Goal: Task Accomplishment & Management: Manage account settings

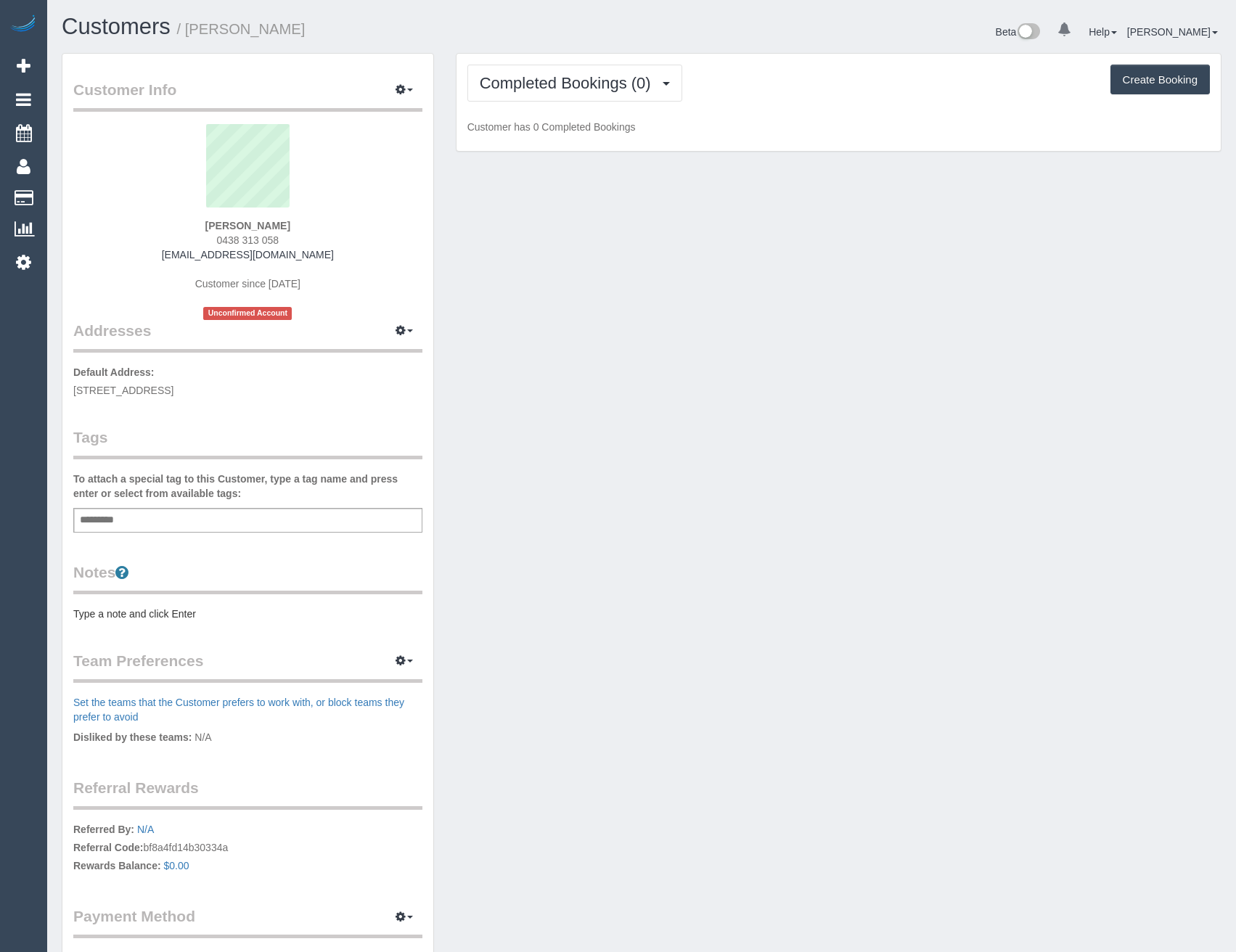
click at [539, 102] on div "Completed Bookings (0) Completed Bookings (0) Upcoming Bookings (1) Cancelled B…" at bounding box center [839, 102] width 765 height 98
click at [566, 83] on span "Completed Bookings (0)" at bounding box center [569, 83] width 178 height 18
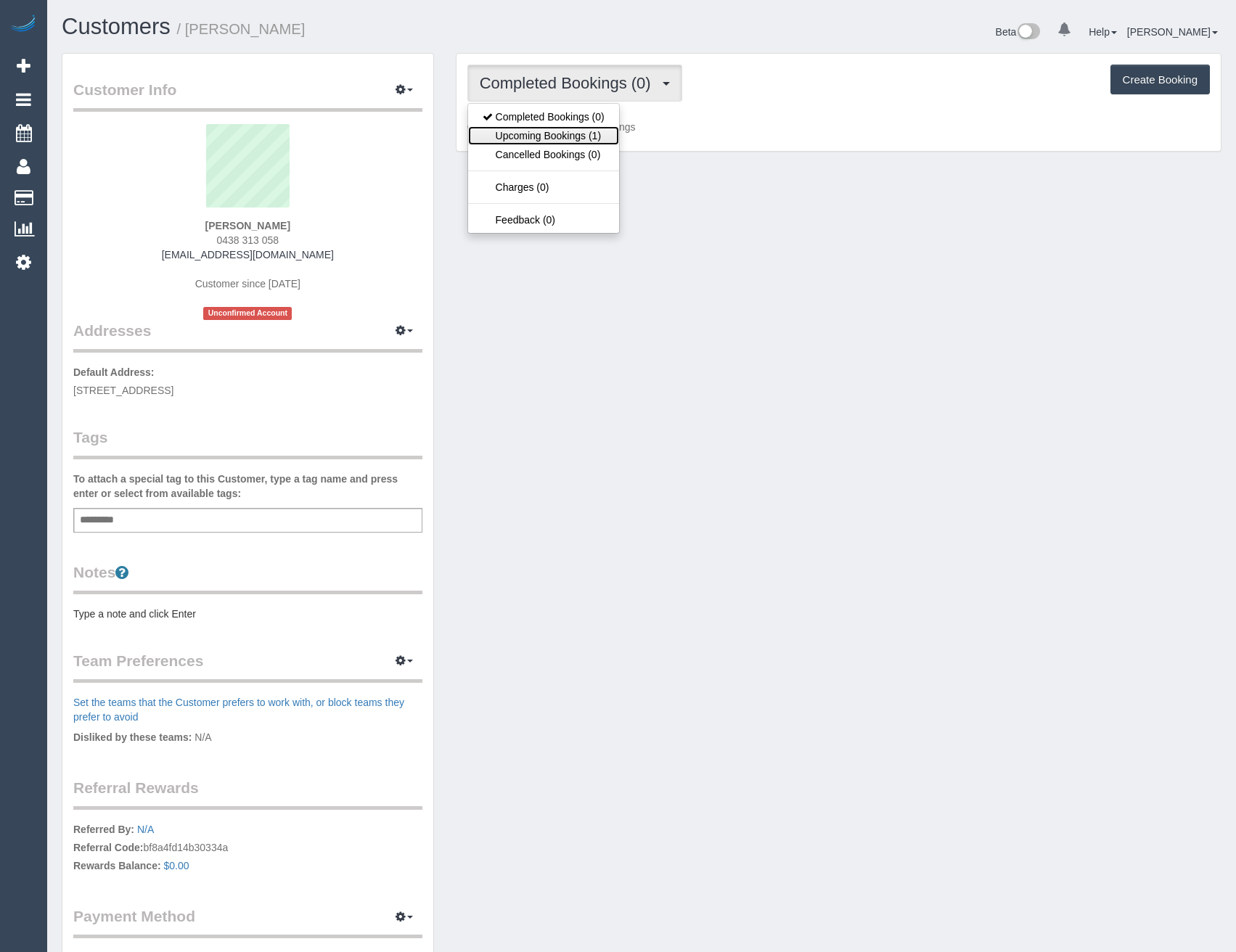
click at [580, 142] on link "Upcoming Bookings (1)" at bounding box center [544, 136] width 151 height 19
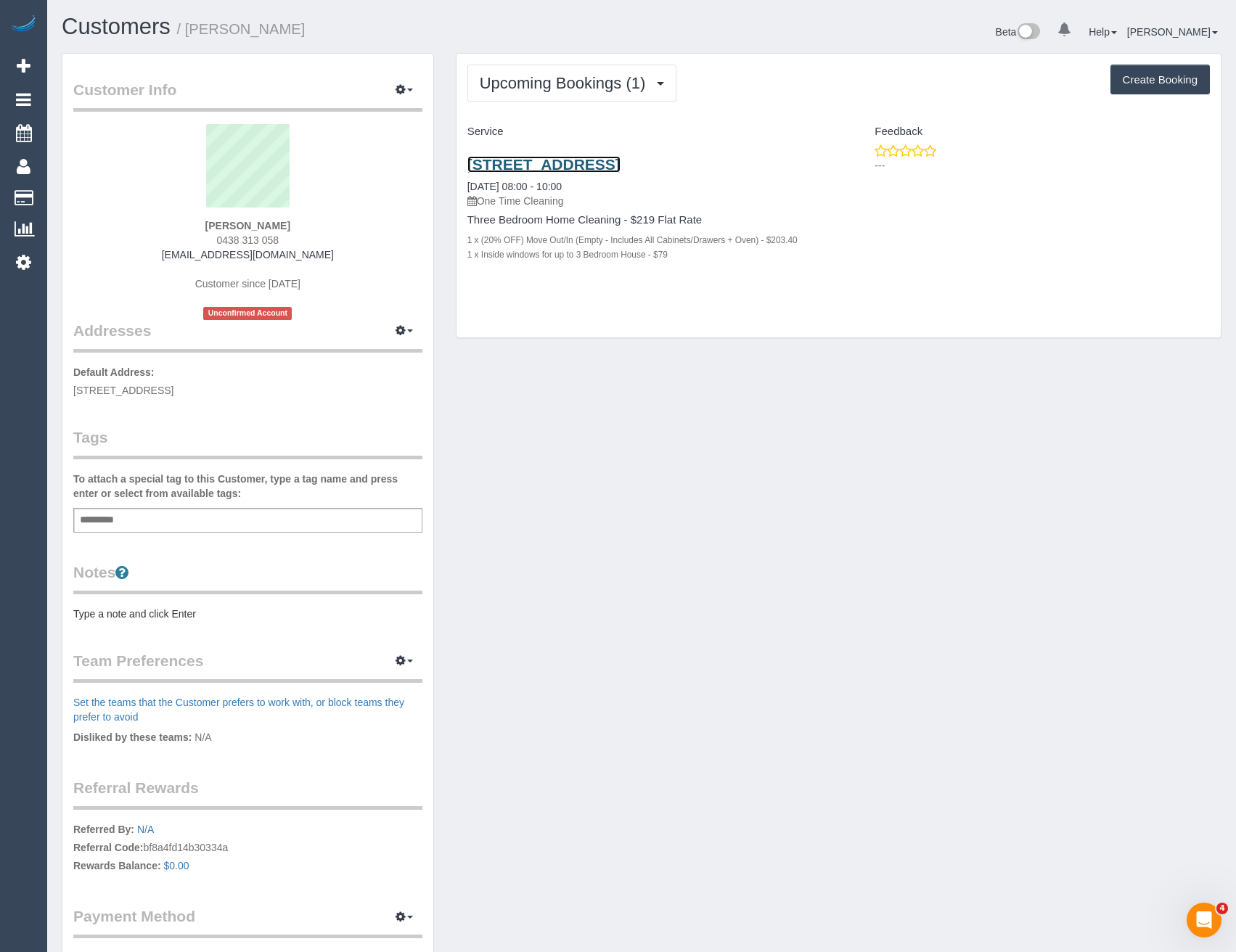
click at [621, 164] on link "9a Lyndoch Street, Box Hill South, VIC 3128" at bounding box center [545, 164] width 153 height 17
click at [590, 91] on span "Upcoming Bookings (1)" at bounding box center [566, 83] width 173 height 18
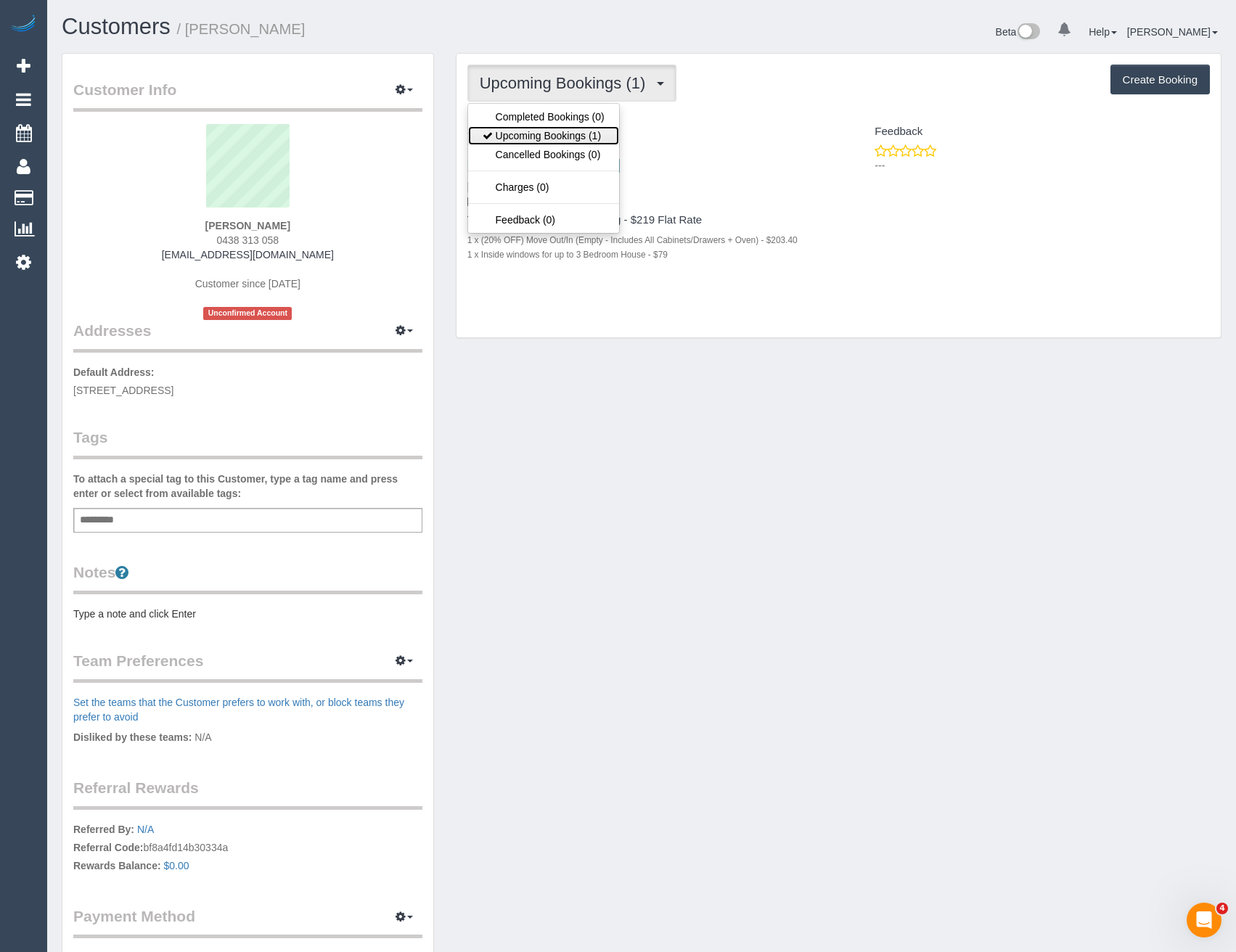
click at [556, 135] on link "Upcoming Bookings (1)" at bounding box center [544, 136] width 151 height 19
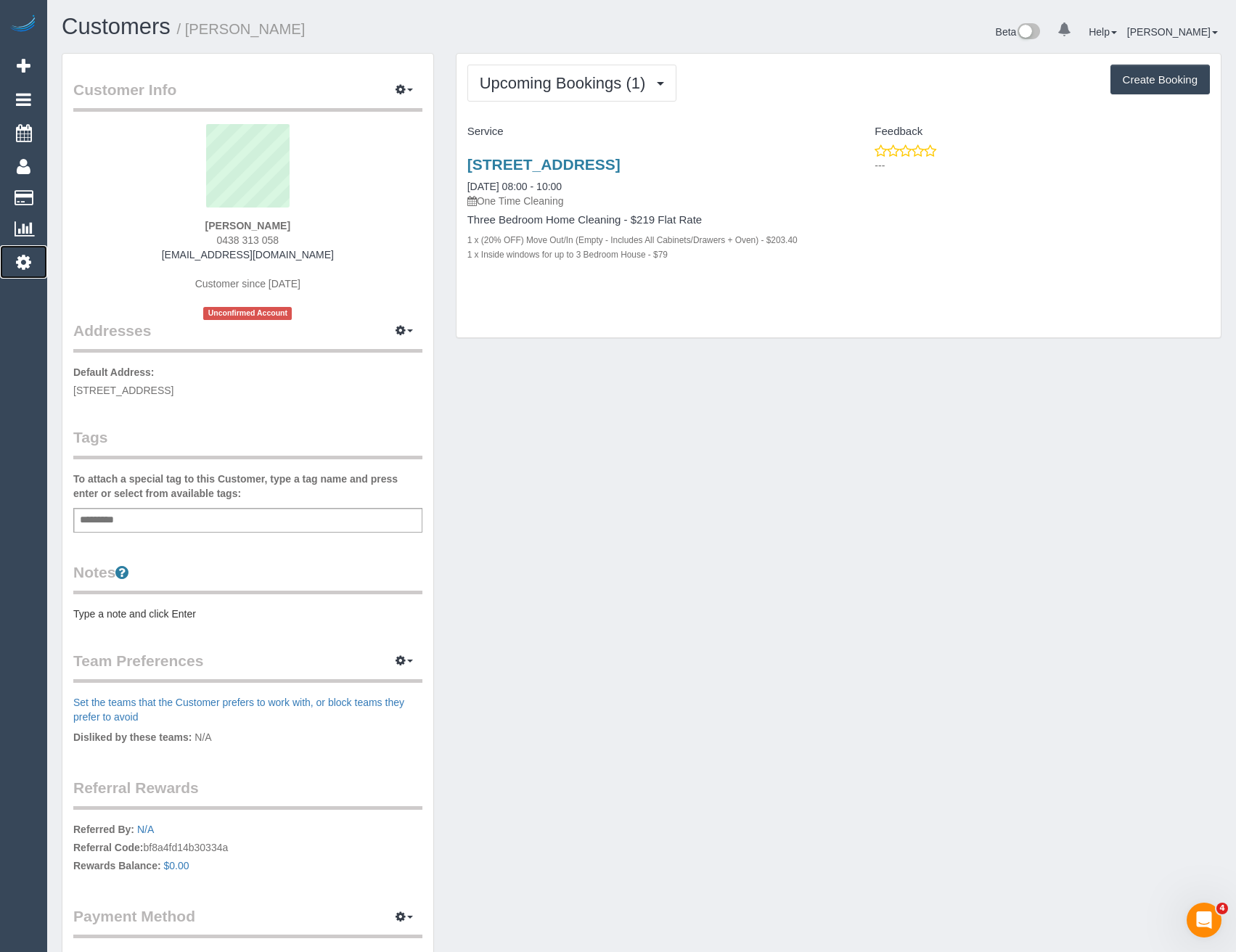
click at [20, 259] on icon at bounding box center [23, 262] width 15 height 18
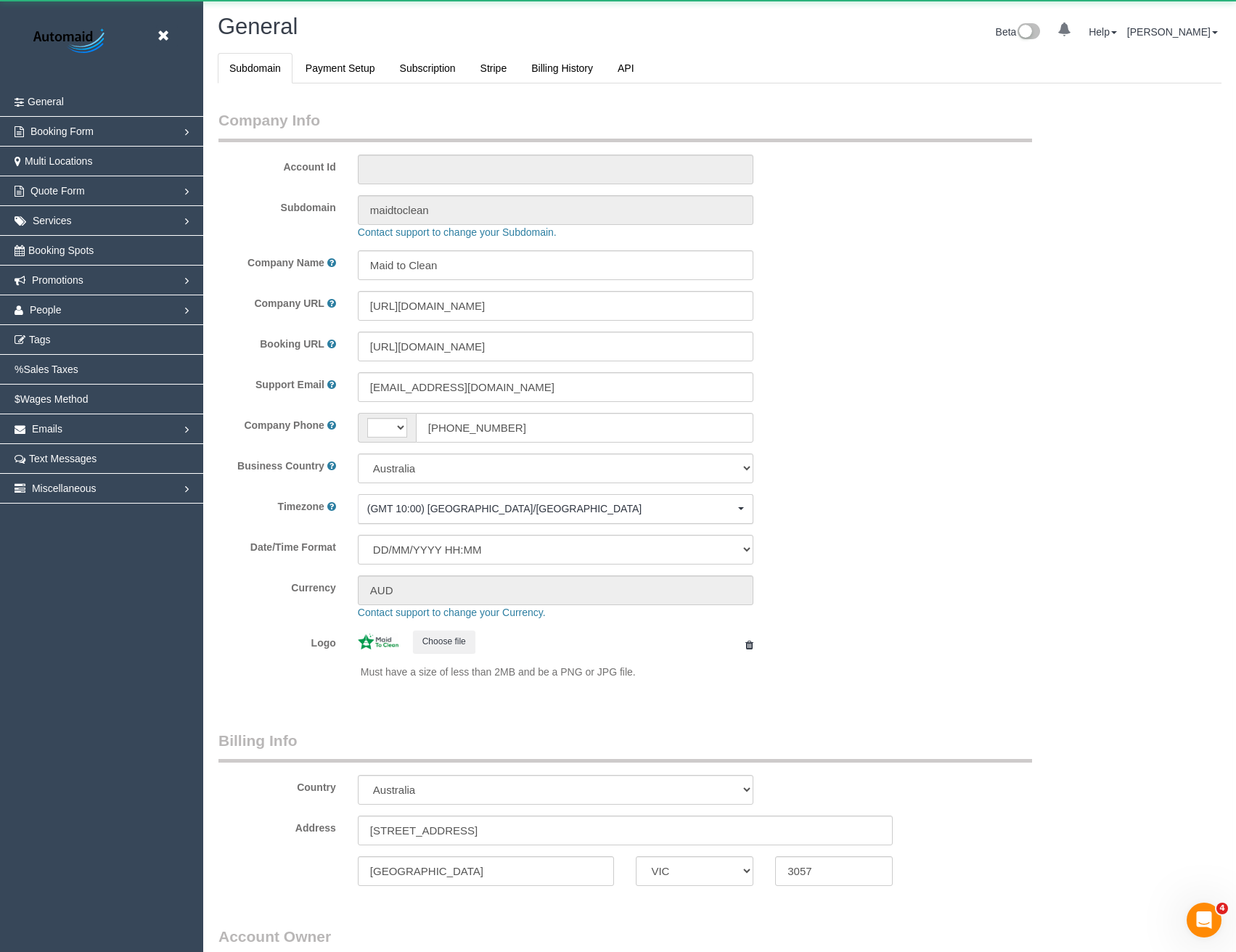
select select "string:AU"
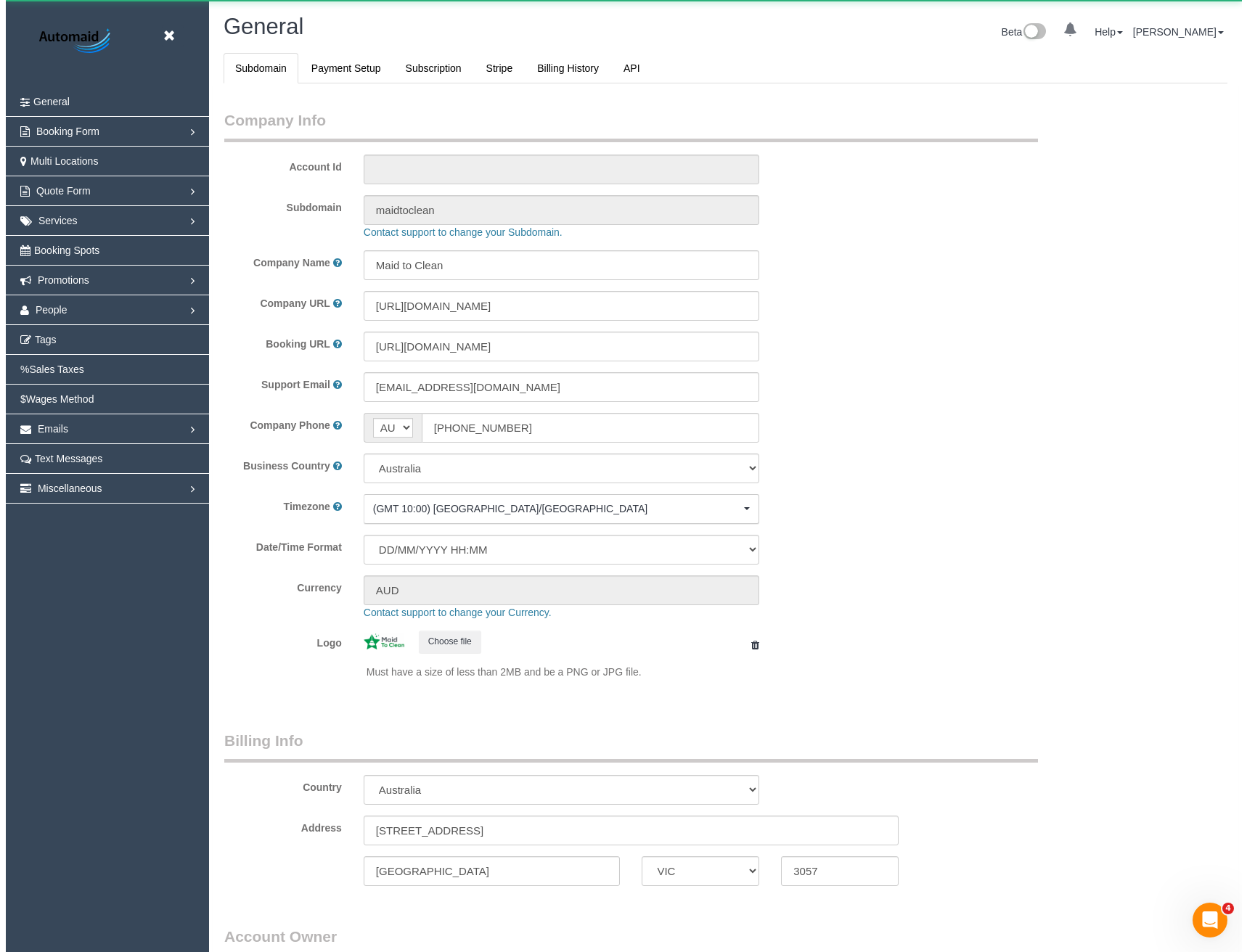
scroll to position [3316, 1236]
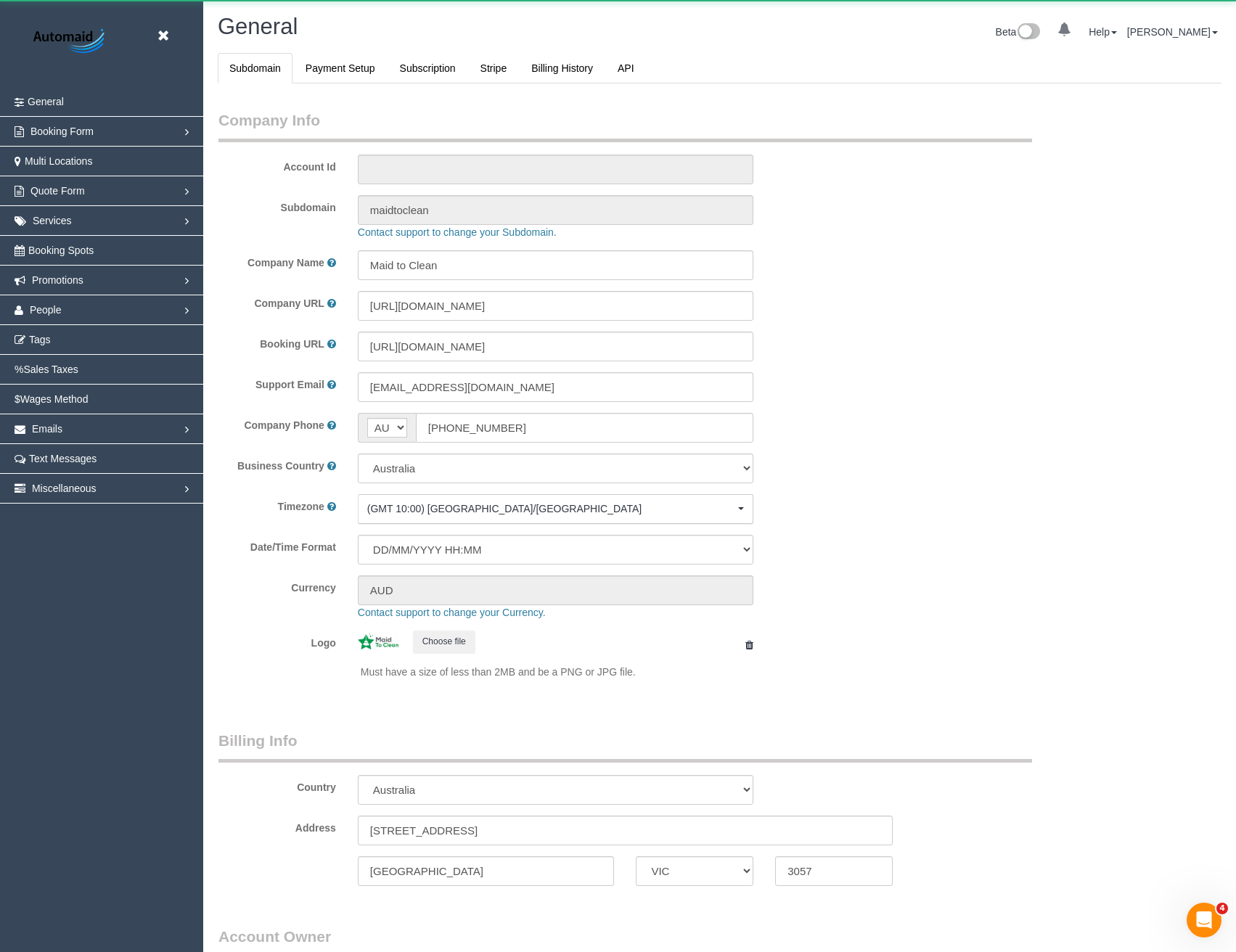
select select "1"
click at [47, 308] on span "People" at bounding box center [46, 310] width 32 height 12
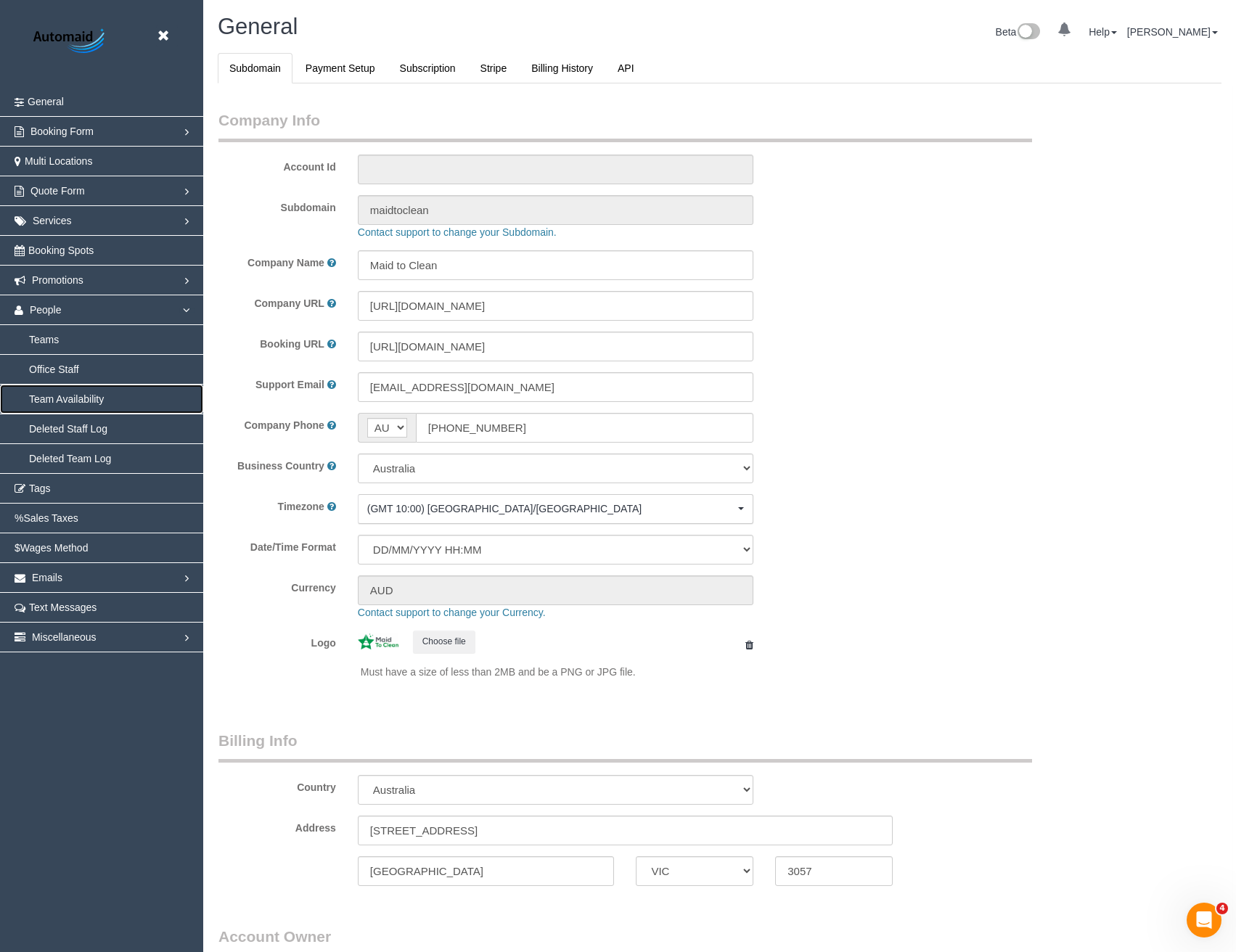
click at [95, 396] on link "Team Availability" at bounding box center [102, 399] width 203 height 29
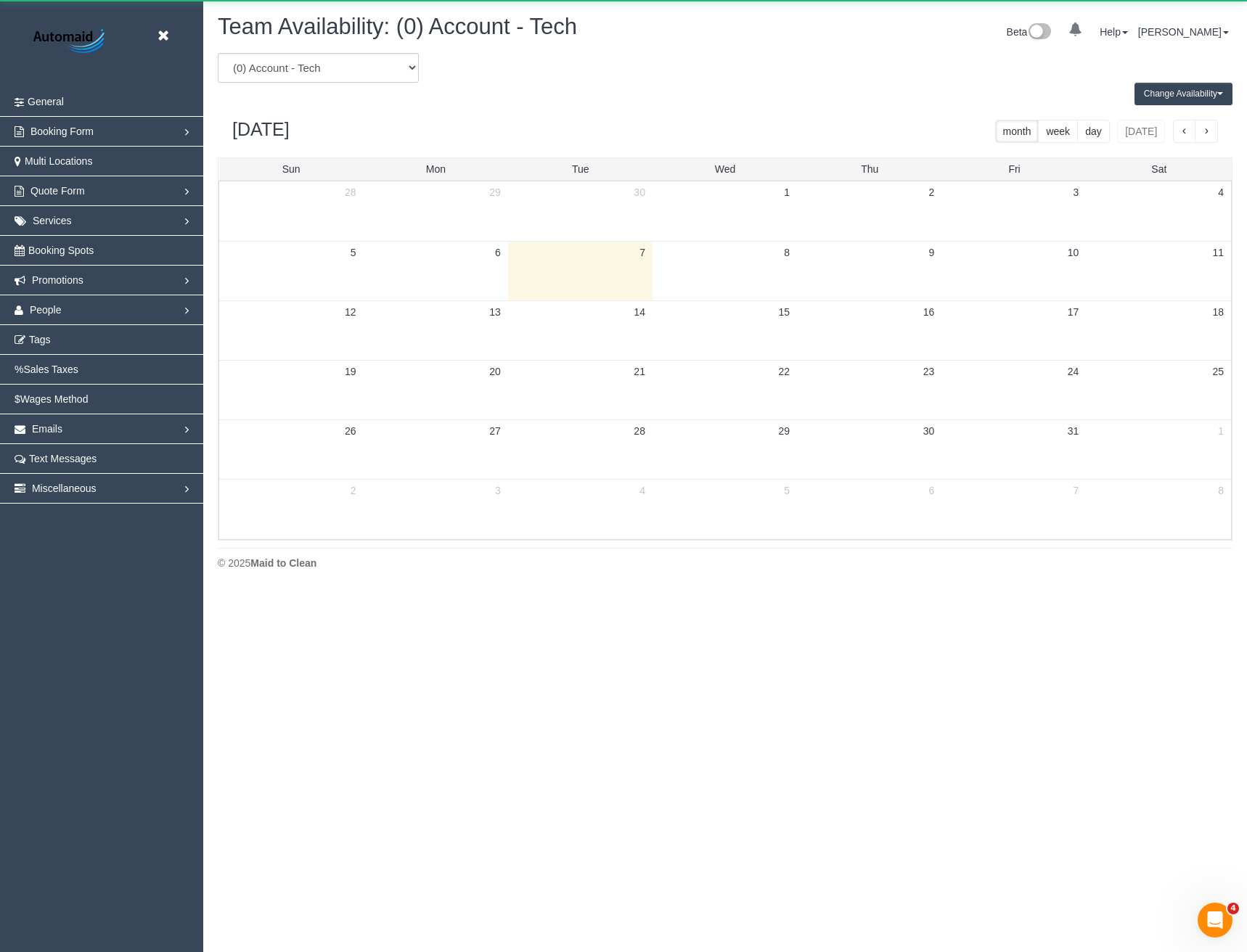
scroll to position [590, 1247]
click at [365, 72] on select "(0) Account - Tech (0) Office (0) Raunak Test Account (1) Debbie Brodjanac (FT)…" at bounding box center [318, 67] width 201 height 30
select select "number:29644"
click at [218, 53] on select "(0) Account - Tech (0) Office (0) Raunak Test Account (1) Debbie Brodjanac (FT)…" at bounding box center [318, 67] width 201 height 30
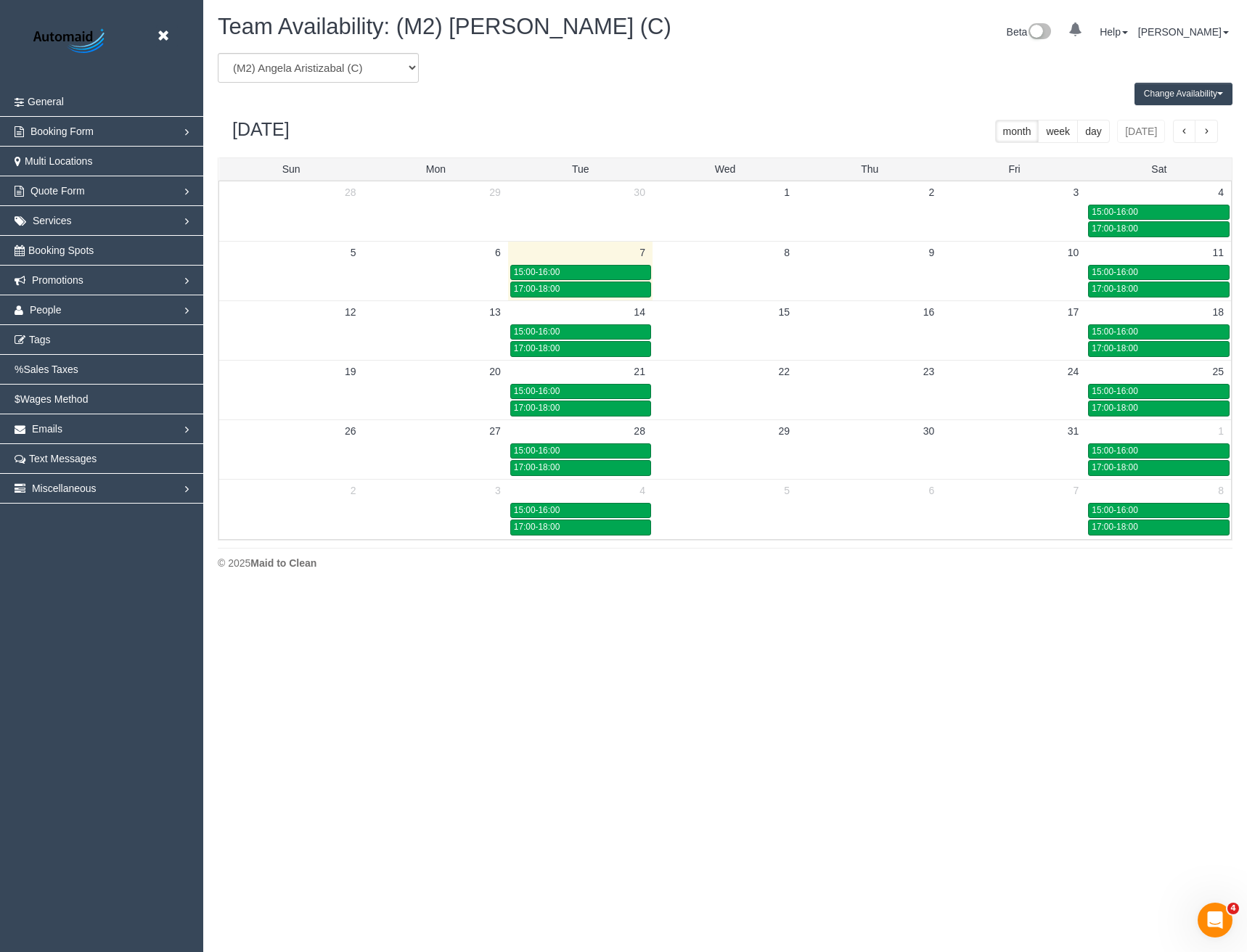
scroll to position [71963, 71340]
click at [622, 269] on div "15:00-16:00" at bounding box center [580, 272] width 134 height 11
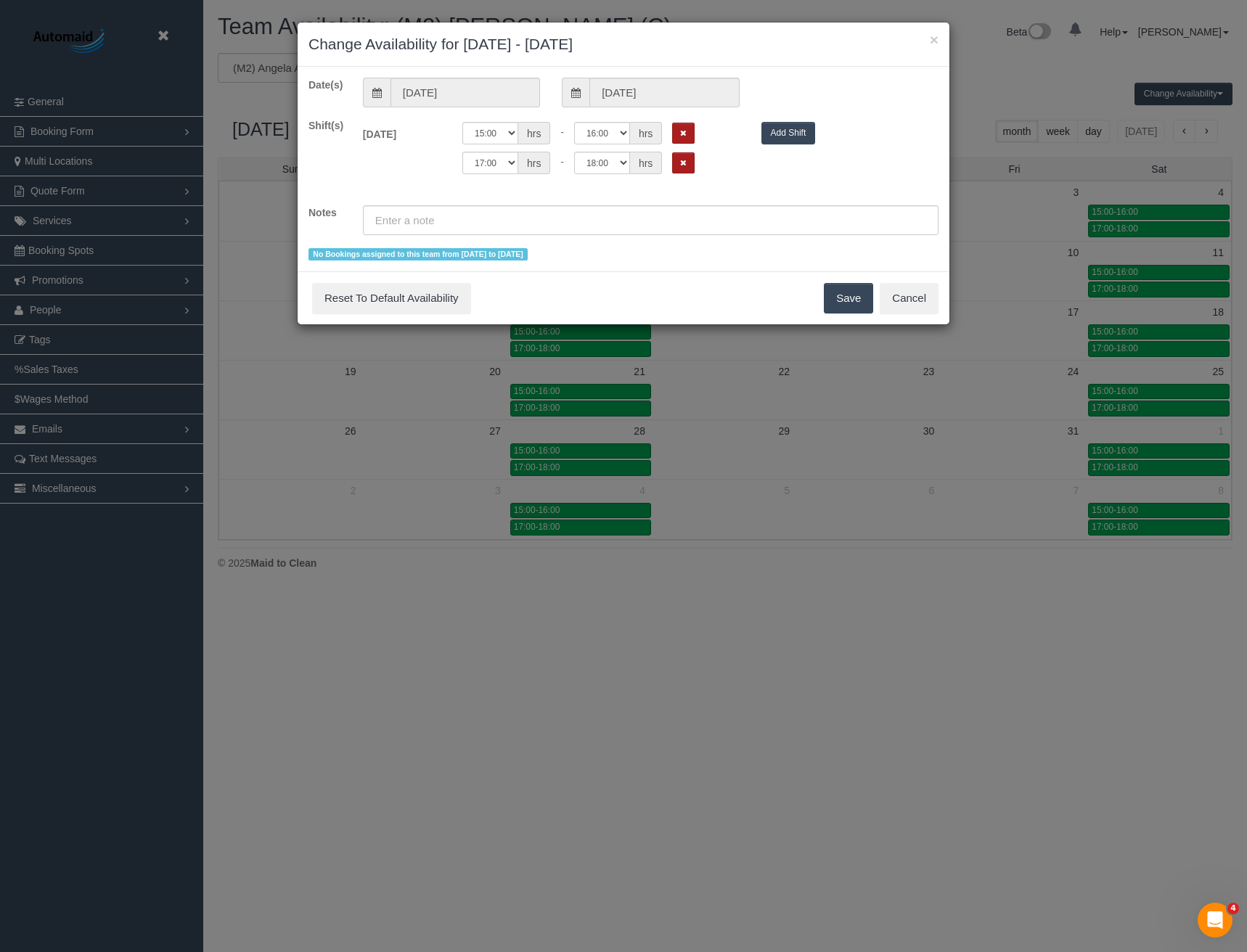
click at [681, 136] on icon "Remove Shift" at bounding box center [683, 133] width 7 height 8
click at [683, 137] on icon "Remove Shift" at bounding box center [683, 133] width 7 height 8
click at [860, 288] on button "Save" at bounding box center [849, 298] width 50 height 31
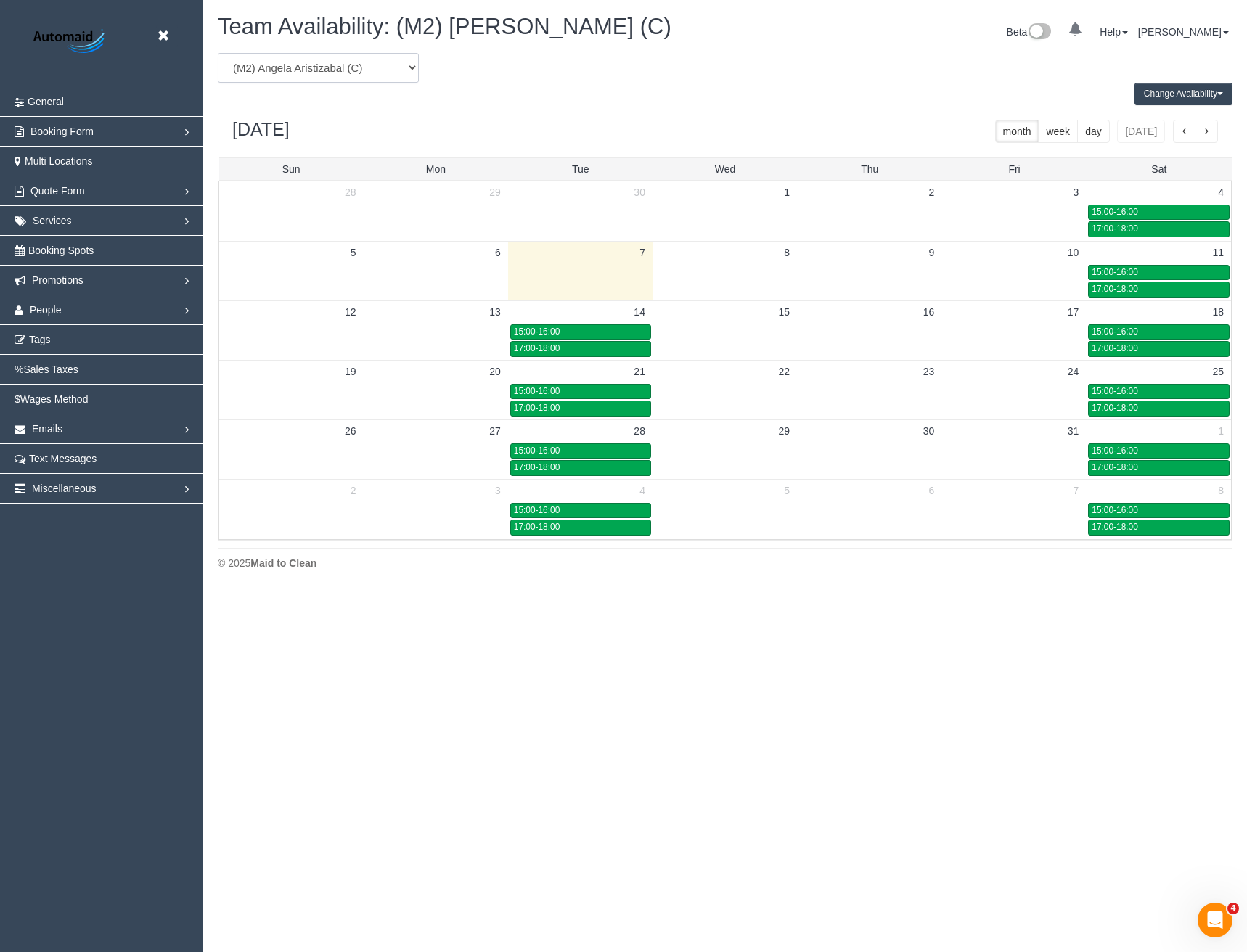
click at [323, 76] on select "(0) Account - Tech (0) Office (0) Raunak Test Account (1) Debbie Brodjanac (FT)…" at bounding box center [318, 67] width 201 height 30
select select "number:88140"
click at [218, 53] on select "(0) Account - Tech (0) Office (0) Raunak Test Account (1) Debbie Brodjanac (FT)…" at bounding box center [318, 67] width 201 height 30
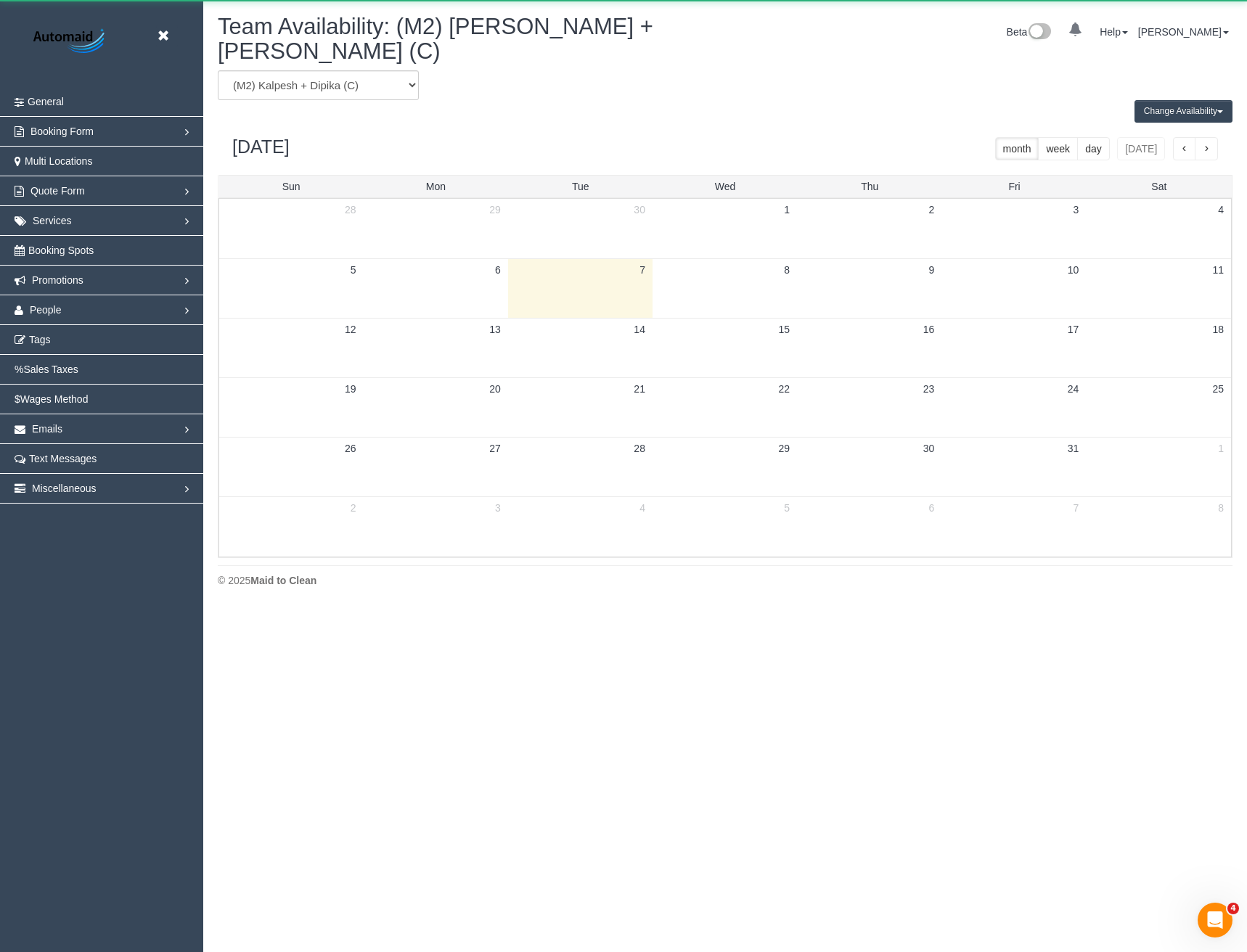
scroll to position [71963, 71340]
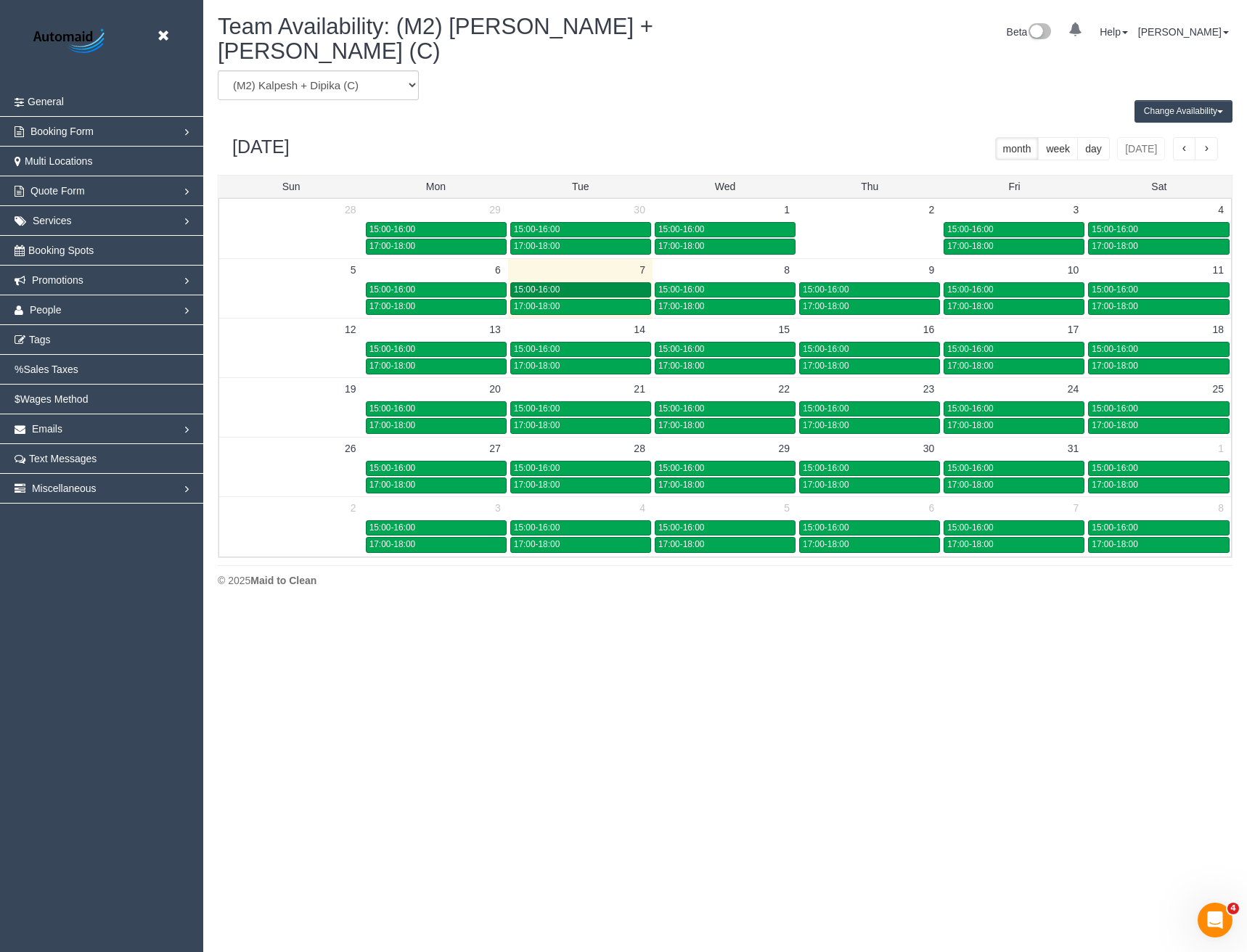
click at [614, 284] on div "15:00-16:00" at bounding box center [580, 289] width 134 height 11
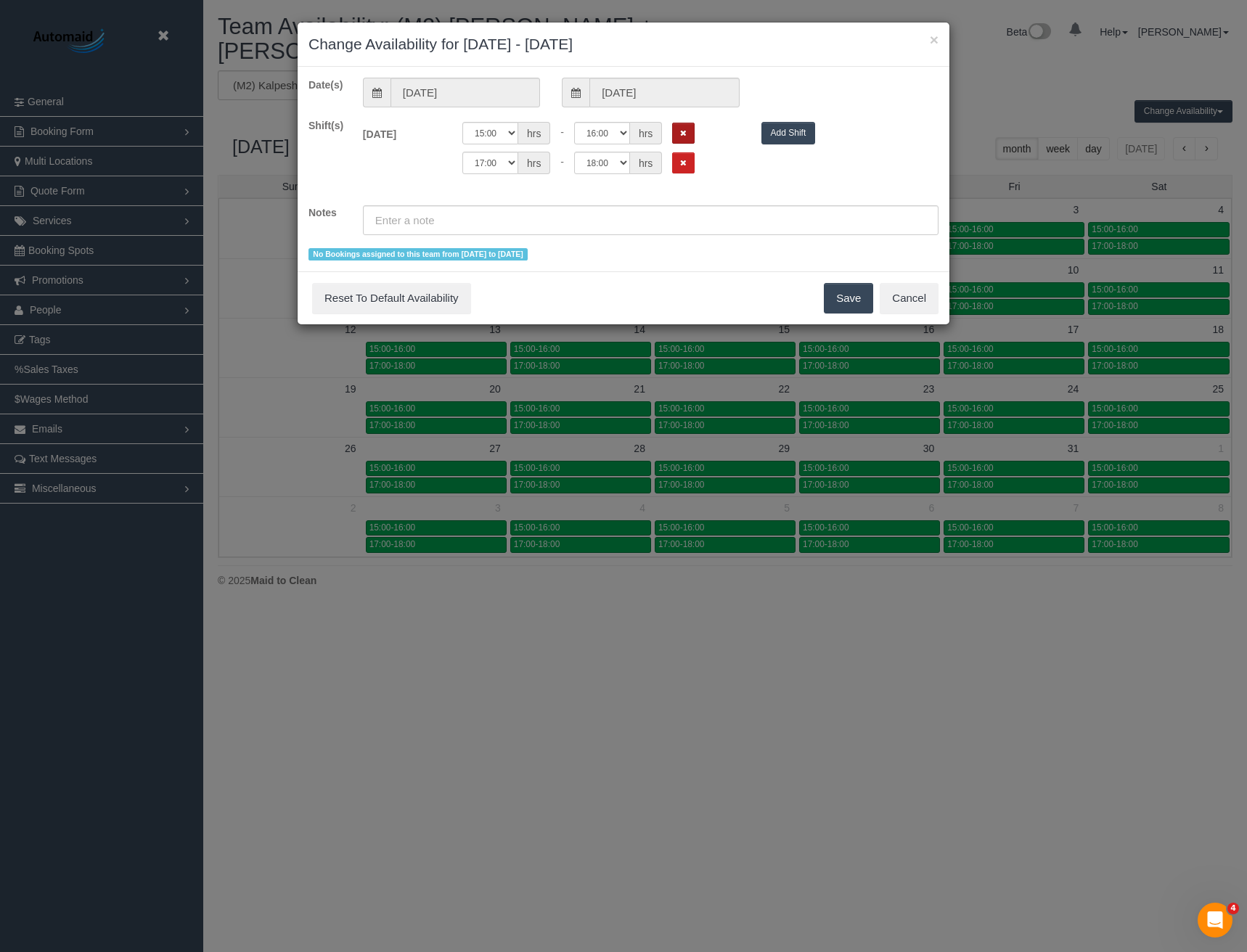
click at [672, 129] on button "Remove Shift" at bounding box center [683, 133] width 23 height 21
click at [687, 138] on button "Remove Shift" at bounding box center [683, 133] width 23 height 21
click at [859, 299] on button "Save" at bounding box center [849, 298] width 50 height 31
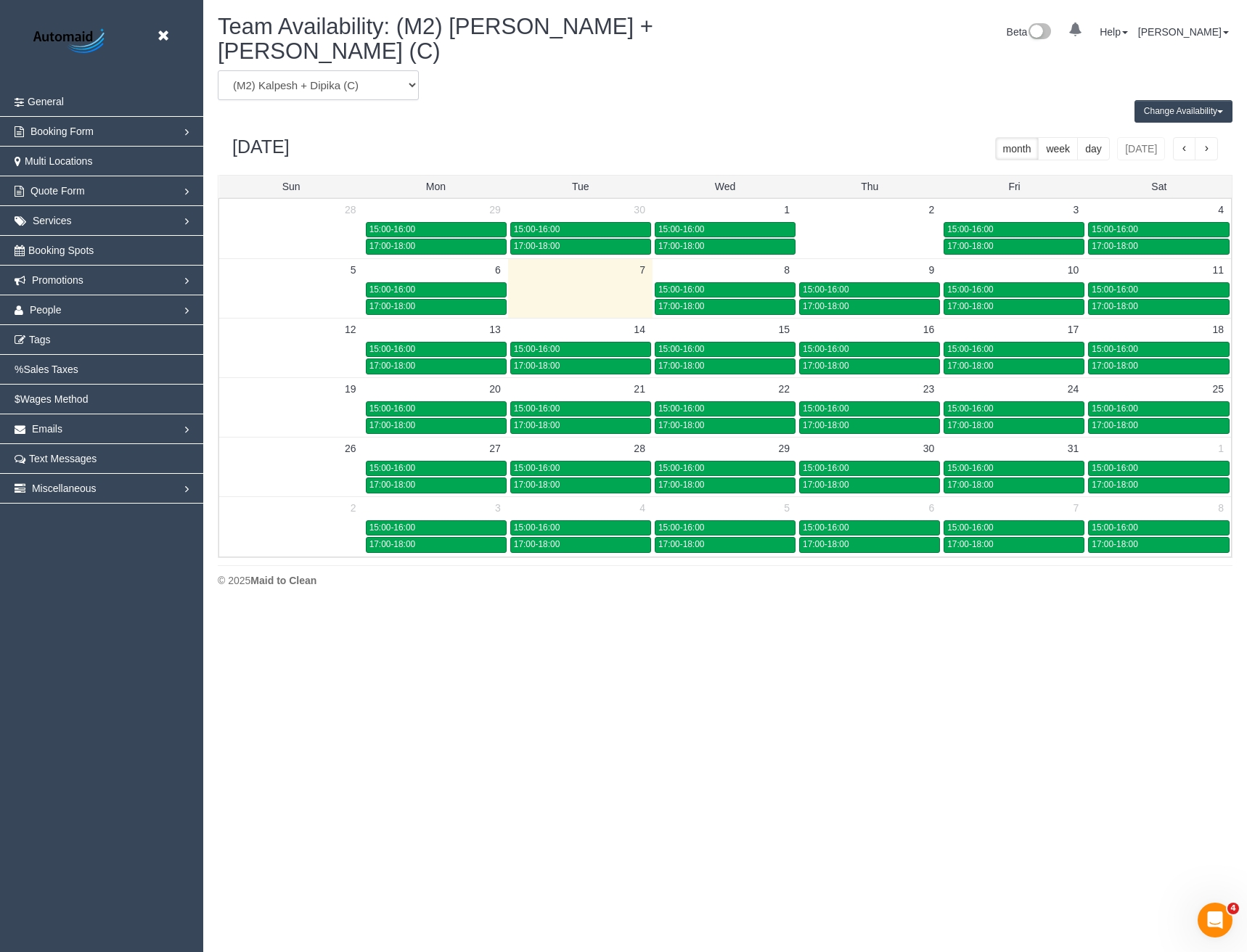
click at [344, 71] on select "(0) Account - Tech (0) Office (0) Raunak Test Account (1) Debbie Brodjanac (FT)…" at bounding box center [318, 85] width 201 height 30
select select "number:33947"
click at [218, 70] on select "(0) Account - Tech (0) Office (0) Raunak Test Account (1) Debbie Brodjanac (FT)…" at bounding box center [318, 85] width 201 height 30
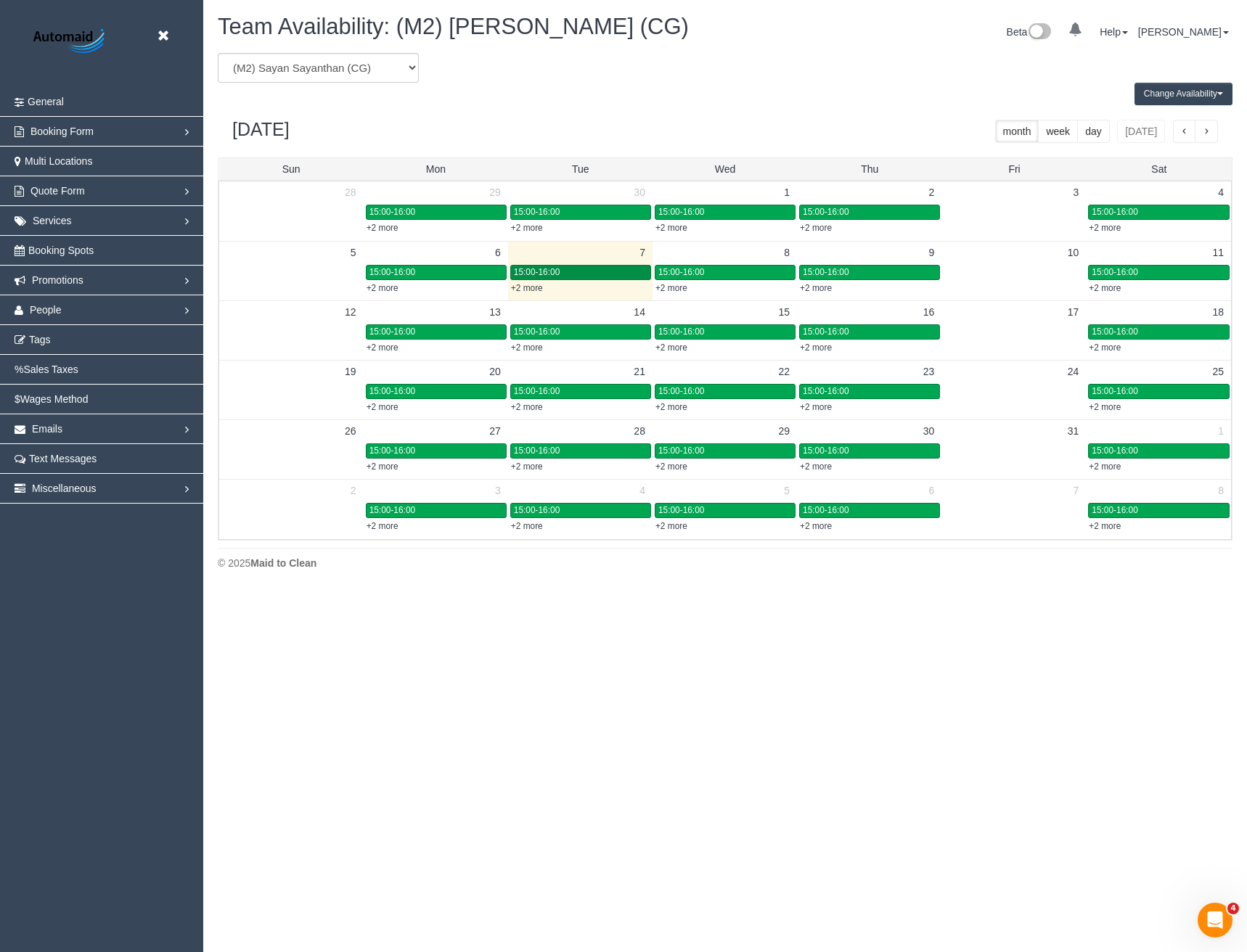
click at [555, 273] on span "15:00-16:00" at bounding box center [537, 272] width 46 height 10
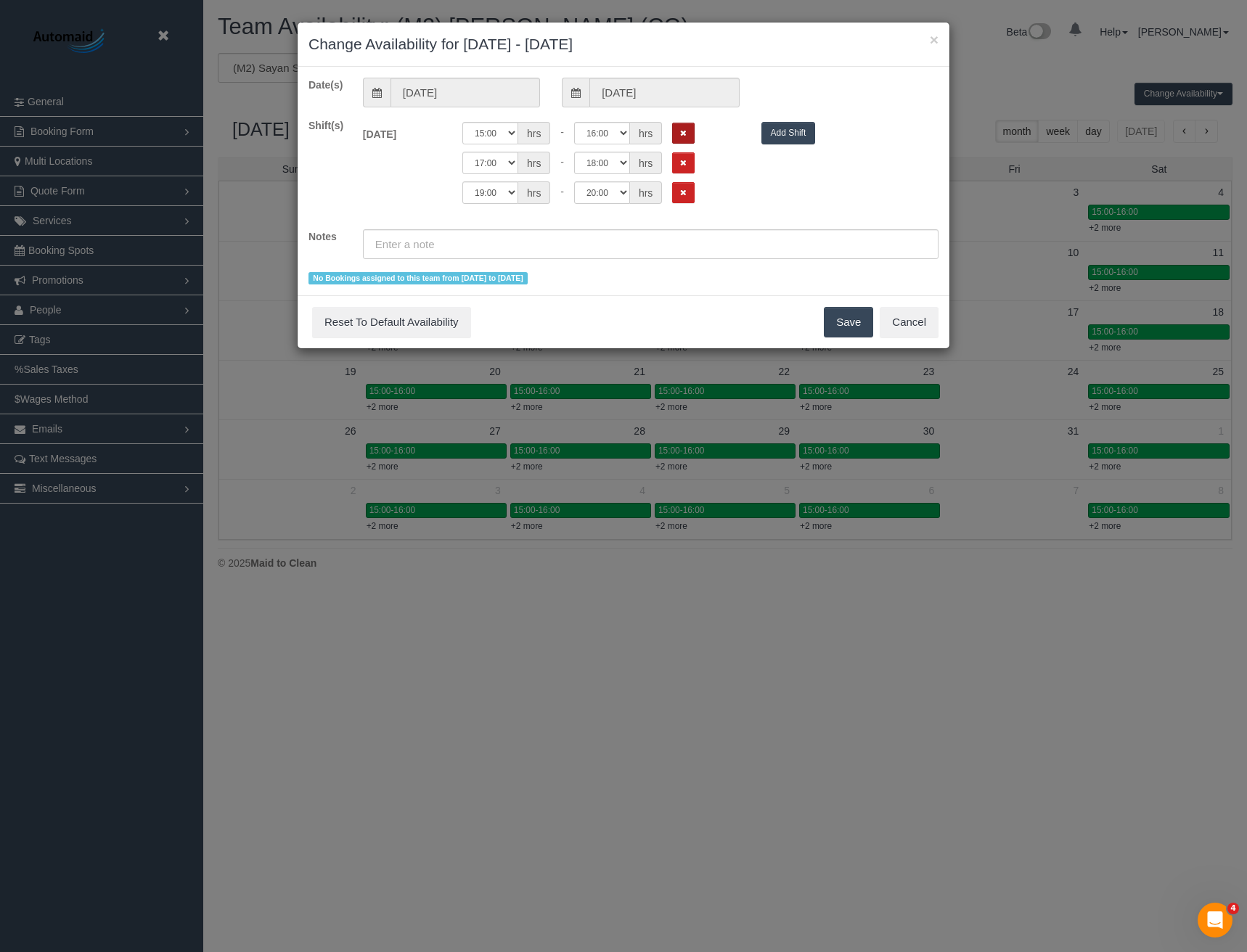
click at [678, 126] on button "Remove Shift" at bounding box center [683, 133] width 23 height 21
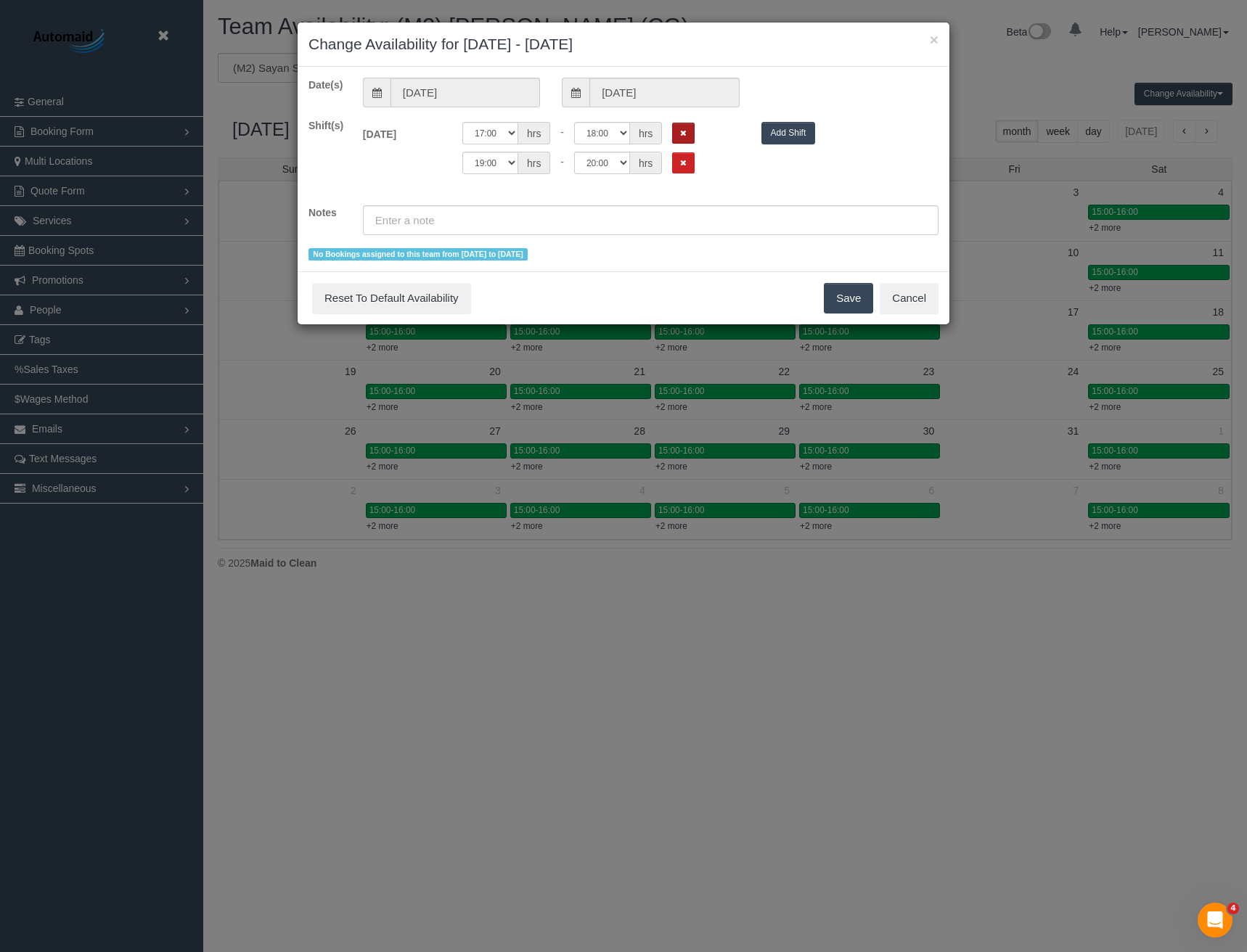
click at [687, 143] on button "Remove Shift" at bounding box center [683, 133] width 23 height 21
click at [683, 131] on icon "Remove Shift" at bounding box center [683, 133] width 7 height 8
click at [860, 298] on button "Save" at bounding box center [849, 298] width 50 height 31
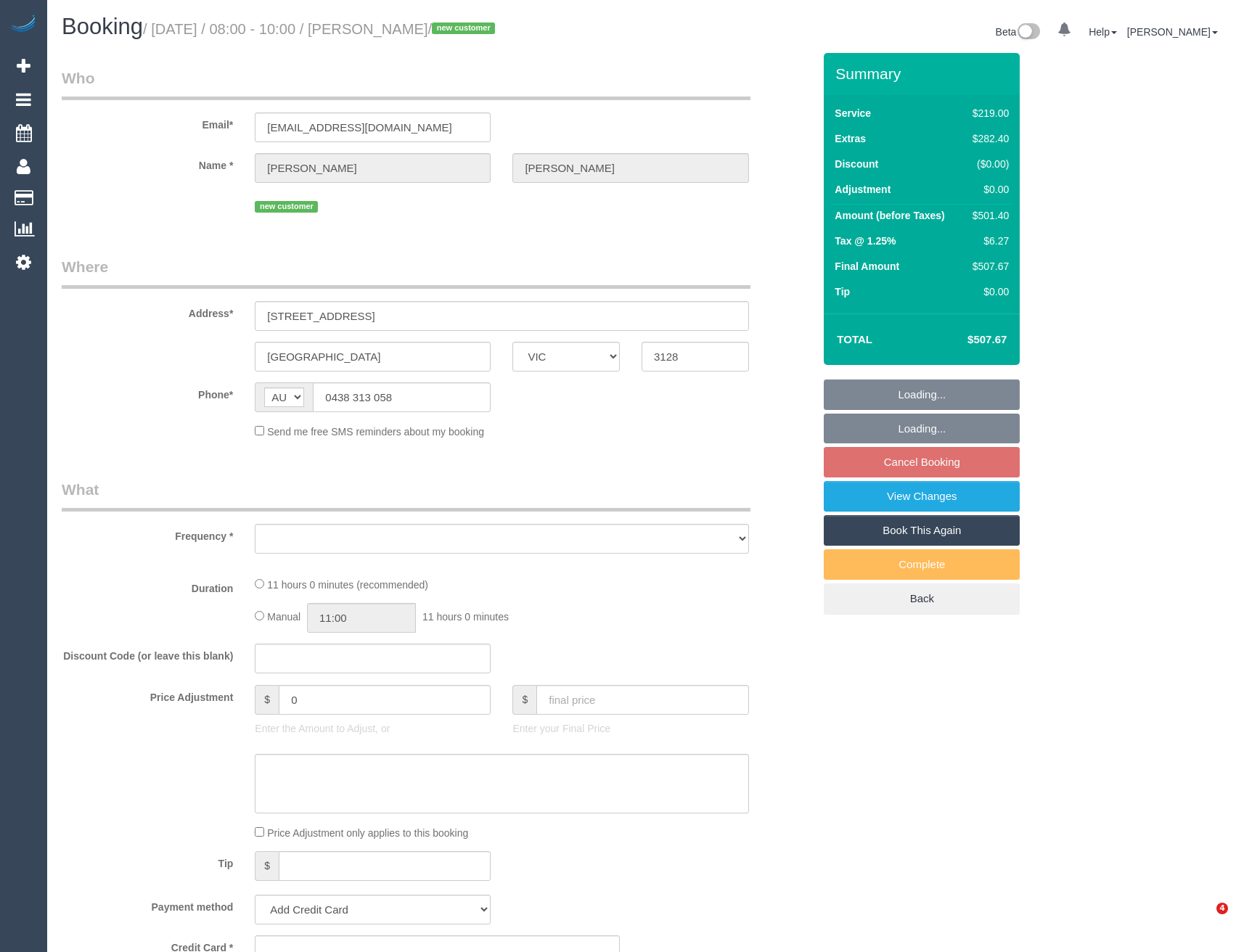
select select "VIC"
select select "string:stripe-pm_1SDDLK2GScqysDRVjHMMnfks"
select select "number:28"
select select "number:14"
select select "number:19"
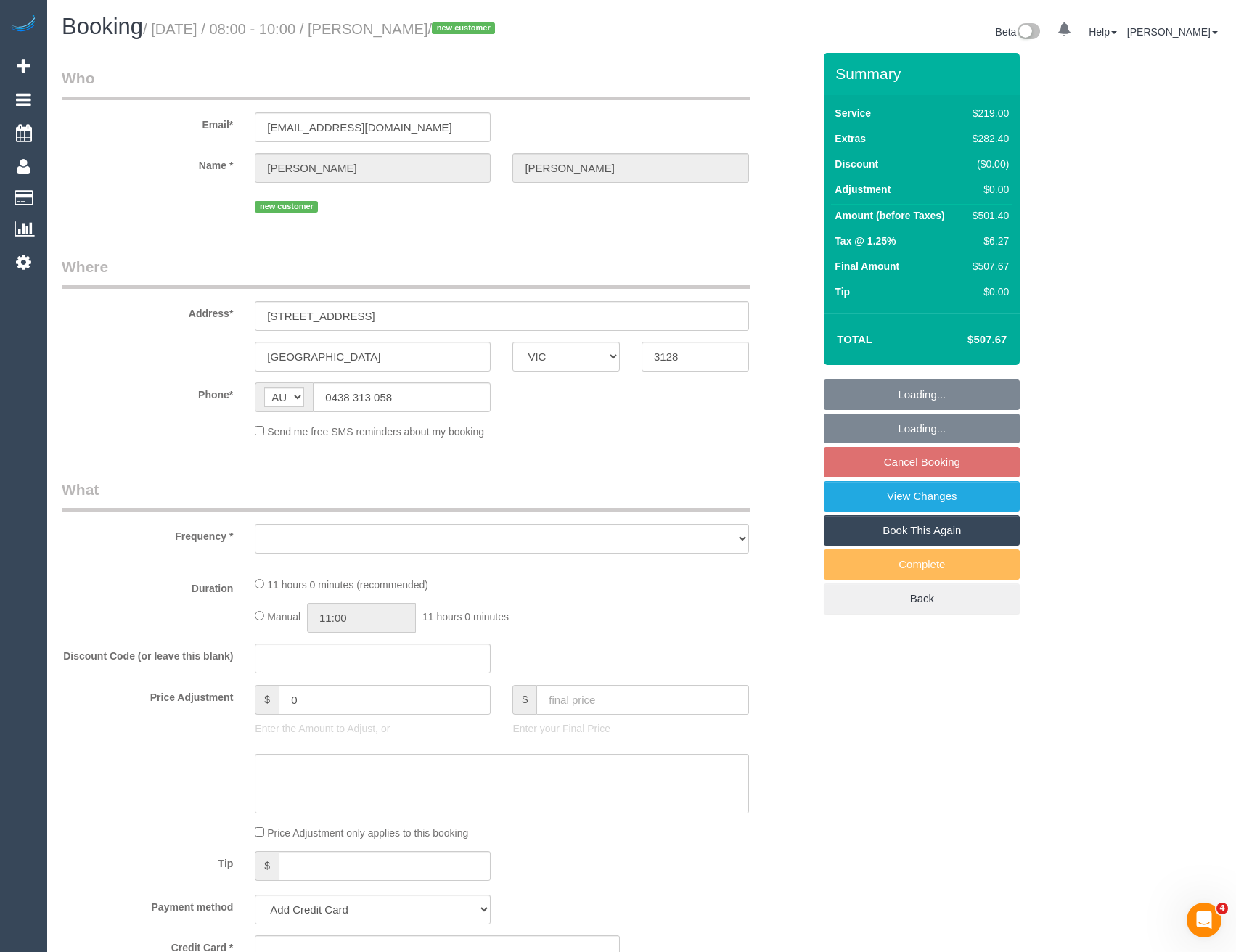
select select "number:24"
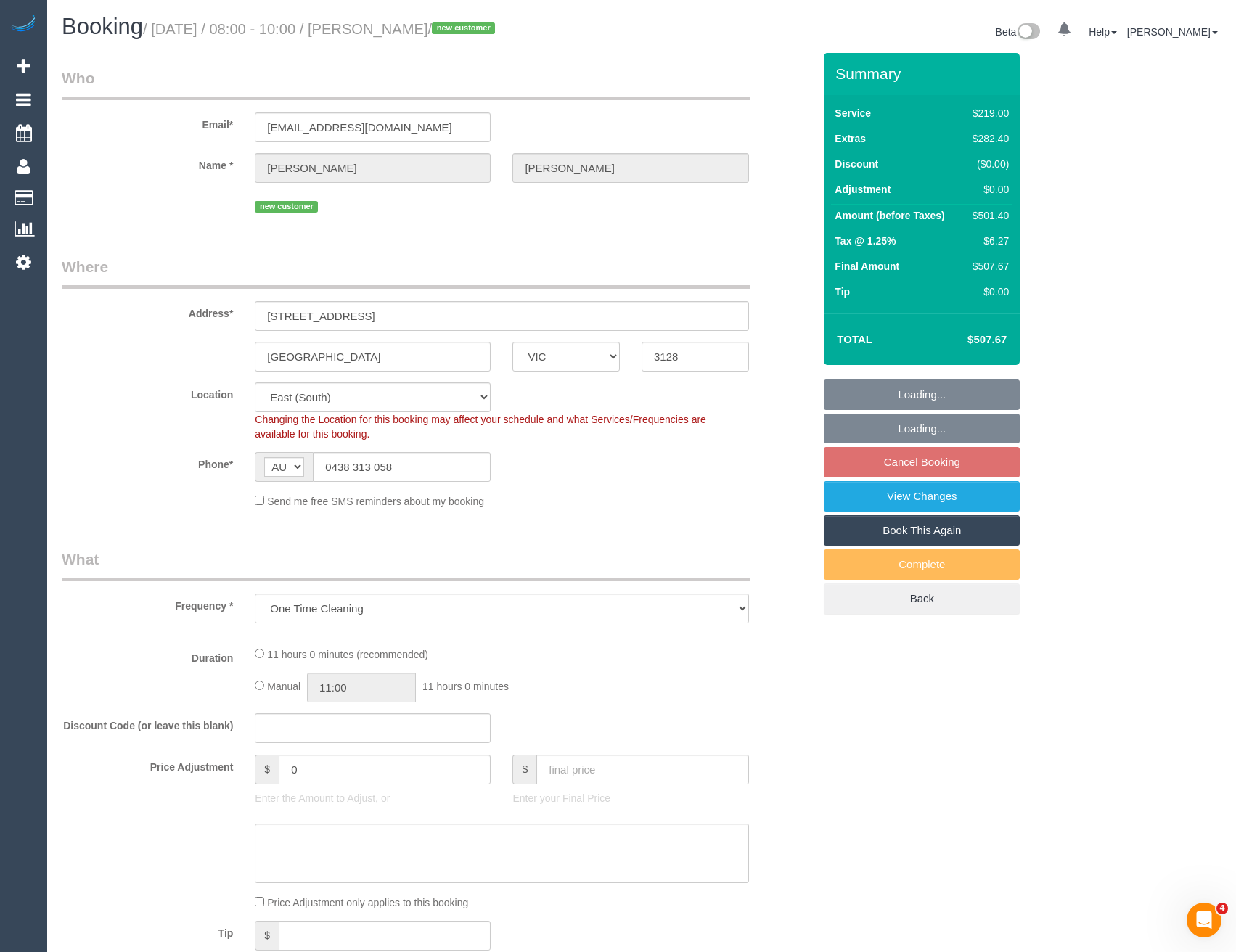
select select "object:807"
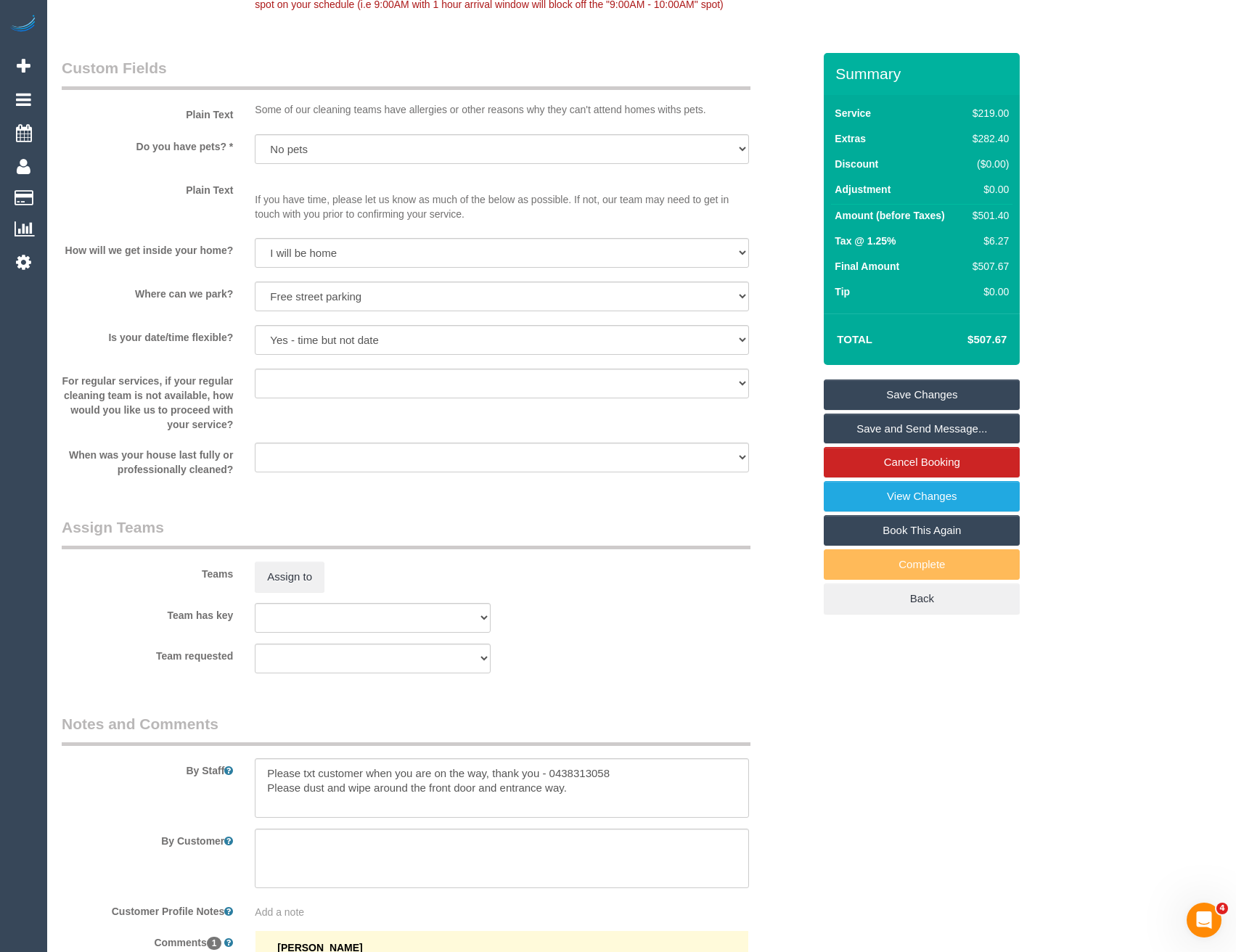
scroll to position [2133, 0]
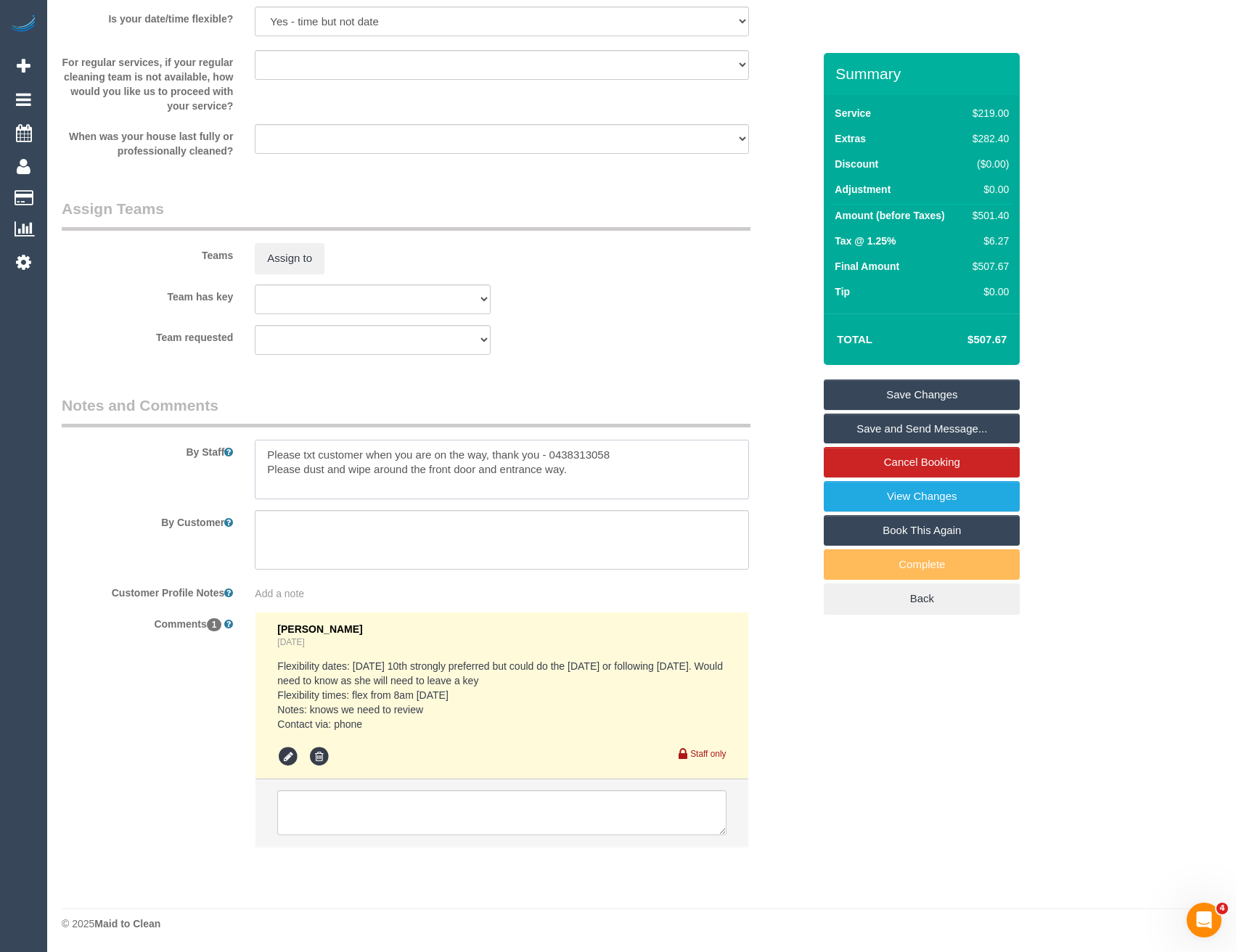
click at [262, 452] on textarea at bounding box center [501, 469] width 493 height 59
type textarea "Est 7.5 - 9.5 hours Please txt customer when you are on the way, thank you - 04…"
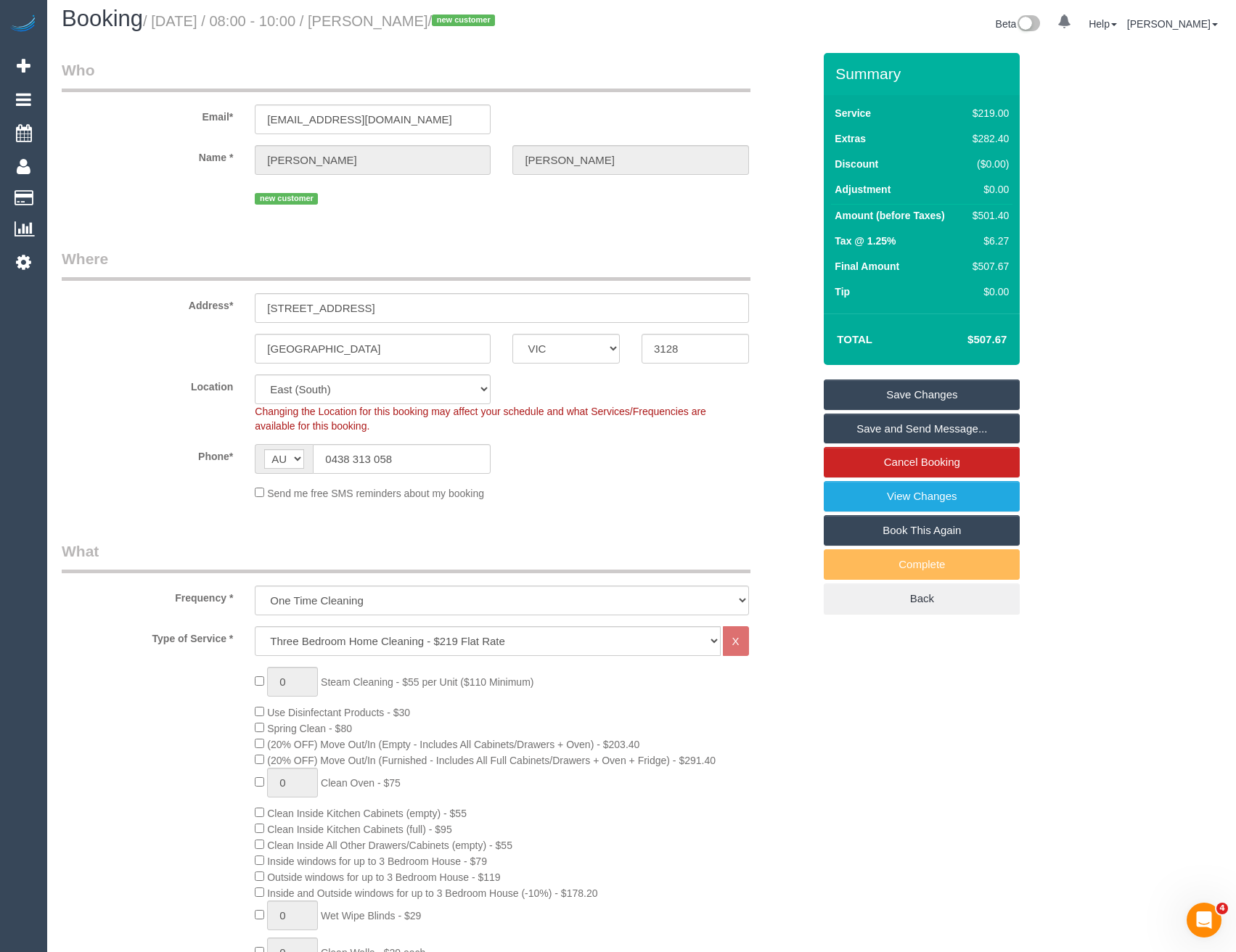
scroll to position [0, 0]
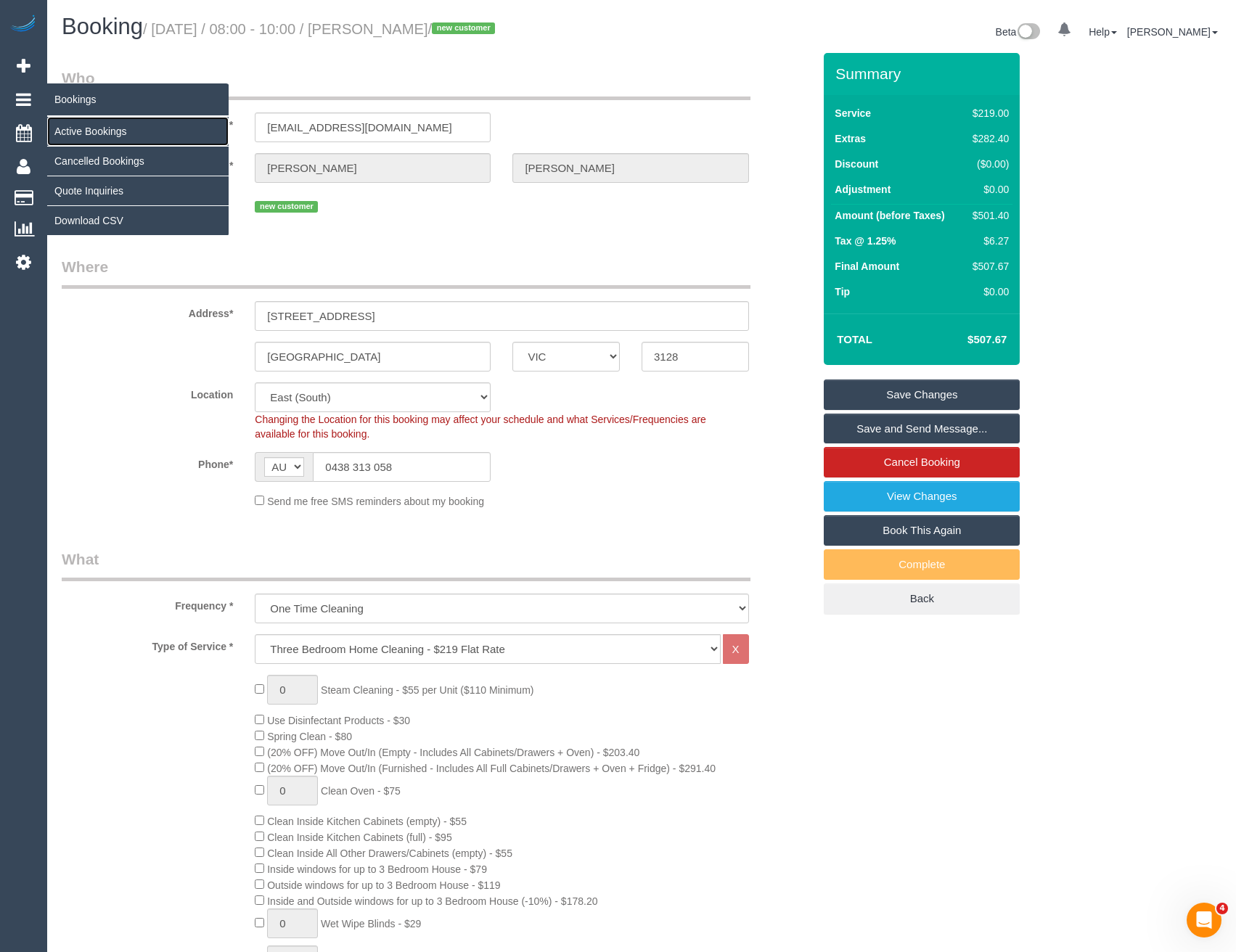
click at [85, 128] on link "Active Bookings" at bounding box center [138, 132] width 181 height 29
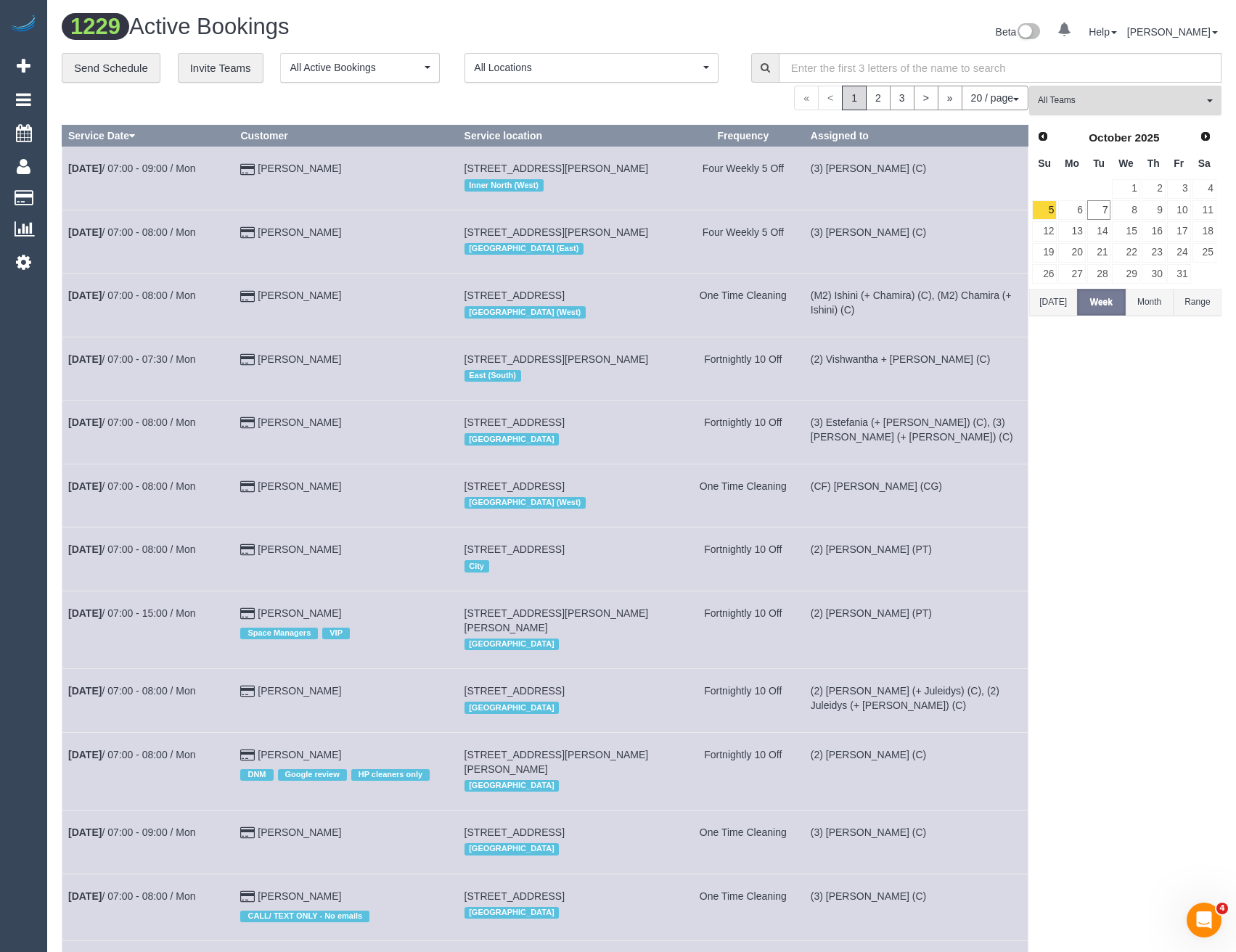
click at [1051, 104] on span "All Teams" at bounding box center [1121, 100] width 165 height 12
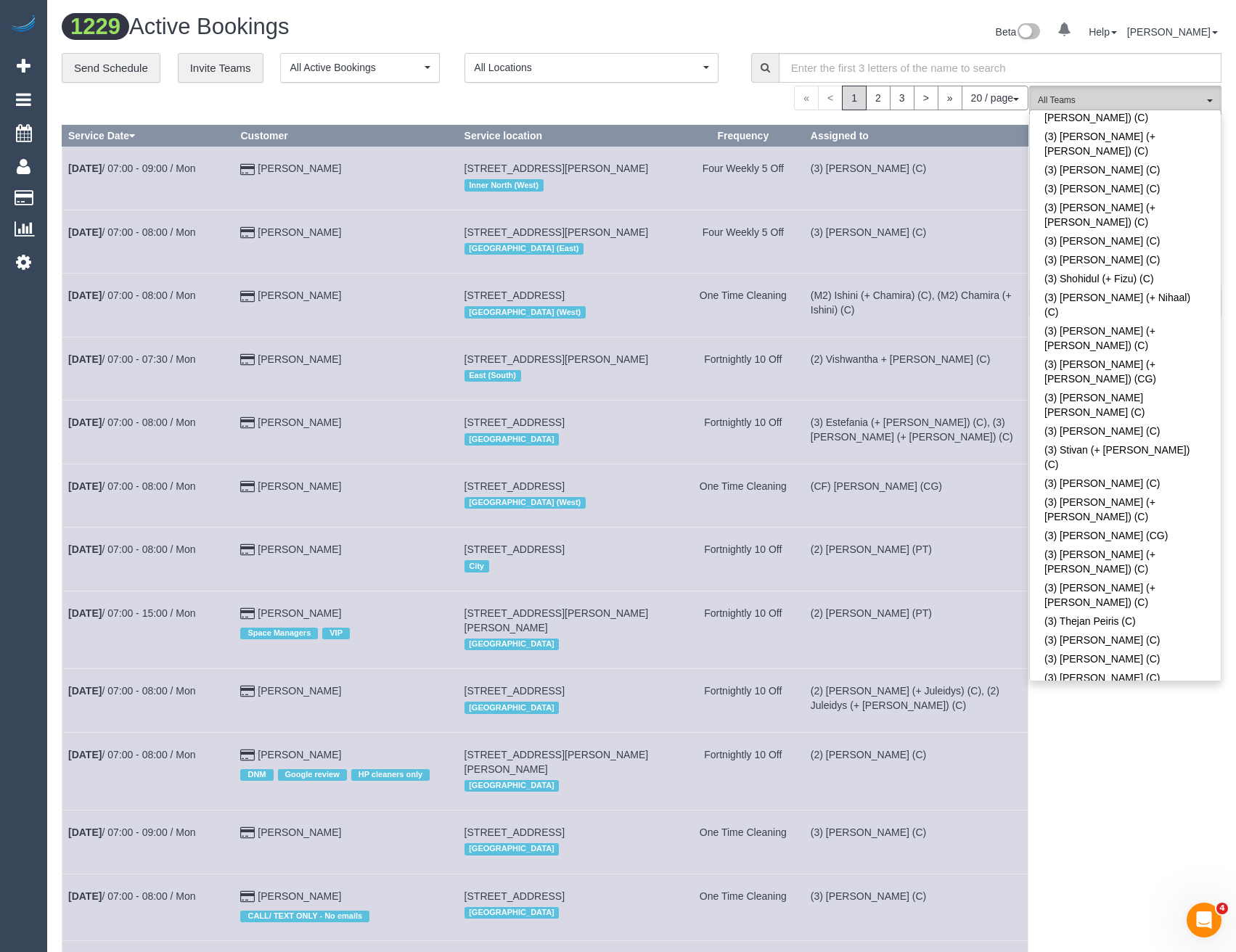
scroll to position [3991, 0]
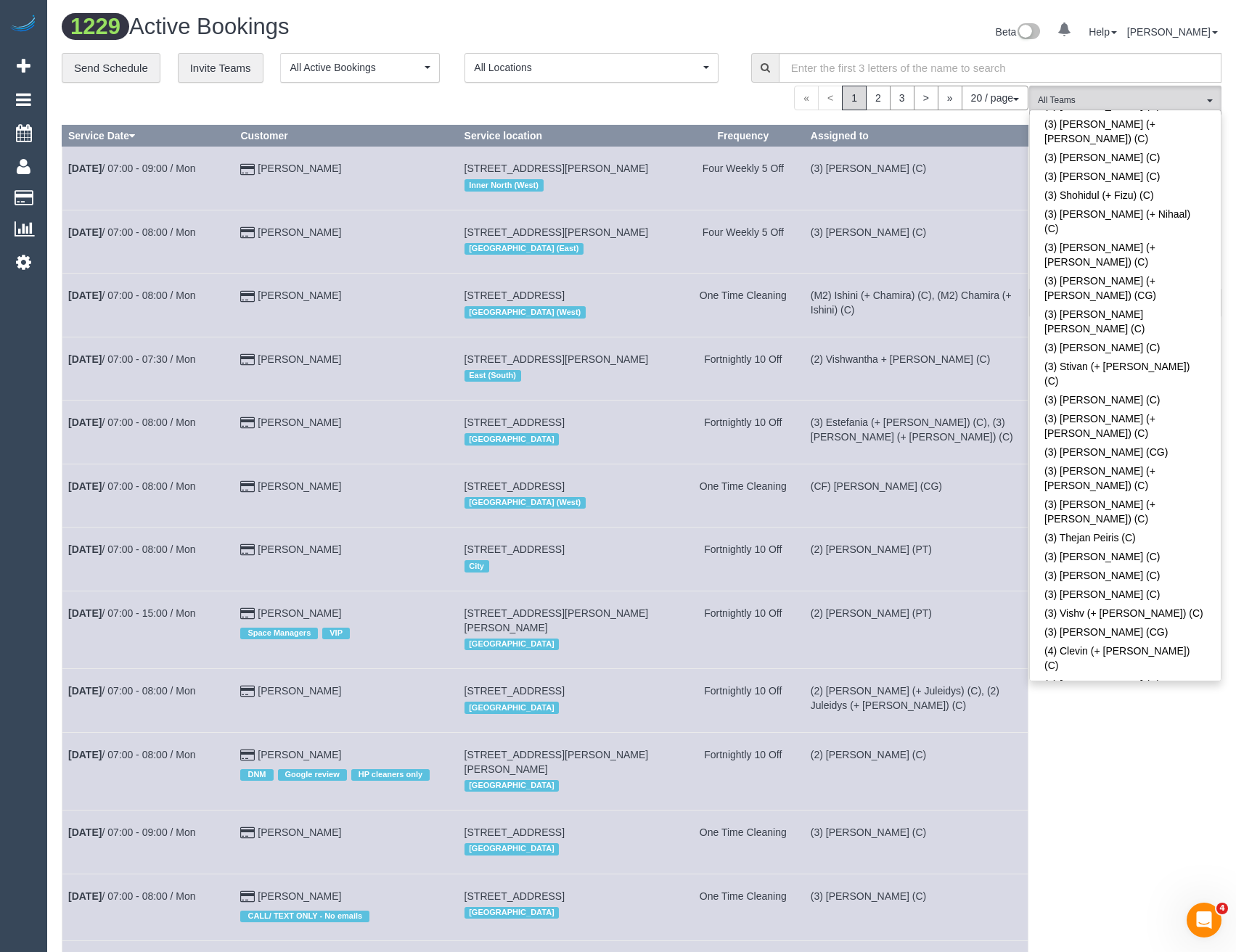
click at [1112, 785] on div "(M2) [PERSON_NAME] (C) All Teams Remove Team Filters (0) Account - Tech (0) Off…" at bounding box center [1125, 825] width 192 height 1480
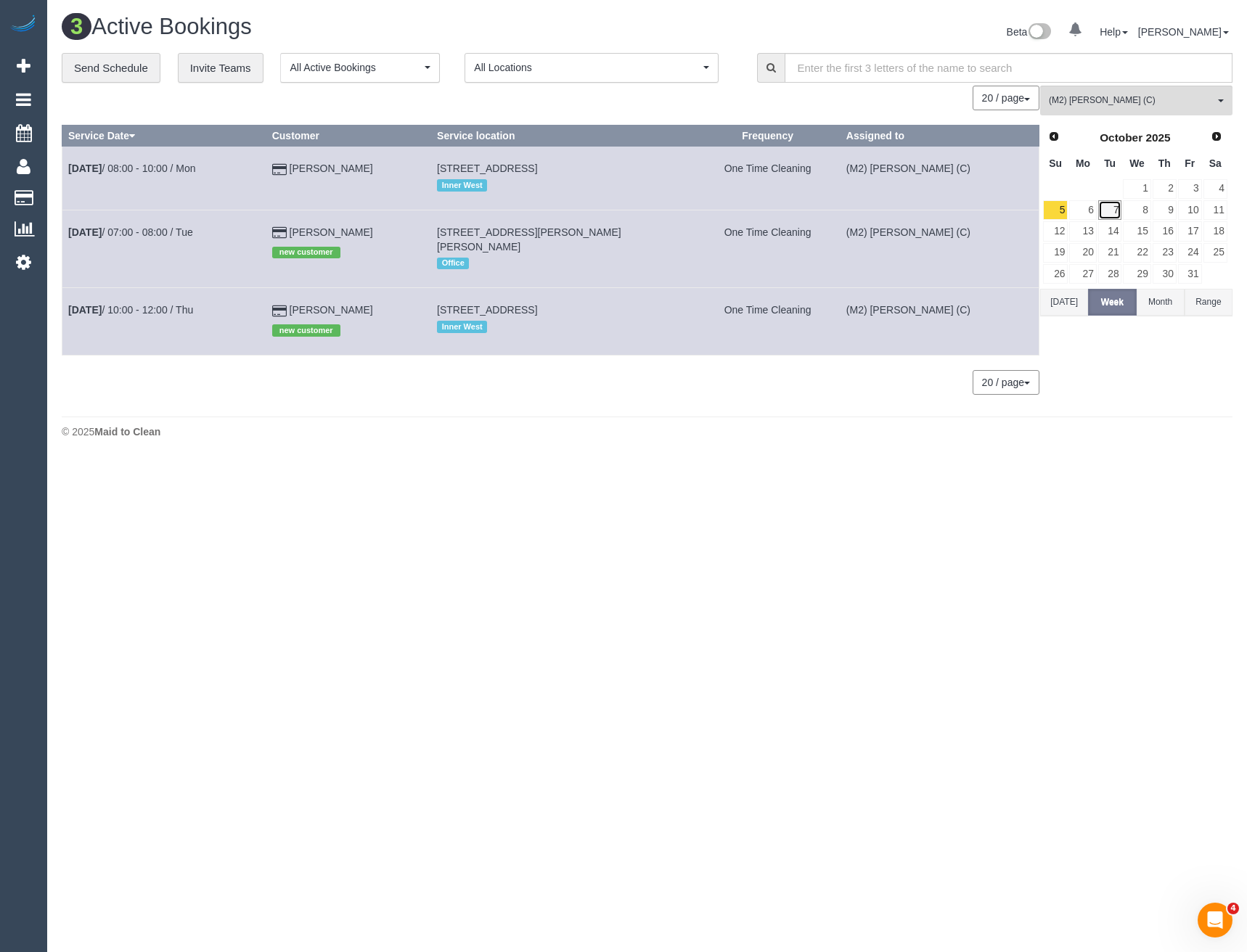
click at [1108, 204] on link "7" at bounding box center [1110, 210] width 24 height 20
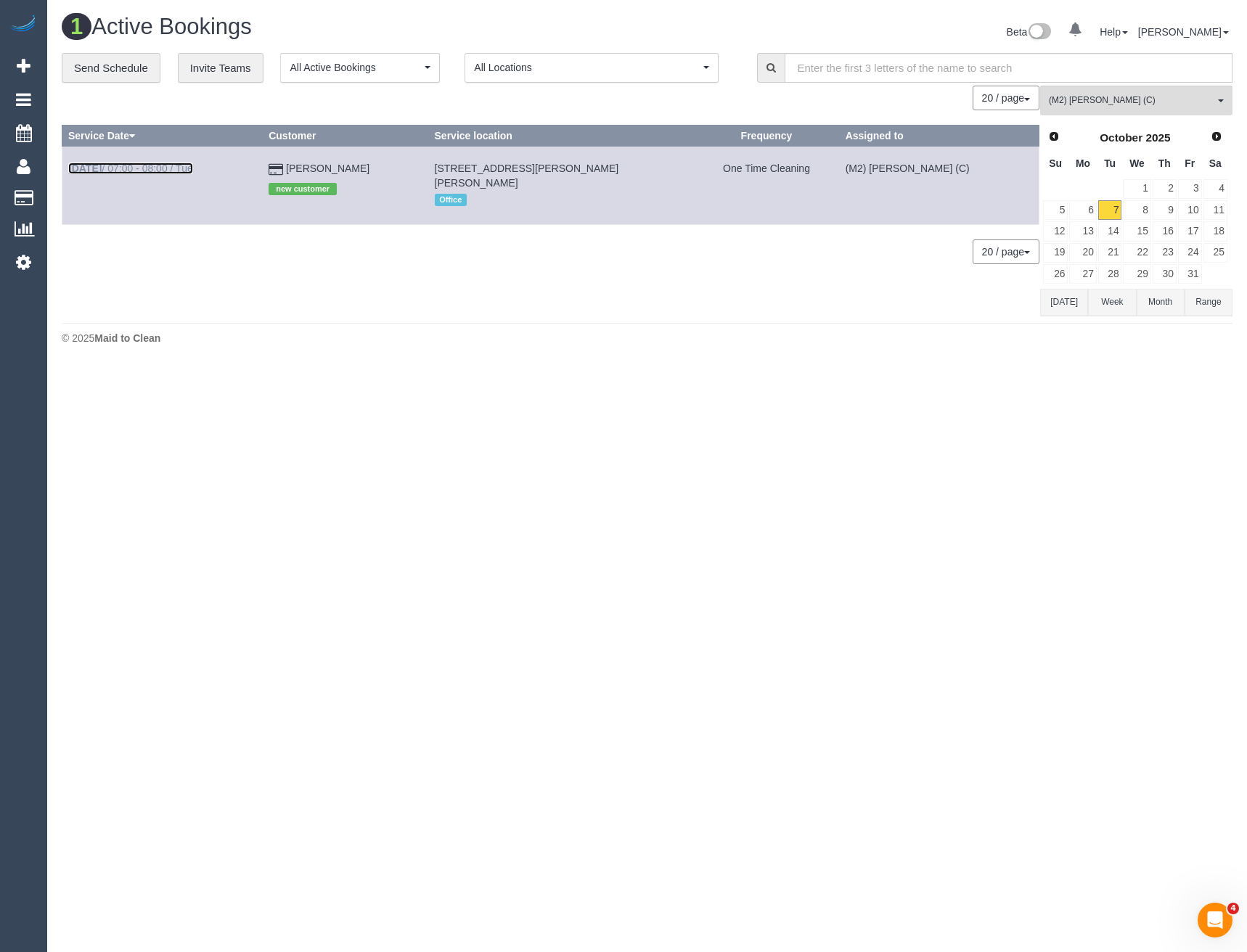
click at [139, 170] on link "[DATE] 07:00 - 08:00 / Tue" at bounding box center [130, 168] width 125 height 12
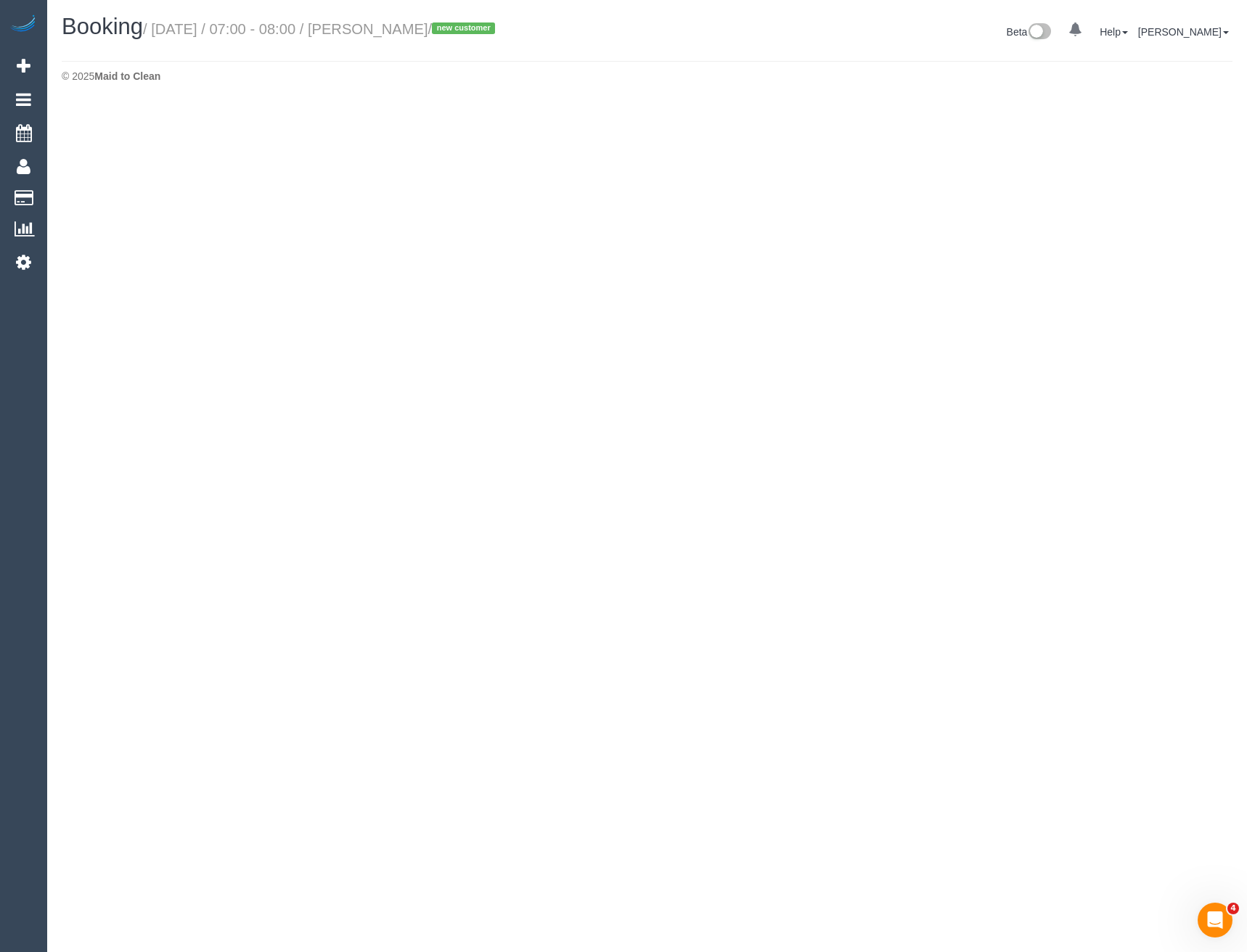
select select "VIC"
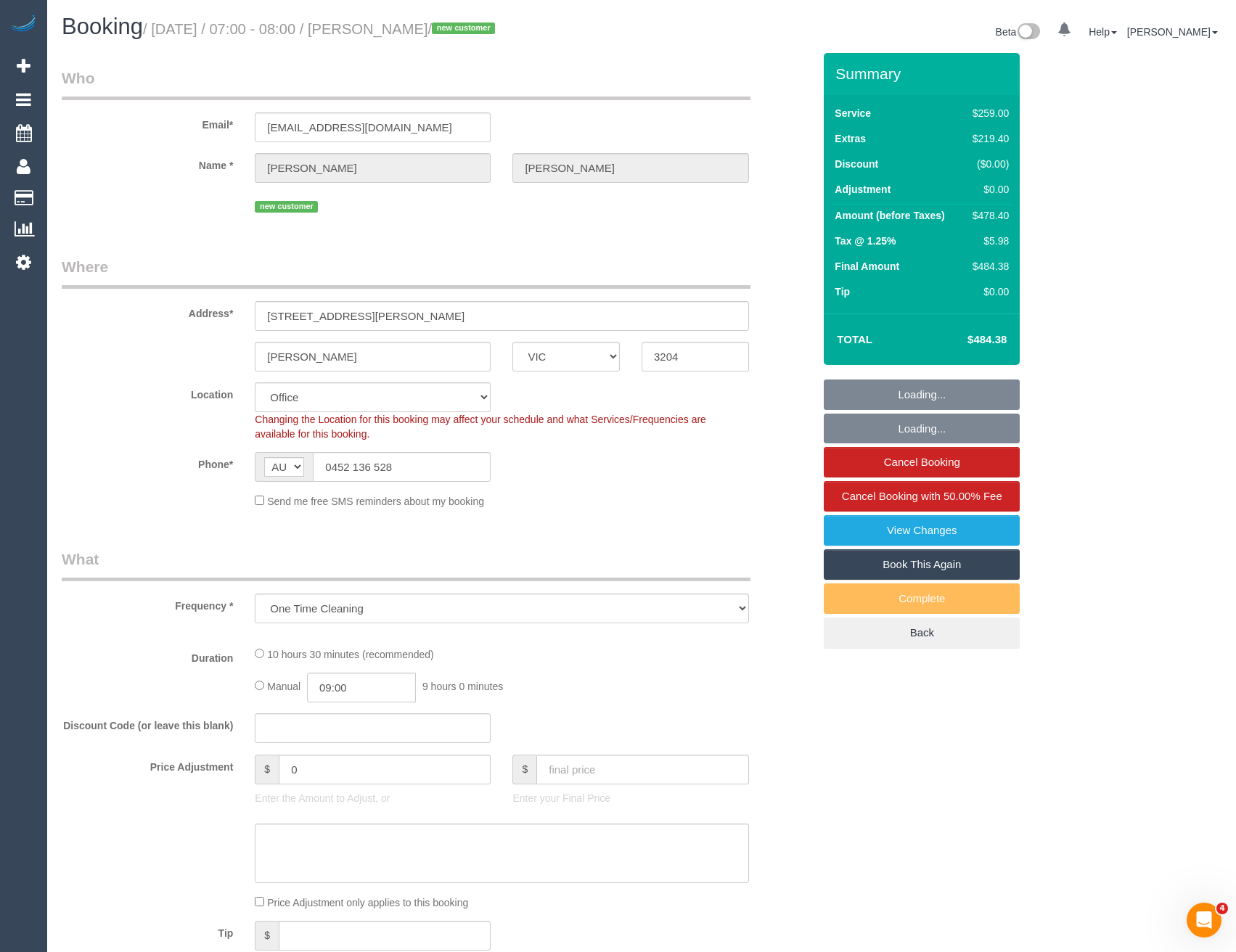
select select "object:2870"
select select "string:stripe-pm_1SAOAQ2GScqysDRVVjnoUcvT"
select select "number:28"
select select "number:14"
select select "number:19"
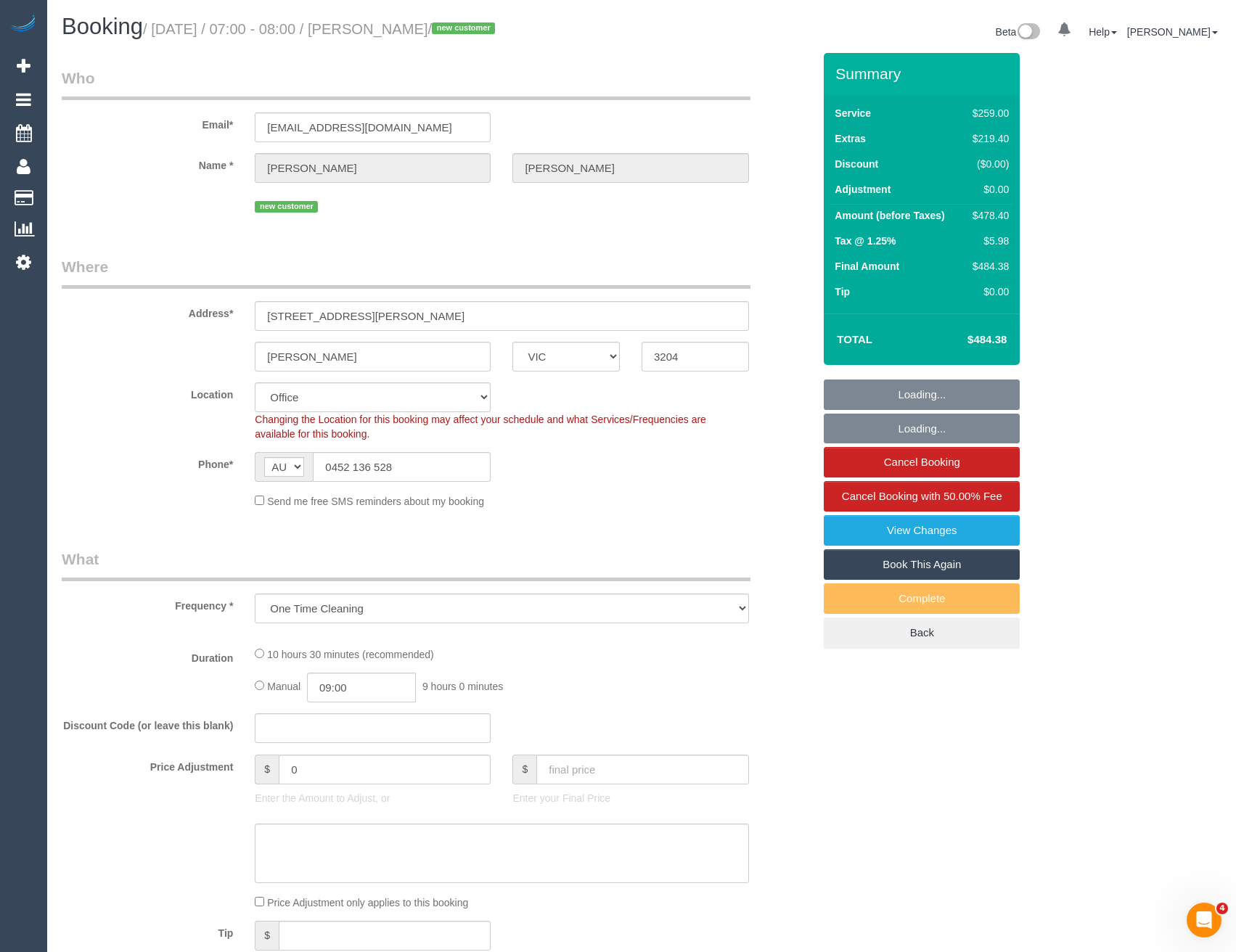
select select "number:25"
select select "number:13"
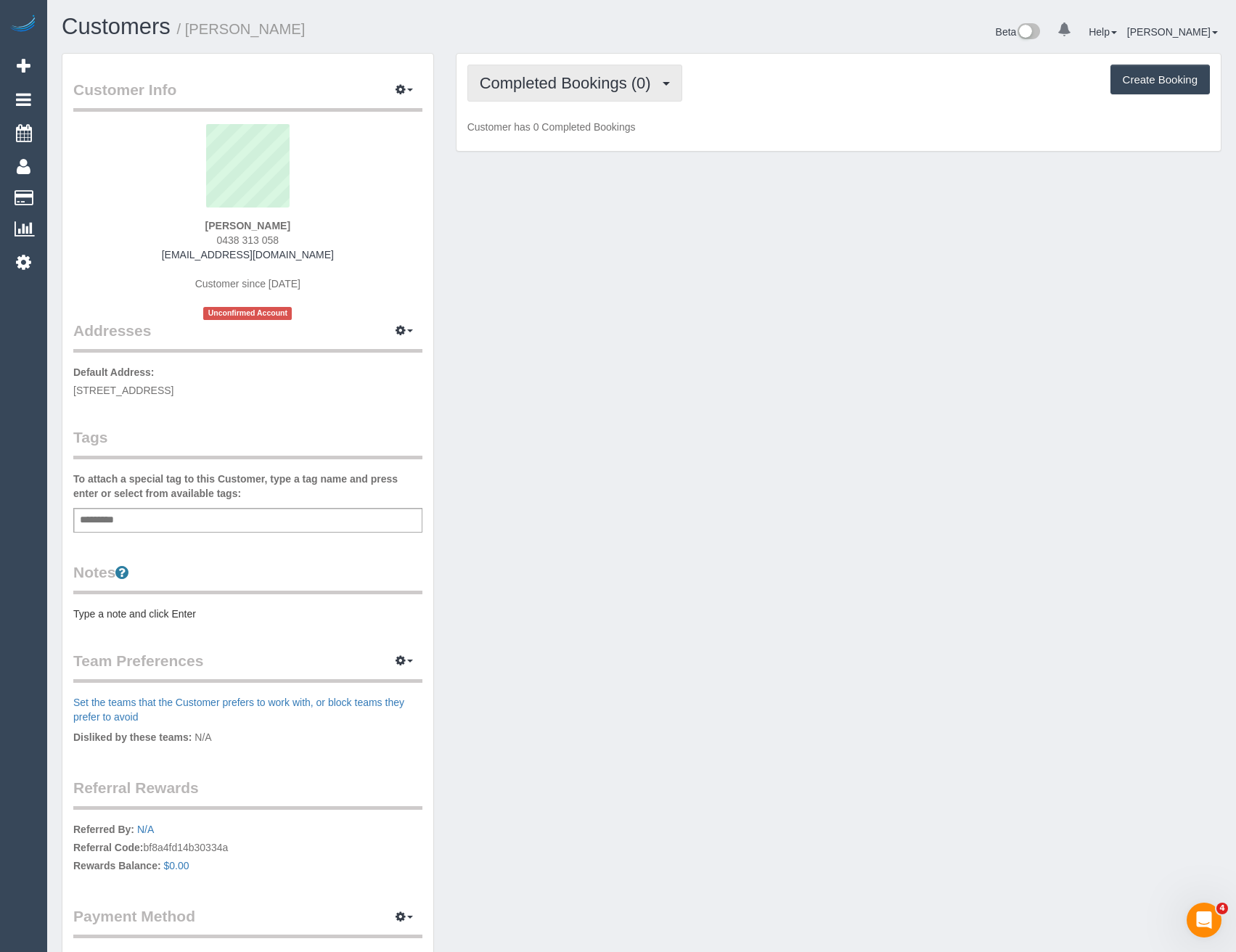
click at [636, 99] on button "Completed Bookings (0)" at bounding box center [575, 83] width 215 height 37
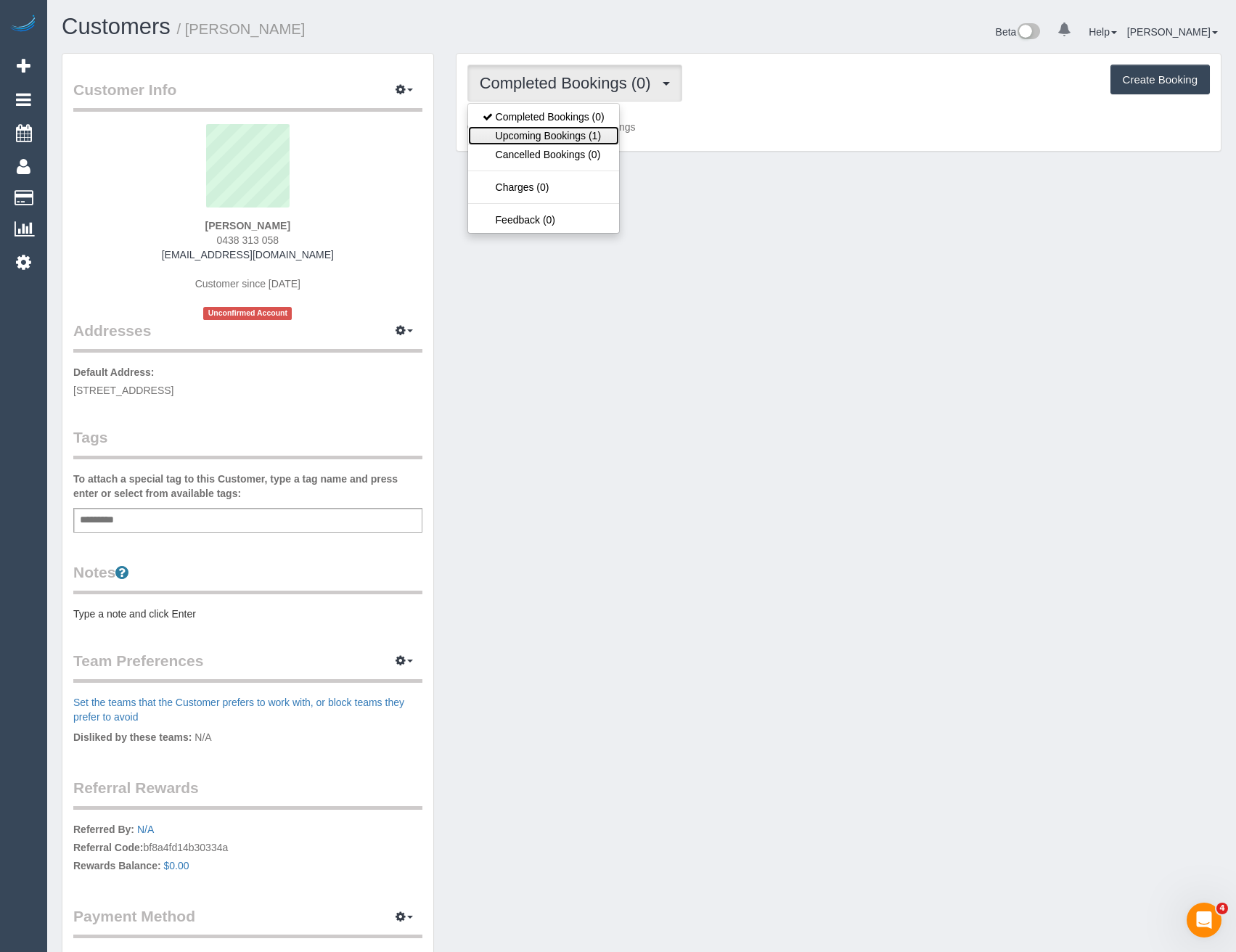
click at [599, 135] on link "Upcoming Bookings (1)" at bounding box center [544, 136] width 151 height 19
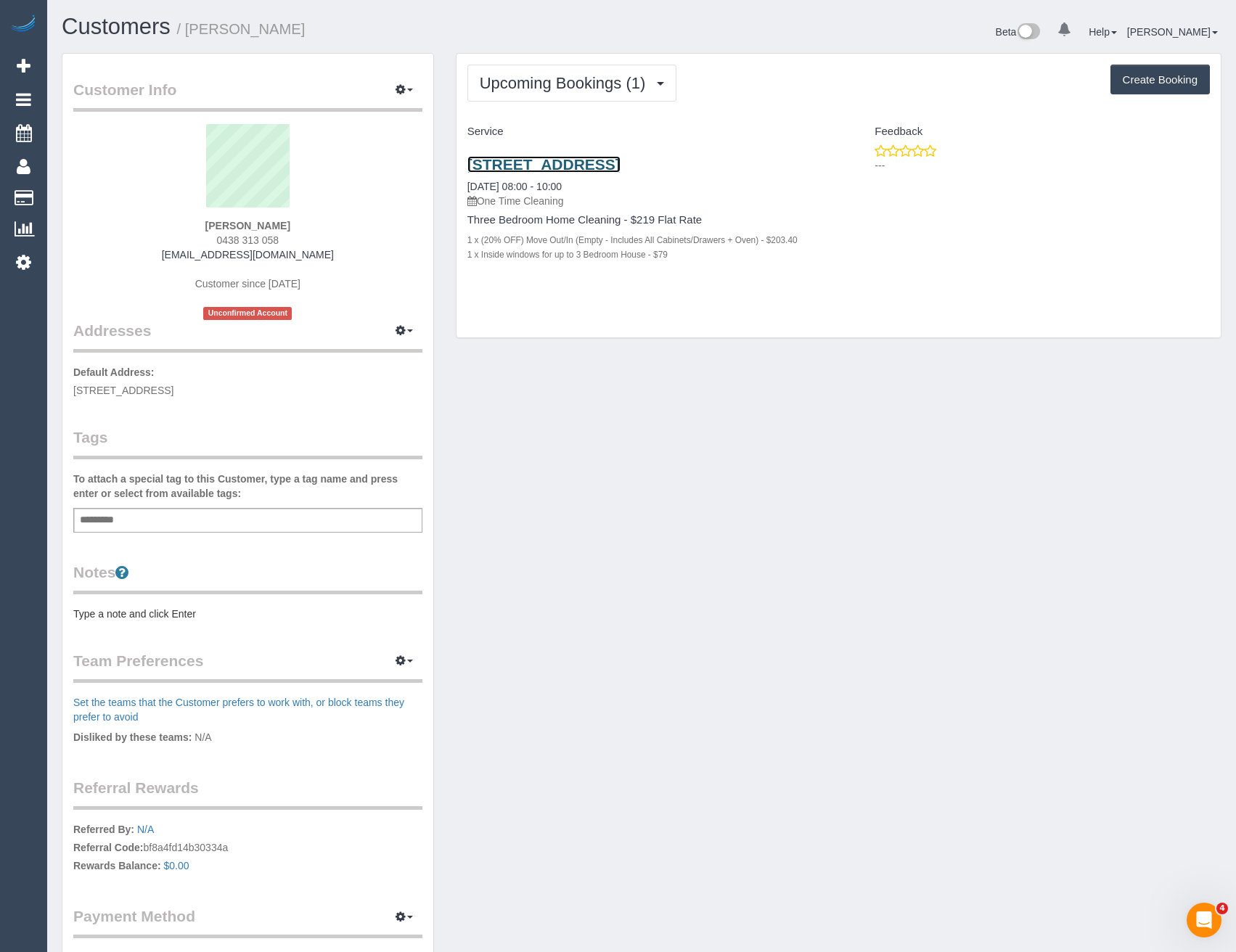
click at [621, 167] on link "9a Lyndoch Street, Box Hill South, VIC 3128" at bounding box center [545, 164] width 153 height 17
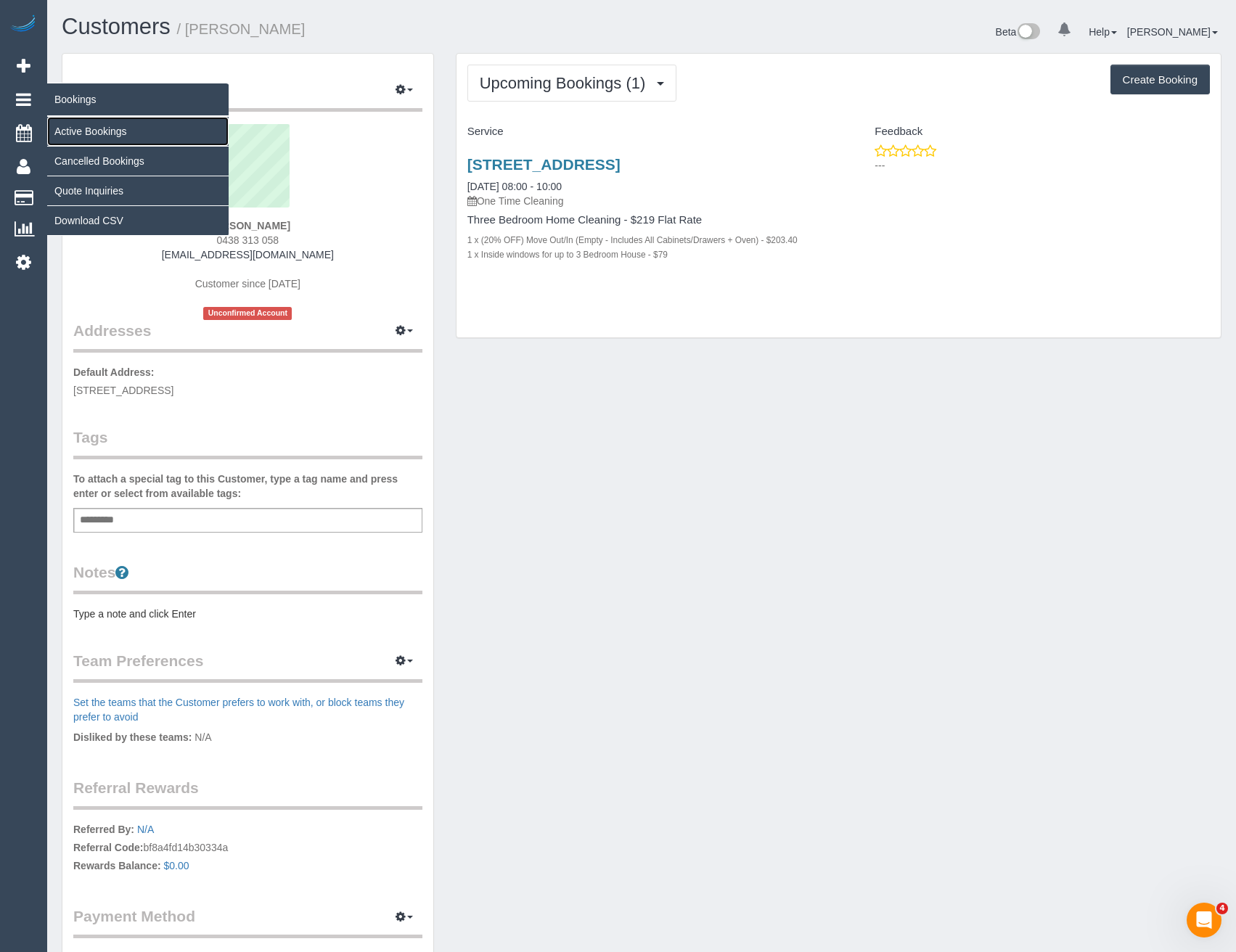
drag, startPoint x: 94, startPoint y: 132, endPoint x: 113, endPoint y: 156, distance: 30.6
click at [94, 132] on link "Active Bookings" at bounding box center [138, 132] width 181 height 29
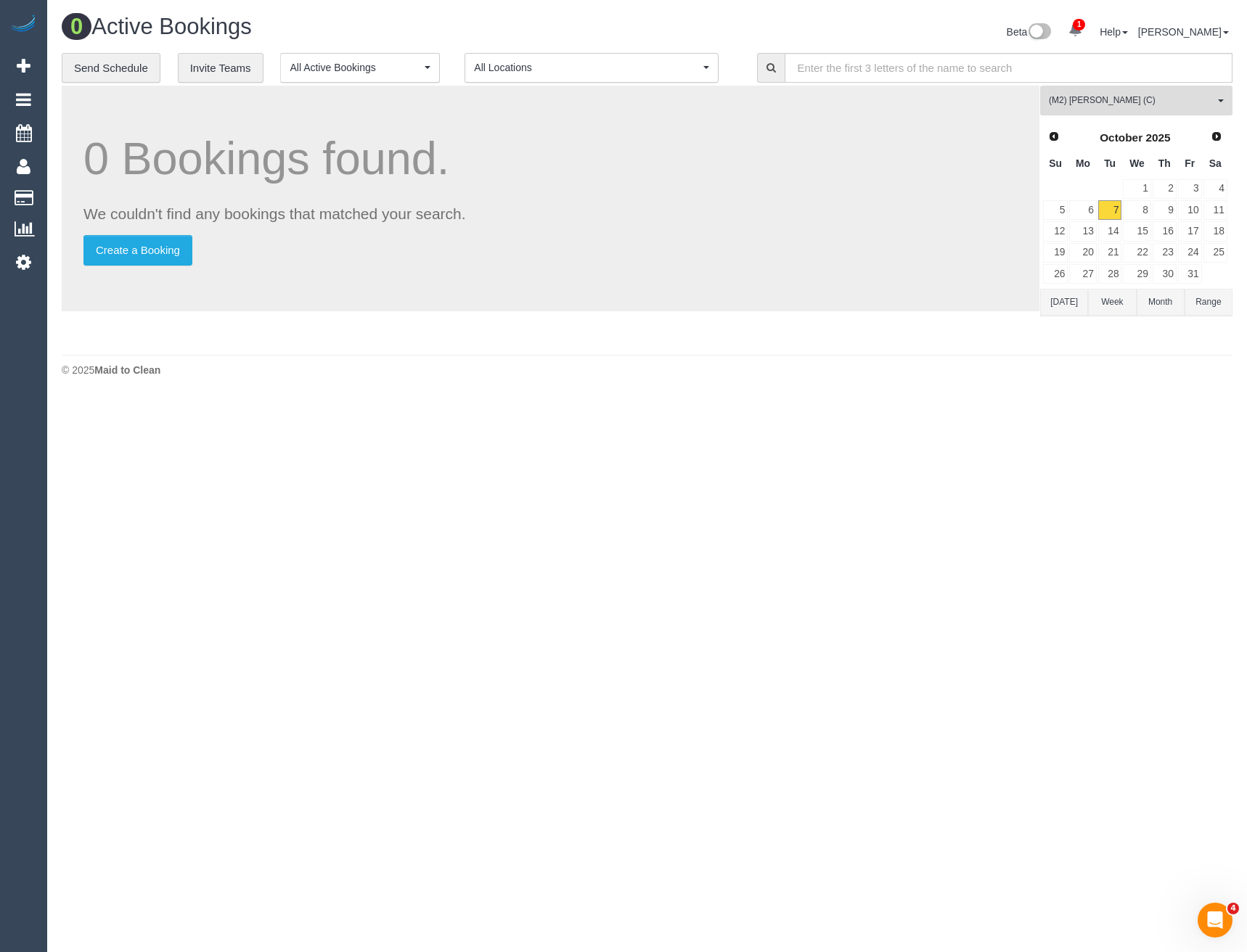
click at [1129, 113] on button "(M2) Joseph Tshibangu (C) All Teams" at bounding box center [1136, 100] width 192 height 30
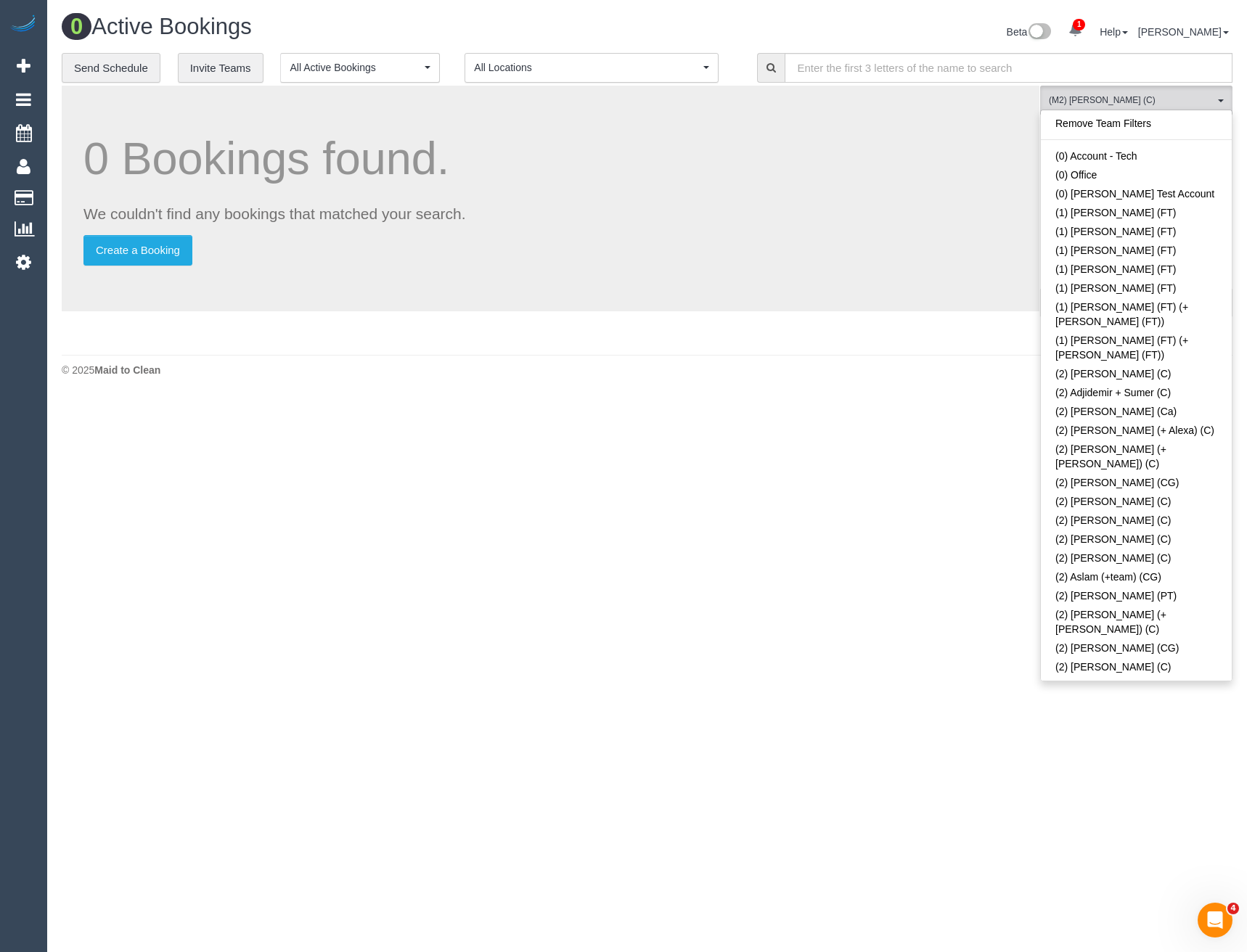
scroll to position [4062, 0]
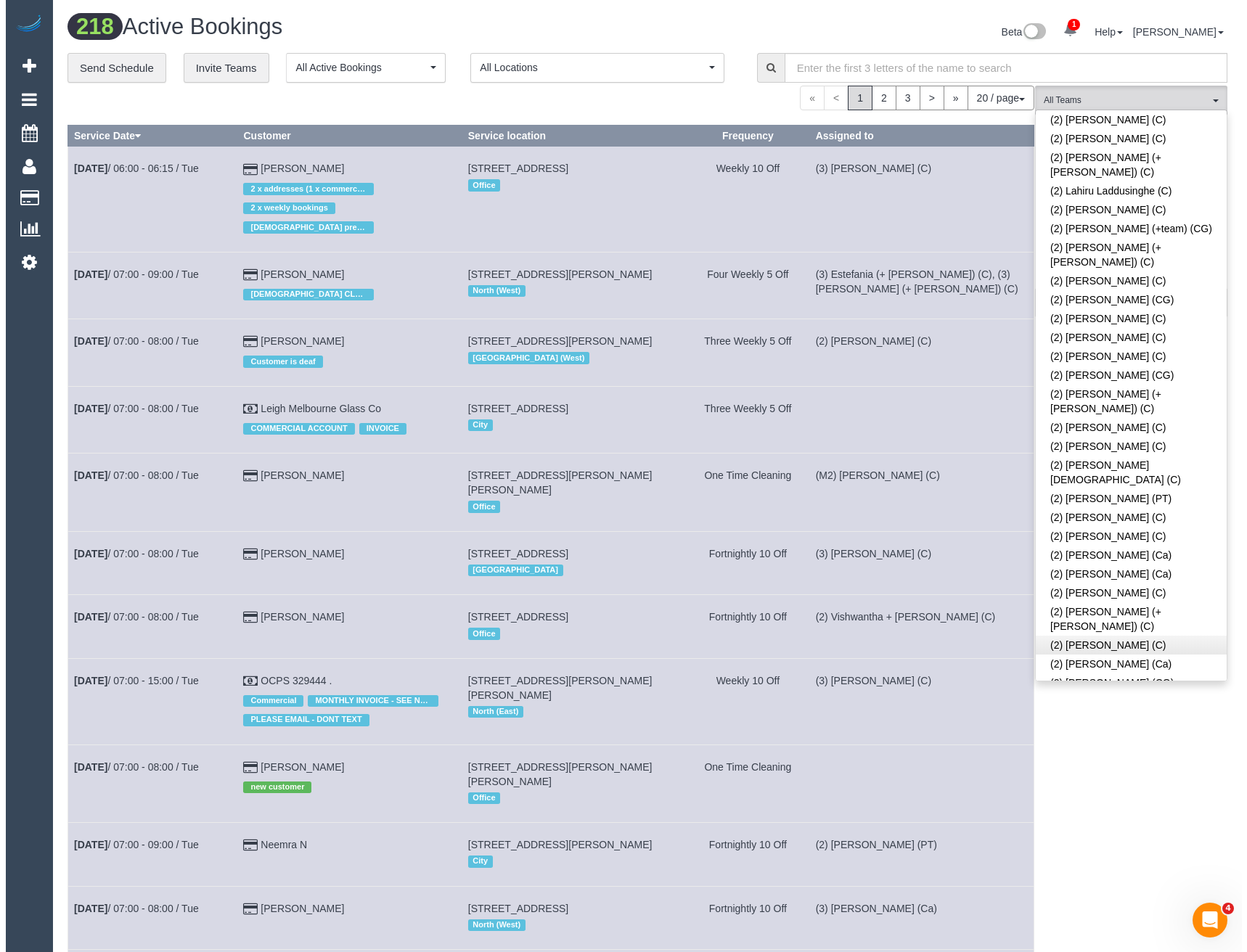
scroll to position [978, 0]
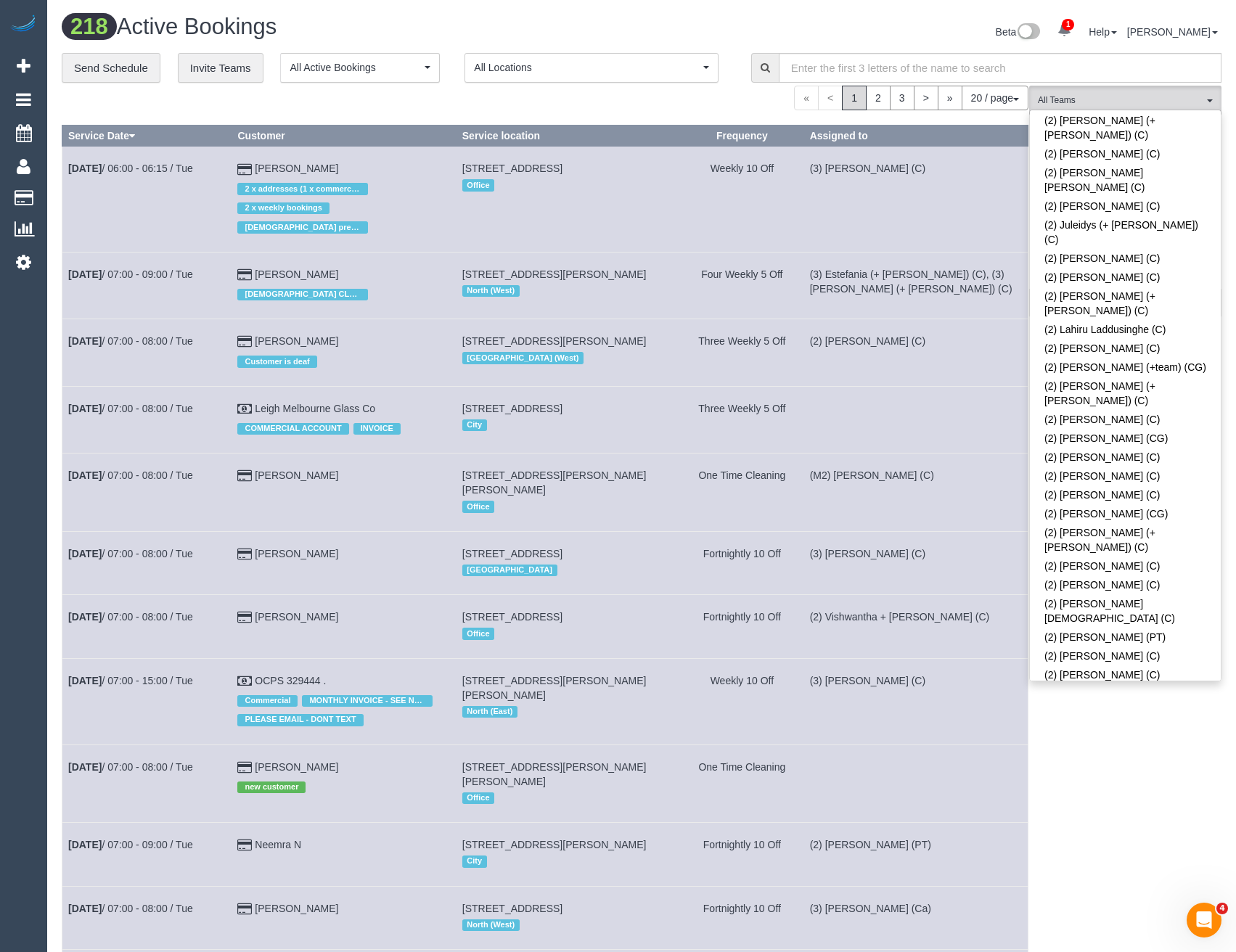
click at [1112, 722] on link "(2) [PERSON_NAME] (C)" at bounding box center [1125, 731] width 191 height 19
click at [1068, 772] on div "(2) Sewmina De Silva (C) All Teams Remove Team Filters (0) Account - Tech (0) O…" at bounding box center [1125, 859] width 192 height 1548
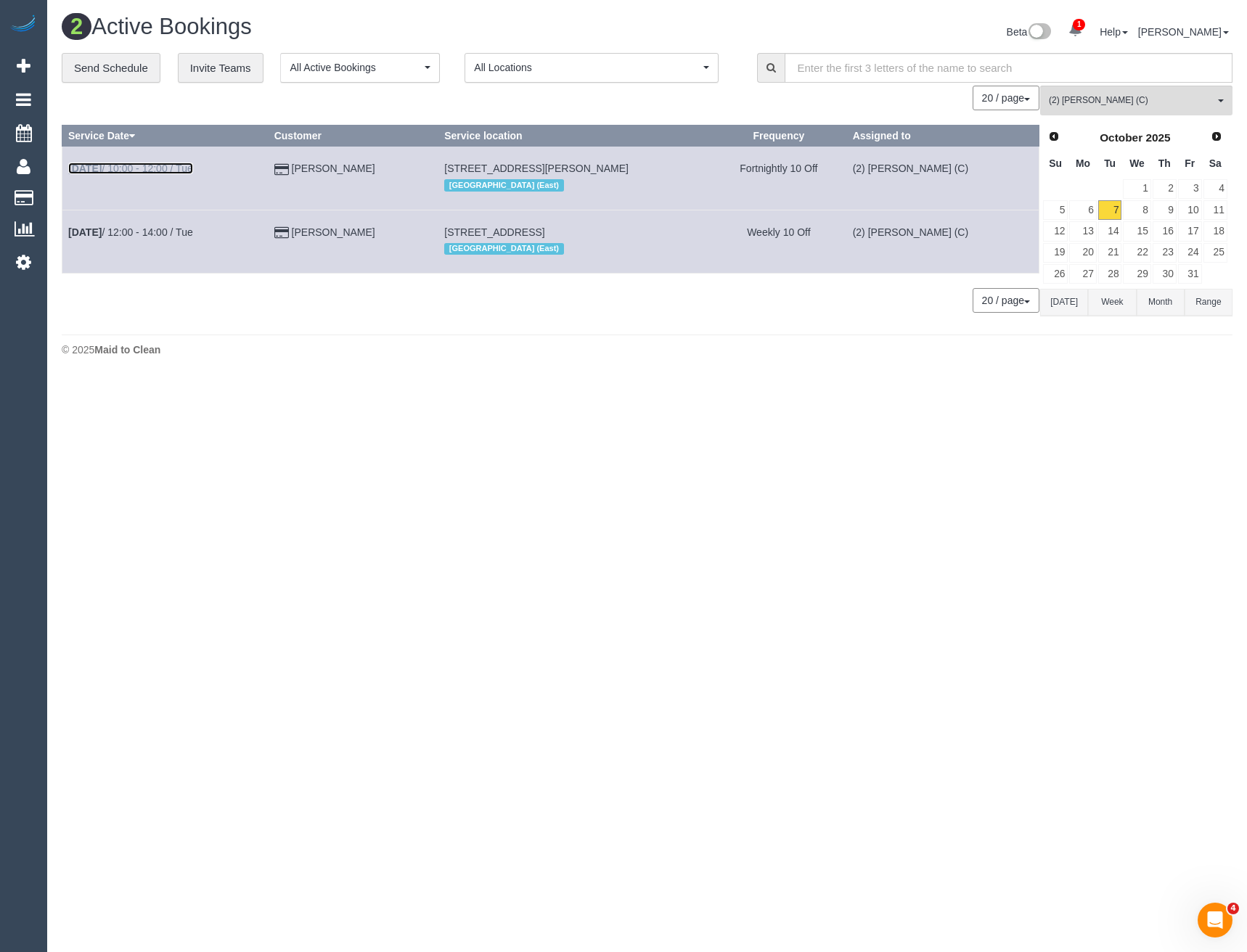
click at [162, 167] on link "Oct 7th / 10:00 - 12:00 / Tue" at bounding box center [130, 168] width 125 height 12
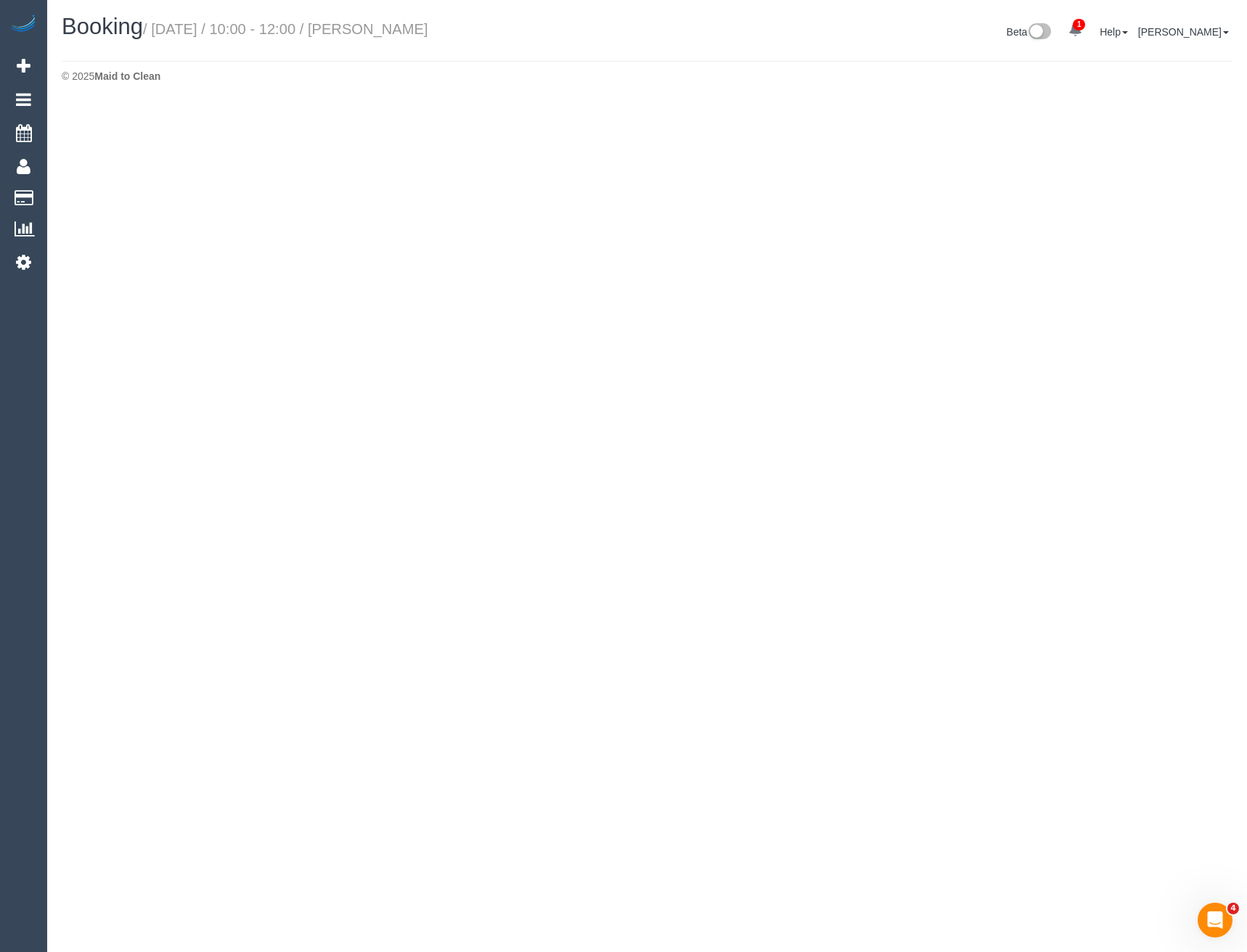
select select "VIC"
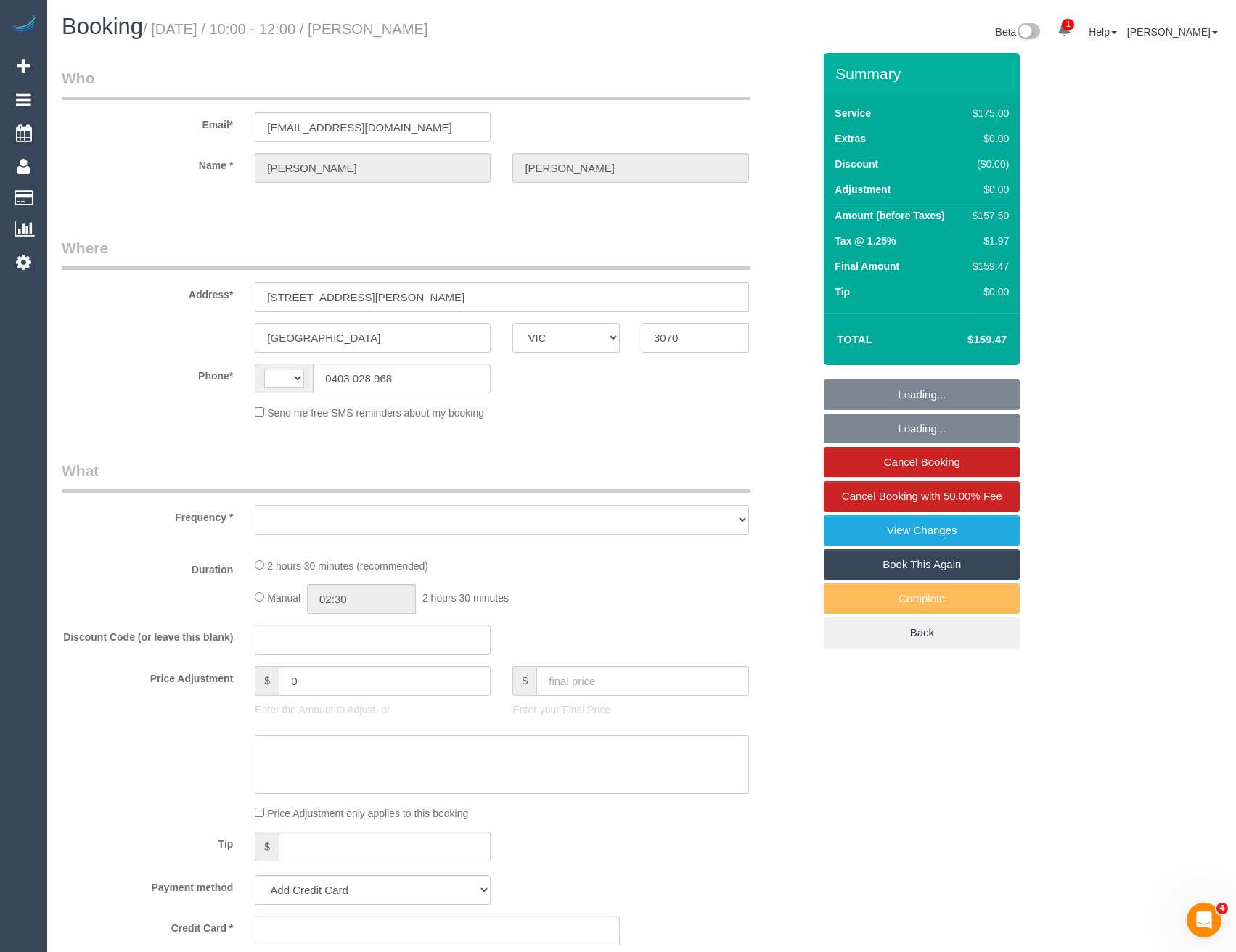
select select "string:AU"
select select "number:28"
select select "number:14"
select select "number:19"
select select "number:22"
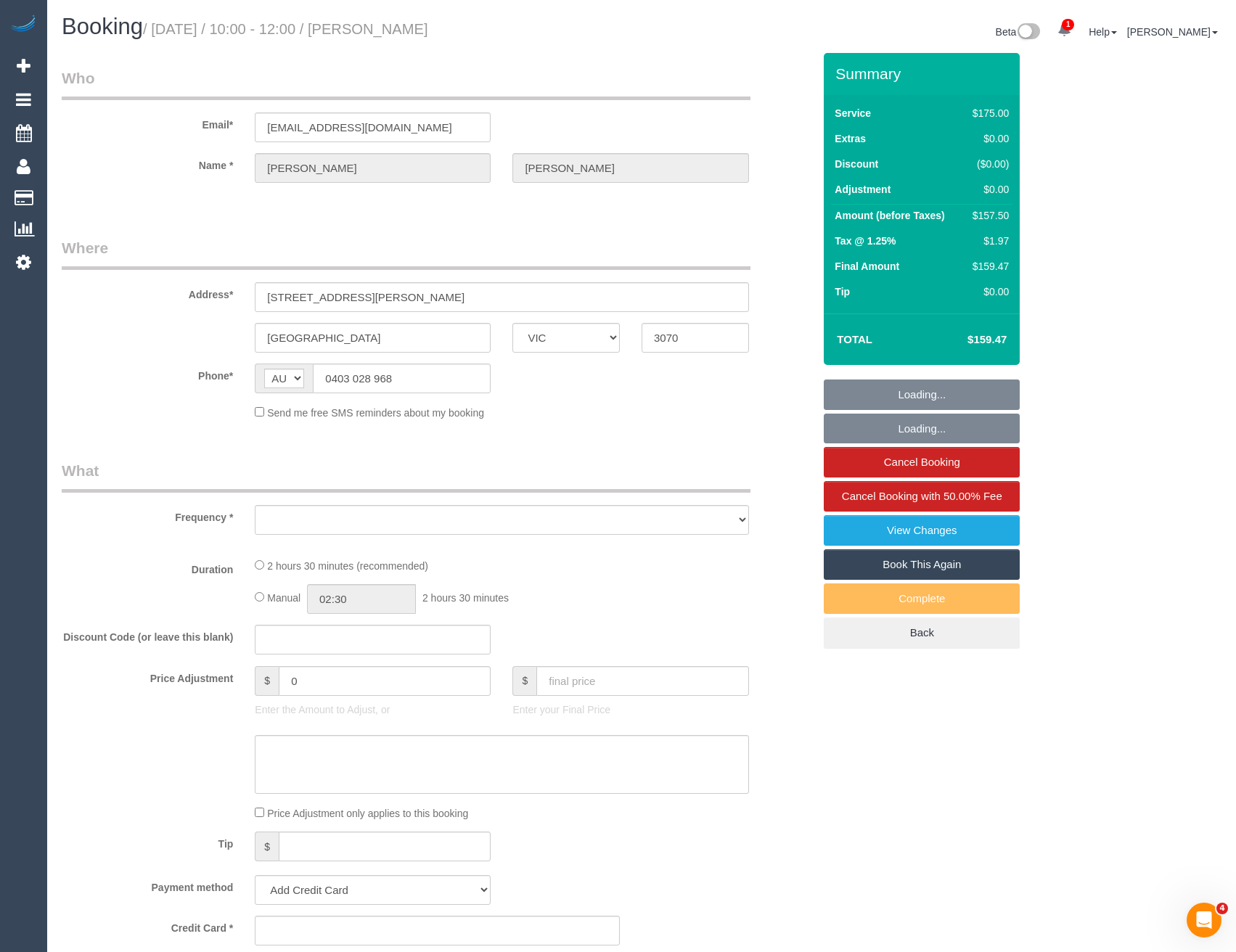
select select "object:1750"
select select "string:stripe-pm_1NhhWV2GScqysDRVr5SYfZ4r"
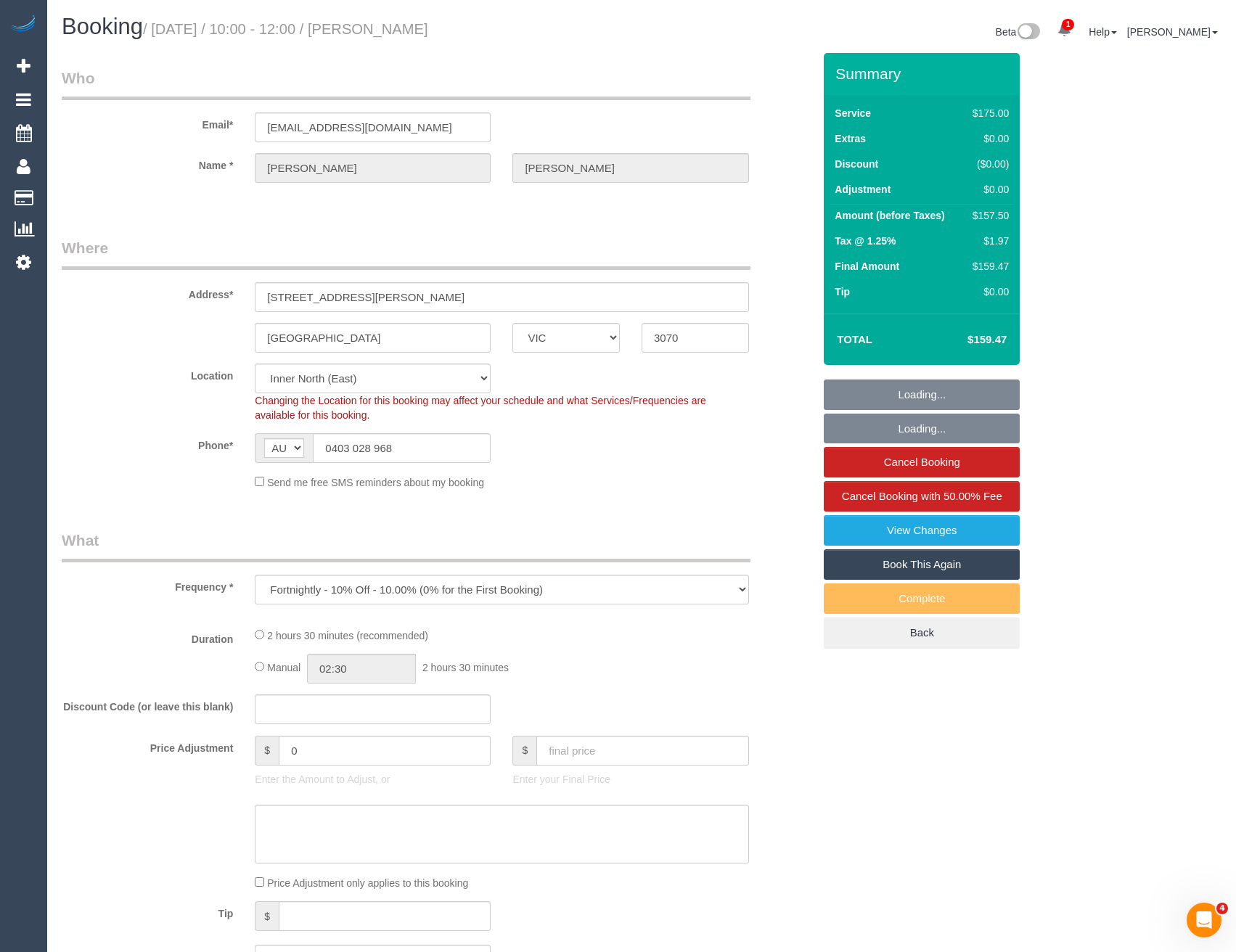
select select "150"
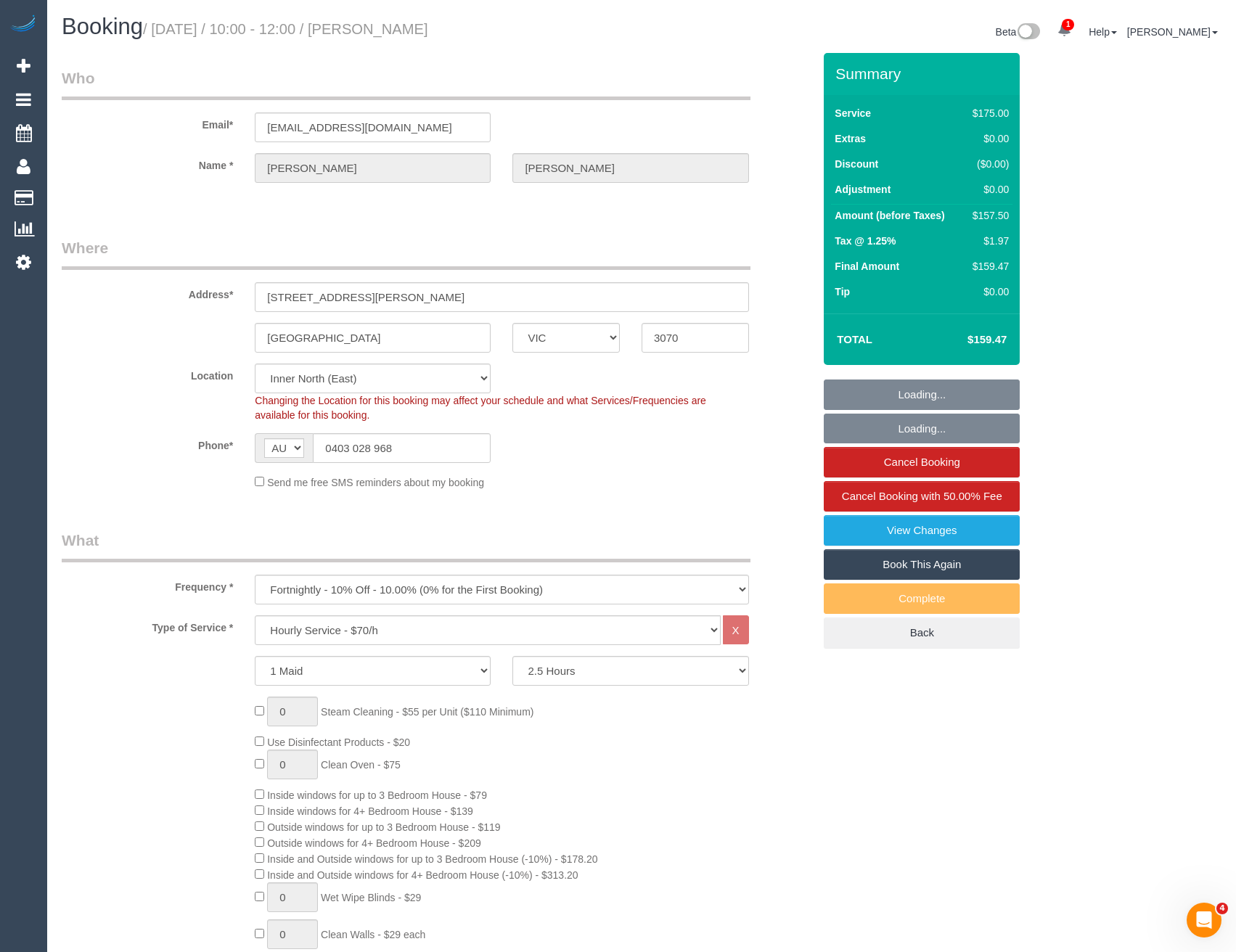
select select "object:2688"
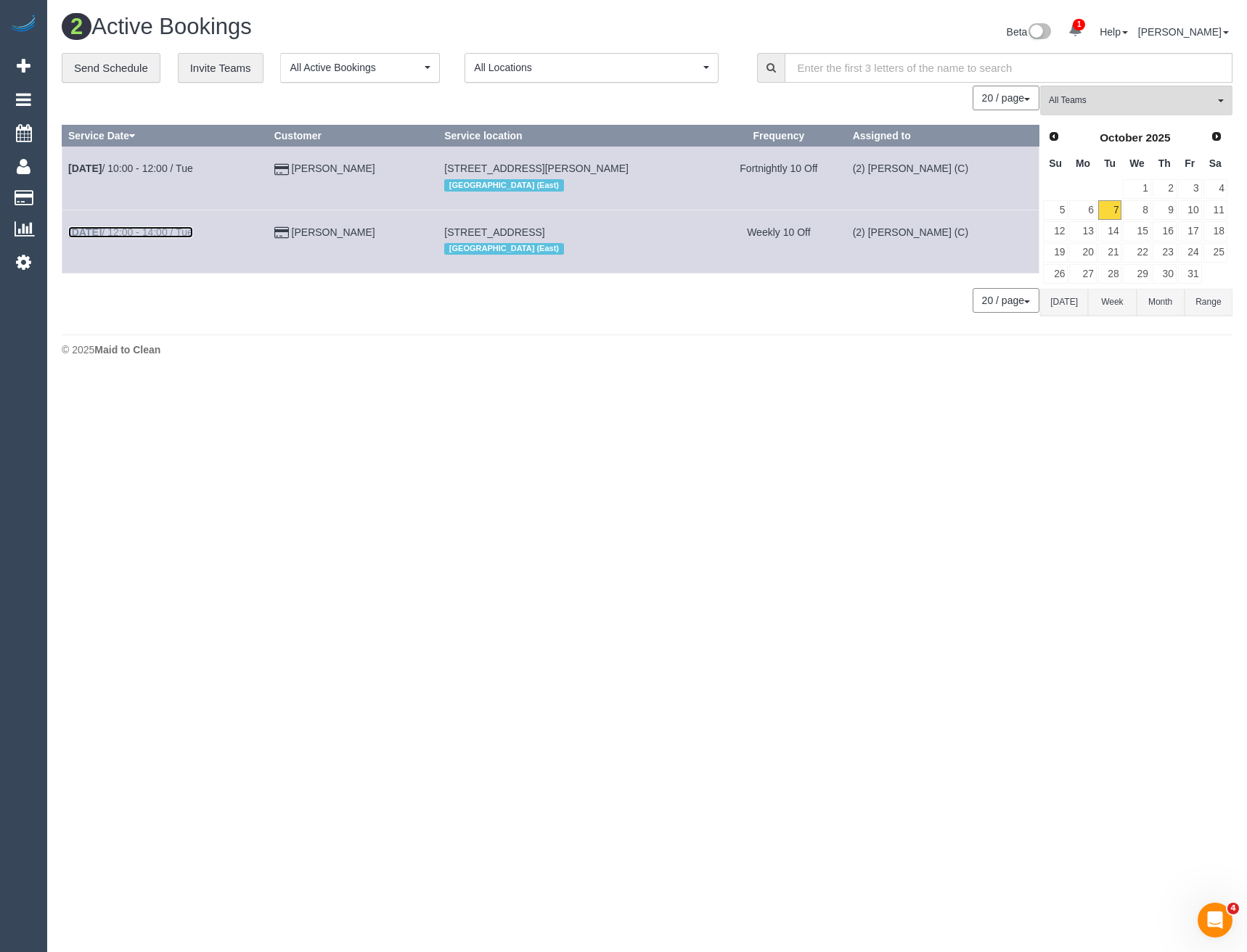
click at [157, 231] on link "Oct 7th / 12:00 - 14:00 / Tue" at bounding box center [130, 232] width 125 height 12
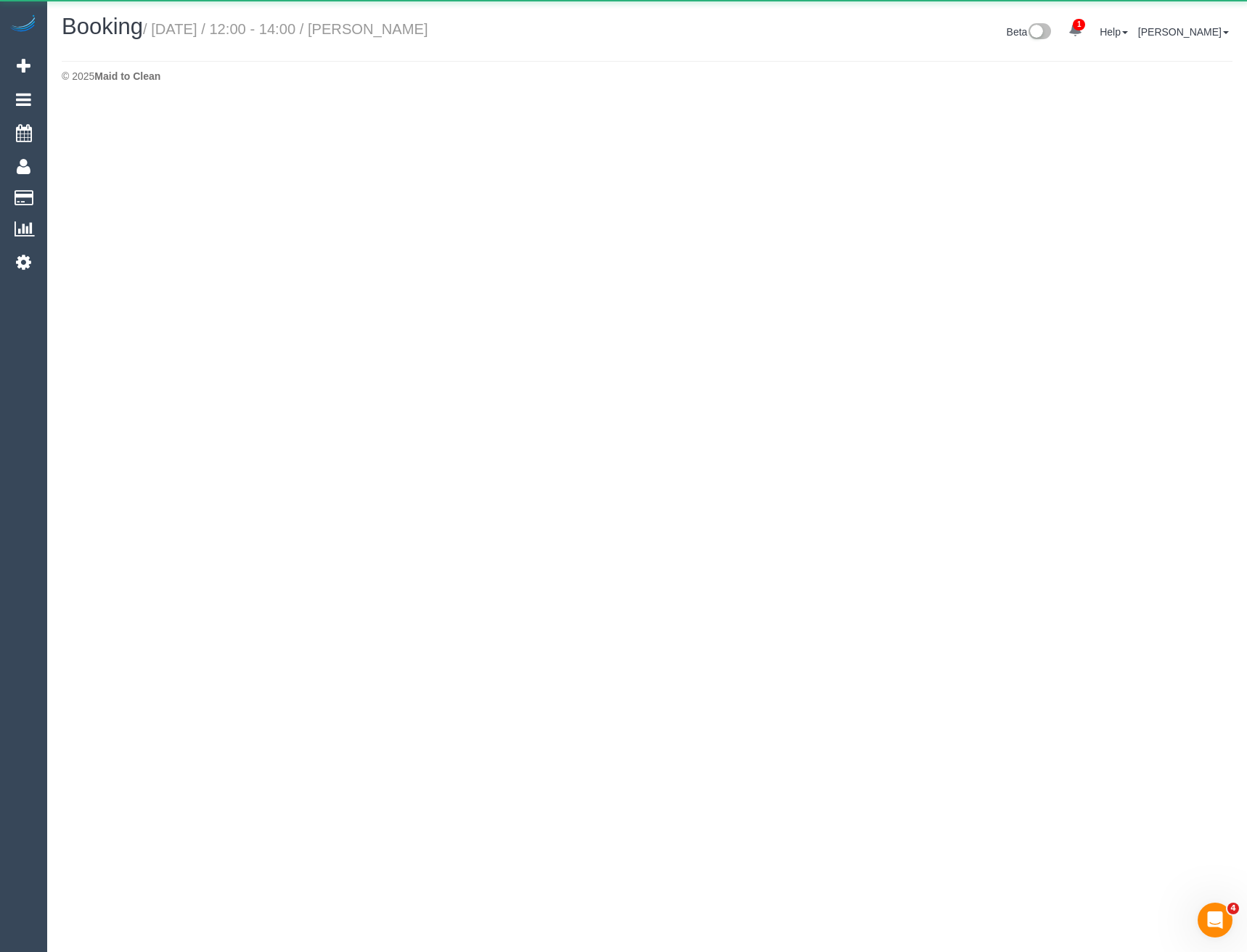
select select "VIC"
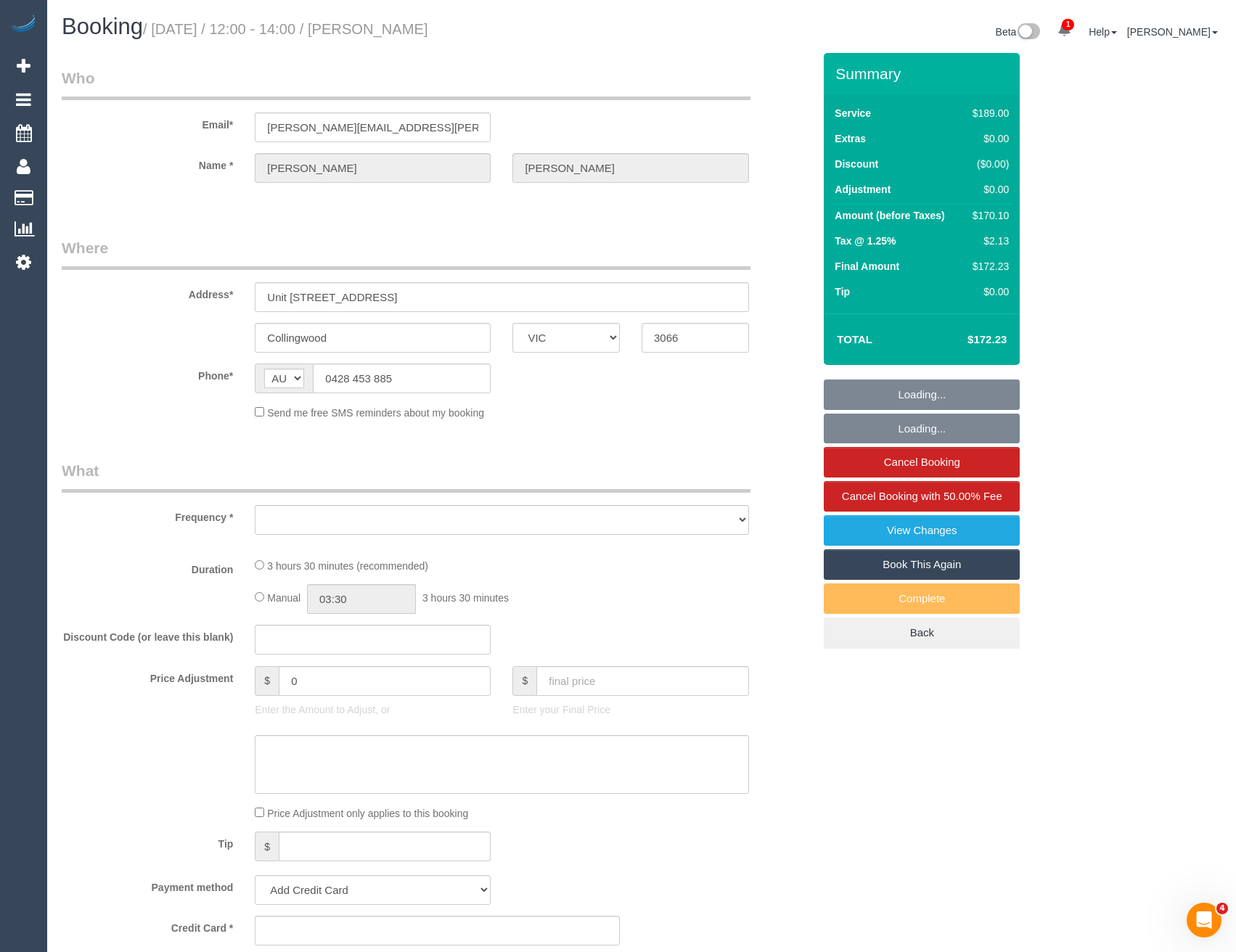
select select "object:3074"
select select "string:stripe-pm_1RxHQV2GScqysDRVuMVcfqEs"
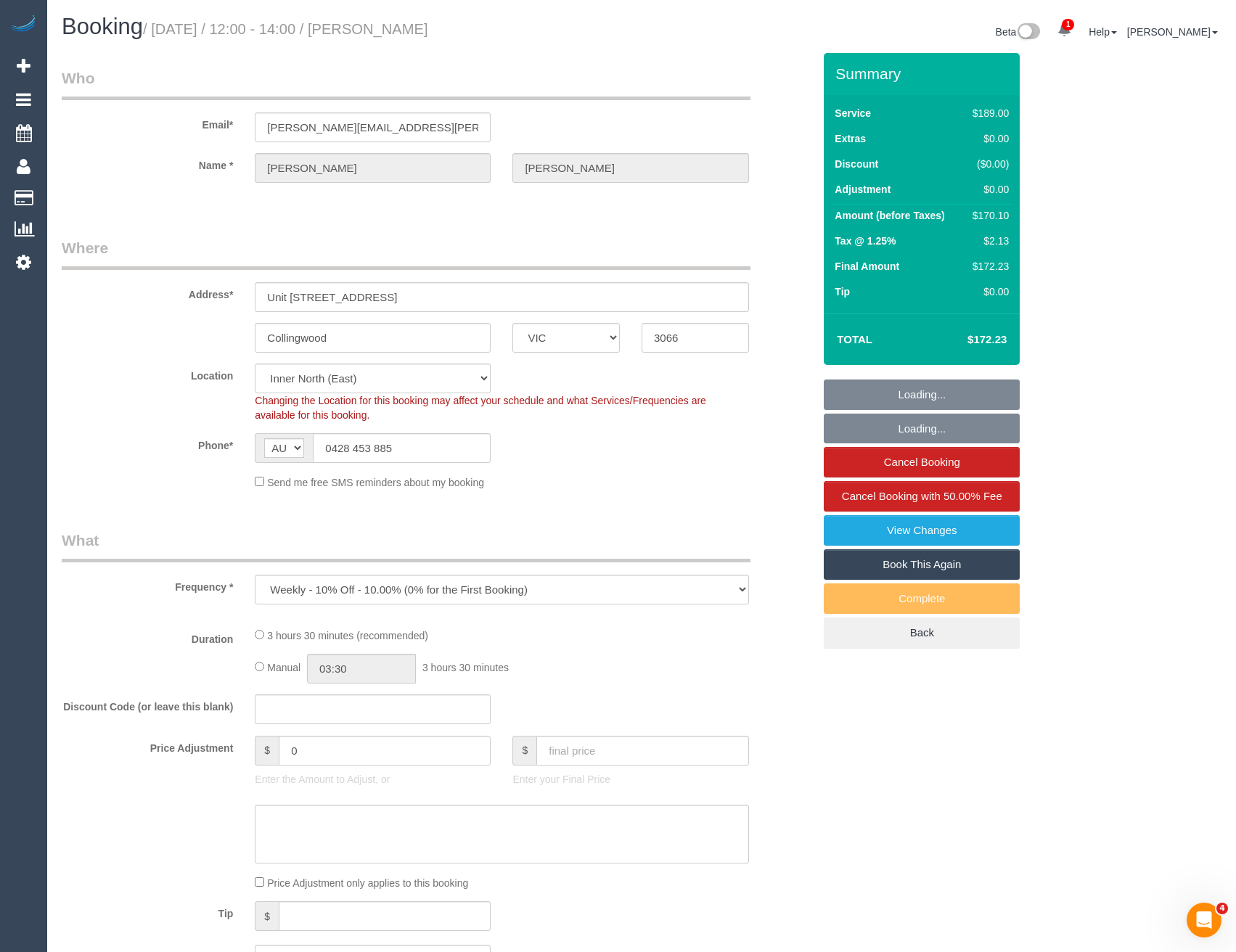
select select "number:27"
select select "number:15"
select select "number:20"
select select "number:22"
select select "number:34"
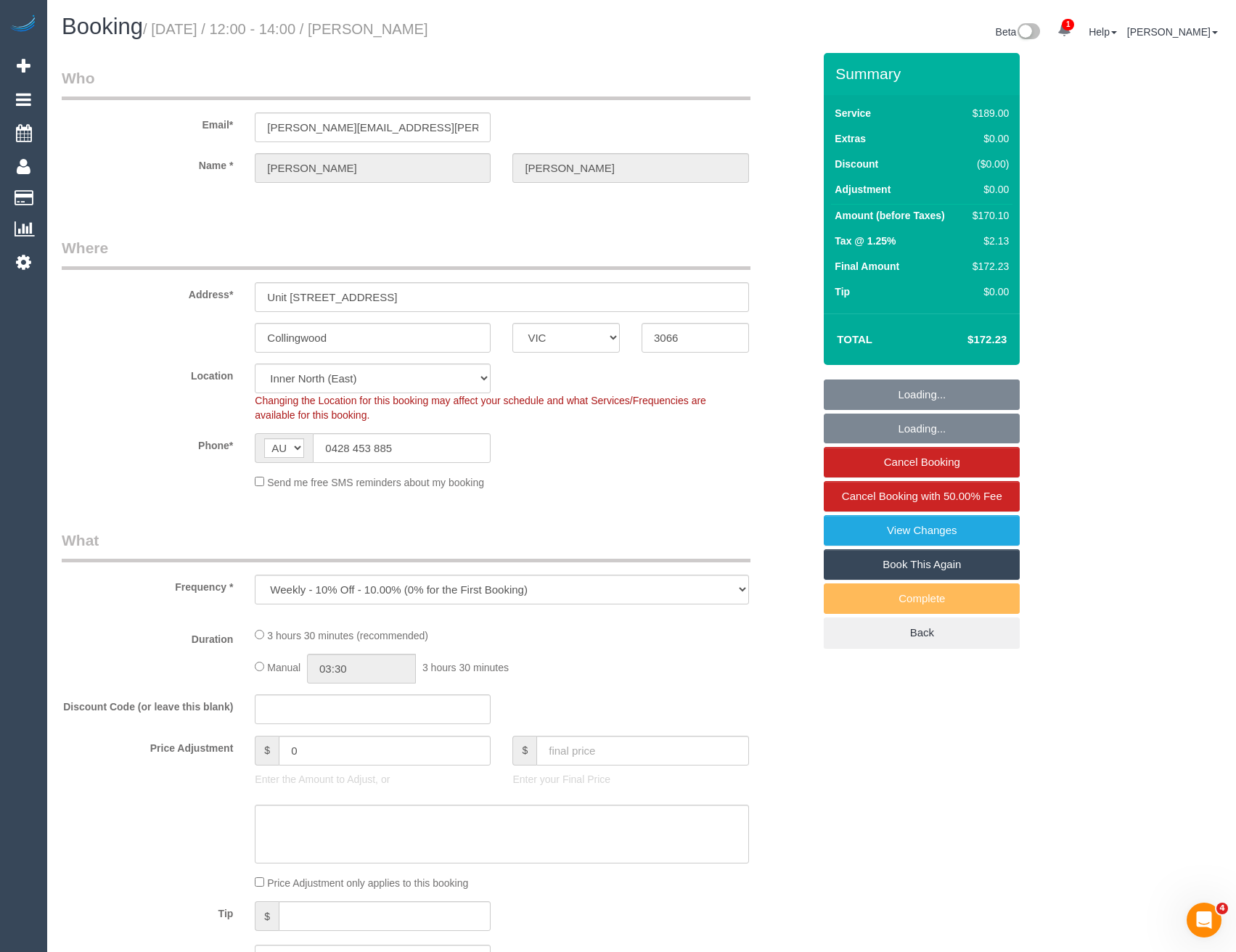
select select "number:13"
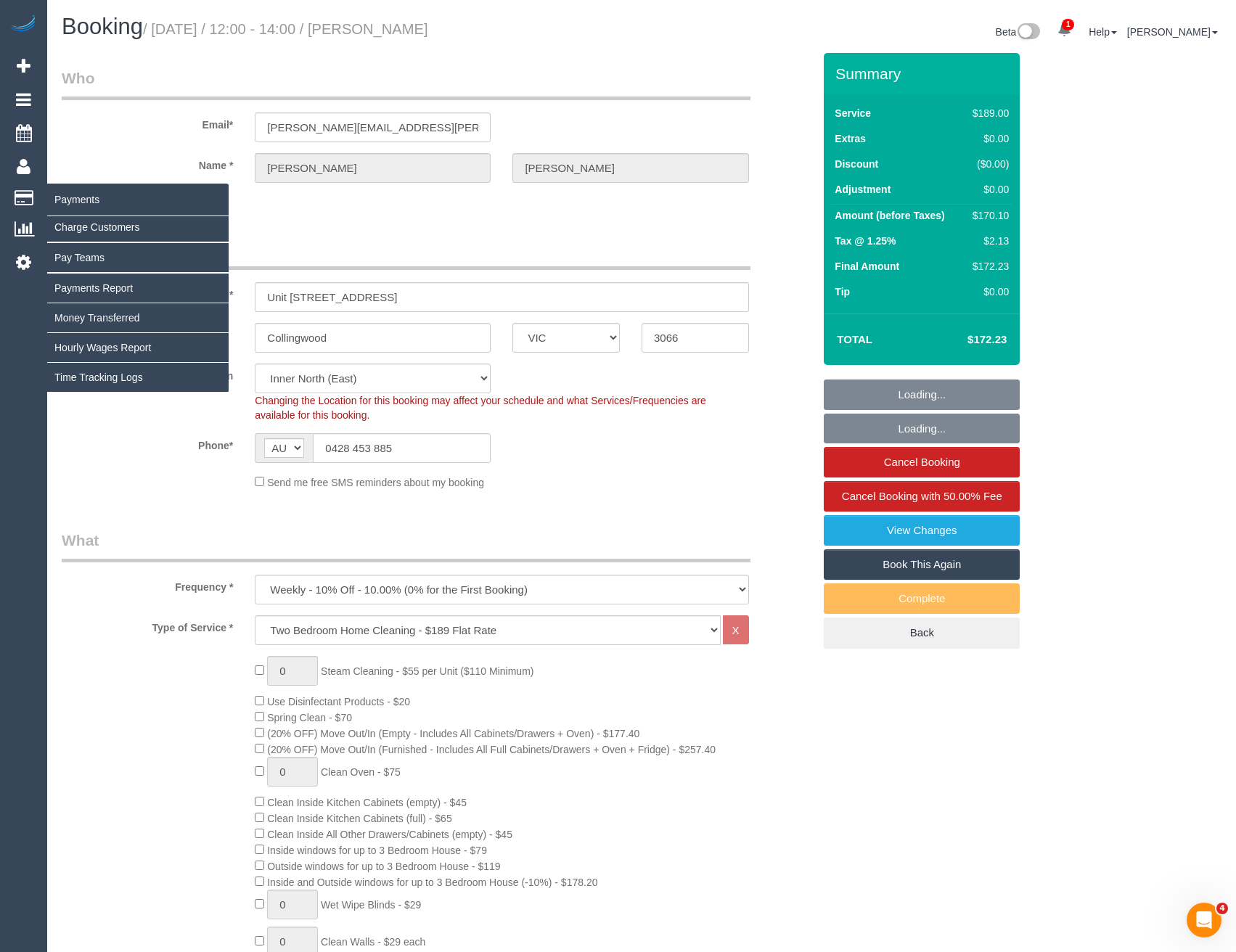
select select "object:3343"
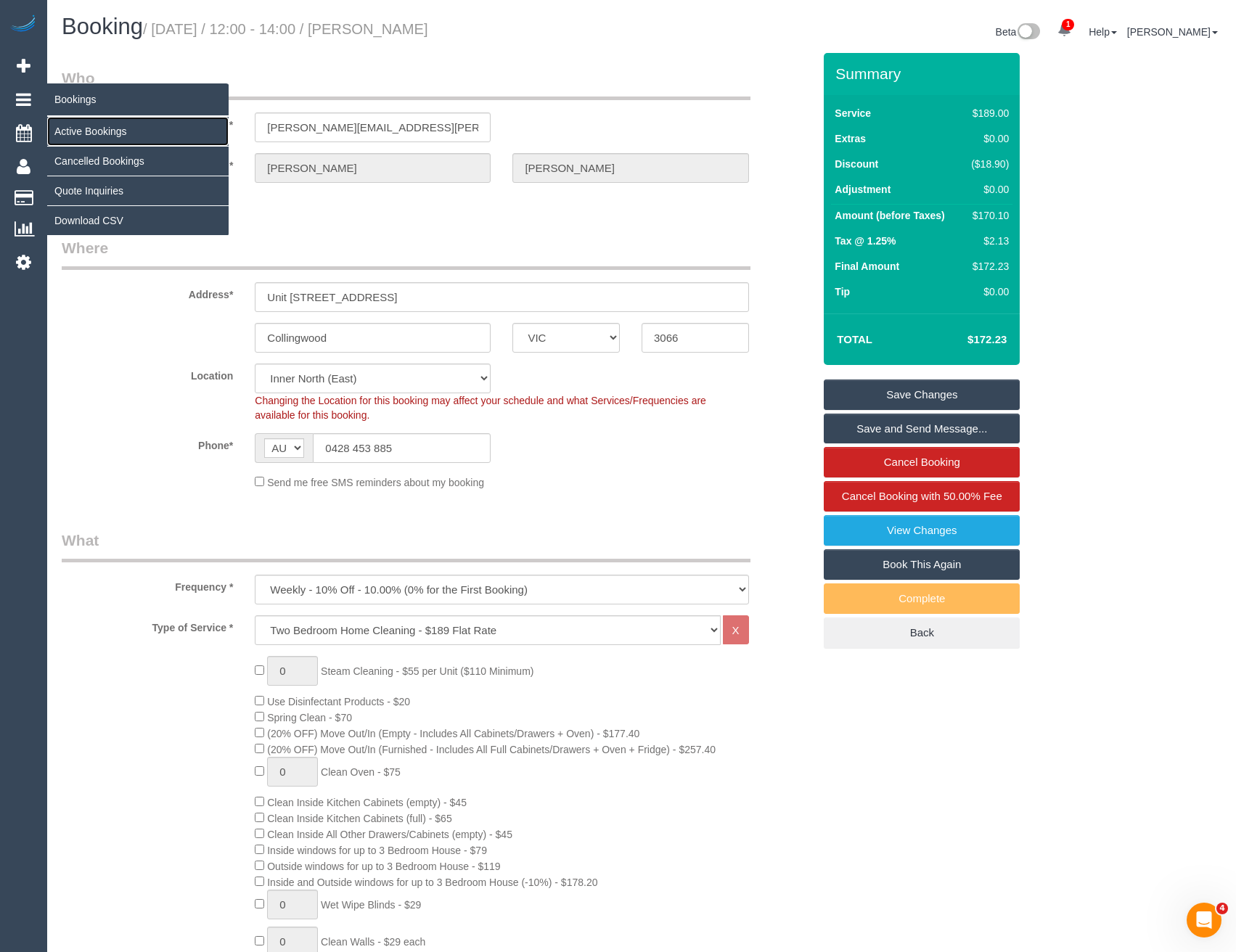
click at [88, 126] on link "Active Bookings" at bounding box center [138, 132] width 181 height 29
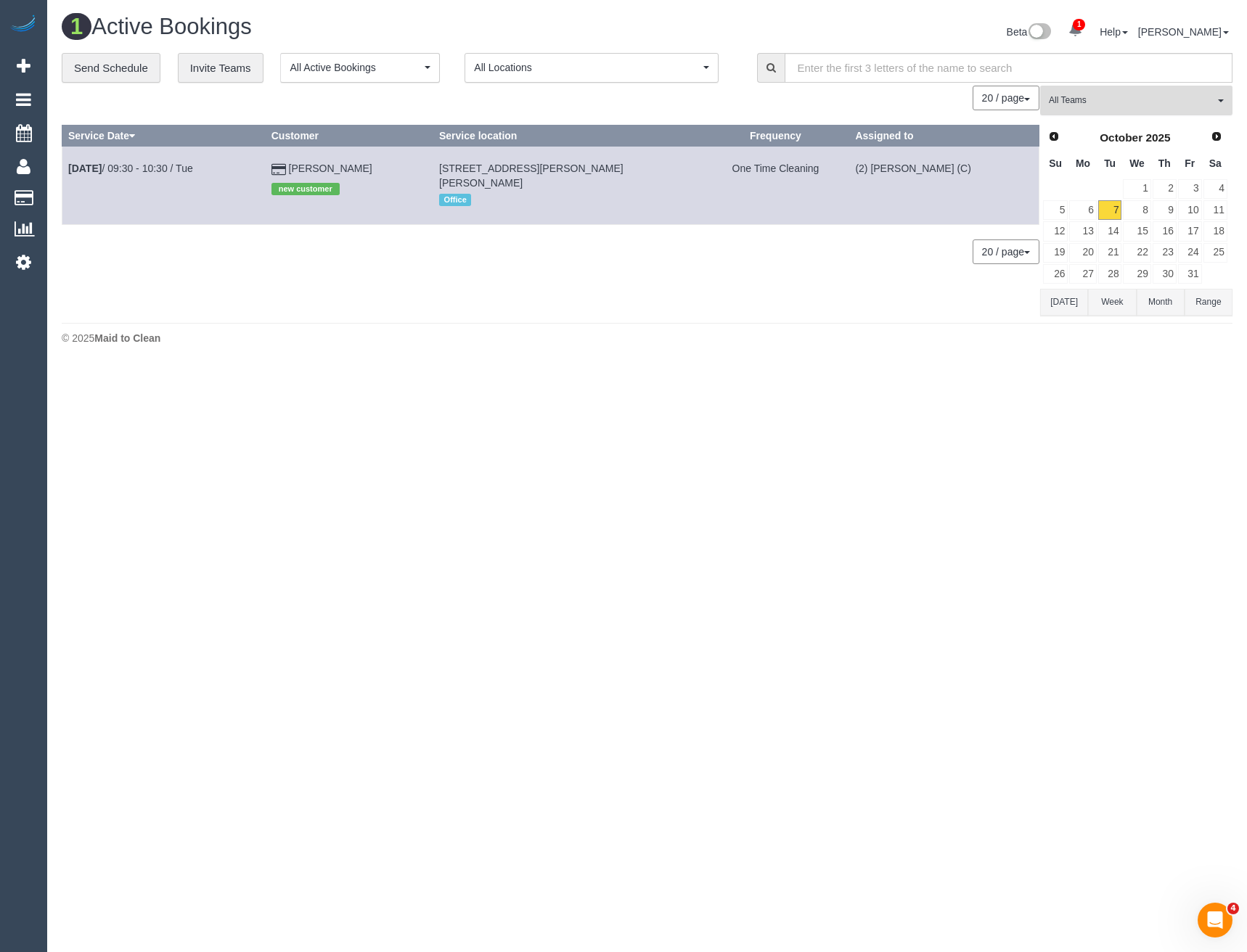
click at [1115, 97] on button "All Teams" at bounding box center [1136, 100] width 192 height 30
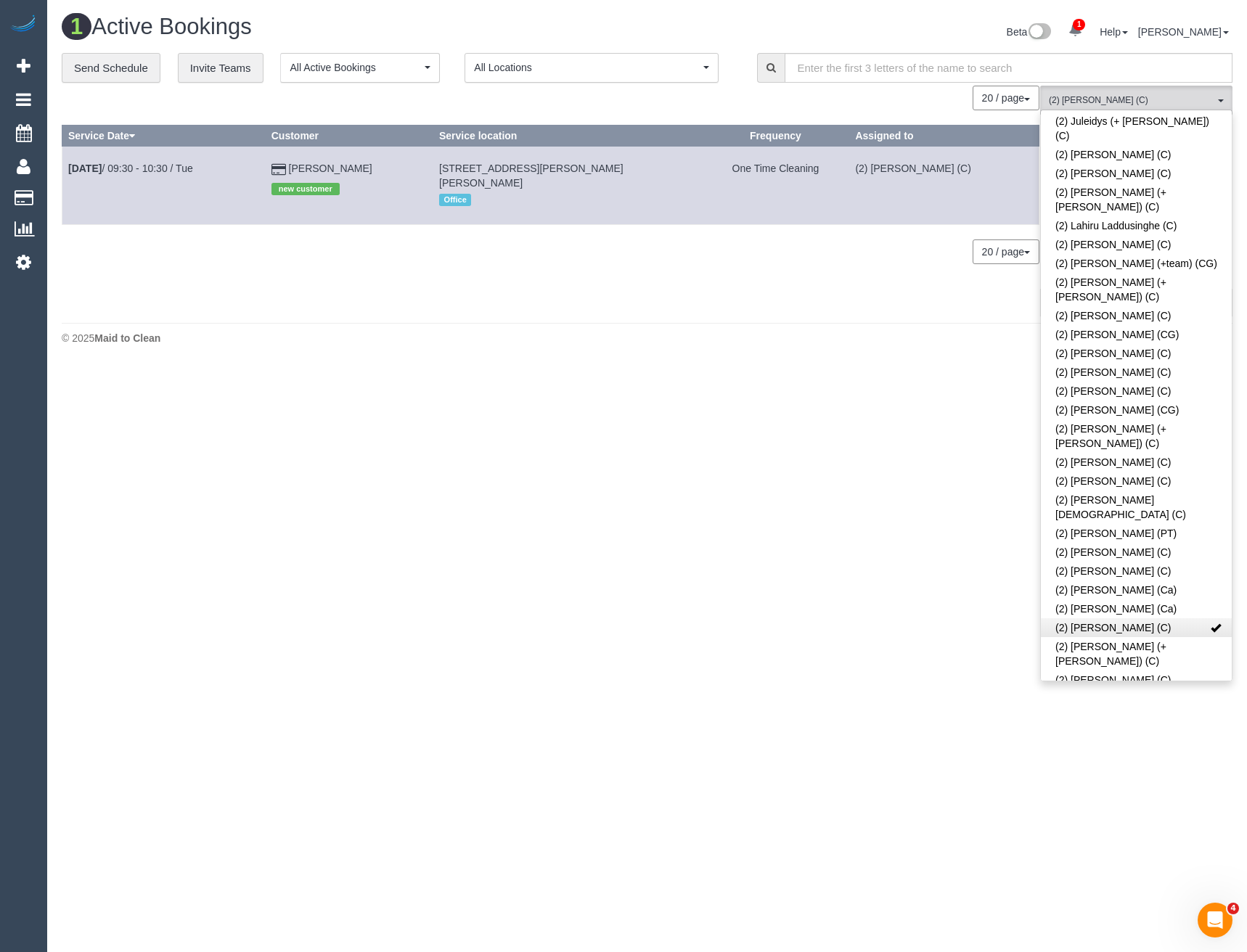
click at [1102, 618] on link "(2) [PERSON_NAME] (C)" at bounding box center [1136, 628] width 191 height 19
drag, startPoint x: 475, startPoint y: 313, endPoint x: 438, endPoint y: 302, distance: 38.6
click at [474, 313] on div "0 Bookings found. We couldn't find any bookings that matched your search. Creat…" at bounding box center [550, 200] width 979 height 229
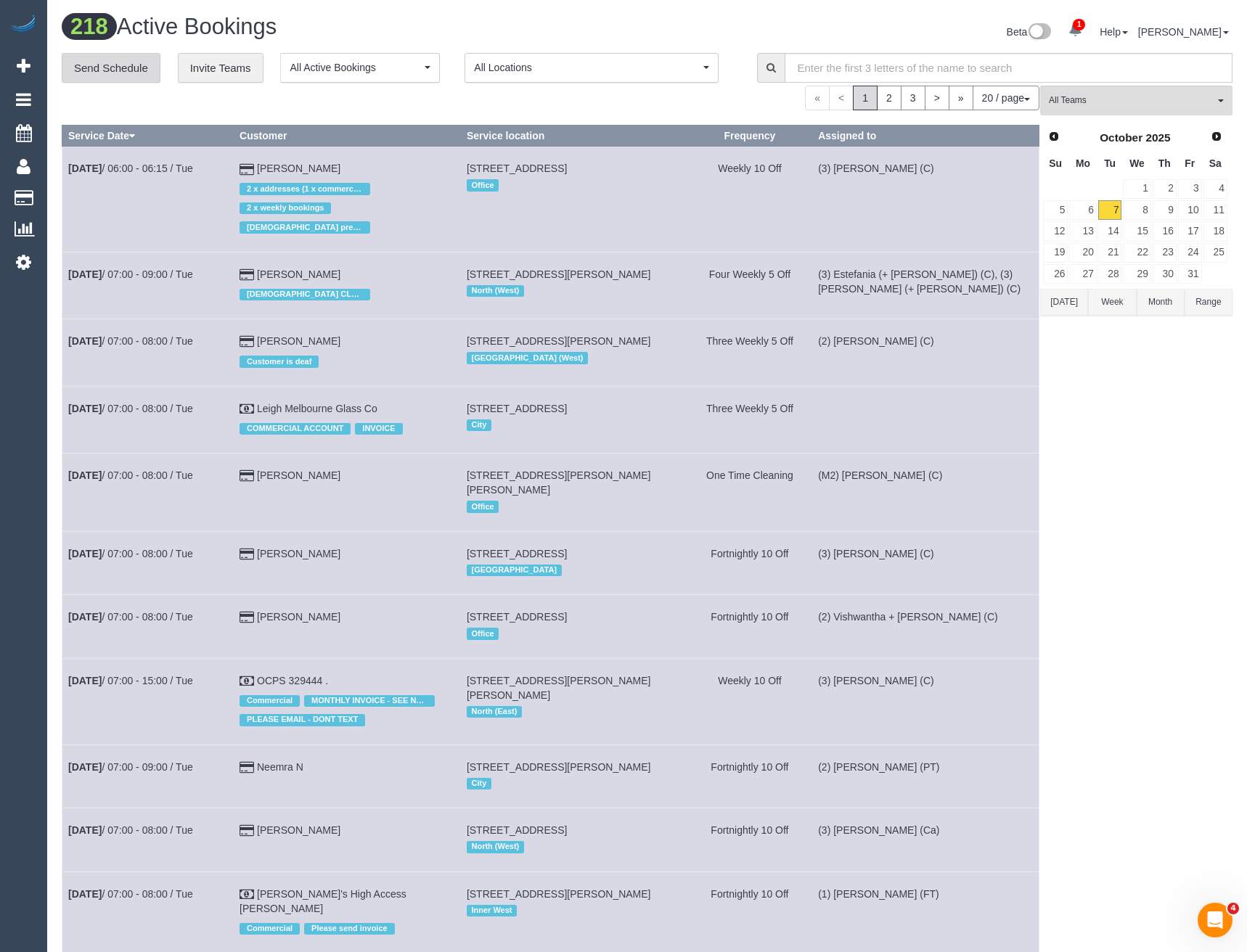
click at [117, 66] on link "Send Schedule" at bounding box center [110, 68] width 99 height 31
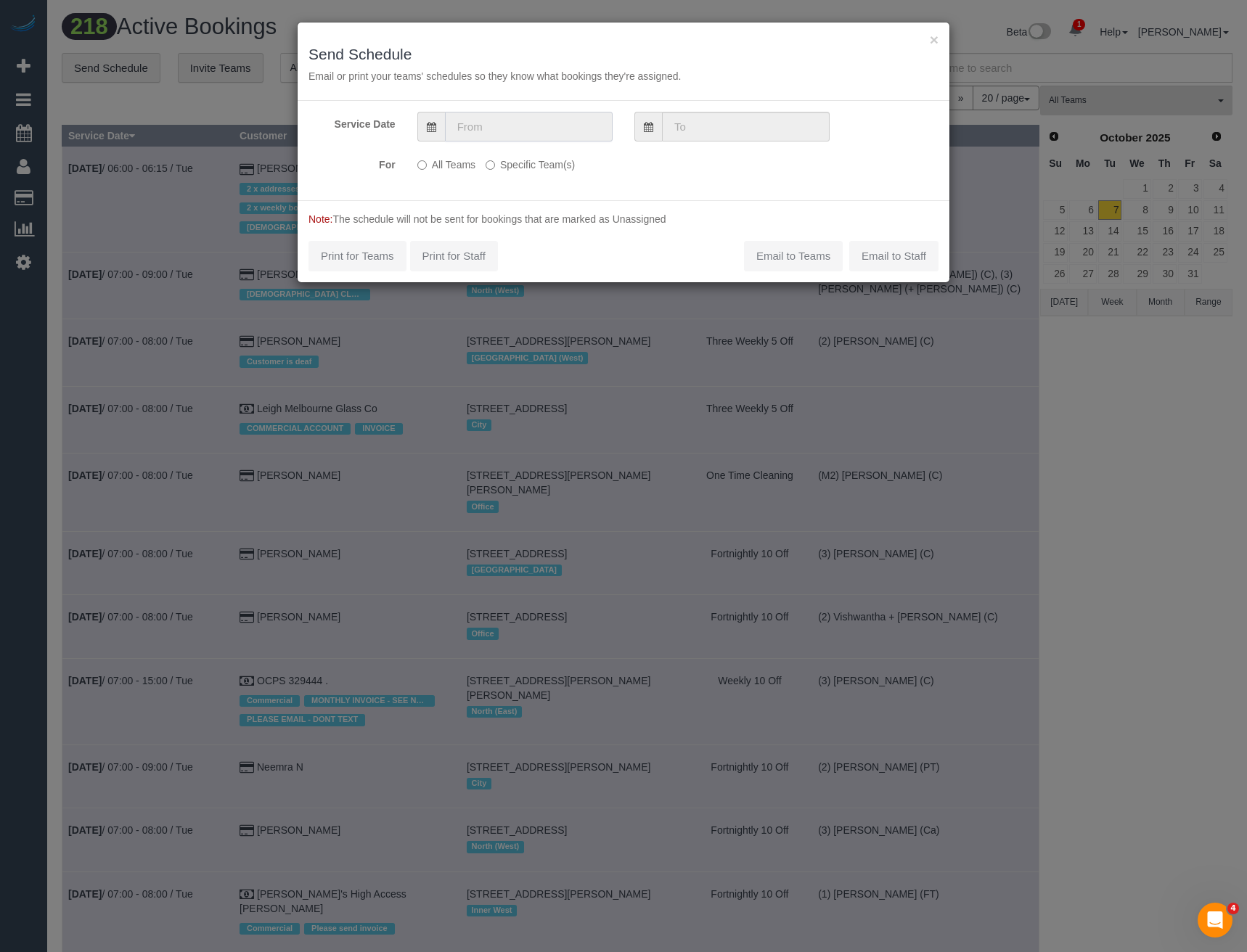
click at [459, 129] on input "text" at bounding box center [528, 126] width 167 height 30
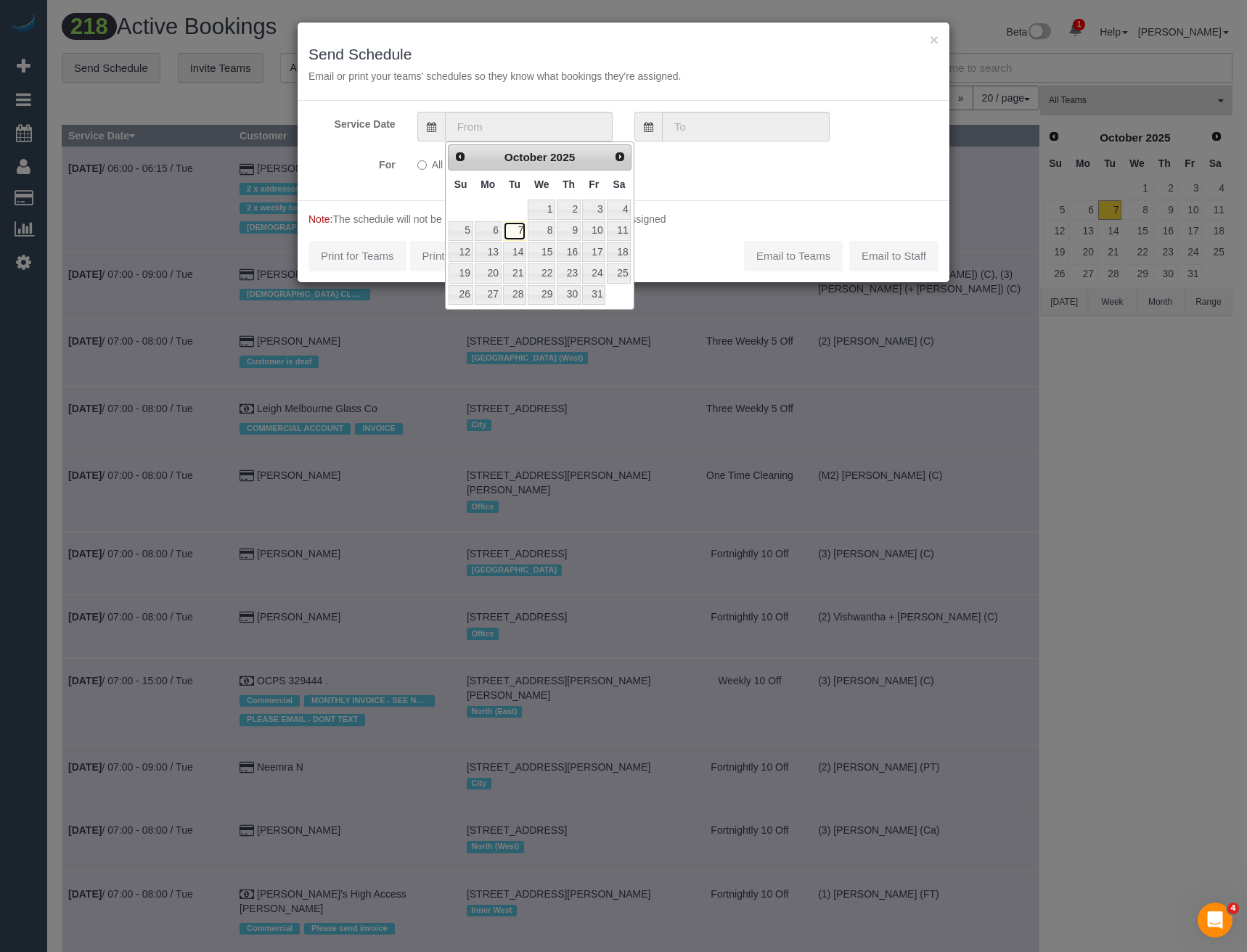
click at [512, 228] on link "7" at bounding box center [515, 231] width 23 height 20
type input "07/10/2025"
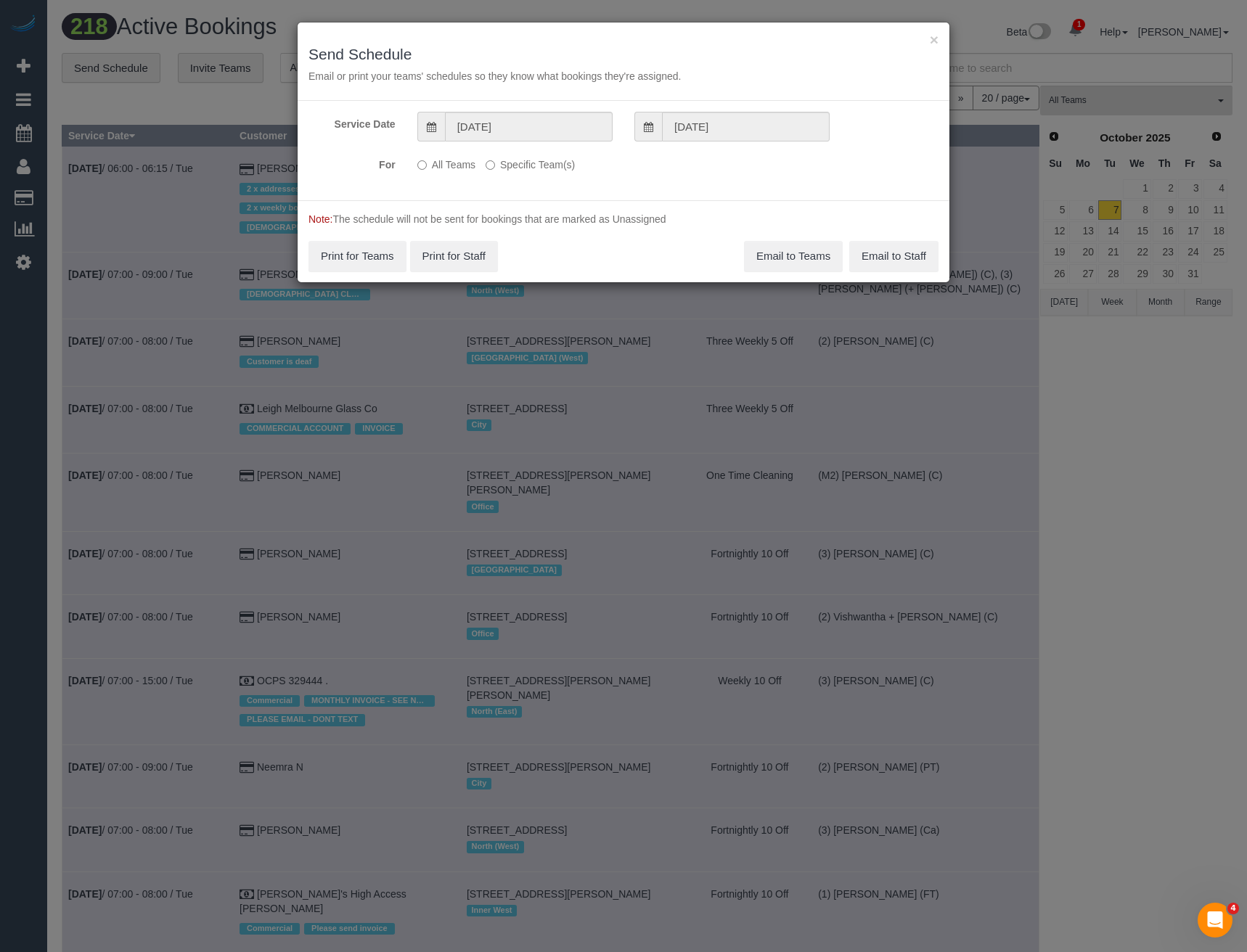
click at [495, 164] on label "Specific Team(s)" at bounding box center [530, 162] width 89 height 20
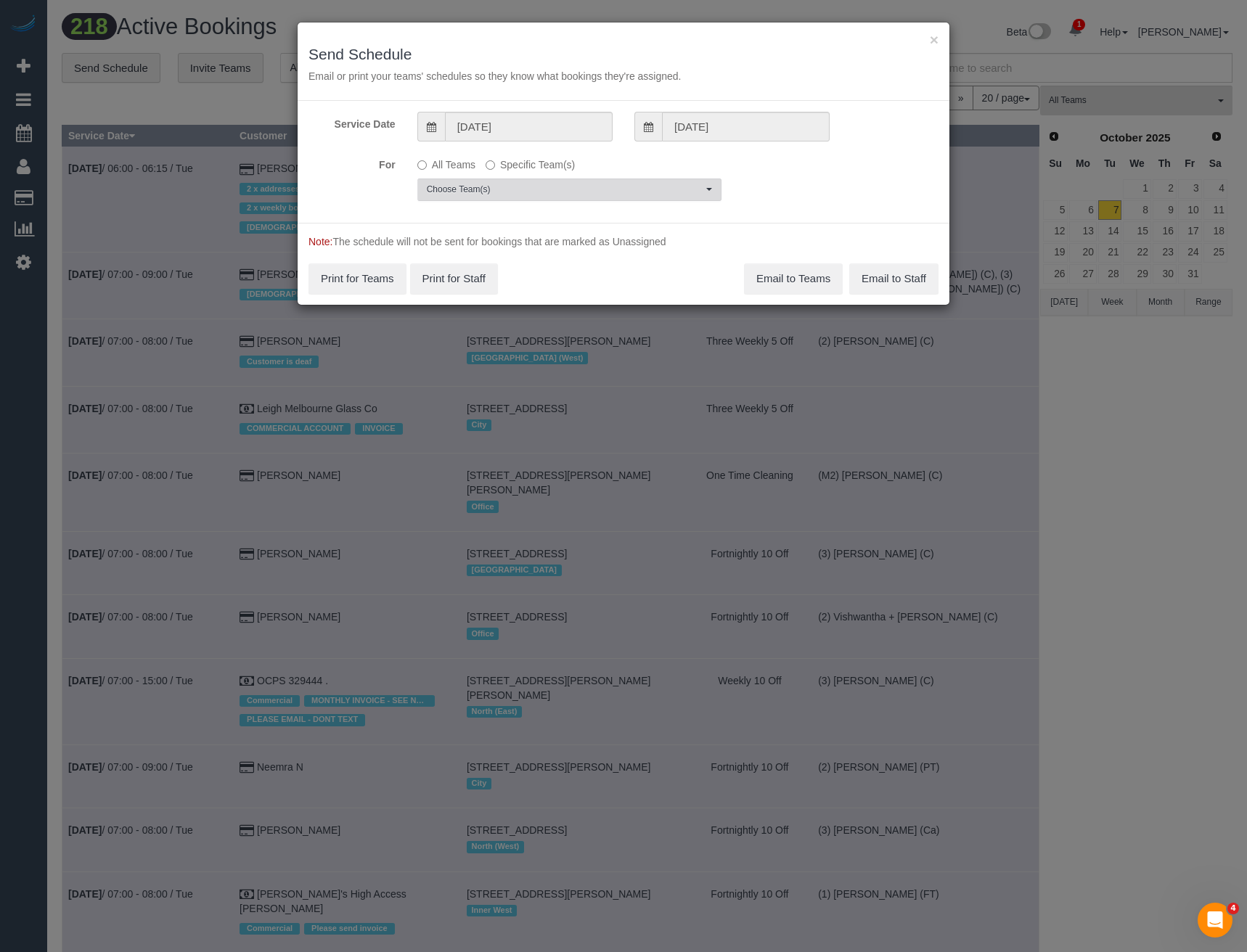
click at [491, 187] on span "Choose Team(s)" at bounding box center [564, 189] width 276 height 12
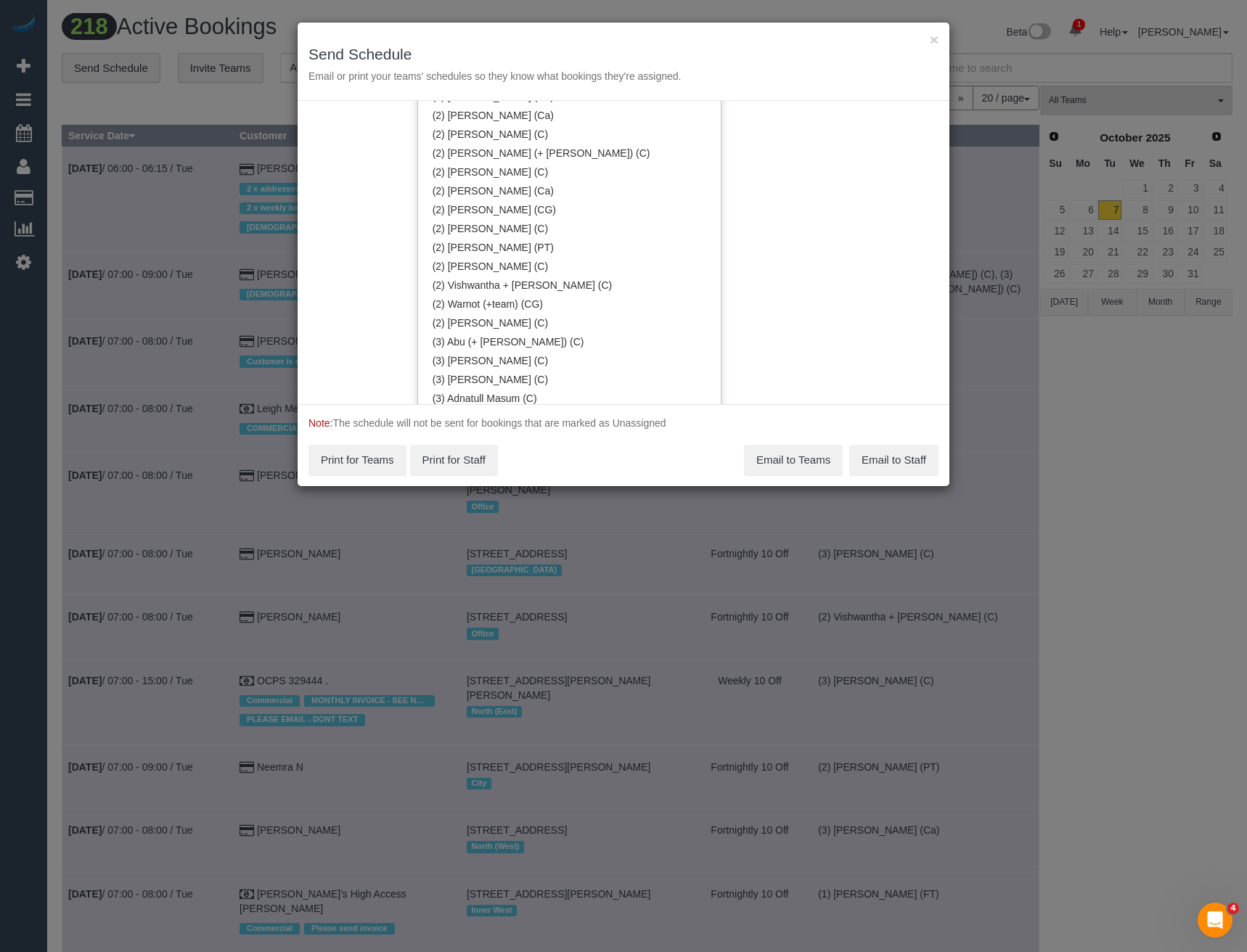
scroll to position [1309, 0]
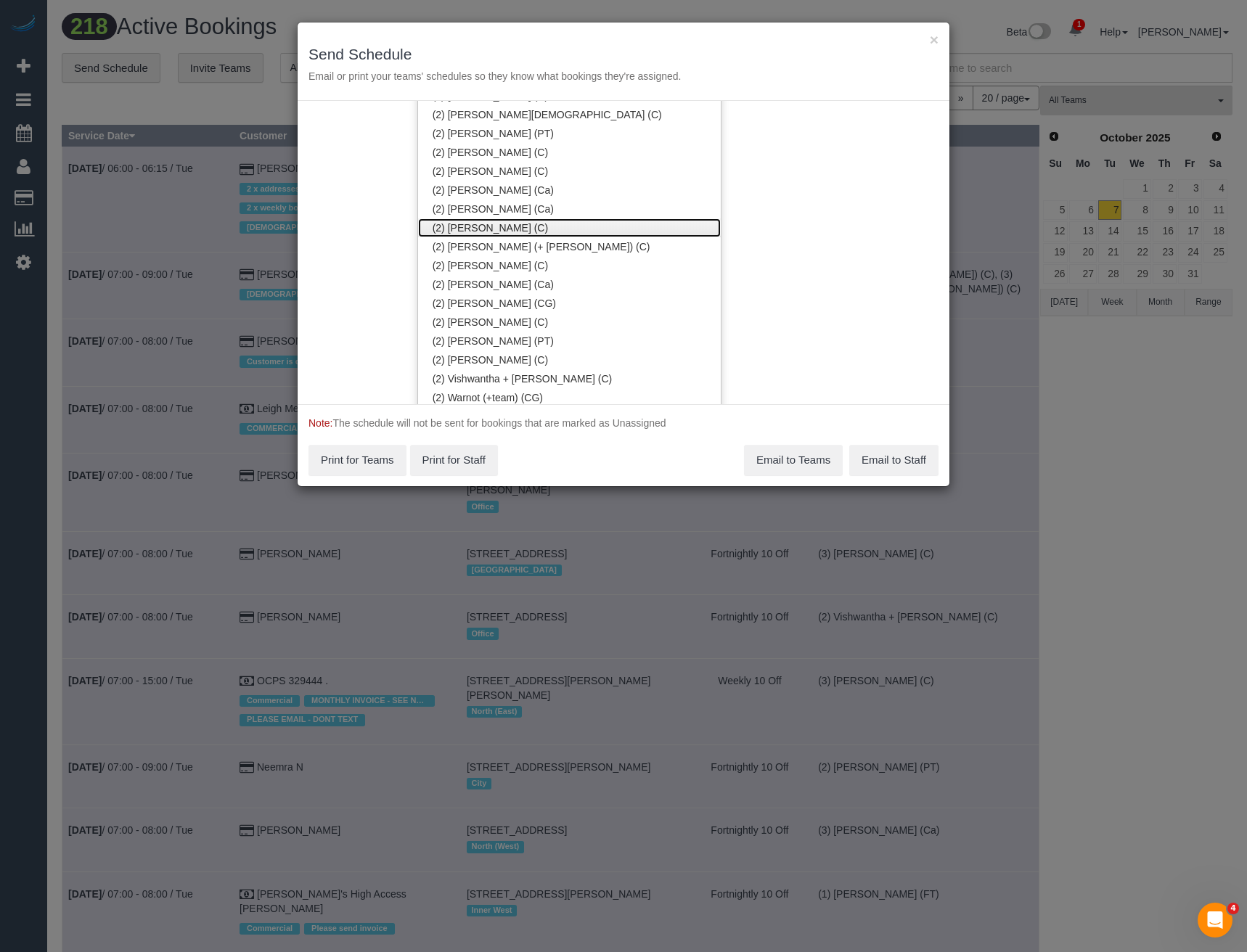
click at [488, 234] on link "(2) [PERSON_NAME] (C)" at bounding box center [569, 228] width 303 height 19
click at [805, 248] on div "Service Date 07/10/2025 07/10/2025 For All Teams Specific Team(s) (2) Sewmina D…" at bounding box center [624, 252] width 652 height 303
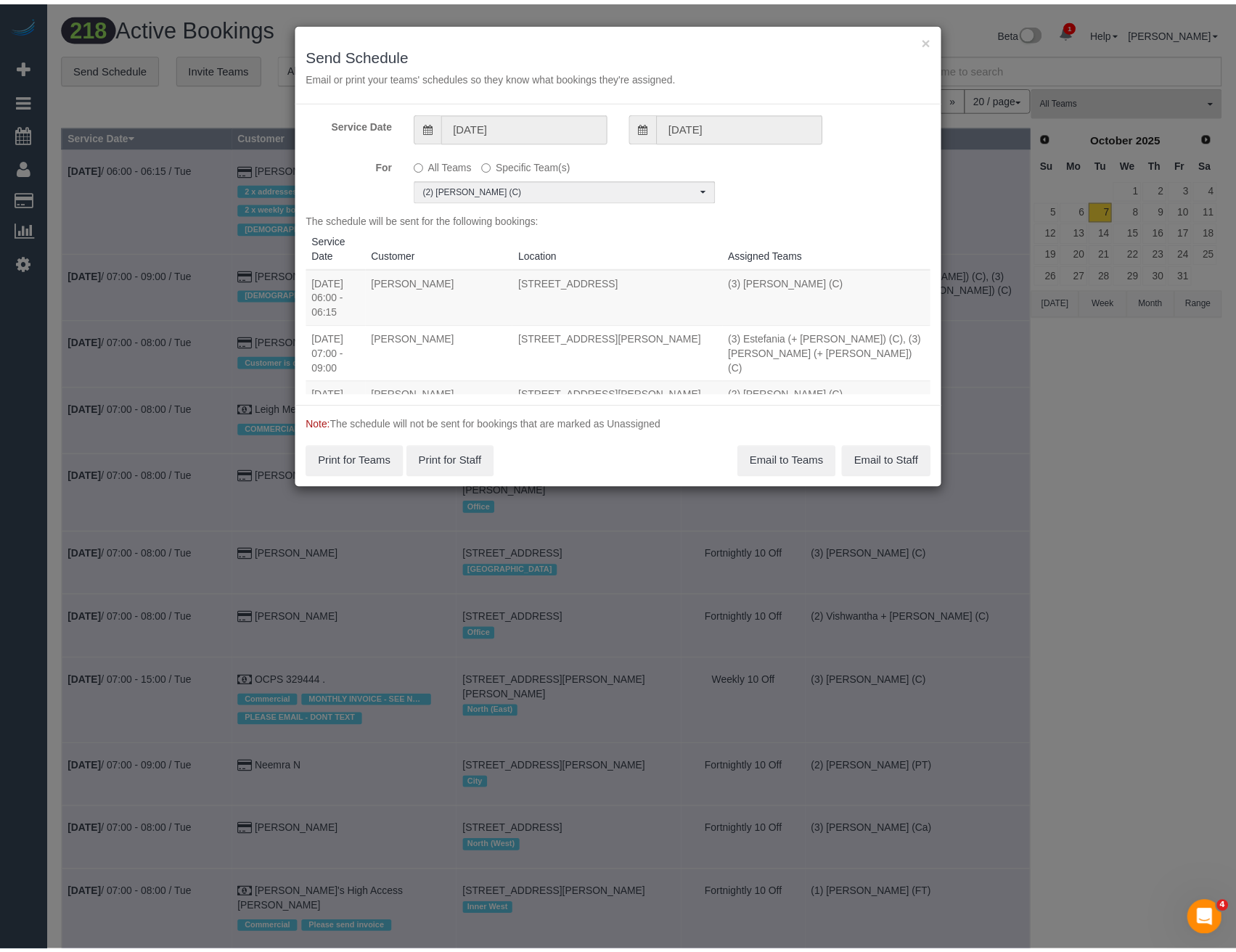
scroll to position [0, 0]
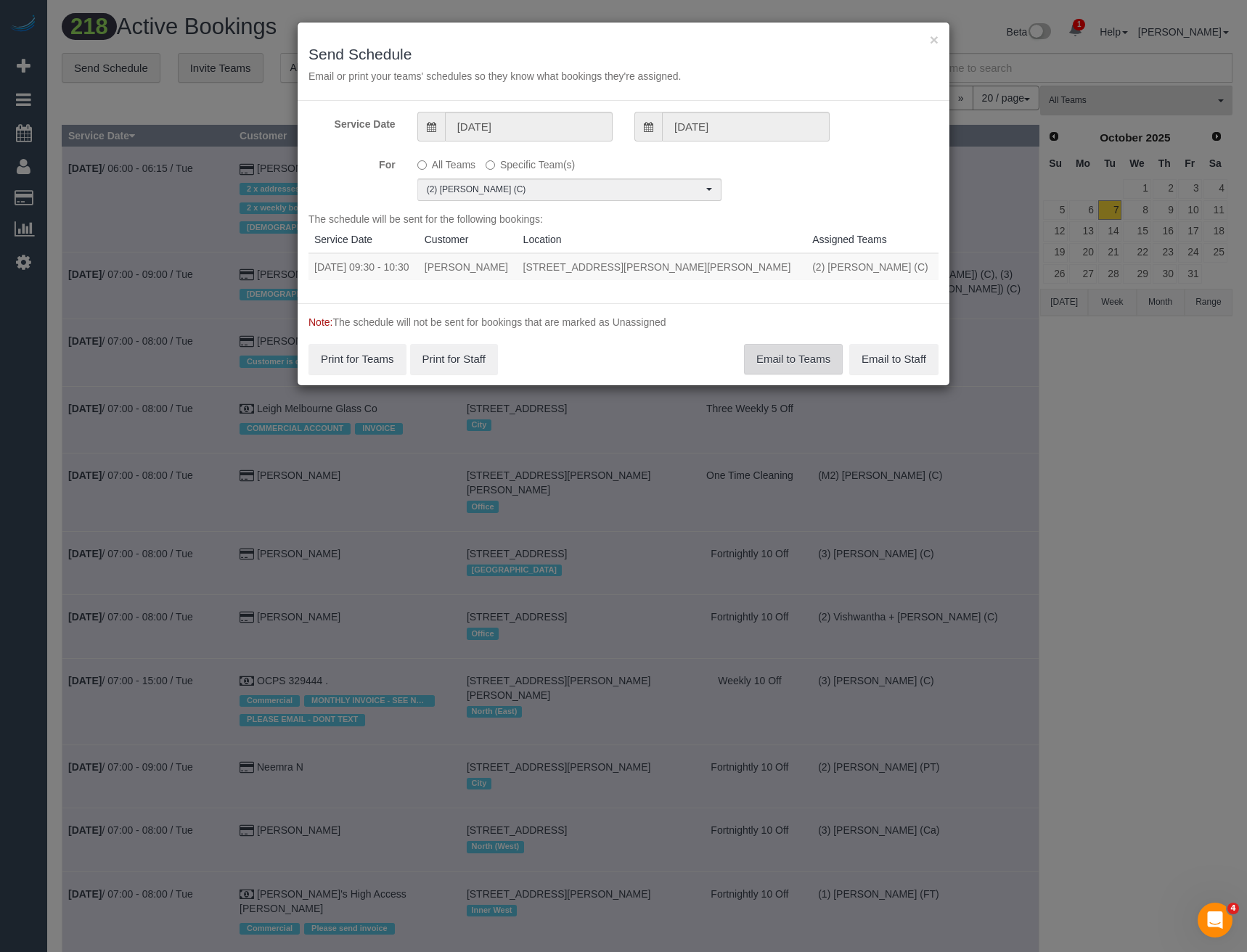
click at [786, 358] on button "Email to Teams" at bounding box center [793, 359] width 99 height 31
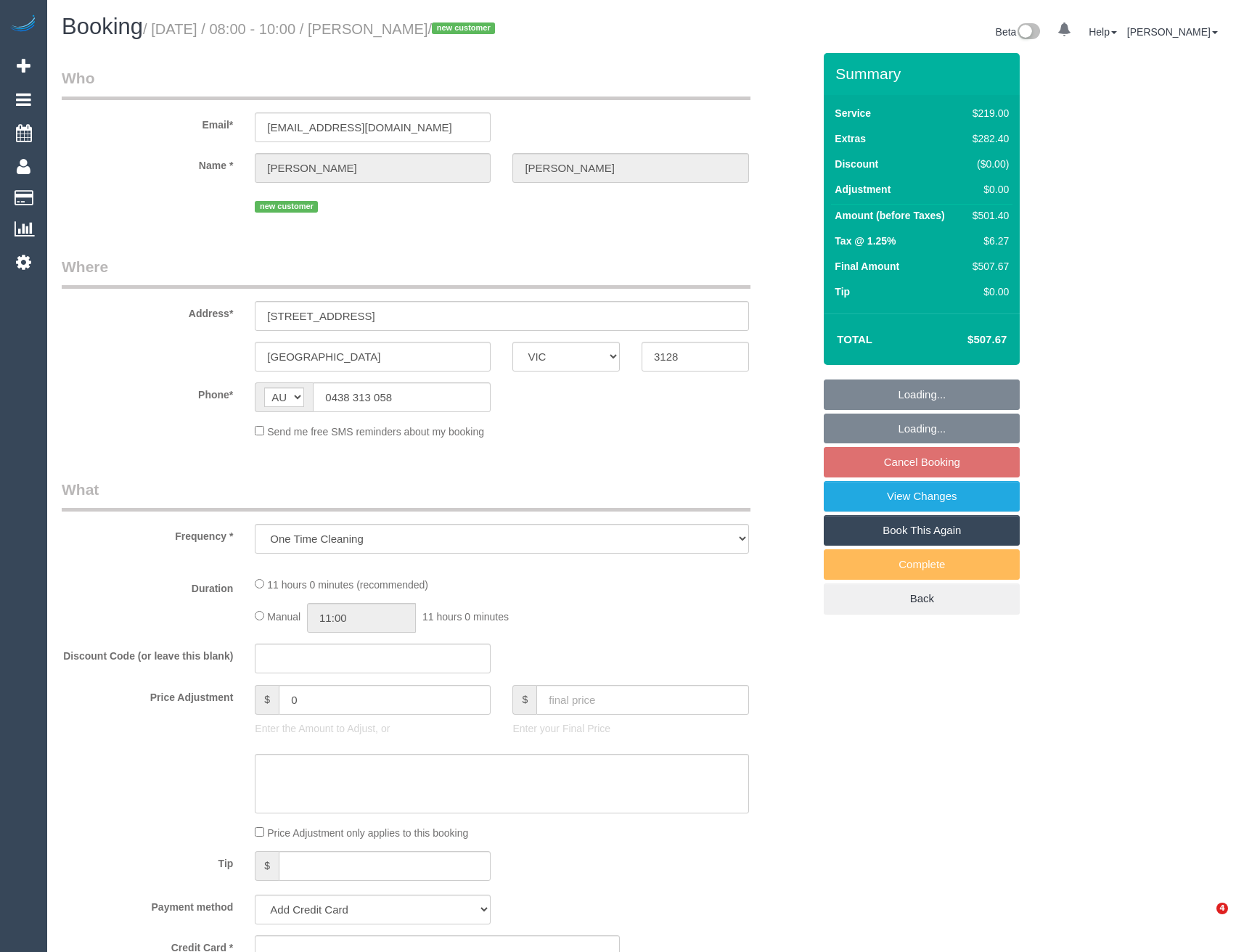
select select "VIC"
select select "string:stripe-pm_1SDDLK2GScqysDRVjHMMnfks"
select select "number:28"
select select "number:14"
select select "number:19"
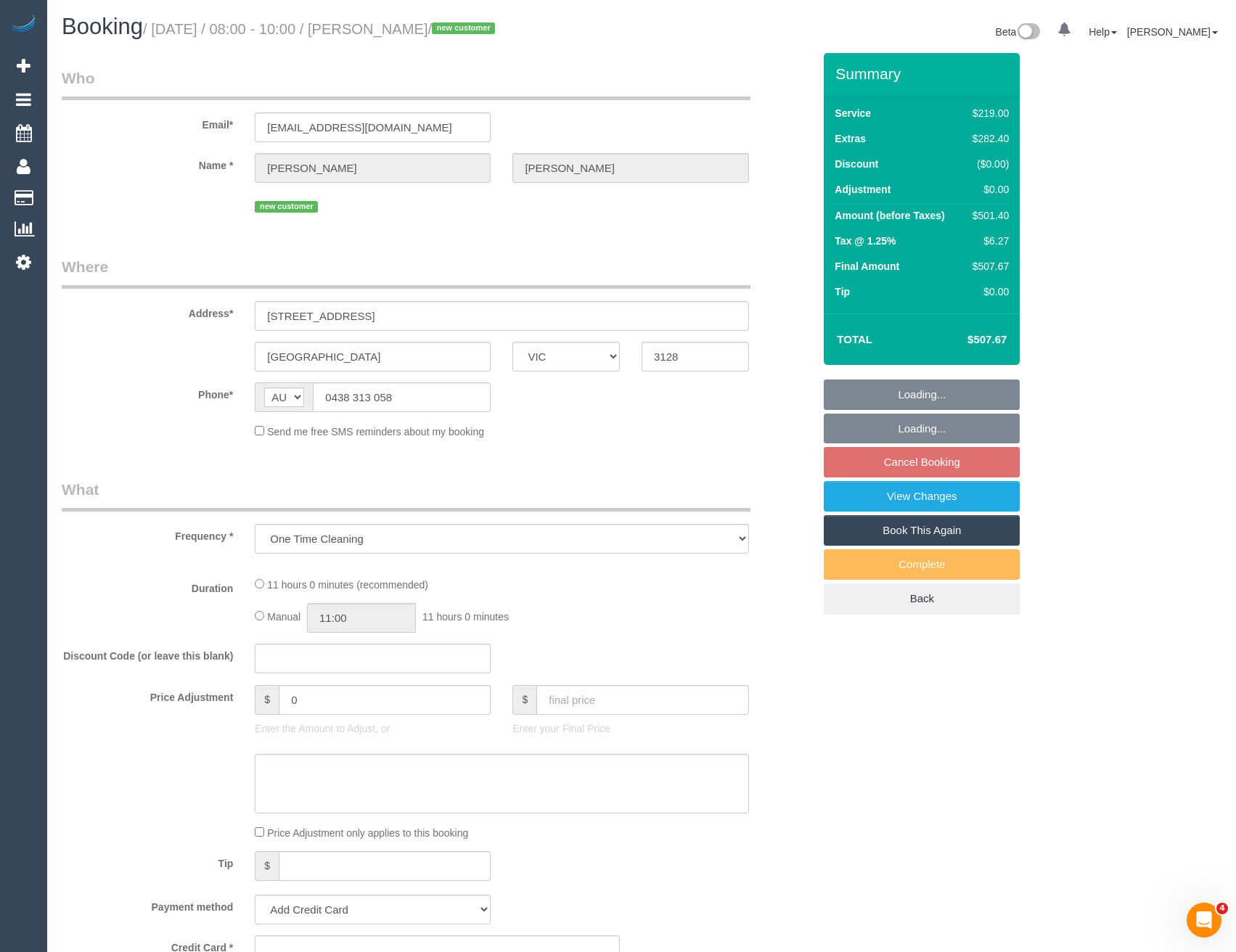
select select "number:24"
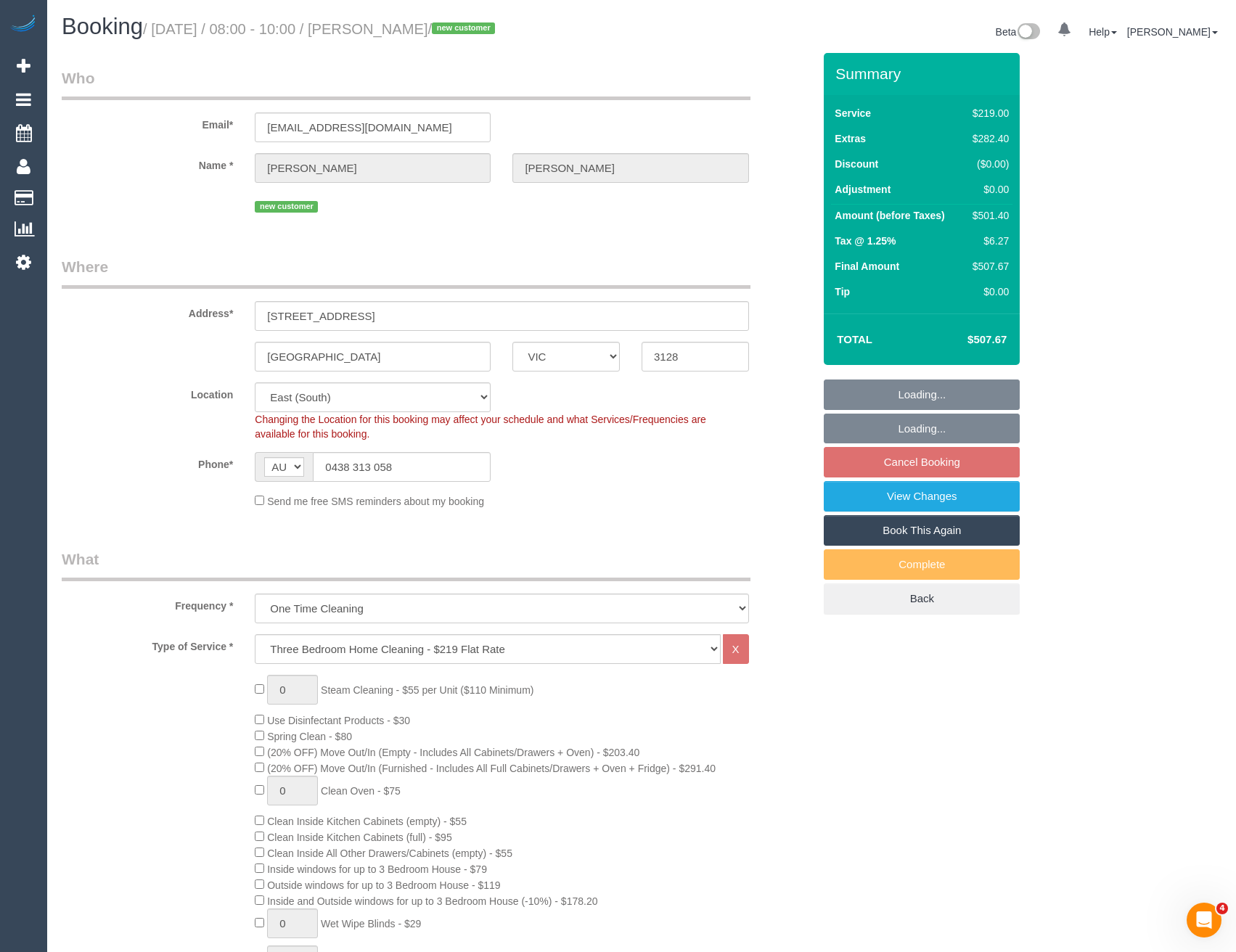
select select "object:1253"
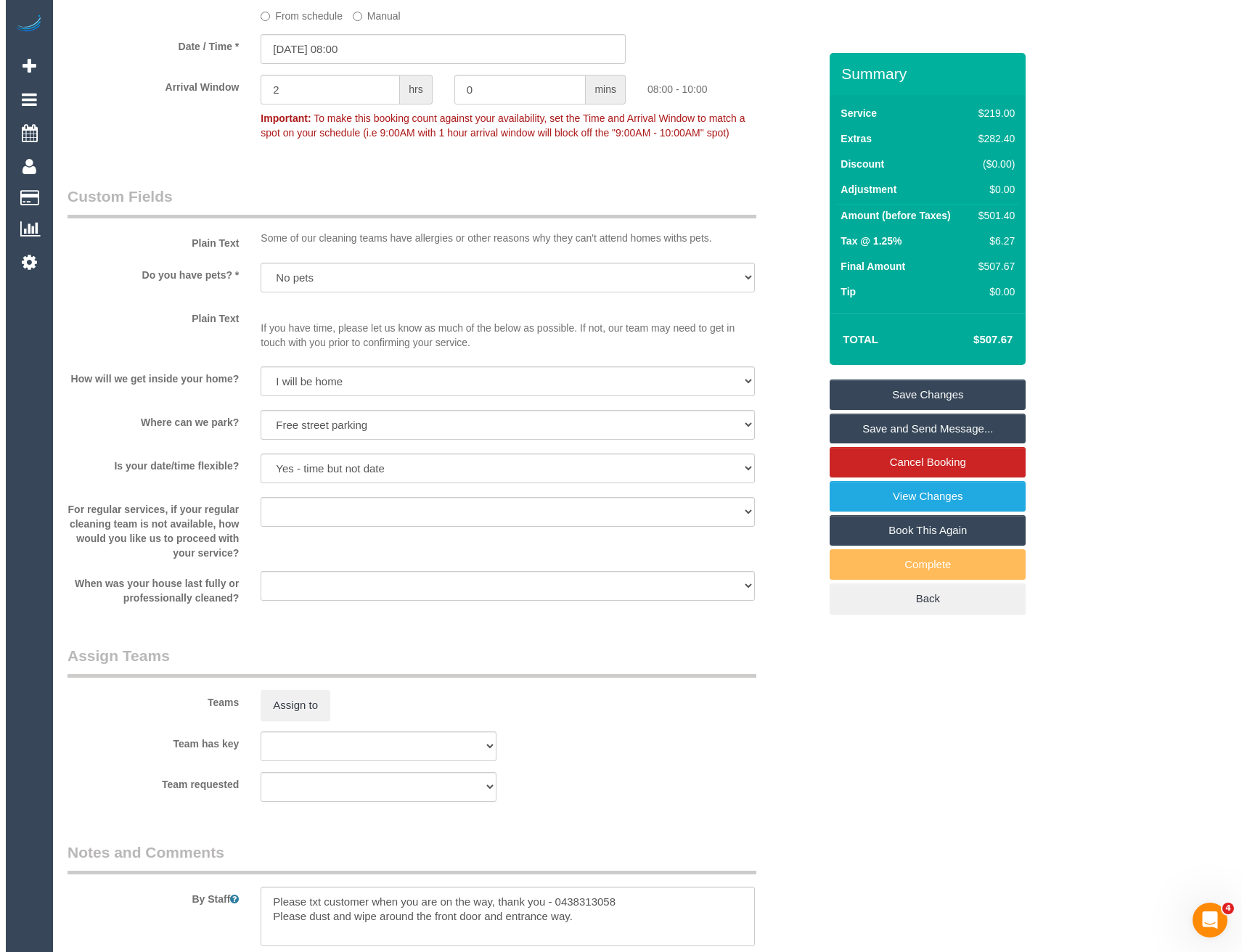
scroll to position [1741, 0]
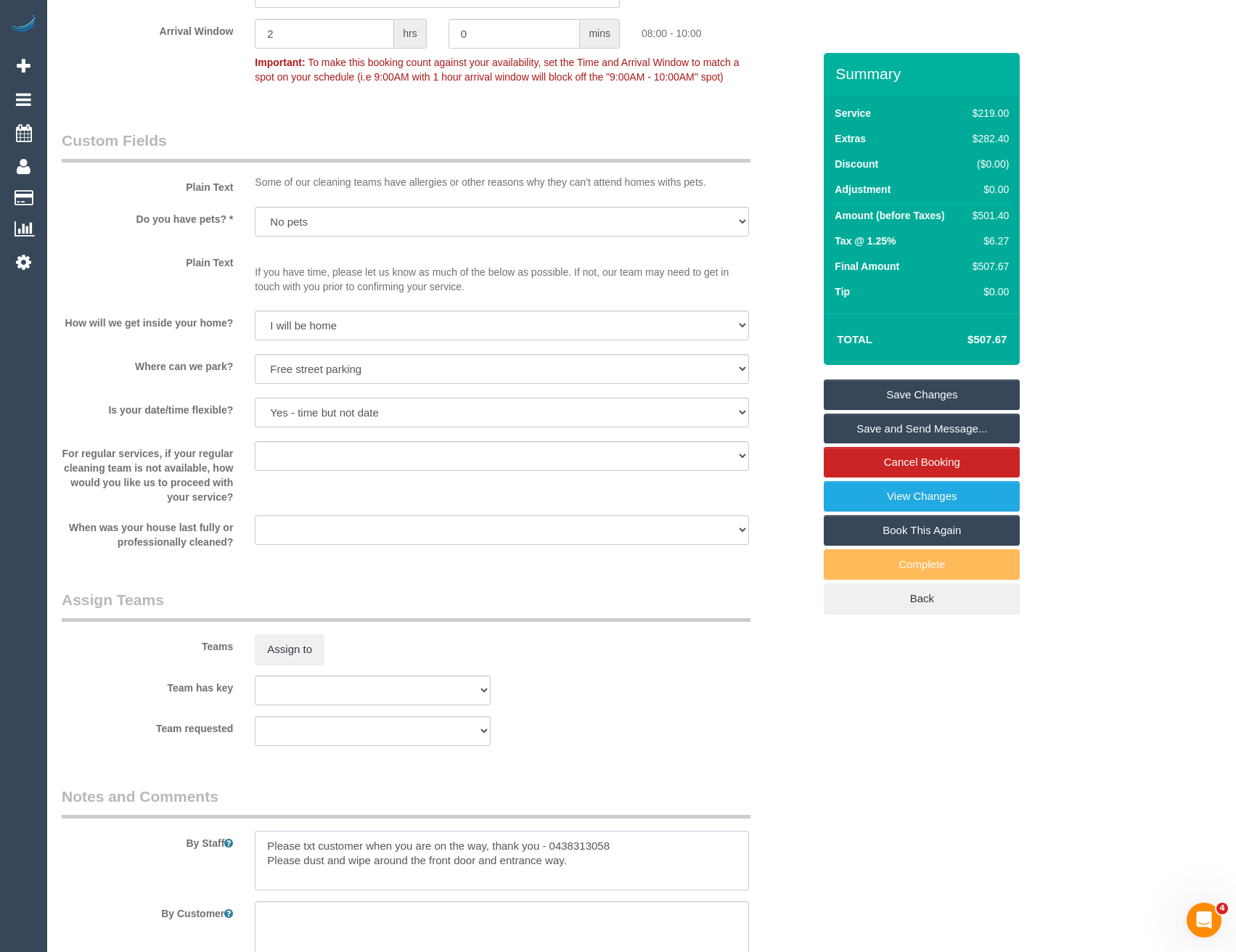
click at [263, 845] on textarea at bounding box center [501, 860] width 493 height 59
type textarea "Est 7.5 - 9.5 hours Please txt customer when you are on the way, thank you - 04…"
click at [303, 658] on button "Assign to" at bounding box center [289, 650] width 69 height 31
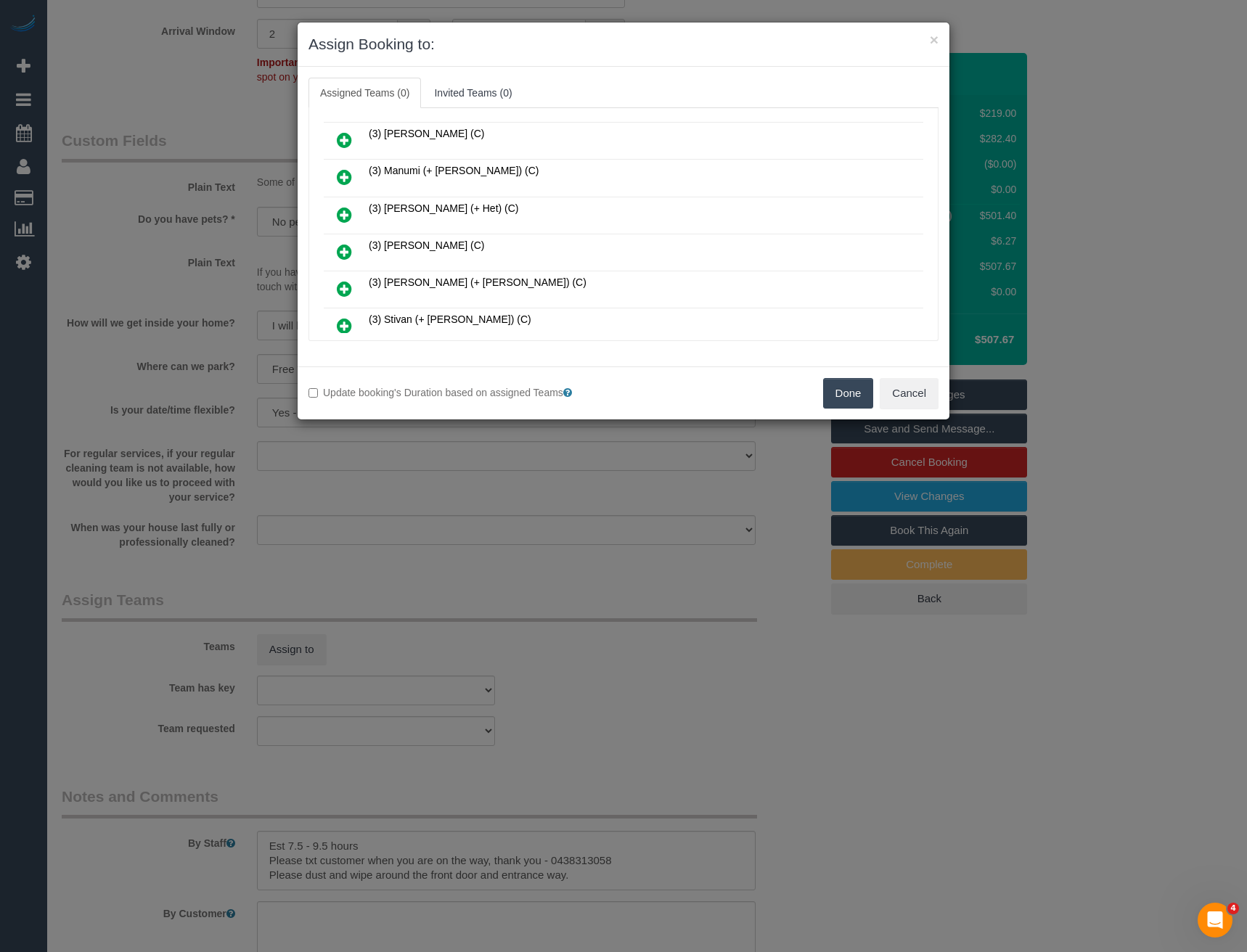
scroll to position [815, 0]
click at [414, 305] on icon at bounding box center [417, 304] width 9 height 11
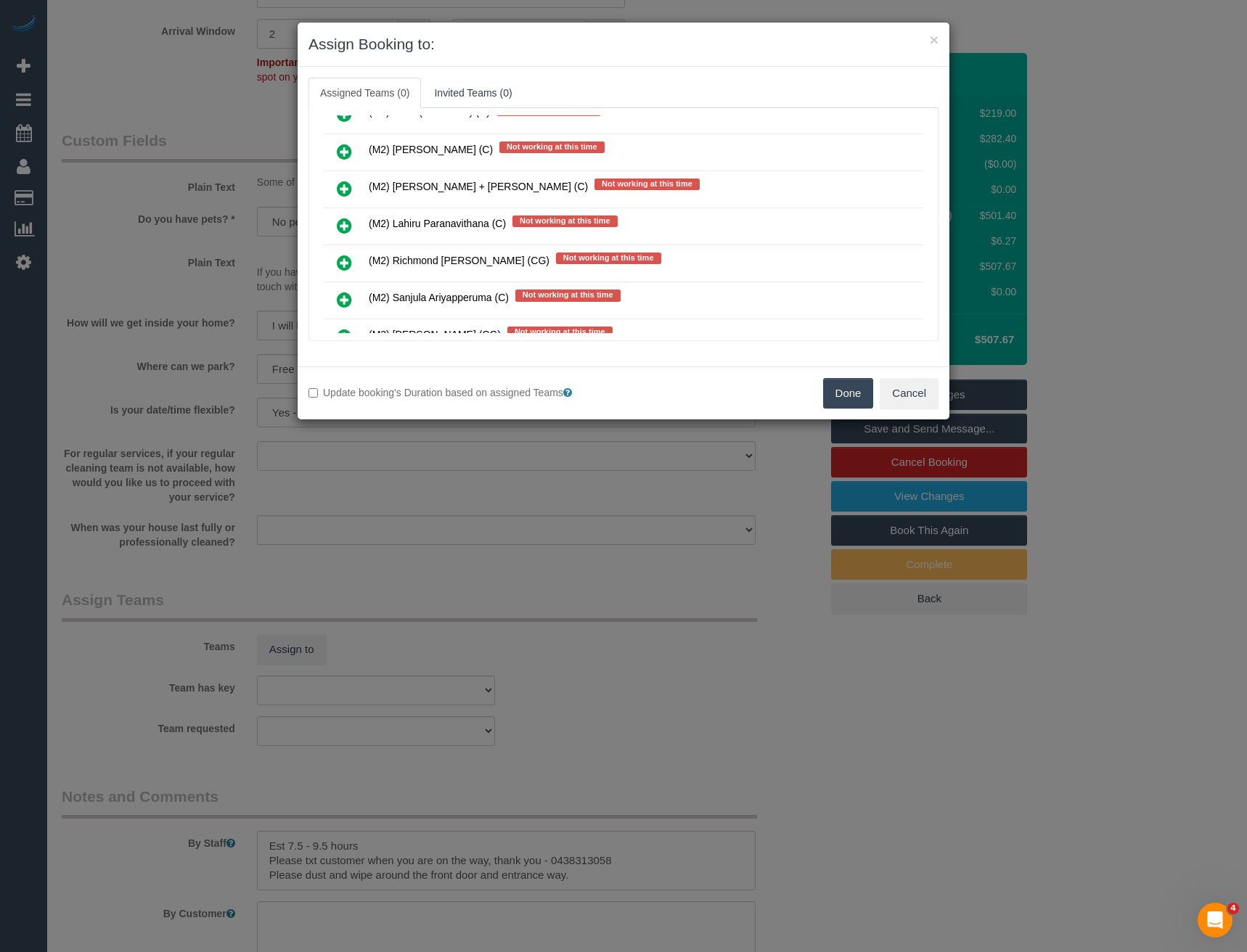
click at [342, 223] on icon at bounding box center [344, 226] width 15 height 18
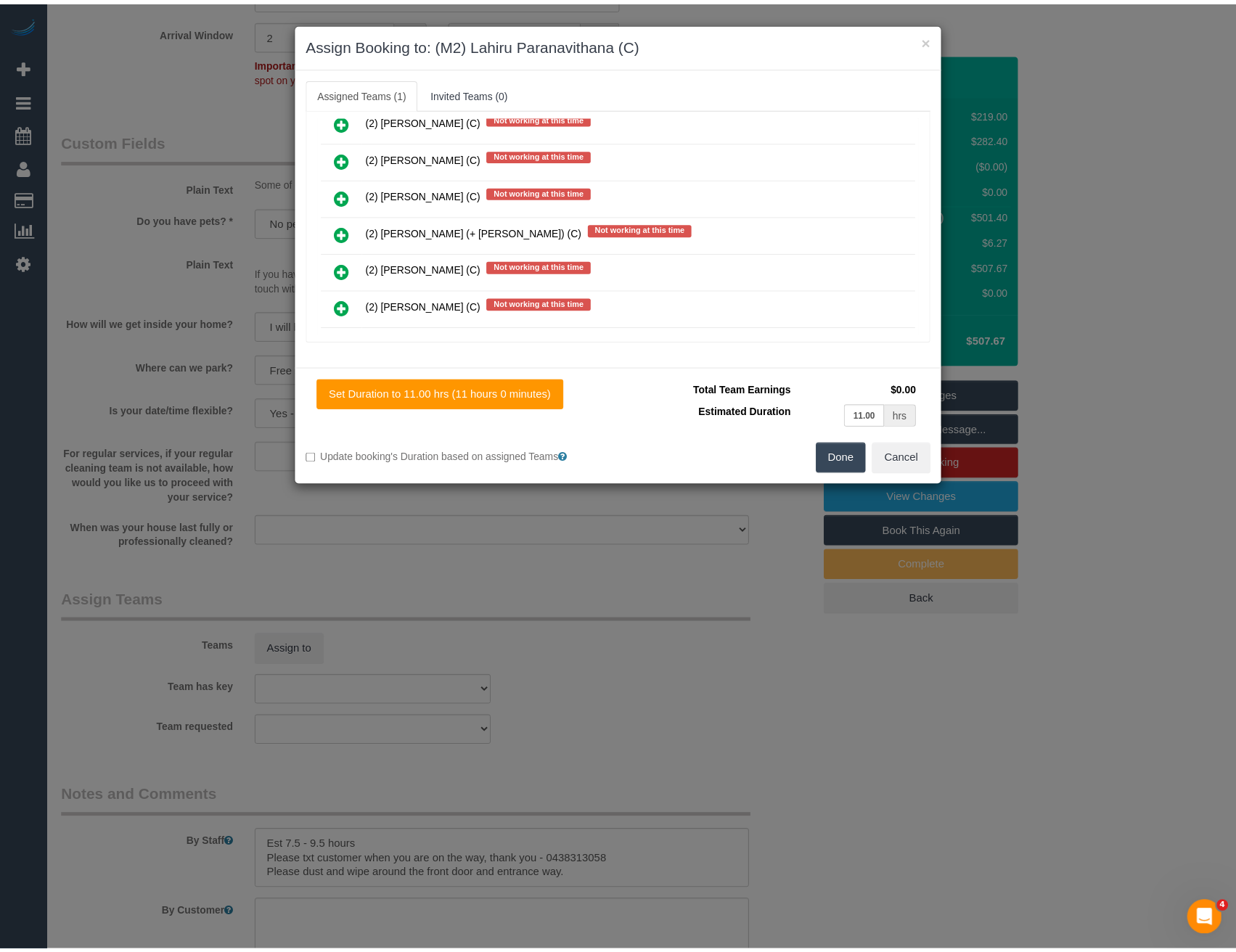
scroll to position [0, 0]
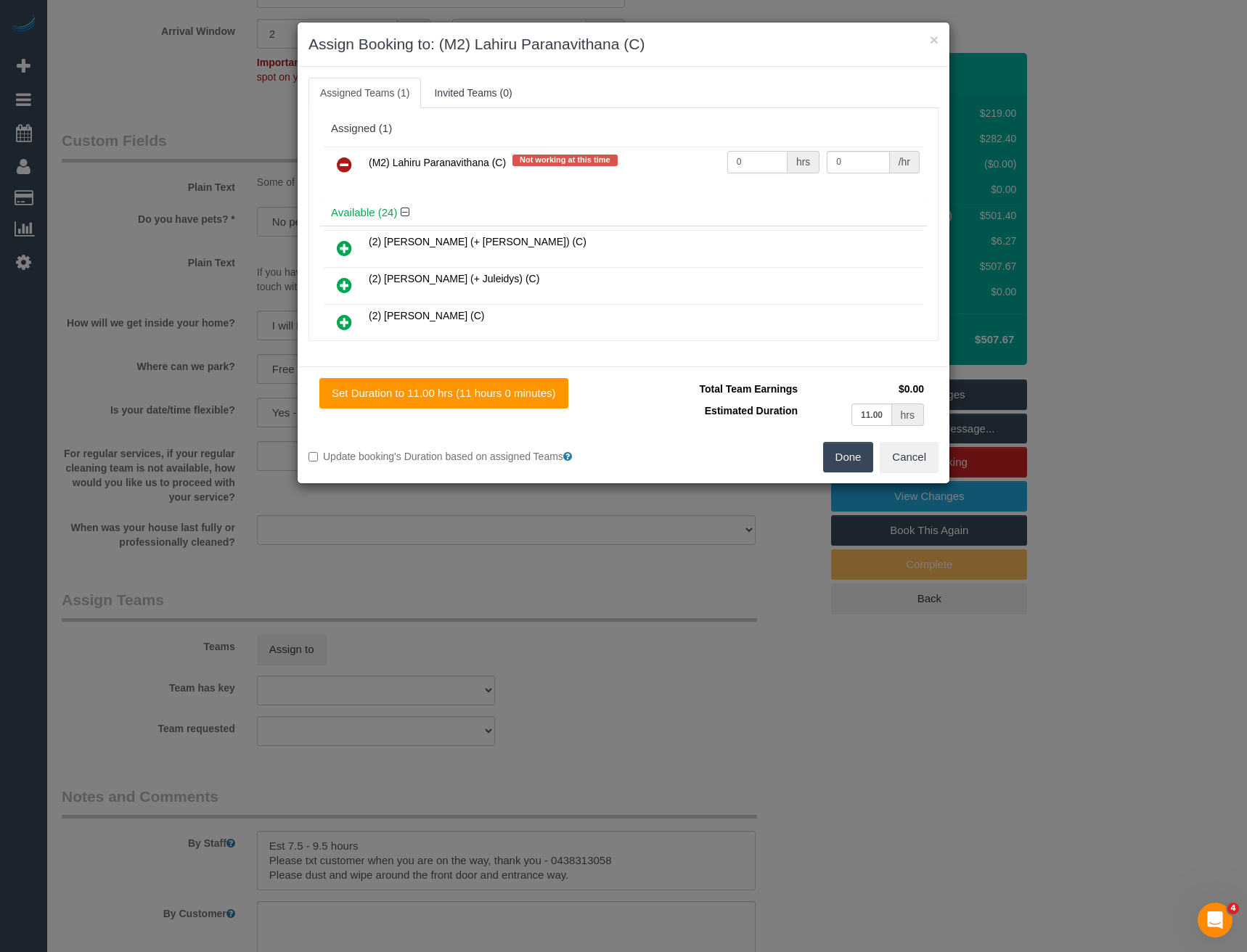
drag, startPoint x: 748, startPoint y: 161, endPoint x: 621, endPoint y: 178, distance: 128.1
click at [634, 180] on tr "(M2) Lahiru Paranavithana (C) Not working at this time 0 hrs 0 /hr" at bounding box center [624, 165] width 599 height 37
type input "1"
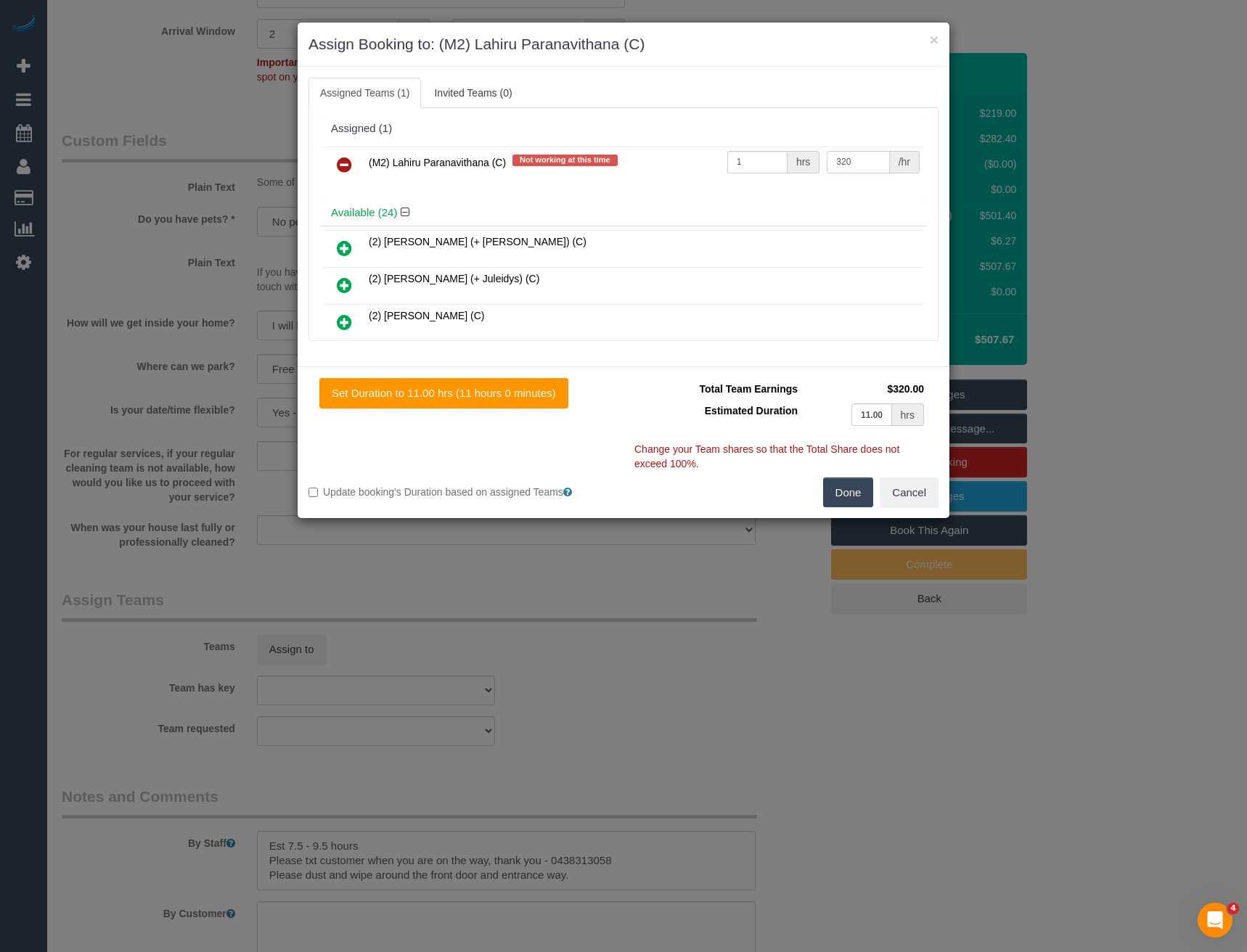
type input "320"
click at [844, 496] on button "Done" at bounding box center [849, 492] width 51 height 31
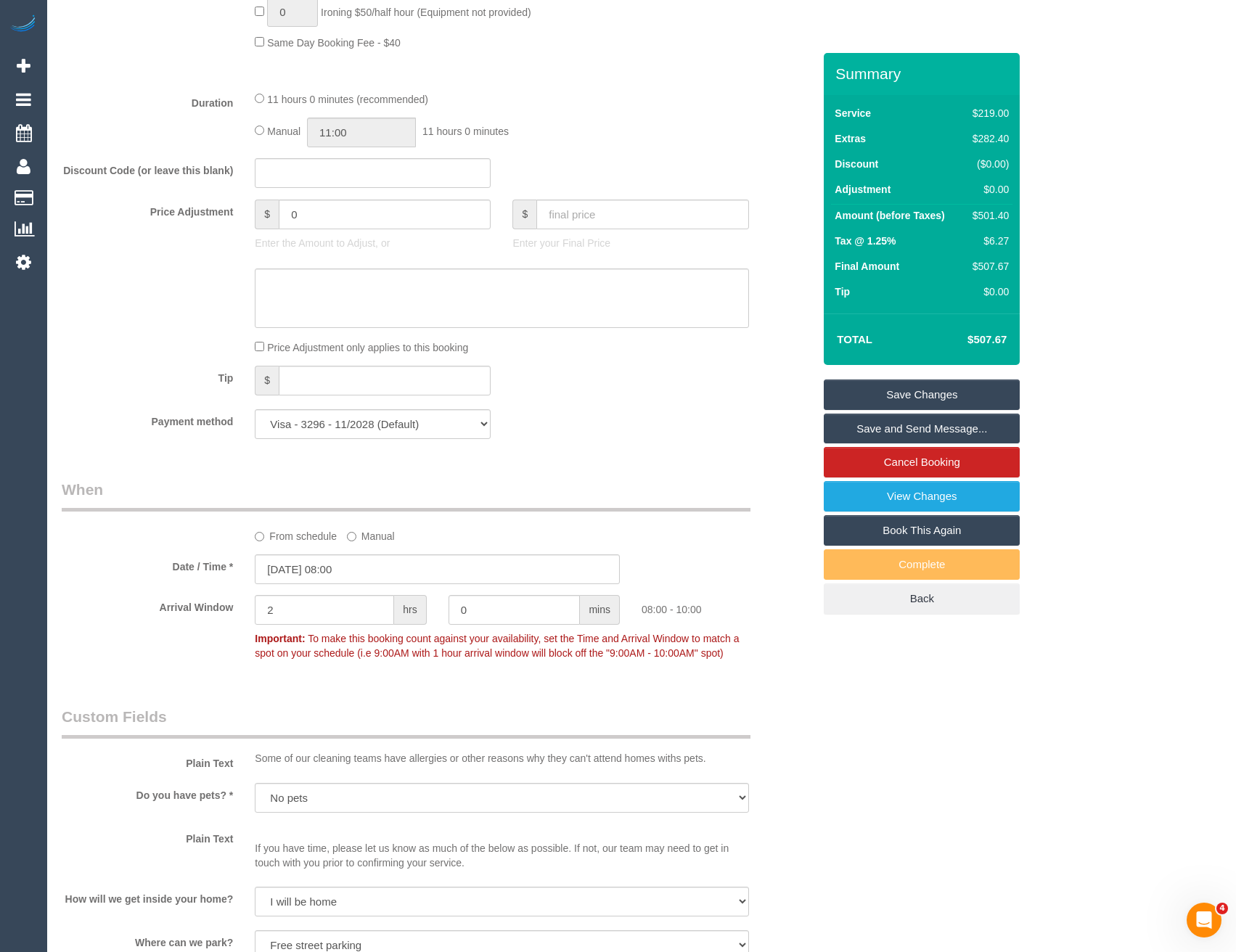
scroll to position [972, 0]
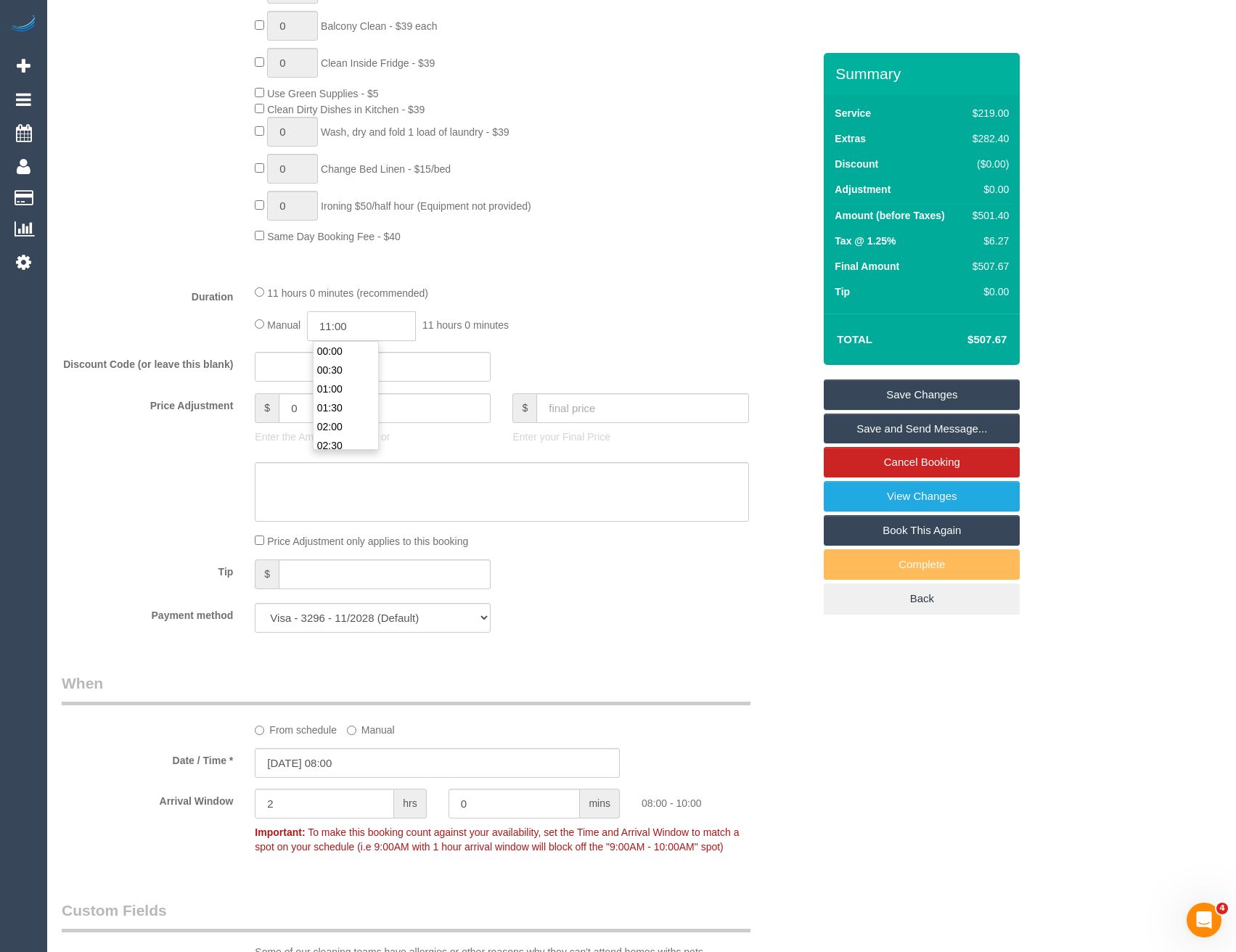
click at [392, 321] on input "11:00" at bounding box center [361, 326] width 109 height 30
type input "09:30"
click at [346, 400] on li "09:30" at bounding box center [346, 400] width 64 height 19
click at [575, 335] on div "Manual 09:30 9 hours 30 minutes" at bounding box center [501, 326] width 493 height 30
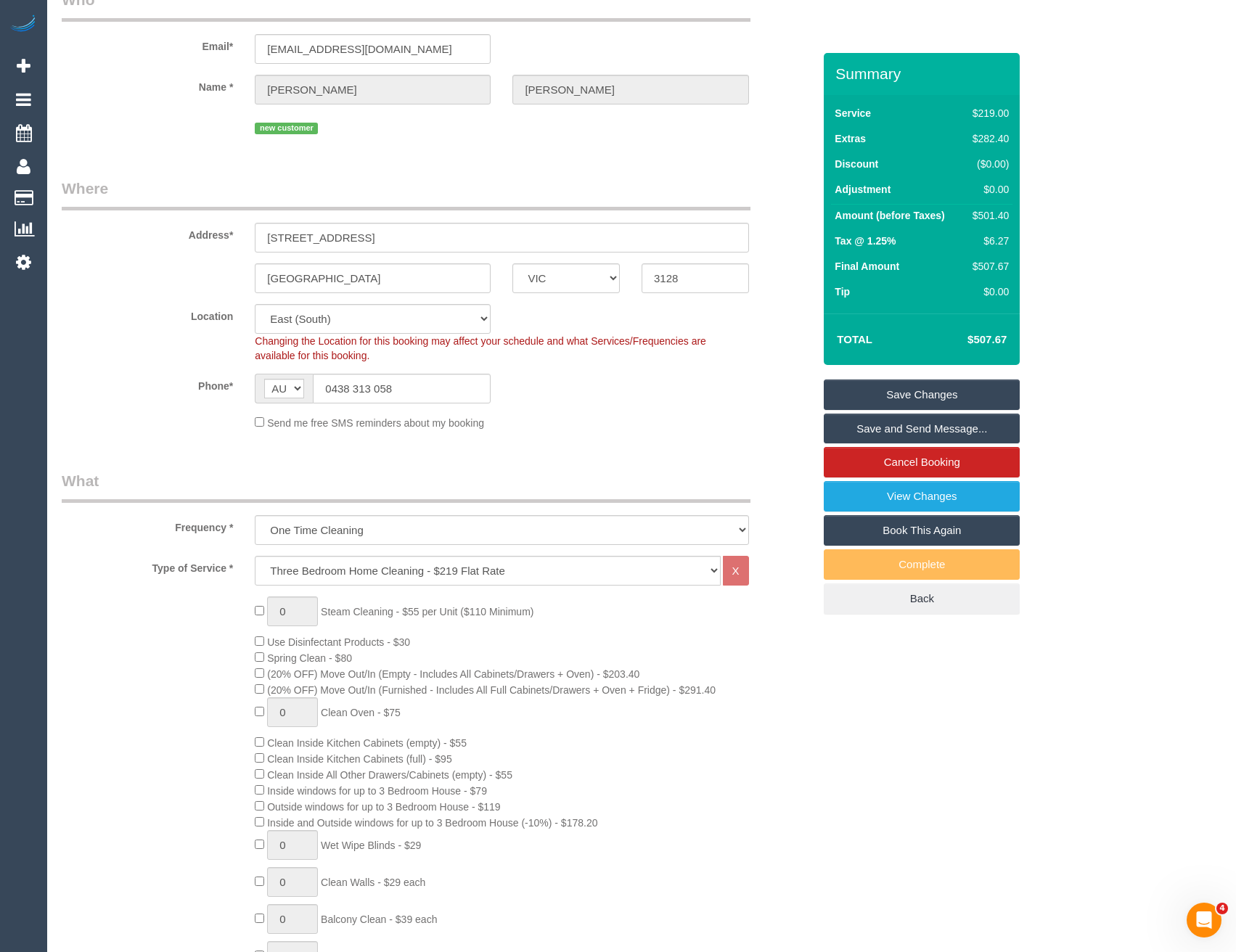
scroll to position [0, 0]
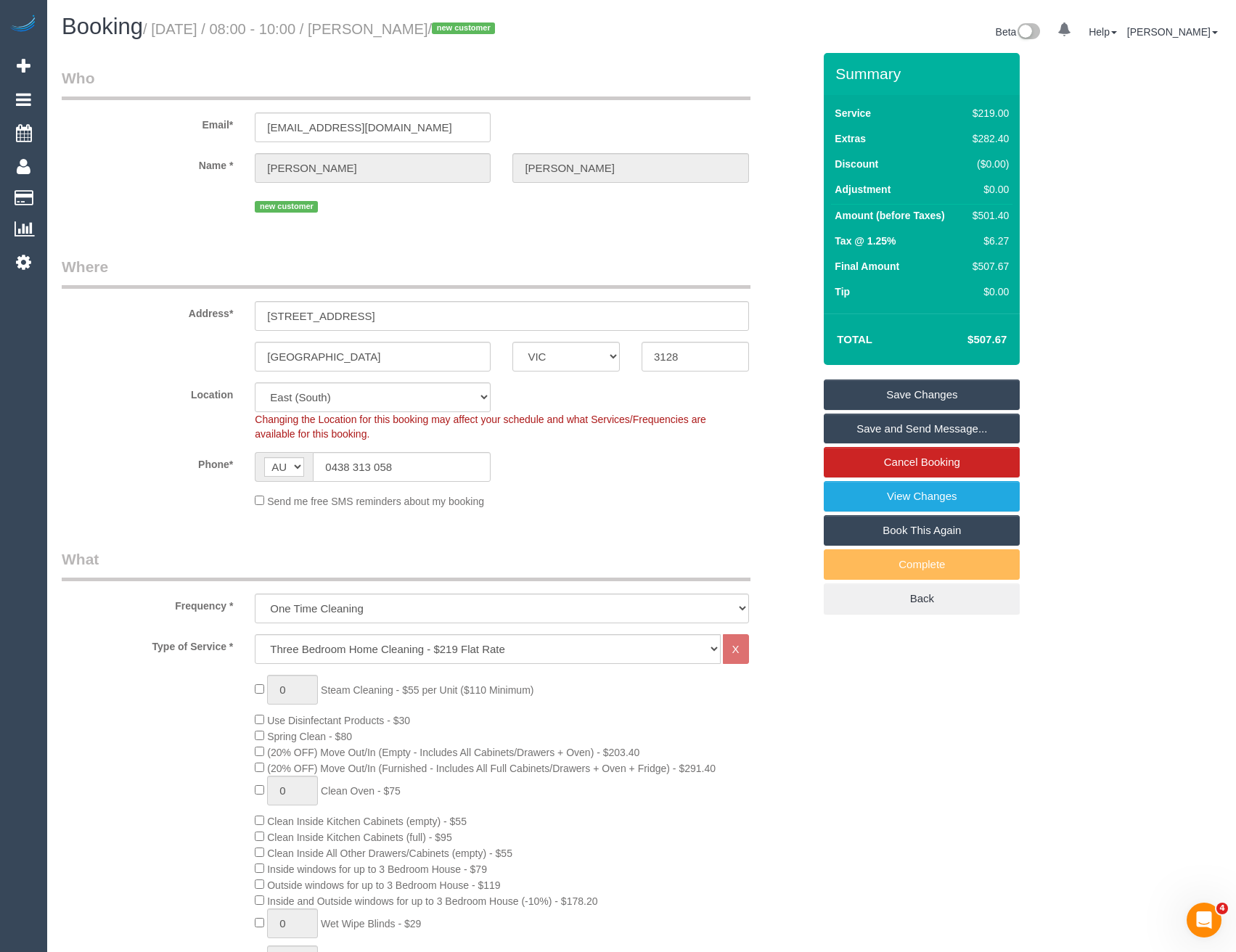
click at [845, 433] on link "Save and Send Message..." at bounding box center [922, 429] width 196 height 31
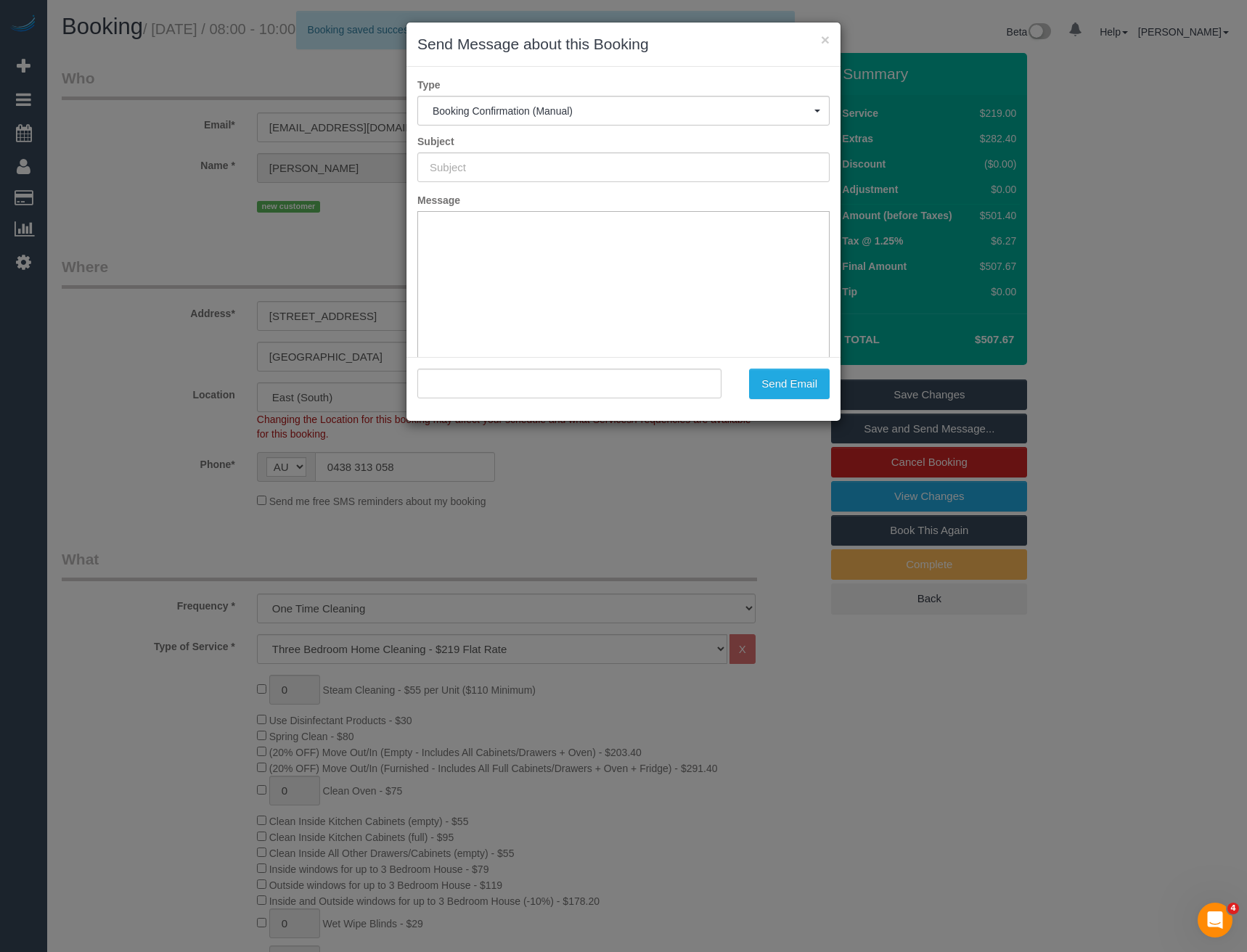
type input "Booking Confirmed"
type input ""Kate McIntyre" <kateinaustralia@yahoo.com>"
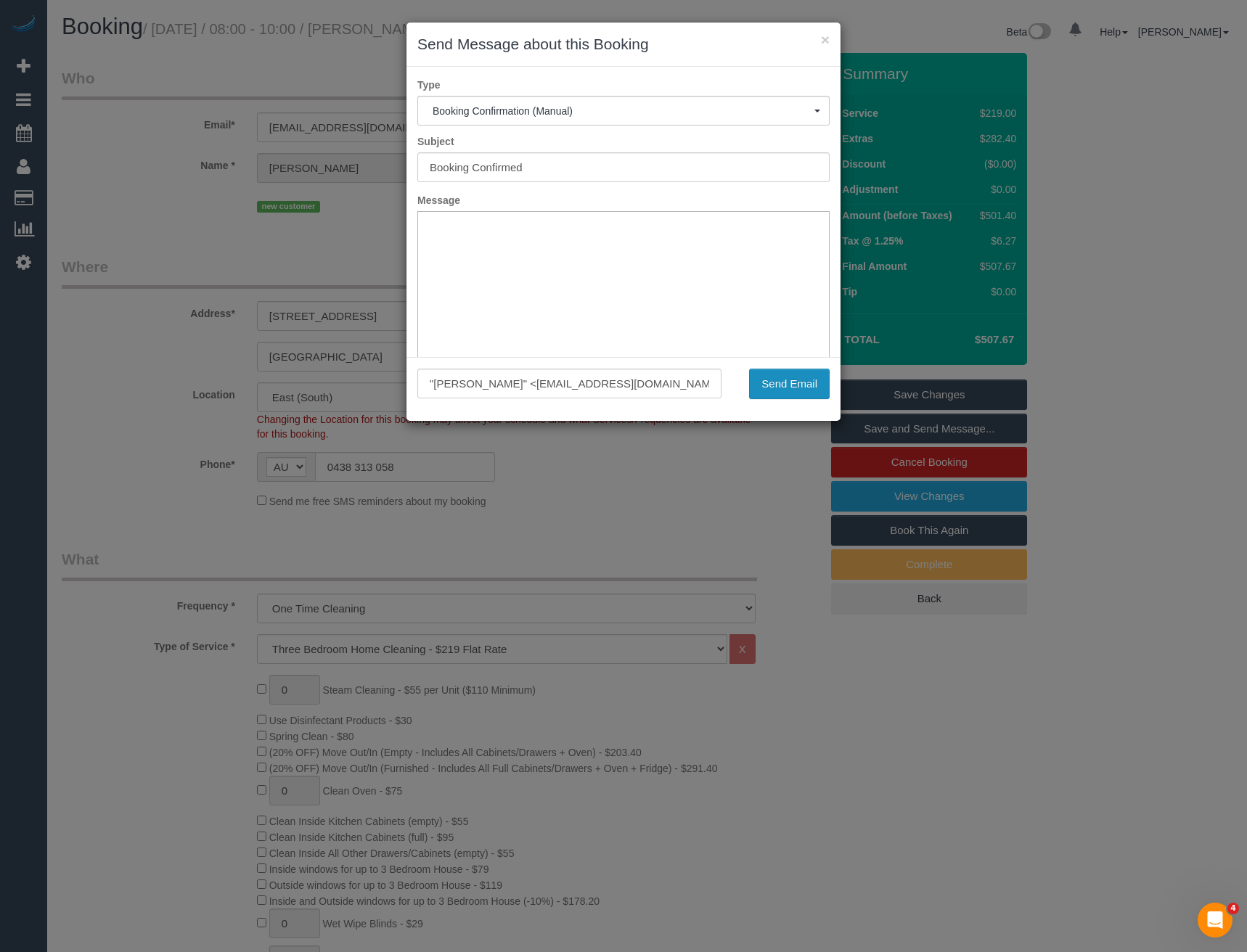
click at [800, 382] on button "Send Email" at bounding box center [789, 384] width 80 height 31
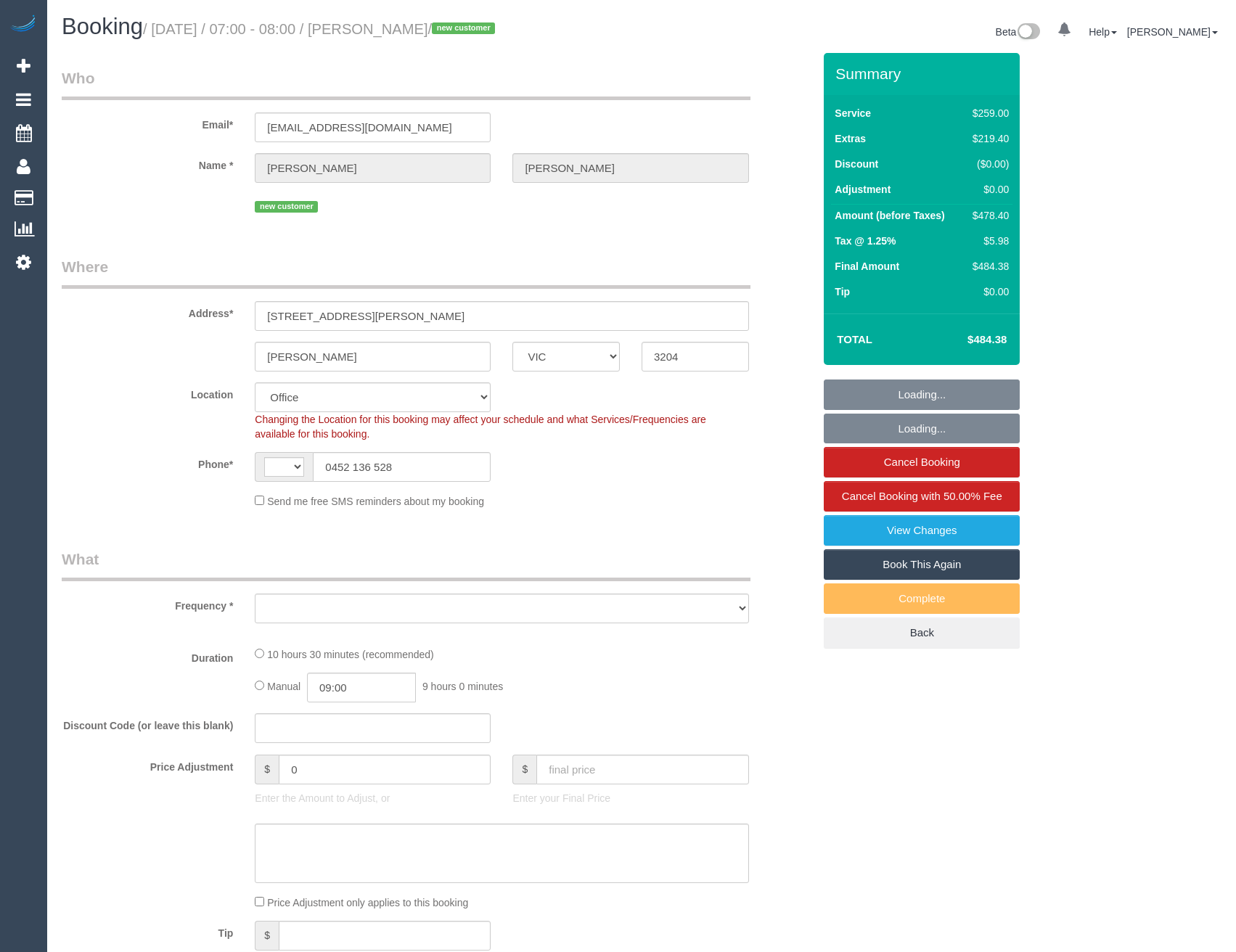
select select "VIC"
select select "string:AU"
select select "object:731"
select select "number:28"
select select "number:14"
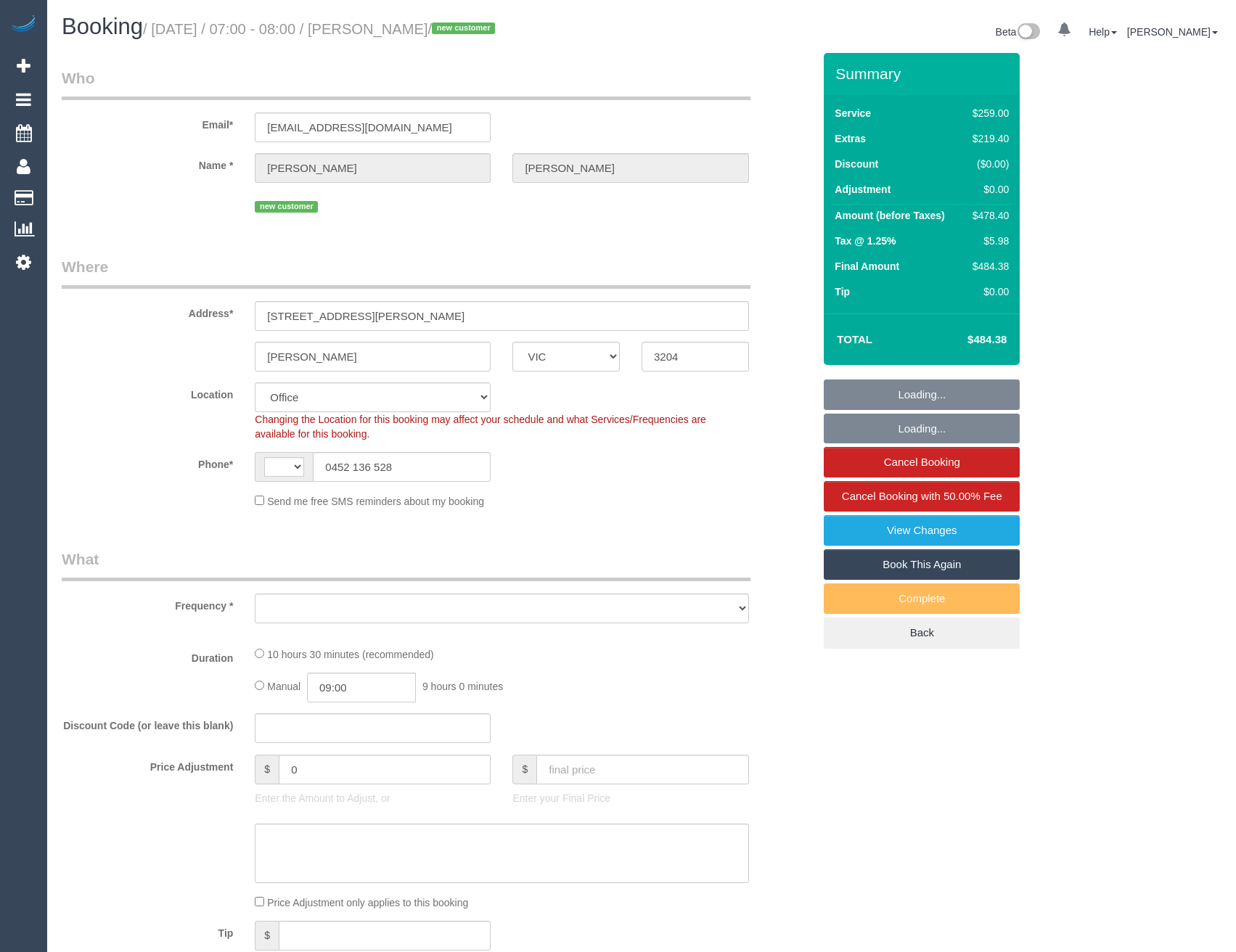
select select "number:19"
select select "number:25"
select select "number:13"
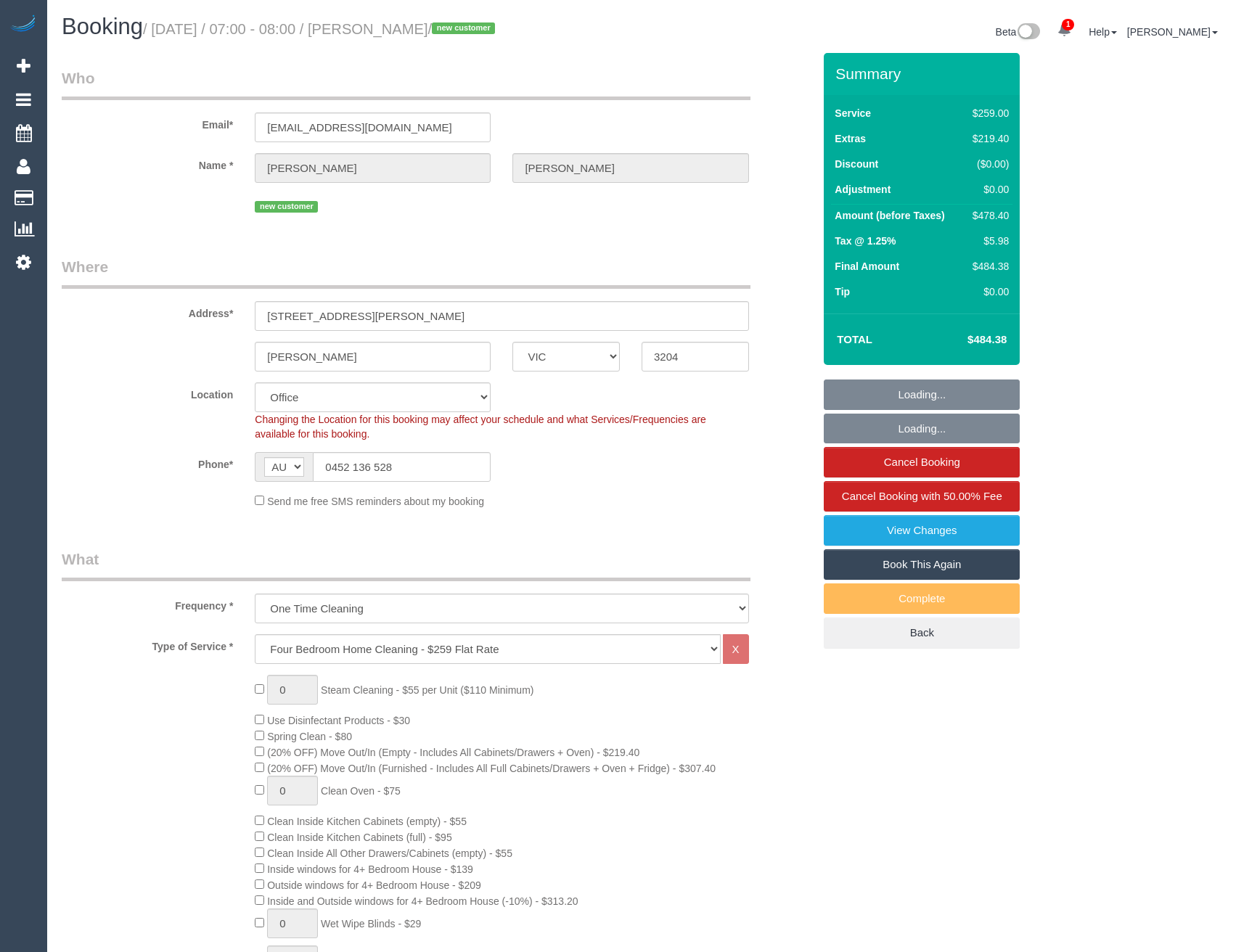
select select "object:852"
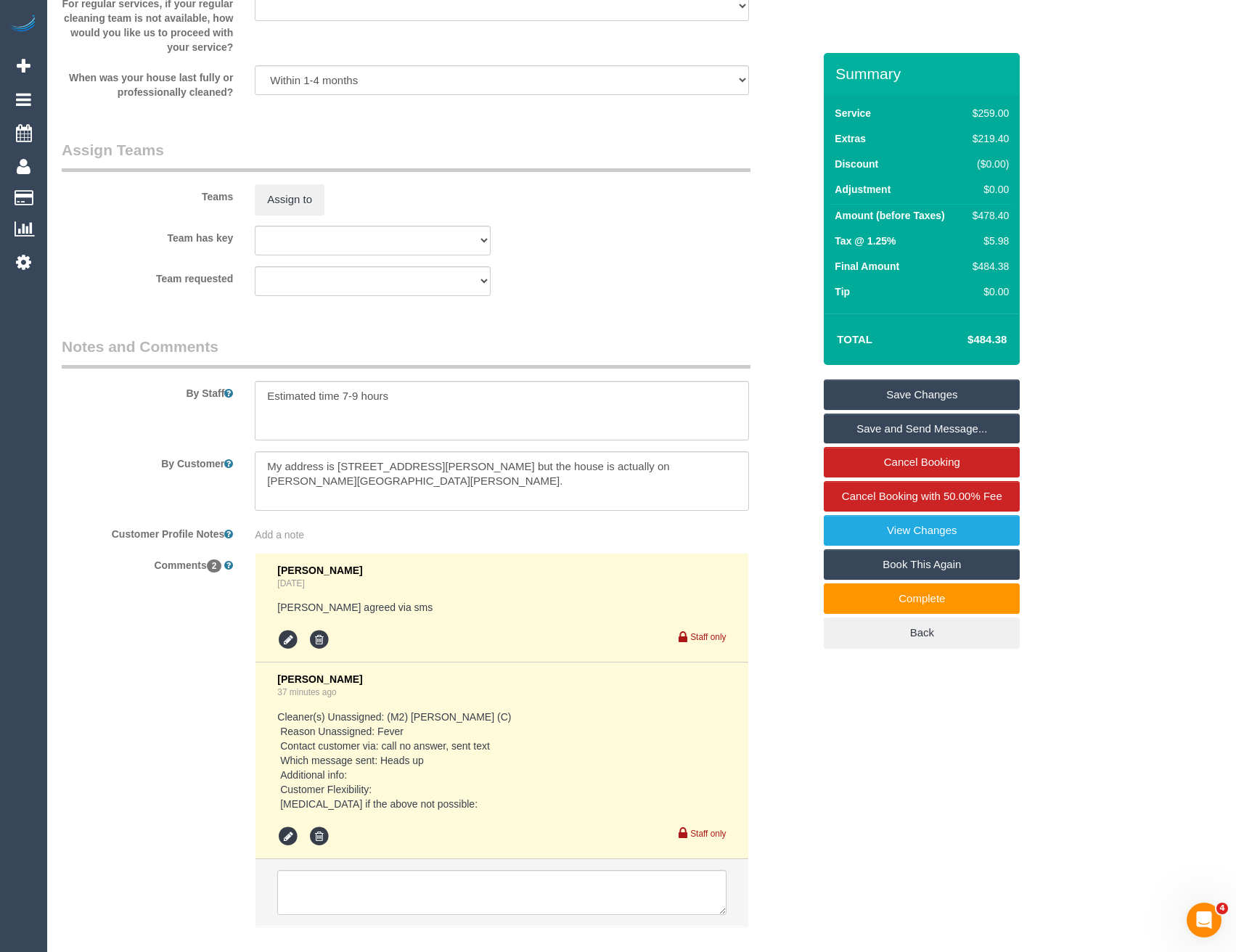
scroll to position [2271, 0]
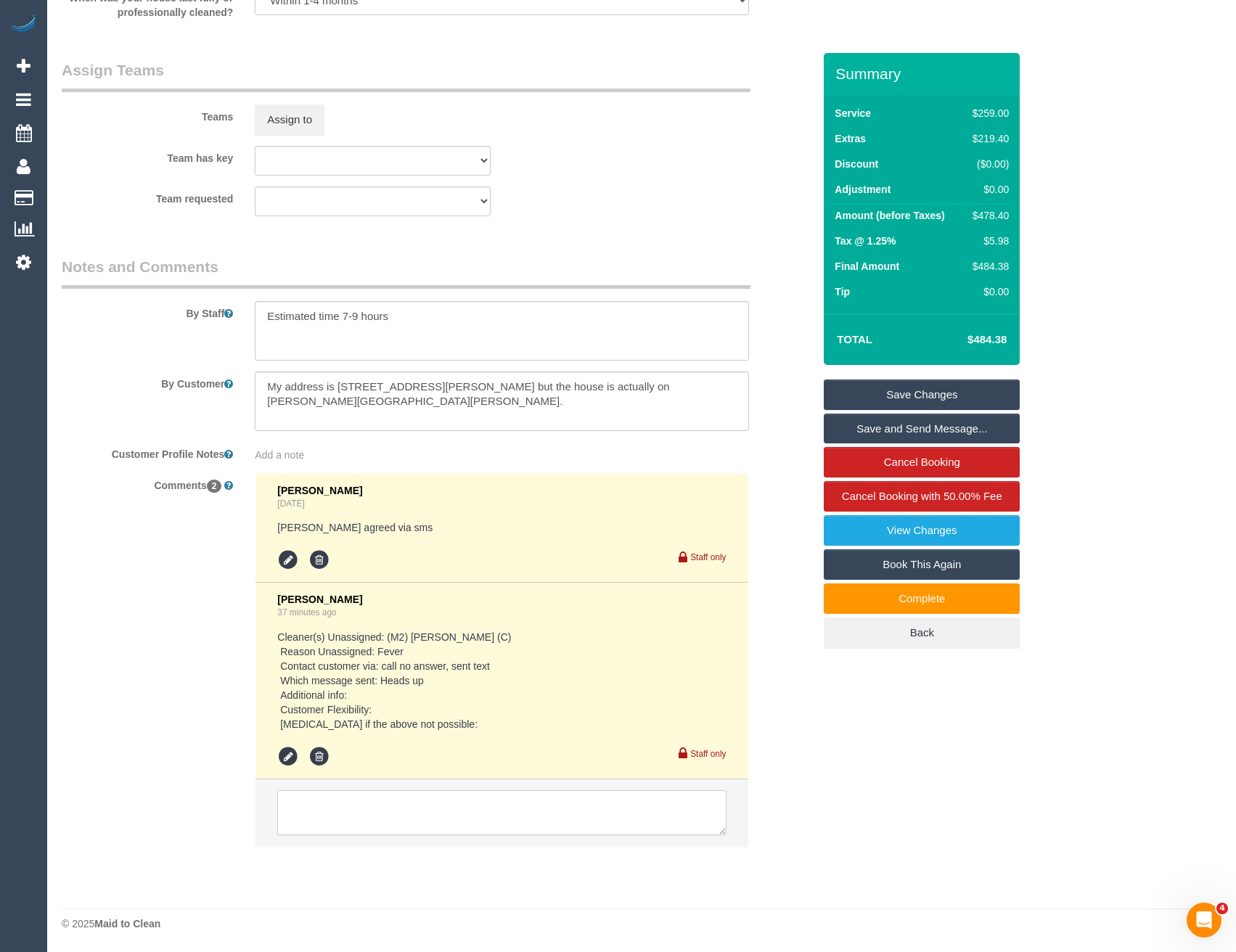
click at [410, 826] on textarea at bounding box center [501, 812] width 449 height 45
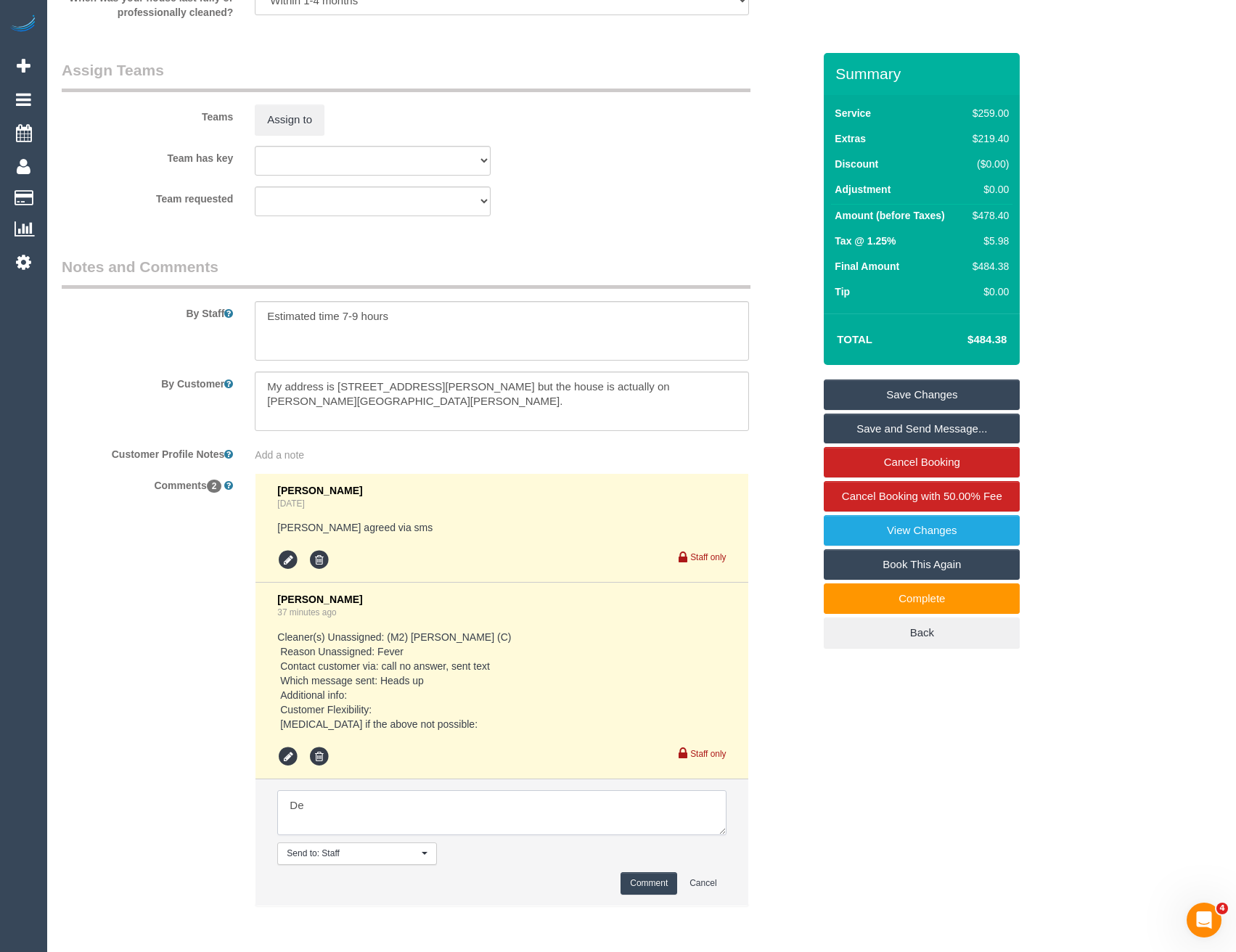
type textarea "D"
type textarea "Sewmina agreed via SMS Paid 80% for same day EOL + $10 for driving Cust informe…"
click at [645, 882] on button "Comment" at bounding box center [648, 883] width 56 height 23
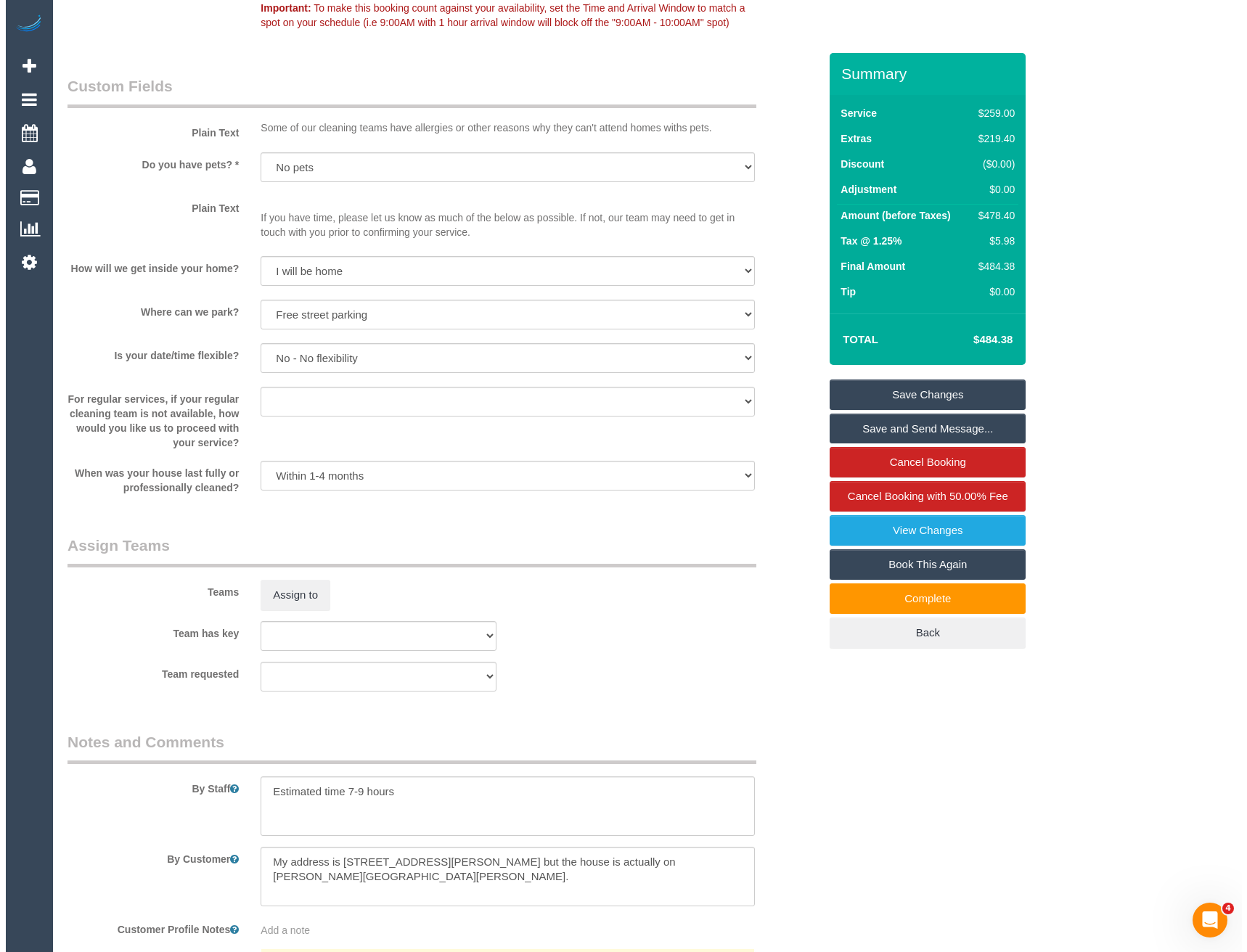
scroll to position [2053, 0]
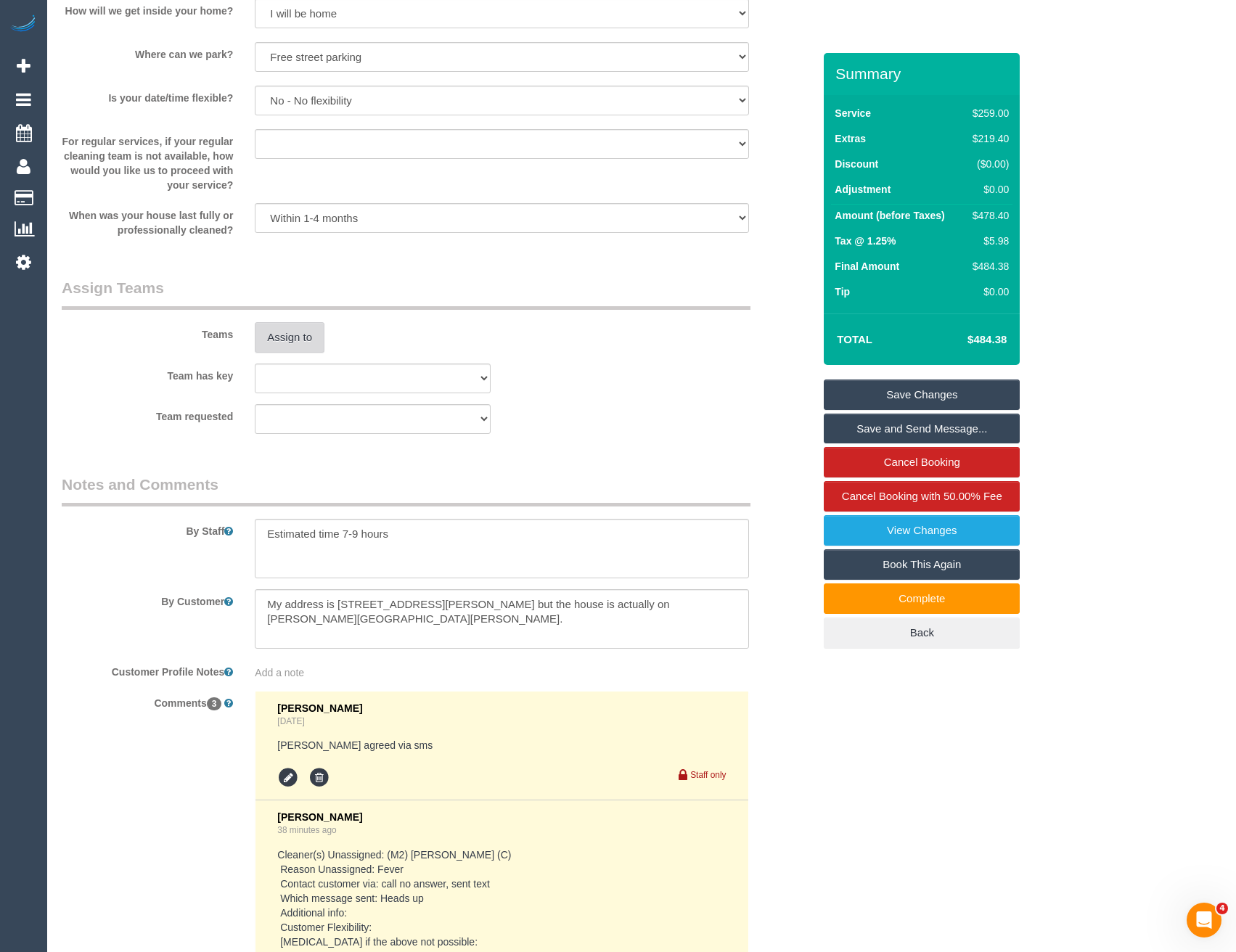
click at [287, 344] on button "Assign to" at bounding box center [289, 338] width 69 height 31
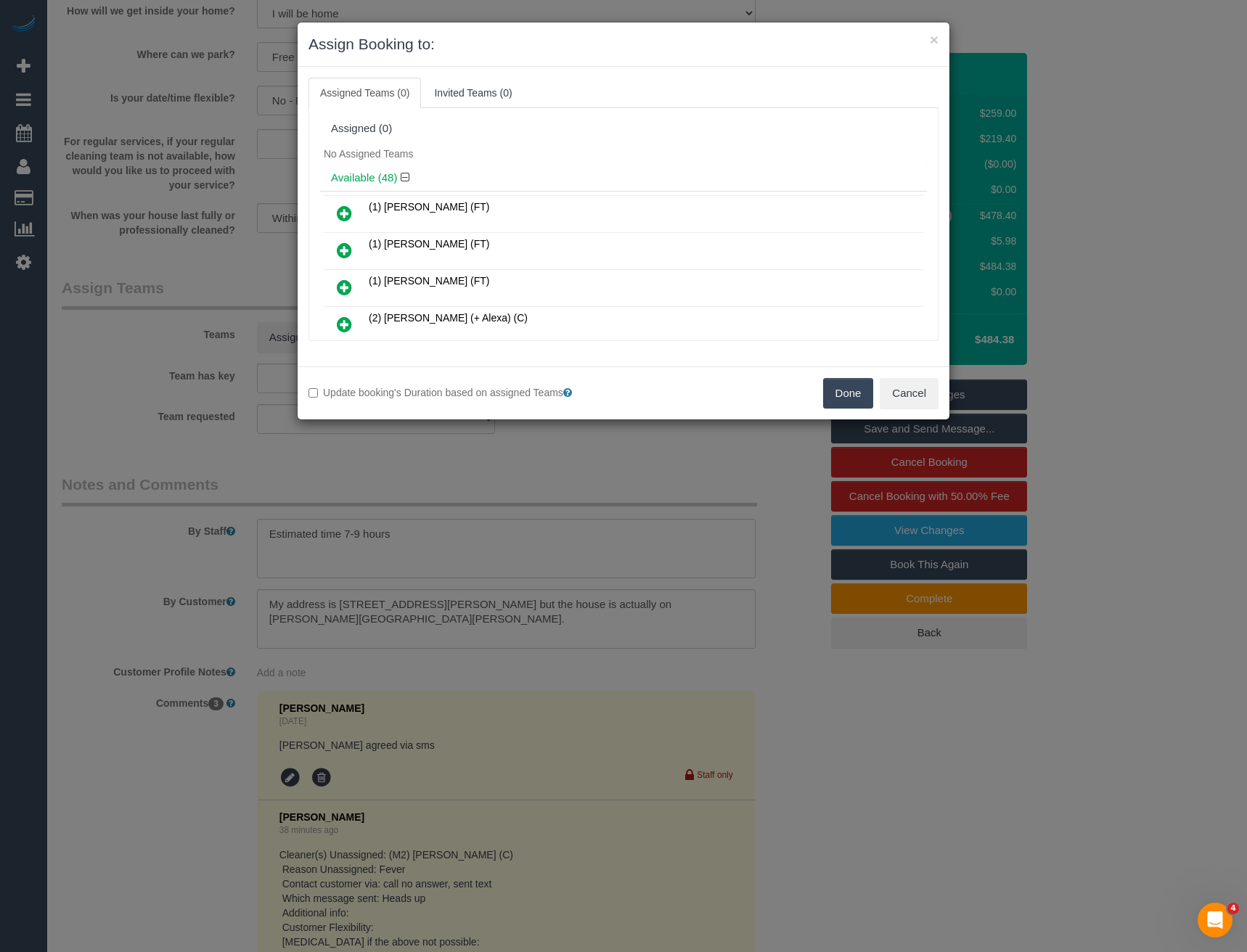
click at [494, 511] on div "× Assign Booking to: Assigned Teams (0) Invited Teams (0) Assigned (0) No Assig…" at bounding box center [624, 476] width 1247 height 952
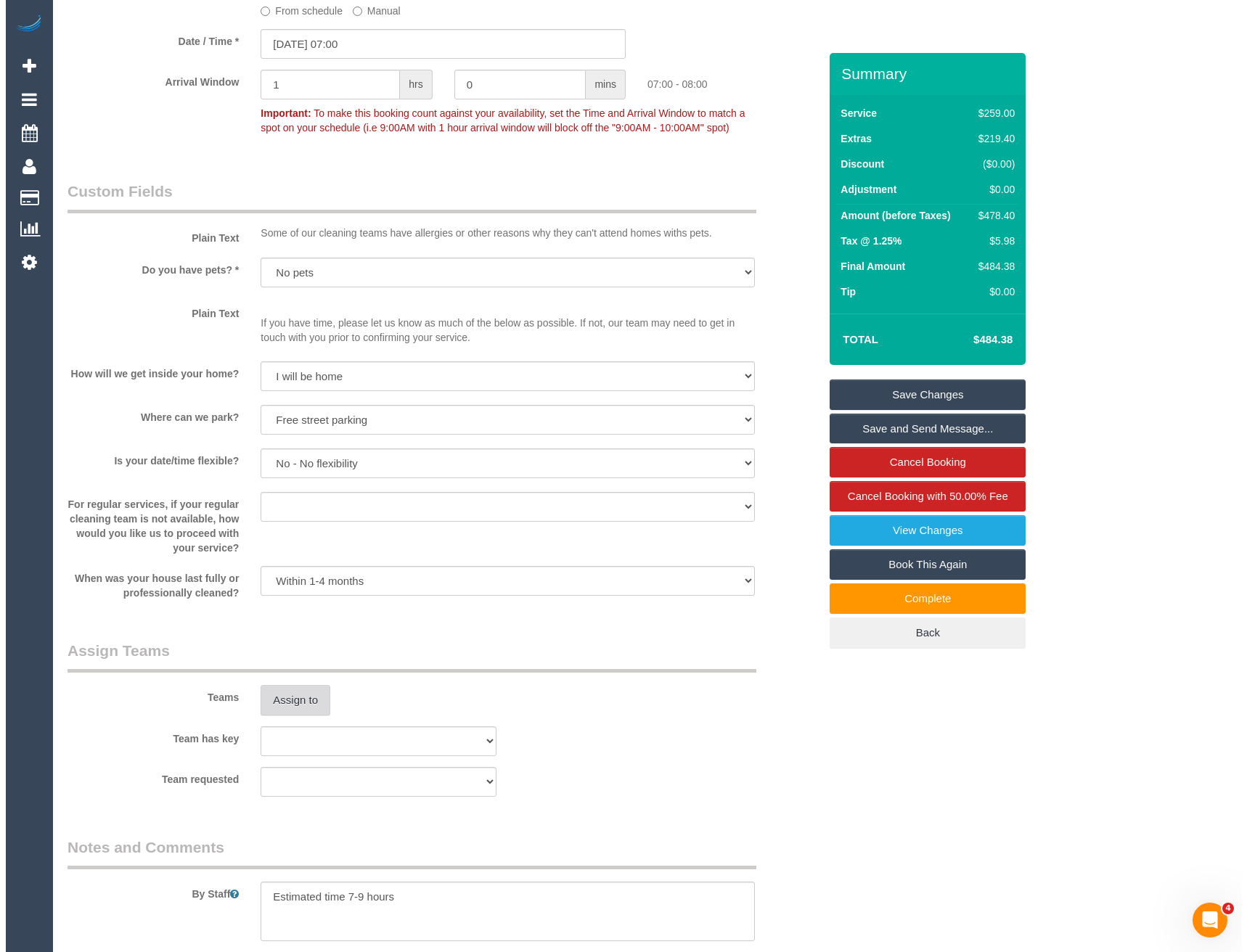
scroll to position [1981, 0]
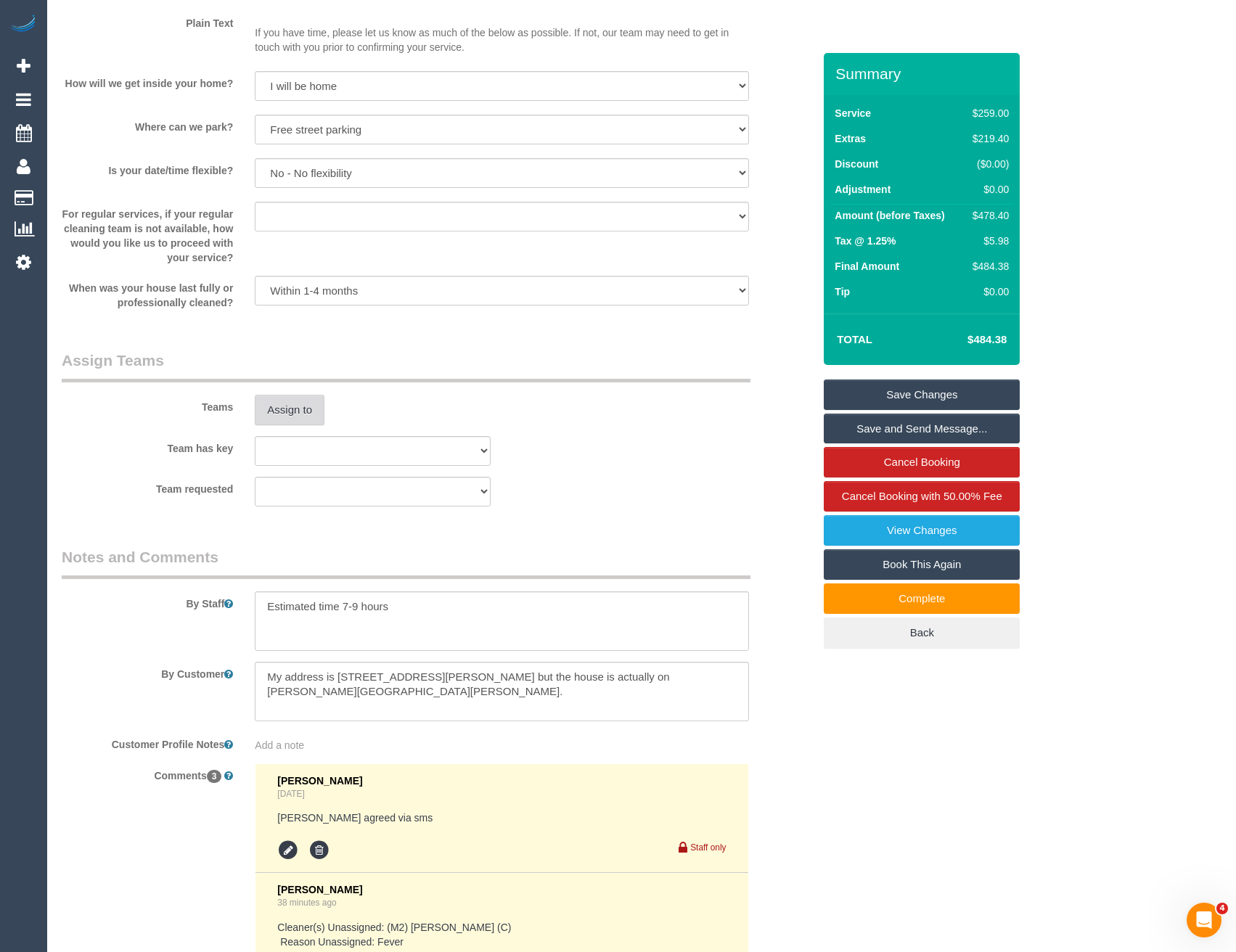
click at [281, 423] on button "Assign to" at bounding box center [289, 410] width 69 height 31
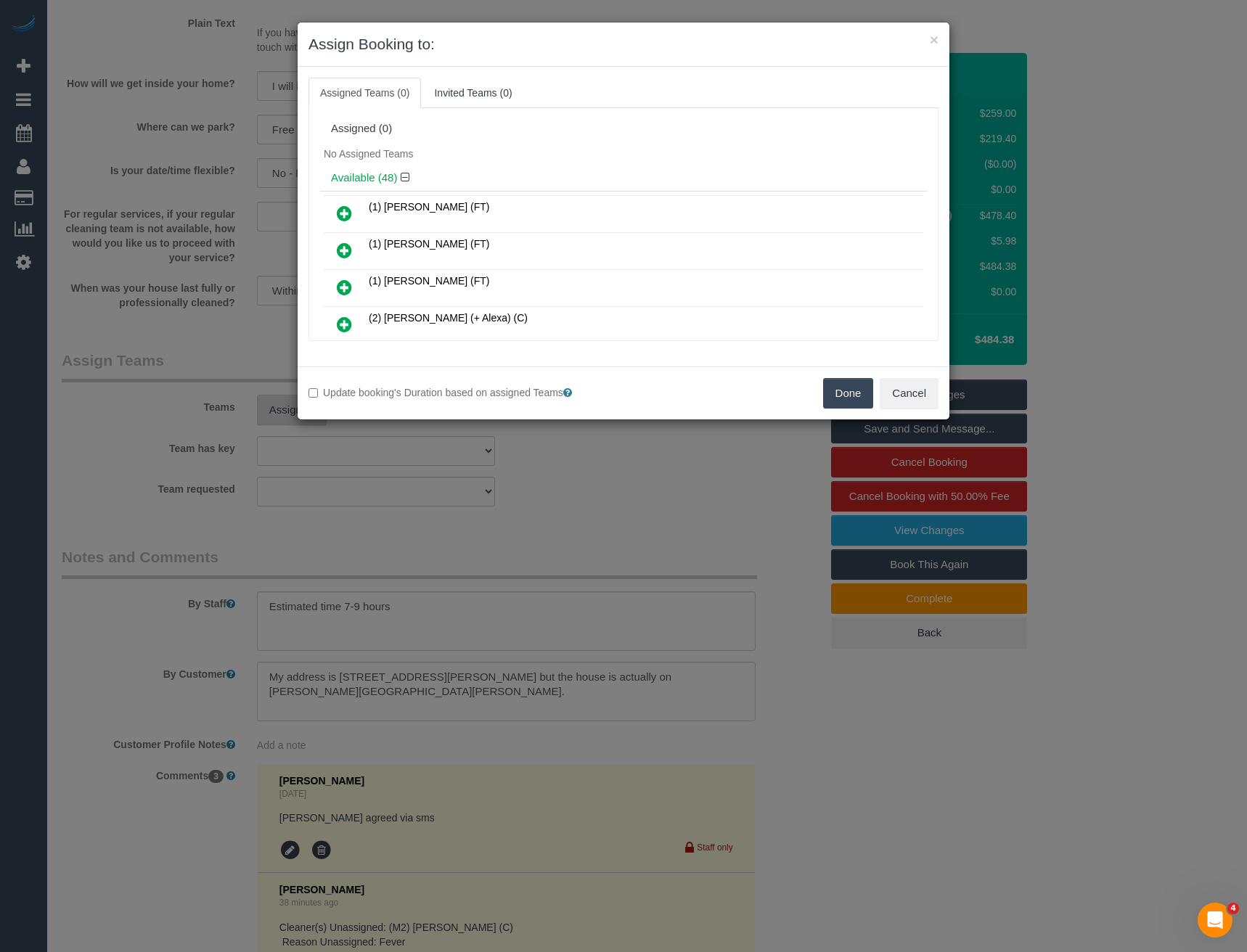
scroll to position [3577, 0]
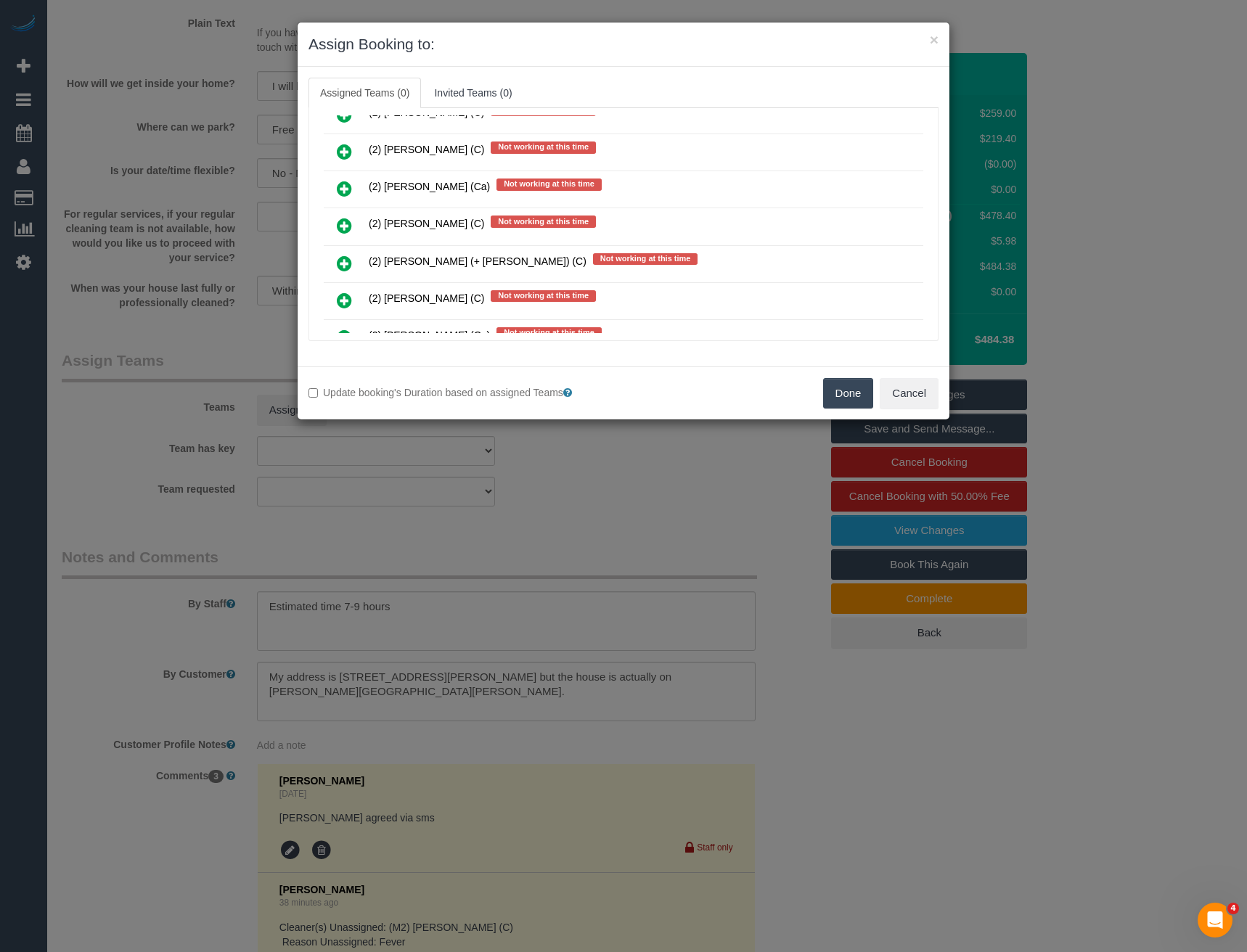
click at [343, 221] on icon at bounding box center [344, 226] width 15 height 18
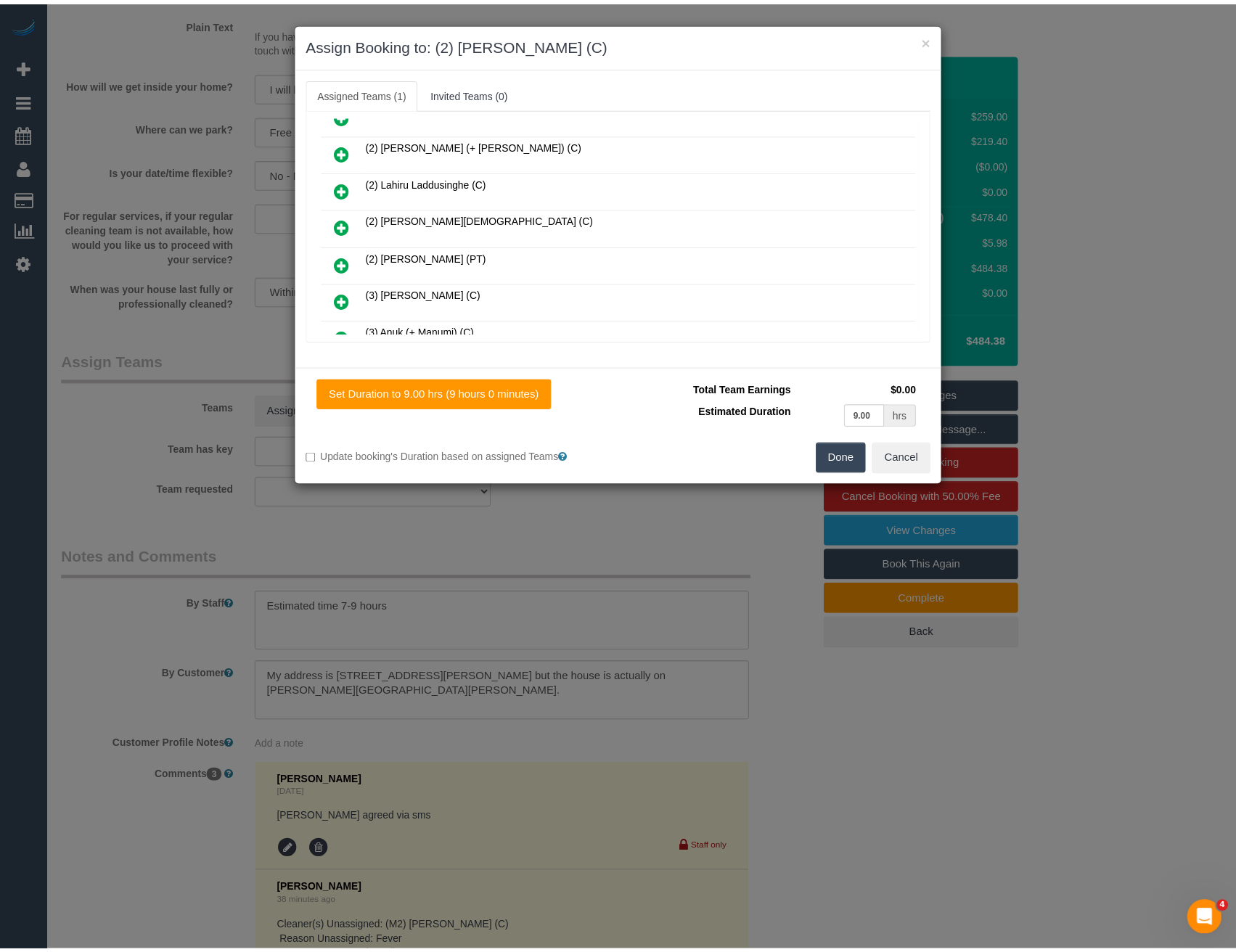
scroll to position [0, 0]
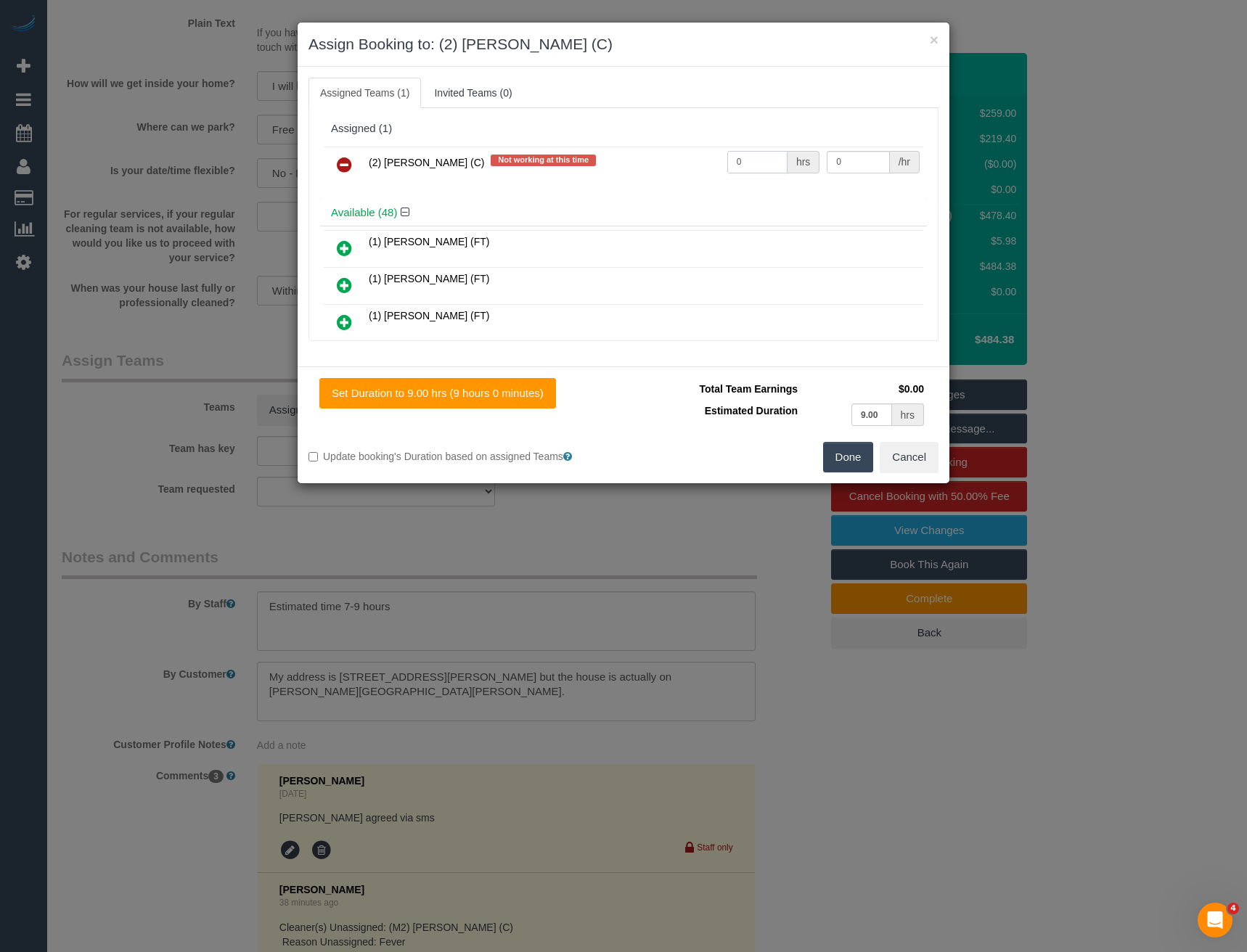
drag, startPoint x: 758, startPoint y: 163, endPoint x: 682, endPoint y: 169, distance: 76.2
click at [682, 169] on tr "(2) Sewmina De Silva (C) Not working at this time 0 hrs 0 /hr" at bounding box center [624, 165] width 599 height 37
type input "3"
type input "1"
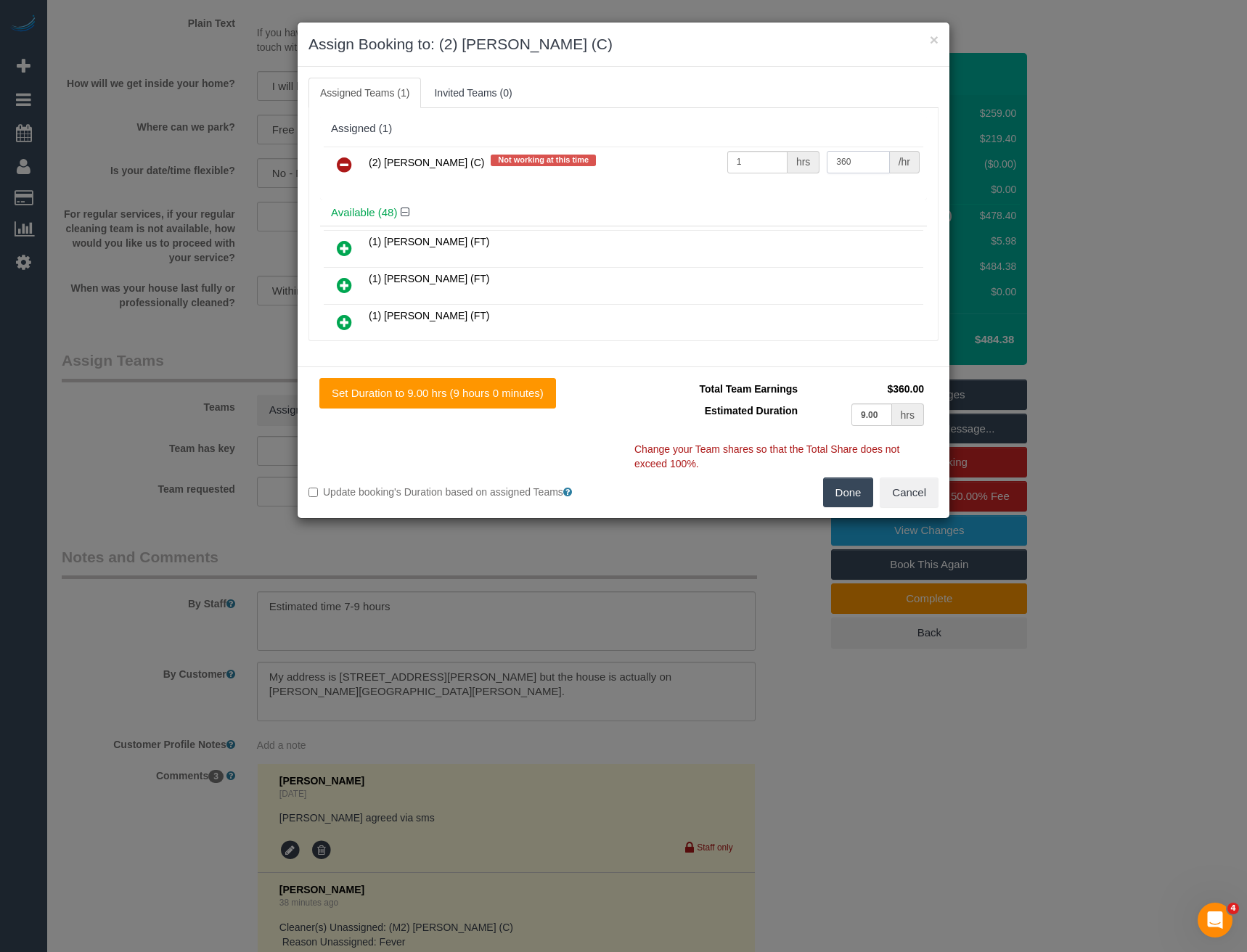
type input "360"
click at [850, 492] on button "Done" at bounding box center [849, 492] width 51 height 31
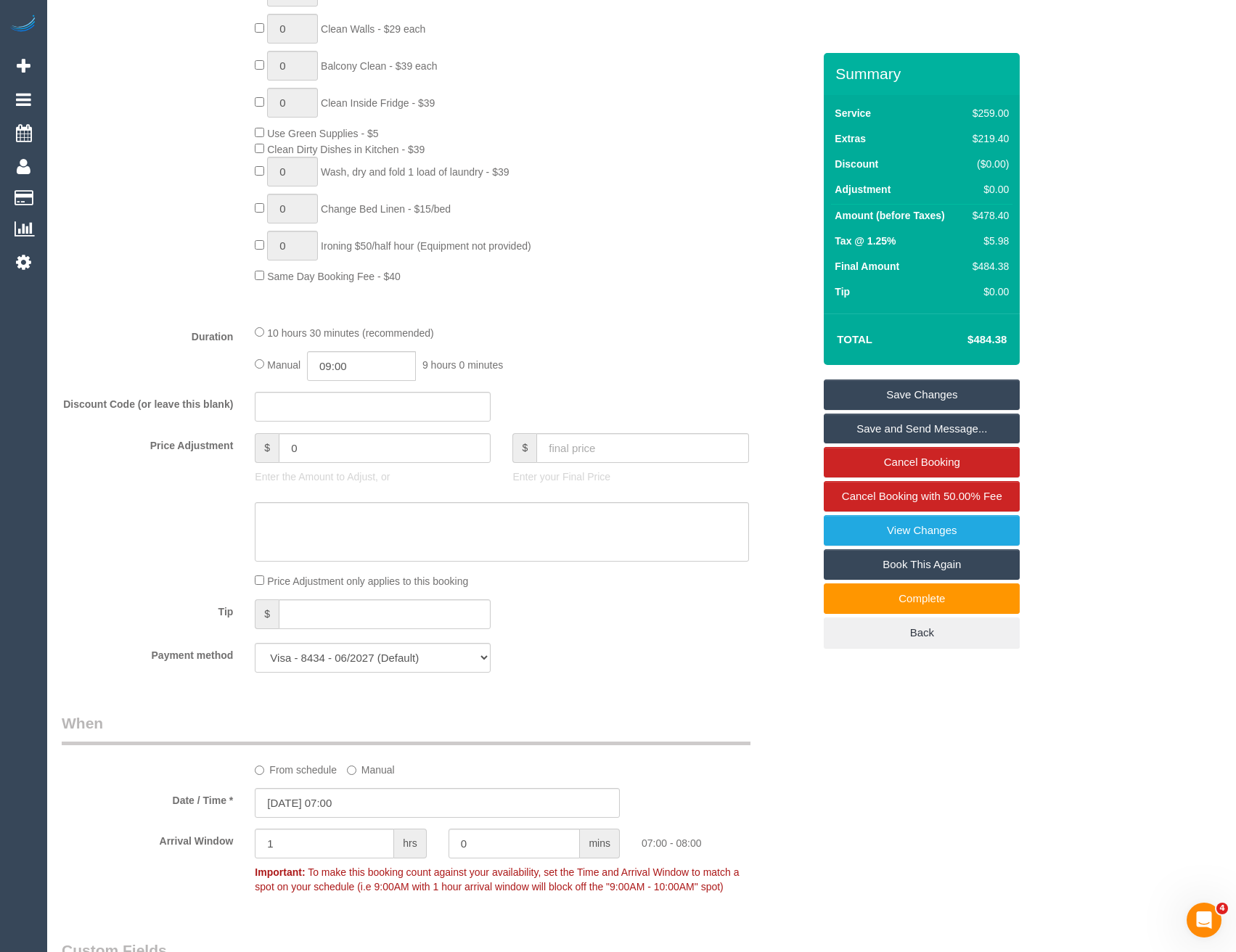
scroll to position [1161, 0]
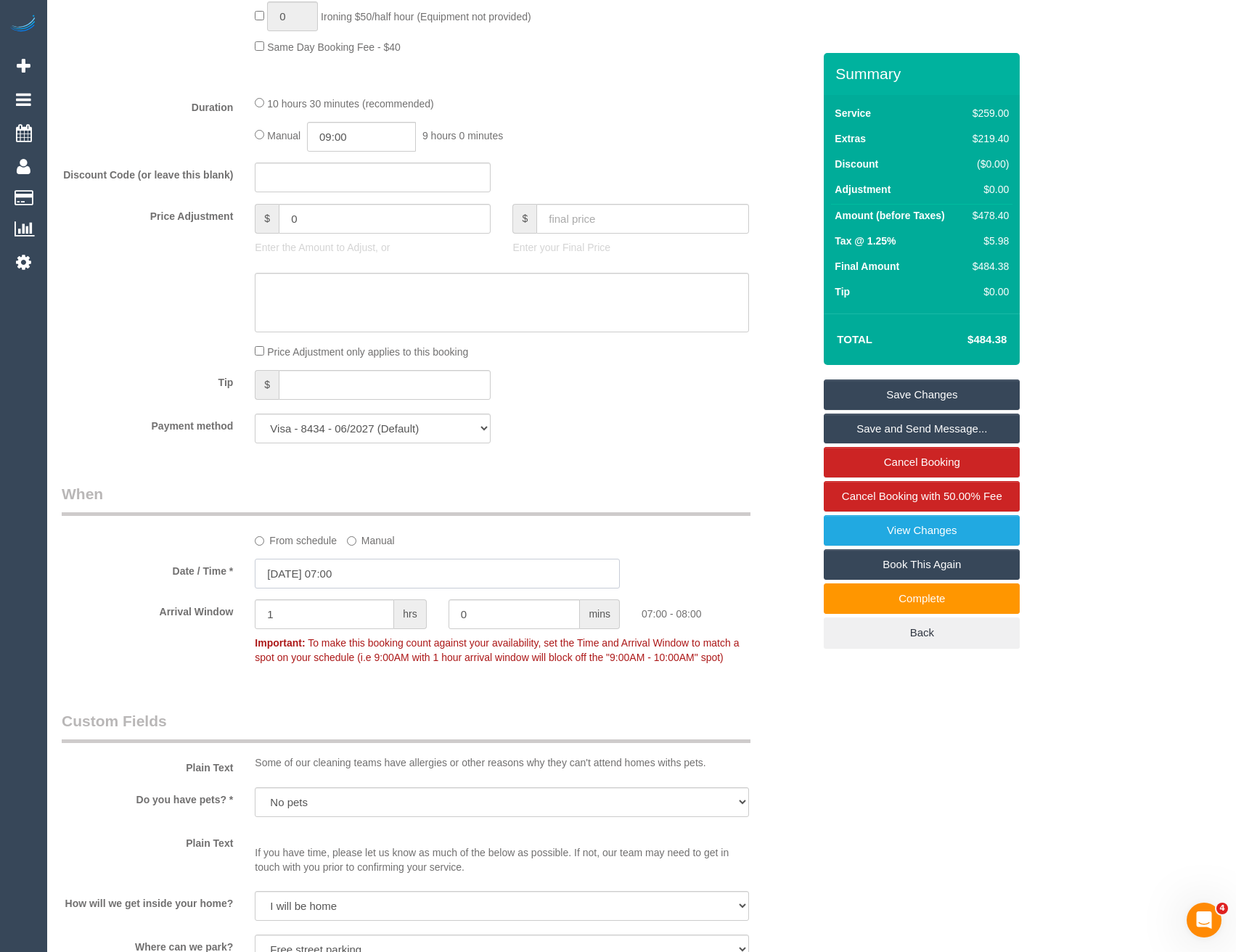
click at [374, 567] on input "07/10/2025 07:00" at bounding box center [438, 574] width 365 height 30
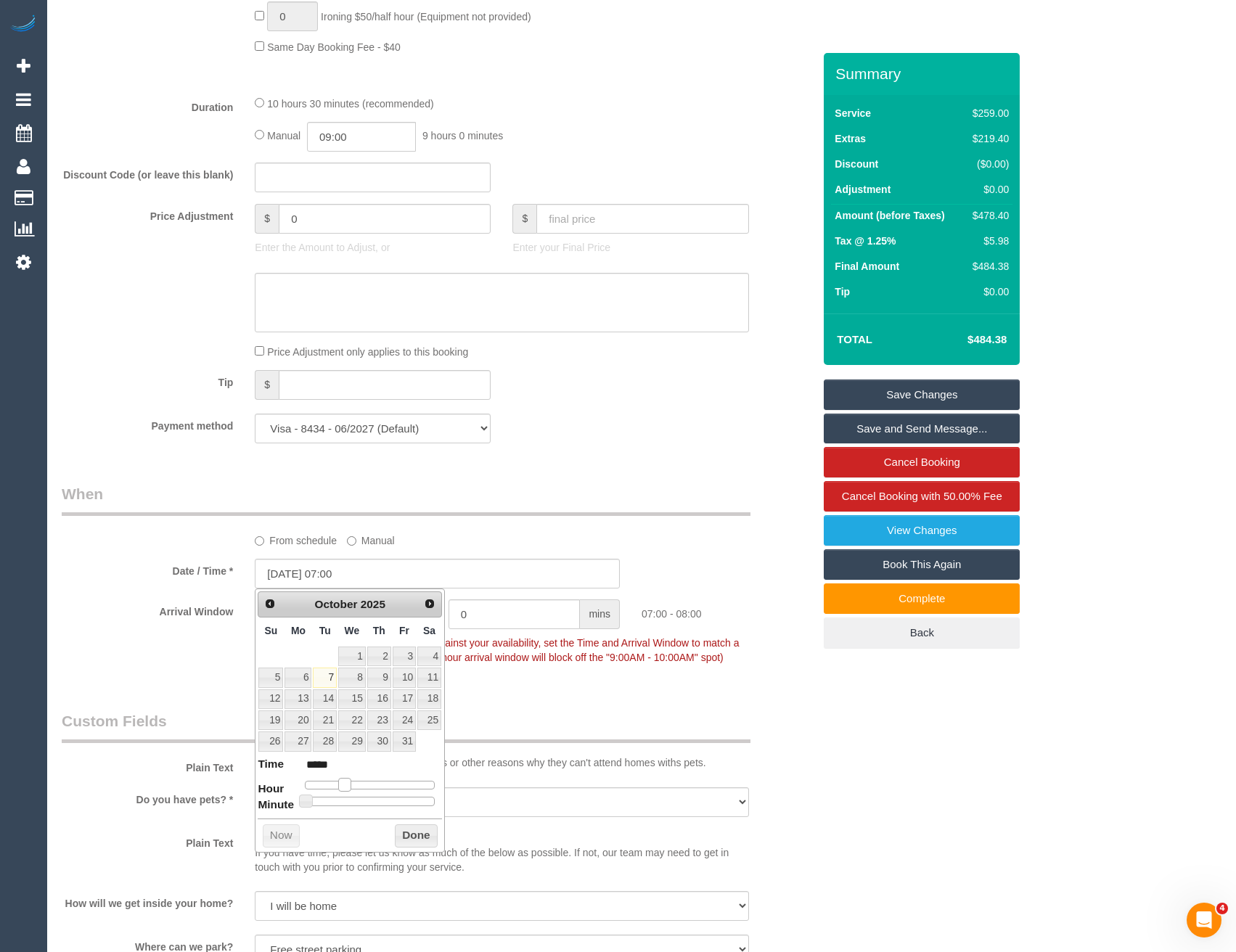
type input "07/10/2025 08:00"
type input "*****"
type input "[DATE] 09:00"
type input "*****"
drag, startPoint x: 343, startPoint y: 783, endPoint x: 354, endPoint y: 783, distance: 11.0
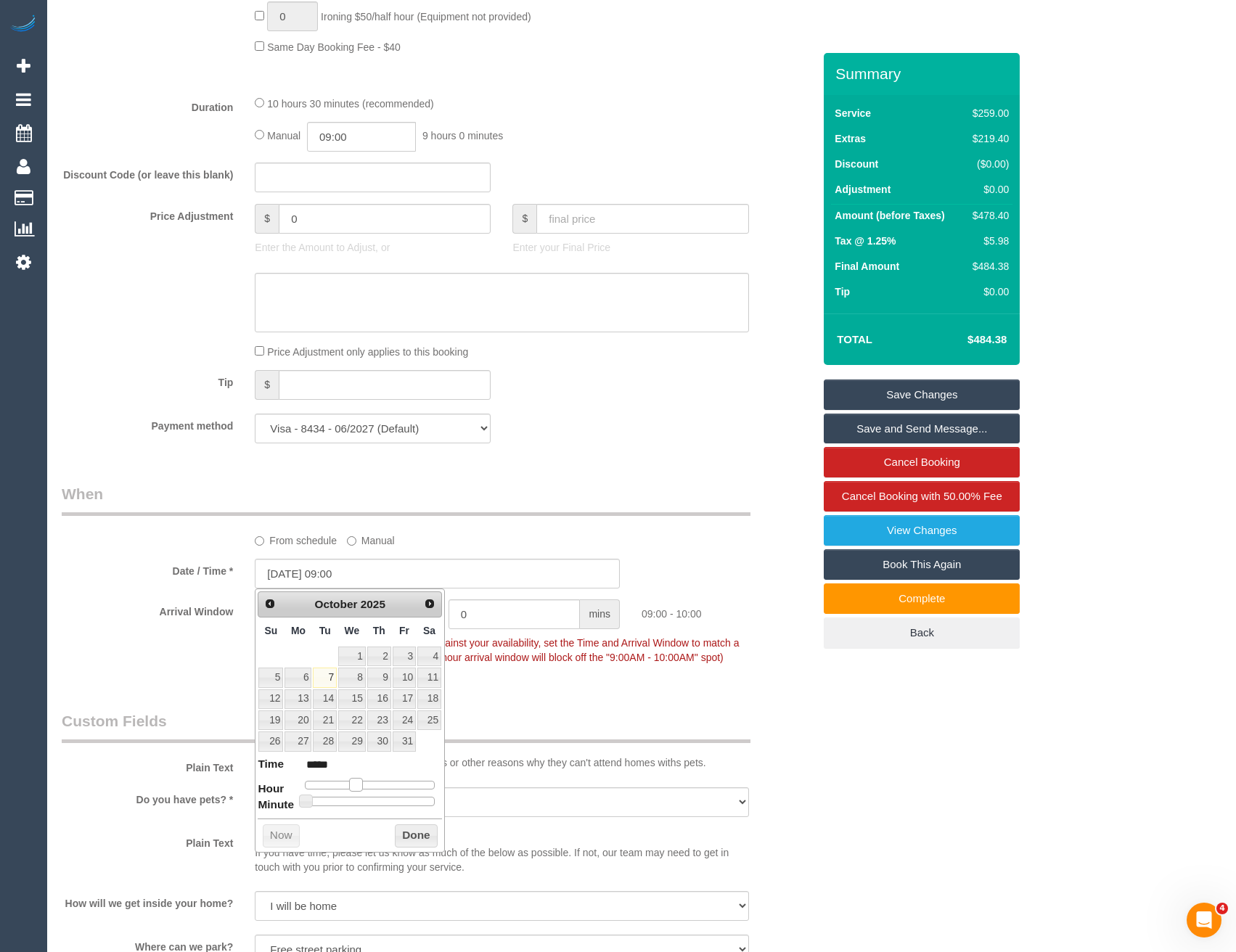
click at [354, 783] on span at bounding box center [356, 785] width 13 height 13
type input "07/10/2025 09:05"
type input "*****"
type input "07/10/2025 09:10"
type input "*****"
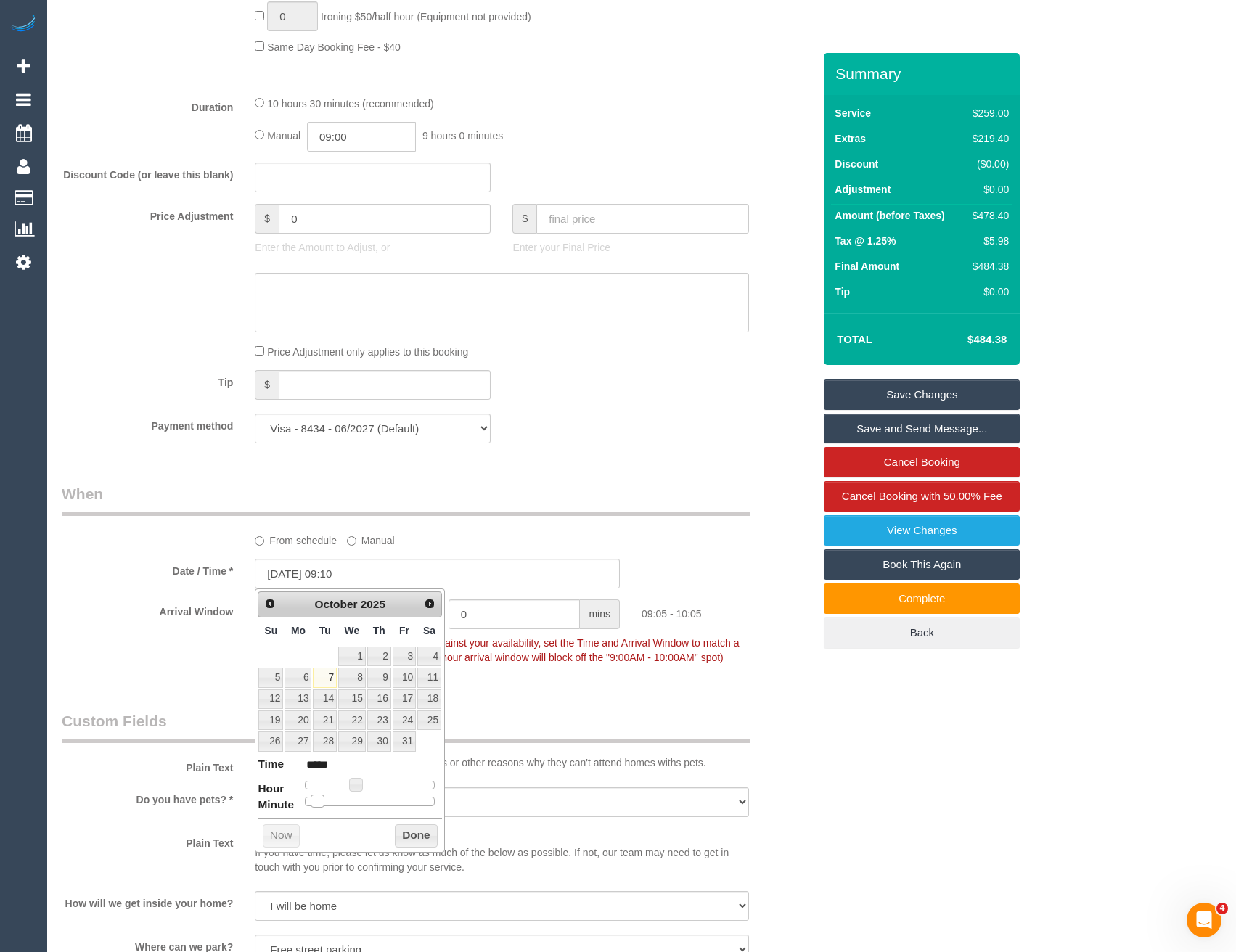
type input "07/10/2025 09:15"
type input "*****"
type input "07/10/2025 09:20"
type input "*****"
type input "07/10/2025 09:25"
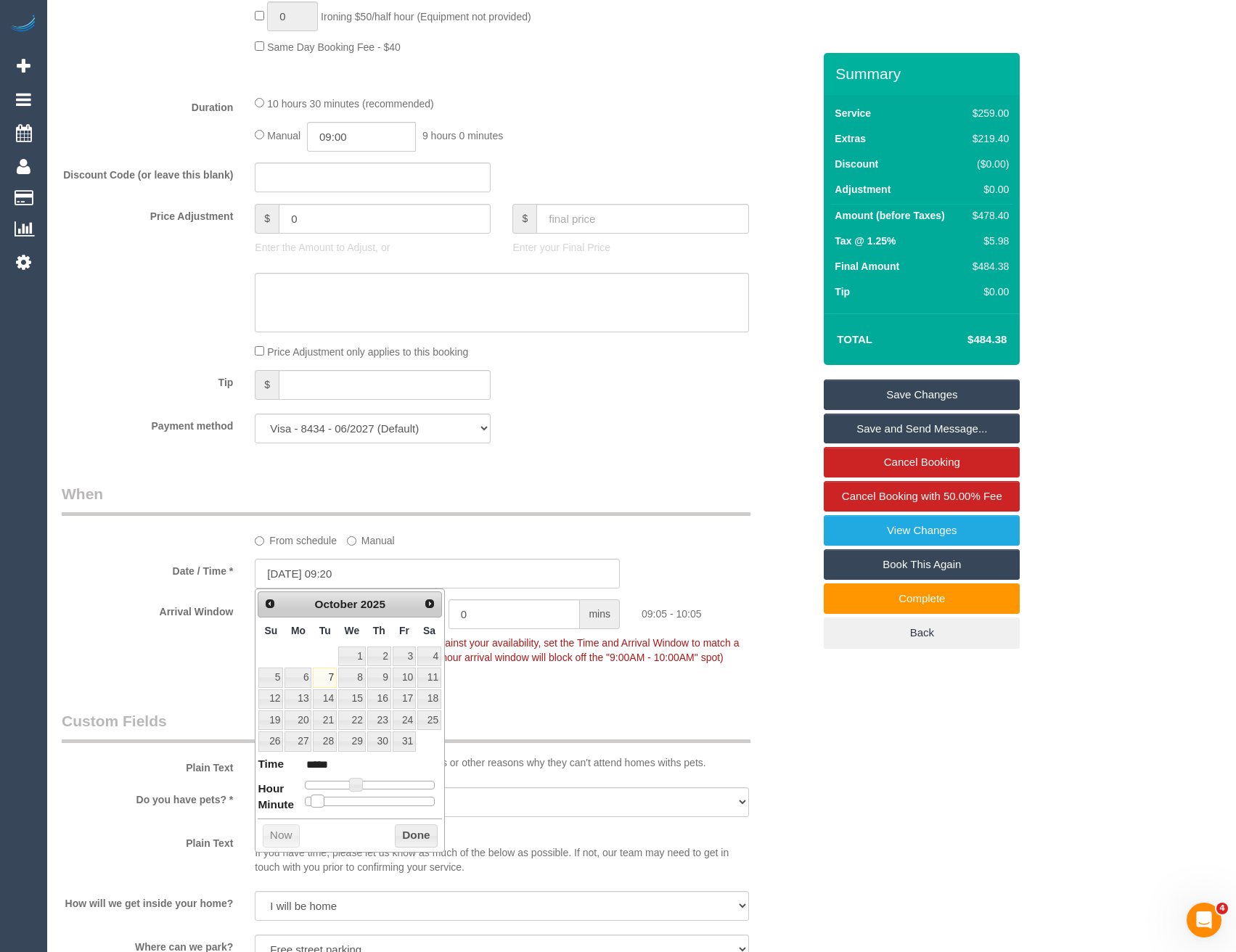
type input "*****"
type input "07/10/2025 09:30"
type input "*****"
drag, startPoint x: 306, startPoint y: 799, endPoint x: 374, endPoint y: 801, distance: 68.0
click at [374, 801] on span at bounding box center [376, 801] width 13 height 13
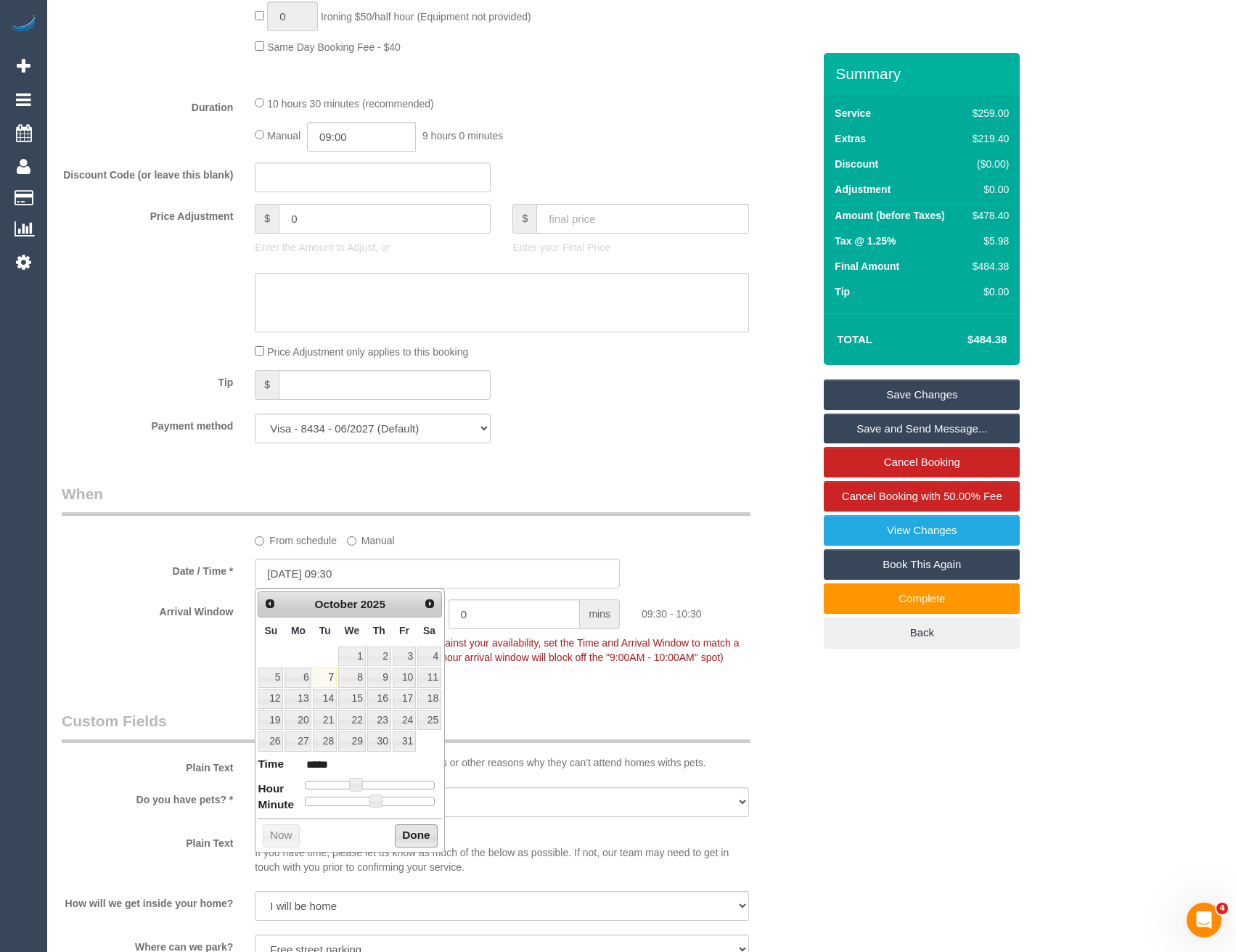
click at [417, 831] on button "Done" at bounding box center [416, 836] width 43 height 23
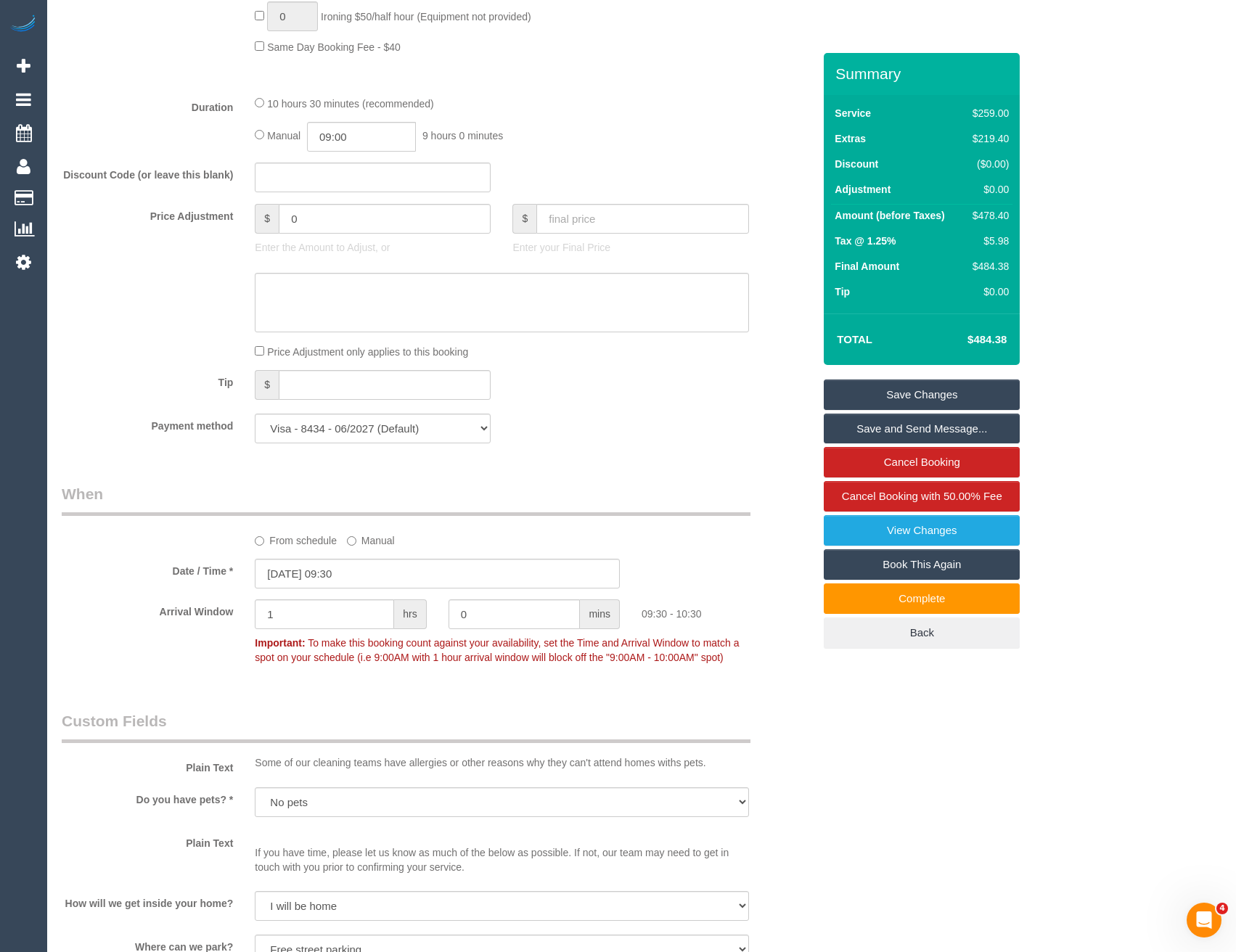
click at [873, 422] on link "Save and Send Message..." at bounding box center [922, 429] width 196 height 31
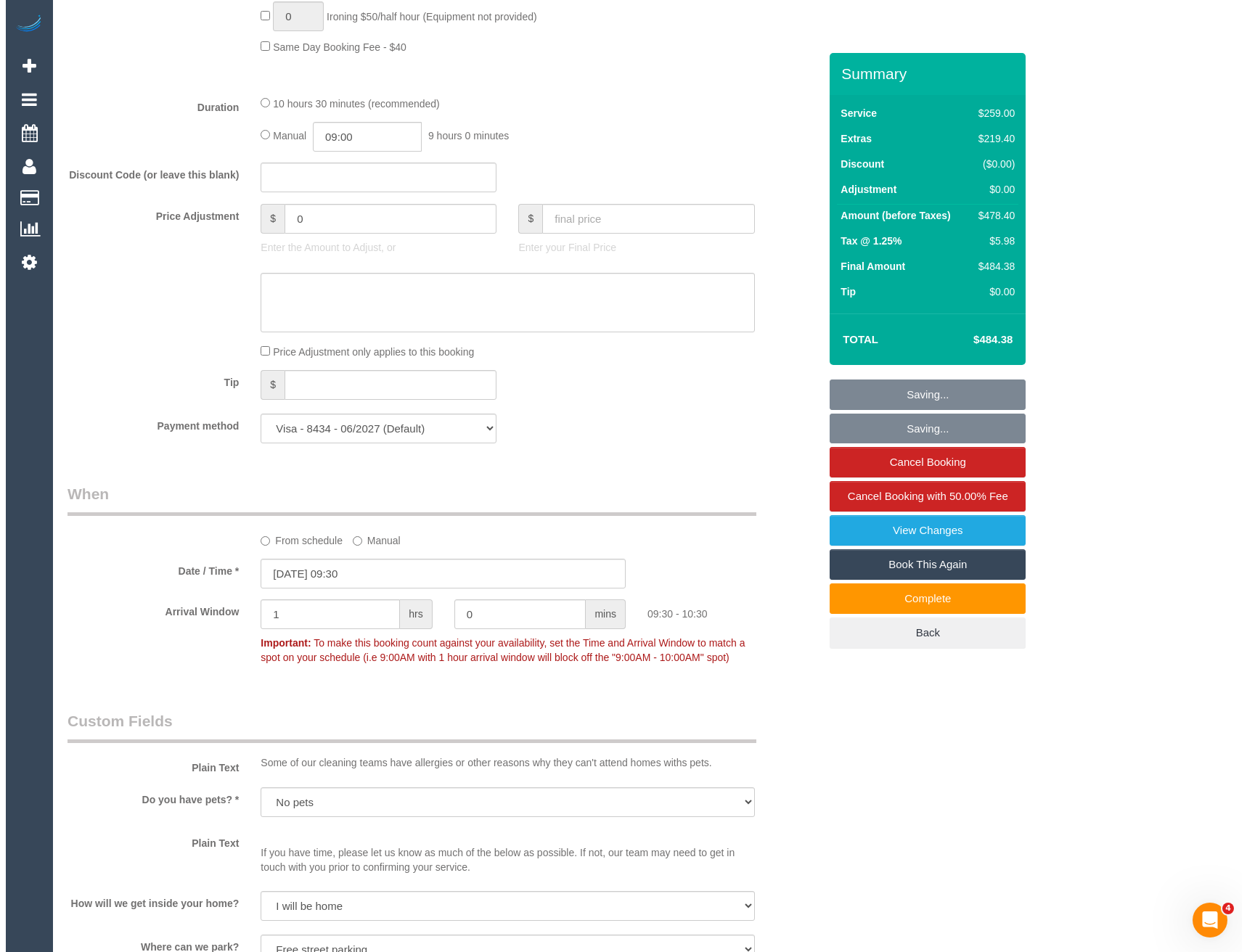
scroll to position [0, 0]
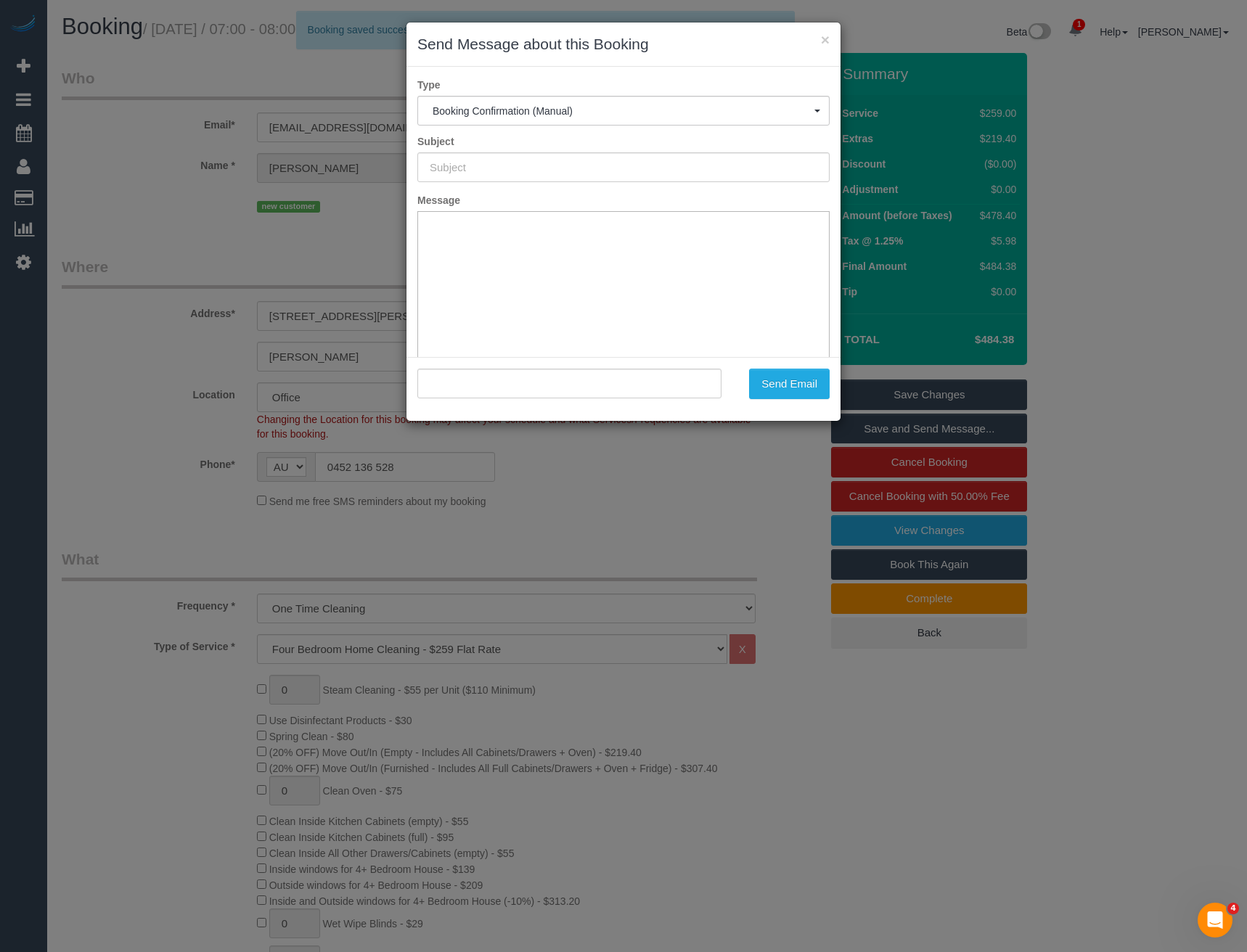
type input "Booking Confirmed"
type input ""Frances Chang" <franceschang1@hotmail.com>"
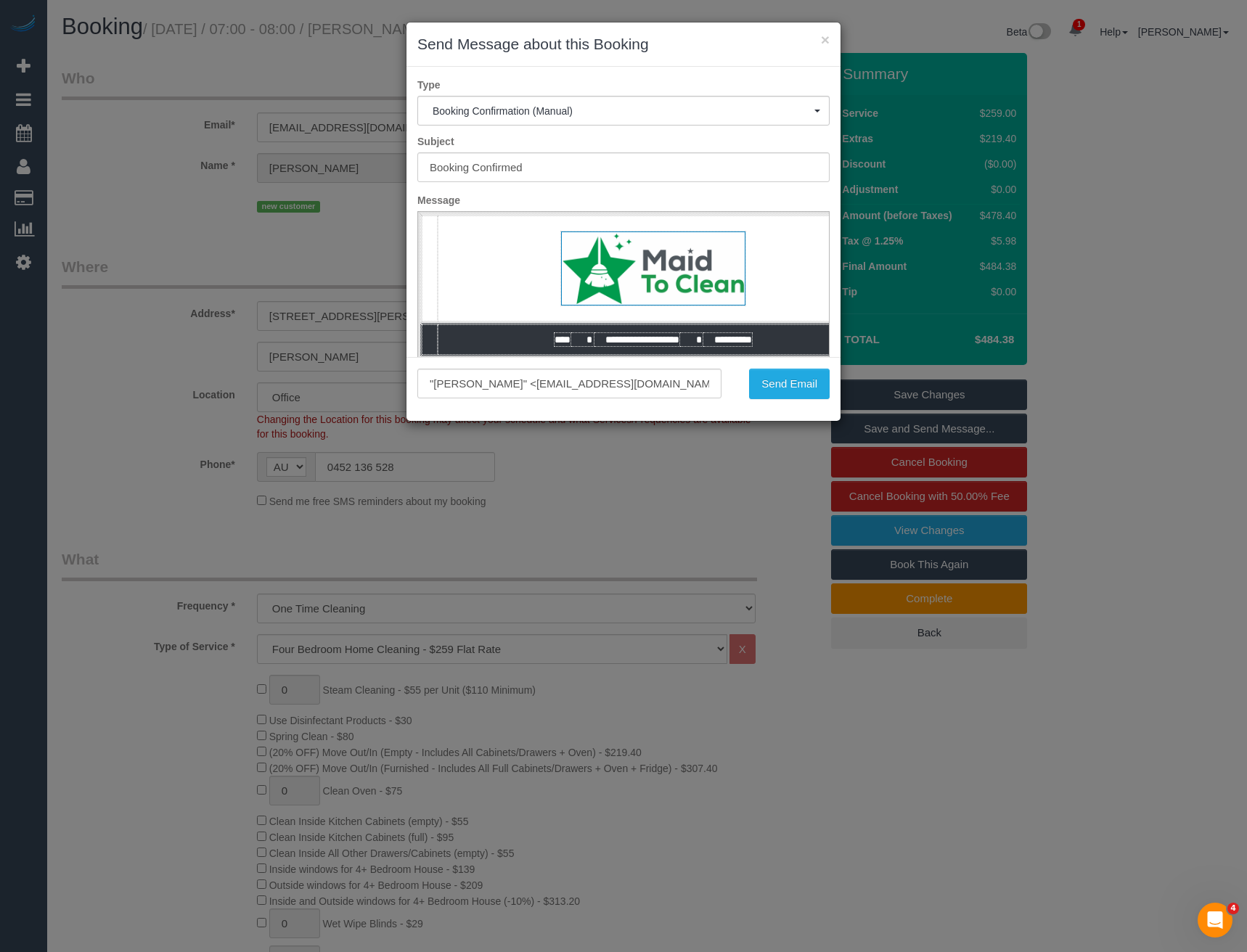
click at [785, 366] on div ""Frances Chang" <franceschang1@hotmail.com> Send Email" at bounding box center [624, 389] width 434 height 64
click at [791, 393] on button "Send Email" at bounding box center [789, 384] width 80 height 31
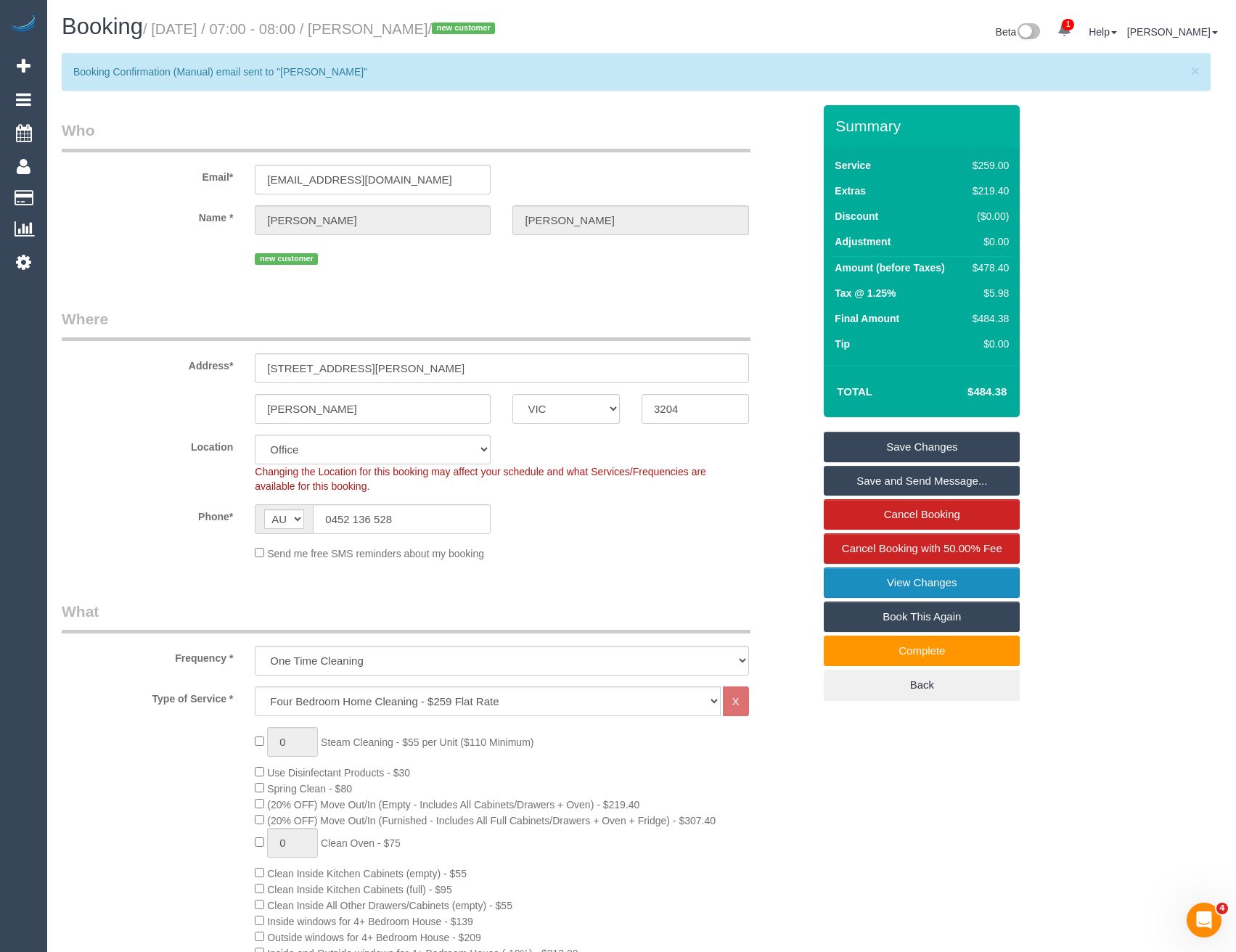
click at [901, 583] on link "View Changes" at bounding box center [922, 583] width 196 height 31
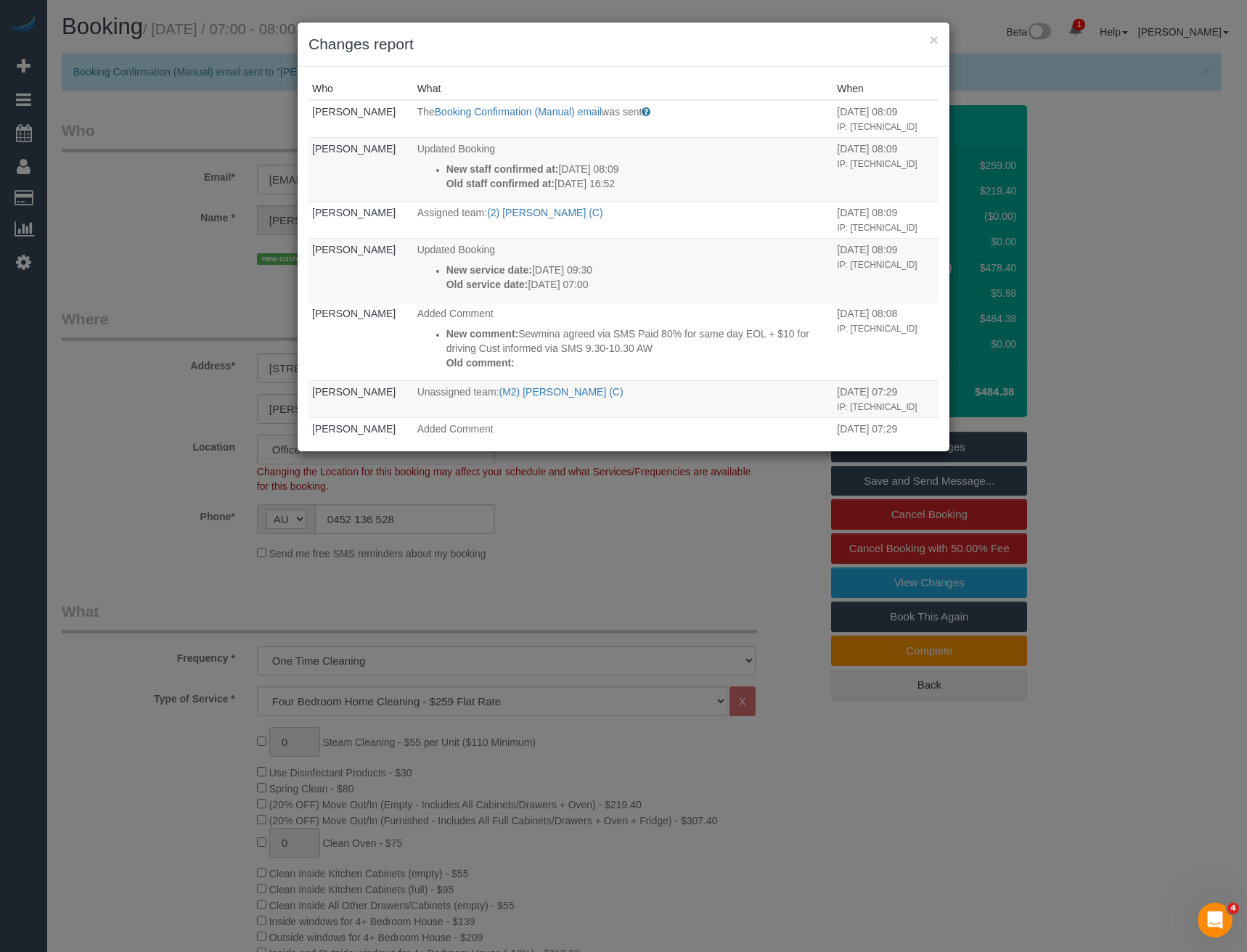
click at [580, 603] on div "× Changes report Who What When Bronie Bryant The Booking Confirmation (Manual) …" at bounding box center [624, 476] width 1247 height 952
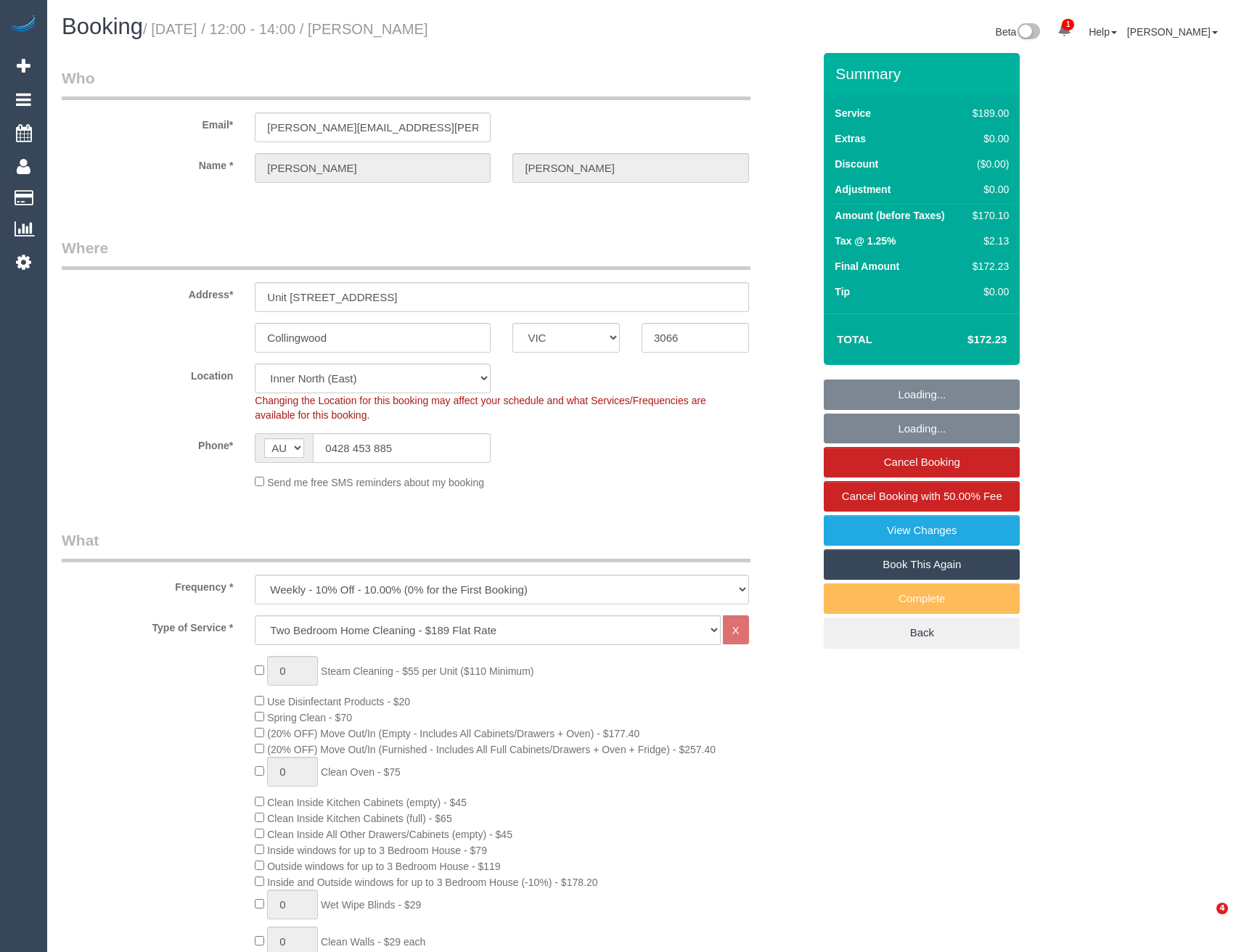
select select "VIC"
select select "object:1420"
select select "string:stripe-pm_1RxHQV2GScqysDRVuMVcfqEs"
select select "number:27"
select select "number:15"
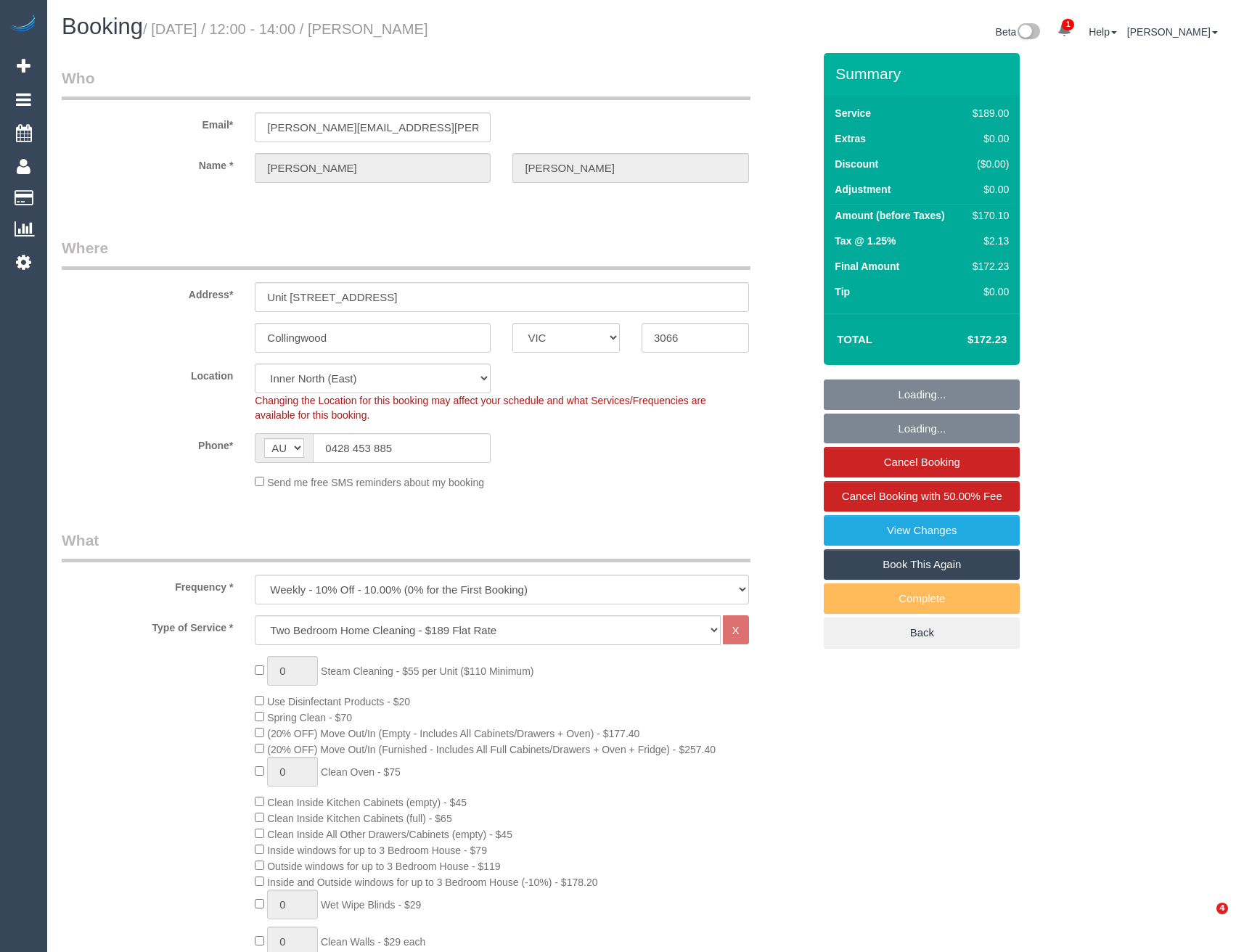
select select "number:20"
select select "number:22"
select select "number:34"
select select "number:13"
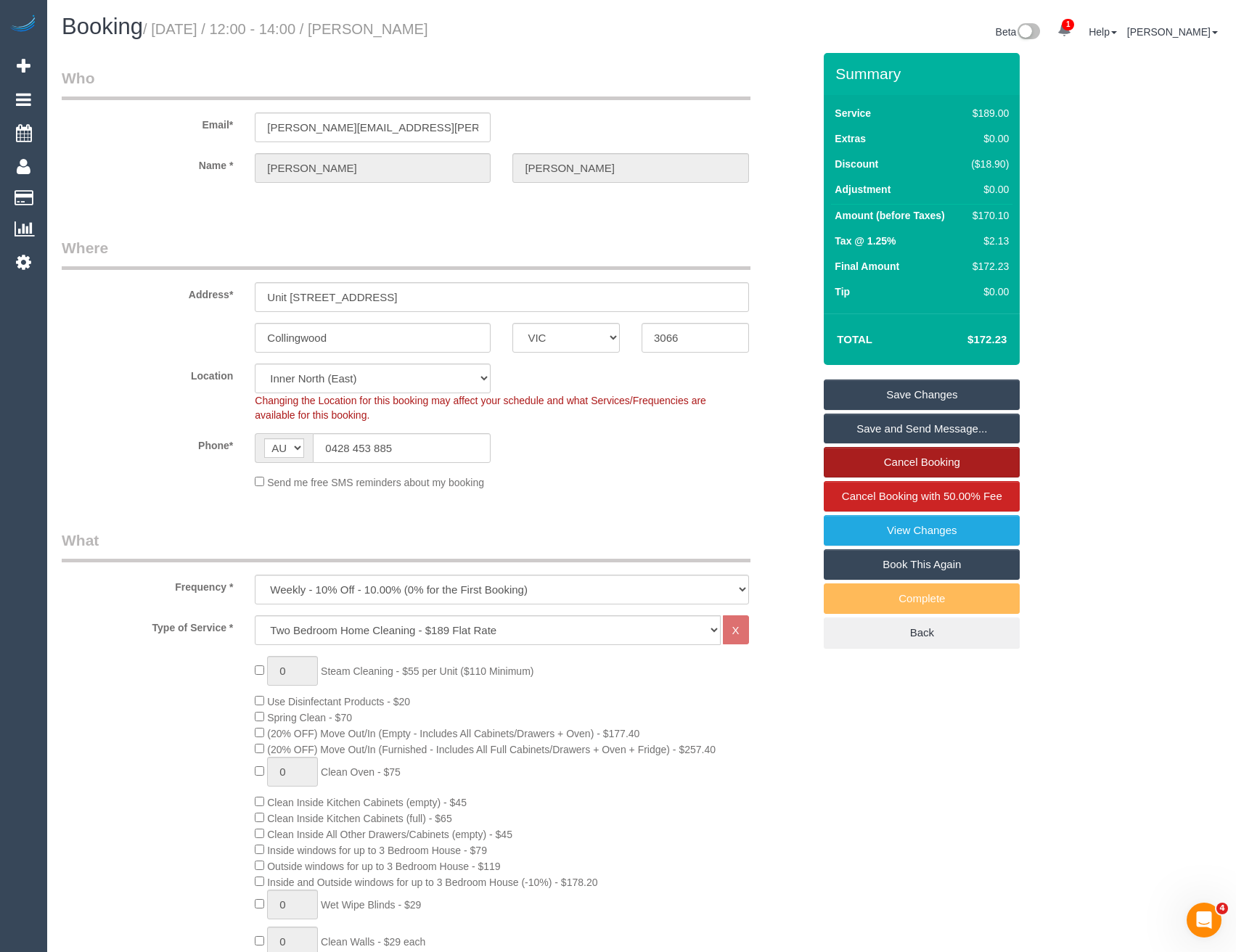
click at [907, 462] on link "Cancel Booking" at bounding box center [922, 462] width 196 height 31
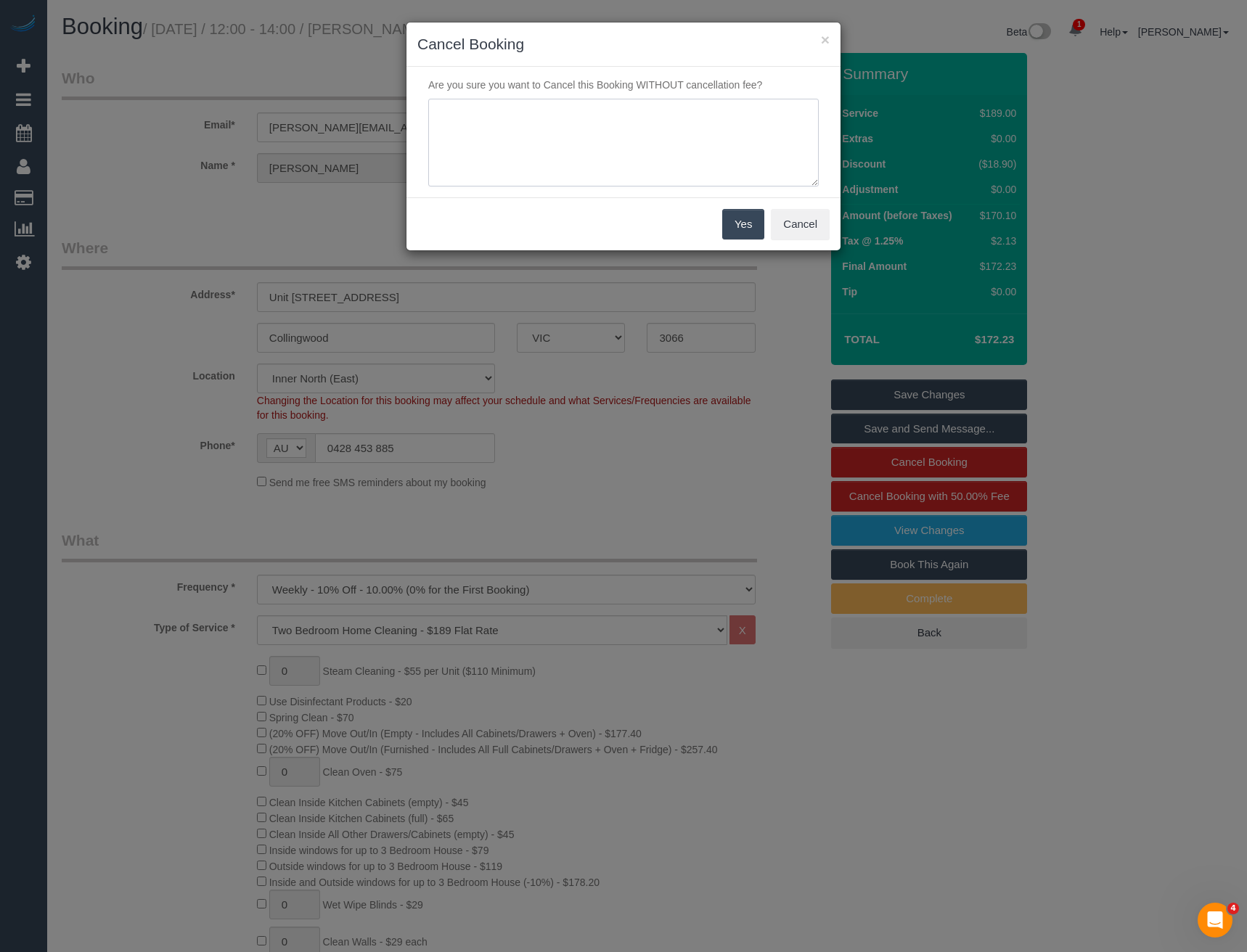
click at [557, 118] on textarea at bounding box center [624, 142] width 390 height 88
type textarea "Cust ok to skip - cleaner has key - via SMS - BB"
click at [742, 213] on button "Yes" at bounding box center [743, 224] width 42 height 31
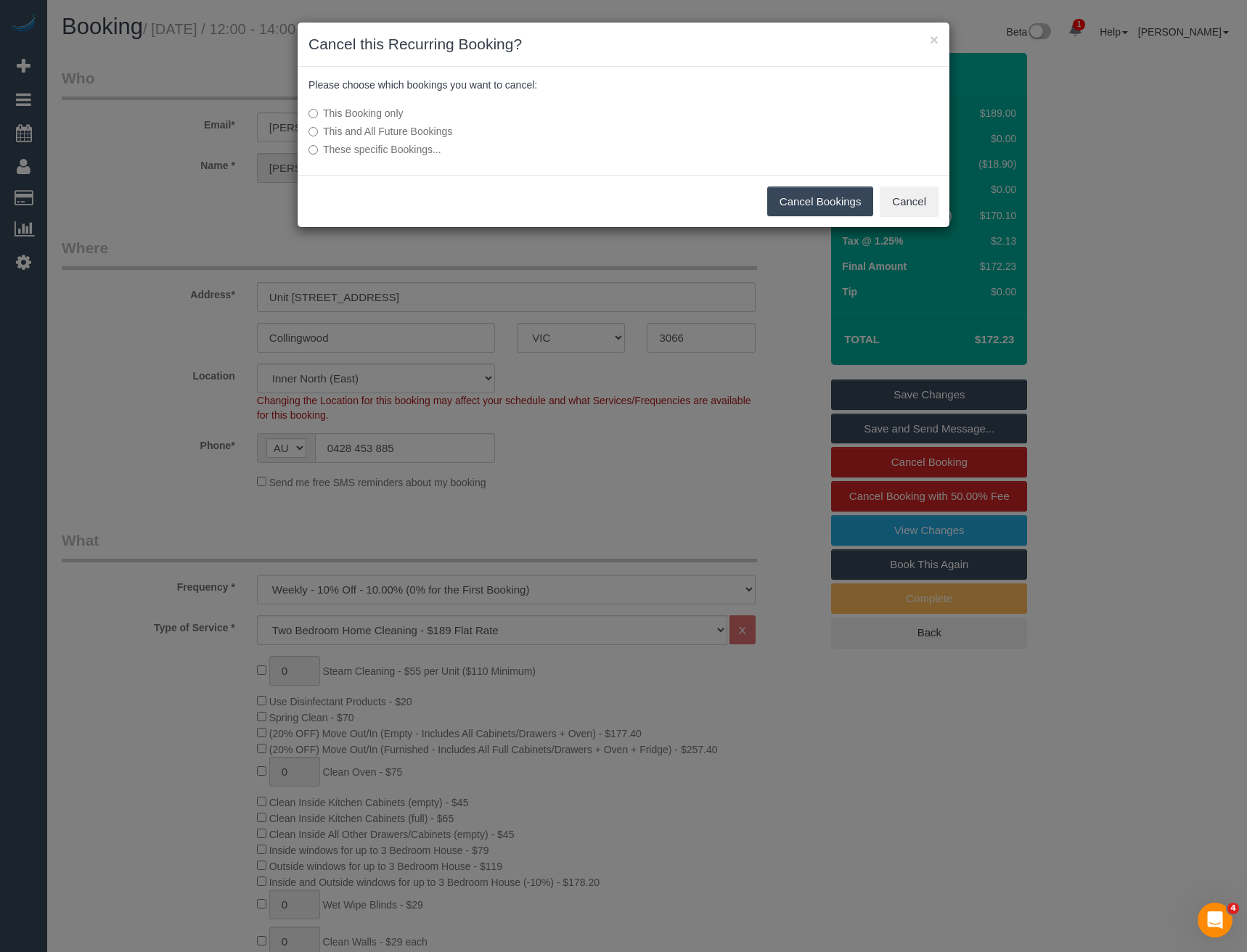
click at [789, 205] on button "Cancel Bookings" at bounding box center [821, 202] width 107 height 31
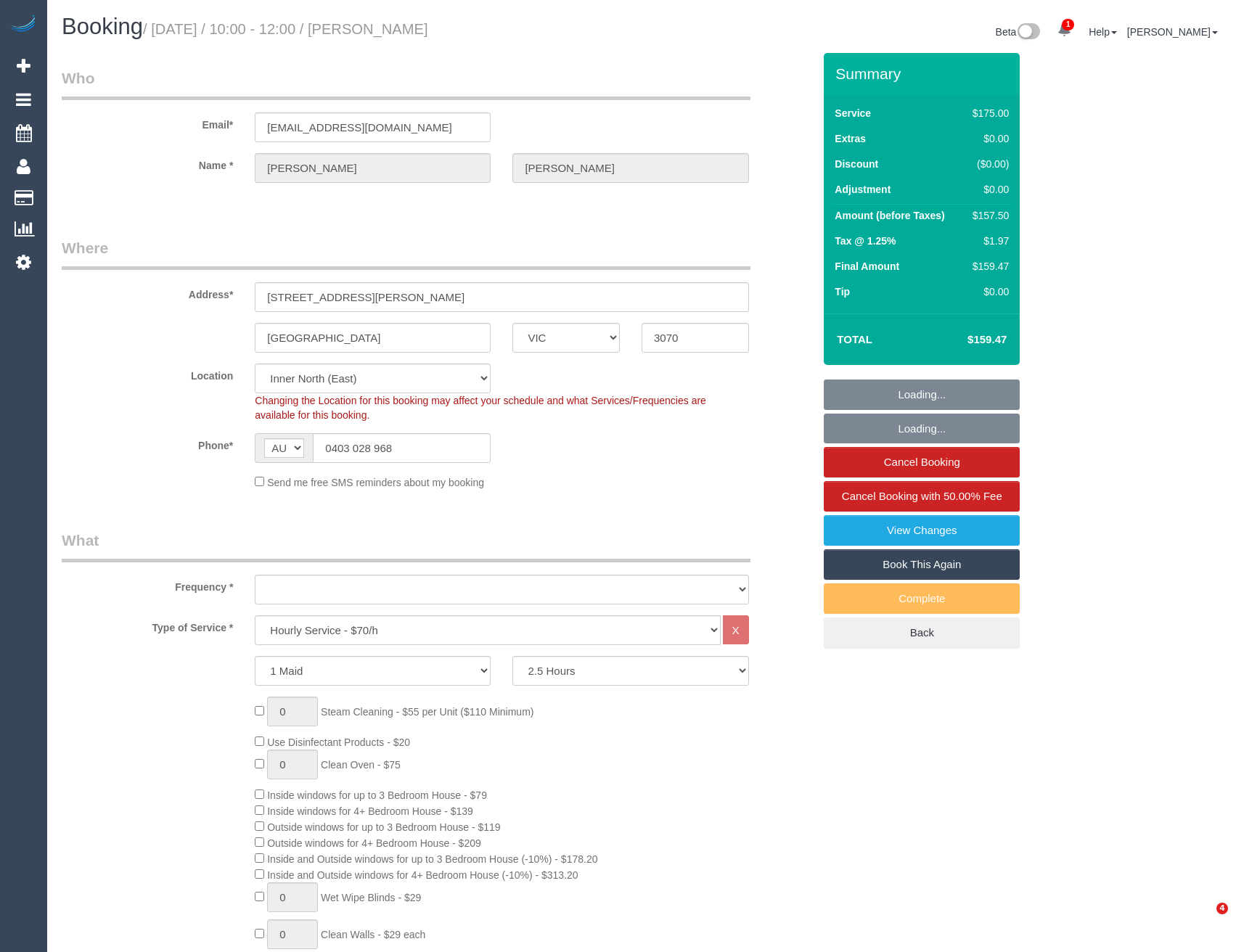
select select "VIC"
select select "150"
select select "object:766"
select select "number:28"
select select "number:14"
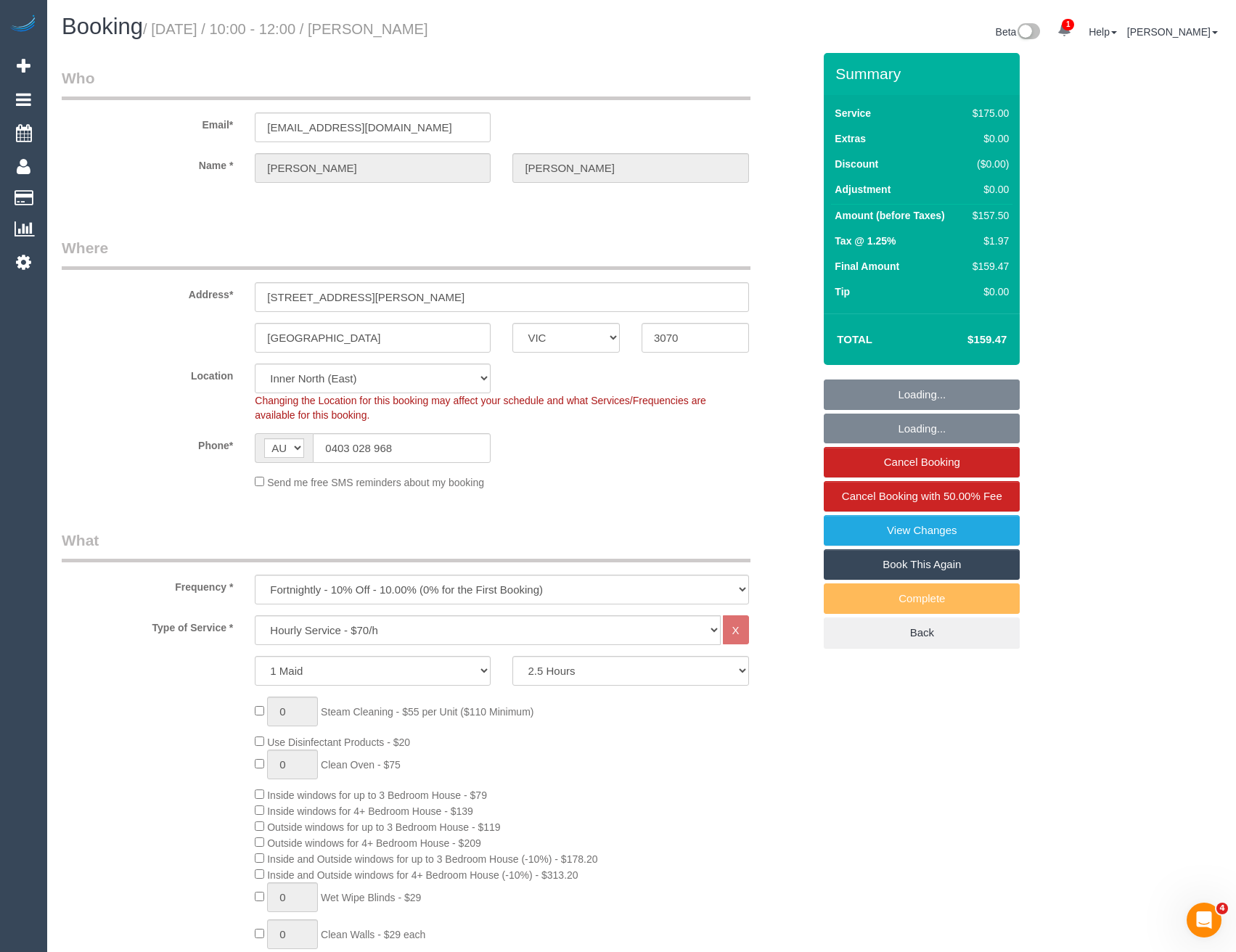
select select "number:19"
select select "number:22"
select select "object:920"
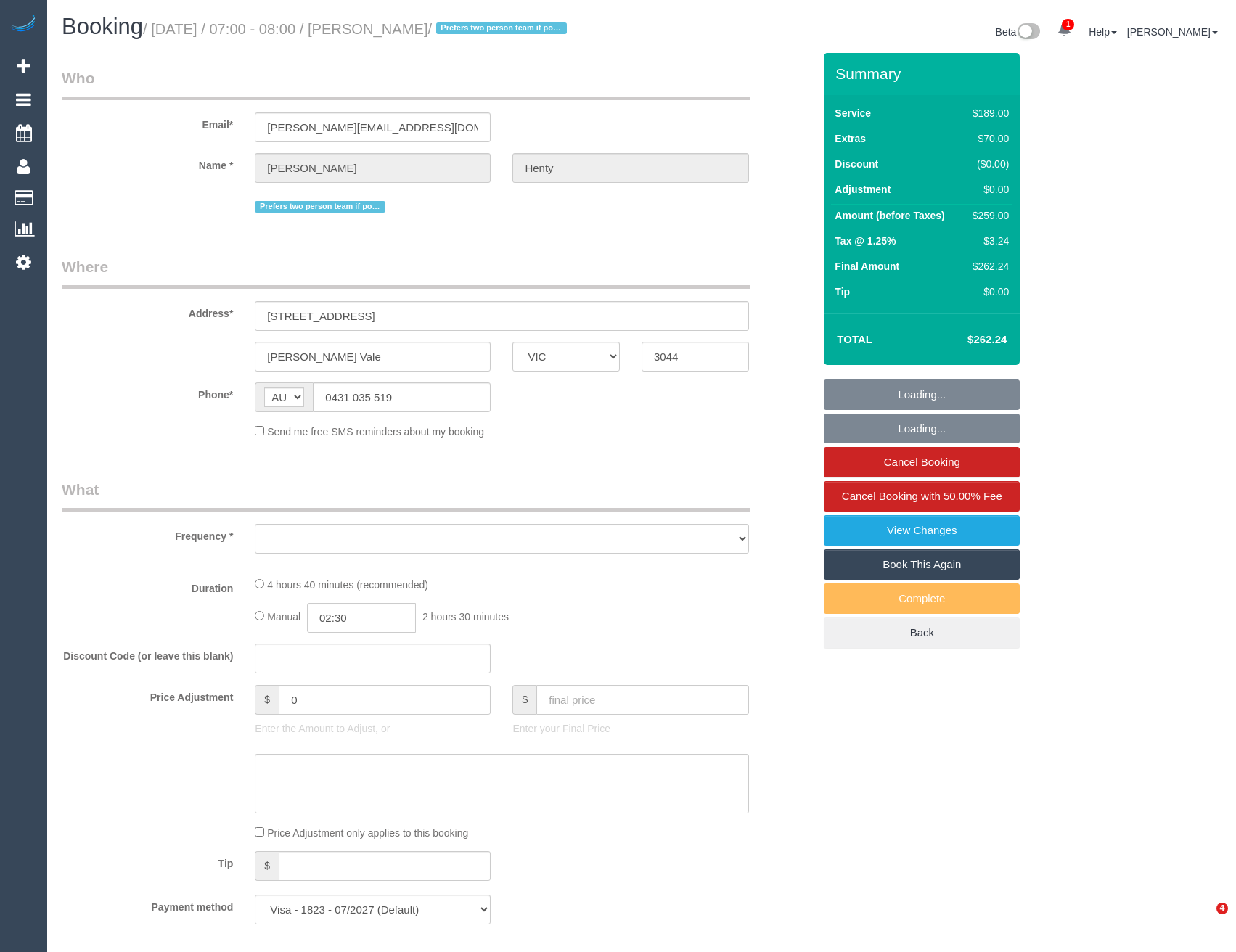
select select "VIC"
select select "string:stripe-pm_1NqYem2GScqysDRVYeNd1GRl"
select select "object:743"
select select "number:27"
select select "number:14"
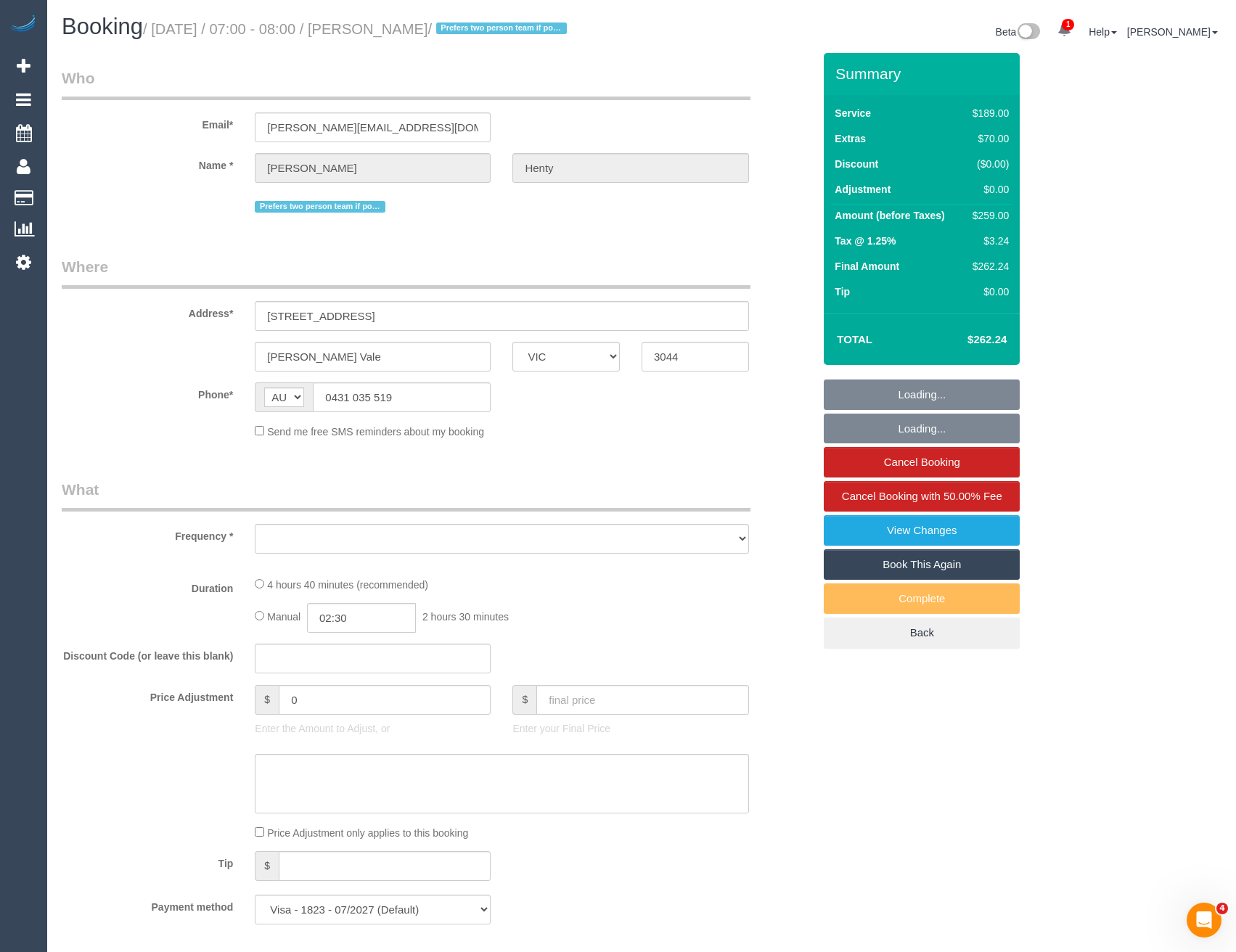
select select "number:19"
select select "number:36"
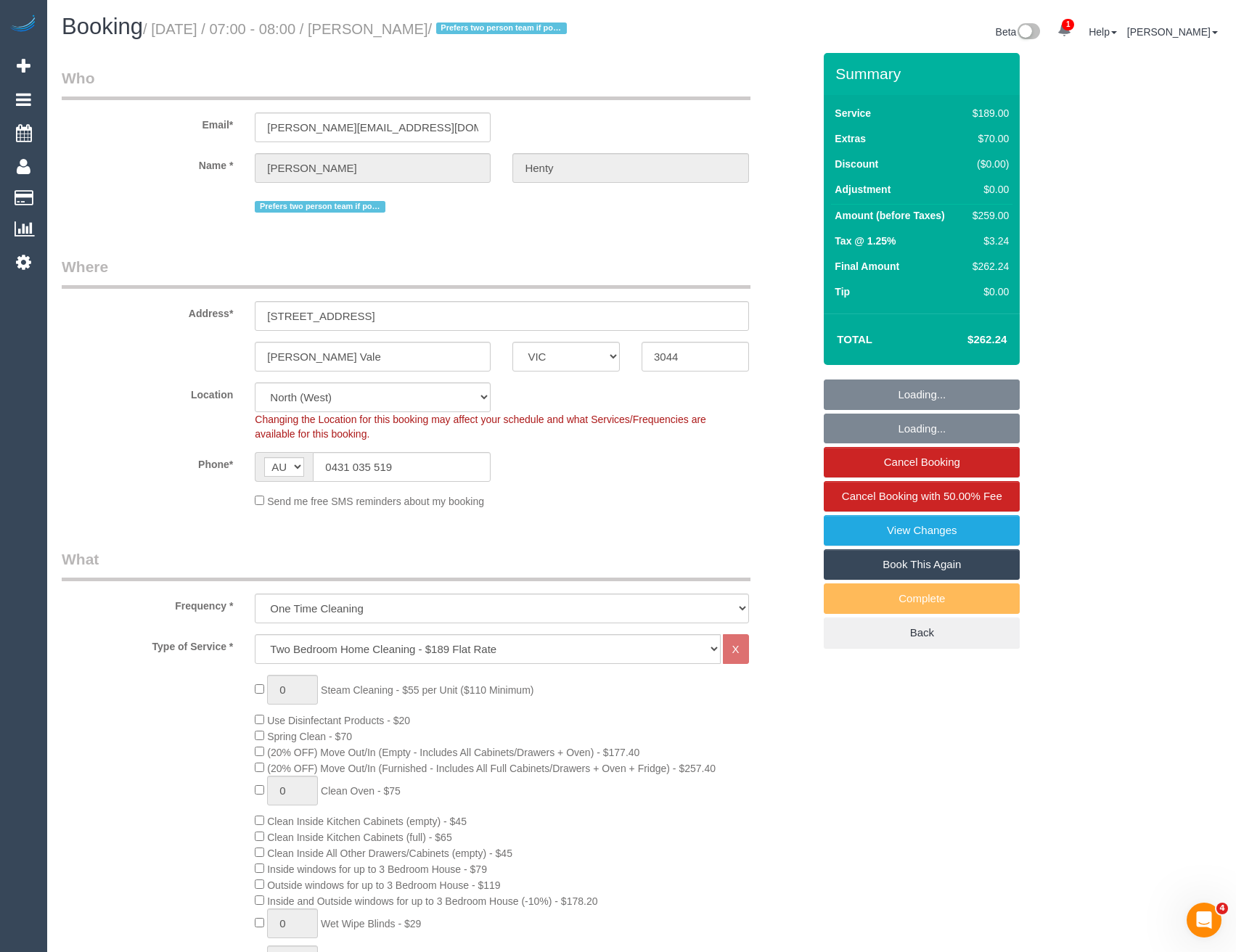
select select "object:1518"
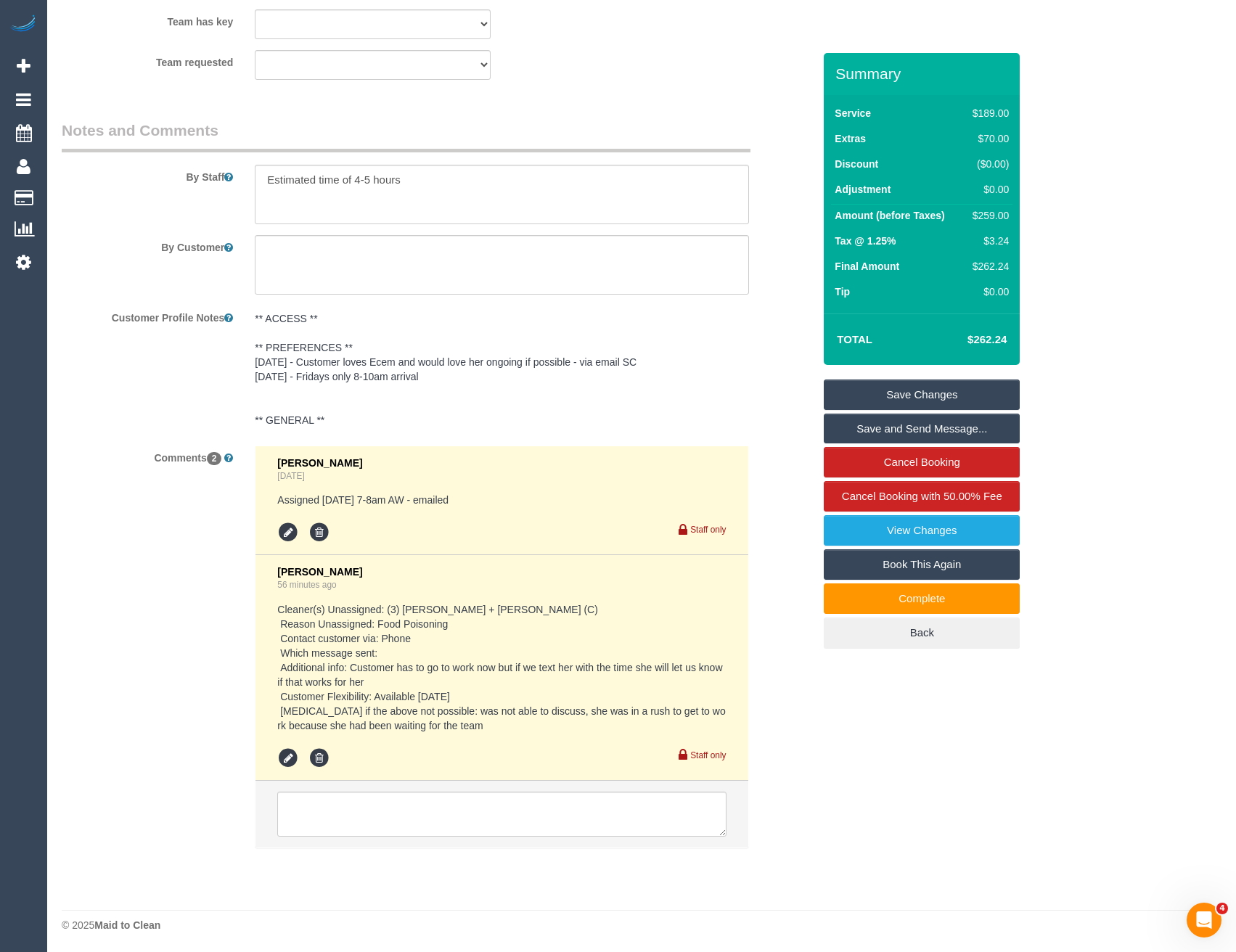
scroll to position [2409, 0]
click at [360, 810] on textarea at bounding box center [501, 812] width 449 height 45
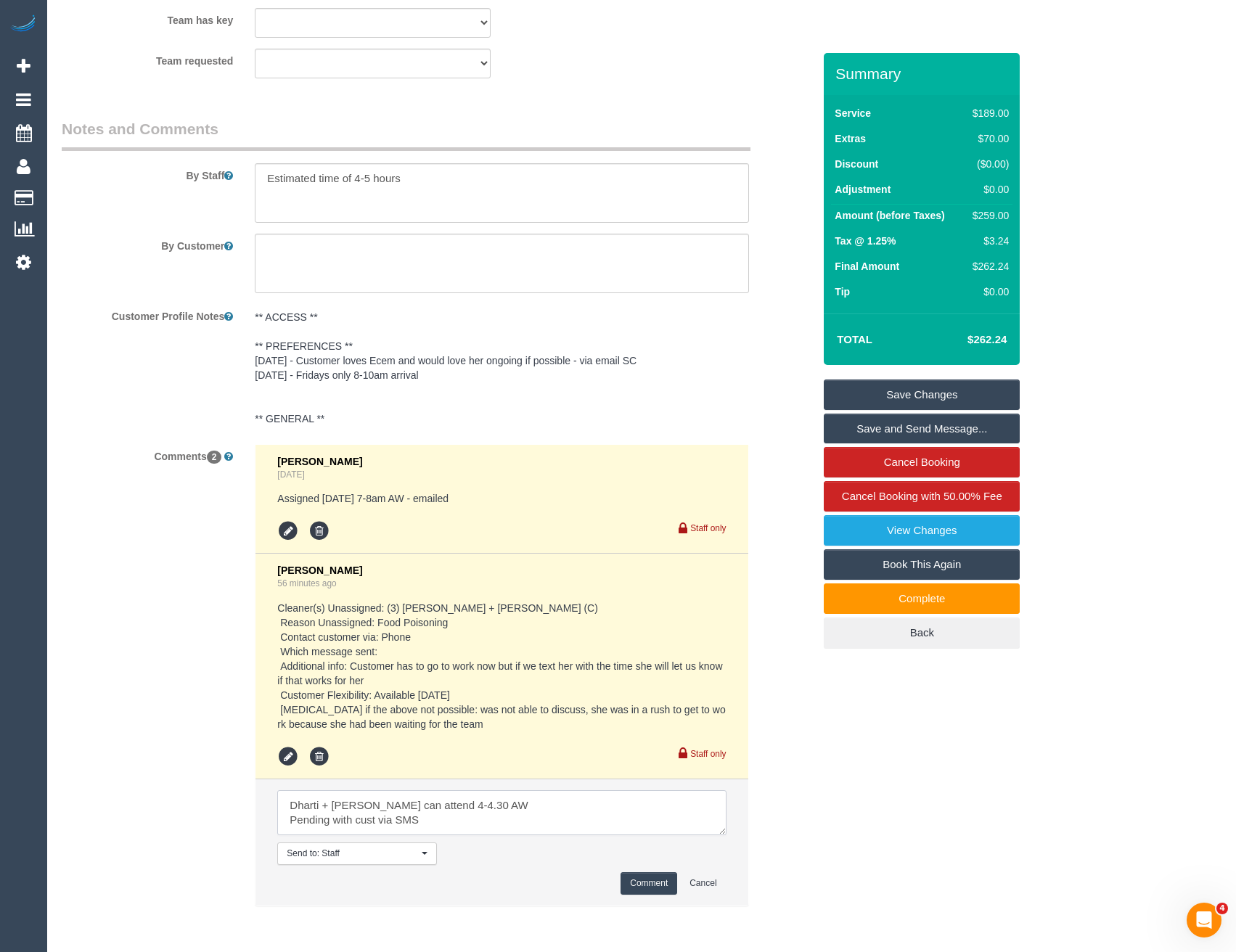
type textarea "Dharti + Kishan can attend 4-4.30 AW Pending with cust via SMS"
click at [661, 879] on button "Comment" at bounding box center [648, 883] width 56 height 23
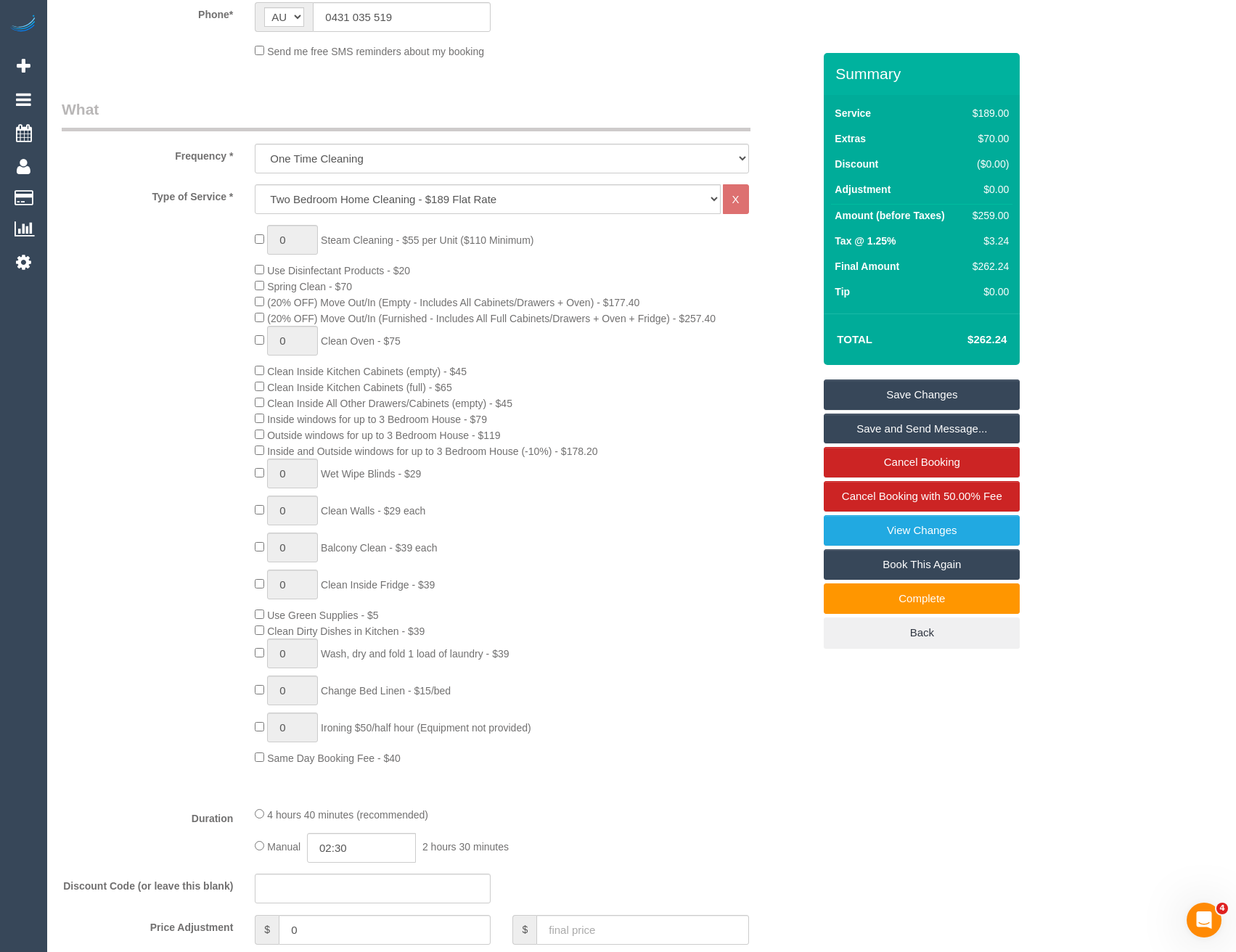
scroll to position [0, 0]
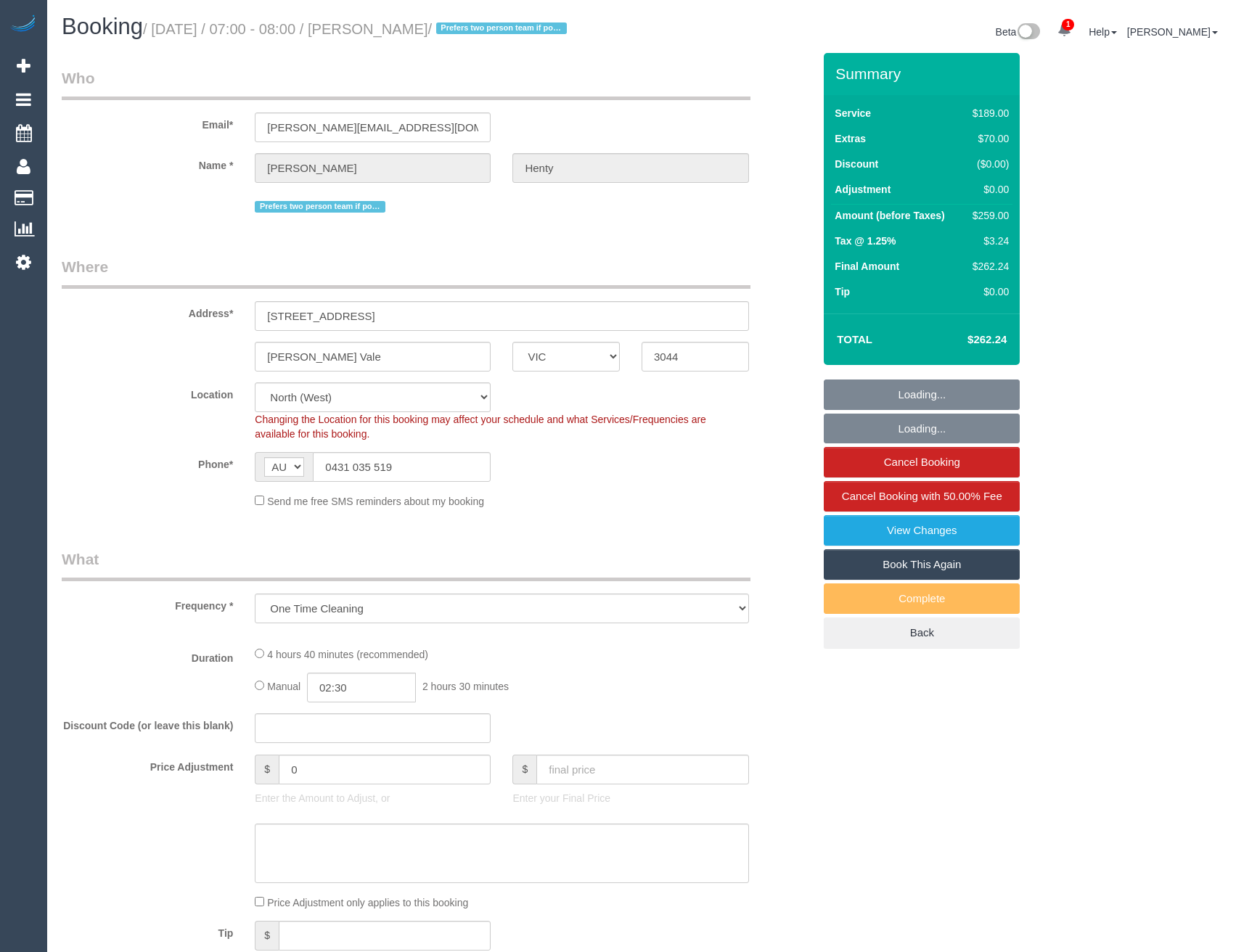
select select "VIC"
select select "string:stripe-pm_1NqYem2GScqysDRVYeNd1GRl"
select select "number:27"
select select "number:14"
select select "number:19"
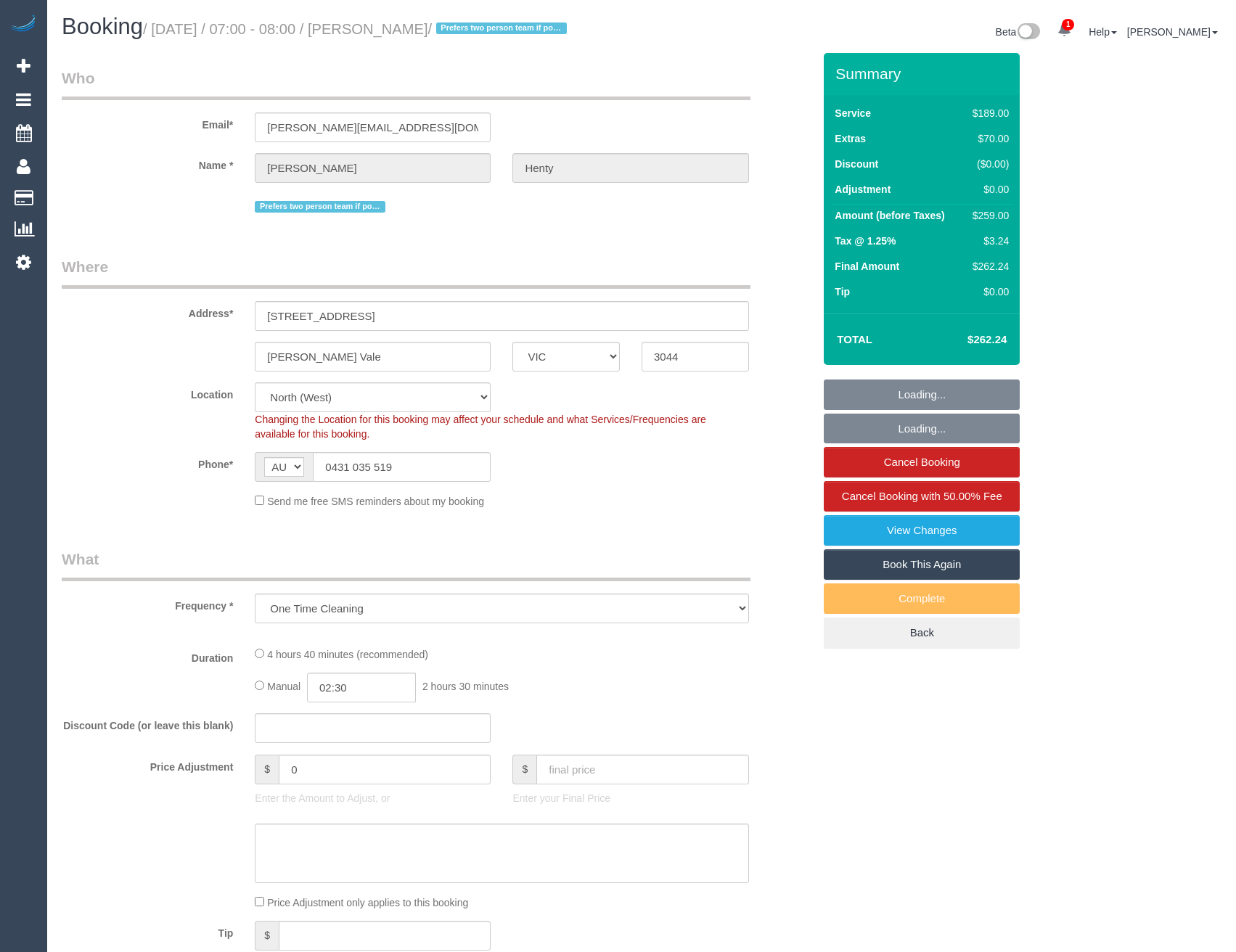
select select "number:36"
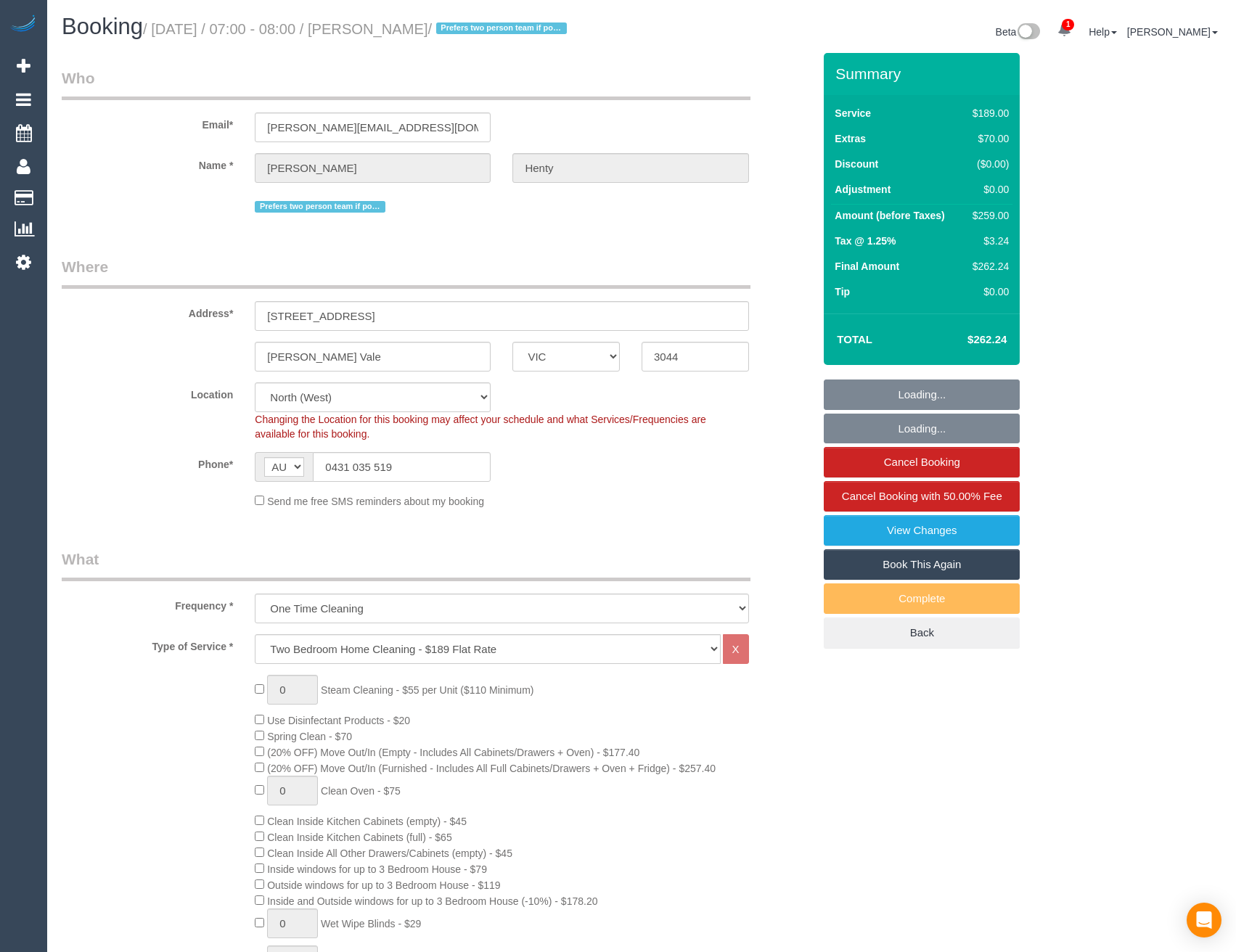
select select "object:1536"
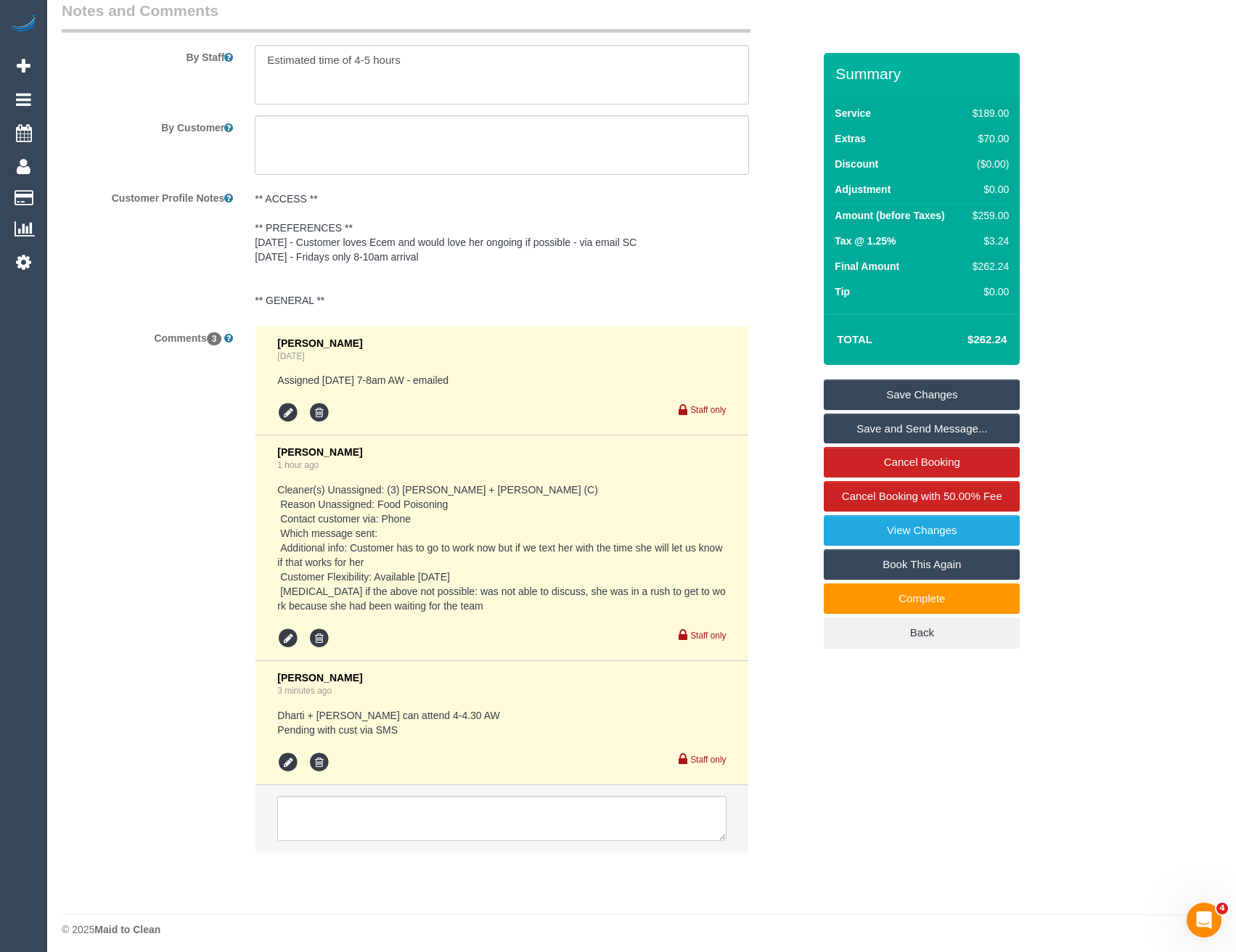
scroll to position [2533, 0]
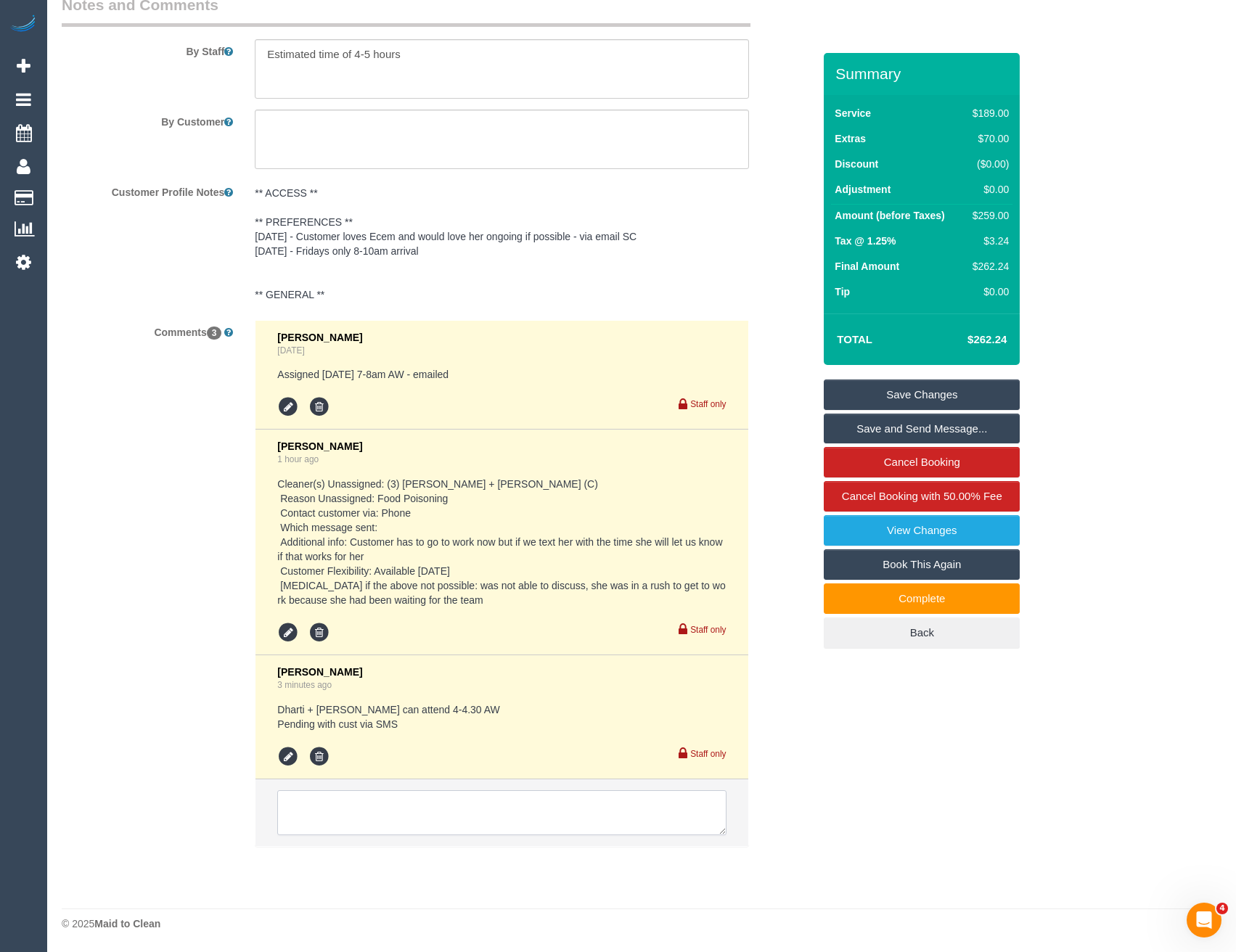
click at [378, 807] on textarea at bounding box center [501, 812] width 449 height 45
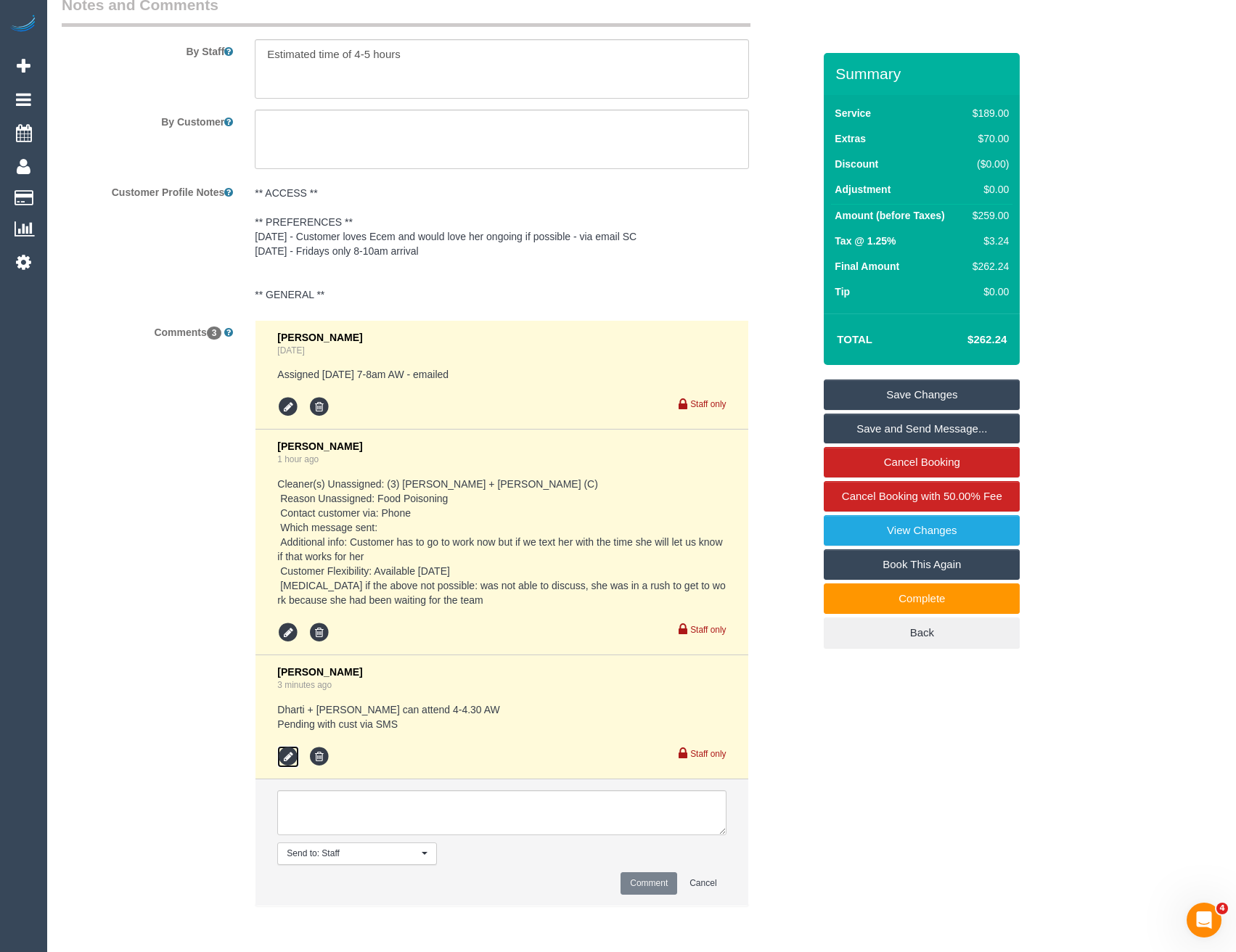
click at [287, 756] on icon at bounding box center [288, 757] width 22 height 22
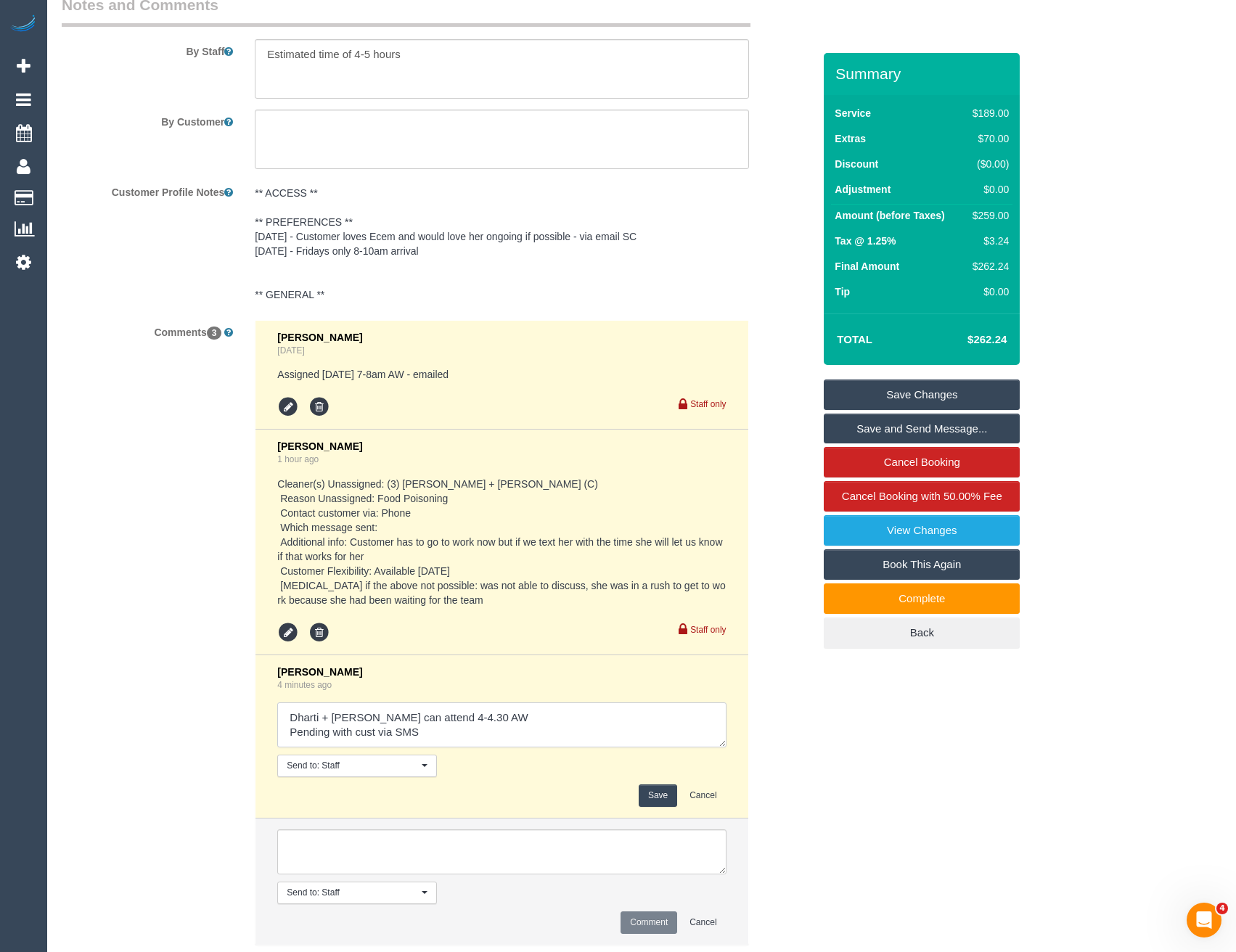
click at [428, 734] on textarea at bounding box center [501, 725] width 449 height 45
type textarea "Dharti + Kishan can attend 4-4.30 AW Pending with cust via SMS // No good Cust …"
click at [651, 794] on button "Save" at bounding box center [658, 795] width 39 height 23
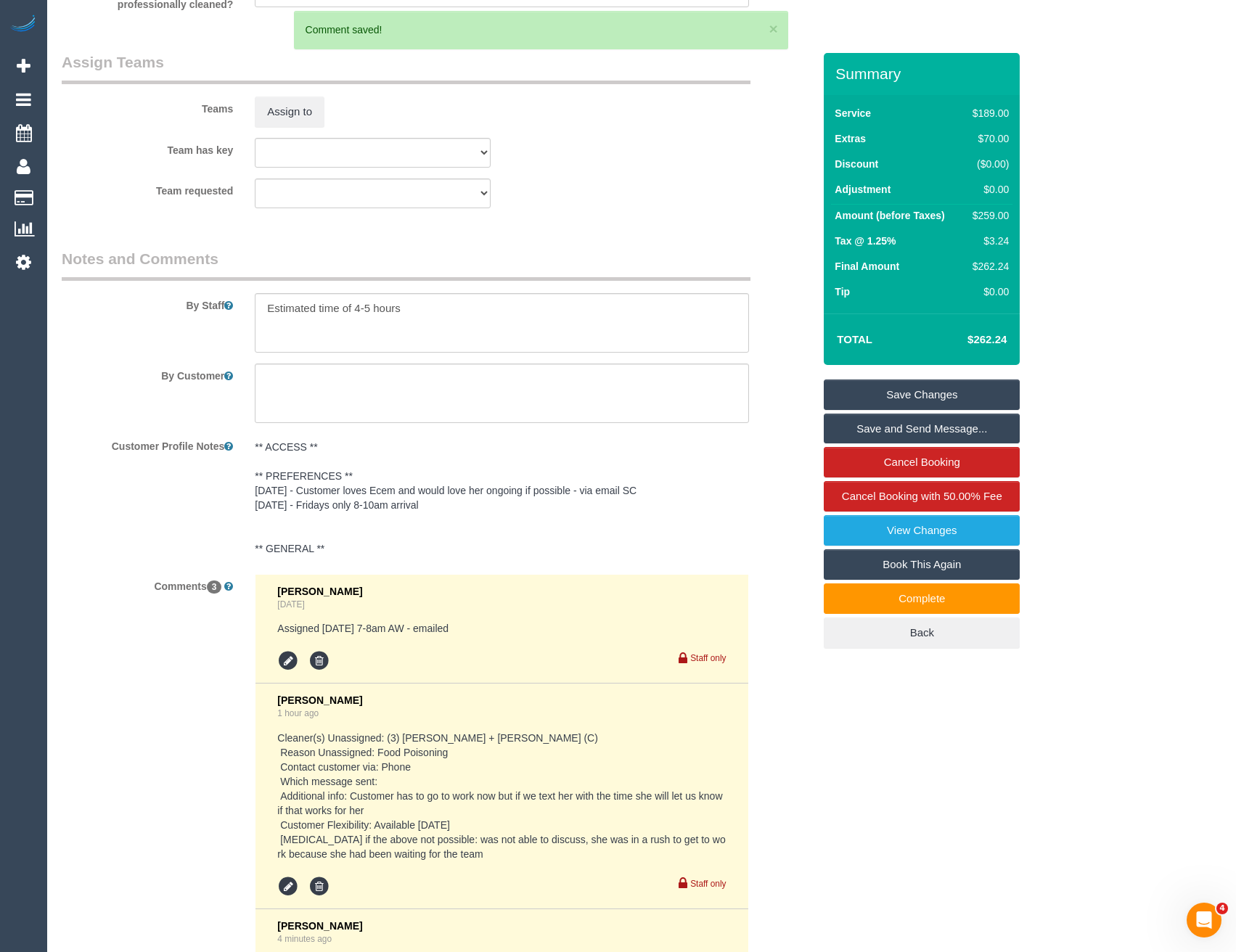
scroll to position [2025, 0]
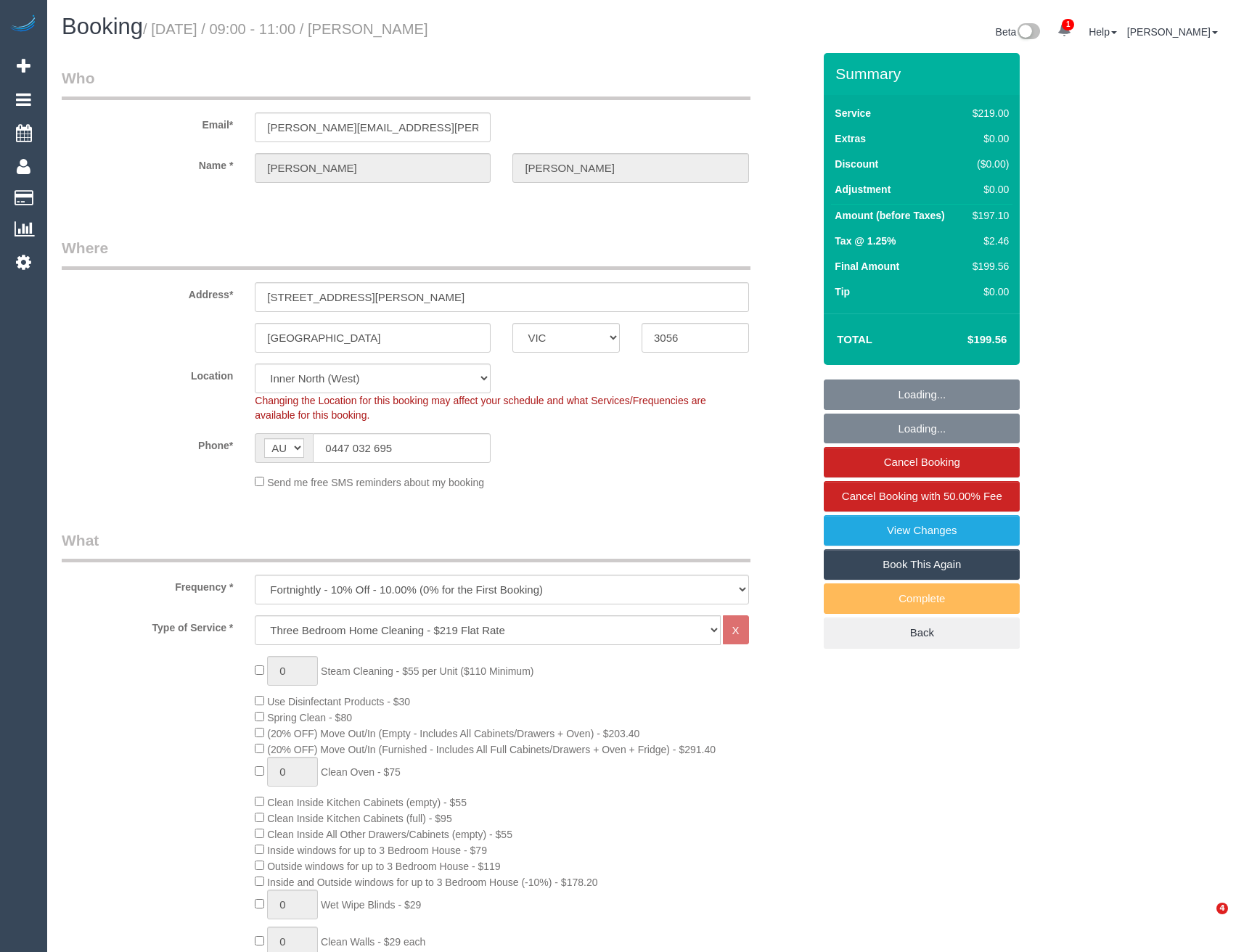
select select "VIC"
select select "string:stripe-pm_1PAi9H2GScqysDRVOtAcocXW"
select select "number:28"
select select "number:16"
select select "number:19"
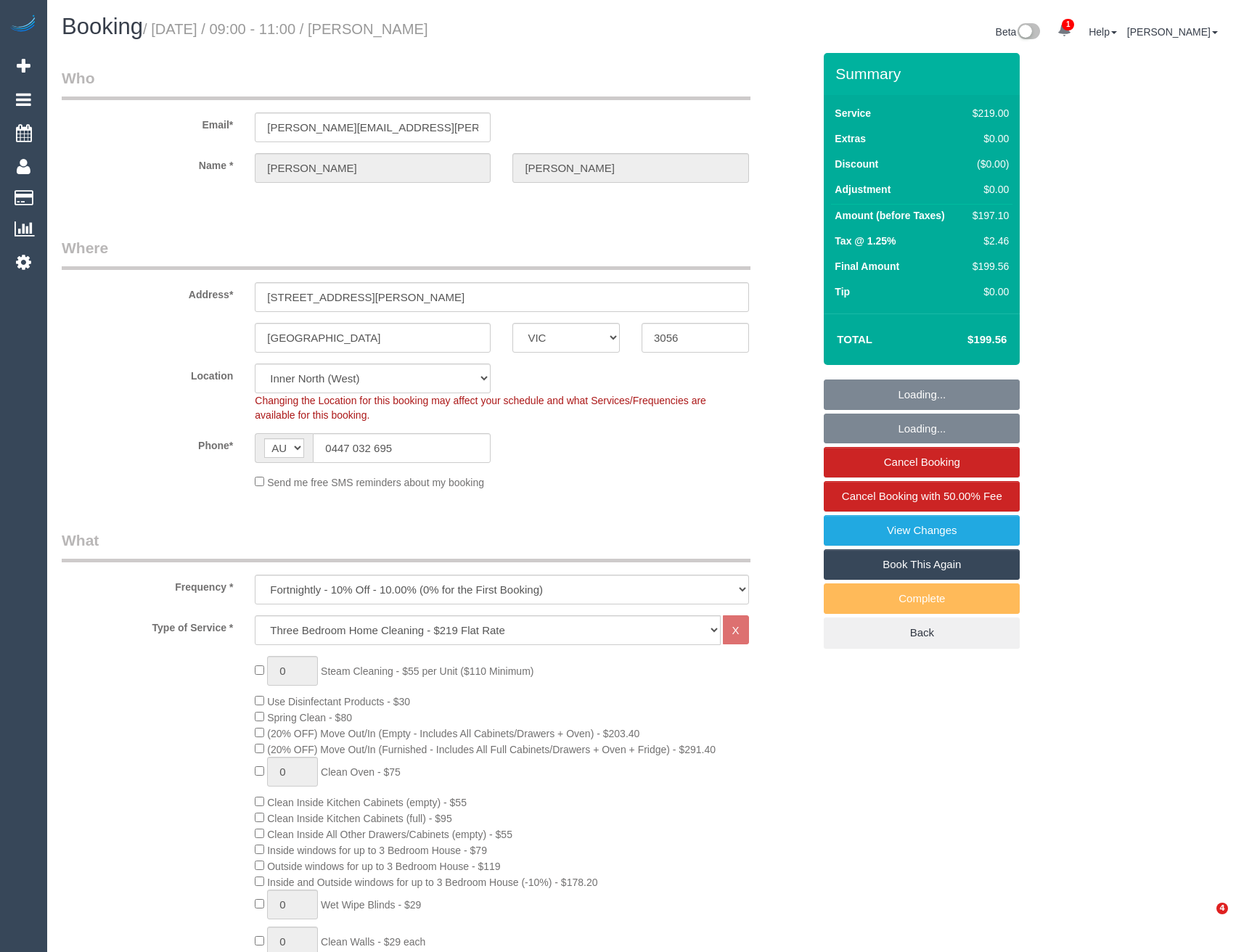
select select "number:22"
select select "number:34"
select select "number:13"
select select "object:1644"
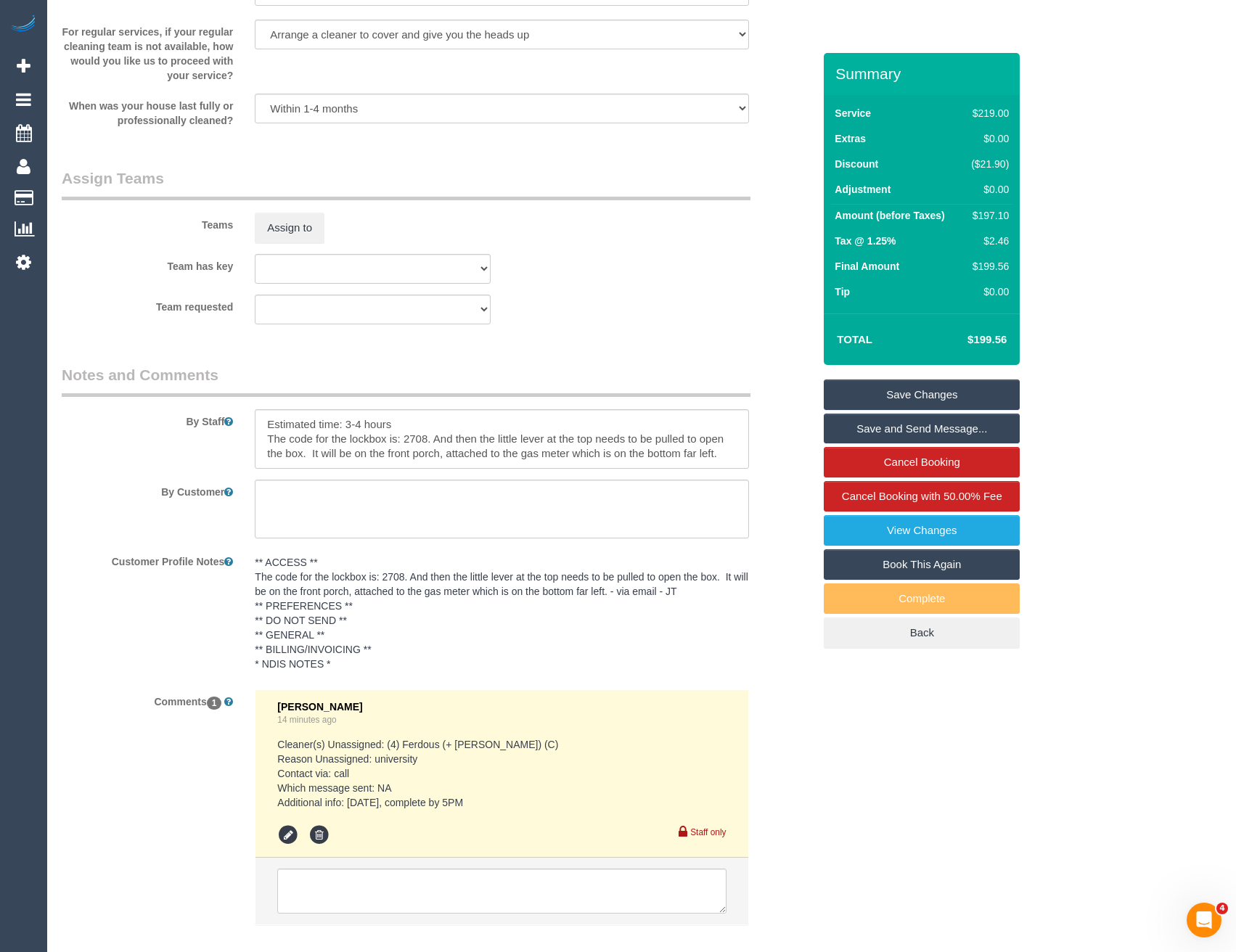
scroll to position [2247, 0]
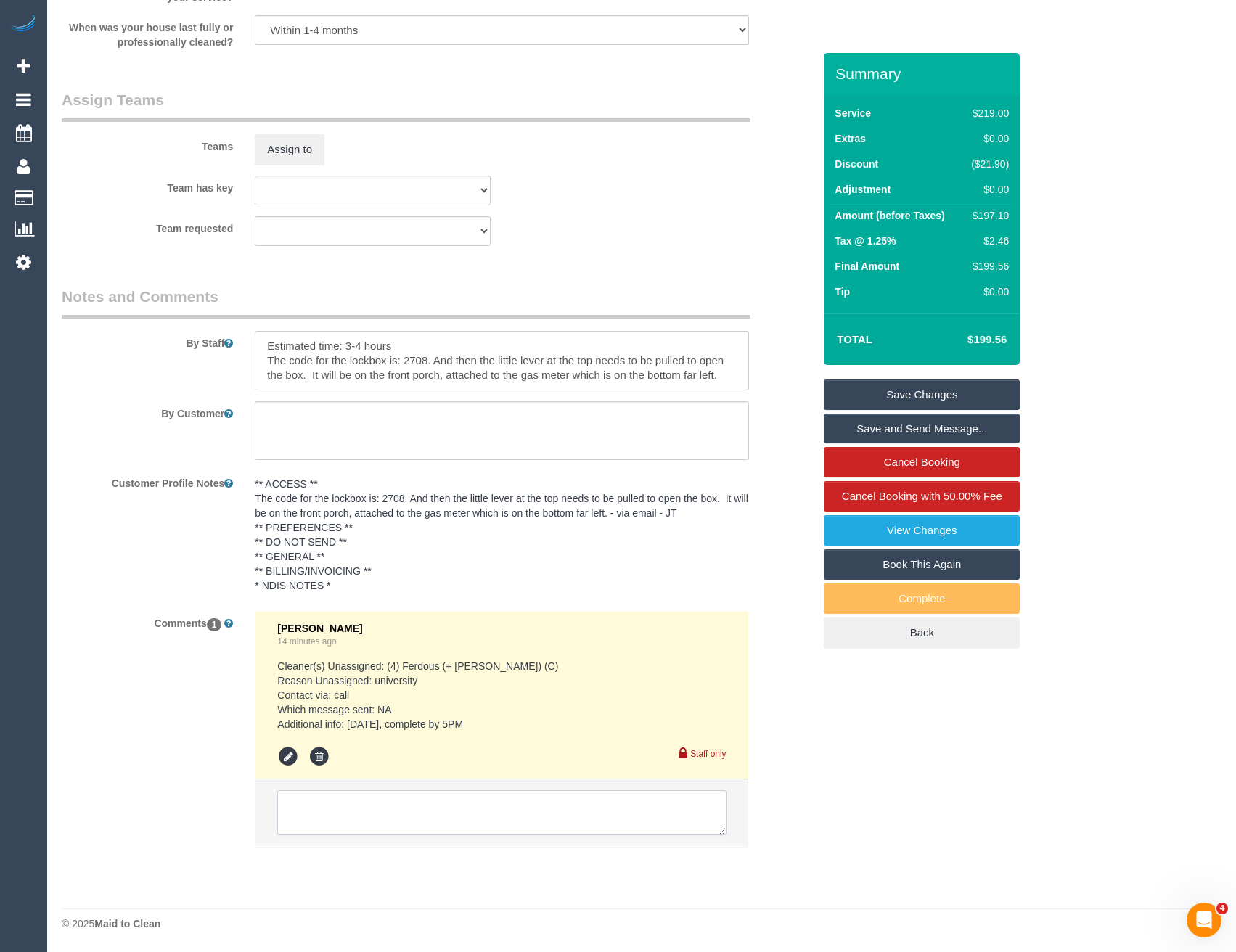
click at [409, 806] on textarea at bounding box center [501, 812] width 449 height 45
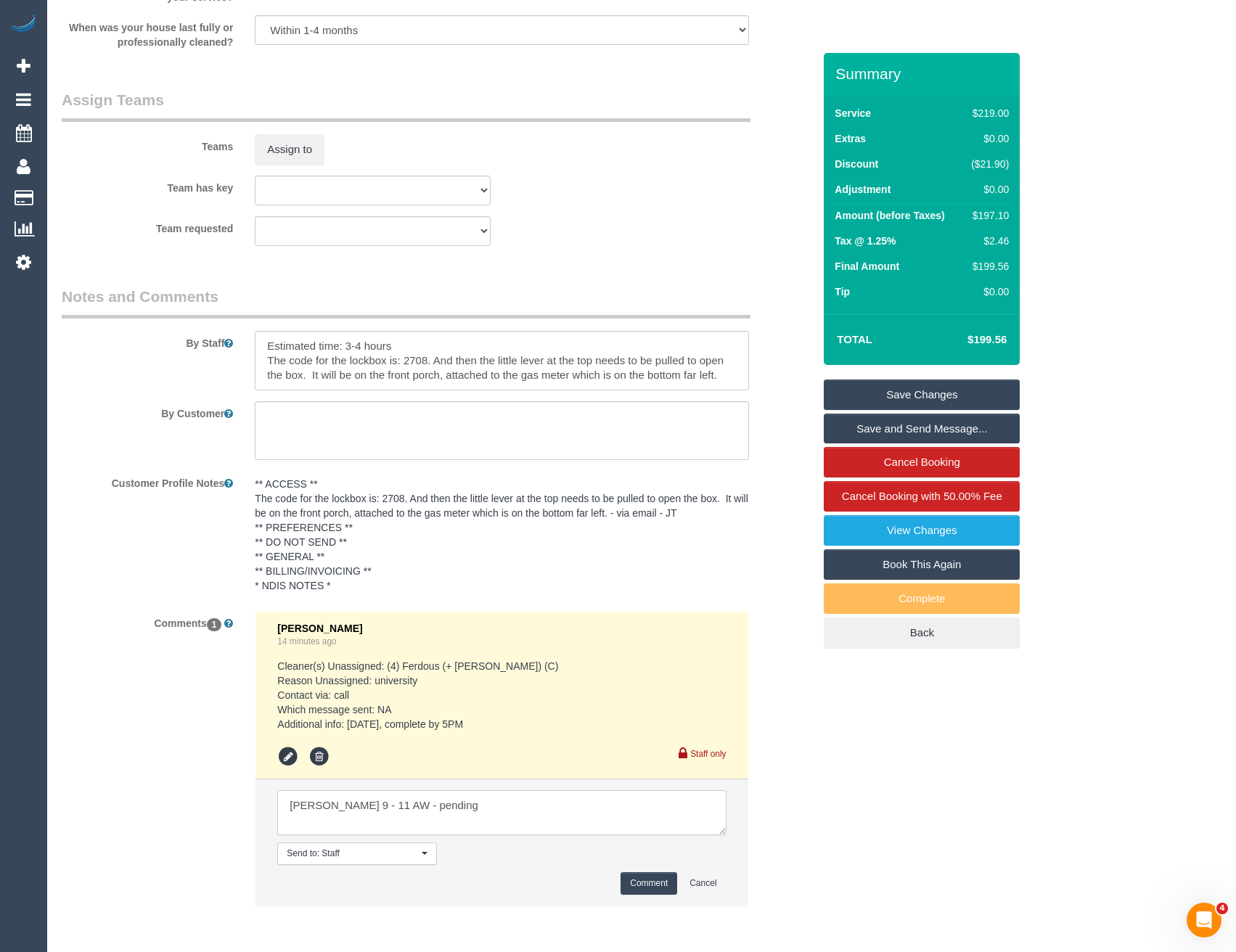
type textarea "[PERSON_NAME] 9 - 11 AW - pending"
click at [639, 874] on button "Comment" at bounding box center [648, 883] width 56 height 23
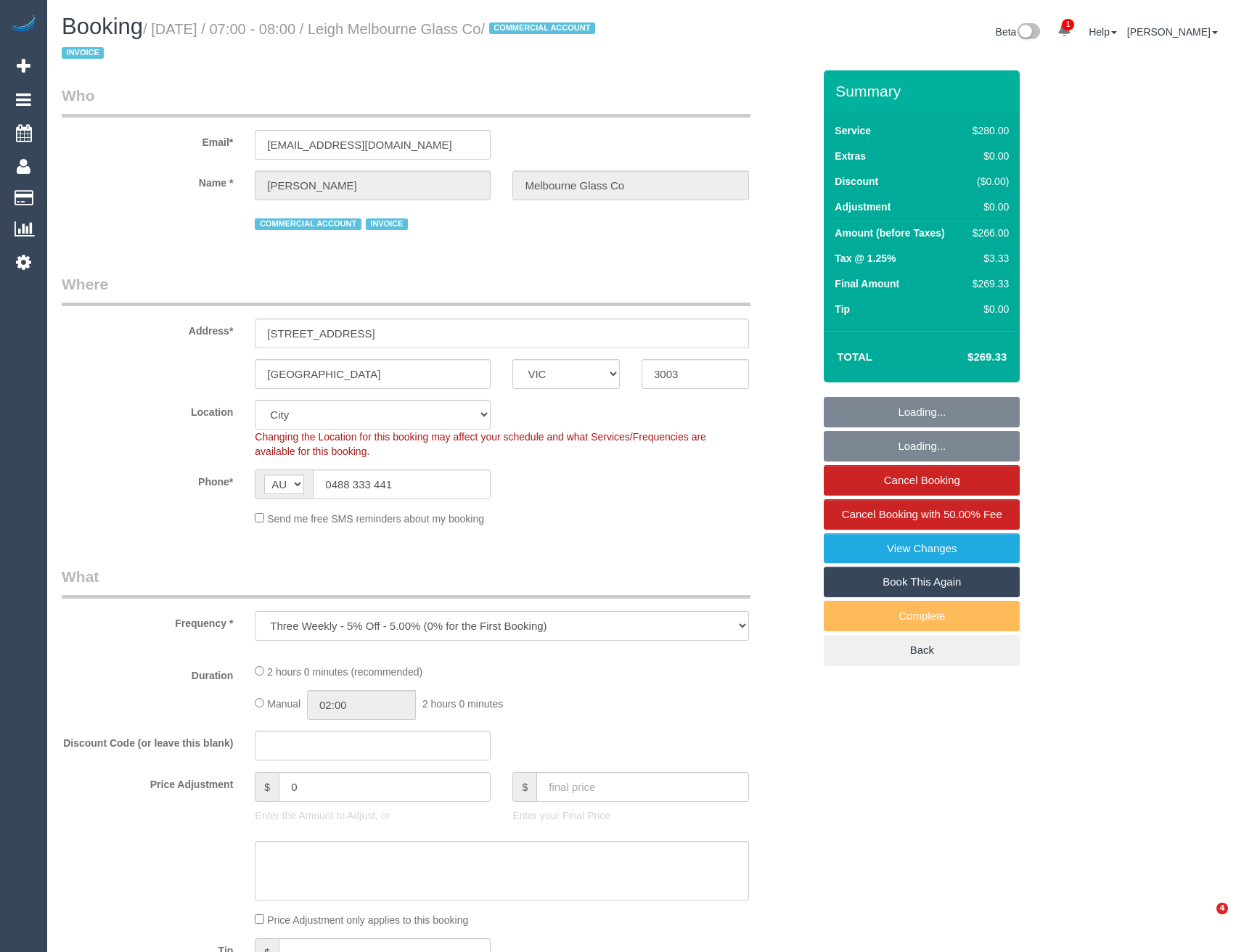
select select "VIC"
select select "2"
select select "number:28"
select select "number:14"
select select "number:19"
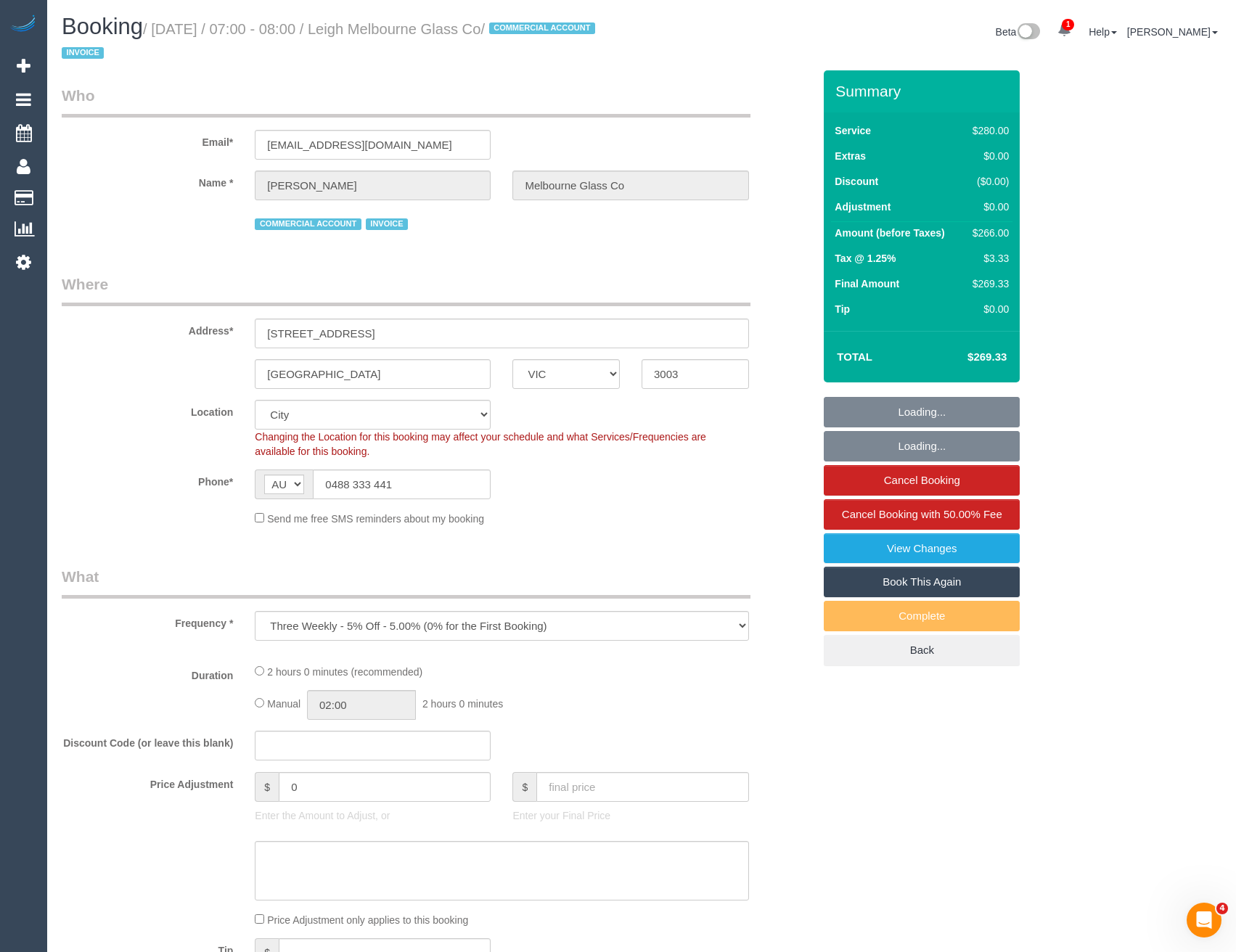
select select "number:36"
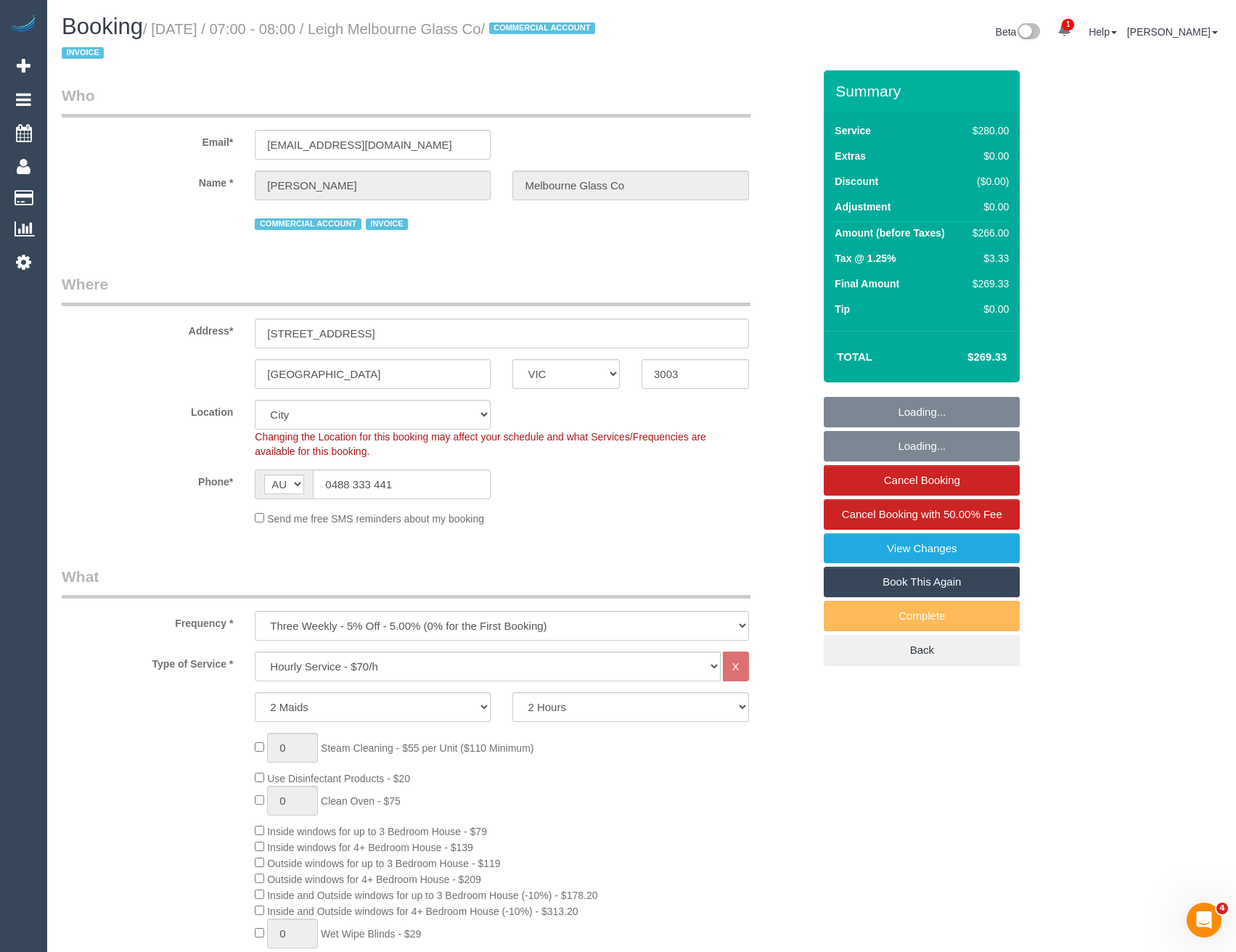
select select "object:882"
select select "VIC"
select select "number:29"
select select "number:14"
select select "number:18"
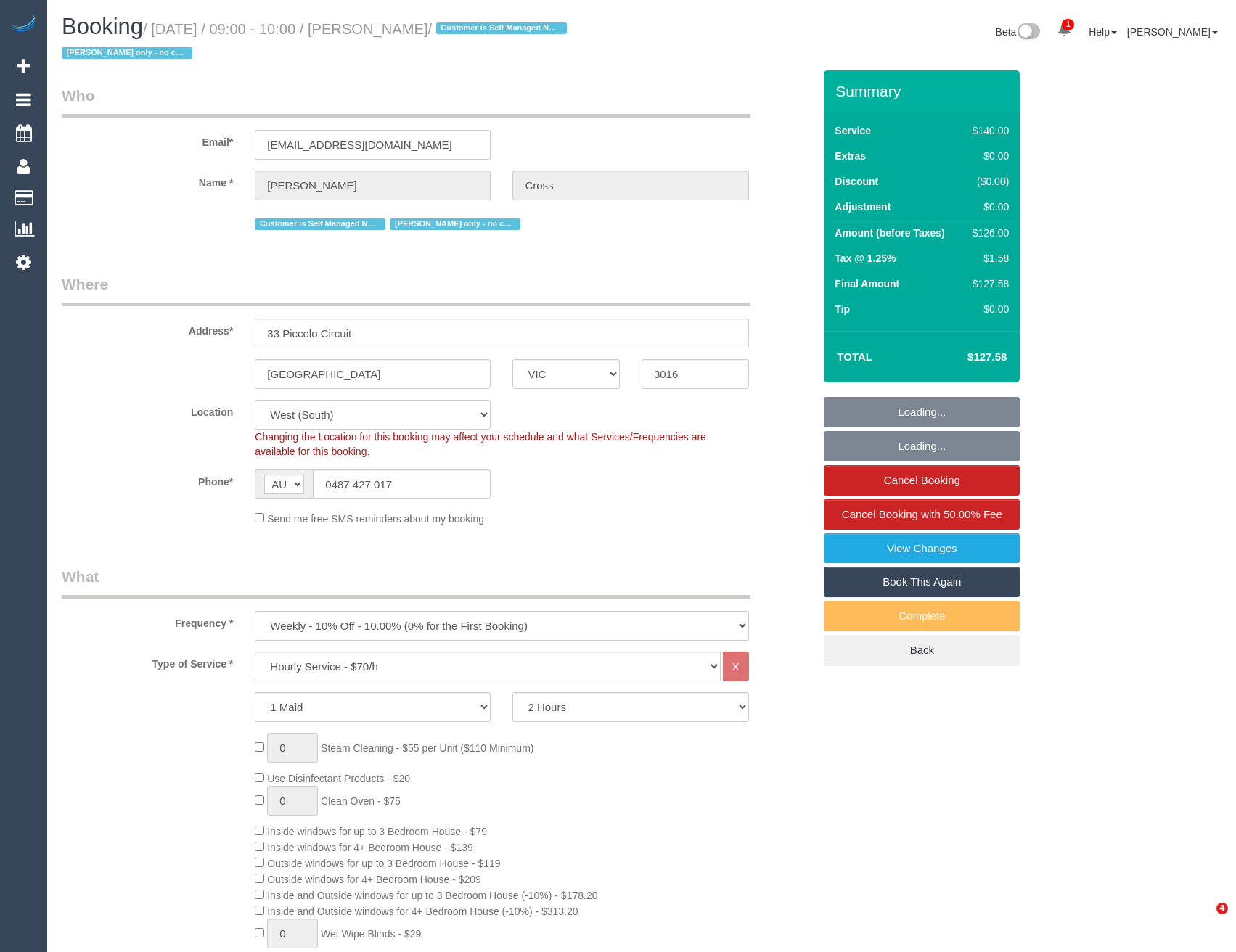
select select "number:25"
select select "number:33"
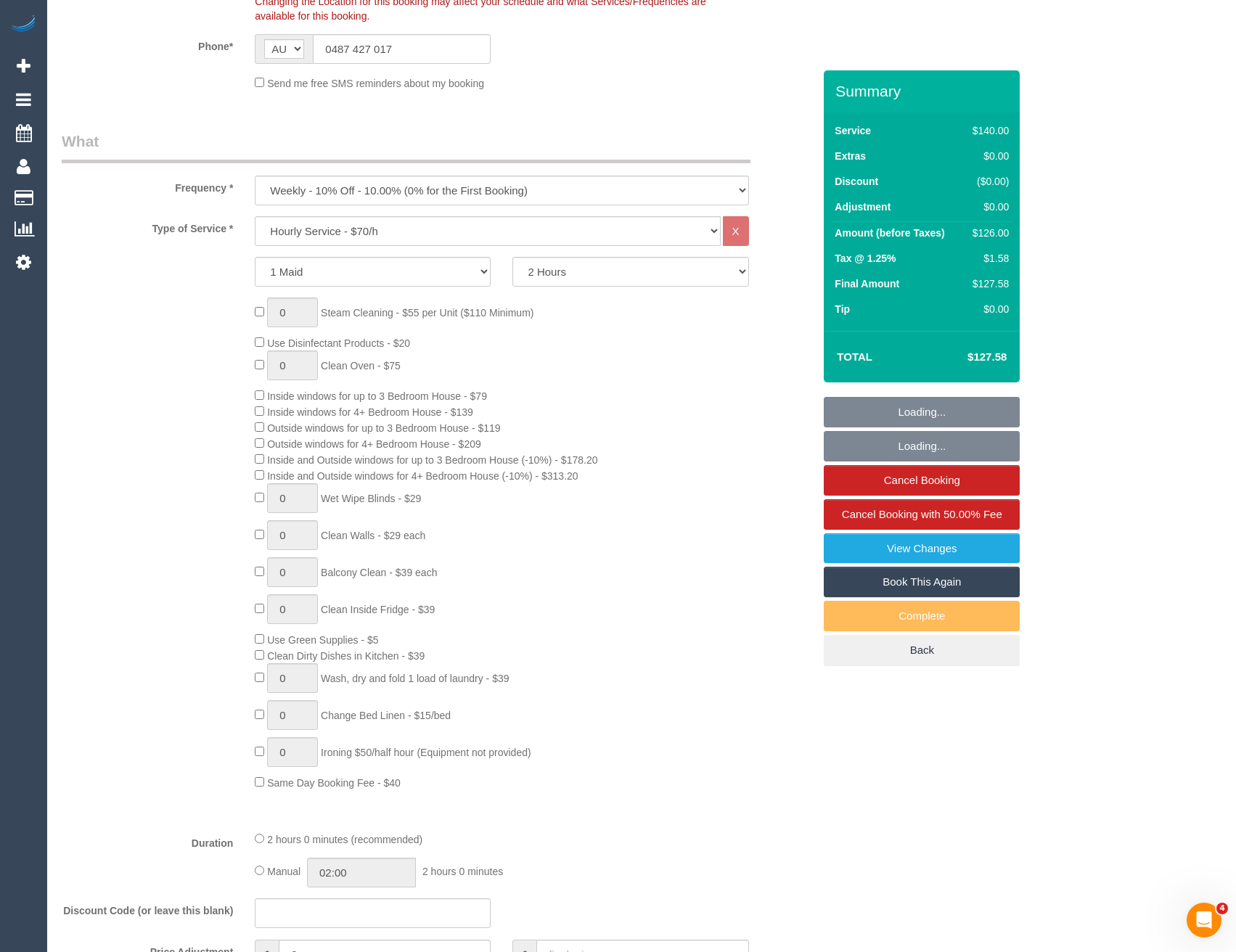
scroll to position [871, 0]
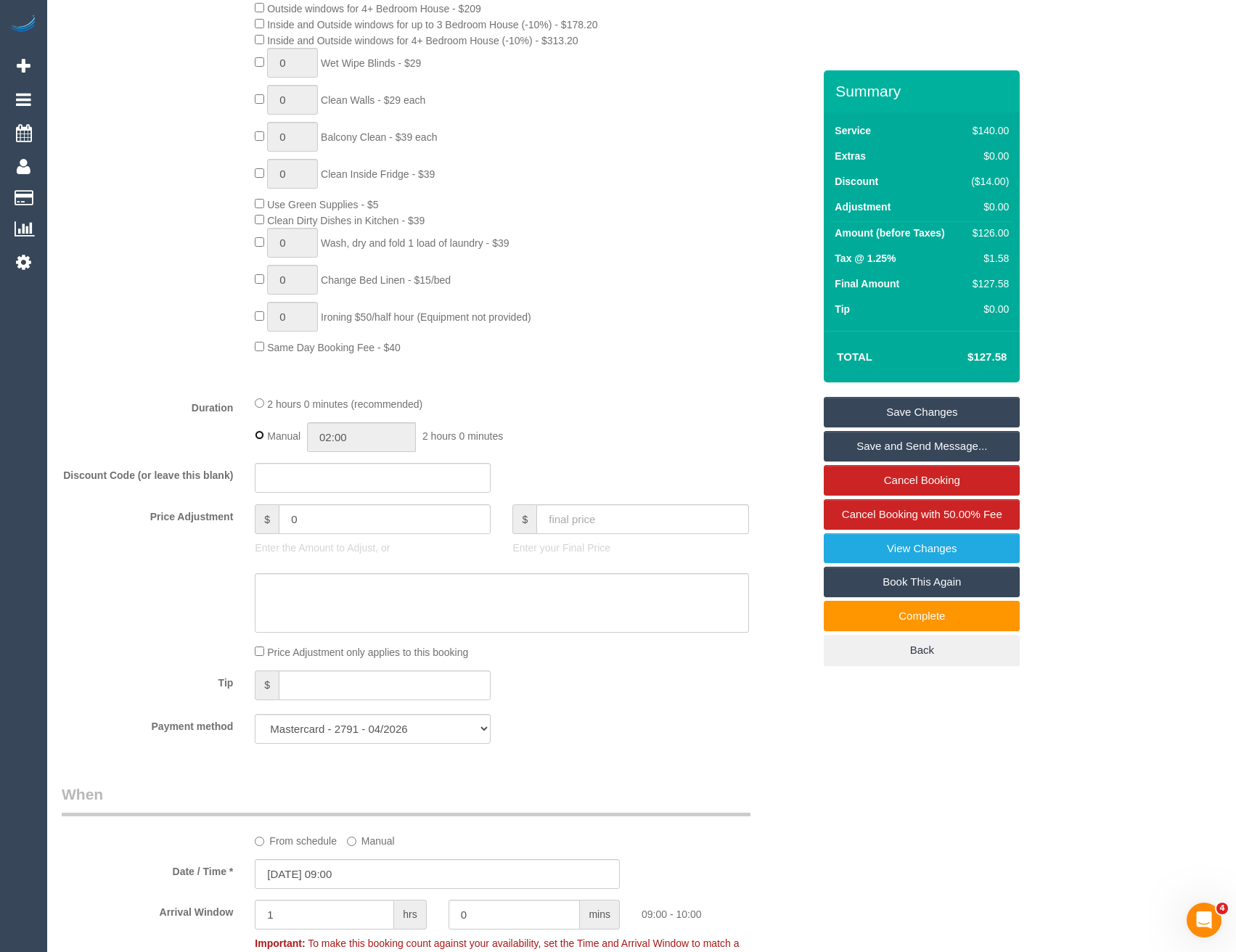
click at [279, 445] on div "Manual 02:00 2 hours 0 minutes" at bounding box center [501, 437] width 493 height 30
click at [365, 440] on input "02:00" at bounding box center [361, 437] width 109 height 30
type input "01:00"
click at [357, 471] on li "01:00" at bounding box center [346, 473] width 64 height 19
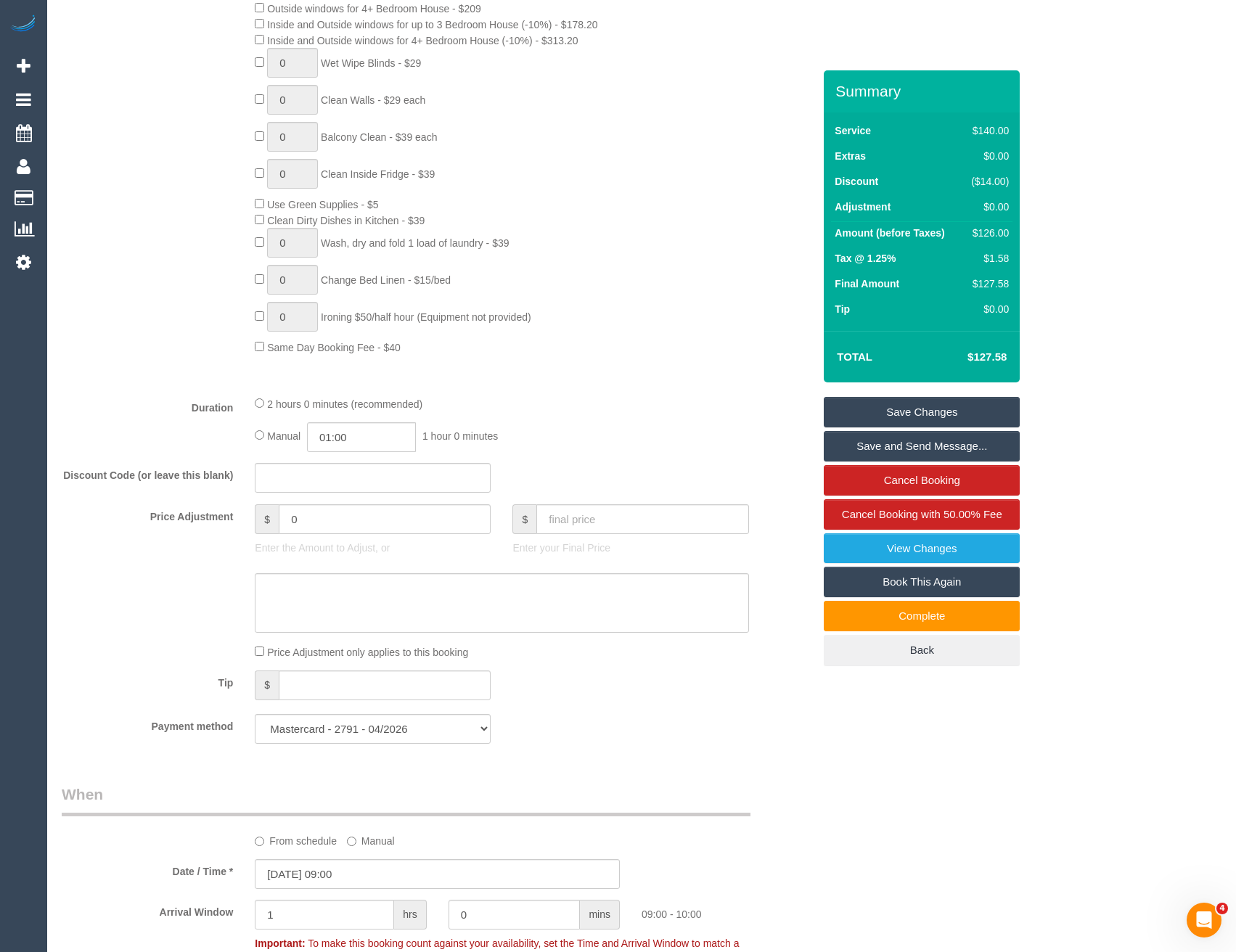
click at [498, 440] on span "1 hour 0 minutes" at bounding box center [460, 436] width 75 height 12
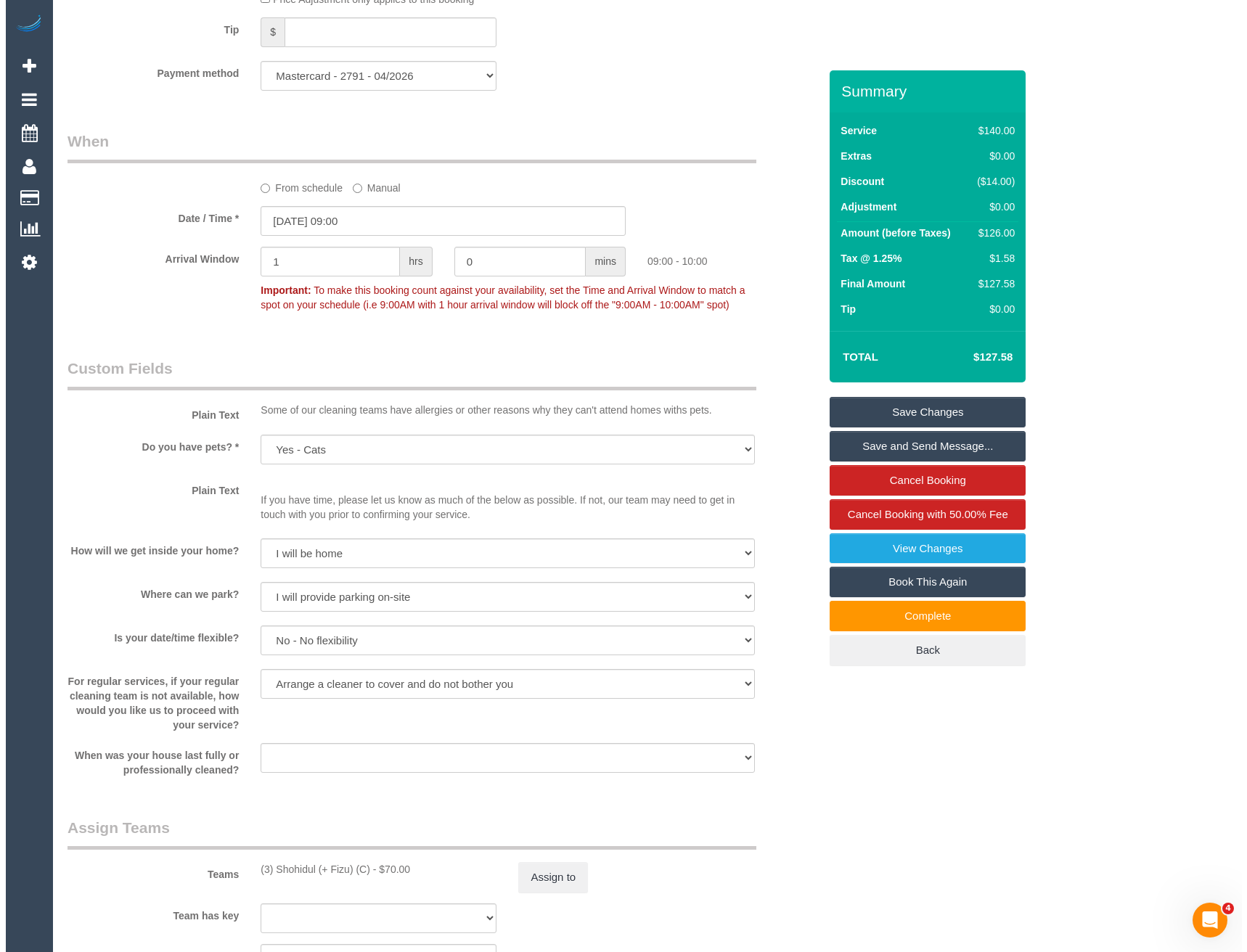
scroll to position [1886, 0]
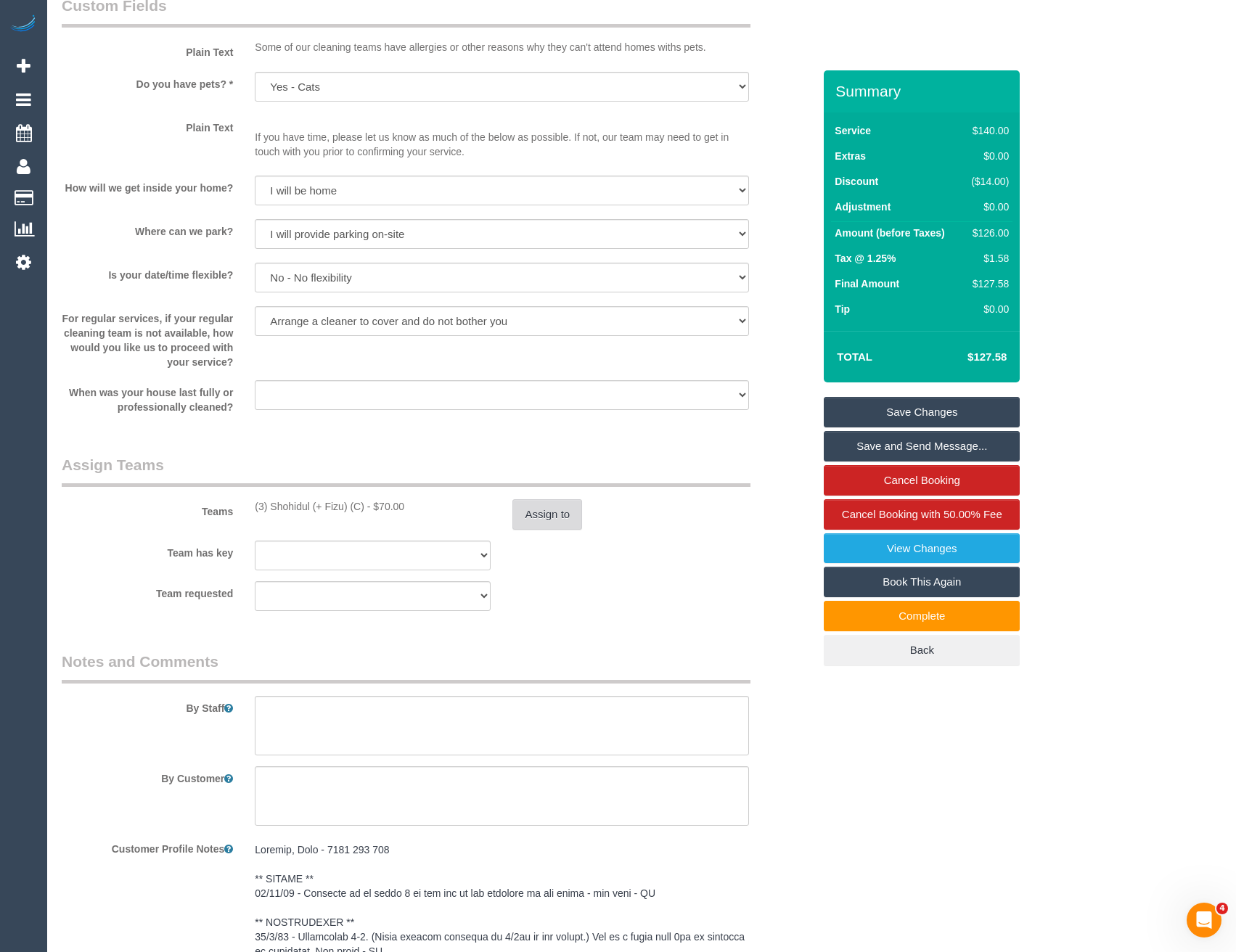
click at [566, 514] on button "Assign to" at bounding box center [547, 514] width 69 height 31
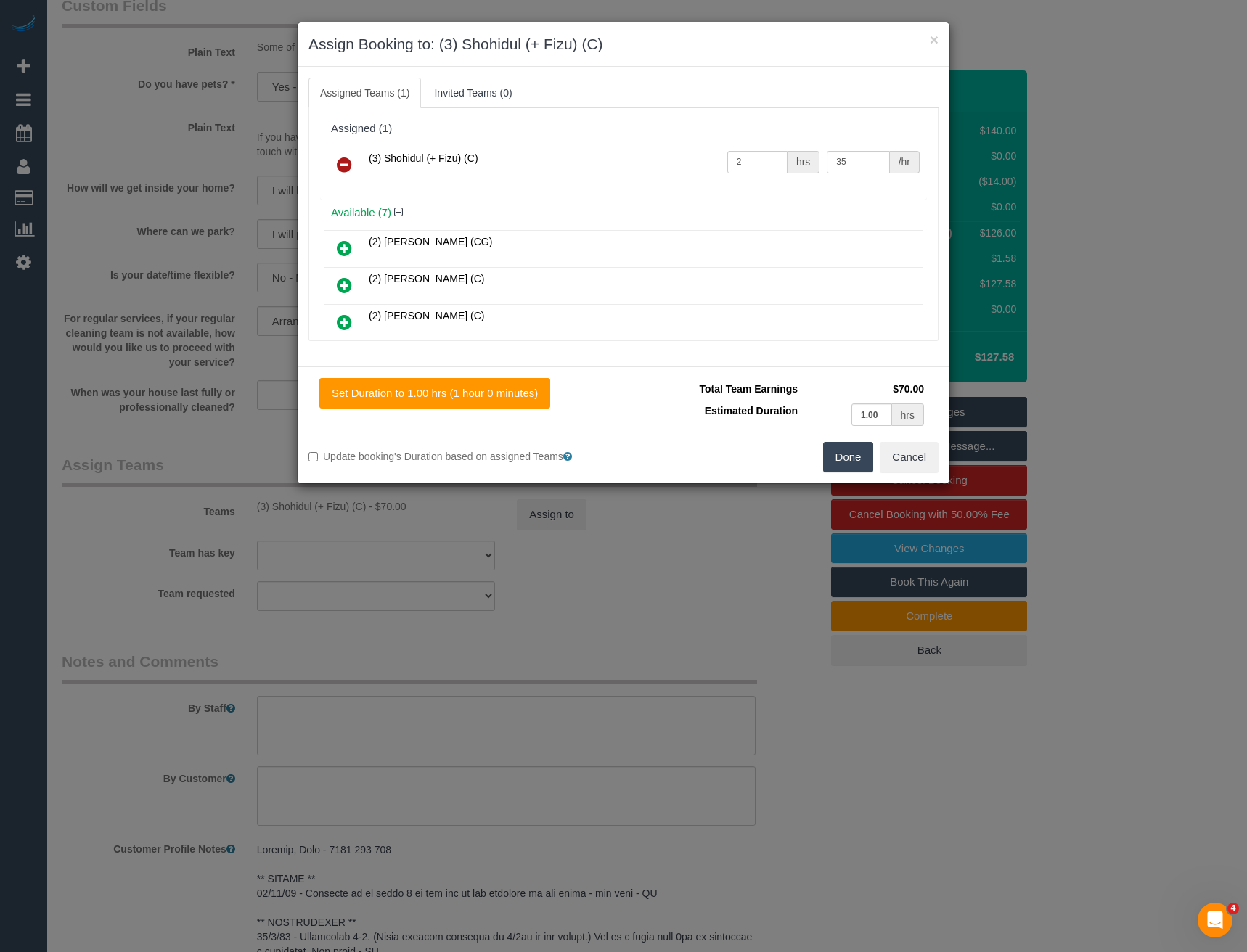
scroll to position [1089, 0]
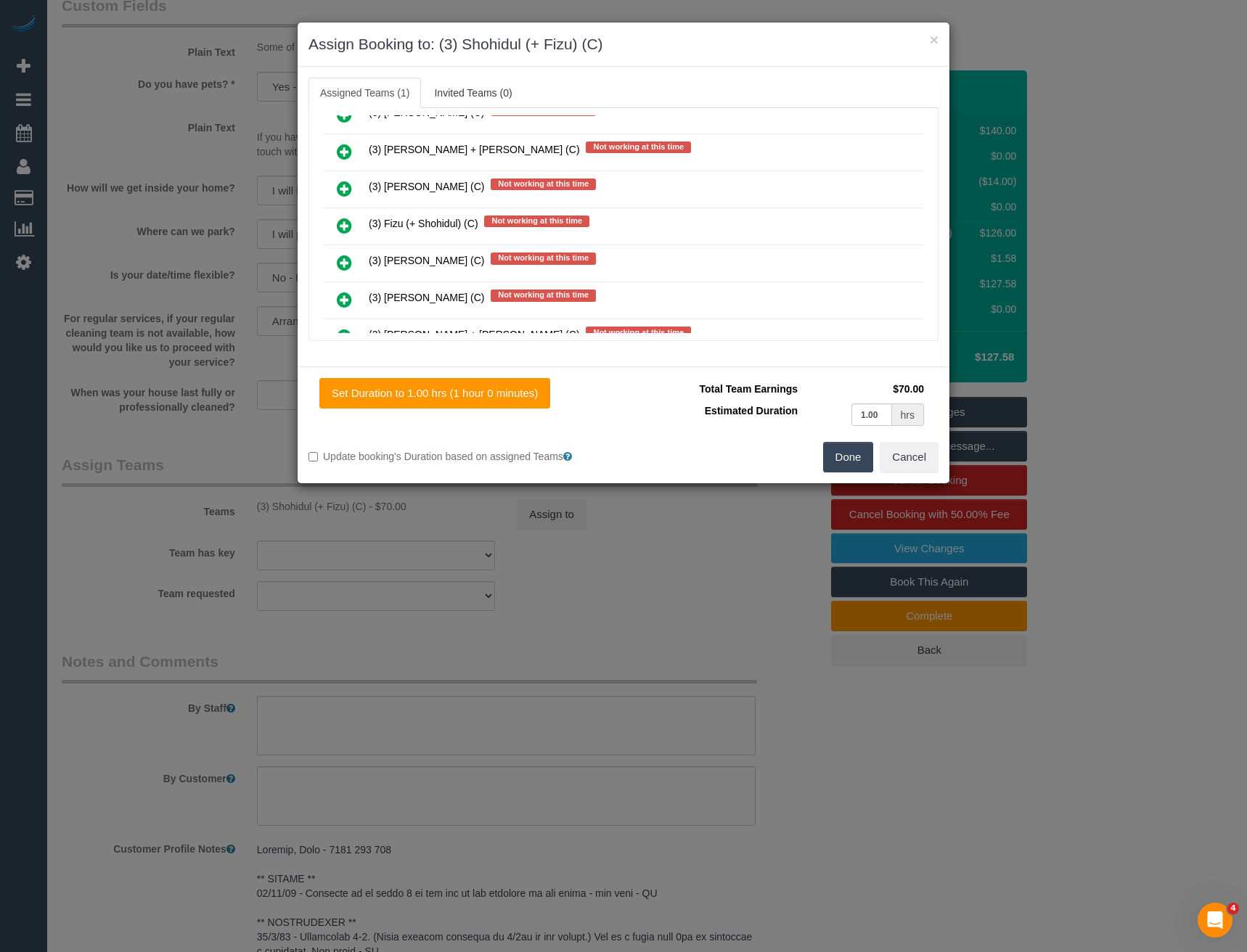
click at [346, 228] on icon at bounding box center [344, 226] width 15 height 18
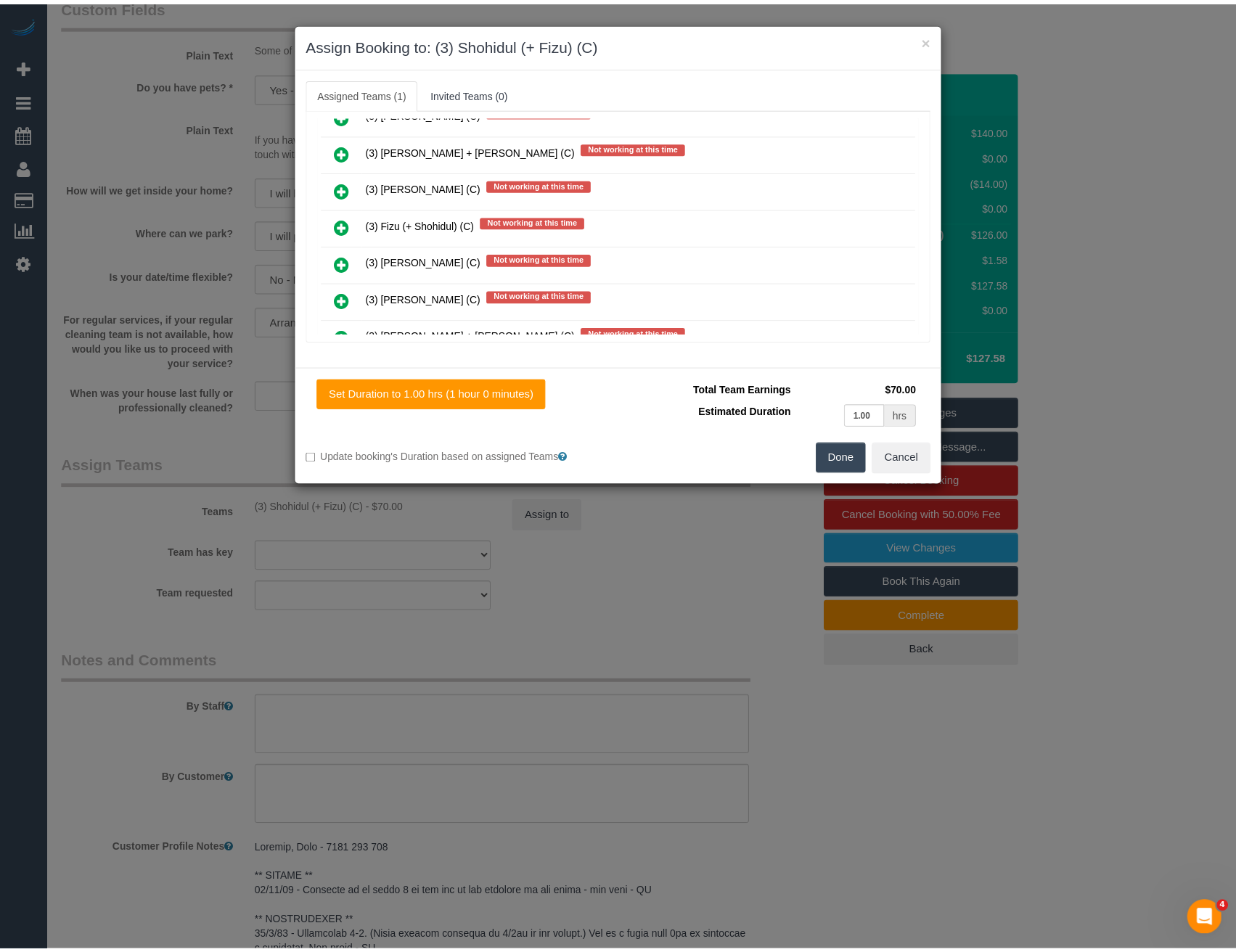
scroll to position [1127, 0]
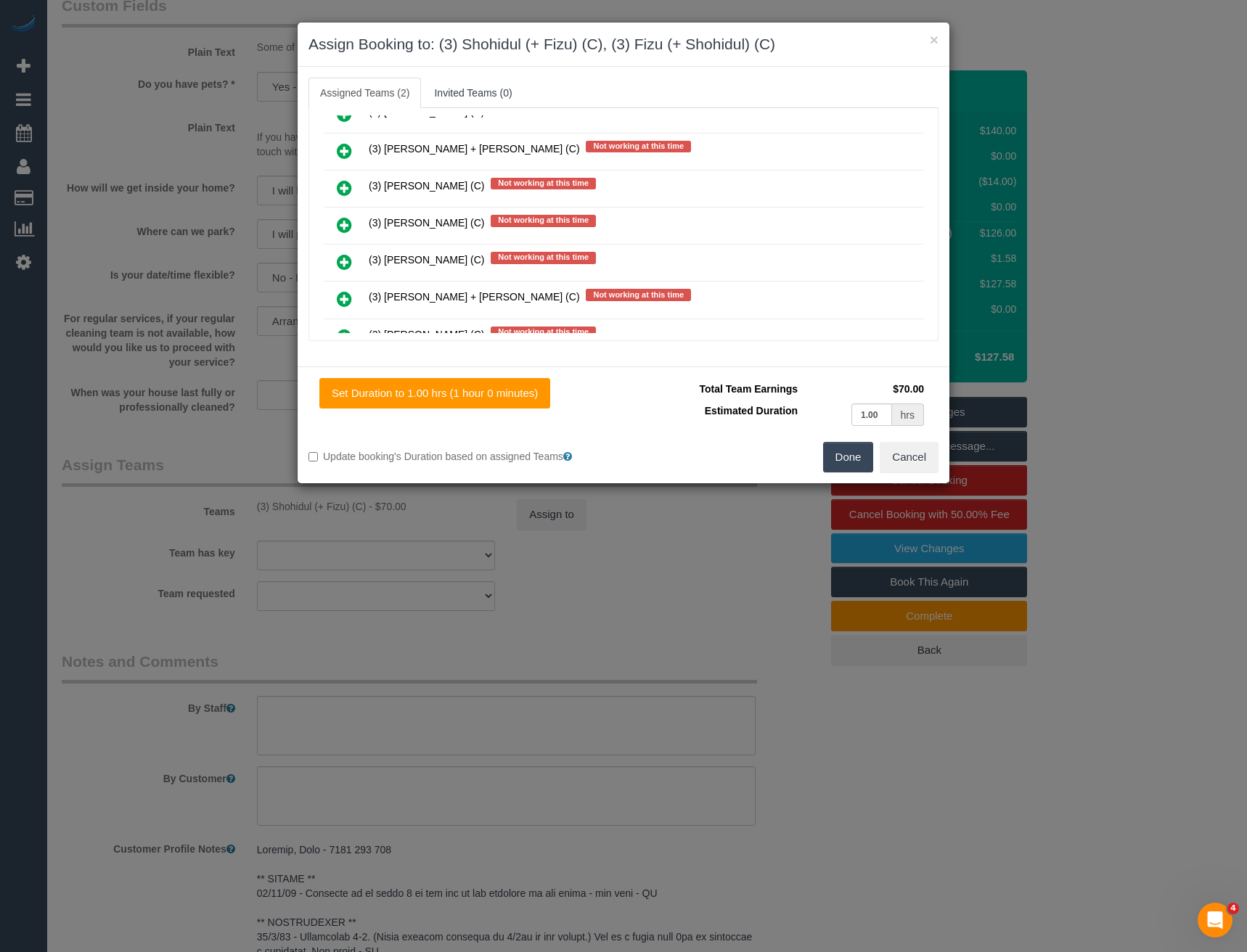
click at [856, 457] on button "Done" at bounding box center [849, 457] width 51 height 31
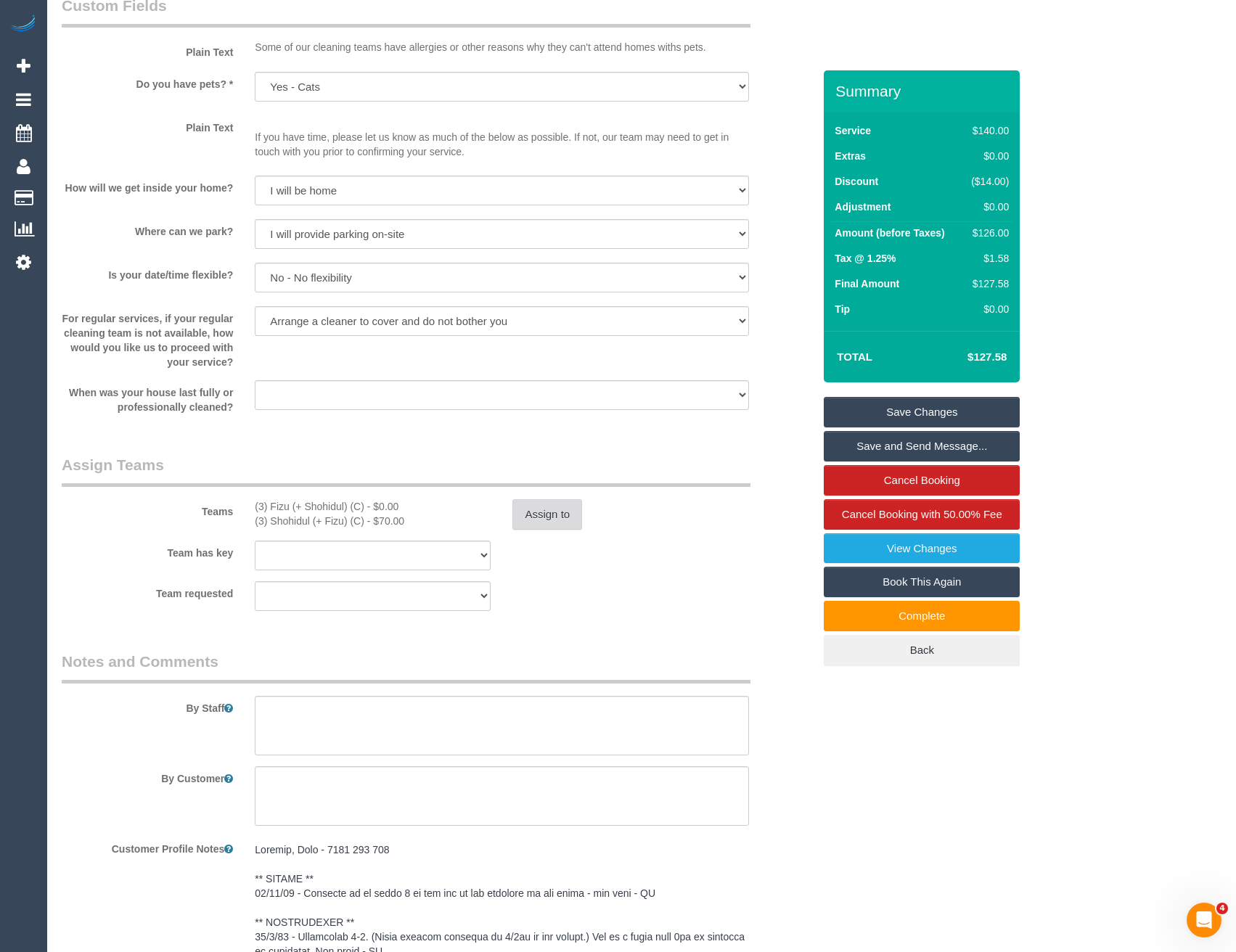
click at [539, 515] on button "Assign to" at bounding box center [547, 514] width 69 height 31
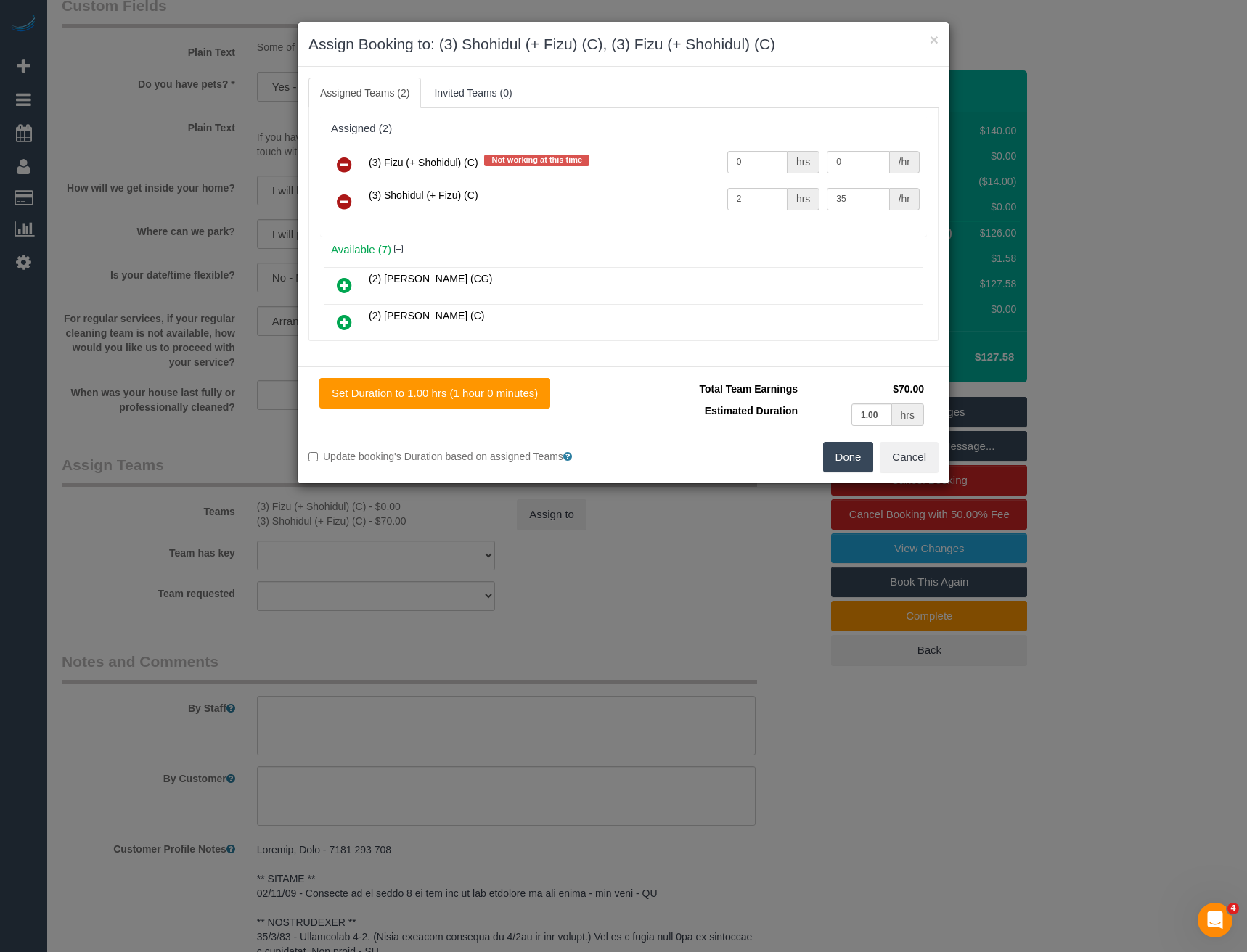
click at [733, 213] on td "2 hrs" at bounding box center [773, 202] width 100 height 37
drag, startPoint x: 745, startPoint y: 197, endPoint x: 671, endPoint y: 196, distance: 74.0
click at [675, 192] on tr "(3) Shohidul (+ Fizu) (C) 2 hrs 35 /hr" at bounding box center [624, 202] width 599 height 37
type input "1"
drag, startPoint x: 747, startPoint y: 163, endPoint x: 692, endPoint y: 159, distance: 55.1
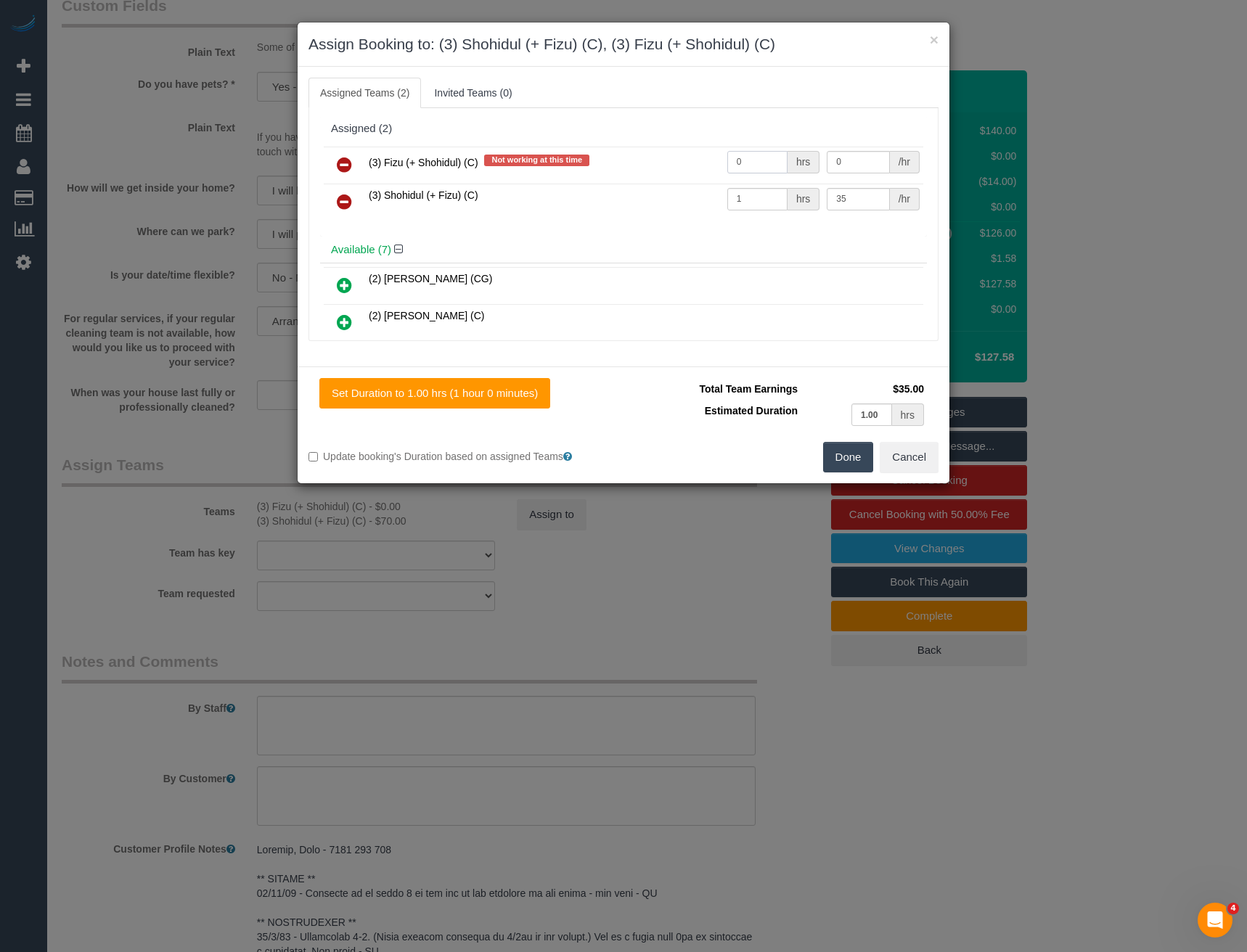
click at [697, 164] on tr "(3) Fizu (+ Shohidul) (C) Not working at this time 0 hrs 0 /hr" at bounding box center [624, 165] width 599 height 37
type input "1"
type input "35"
click at [859, 452] on button "Done" at bounding box center [849, 457] width 51 height 31
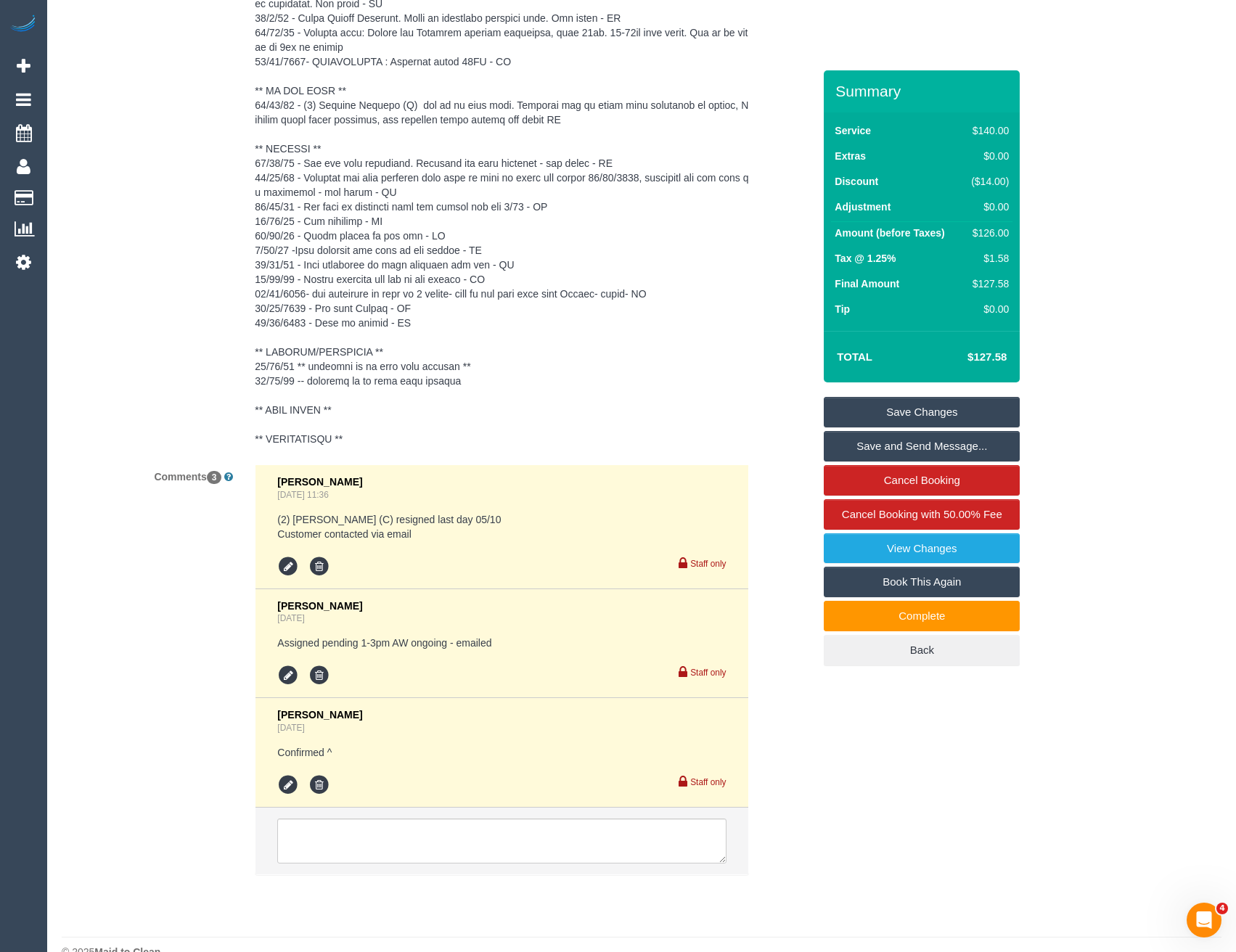
scroll to position [2863, 0]
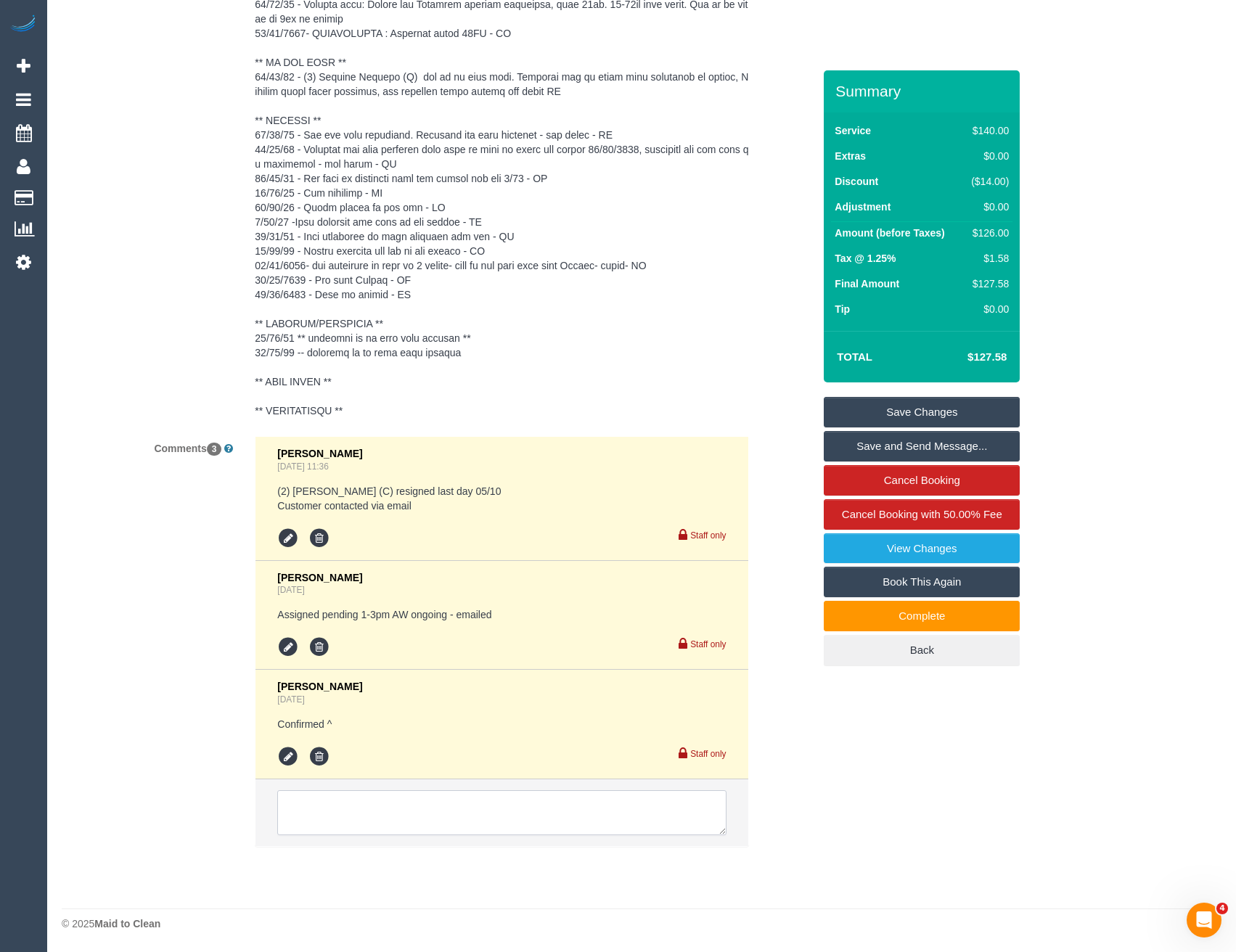
click at [417, 831] on textarea at bounding box center [501, 812] width 449 height 45
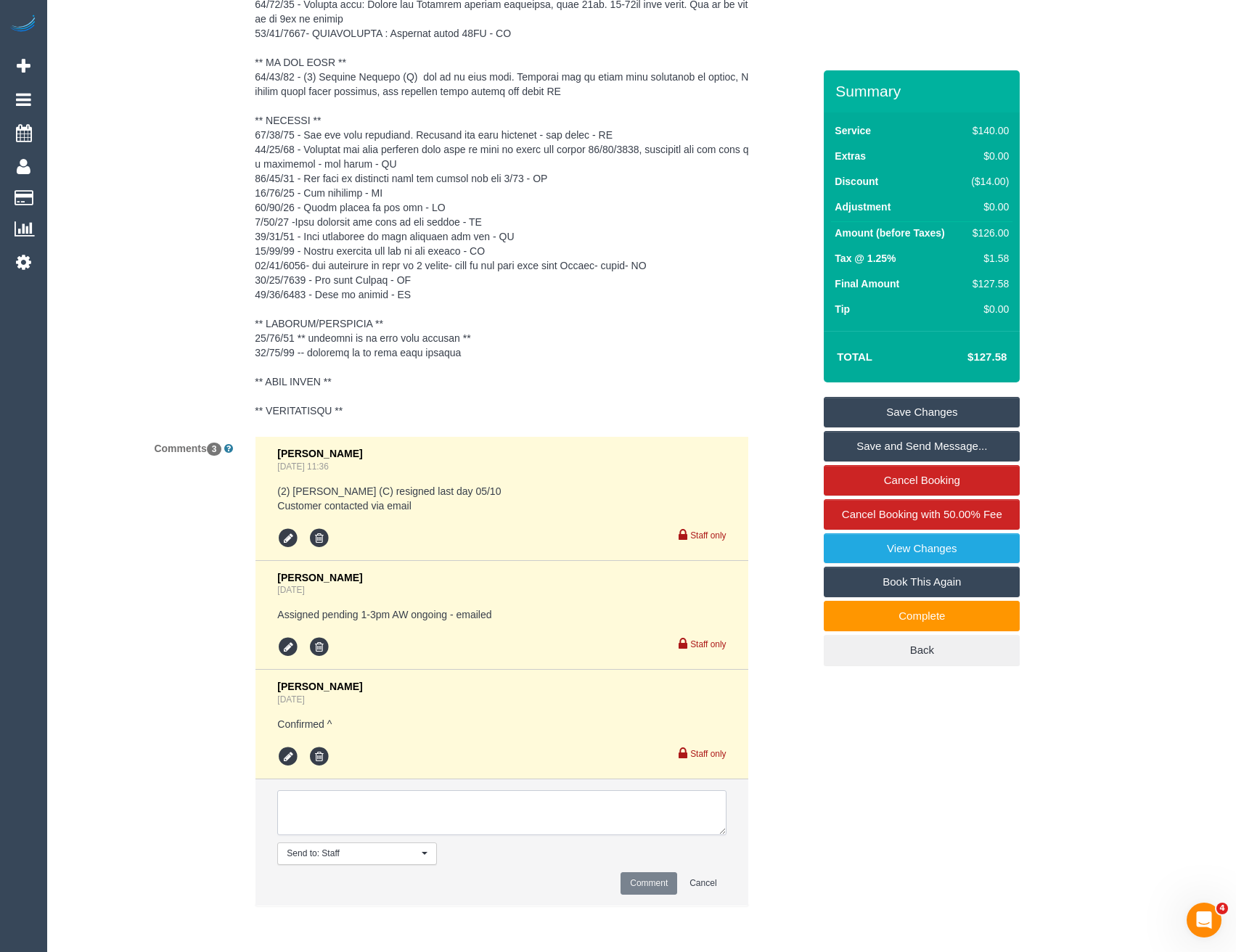
click at [415, 819] on textarea at bounding box center [501, 812] width 449 height 45
type textarea "Fizu working also today as one off. Cust informed via SMS"
click at [649, 887] on button "Comment" at bounding box center [648, 883] width 56 height 23
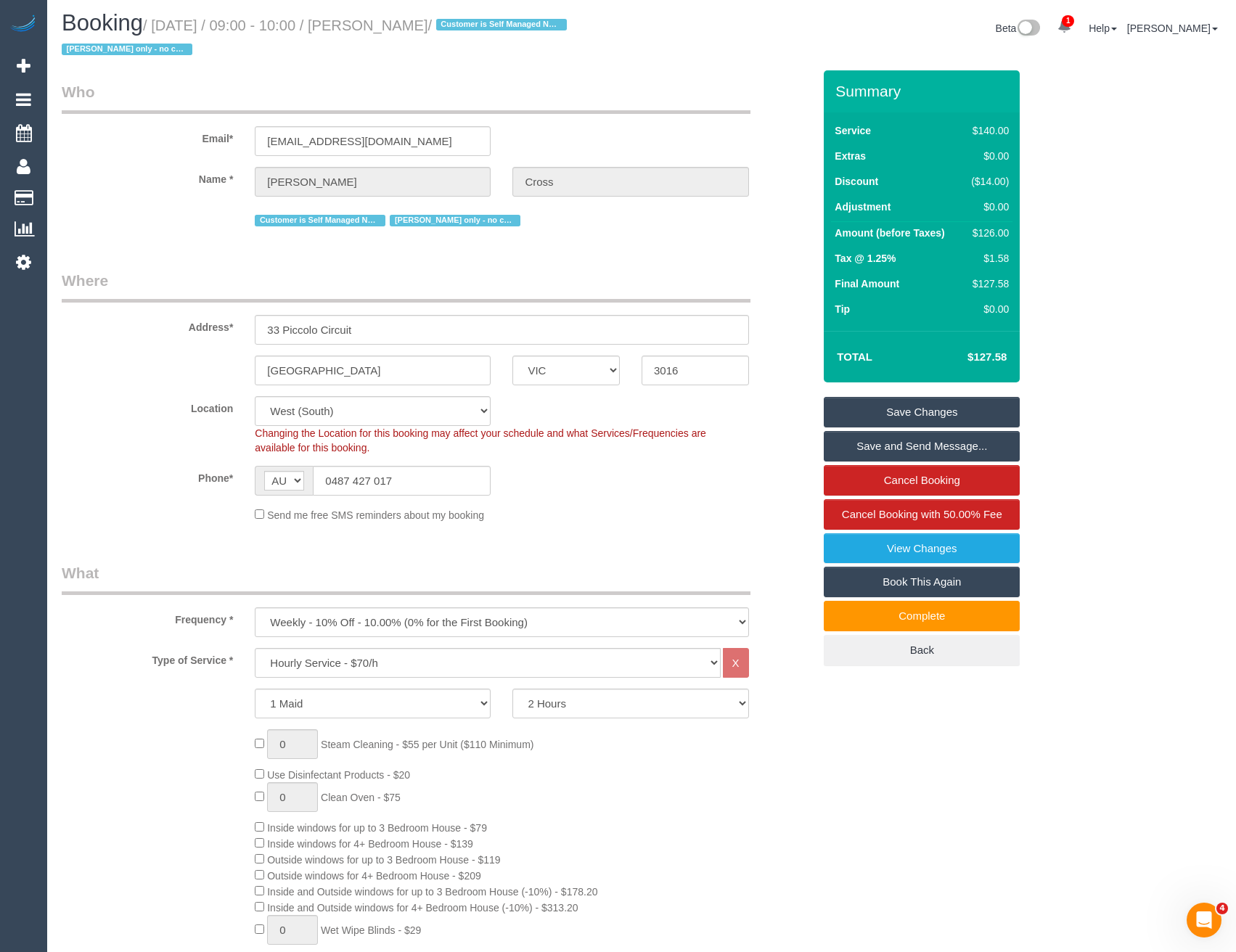
scroll to position [0, 0]
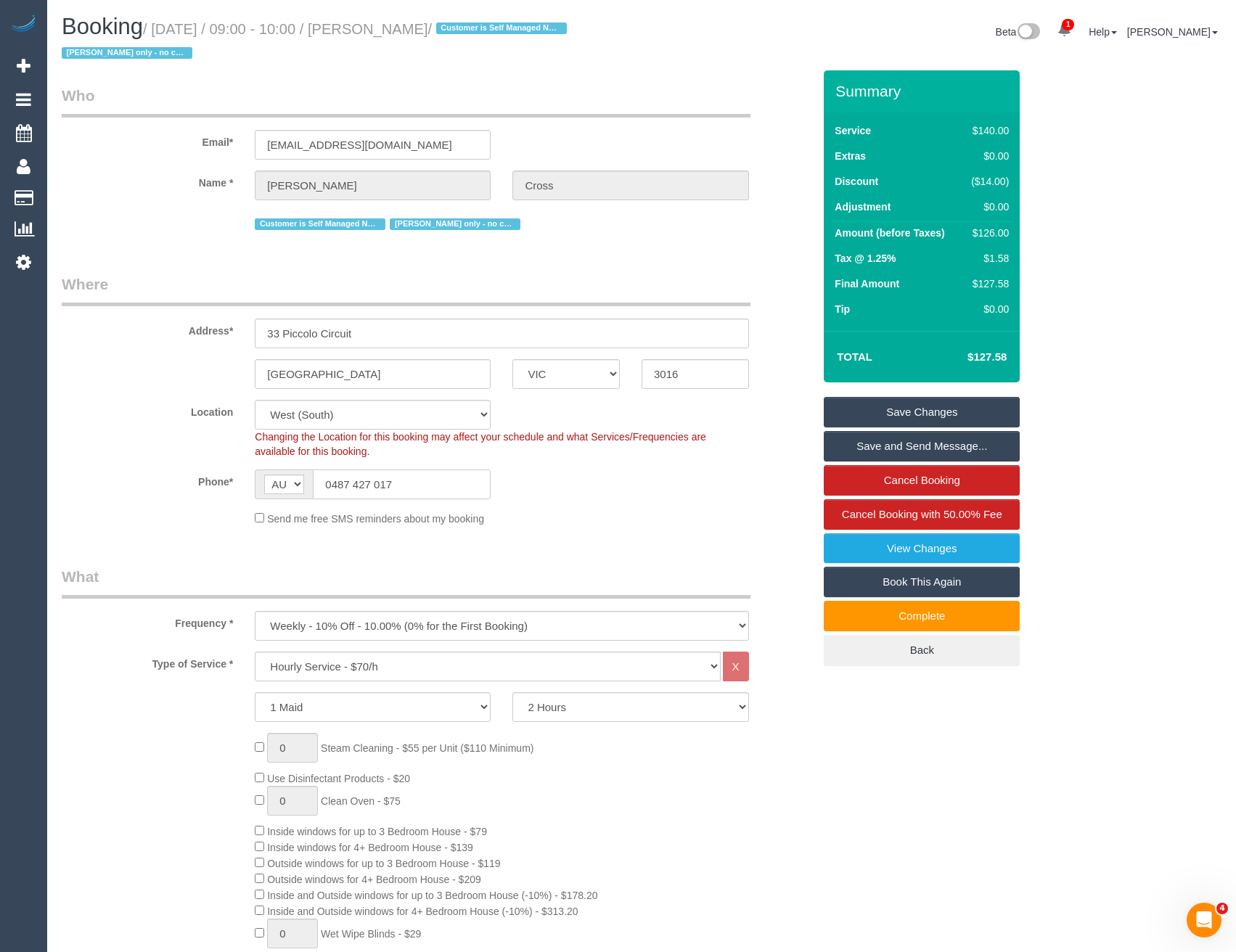
drag, startPoint x: 392, startPoint y: 484, endPoint x: 330, endPoint y: 478, distance: 62.3
click at [330, 478] on input "0487 427 017" at bounding box center [401, 484] width 178 height 30
click at [934, 415] on link "Save Changes" at bounding box center [922, 412] width 196 height 31
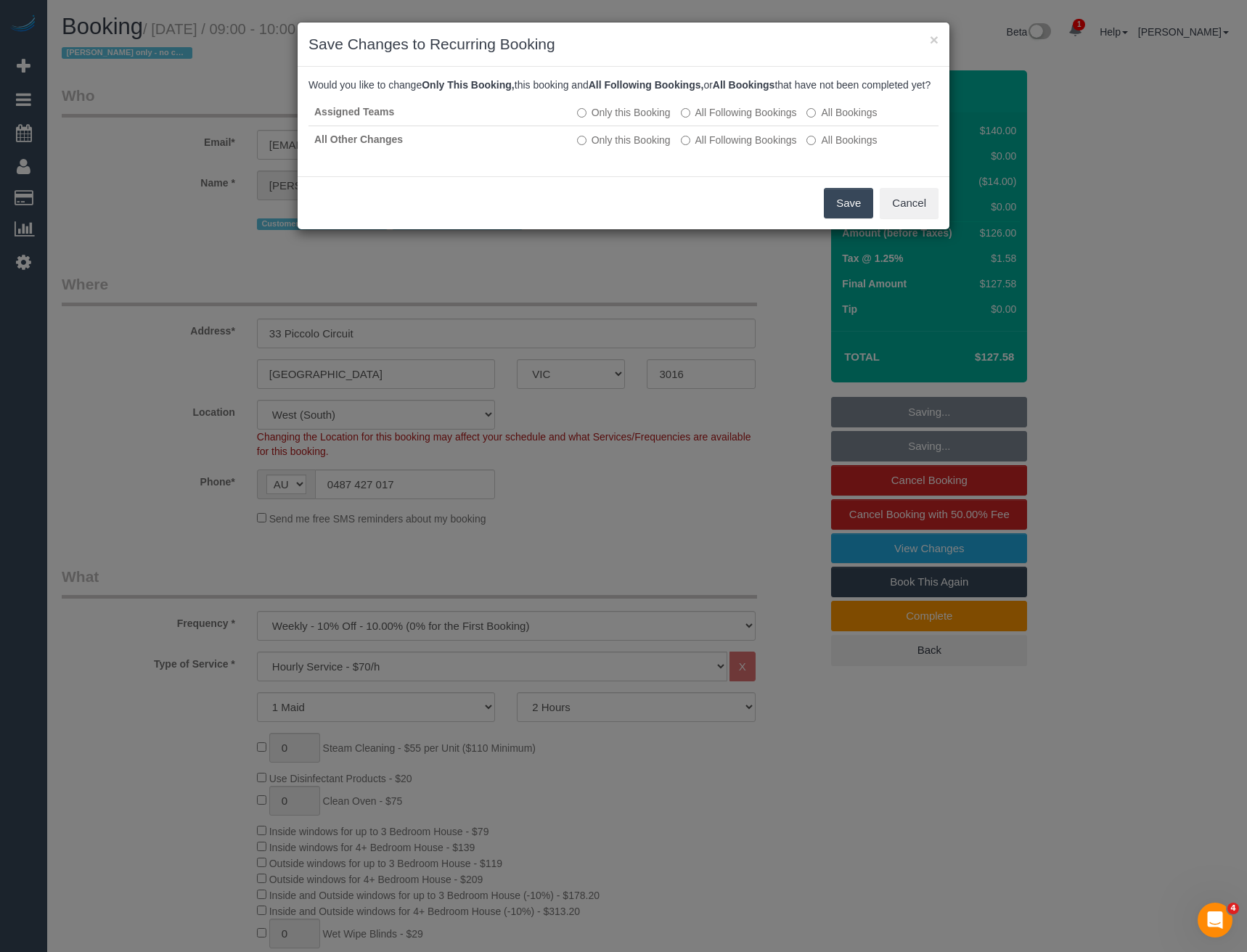
click at [851, 218] on button "Save" at bounding box center [849, 203] width 50 height 31
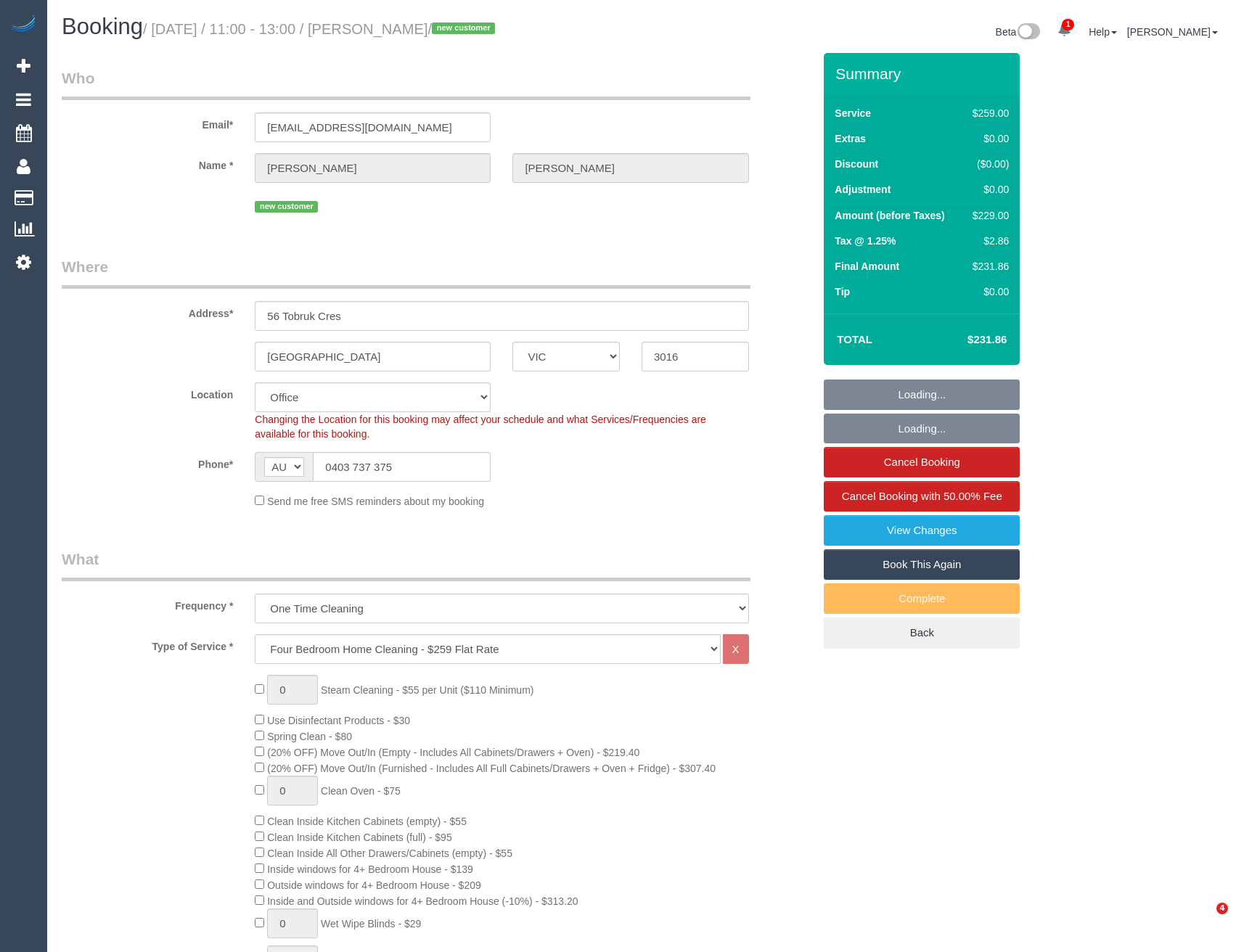
select select "VIC"
select select "object:826"
select select "number:29"
select select "number:14"
select select "number:18"
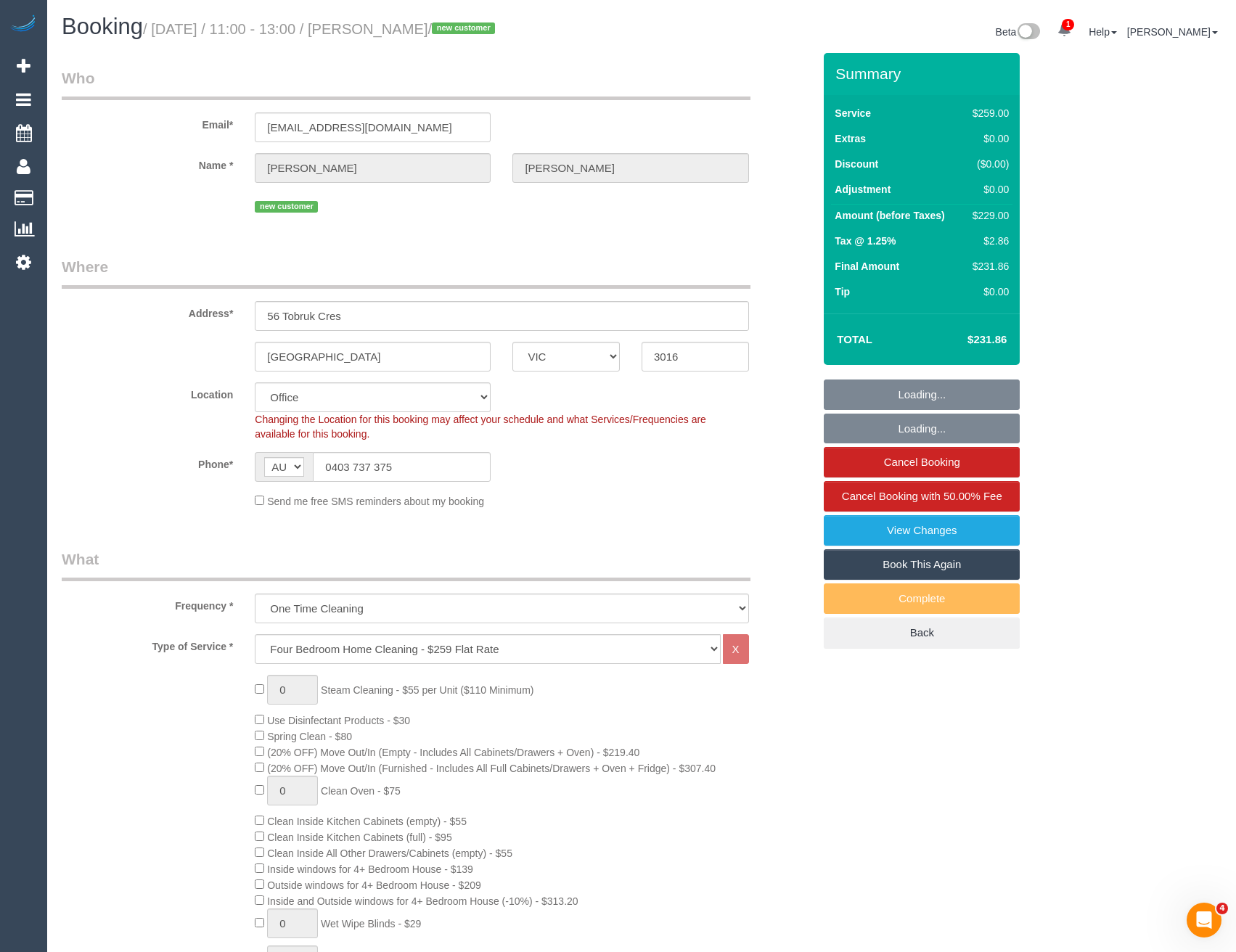
select select "number:24"
select select "number:33"
select select "number:26"
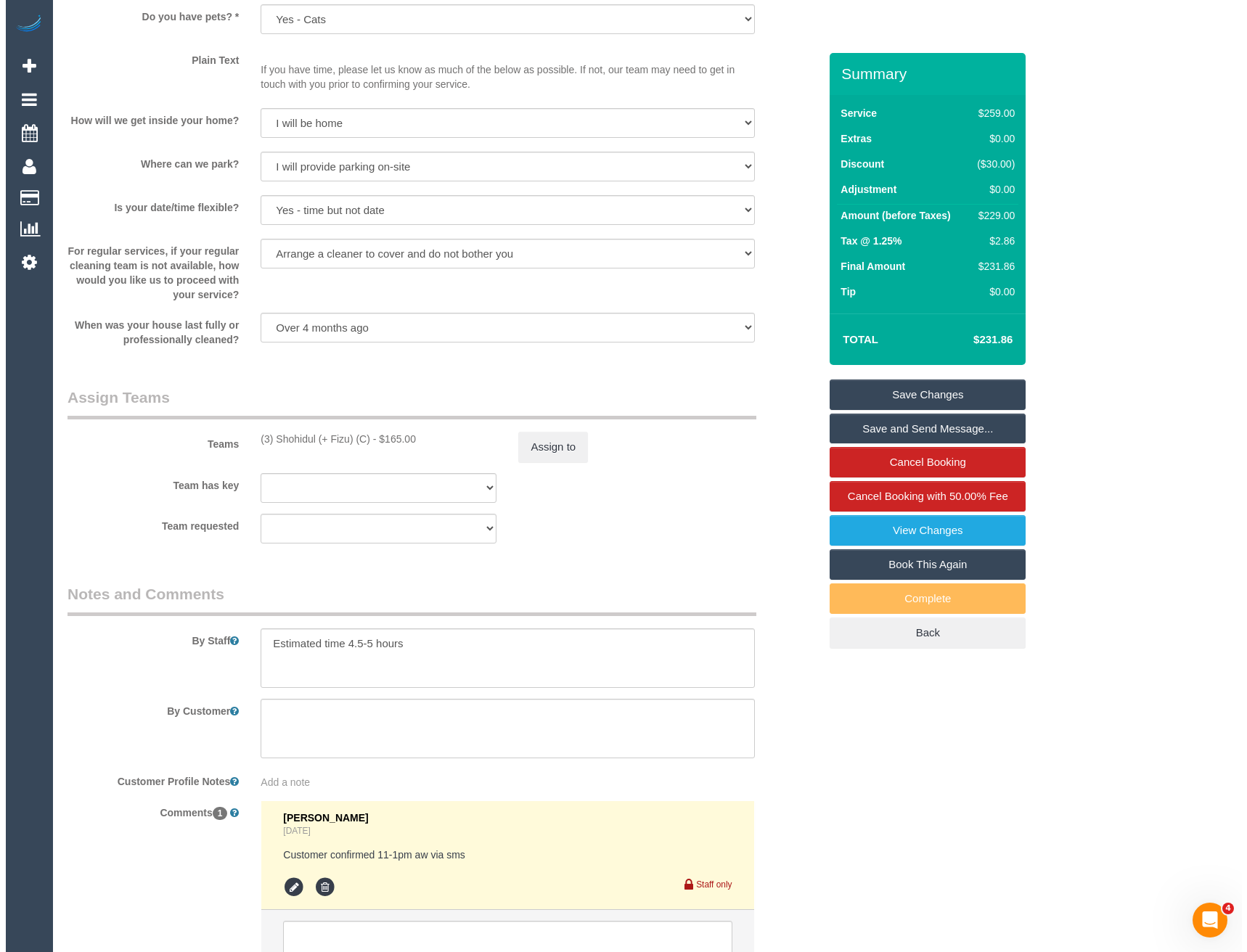
scroll to position [2074, 0]
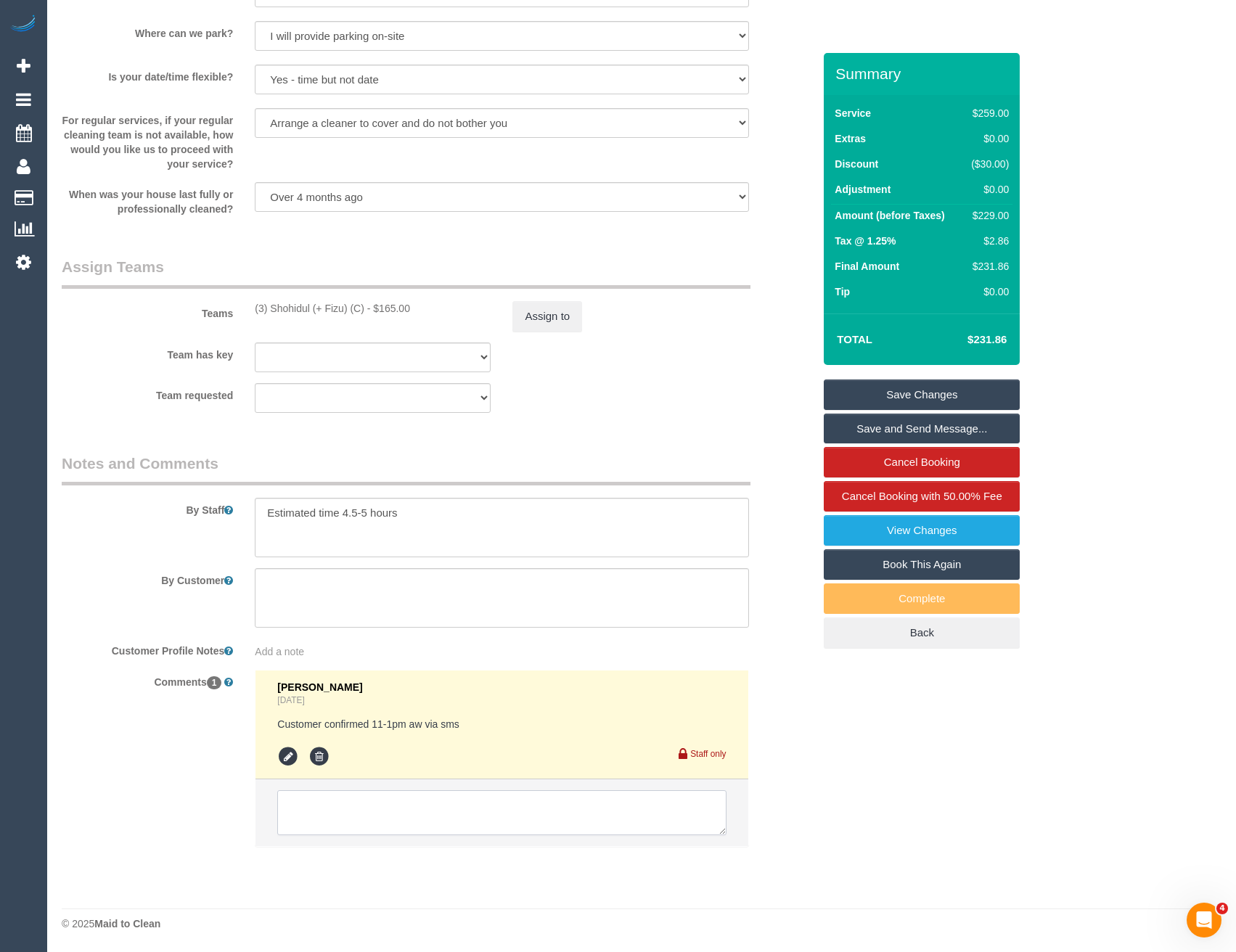
click at [347, 810] on textarea at bounding box center [501, 812] width 449 height 45
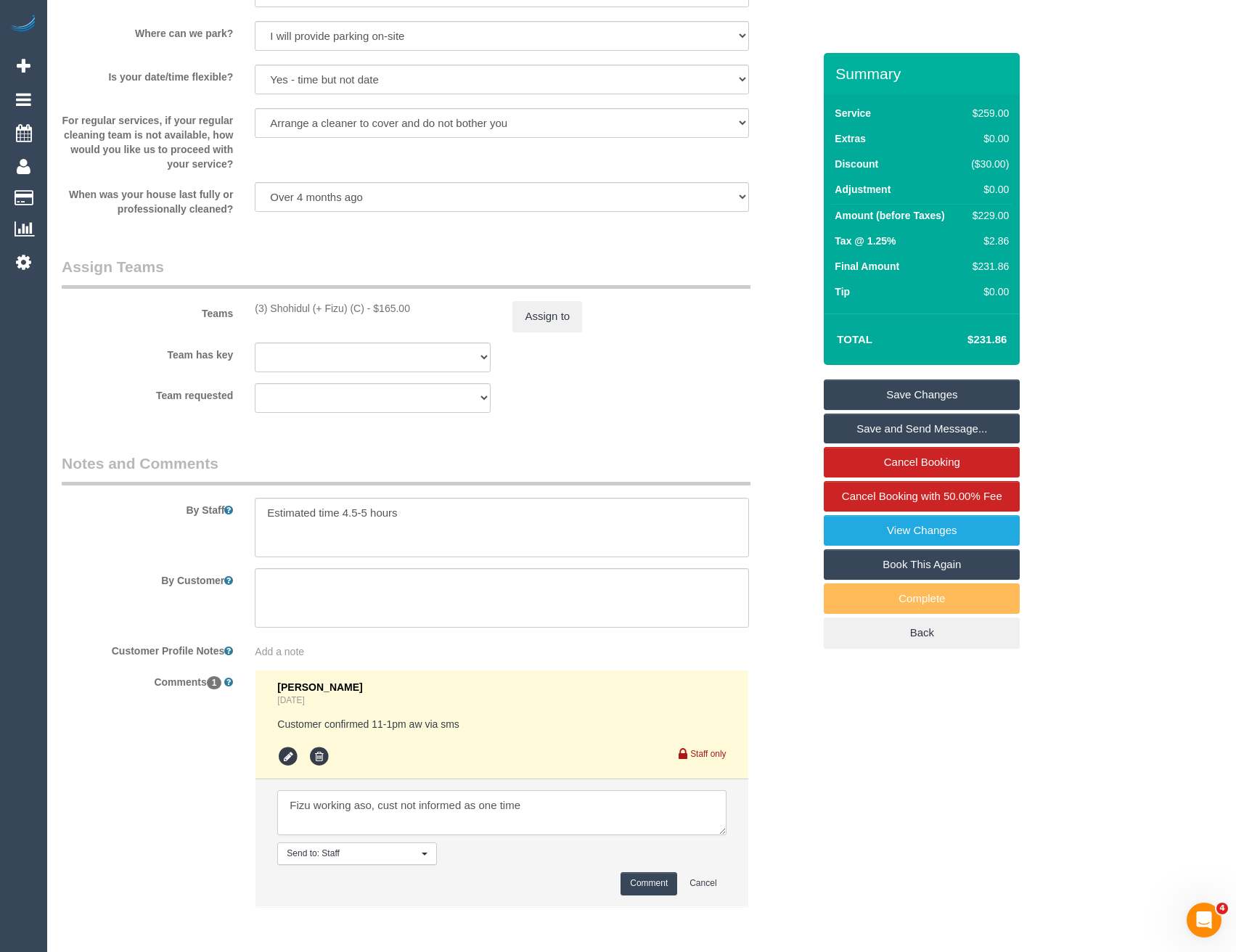
type textarea "Fizu working aso, cust not informed as one time"
click at [654, 881] on button "Comment" at bounding box center [648, 883] width 56 height 23
click at [553, 324] on button "Assign to" at bounding box center [547, 316] width 69 height 31
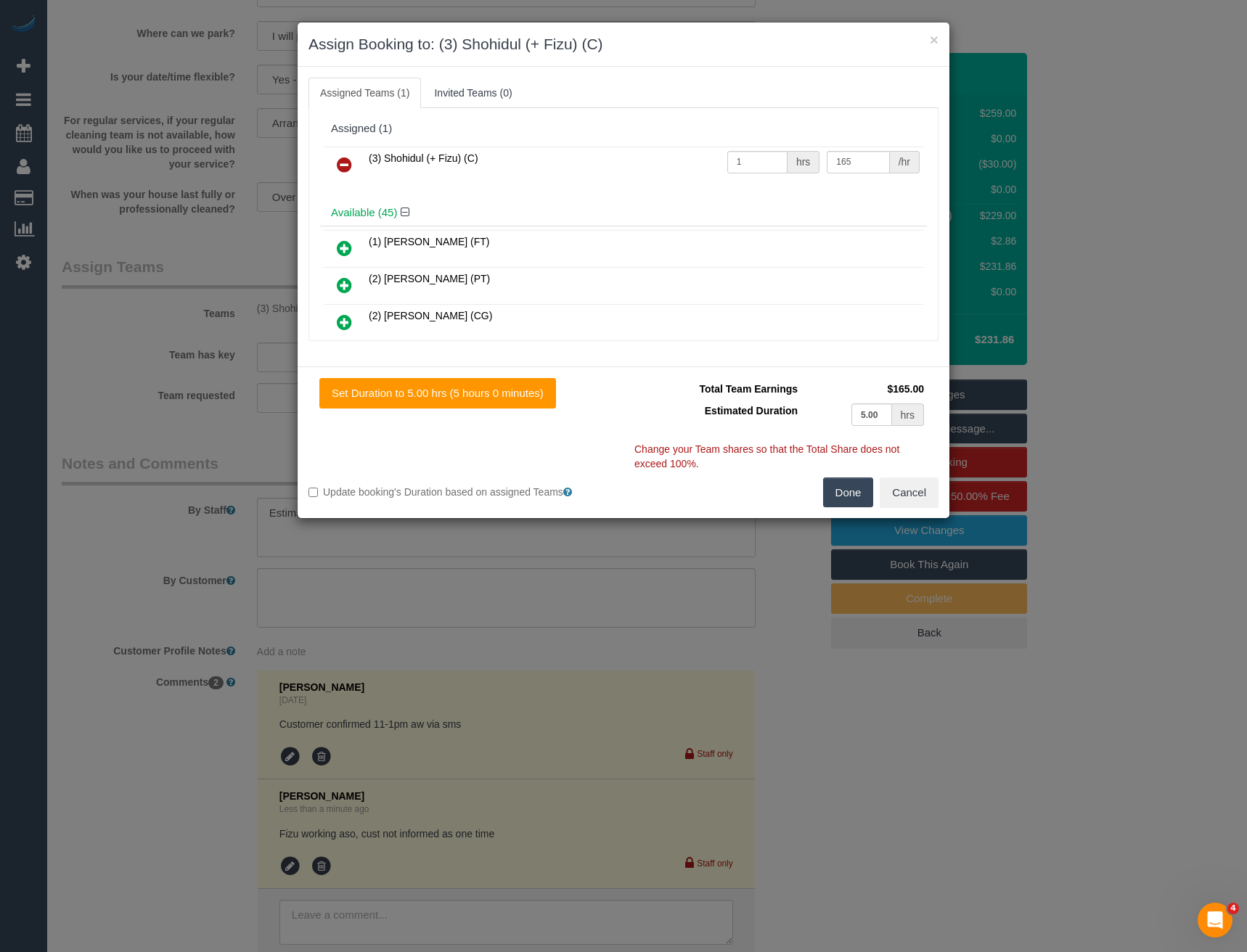
scroll to position [3649, 0]
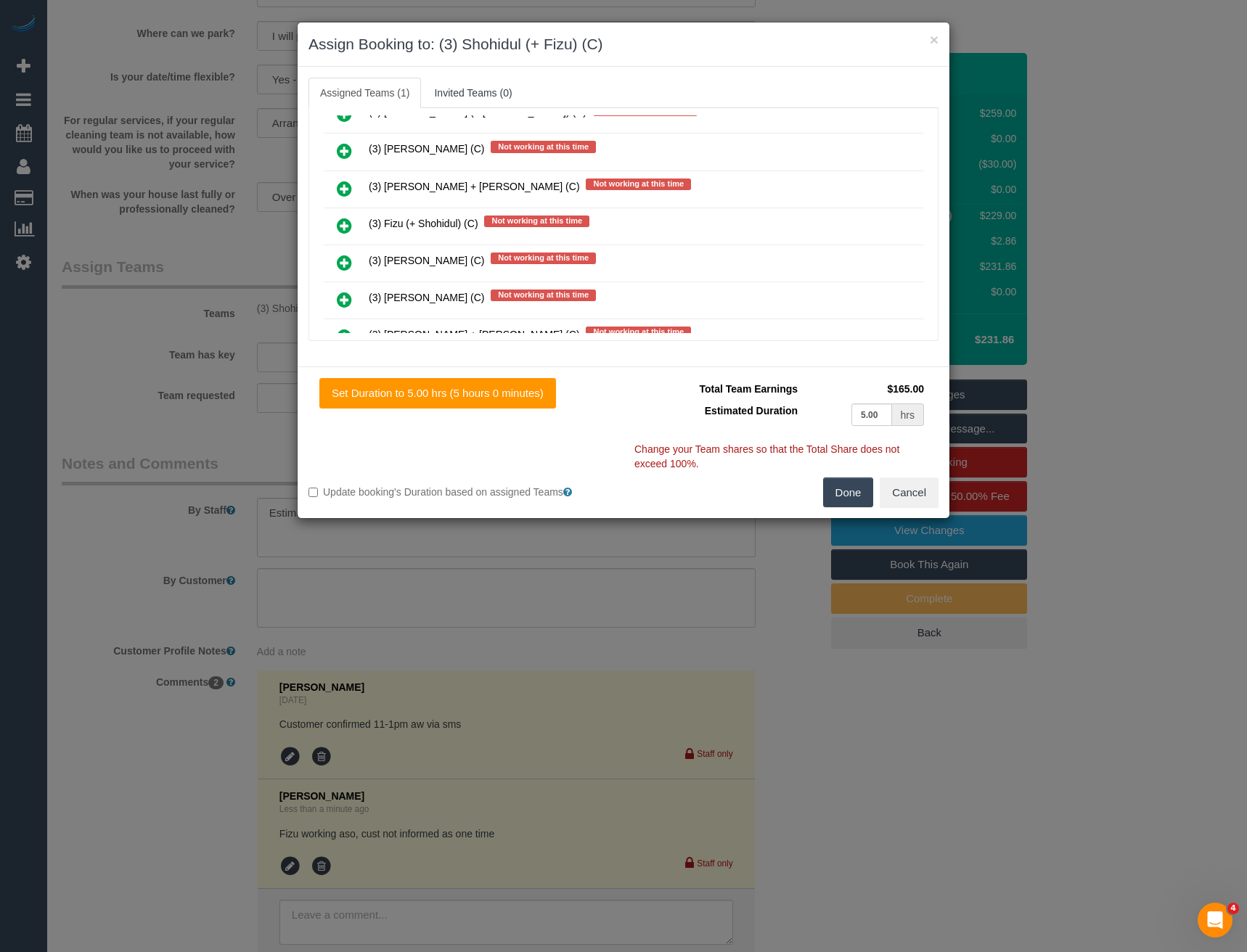
click at [344, 221] on icon at bounding box center [344, 226] width 15 height 18
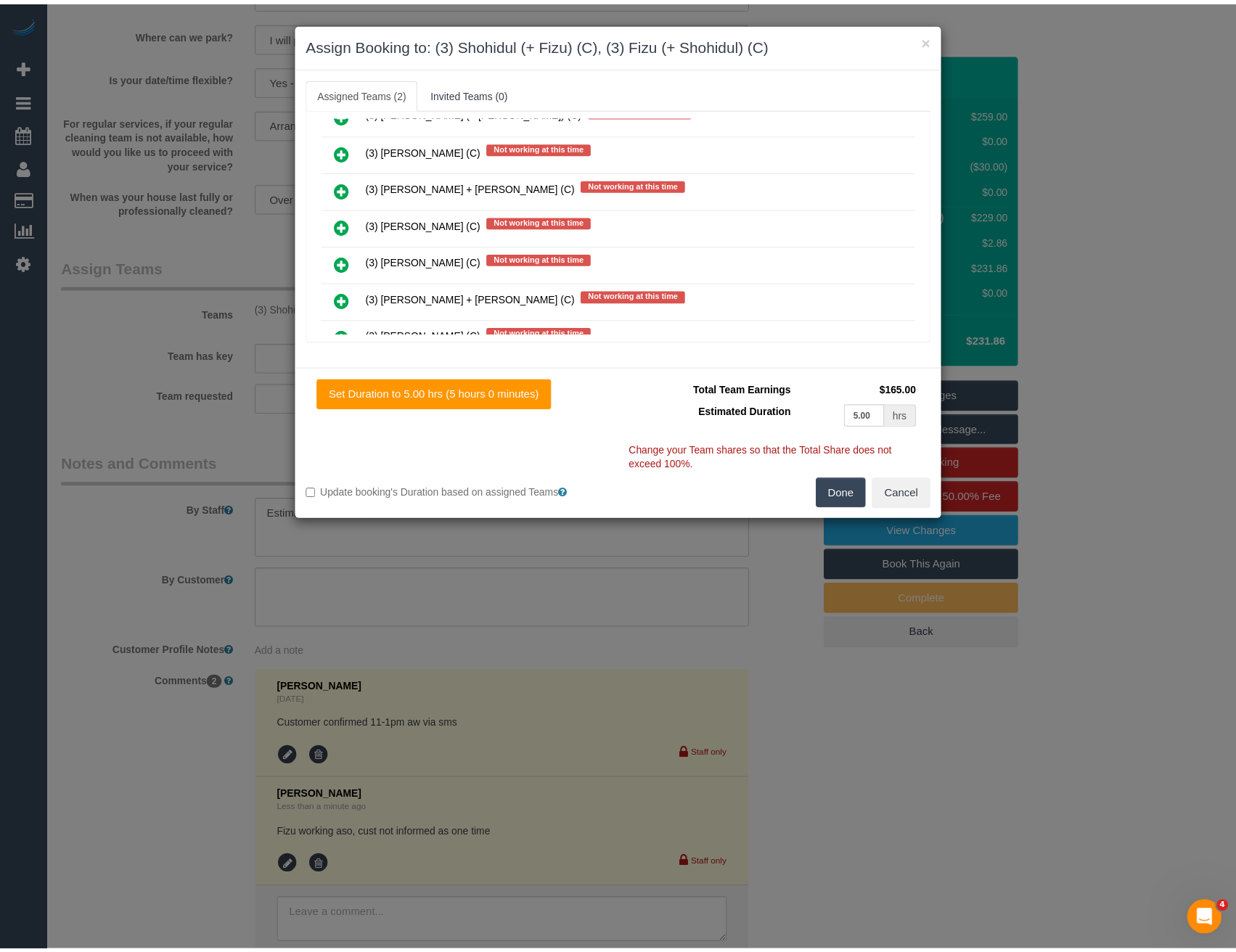
scroll to position [0, 0]
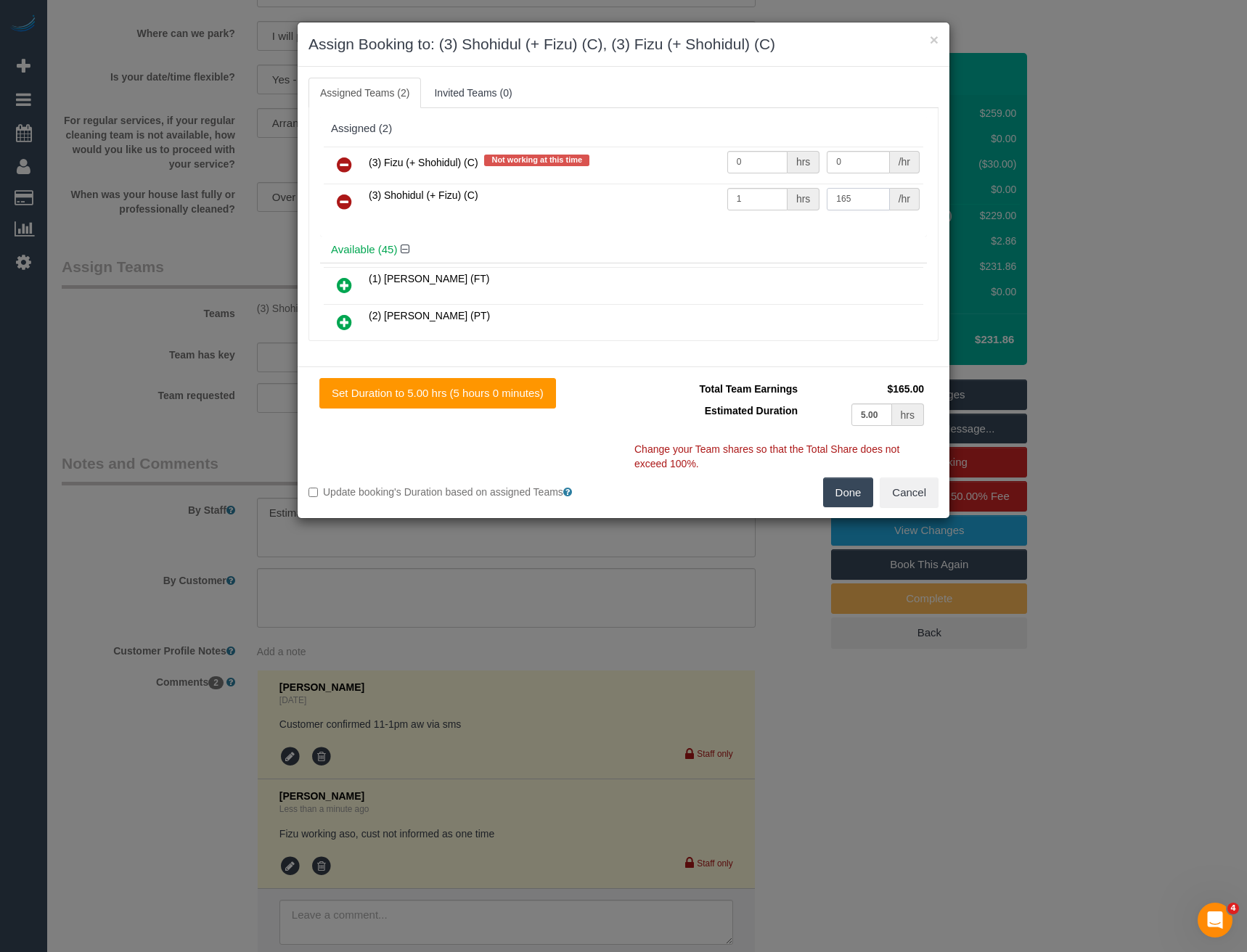
drag, startPoint x: 849, startPoint y: 199, endPoint x: 754, endPoint y: 208, distance: 95.4
click at [754, 208] on tr "(3) Shohidul (+ Fizu) (C) 1 hrs 165 /hr" at bounding box center [624, 202] width 599 height 37
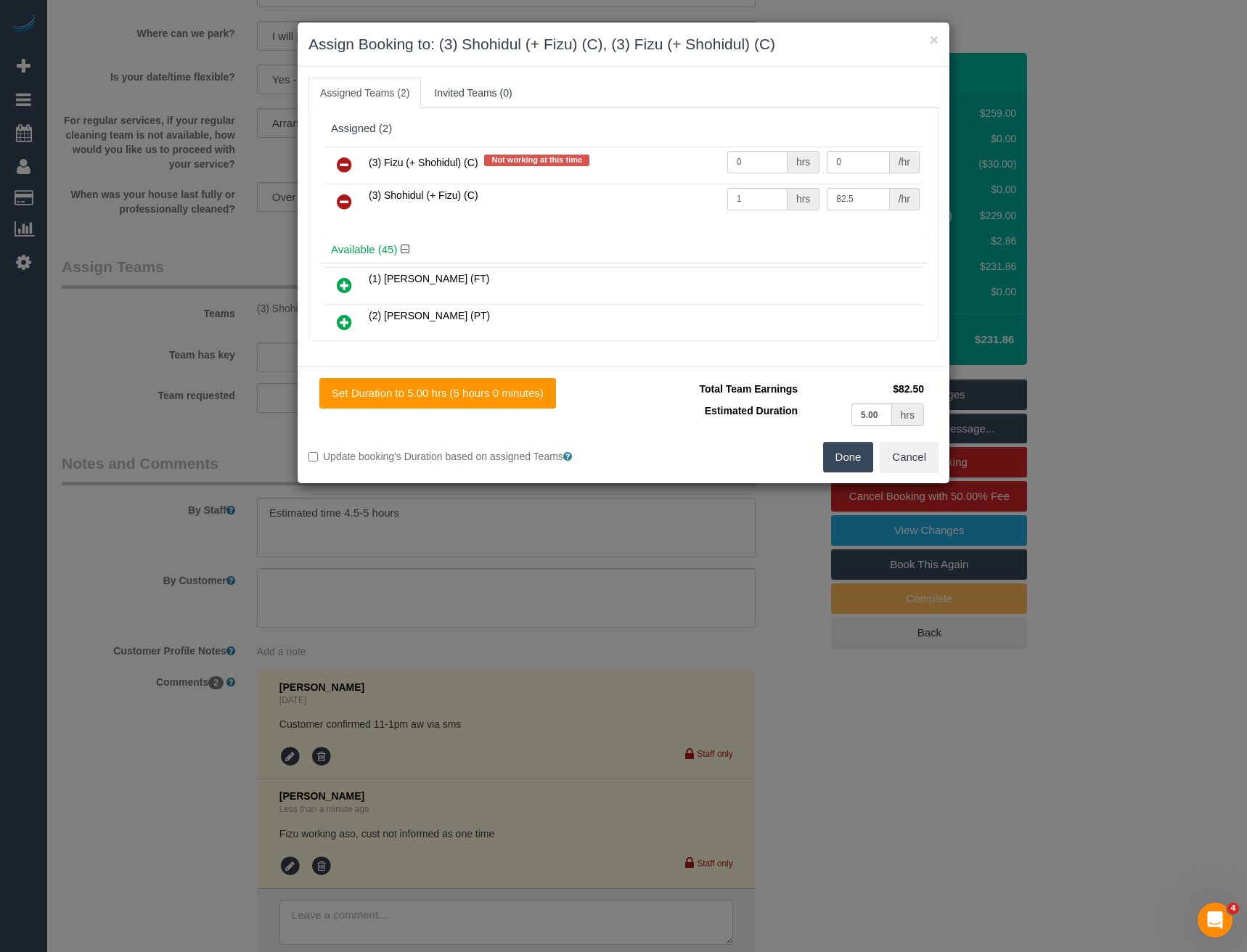
type input "82.5"
drag, startPoint x: 740, startPoint y: 164, endPoint x: 700, endPoint y: 163, distance: 40.0
click at [702, 164] on tr "(3) Fizu (+ Shohidul) (C) Not working at this time 0 hrs 0 /hr" at bounding box center [624, 165] width 599 height 37
type input "1"
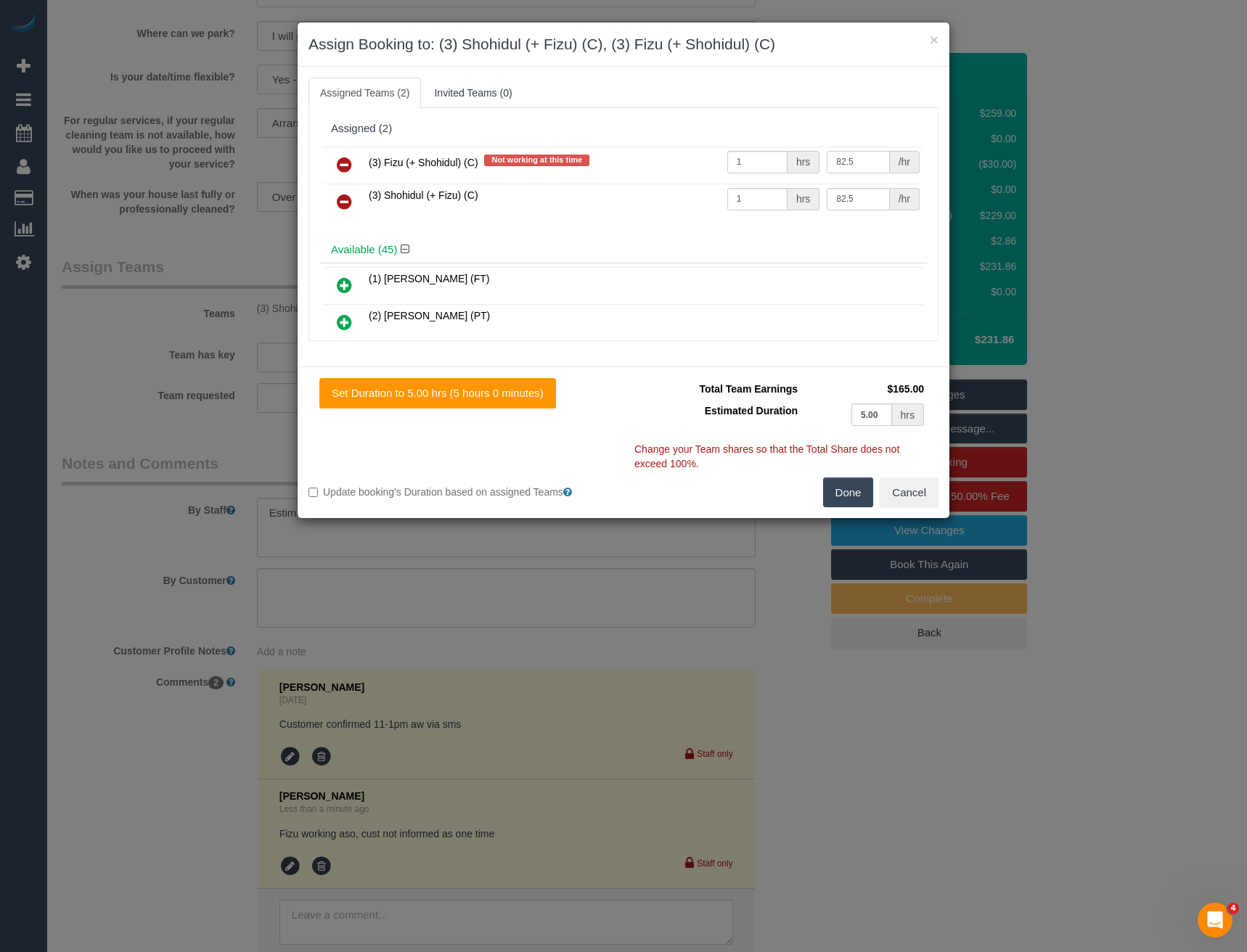
type input "82.5"
click at [851, 495] on button "Done" at bounding box center [849, 492] width 51 height 31
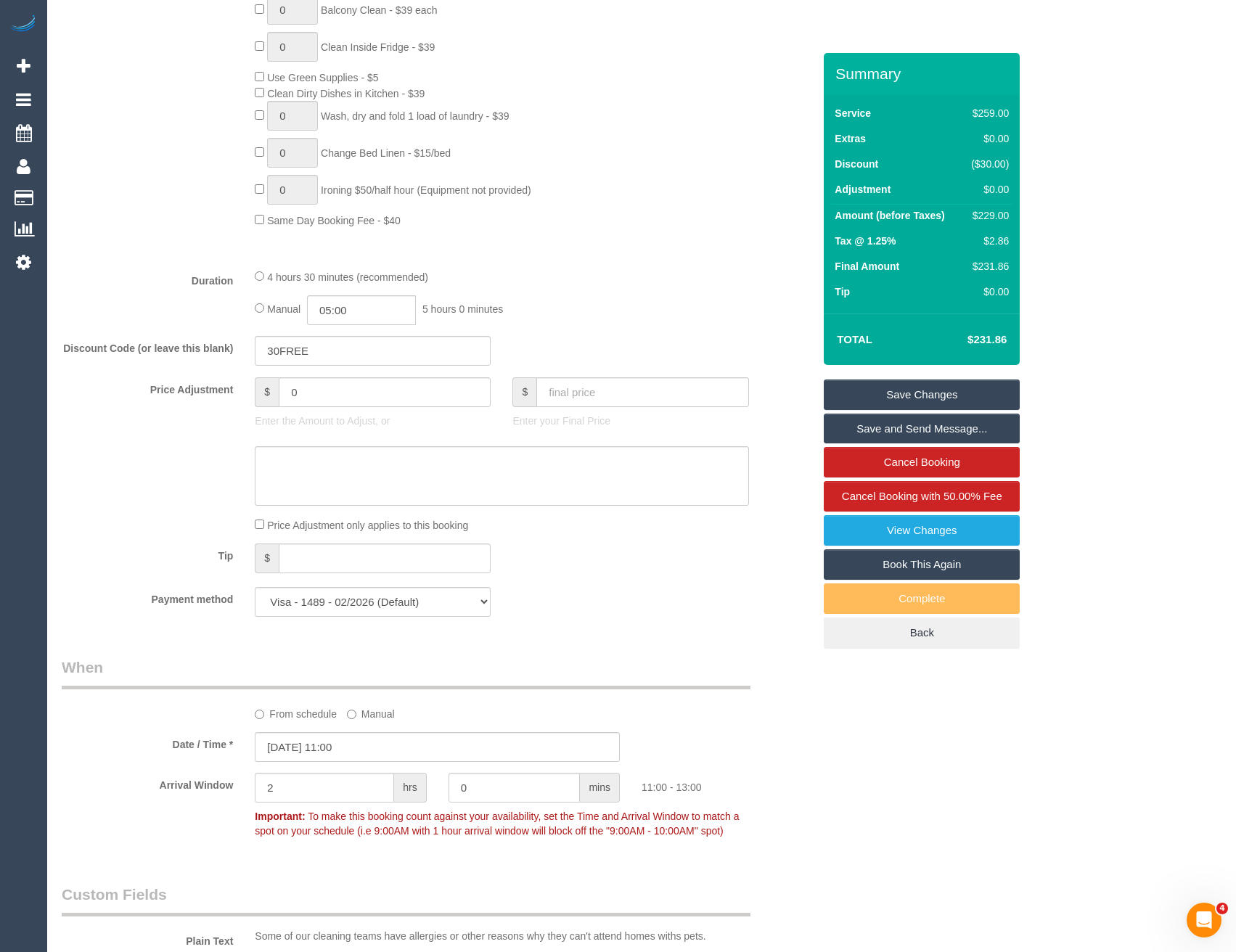
scroll to position [986, 0]
click at [356, 313] on input "05:00" at bounding box center [361, 311] width 109 height 30
type input "02:30"
click at [350, 370] on li "02:30" at bounding box center [346, 377] width 64 height 19
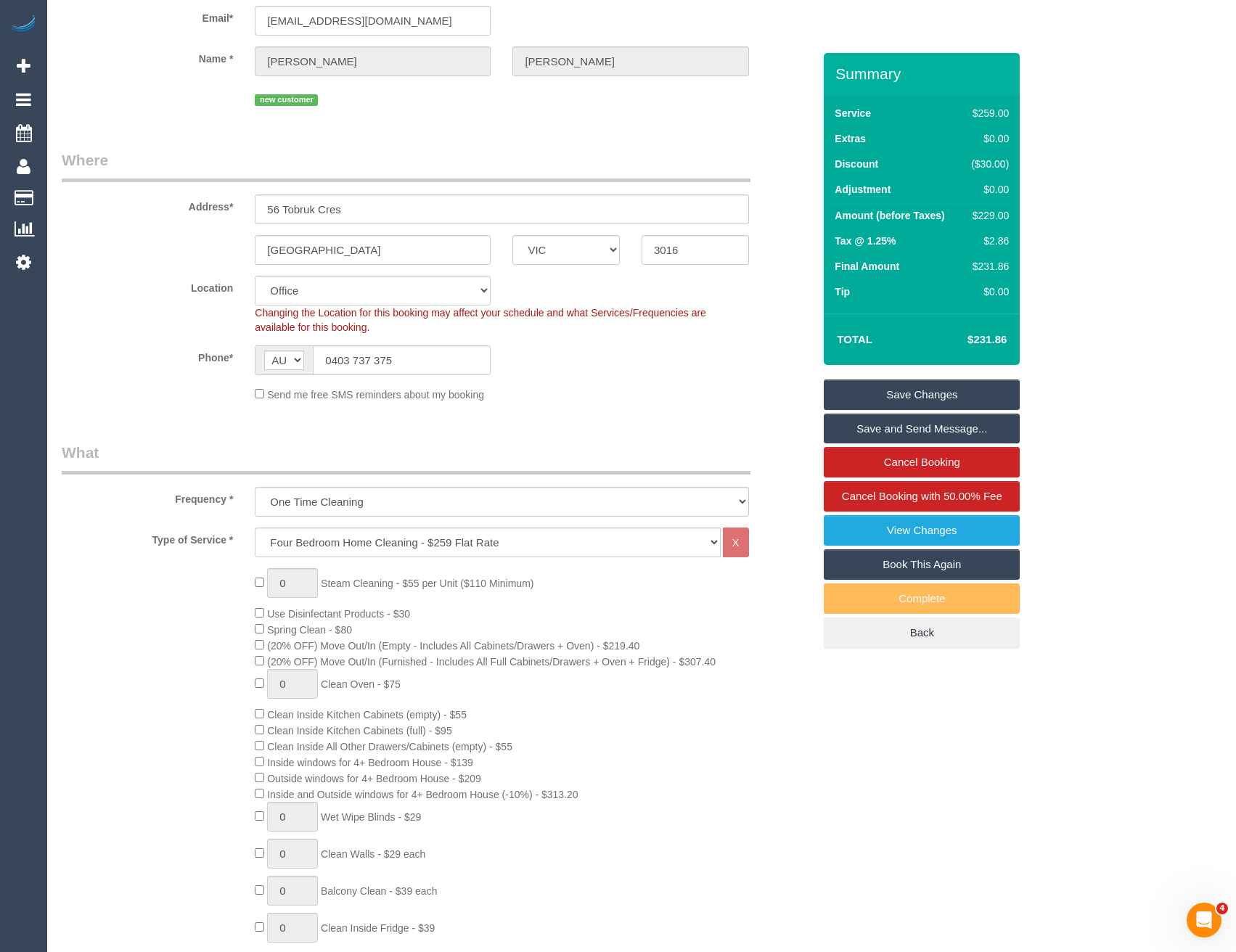
scroll to position [0, 0]
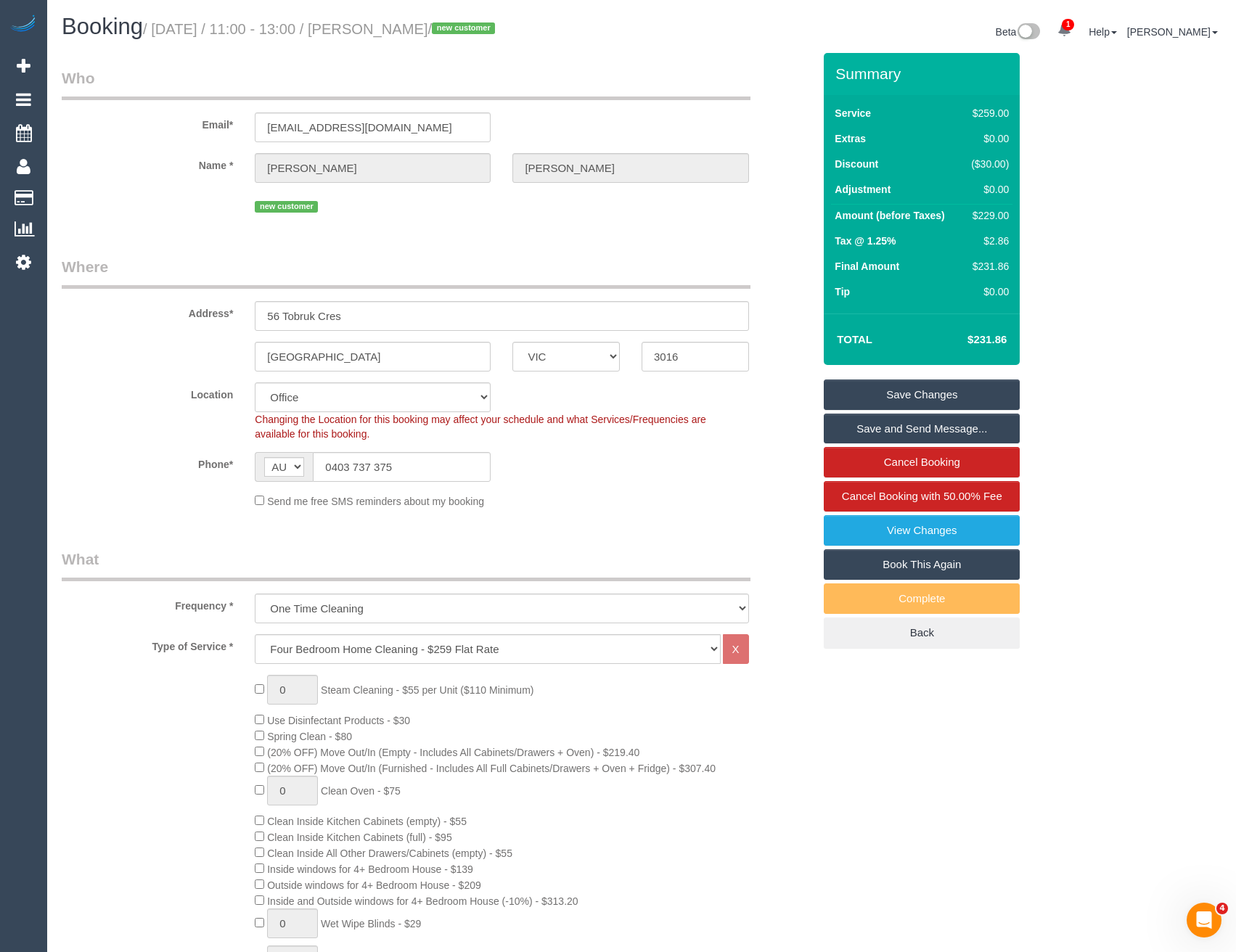
click at [871, 392] on link "Save Changes" at bounding box center [922, 395] width 196 height 31
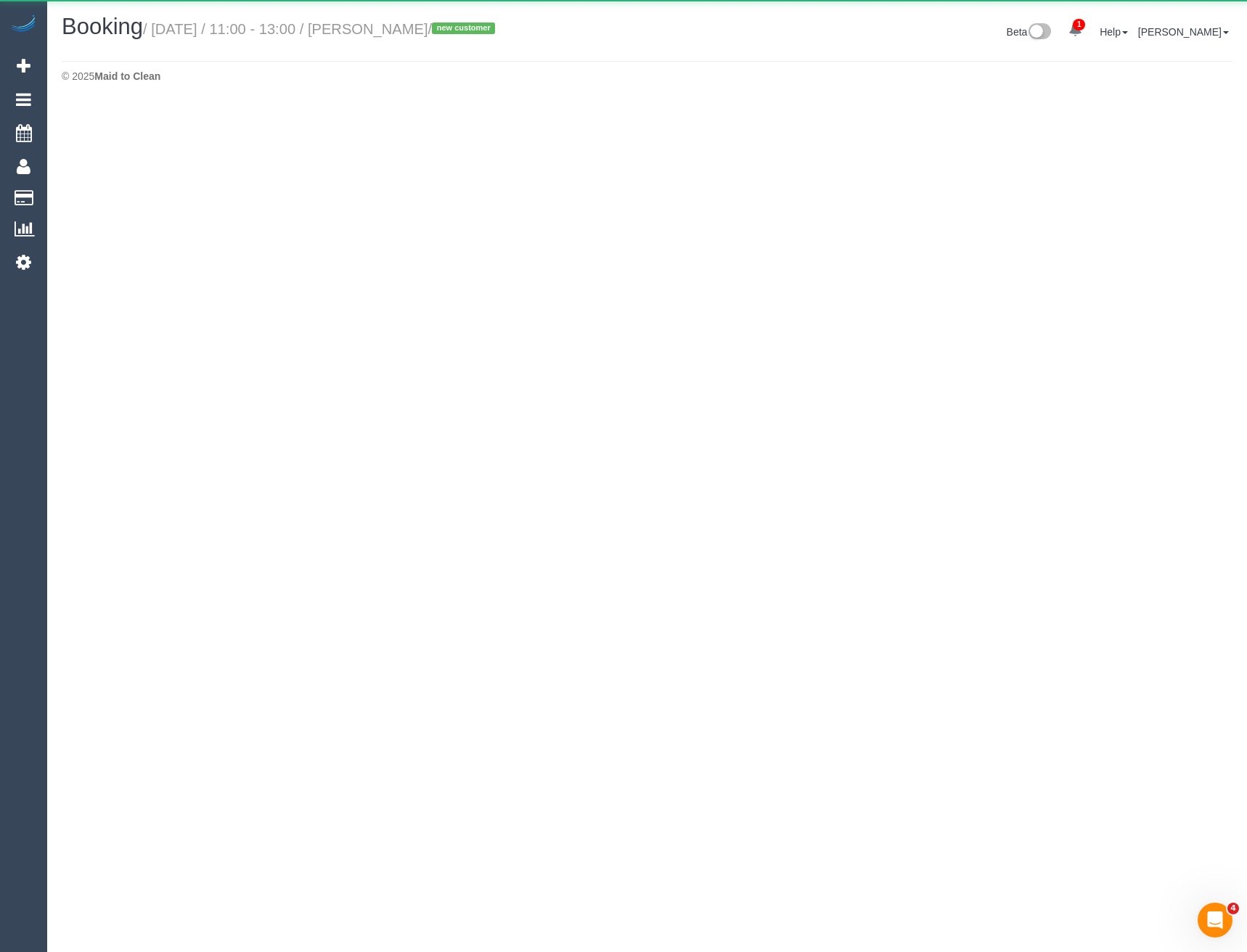
select select "VIC"
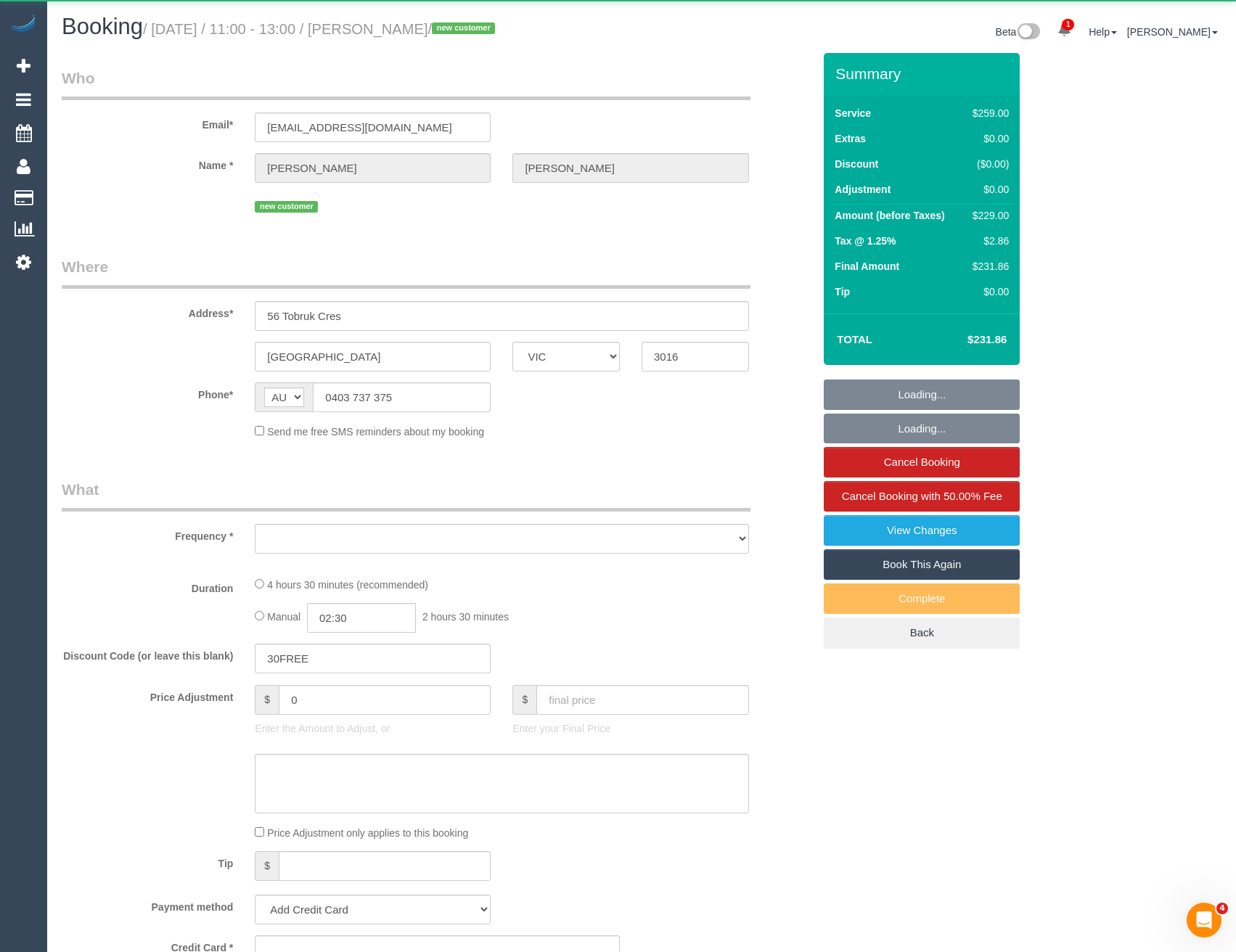
select select "object:7633"
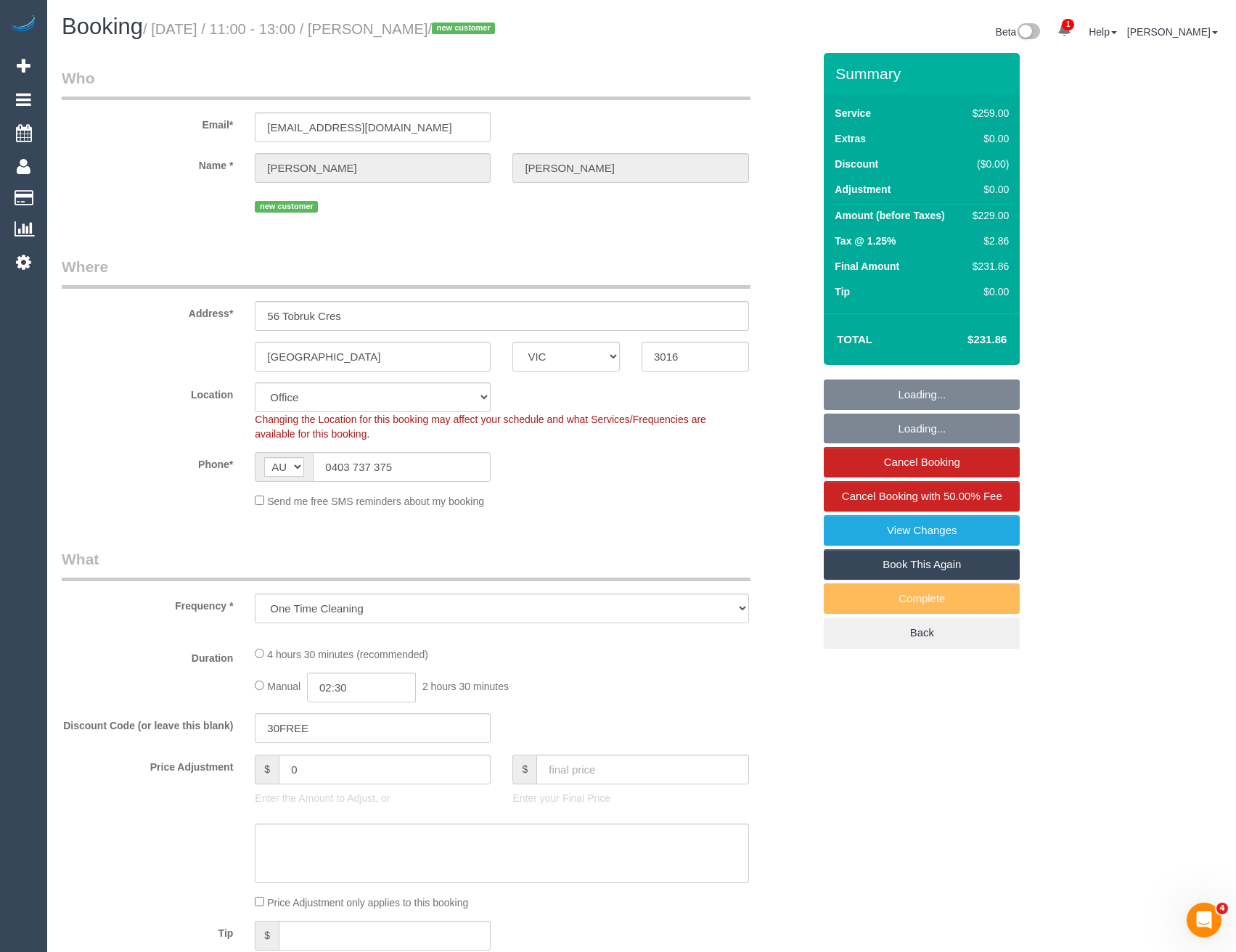
select select "string:stripe-pm_1SBt9V2GScqysDRVOU0KsF4B"
select select "number:29"
select select "number:14"
select select "number:18"
select select "number:24"
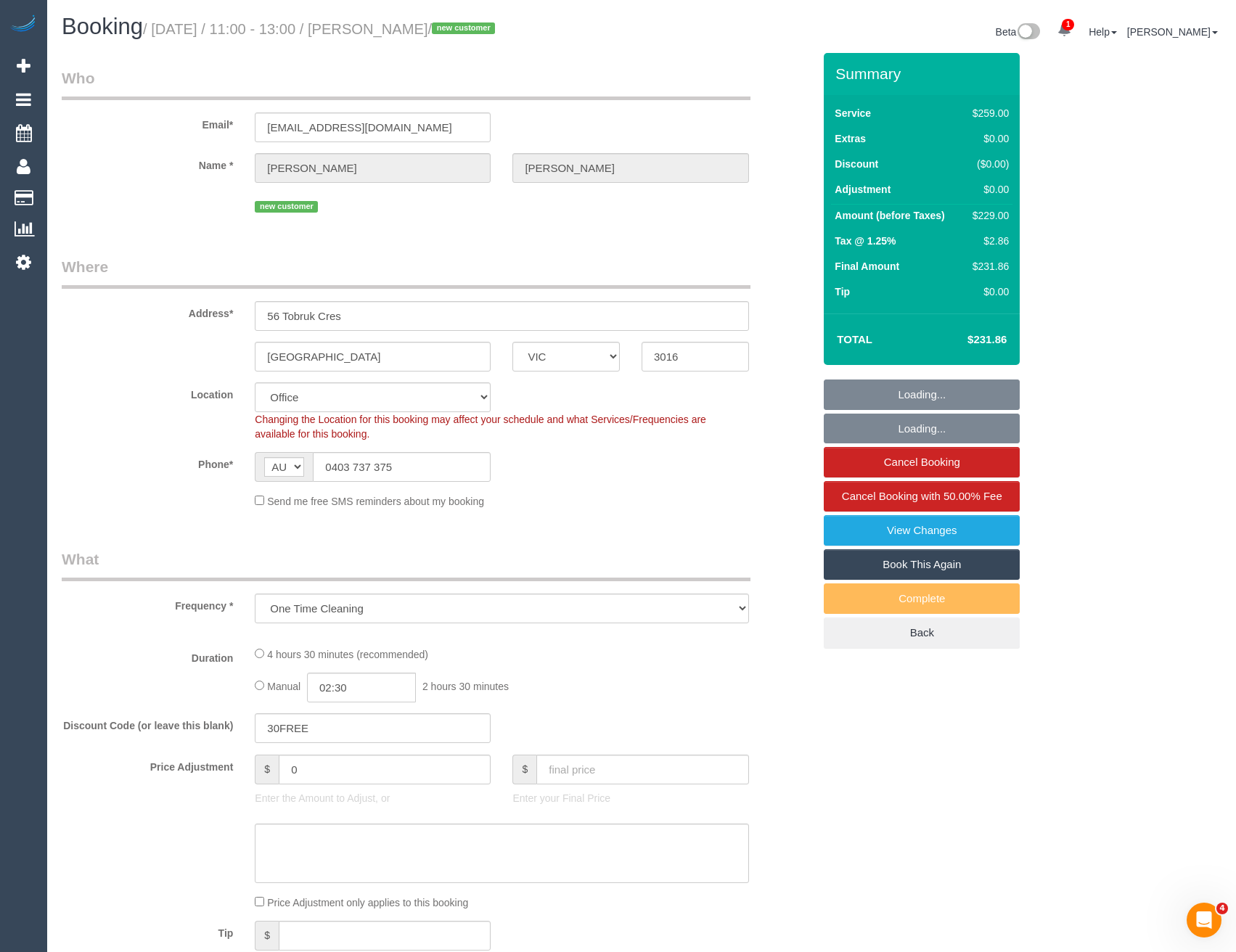
select select "number:33"
select select "number:26"
select select "object:9075"
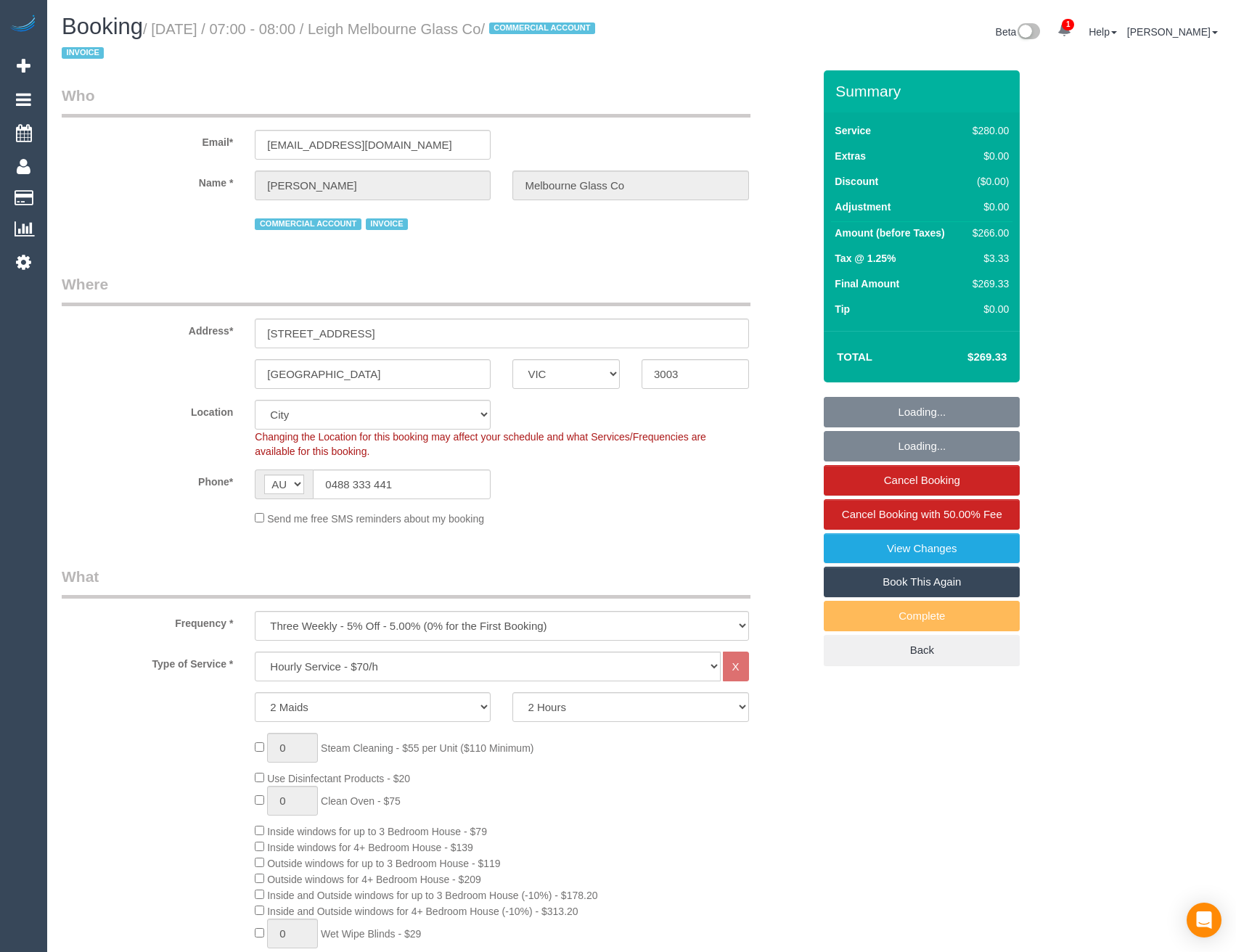
select select "VIC"
select select "2"
select select "object:882"
select select "number:28"
select select "number:14"
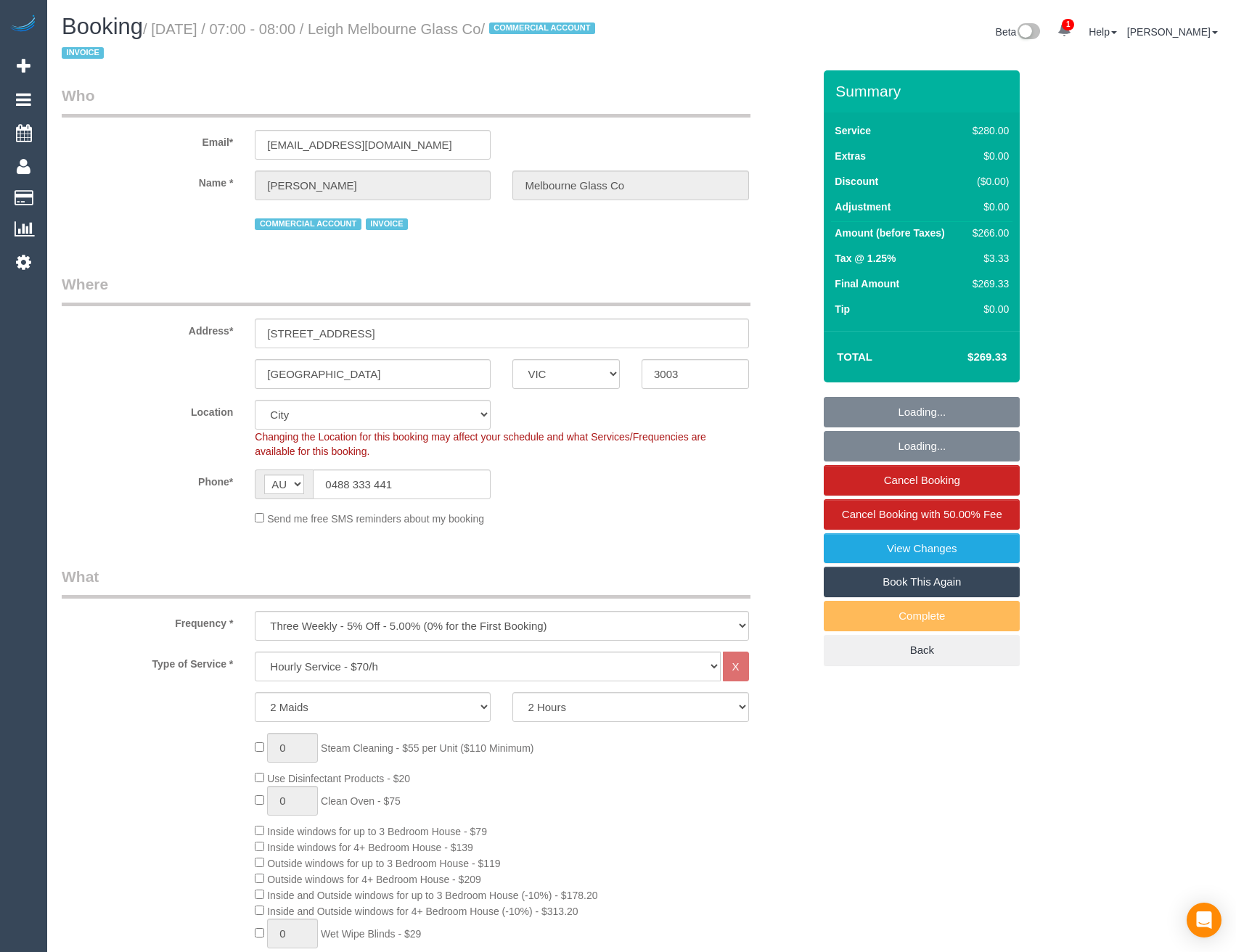
select select "number:19"
select select "number:36"
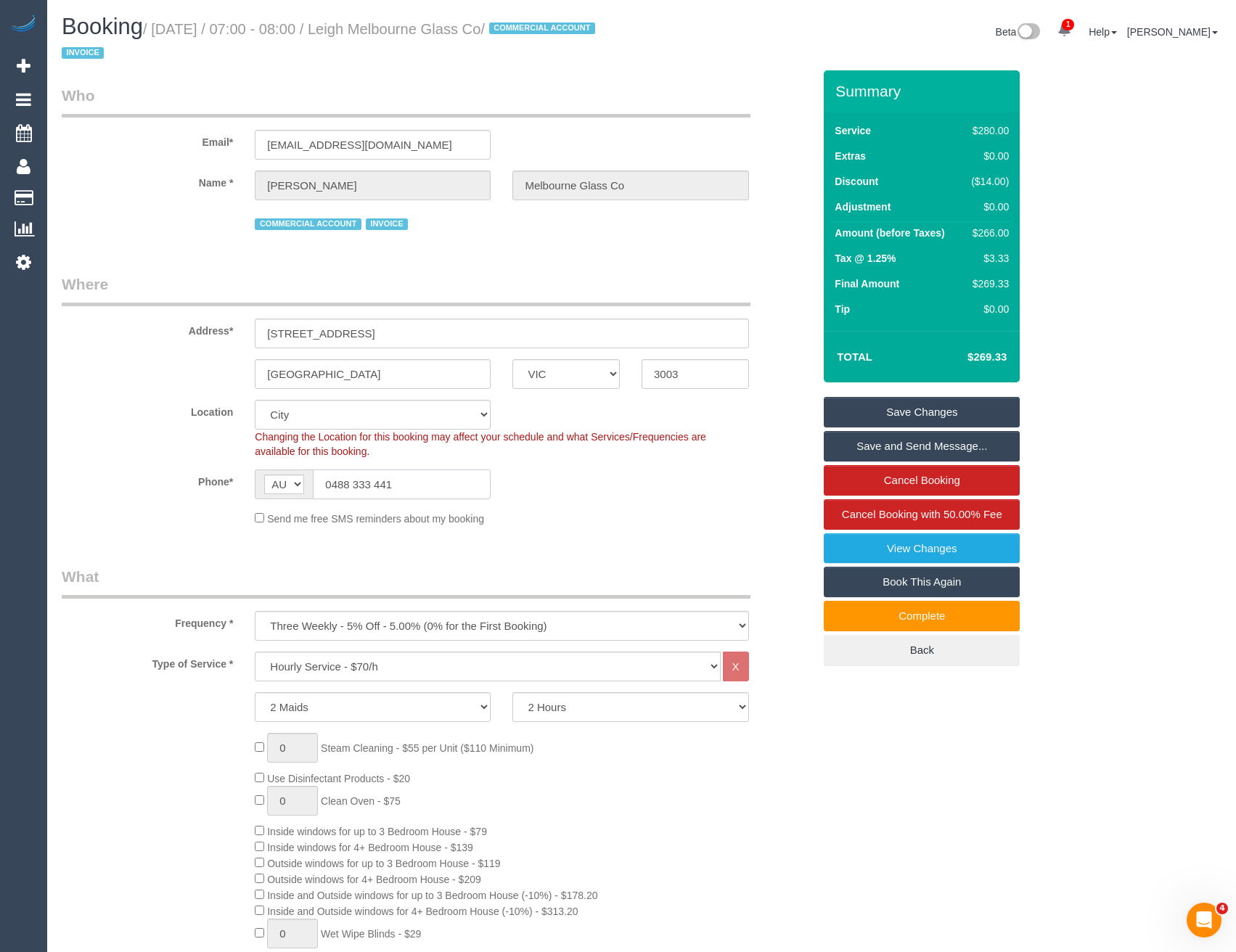
drag, startPoint x: 393, startPoint y: 479, endPoint x: 332, endPoint y: 479, distance: 61.0
click at [332, 479] on input "0488 333 441" at bounding box center [401, 484] width 178 height 30
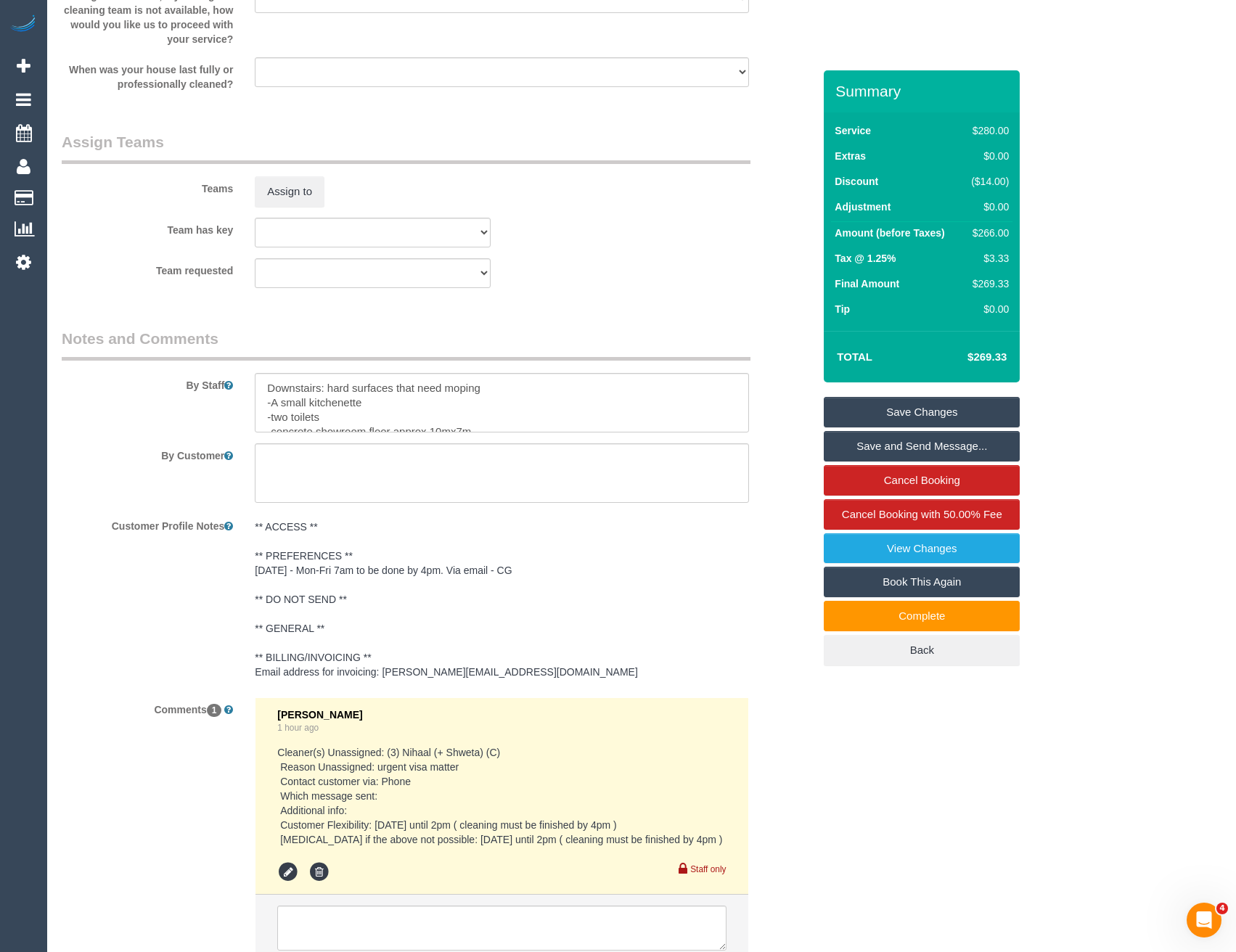
scroll to position [2350, 0]
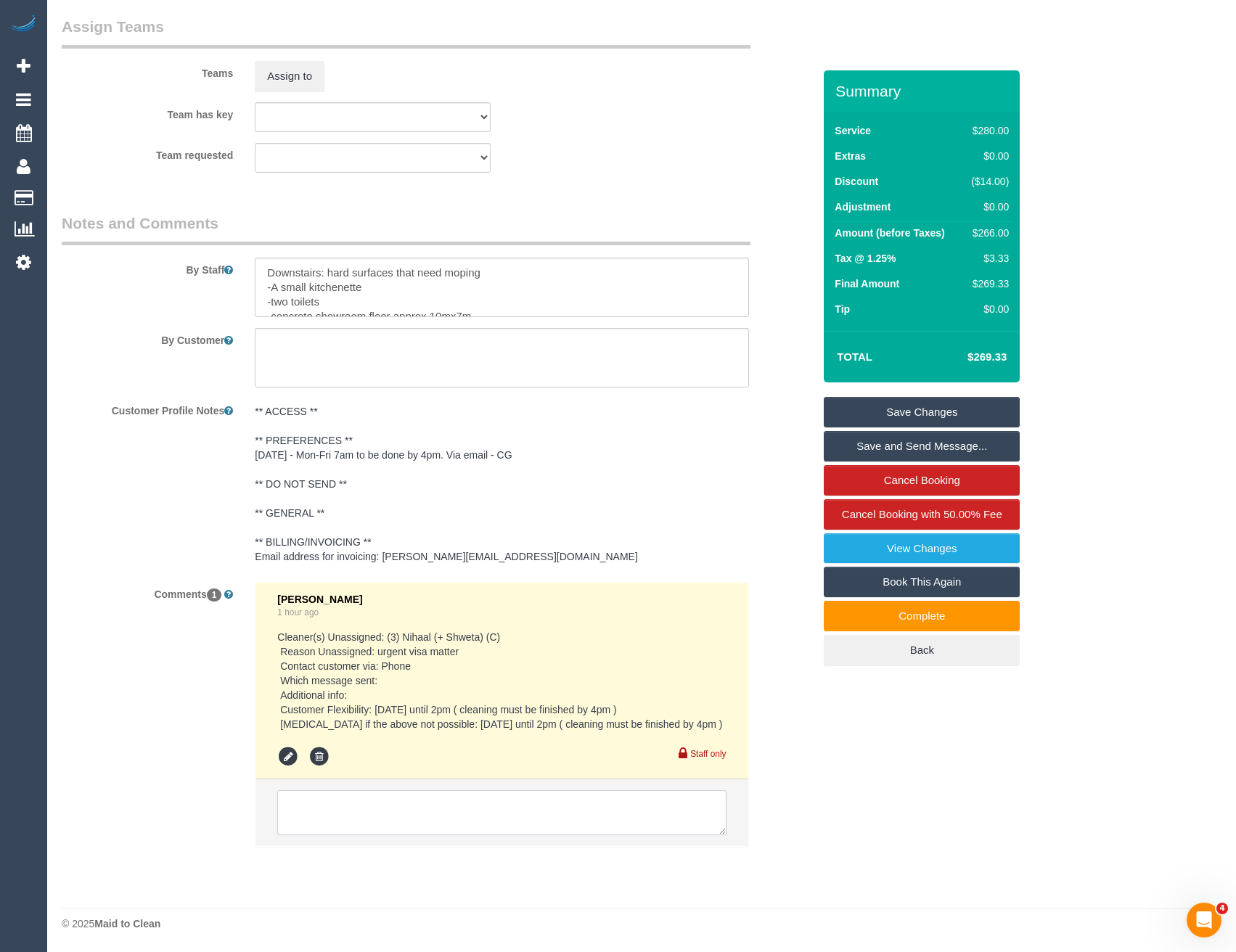
drag, startPoint x: 398, startPoint y: 808, endPoint x: 419, endPoint y: 807, distance: 21.0
click at [398, 808] on textarea at bounding box center [501, 812] width 449 height 45
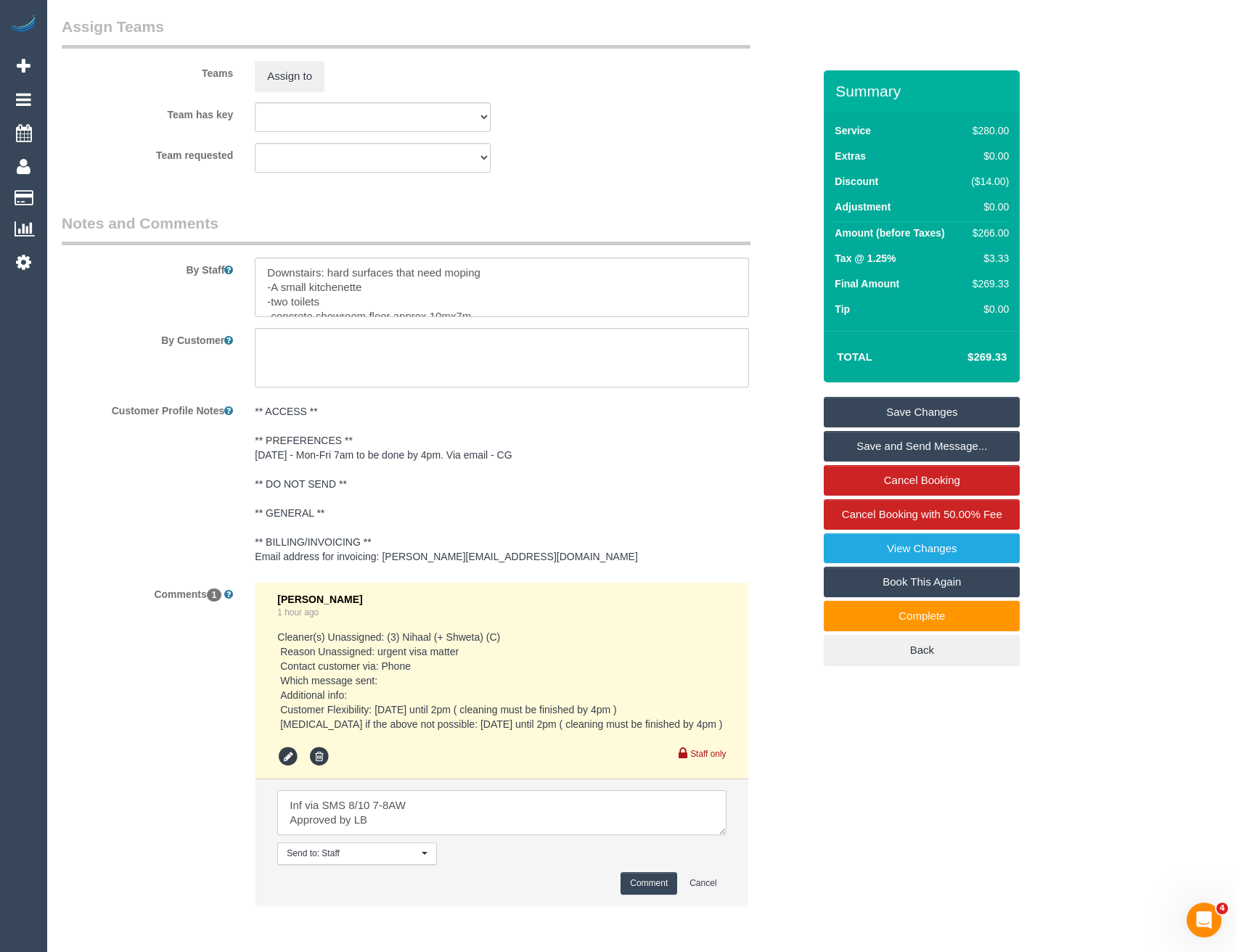
type textarea "Inf via SMS 8/10 7-8AW Approved by LB"
click at [635, 883] on button "Comment" at bounding box center [648, 883] width 56 height 23
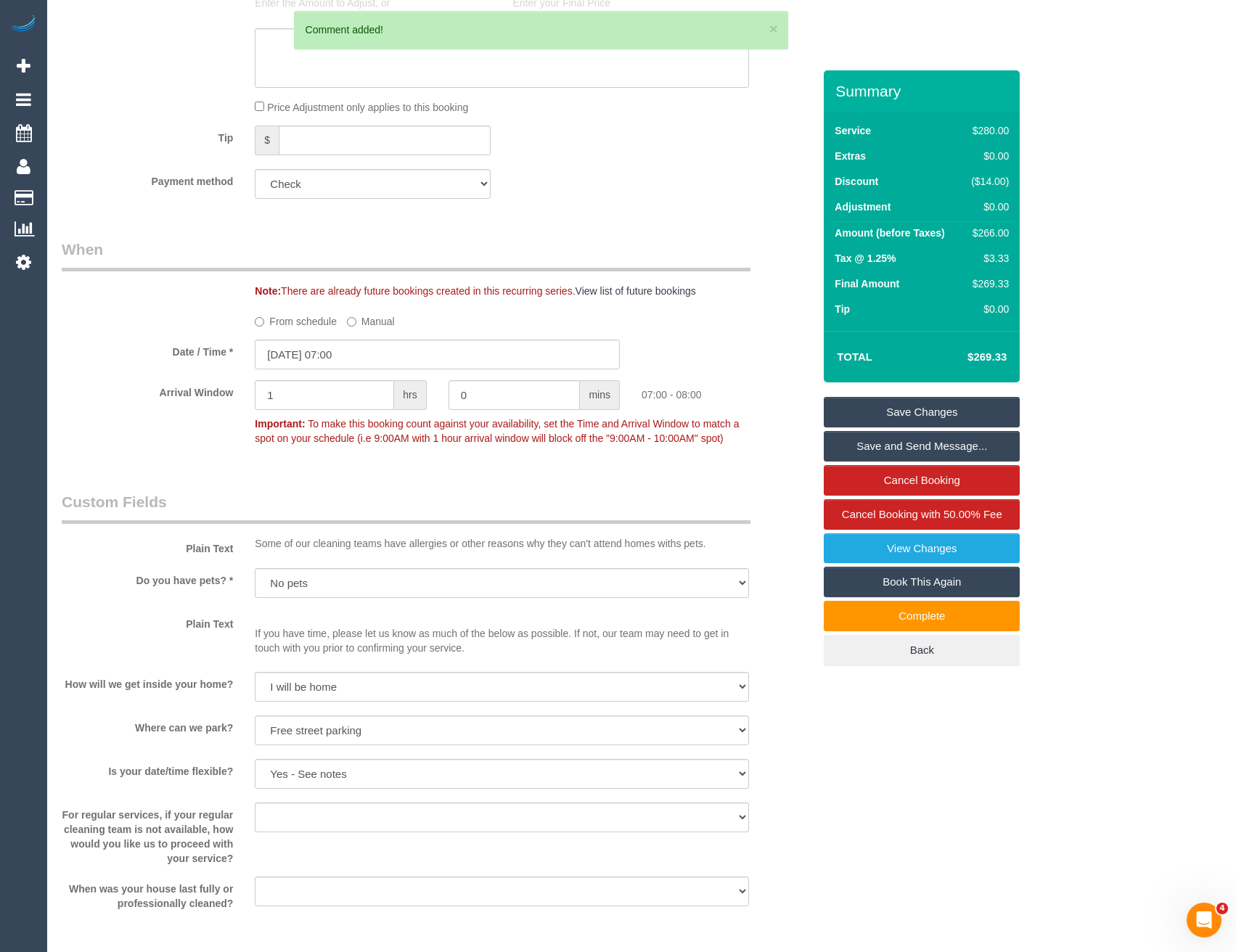
scroll to position [1407, 0]
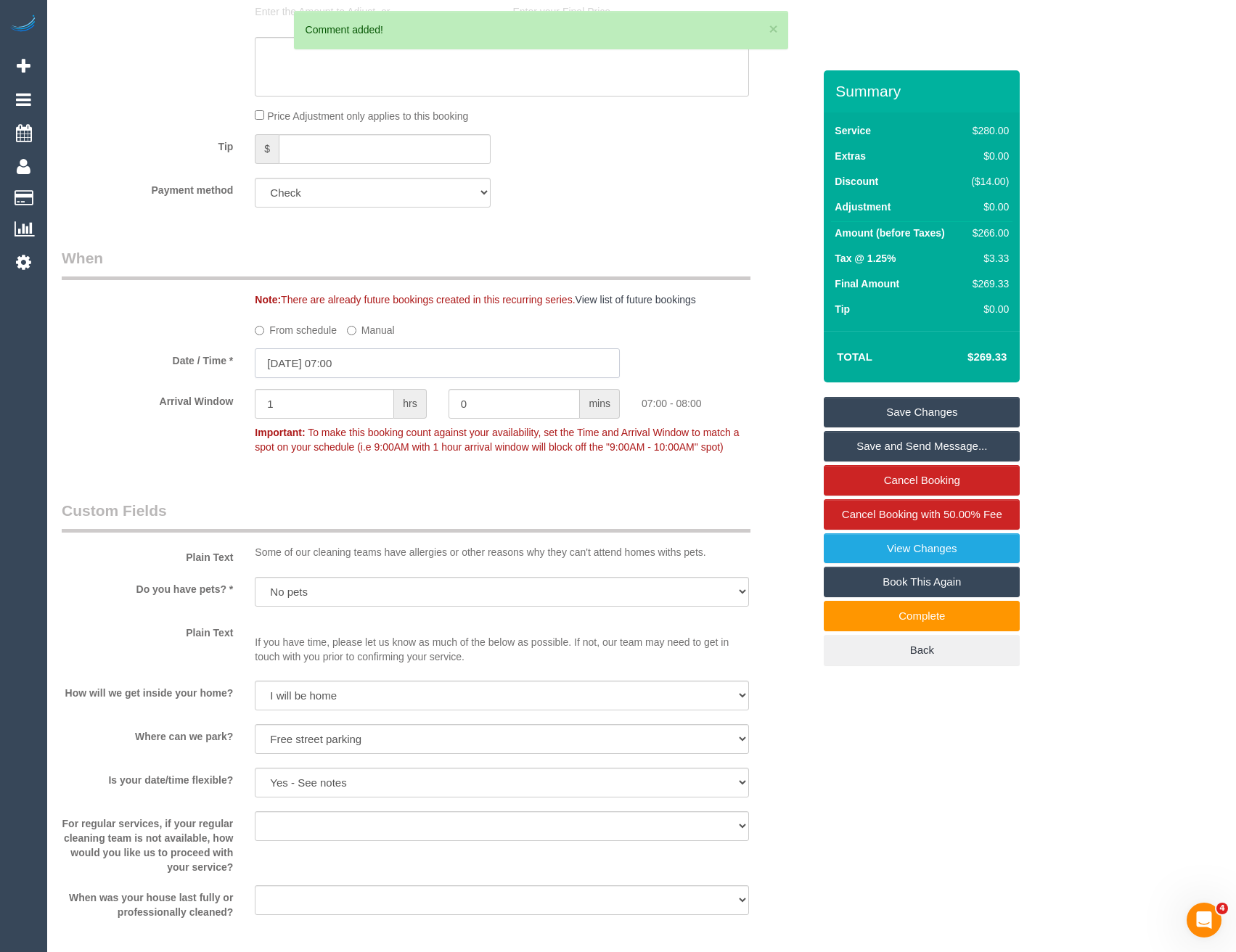
click at [344, 367] on input "07/10/2025 07:00" at bounding box center [438, 363] width 365 height 30
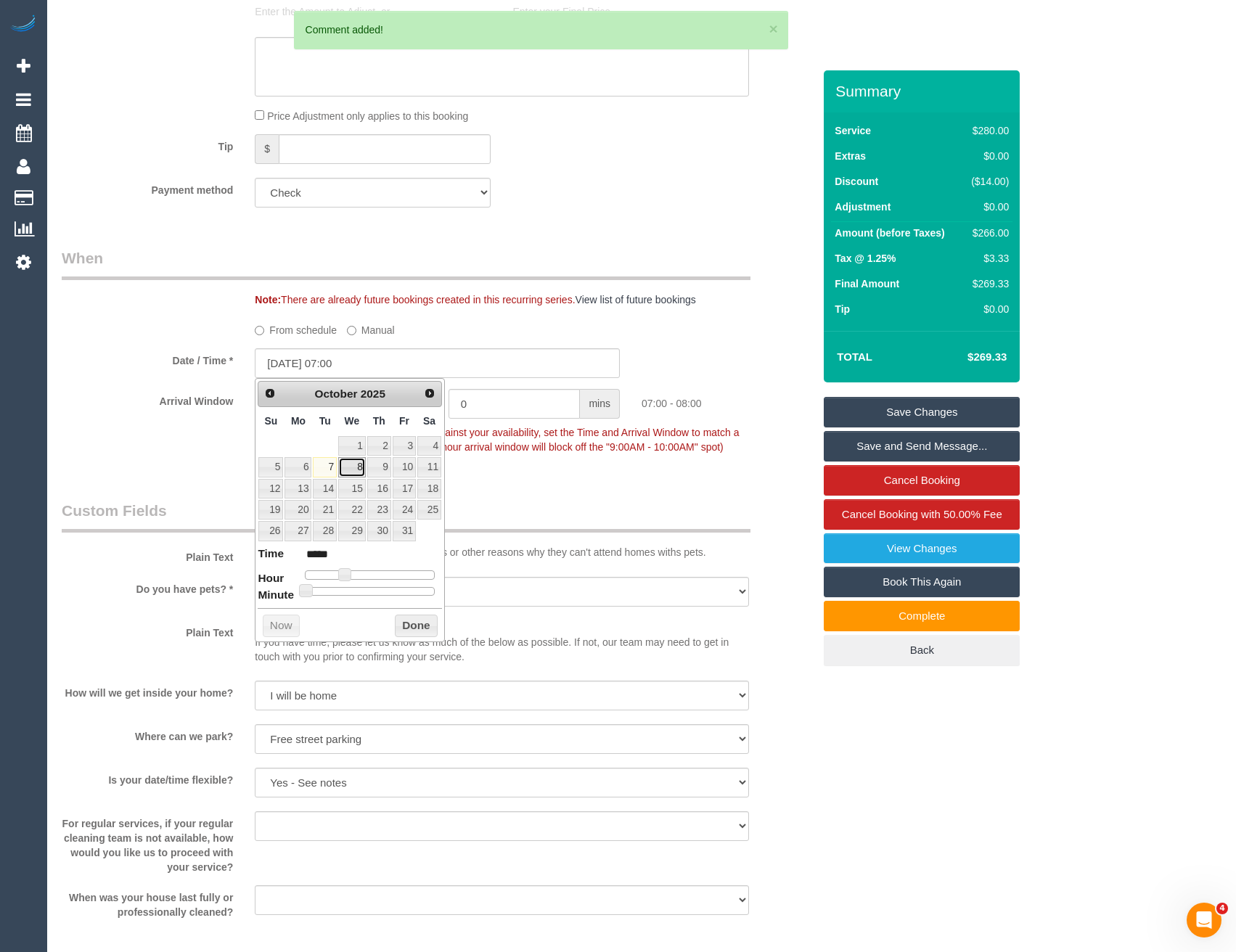
click at [360, 468] on link "8" at bounding box center [352, 467] width 28 height 20
type input "08/10/2025 07:00"
click at [415, 626] on button "Done" at bounding box center [416, 626] width 43 height 23
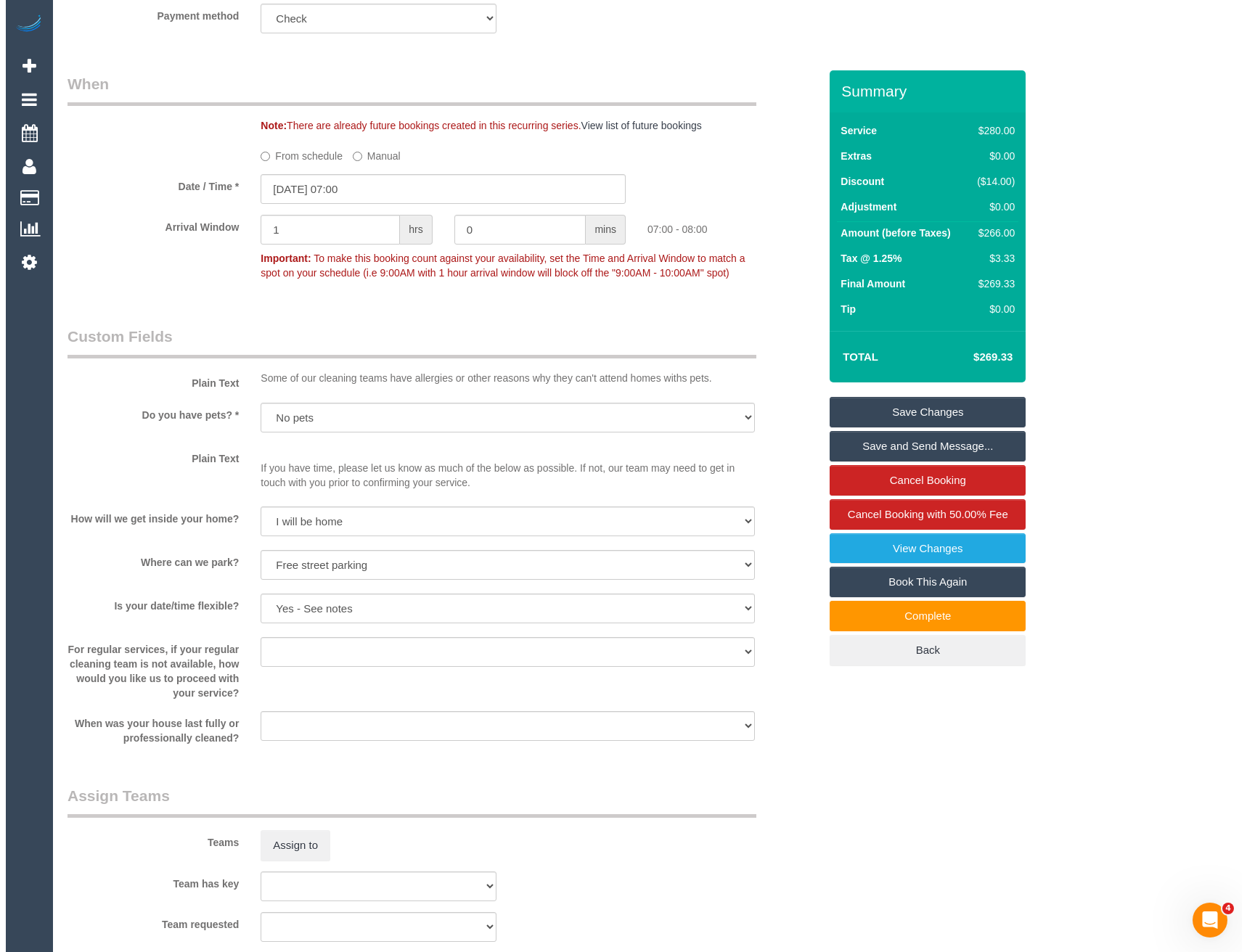
scroll to position [1842, 0]
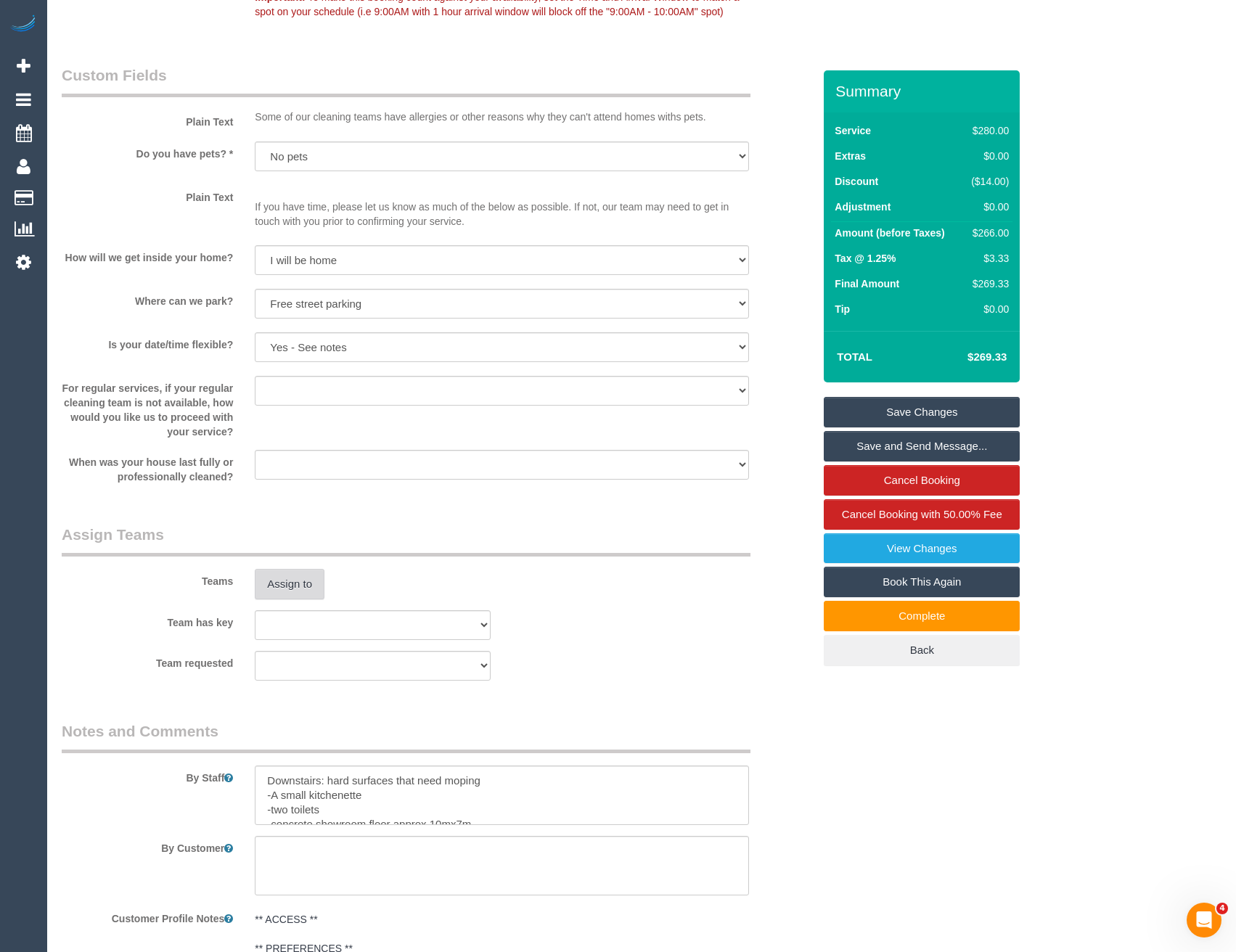
click at [279, 576] on button "Assign to" at bounding box center [289, 584] width 69 height 31
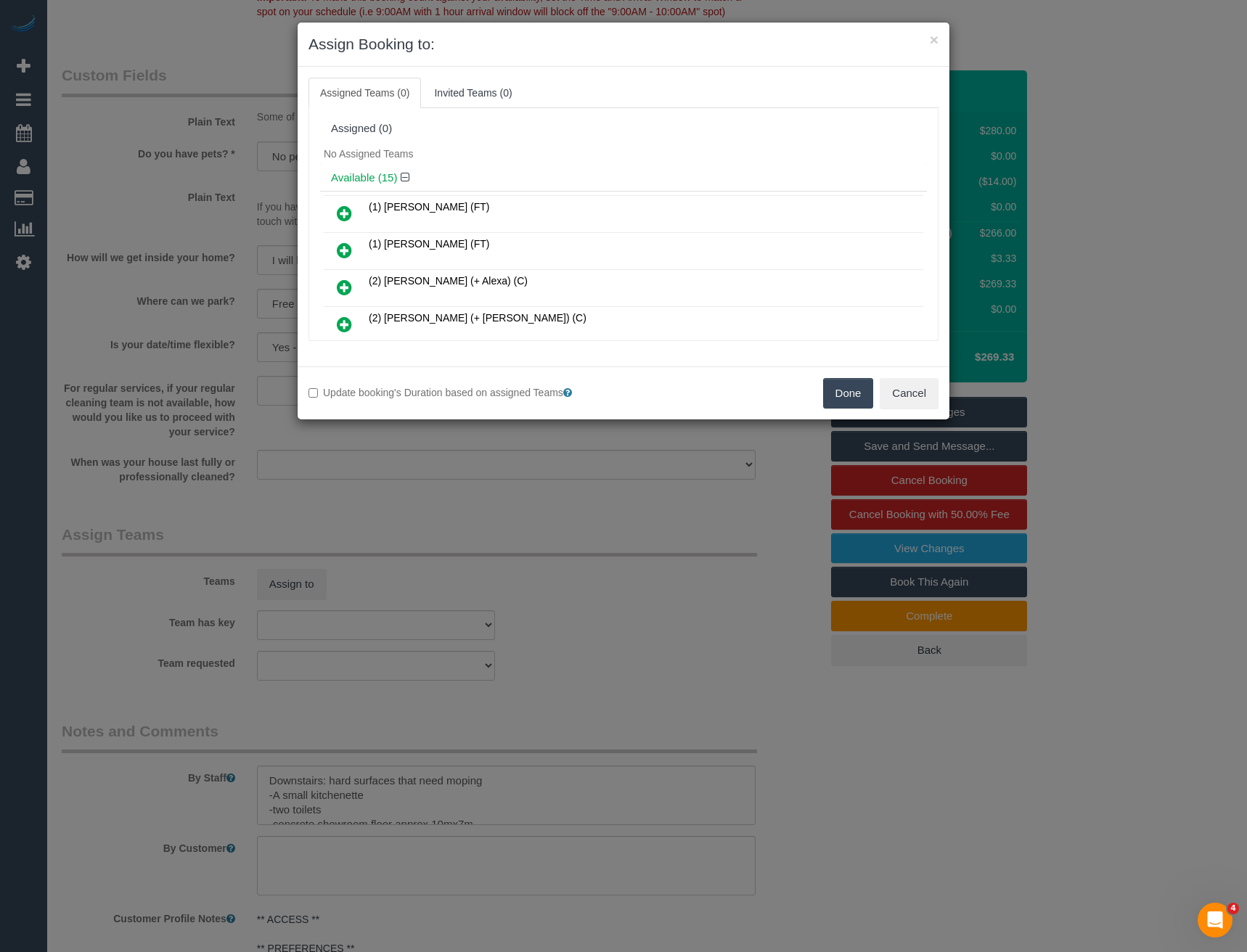
scroll to position [168, 0]
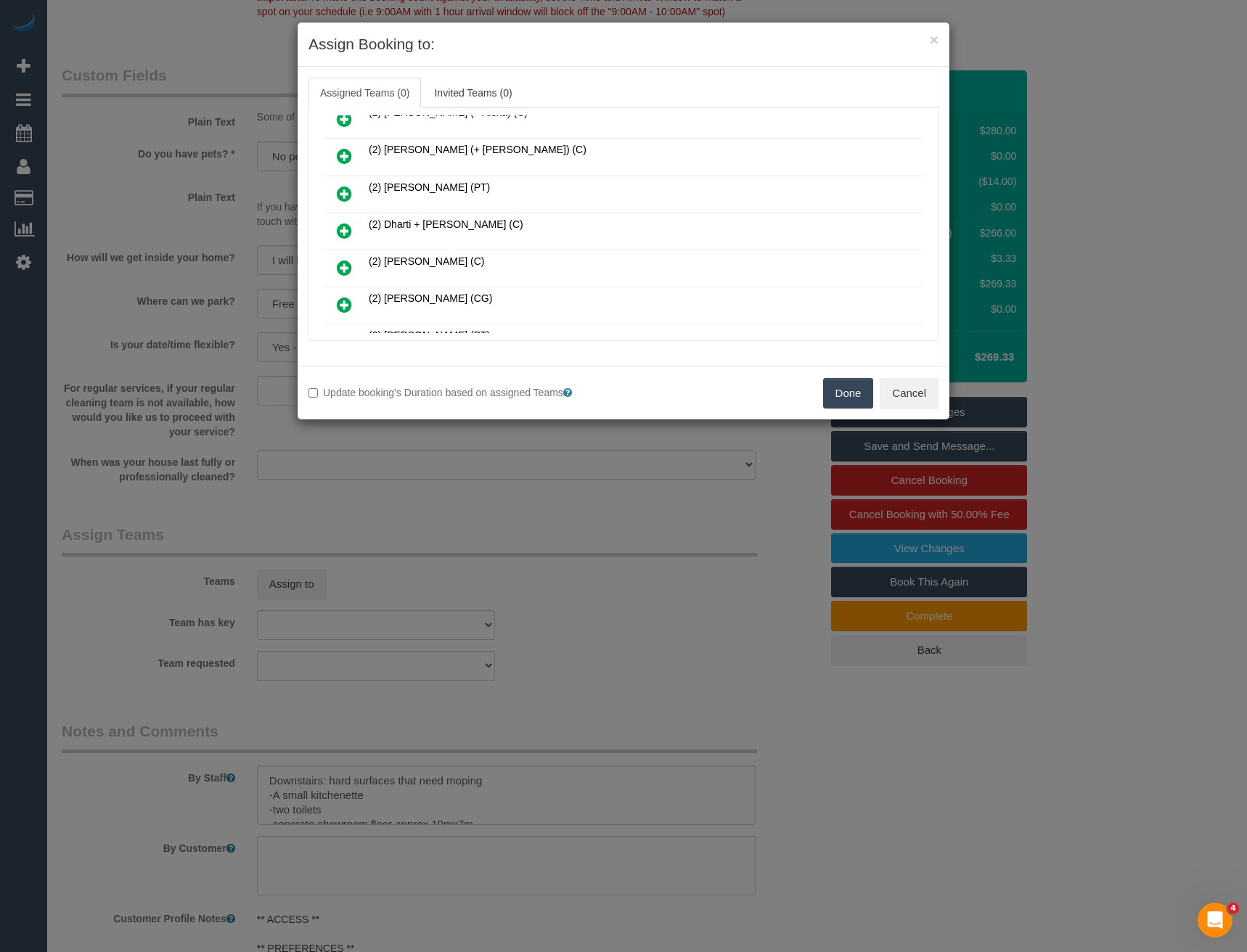
click at [343, 235] on icon at bounding box center [344, 231] width 15 height 18
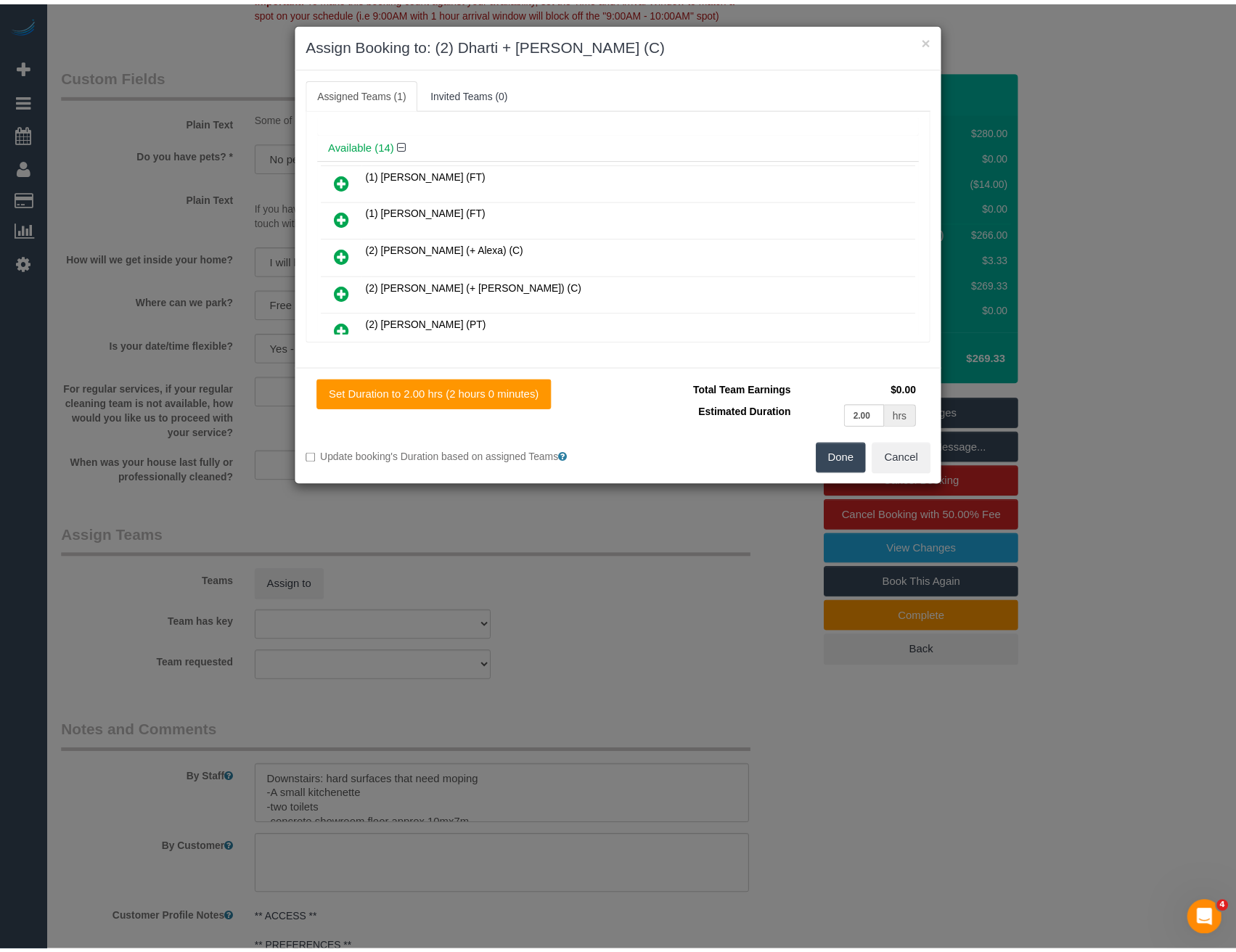
scroll to position [0, 0]
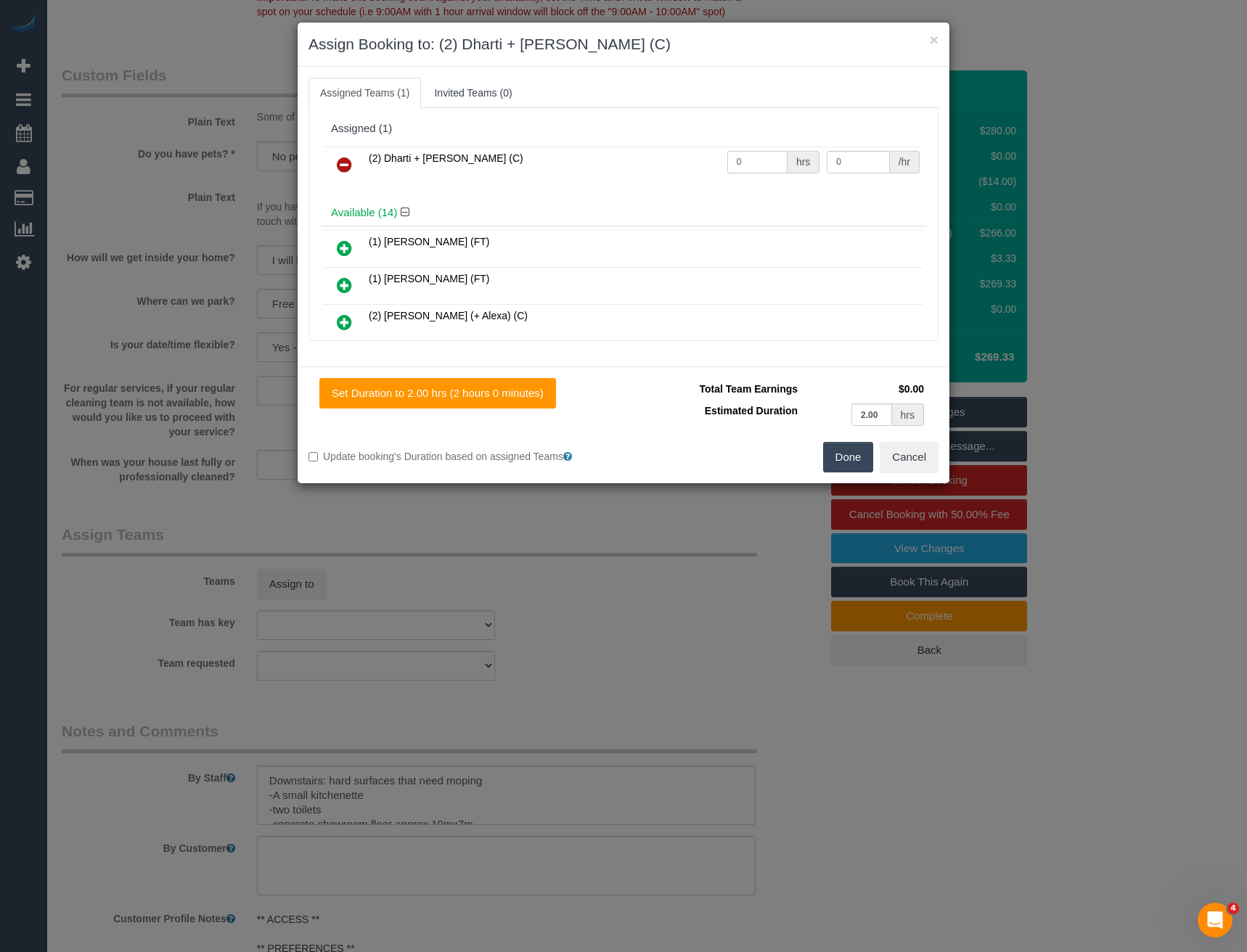
drag, startPoint x: 748, startPoint y: 159, endPoint x: 685, endPoint y: 154, distance: 63.2
click at [694, 163] on tr "(2) Dharti + Kishan (C) 0 hrs 0 /hr" at bounding box center [624, 165] width 599 height 37
type input "4"
type input "37.5"
click at [850, 454] on button "Done" at bounding box center [849, 457] width 51 height 31
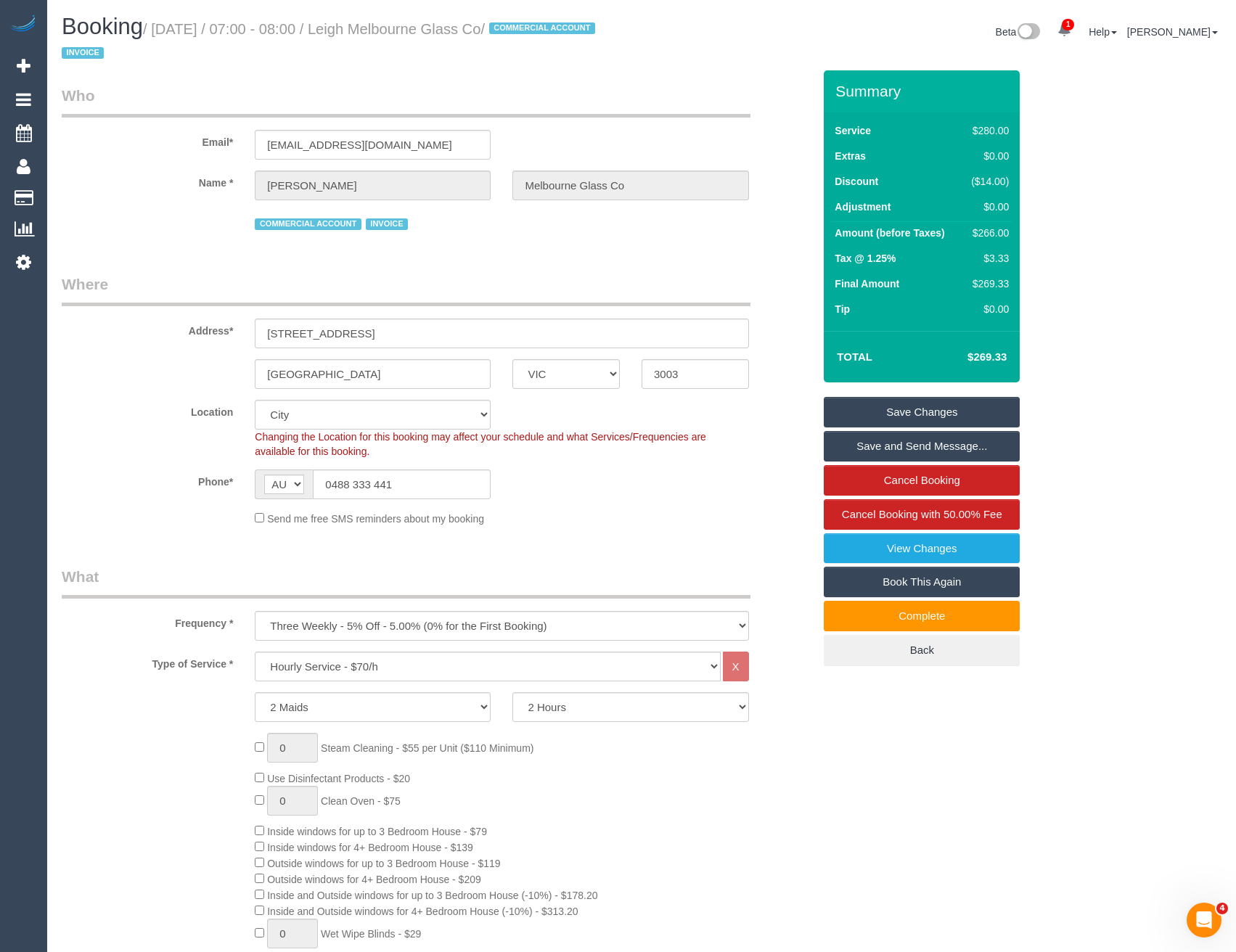
click at [856, 451] on link "Save and Send Message..." at bounding box center [922, 446] width 196 height 31
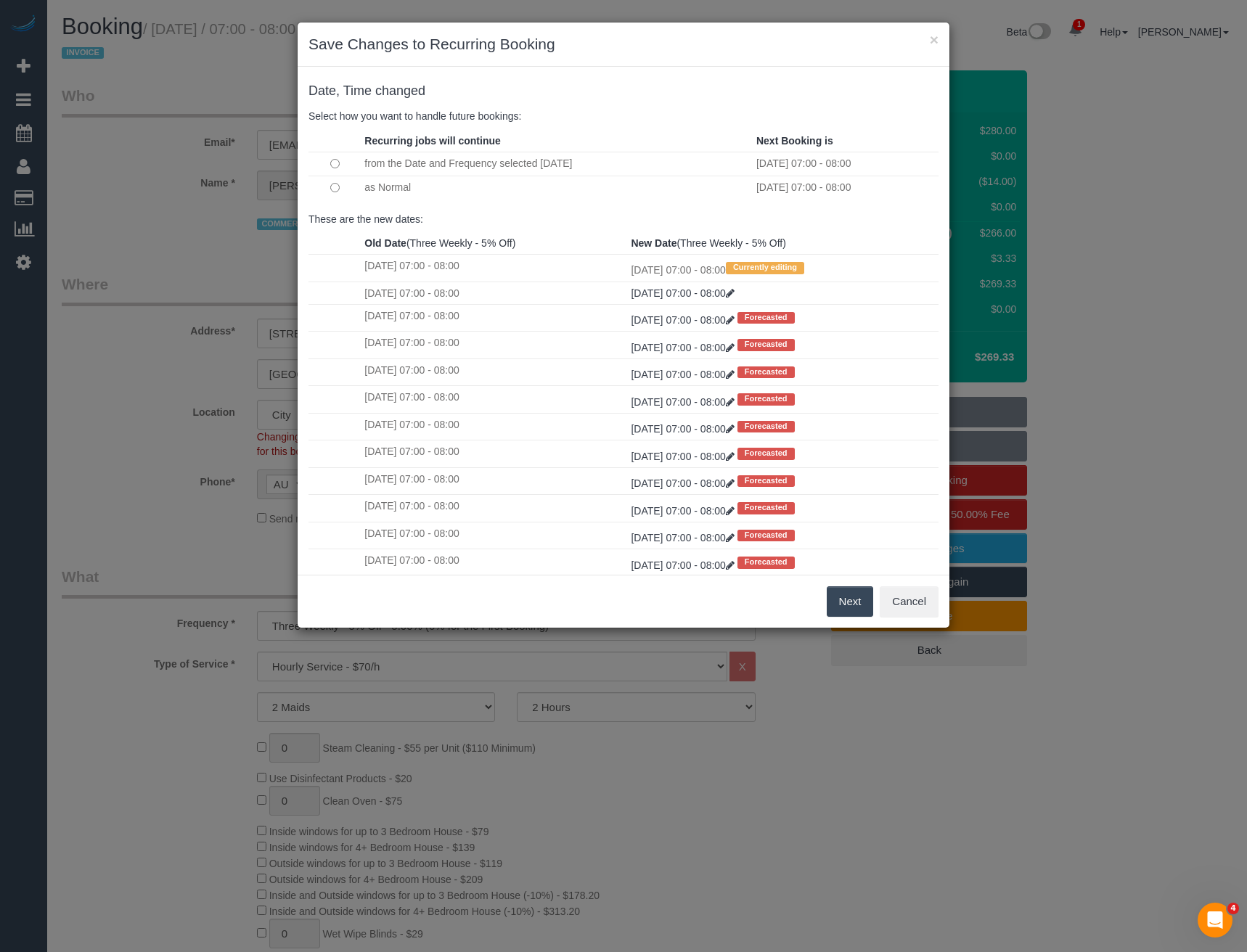
click at [855, 600] on button "Next" at bounding box center [850, 601] width 48 height 31
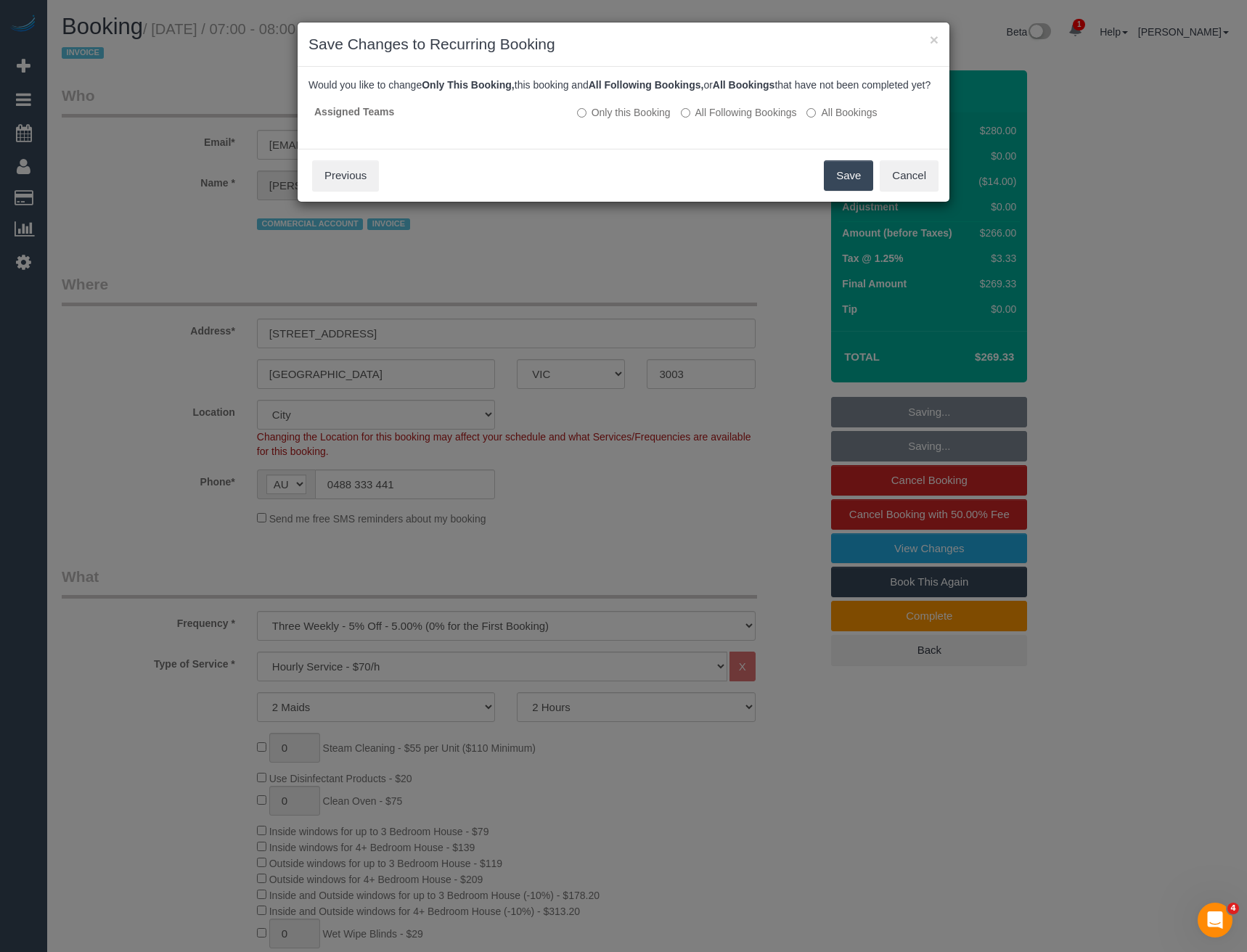
click at [844, 180] on button "Save" at bounding box center [849, 175] width 50 height 31
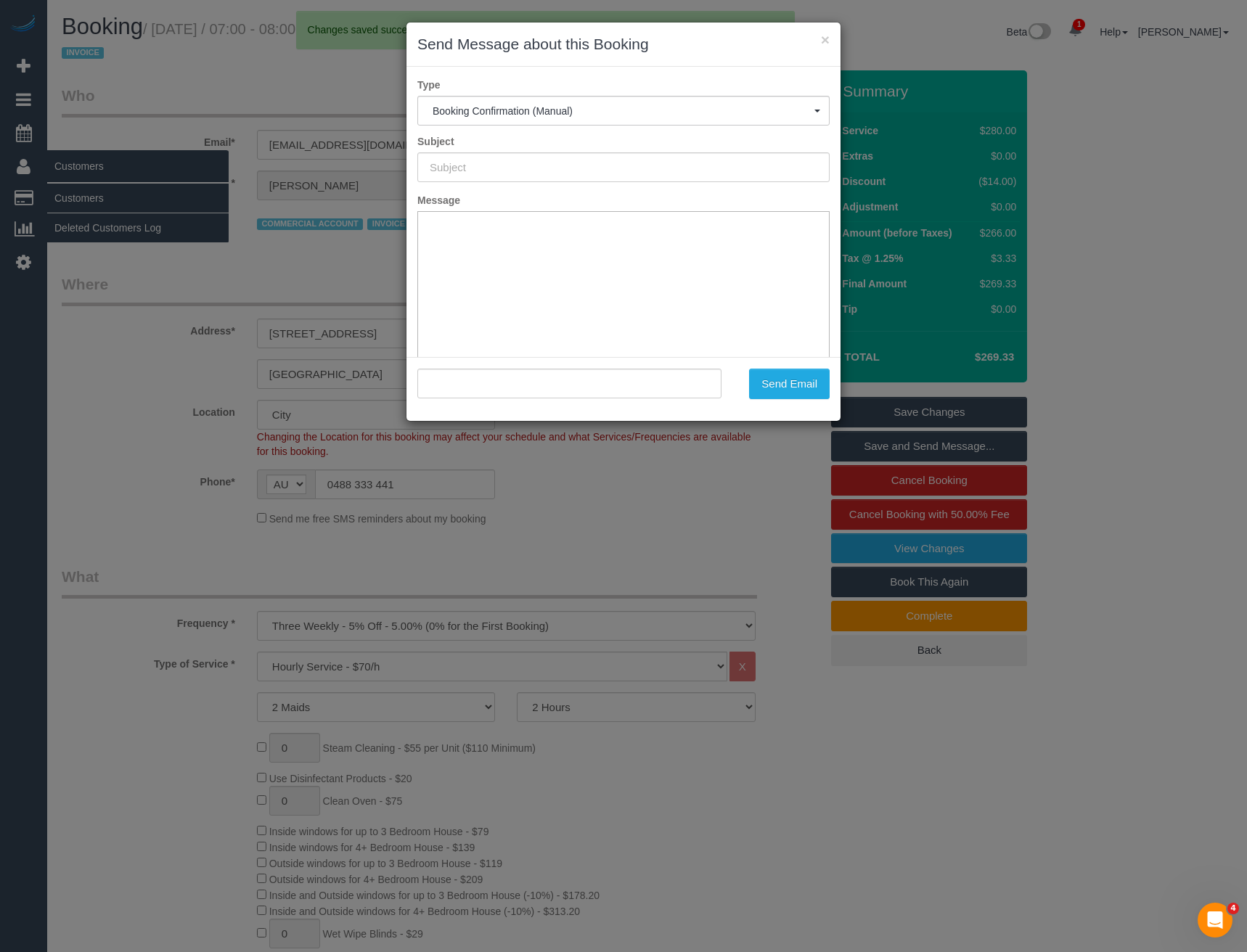
type input "Booking Confirmed"
type input ""Leigh Melbourne Glass Co" <leigh@melbourneglass.co>"
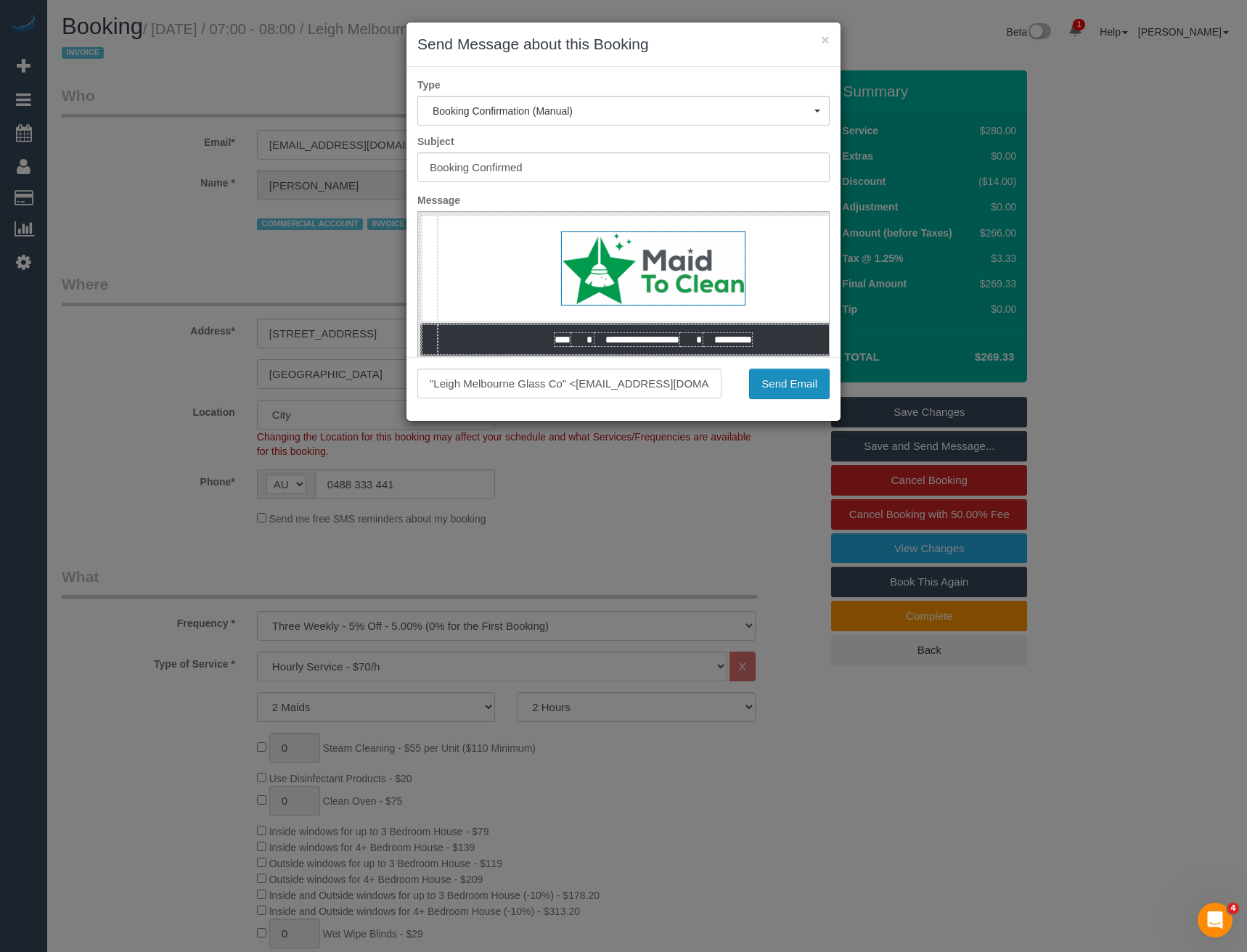
click at [772, 395] on button "Send Email" at bounding box center [789, 384] width 80 height 31
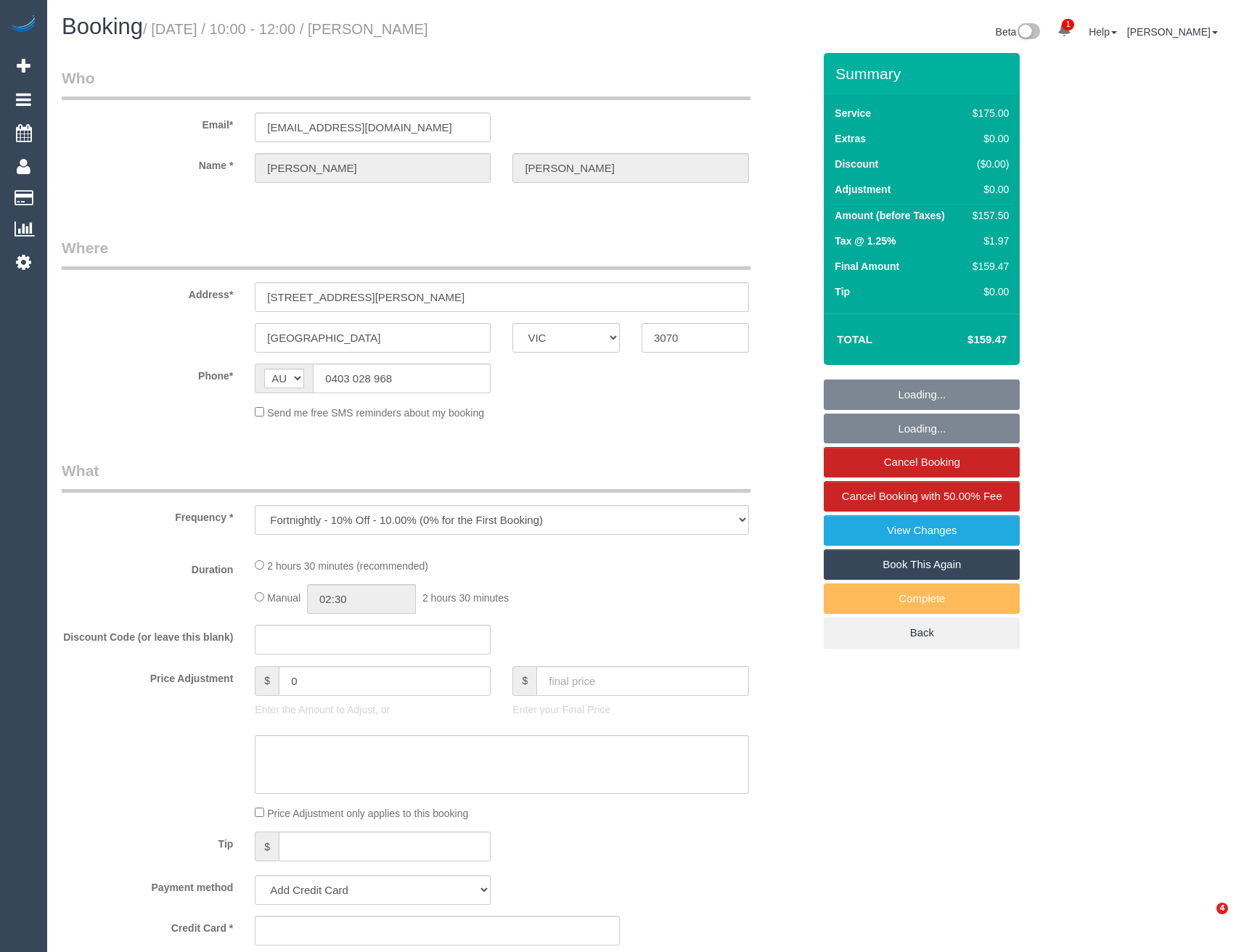
select select "VIC"
select select "string:stripe-pm_1NhhWV2GScqysDRVr5SYfZ4r"
select select "150"
select select "number:28"
select select "number:14"
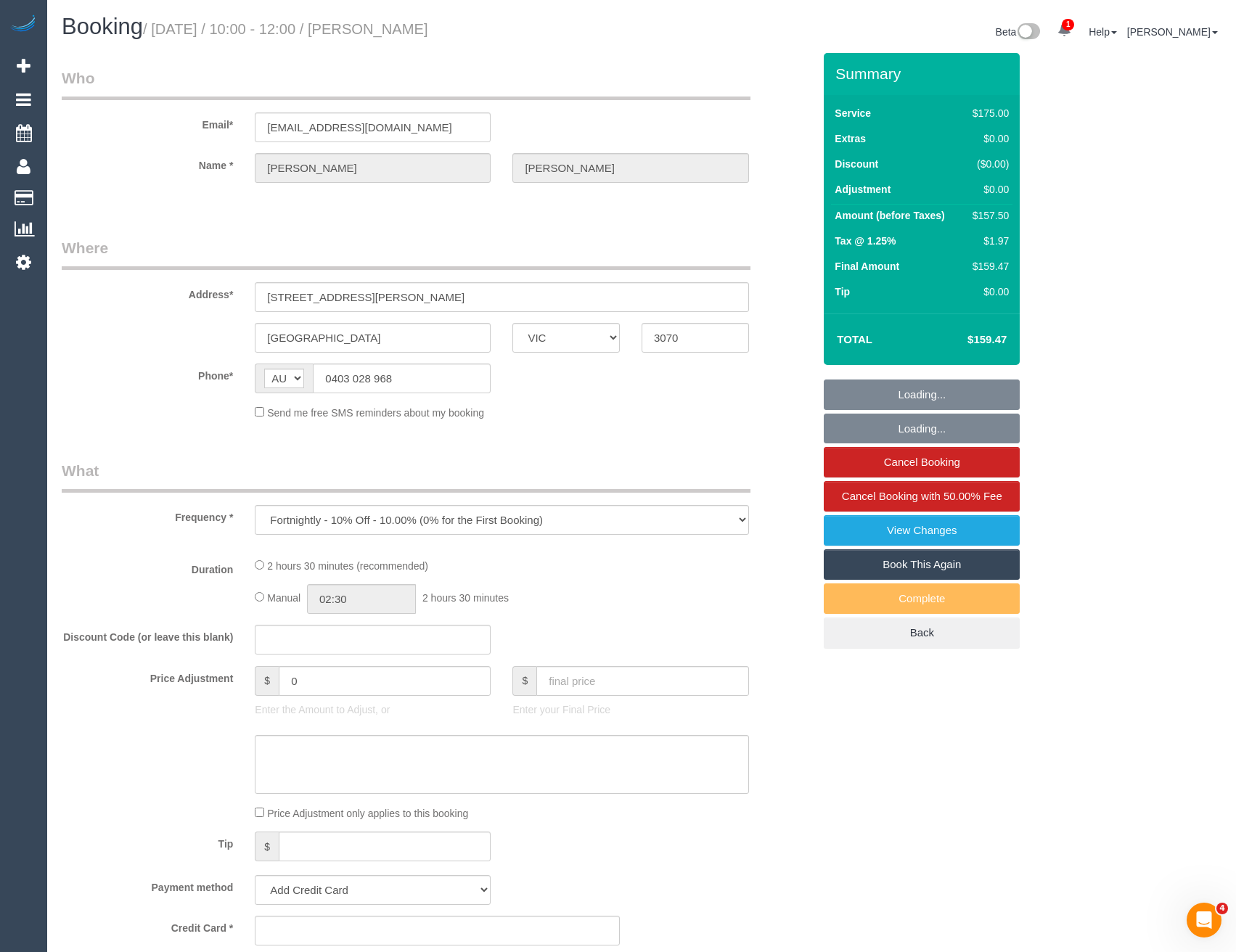
select select "number:19"
select select "number:22"
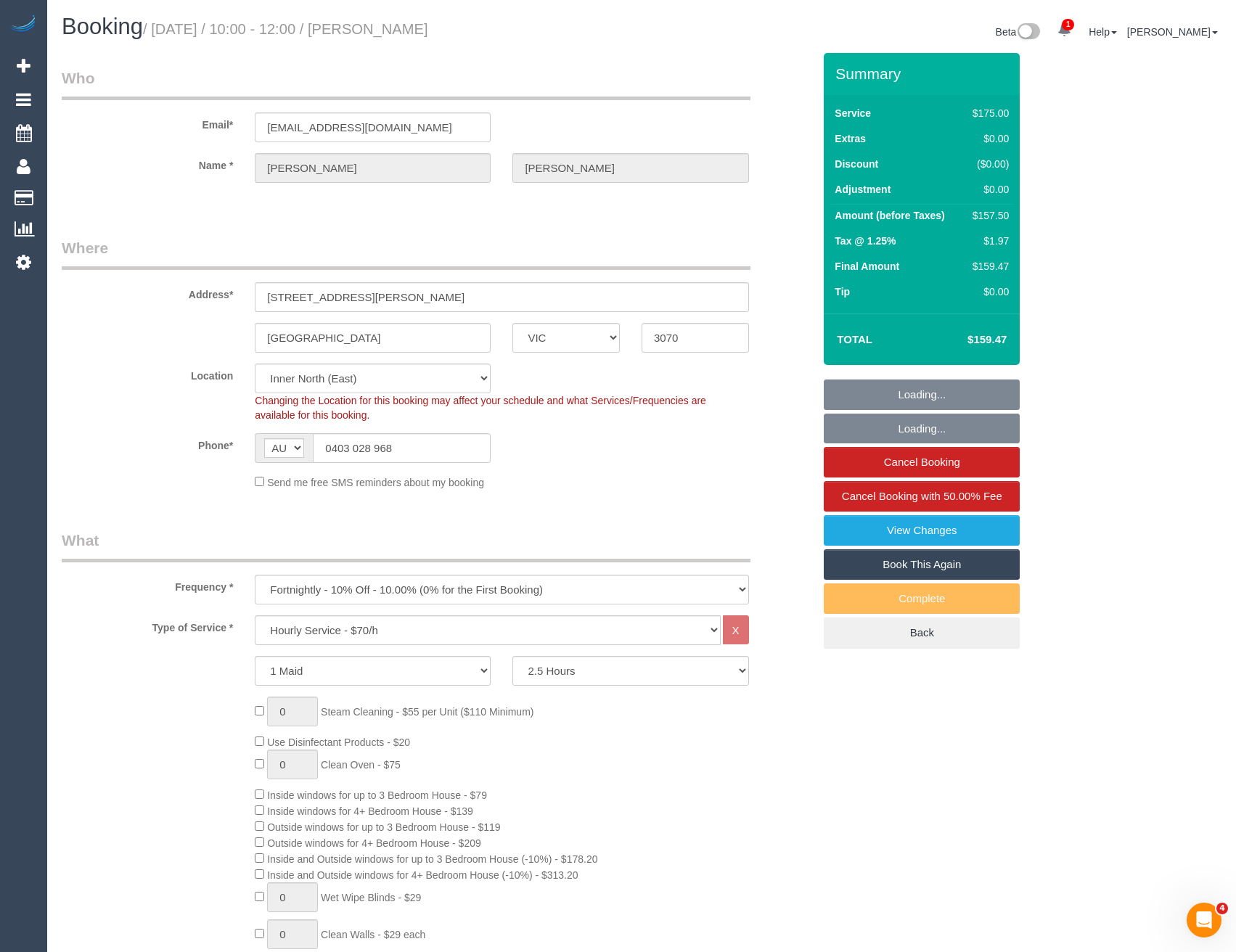
select select "object:903"
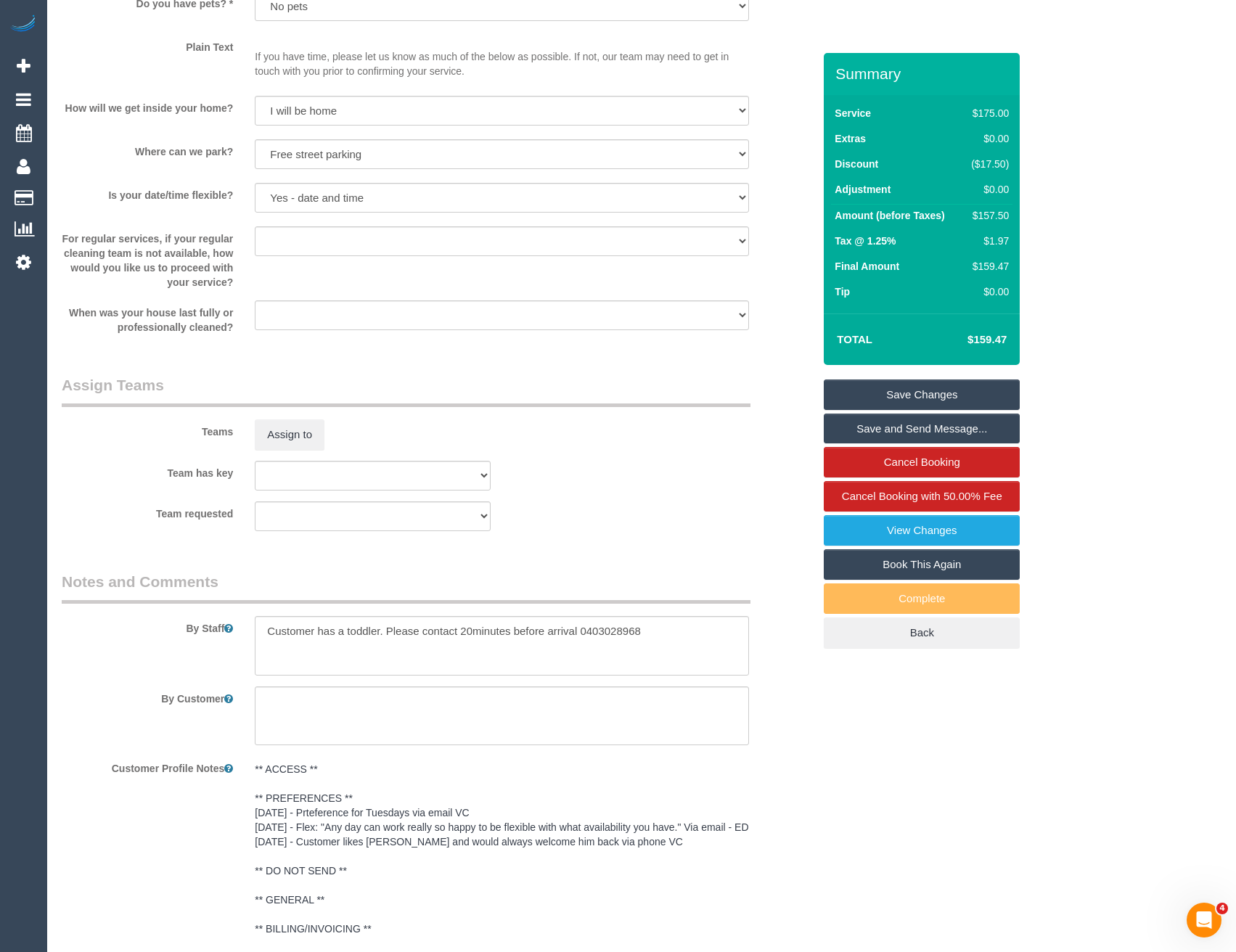
scroll to position [2032, 0]
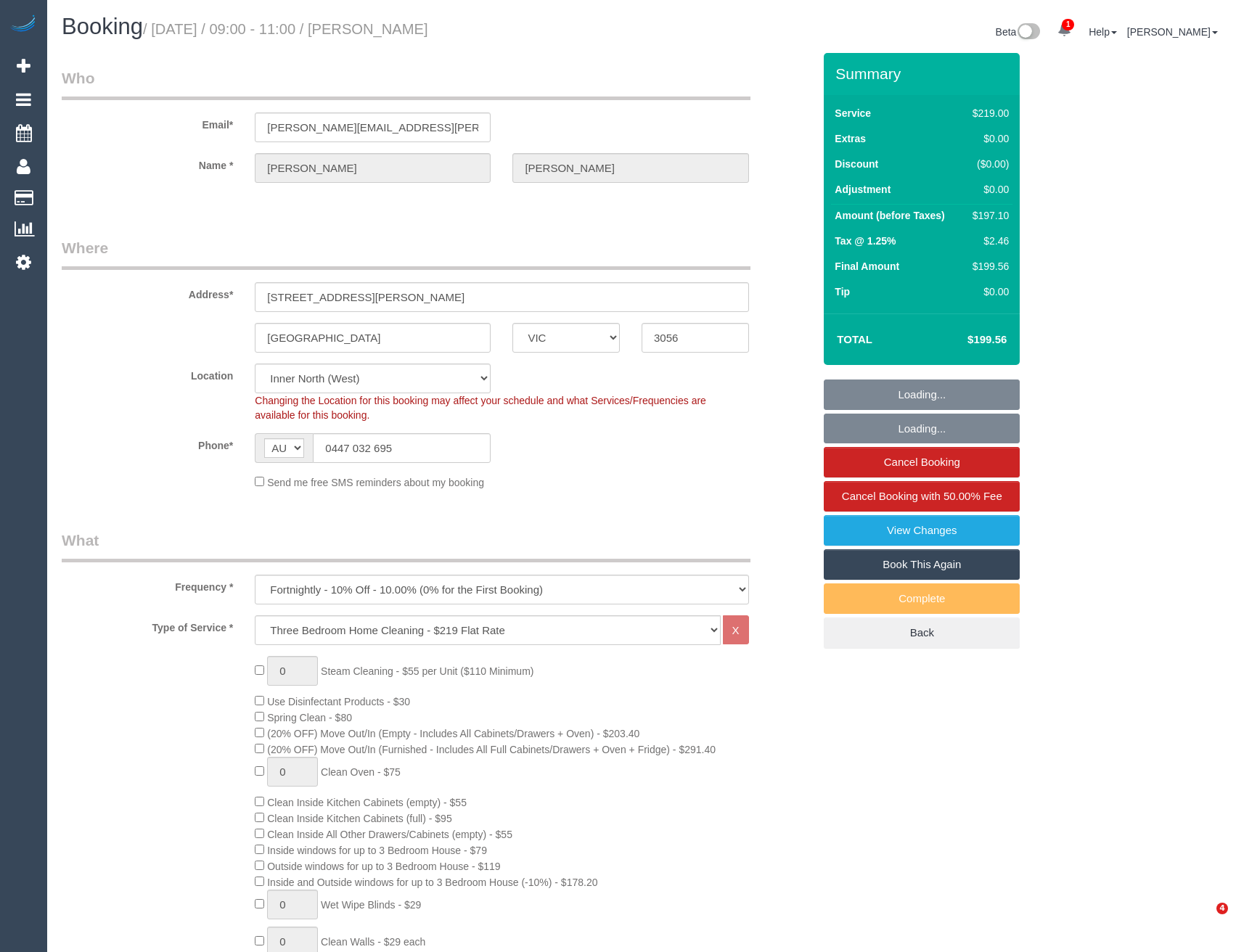
select select "VIC"
select select "string:stripe-pm_1PAi9H2GScqysDRVOtAcocXW"
select select "number:28"
select select "number:16"
select select "number:19"
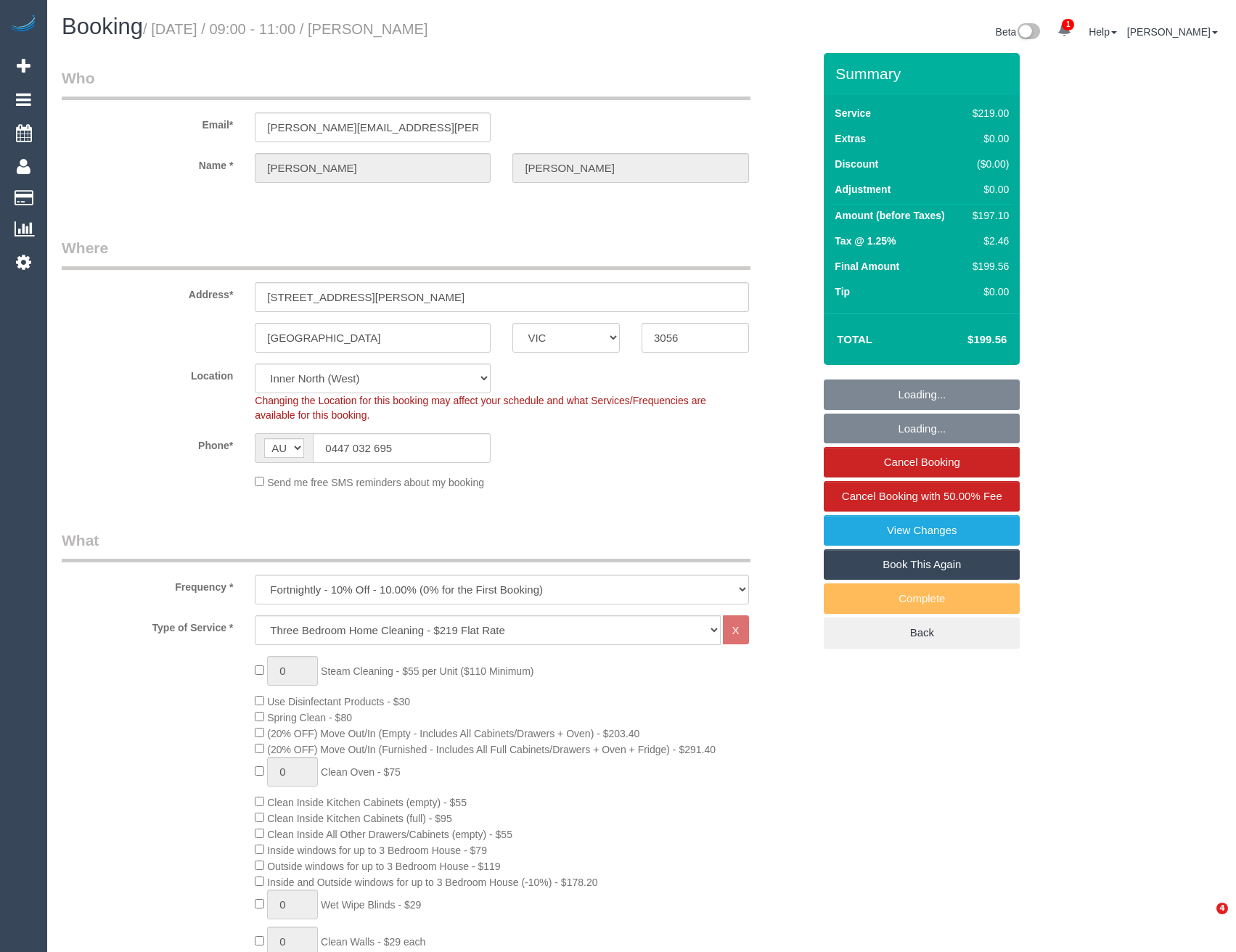
select select "number:22"
select select "number:34"
select select "number:13"
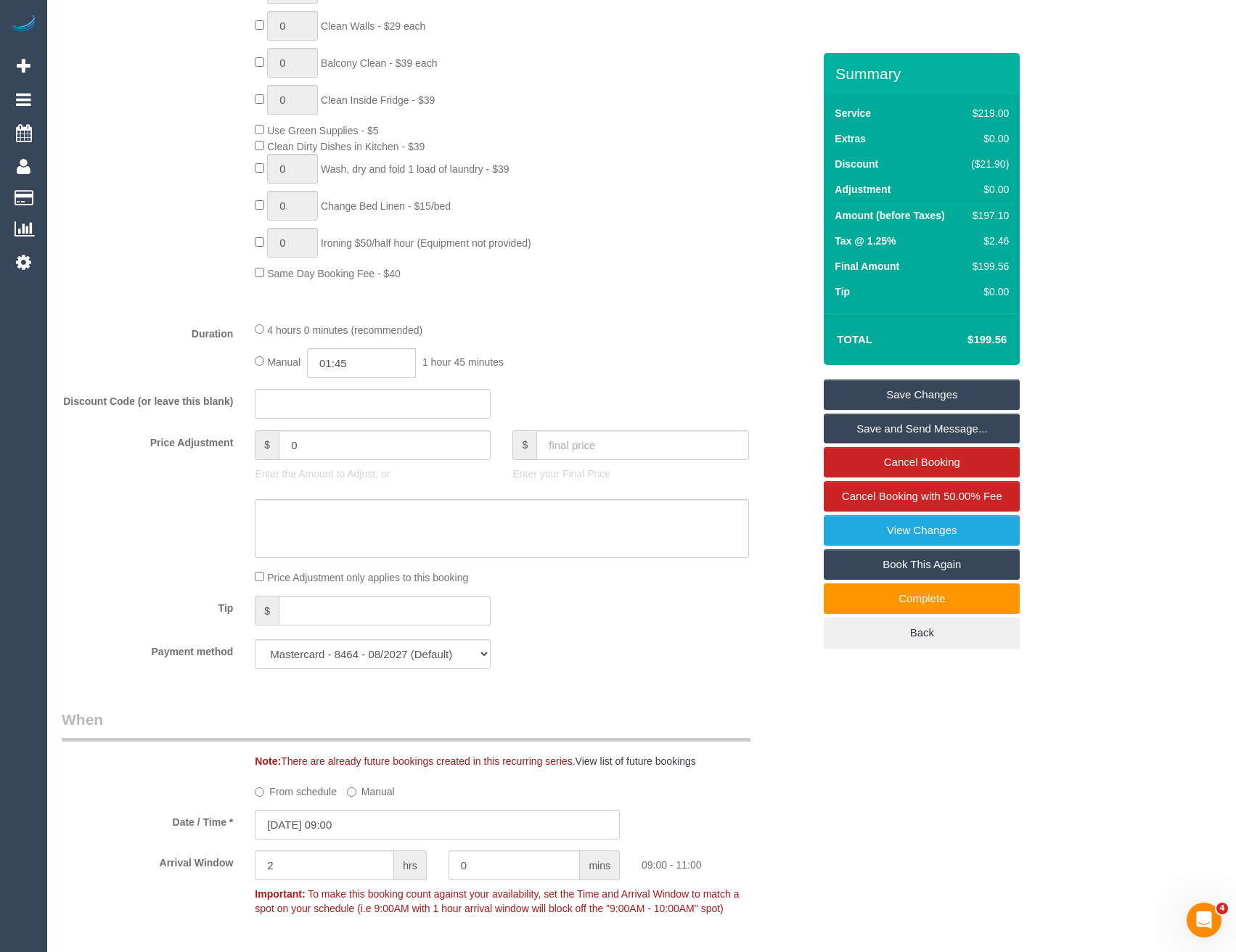
scroll to position [1161, 0]
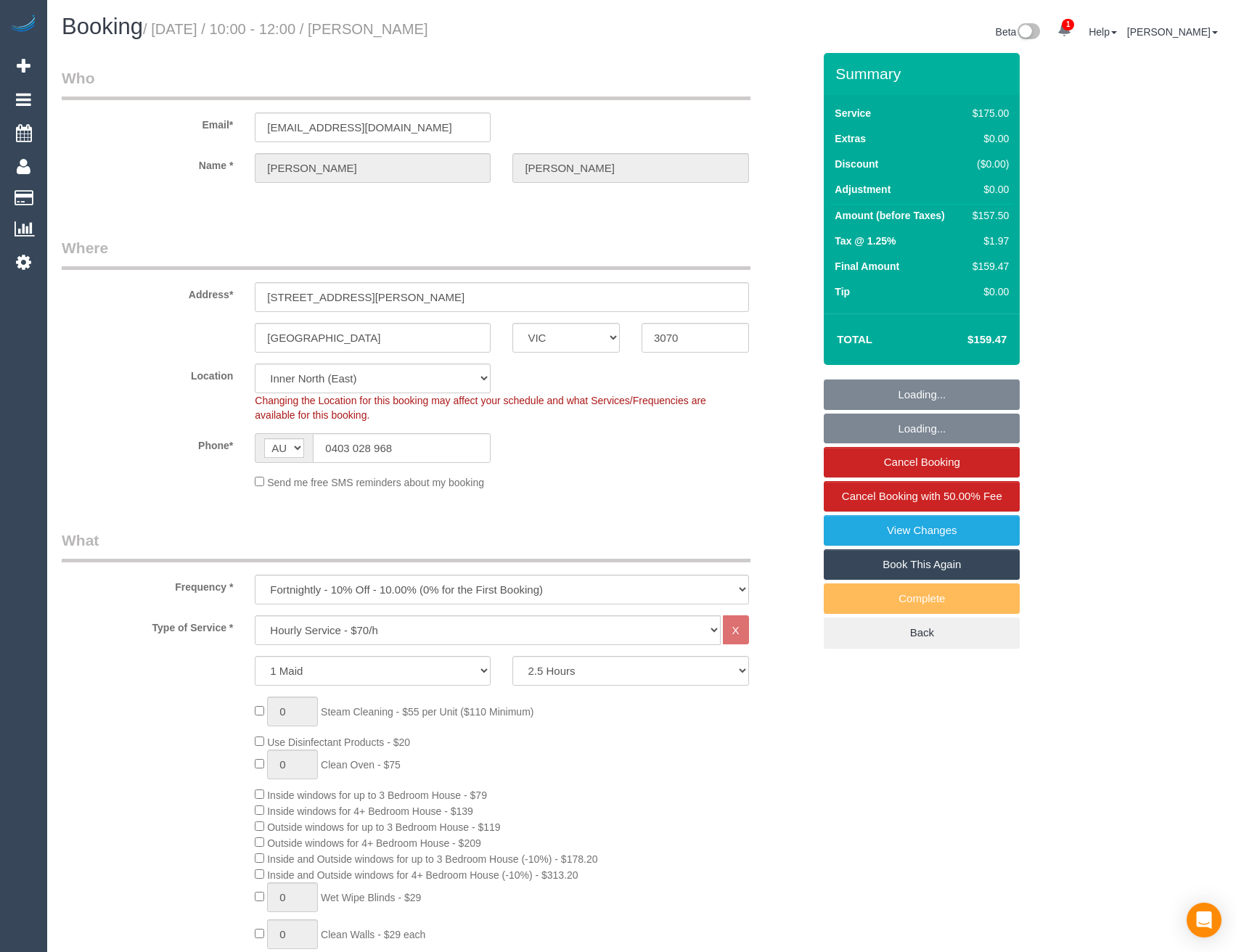
select select "VIC"
select select "150"
select select "number:28"
select select "number:14"
select select "number:19"
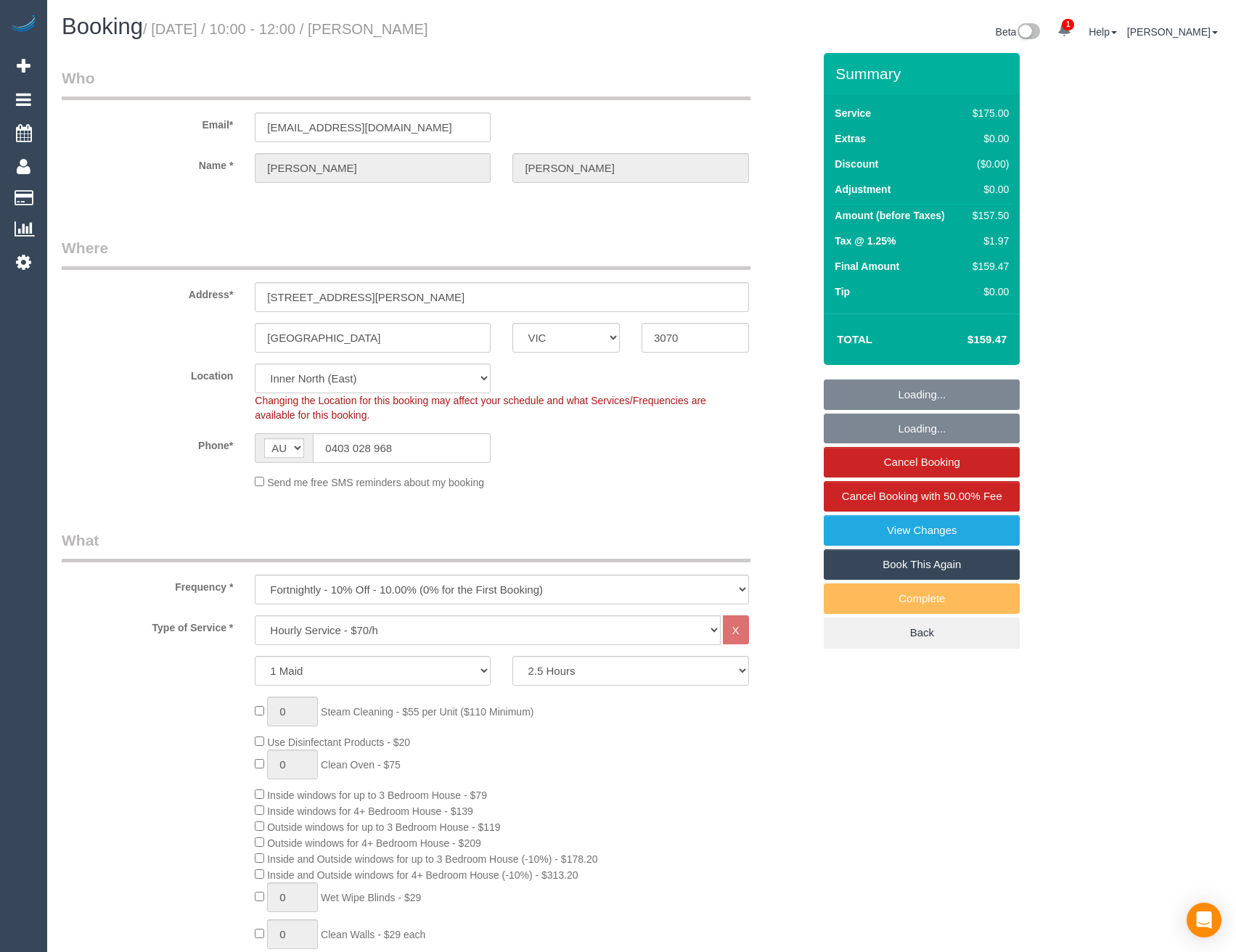
select select "number:22"
select select "object:1644"
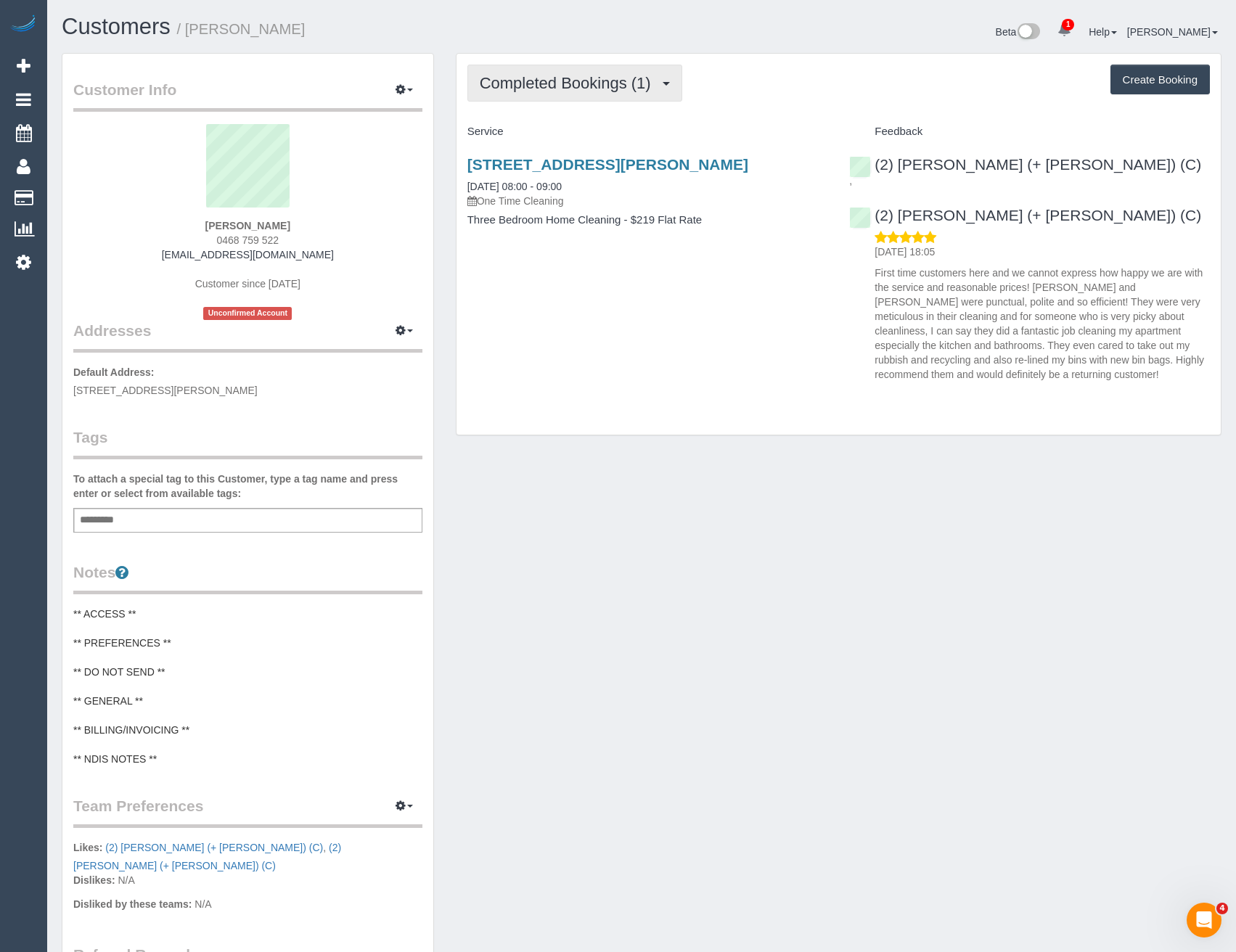
click at [653, 91] on button "Completed Bookings (1)" at bounding box center [575, 83] width 215 height 37
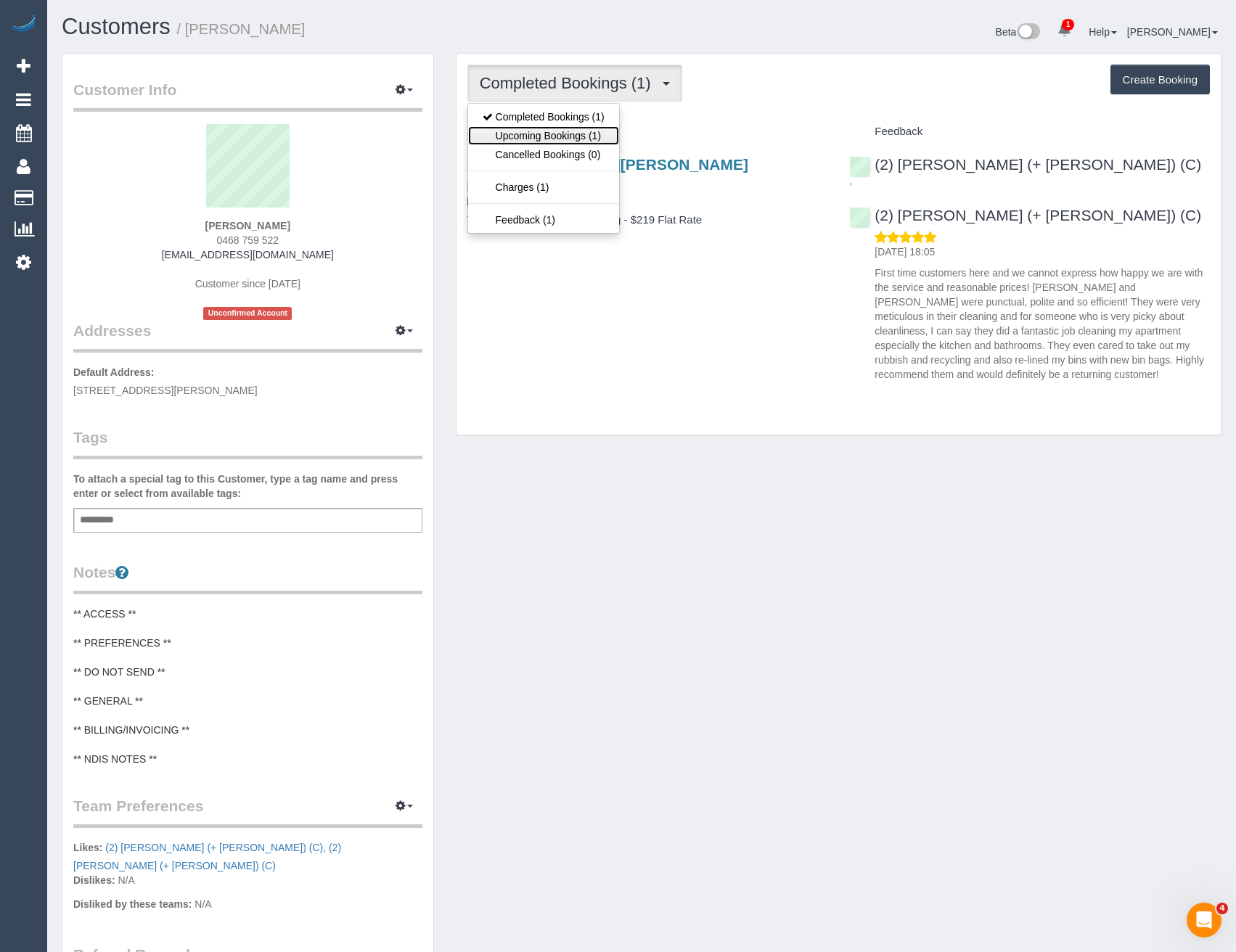
click at [607, 136] on link "Upcoming Bookings (1)" at bounding box center [544, 136] width 151 height 19
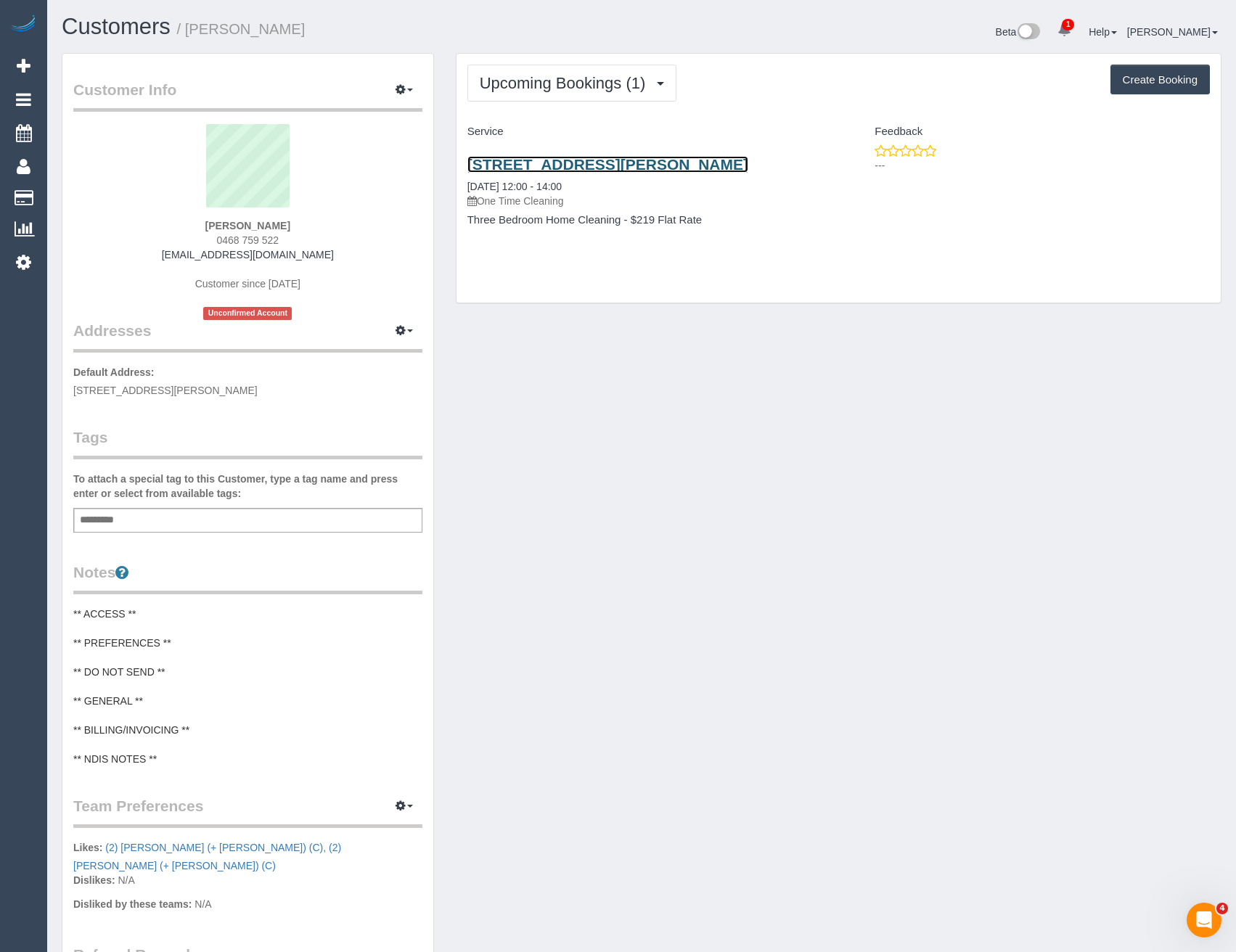
click at [664, 168] on link "2501/63 Whiteman Street, Southbank, VIC 3006" at bounding box center [608, 164] width 281 height 17
click at [594, 97] on button "Upcoming Bookings (1)" at bounding box center [572, 83] width 210 height 37
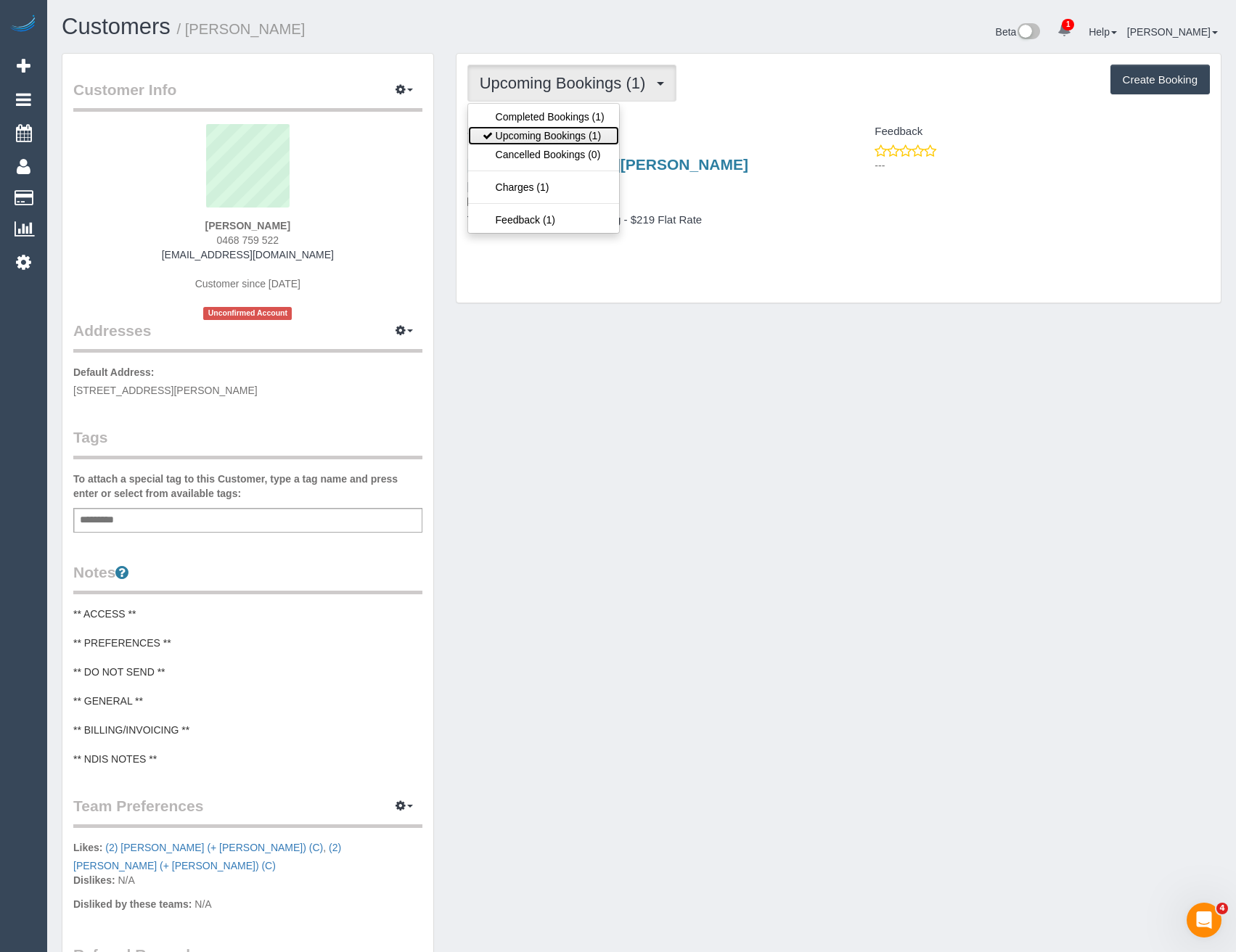
click at [557, 144] on link "Upcoming Bookings (1)" at bounding box center [544, 136] width 151 height 19
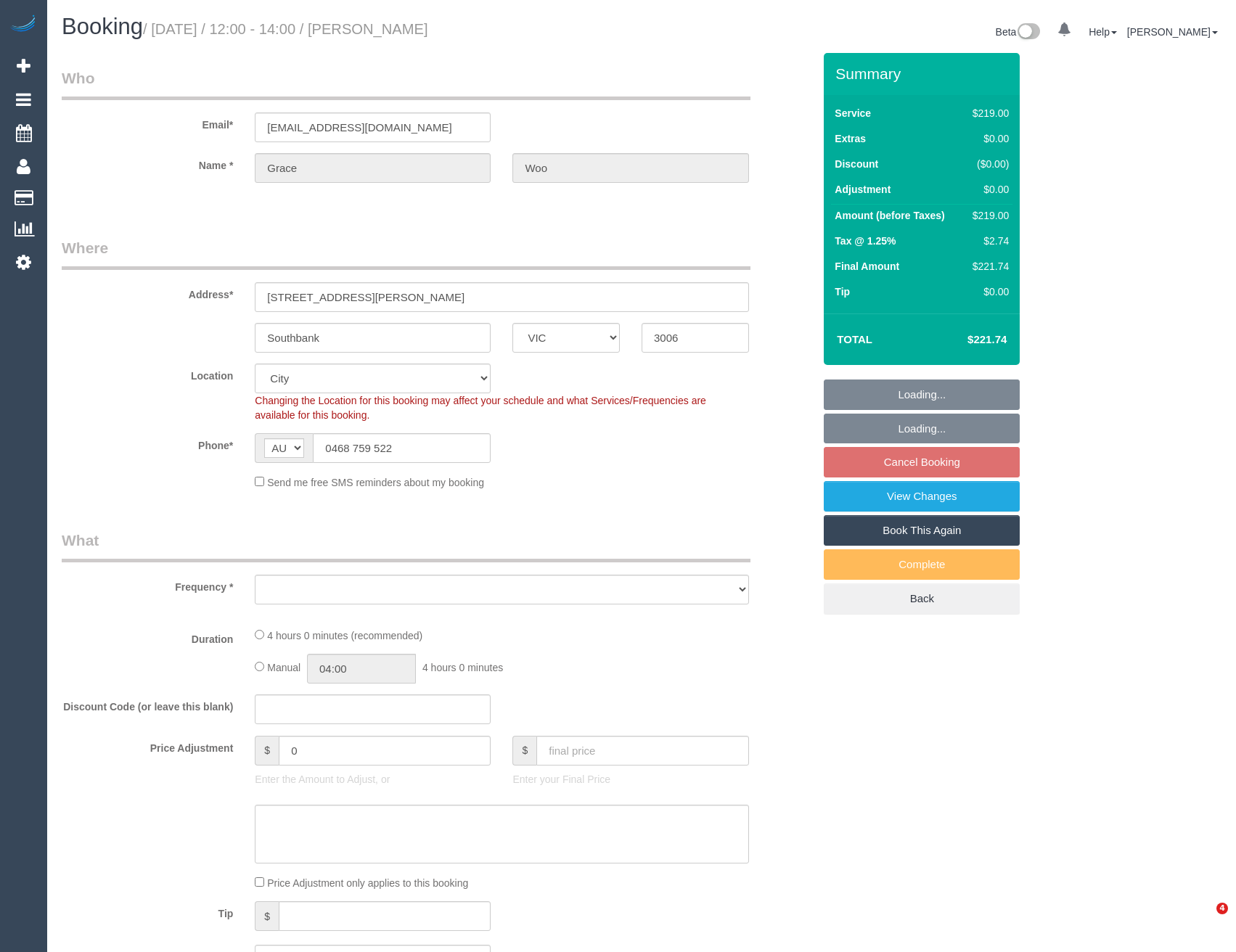
select select "VIC"
select select "object:802"
select select "string:stripe-pm_1RSrLl2GScqysDRV8UncCQEH"
select select "number:28"
select select "number:14"
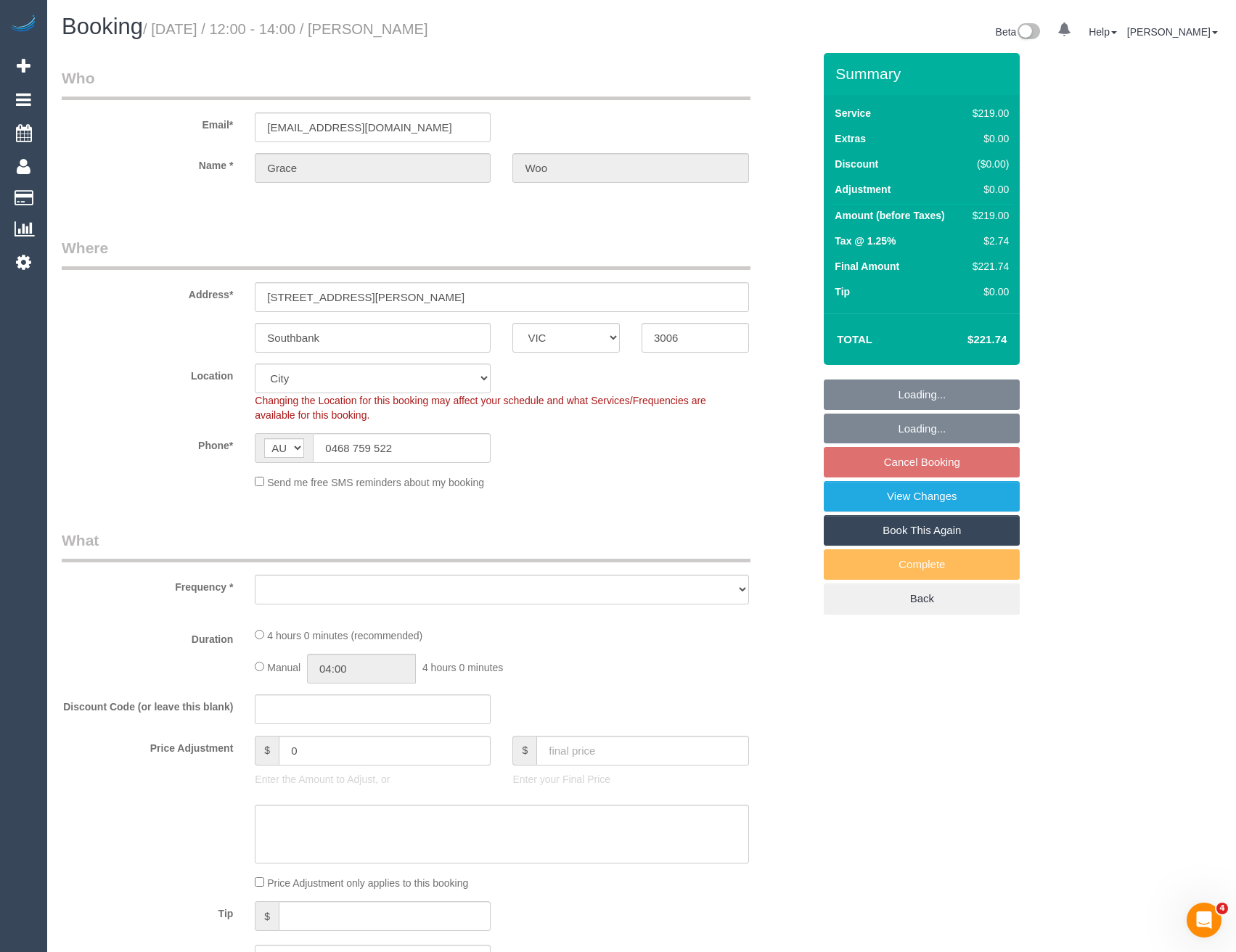
select select "number:18"
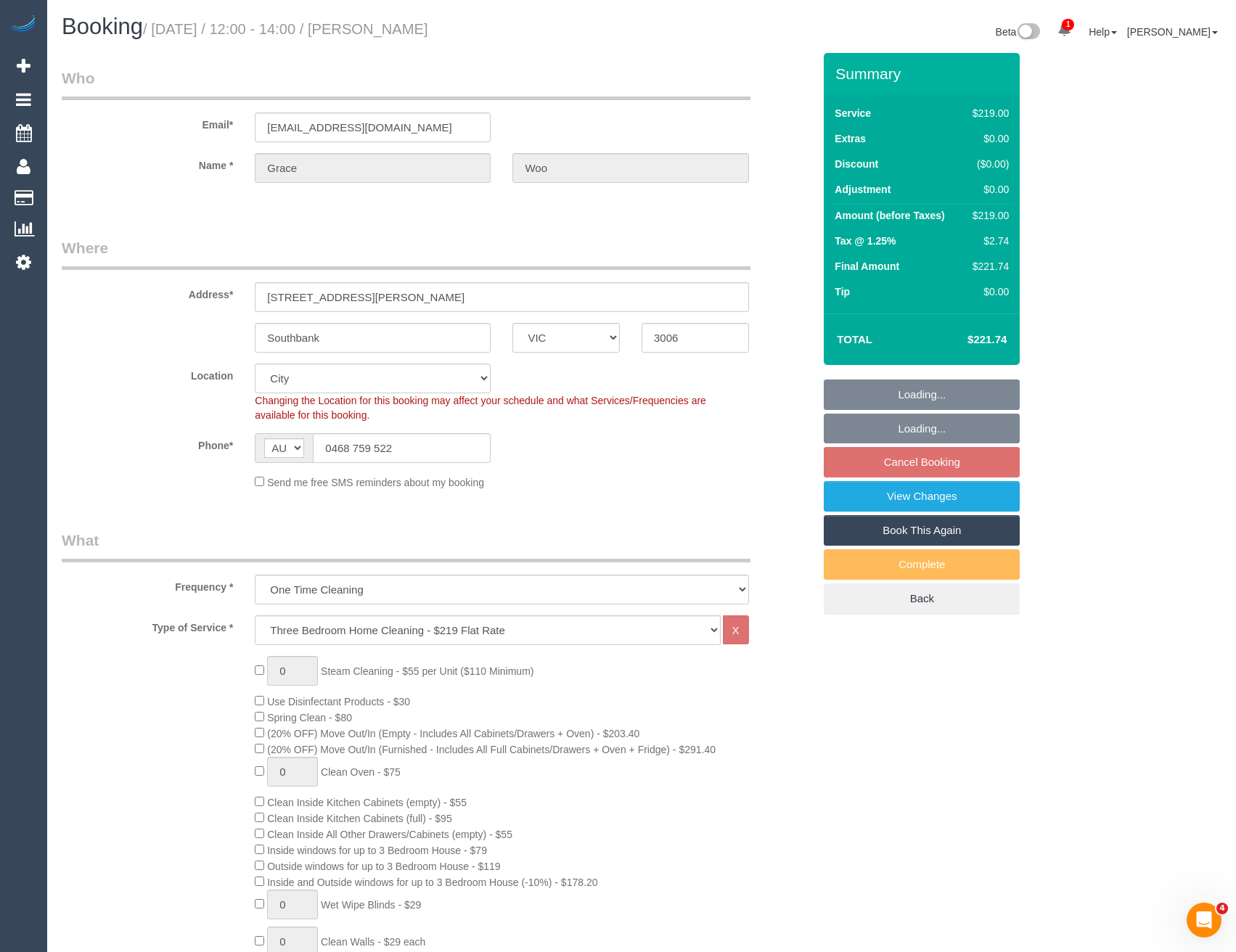
select select "object:807"
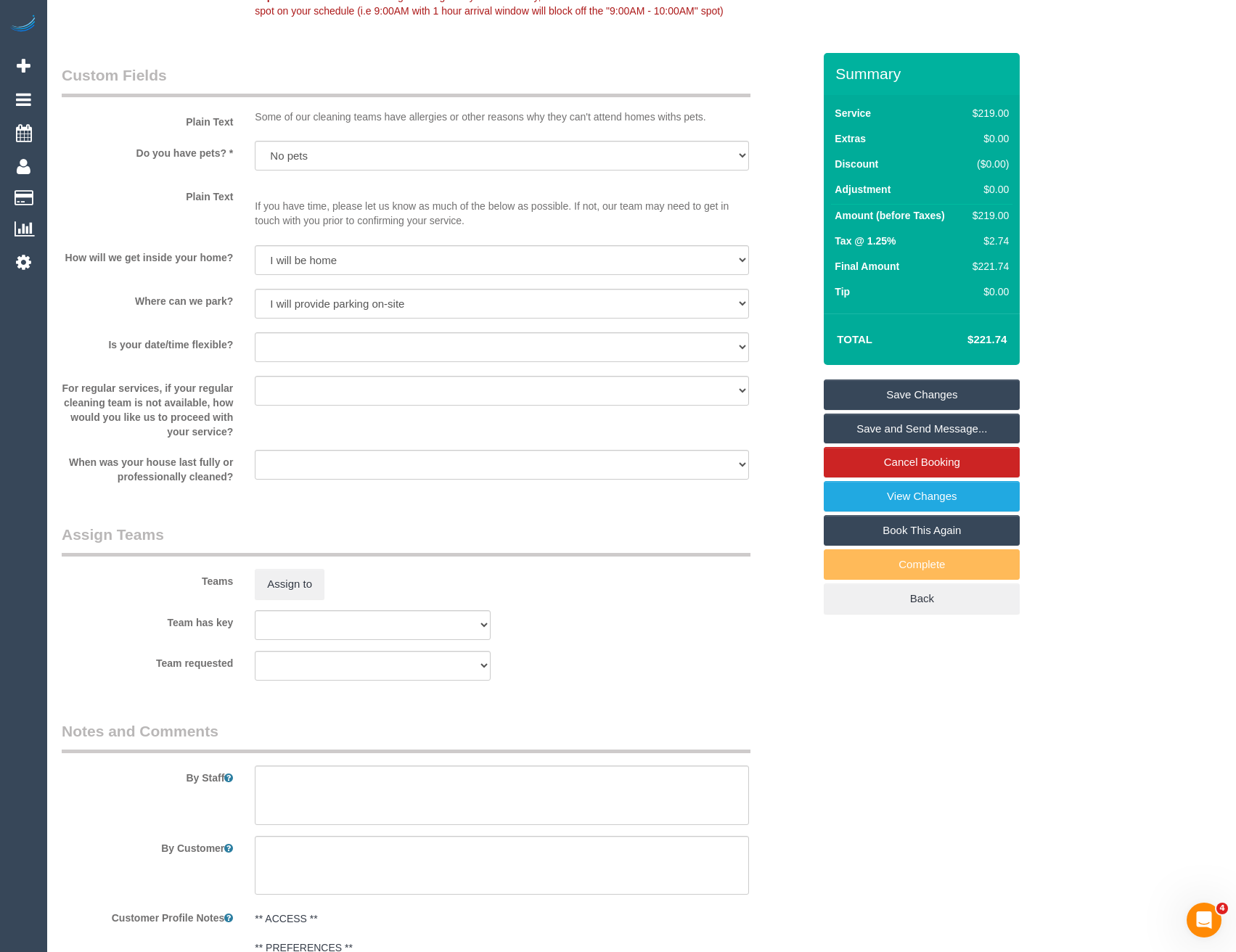
scroll to position [1886, 0]
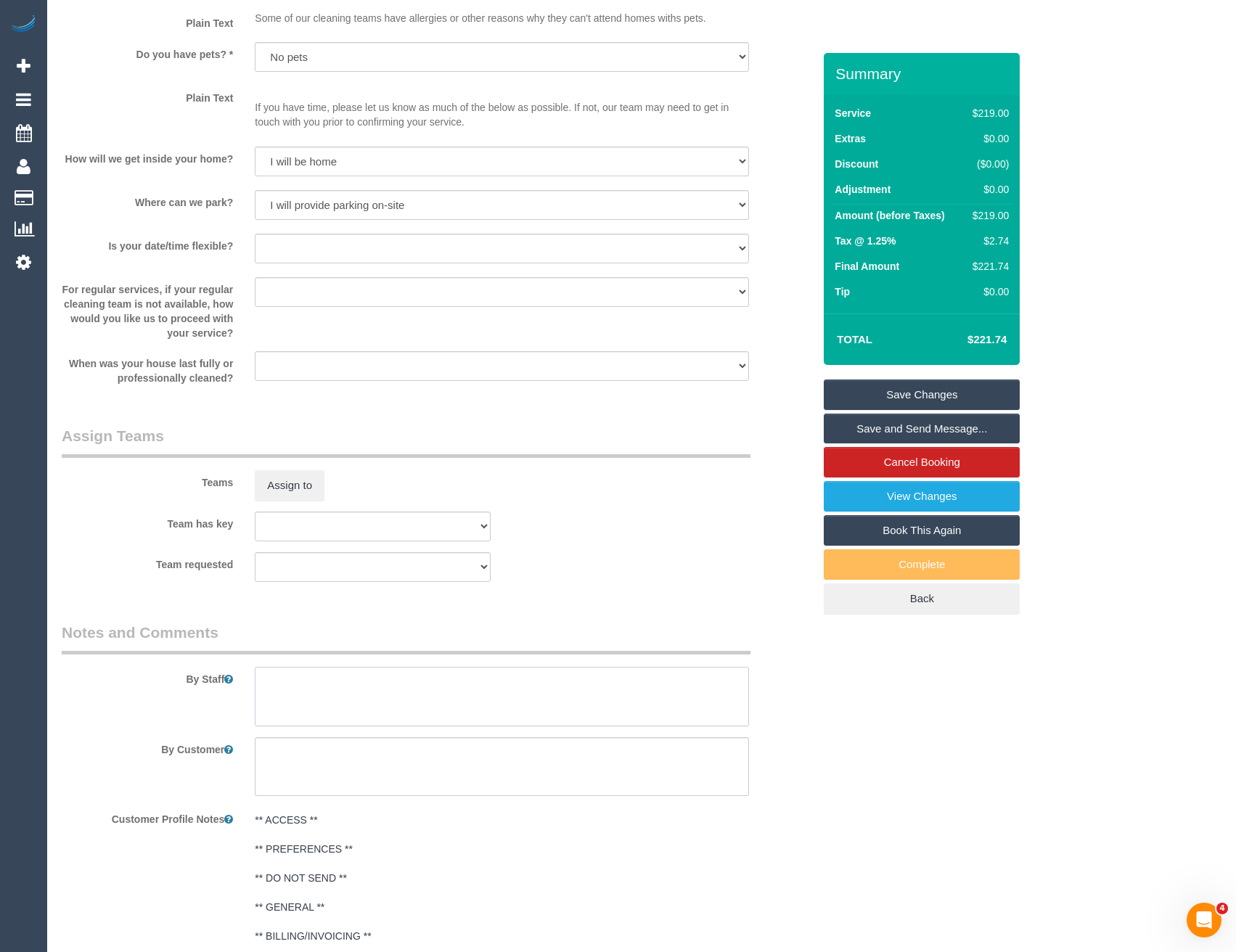
click at [327, 682] on textarea at bounding box center [501, 696] width 493 height 59
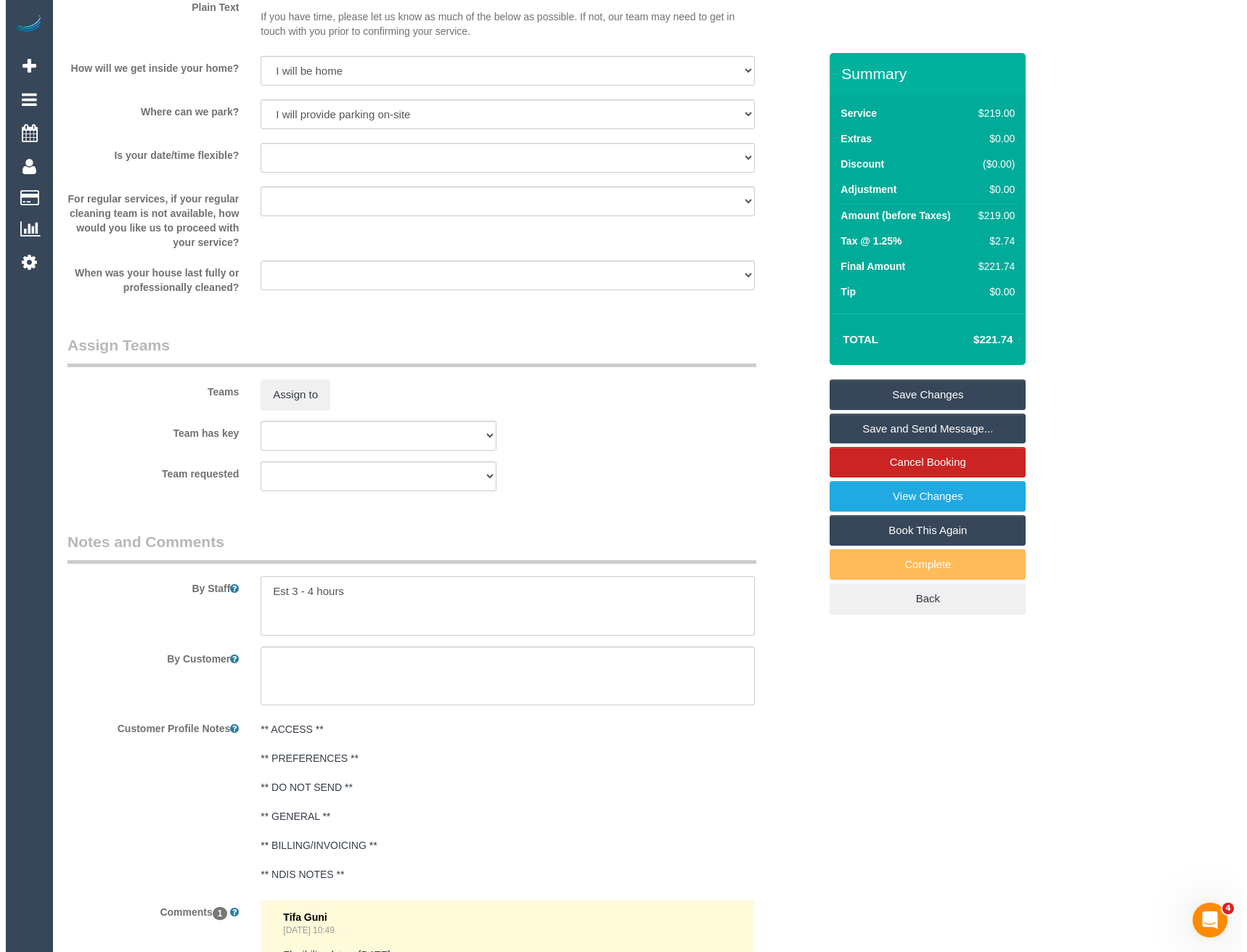
scroll to position [1671, 0]
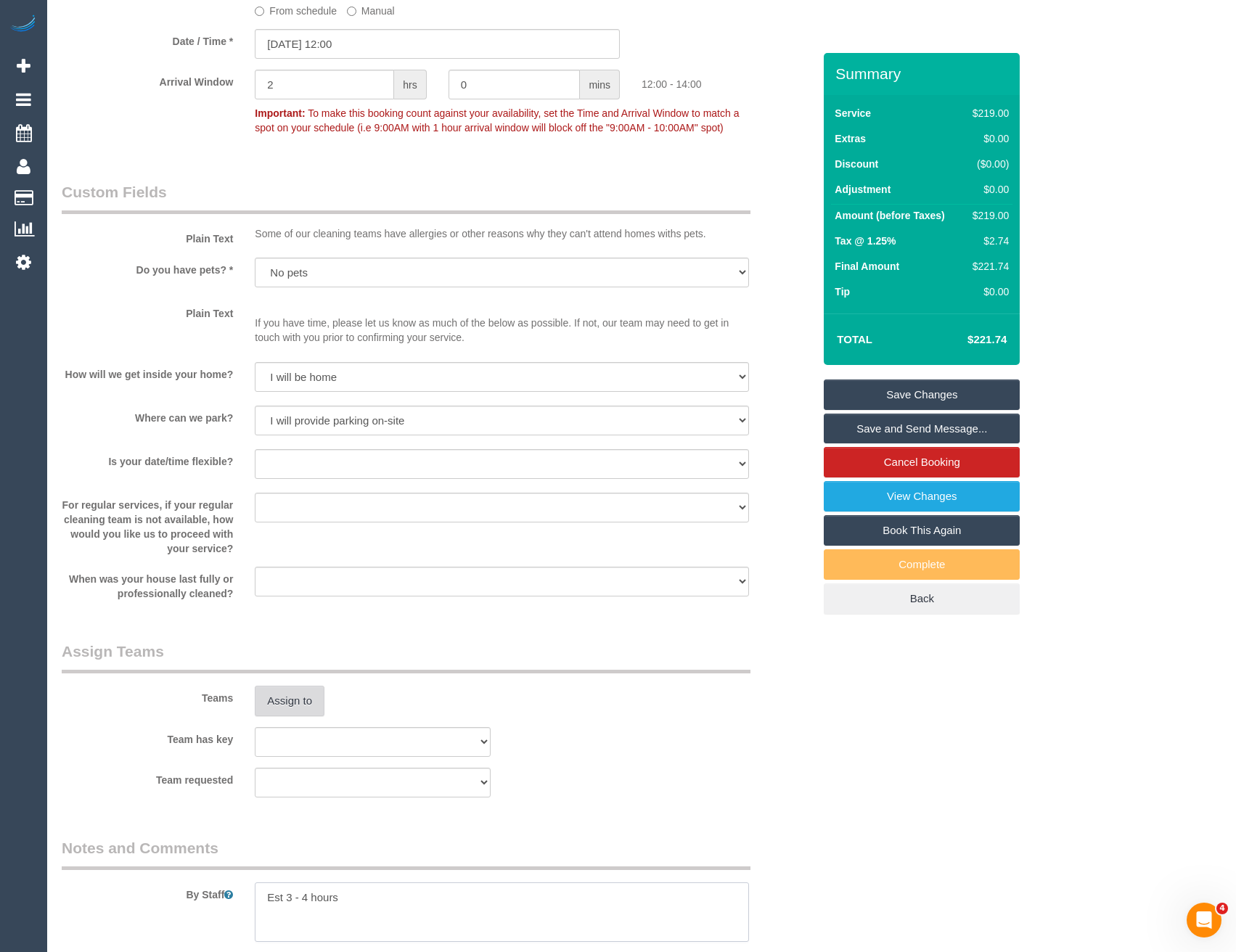
type textarea "Est 3 - 4 hours"
click at [296, 698] on button "Assign to" at bounding box center [289, 701] width 69 height 31
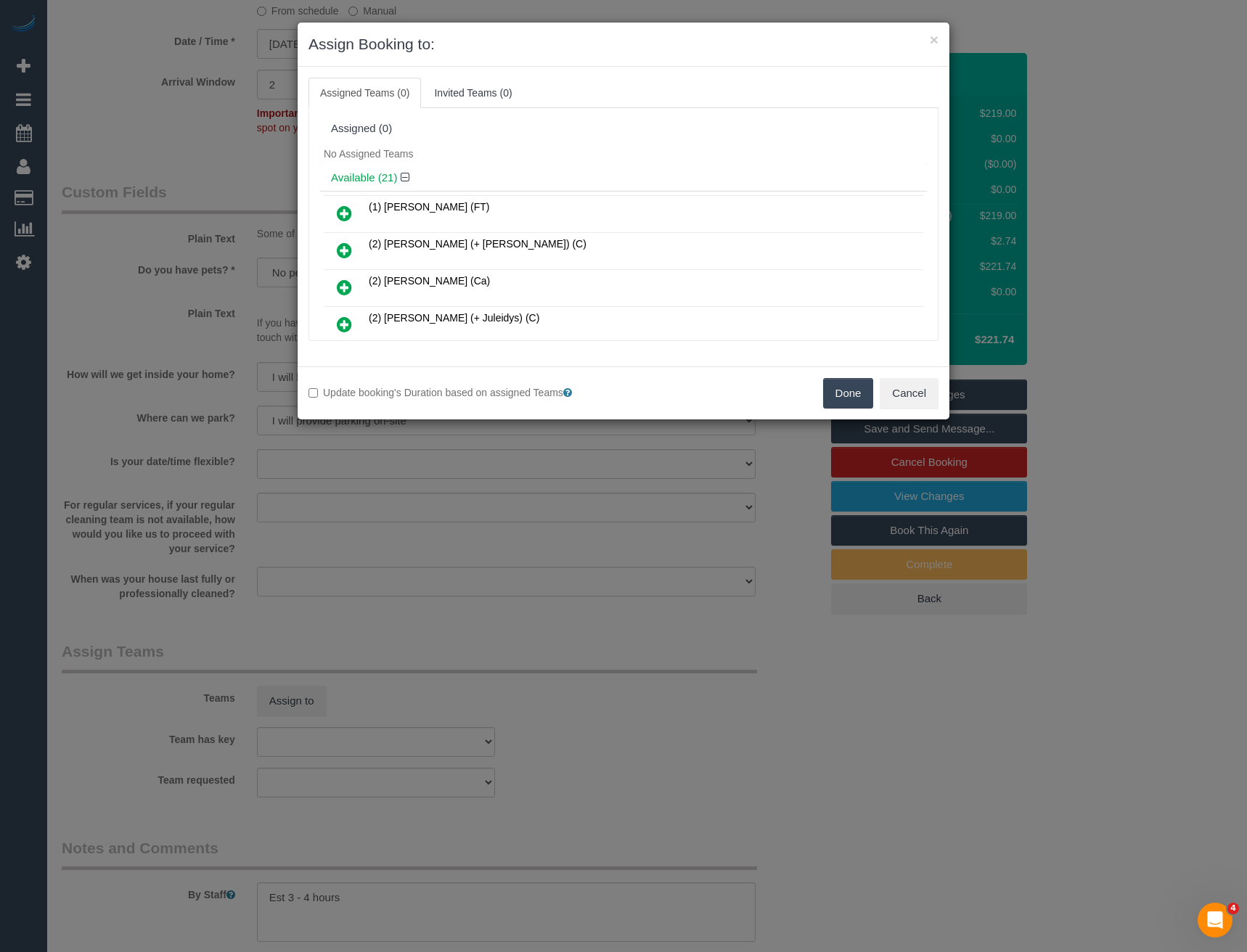
scroll to position [205, 0]
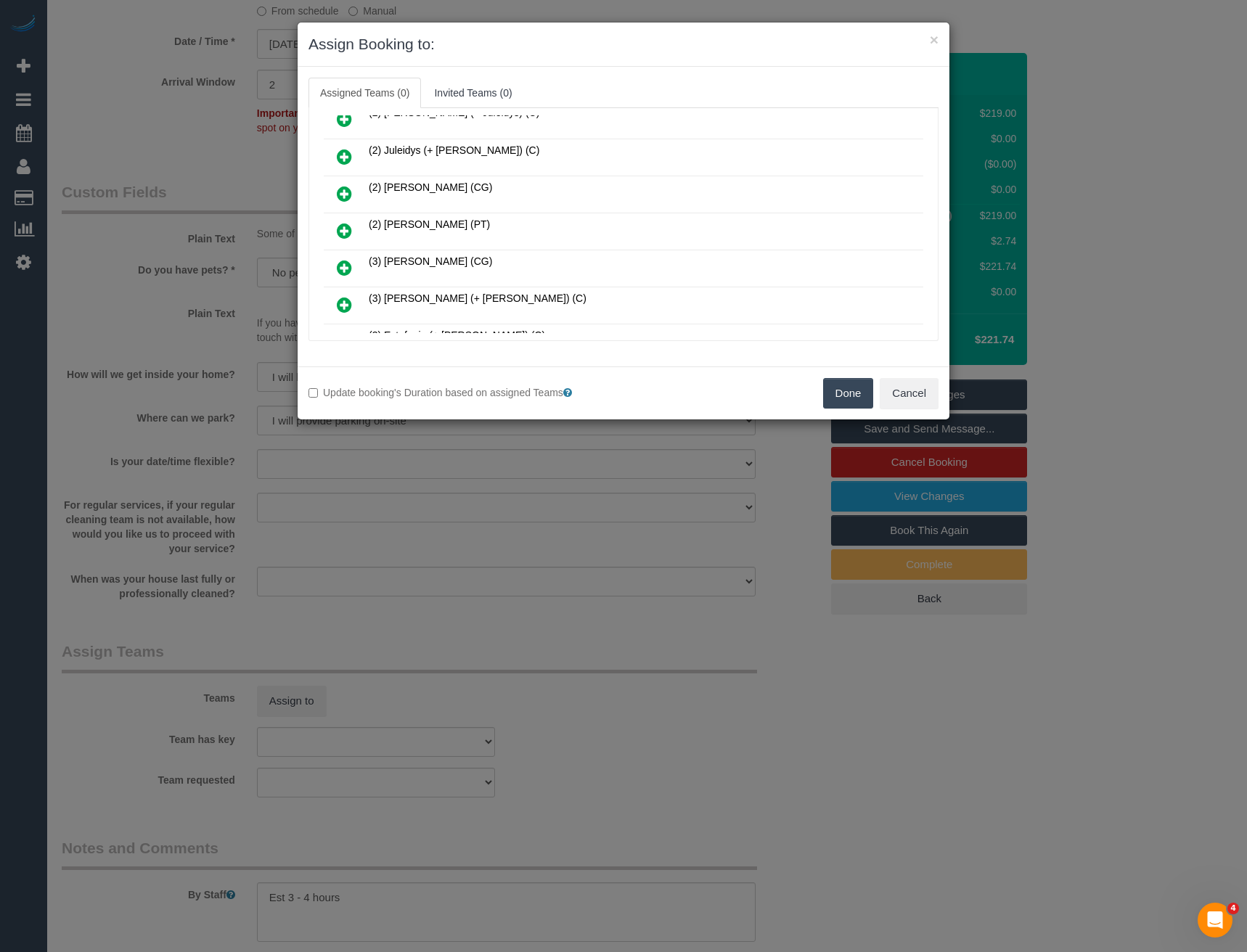
click at [346, 232] on icon at bounding box center [344, 231] width 15 height 18
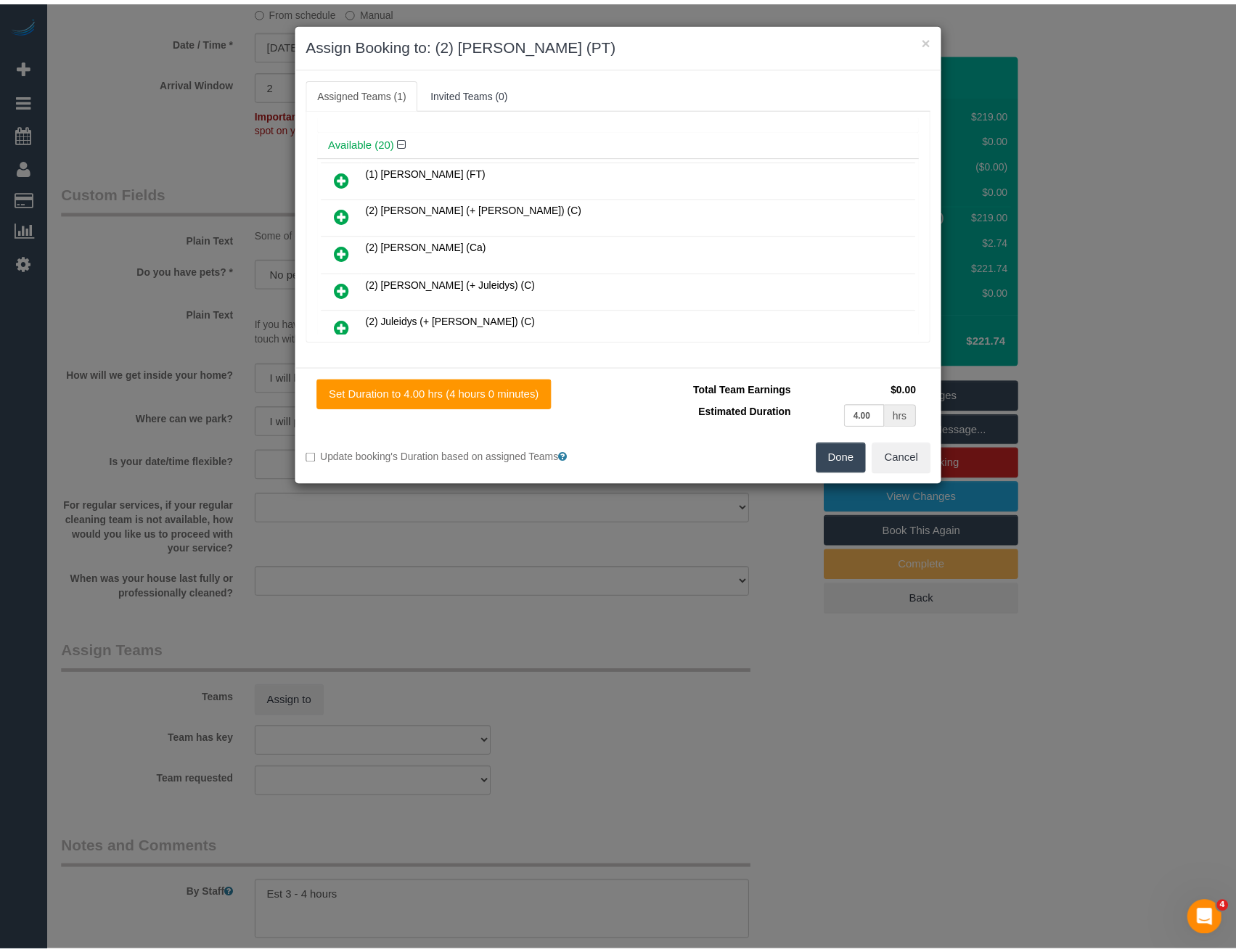
scroll to position [0, 0]
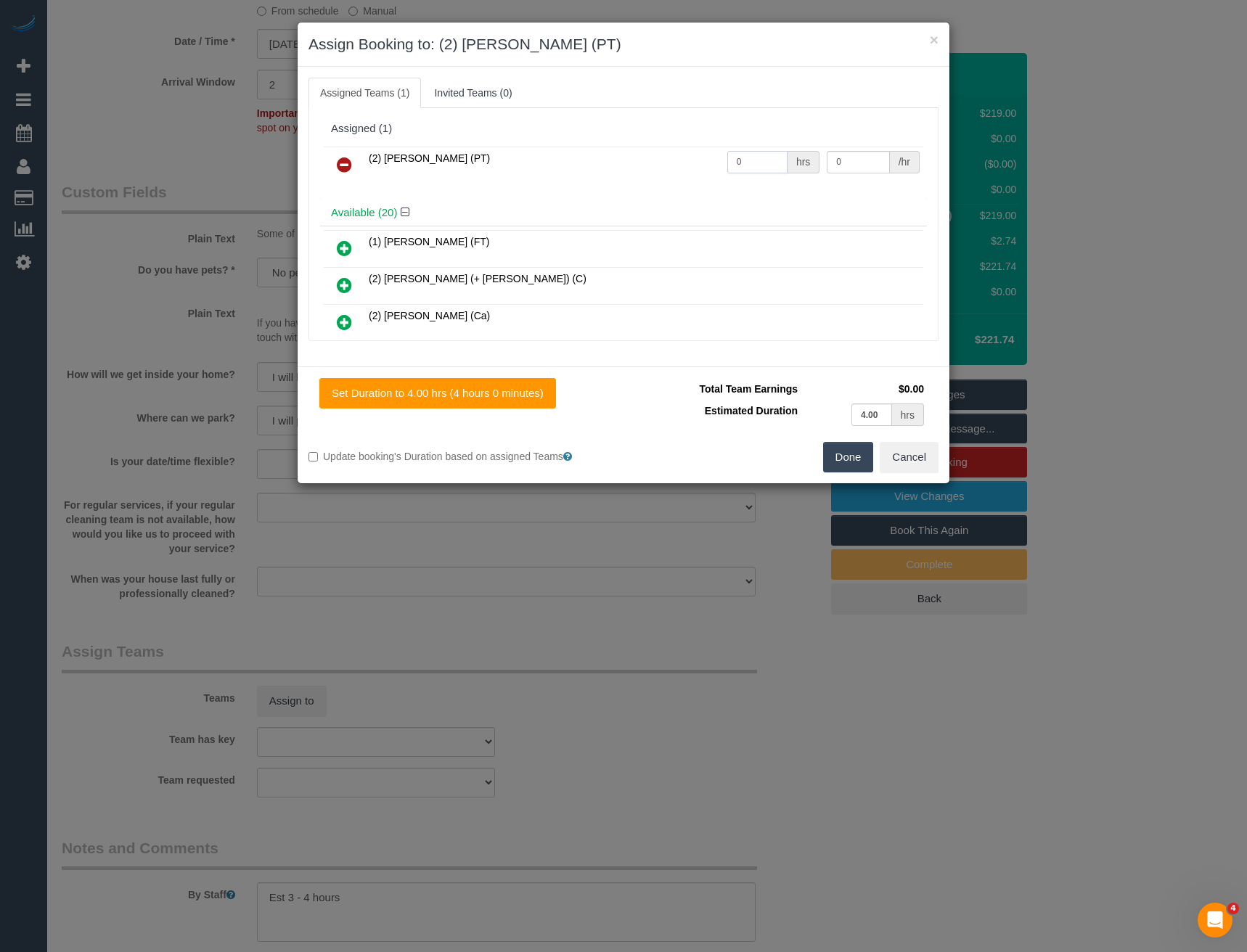
drag, startPoint x: 750, startPoint y: 159, endPoint x: 698, endPoint y: 159, distance: 52.0
click at [699, 160] on tr "(2) Theo Rohmer (PT) 0 hrs 0 /hr" at bounding box center [624, 165] width 599 height 37
type input "1"
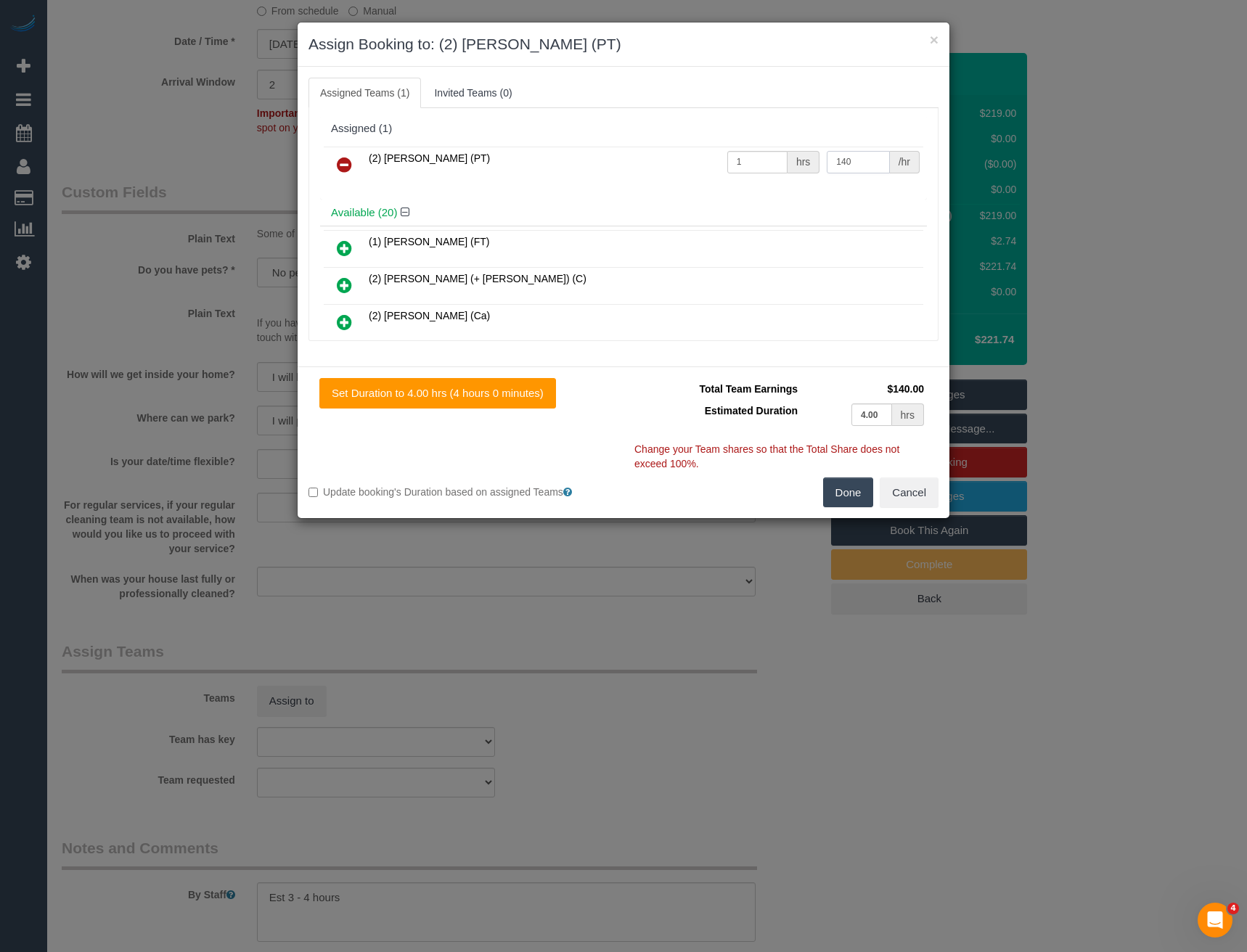
type input "140"
click at [836, 493] on button "Done" at bounding box center [849, 492] width 51 height 31
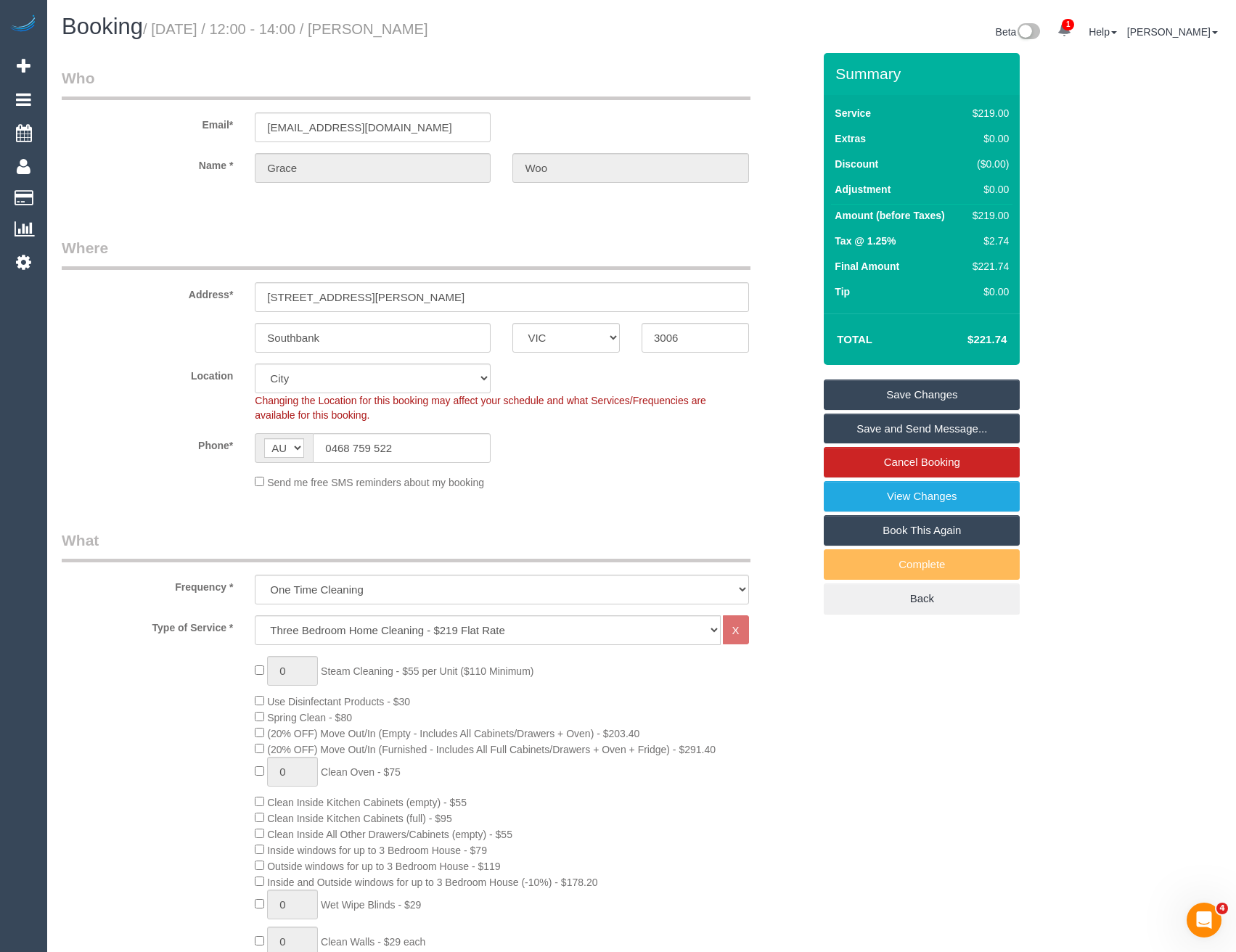
click at [892, 430] on link "Save and Send Message..." at bounding box center [922, 429] width 196 height 31
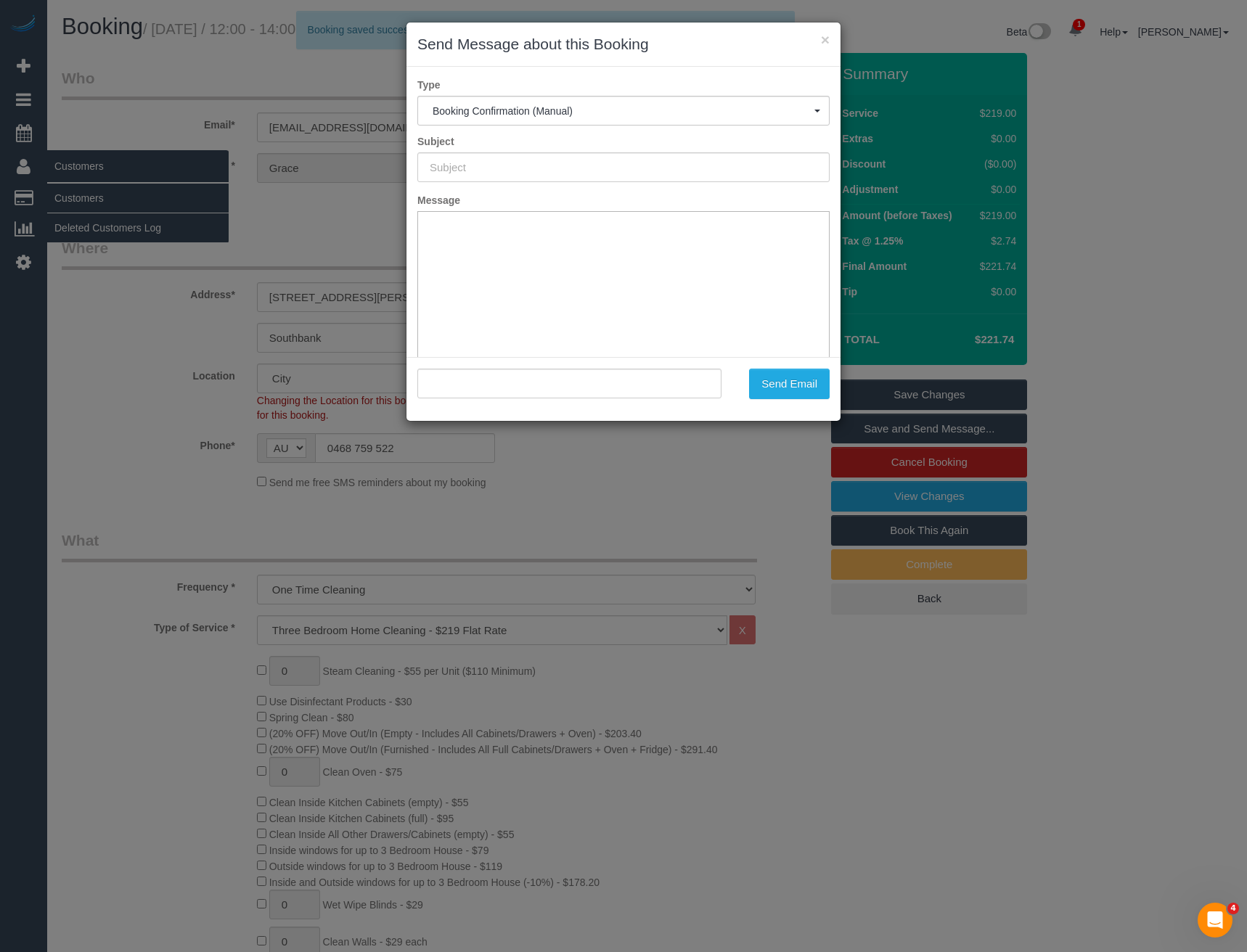
type input "Booking Confirmed"
type input ""Grace Woo" <chrisandgrace92@gmail.com>"
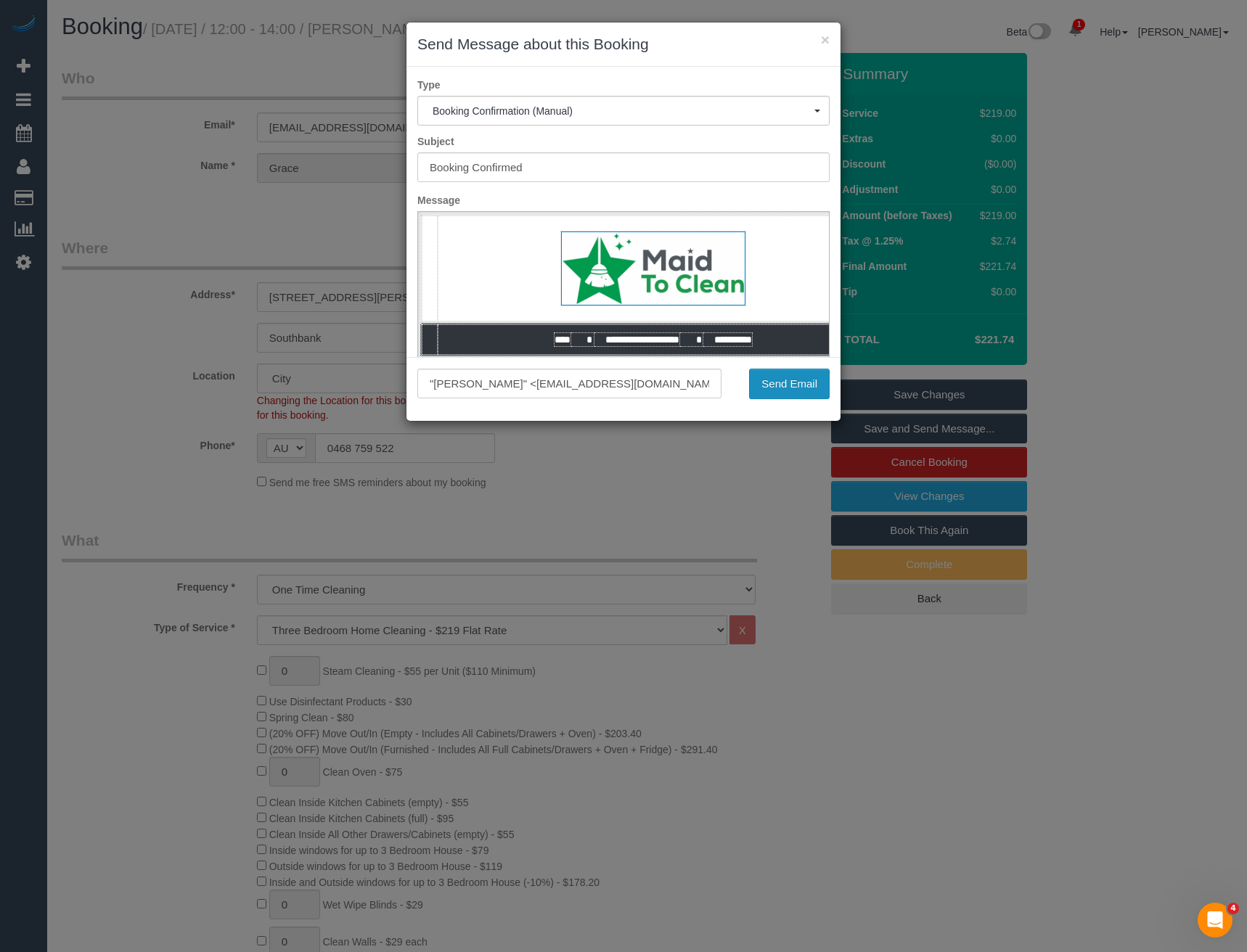
click at [780, 395] on button "Send Email" at bounding box center [789, 384] width 80 height 31
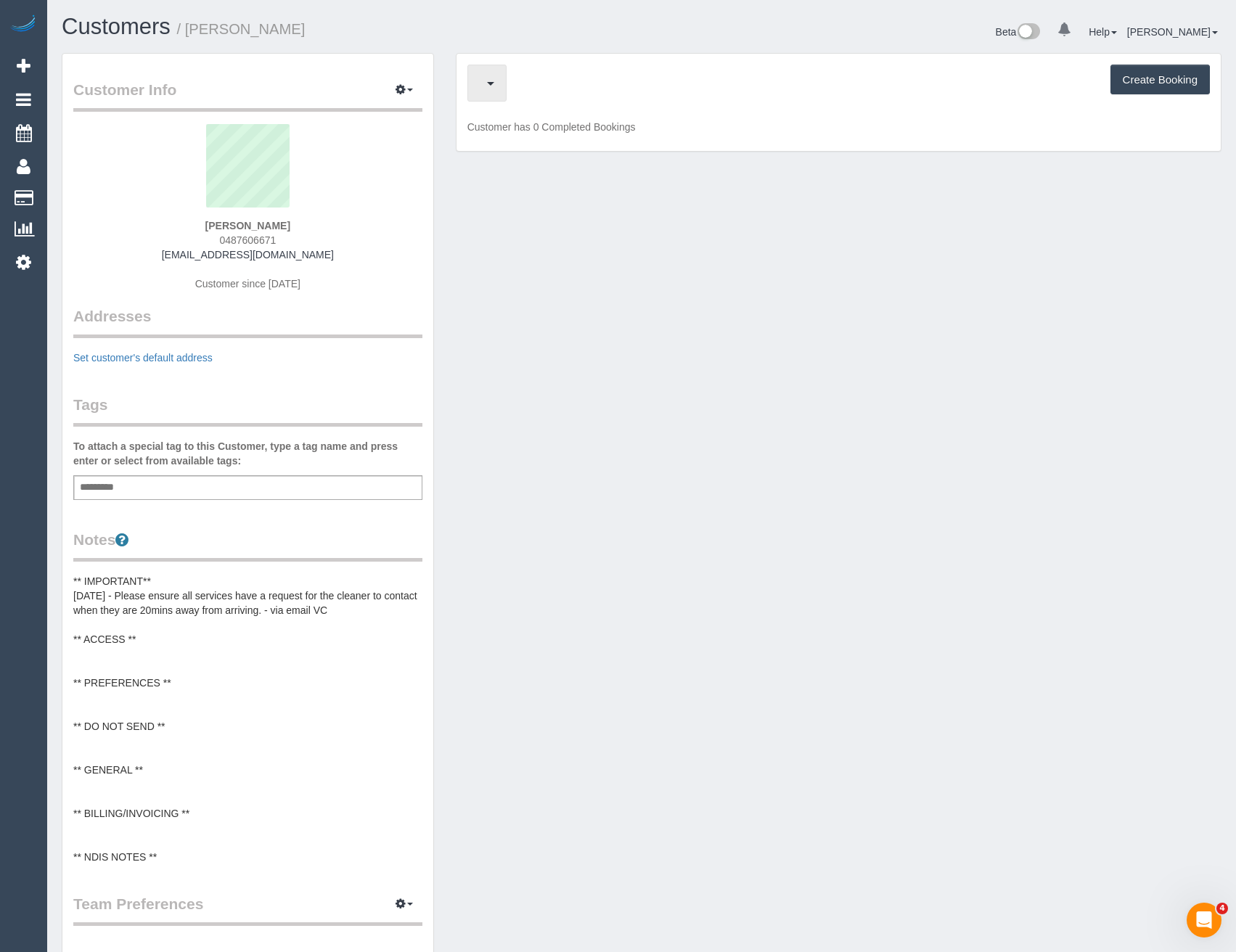
click at [496, 89] on button "button" at bounding box center [488, 83] width 39 height 37
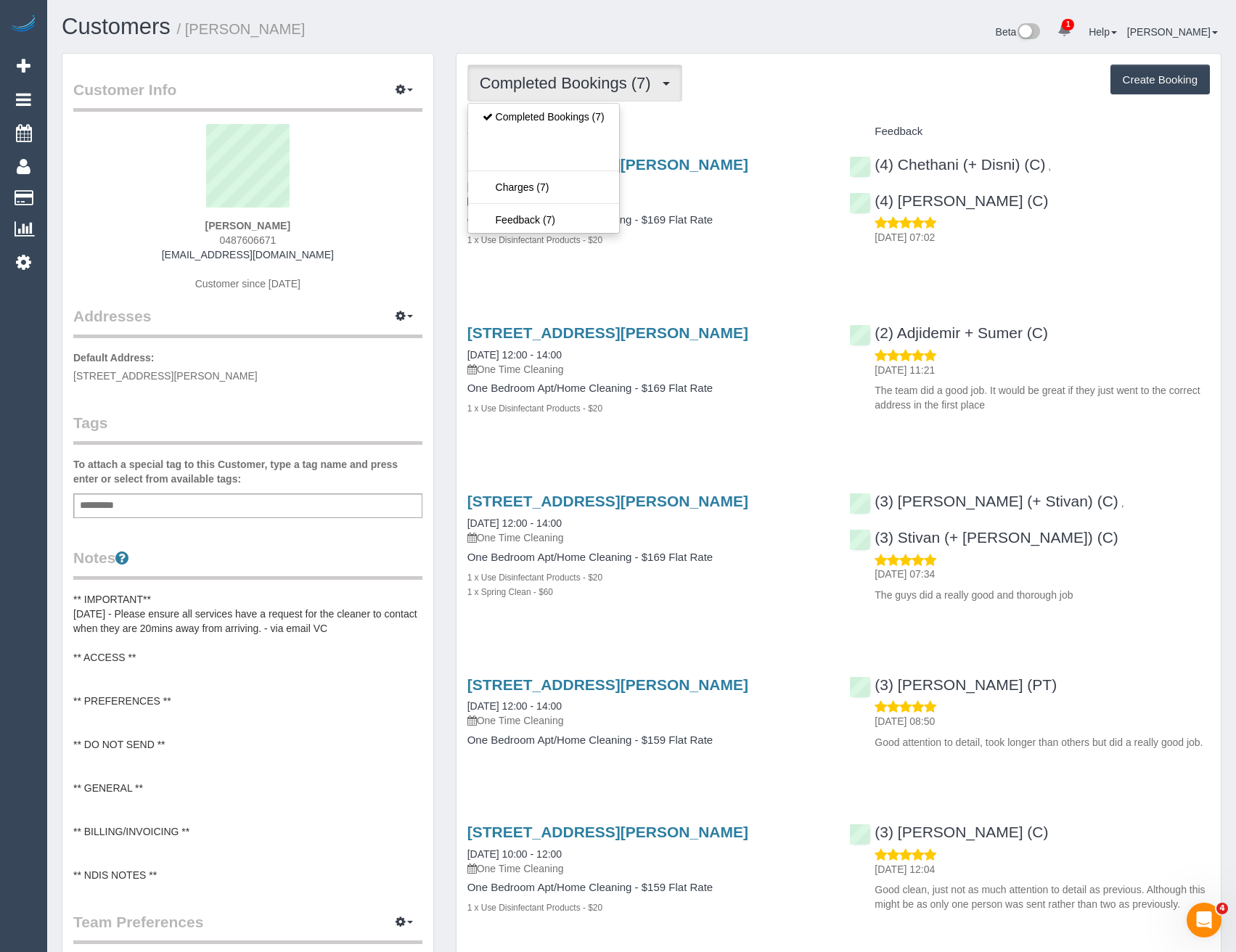
click at [634, 129] on h4 "Service" at bounding box center [648, 132] width 361 height 12
click at [641, 76] on span "Completed Bookings (7)" at bounding box center [569, 83] width 178 height 18
click at [584, 141] on link "Upcoming Bookings (1)" at bounding box center [544, 136] width 151 height 19
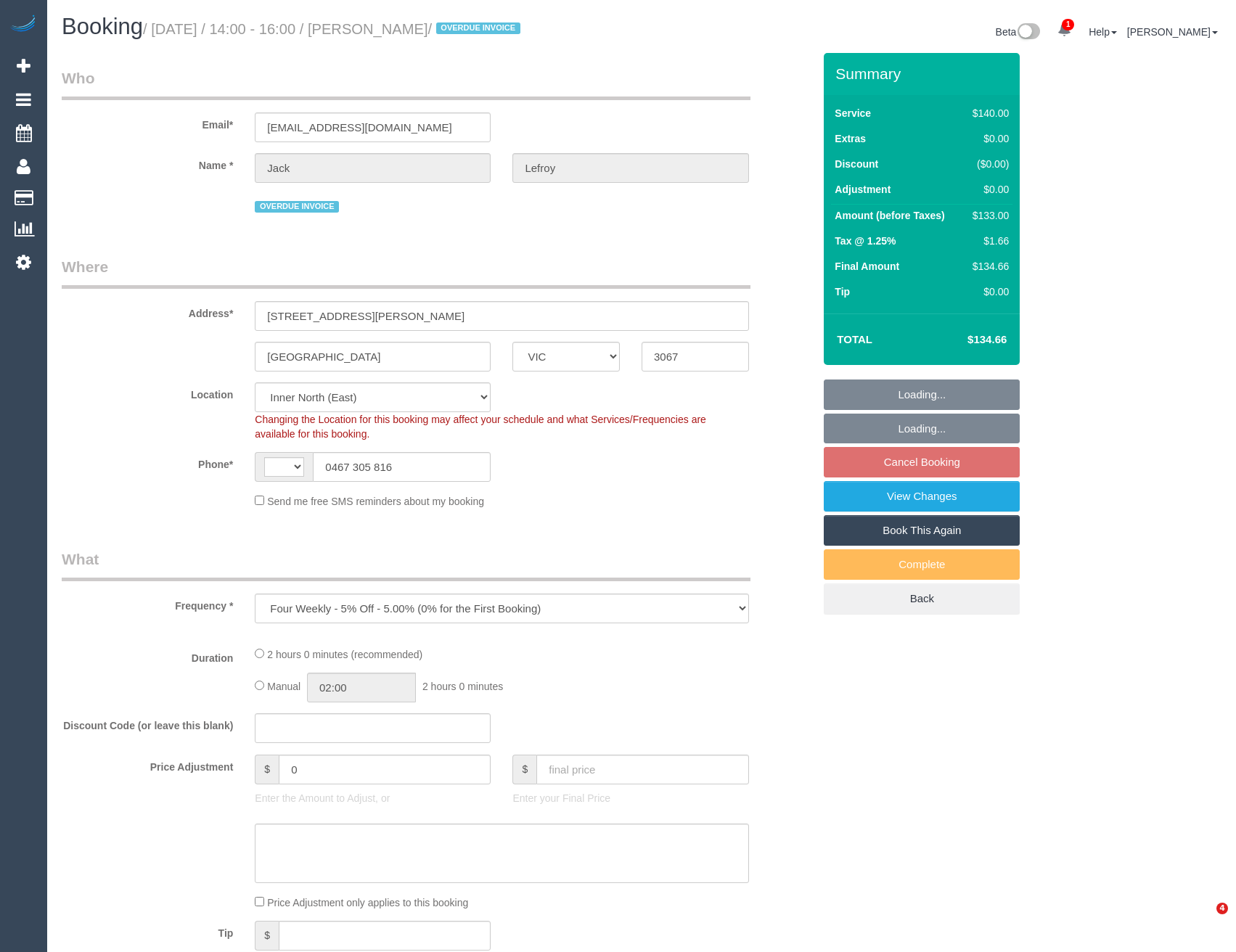
select select "VIC"
select select "object:306"
select select "string:AU"
select select "number:28"
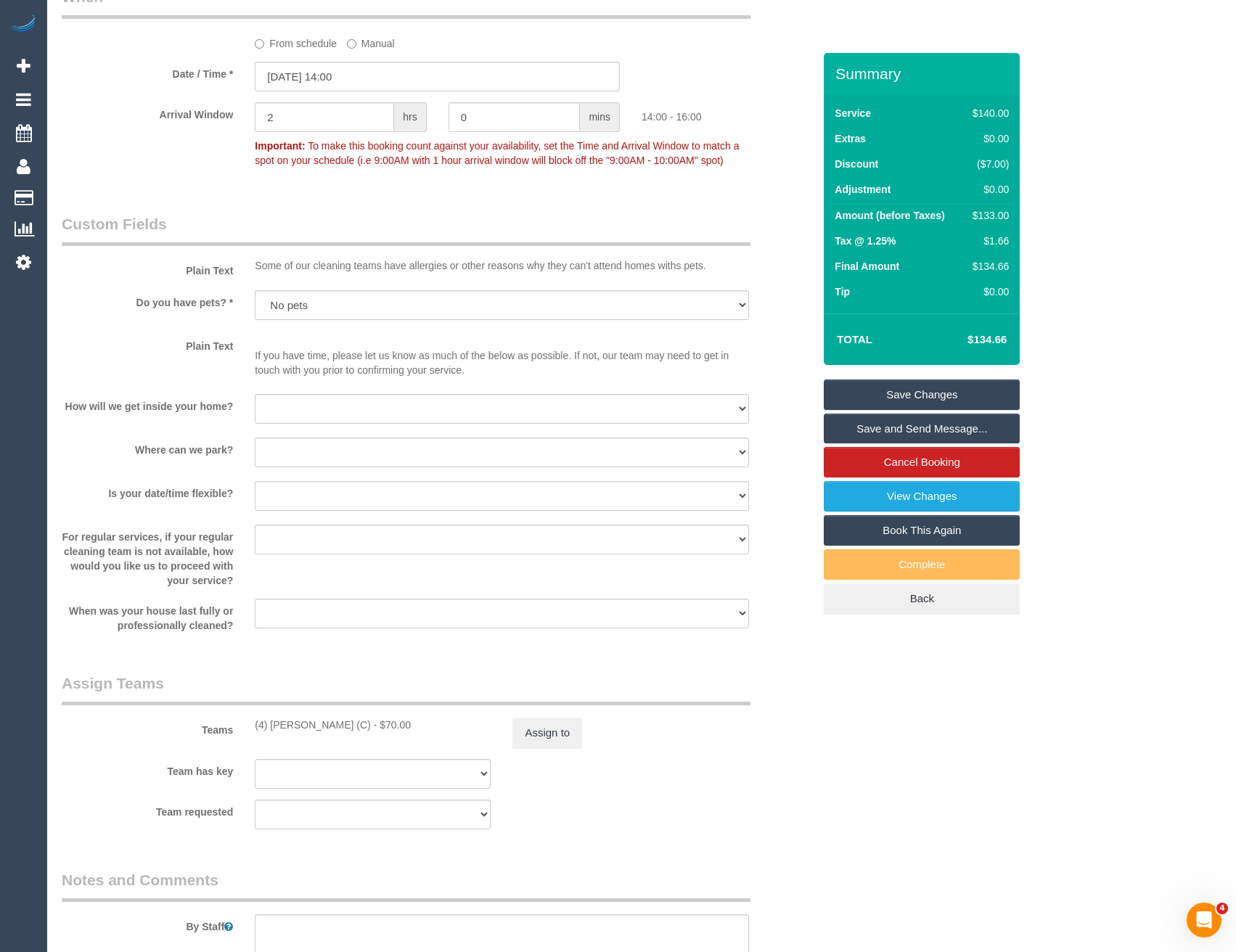
scroll to position [1741, 0]
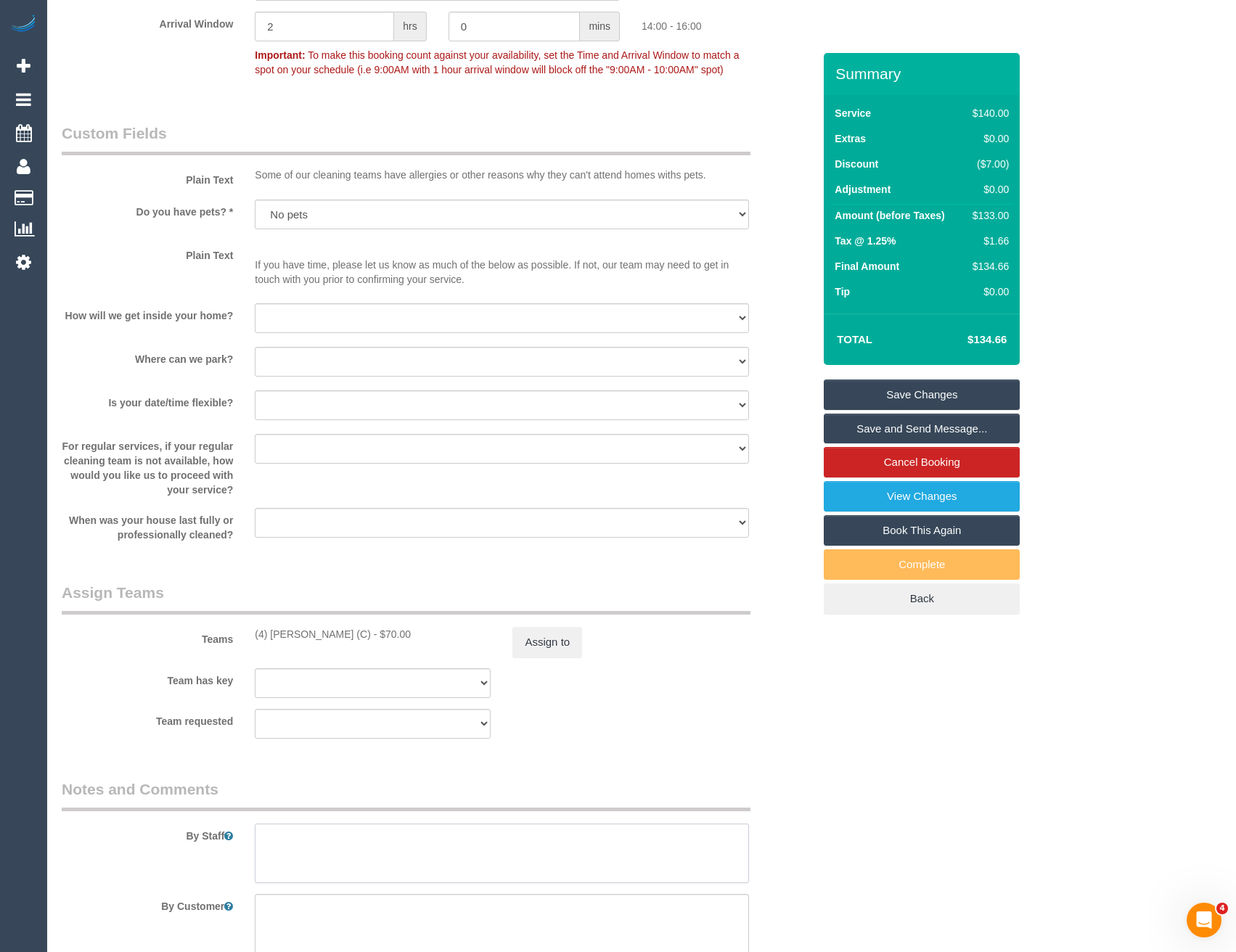
click at [367, 837] on textarea at bounding box center [501, 853] width 493 height 59
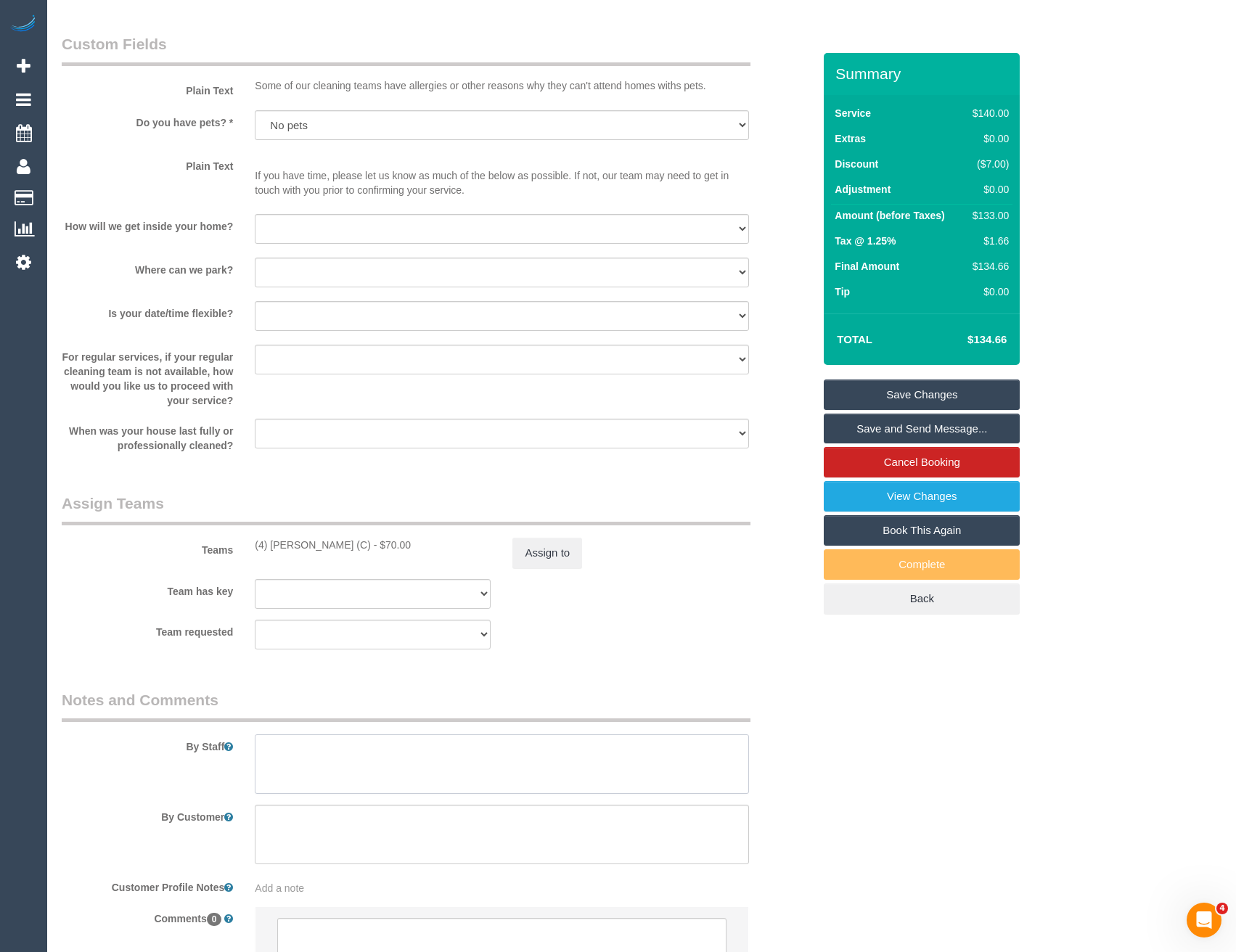
scroll to position [1958, 0]
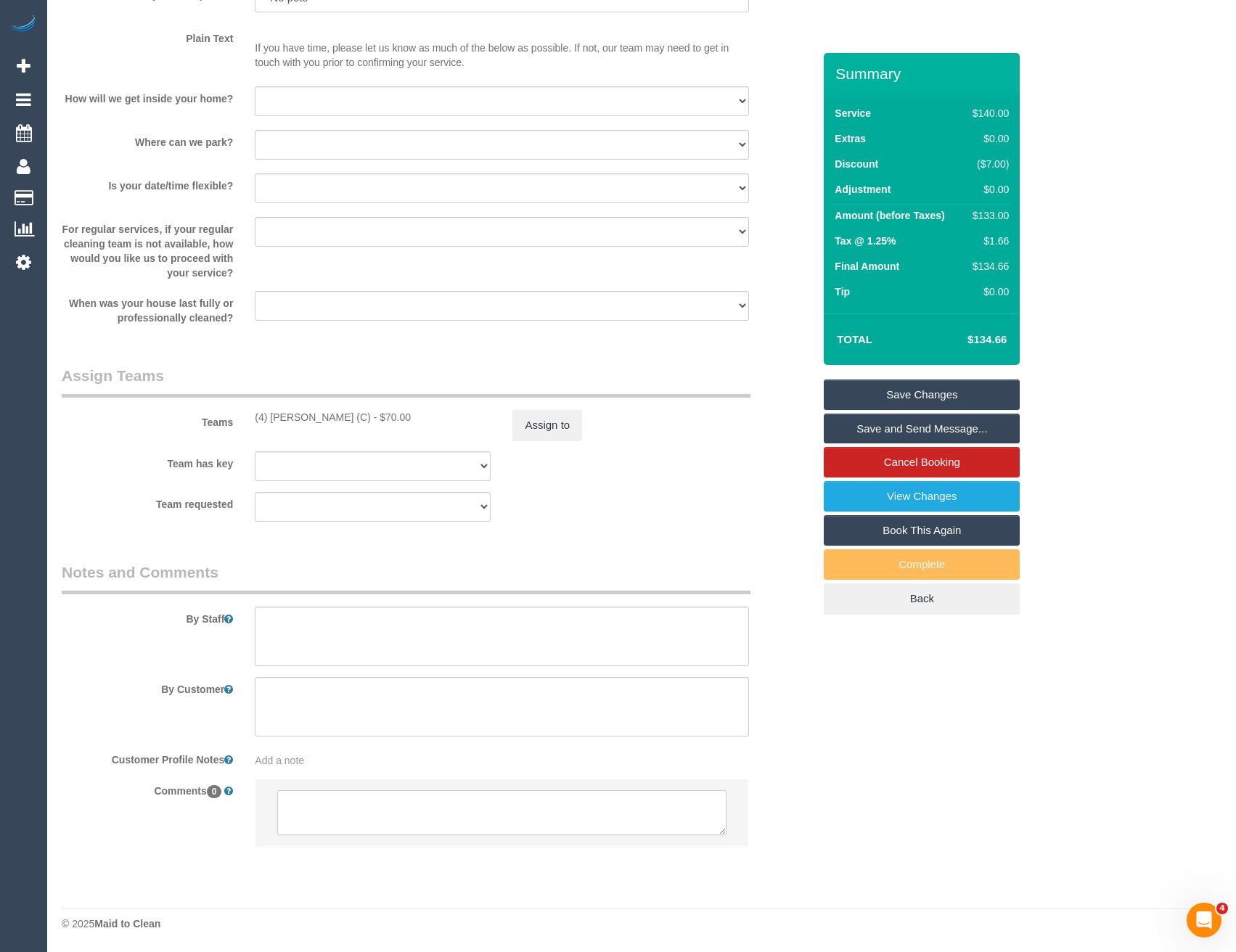
click at [365, 804] on textarea at bounding box center [501, 812] width 449 height 45
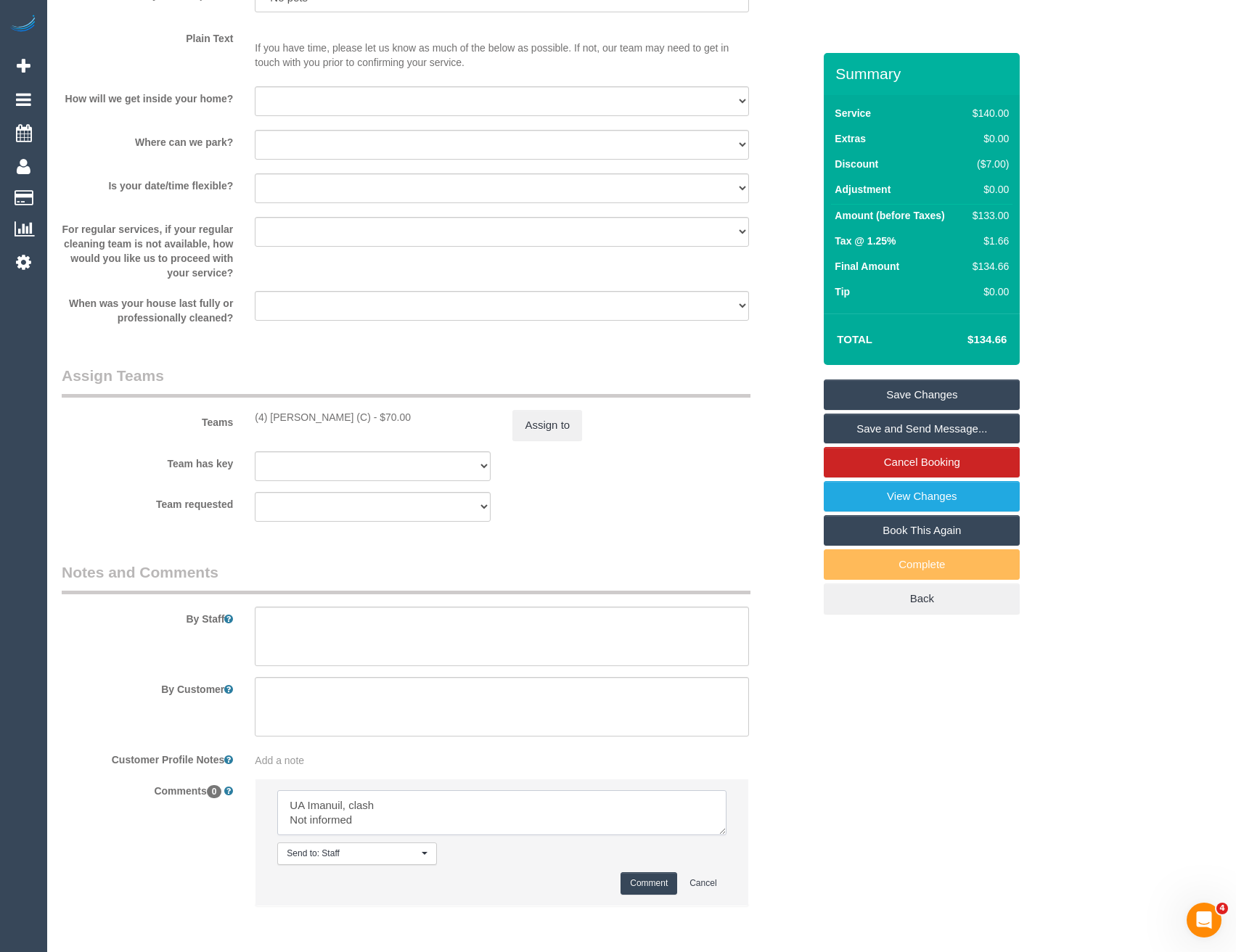
type textarea "UA Imanuil, clash Not informed"
click at [656, 888] on button "Comment" at bounding box center [648, 883] width 56 height 23
click at [546, 416] on button "Assign to" at bounding box center [547, 425] width 69 height 31
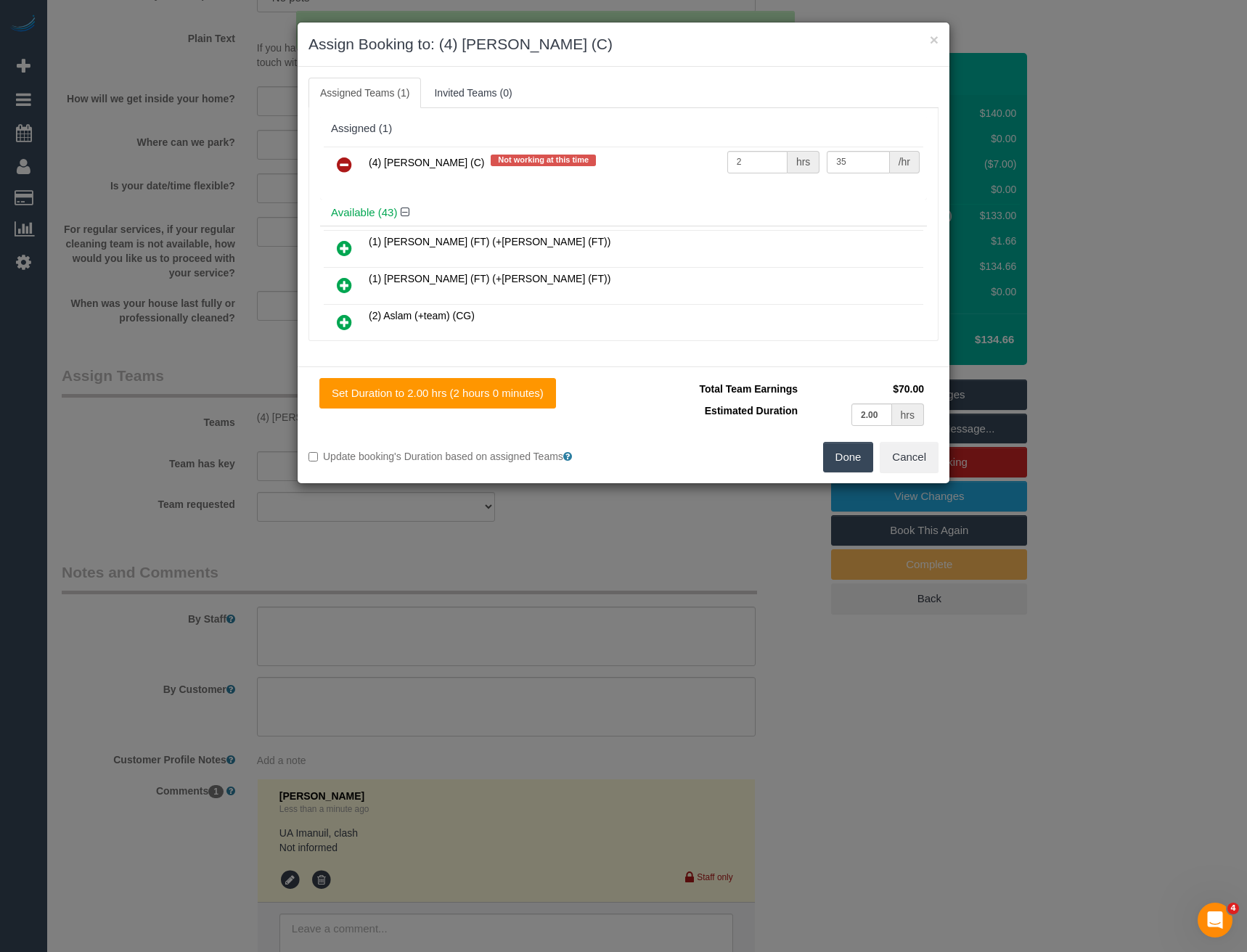
click at [344, 156] on icon at bounding box center [344, 165] width 15 height 18
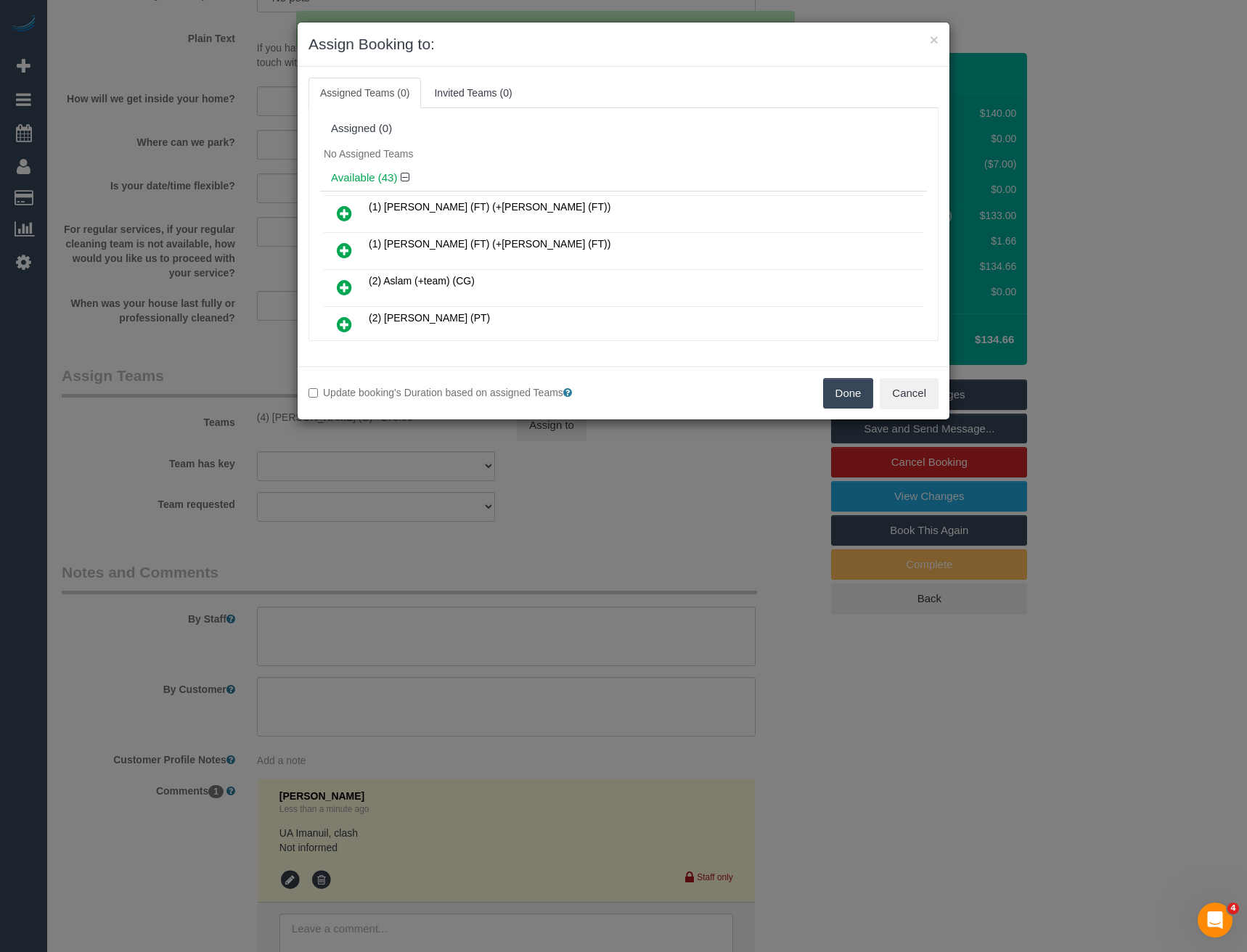
click at [838, 391] on button "Done" at bounding box center [849, 393] width 51 height 31
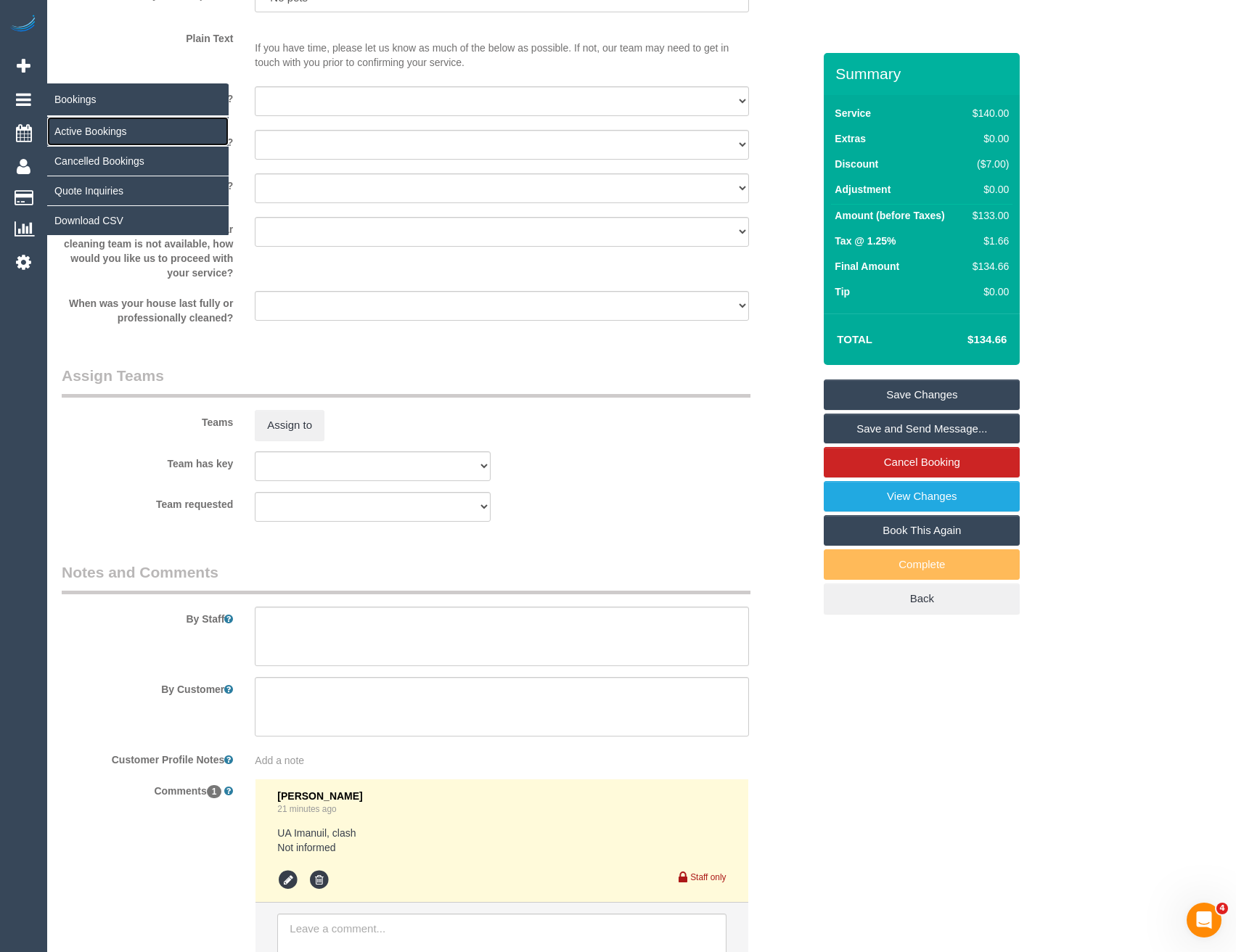
click at [91, 135] on link "Active Bookings" at bounding box center [138, 132] width 181 height 29
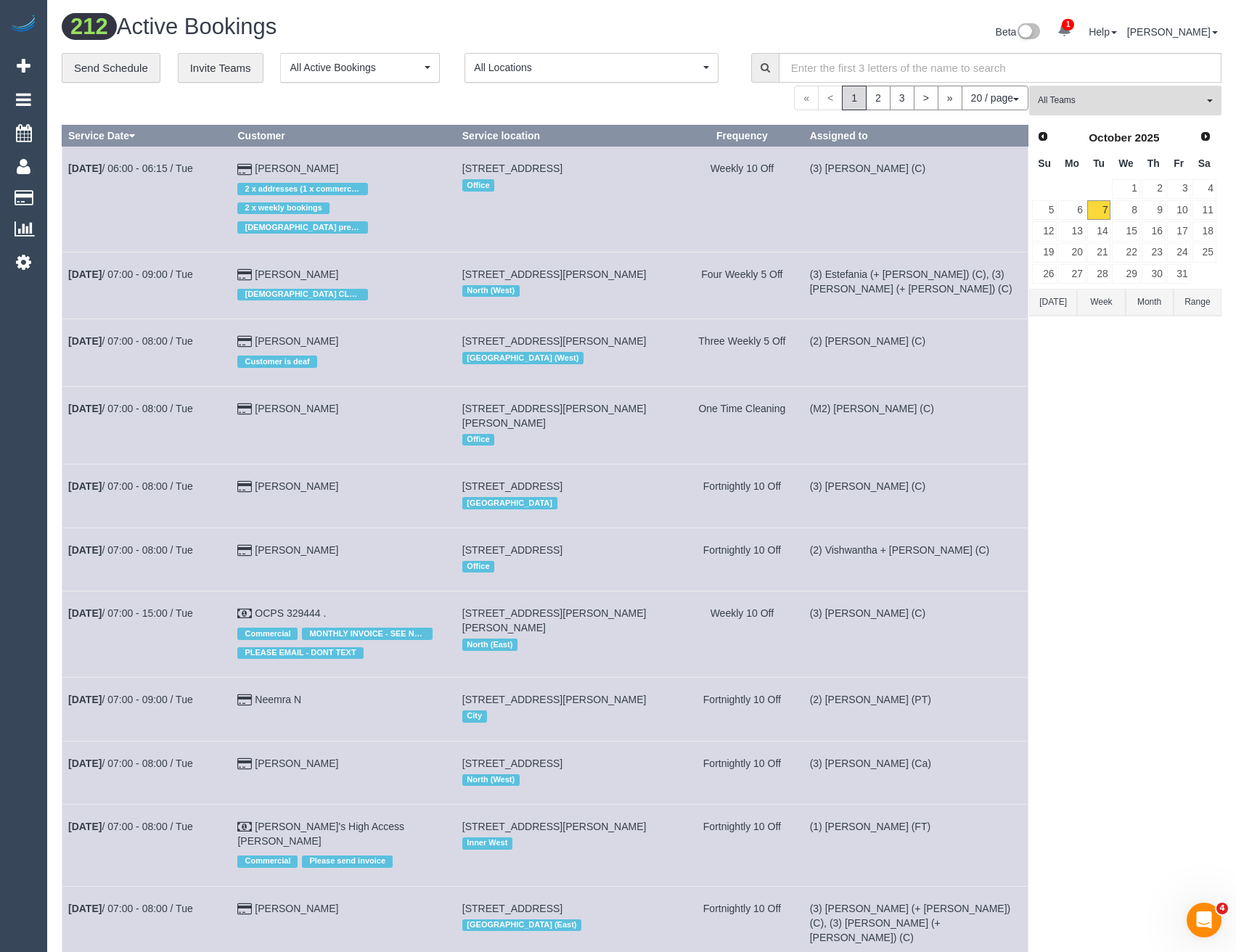
click at [1112, 107] on button "All Teams" at bounding box center [1125, 100] width 192 height 30
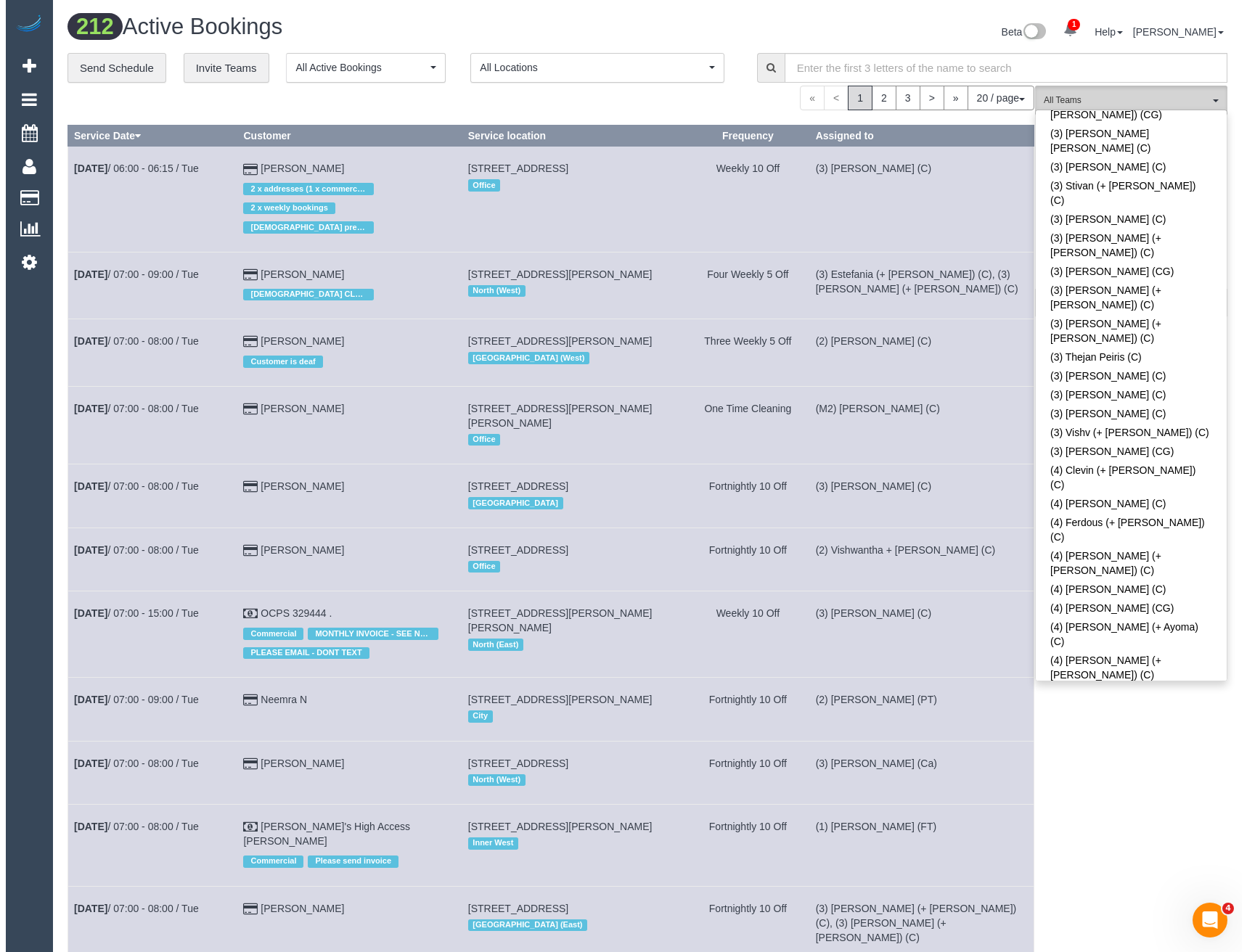
scroll to position [4242, 0]
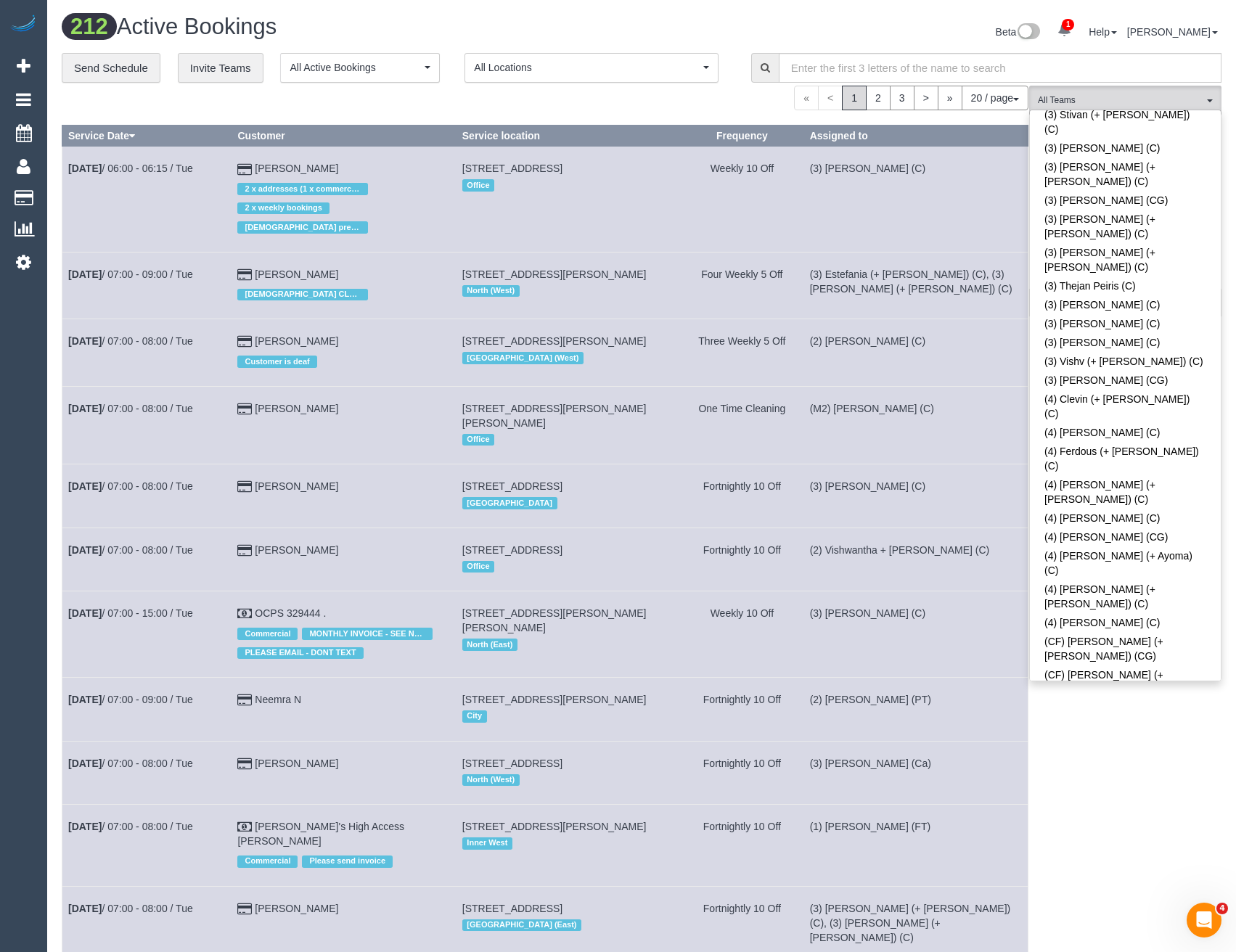
click at [1067, 736] on div "(ZG3) Kellie Crowe (C) All Teams Remove Team Filters (0) Account - Tech (0) Off…" at bounding box center [1125, 843] width 192 height 1515
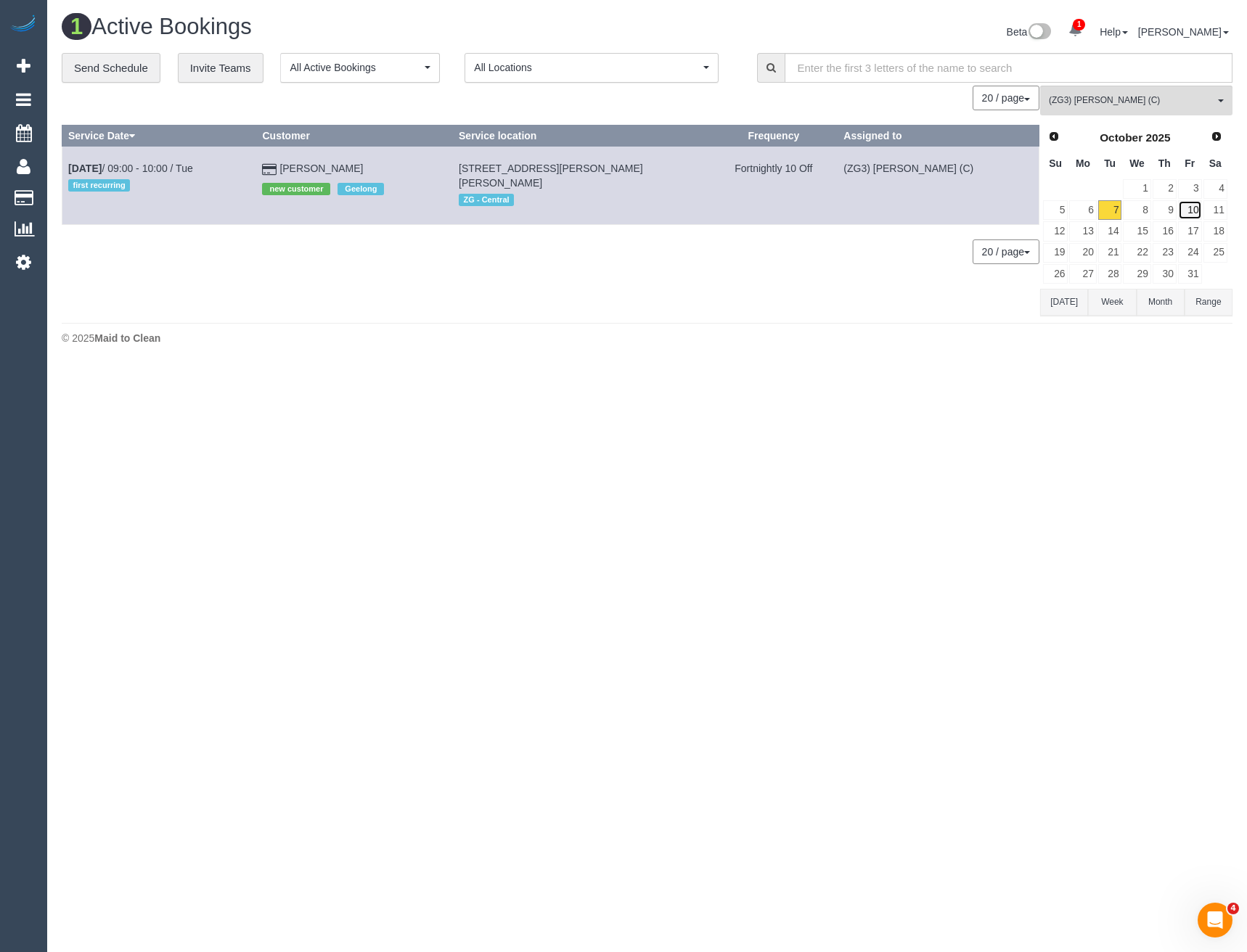
click at [1191, 211] on link "10" at bounding box center [1190, 210] width 24 height 20
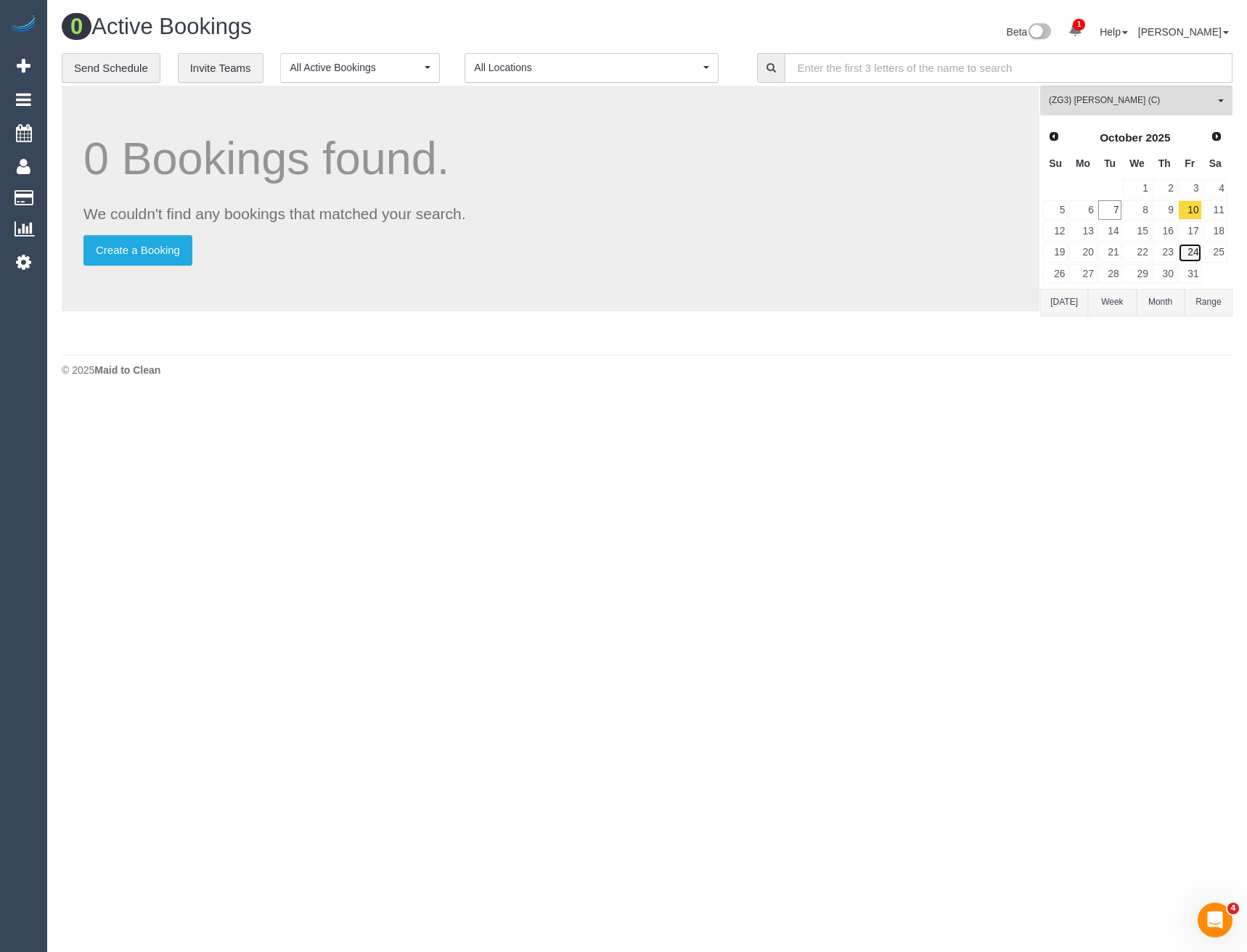
click at [1191, 248] on link "24" at bounding box center [1190, 253] width 24 height 20
click at [1218, 138] on span "Next" at bounding box center [1217, 136] width 12 height 12
click at [1191, 211] on link "7" at bounding box center [1190, 210] width 24 height 20
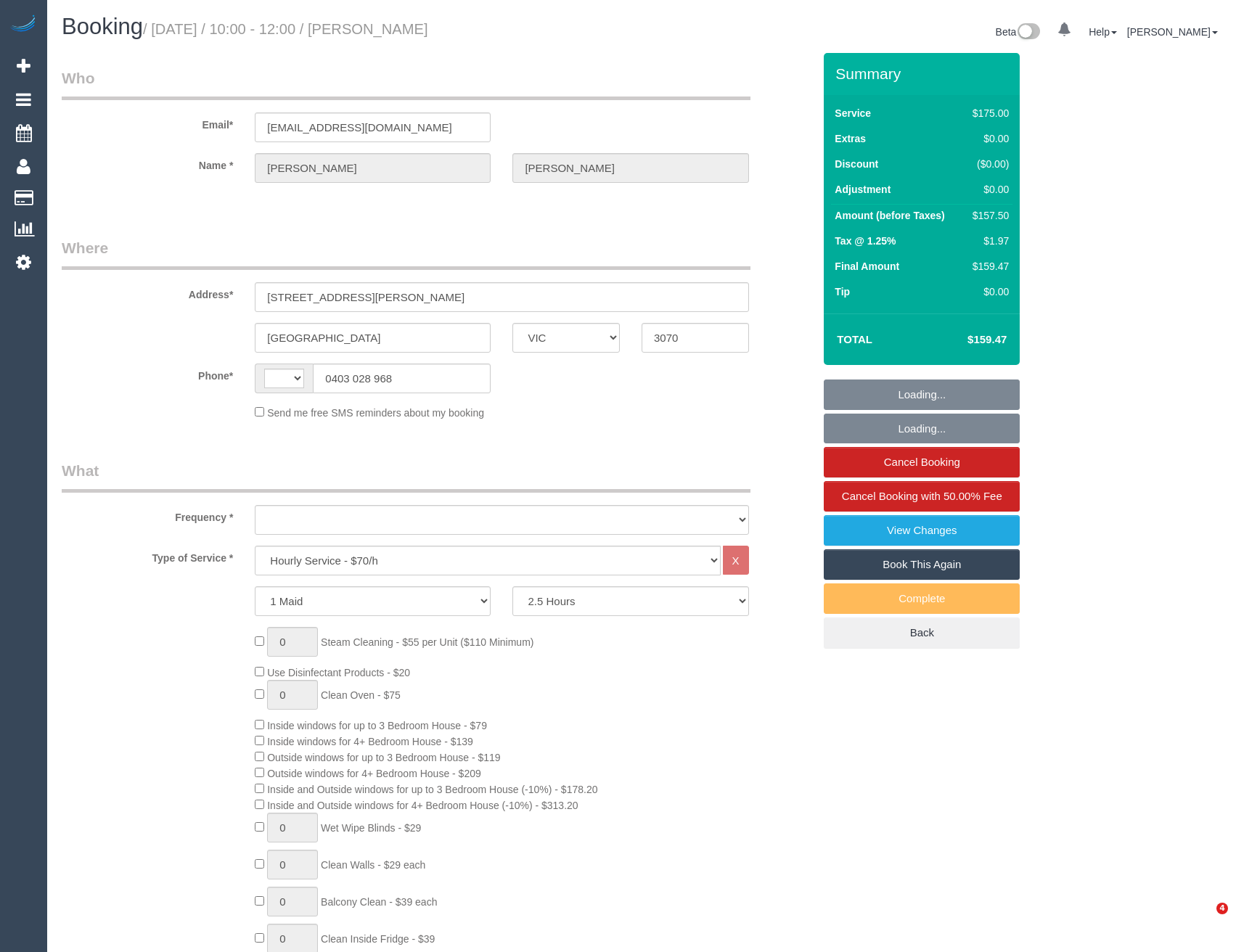
select select "VIC"
select select "150"
select select "string:AU"
select select "object:503"
select select "string:stripe-pm_1NhhWV2GScqysDRVr5SYfZ4r"
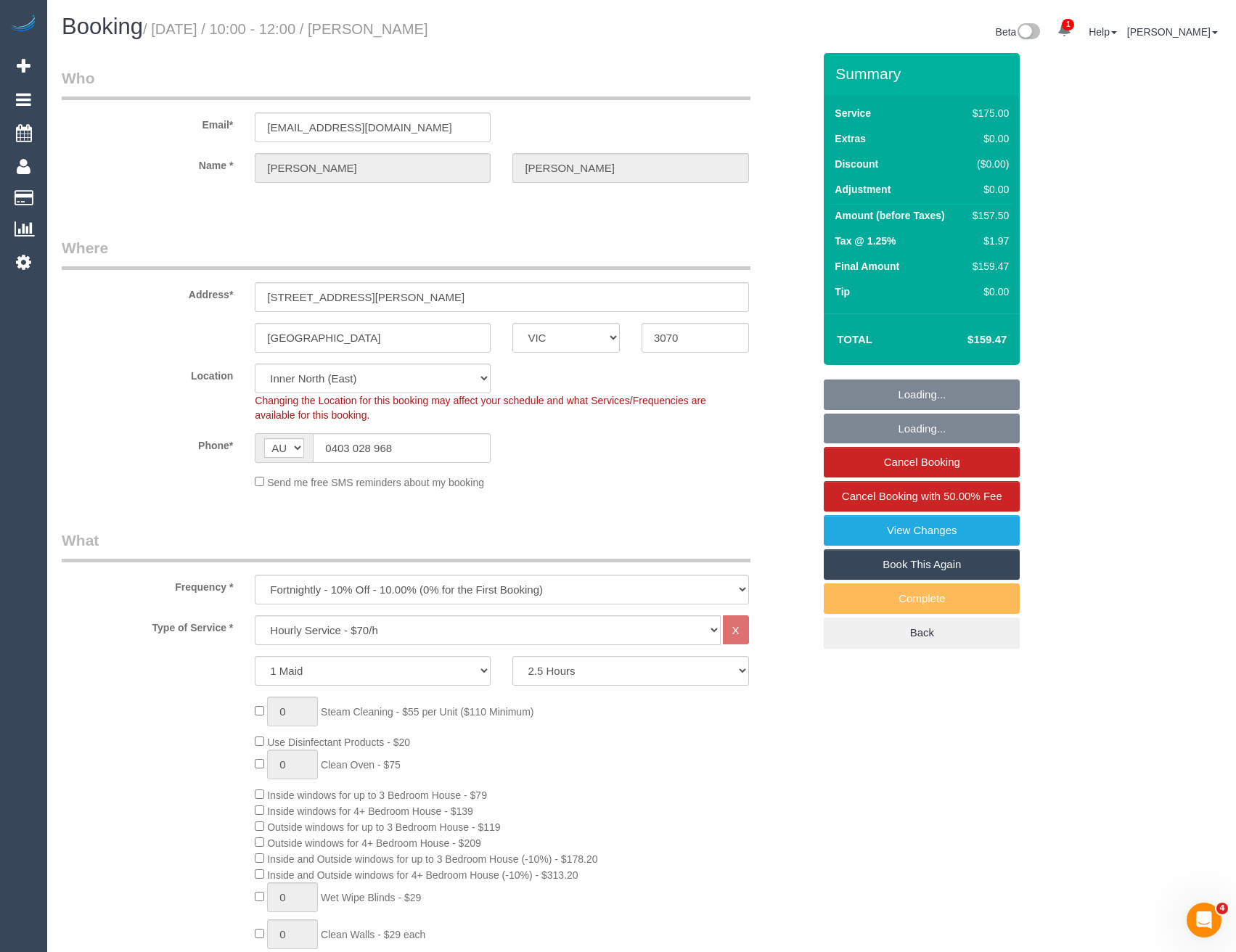
select select "object:757"
select select "number:28"
select select "number:14"
select select "number:19"
select select "number:22"
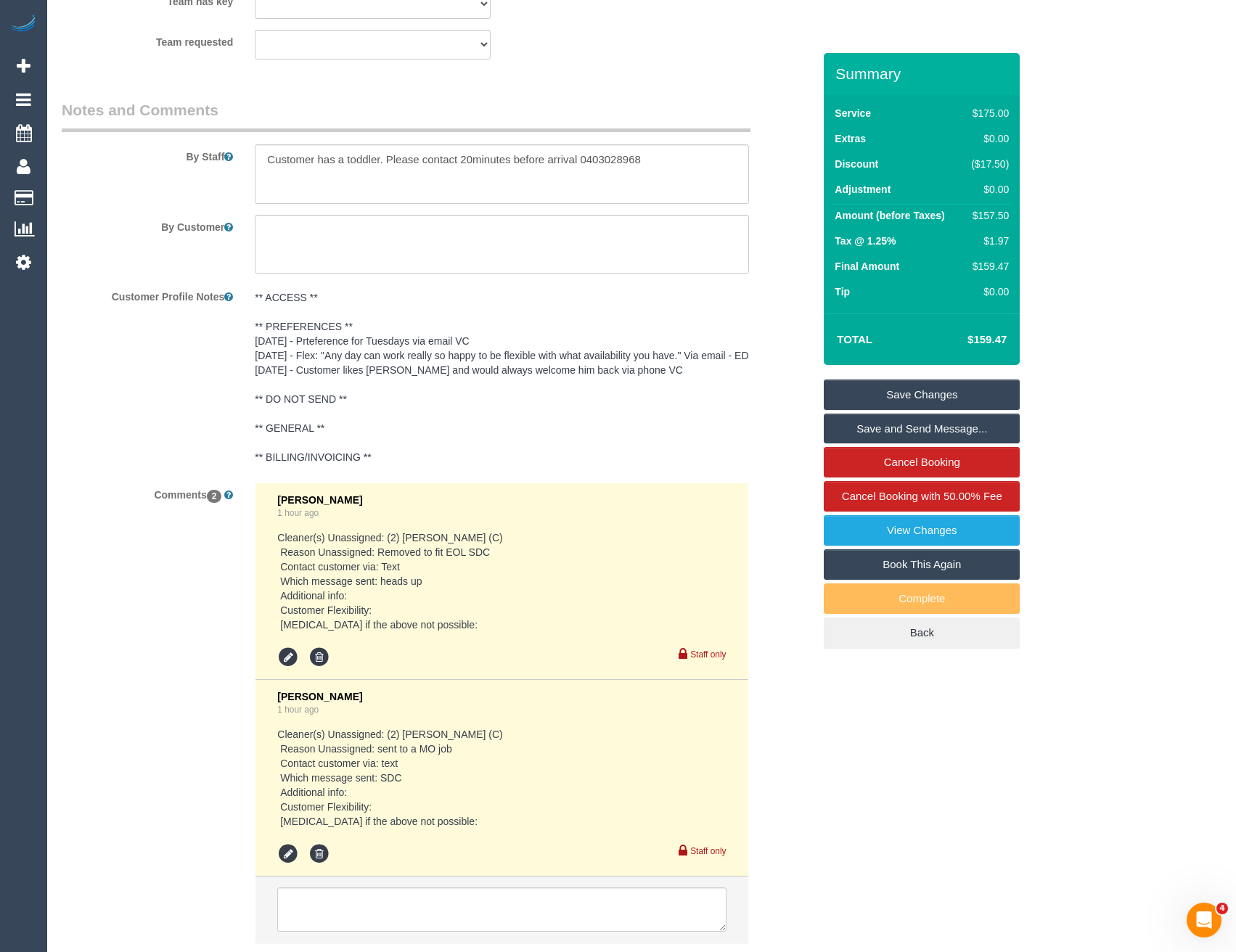
scroll to position [2538, 0]
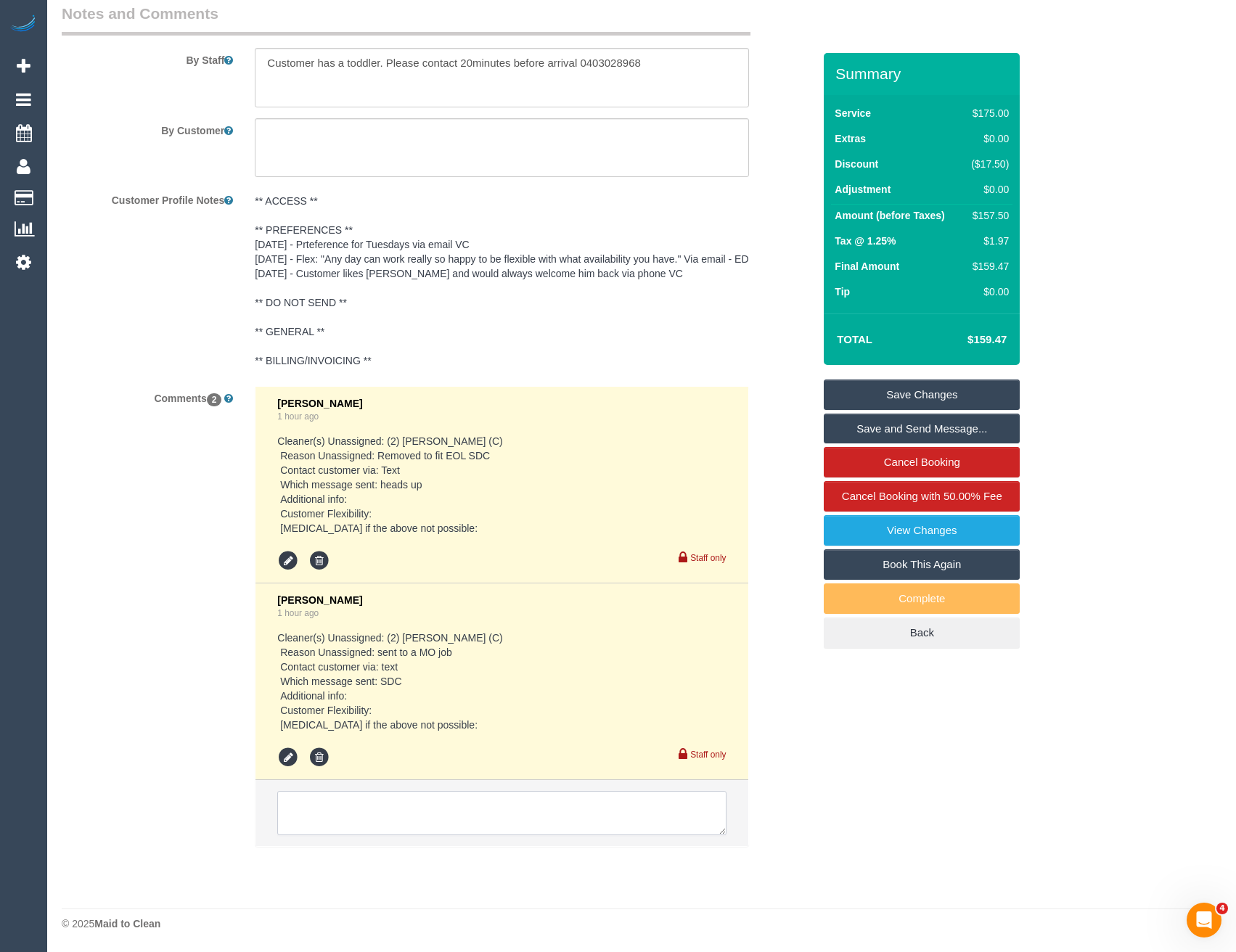
click at [414, 823] on textarea at bounding box center [501, 813] width 449 height 45
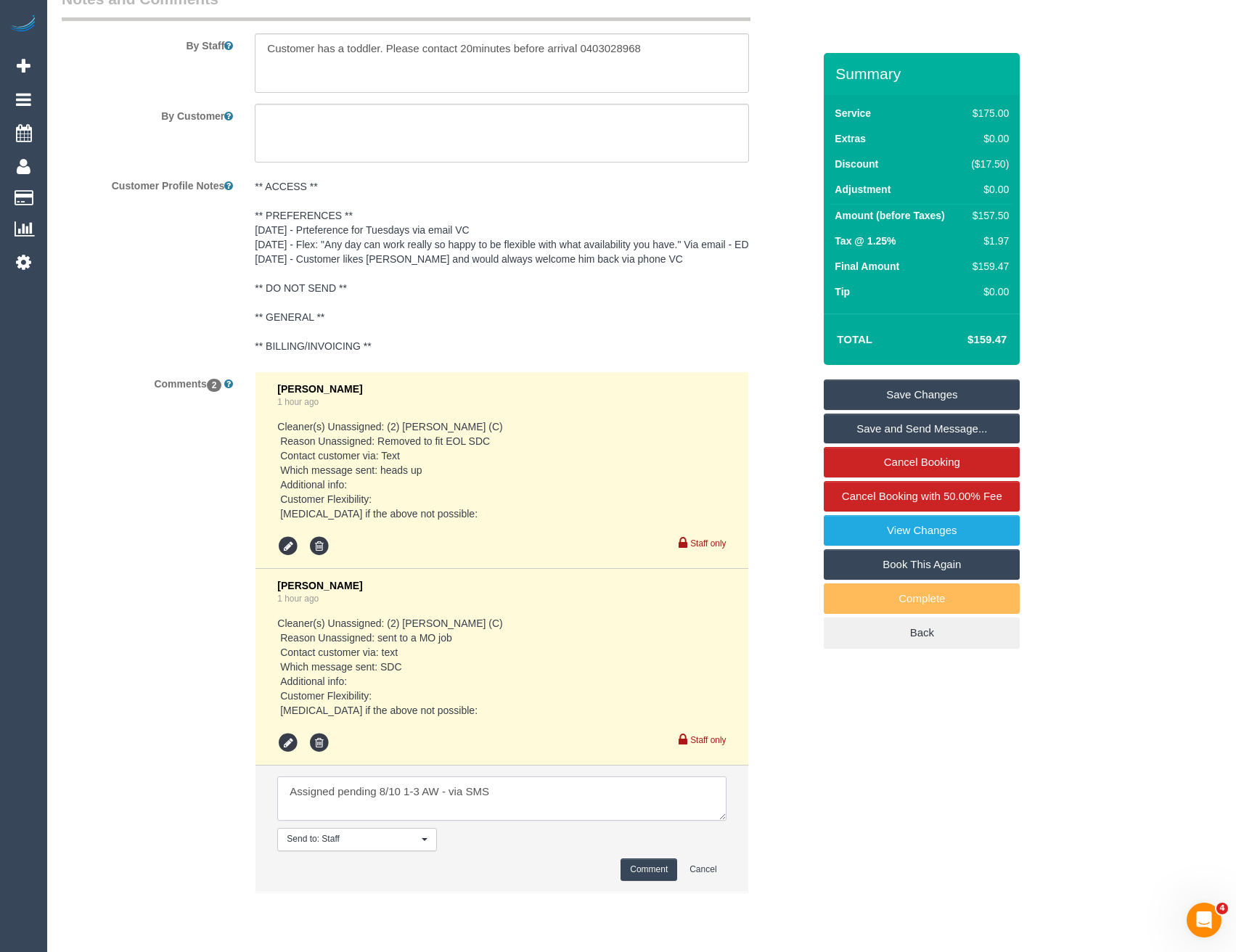
type textarea "Assigned pending 8/10 1-3 AW - via SMS"
click at [648, 881] on button "Comment" at bounding box center [648, 869] width 56 height 23
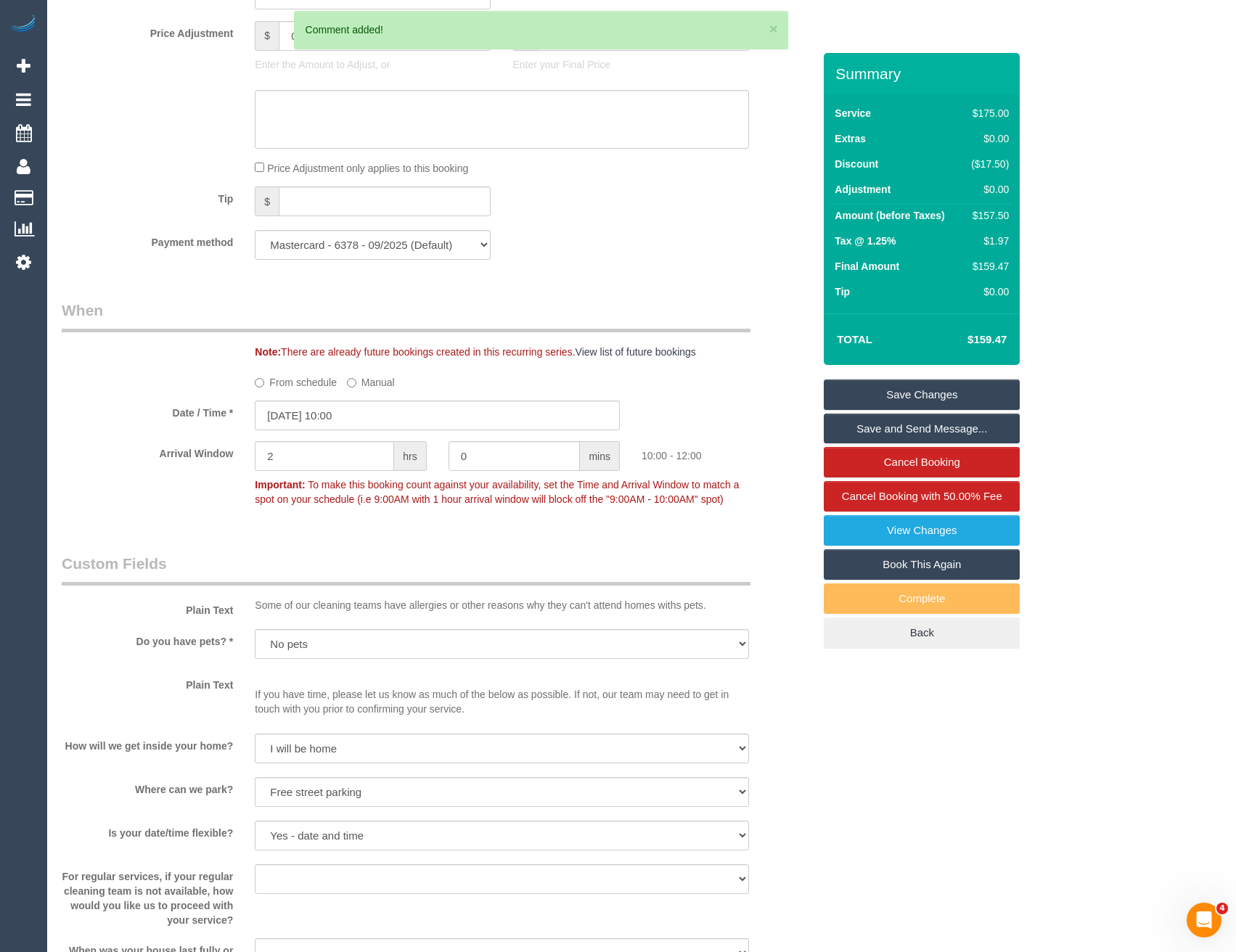
scroll to position [1232, 0]
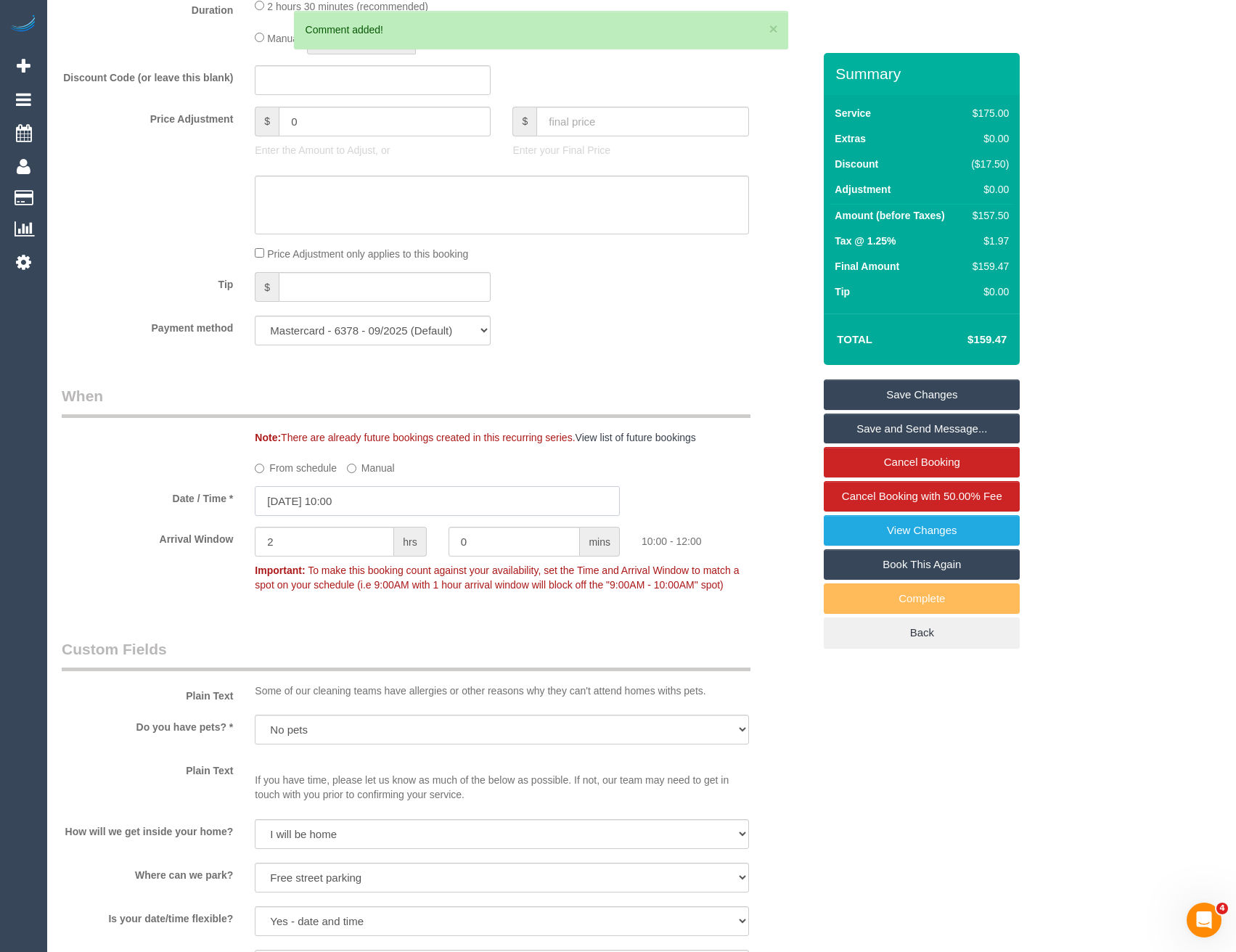
click at [365, 502] on input "07/10/2025 10:00" at bounding box center [438, 500] width 365 height 30
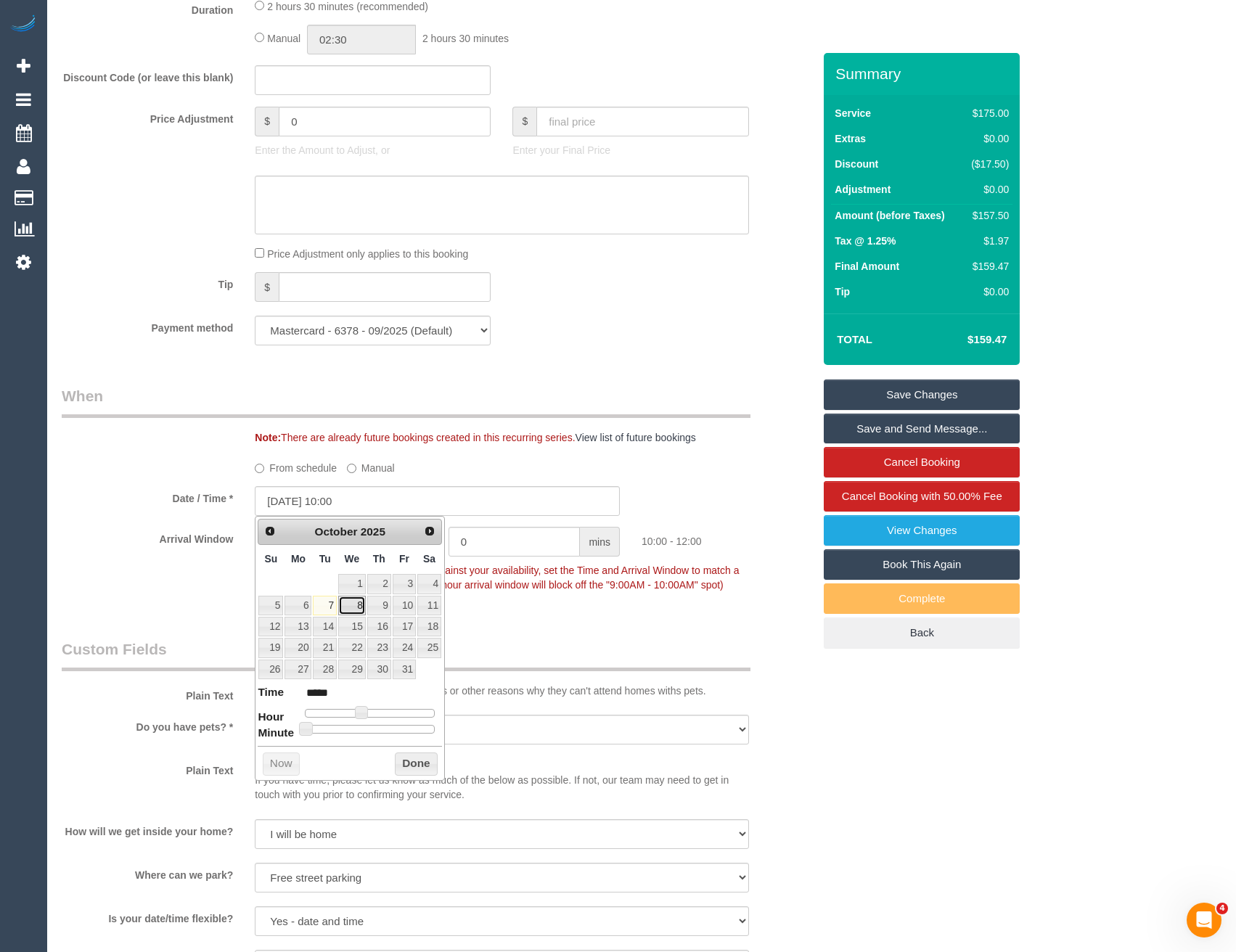
click at [356, 611] on link "8" at bounding box center [352, 605] width 28 height 20
type input "08/10/2025 11:00"
type input "*****"
type input "08/10/2025 12:00"
type input "*****"
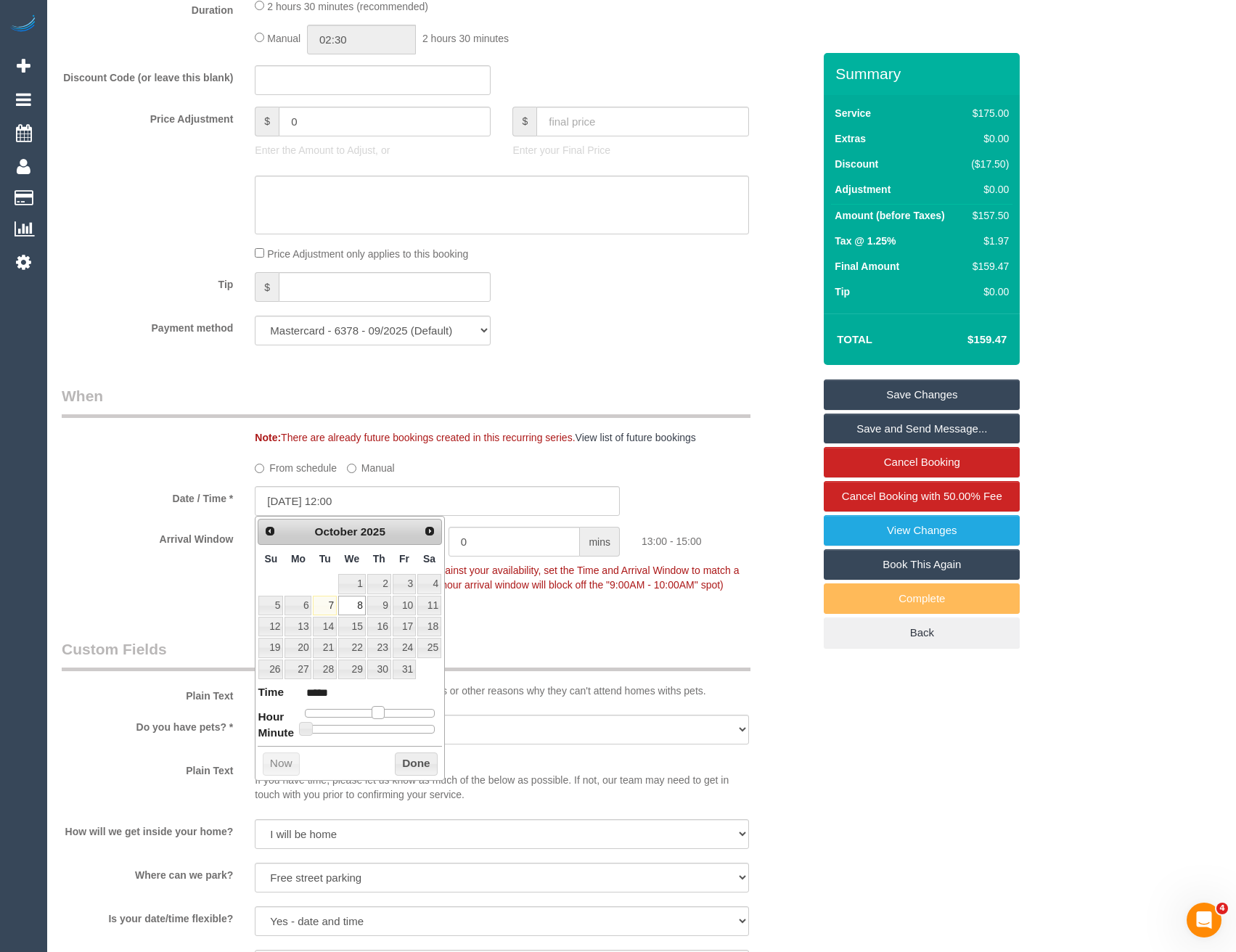
type input "08/10/2025 13:00"
type input "*****"
drag, startPoint x: 363, startPoint y: 712, endPoint x: 380, endPoint y: 716, distance: 17.5
click at [380, 716] on span at bounding box center [378, 712] width 13 height 13
click at [404, 760] on button "Done" at bounding box center [416, 764] width 43 height 23
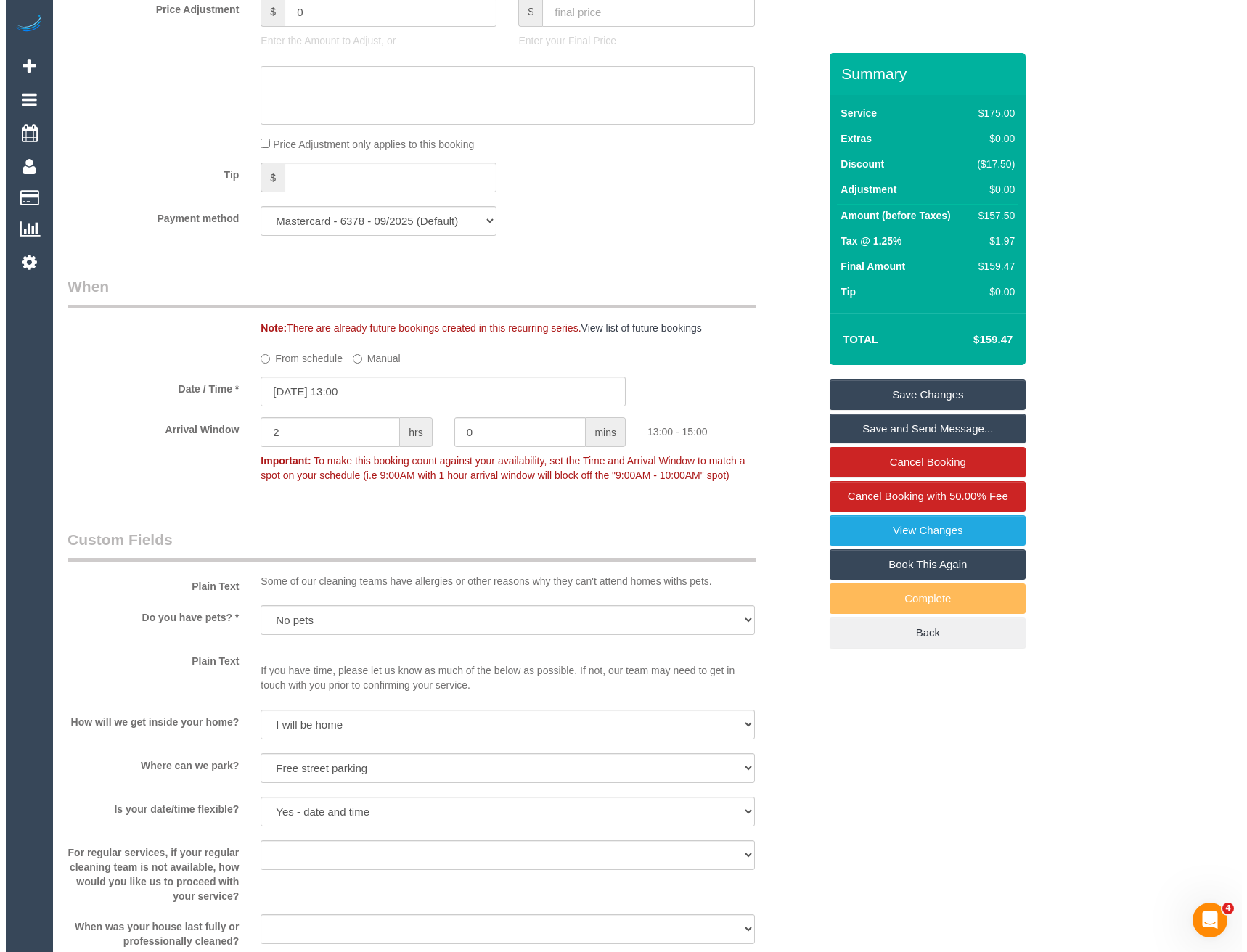
scroll to position [1595, 0]
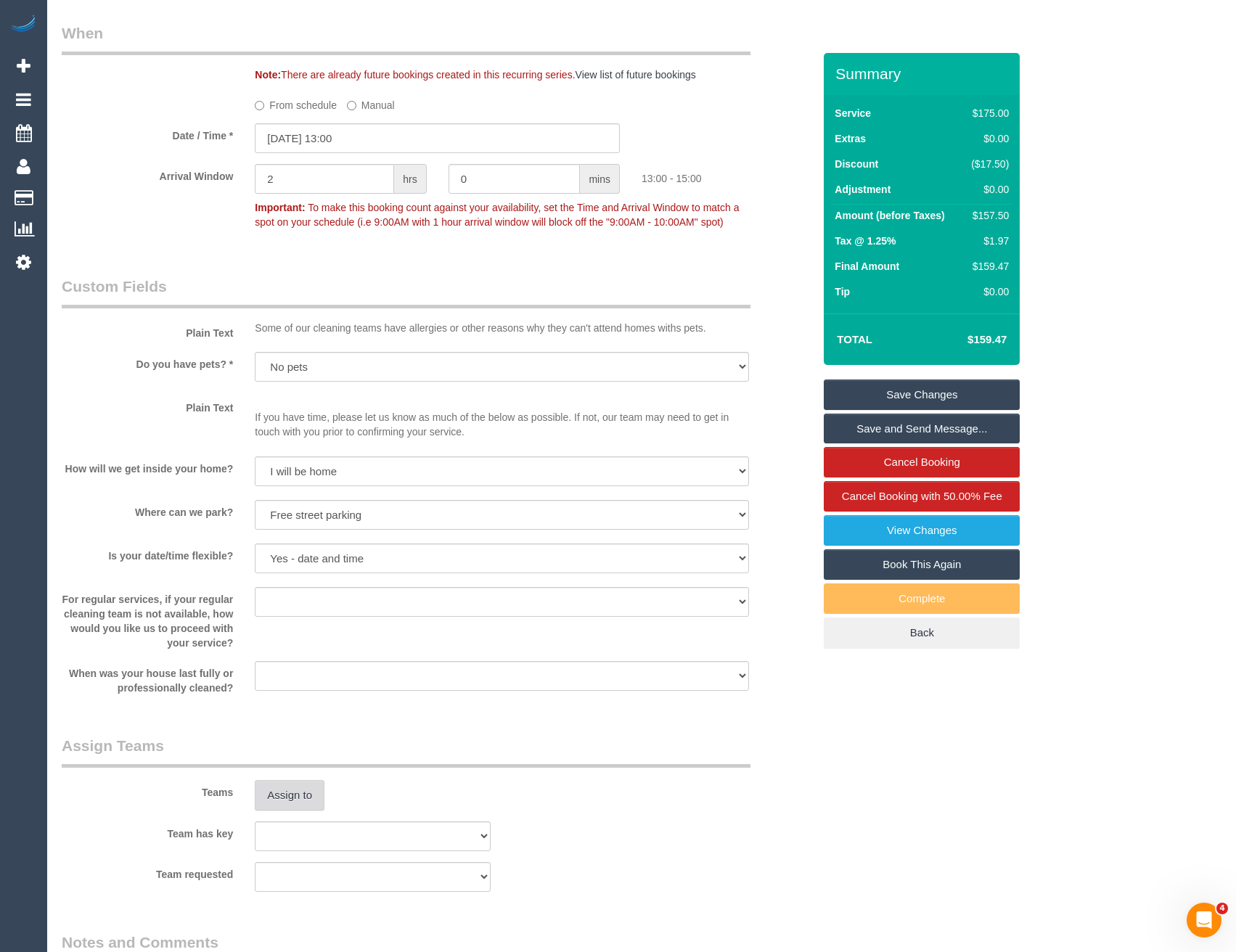
click at [311, 796] on button "Assign to" at bounding box center [289, 796] width 69 height 31
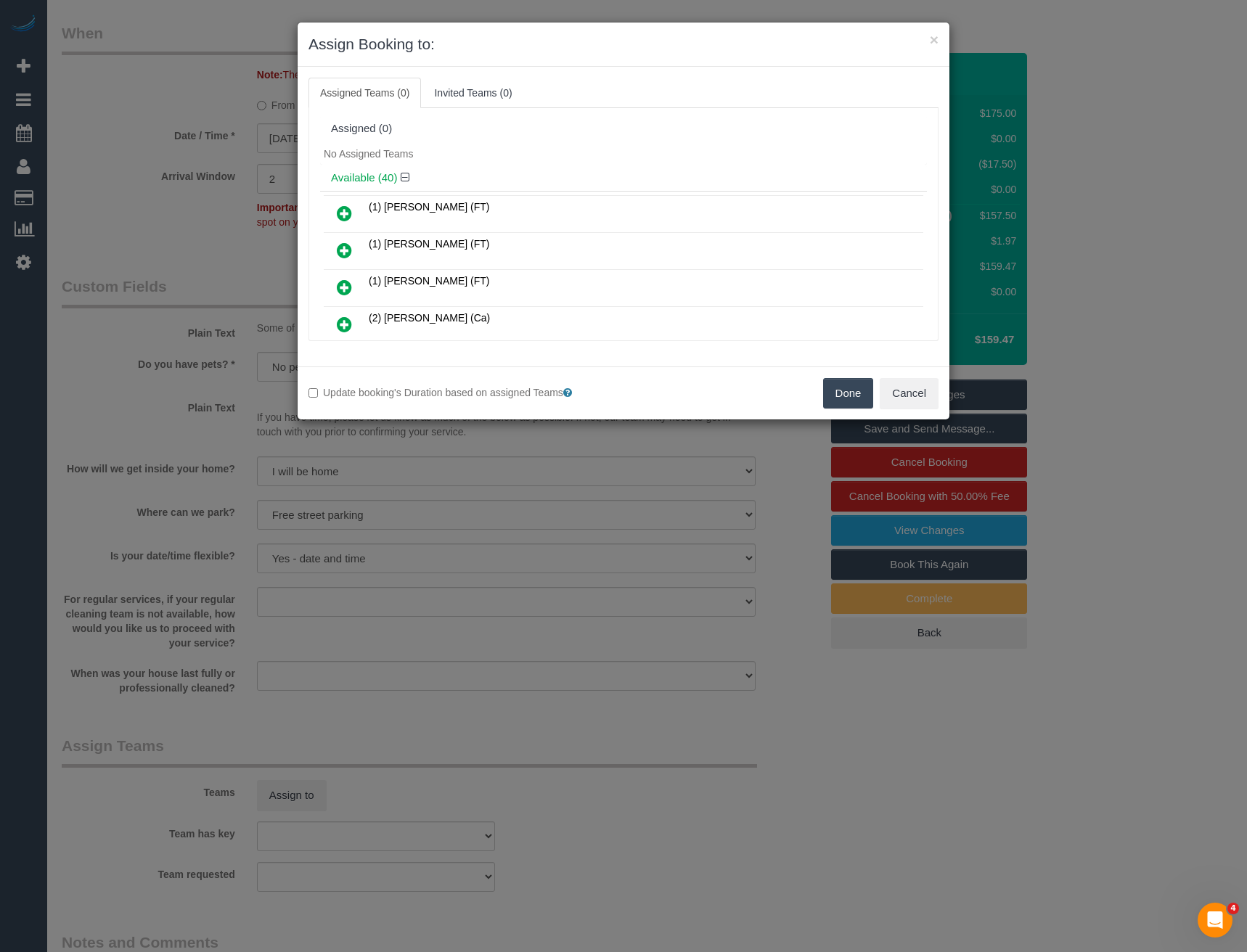
scroll to position [354, 0]
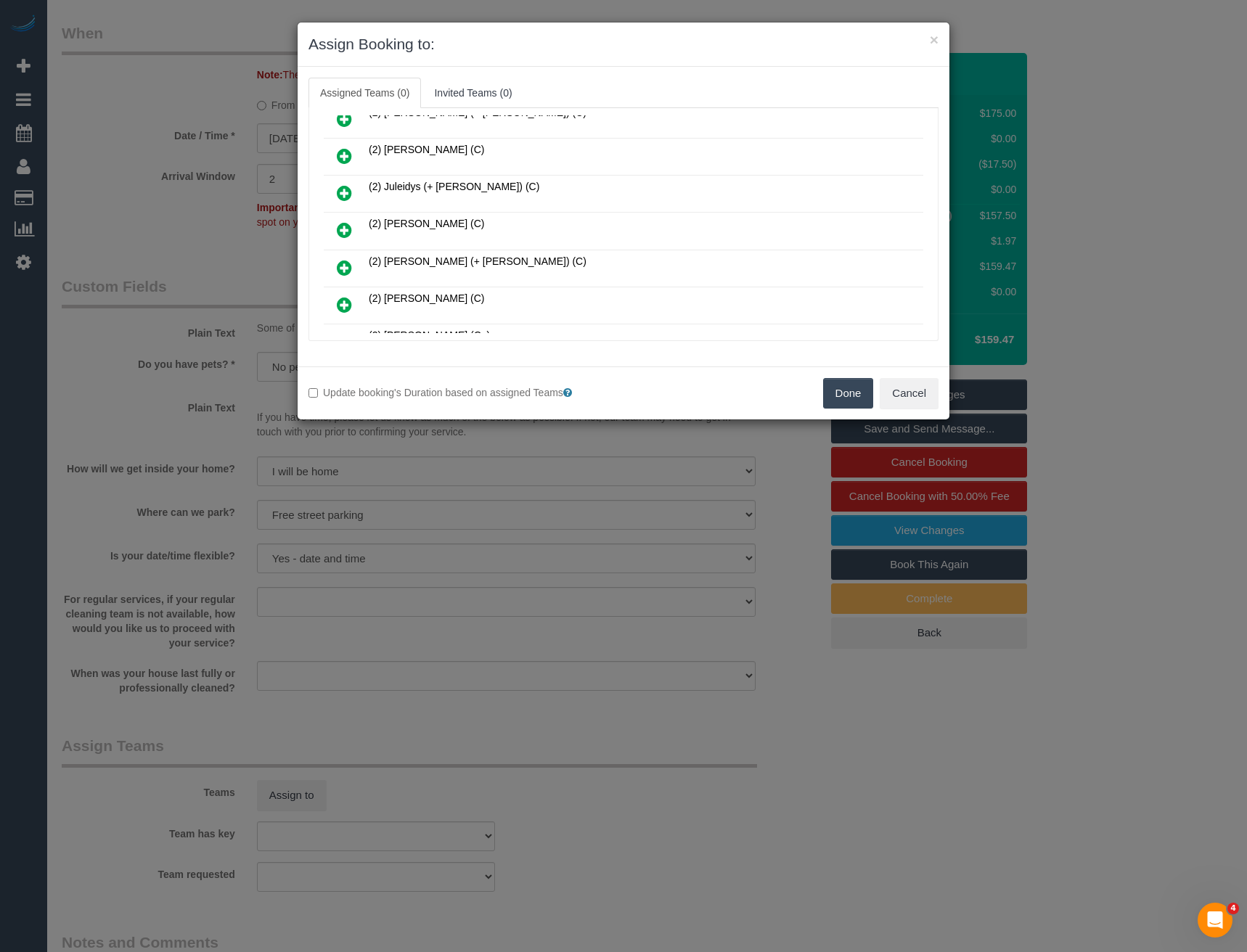
click at [342, 232] on icon at bounding box center [344, 230] width 15 height 18
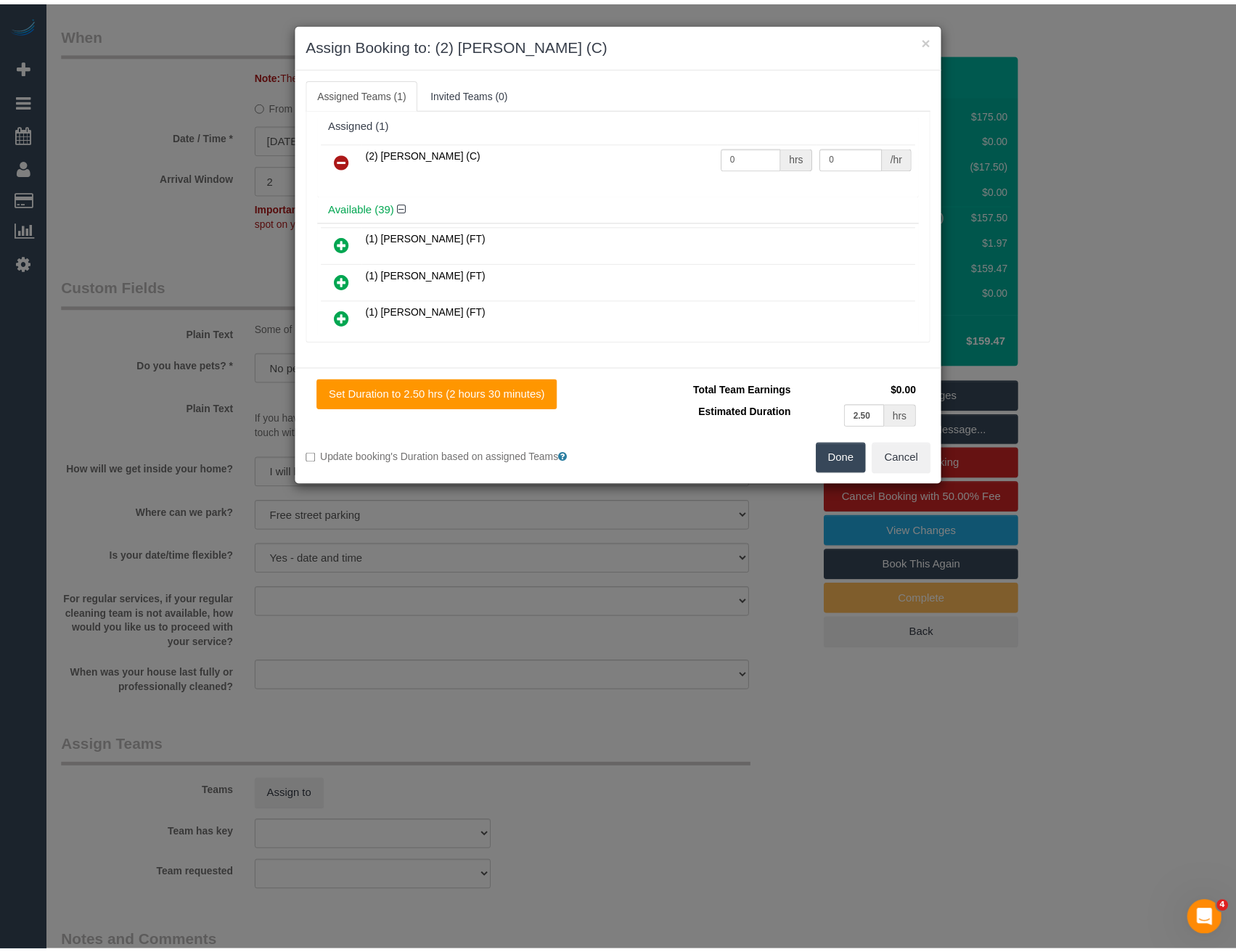
scroll to position [0, 0]
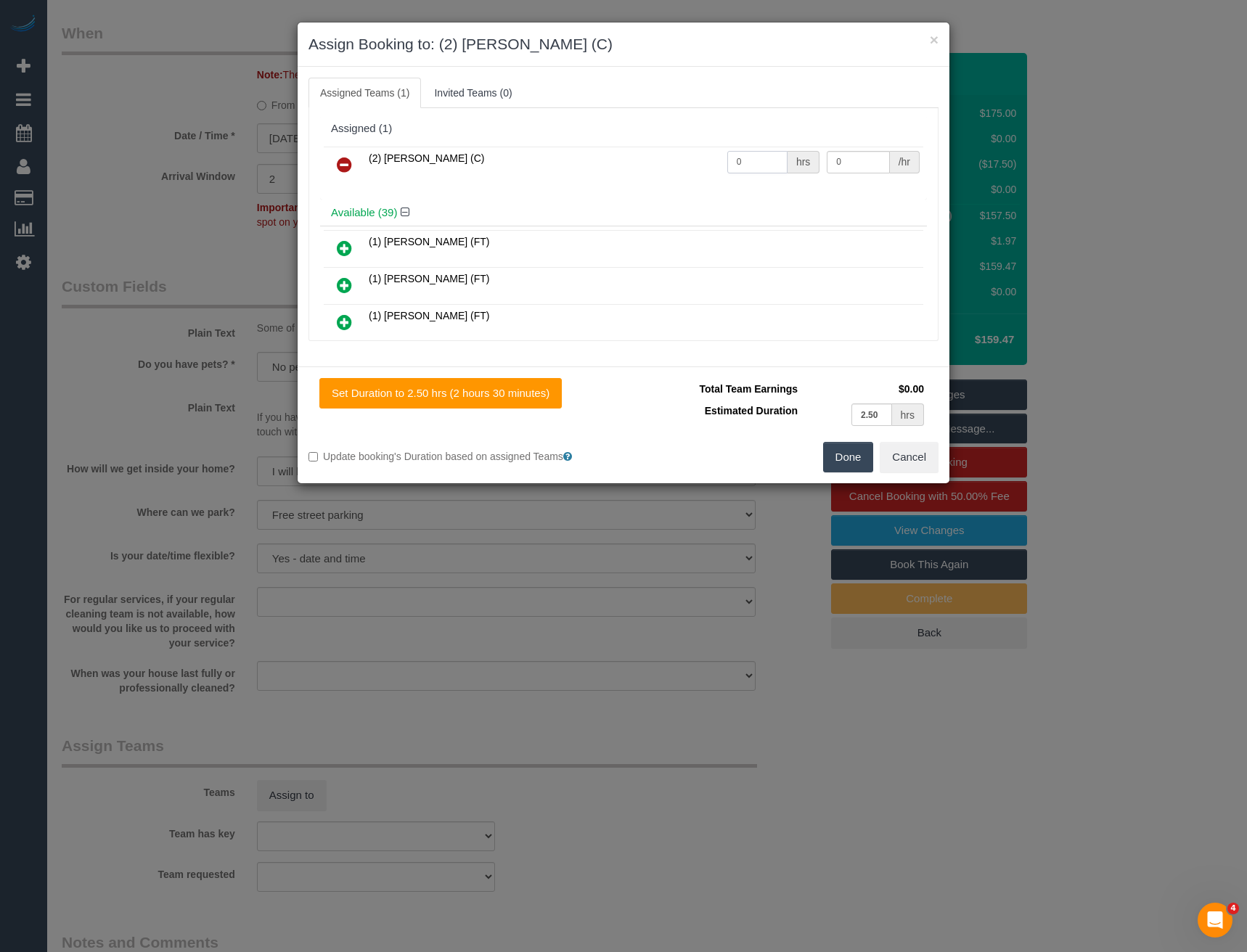
drag, startPoint x: 762, startPoint y: 164, endPoint x: 618, endPoint y: 158, distance: 144.1
click at [686, 162] on tr "(2) Kerry Welfare (C) 0 hrs 0 /hr" at bounding box center [624, 165] width 599 height 37
type input "2"
type input "40"
click at [854, 454] on button "Done" at bounding box center [849, 457] width 51 height 31
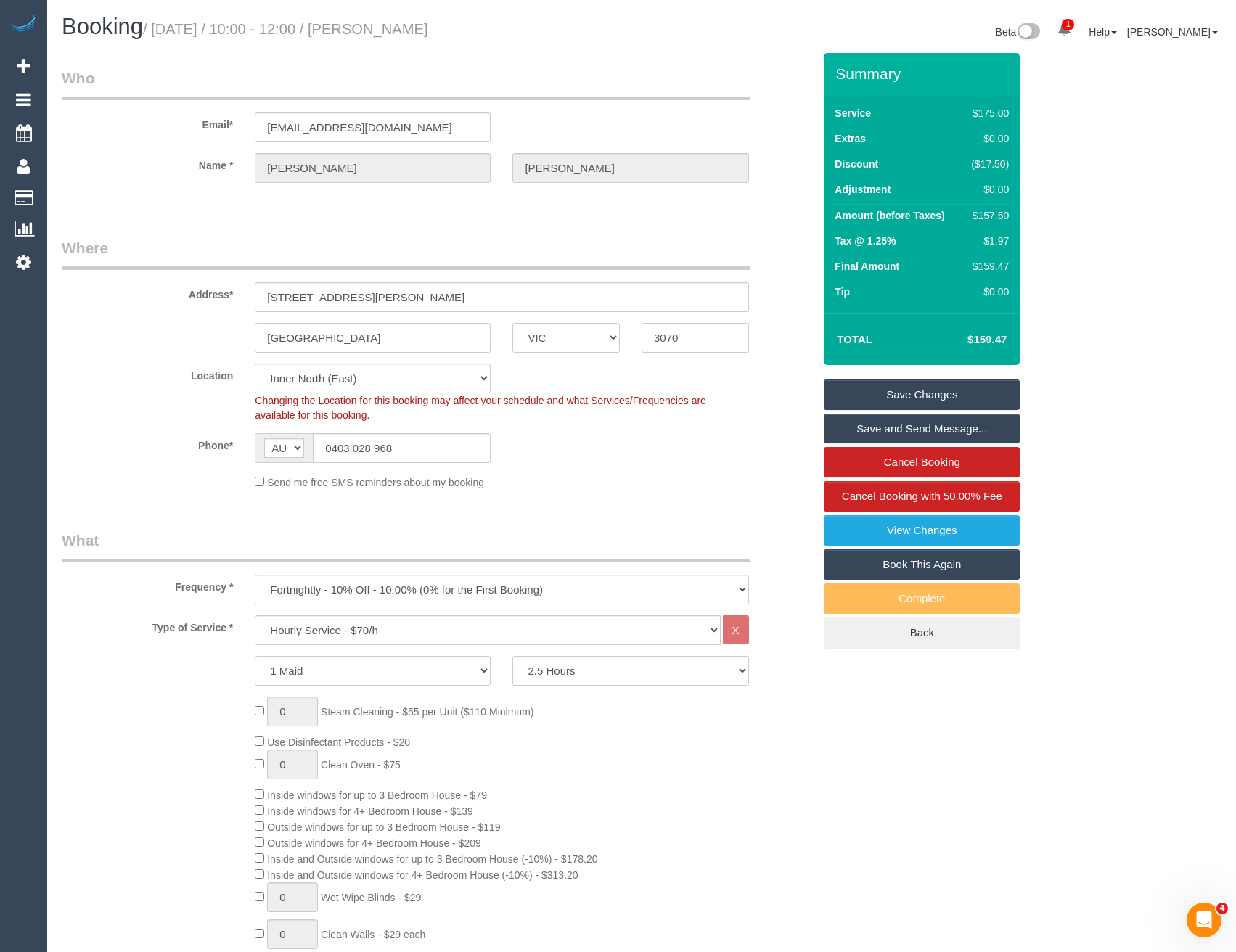
click at [858, 395] on link "Save Changes" at bounding box center [922, 395] width 196 height 31
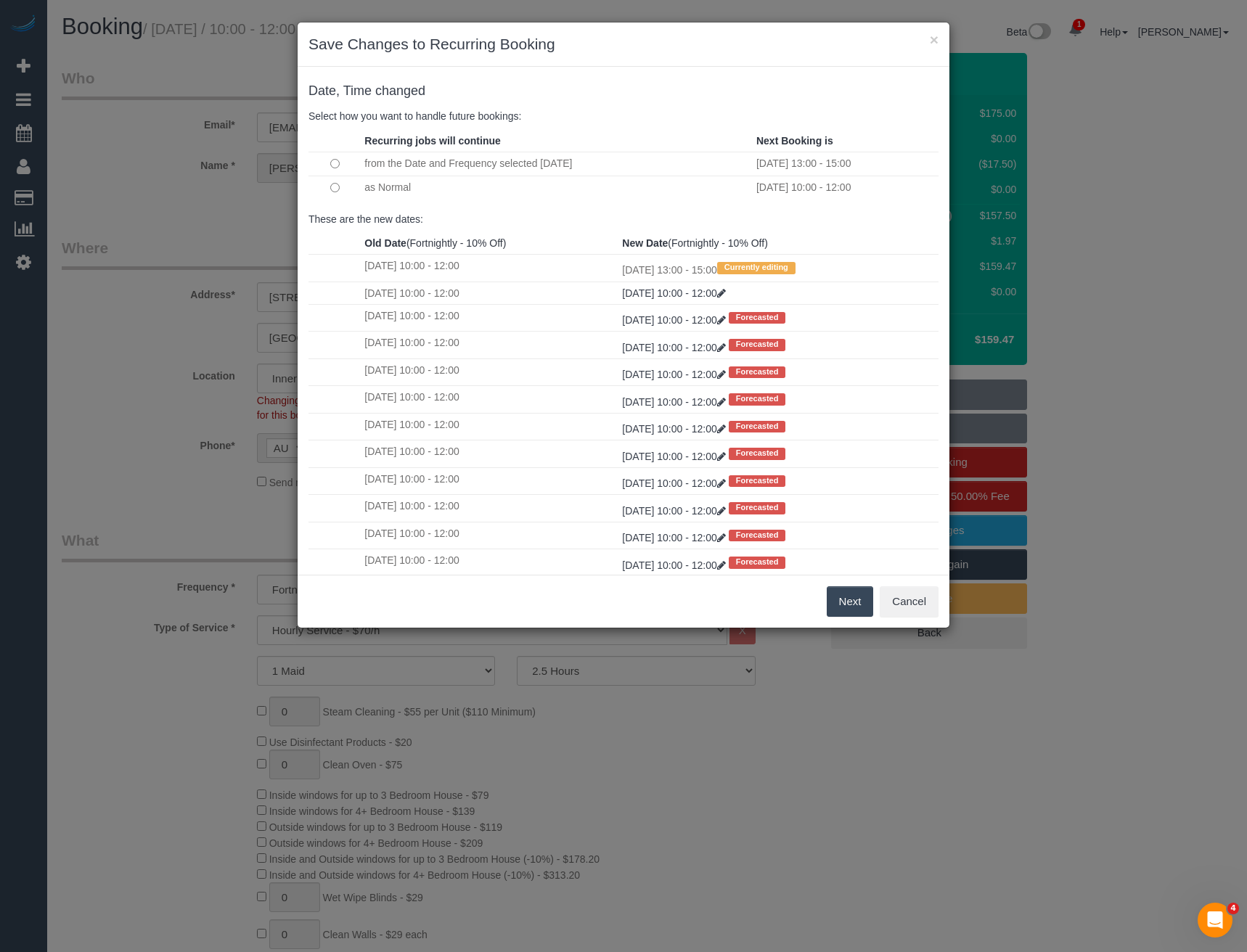
click at [844, 601] on button "Next" at bounding box center [850, 601] width 48 height 31
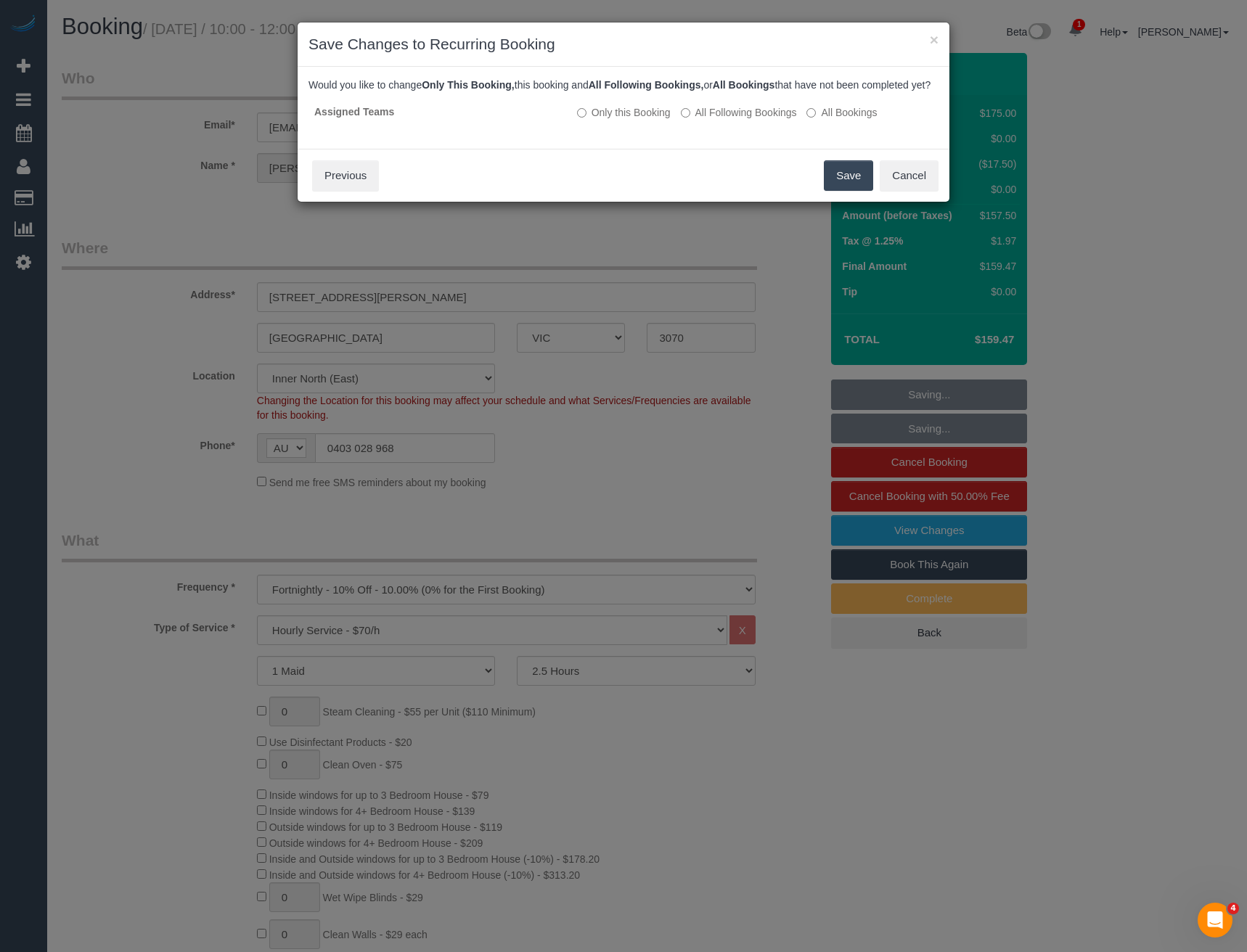
click at [847, 191] on button "Save" at bounding box center [849, 175] width 50 height 31
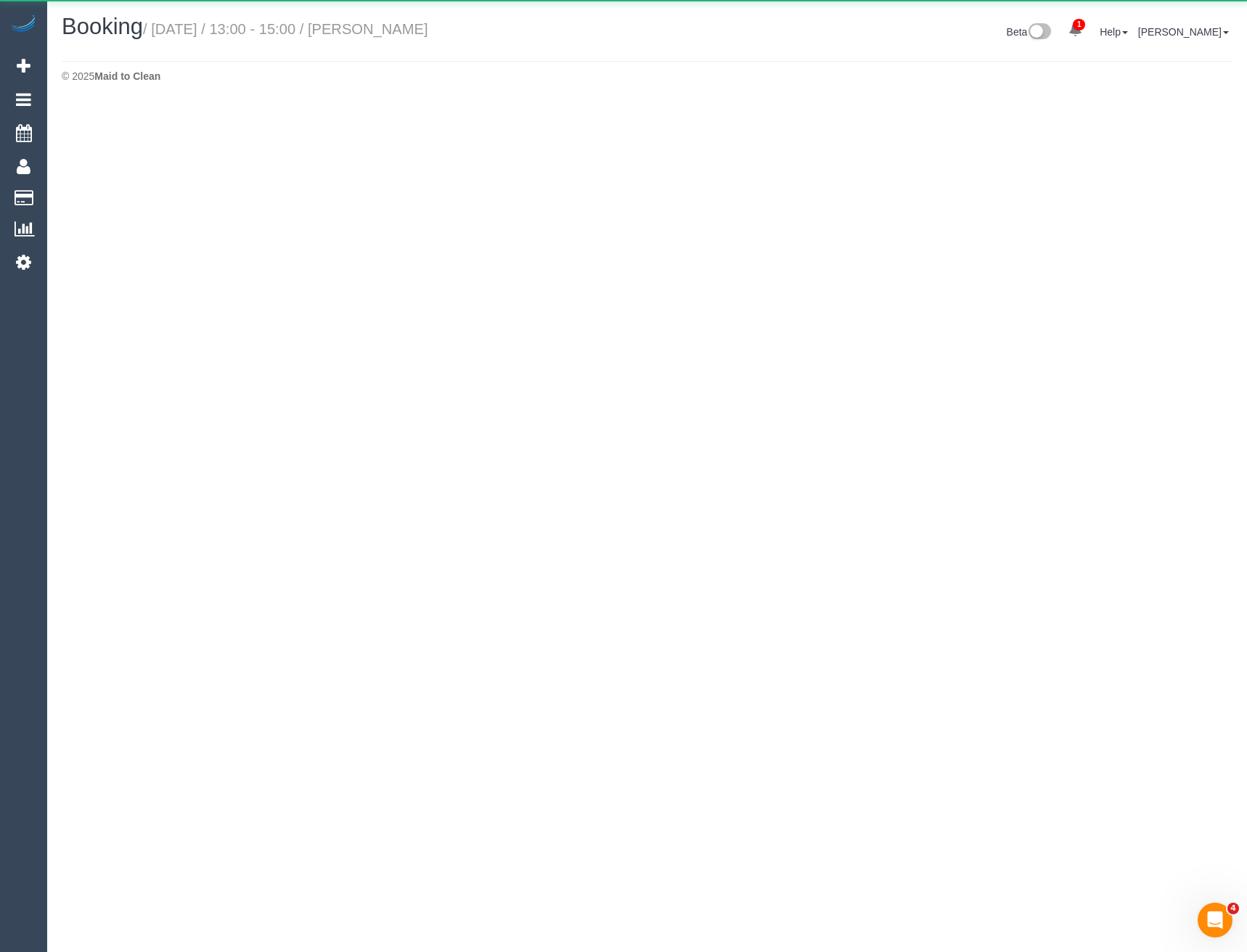
select select "VIC"
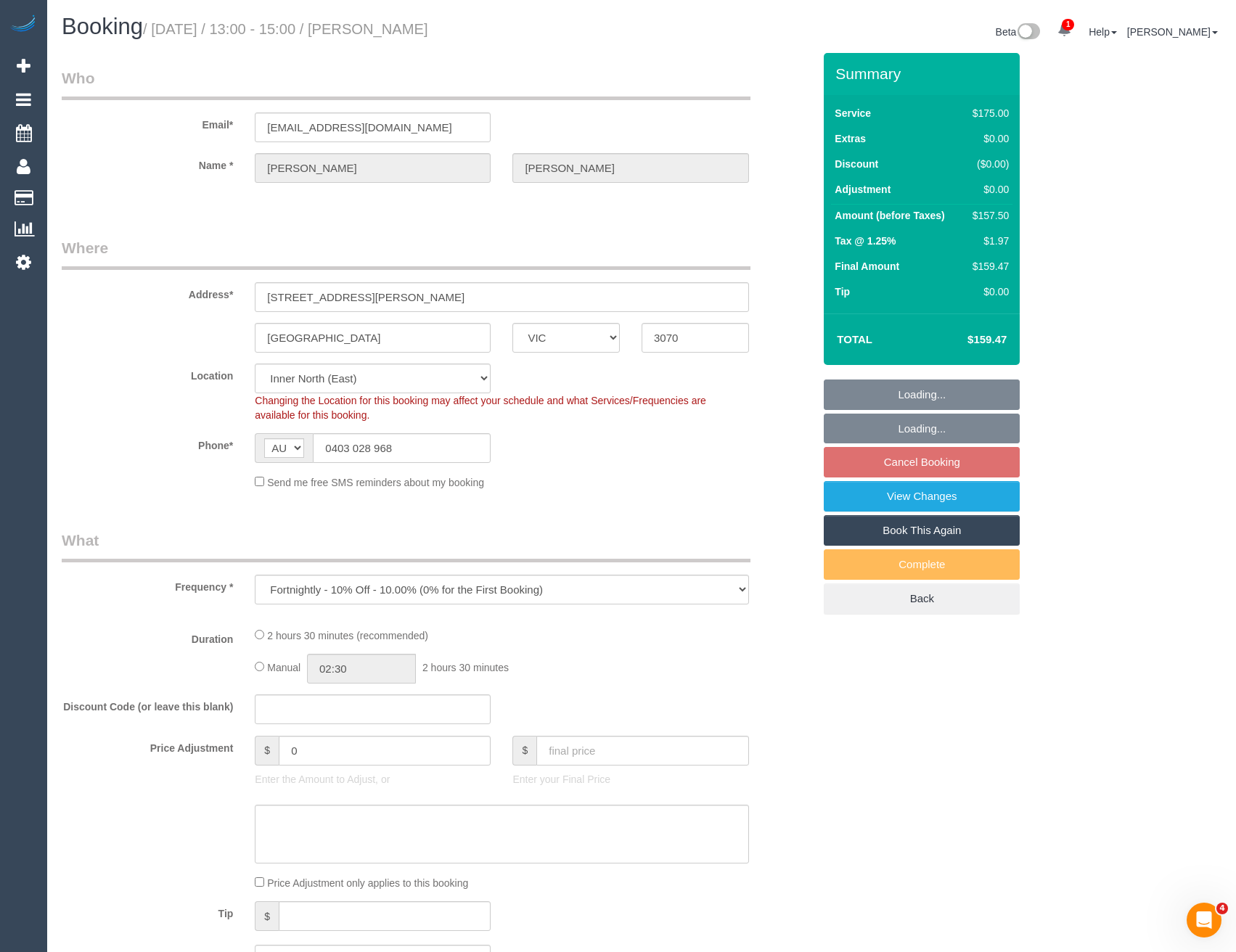
select select "object:6843"
select select "string:stripe-pm_1NhhWV2GScqysDRVr5SYfZ4r"
select select "150"
select select "number:28"
select select "number:14"
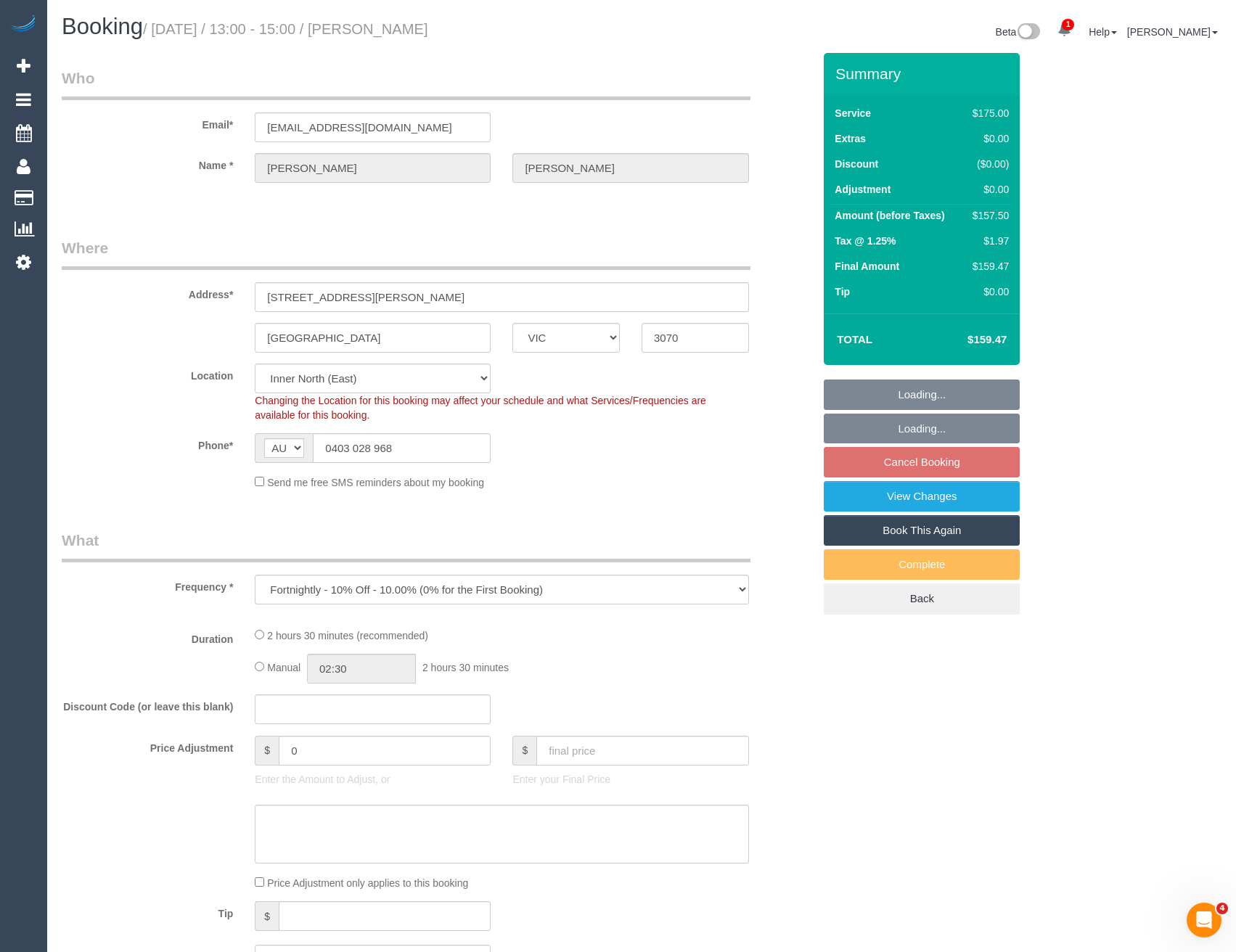
select select "number:19"
select select "number:22"
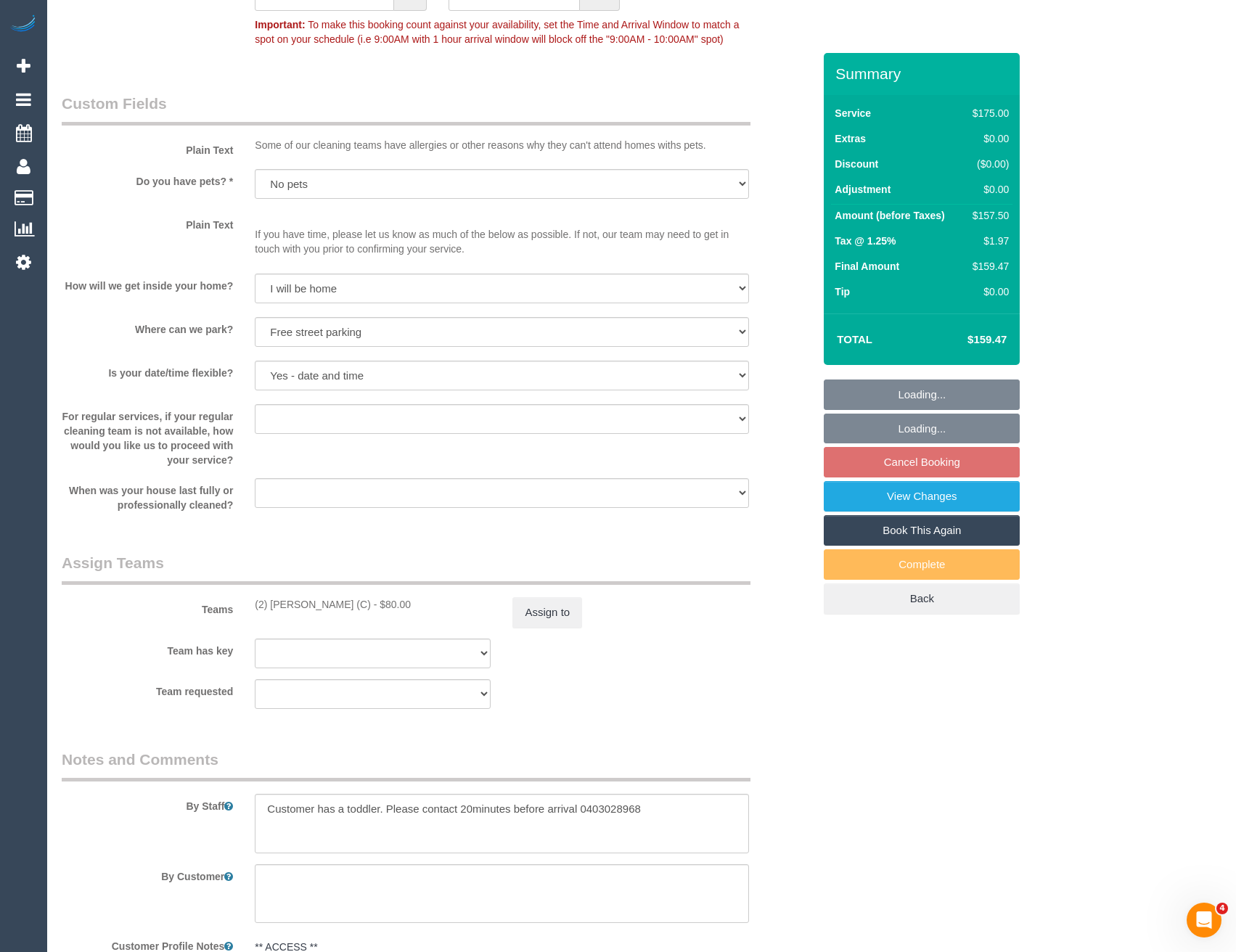
scroll to position [1814, 0]
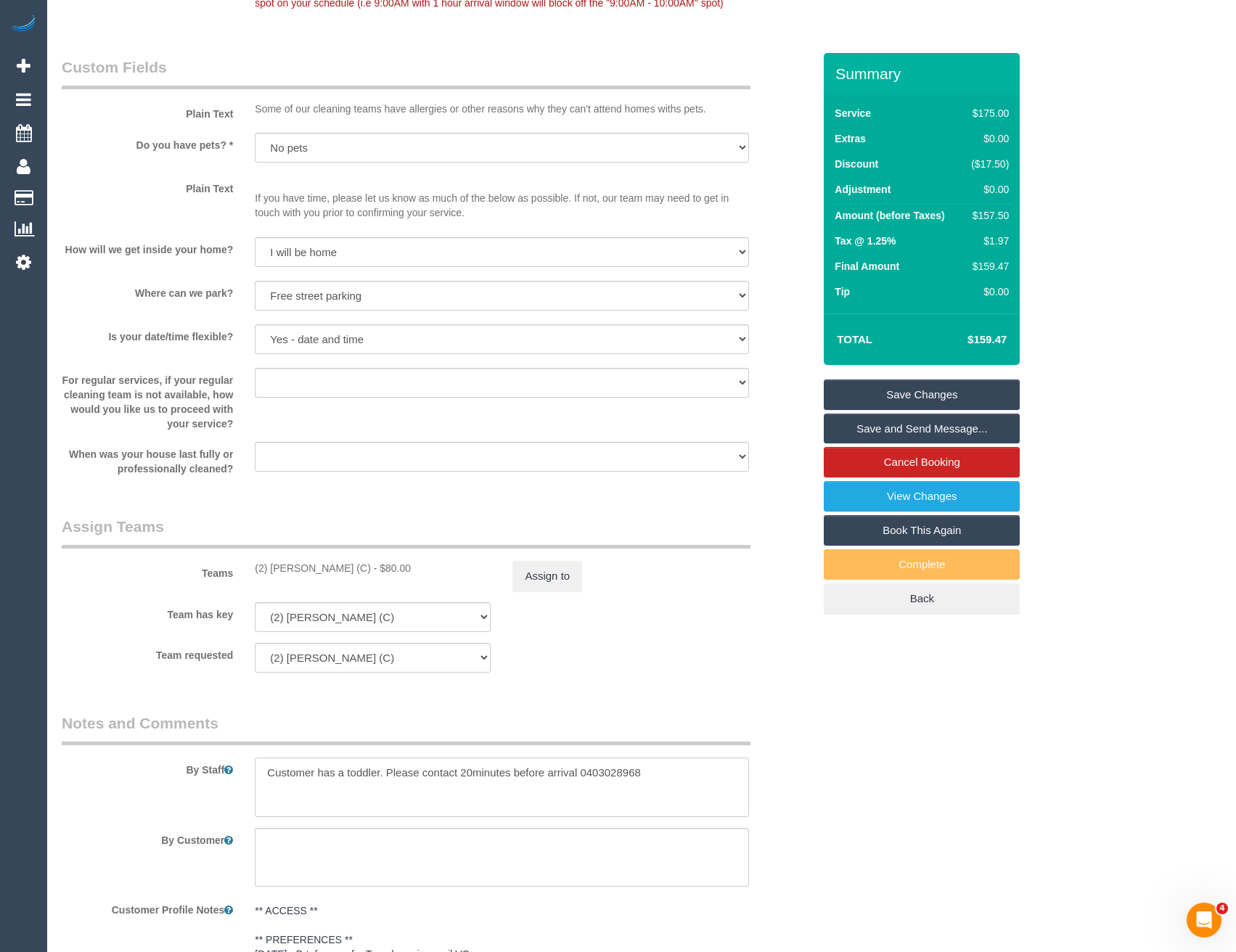
click at [262, 761] on textarea at bounding box center [501, 787] width 493 height 59
click at [265, 767] on textarea at bounding box center [501, 787] width 493 height 59
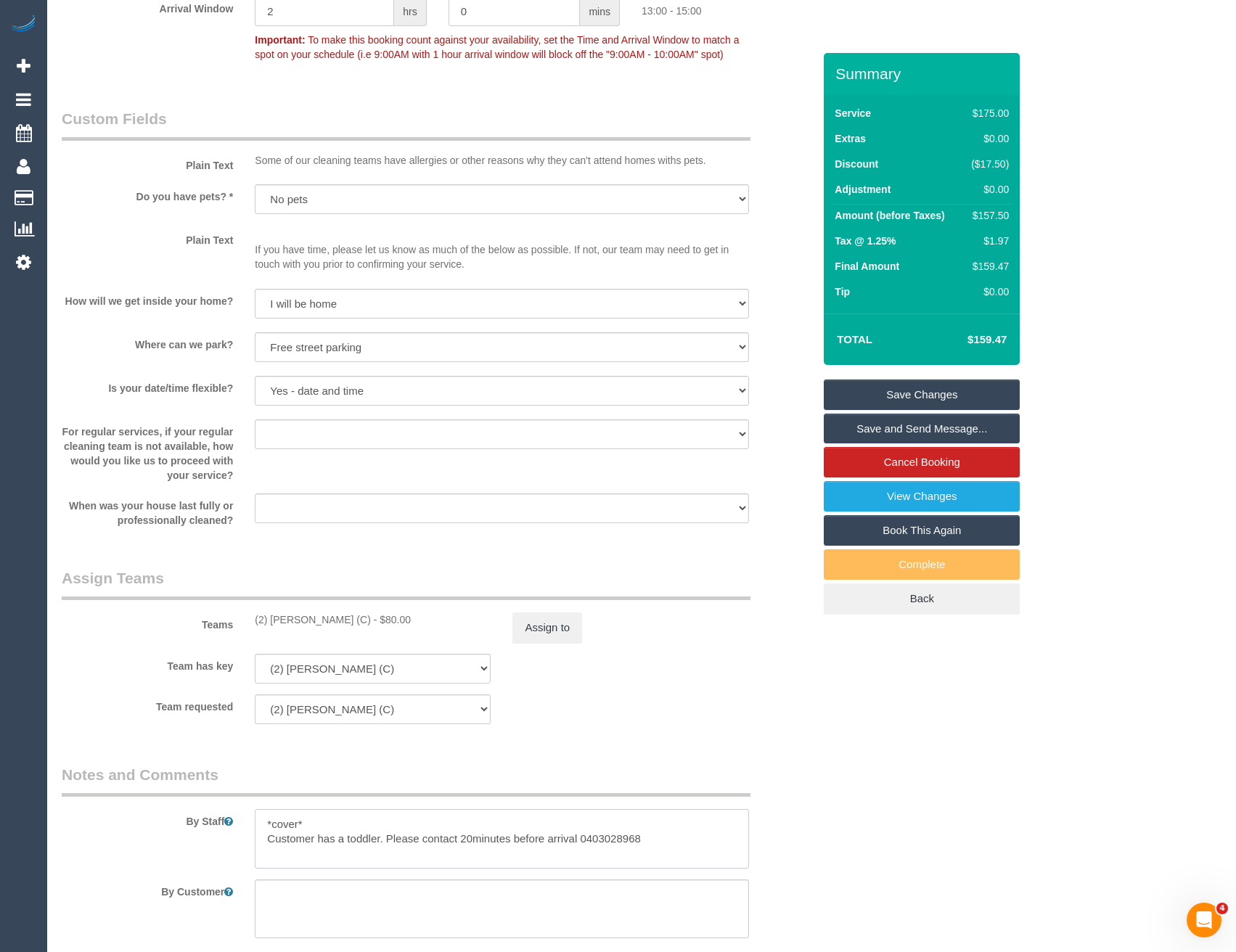
scroll to position [1741, 0]
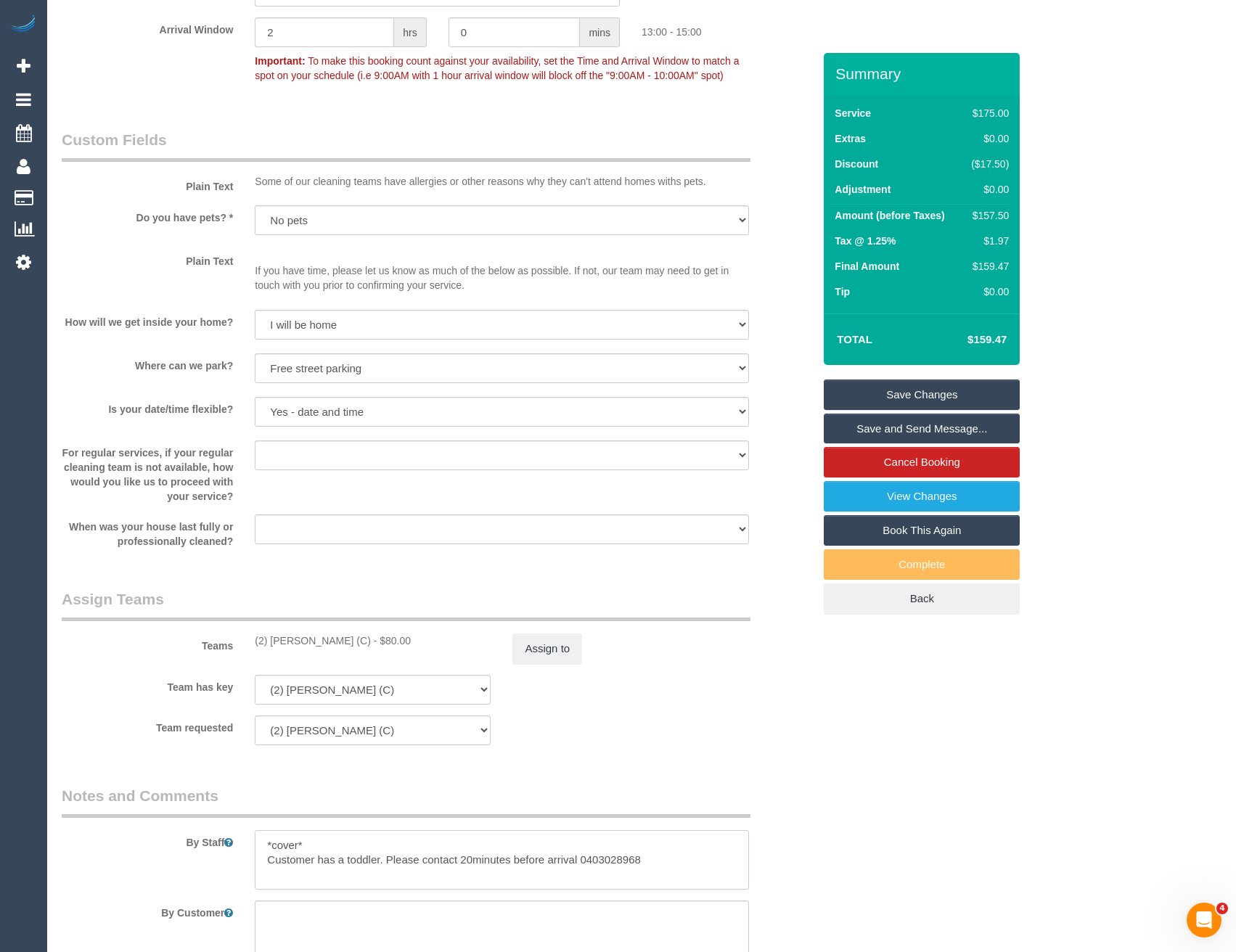
type textarea "*cover* Customer has a toddler. Please contact 20minutes before arrival 0403028…"
click at [873, 408] on link "Save Changes" at bounding box center [922, 395] width 196 height 31
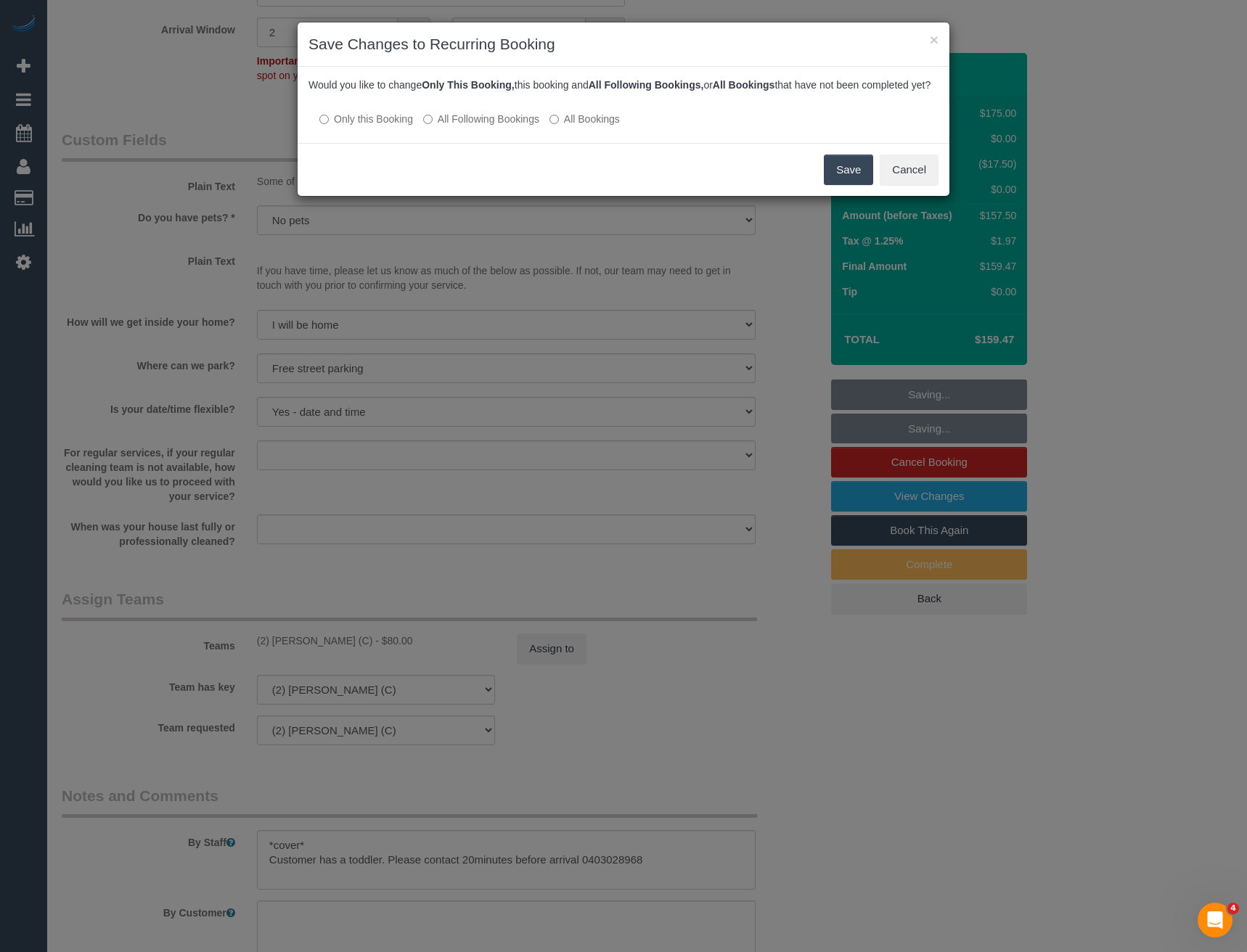
click at [839, 185] on button "Save" at bounding box center [849, 170] width 50 height 31
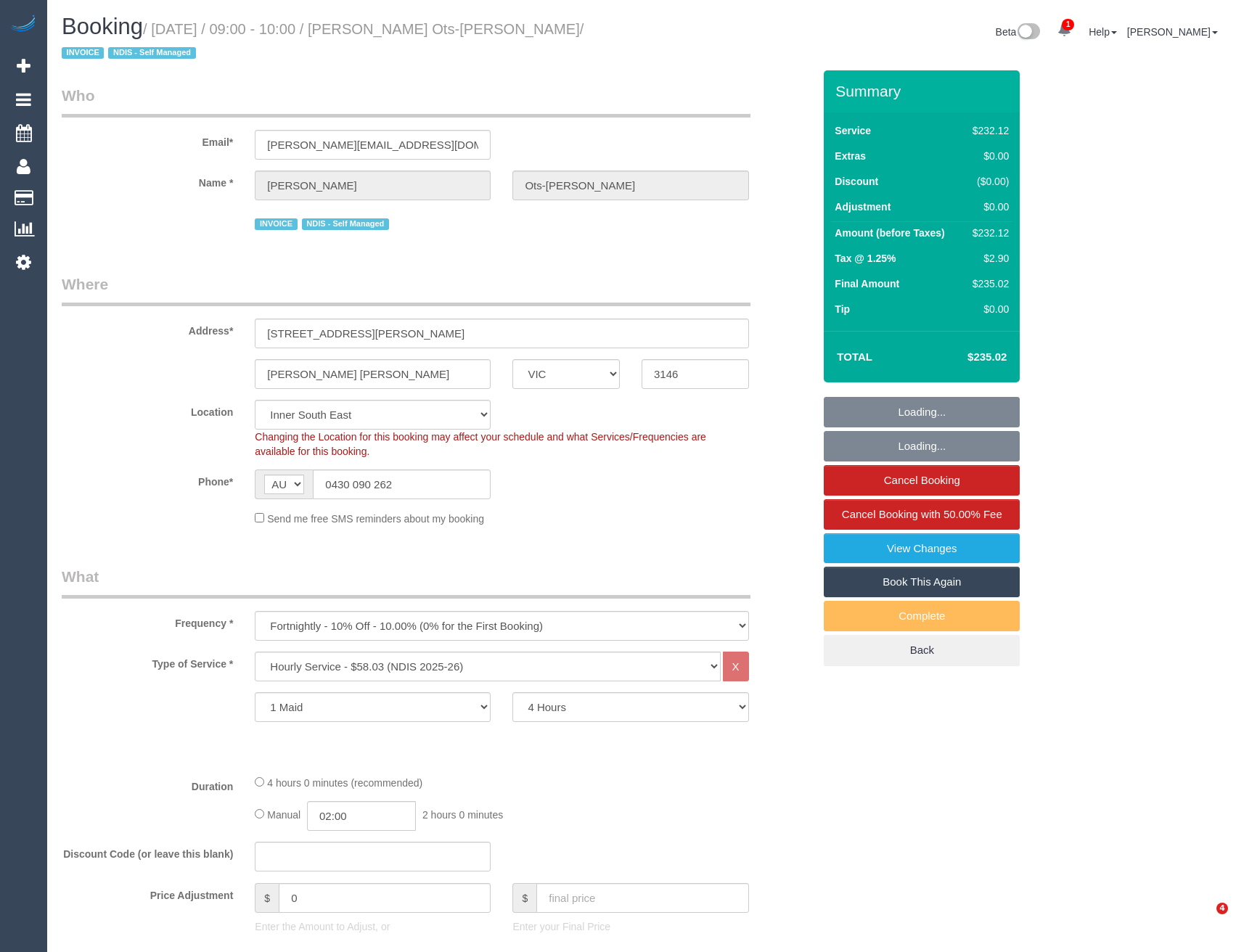
select select "VIC"
select select "240"
select select "string:check"
select select "number:28"
select select "number:14"
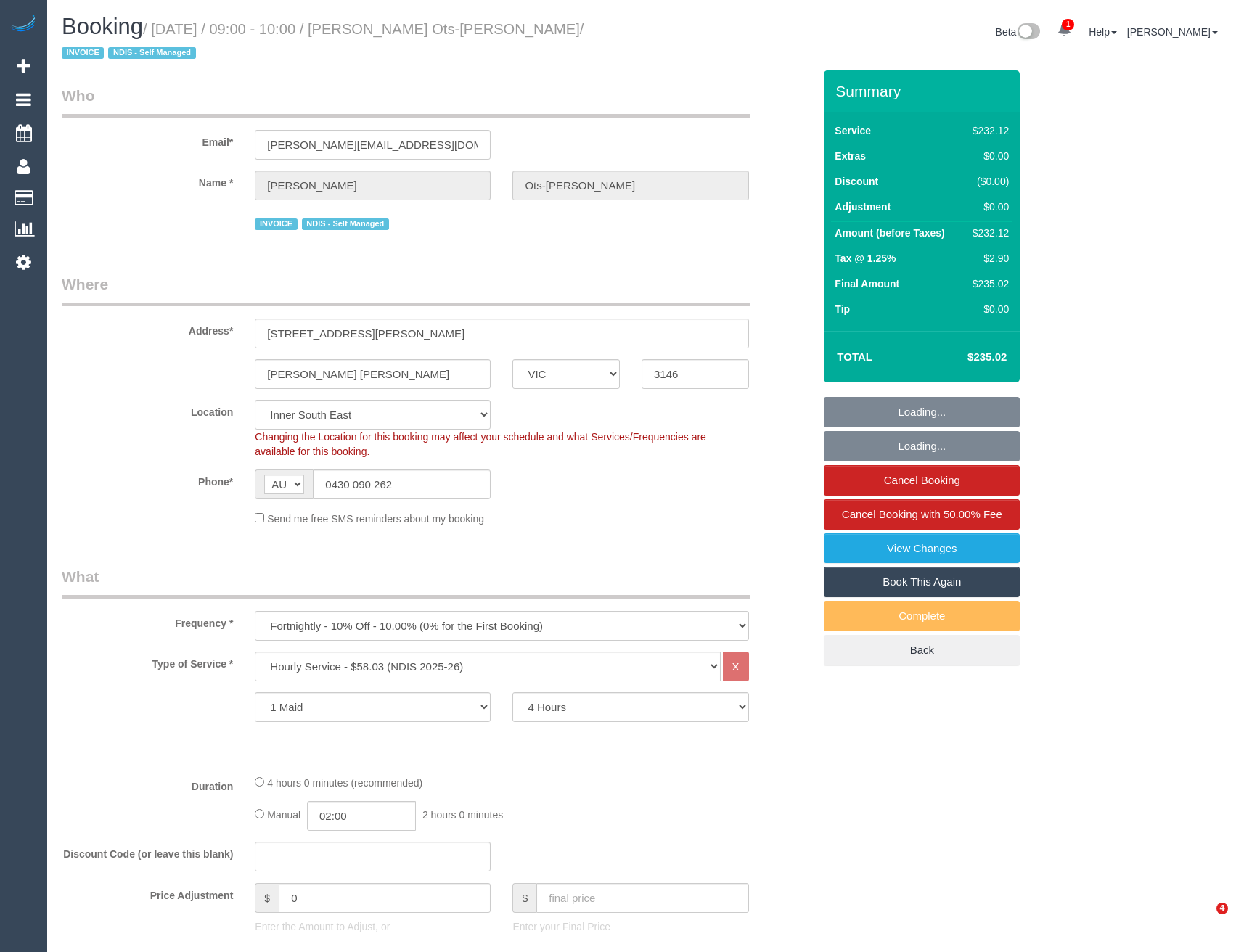
select select "number:19"
select select "number:23"
select select "number:34"
select select "number:11"
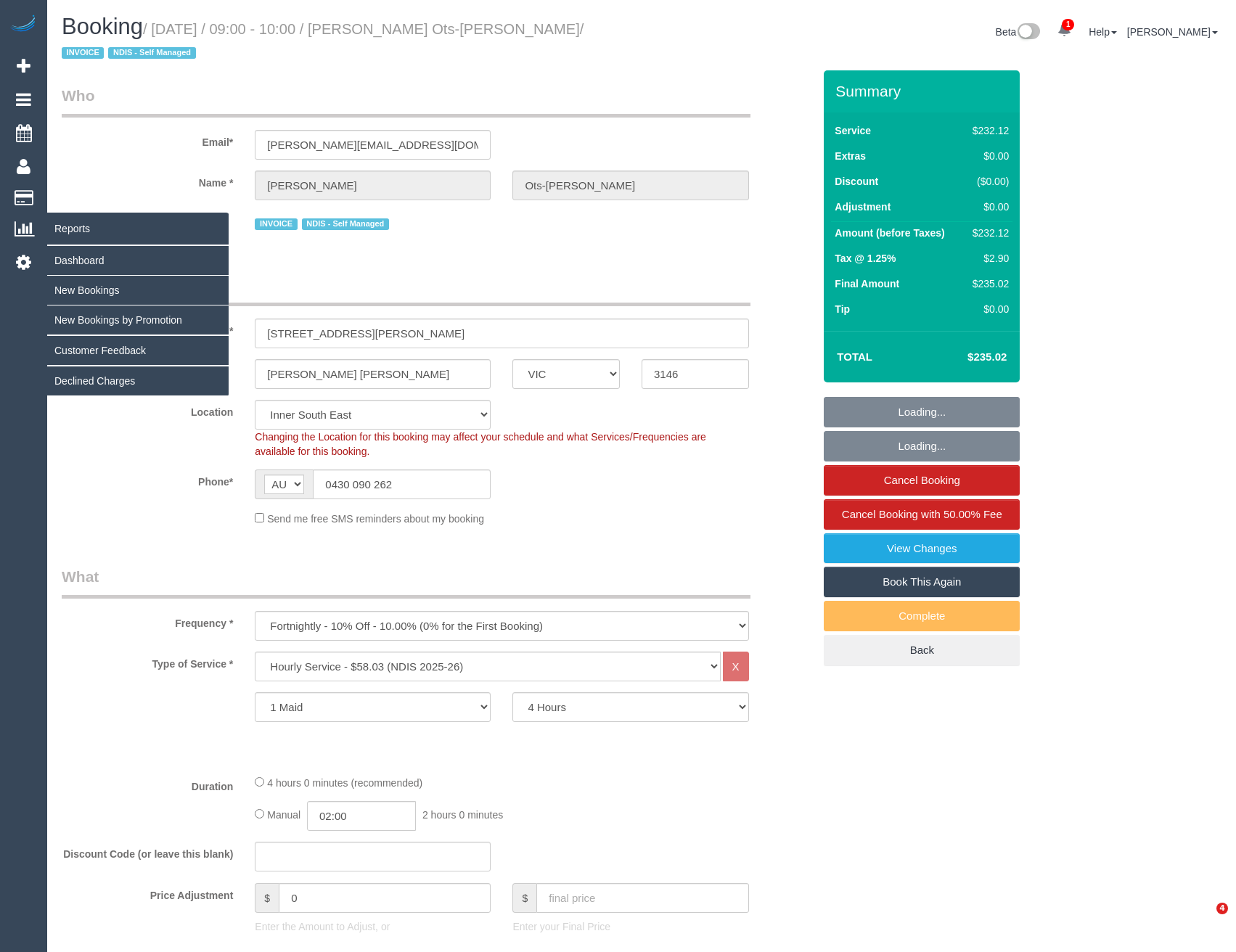
select select "object:1384"
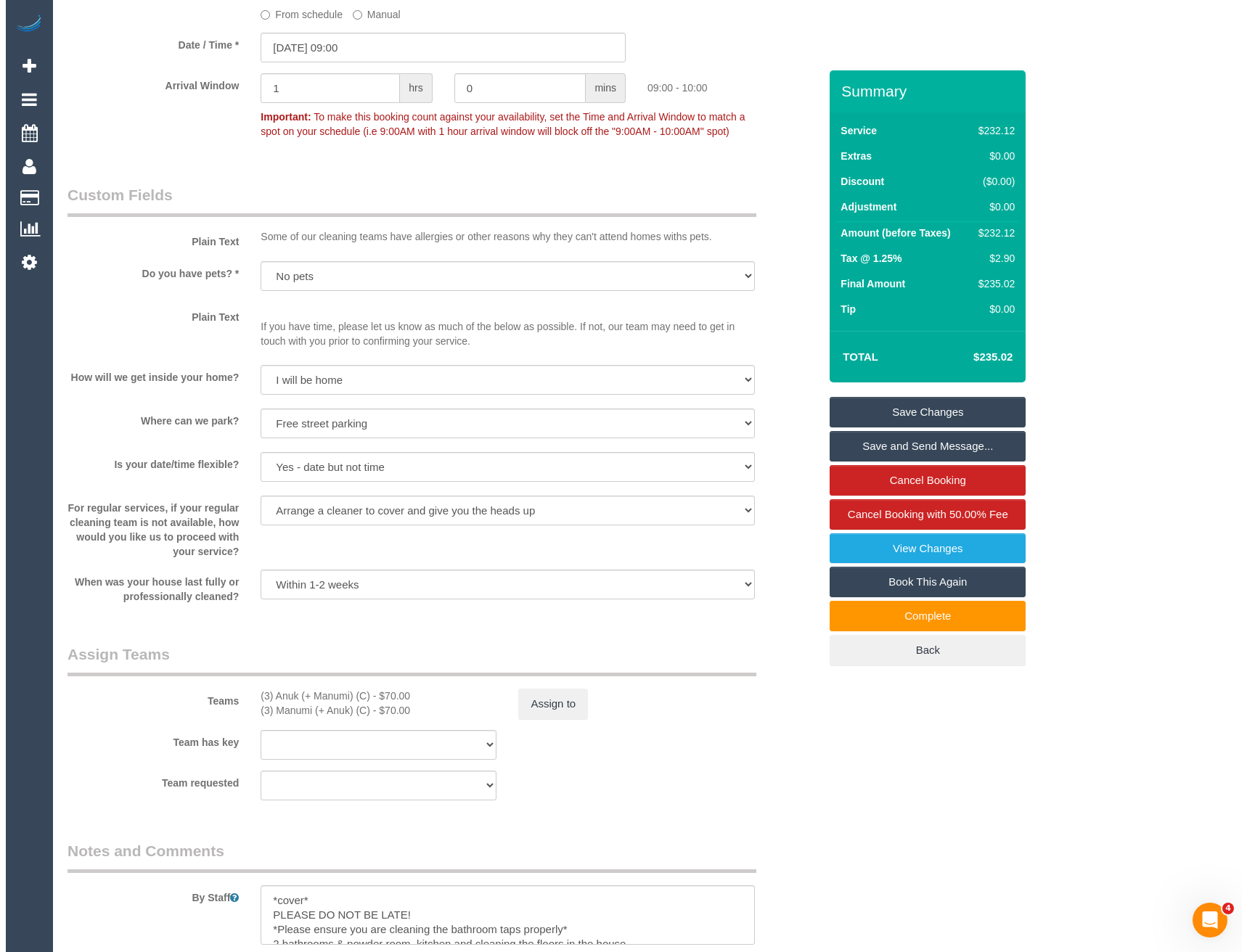
scroll to position [1233, 0]
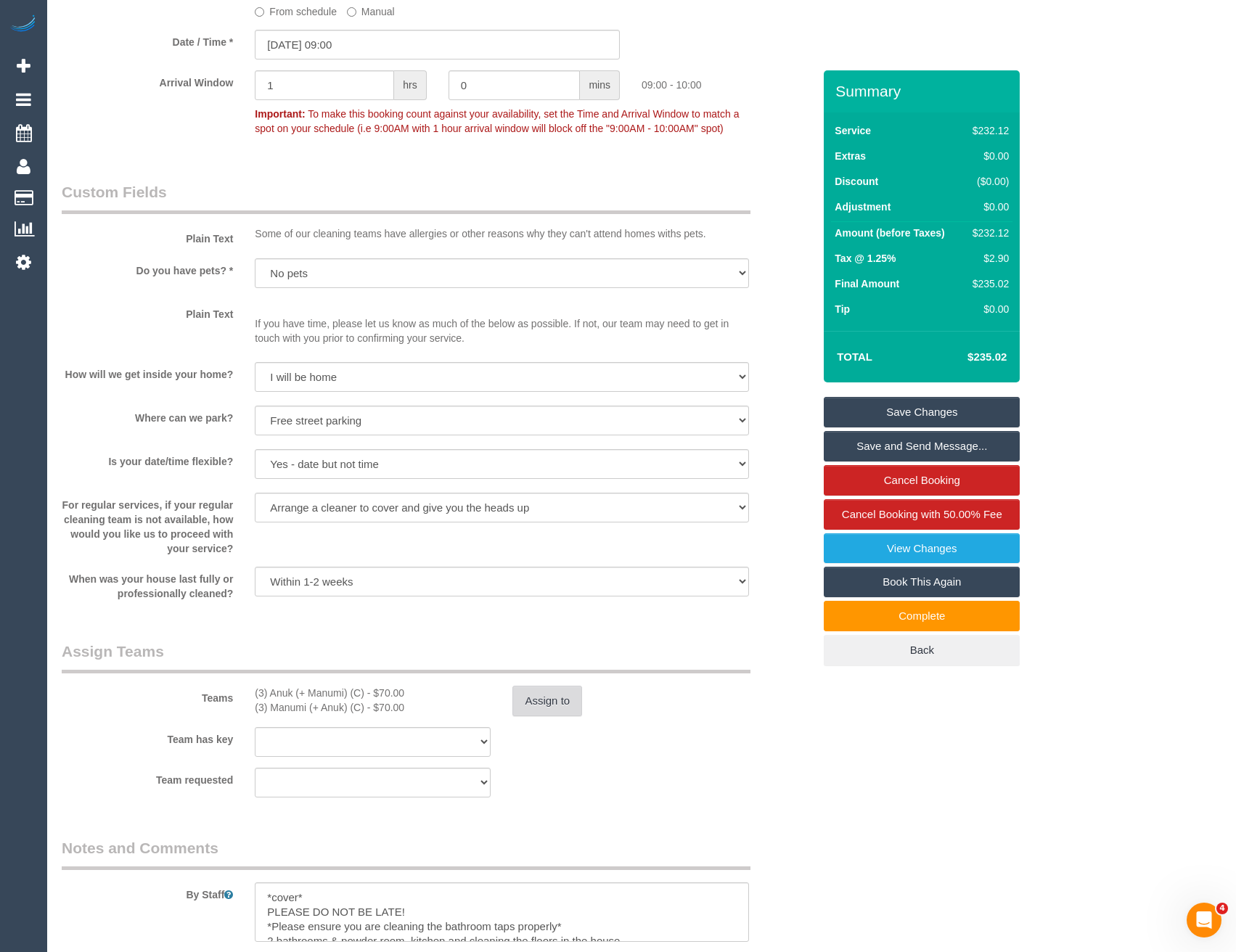
click at [549, 715] on button "Assign to" at bounding box center [547, 701] width 69 height 31
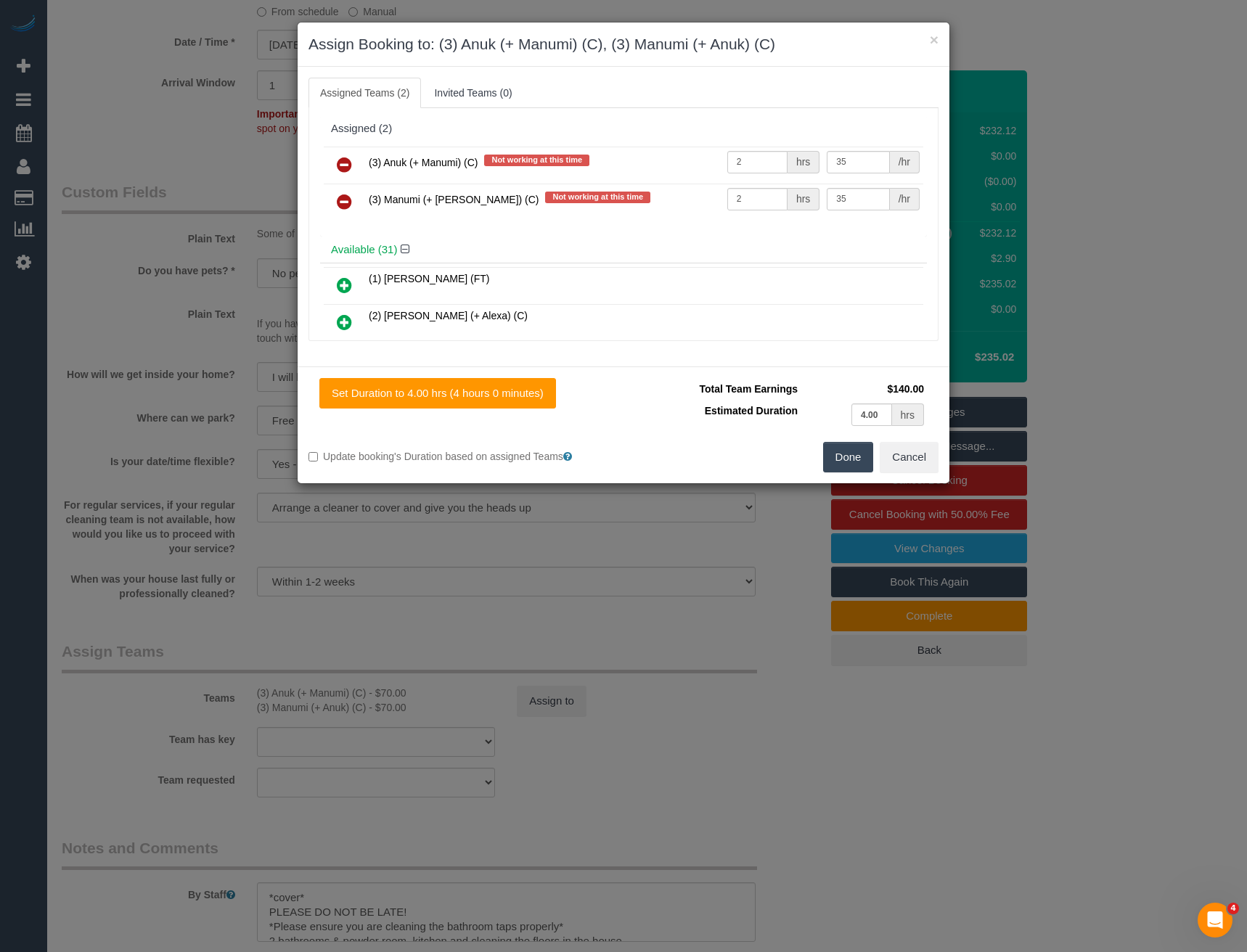
click at [344, 161] on icon at bounding box center [344, 165] width 15 height 18
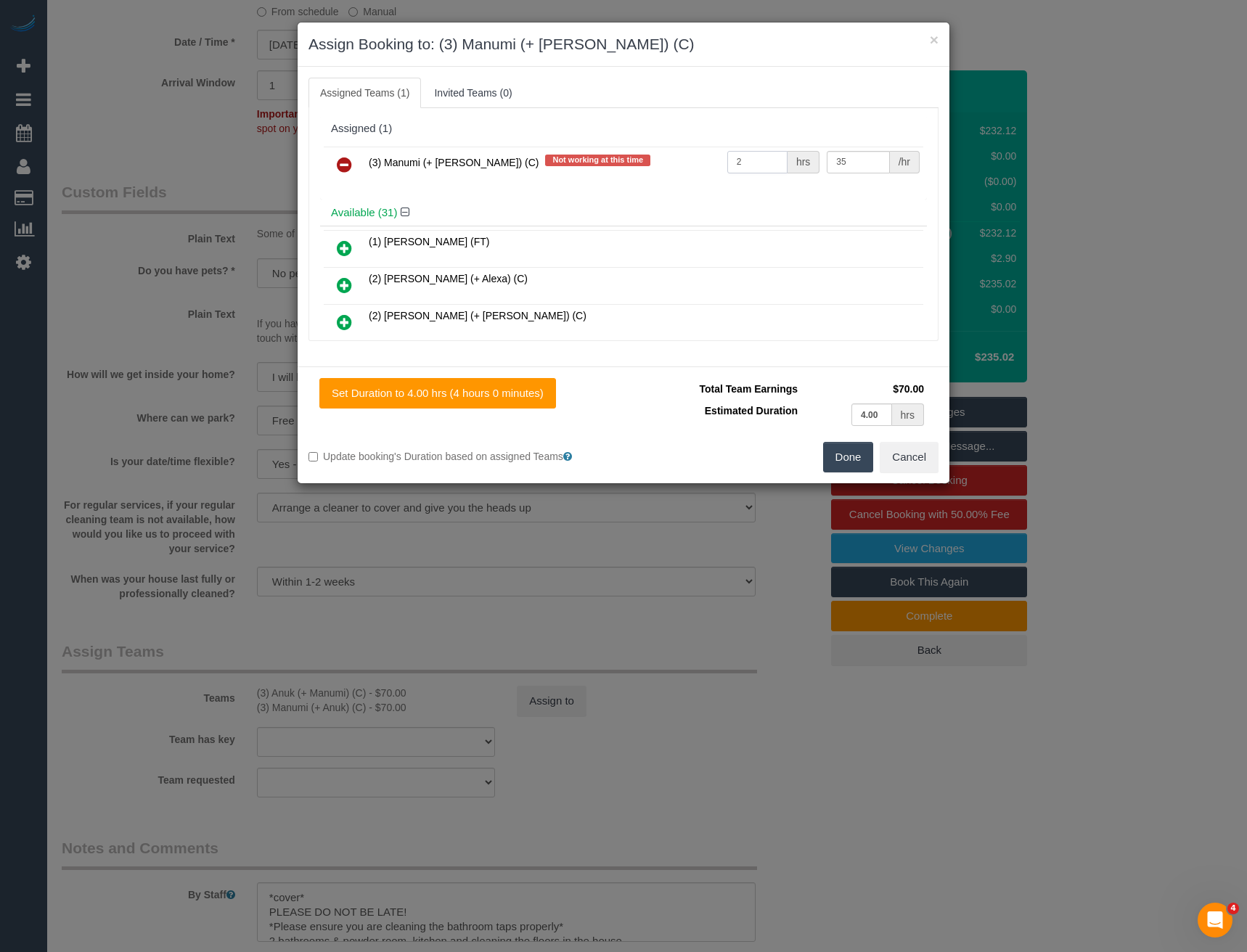
drag, startPoint x: 670, startPoint y: 183, endPoint x: 613, endPoint y: 186, distance: 57.1
click at [640, 186] on div "(3) Manumi (+ Anuk) (C) Not working at this time 2 hrs 35 /hr" at bounding box center [624, 171] width 607 height 56
type input "4"
click at [844, 453] on button "Done" at bounding box center [849, 457] width 51 height 31
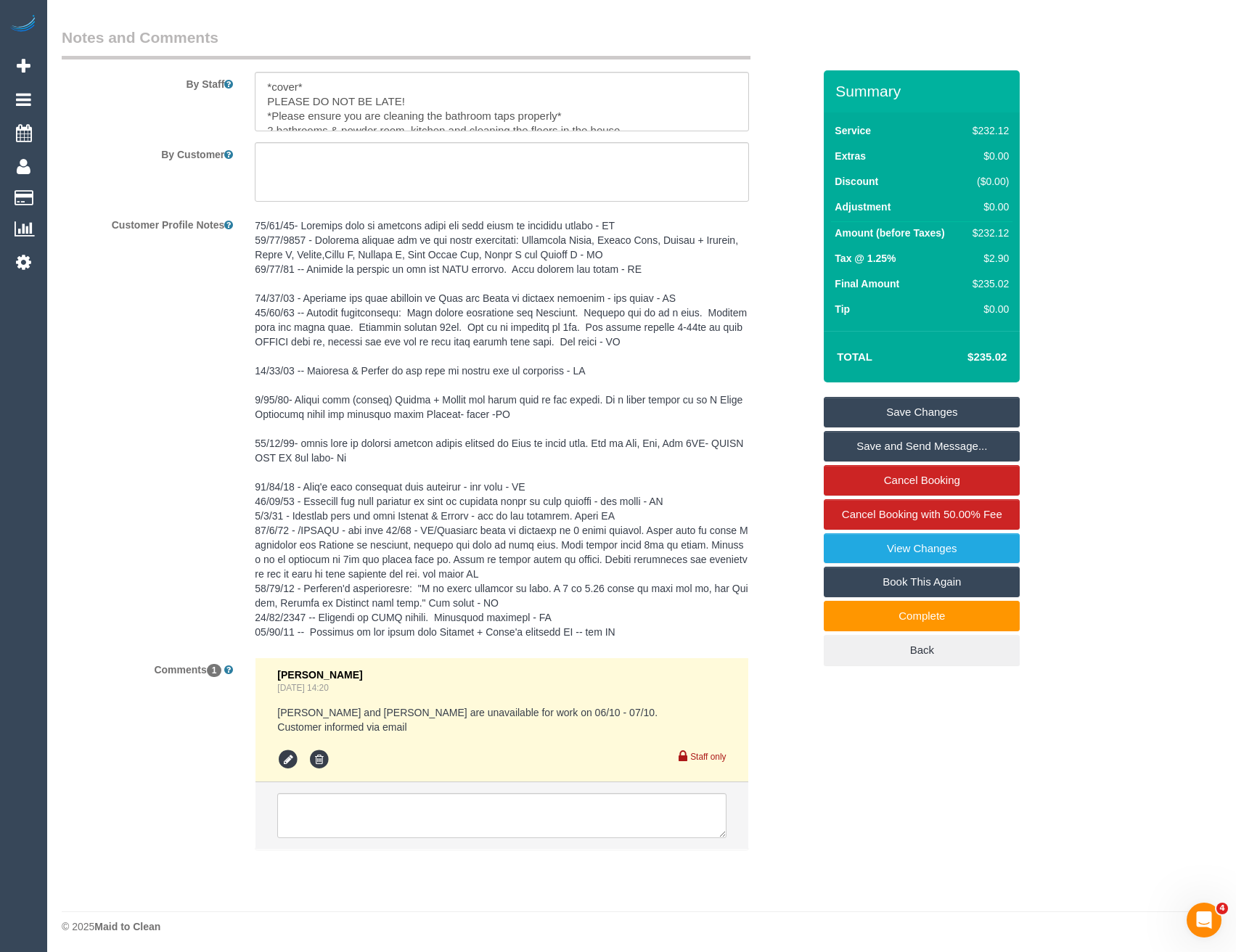
scroll to position [2046, 0]
click at [398, 826] on textarea at bounding box center [501, 812] width 449 height 45
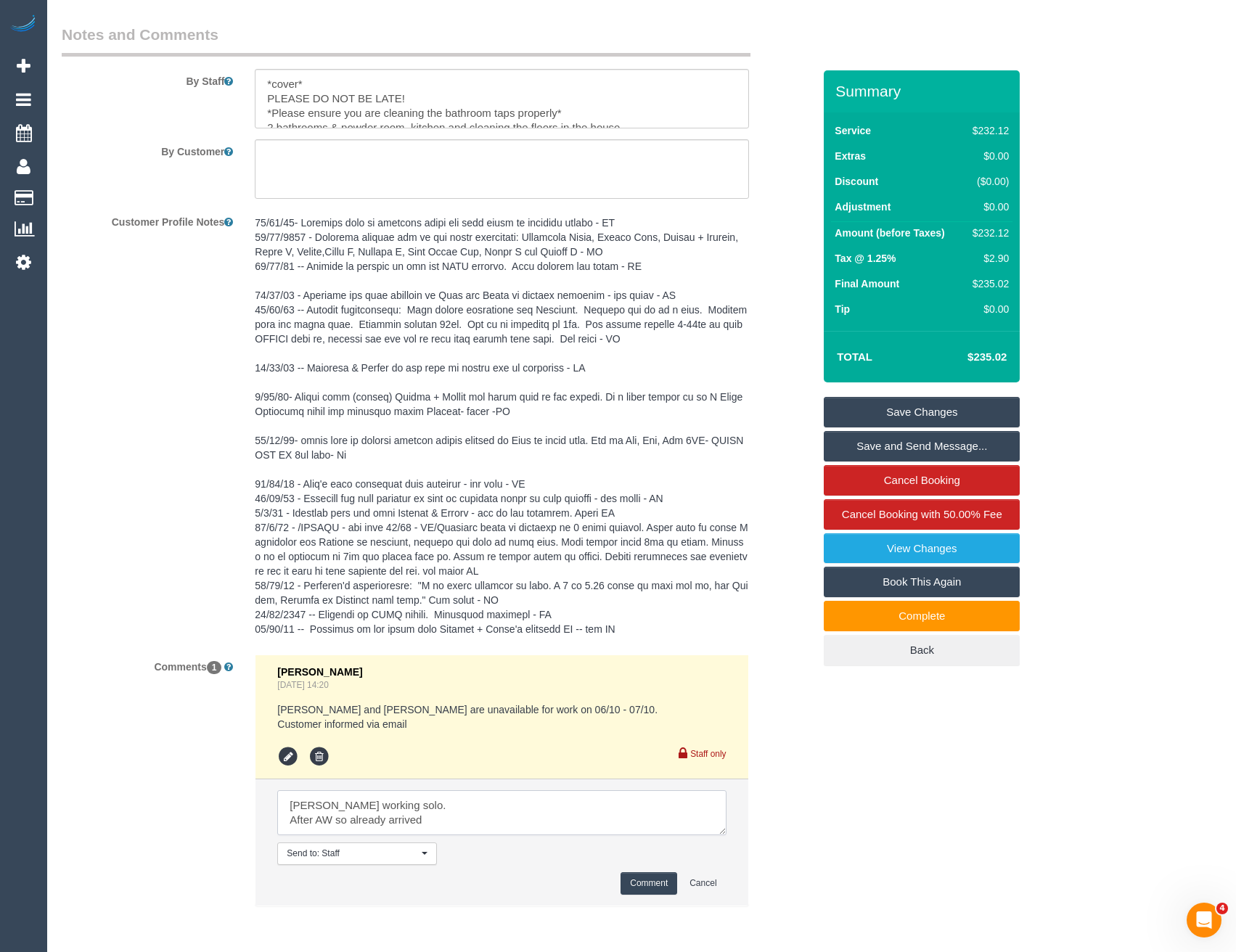
type textarea "Manumi working solo. After AW so already arrived"
click at [655, 879] on button "Comment" at bounding box center [648, 883] width 56 height 23
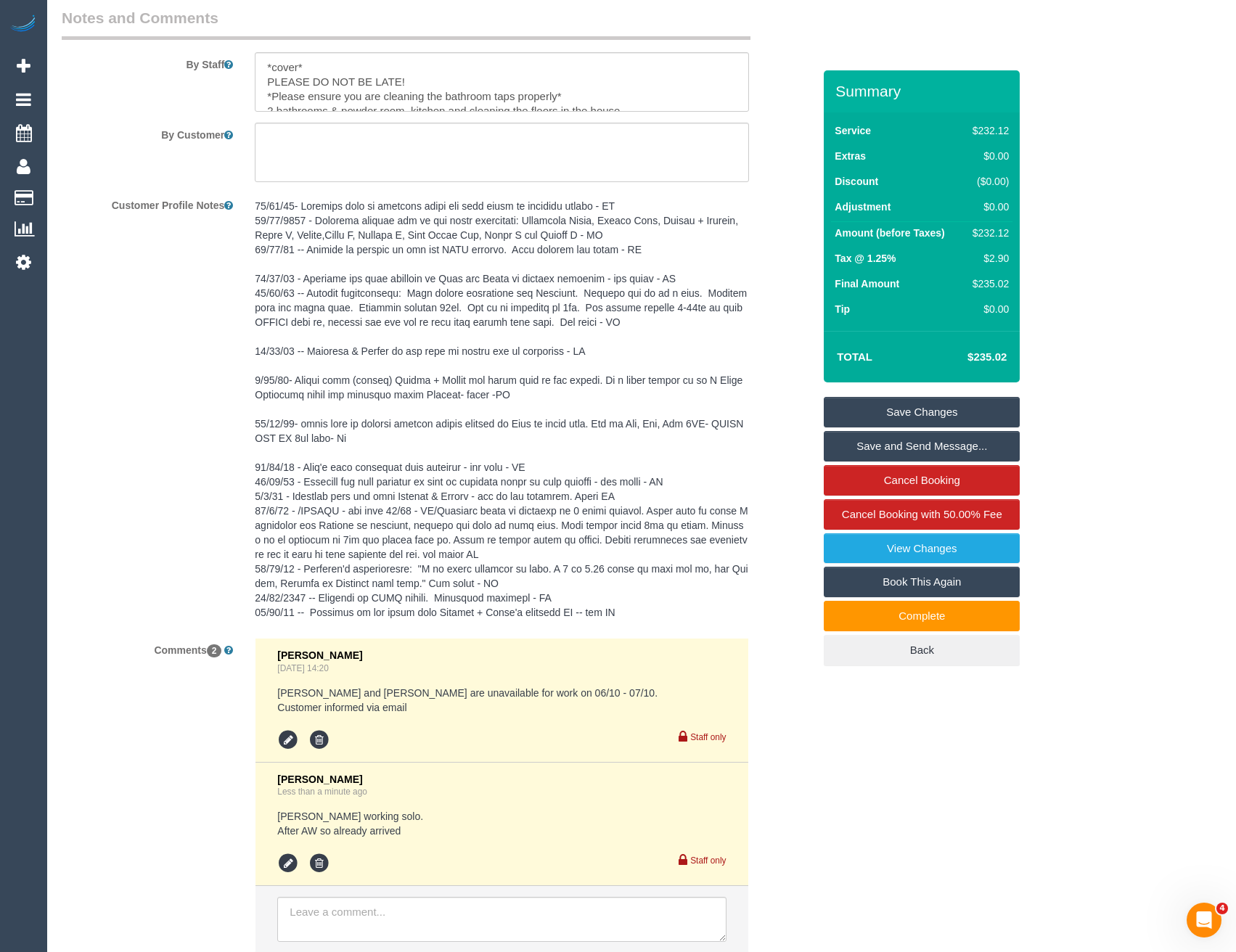
scroll to position [2170, 0]
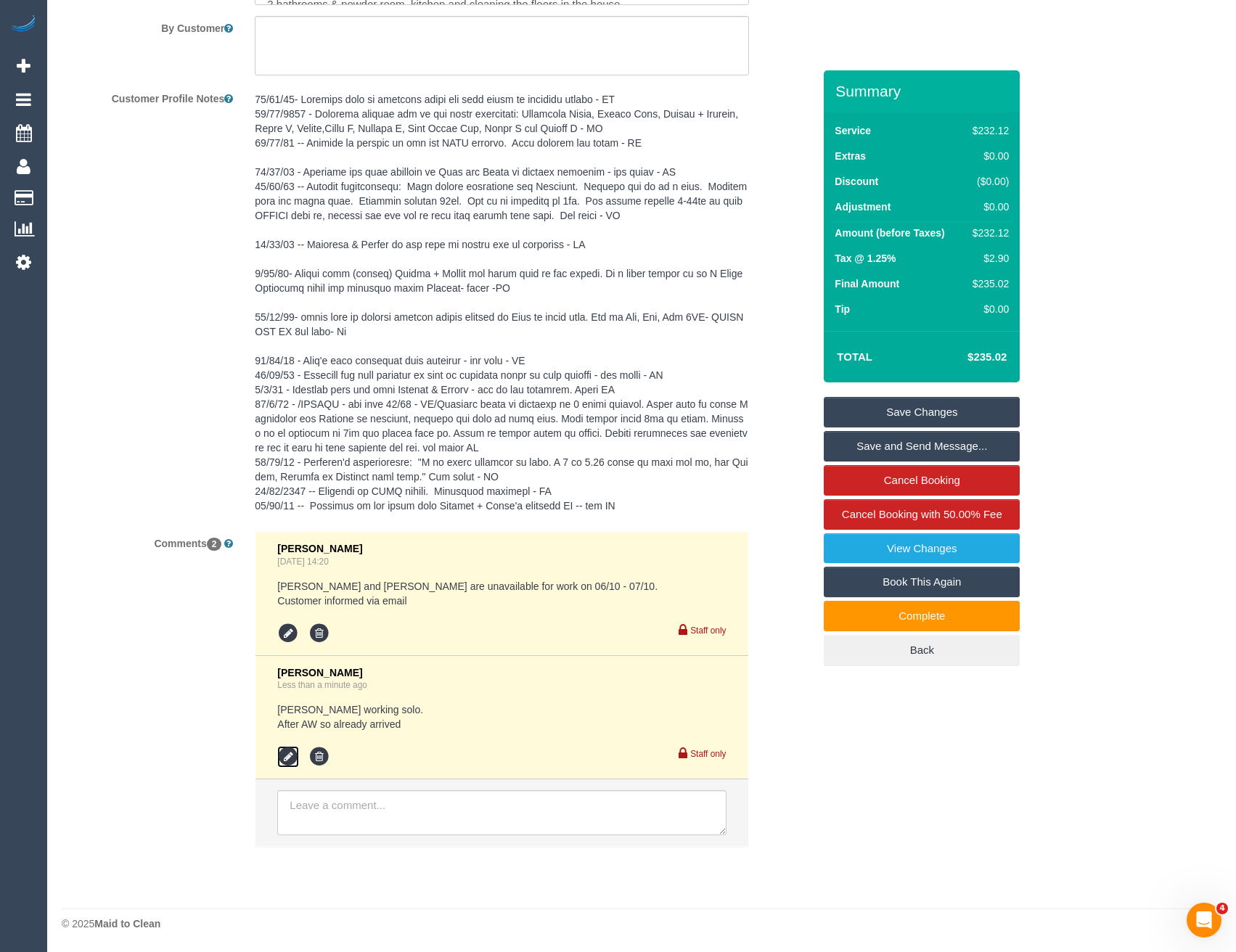
click at [292, 760] on icon at bounding box center [288, 757] width 22 height 22
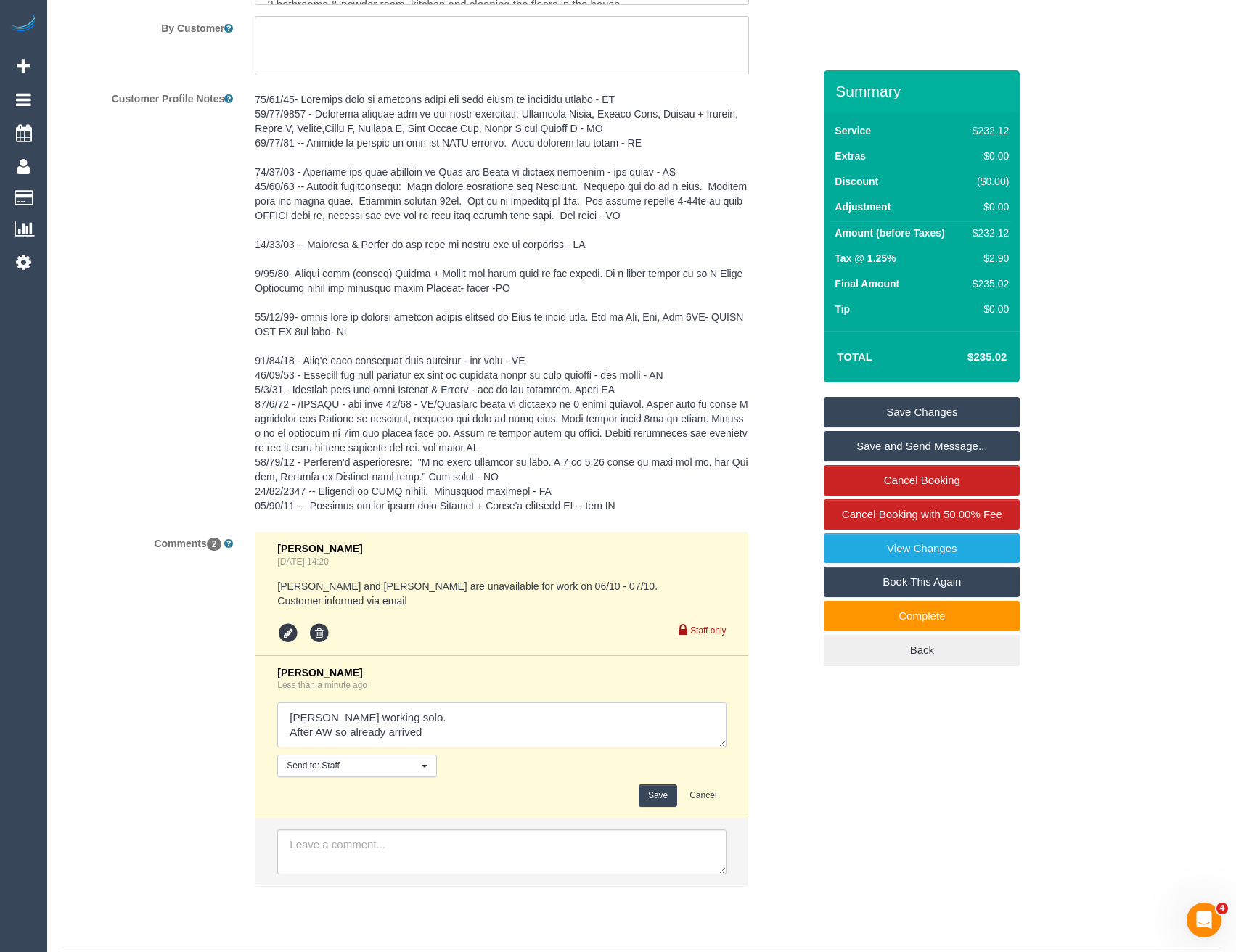
drag, startPoint x: 441, startPoint y: 734, endPoint x: 238, endPoint y: 732, distance: 203.0
click at [238, 732] on div "Comments 2 Vanessa Christou Sep 25, 2025 14:20 Cristian and Tania are unavailab…" at bounding box center [438, 715] width 773 height 369
type textarea "Manumi working solo. Not inf as cover"
click at [648, 790] on button "Save" at bounding box center [658, 795] width 39 height 23
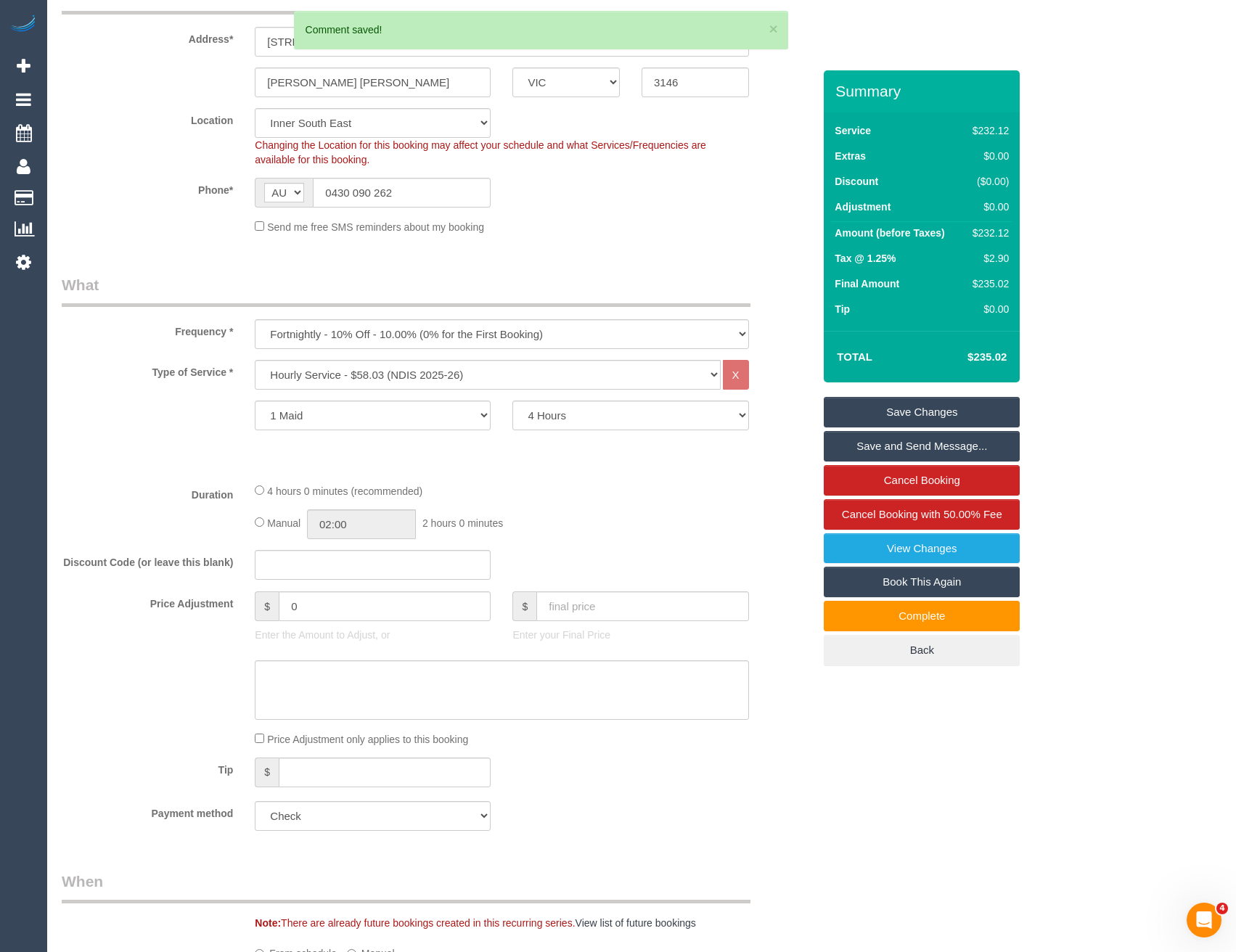
scroll to position [0, 0]
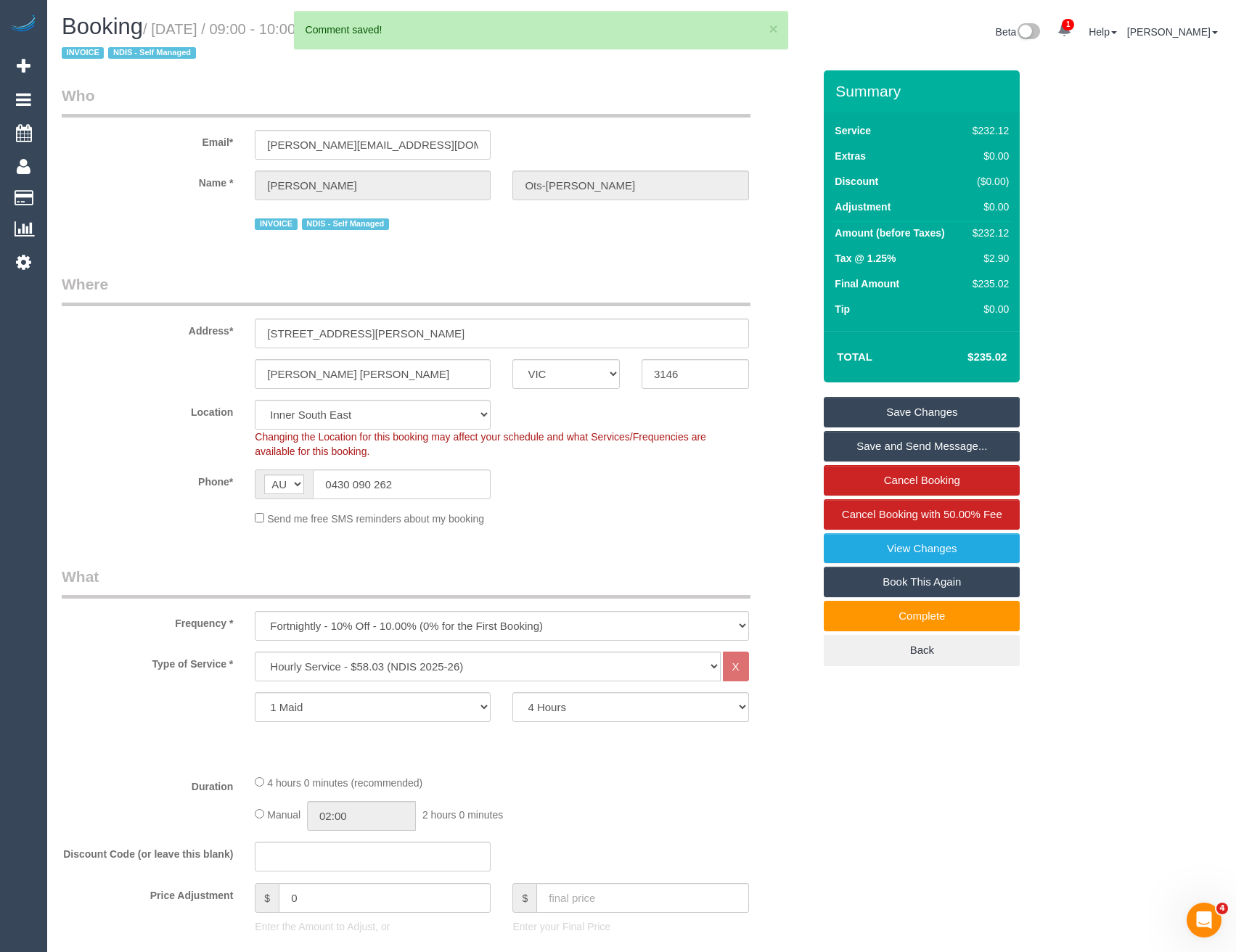
click at [886, 414] on link "Save Changes" at bounding box center [922, 412] width 196 height 31
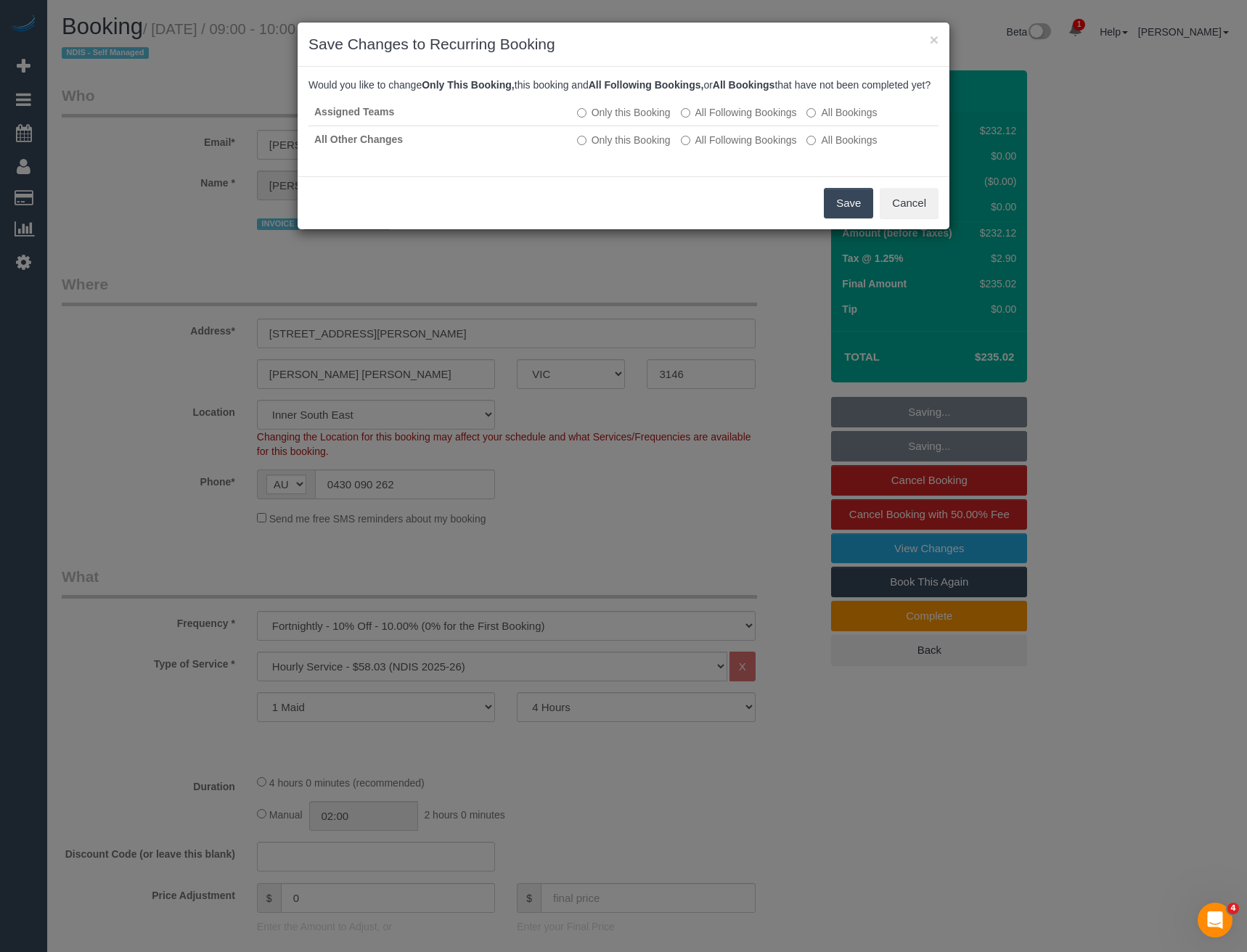
click at [833, 218] on button "Save" at bounding box center [849, 203] width 50 height 31
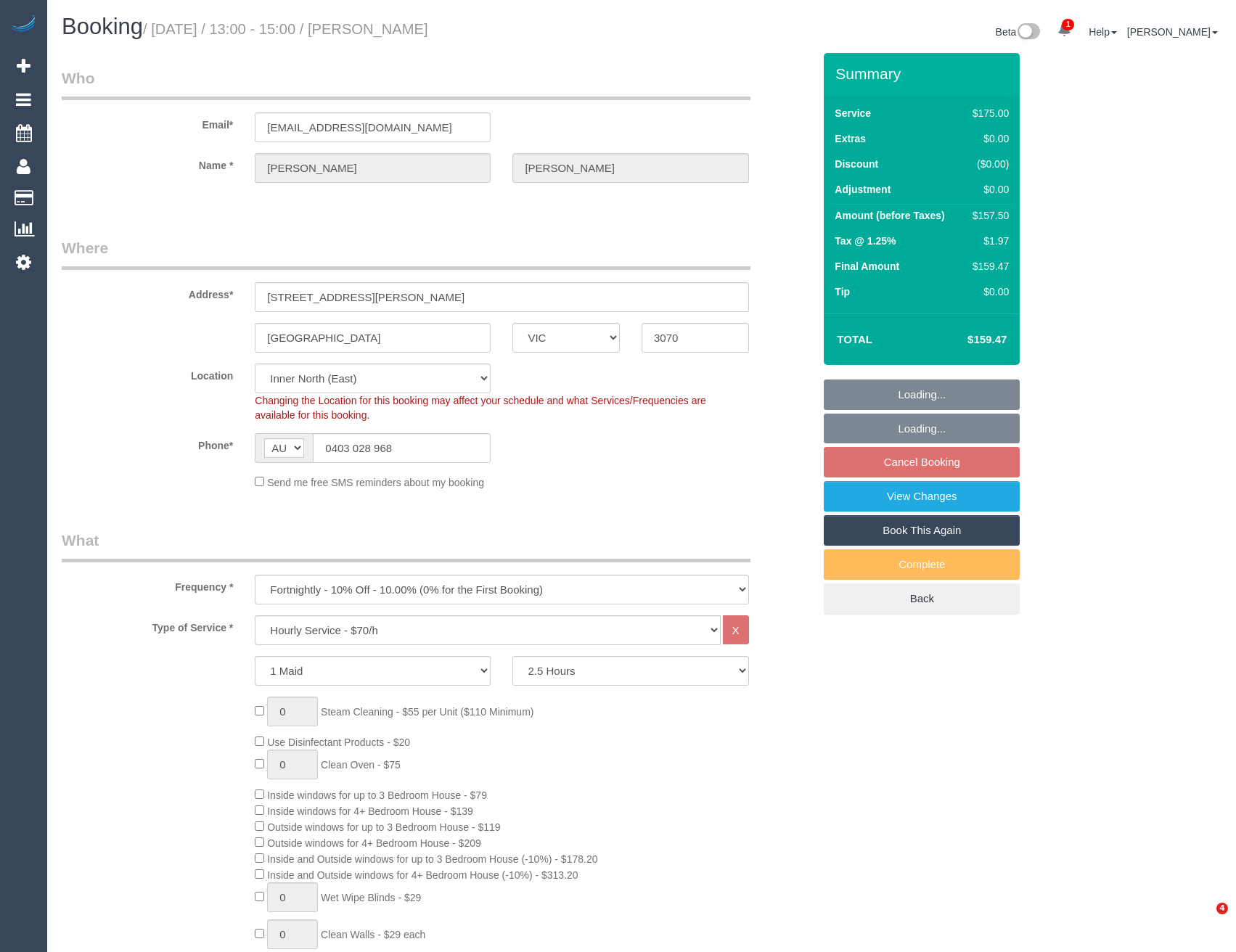
select select "VIC"
select select "150"
select select "number:28"
select select "number:14"
select select "number:19"
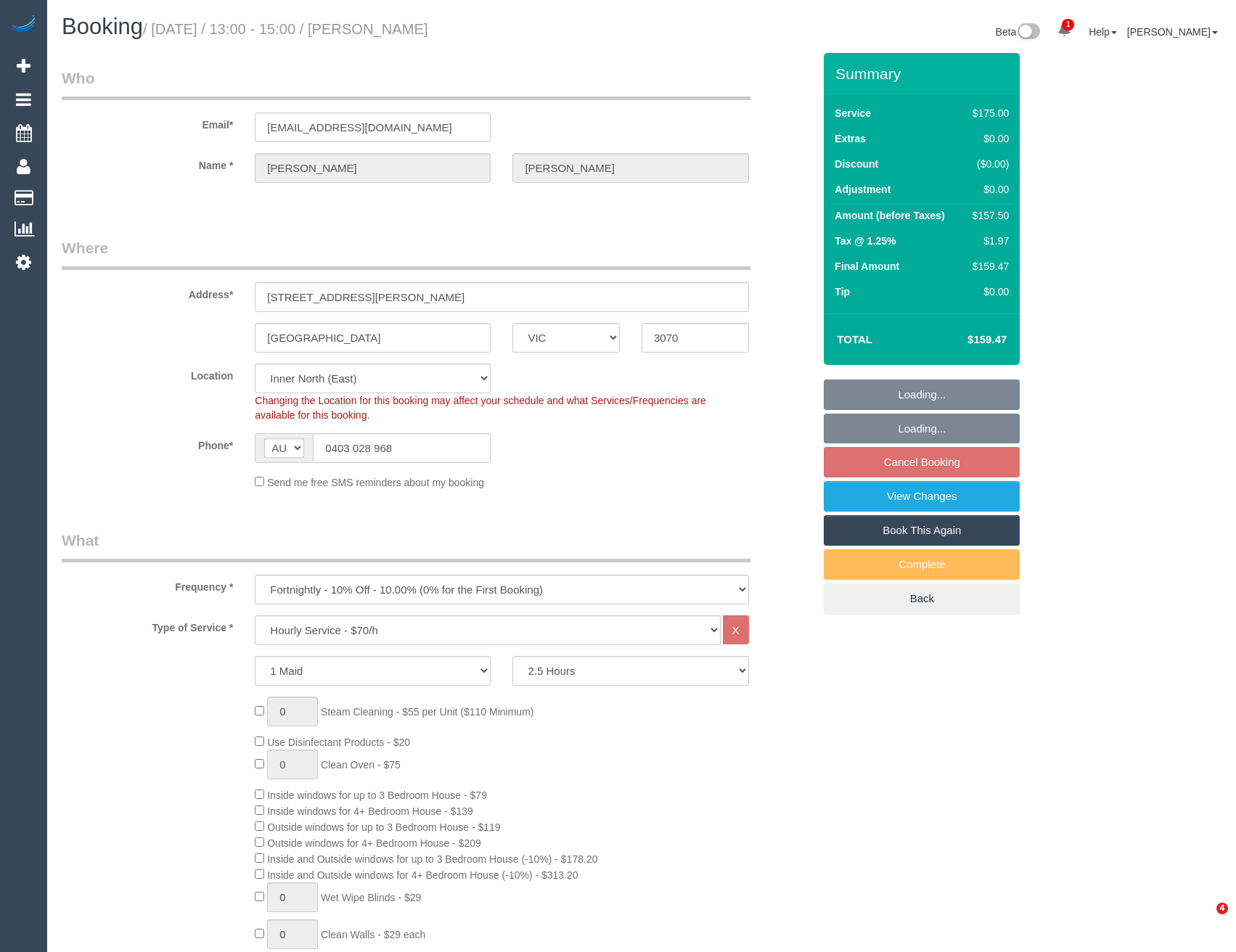
select select "number:22"
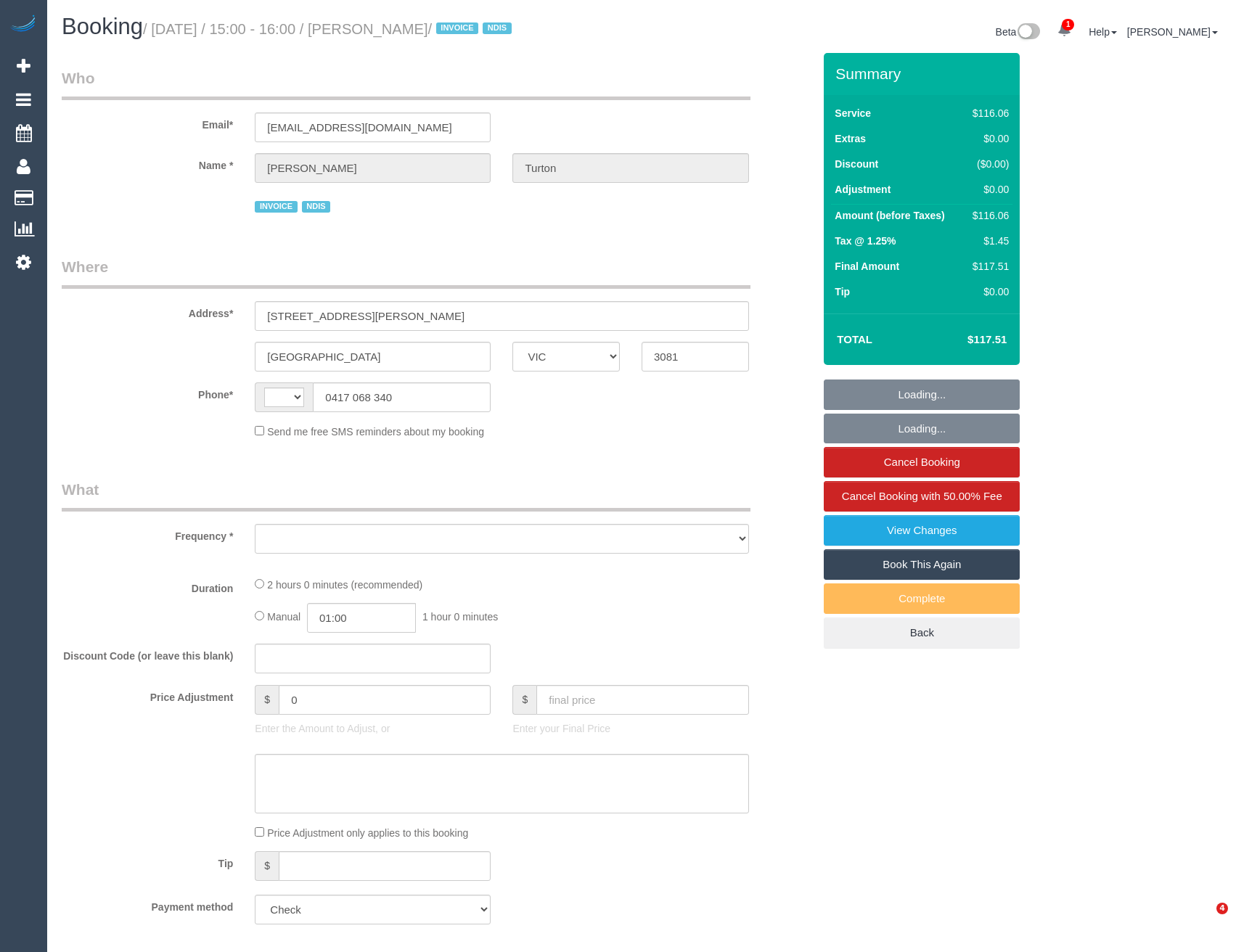
select select "VIC"
select select "number:30"
select select "number:14"
select select "number:19"
select select "number:25"
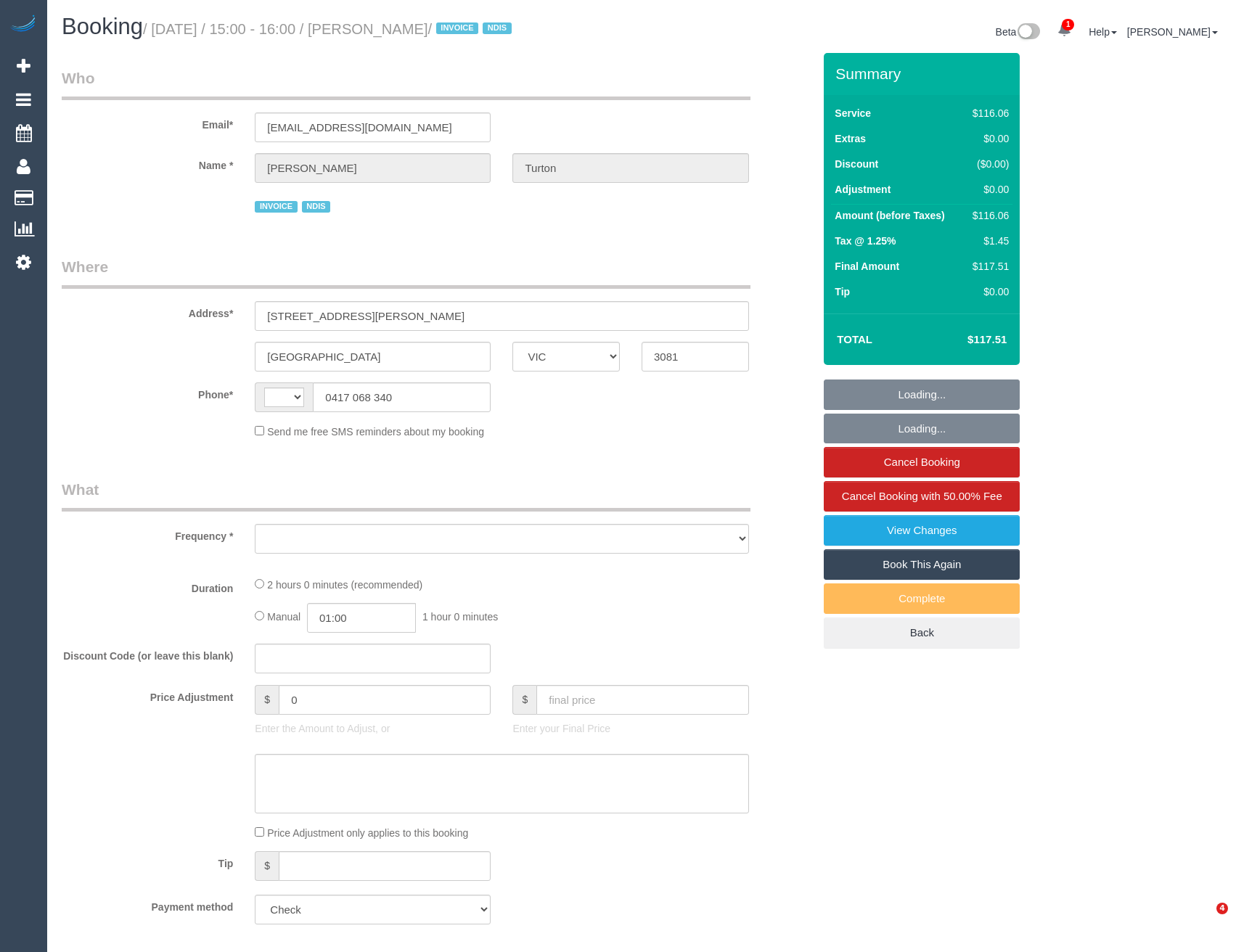
select select "number:35"
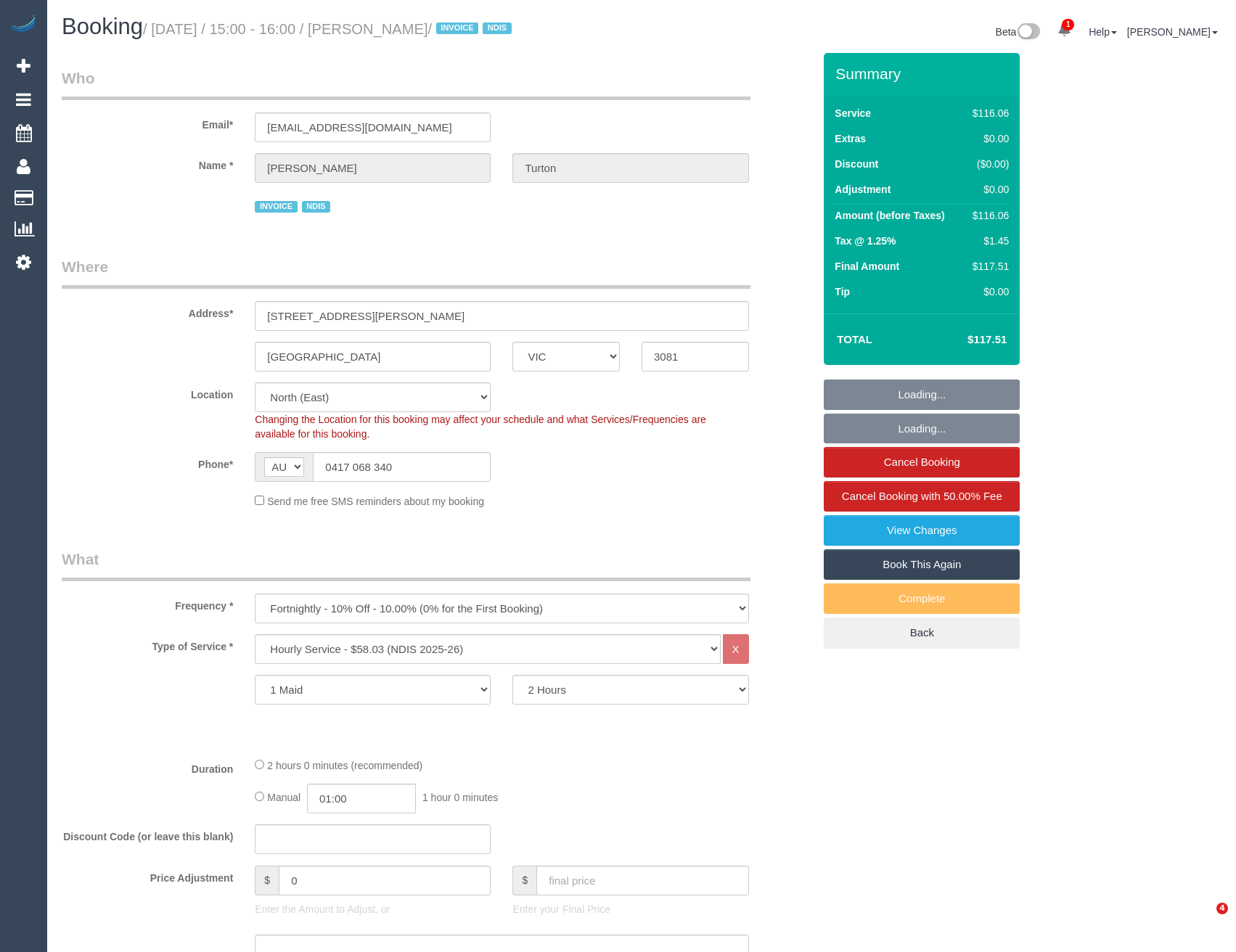
select select "string:AU"
select select "object:769"
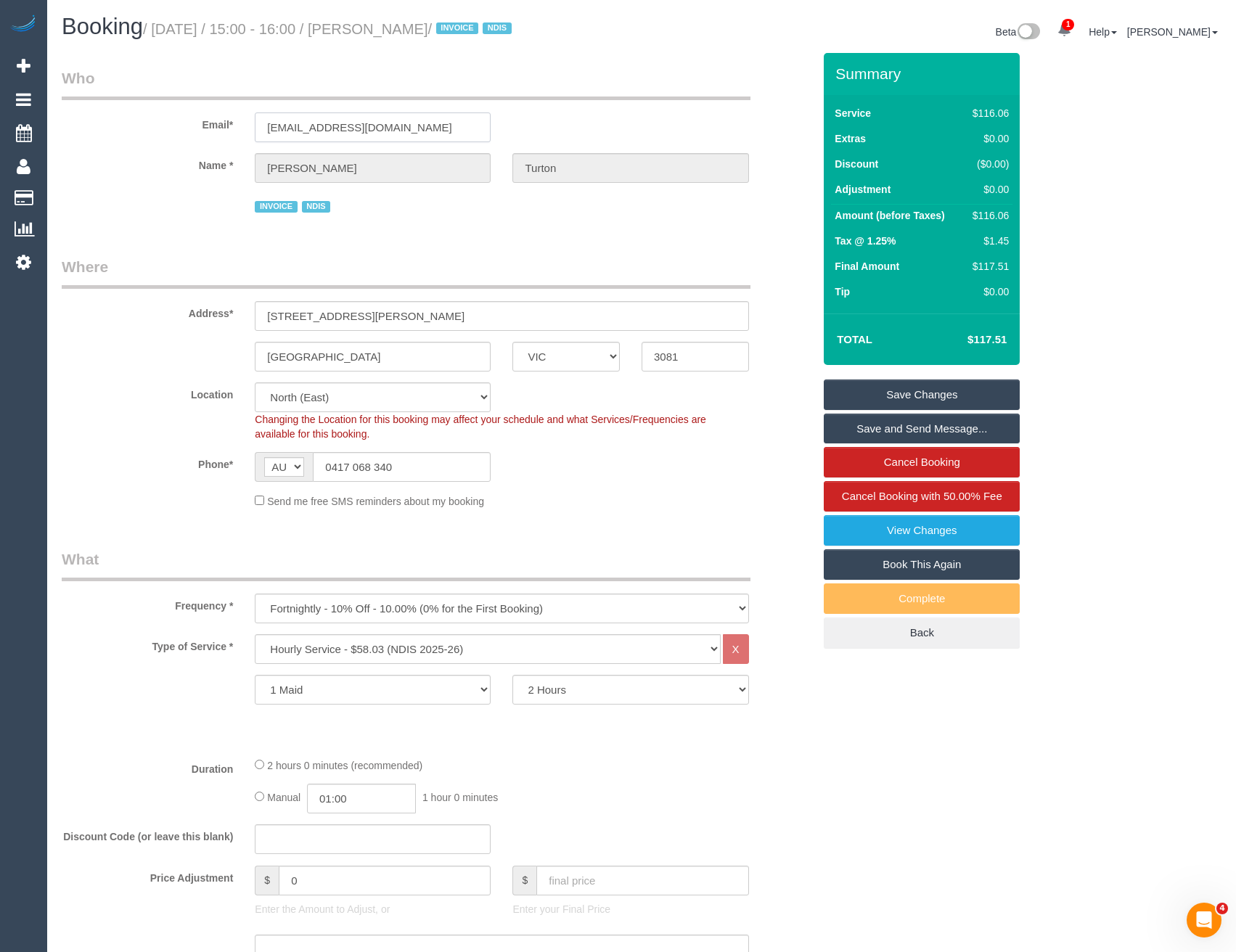
drag, startPoint x: 406, startPoint y: 132, endPoint x: 249, endPoint y: 134, distance: 157.0
click at [249, 134] on div "[EMAIL_ADDRESS][DOMAIN_NAME]" at bounding box center [373, 127] width 258 height 30
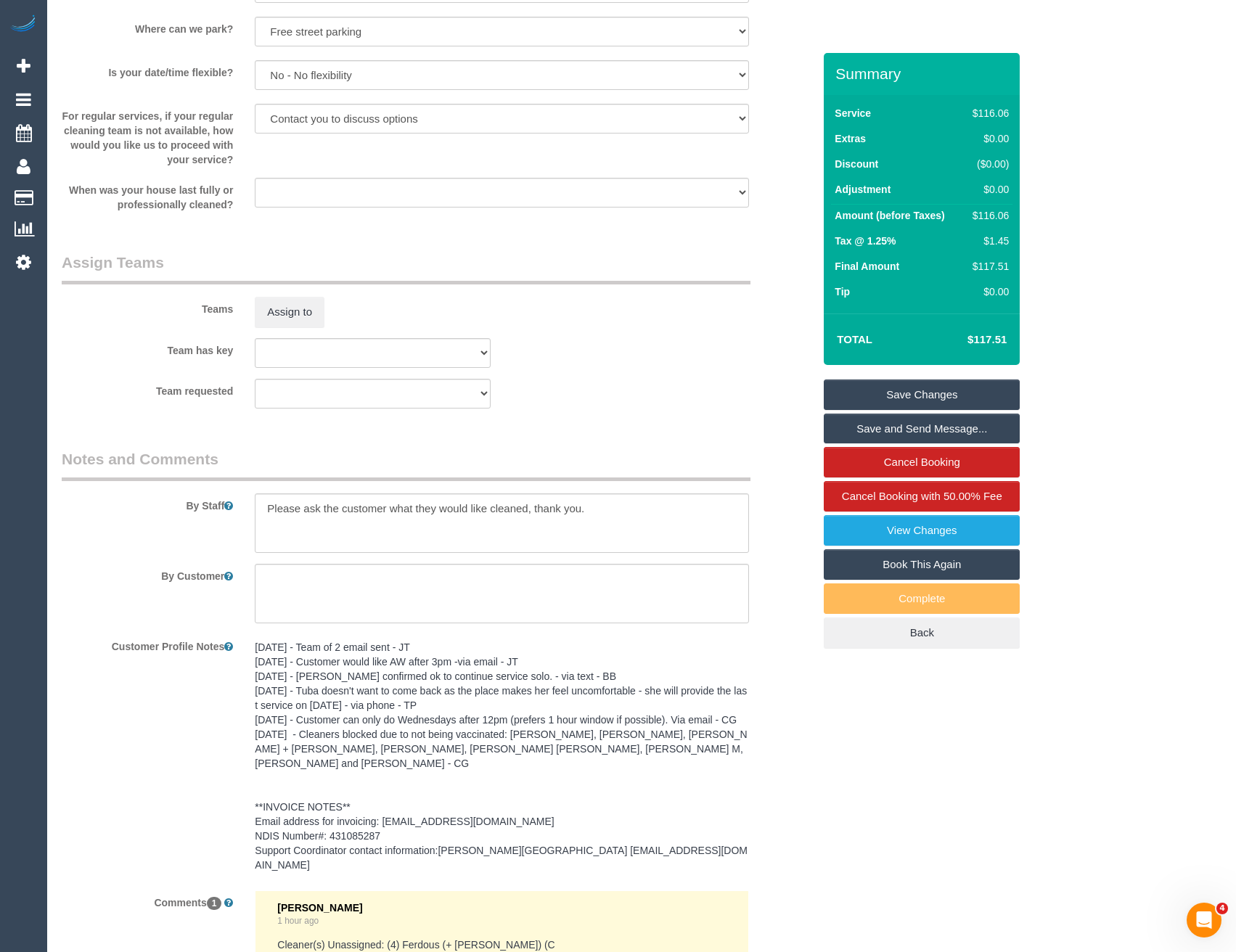
scroll to position [1579, 0]
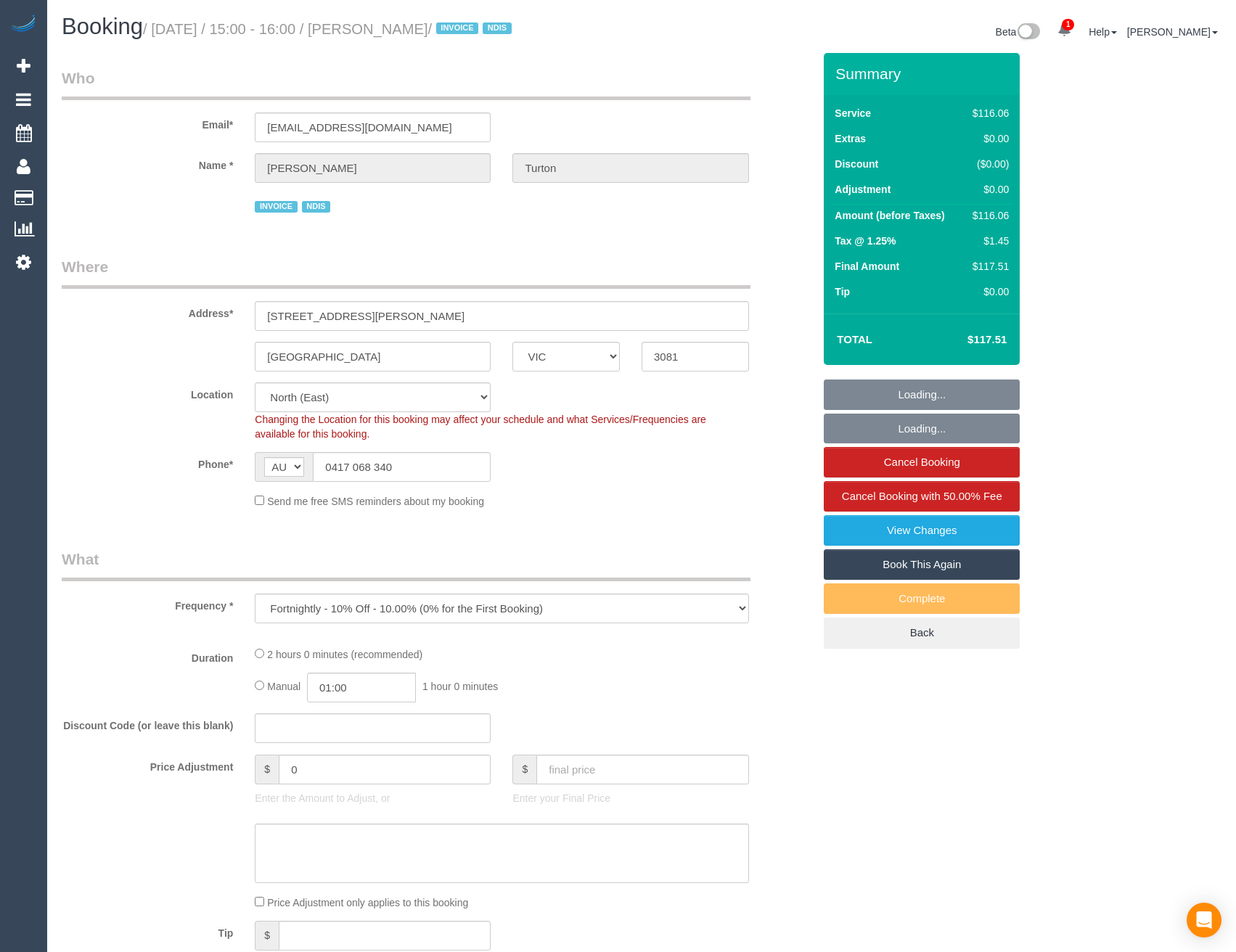
select select "VIC"
select select "number:30"
select select "number:14"
select select "number:19"
select select "number:25"
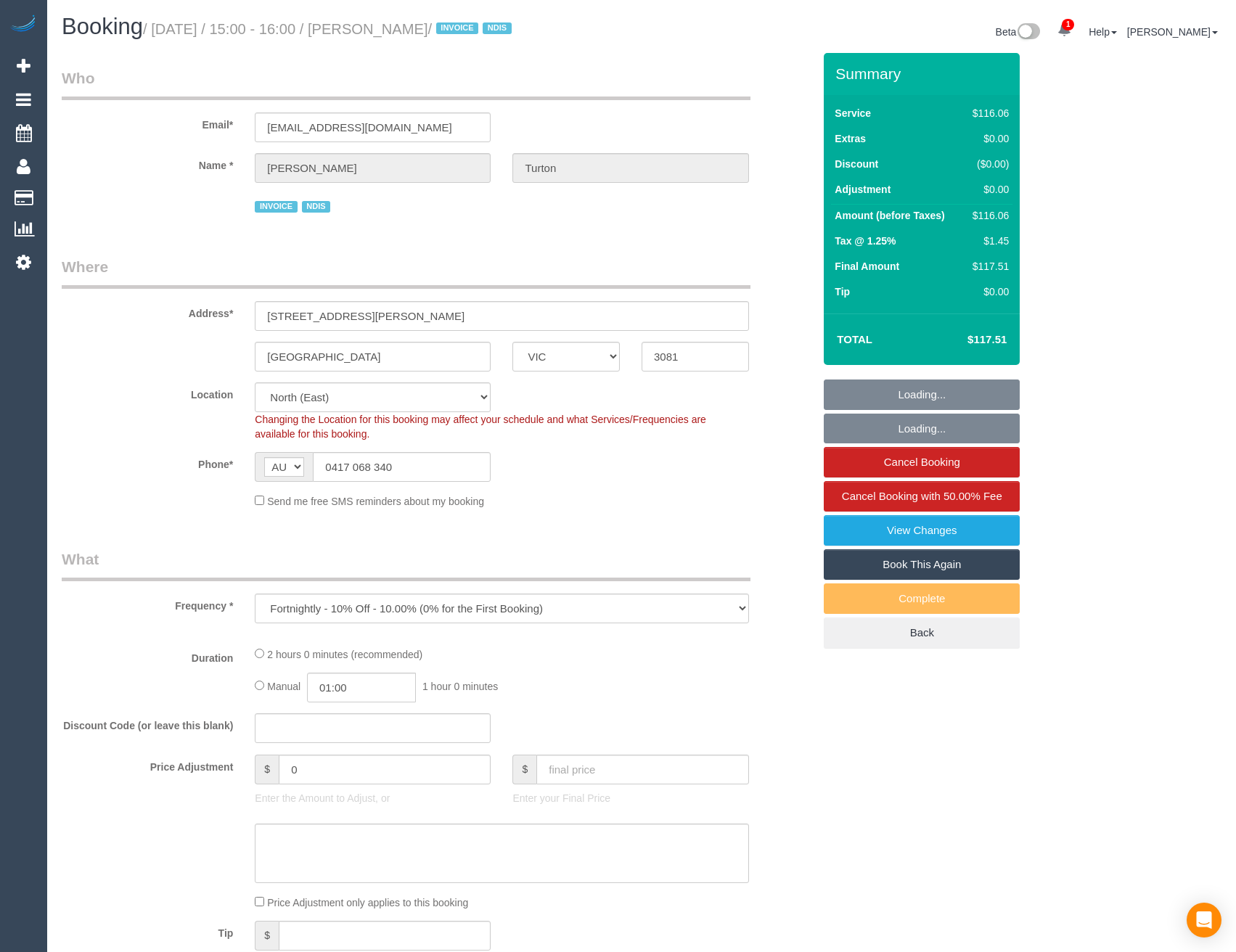
select select "number:35"
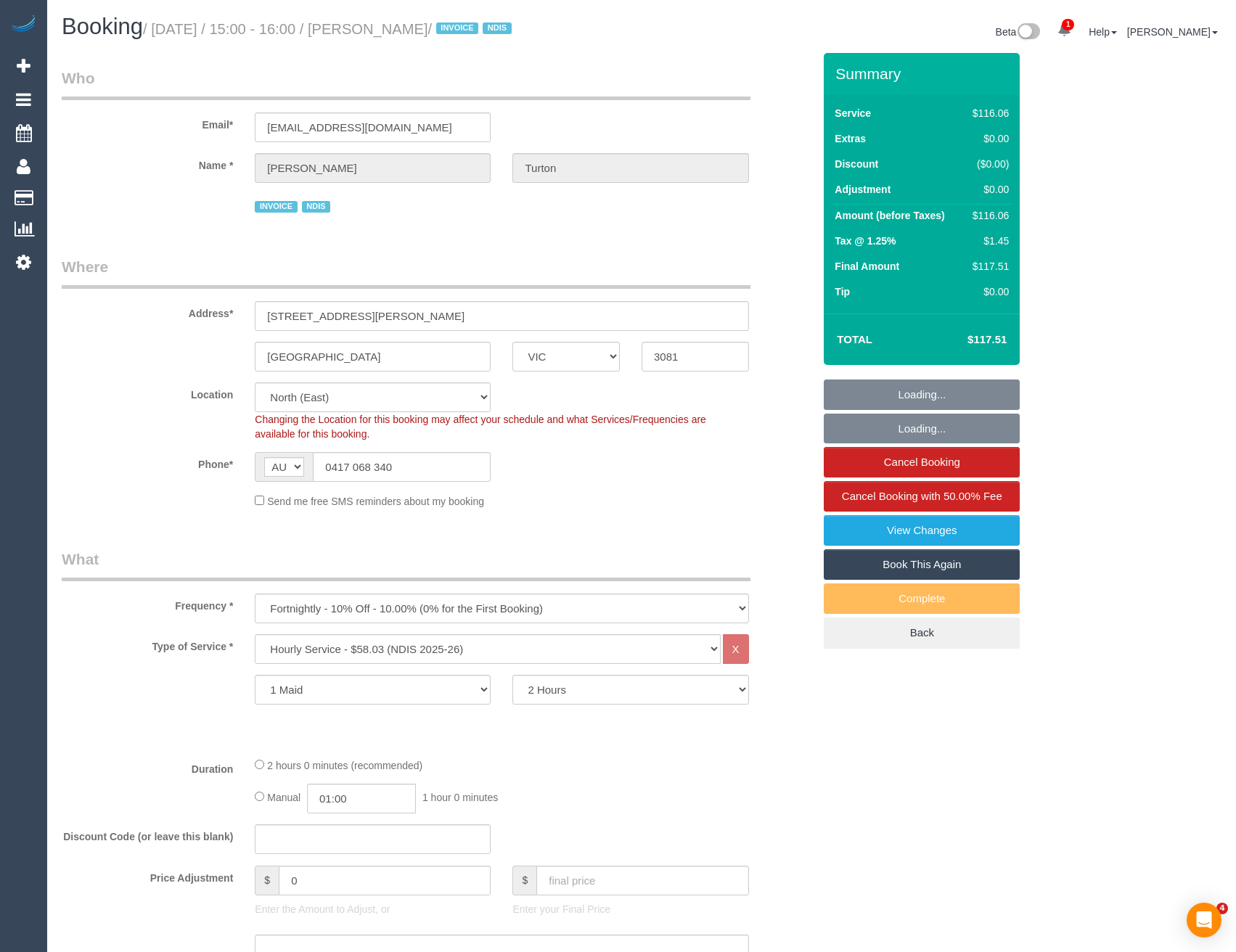
select select "object:779"
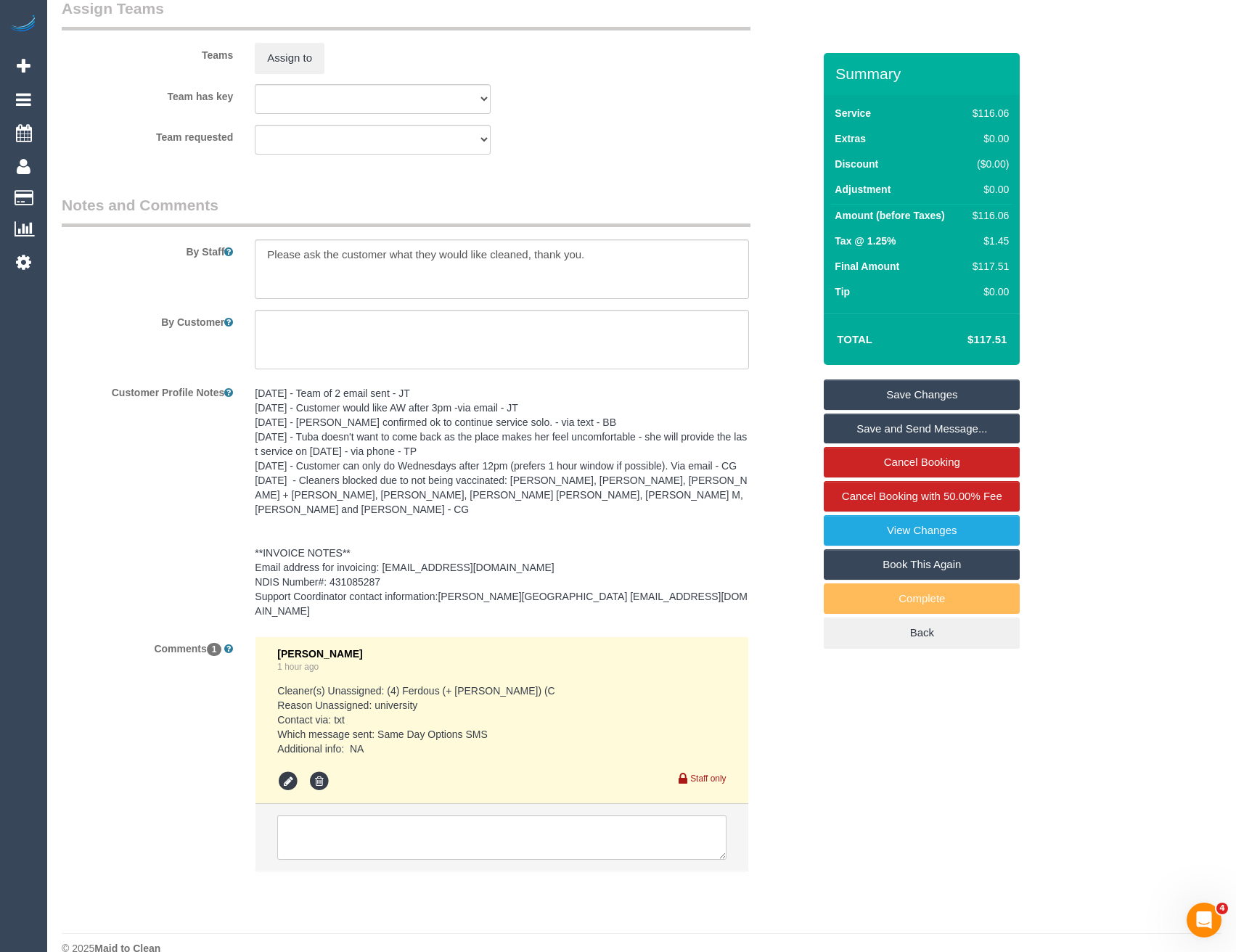
scroll to position [1869, 0]
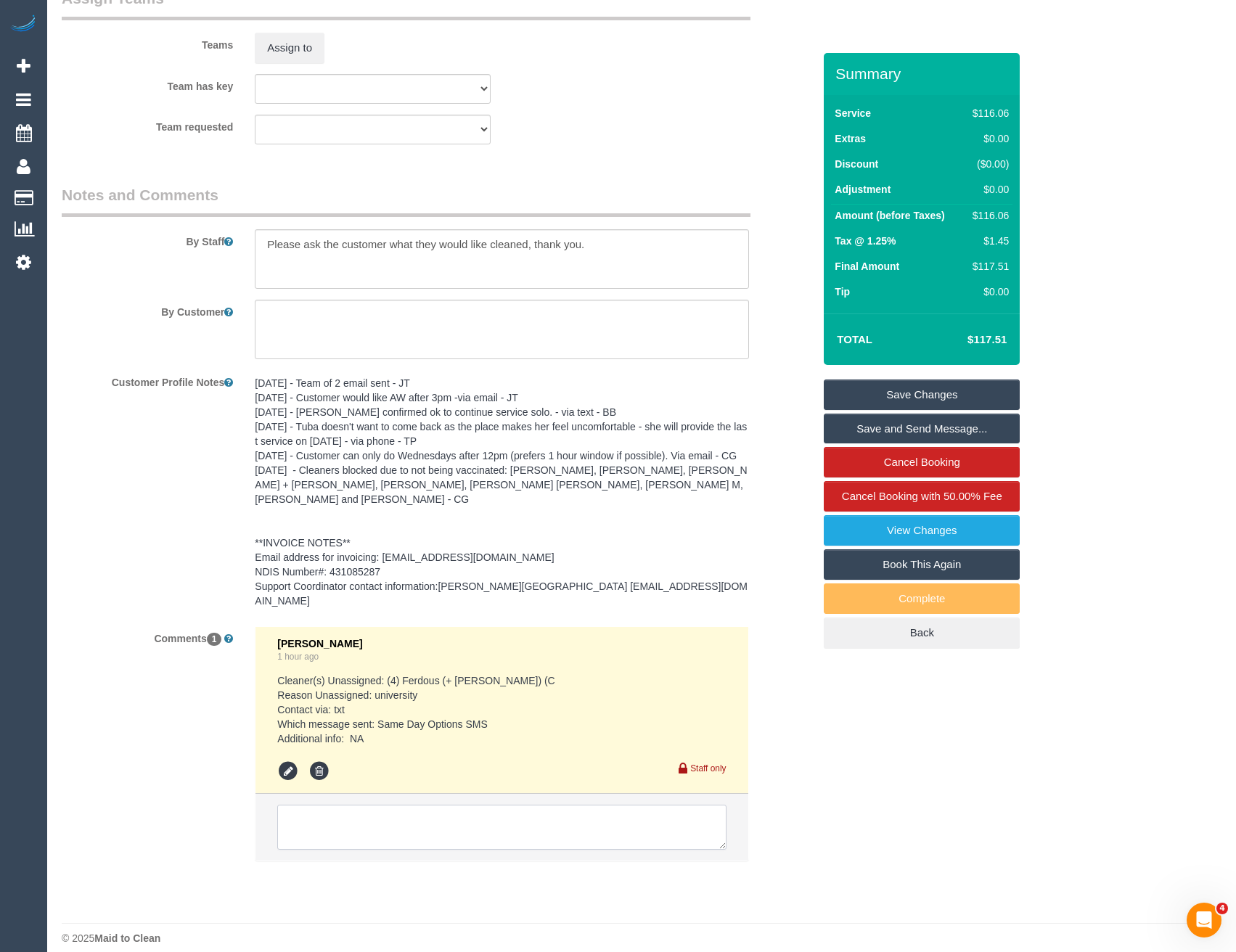
click at [376, 811] on textarea at bounding box center [501, 827] width 449 height 45
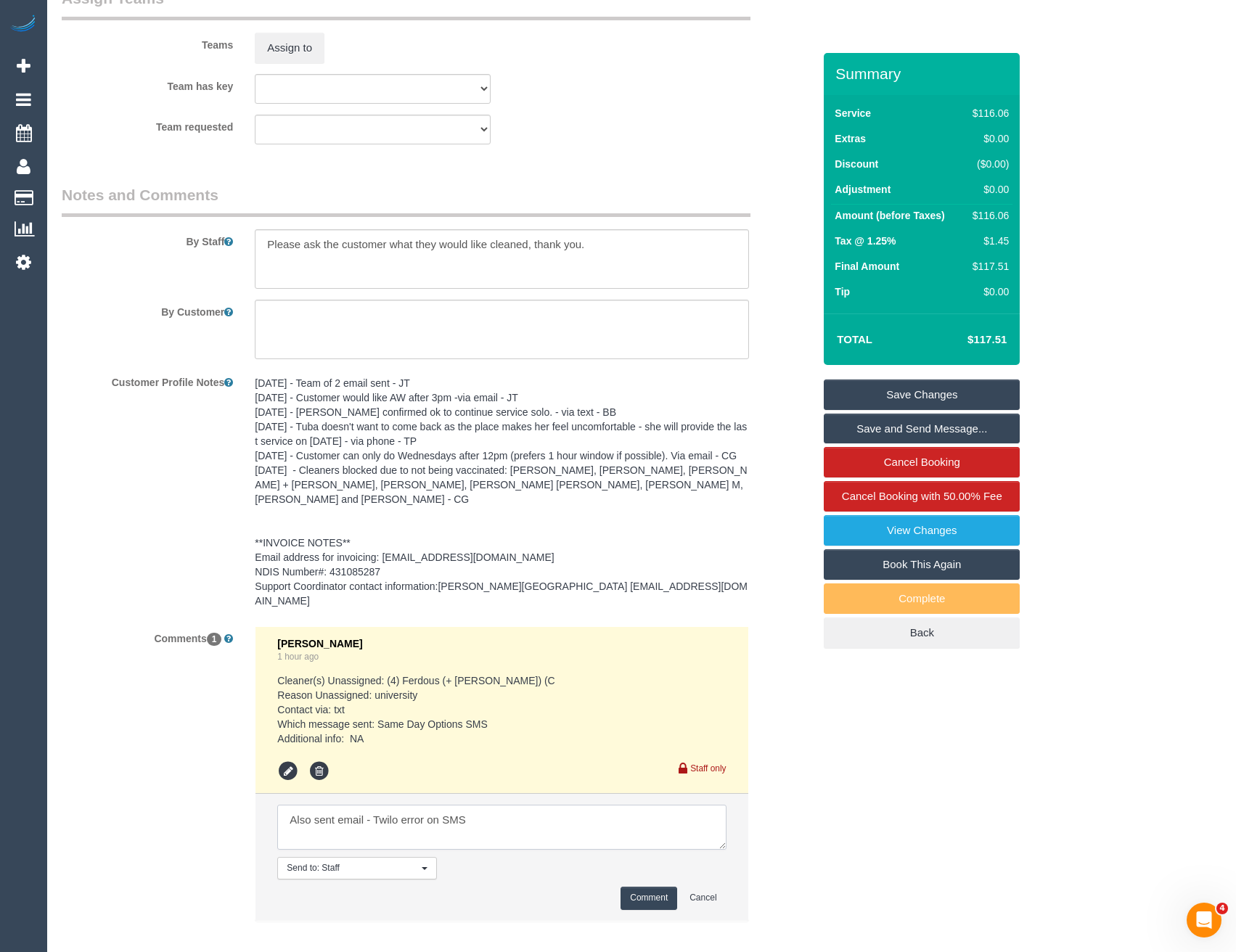
type textarea "Also sent email - Twilo error on SMS"
click at [632, 887] on button "Comment" at bounding box center [648, 898] width 56 height 23
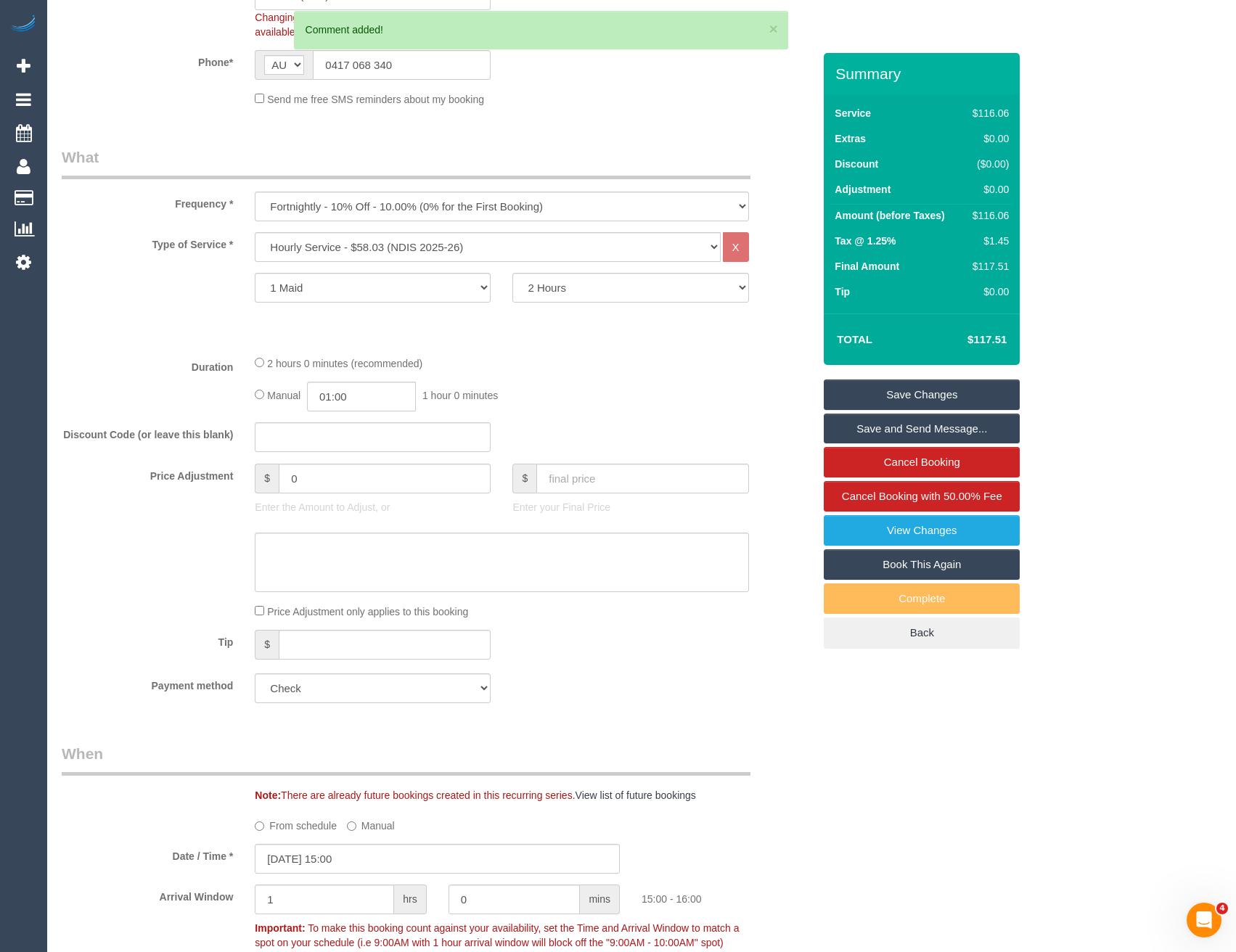
scroll to position [200, 0]
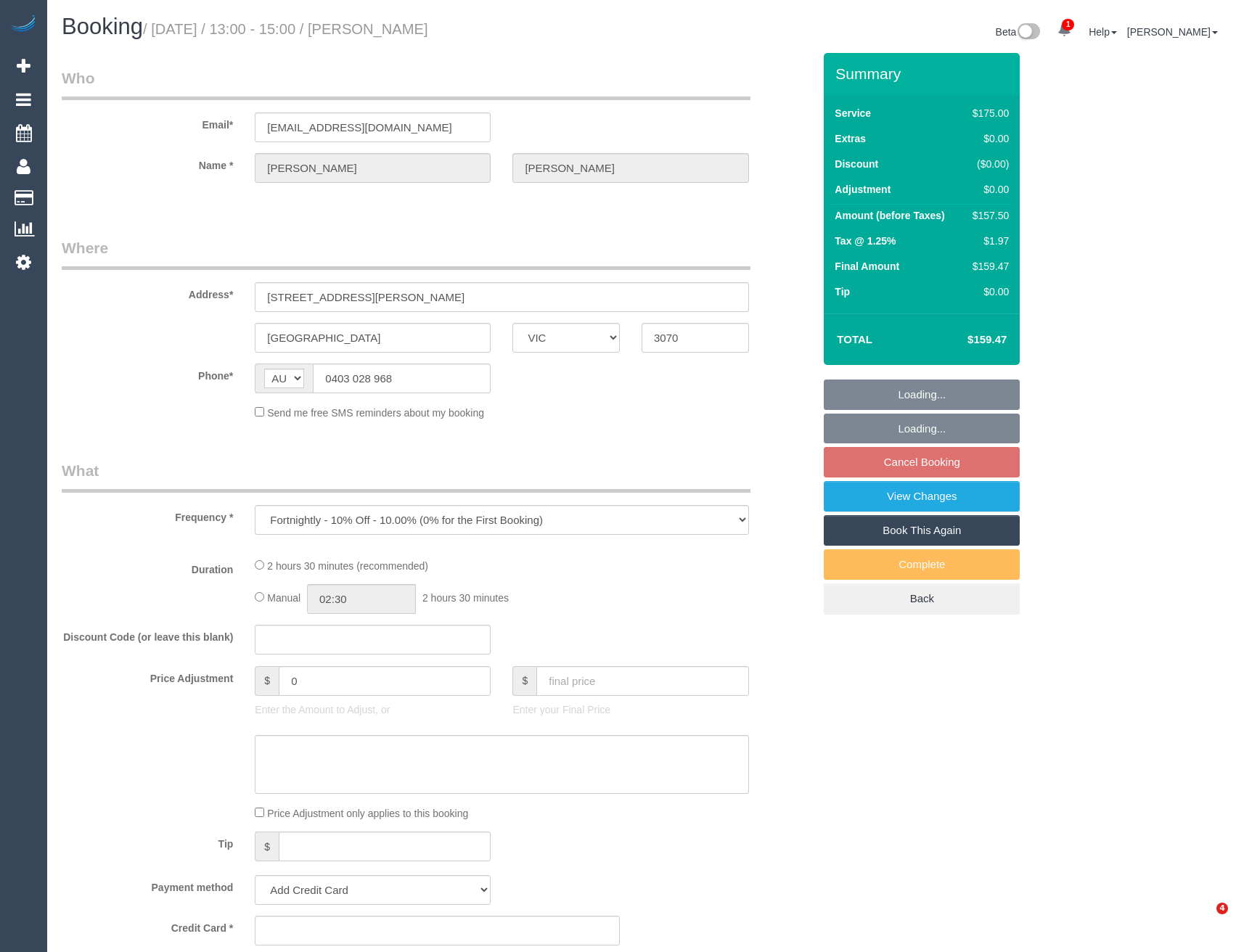
select select "VIC"
select select "string:stripe-pm_1NhhWV2GScqysDRVr5SYfZ4r"
select select "150"
select select "number:28"
select select "number:14"
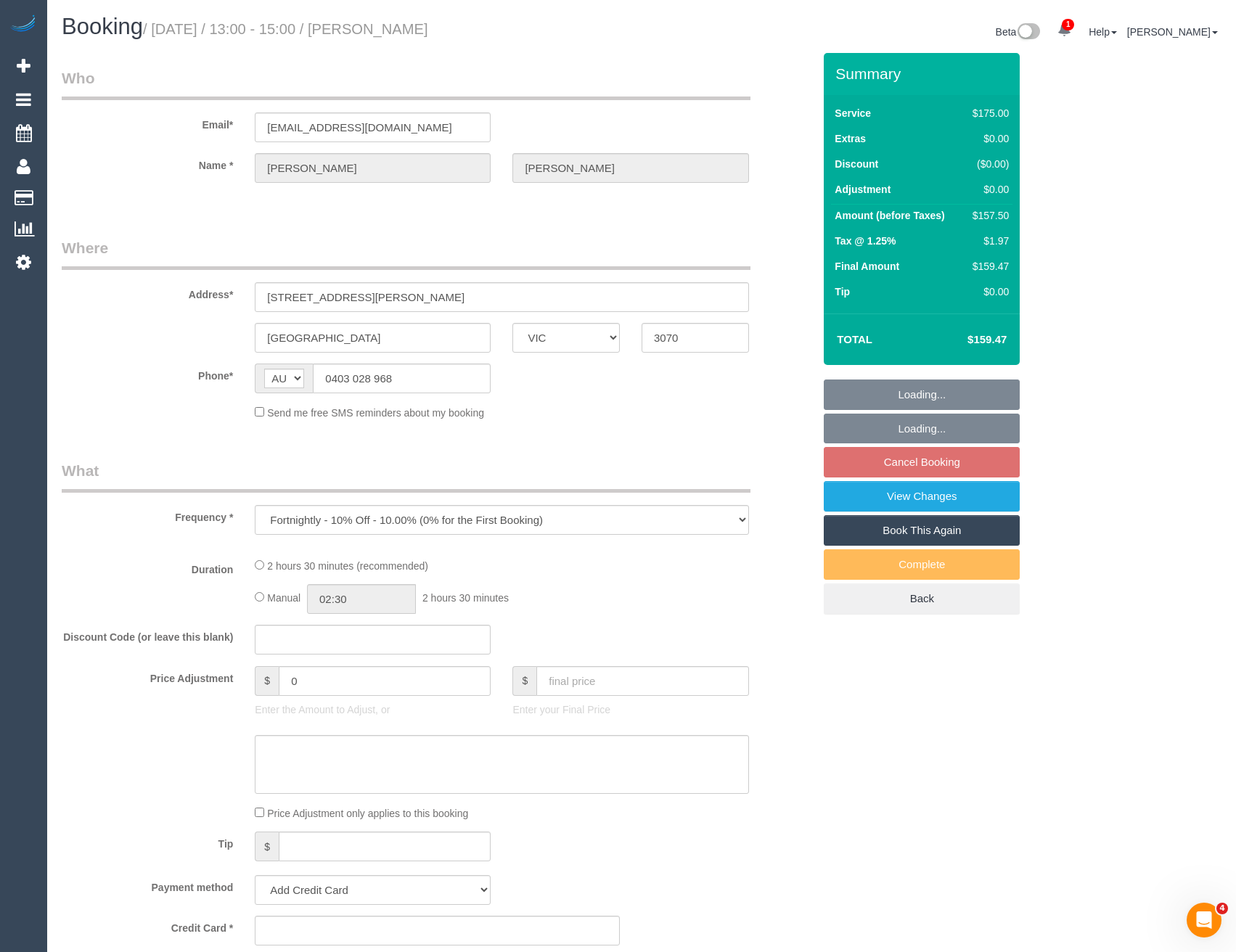
select select "number:19"
select select "number:22"
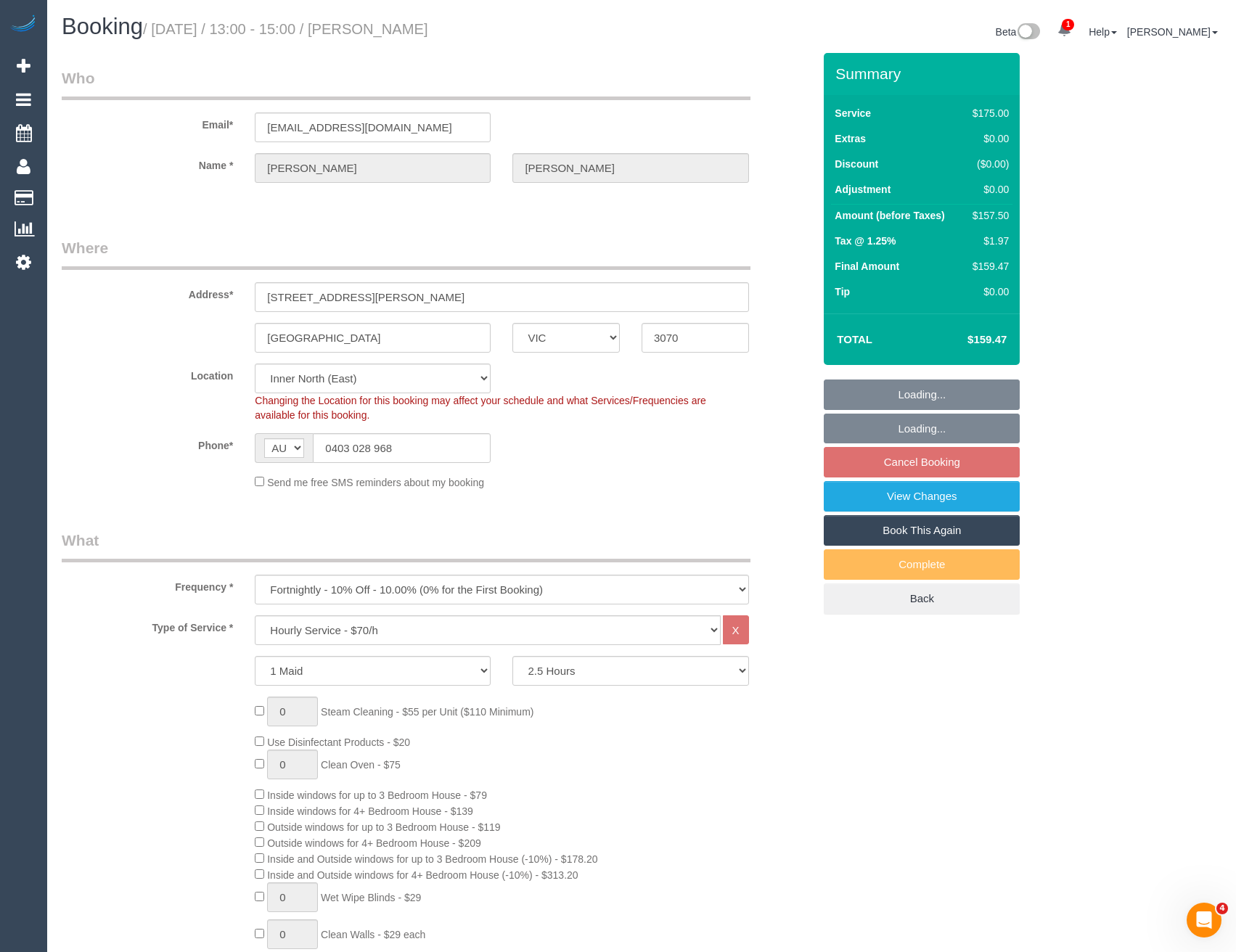
select select "object:923"
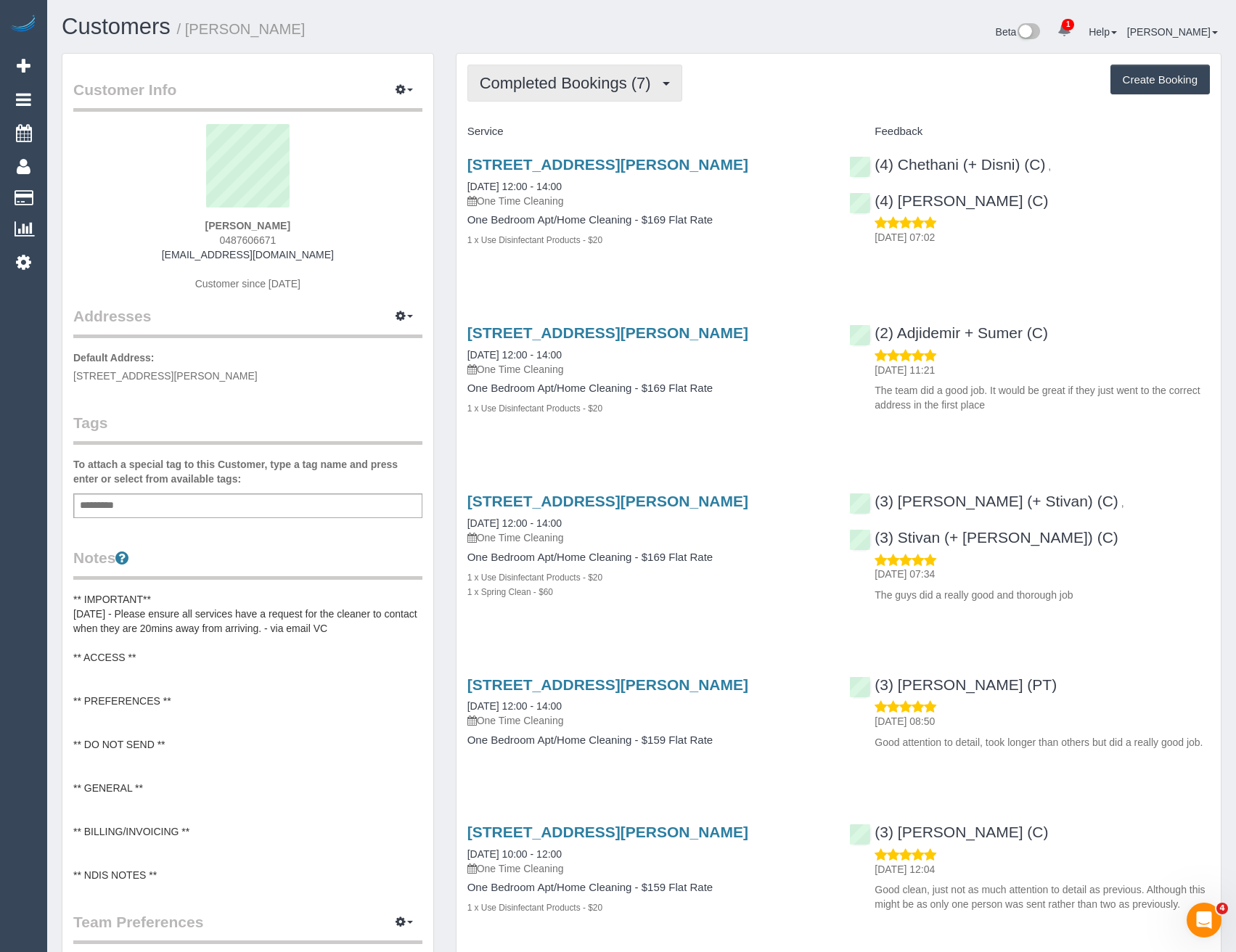
click at [614, 77] on span "Completed Bookings (7)" at bounding box center [569, 83] width 178 height 18
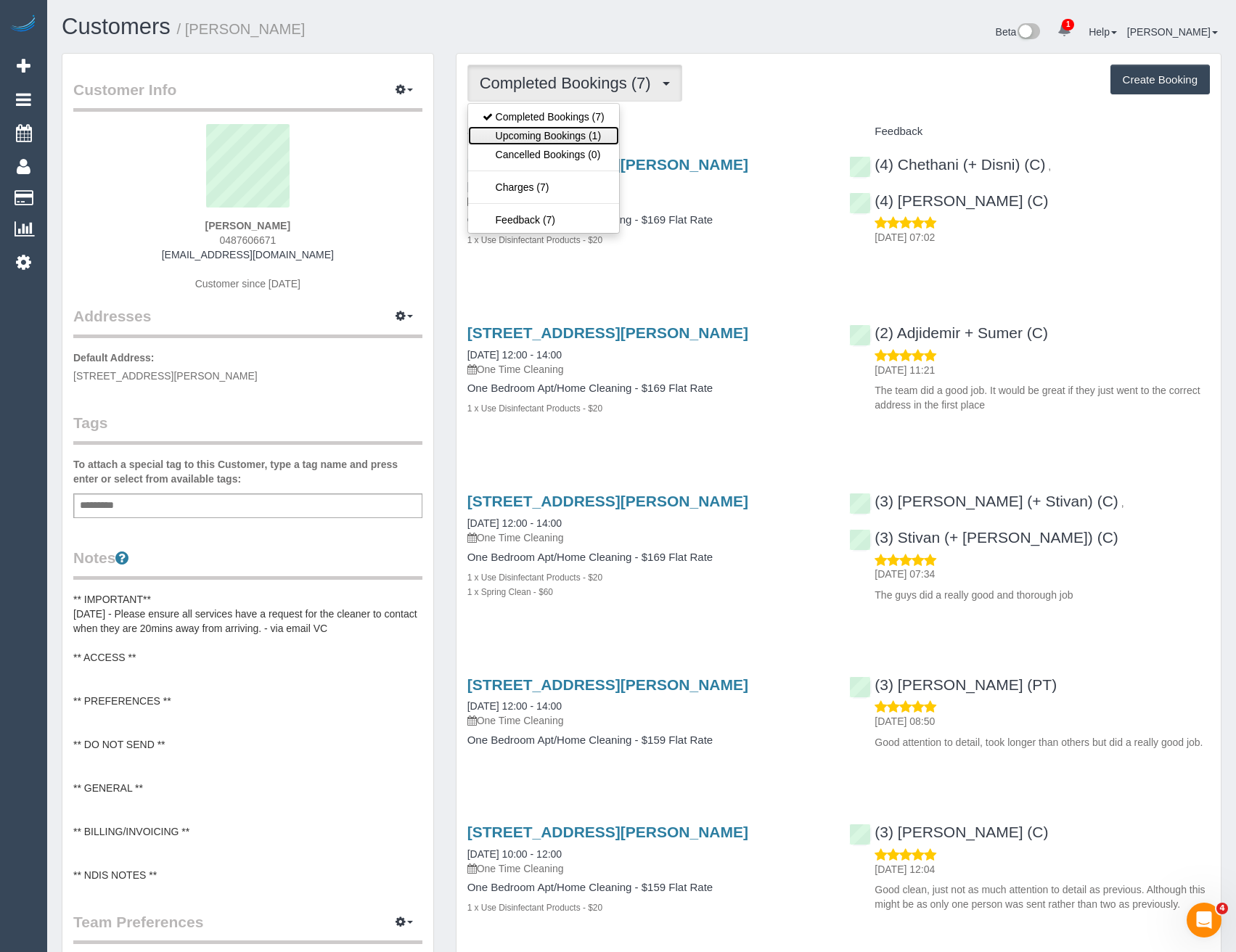
click at [581, 138] on link "Upcoming Bookings (1)" at bounding box center [544, 136] width 151 height 19
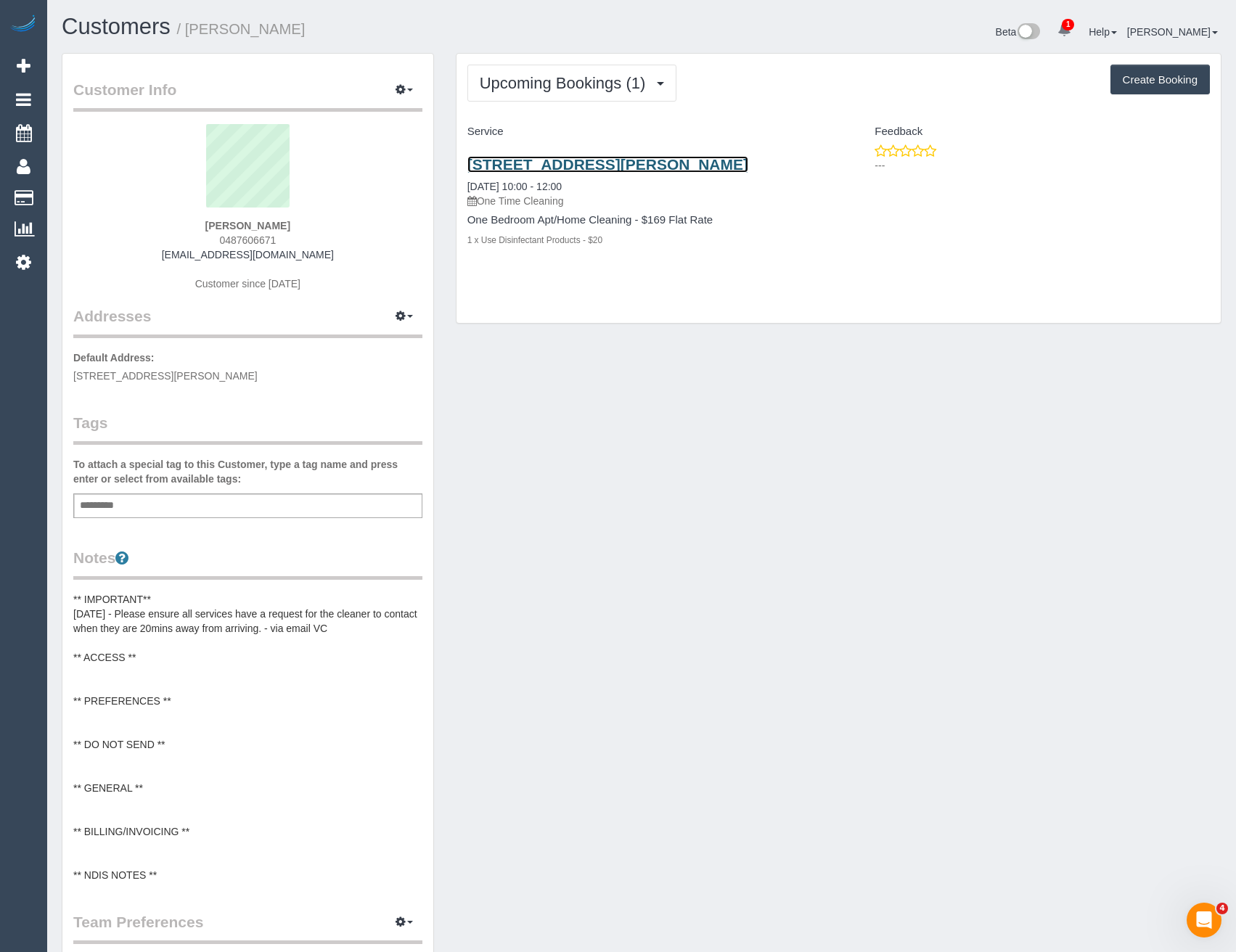
click at [613, 165] on link "6 Williams Road, Unit 2, Prahran, VIC 3181" at bounding box center [608, 164] width 281 height 17
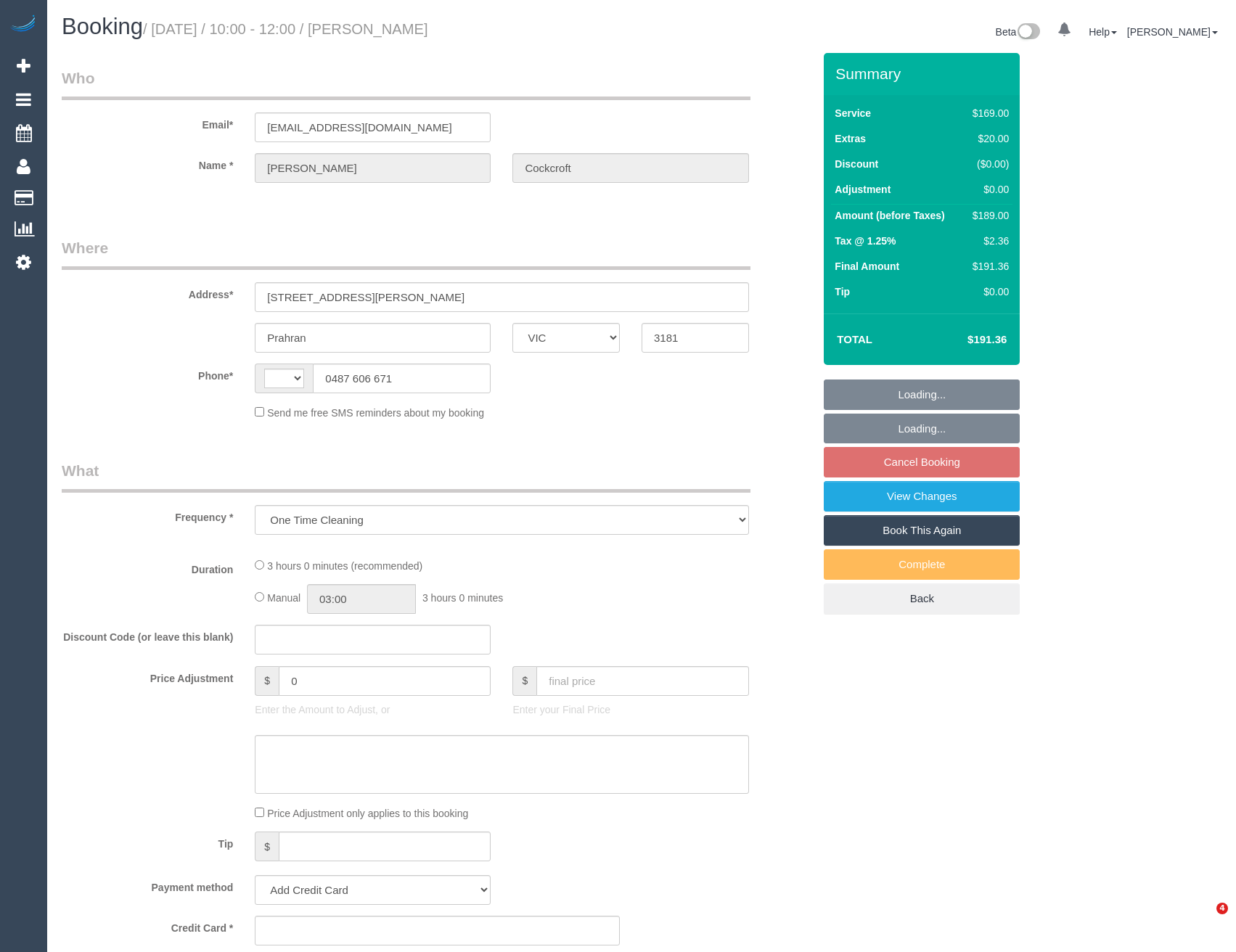
select select "VIC"
select select "number:29"
select select "number:14"
select select "number:19"
select select "number:25"
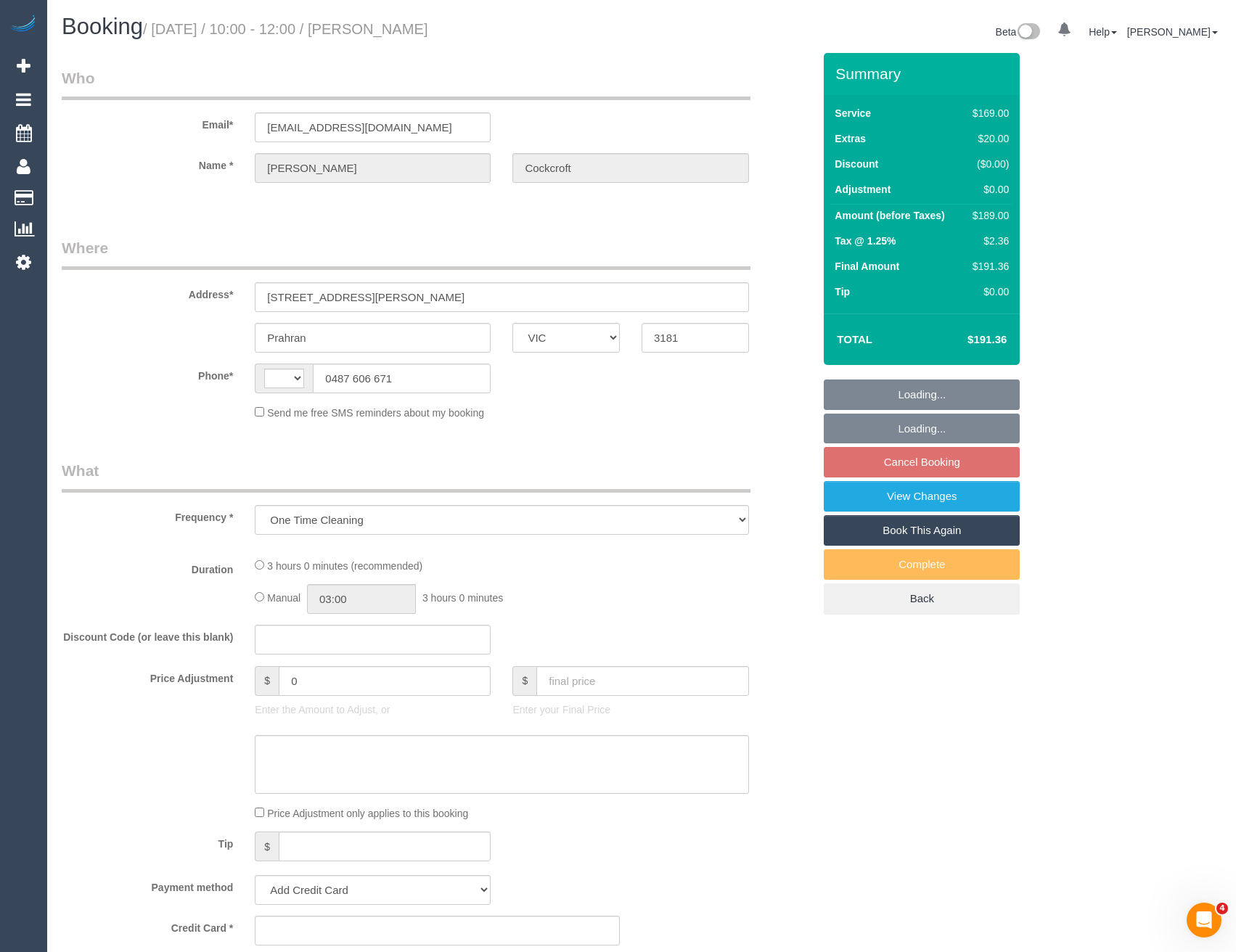
select select "number:33"
select select "number:13"
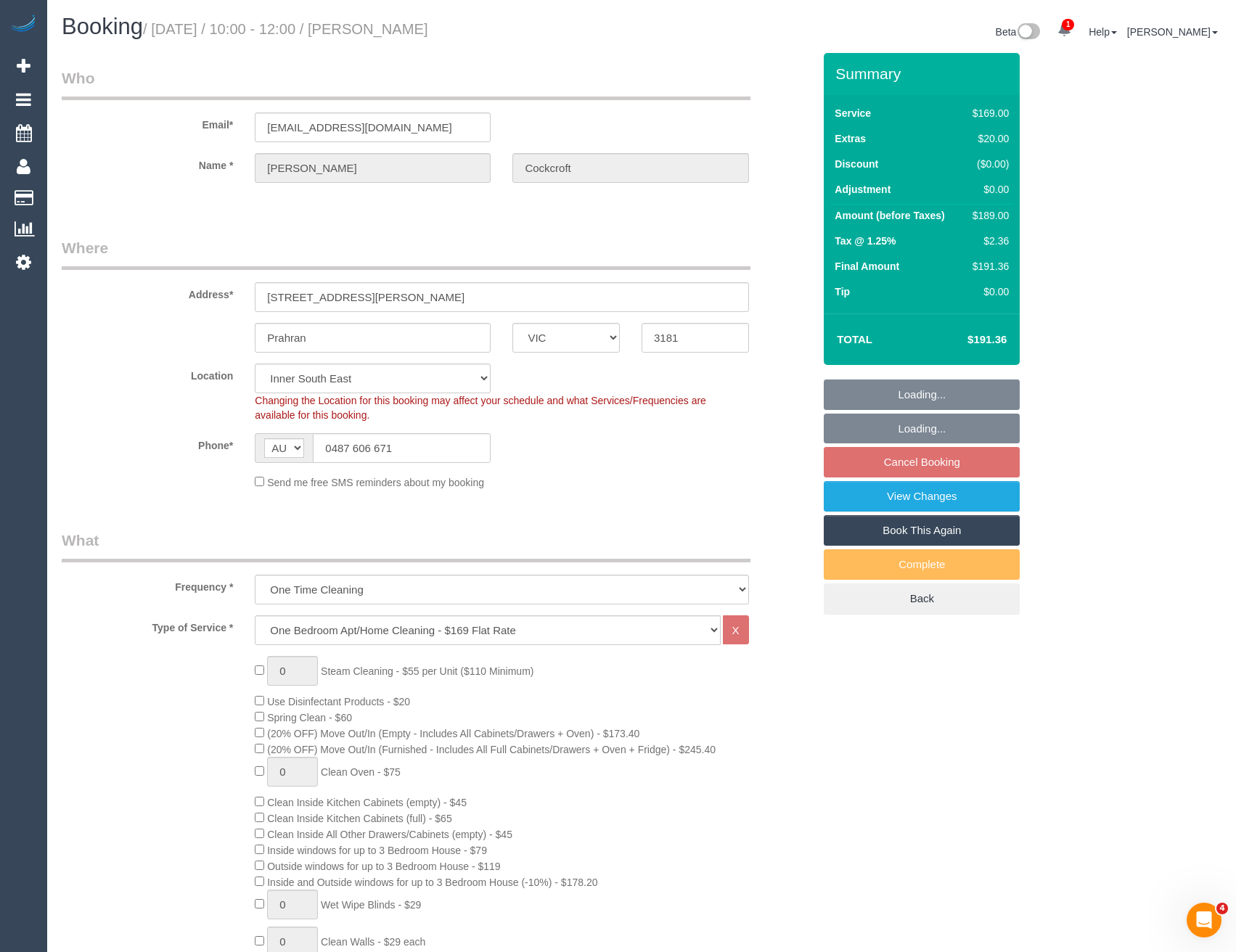
select select "string:AU"
select select "string:stripe-pm_1SB1DU2GScqysDRVIbhsmPno"
select select "object:800"
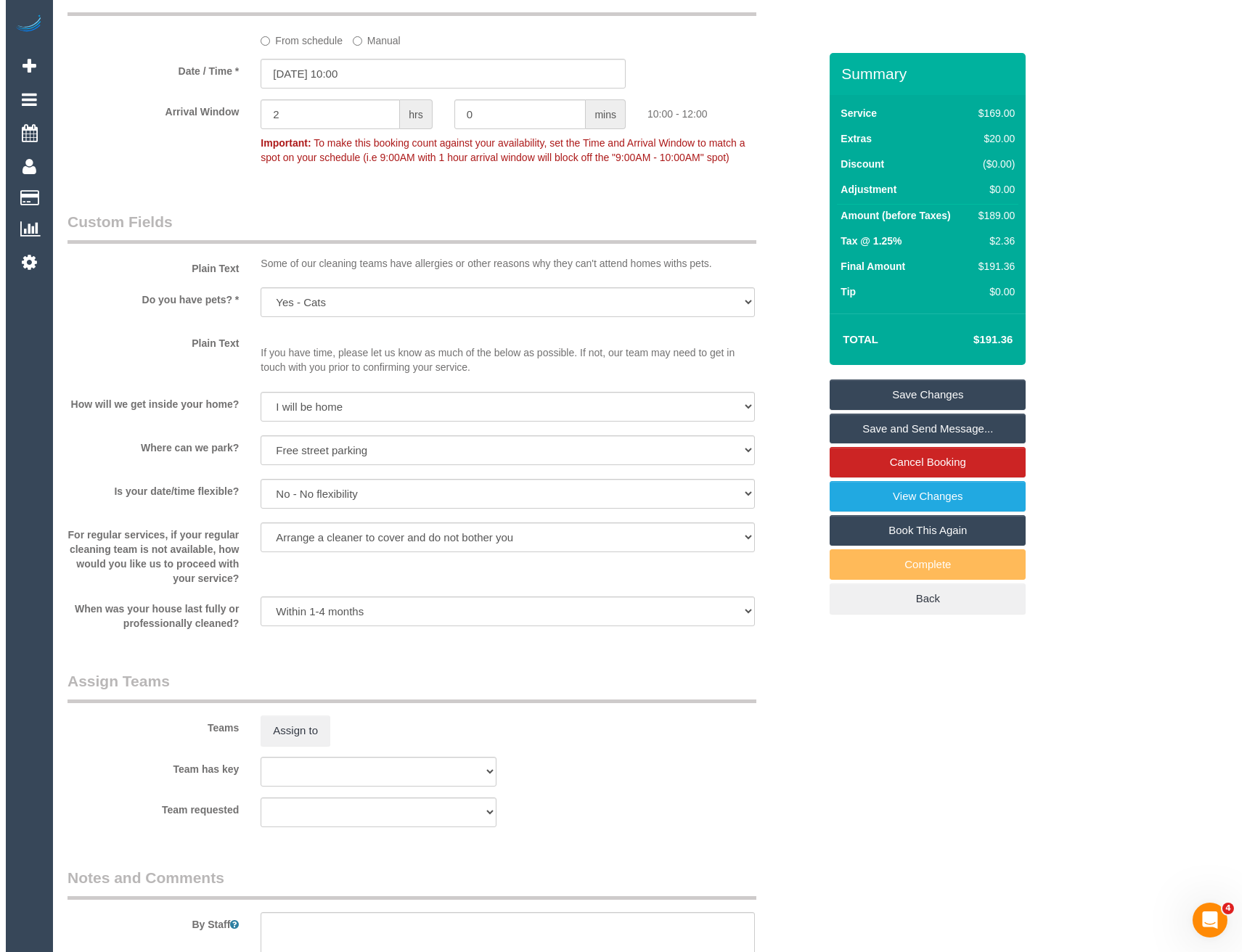
scroll to position [1886, 0]
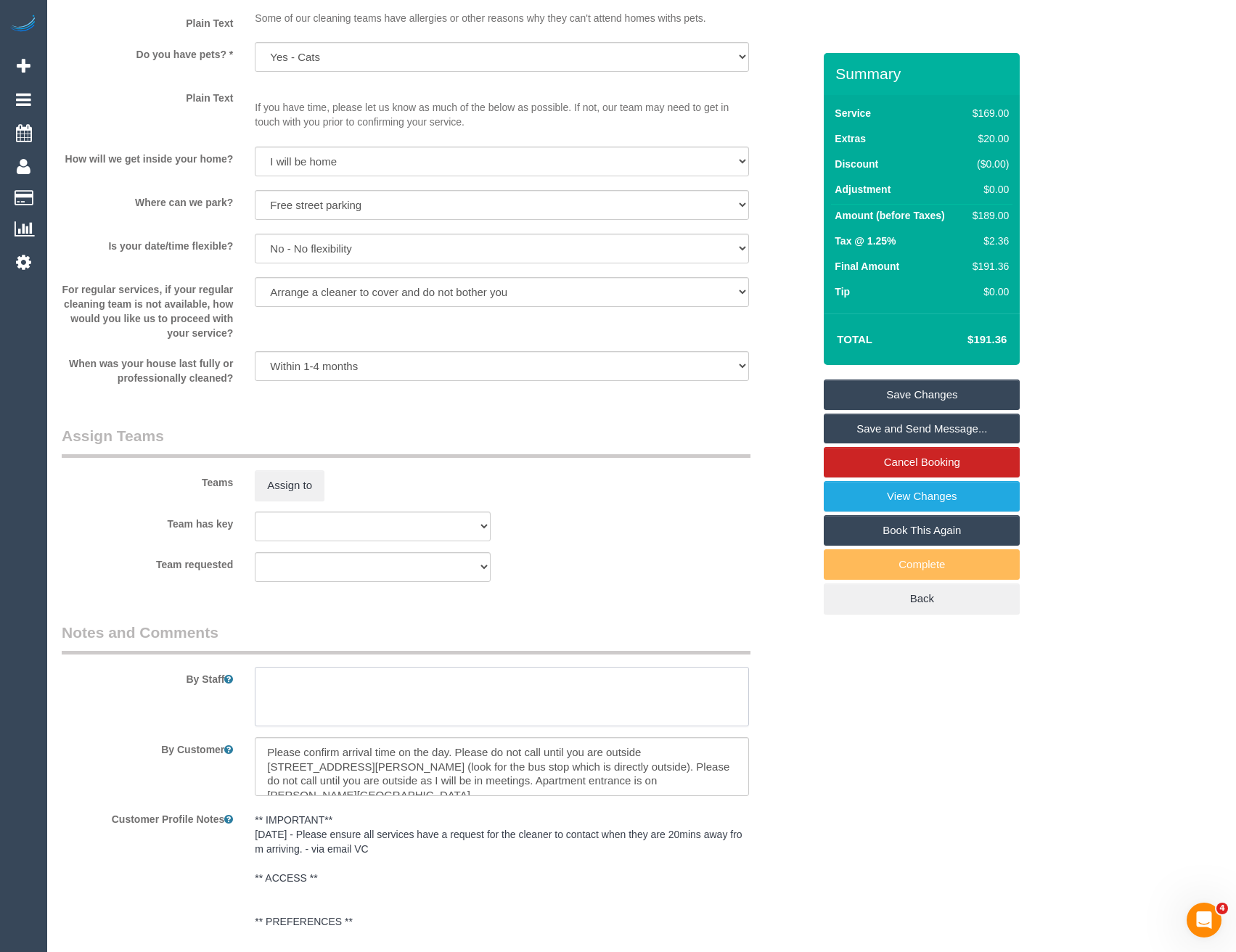
click at [335, 710] on textarea at bounding box center [501, 696] width 493 height 59
type textarea "Est 3 - 3.5 hours"
click at [303, 481] on button "Assign to" at bounding box center [289, 485] width 69 height 31
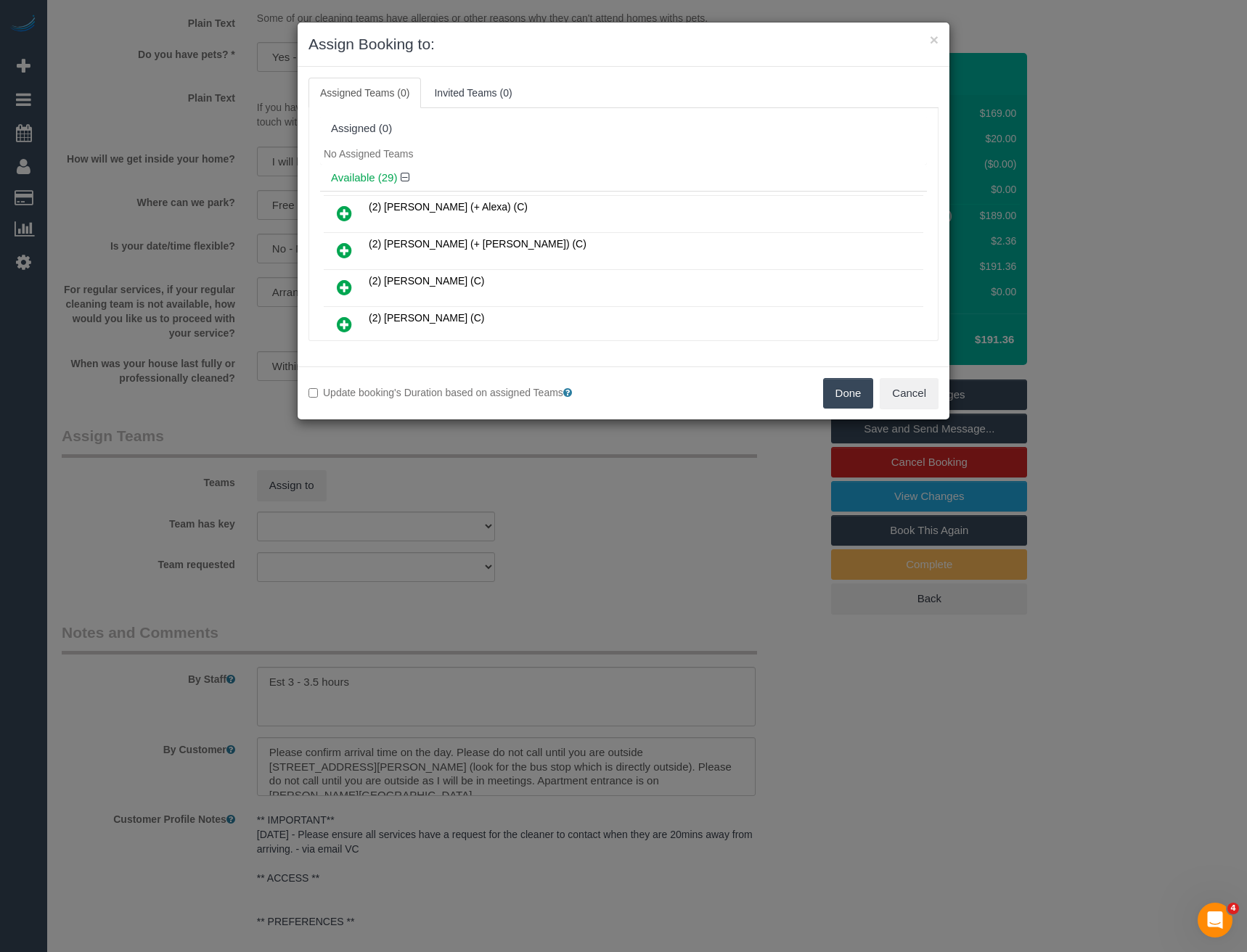
scroll to position [280, 0]
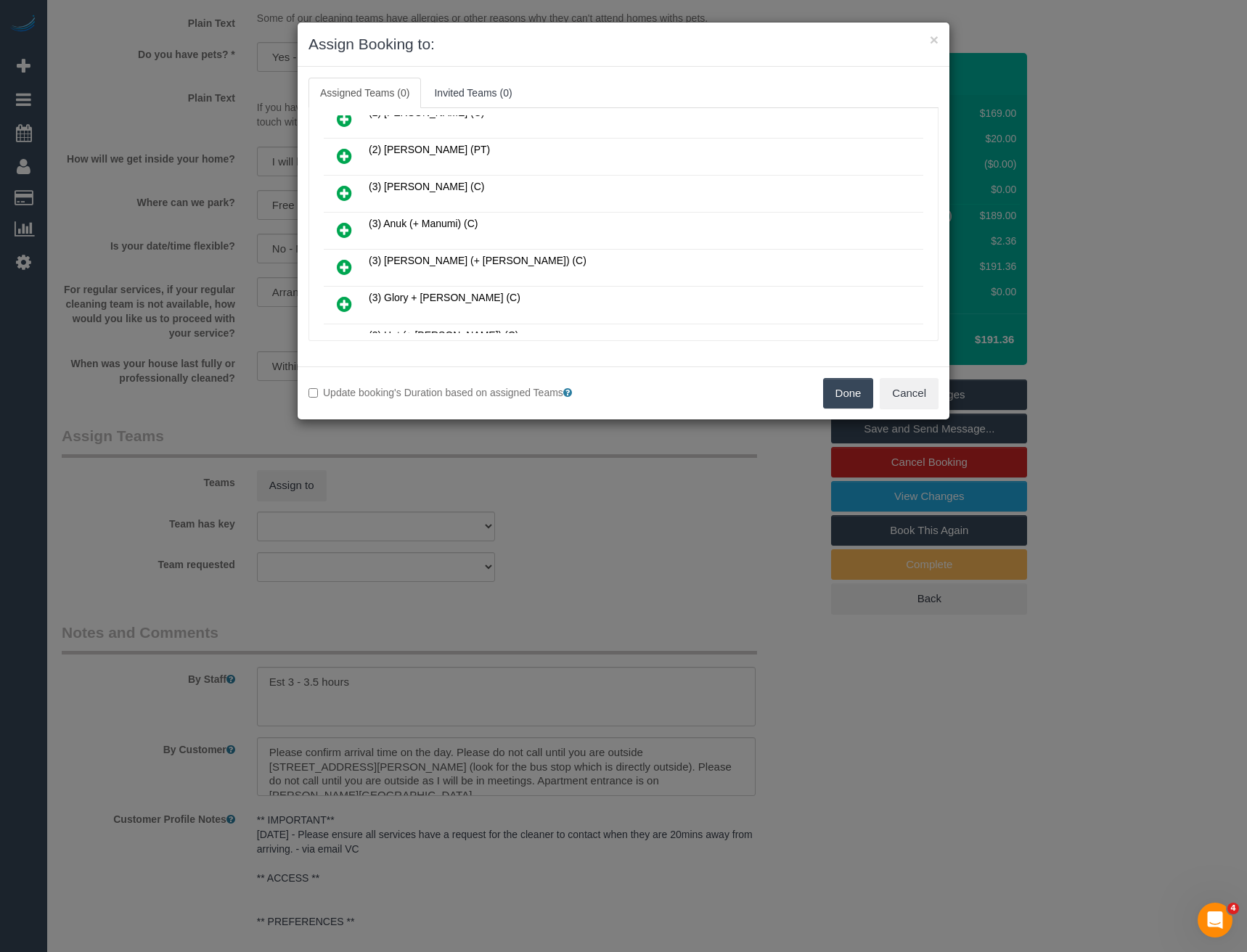
click at [346, 227] on icon at bounding box center [344, 230] width 15 height 18
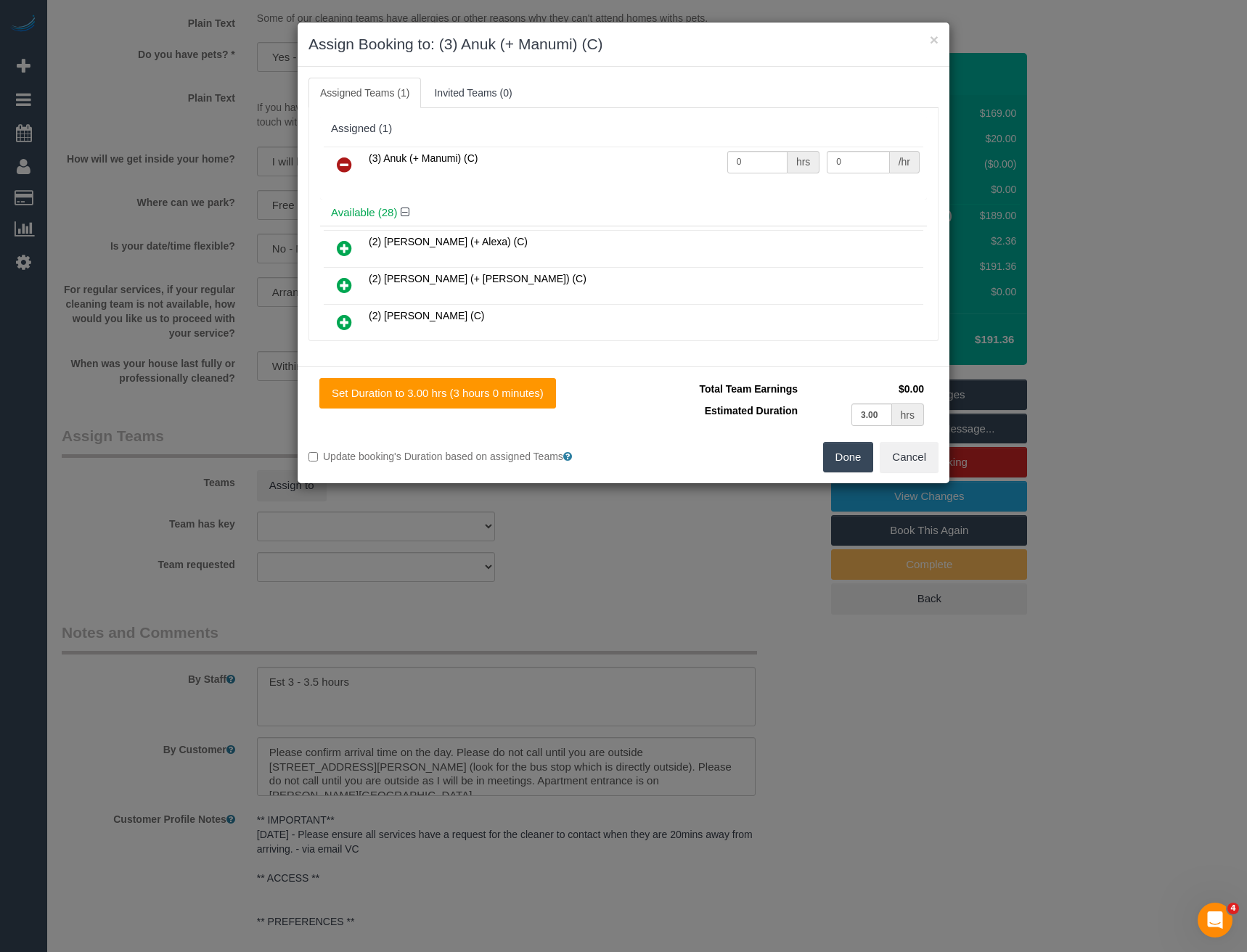
scroll to position [612, 0]
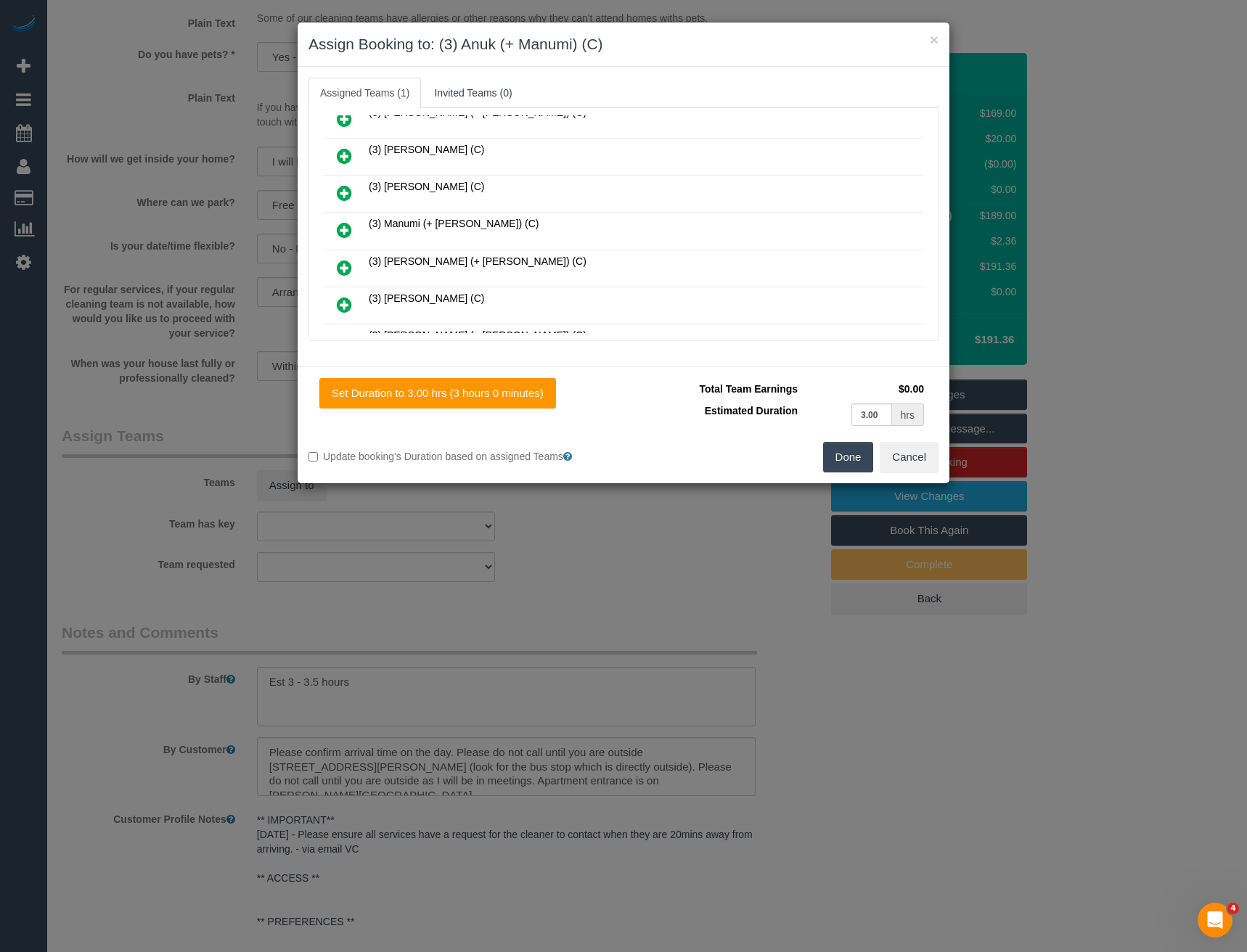
click at [350, 229] on icon at bounding box center [344, 230] width 15 height 18
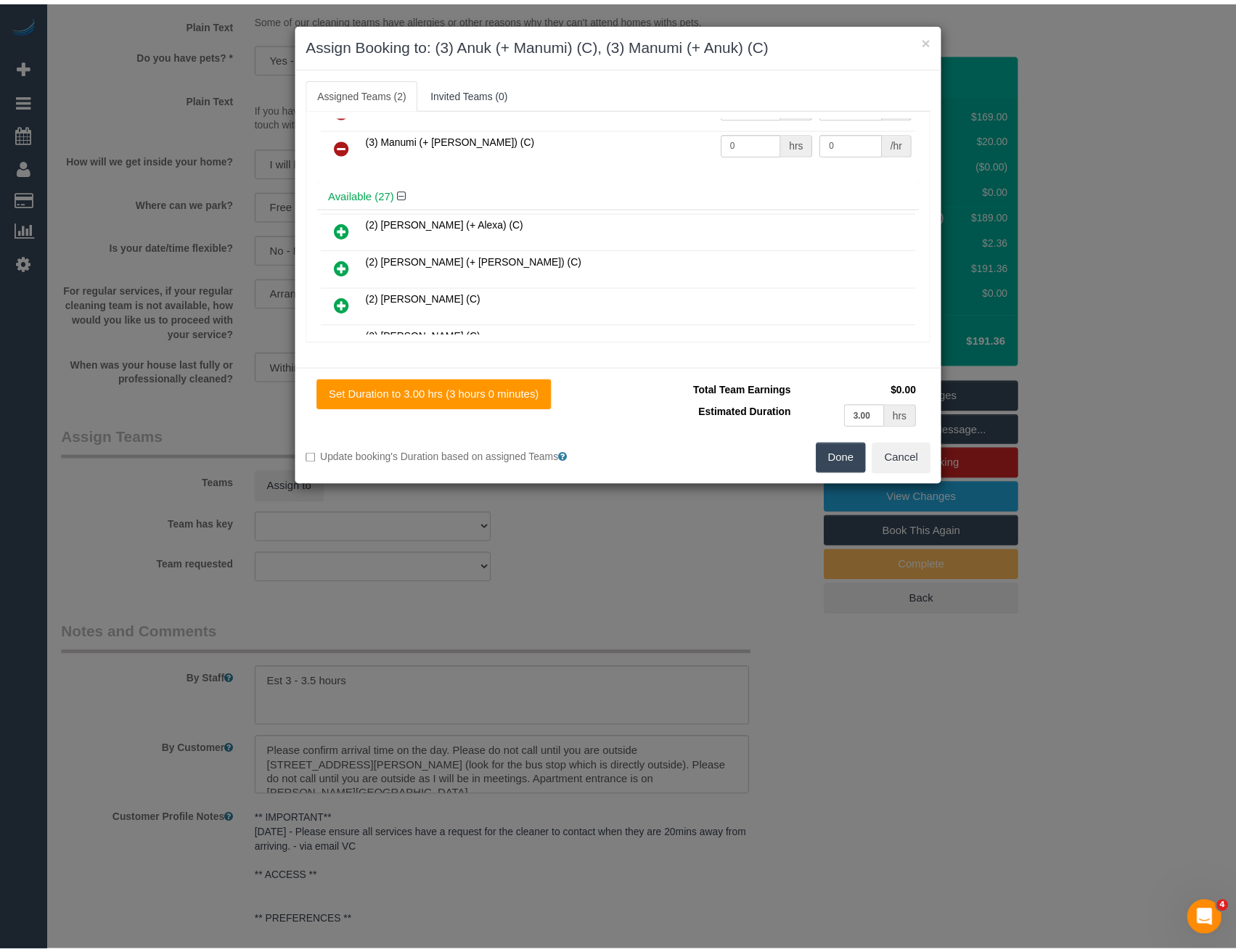
scroll to position [0, 0]
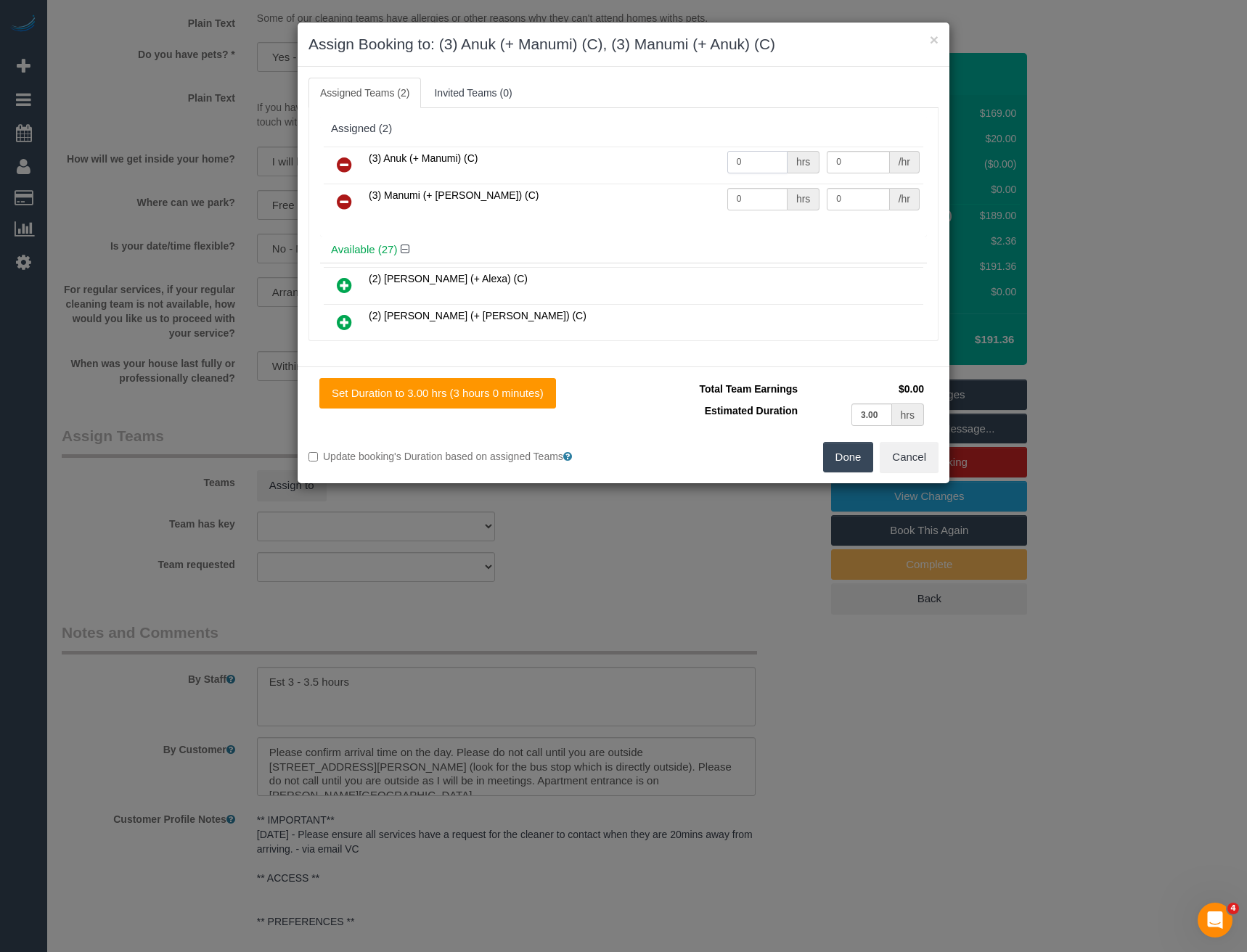
drag, startPoint x: 744, startPoint y: 163, endPoint x: 678, endPoint y: 172, distance: 66.6
click at [685, 172] on tr "(3) Anuk (+ Manumi) (C) 0 hrs 0 /hr" at bounding box center [624, 165] width 599 height 37
type input "1"
type input "60"
drag, startPoint x: 746, startPoint y: 203, endPoint x: 636, endPoint y: 193, distance: 110.5
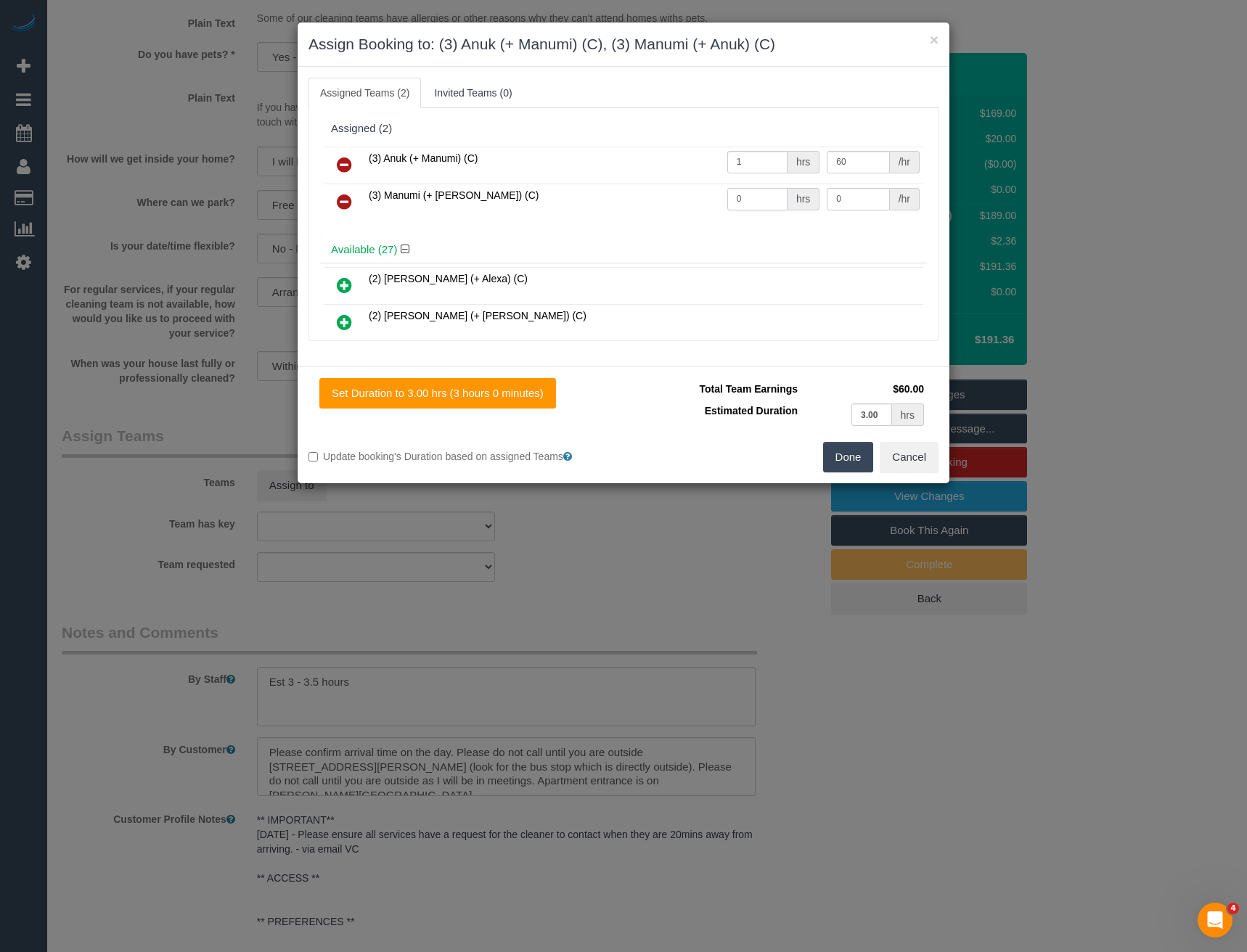
click at [640, 194] on tr "(3) Manumi (+ Anuk) (C) 0 hrs 0 /hr" at bounding box center [624, 202] width 599 height 37
type input "1"
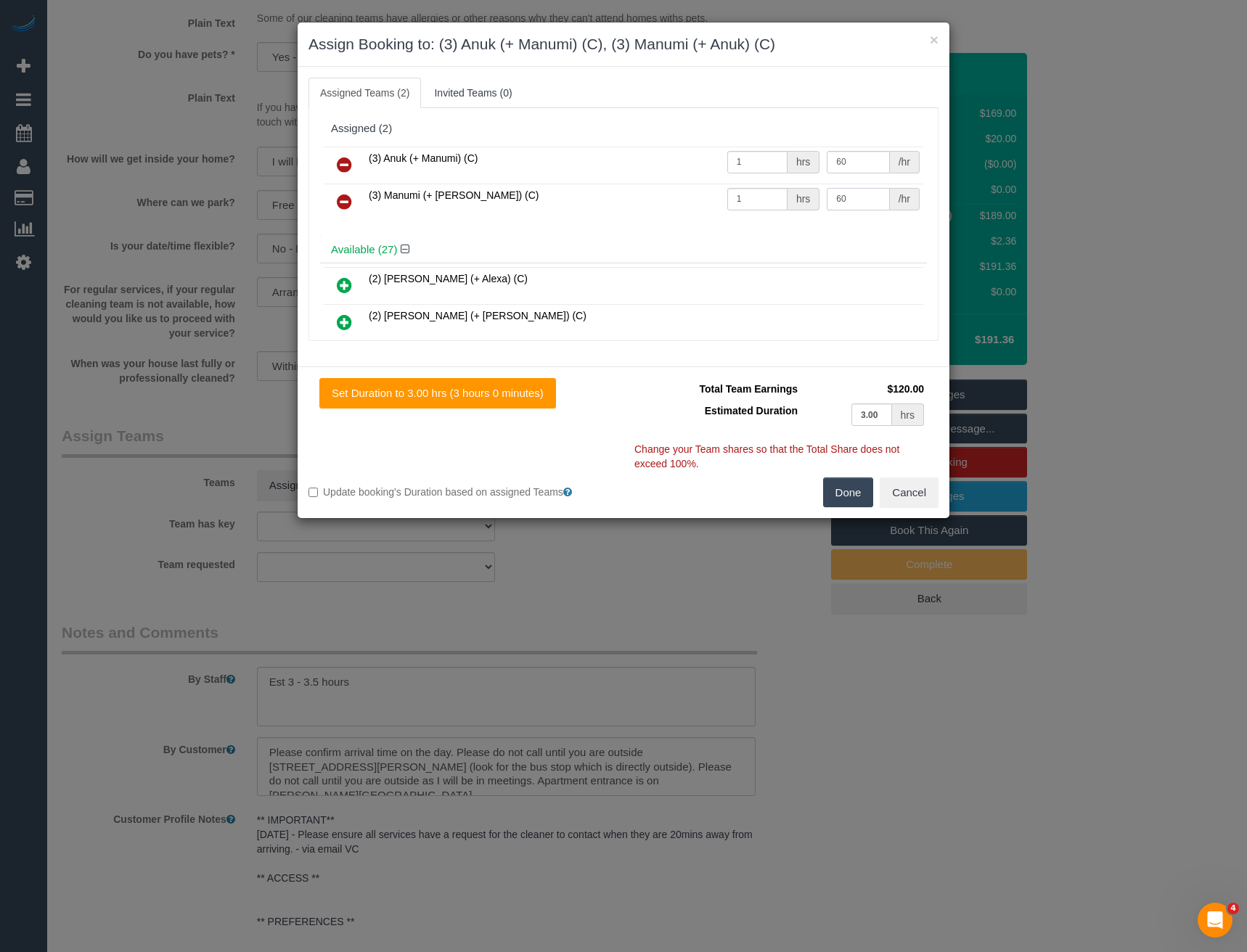
type input "60"
click at [856, 492] on button "Done" at bounding box center [849, 492] width 51 height 31
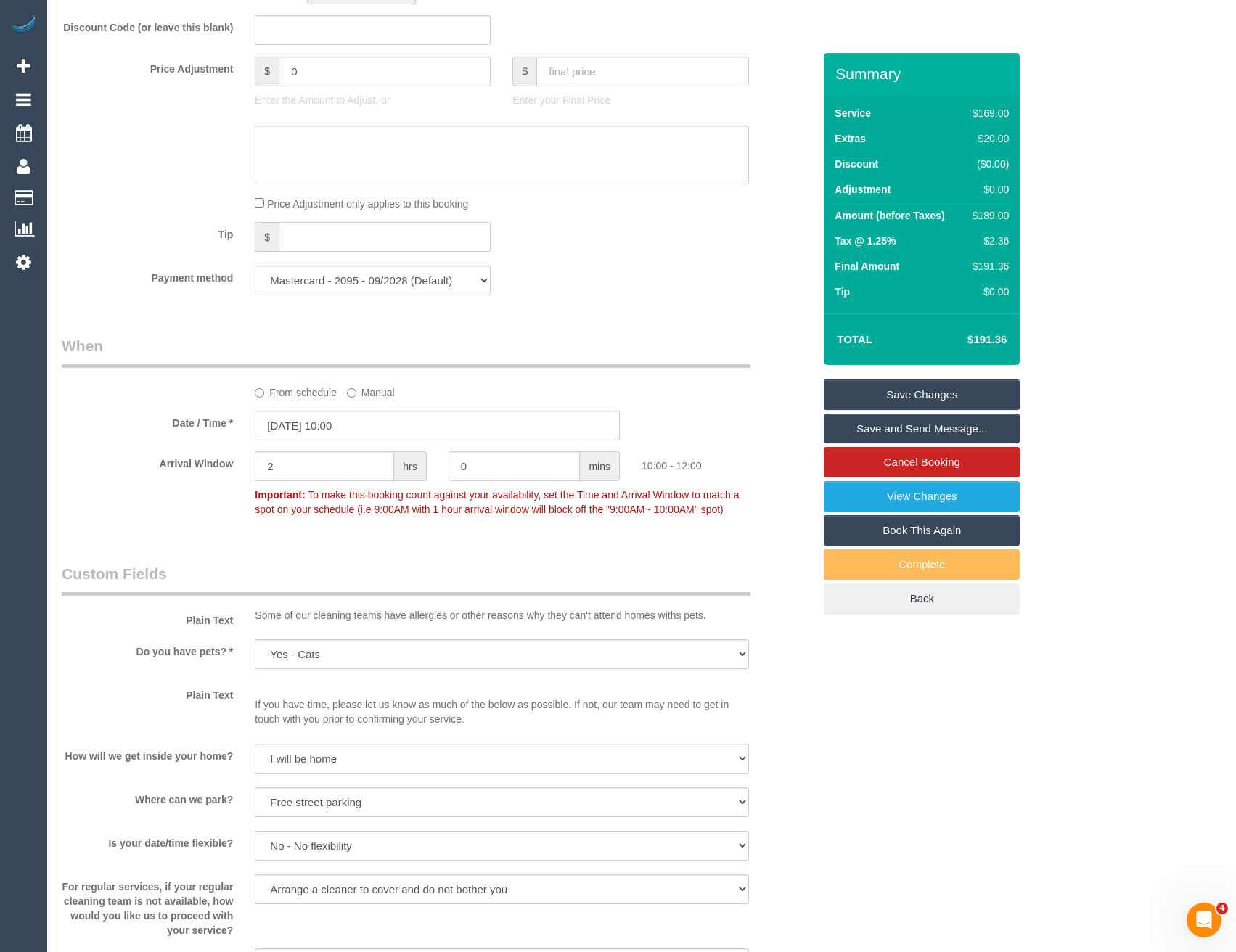
scroll to position [943, 0]
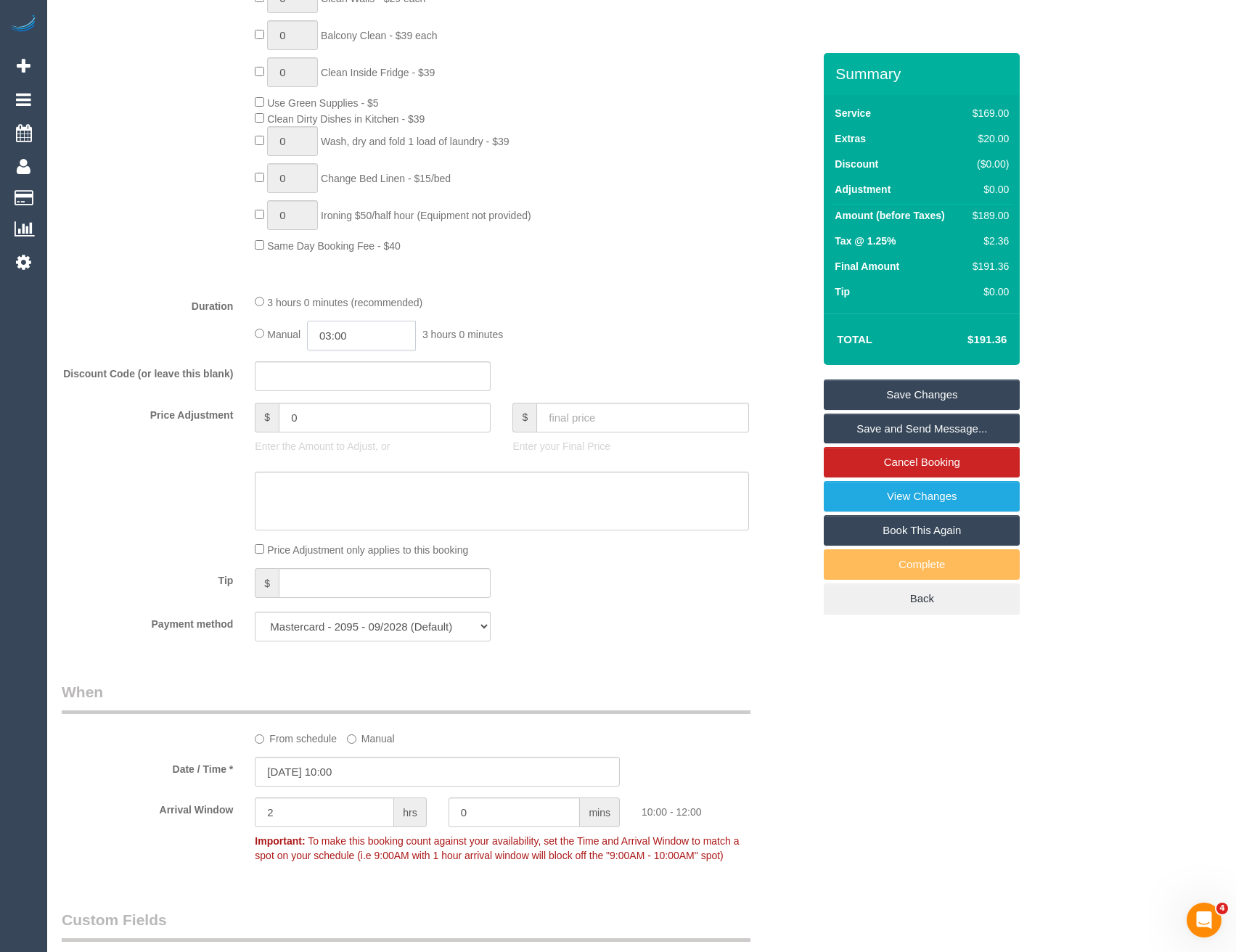
click at [359, 339] on input "03:00" at bounding box center [361, 335] width 109 height 30
click at [355, 408] on li "01:30" at bounding box center [346, 410] width 64 height 19
click at [380, 334] on input "01:30" at bounding box center [361, 335] width 109 height 30
type input "01:45"
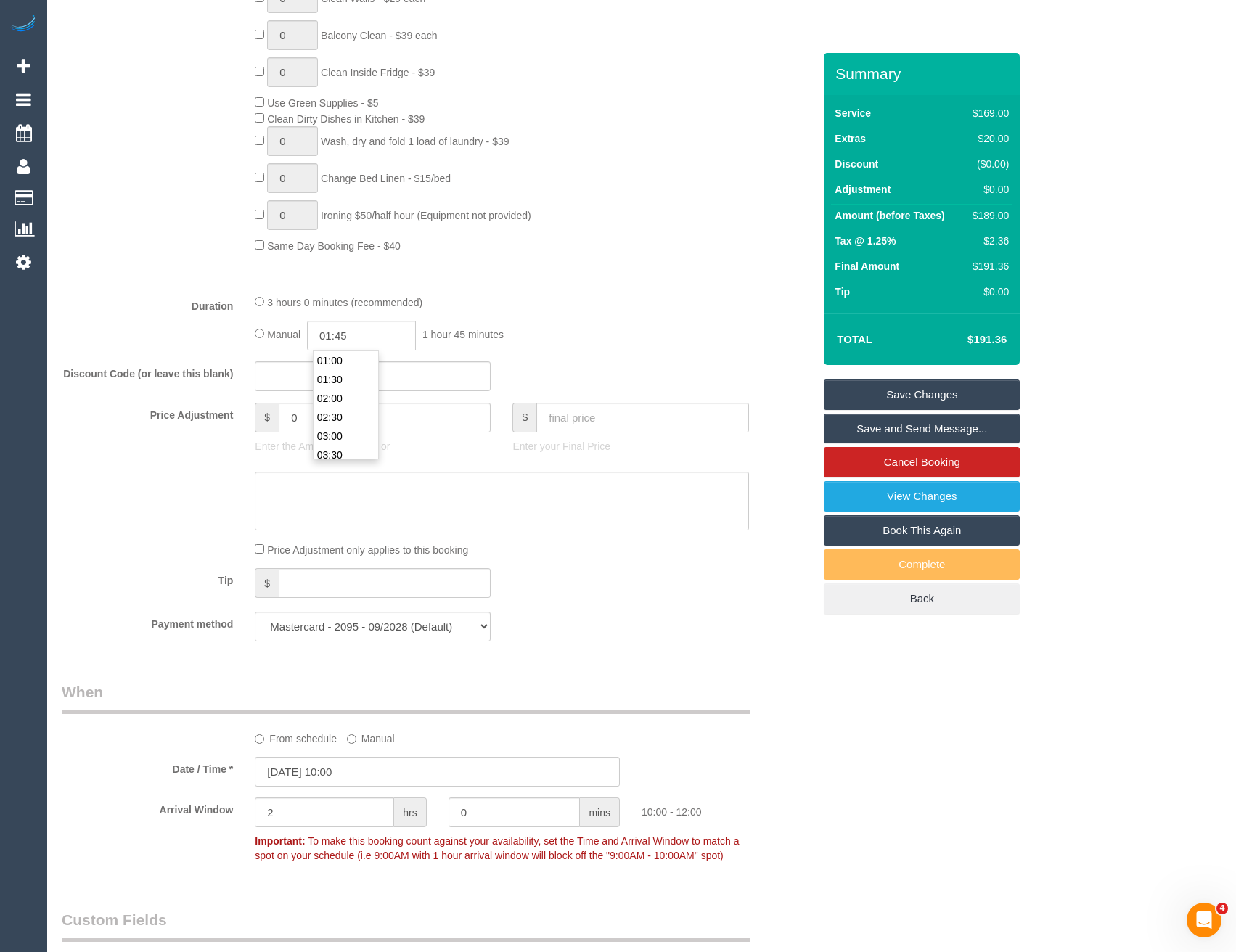
click at [517, 286] on fieldset "What Frequency * One Time Cleaning Weekly - 10% Off - 10.00% (0% for the First …" at bounding box center [437, 120] width 751 height 1067
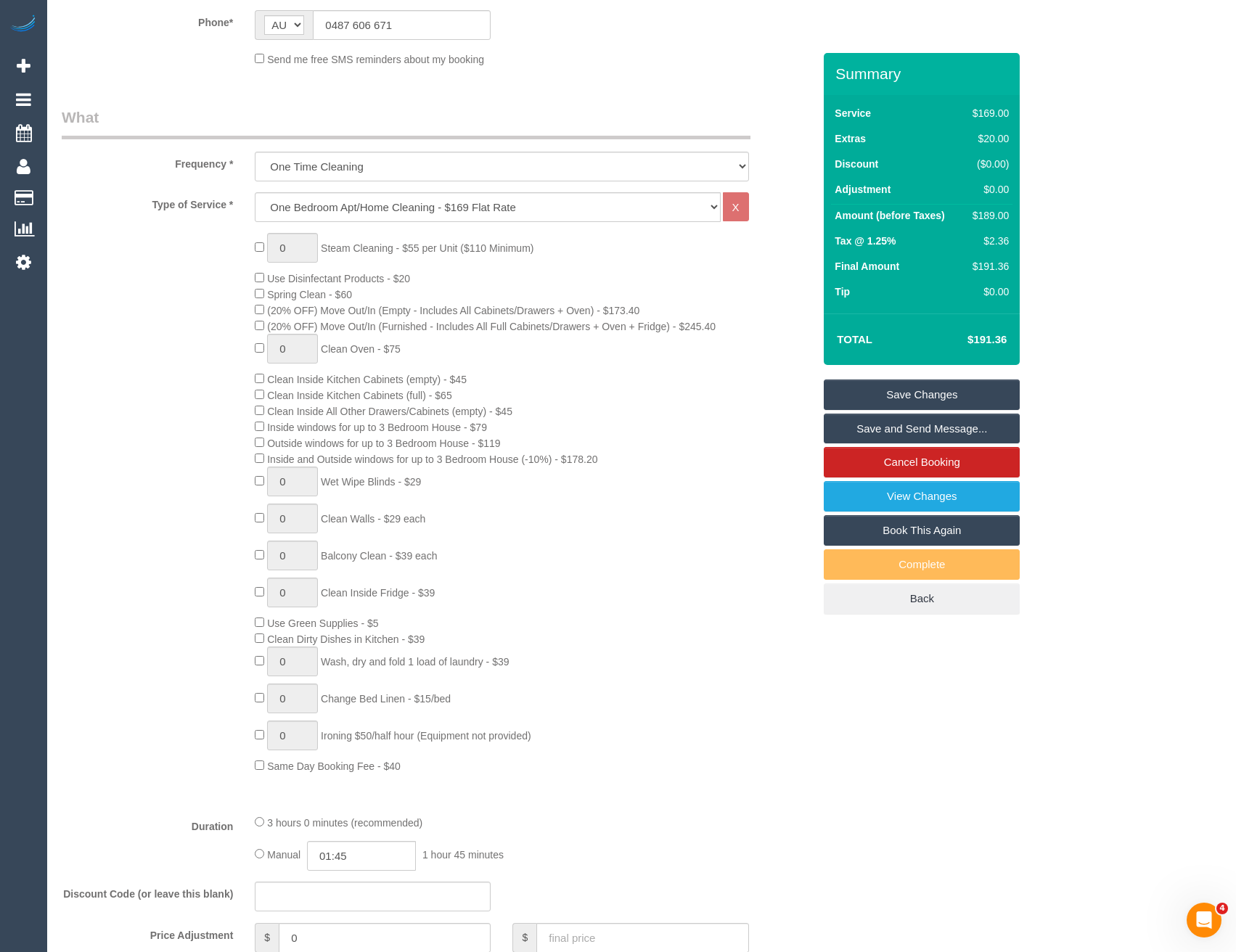
scroll to position [290, 0]
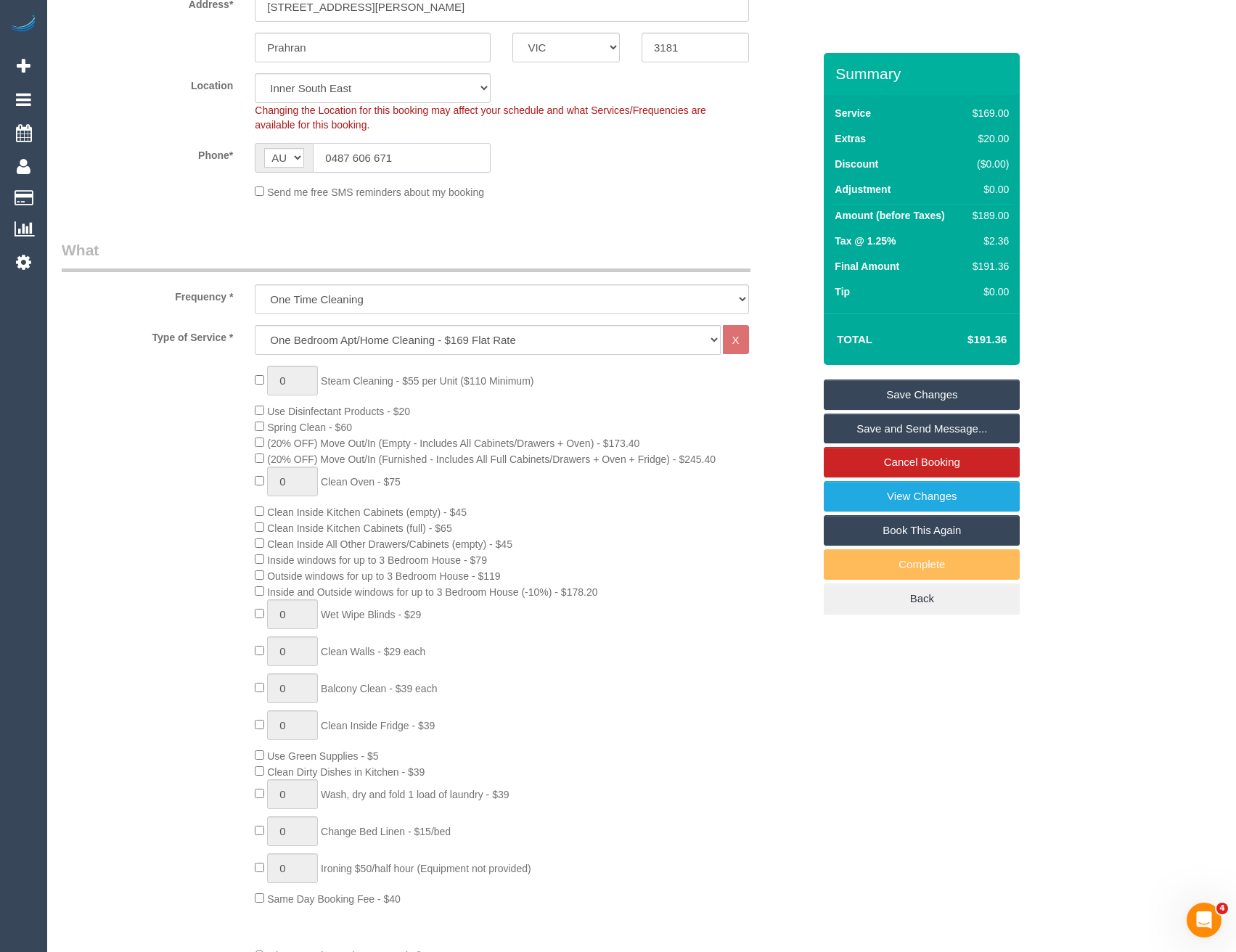
drag, startPoint x: 393, startPoint y: 161, endPoint x: 310, endPoint y: 149, distance: 83.9
click at [306, 149] on div "AF AL DZ AD AO AI AQ AG AR AM AW AU AT AZ BS BH BD BB BY BE BZ BJ BM BT BO BA B…" at bounding box center [373, 158] width 236 height 30
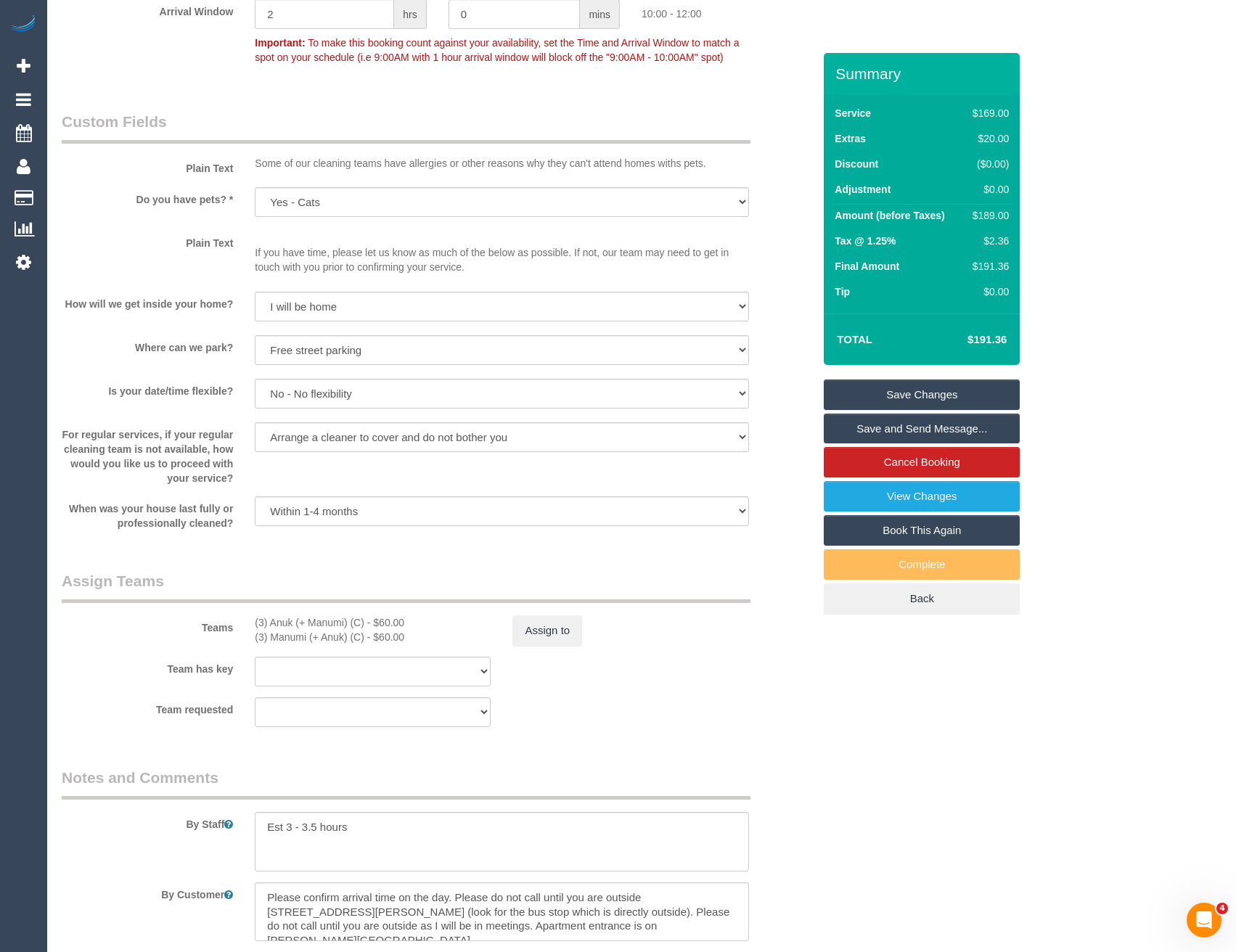
scroll to position [2104, 0]
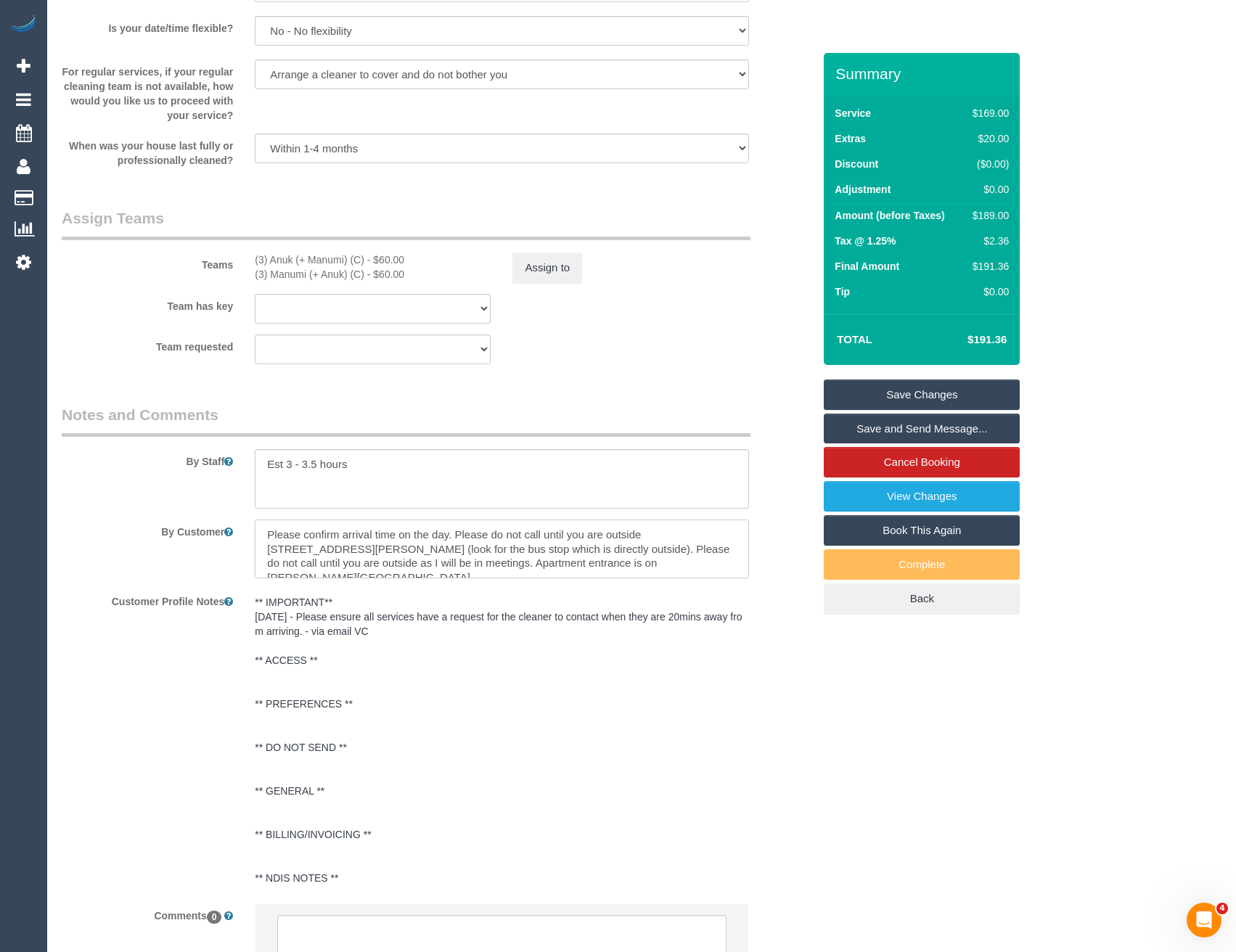
click at [537, 566] on textarea at bounding box center [501, 549] width 493 height 59
paste textarea "0487 606 671"
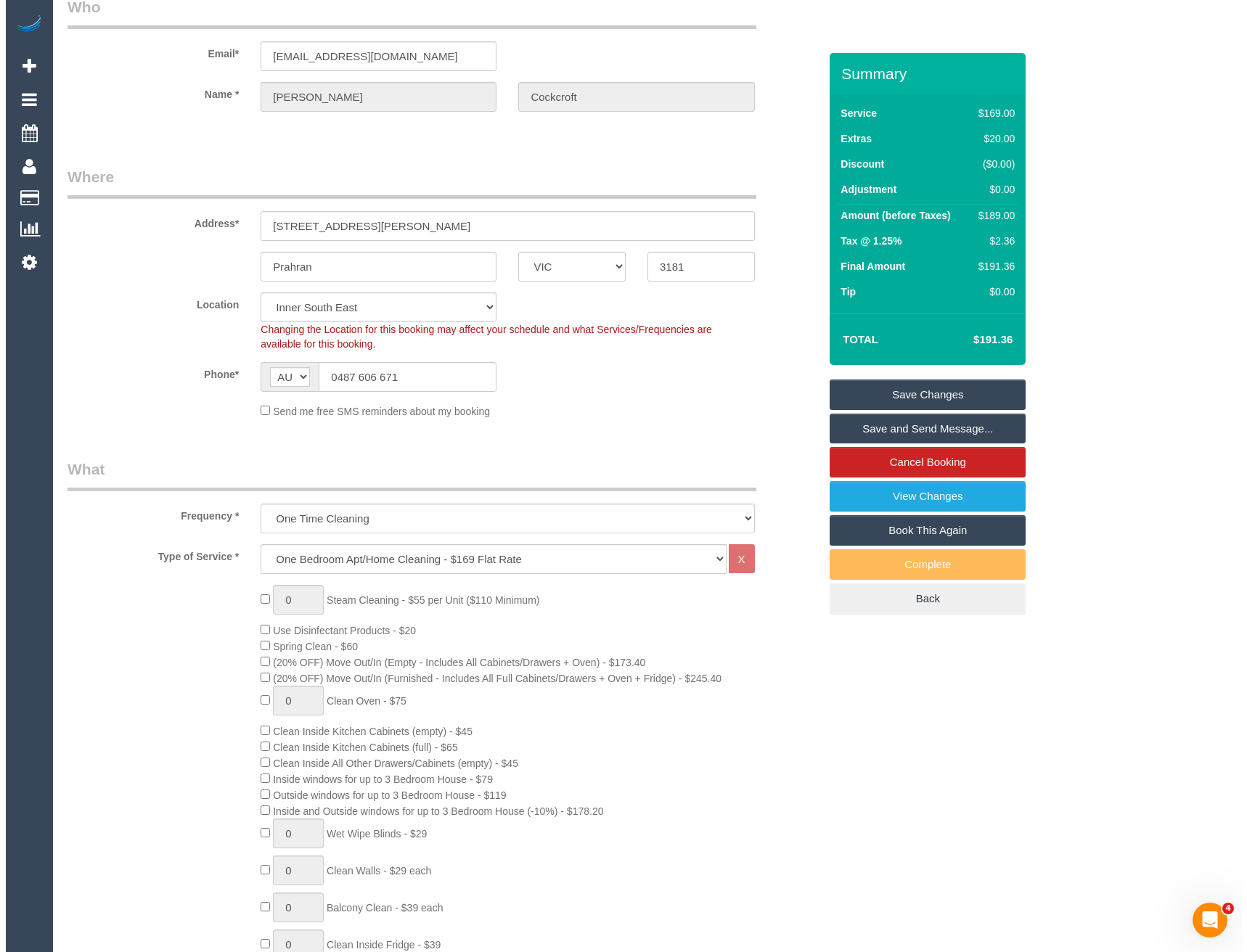
scroll to position [0, 0]
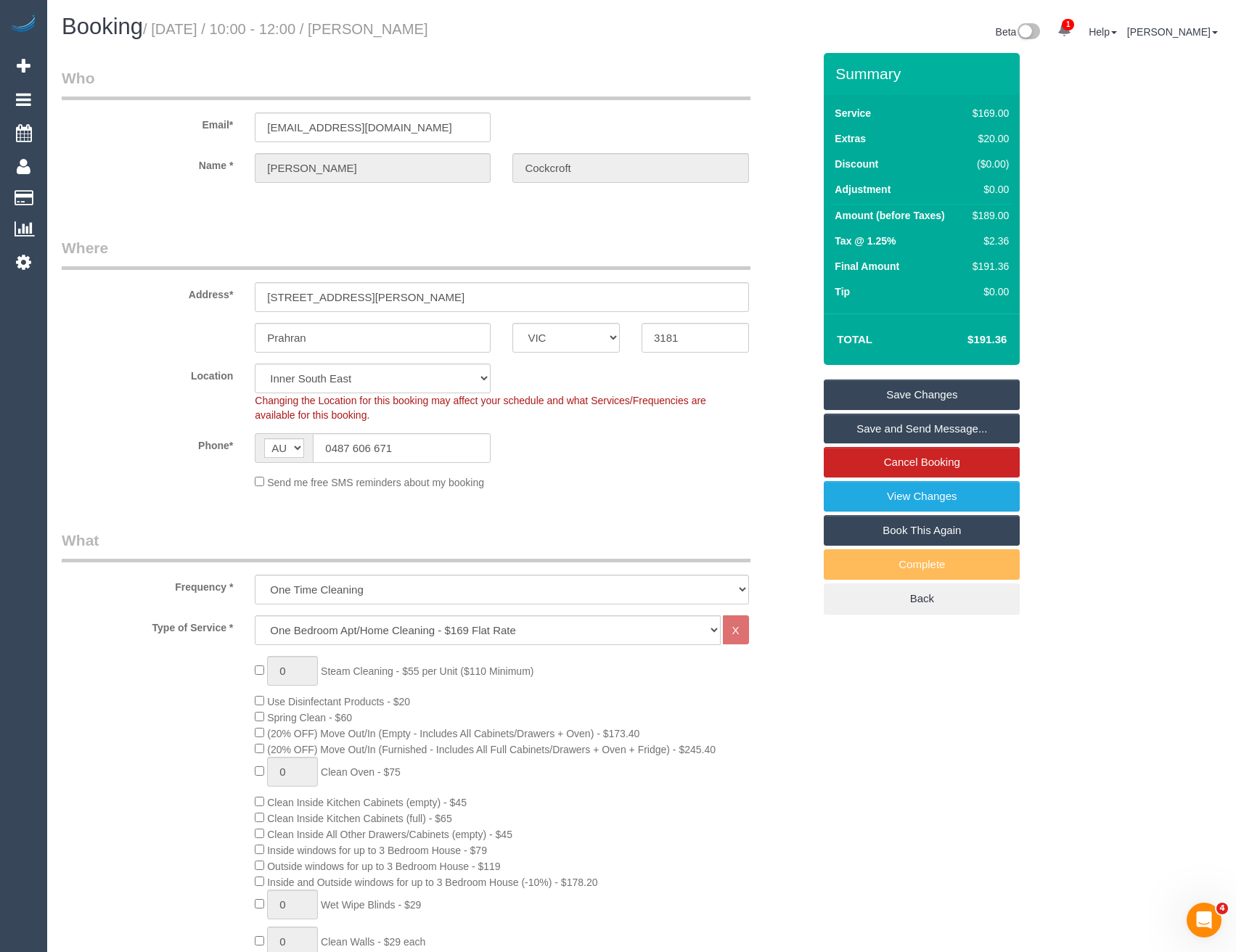
type textarea "Please confirm arrival time on the day. Please do not call until you are outsid…"
click at [858, 439] on link "Save and Send Message..." at bounding box center [922, 429] width 196 height 31
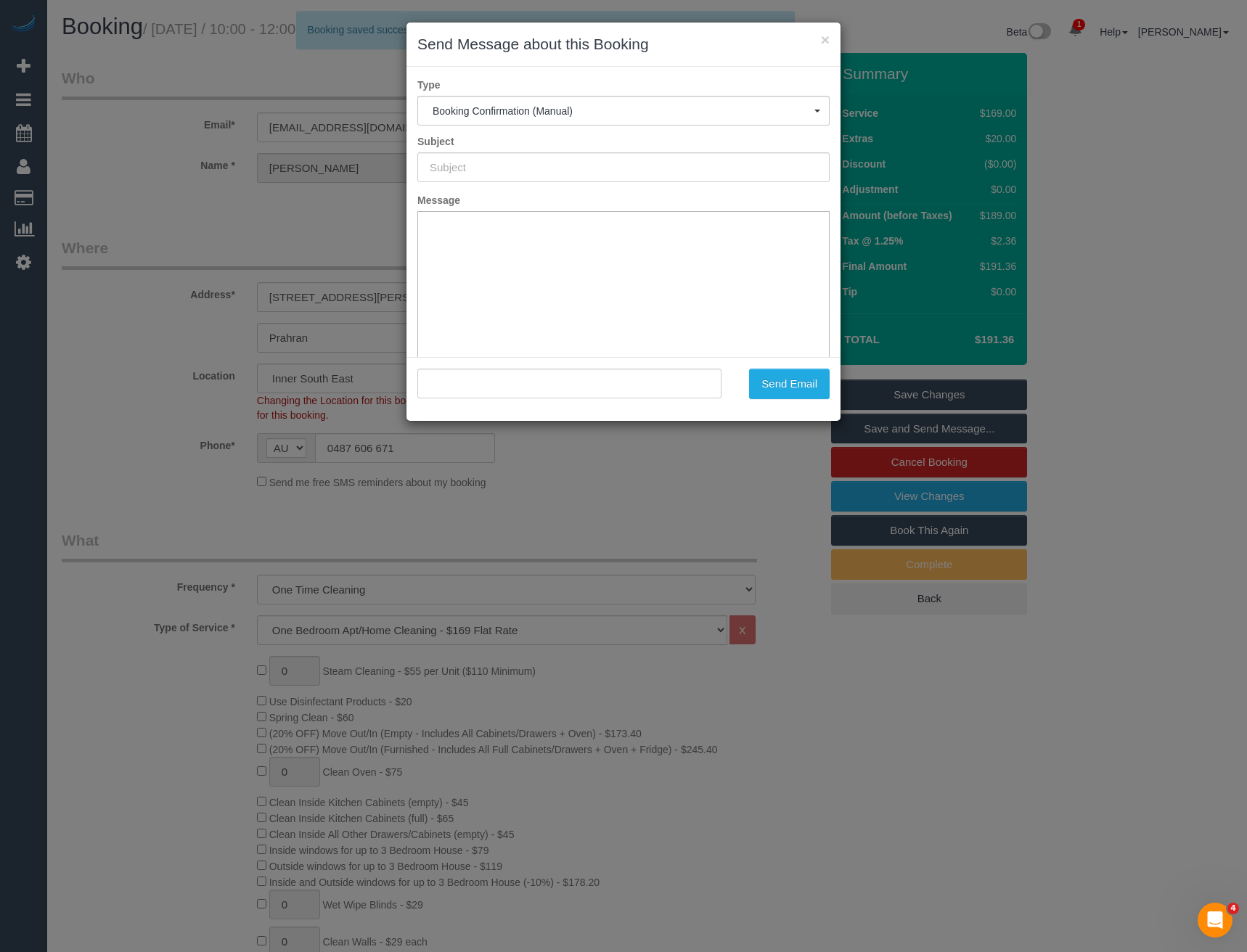
type input "Booking Confirmed"
type input ""Jane Cockcroft" <janecockcroft@gmail.com>"
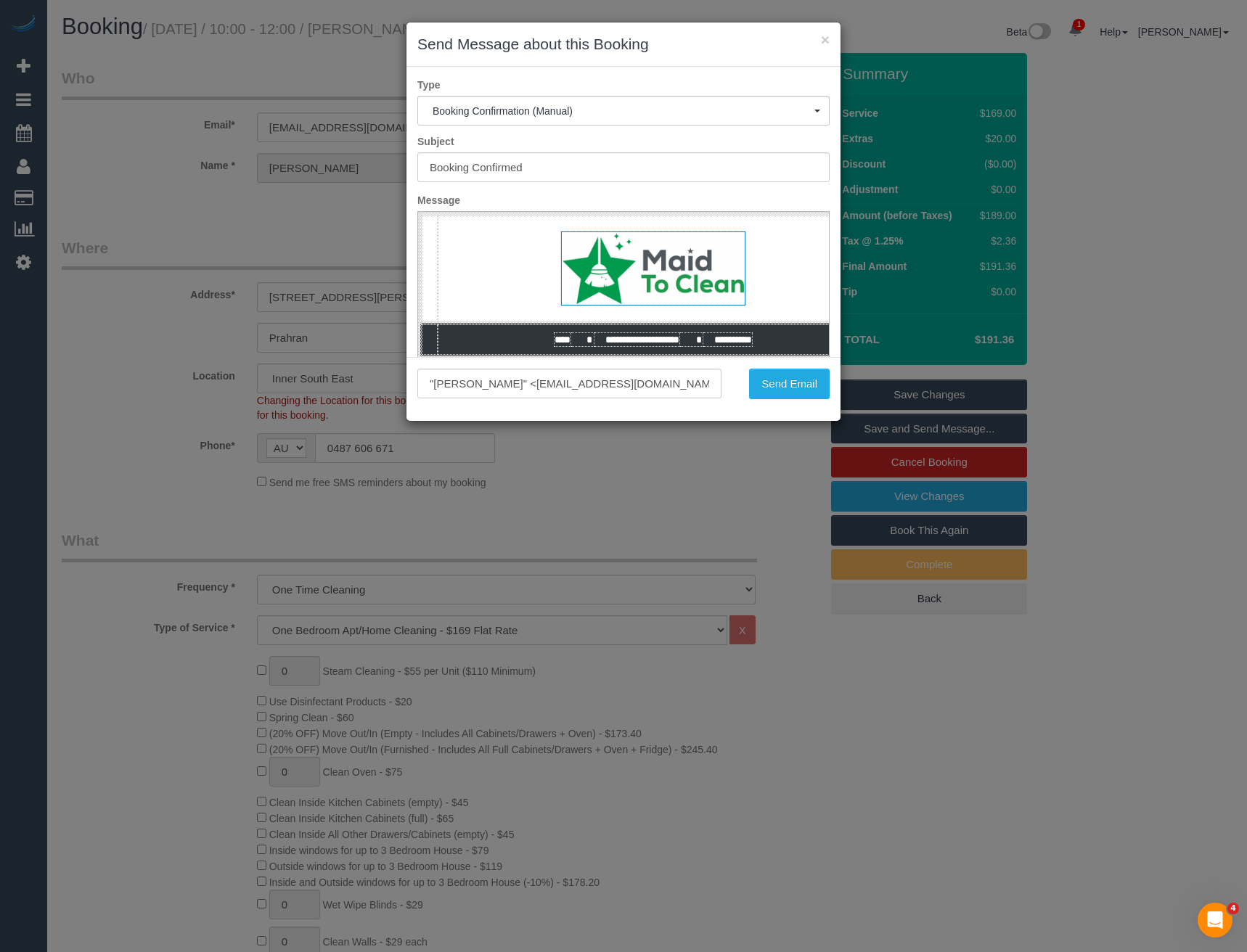
click at [795, 364] on div ""Jane Cockcroft" <janecockcroft@gmail.com> Send Email" at bounding box center [624, 389] width 434 height 64
click at [789, 383] on button "Send Email" at bounding box center [789, 384] width 80 height 31
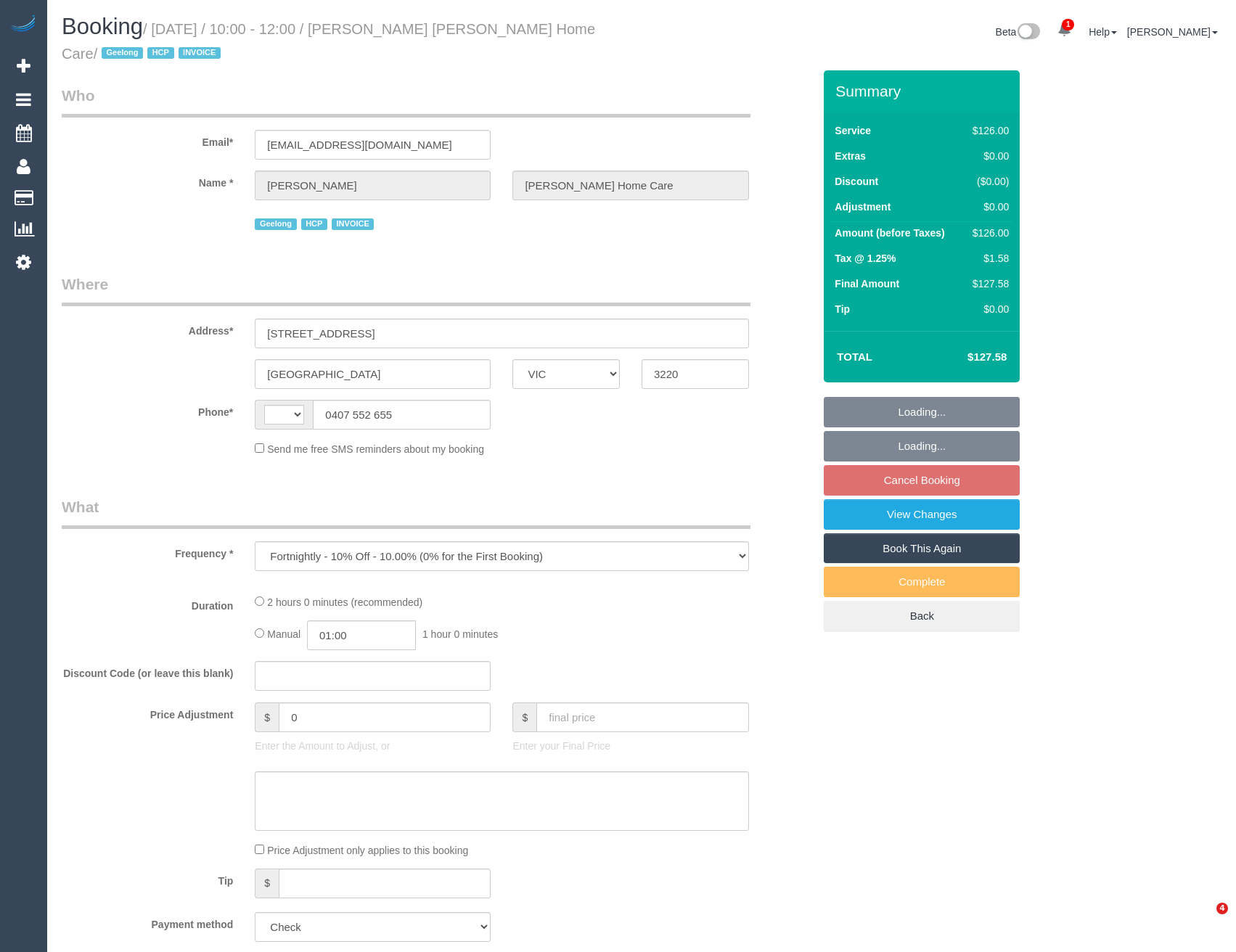
select select "VIC"
select select "string:AU"
select select "120"
select select "number:28"
select select "number:14"
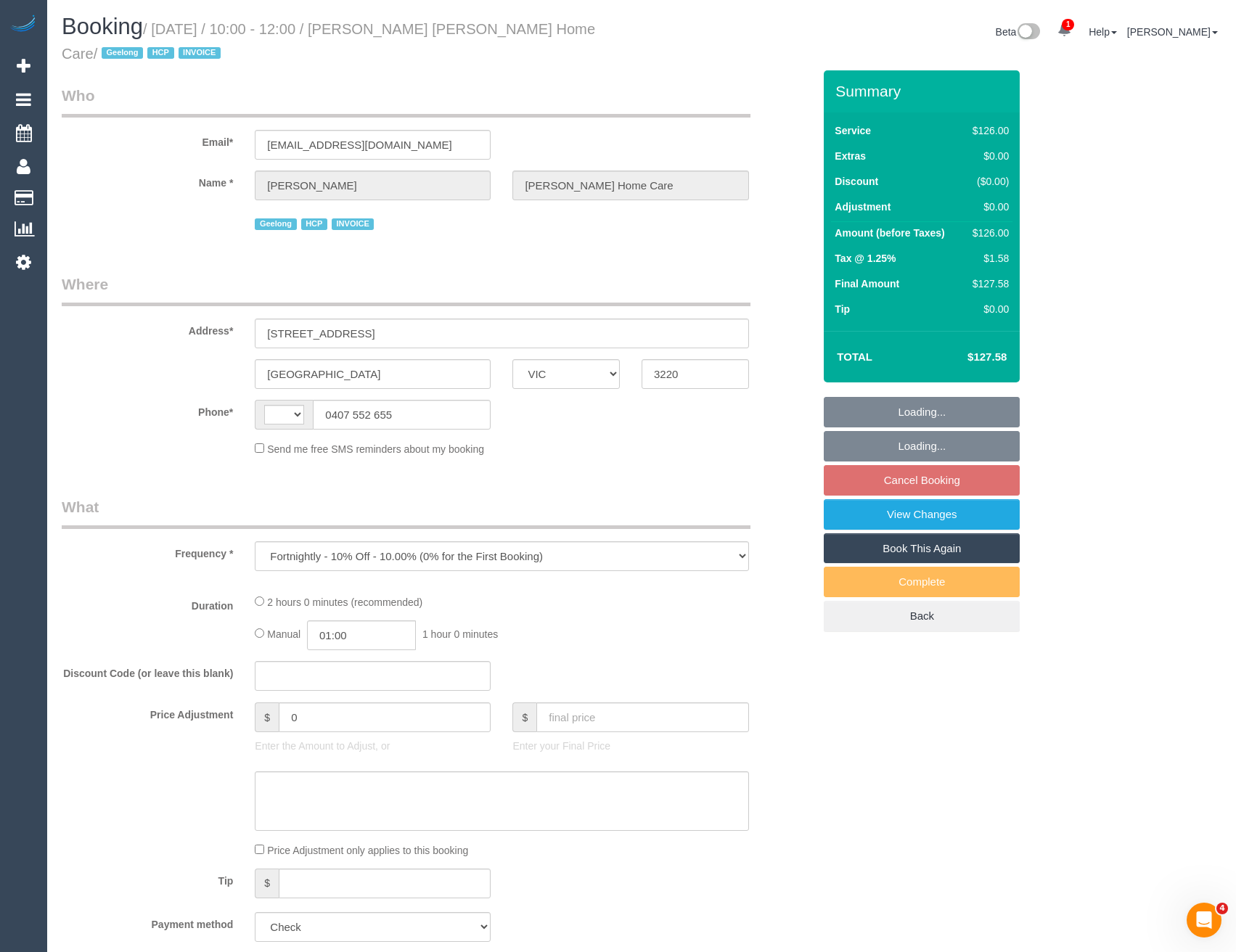
select select "number:19"
select select "number:24"
select select "number:34"
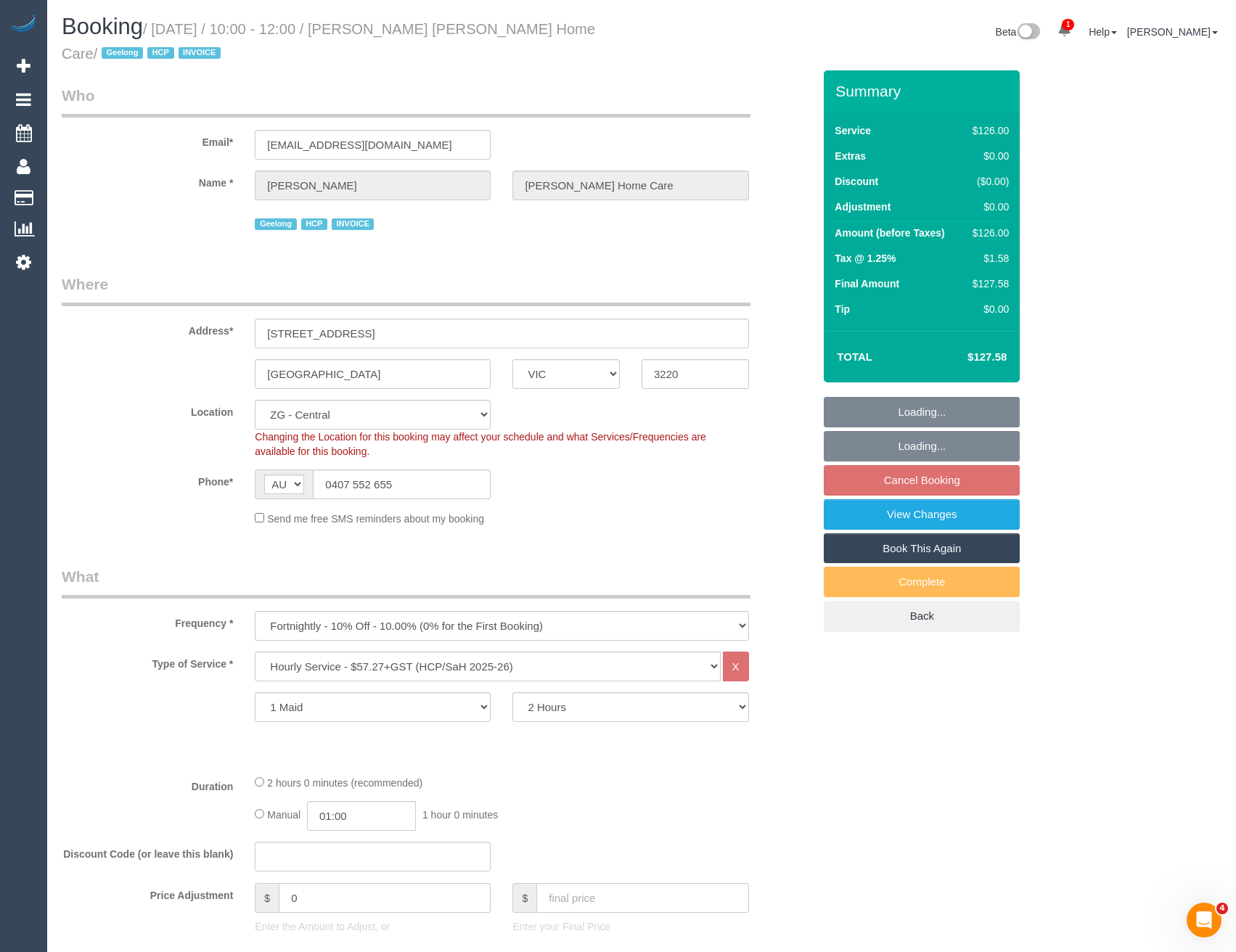
select select "object:783"
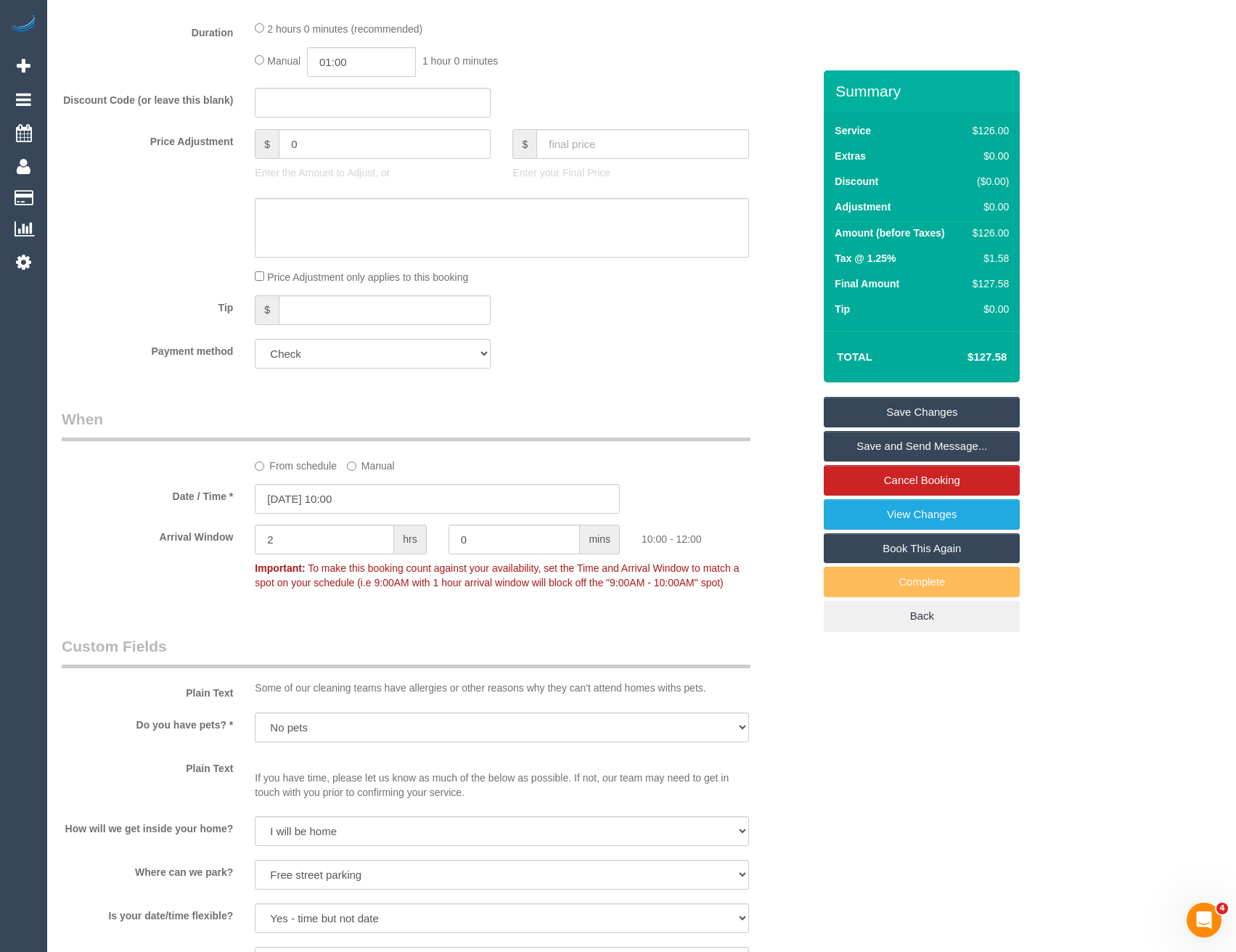
scroll to position [1089, 0]
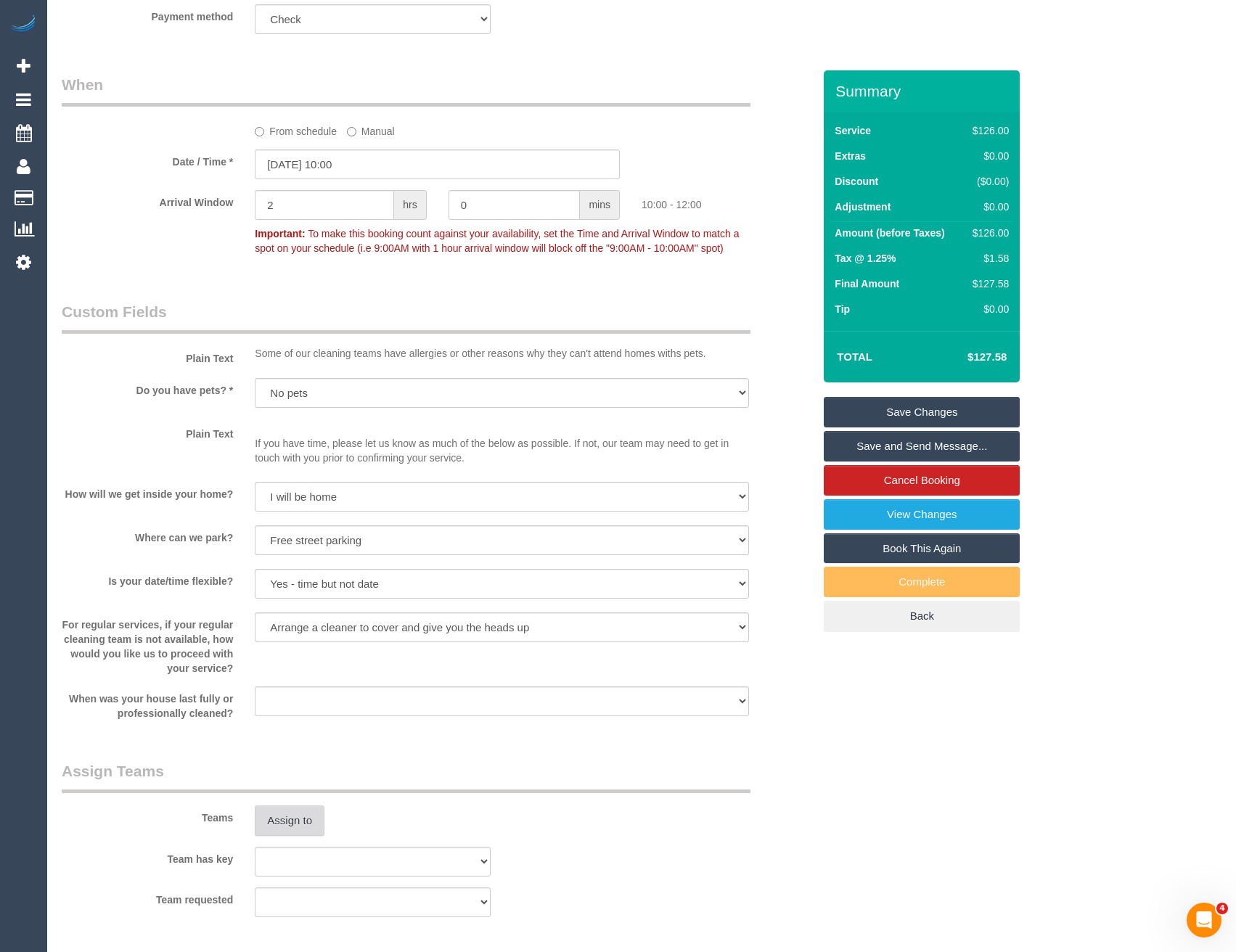
click at [303, 820] on button "Assign to" at bounding box center [289, 820] width 69 height 31
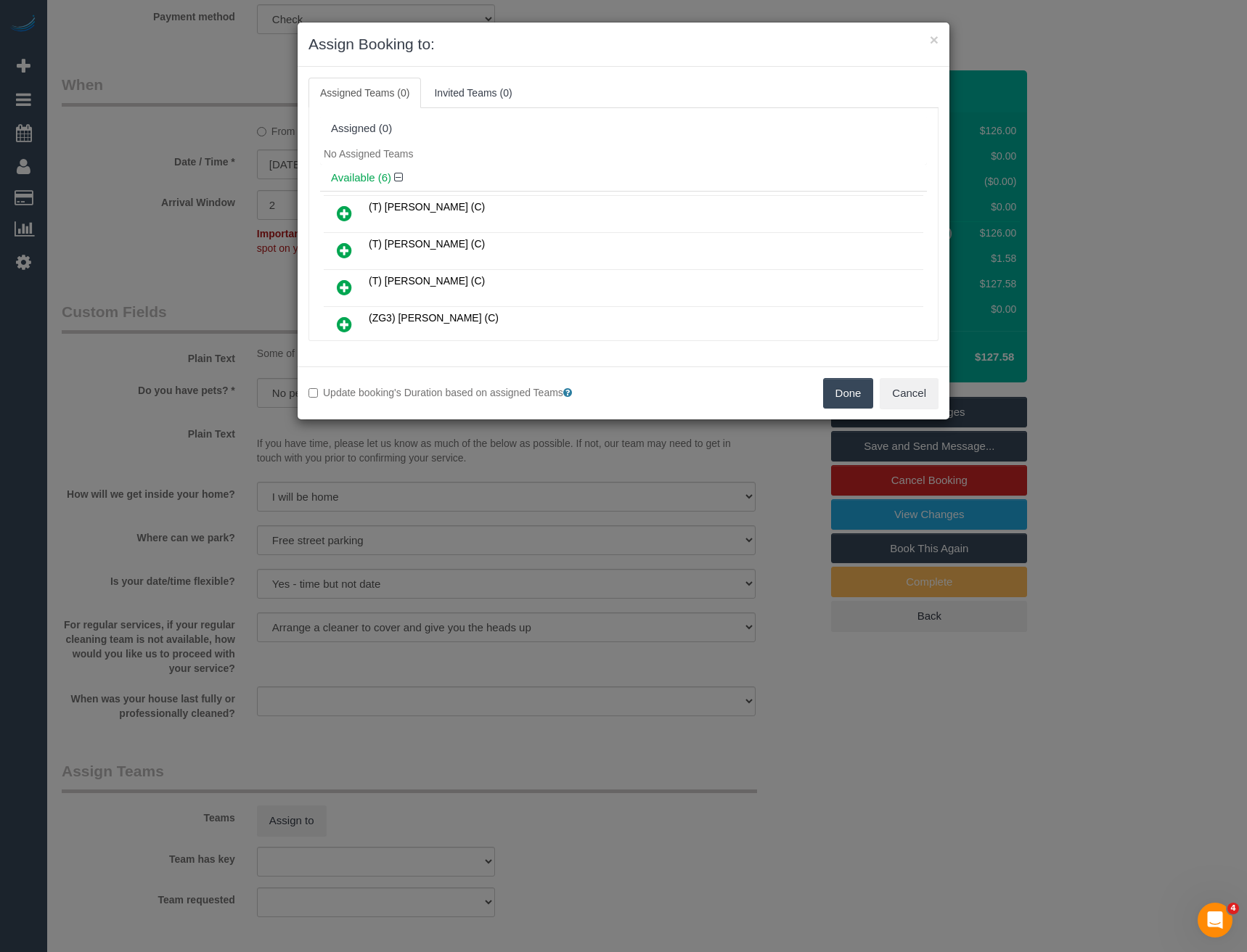
click at [338, 316] on icon at bounding box center [344, 324] width 15 height 18
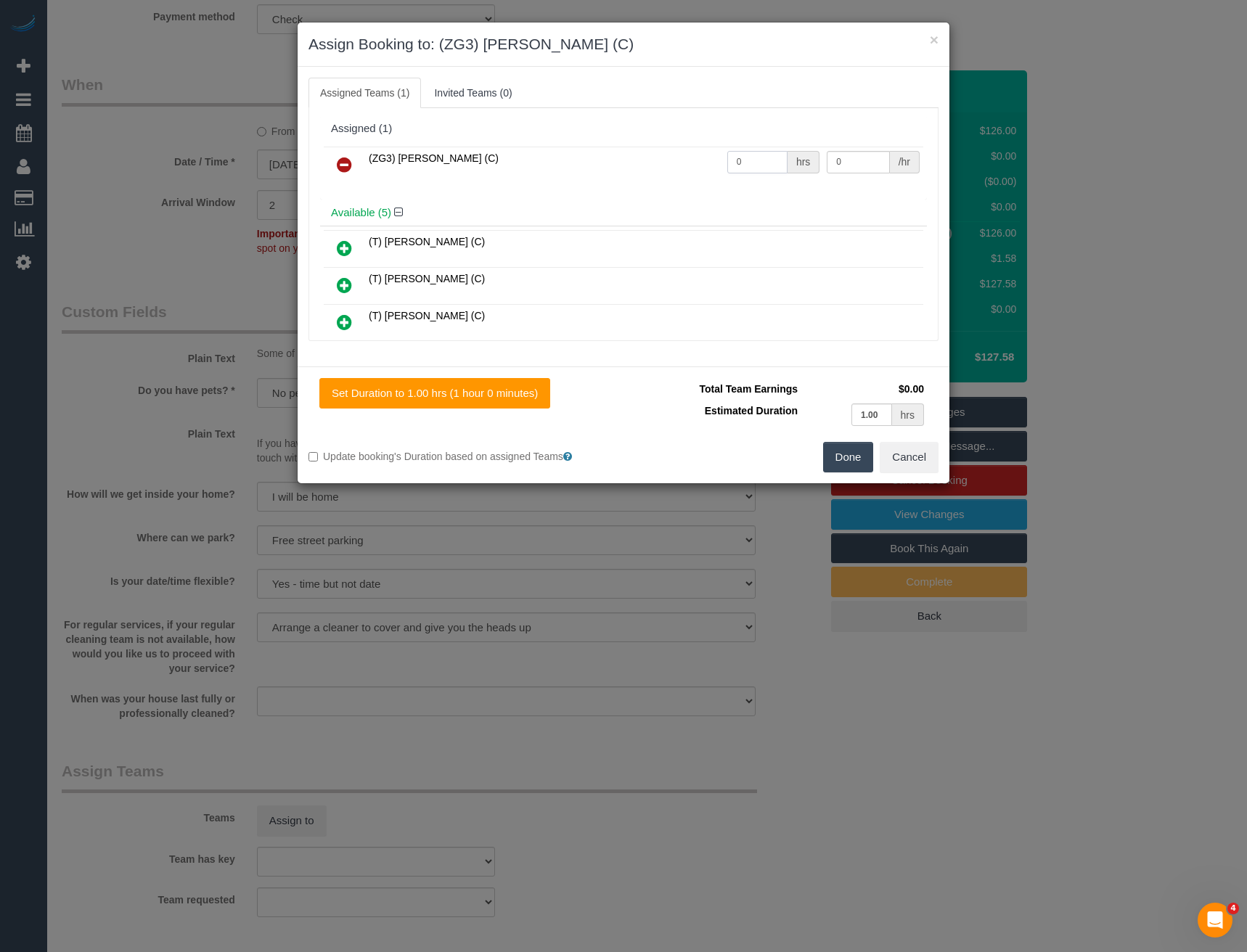
drag, startPoint x: 740, startPoint y: 166, endPoint x: 679, endPoint y: 167, distance: 61.0
click at [686, 170] on tr "(ZG3) [PERSON_NAME] (C) 0 hrs 0 /hr" at bounding box center [624, 165] width 599 height 37
type input "2"
type input "35"
click at [844, 459] on button "Done" at bounding box center [849, 457] width 51 height 31
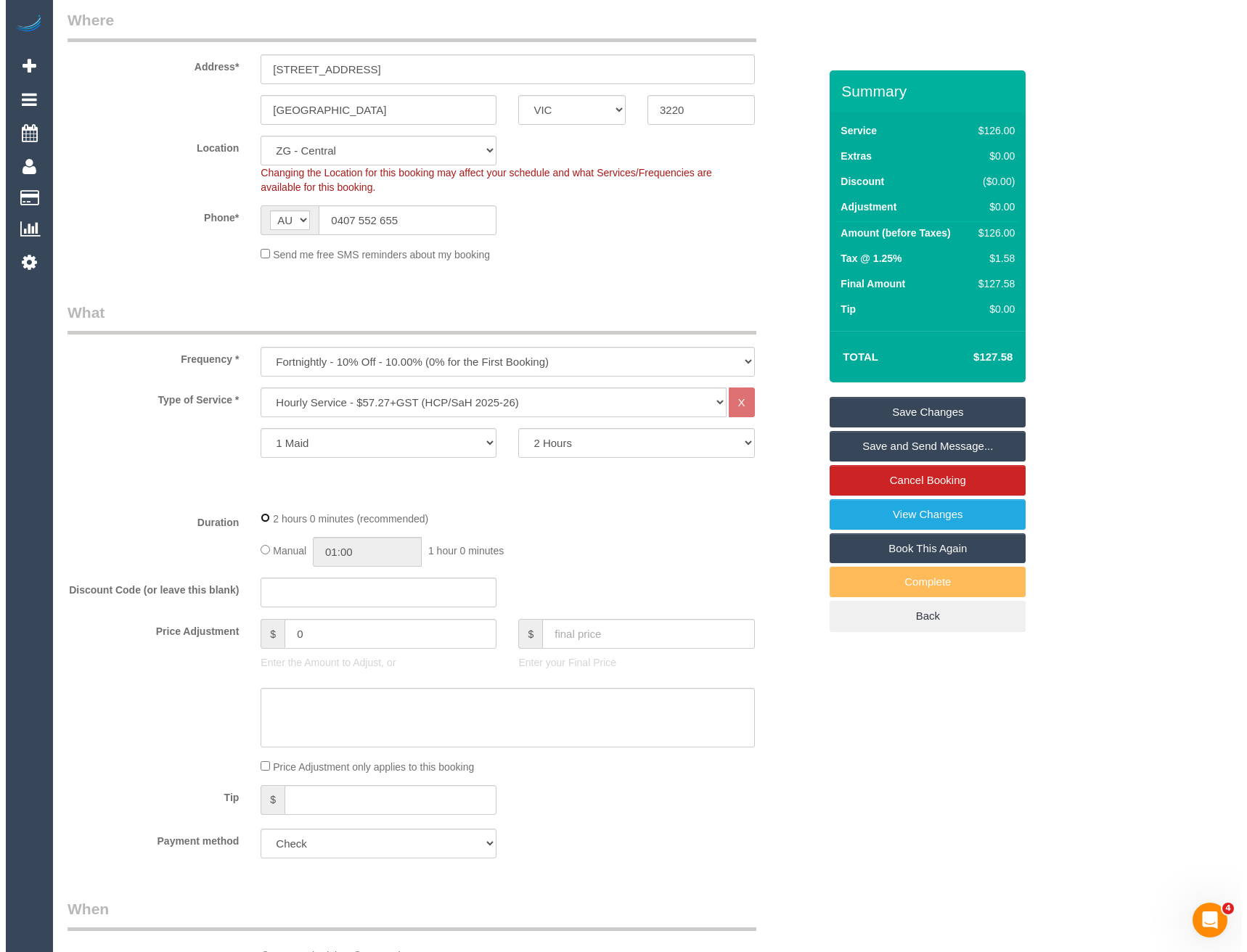
scroll to position [0, 0]
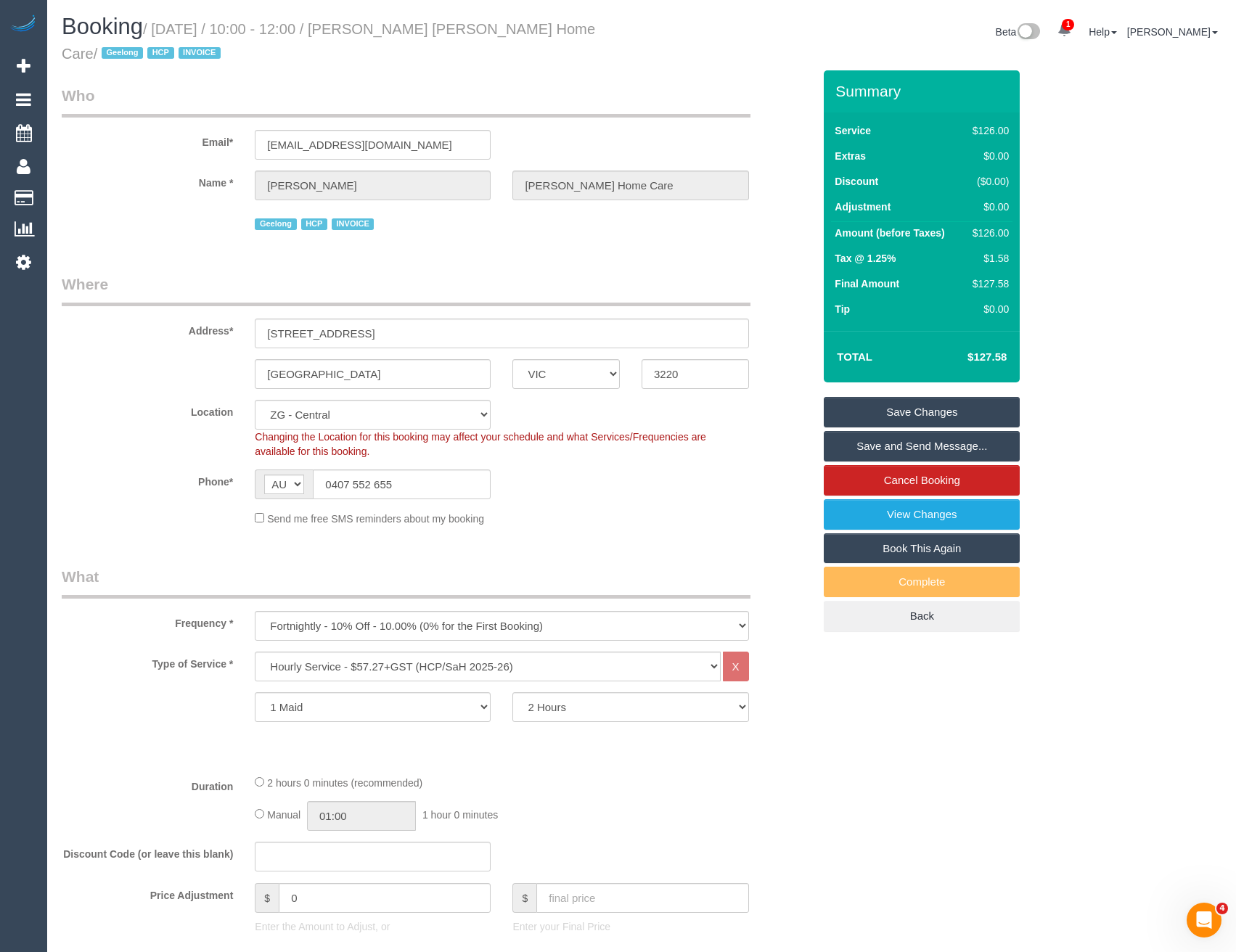
click at [860, 449] on link "Save and Send Message..." at bounding box center [922, 446] width 196 height 31
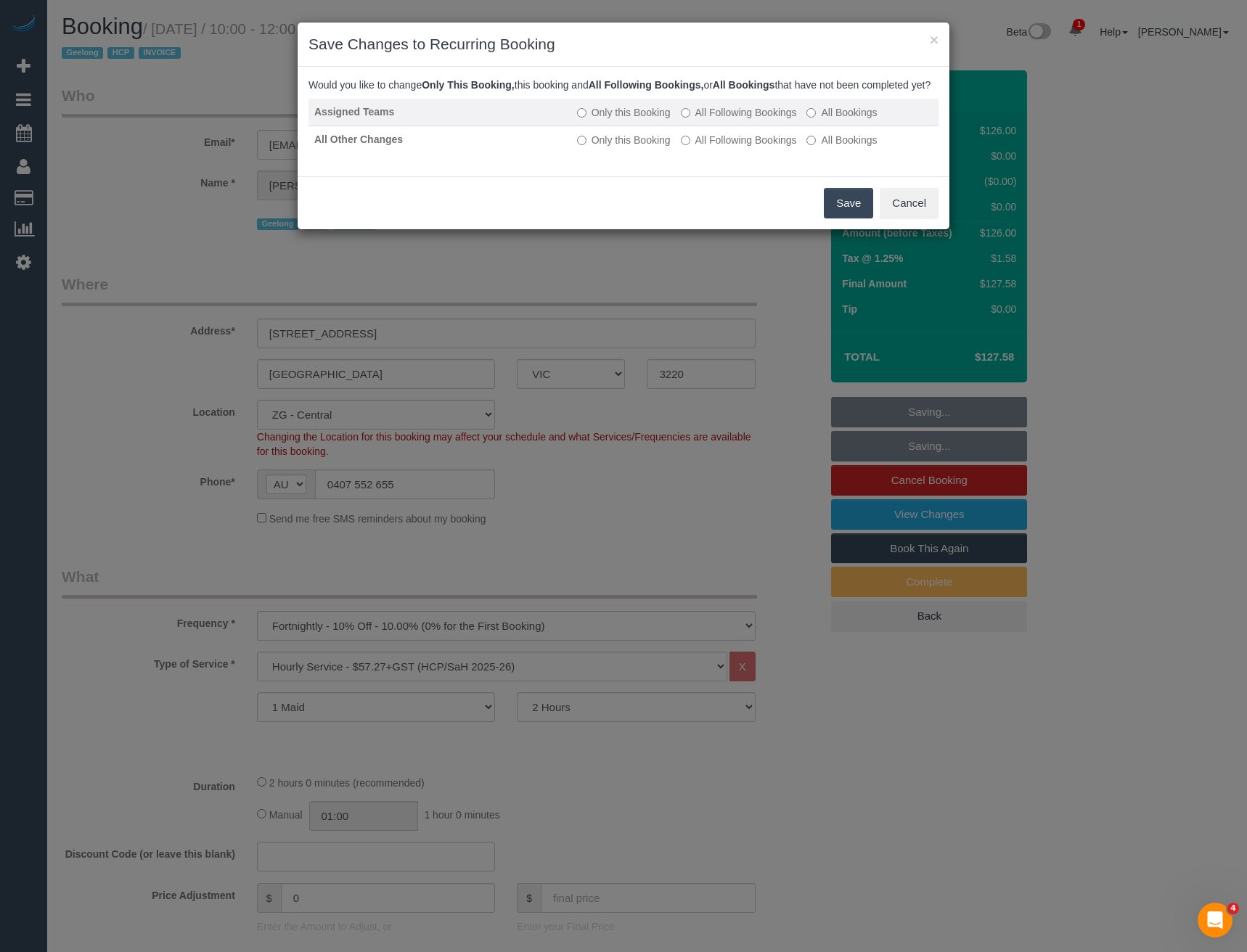
click at [702, 120] on label "All Following Bookings" at bounding box center [738, 113] width 116 height 15
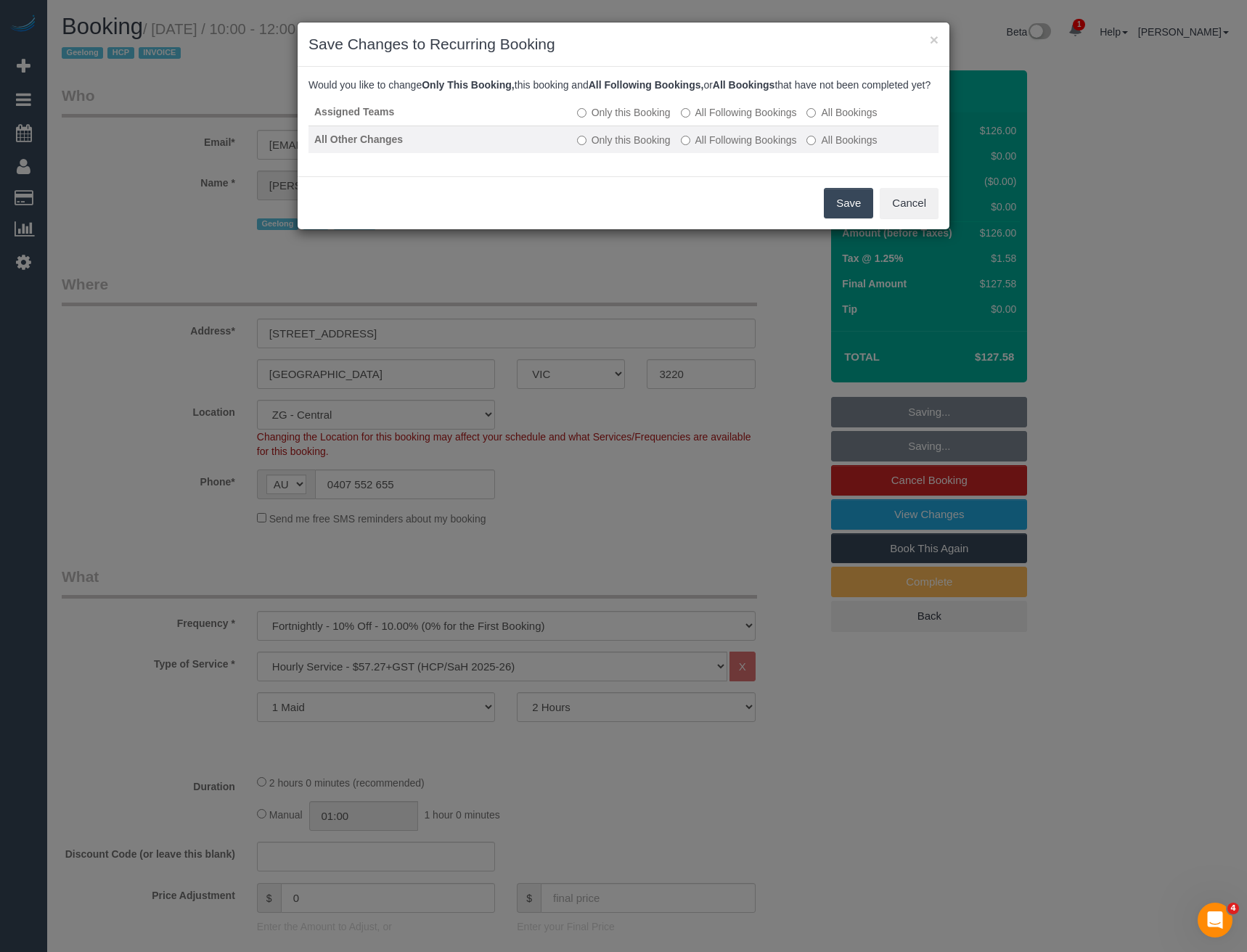
click at [713, 148] on label "All Following Bookings" at bounding box center [738, 140] width 116 height 15
click at [847, 218] on button "Save" at bounding box center [849, 203] width 50 height 31
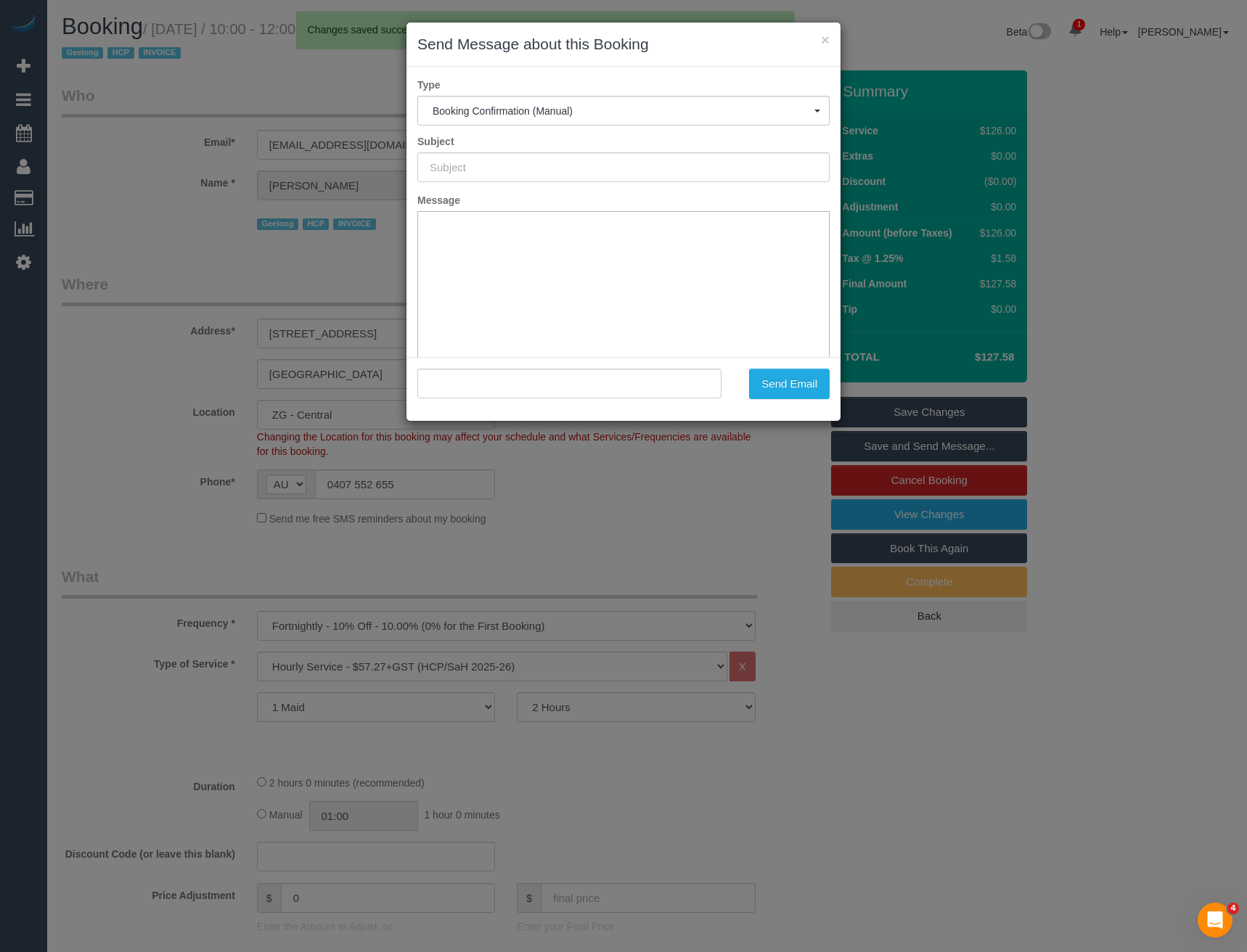
type input "Booking Confirmed"
type input ""[PERSON_NAME] [PERSON_NAME] Home Care" <[EMAIL_ADDRESS][DOMAIN_NAME]>"
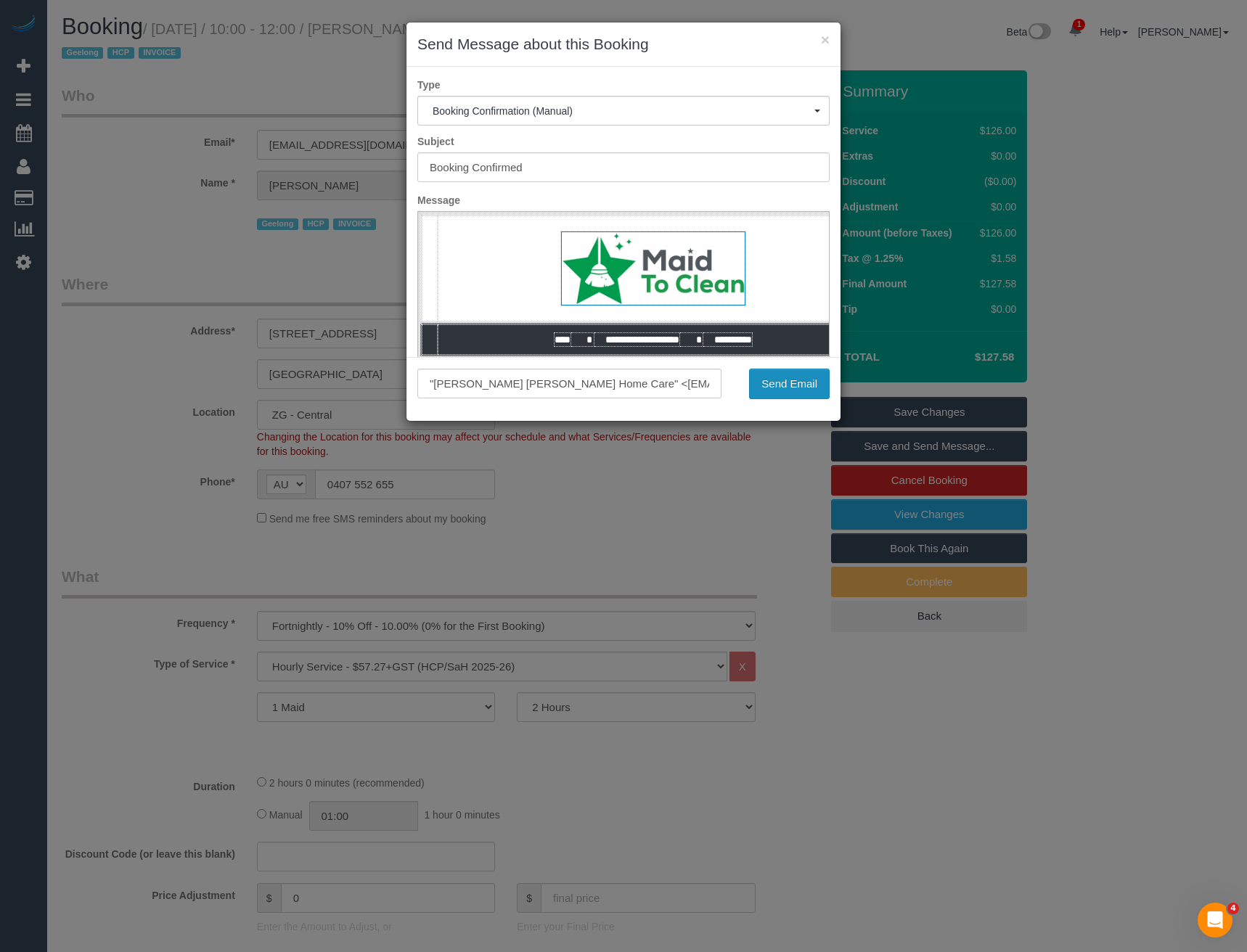
click at [786, 385] on button "Send Email" at bounding box center [789, 384] width 80 height 31
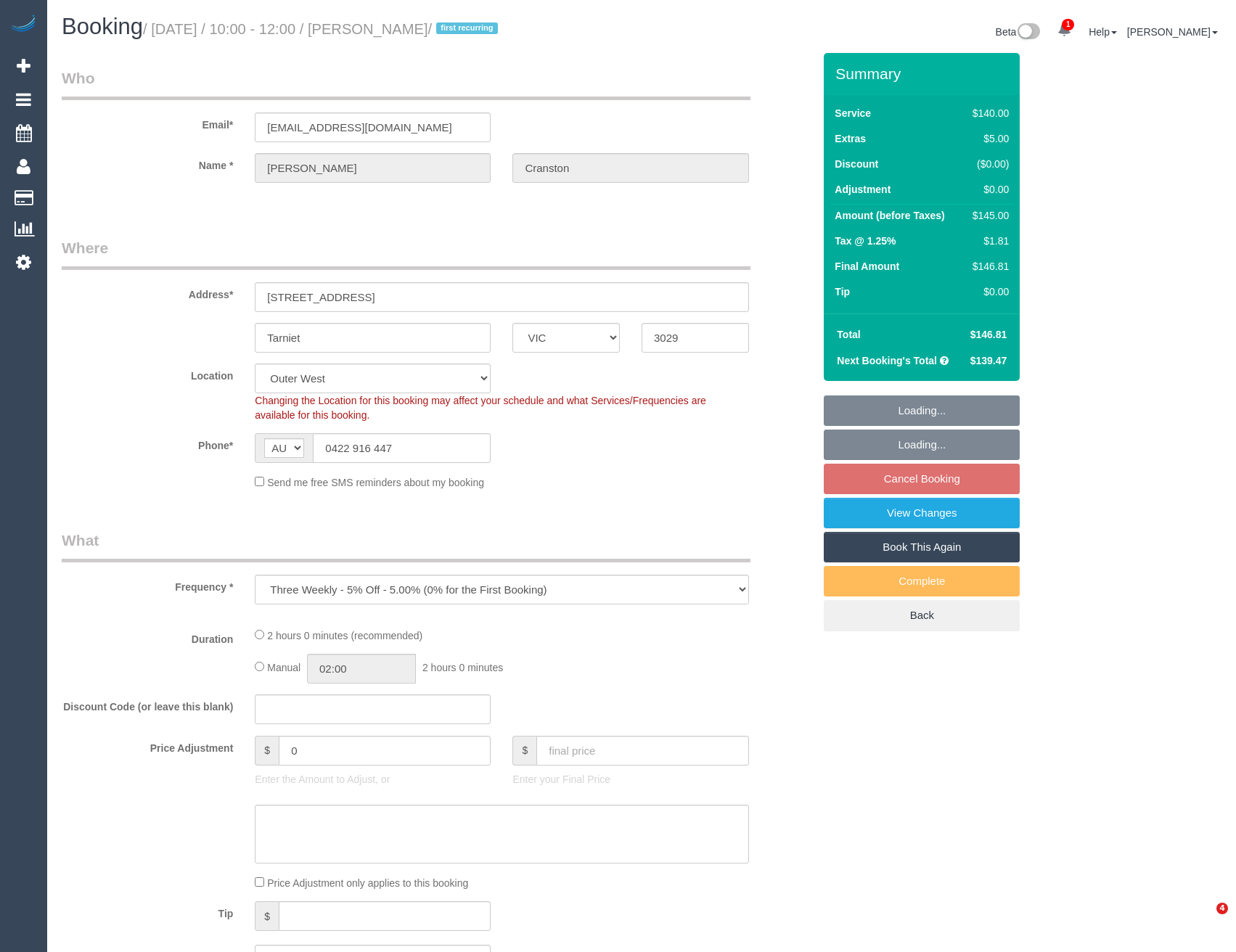
select select "VIC"
select select "object:931"
select select "string:stripe-pm_1SDF3w2GScqysDRVgRPHRYtO"
select select "number:27"
select select "number:14"
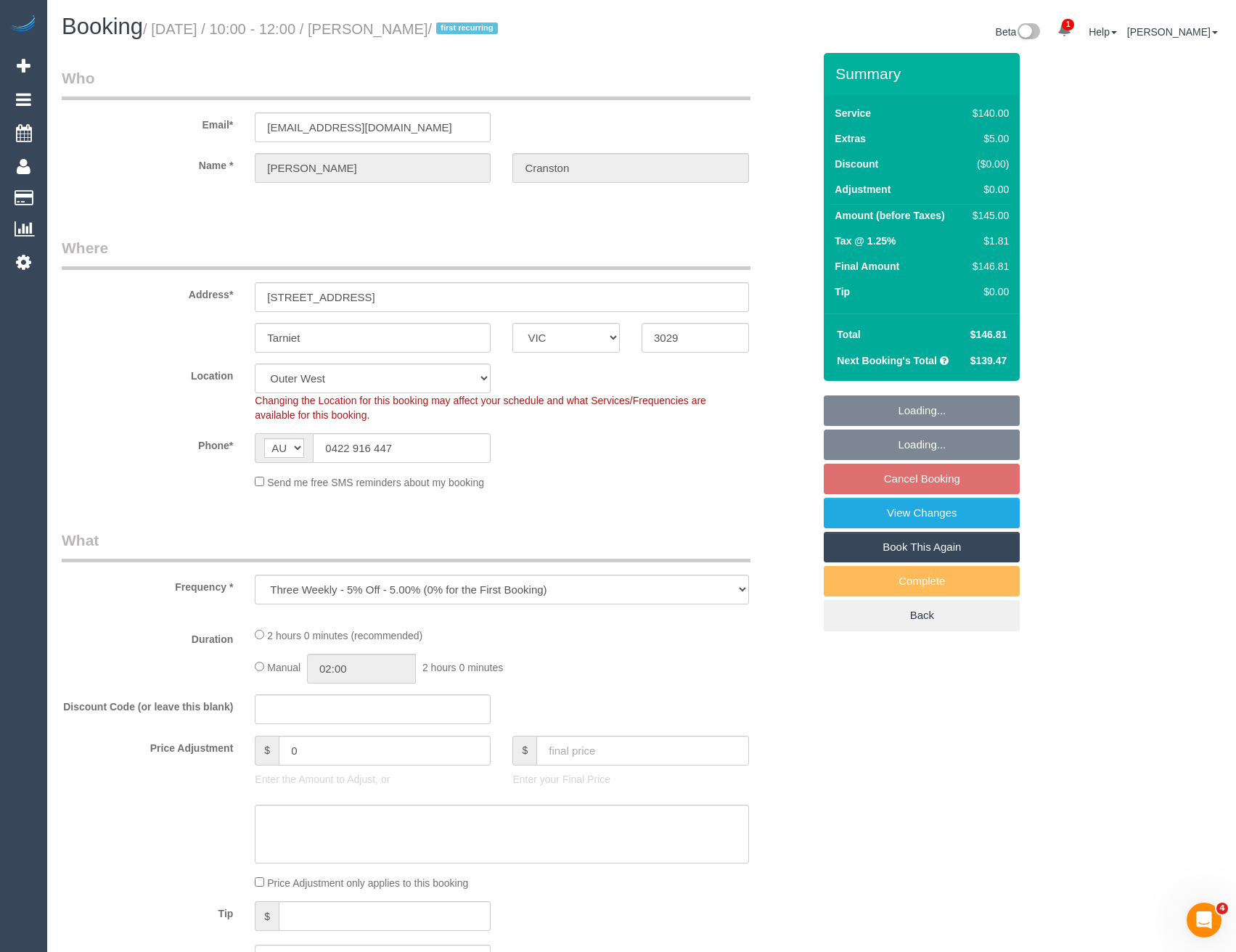
select select "number:19"
select select "number:22"
select select "number:35"
select select "number:26"
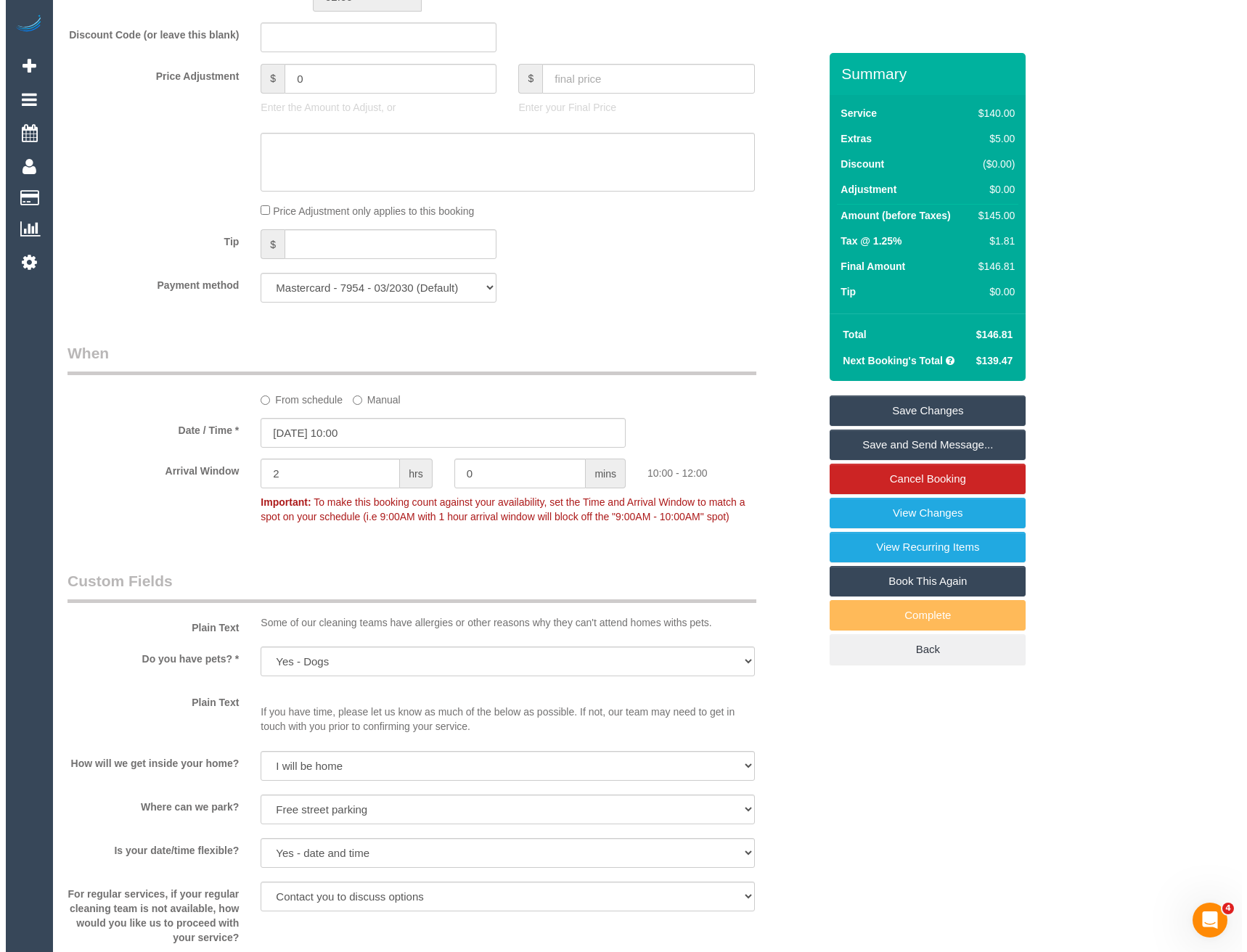
scroll to position [1523, 0]
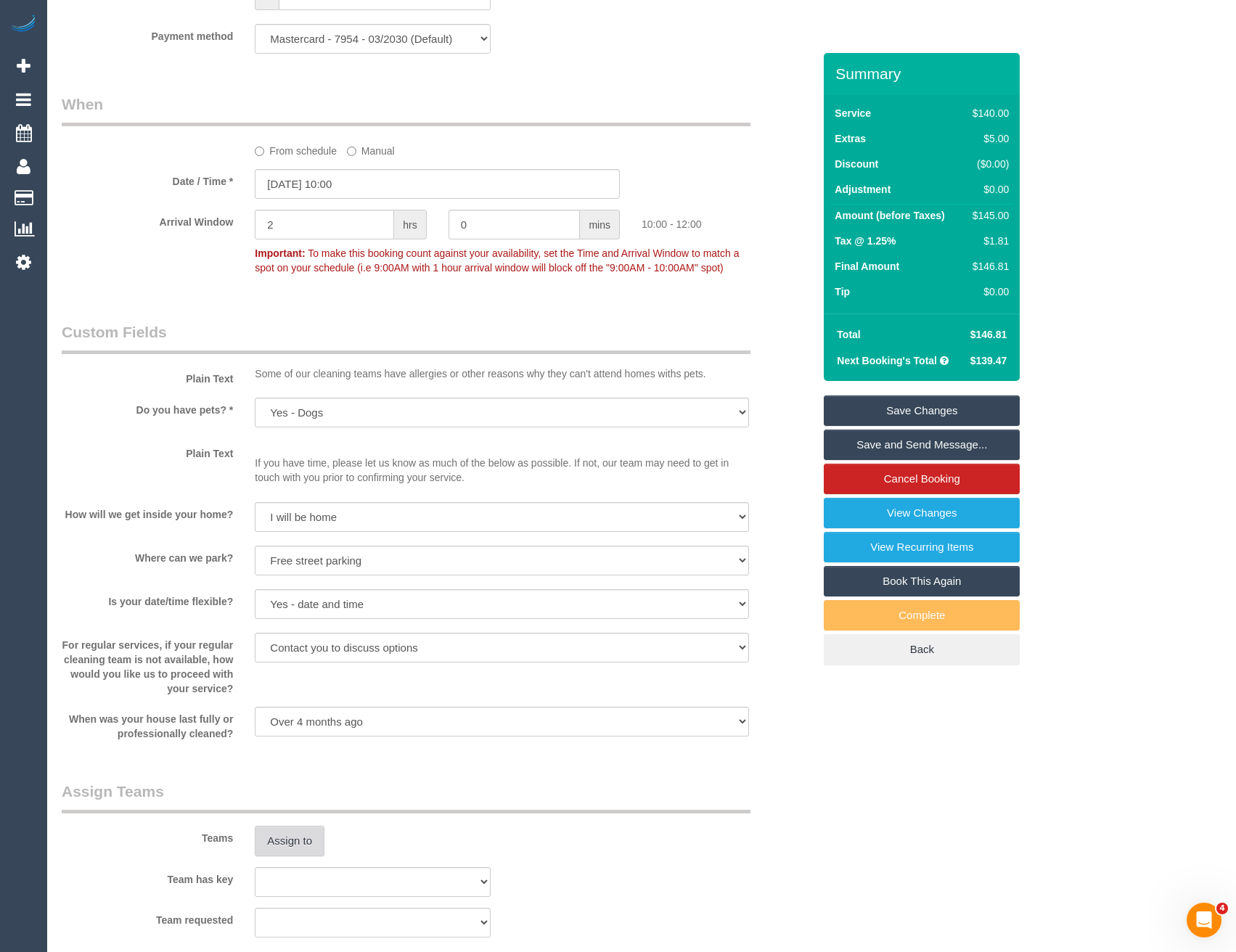
click at [302, 838] on button "Assign to" at bounding box center [289, 841] width 69 height 31
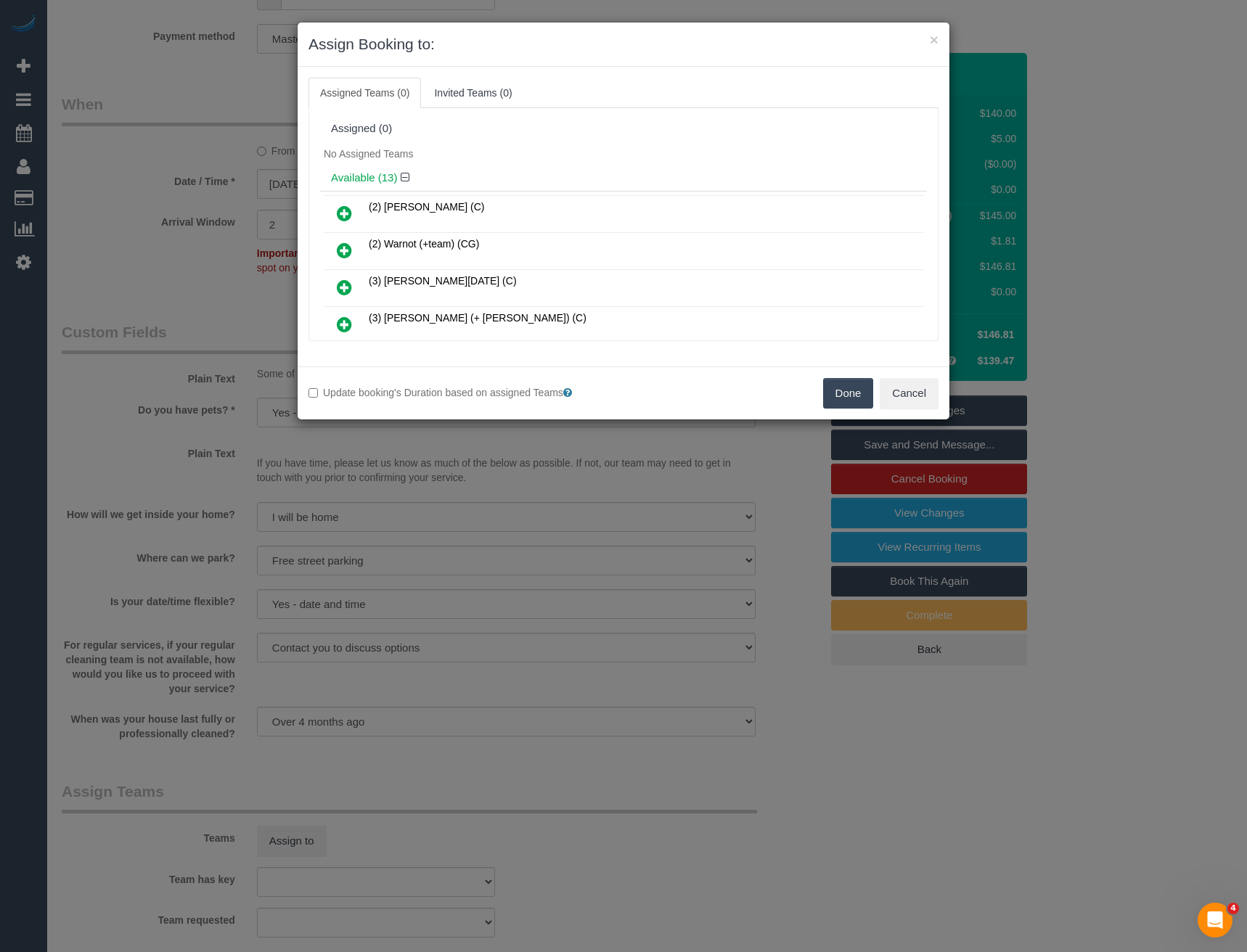
scroll to position [243, 0]
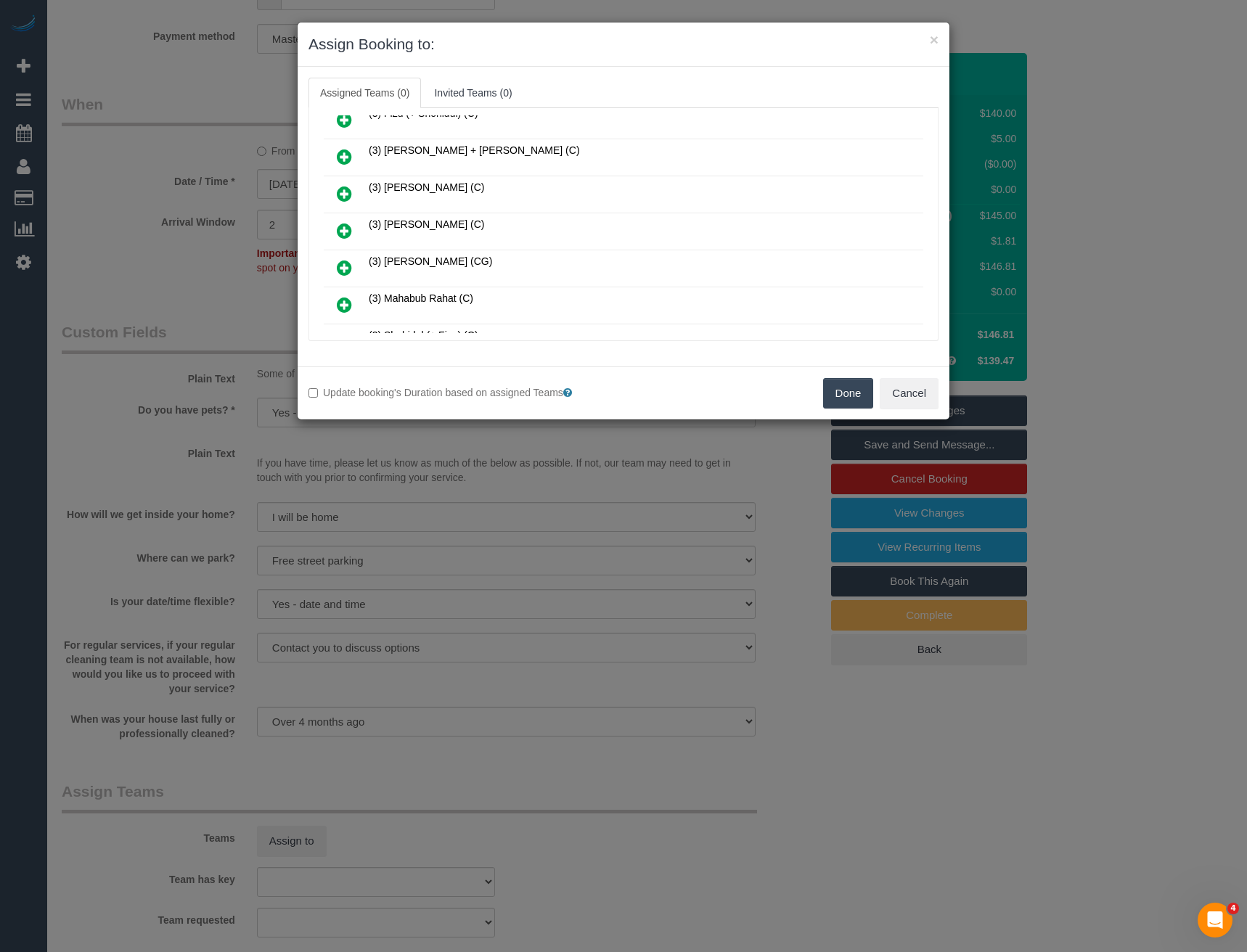
click at [347, 236] on icon at bounding box center [344, 231] width 15 height 18
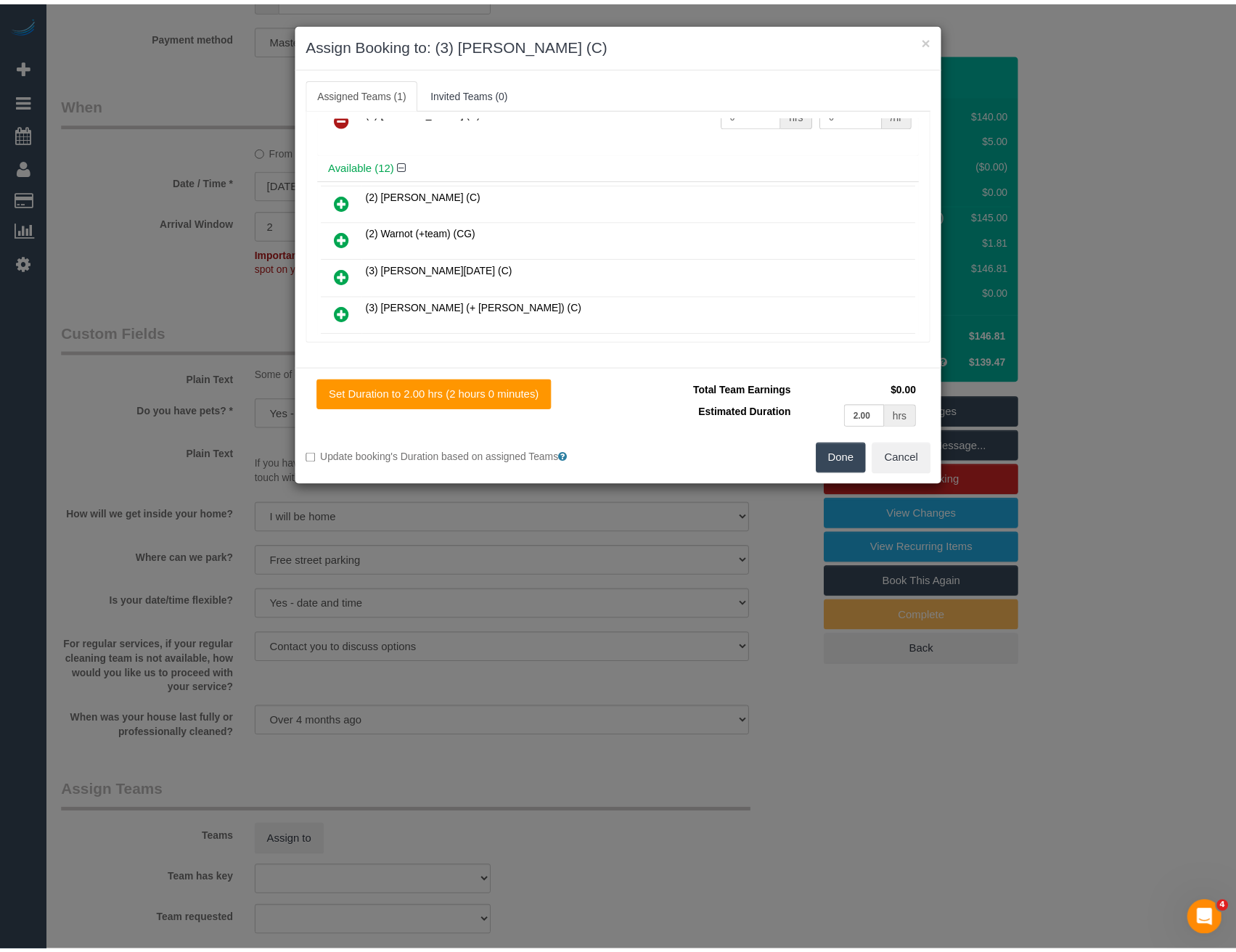
scroll to position [0, 0]
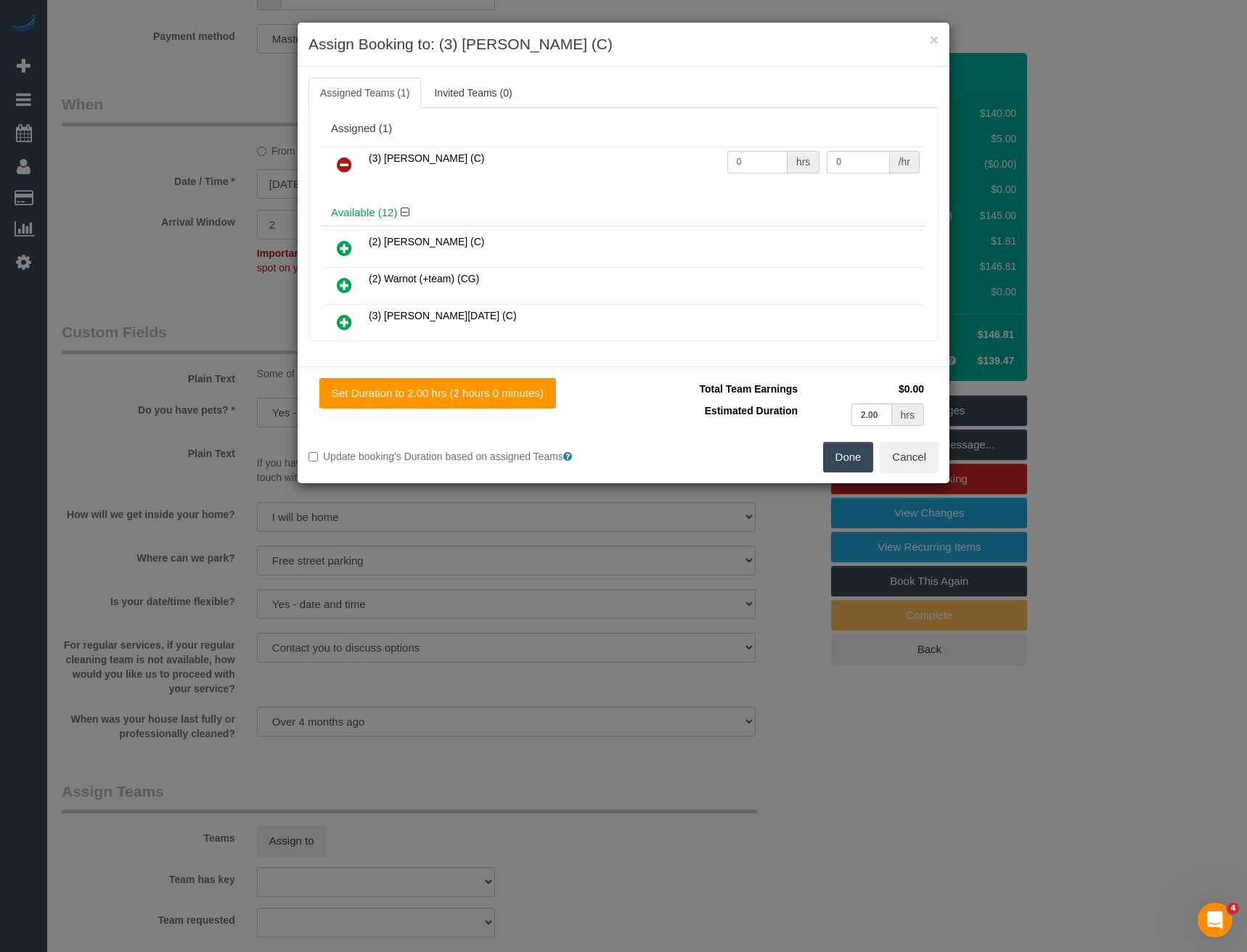
drag, startPoint x: 748, startPoint y: 163, endPoint x: 664, endPoint y: 162, distance: 84.0
click at [668, 167] on tr "(3) Joanne Wenzlau (C) 0 hrs 0 /hr" at bounding box center [624, 165] width 599 height 37
type input "2"
type input "36.25"
click at [841, 455] on button "Done" at bounding box center [849, 457] width 51 height 31
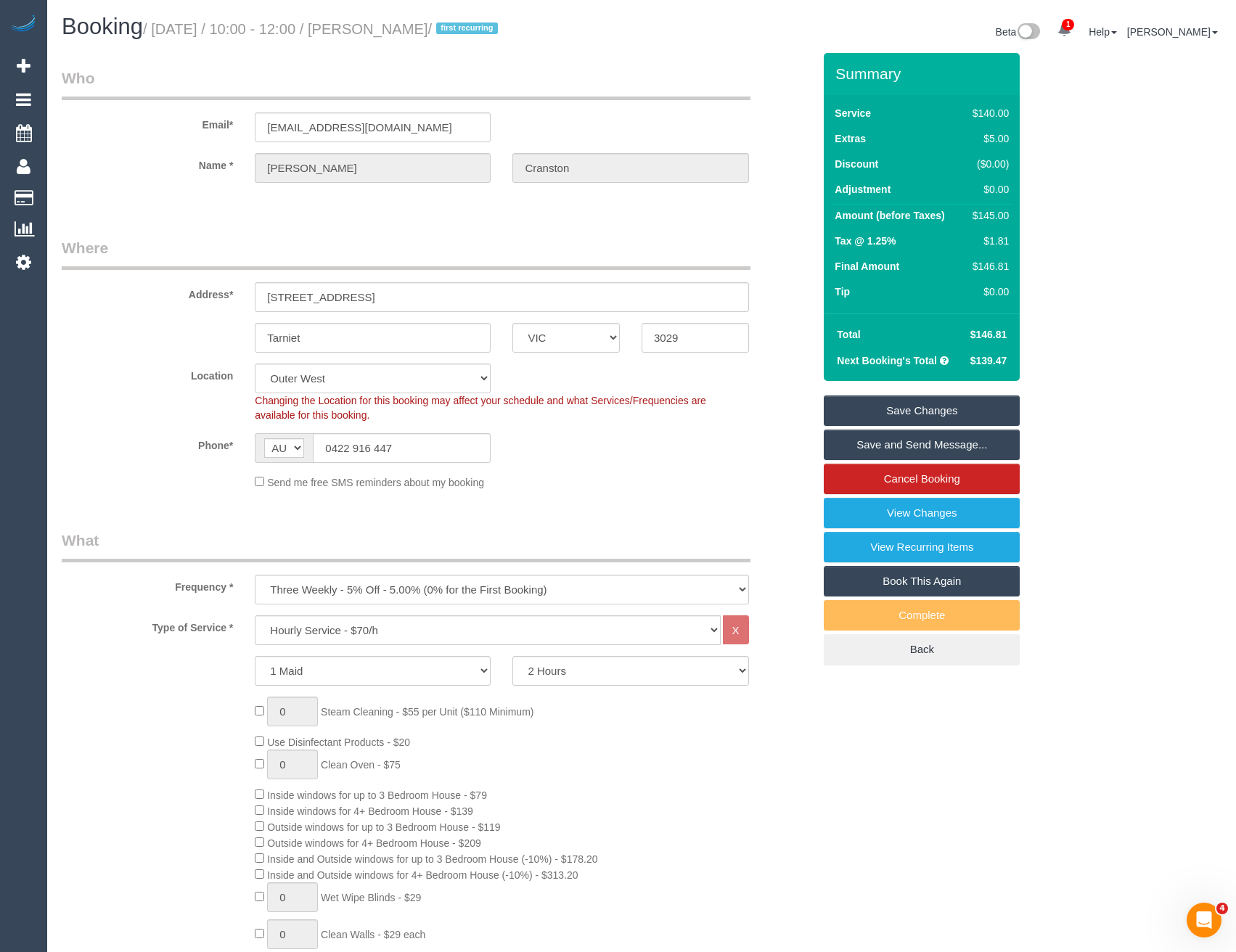
click at [874, 446] on link "Save and Send Message..." at bounding box center [922, 445] width 196 height 31
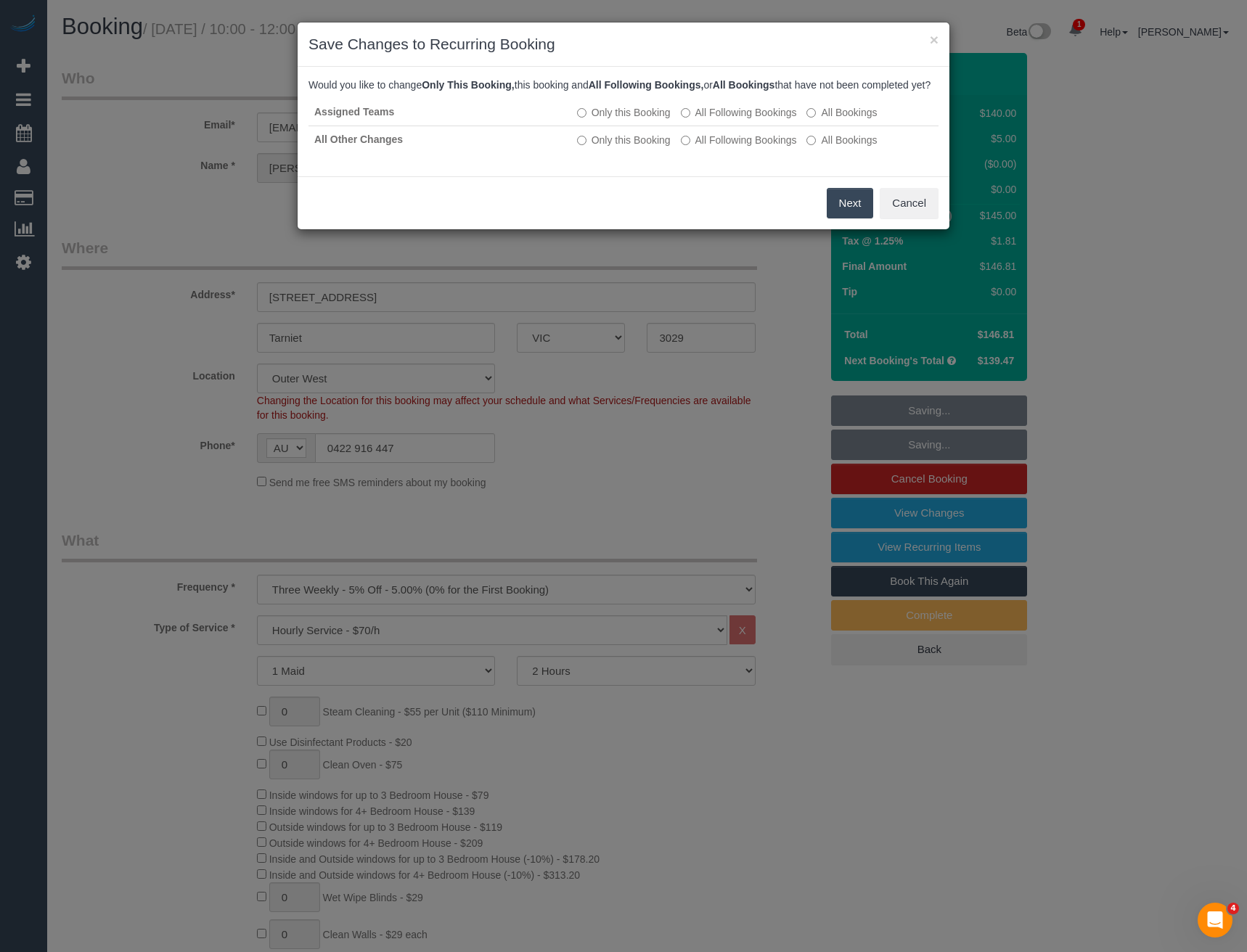
click at [842, 218] on button "Next" at bounding box center [850, 203] width 48 height 31
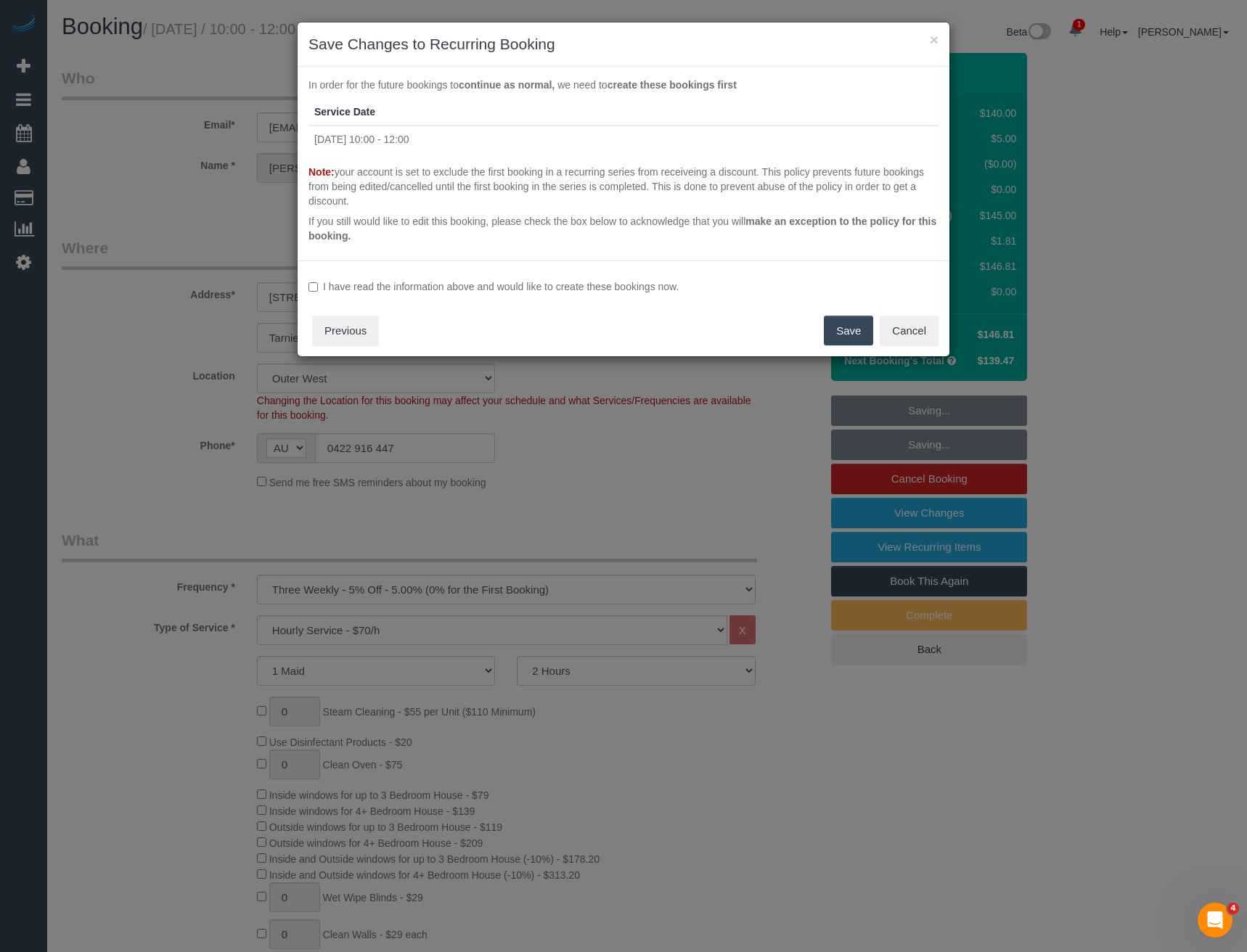
click at [461, 281] on label "I have read the information above and would like to create these bookings now." at bounding box center [624, 286] width 630 height 15
click at [843, 330] on button "Save" at bounding box center [849, 331] width 50 height 31
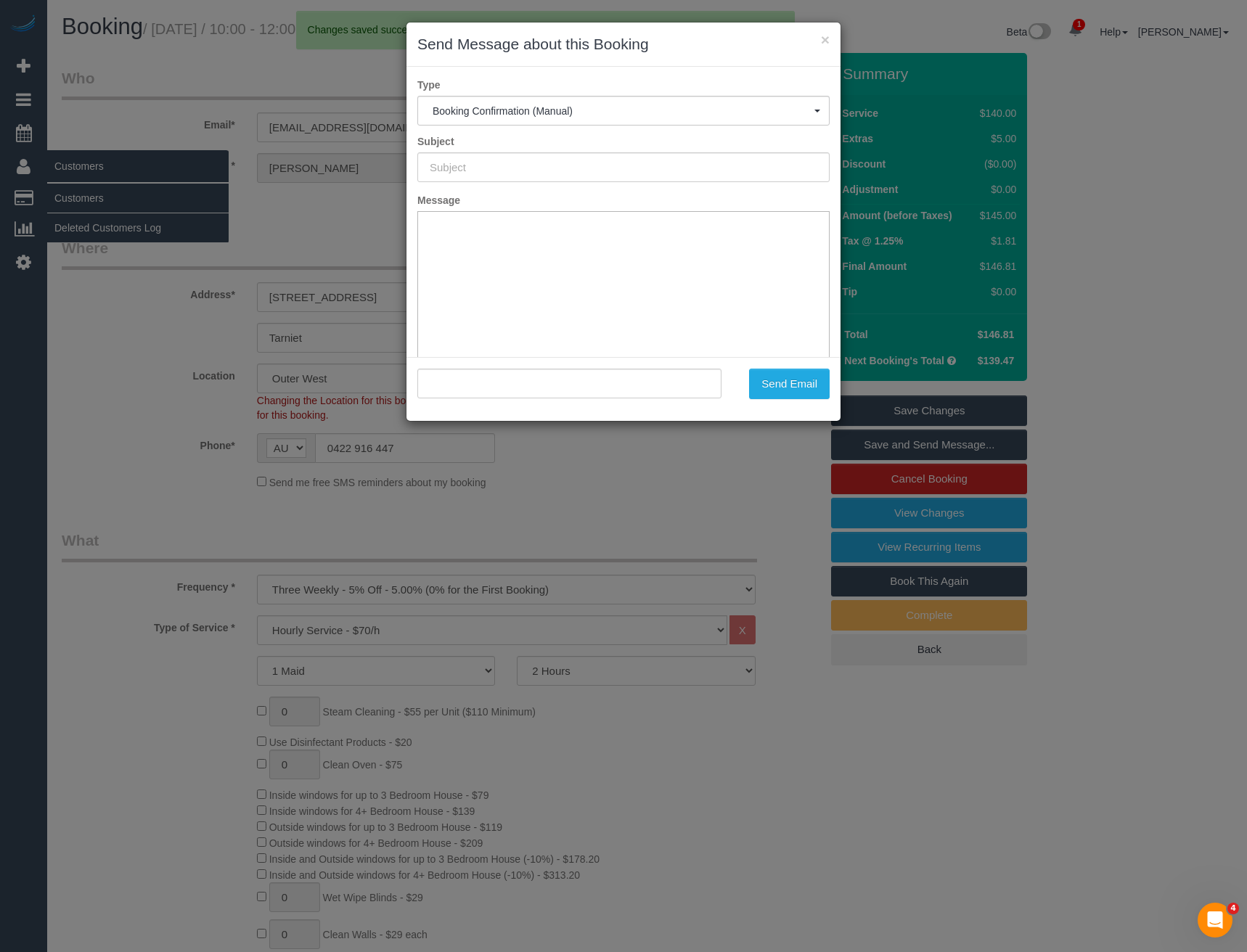
type input "Booking Confirmed"
type input ""Alison Cranston" <alison.cranston91@gmail.com>"
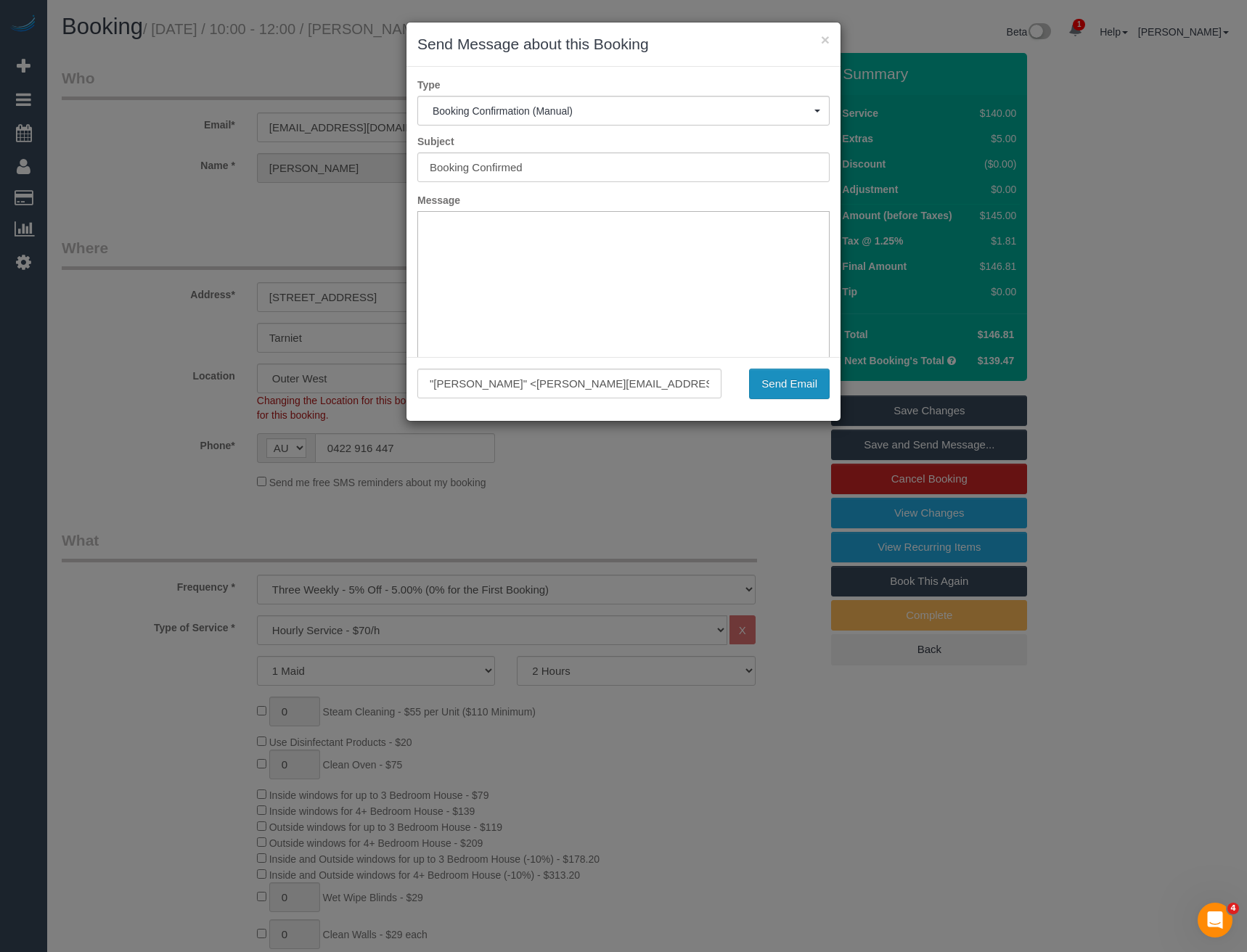
click at [768, 382] on button "Send Email" at bounding box center [789, 384] width 80 height 31
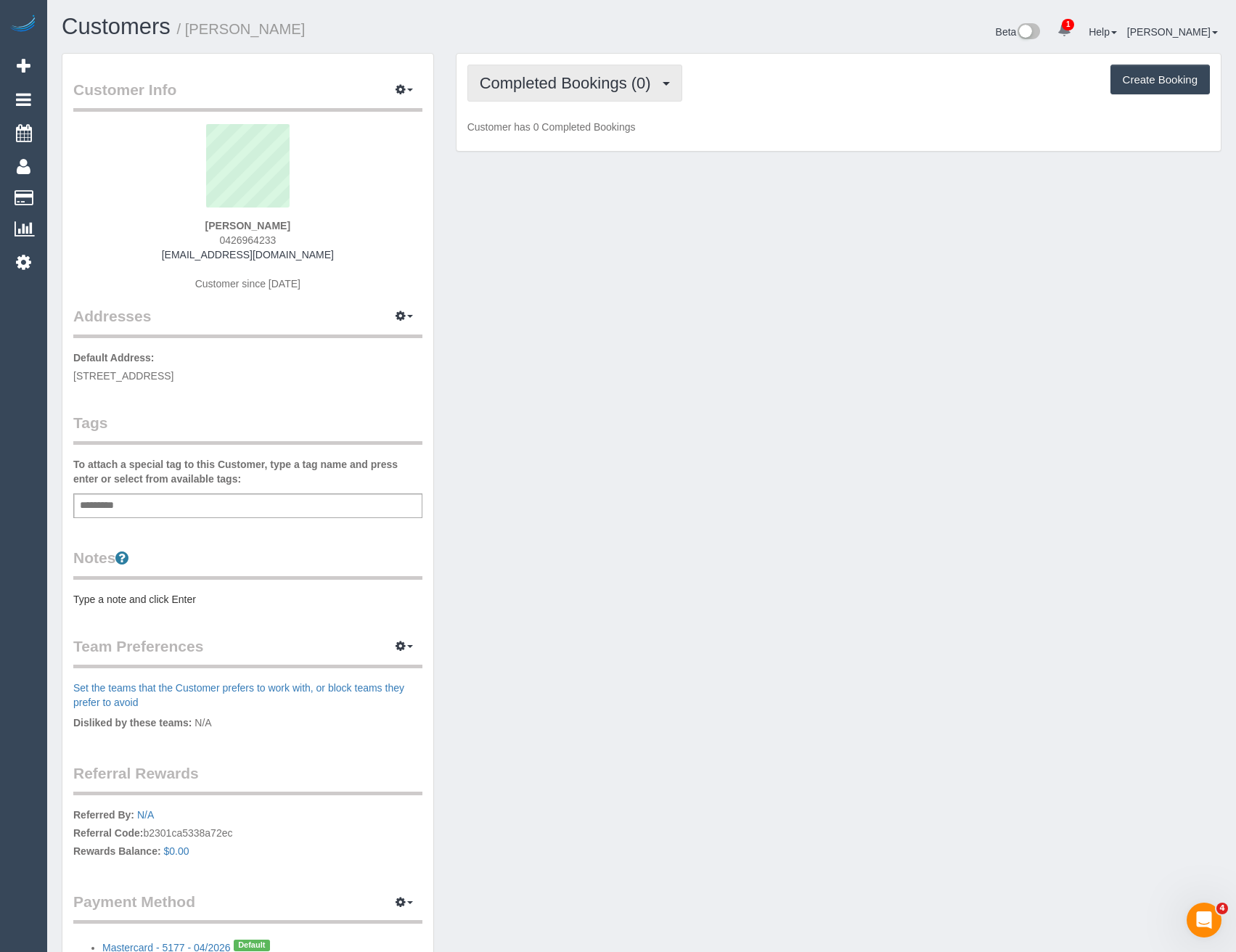
click at [563, 86] on span "Completed Bookings (0)" at bounding box center [569, 83] width 178 height 18
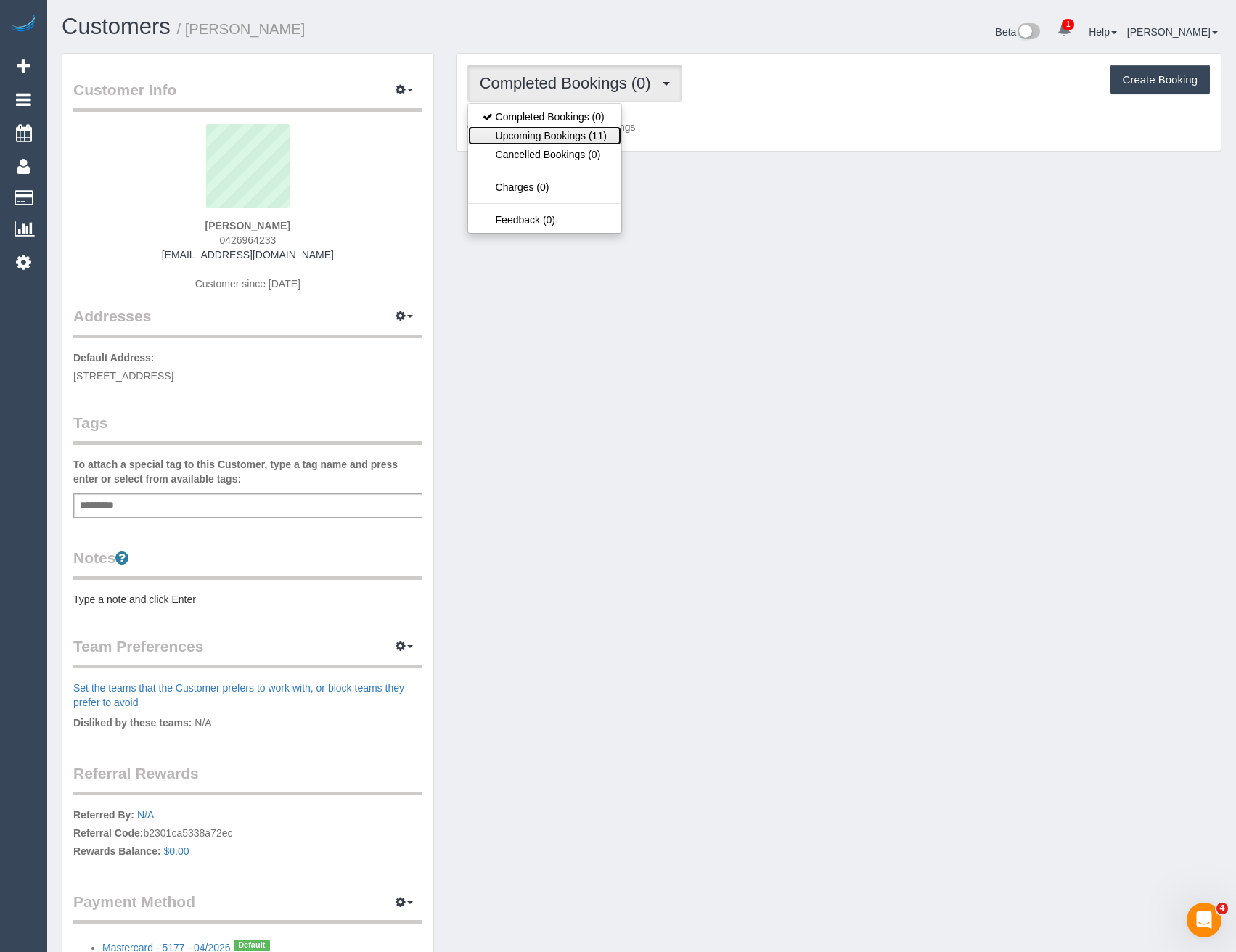
click at [561, 135] on link "Upcoming Bookings (11)" at bounding box center [545, 136] width 153 height 19
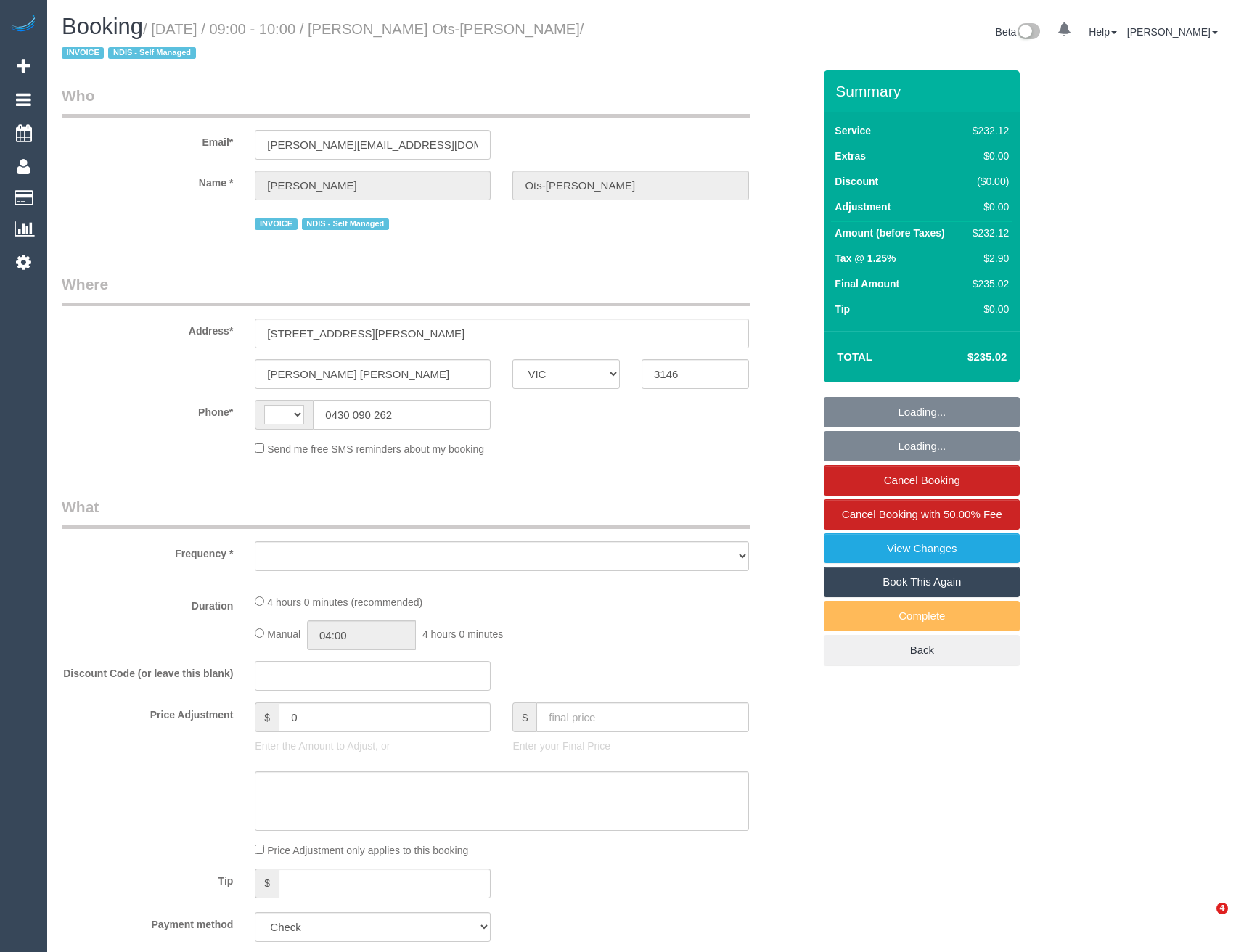
select select "VIC"
select select "string:AU"
select select "240"
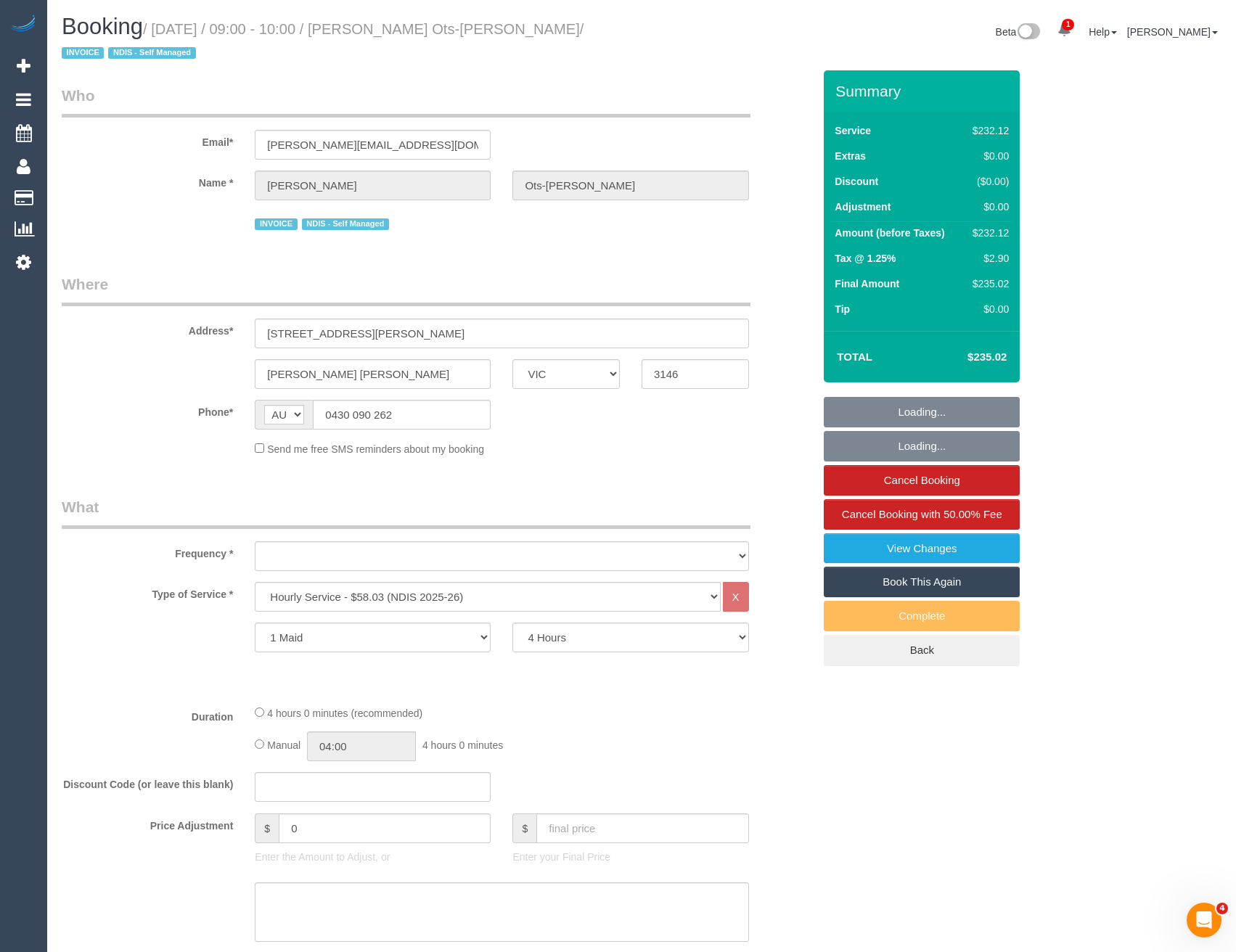
select select "object:737"
select select "number:28"
select select "number:14"
select select "number:19"
select select "number:23"
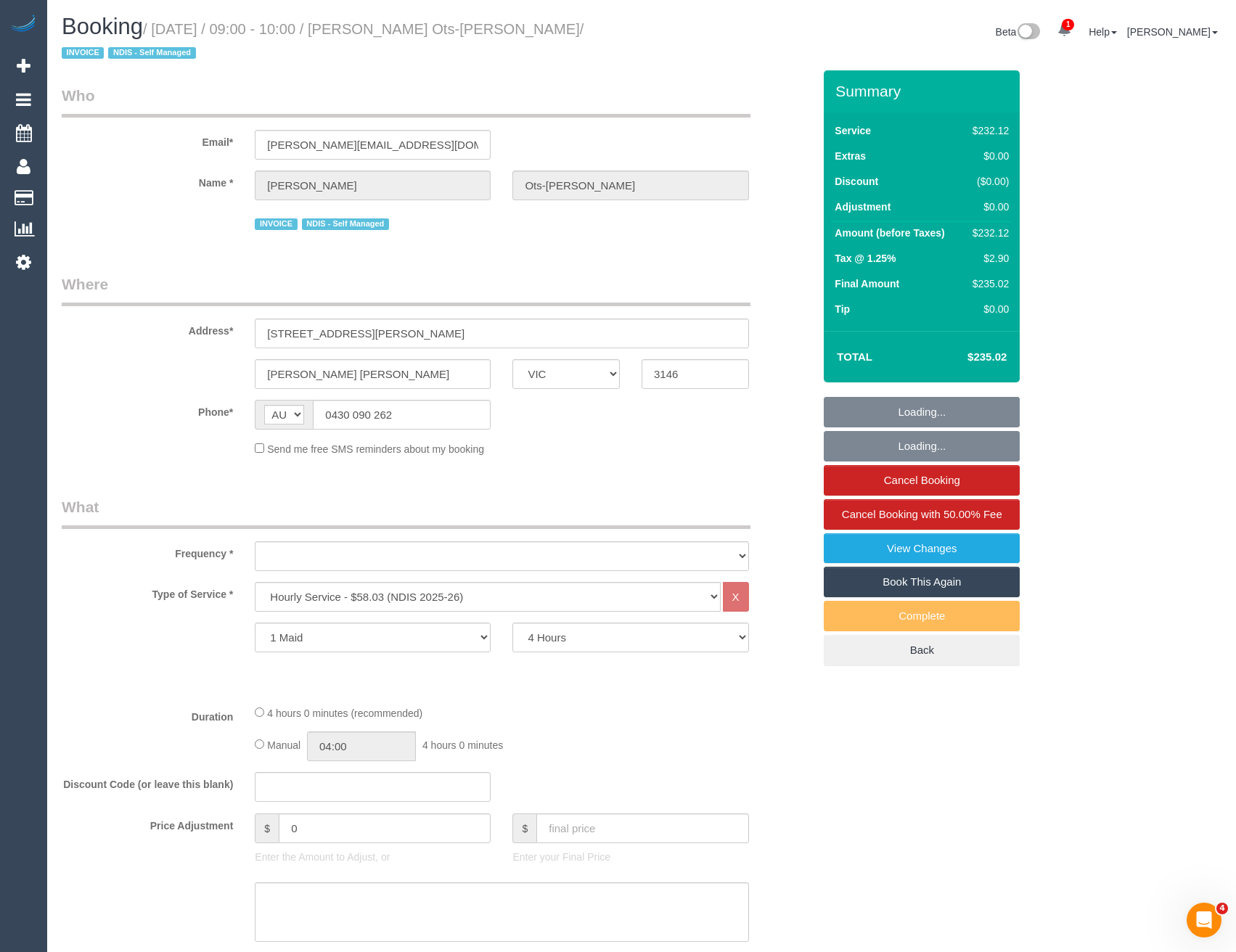
select select "number:34"
select select "number:11"
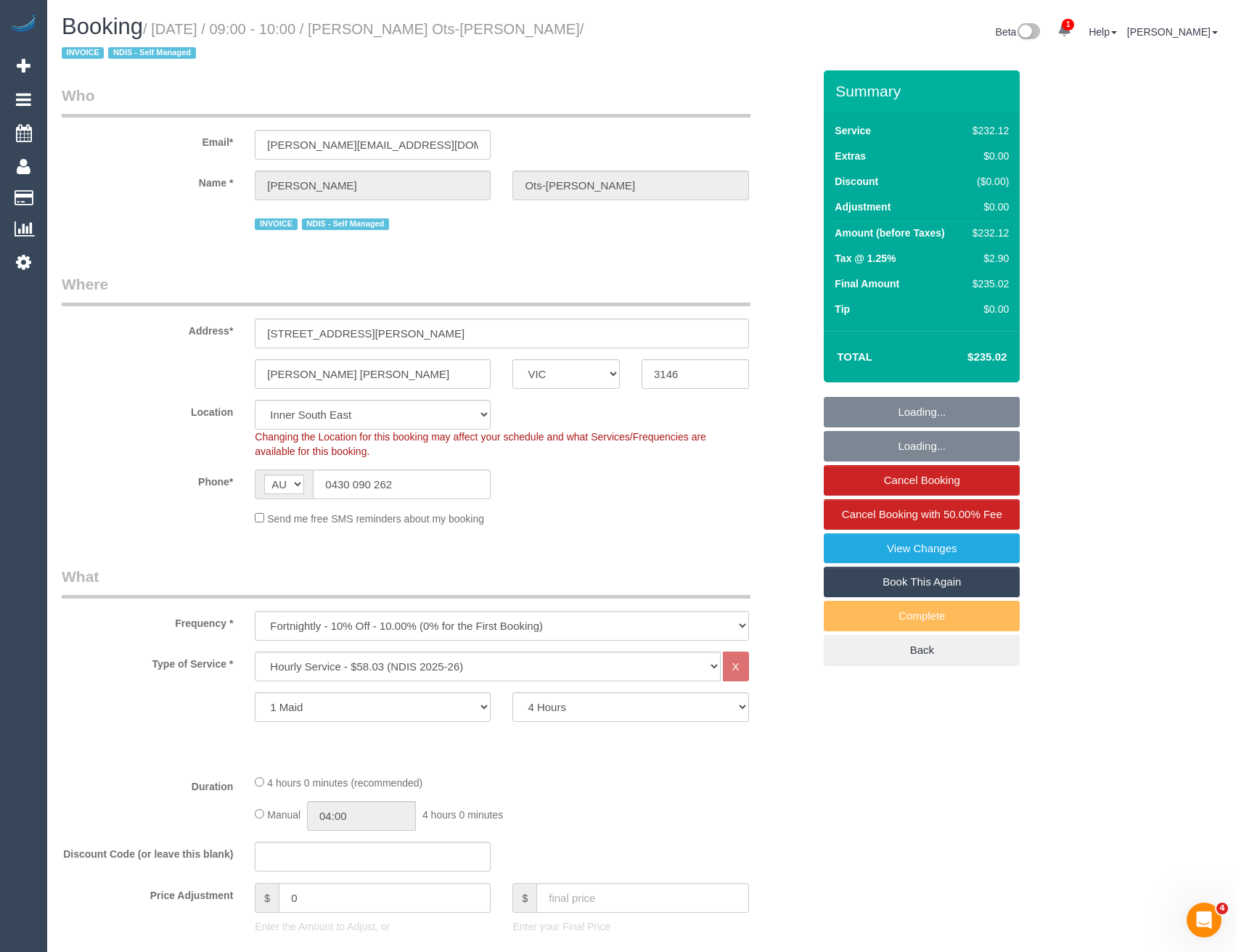
select select "object:1427"
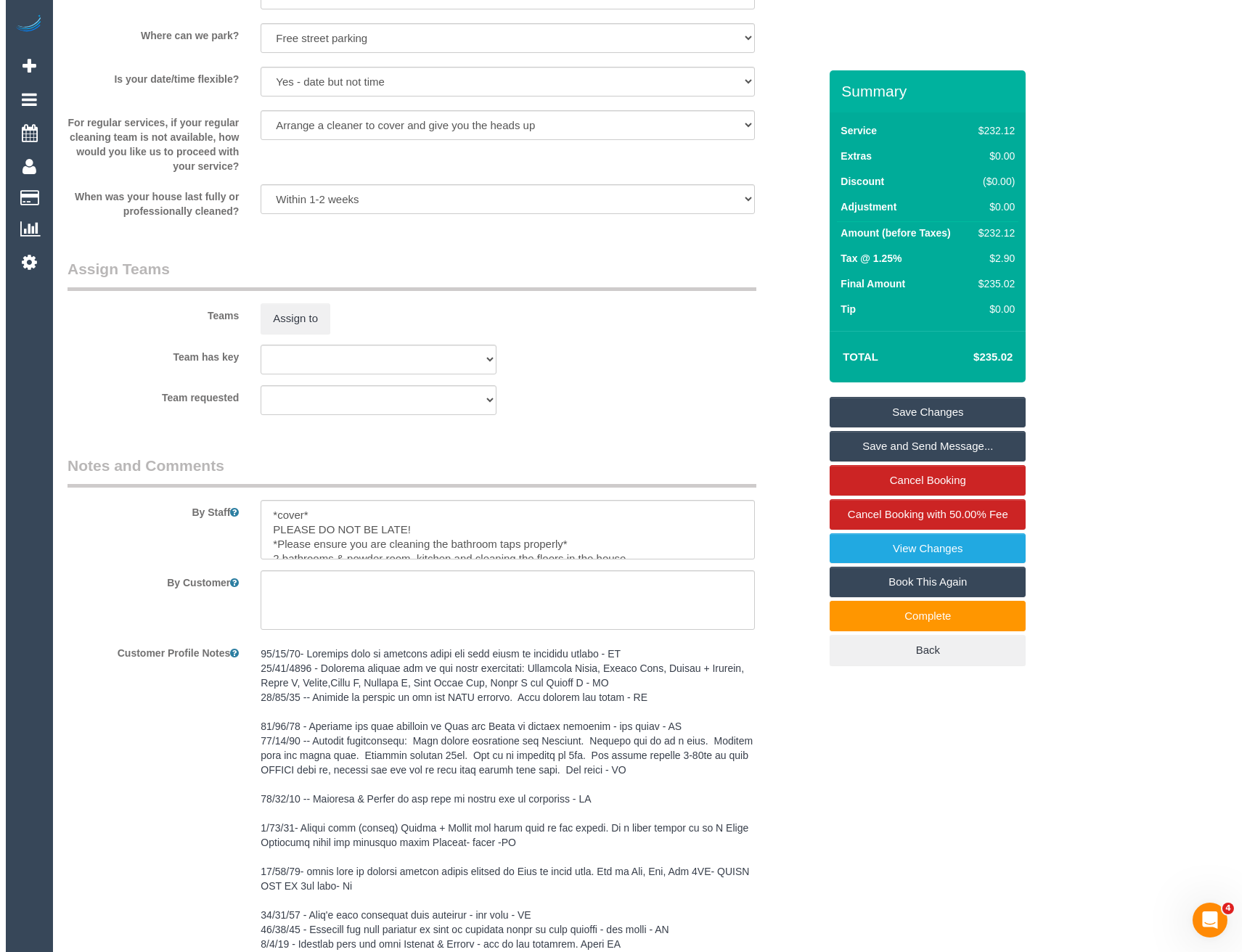
scroll to position [1523, 0]
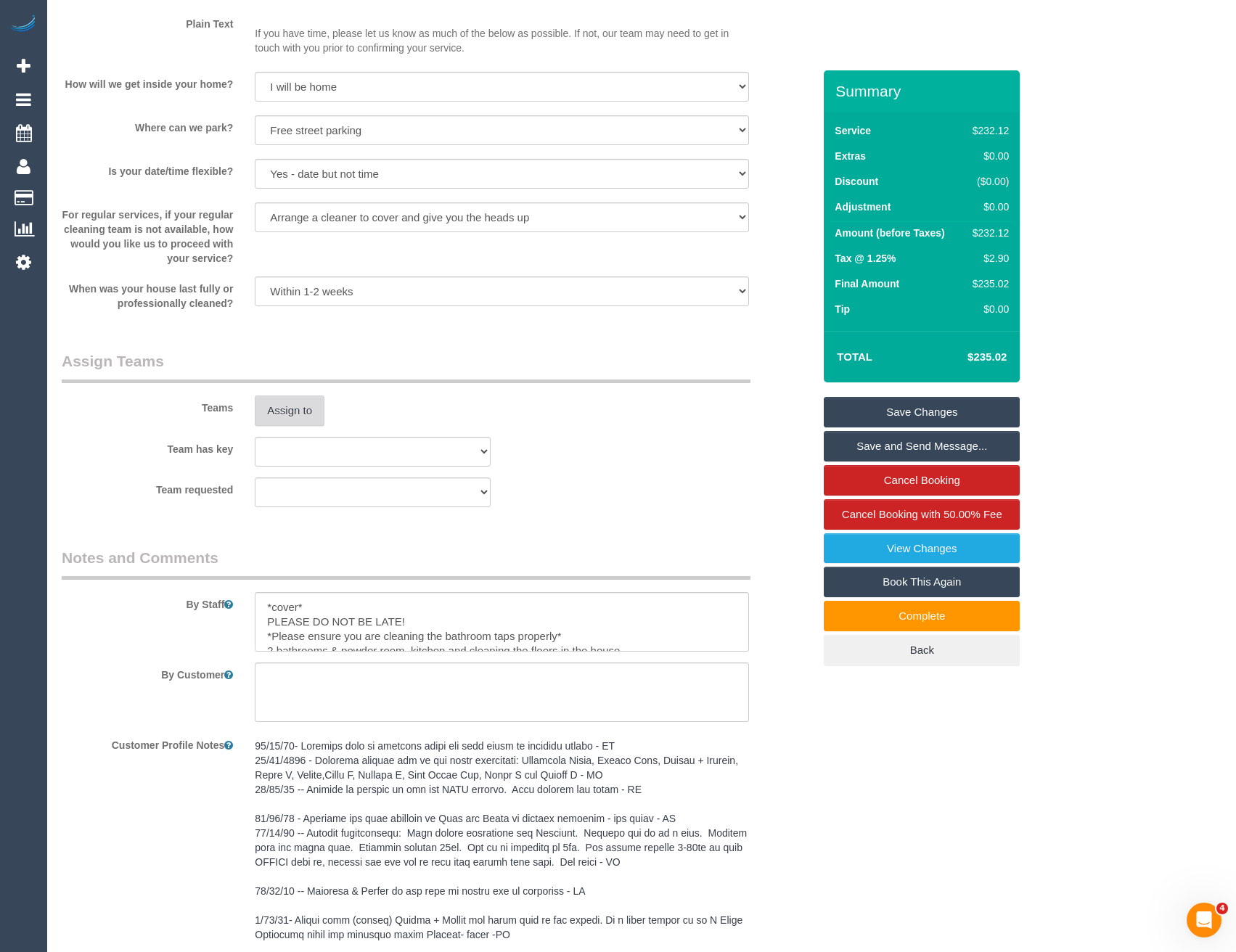
click at [313, 409] on button "Assign to" at bounding box center [289, 411] width 69 height 31
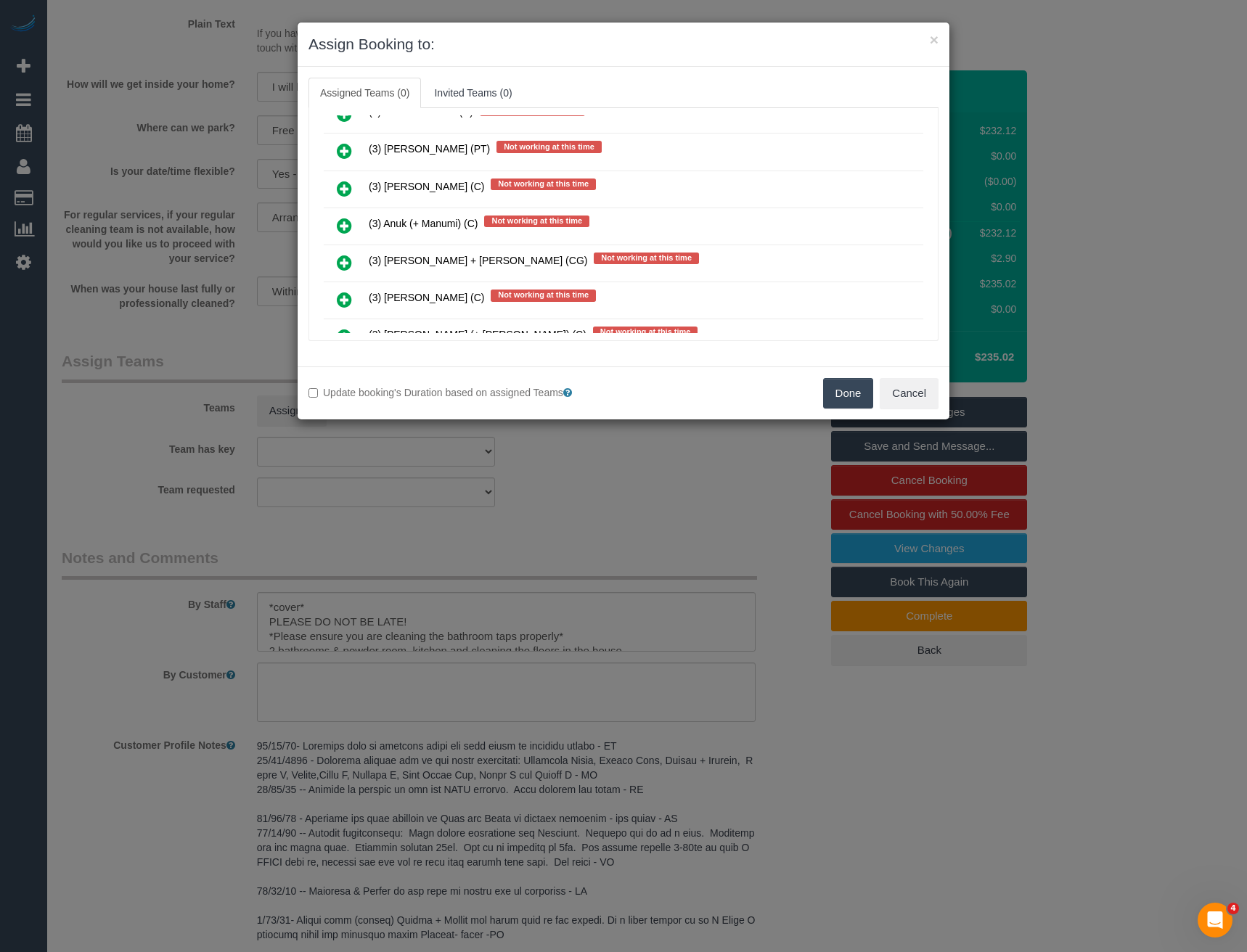
scroll to position [2390, 0]
click at [349, 223] on icon at bounding box center [344, 226] width 15 height 18
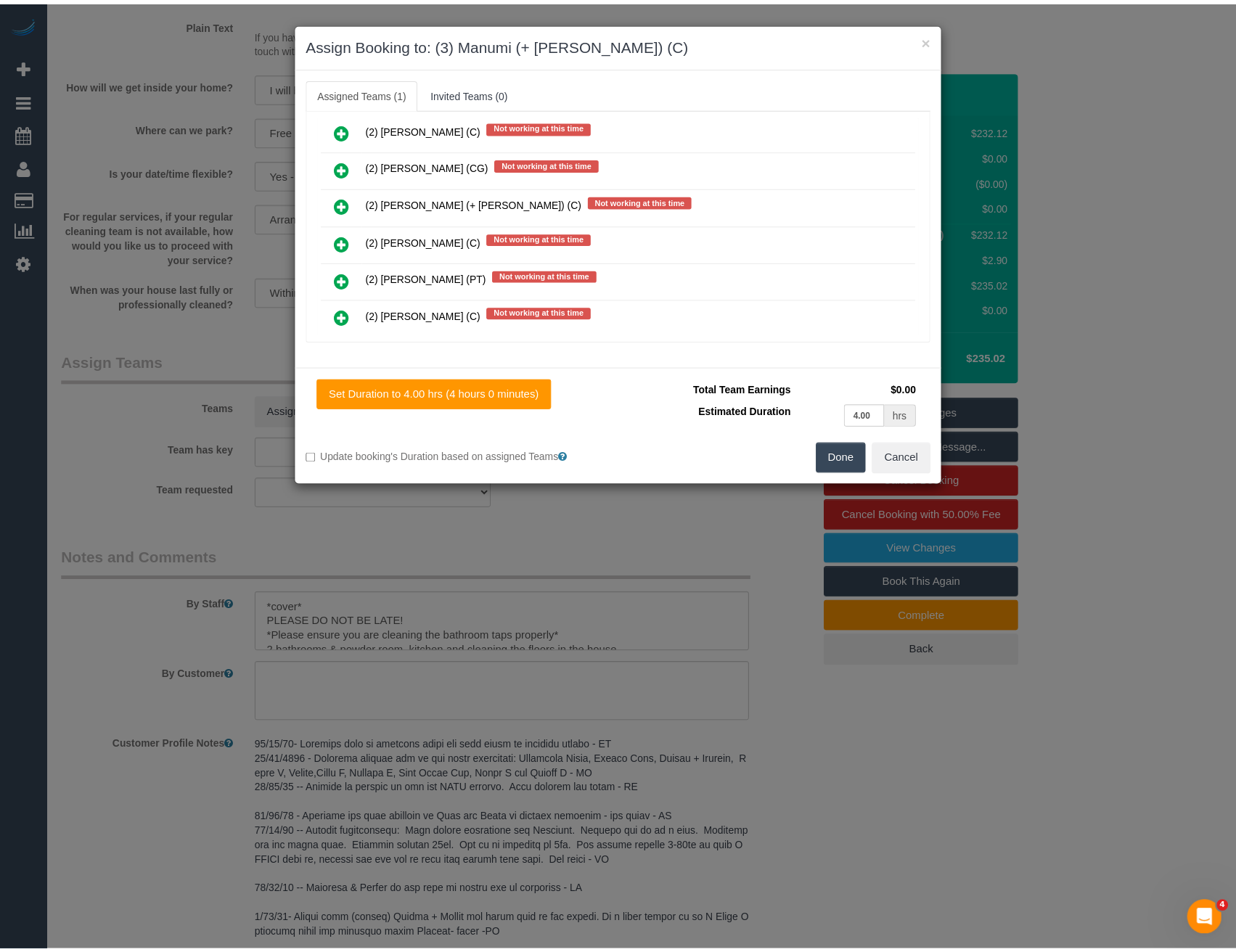
scroll to position [0, 0]
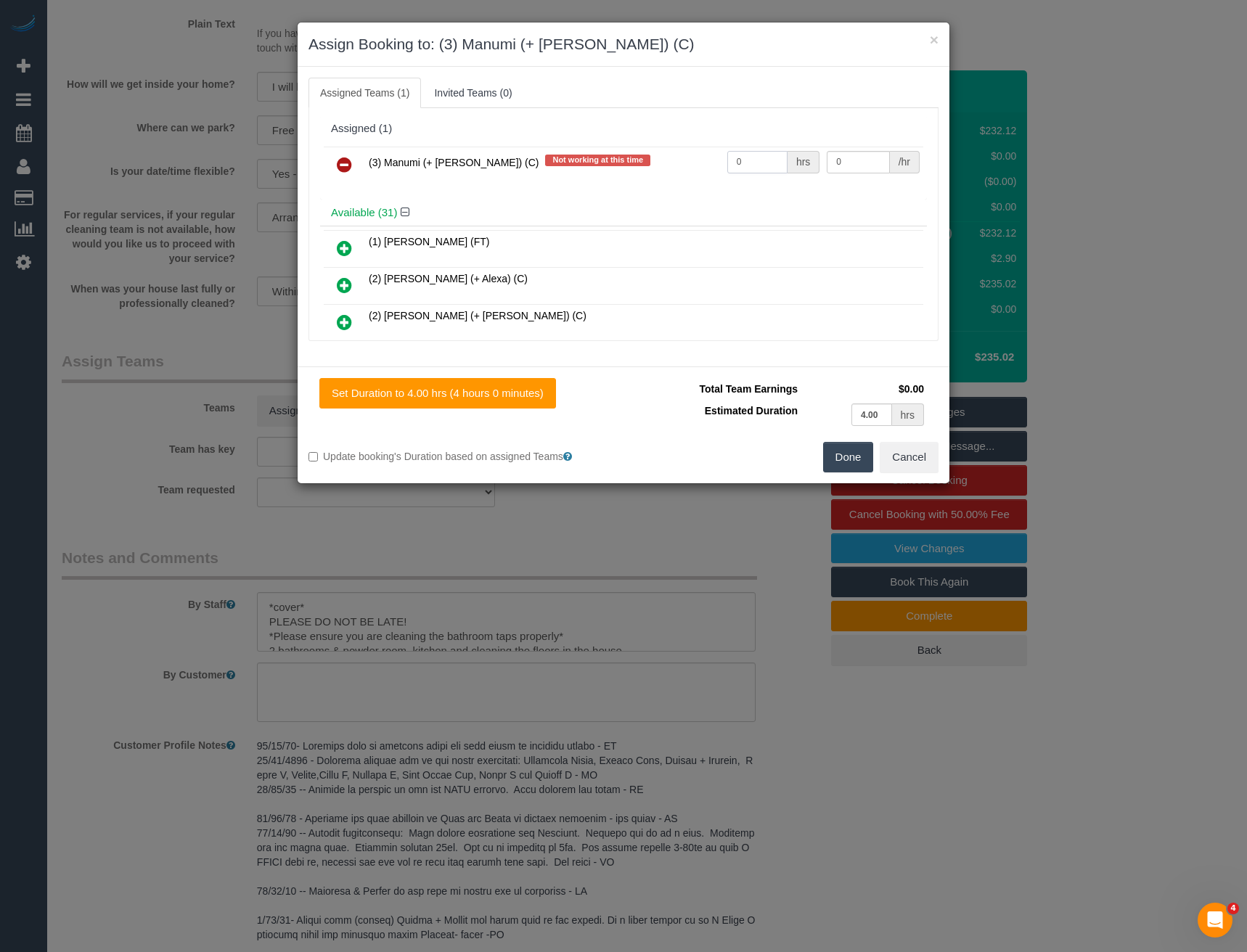
drag, startPoint x: 749, startPoint y: 156, endPoint x: 693, endPoint y: 167, distance: 57.1
click at [703, 167] on tr "(3) Manumi (+ Anuk) (C) Not working at this time 0 hrs 0 /hr" at bounding box center [624, 165] width 599 height 37
type input "4"
type input "35"
click at [856, 470] on button "Done" at bounding box center [849, 457] width 51 height 31
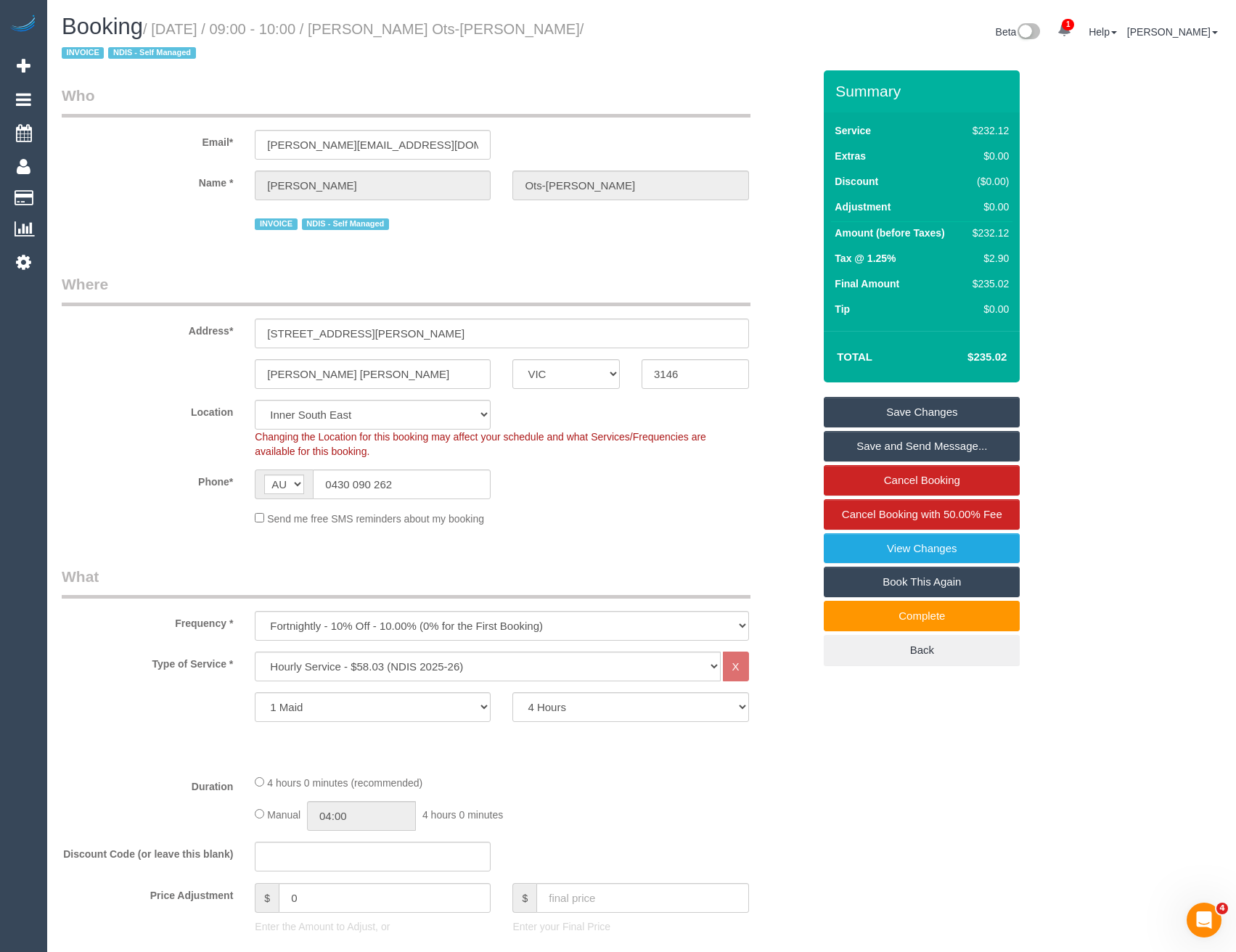
click at [923, 411] on link "Save Changes" at bounding box center [922, 412] width 196 height 31
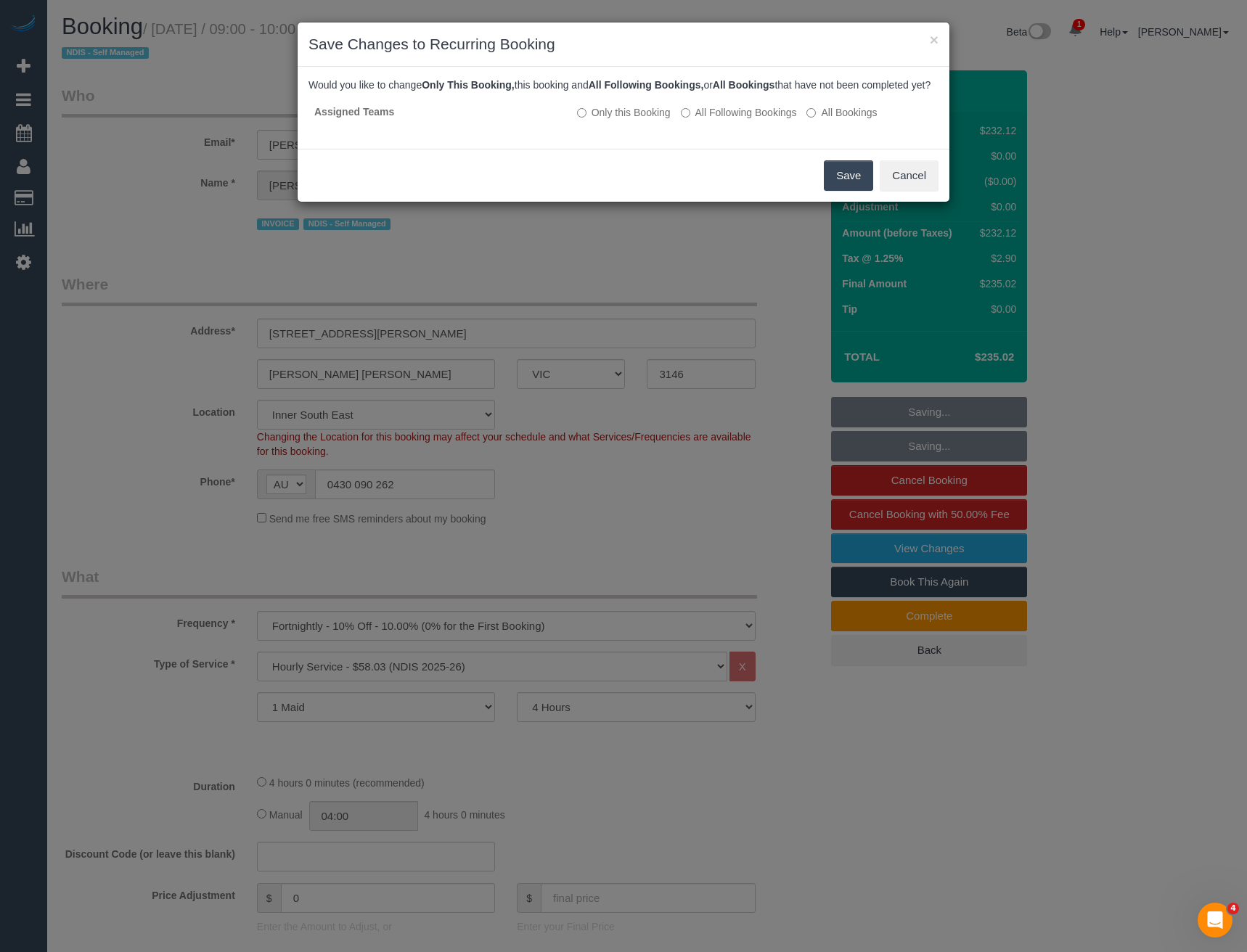
click at [846, 188] on button "Save" at bounding box center [849, 175] width 50 height 31
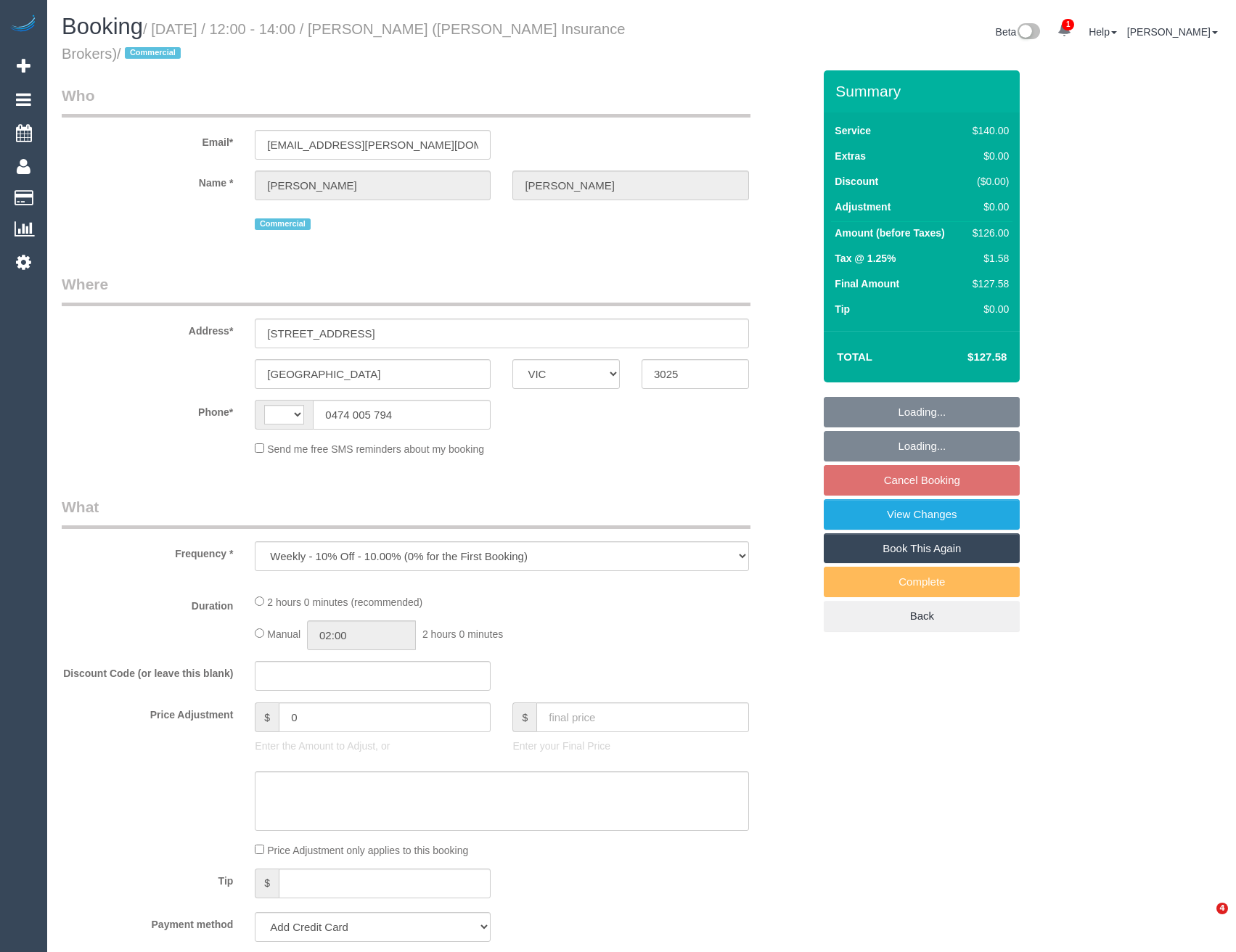
select select "VIC"
select select "string:AU"
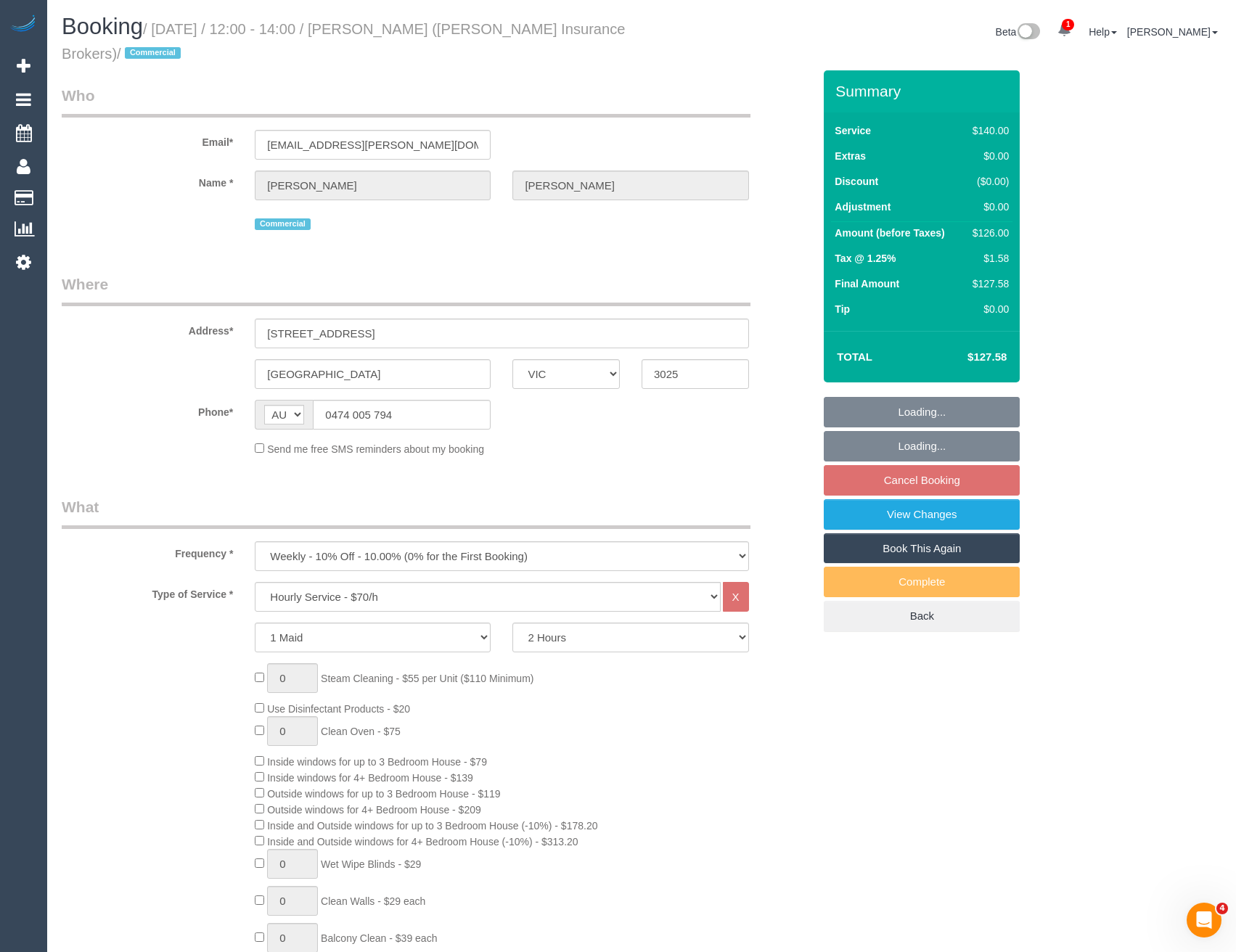
select select "string:stripe-pm_1PTD6u2GScqysDRVtBuBNvNX"
select select "number:28"
select select "number:17"
select select "number:21"
select select "number:24"
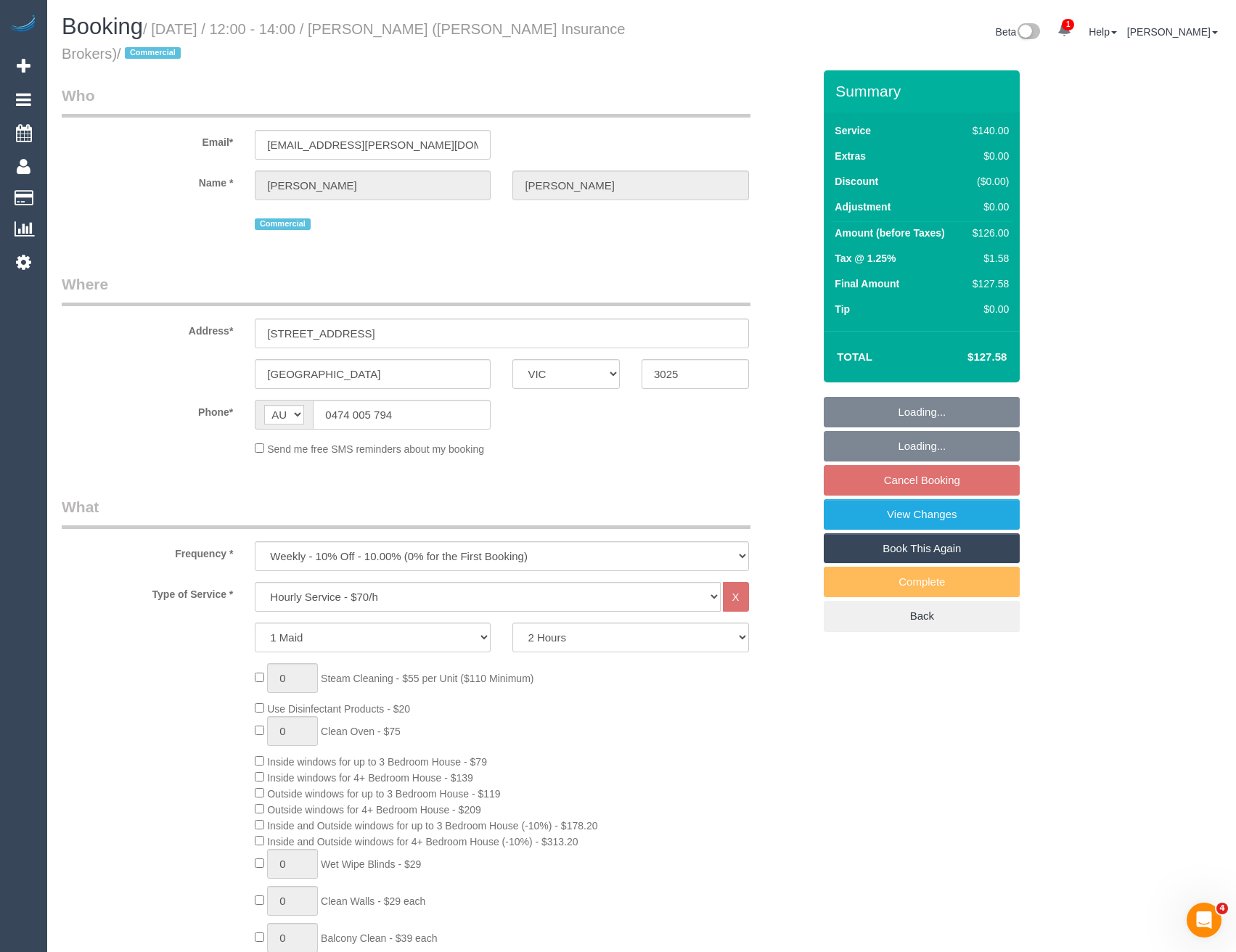
select select "number:33"
select select "number:26"
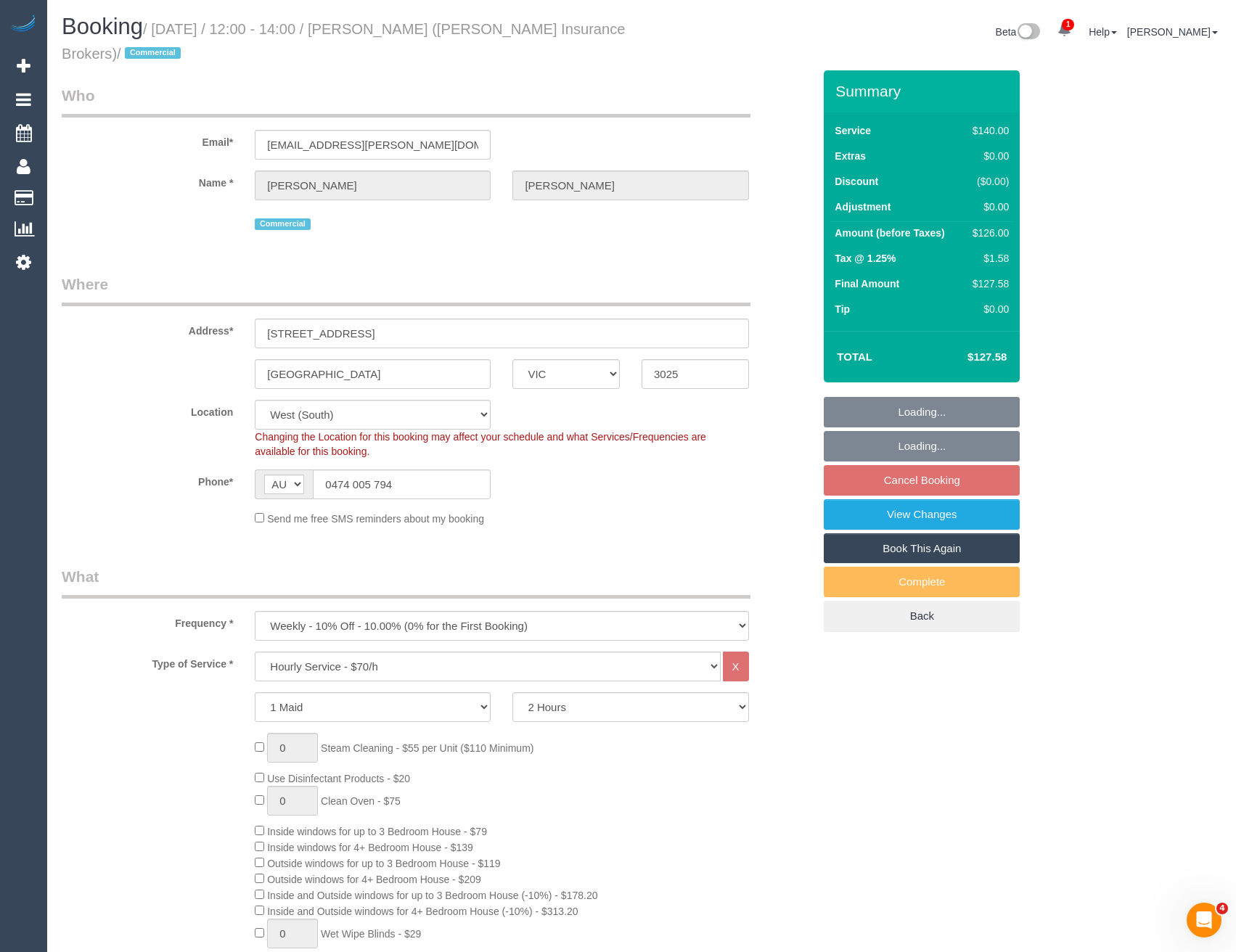
select select "object:1363"
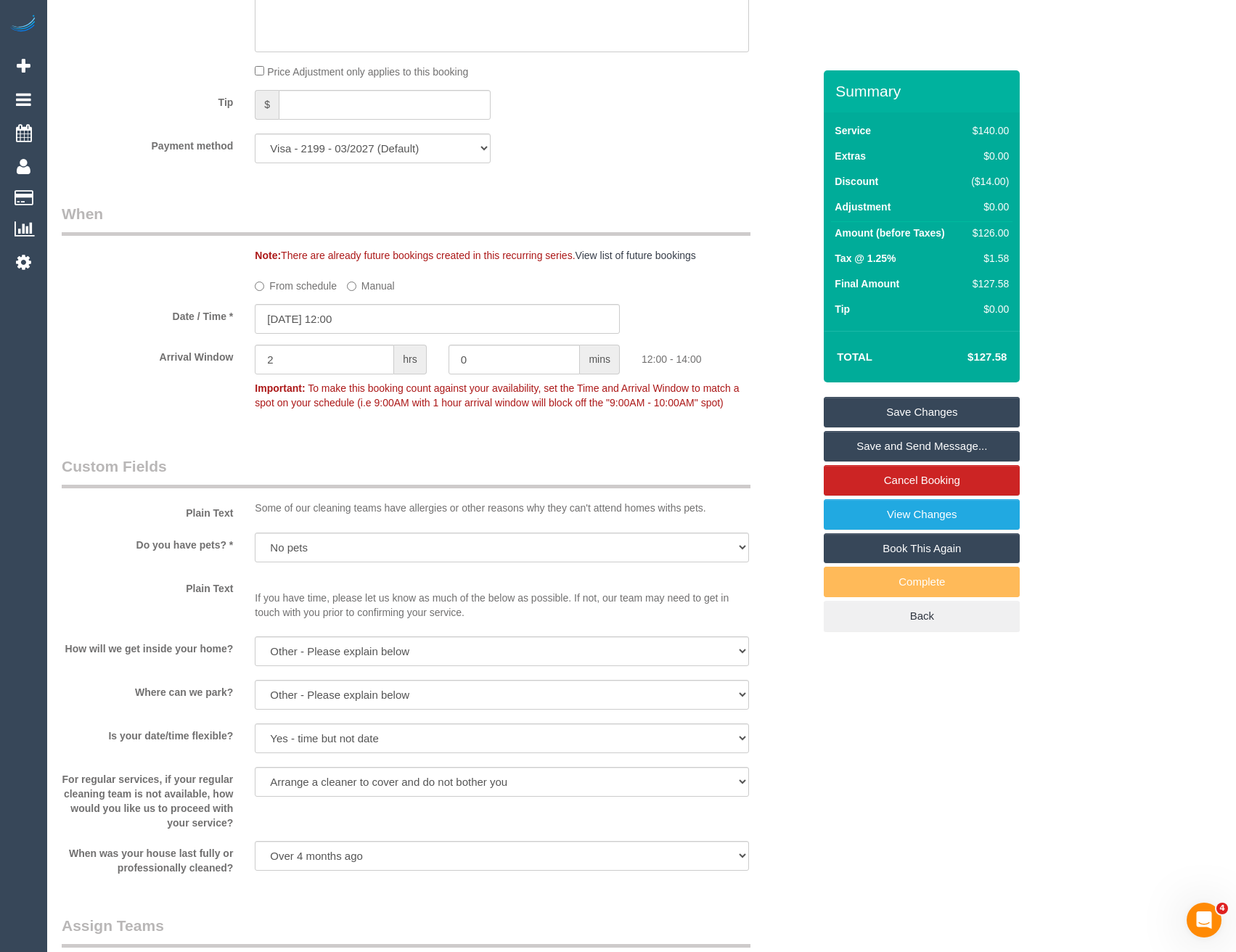
scroll to position [1886, 0]
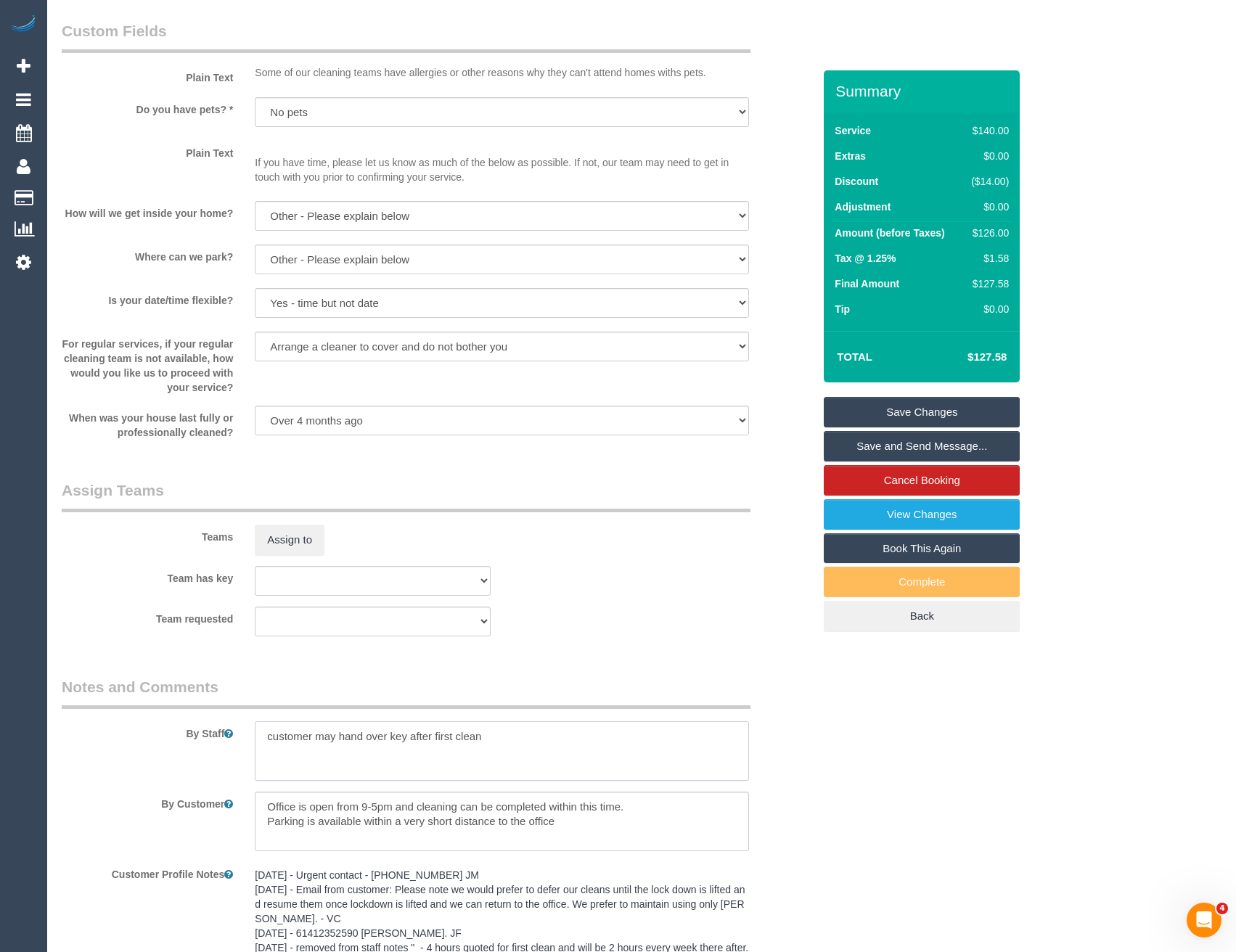
click at [264, 737] on textarea at bounding box center [501, 750] width 493 height 59
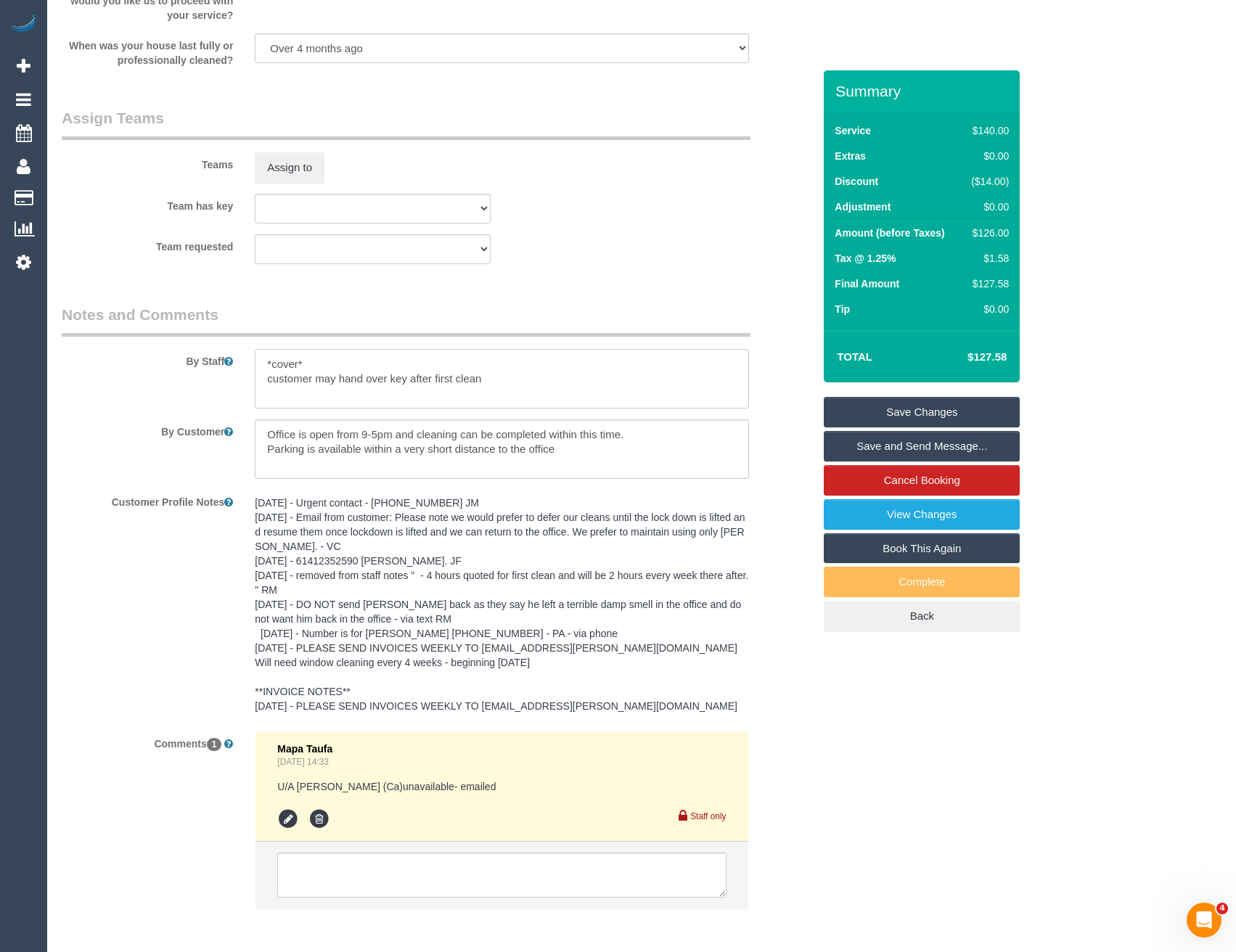
scroll to position [2176, 0]
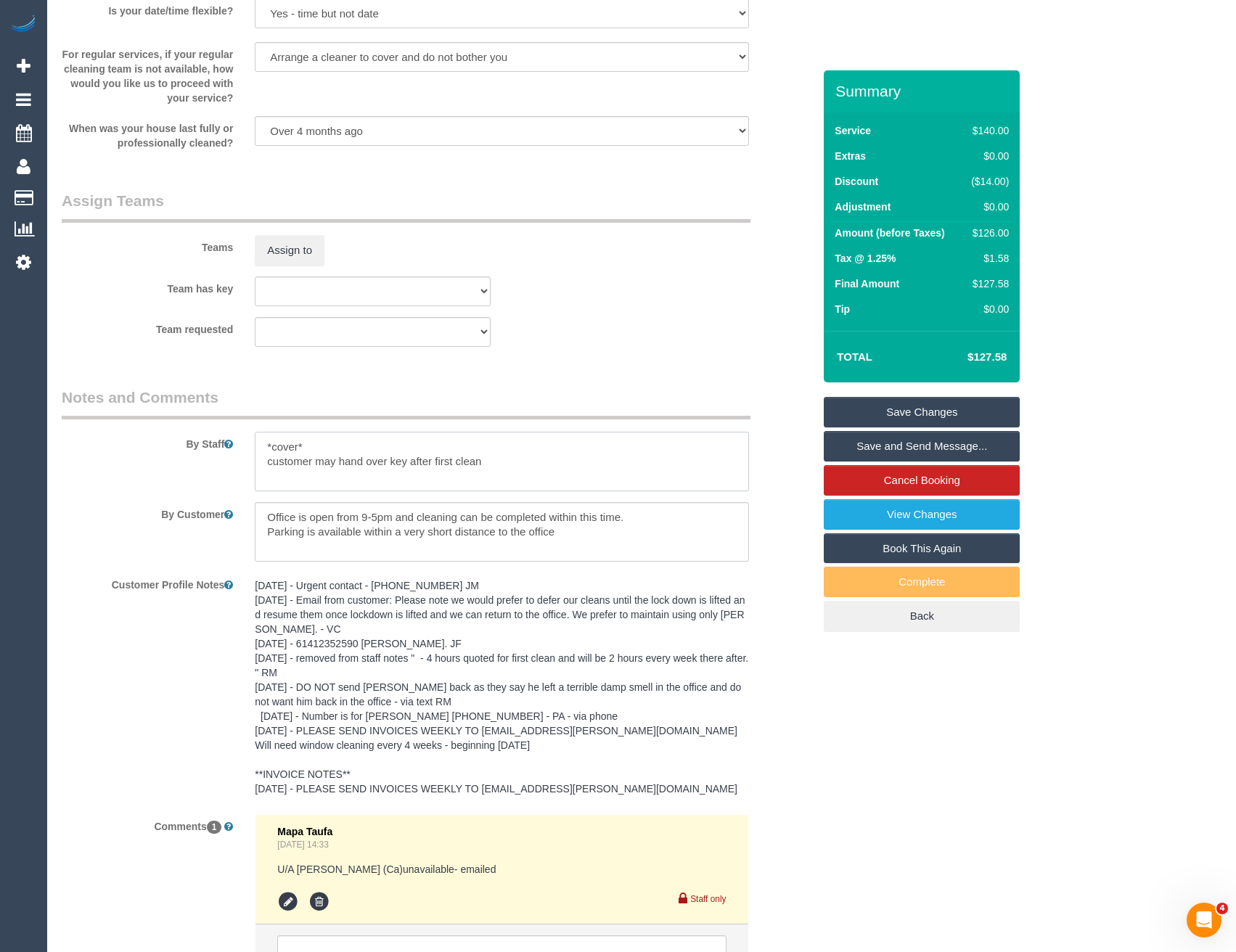
drag, startPoint x: 491, startPoint y: 462, endPoint x: 262, endPoint y: 464, distance: 229.0
click at [262, 464] on textarea at bounding box center [501, 461] width 493 height 59
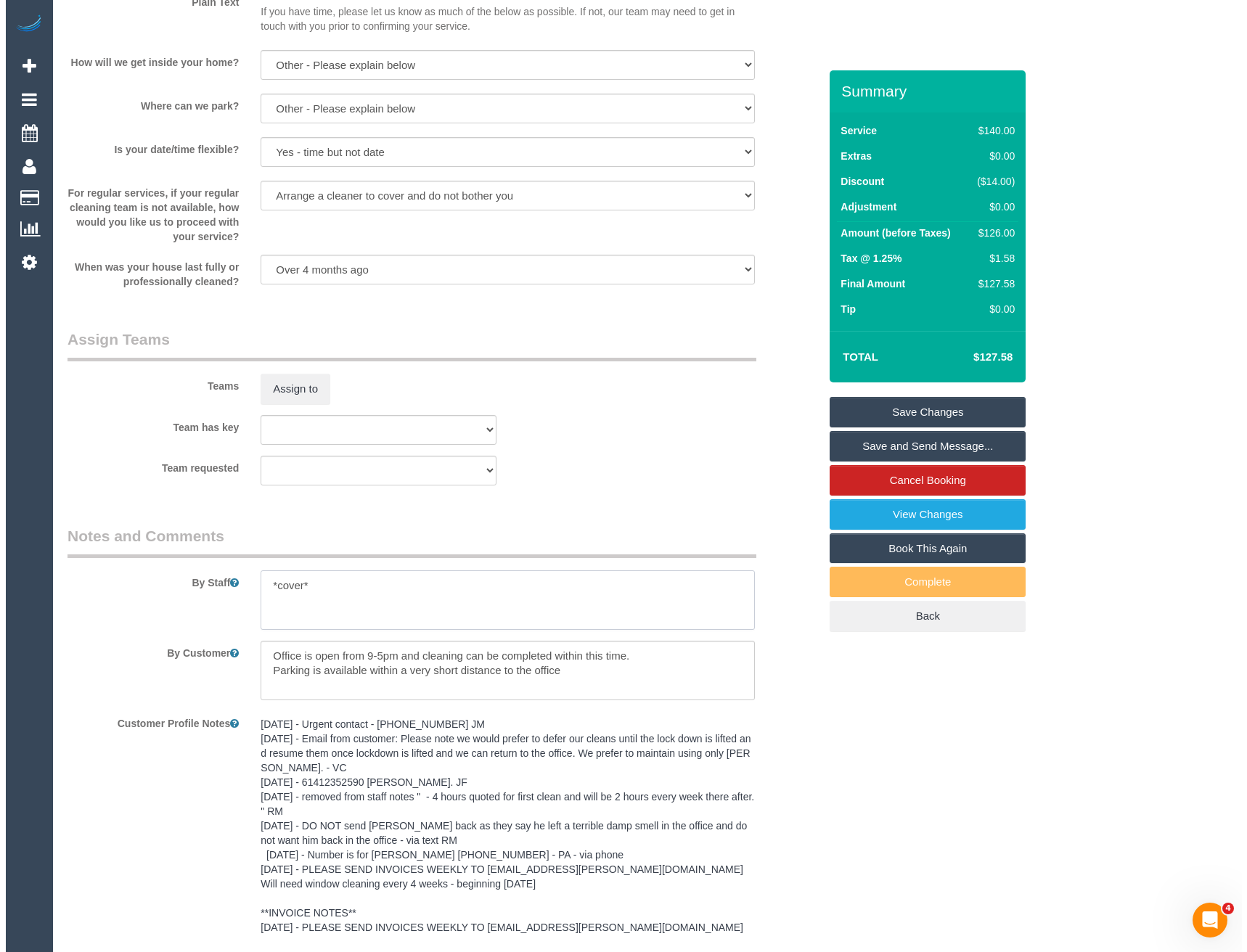
scroll to position [2031, 0]
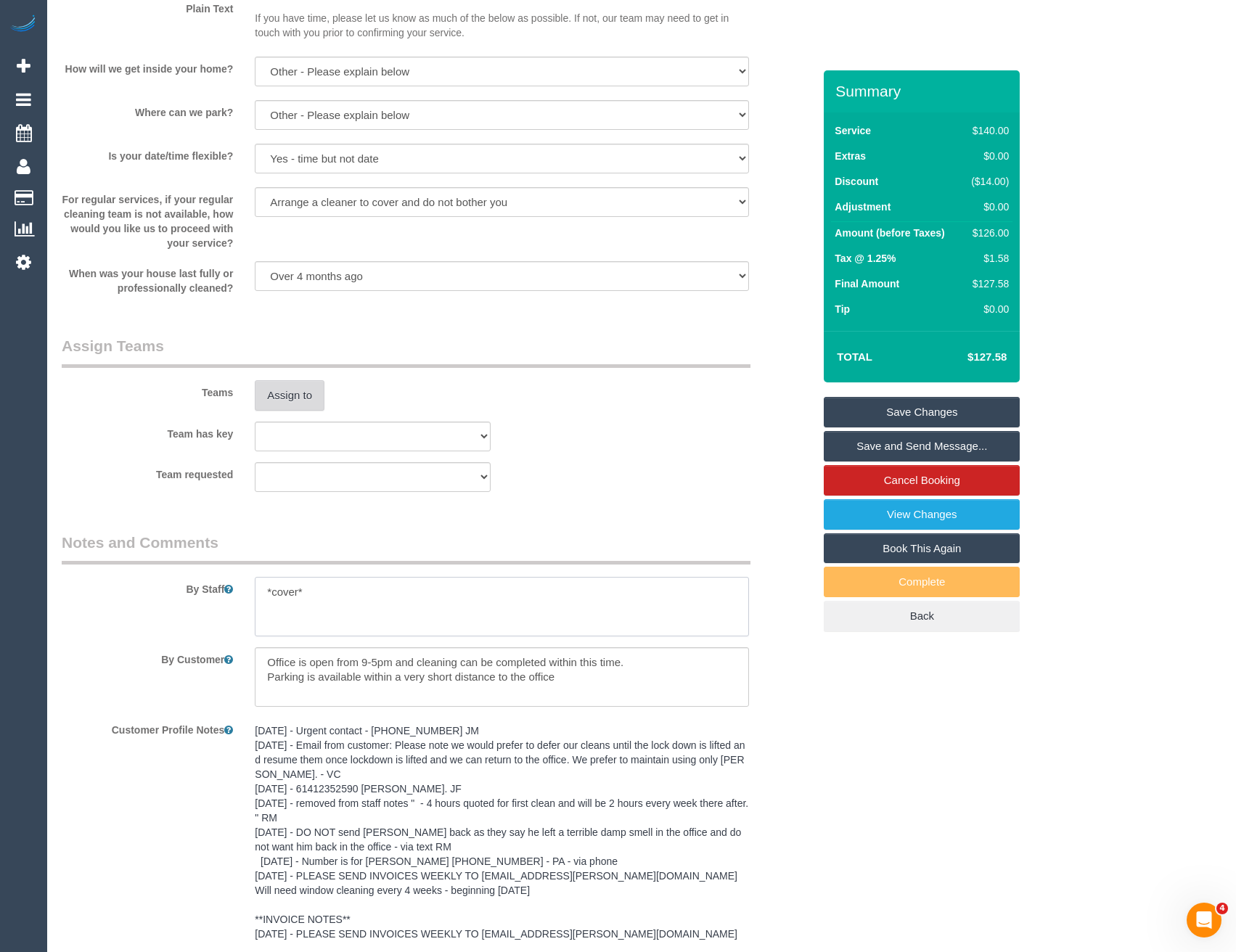
type textarea "*cover*"
click at [283, 388] on button "Assign to" at bounding box center [289, 395] width 69 height 31
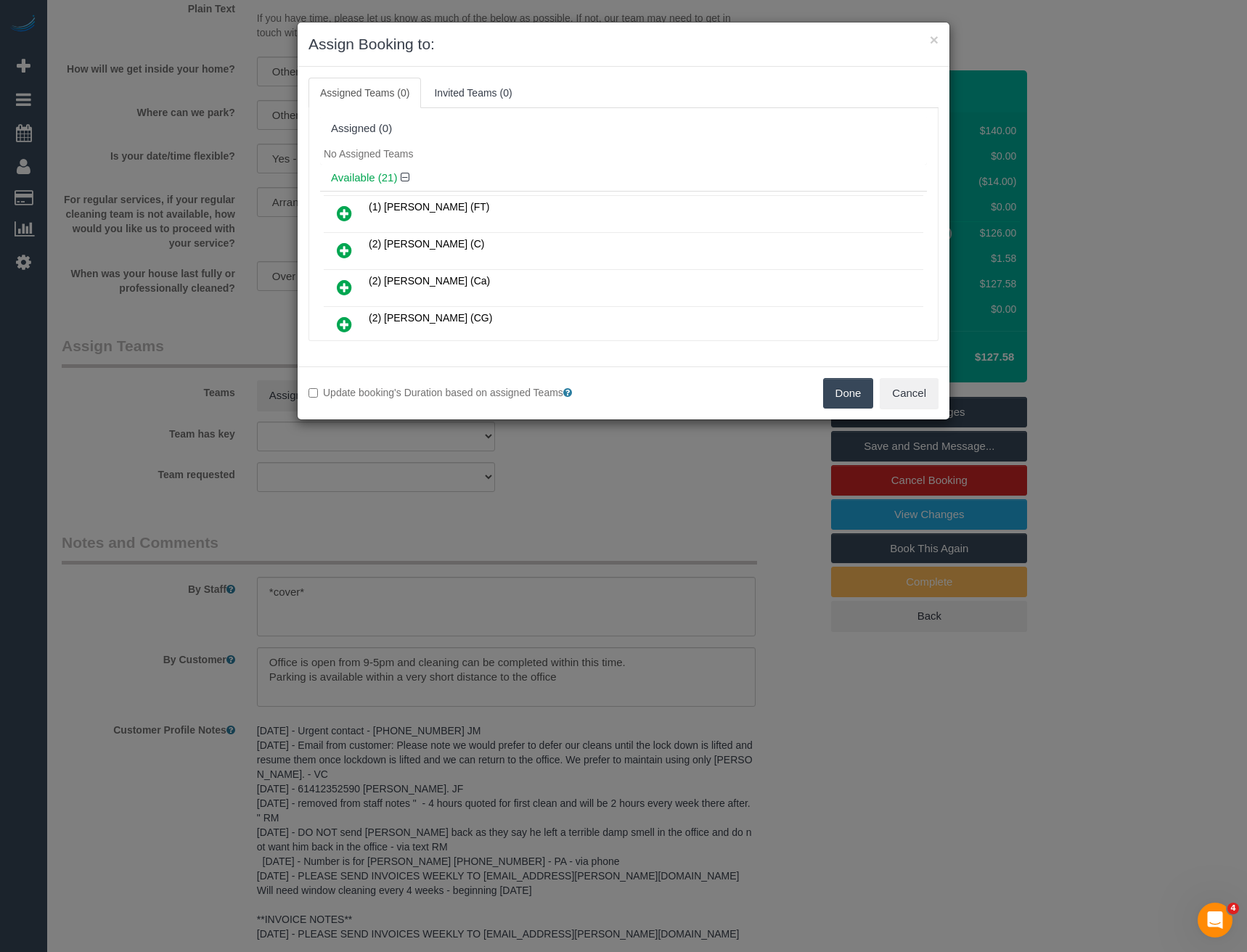
scroll to position [391, 0]
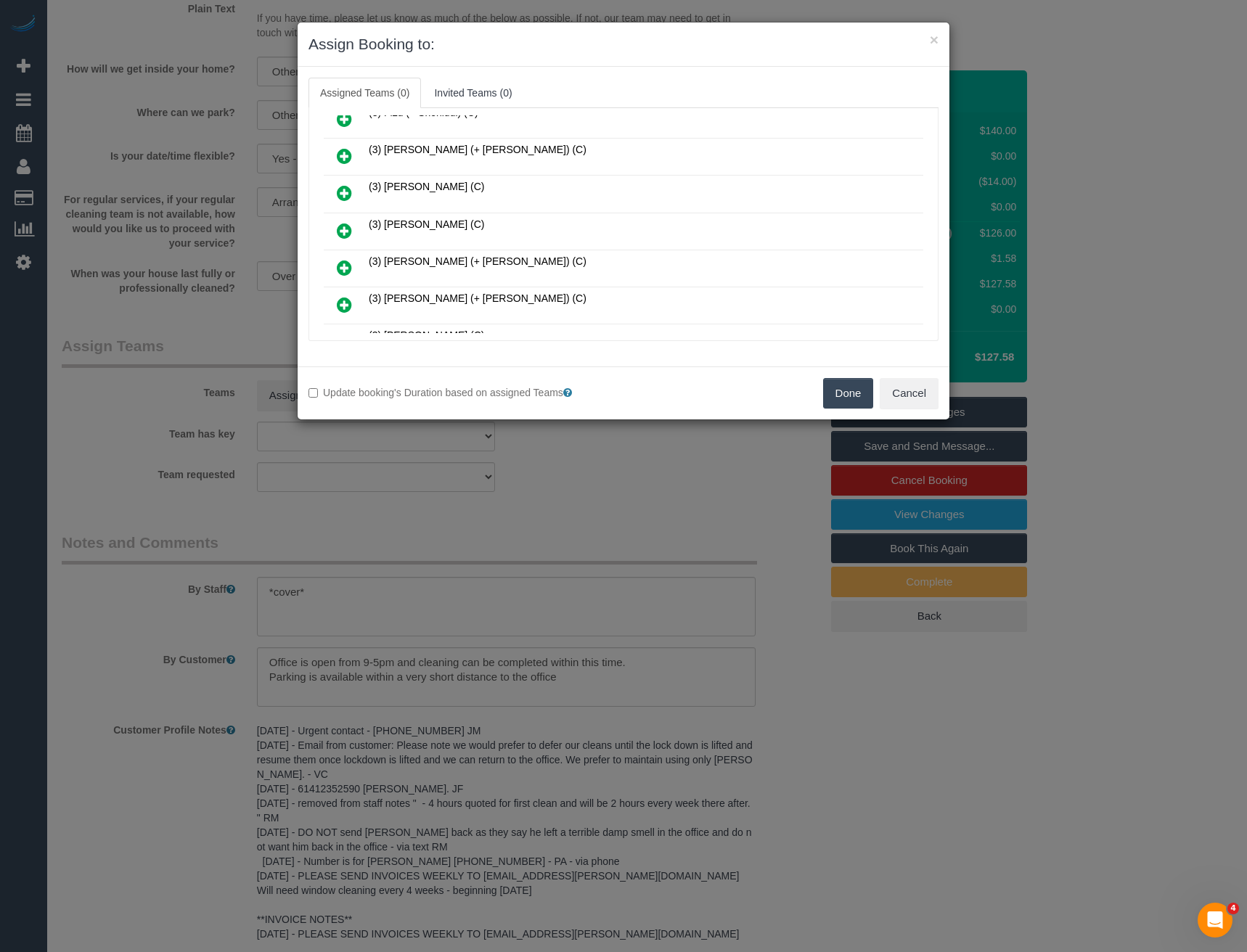
click at [344, 231] on icon at bounding box center [344, 231] width 15 height 18
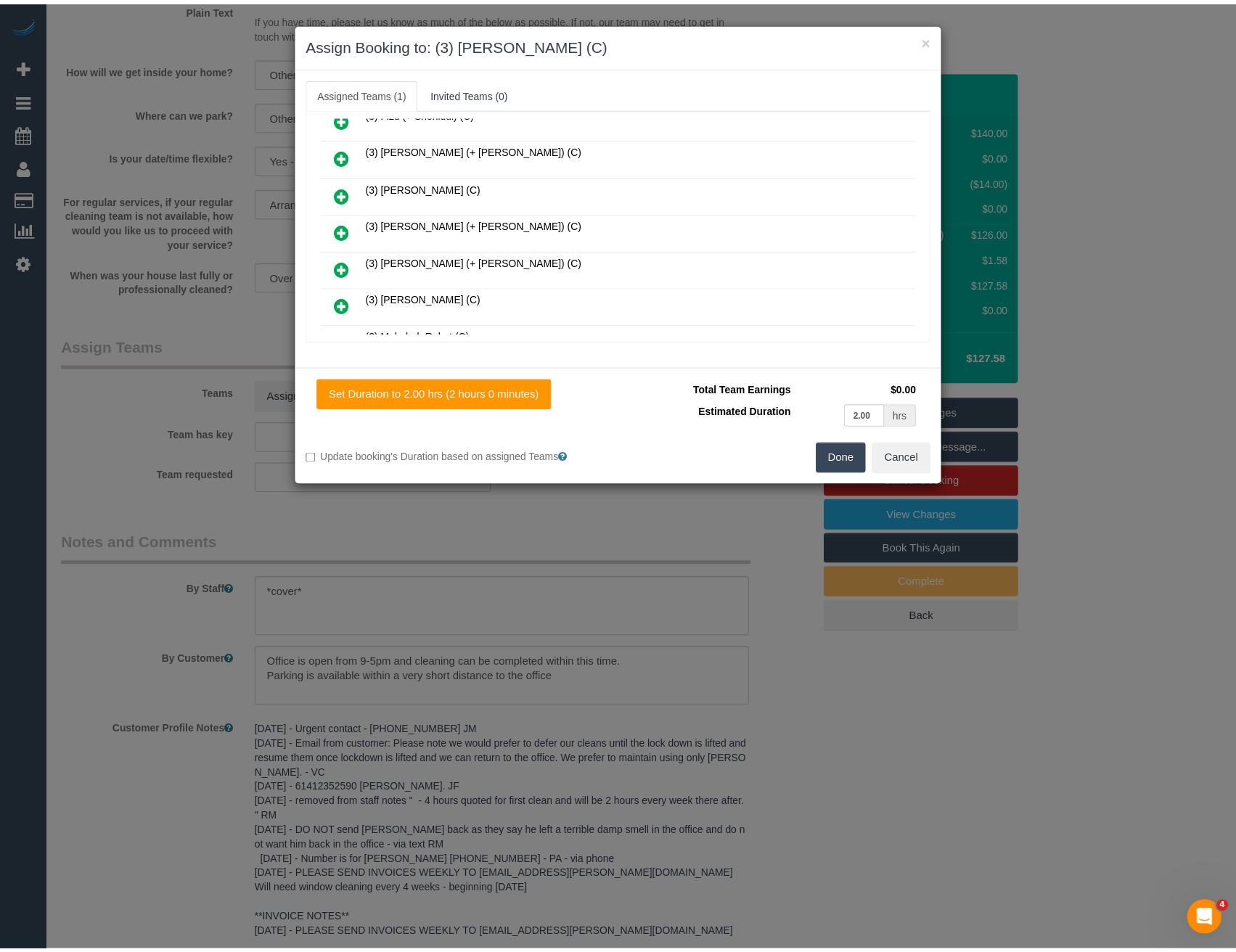
scroll to position [0, 0]
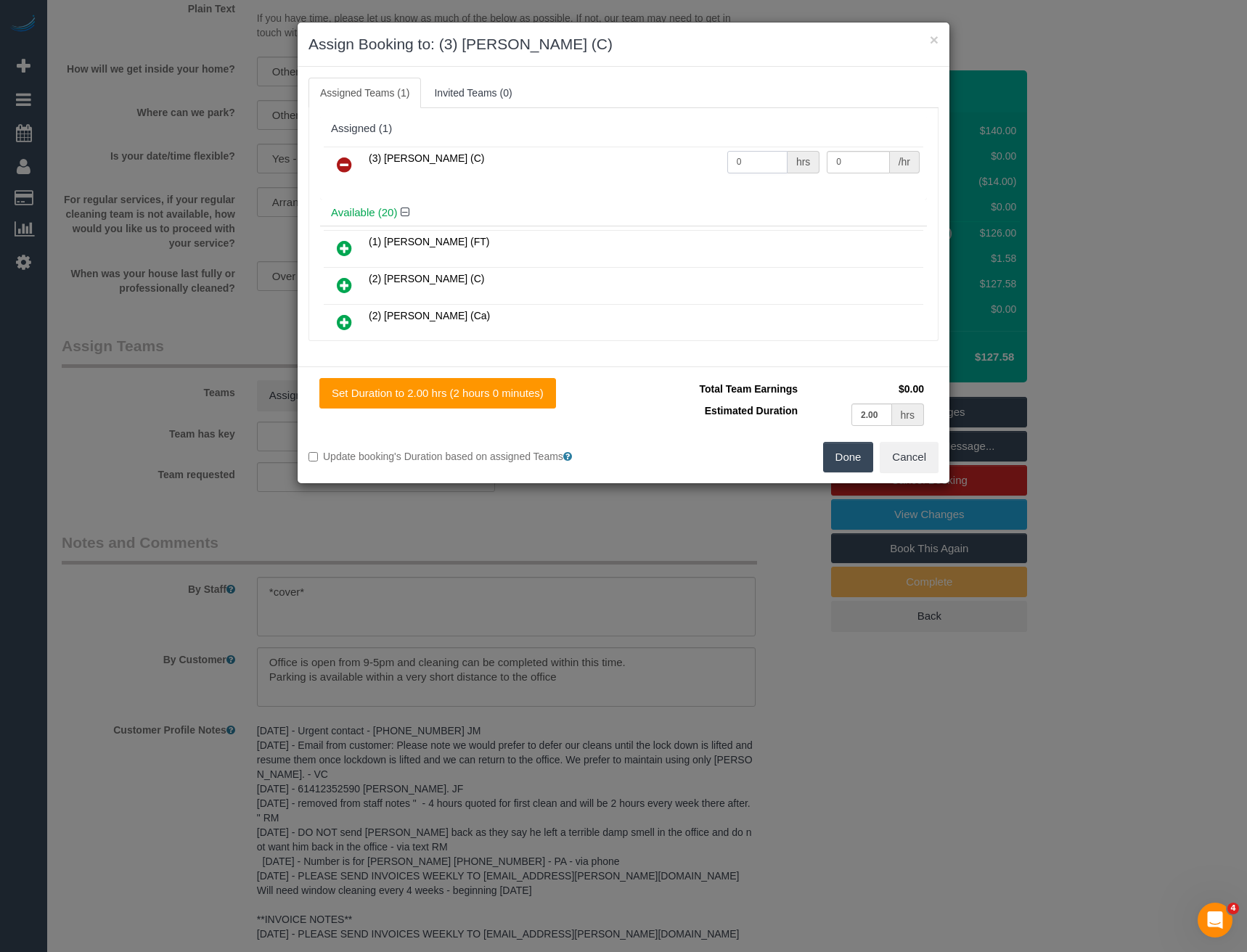
drag, startPoint x: 741, startPoint y: 159, endPoint x: 675, endPoint y: 161, distance: 66.0
click at [677, 162] on tr "(3) [PERSON_NAME] (C) 0 hrs 0 /hr" at bounding box center [624, 165] width 599 height 37
type input "2"
type input "35"
click at [849, 454] on button "Done" at bounding box center [849, 457] width 51 height 31
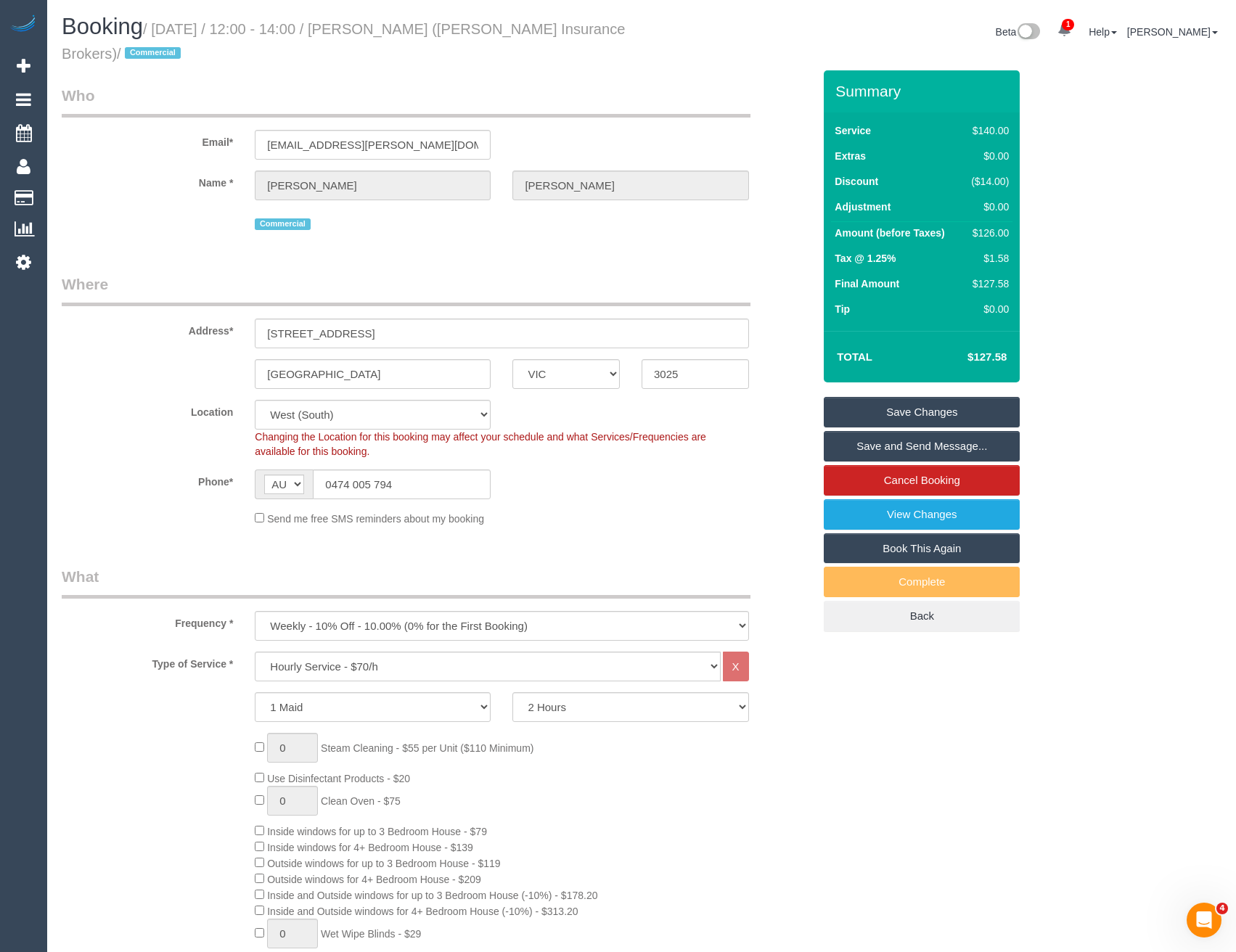
click at [890, 448] on link "Save and Send Message..." at bounding box center [922, 446] width 196 height 31
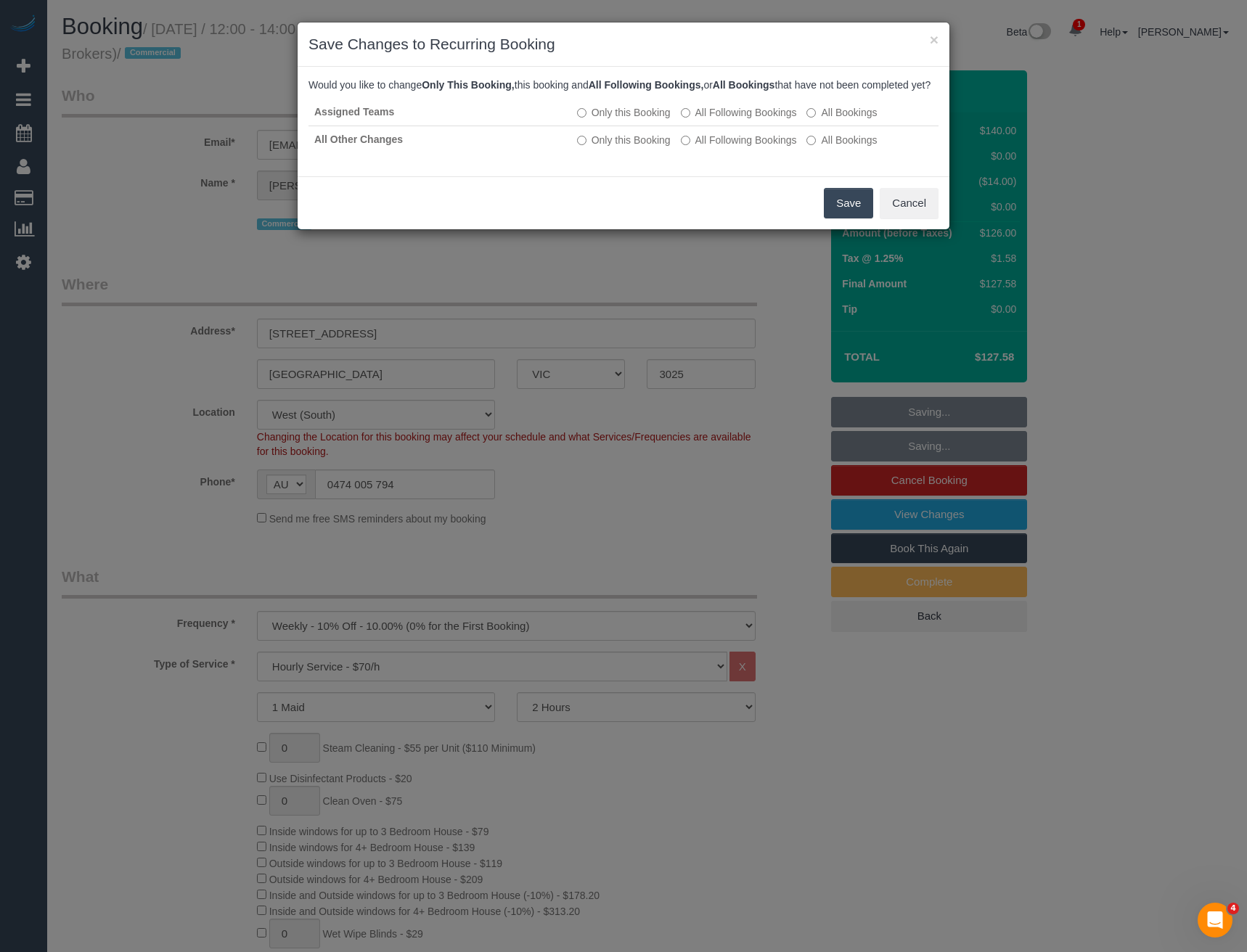
click at [836, 218] on button "Save" at bounding box center [849, 203] width 50 height 31
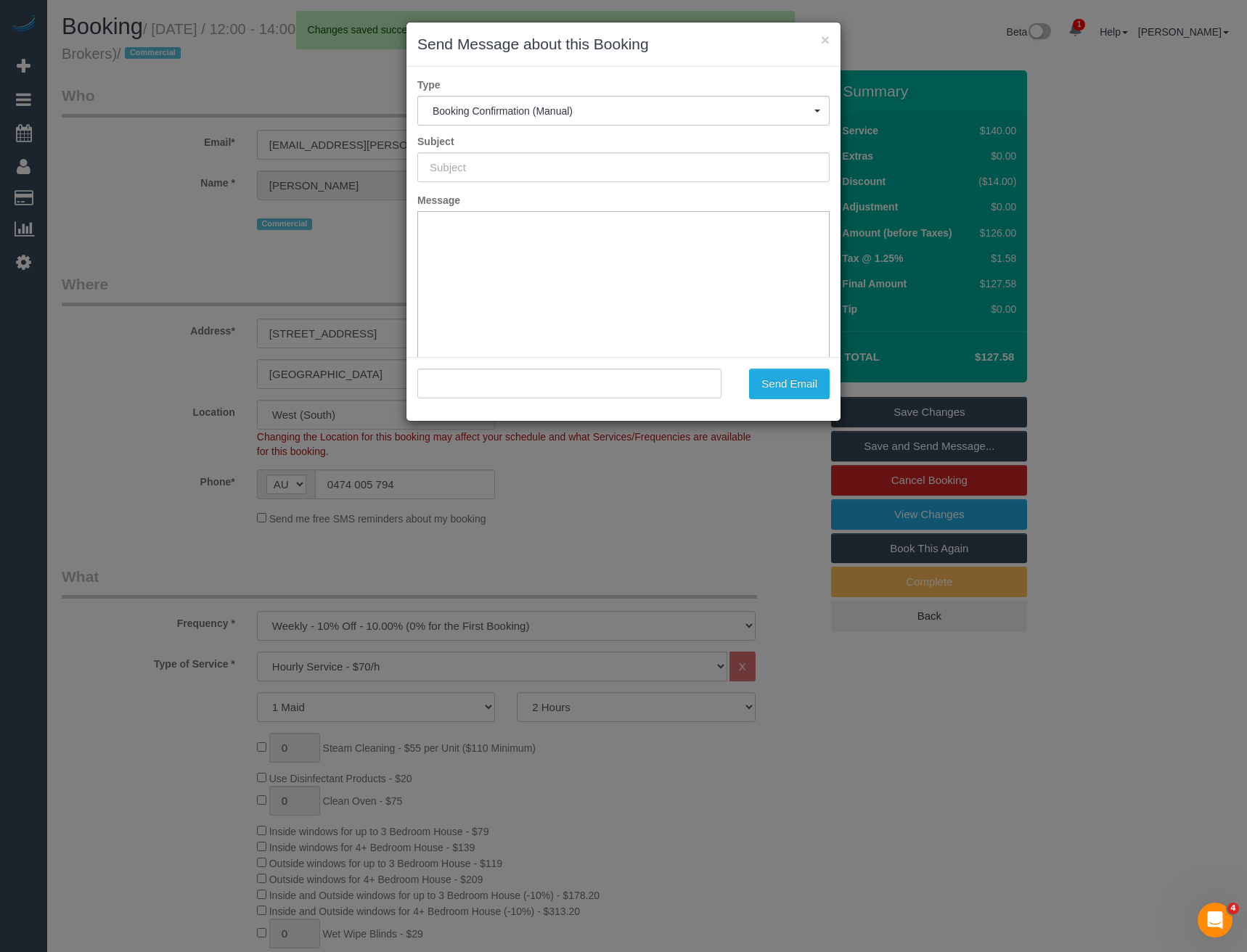
type input "Booking Confirmed"
type input ""[PERSON_NAME]" <[PERSON_NAME][EMAIL_ADDRESS][PERSON_NAME][DOMAIN_NAME]>"
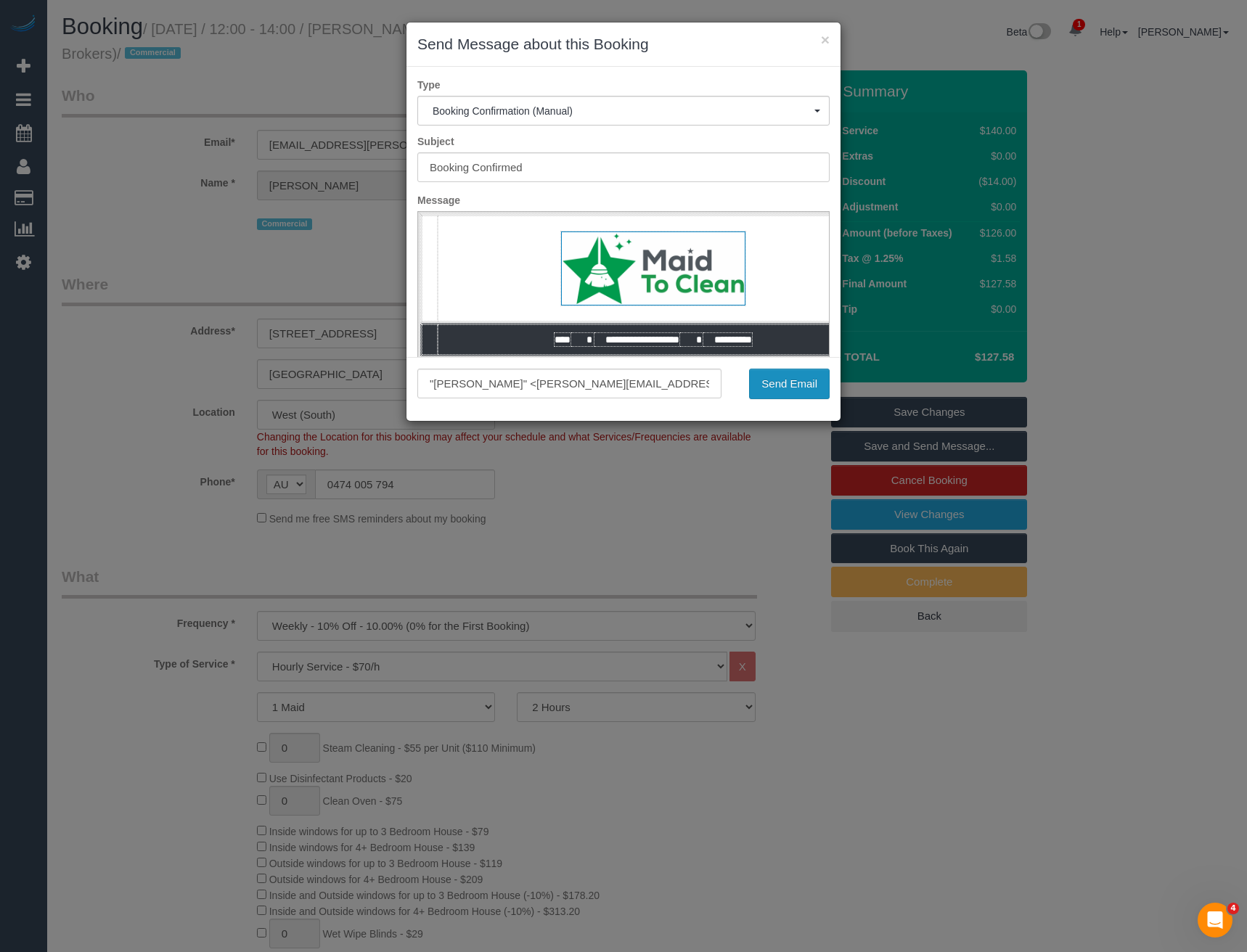
click at [784, 382] on button "Send Email" at bounding box center [789, 384] width 80 height 31
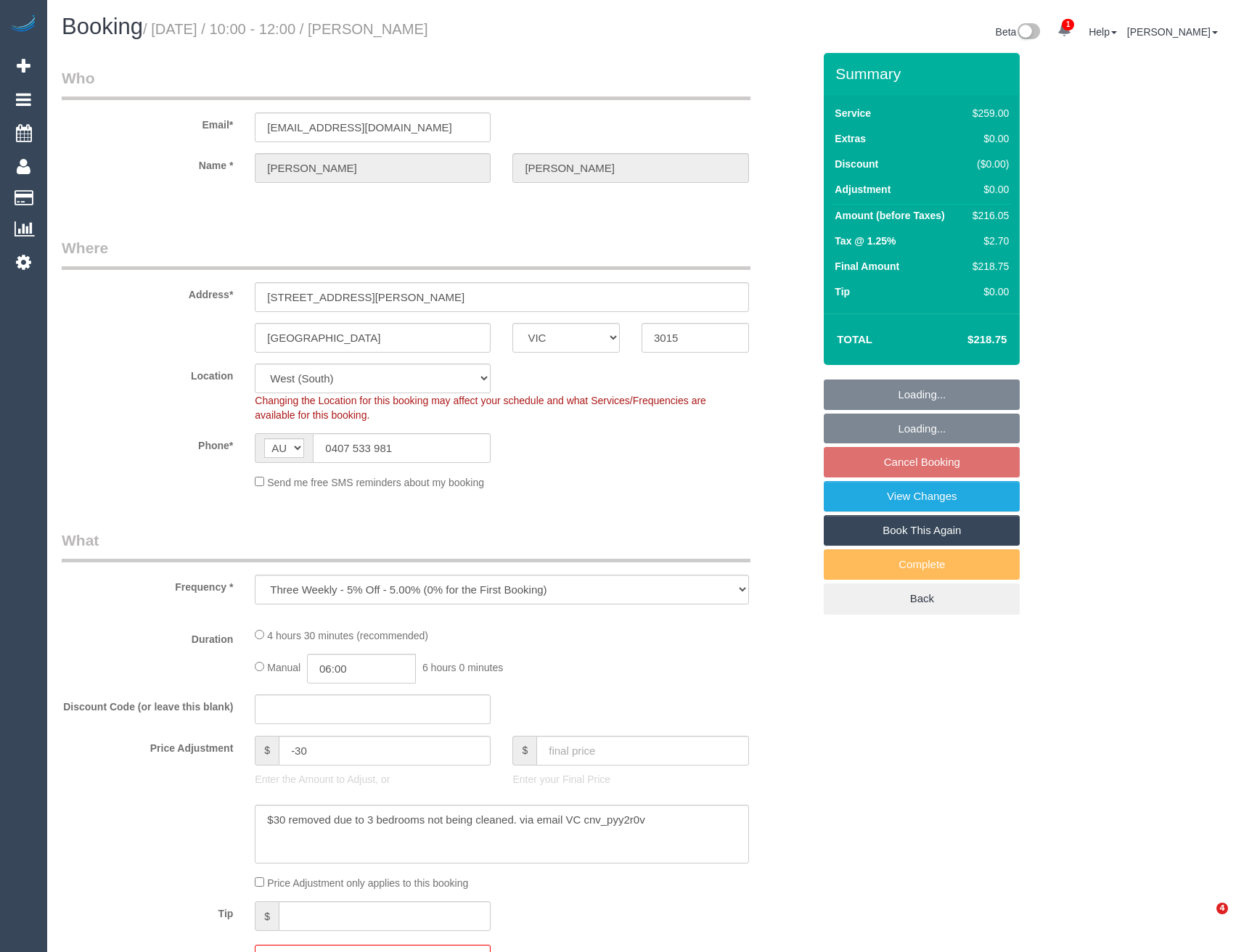
select select "VIC"
select select "string:stripe"
select select "object:539"
select select "number:27"
select select "number:14"
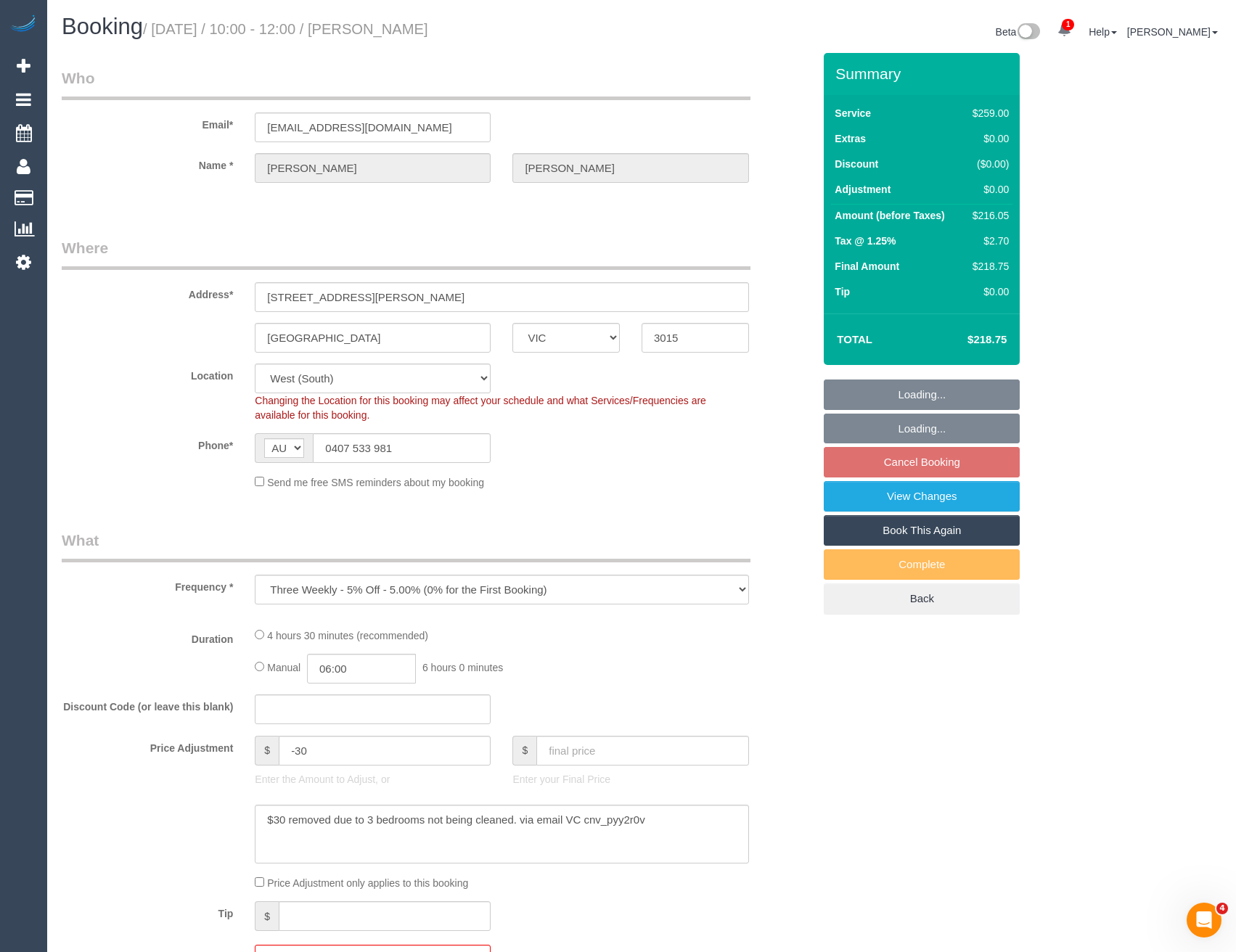
select select "number:19"
select select "number:22"
select select "number:33"
select select "number:13"
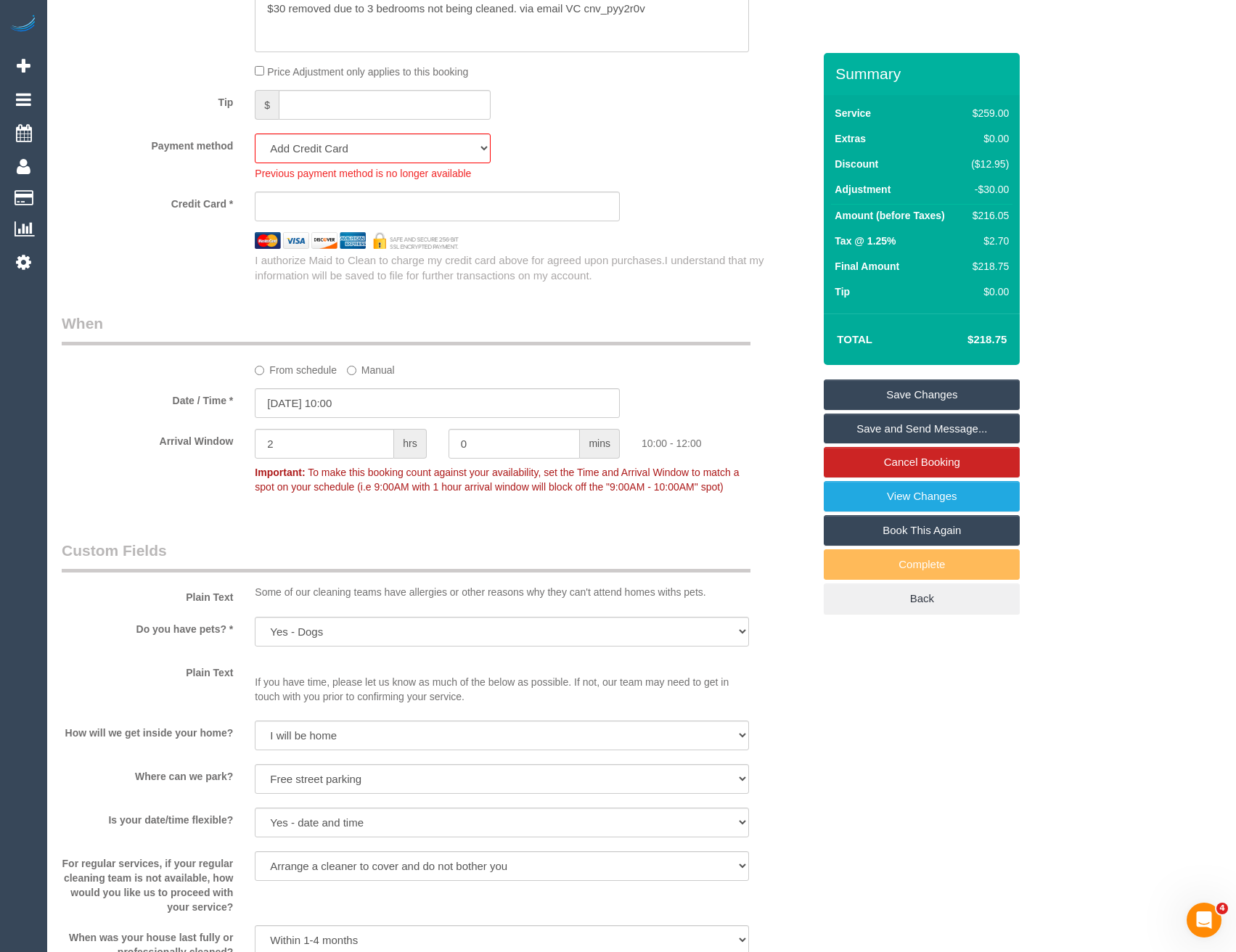
scroll to position [1451, 0]
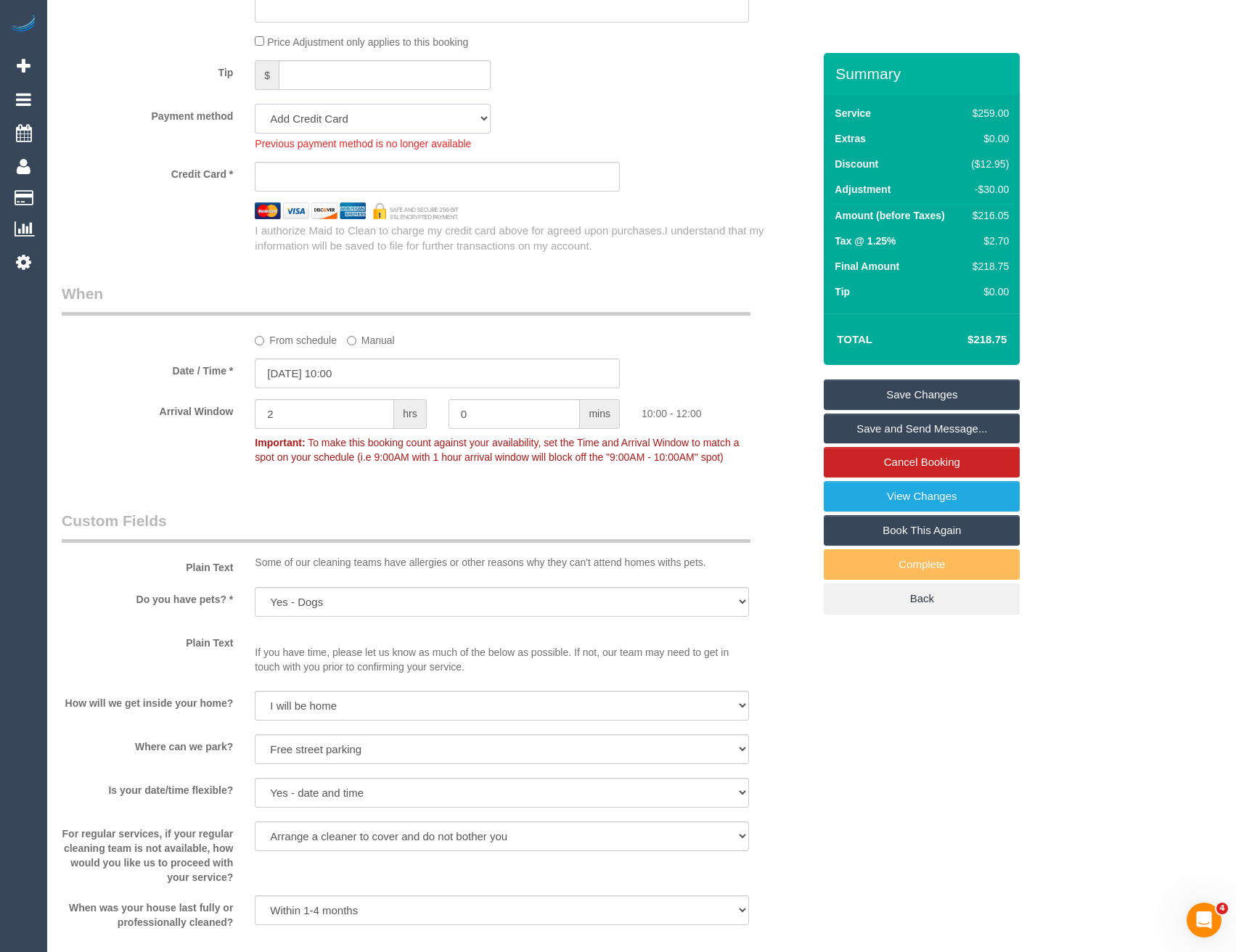
click at [349, 120] on select "Mastercard - 5805 - 04/2028 (Default) Add Credit Card ─────────────── Cash Chec…" at bounding box center [373, 118] width 236 height 30
select select "string:stripe-pm_1Rum0u2GScqysDRVImXO6gB0"
click at [255, 104] on select "Mastercard - 5805 - 04/2028 (Default) Add Credit Card ─────────────── Cash Chec…" at bounding box center [373, 118] width 236 height 30
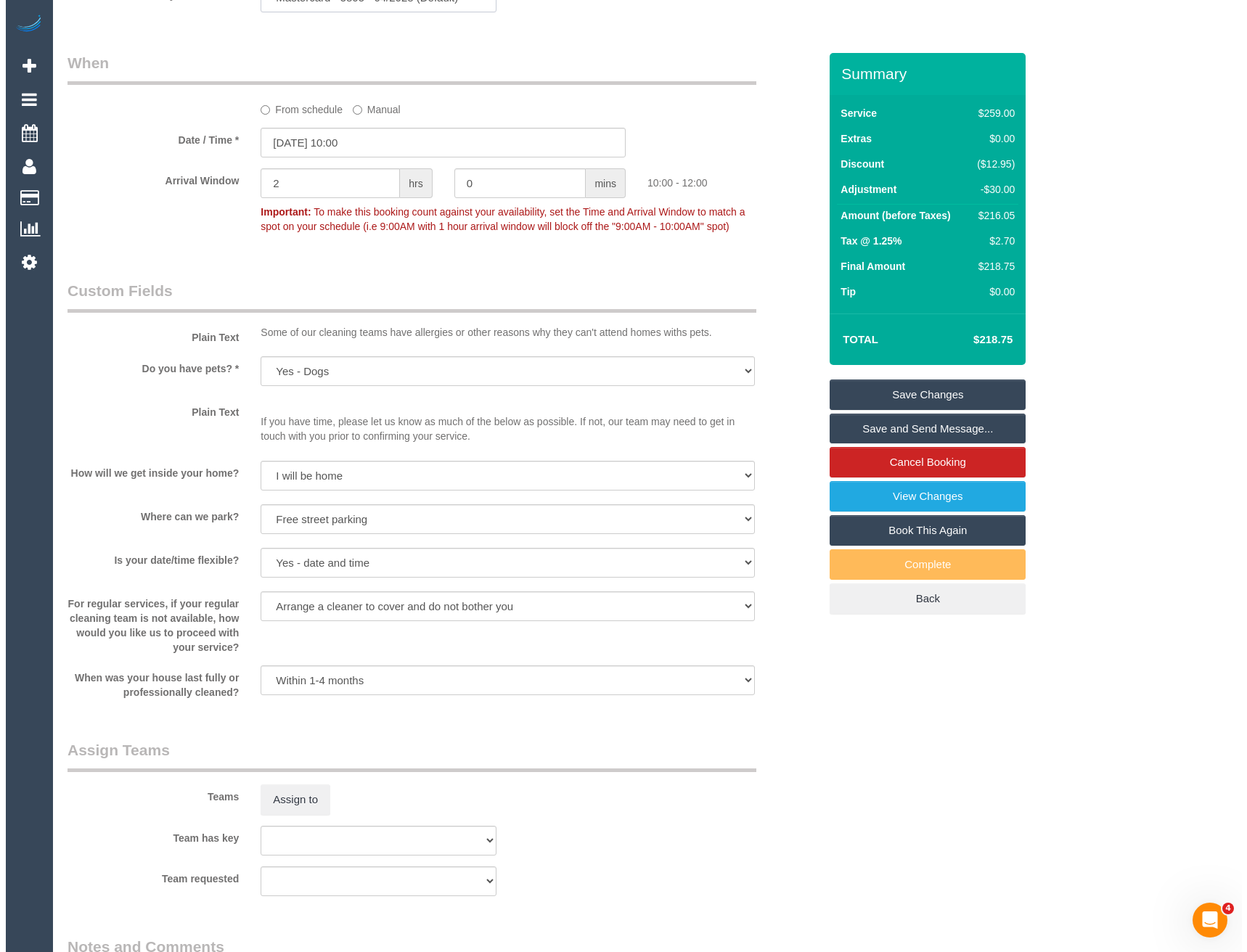
scroll to position [1814, 0]
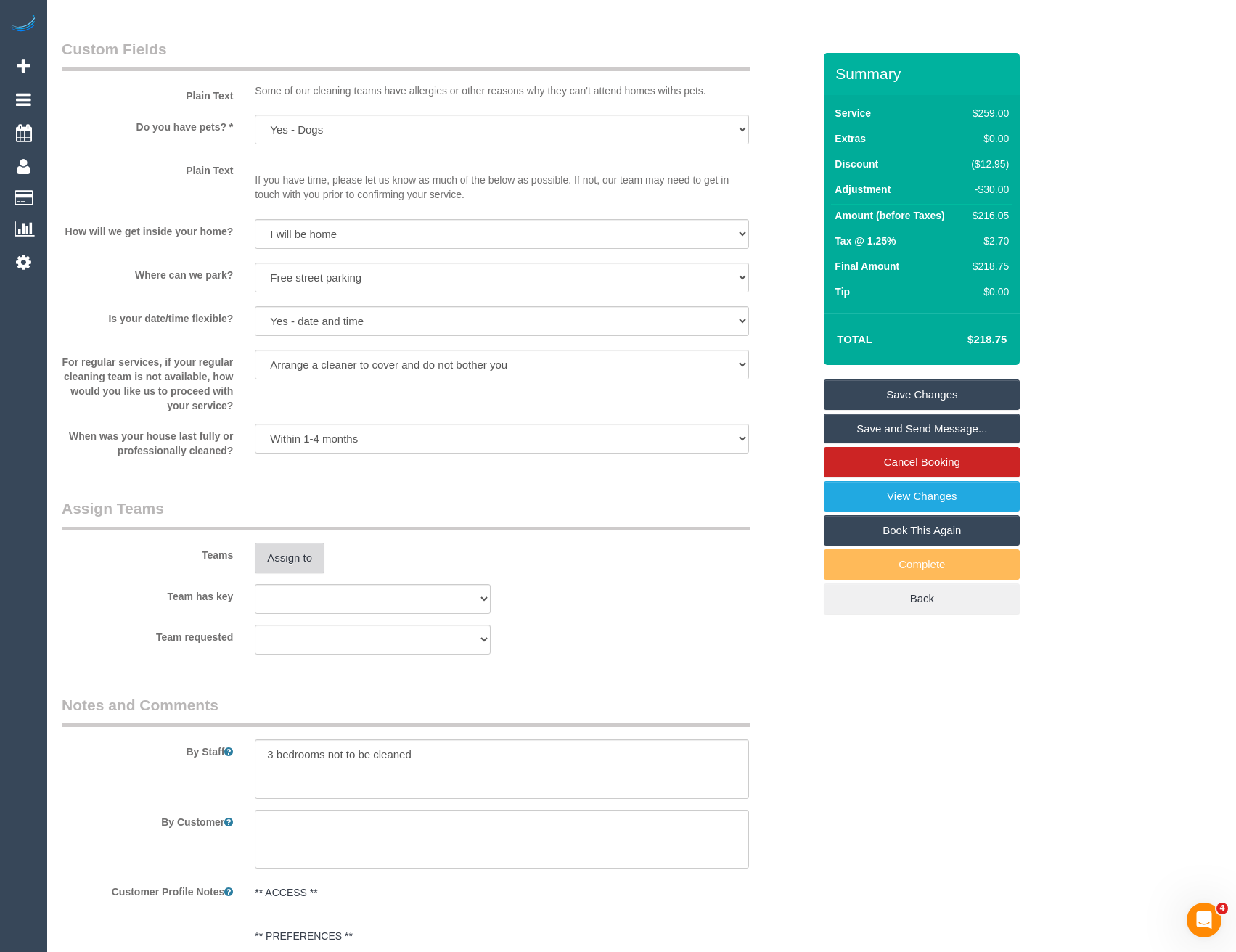
click at [289, 549] on button "Assign to" at bounding box center [289, 558] width 69 height 31
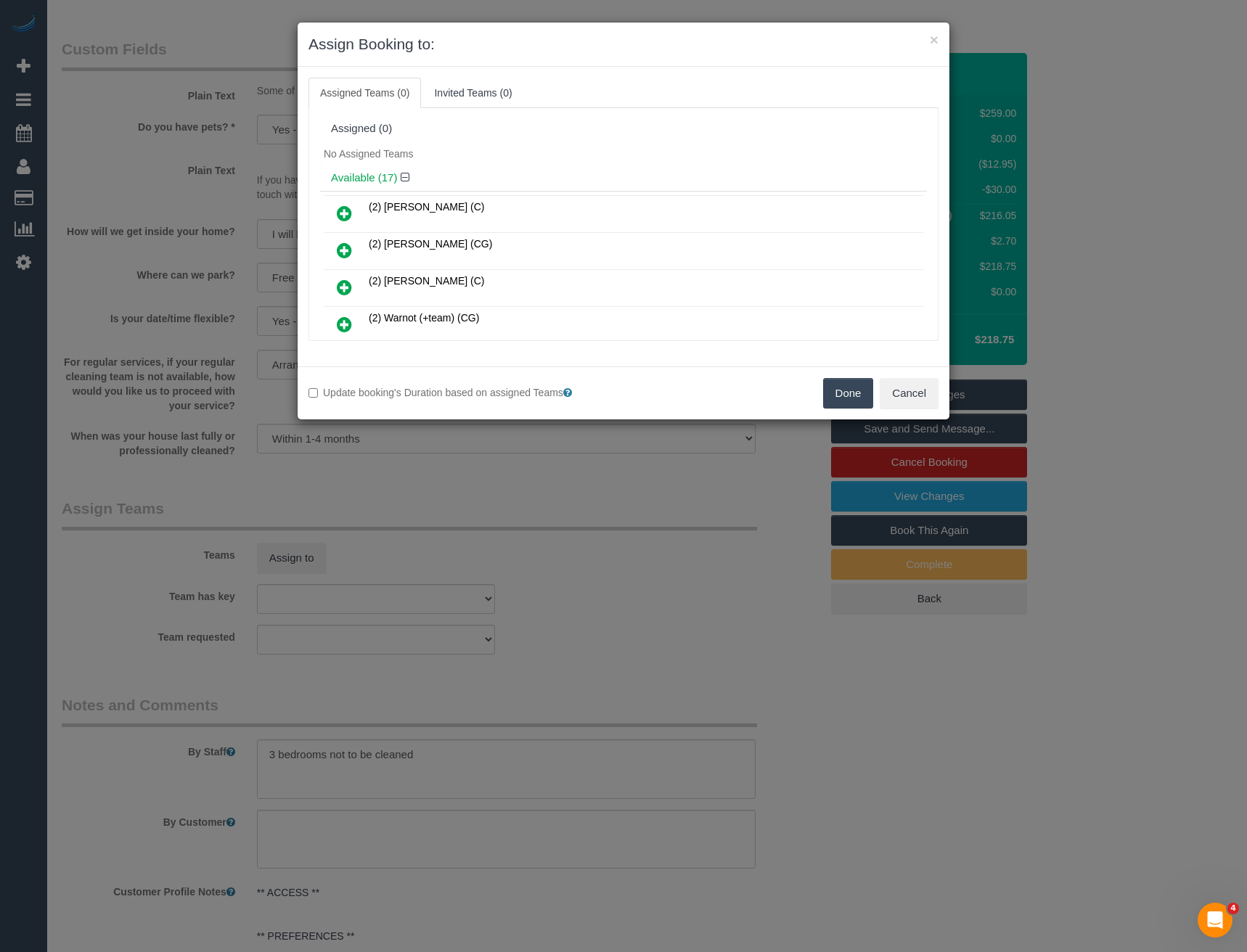
scroll to position [243, 0]
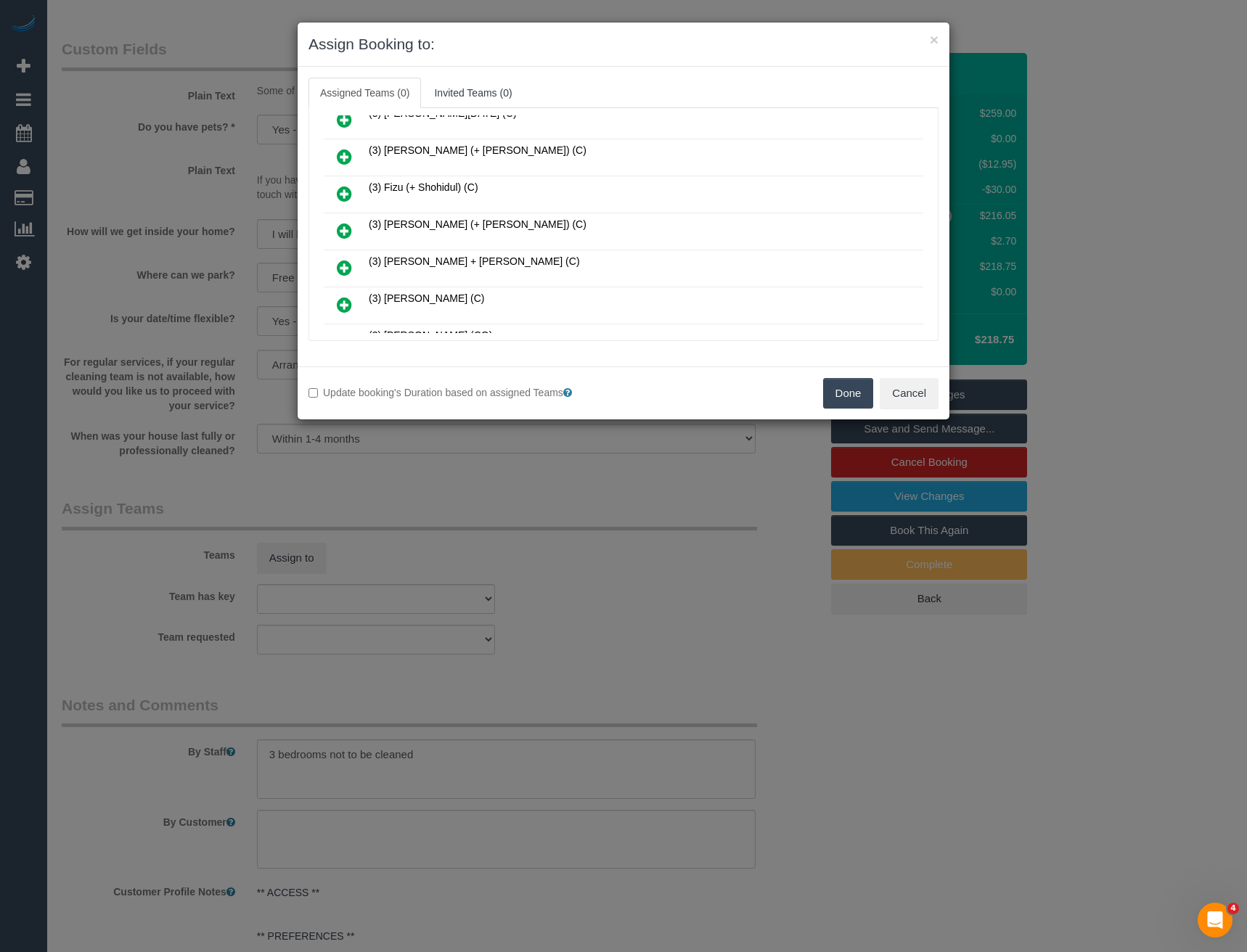
click at [345, 224] on icon at bounding box center [344, 231] width 15 height 18
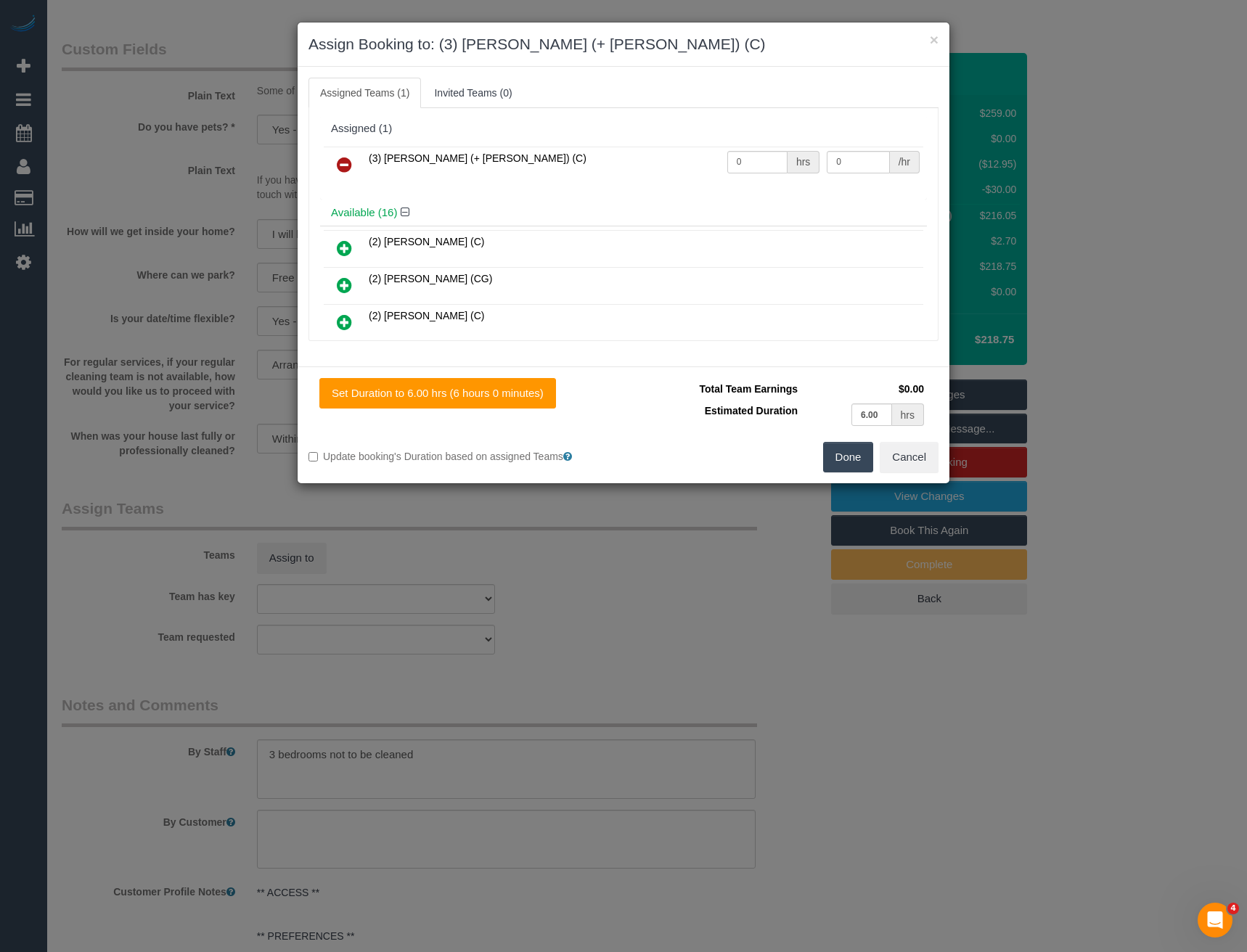
scroll to position [389, 0]
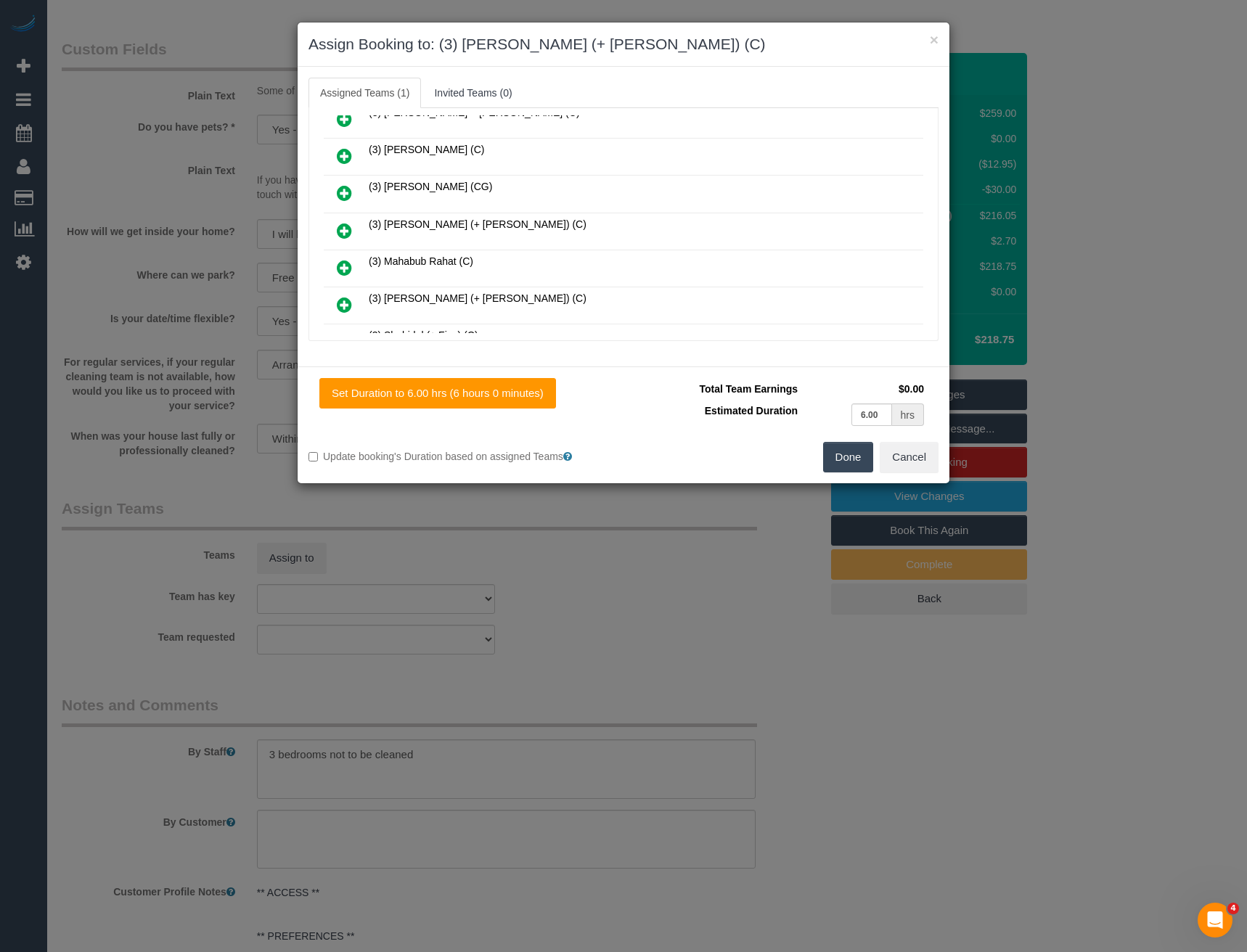
click at [341, 228] on icon at bounding box center [344, 231] width 15 height 18
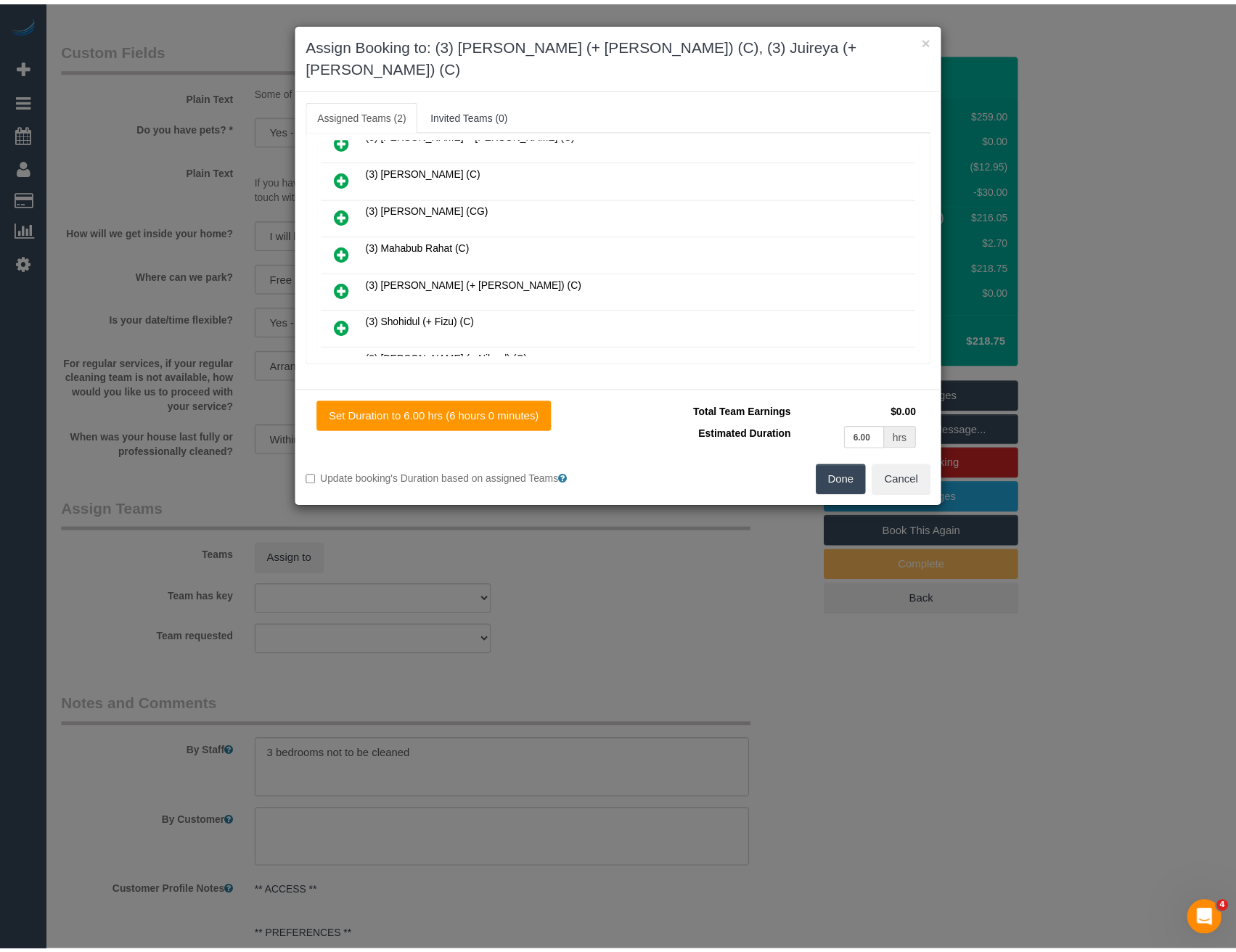
scroll to position [0, 0]
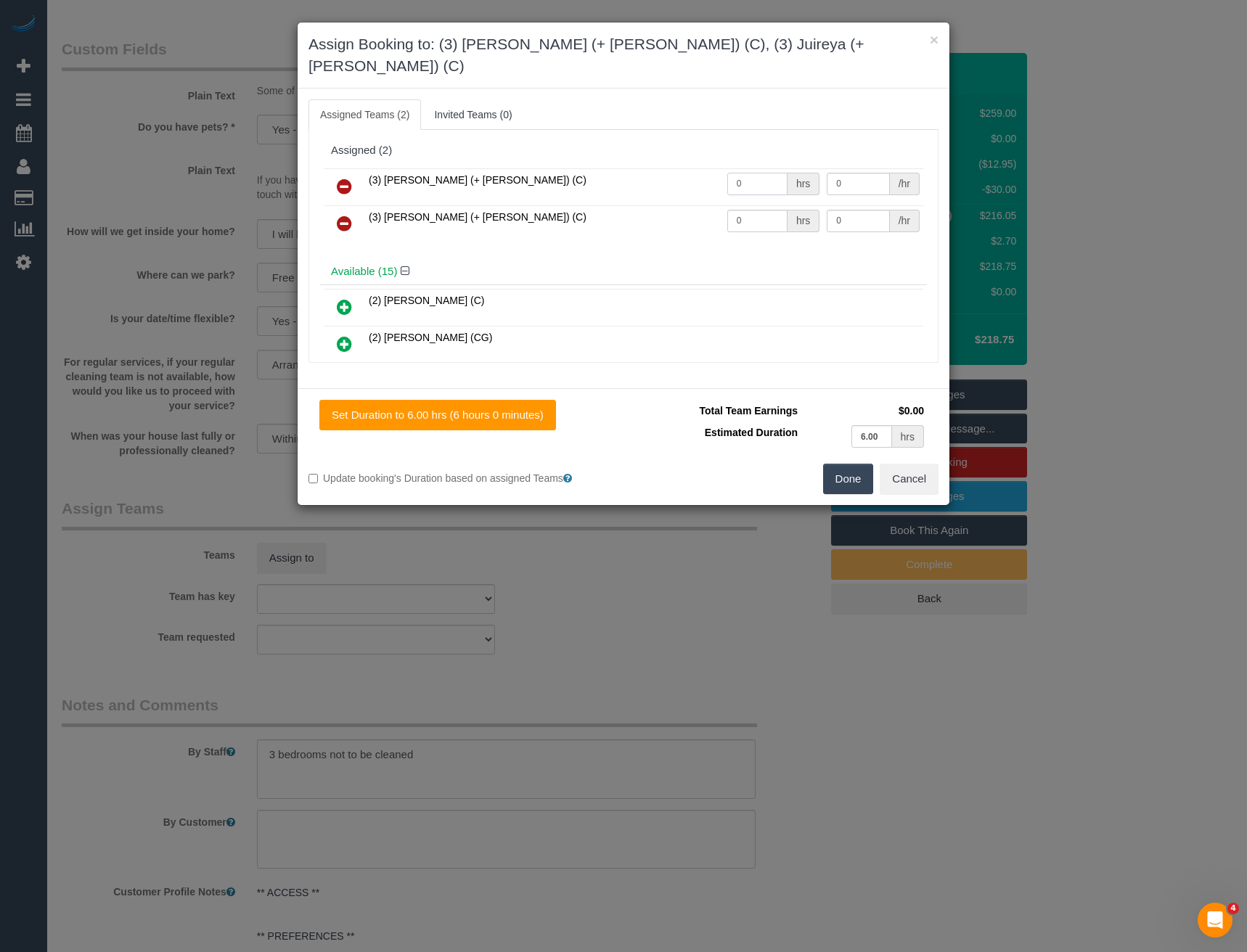
drag, startPoint x: 742, startPoint y: 169, endPoint x: 645, endPoint y: 167, distance: 97.0
click at [664, 169] on tr "(3) [PERSON_NAME] (+ [PERSON_NAME]) (C) 0 hrs 0 /hr" at bounding box center [624, 186] width 599 height 37
type input "1"
type input "67.5"
drag, startPoint x: 748, startPoint y: 195, endPoint x: 705, endPoint y: 196, distance: 43.0
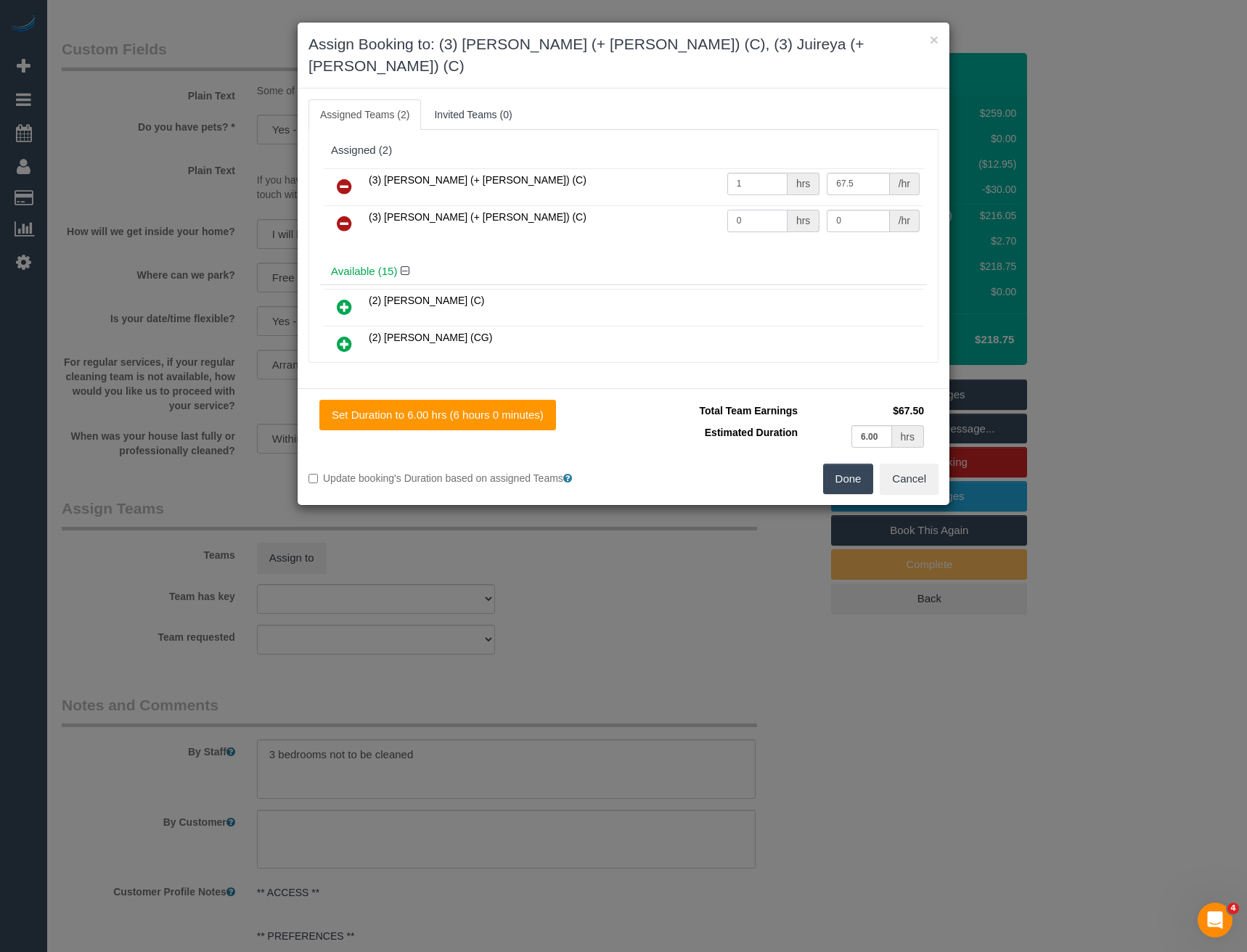
click at [707, 205] on tr "(3) [PERSON_NAME] (+ [PERSON_NAME]) (C) 0 hrs 0 /hr" at bounding box center [624, 224] width 599 height 37
type input "1"
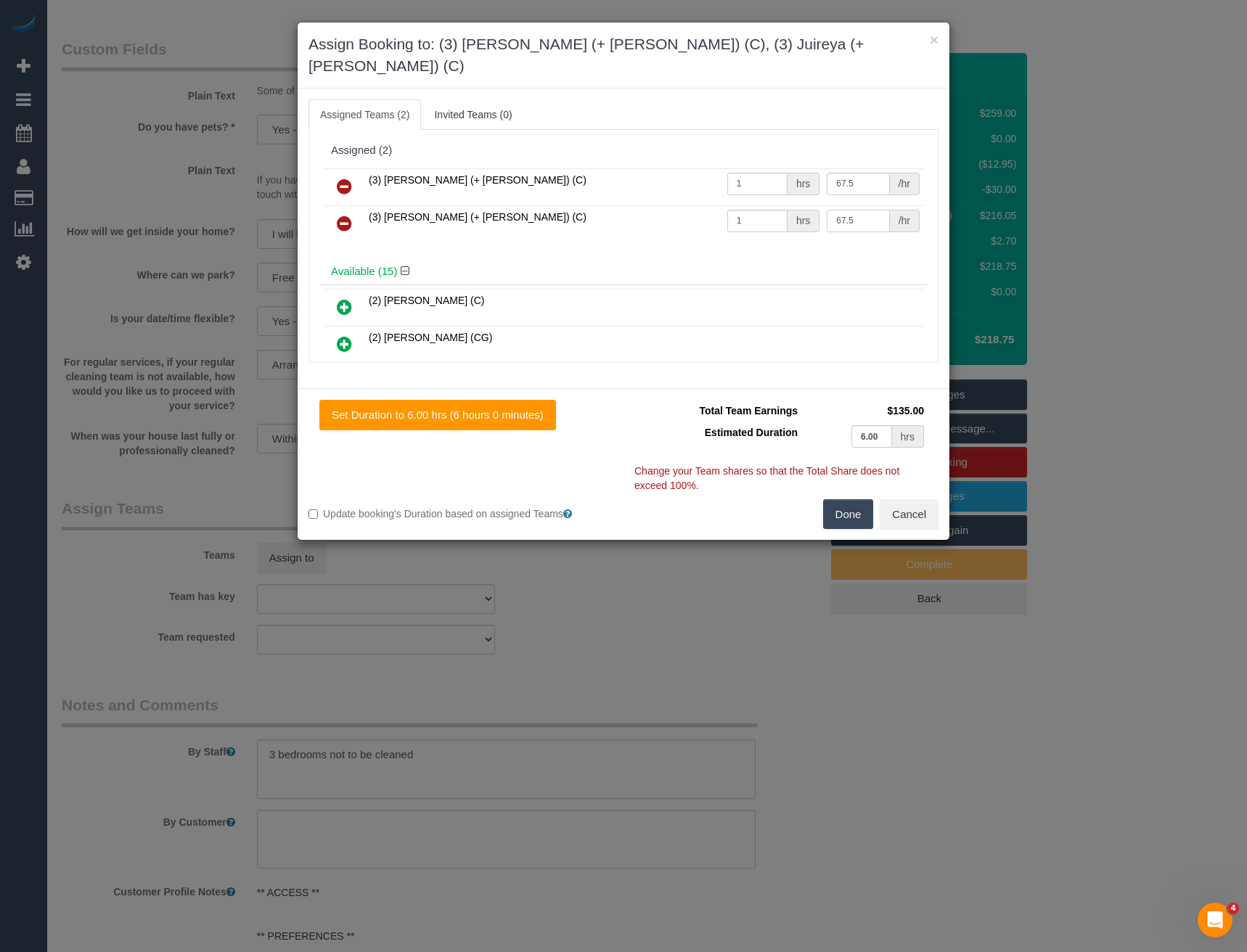
type input "67.5"
click at [842, 499] on button "Done" at bounding box center [849, 514] width 51 height 31
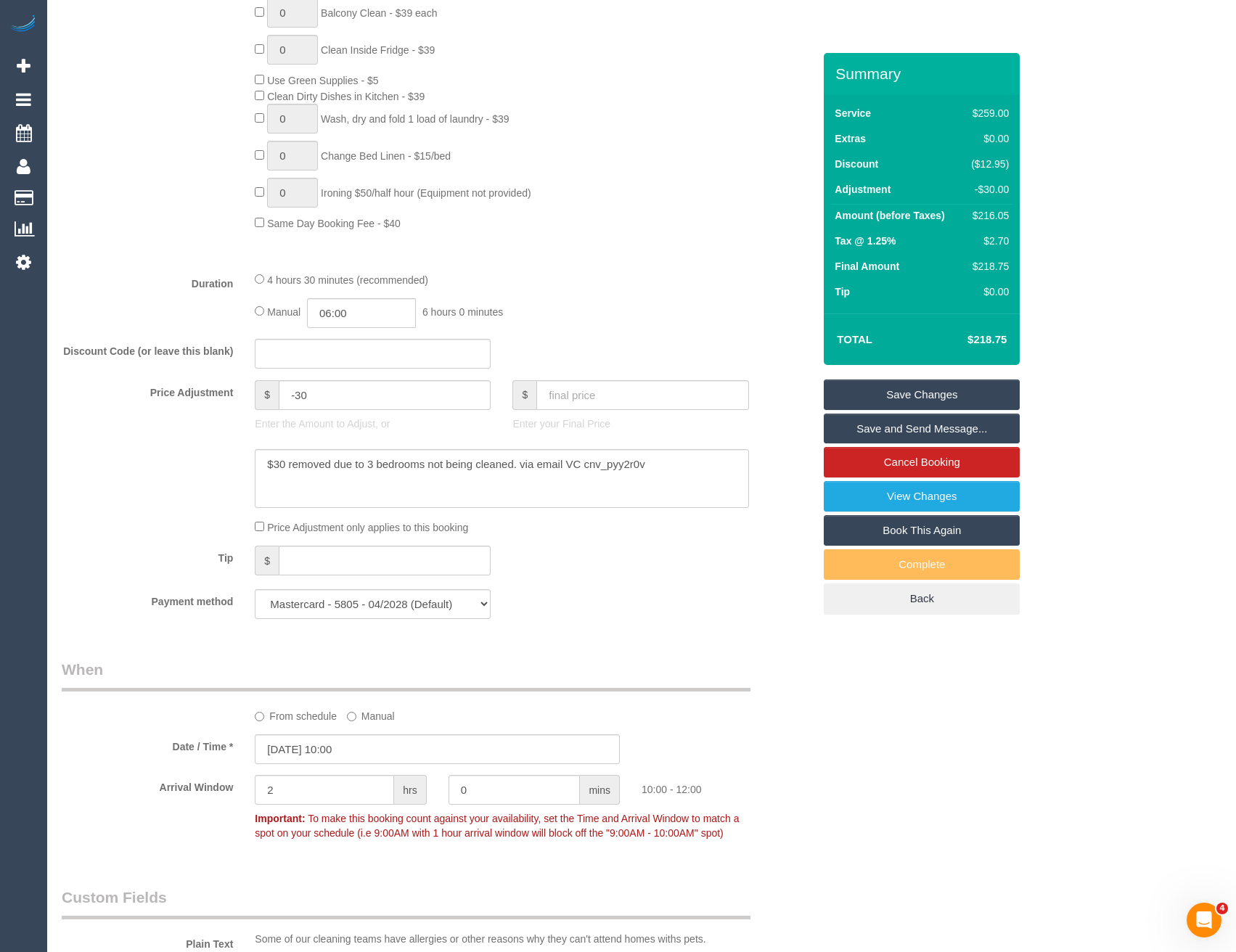
scroll to position [880, 0]
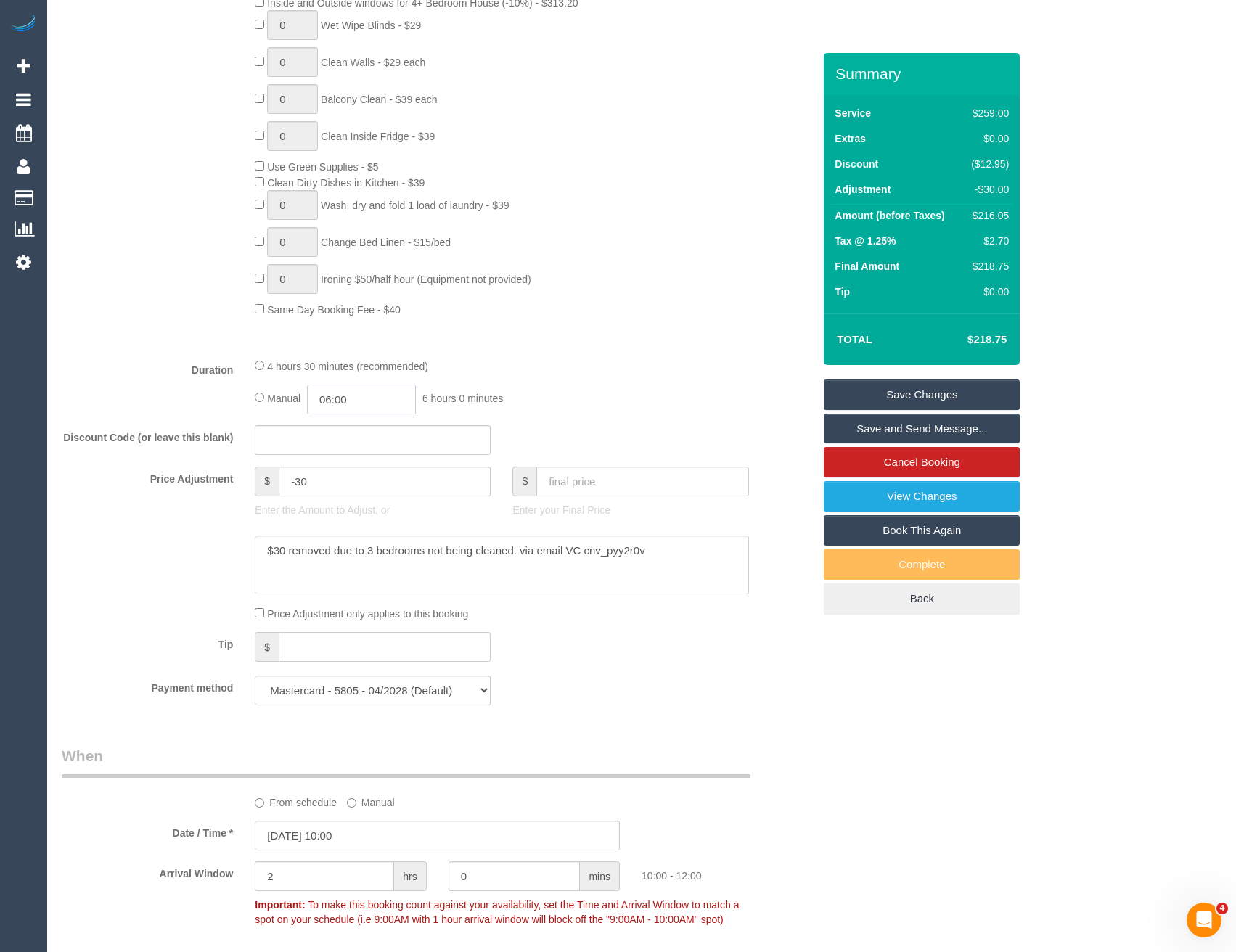
click at [373, 399] on input "06:00" at bounding box center [361, 399] width 109 height 30
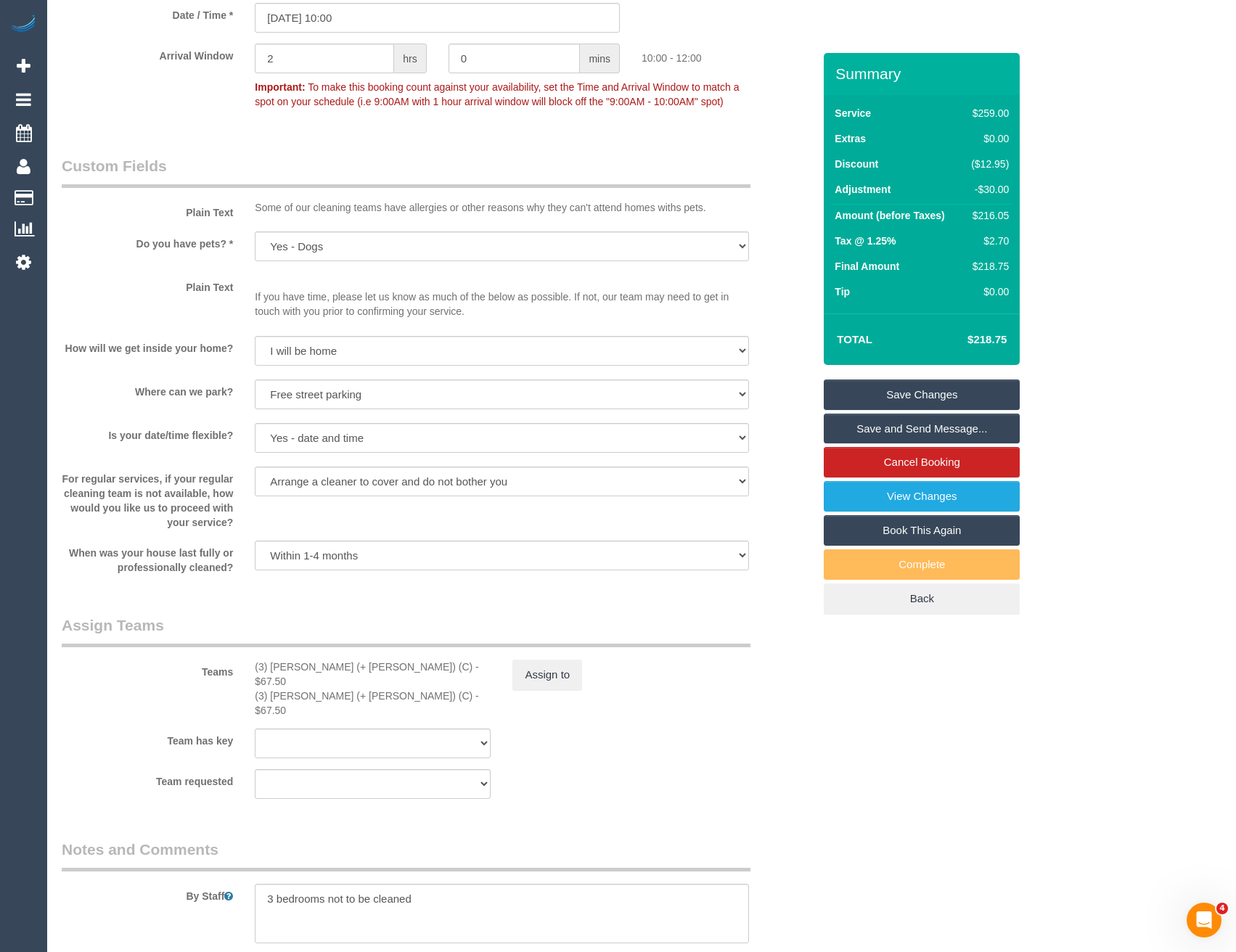
scroll to position [1750, 0]
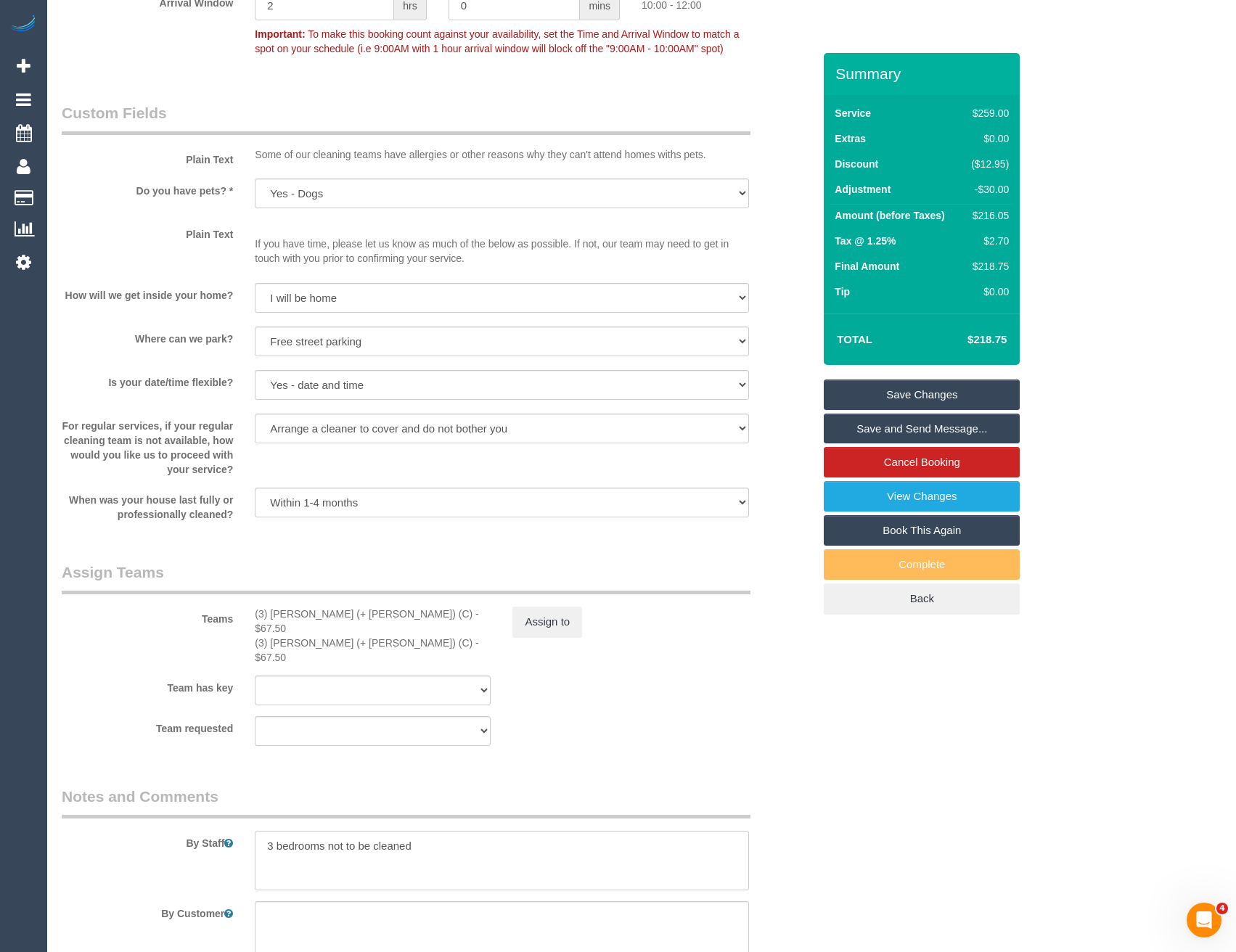
click at [261, 831] on textarea at bounding box center [501, 860] width 493 height 59
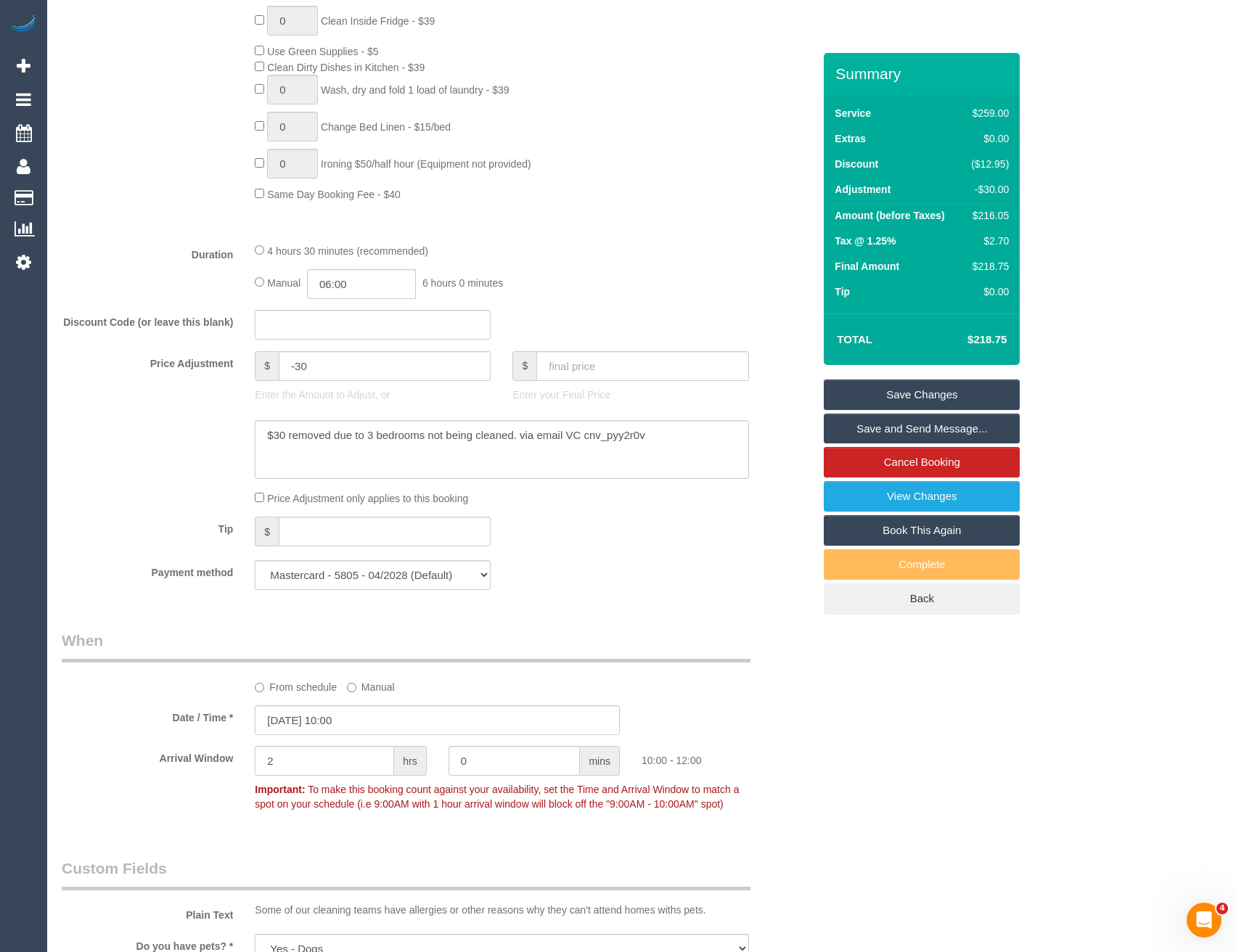
scroll to position [589, 0]
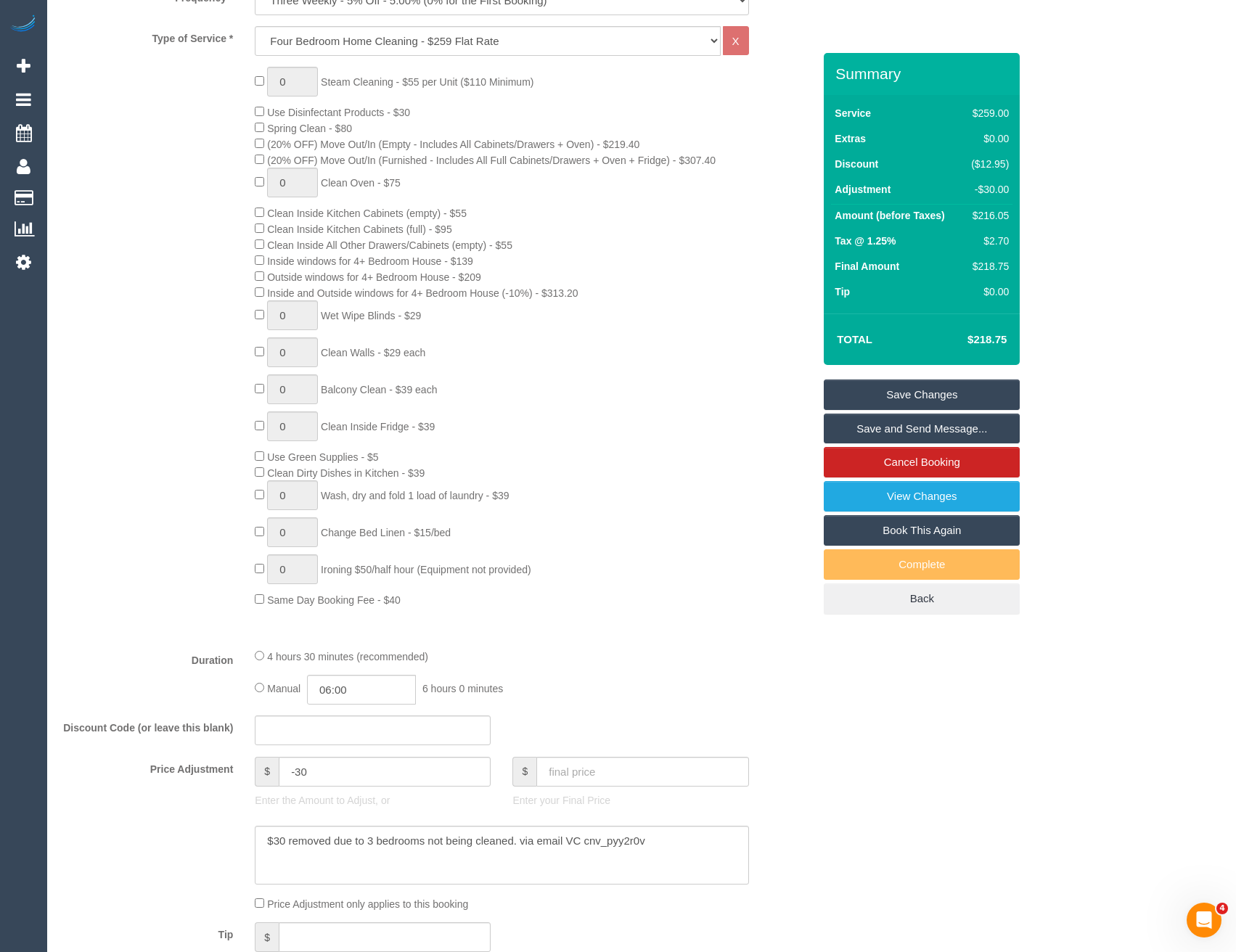
type textarea "Est 3 - 4 hours 3 bedrooms not to be cleaned"
click at [366, 696] on input "06:00" at bounding box center [361, 690] width 109 height 30
type input "02:00"
click at [352, 726] on li "02:00" at bounding box center [346, 728] width 64 height 19
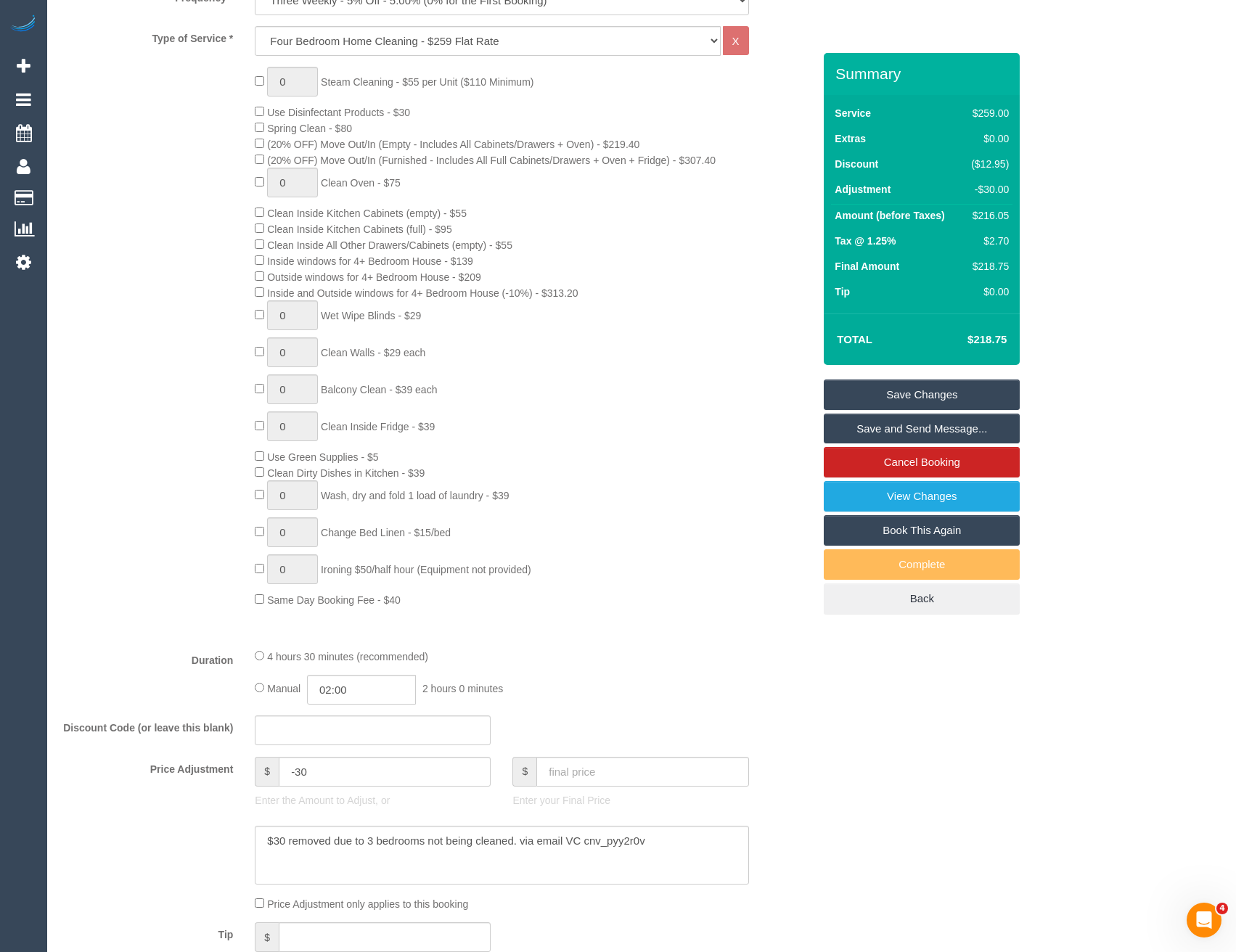
click at [520, 670] on div "4 hours 30 minutes (recommended) Manual 02:00 2 hours 0 minutes" at bounding box center [501, 676] width 515 height 56
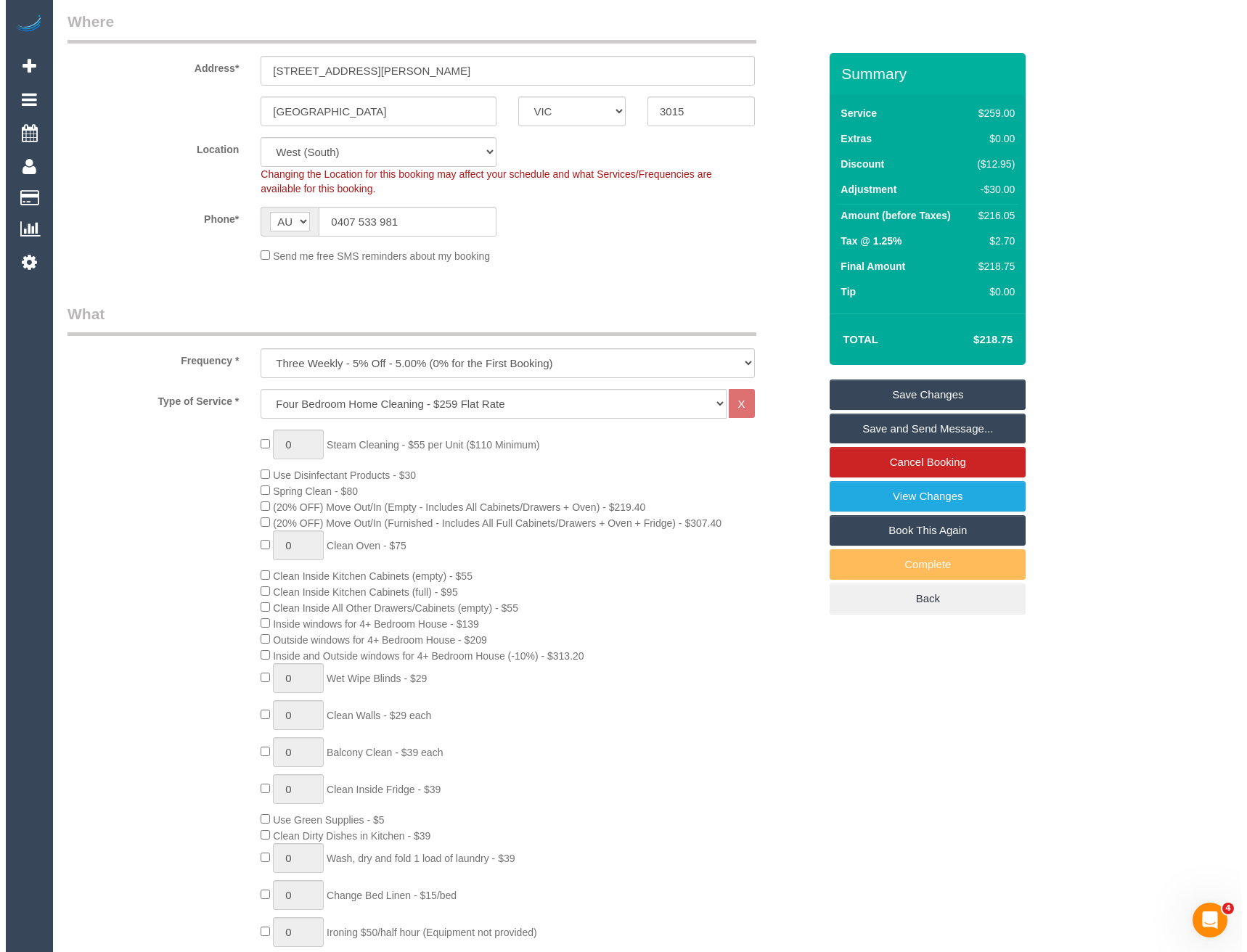
scroll to position [0, 0]
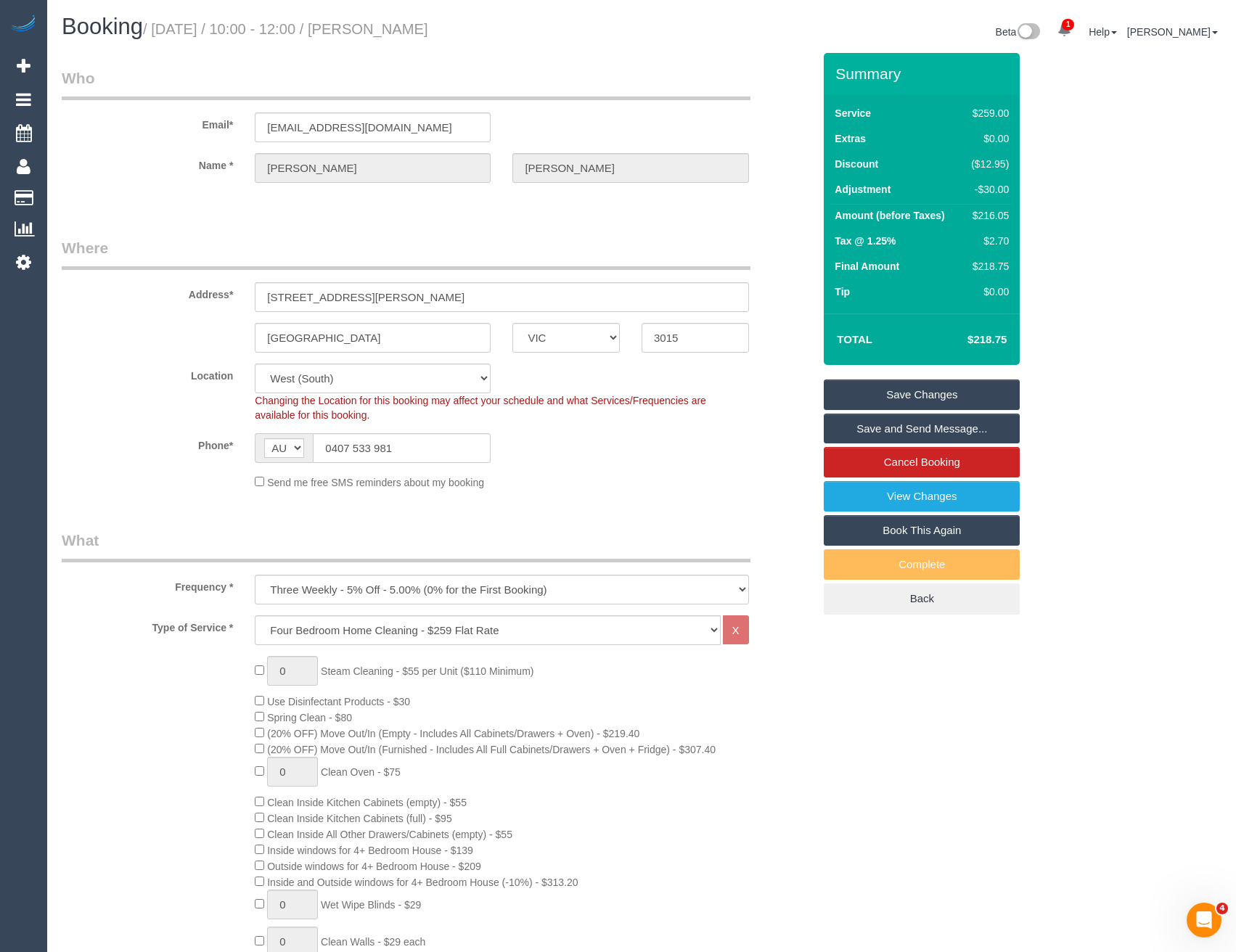
drag, startPoint x: 894, startPoint y: 432, endPoint x: 862, endPoint y: 437, distance: 32.4
click at [894, 431] on link "Save and Send Message..." at bounding box center [922, 429] width 196 height 31
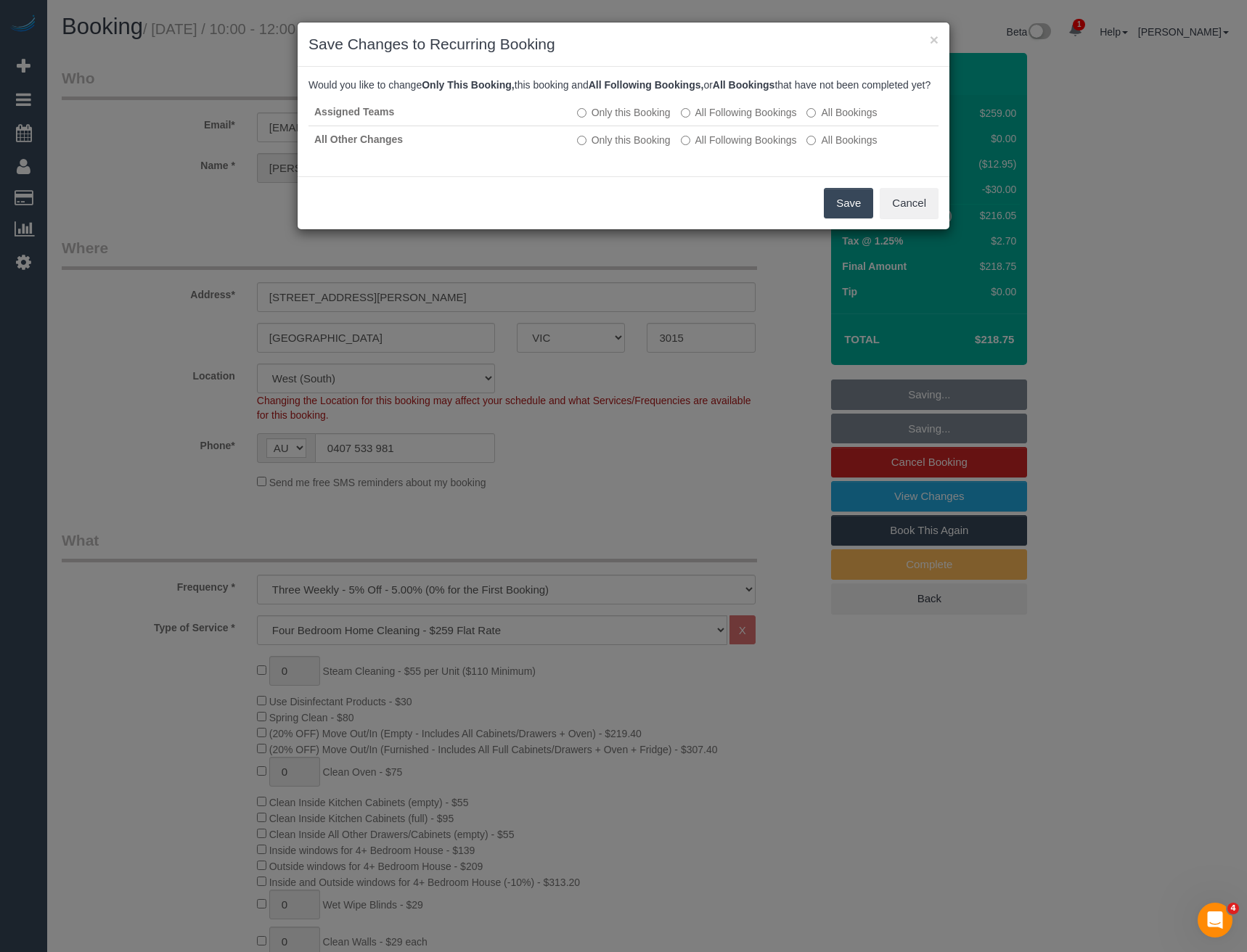
click at [852, 216] on button "Save" at bounding box center [849, 203] width 50 height 31
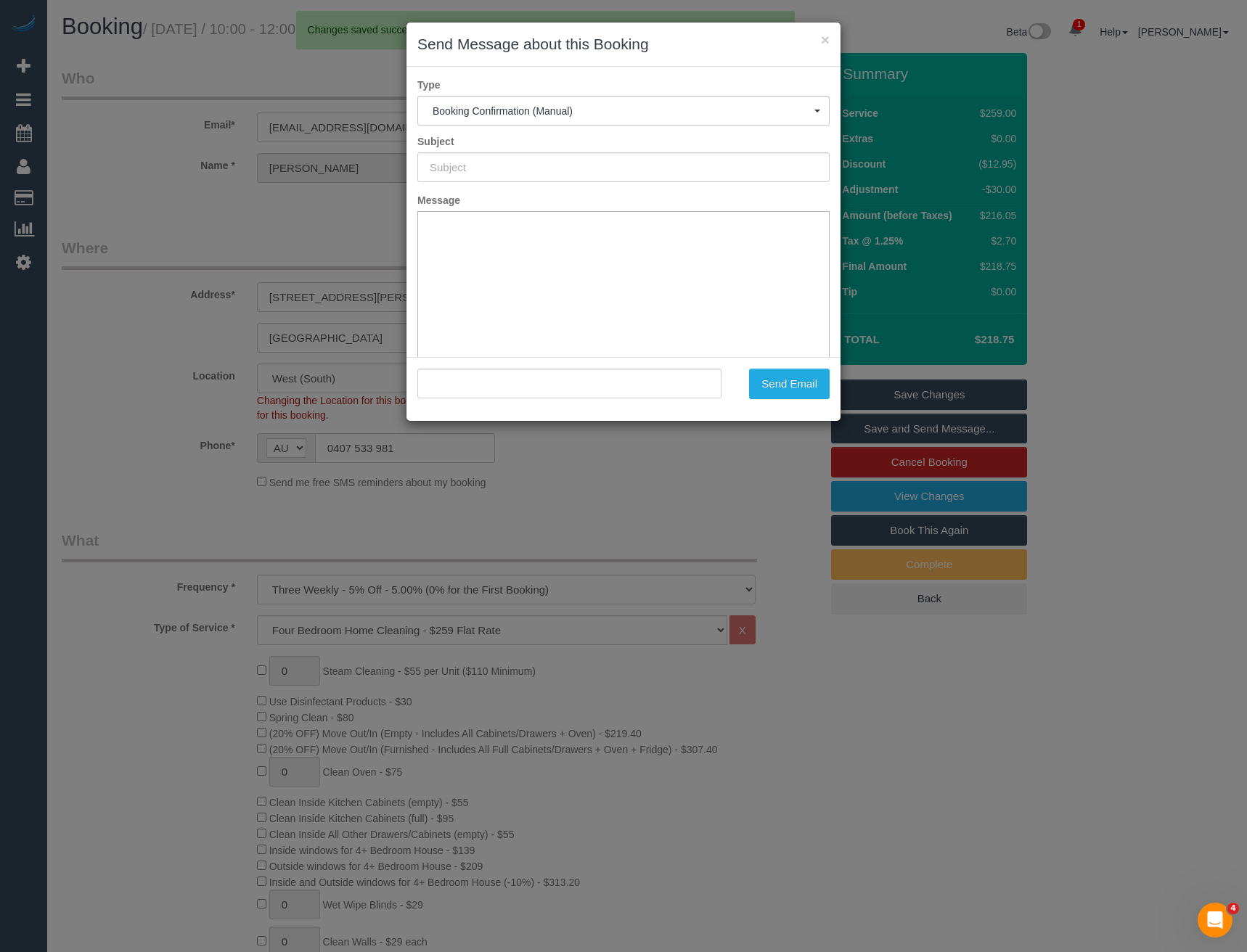
type input "Booking Confirmed"
type input ""Nick Herbert" <nherb010@gmail.com>"
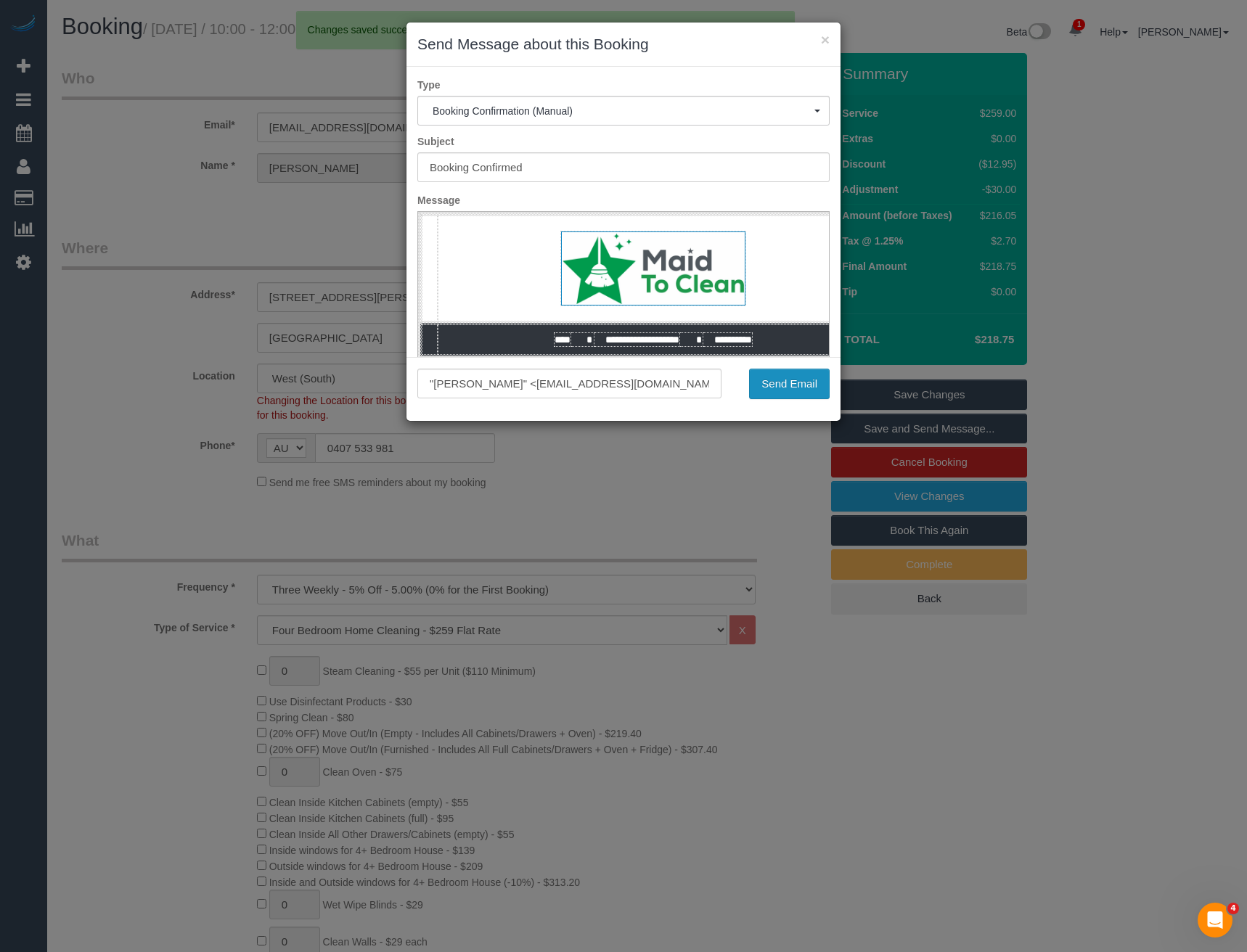
click at [775, 389] on button "Send Email" at bounding box center [789, 384] width 80 height 31
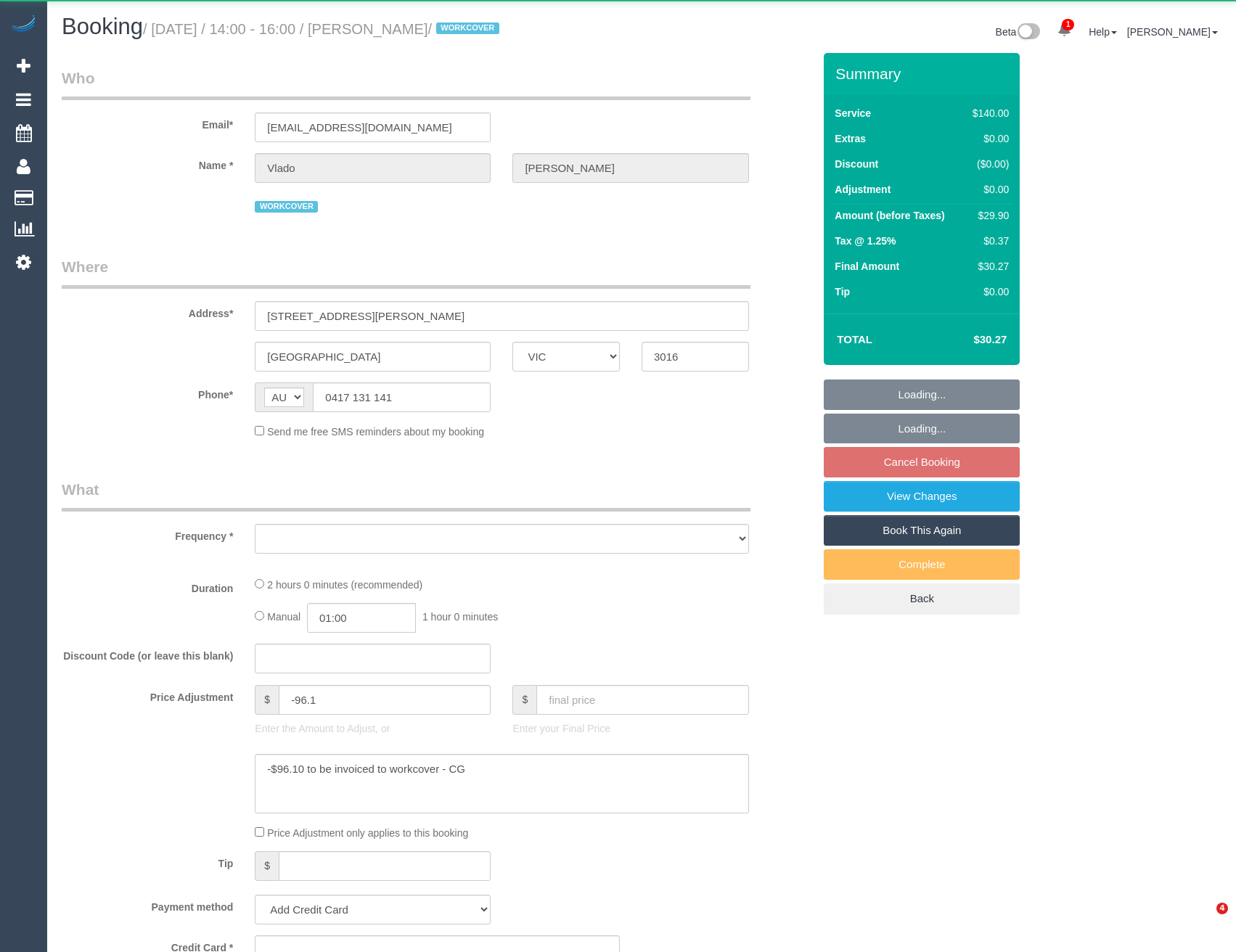
select select "VIC"
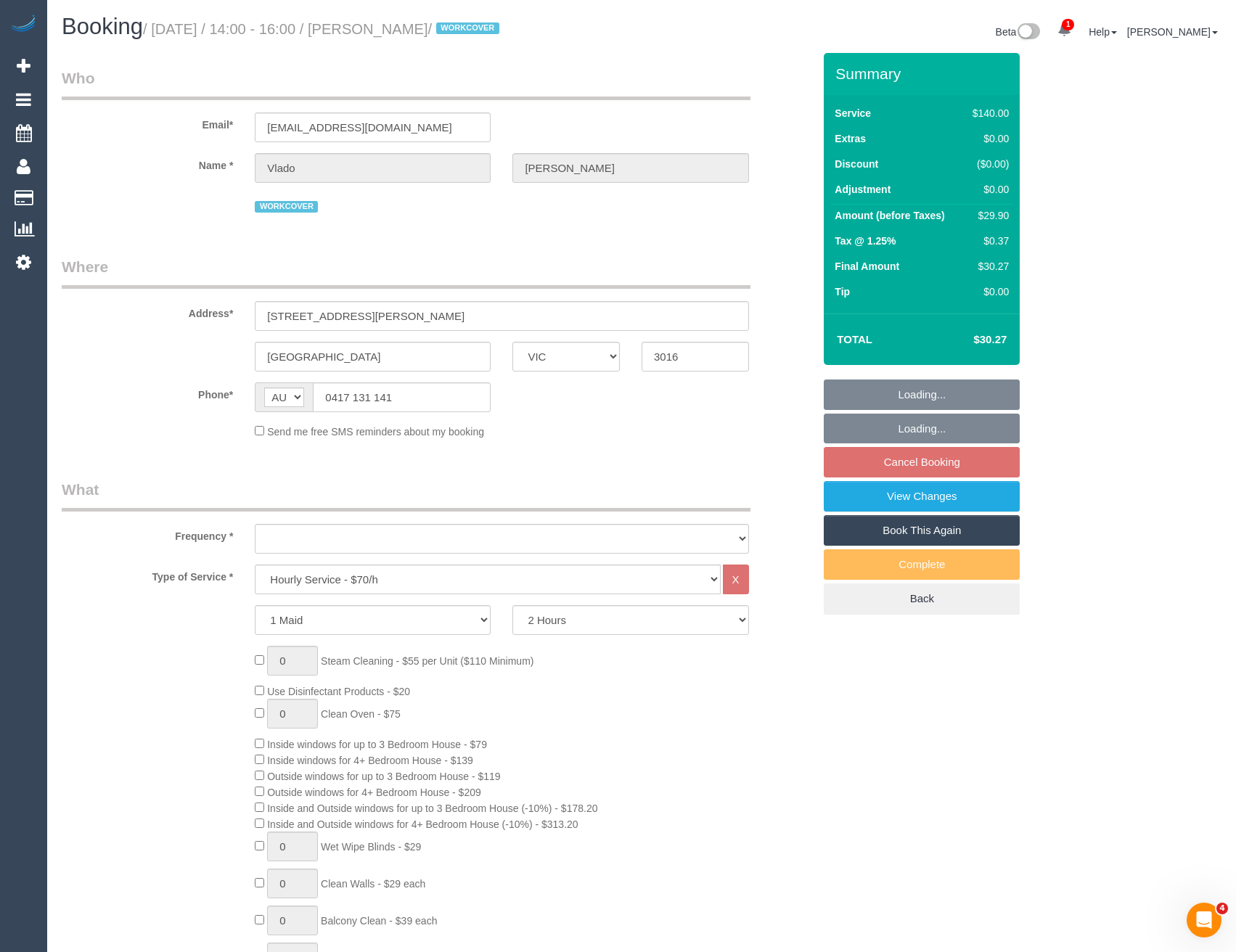
select select "object:737"
select select "string:stripe-pm_1PsGkp2GScqysDRVohq4Oho1"
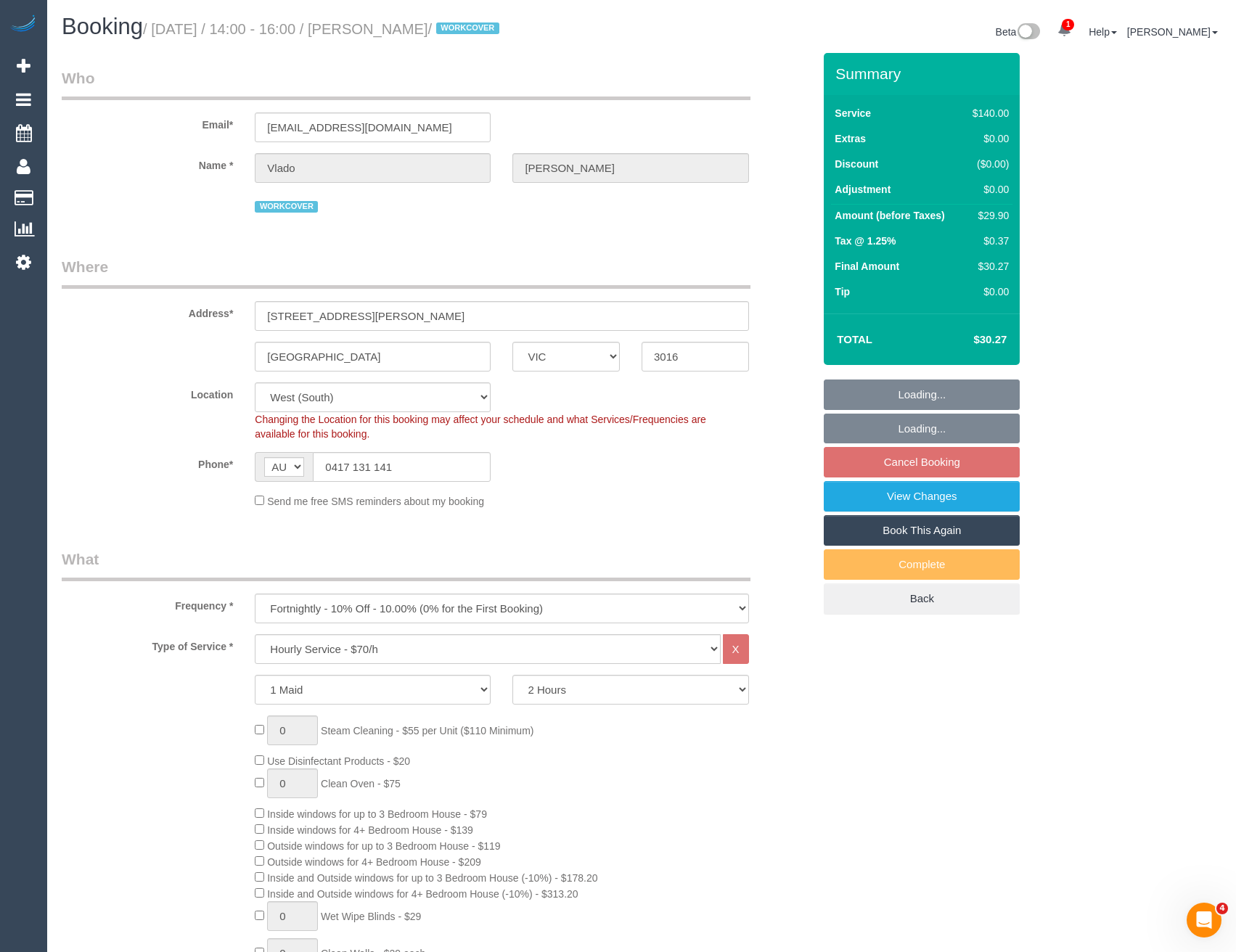
select select "object:1346"
select select "number:28"
select select "number:14"
select select "number:19"
select select "number:23"
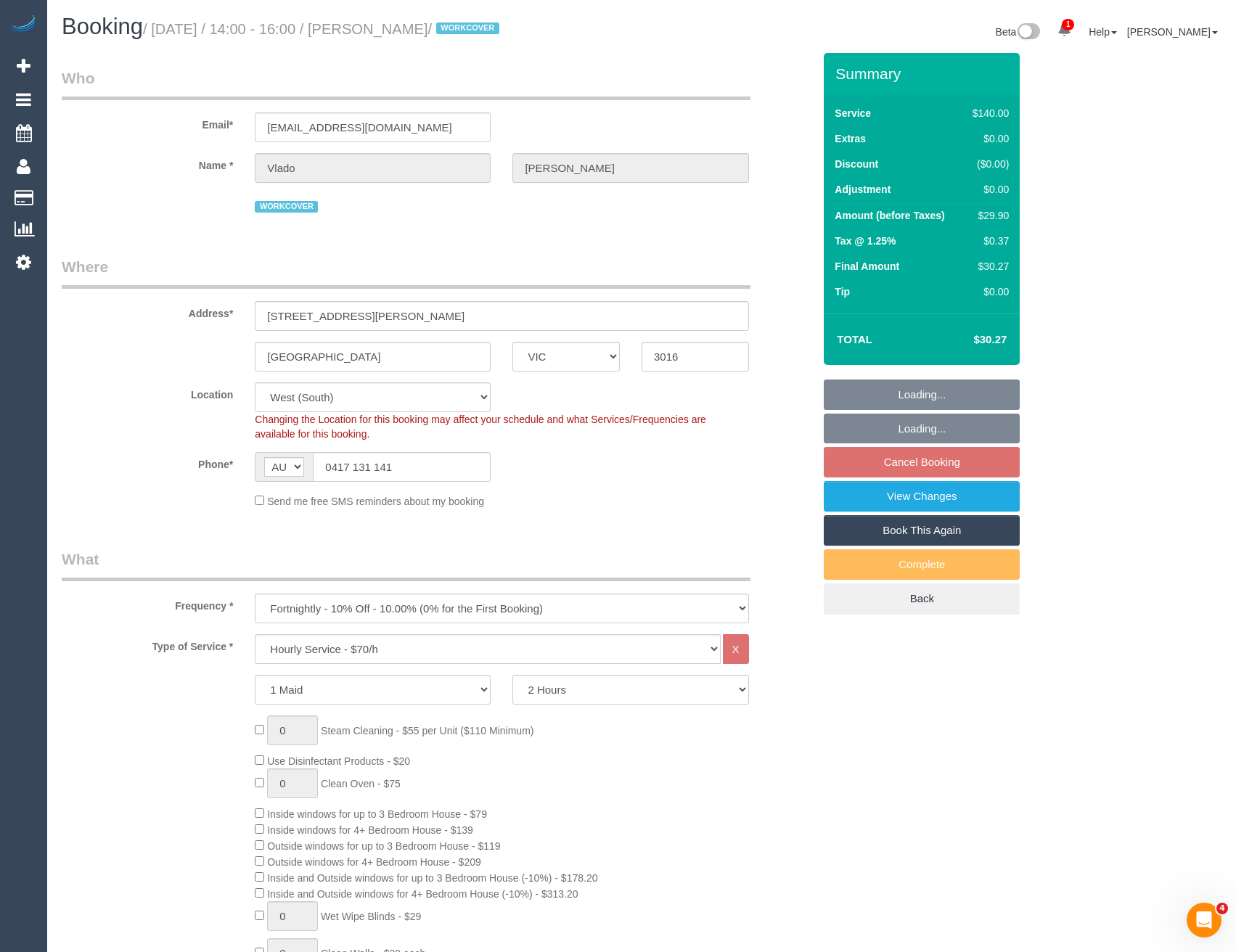
select select "number:34"
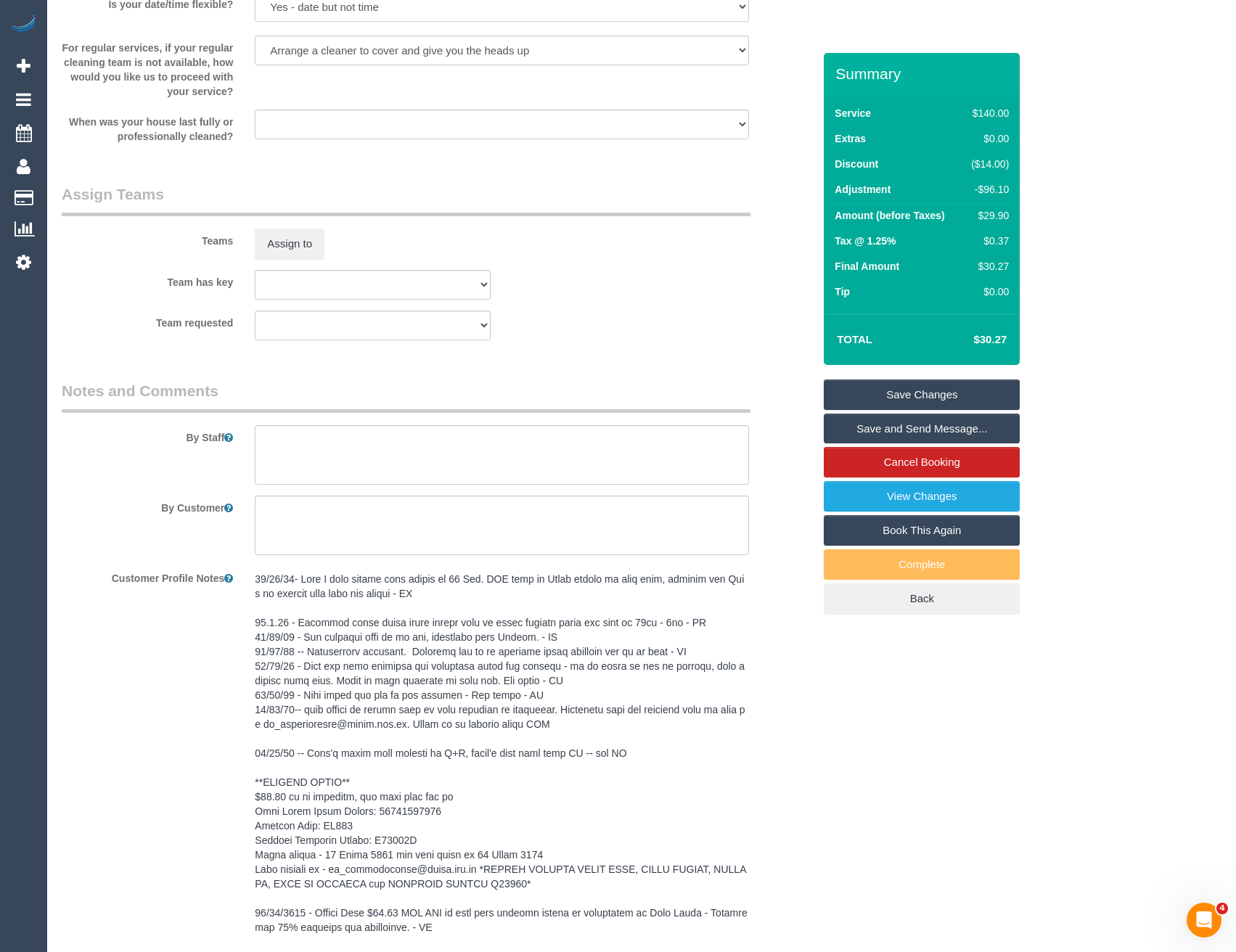
scroll to position [2032, 0]
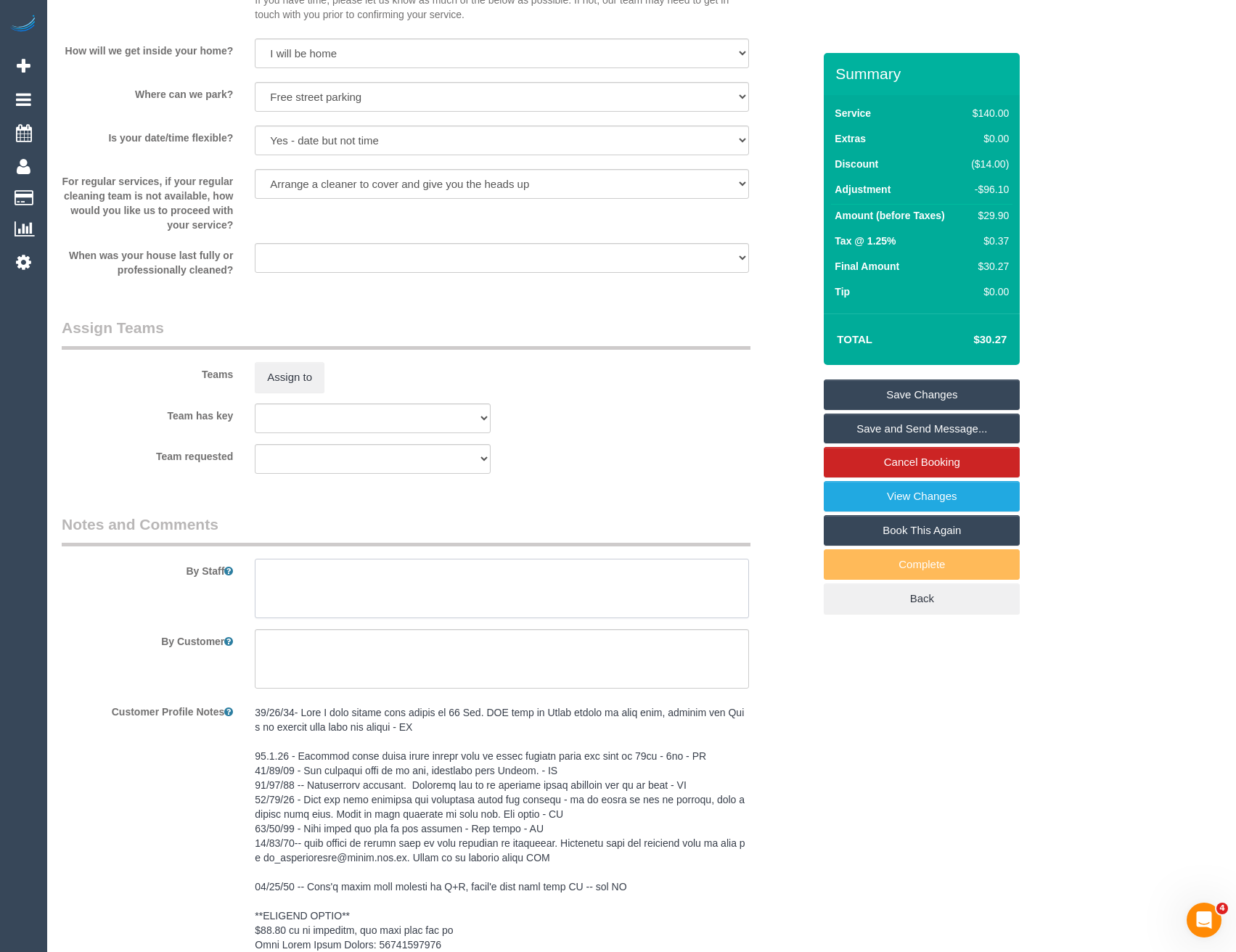
click at [316, 574] on textarea at bounding box center [501, 588] width 493 height 59
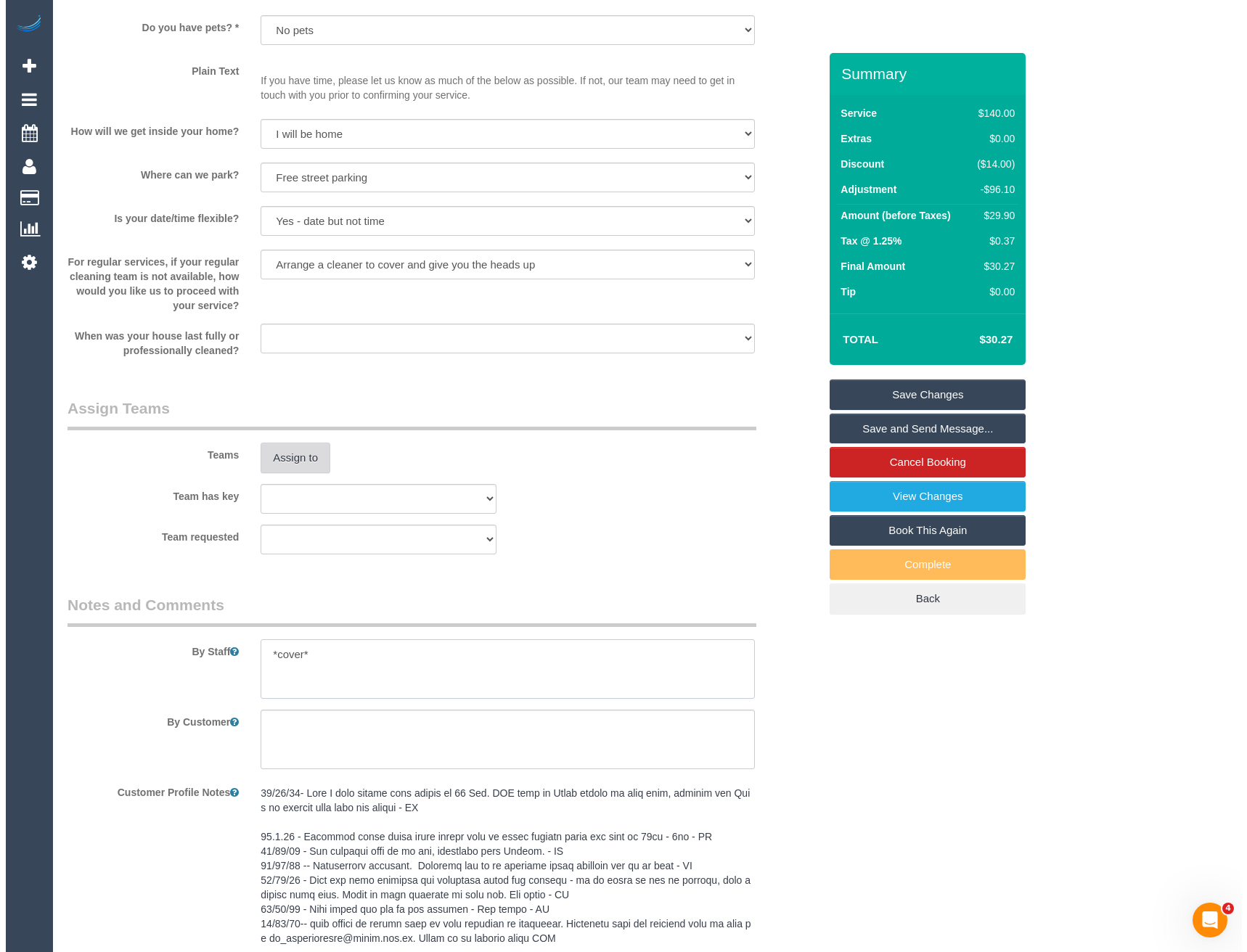
scroll to position [1886, 0]
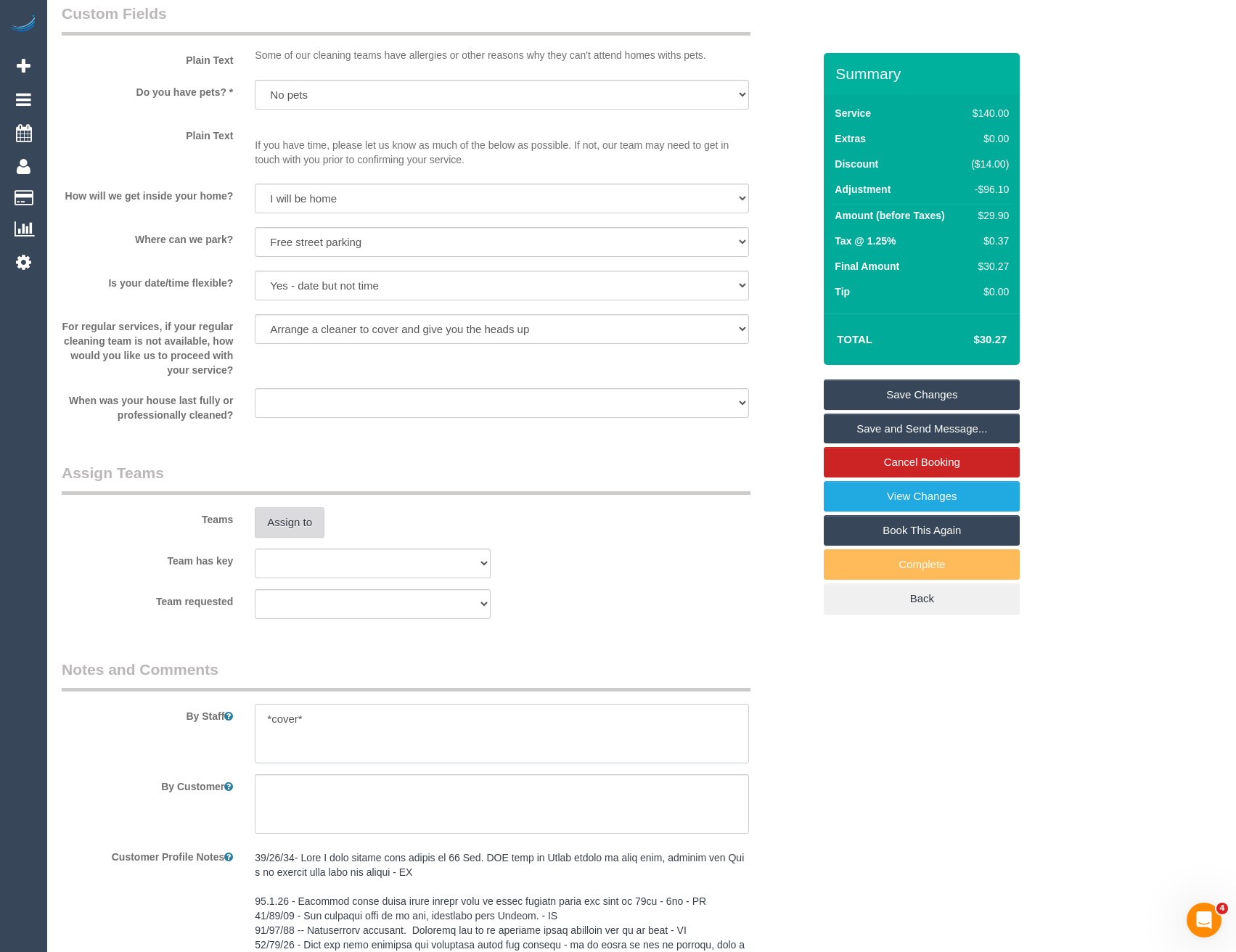
type textarea "*cover*"
click at [310, 519] on button "Assign to" at bounding box center [289, 522] width 69 height 31
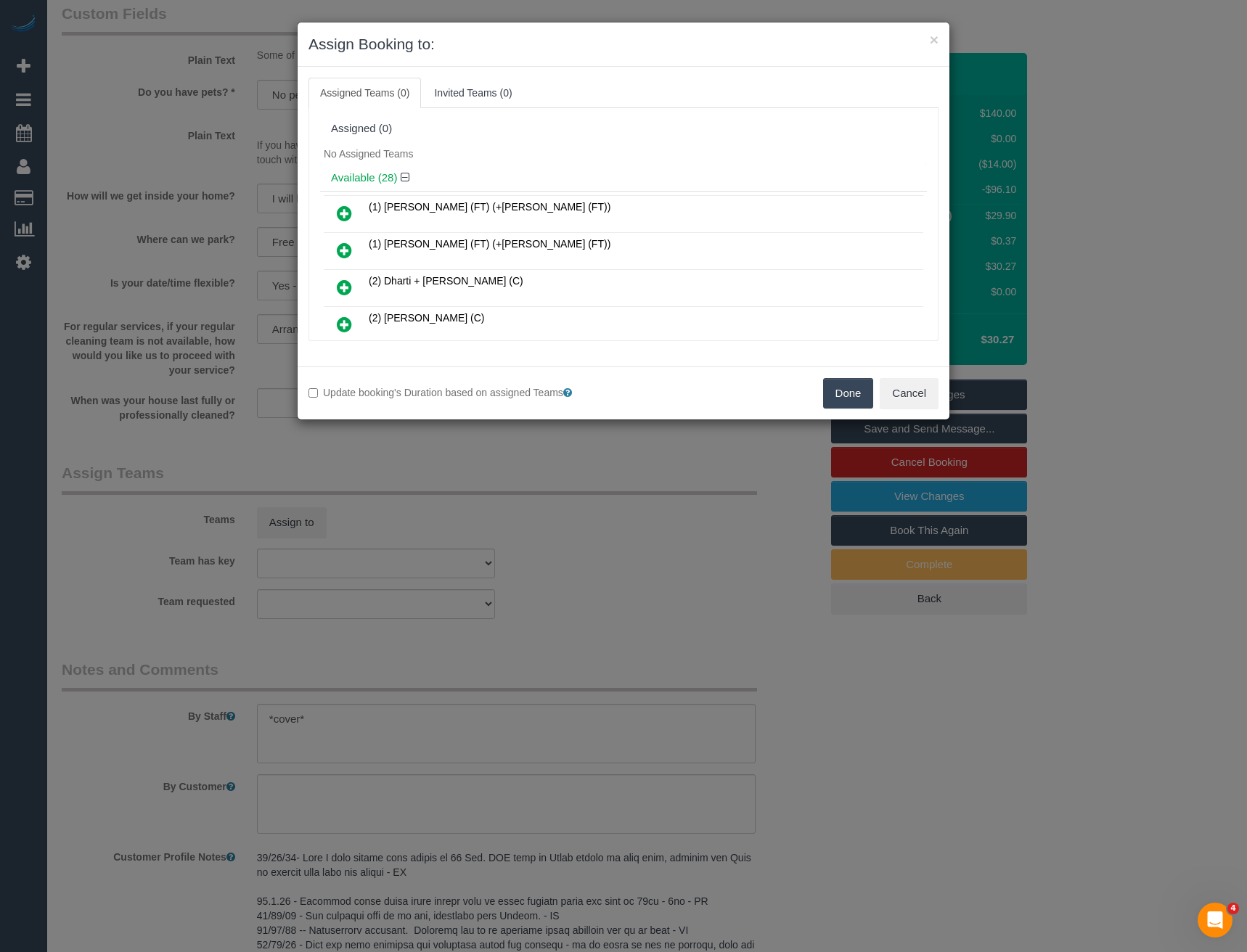
scroll to position [465, 0]
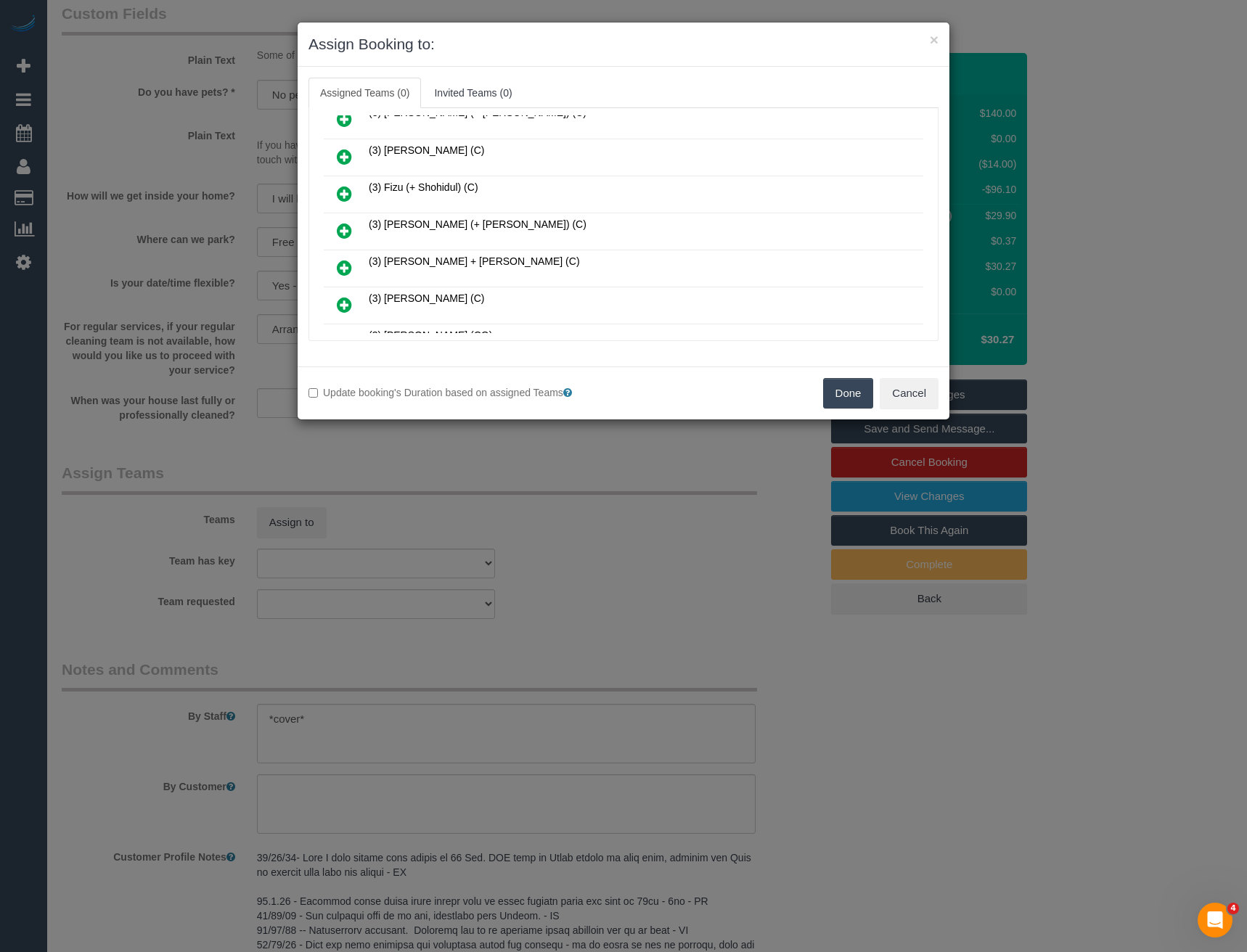
click at [338, 229] on icon at bounding box center [344, 231] width 15 height 18
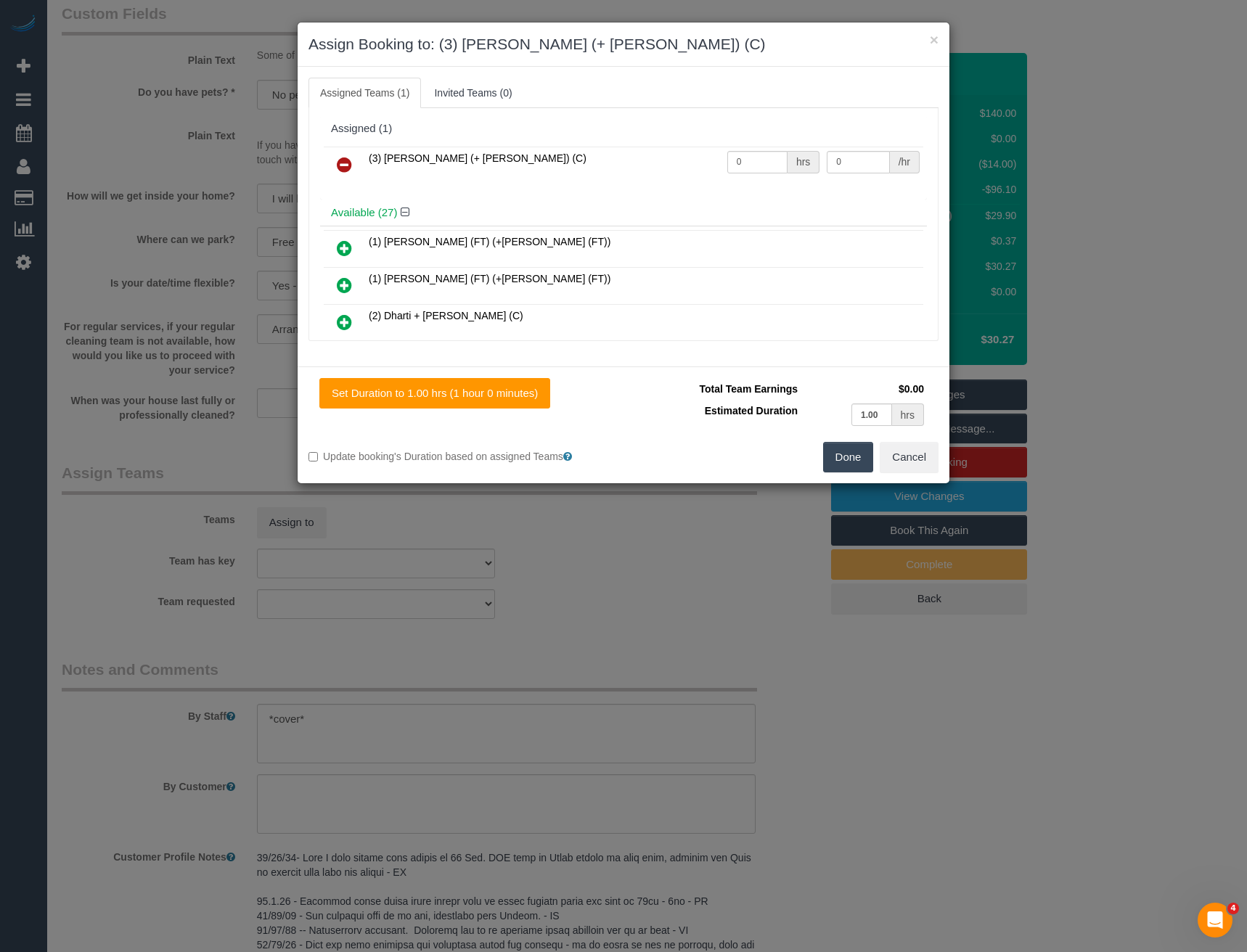
scroll to position [649, 0]
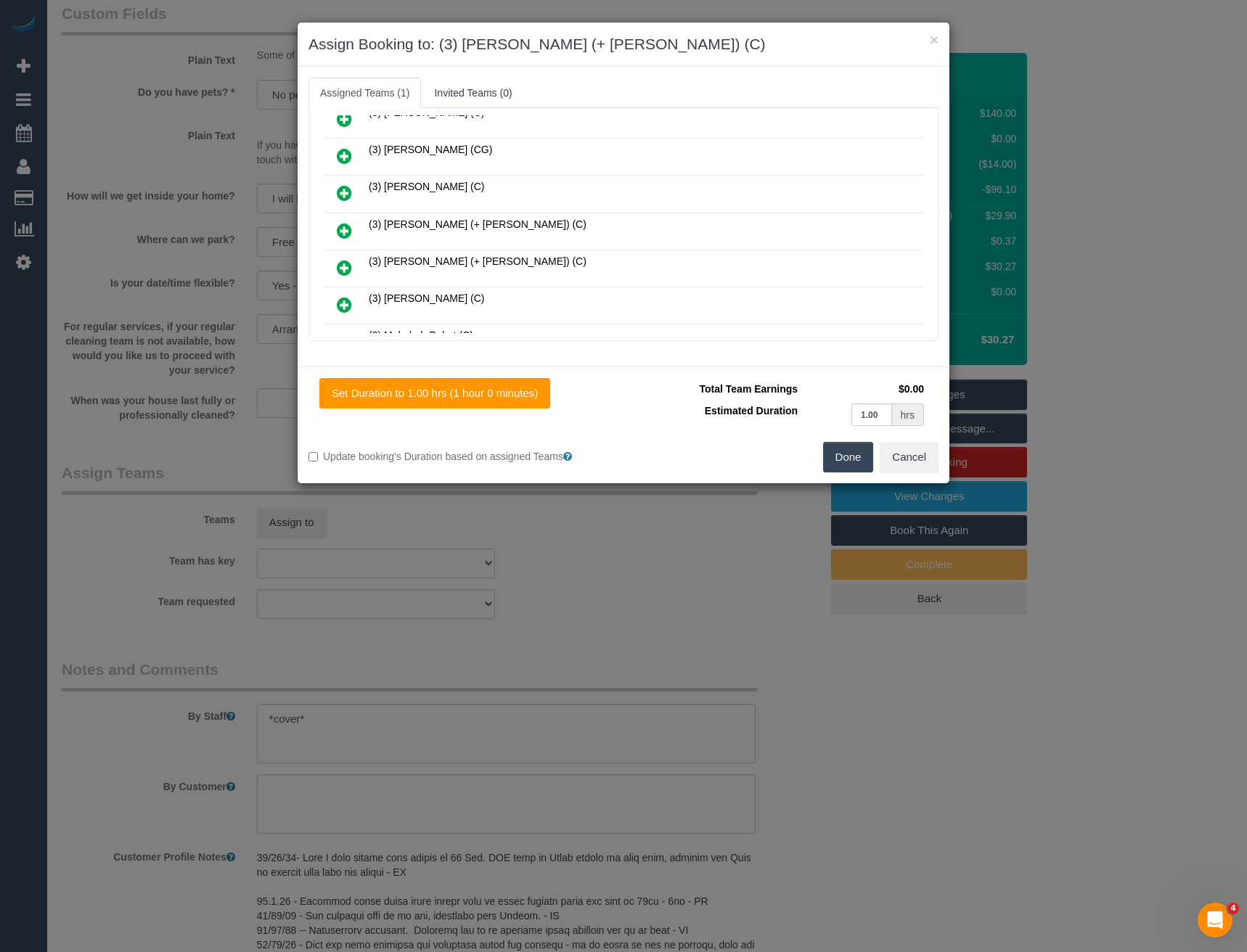
click at [345, 229] on icon at bounding box center [344, 231] width 15 height 18
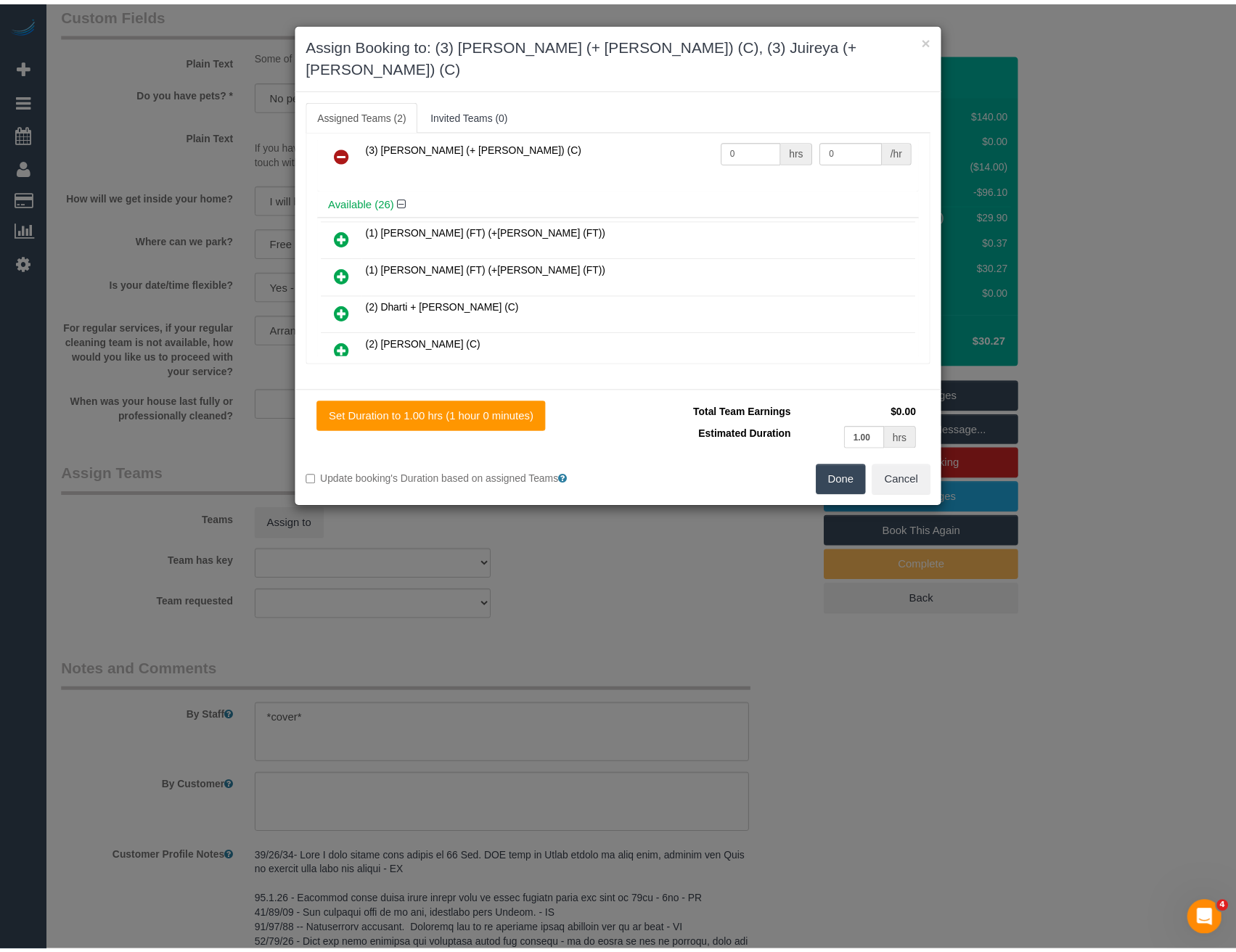
scroll to position [0, 0]
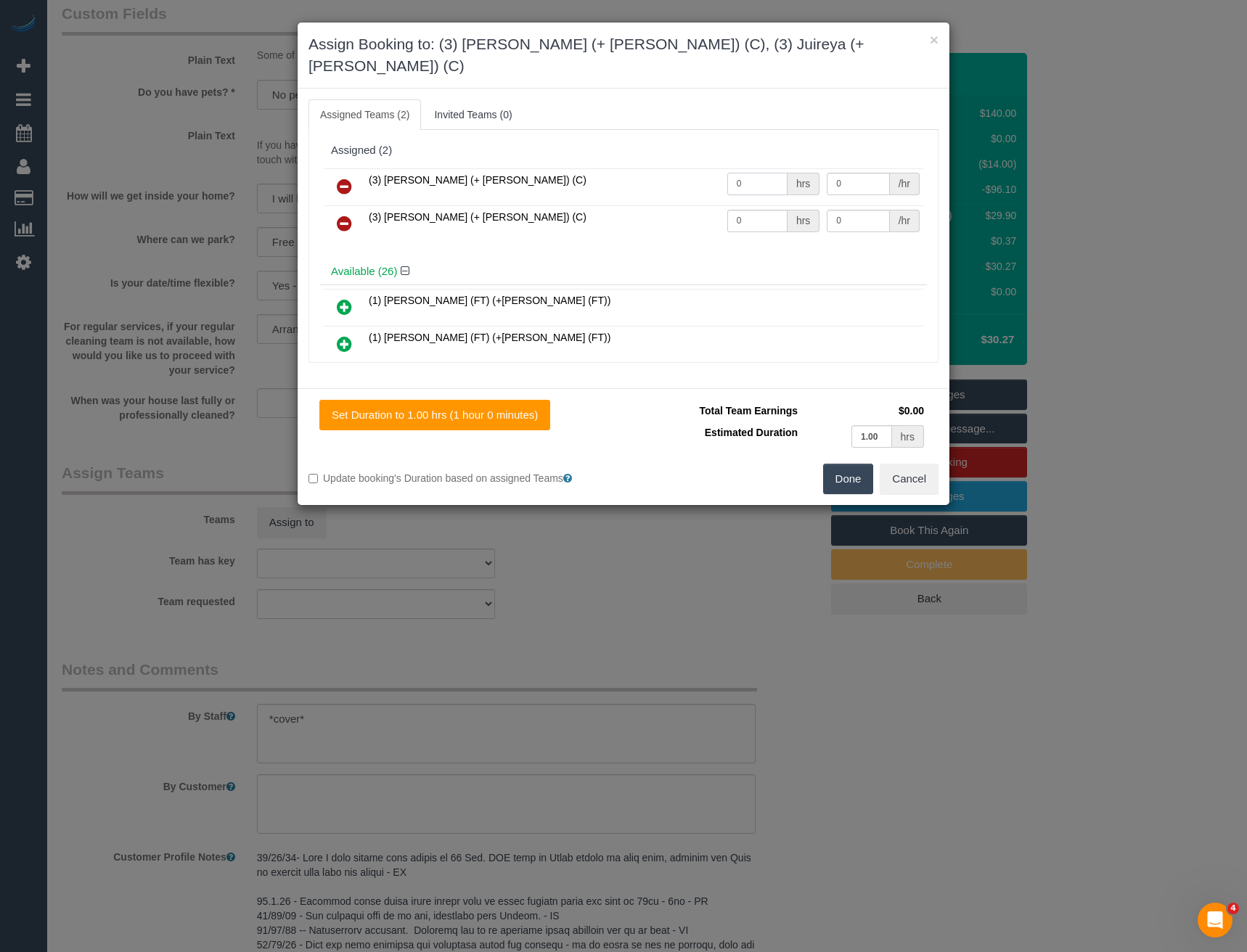
drag, startPoint x: 749, startPoint y: 164, endPoint x: 666, endPoint y: 153, distance: 83.7
click at [678, 168] on tr "(3) Gazi (+ Juireya) (C) 0 hrs 0 /hr" at bounding box center [624, 186] width 599 height 37
type input "1"
type input "35"
drag, startPoint x: 741, startPoint y: 196, endPoint x: 701, endPoint y: 193, distance: 40.1
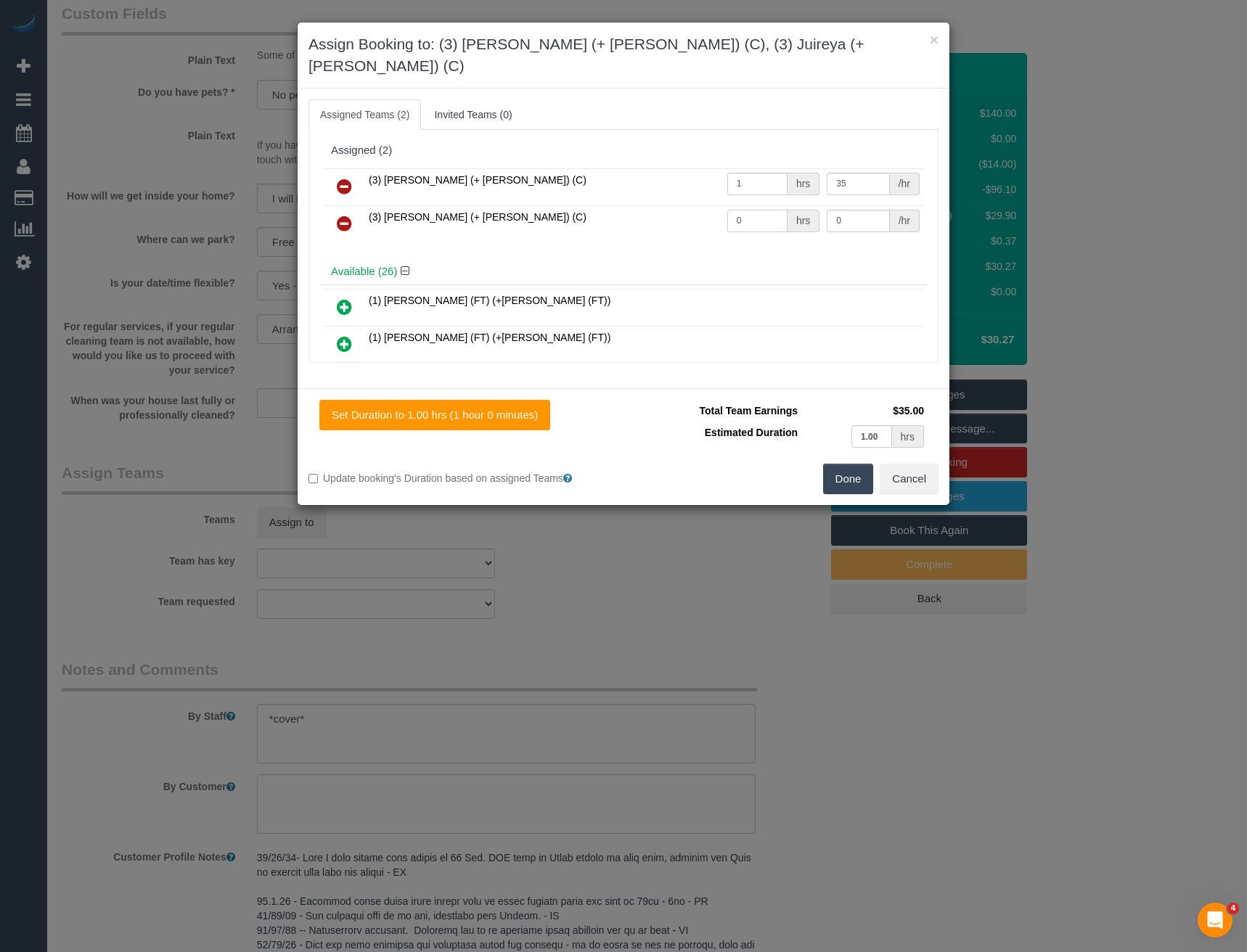
click at [706, 205] on tr "(3) Juireya (+ Gazi) (C) 0 hrs 0 /hr" at bounding box center [624, 224] width 599 height 37
type input "1"
type input "35"
click at [851, 467] on button "Done" at bounding box center [849, 479] width 51 height 31
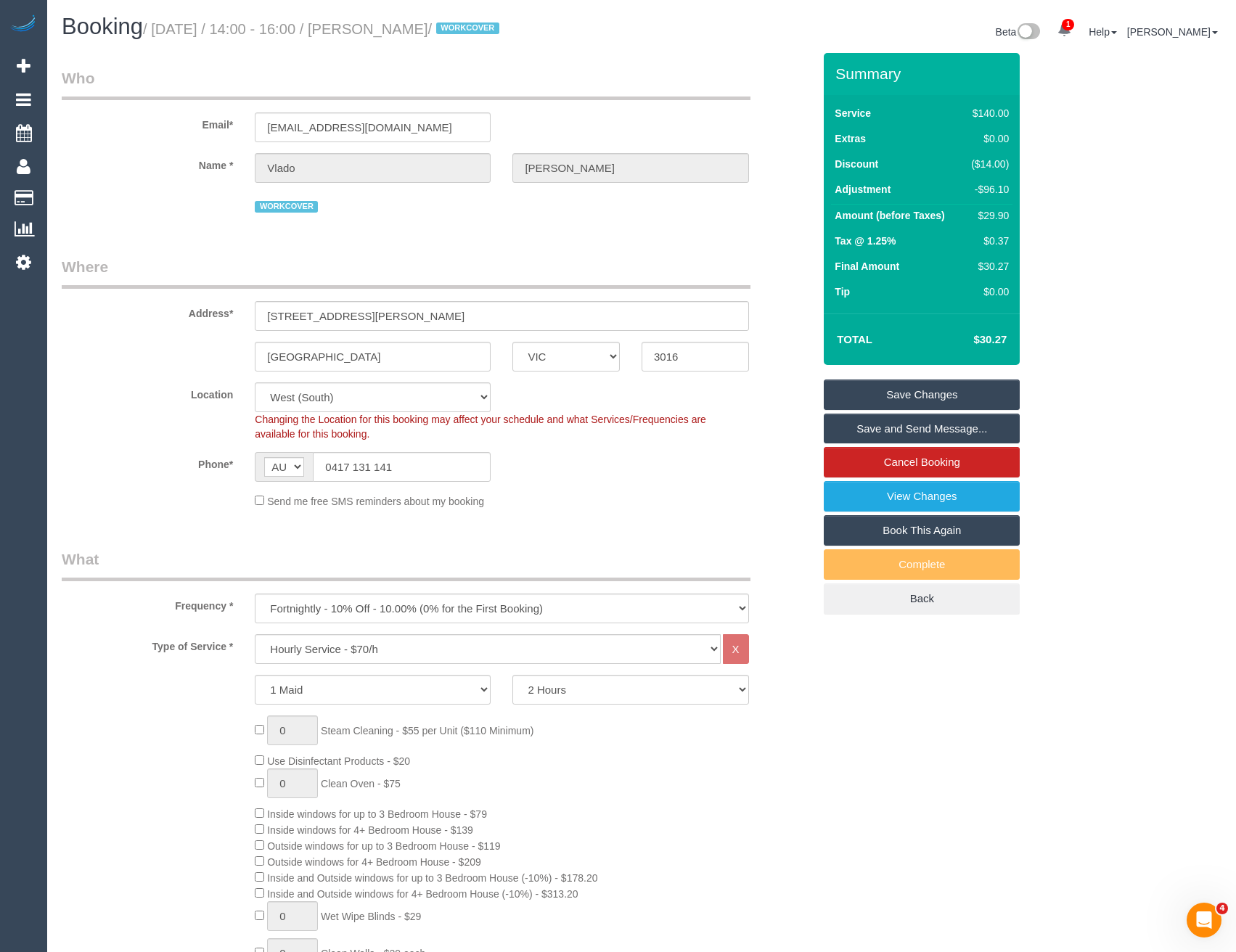
click at [859, 429] on link "Save and Send Message..." at bounding box center [922, 429] width 196 height 31
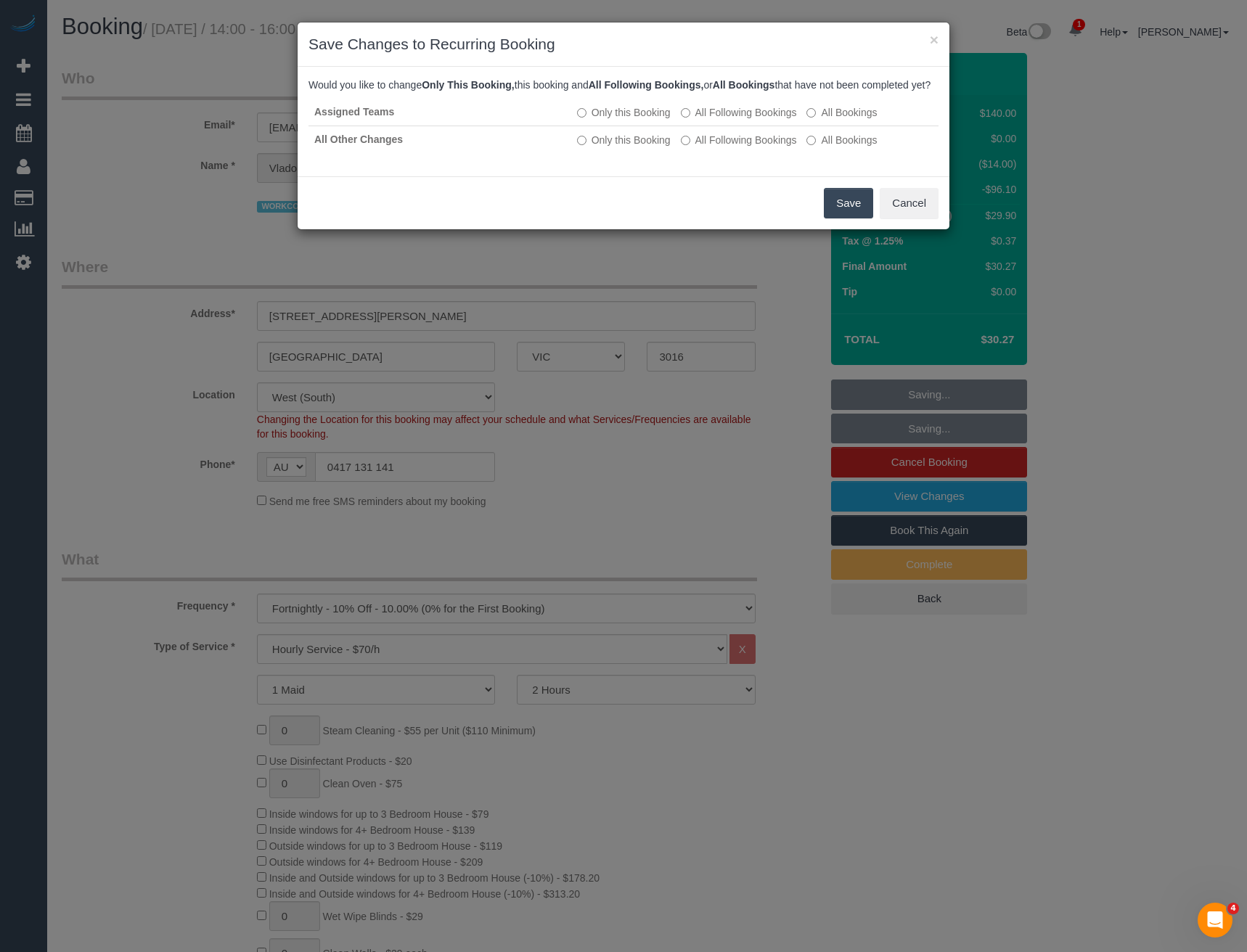
click at [843, 218] on button "Save" at bounding box center [849, 203] width 50 height 31
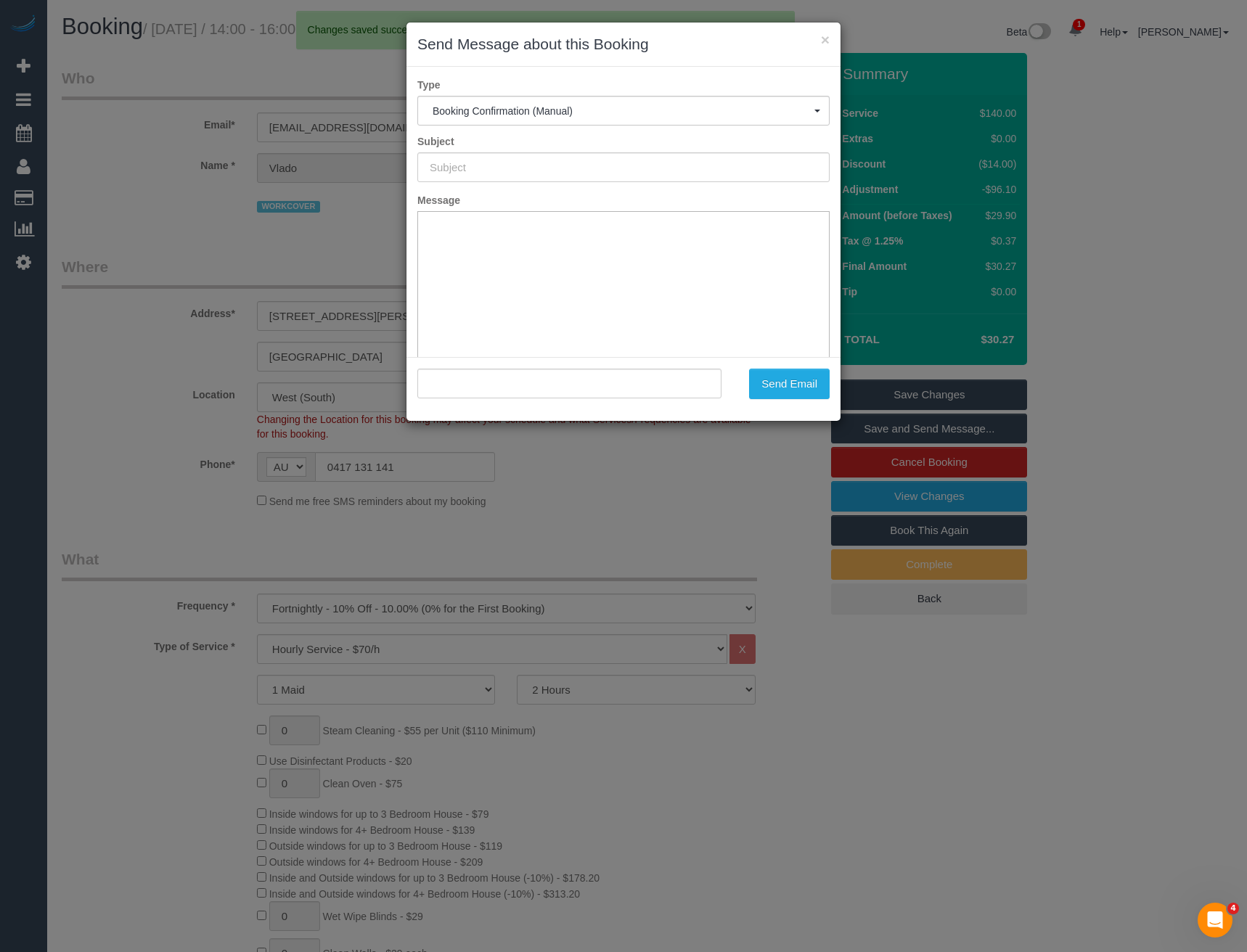
type input "Booking Confirmed"
type input ""Vlado Trajcevski" <vlado2440@gmail.com>"
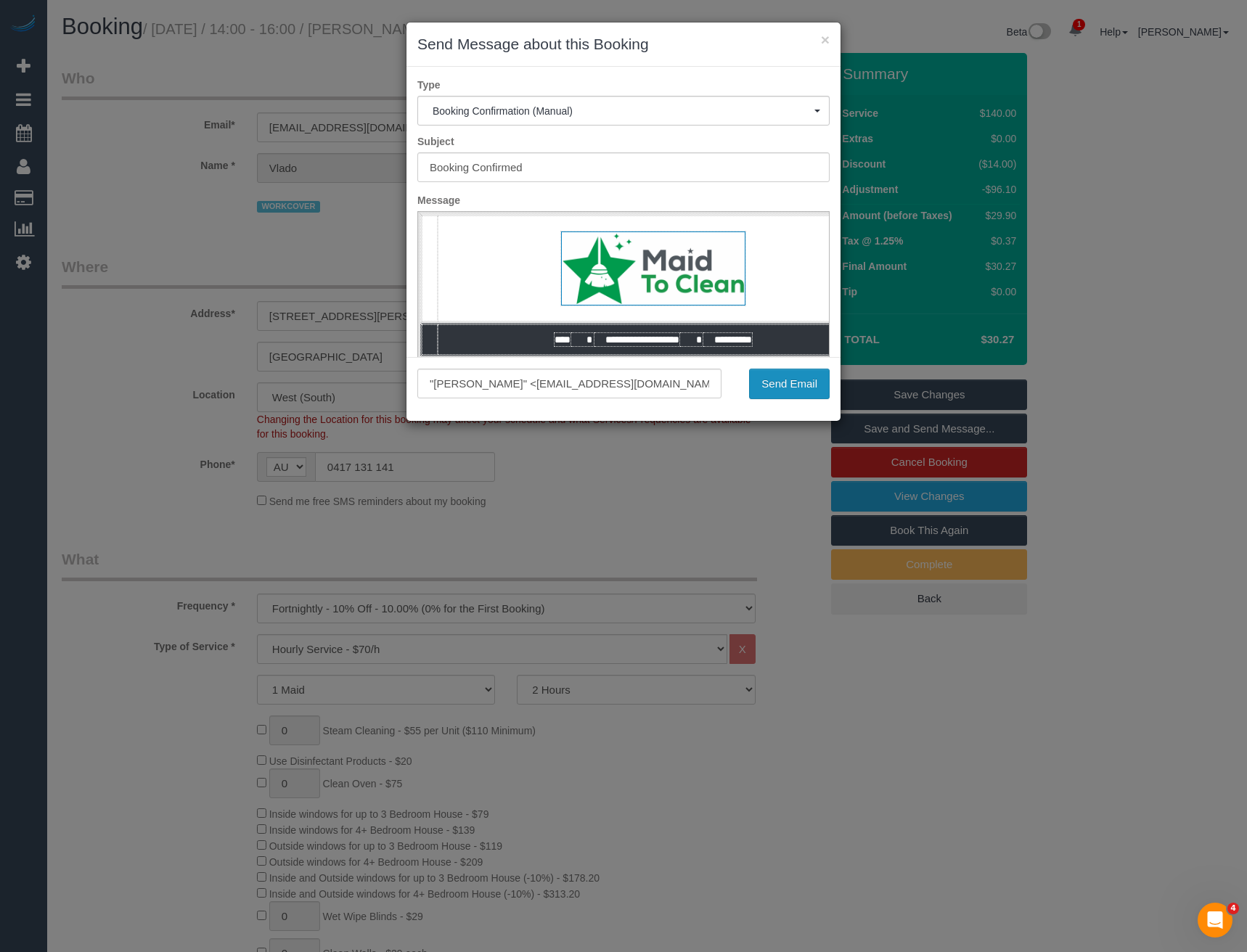
click at [789, 389] on button "Send Email" at bounding box center [789, 384] width 80 height 31
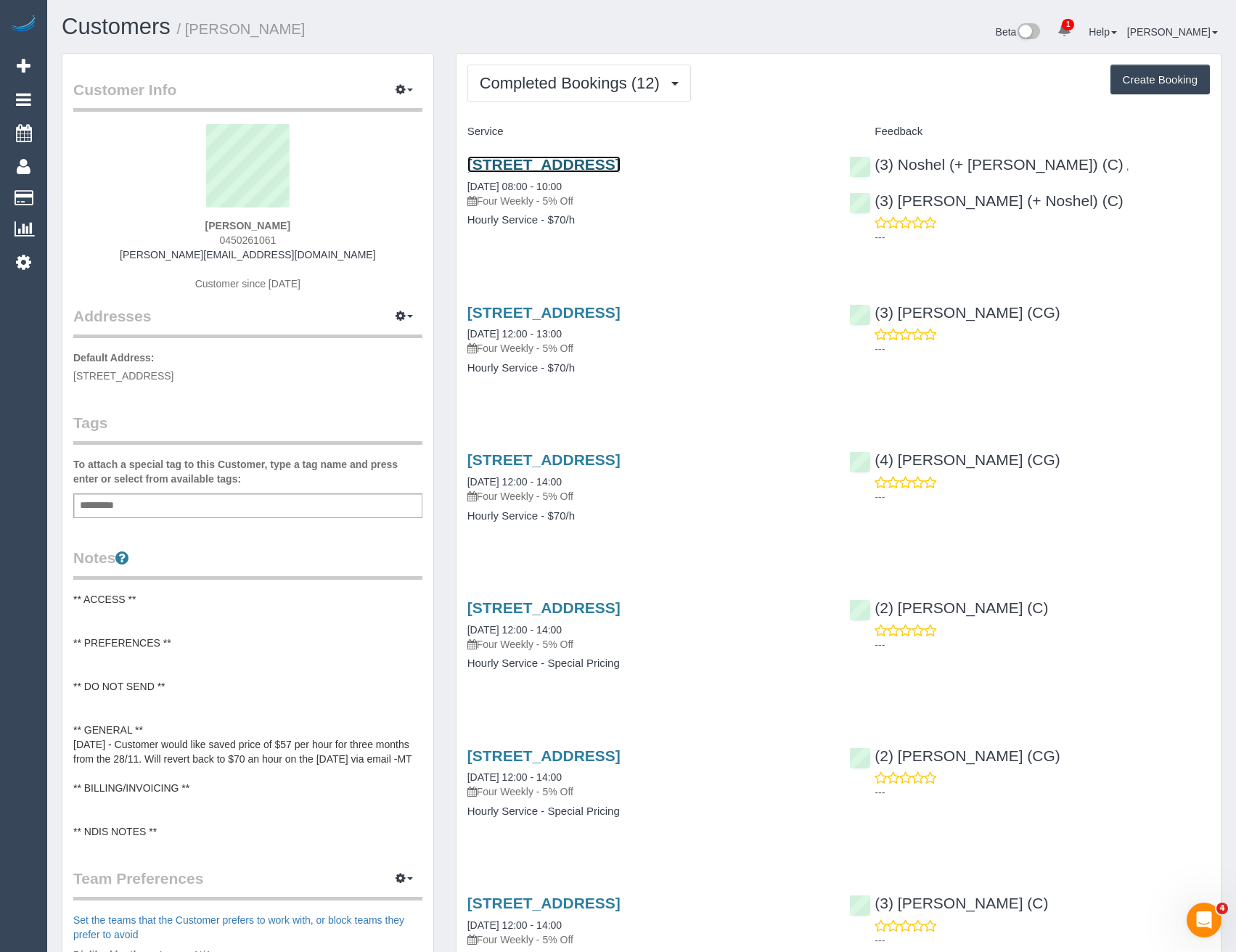
click at [621, 159] on link "[STREET_ADDRESS]" at bounding box center [545, 164] width 153 height 17
click at [541, 70] on button "Completed Bookings (12)" at bounding box center [580, 83] width 224 height 37
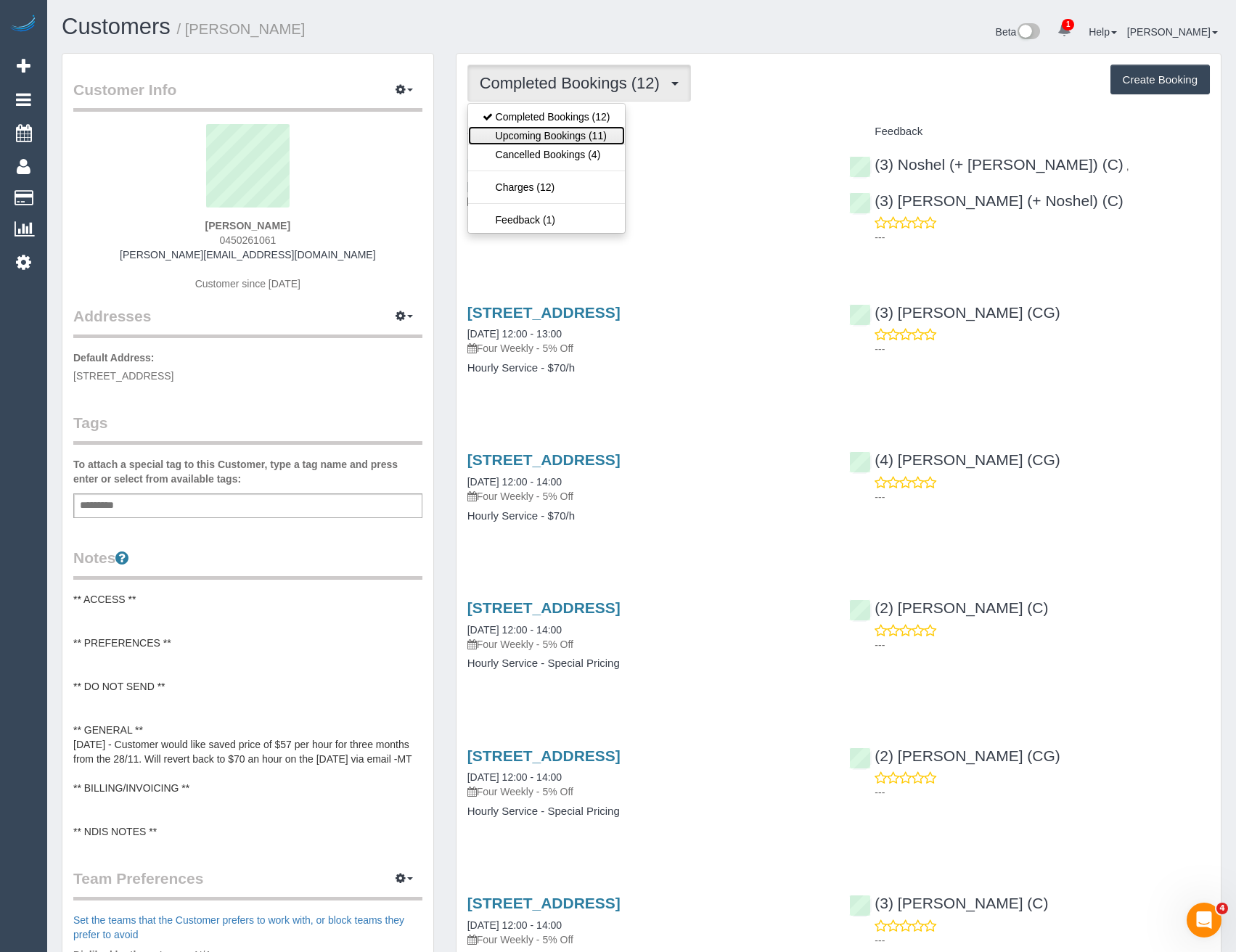
click at [545, 132] on link "Upcoming Bookings (11)" at bounding box center [547, 136] width 156 height 19
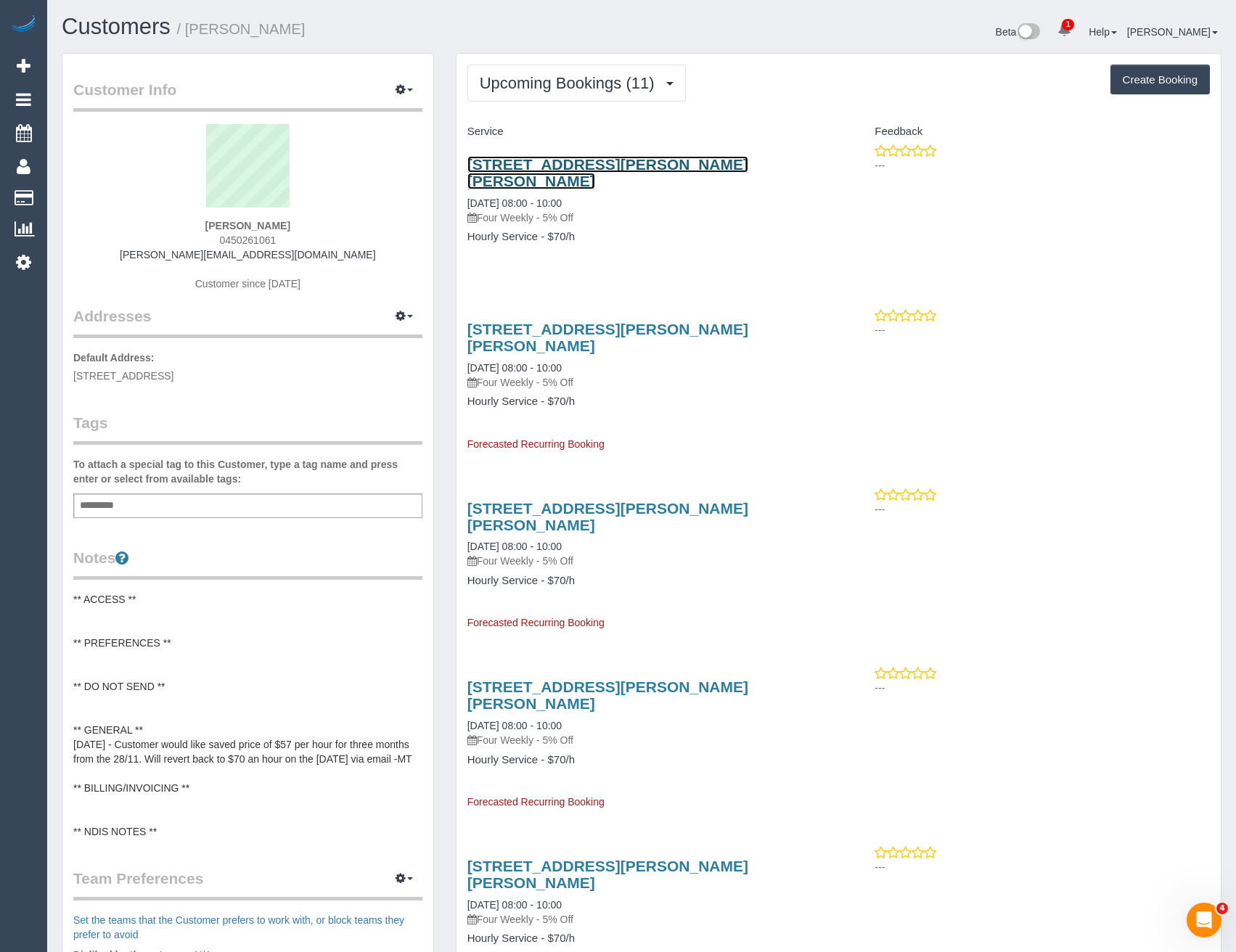
click at [613, 161] on link "[STREET_ADDRESS][PERSON_NAME][PERSON_NAME]" at bounding box center [608, 173] width 281 height 34
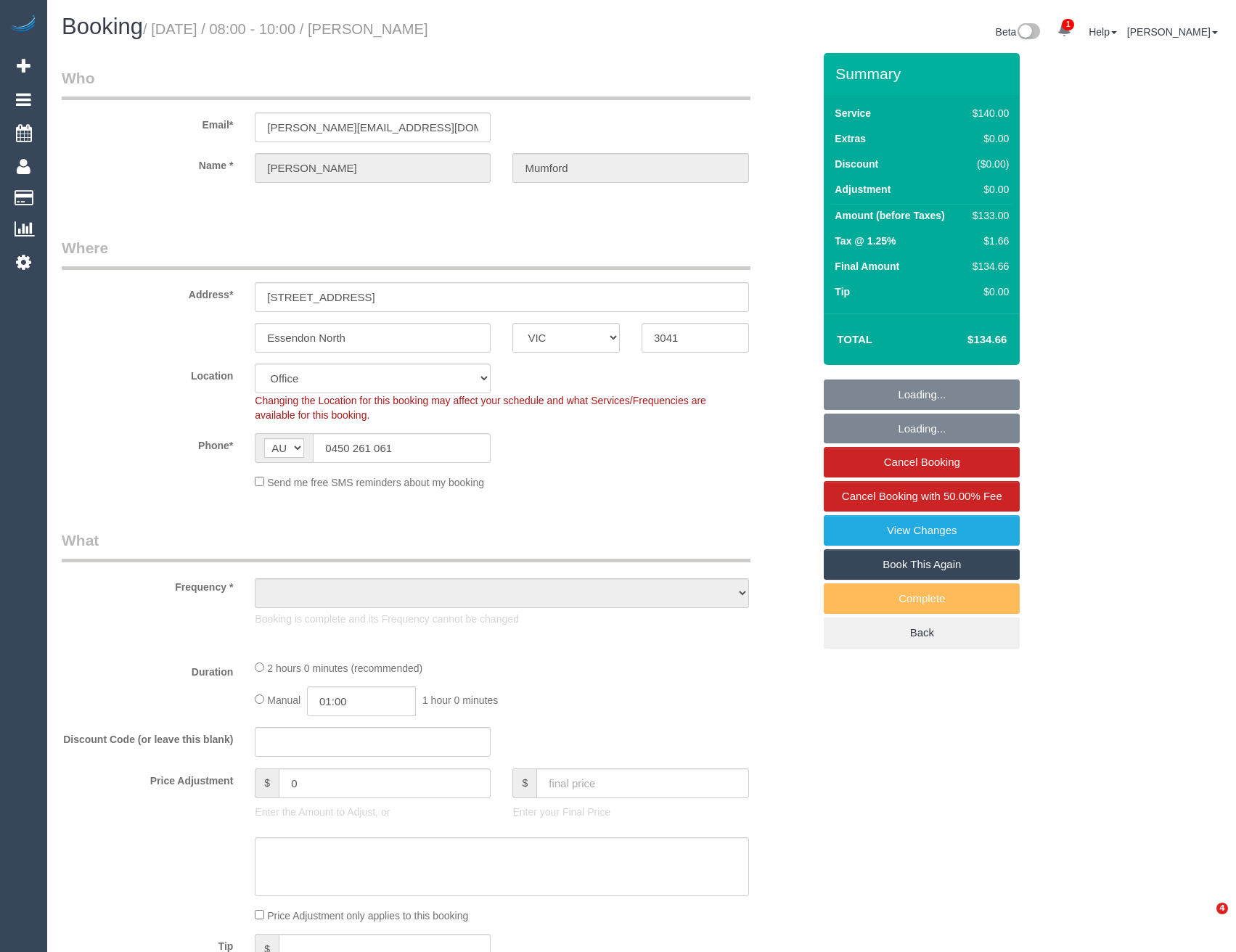
select select "VIC"
select select "object:615"
select select "string:stripe-pm_1POufr2GScqysDRVAmA9OfjO"
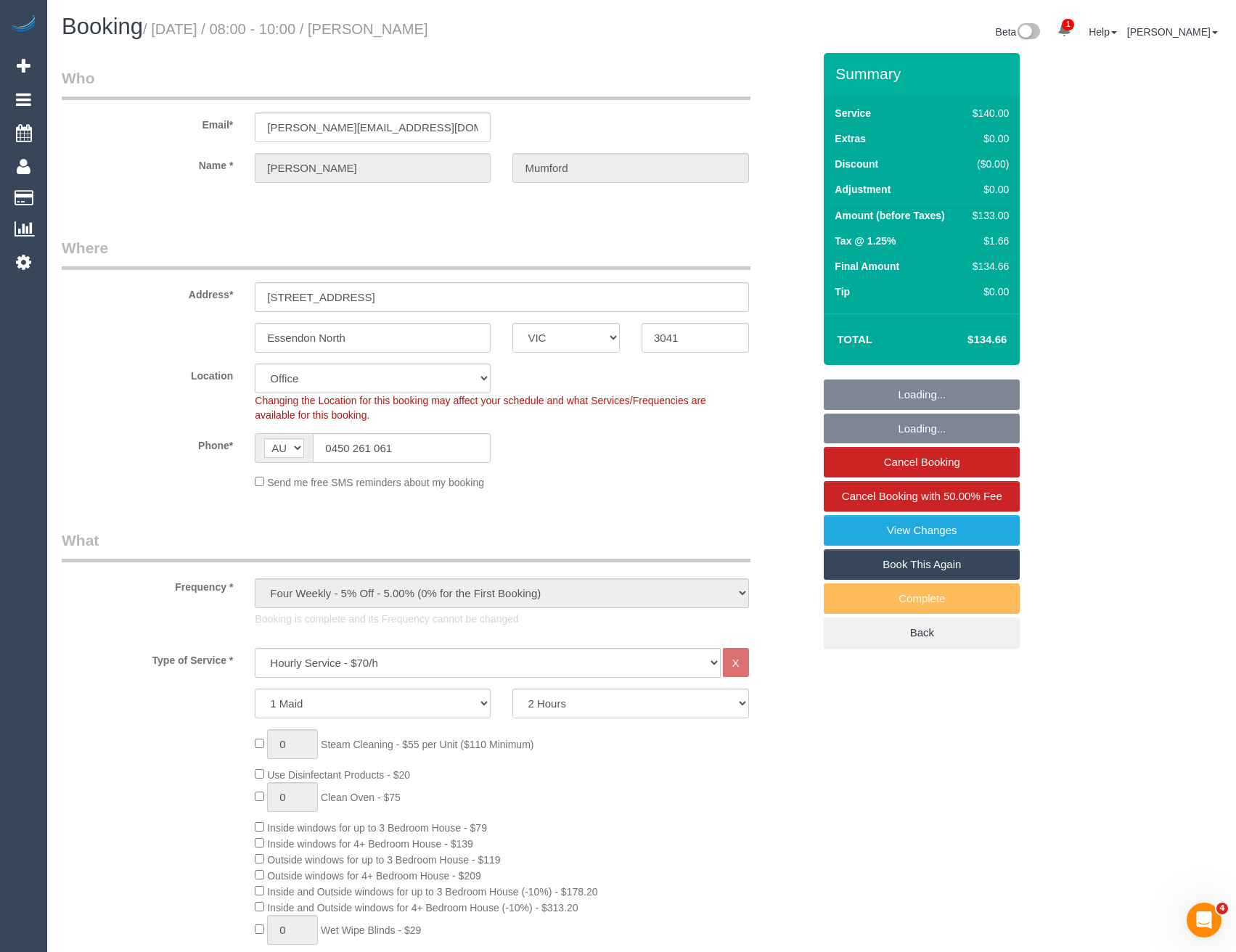
select select "number:27"
select select "number:14"
select select "number:19"
select select "number:24"
select select "number:34"
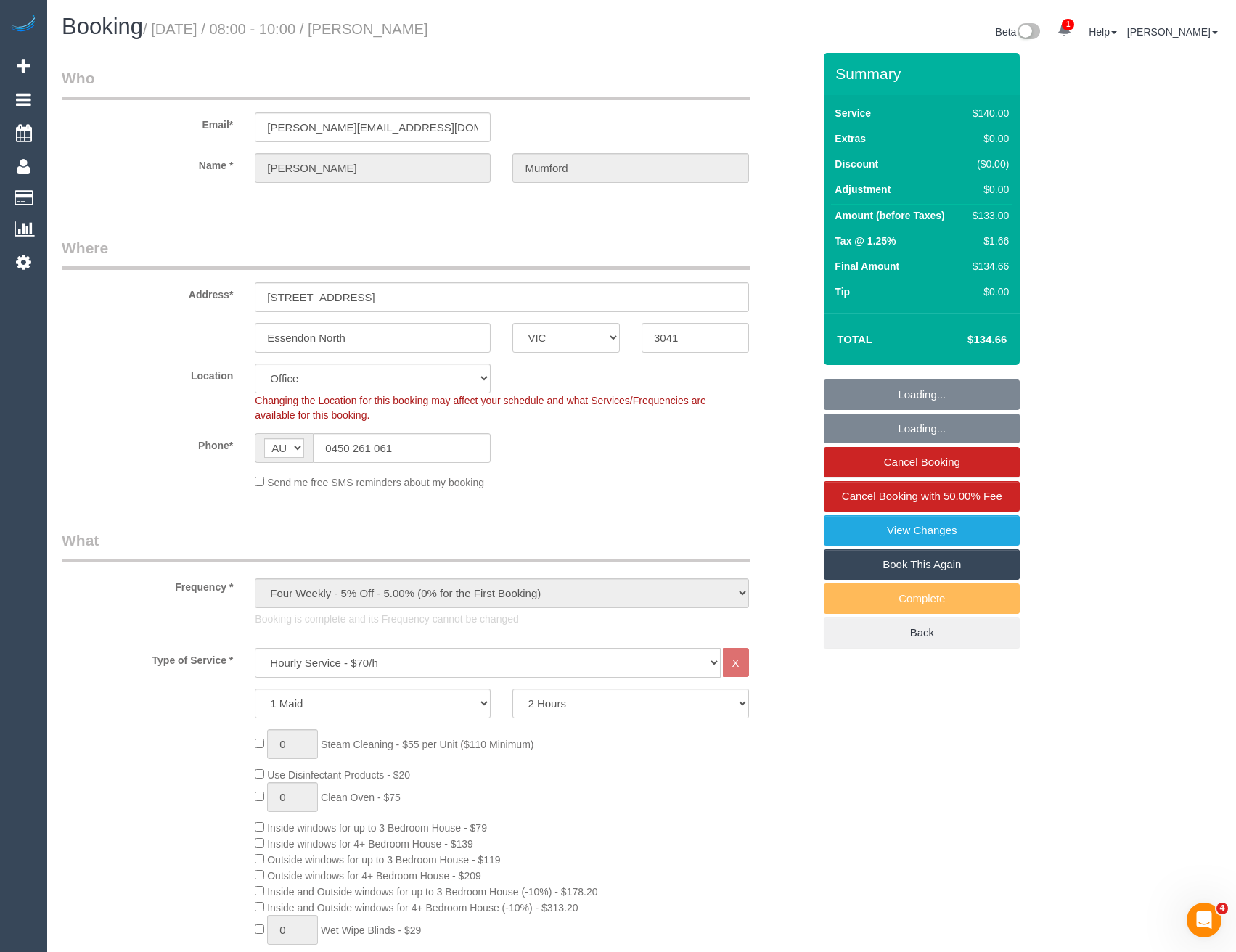
select select "number:12"
select select "object:2243"
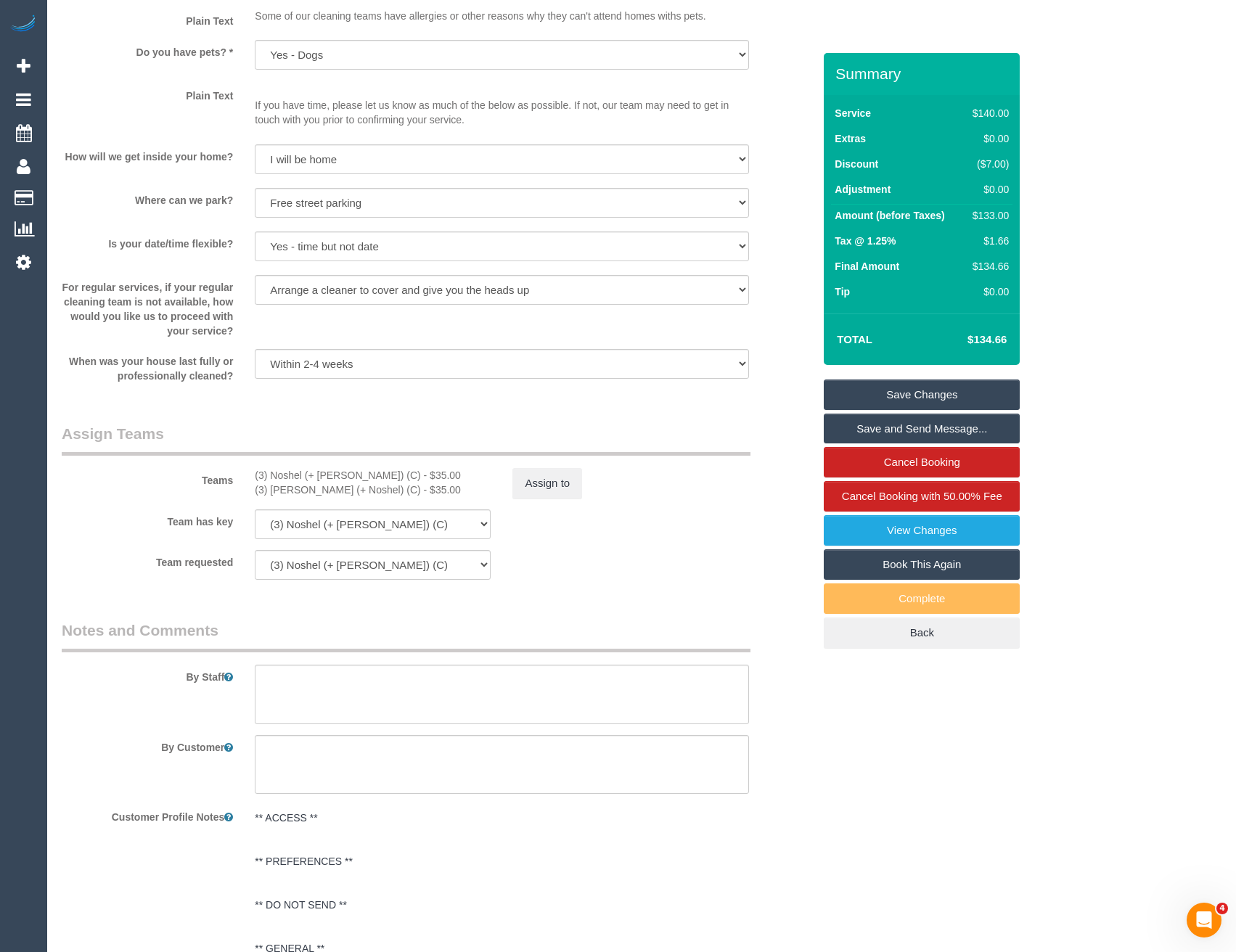
scroll to position [2612, 0]
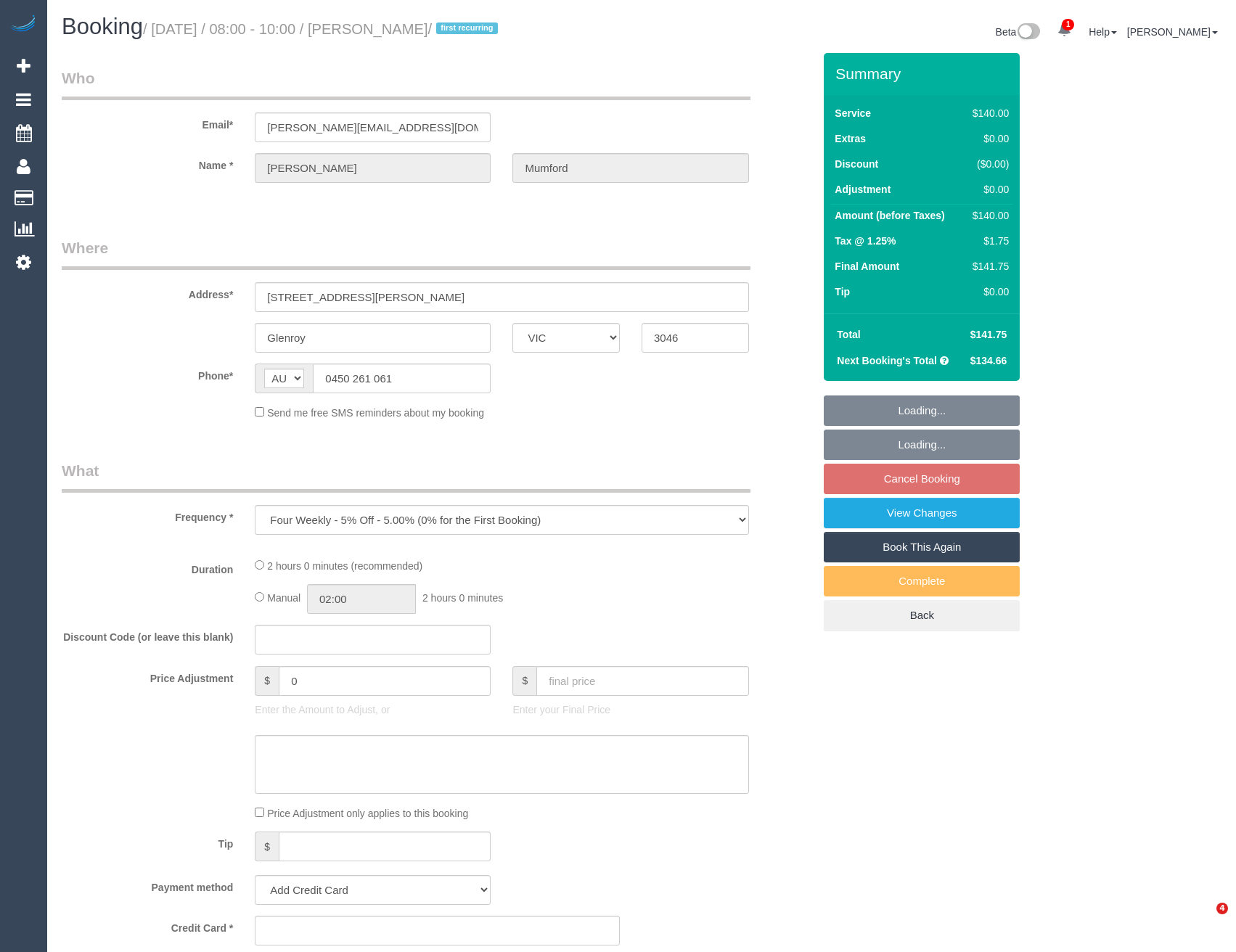
select select "VIC"
select select "string:stripe-pm_1SDb5i2GScqysDRV5zt3K2rc"
select select "number:27"
select select "number:14"
select select "number:19"
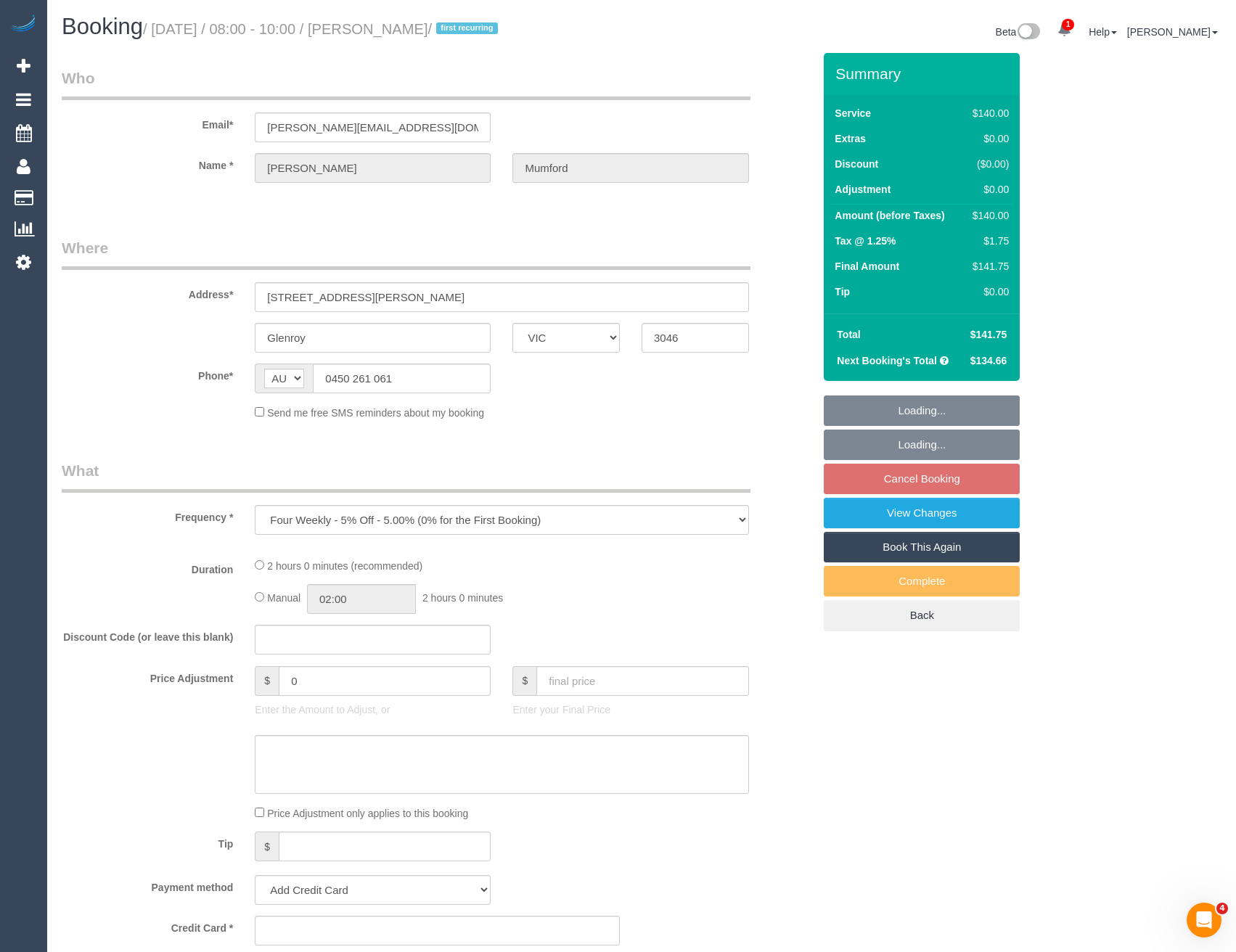
select select "number:24"
select select "number:35"
select select "number:13"
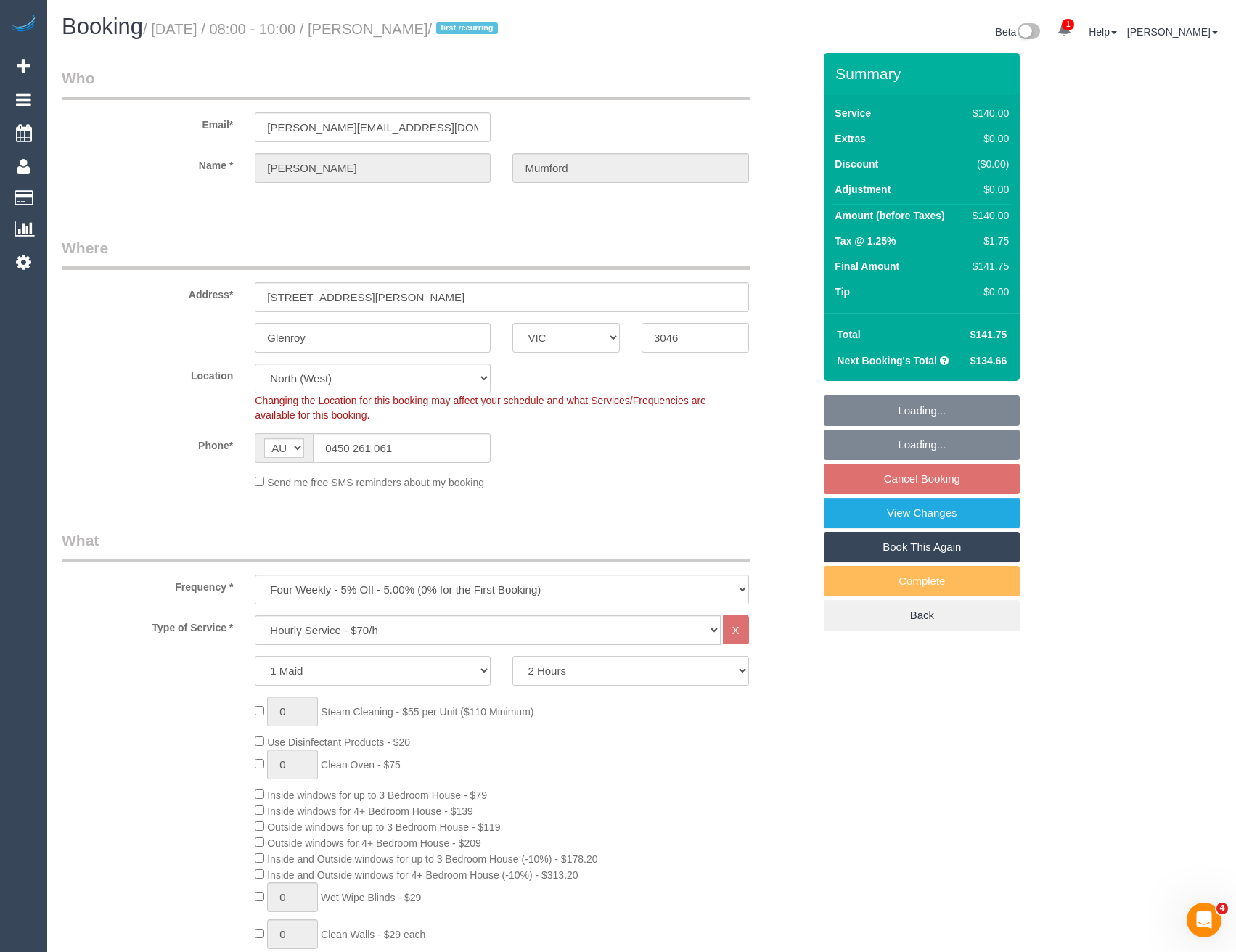
select select "object:867"
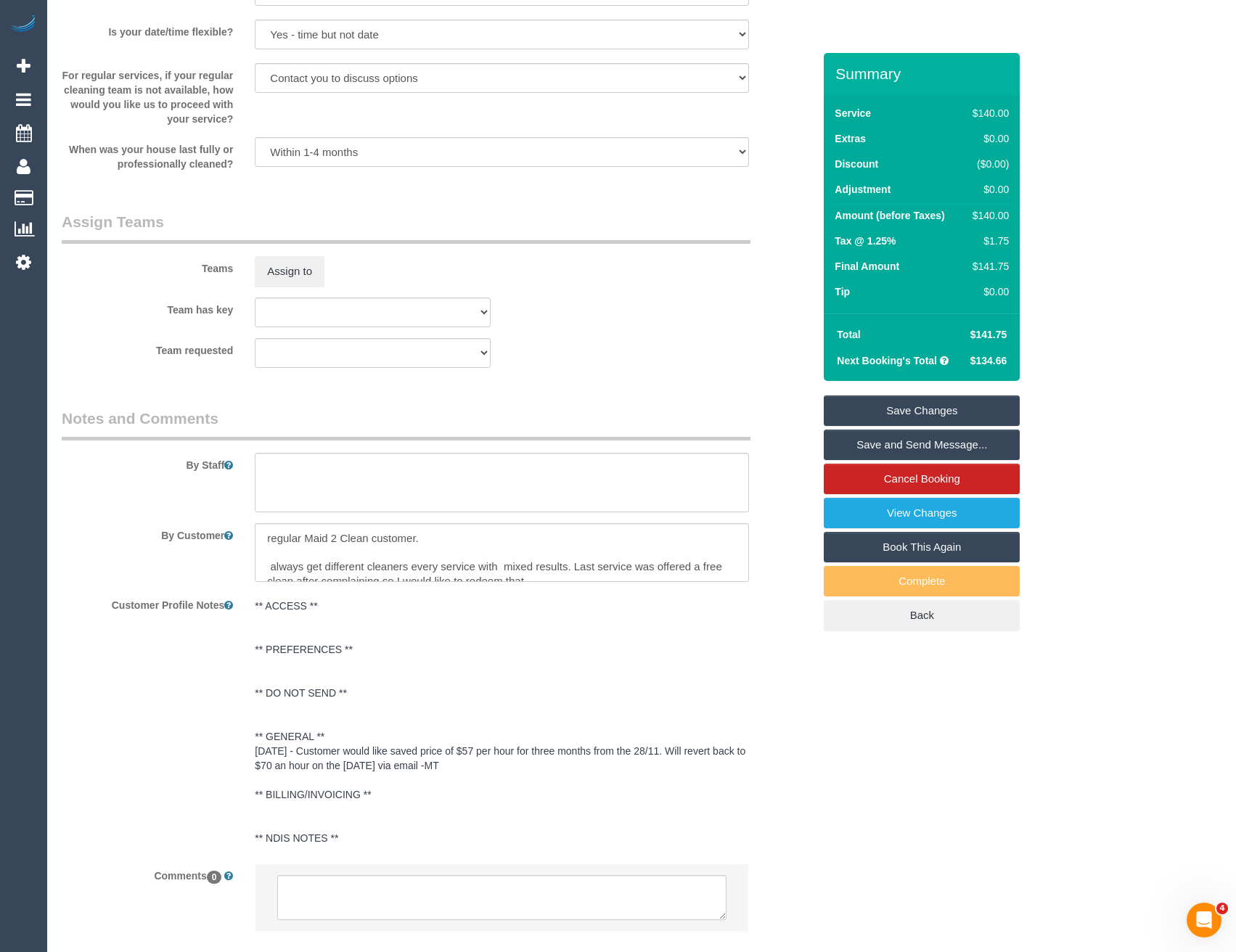
scroll to position [2178, 0]
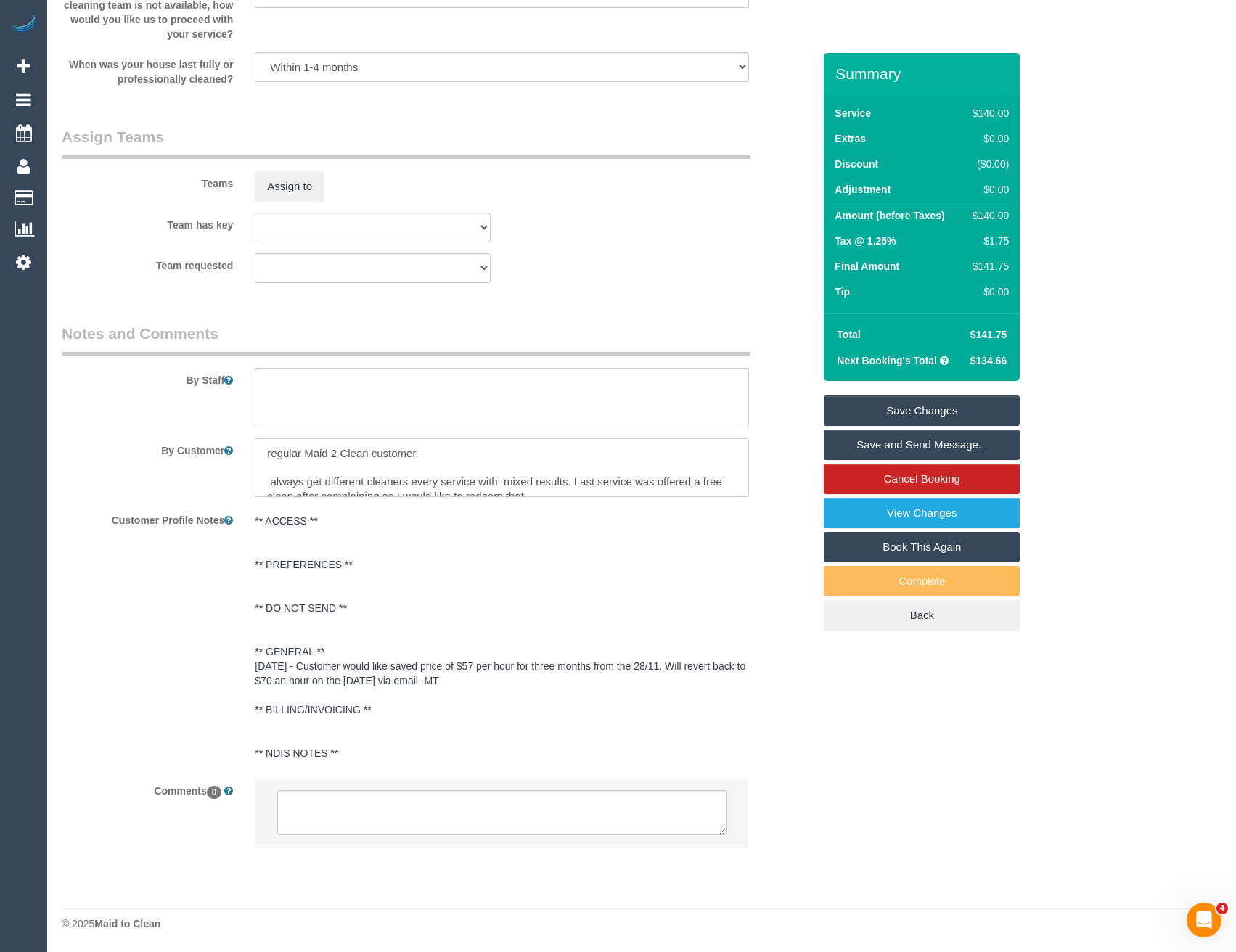
drag, startPoint x: 417, startPoint y: 473, endPoint x: 432, endPoint y: 472, distance: 15.0
click at [418, 473] on textarea at bounding box center [501, 468] width 493 height 59
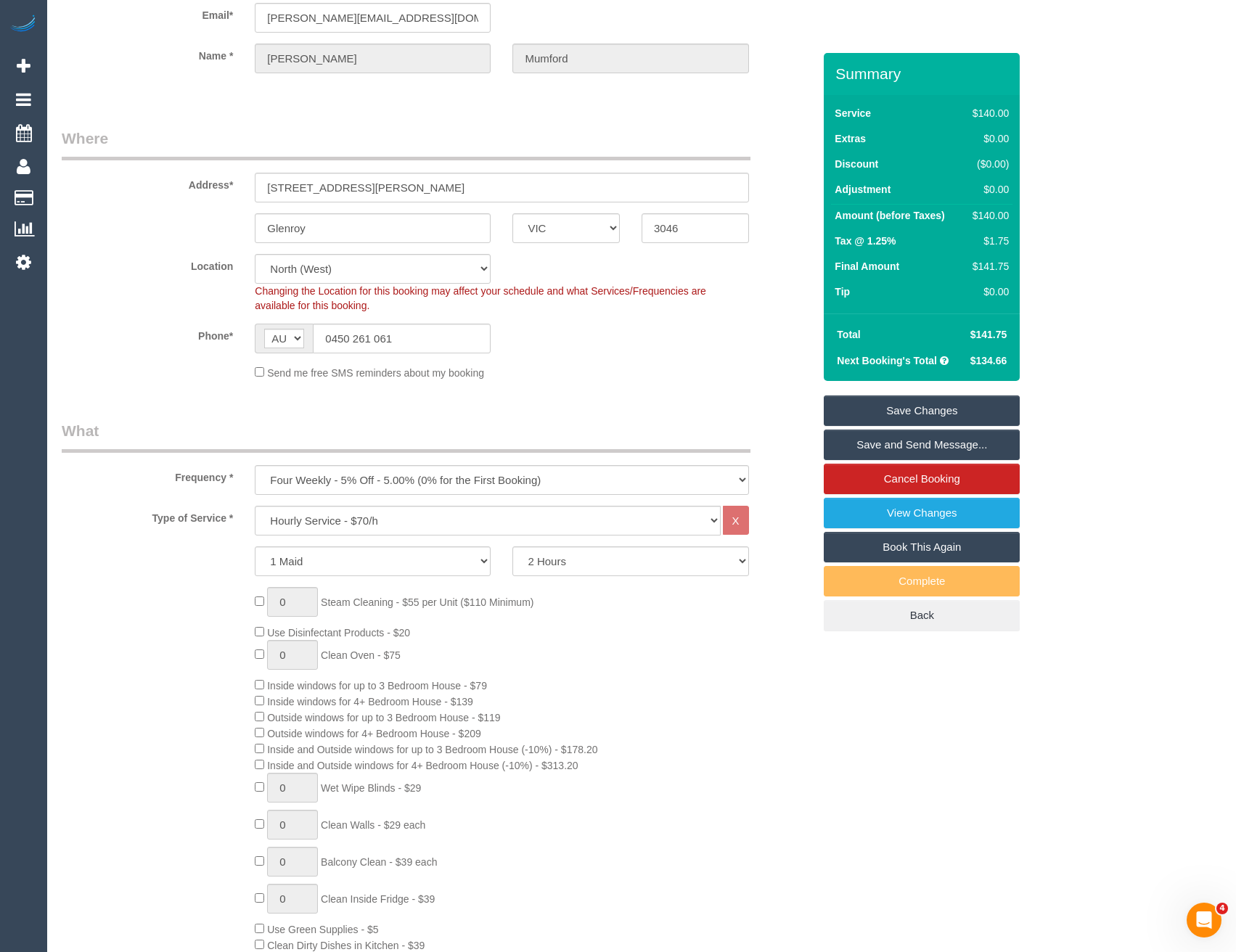
scroll to position [0, 0]
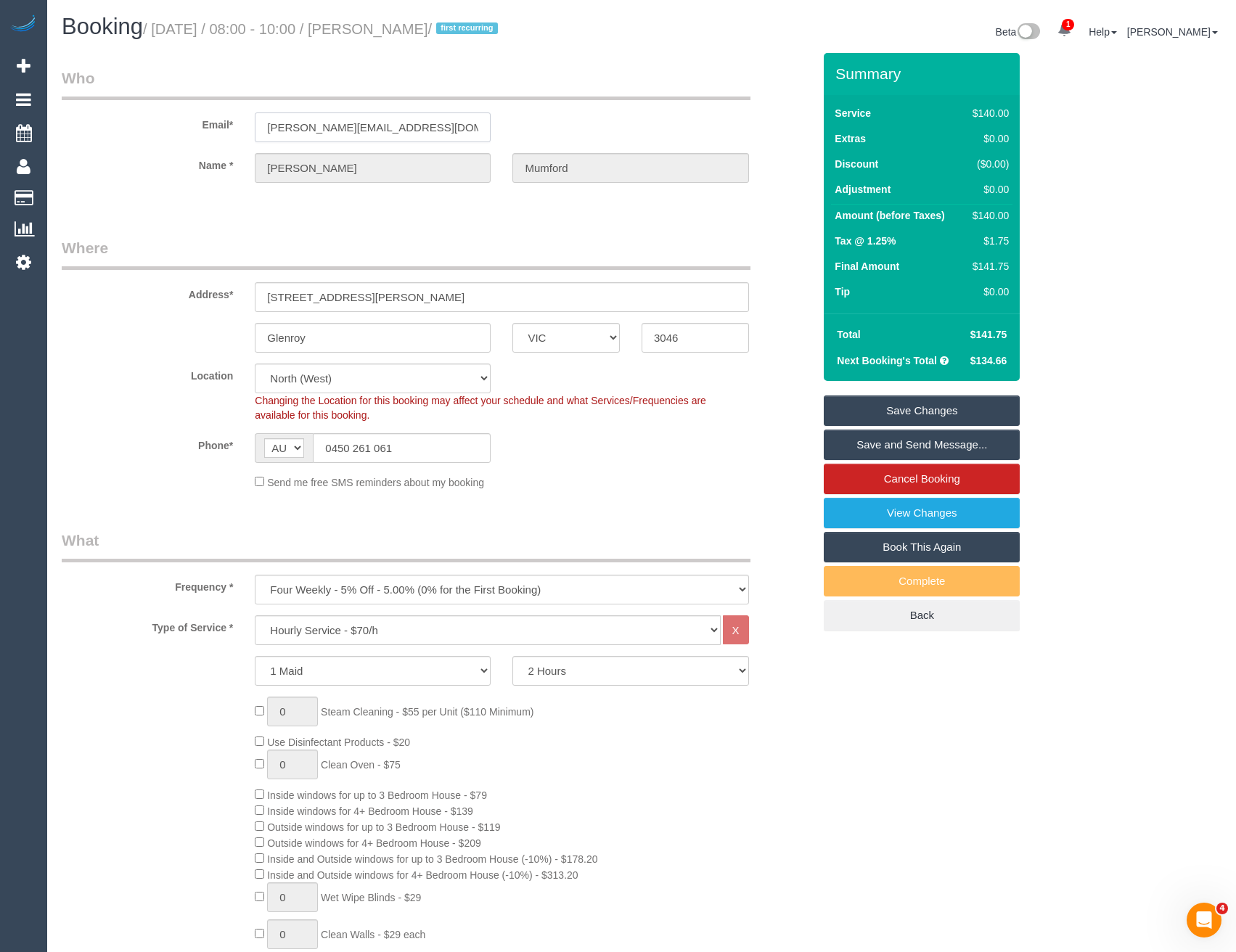
drag, startPoint x: 425, startPoint y: 126, endPoint x: 241, endPoint y: 122, distance: 184.0
click at [241, 122] on div "Email* [PERSON_NAME][EMAIL_ADDRESS][DOMAIN_NAME]" at bounding box center [438, 104] width 773 height 75
click at [25, 263] on icon at bounding box center [23, 262] width 15 height 18
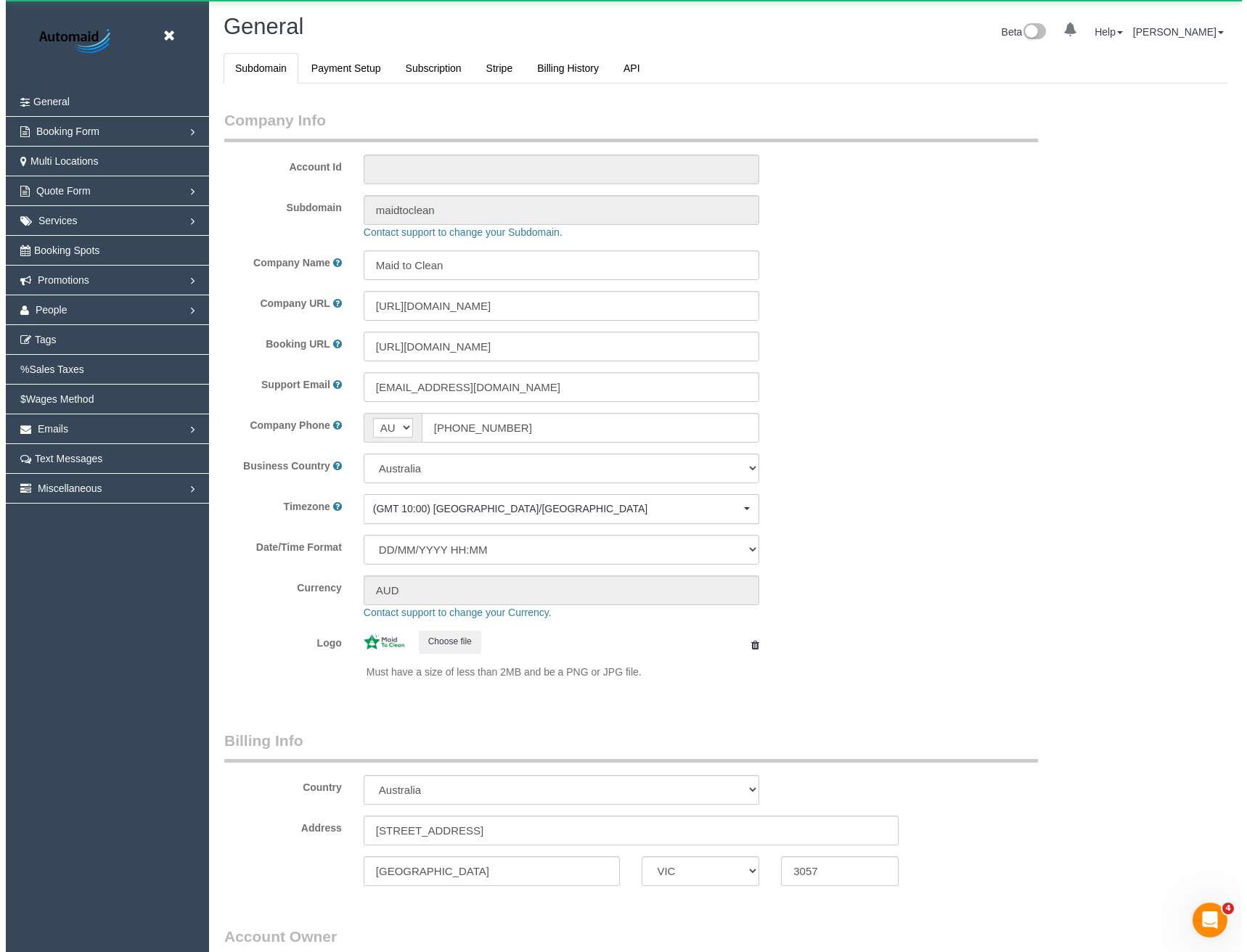
scroll to position [3316, 1236]
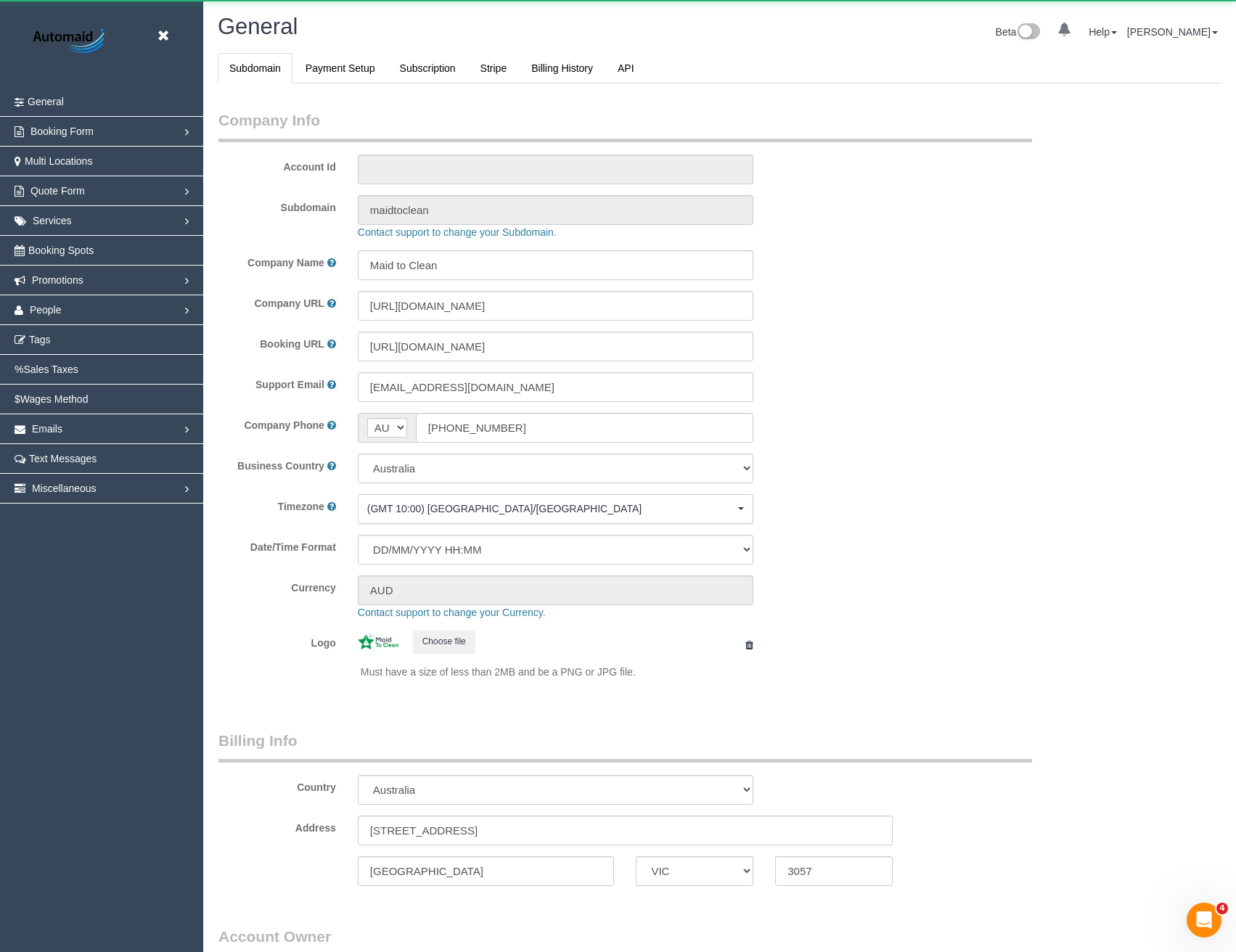
select select "1"
click at [77, 251] on span "Booking Spots" at bounding box center [61, 251] width 65 height 12
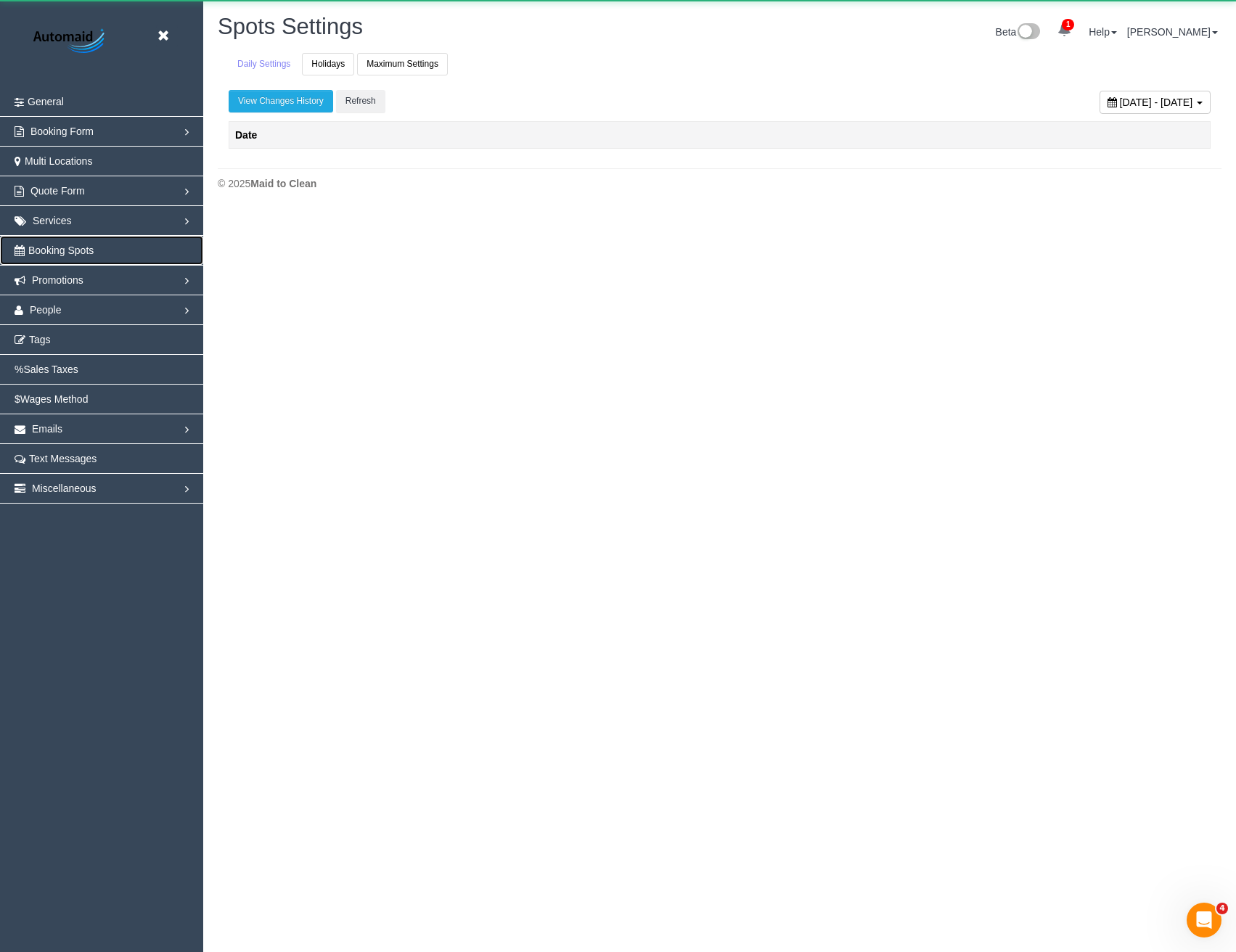
scroll to position [211, 1247]
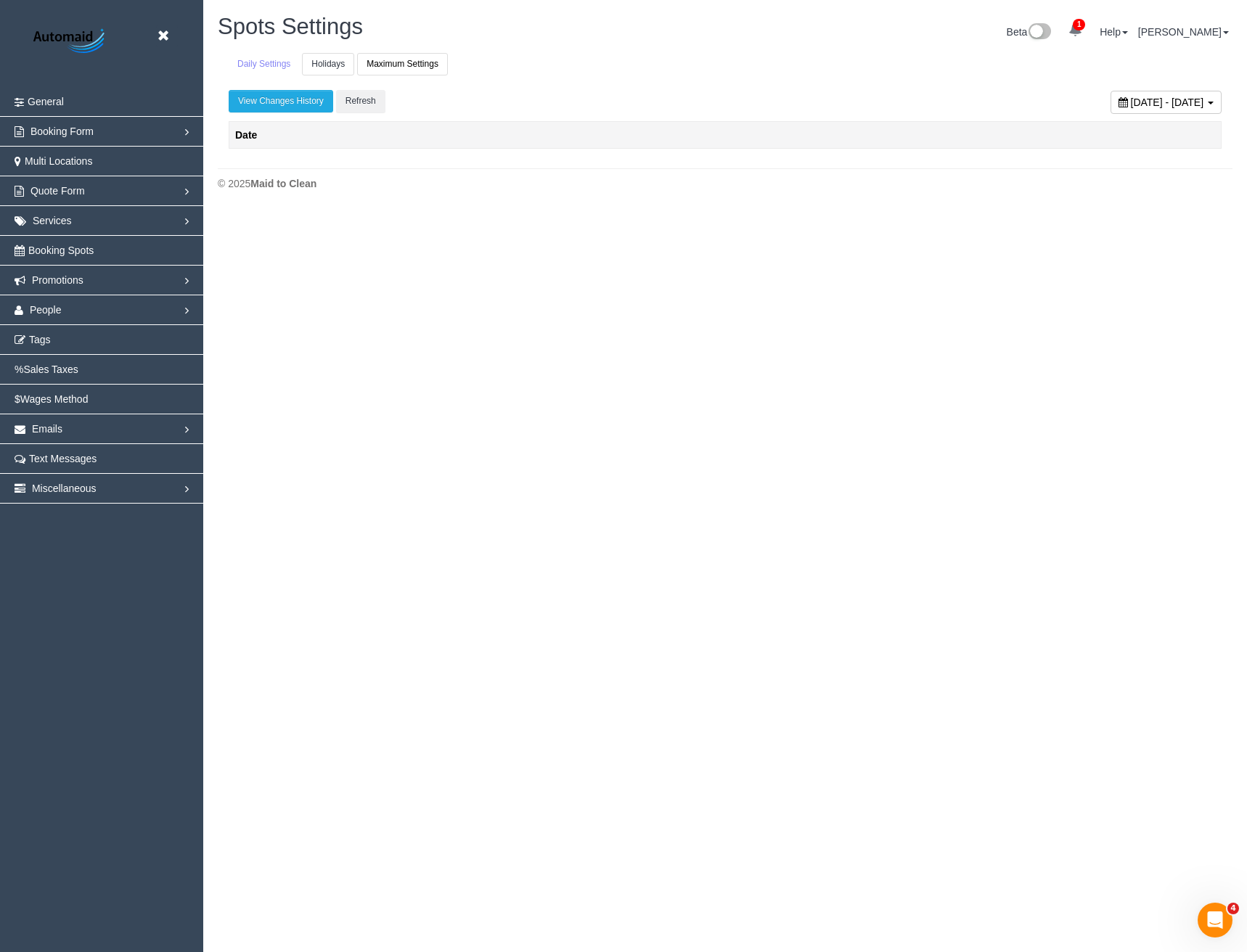
click at [327, 63] on link "Holidays" at bounding box center [327, 64] width 52 height 23
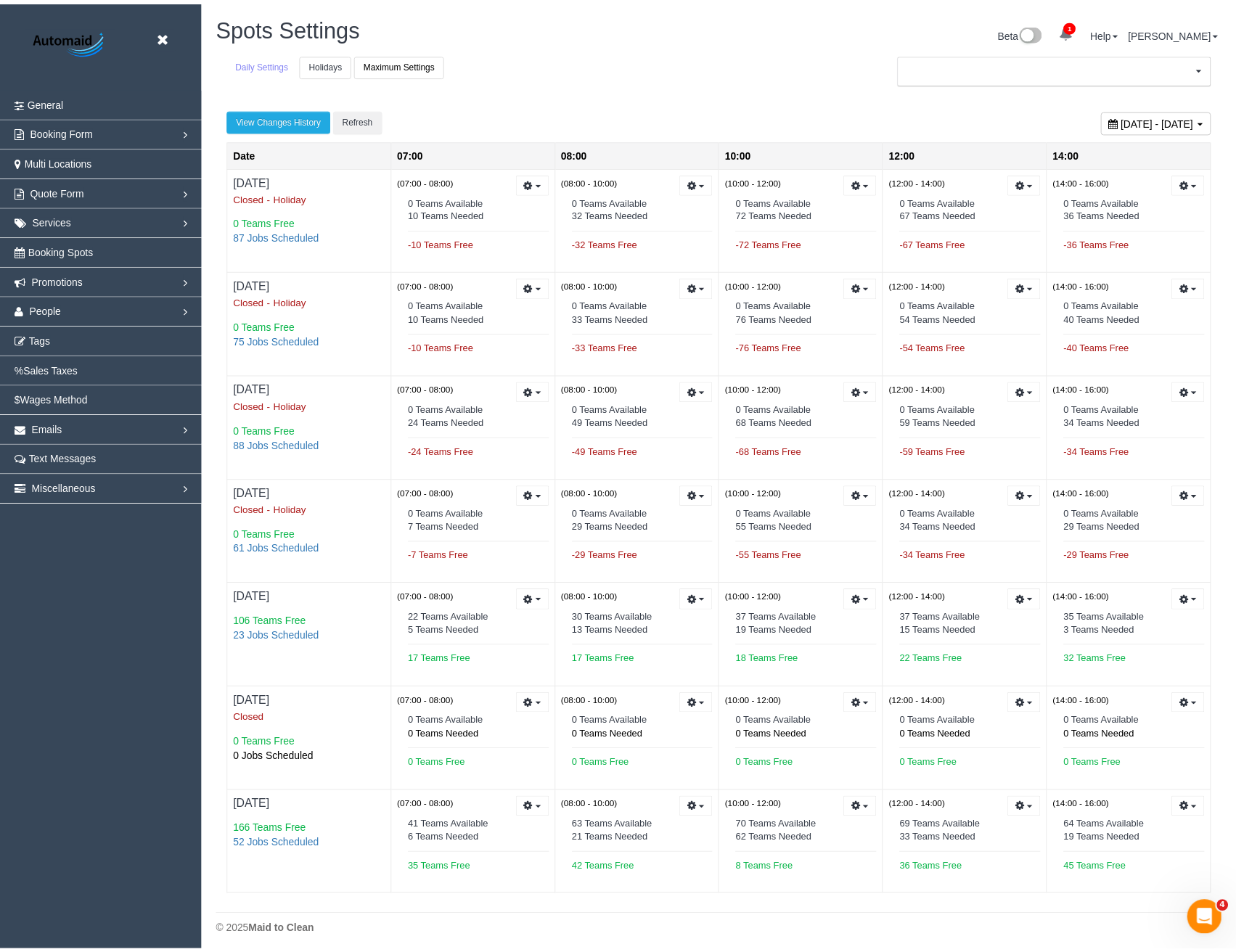
scroll to position [71596, 71349]
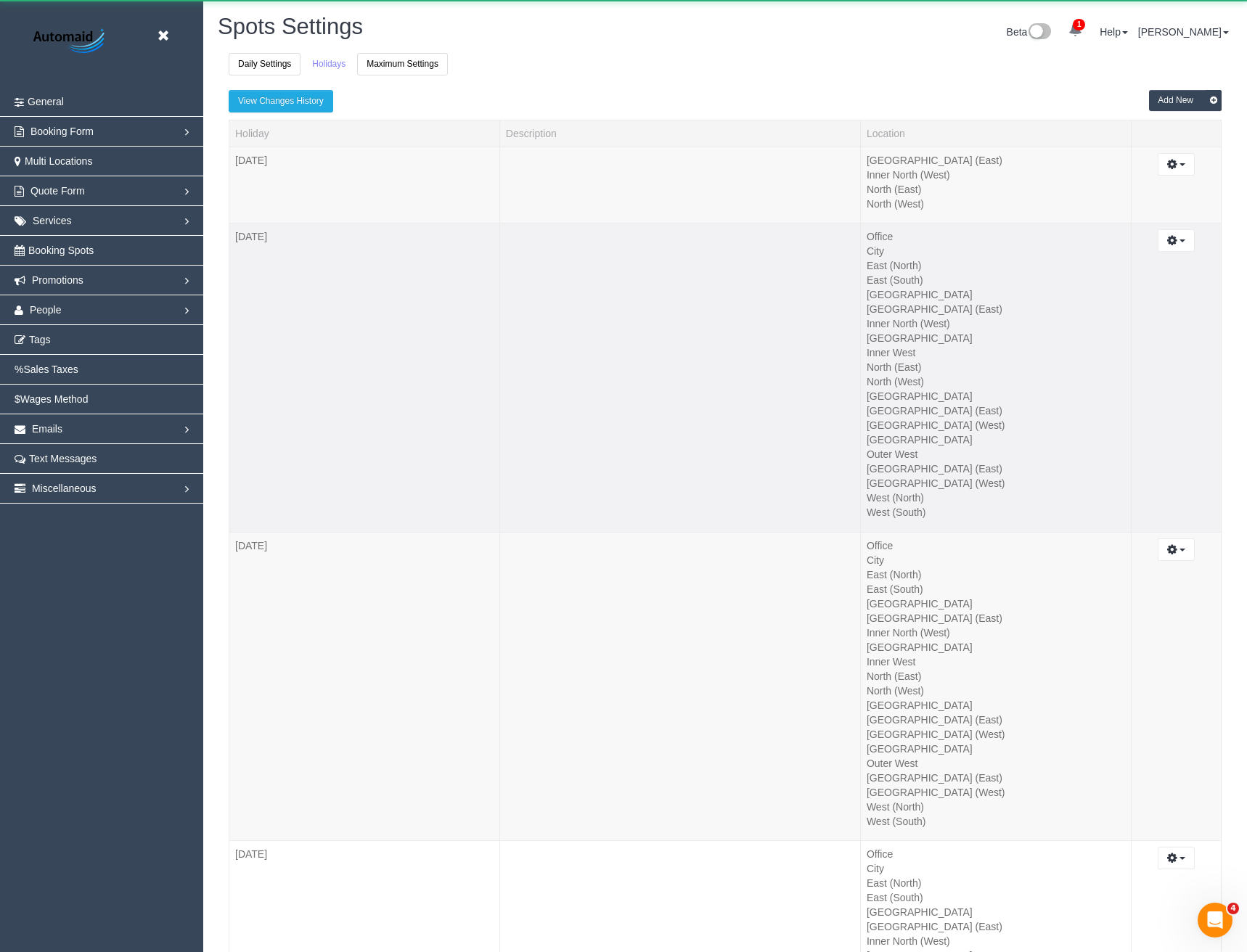
scroll to position [5038, 1236]
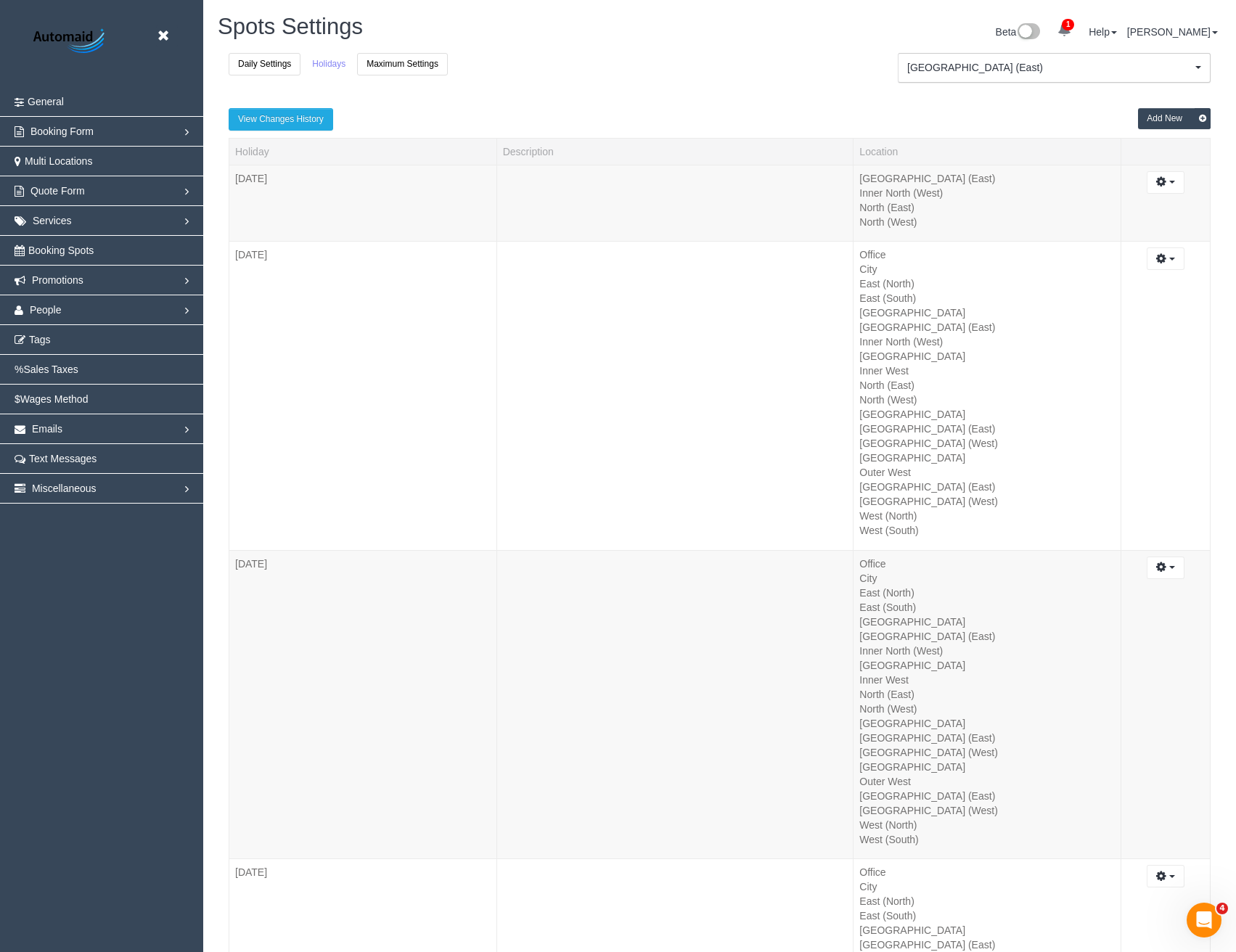
click at [1164, 118] on button "Add New" at bounding box center [1174, 118] width 72 height 21
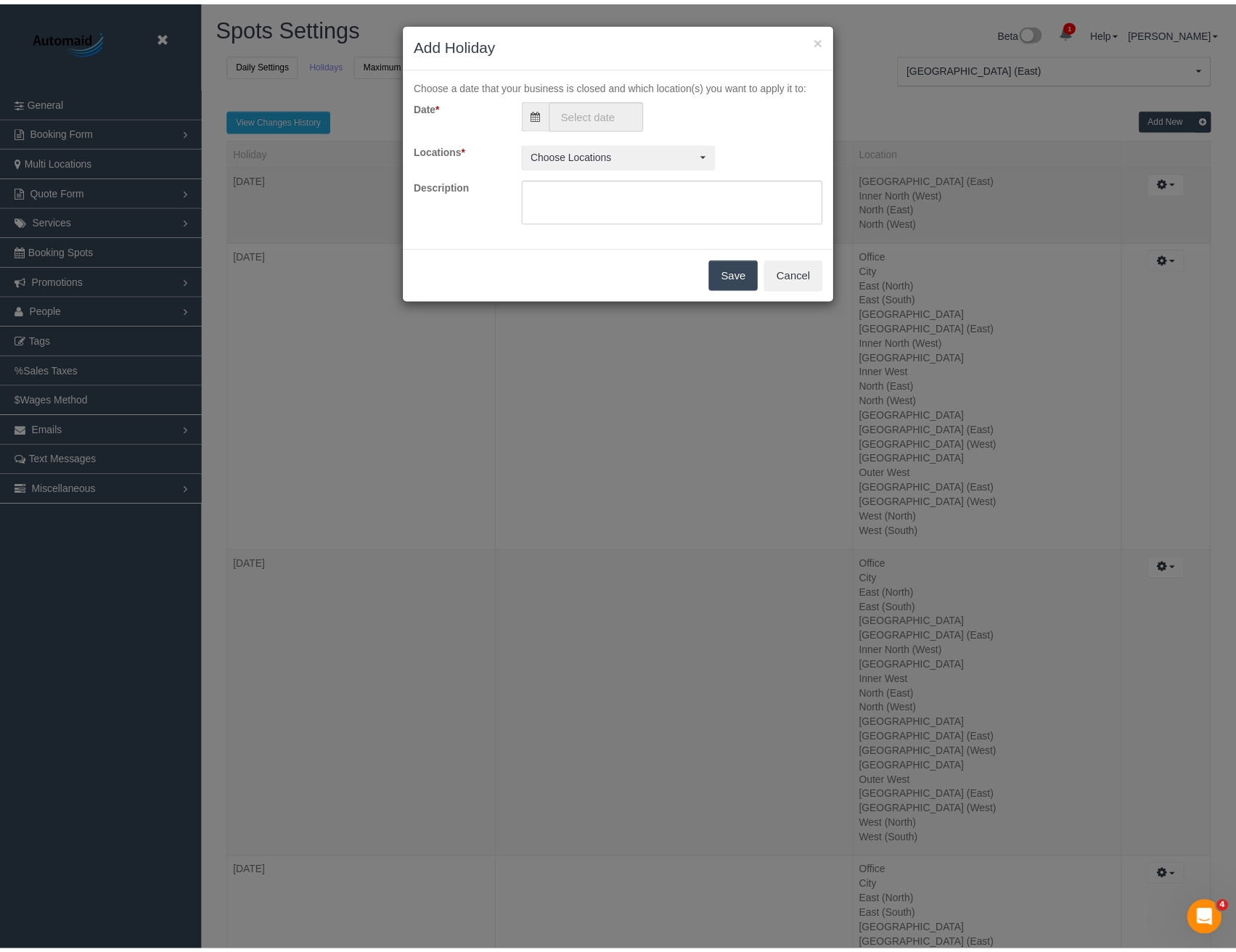
scroll to position [5038, 1247]
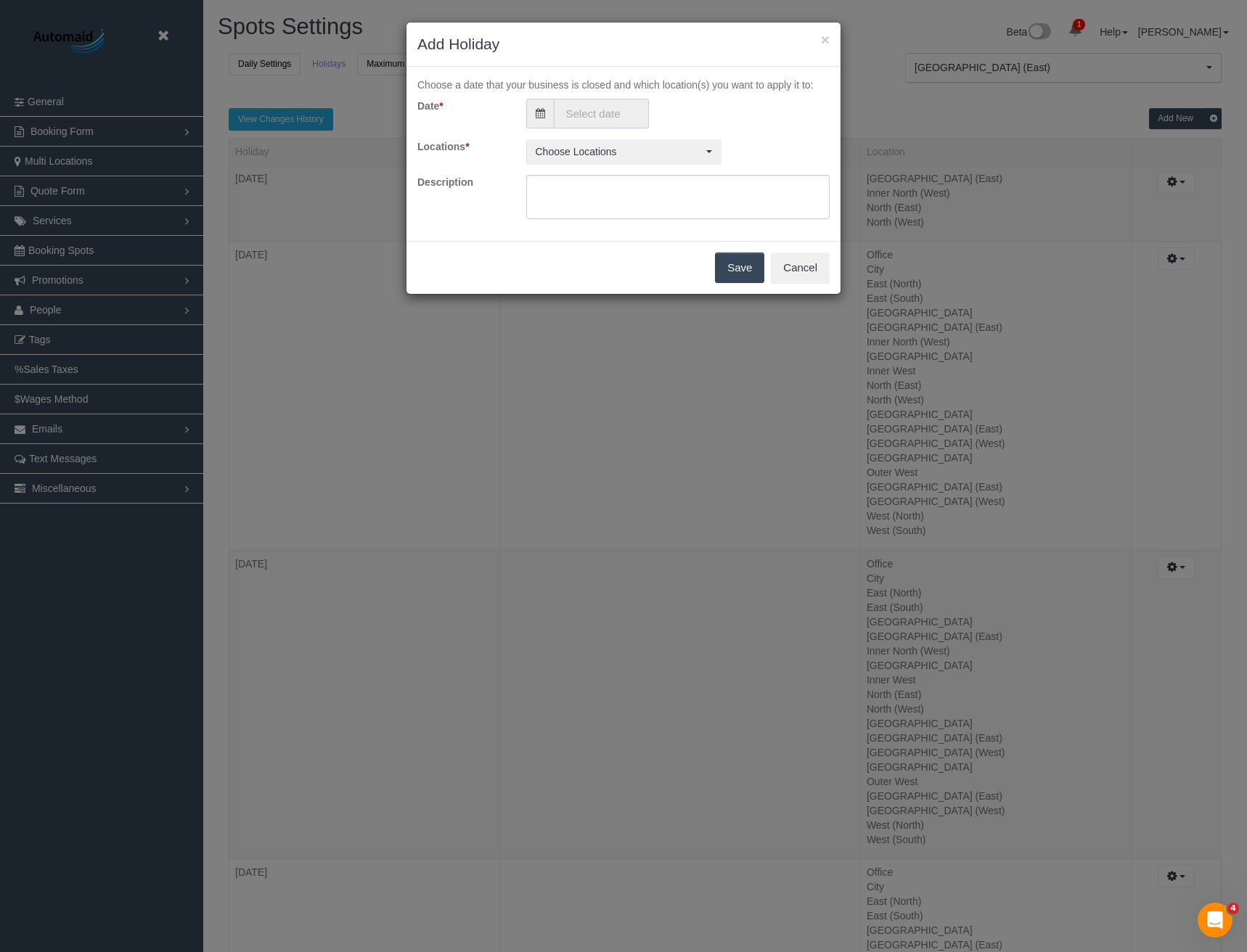
click at [590, 110] on input "text" at bounding box center [602, 113] width 95 height 30
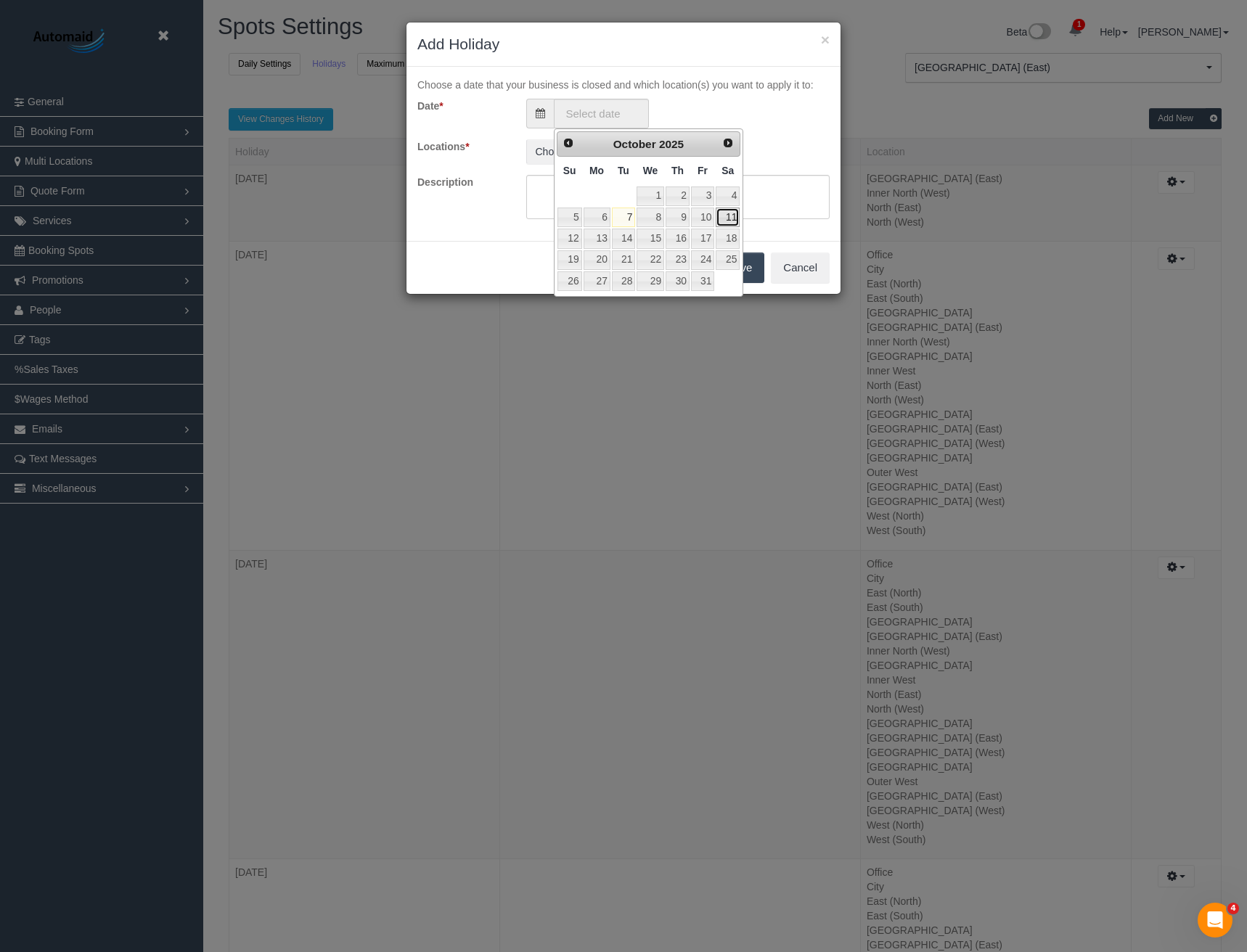
click at [728, 215] on link "11" at bounding box center [727, 217] width 24 height 20
type input "11/10/2025"
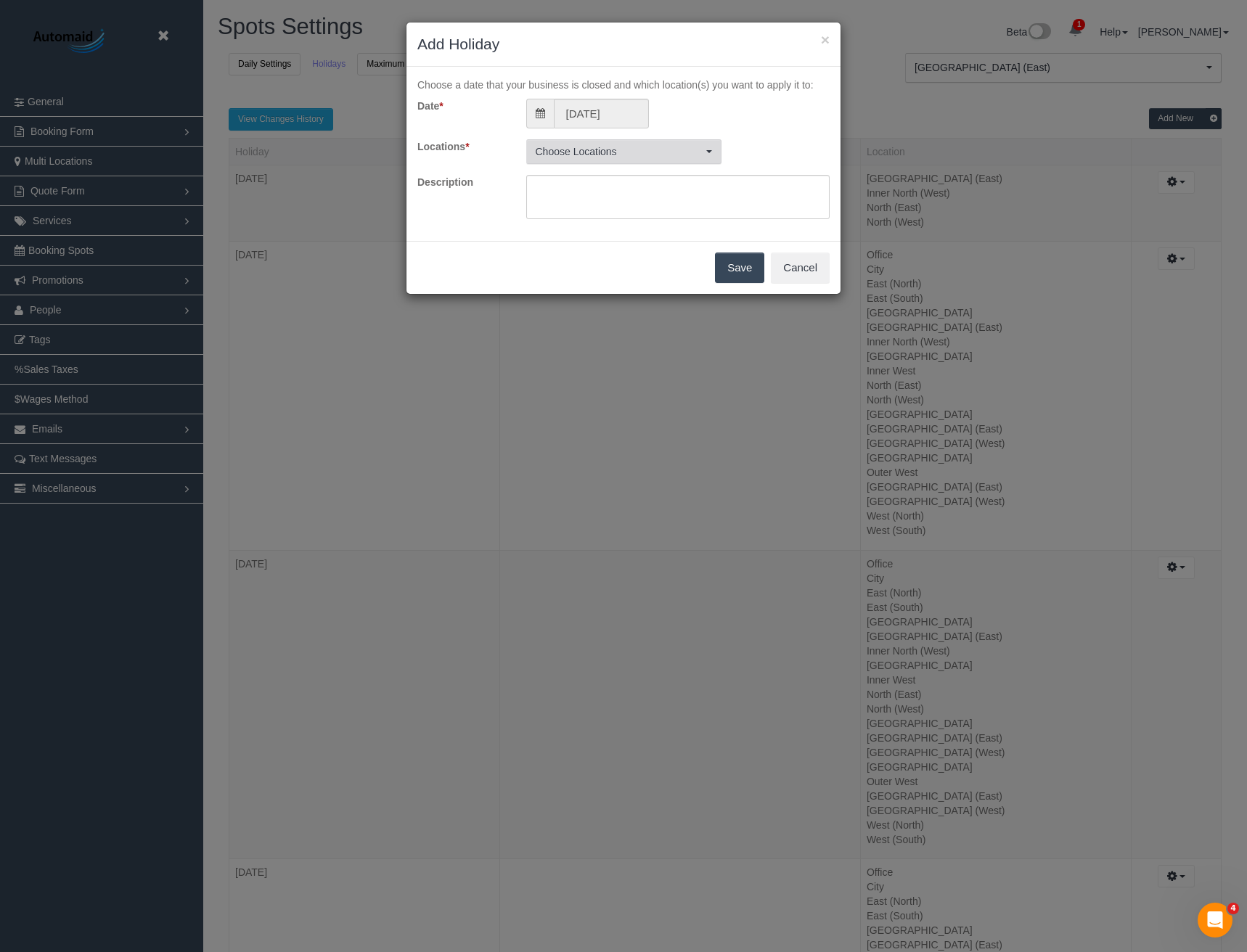
click at [633, 155] on span "Choose Locations" at bounding box center [619, 152] width 167 height 15
click at [583, 179] on button "All Active Locations" at bounding box center [578, 184] width 91 height 24
click at [781, 138] on div "Date * 11/10/2025 Locations * Office , City , East (North) , East (South) , Inn…" at bounding box center [624, 159] width 412 height 121
click at [740, 270] on button "Save" at bounding box center [740, 268] width 50 height 31
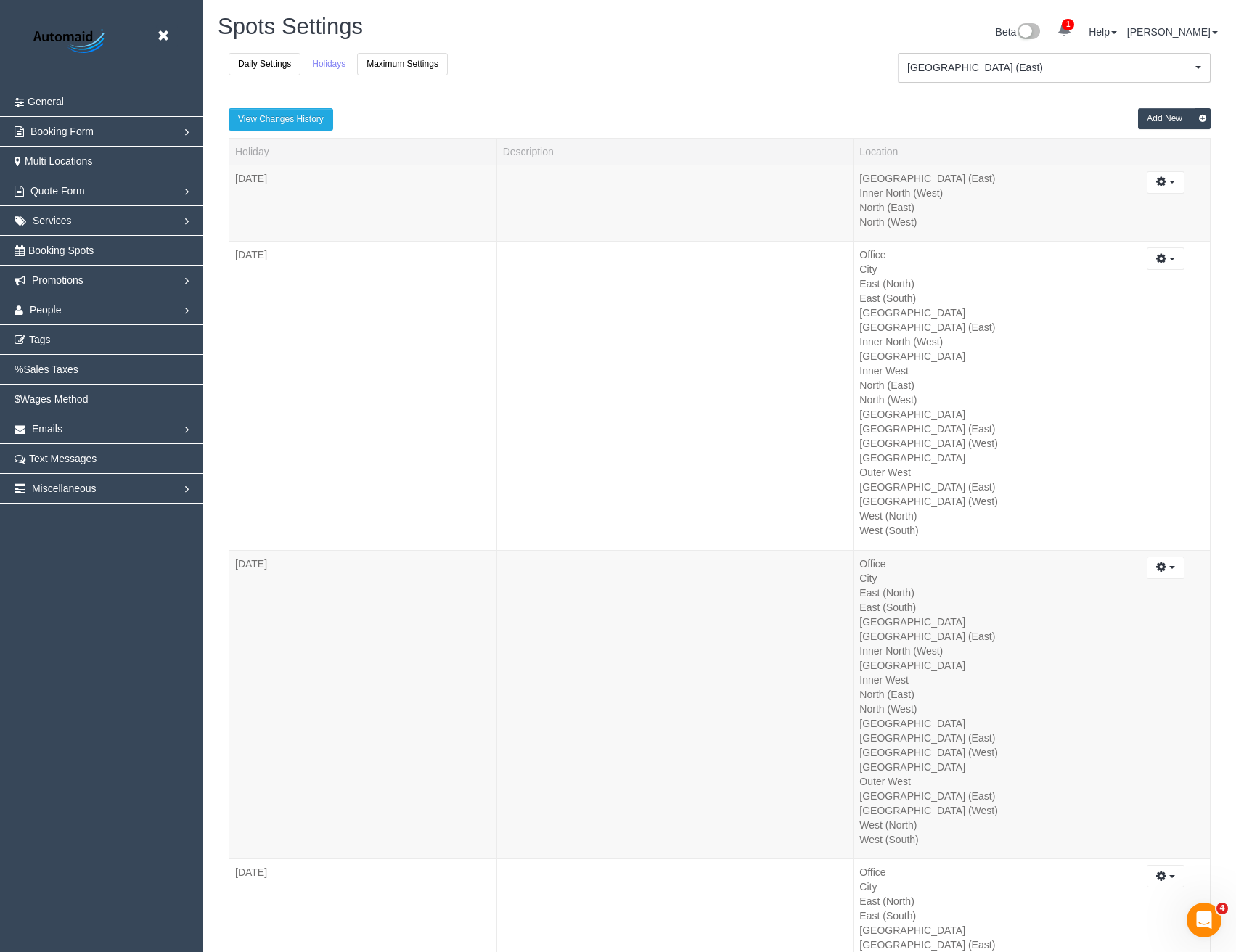
scroll to position [67516, 71349]
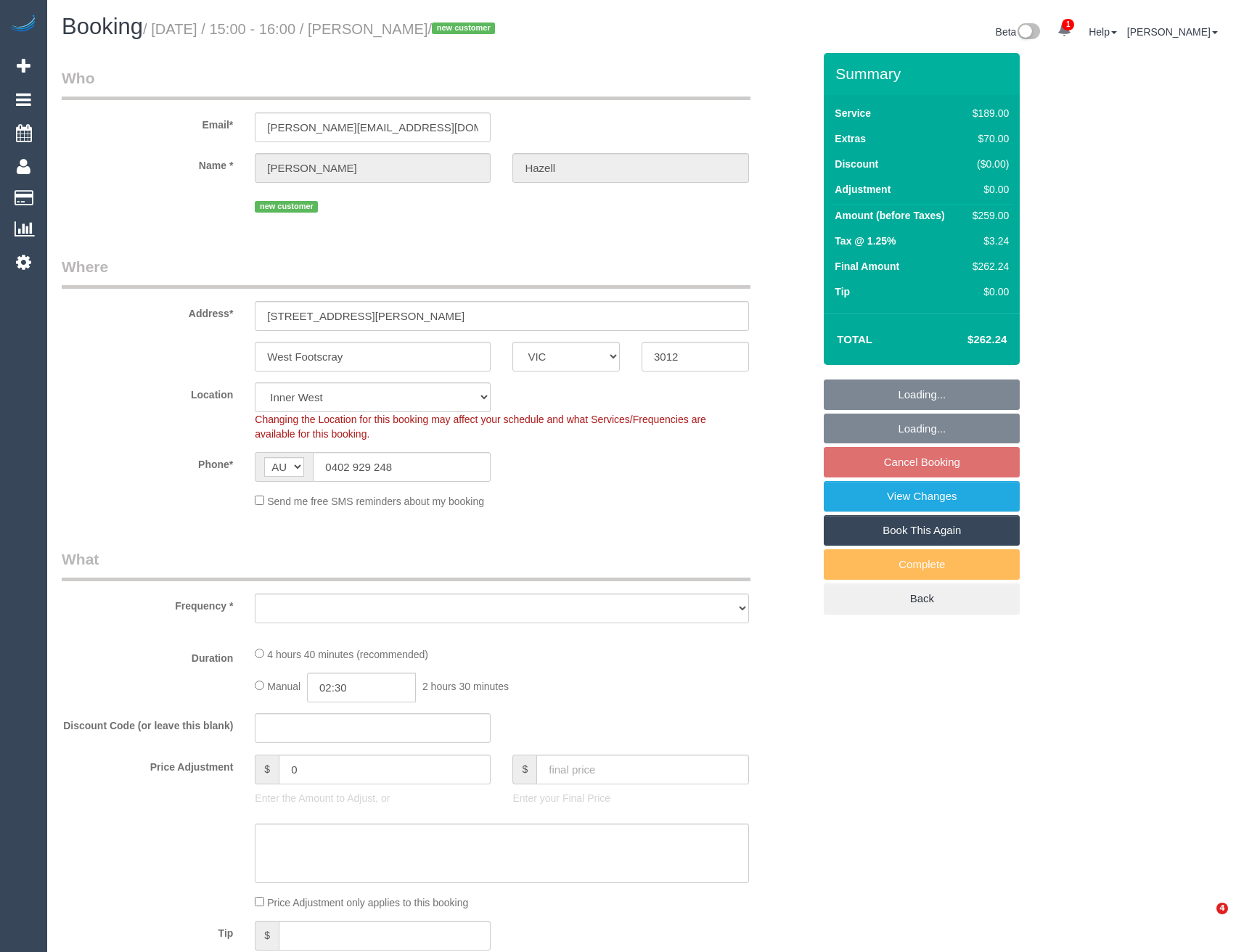
select select "VIC"
select select "object:613"
select select "string:stripe-pm_1SC9EQ2GScqysDRVbGU9n429"
select select "object:720"
select select "number:29"
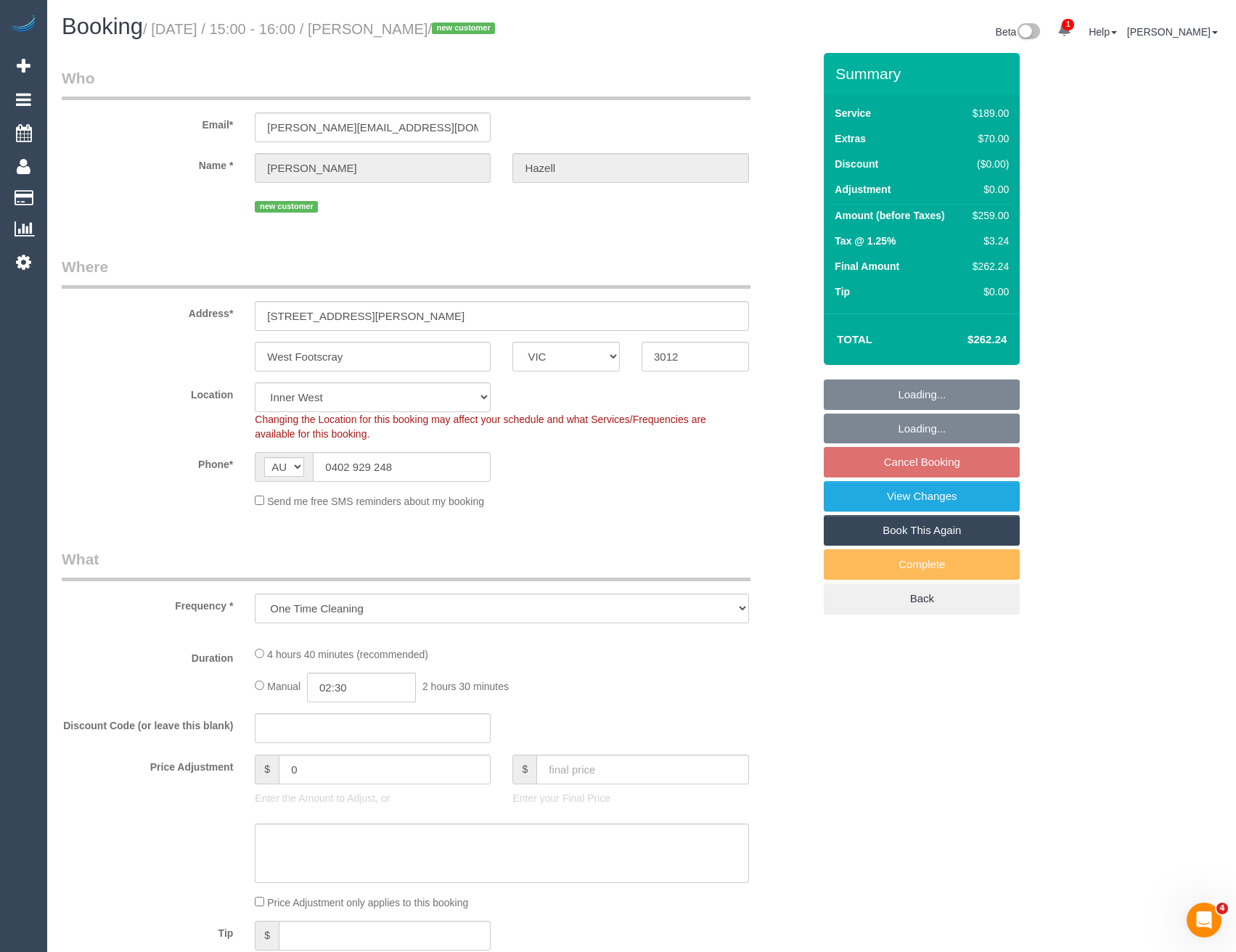
select select "number:14"
select select "number:19"
select select "number:24"
select select "number:26"
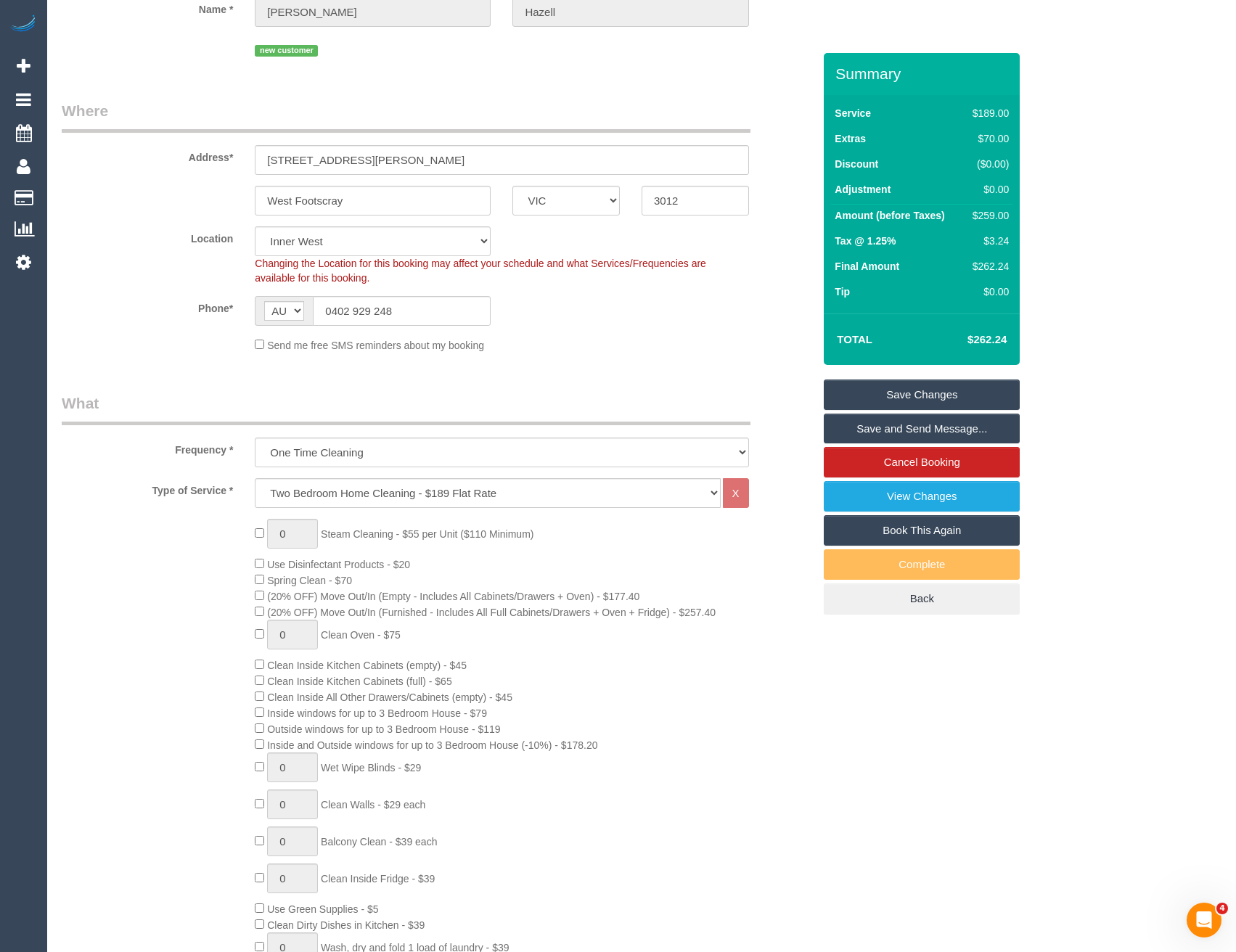
scroll to position [218, 0]
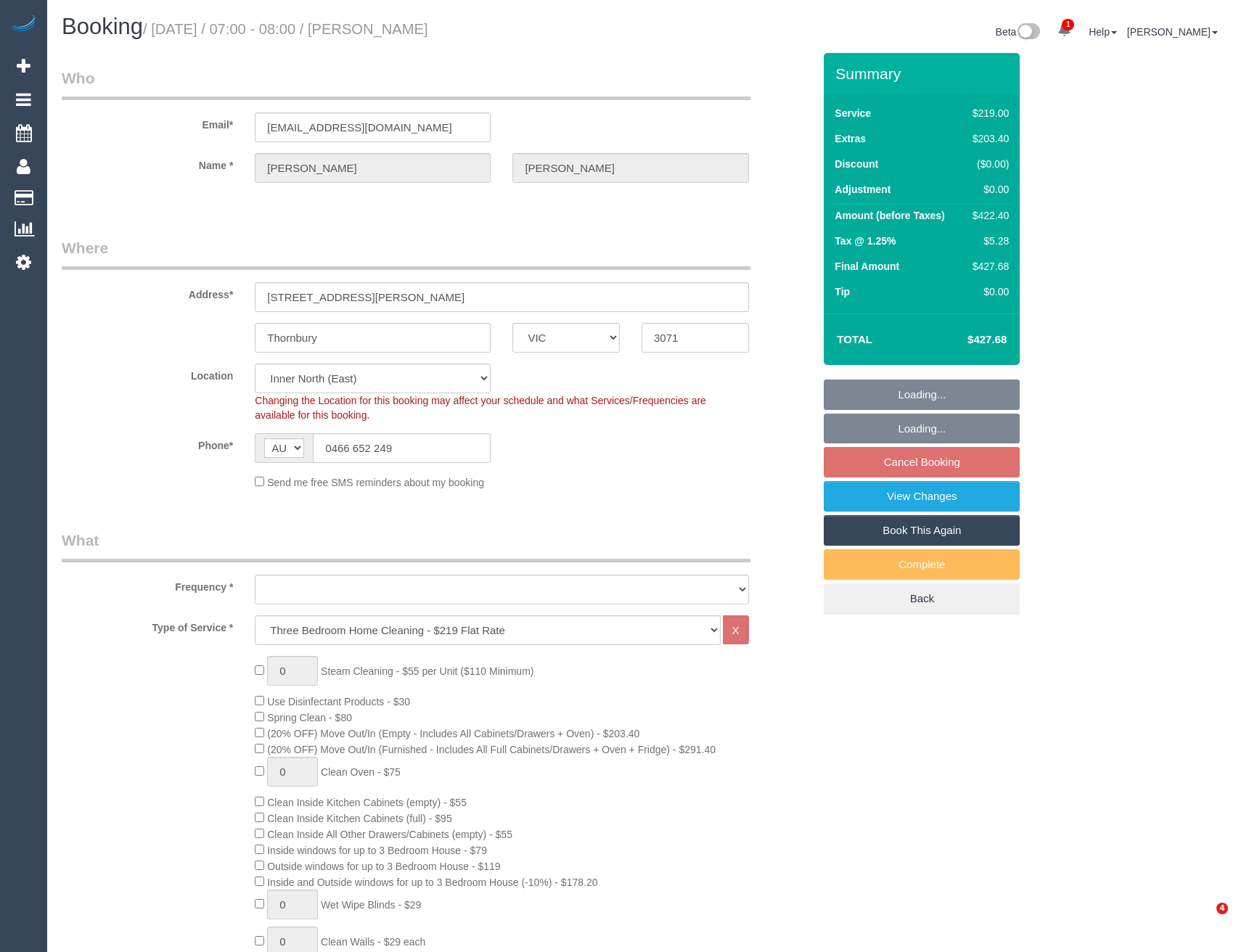
select select "VIC"
select select "string:stripe-pm_1RwYfY2GScqysDRVj1JZyFJS"
select select "object:1532"
select select "number:28"
select select "number:14"
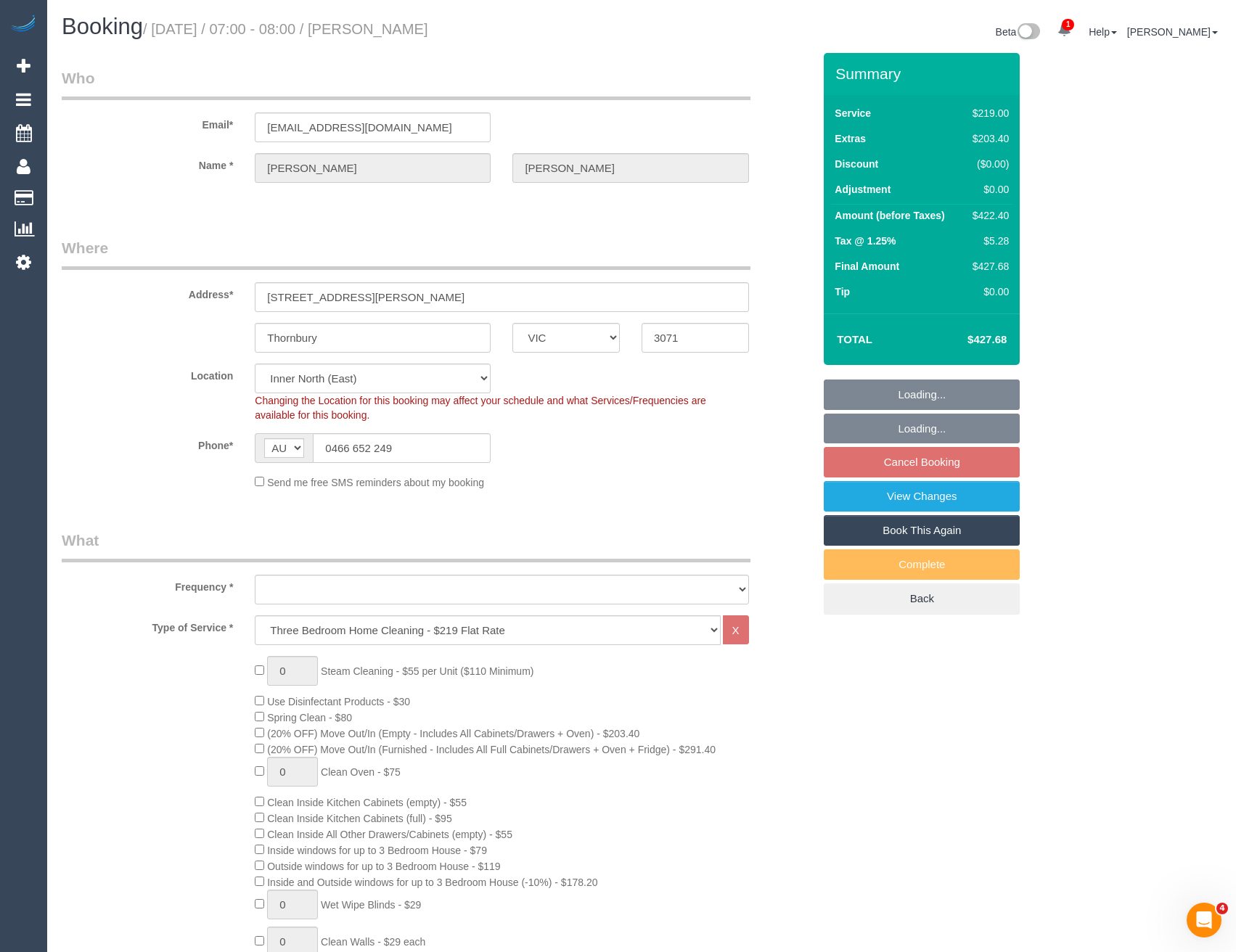
select select "number:18"
select select "number:24"
select select "number:11"
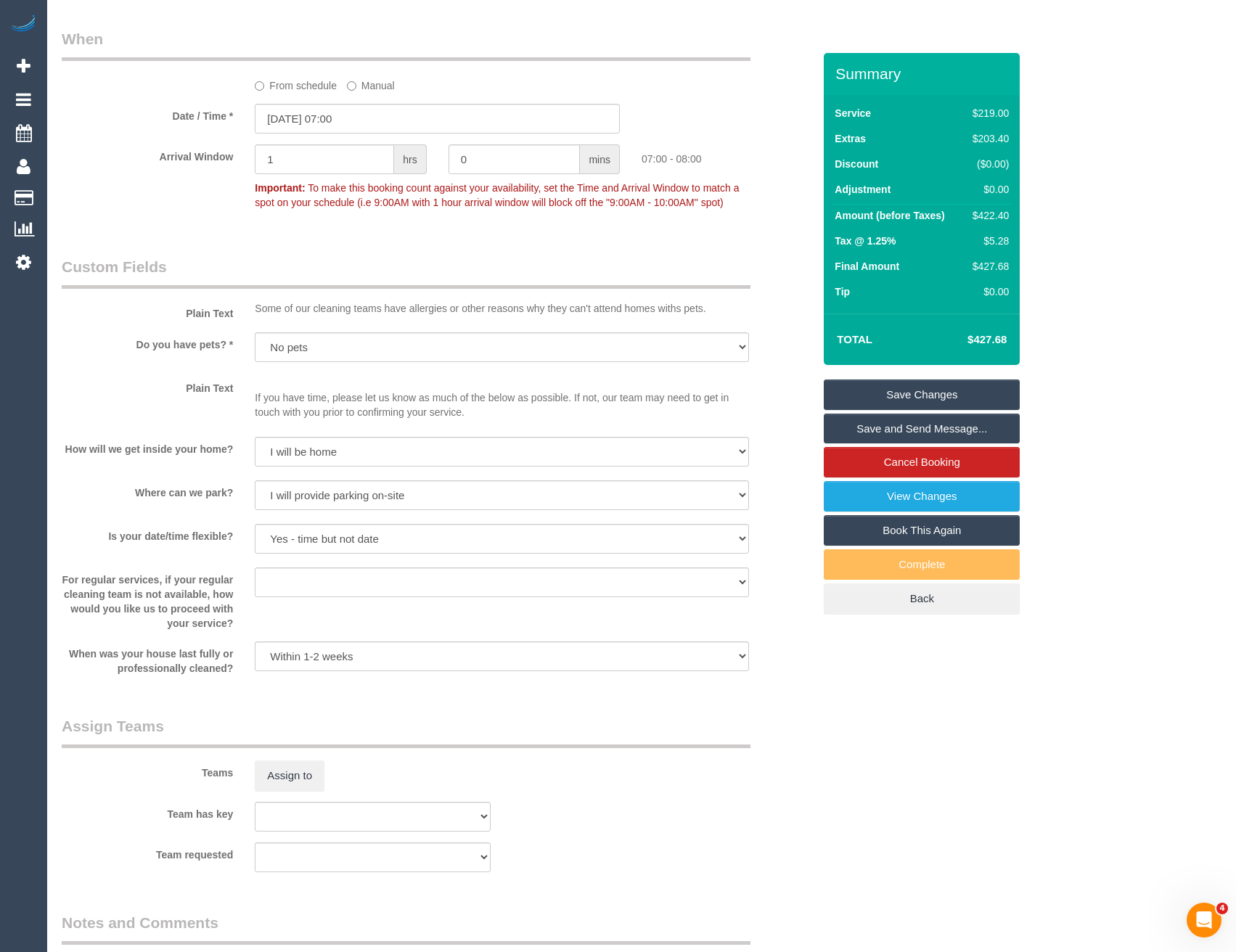
scroll to position [1959, 0]
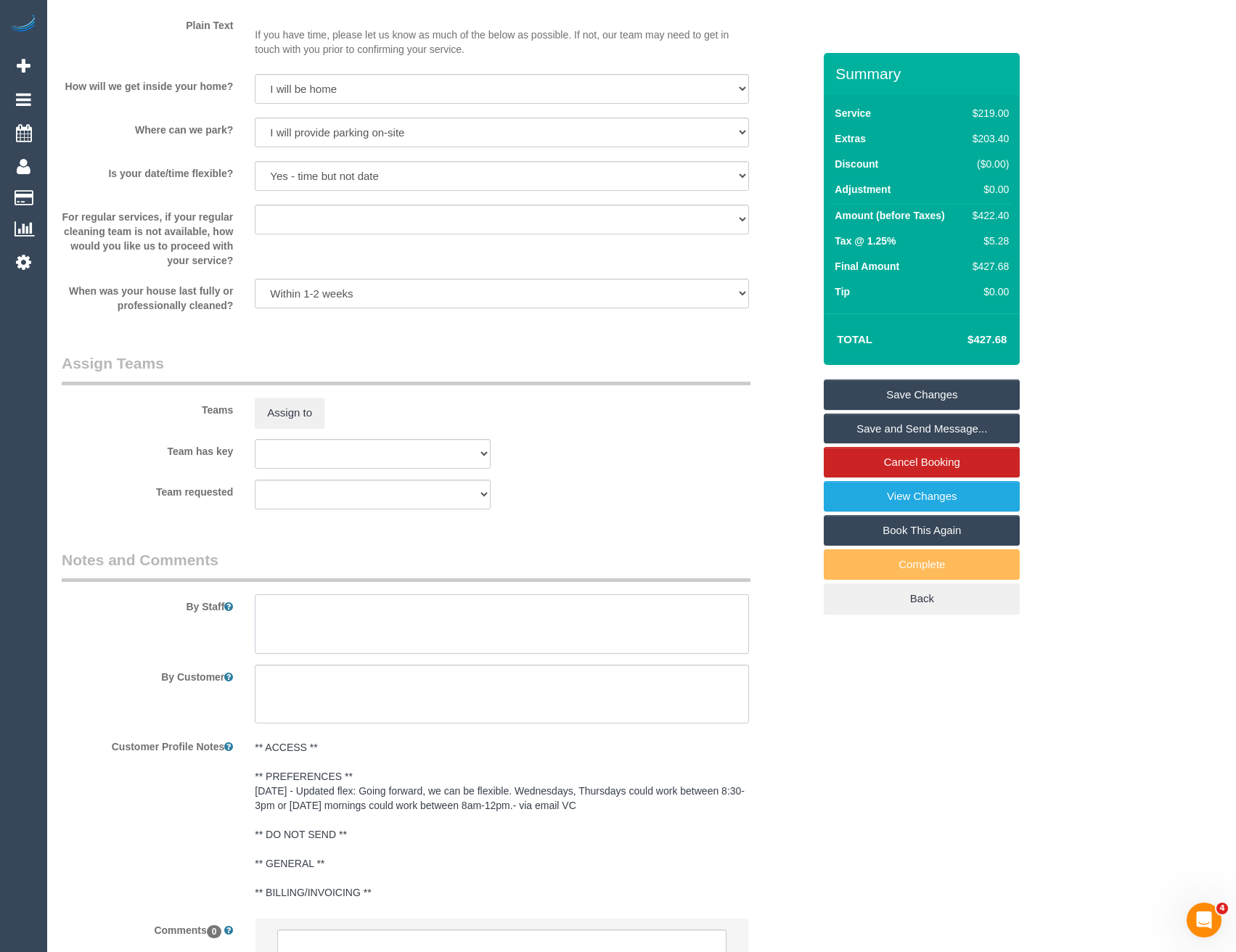
click at [329, 620] on textarea at bounding box center [501, 623] width 493 height 59
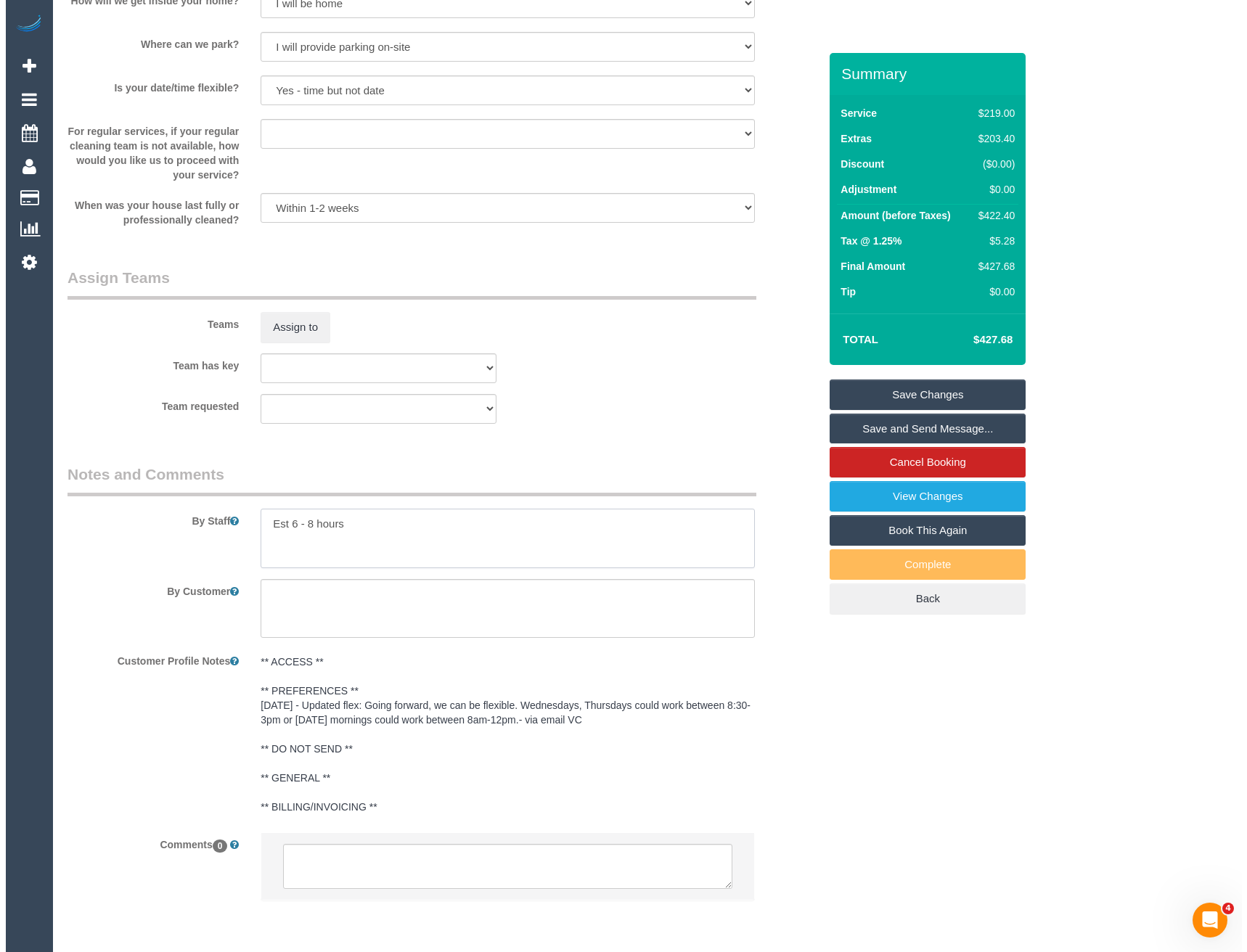
scroll to position [1953, 0]
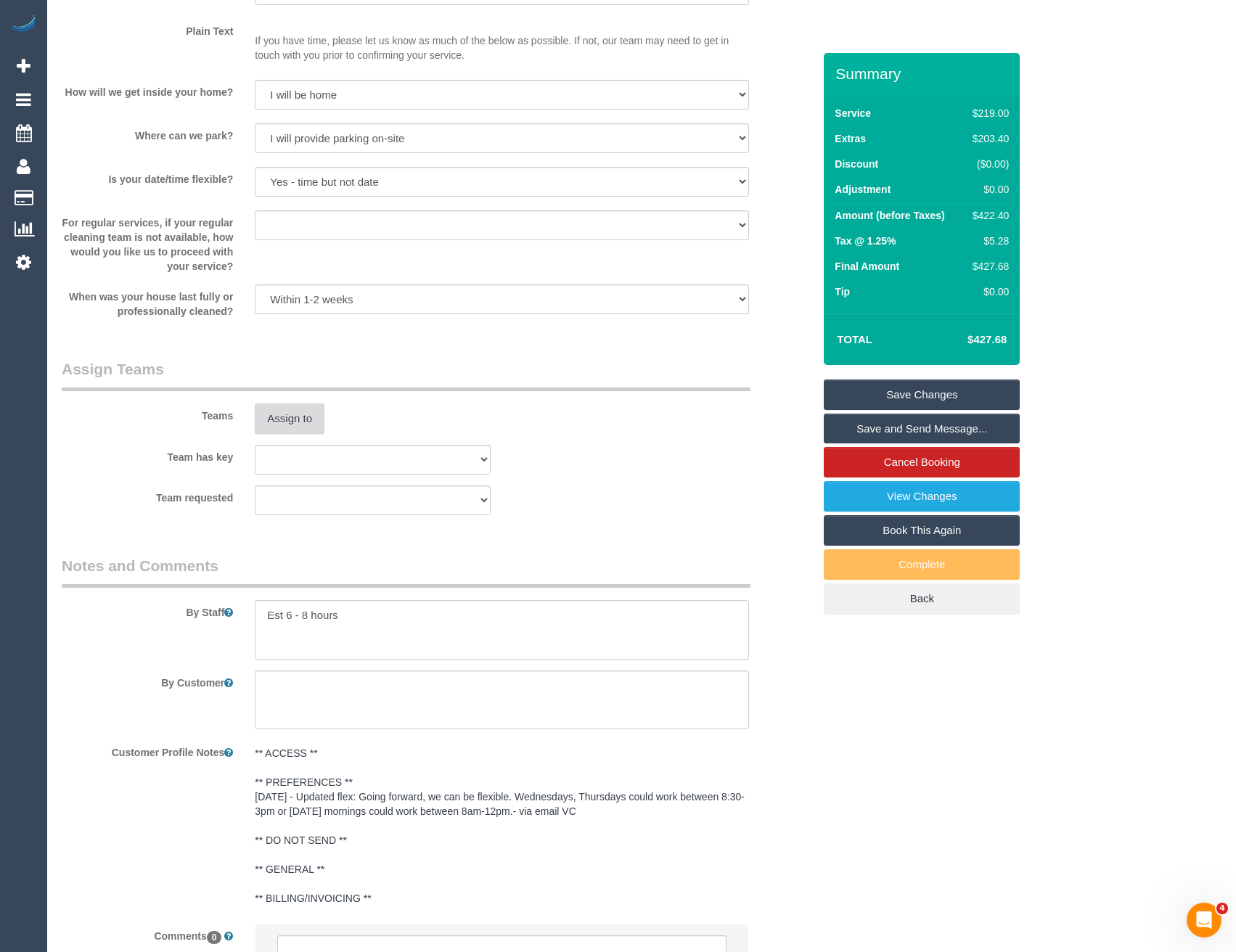
type textarea "Est 6 - 8 hours"
click at [283, 422] on button "Assign to" at bounding box center [289, 419] width 69 height 31
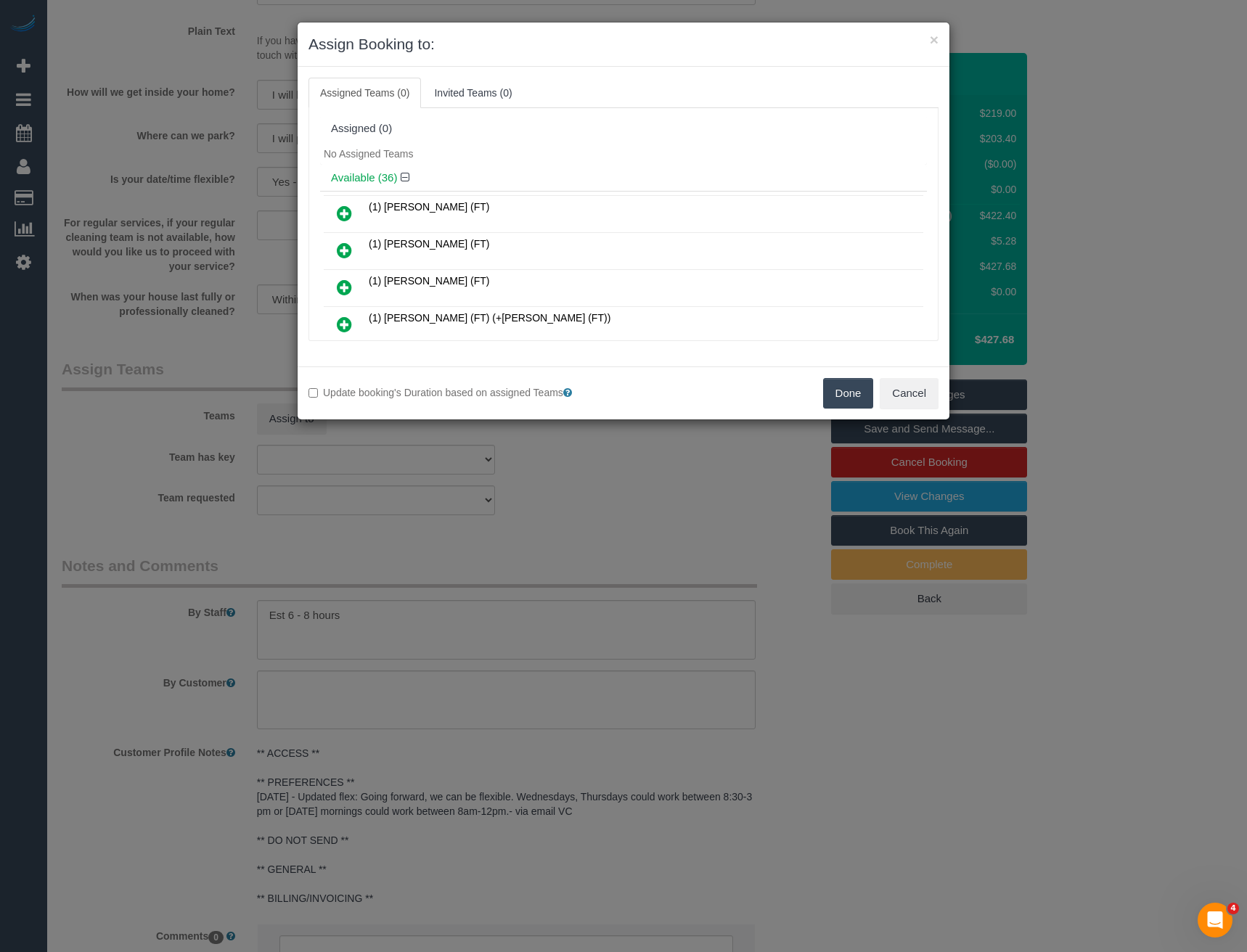
scroll to position [614, 0]
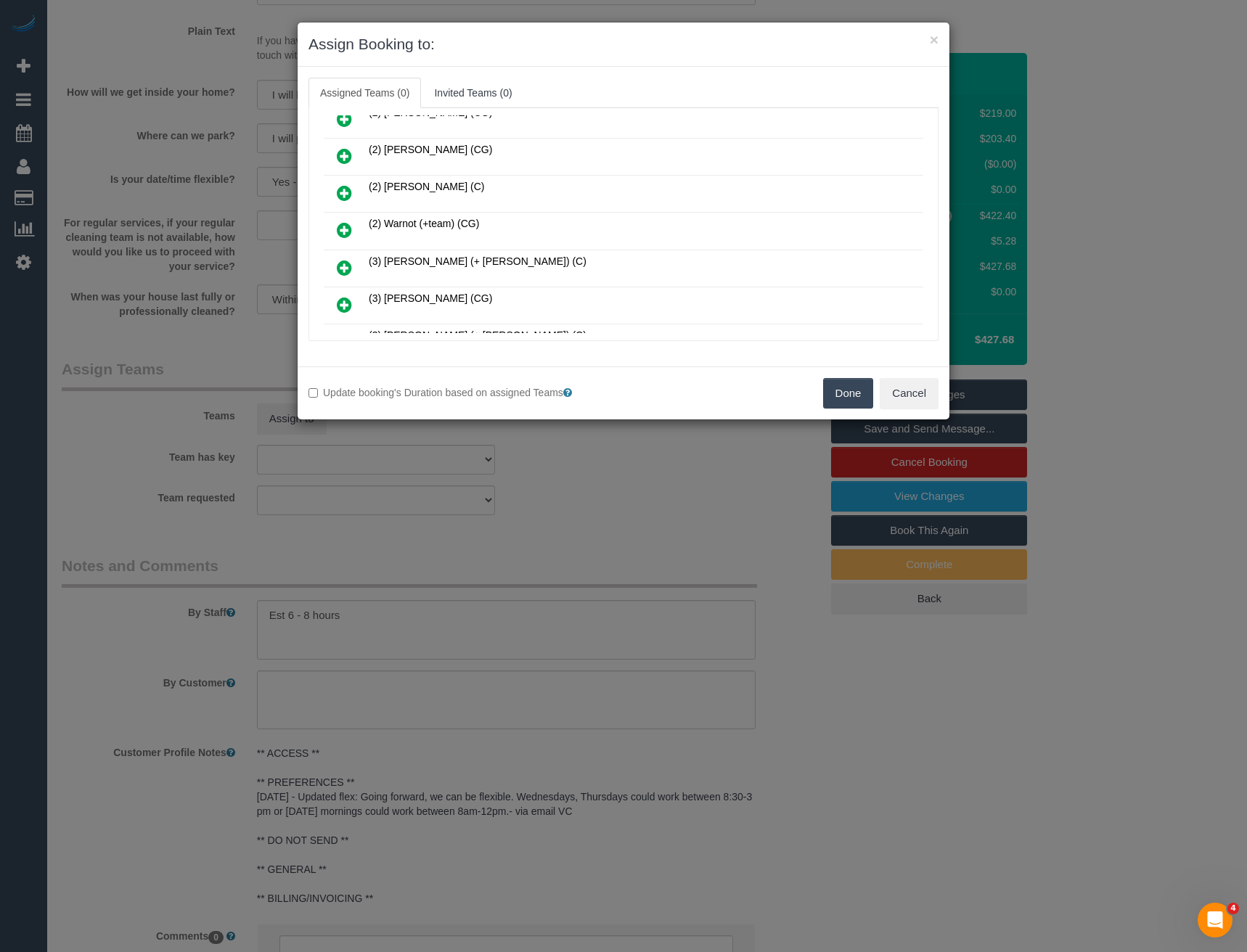
click at [343, 224] on icon at bounding box center [344, 230] width 15 height 18
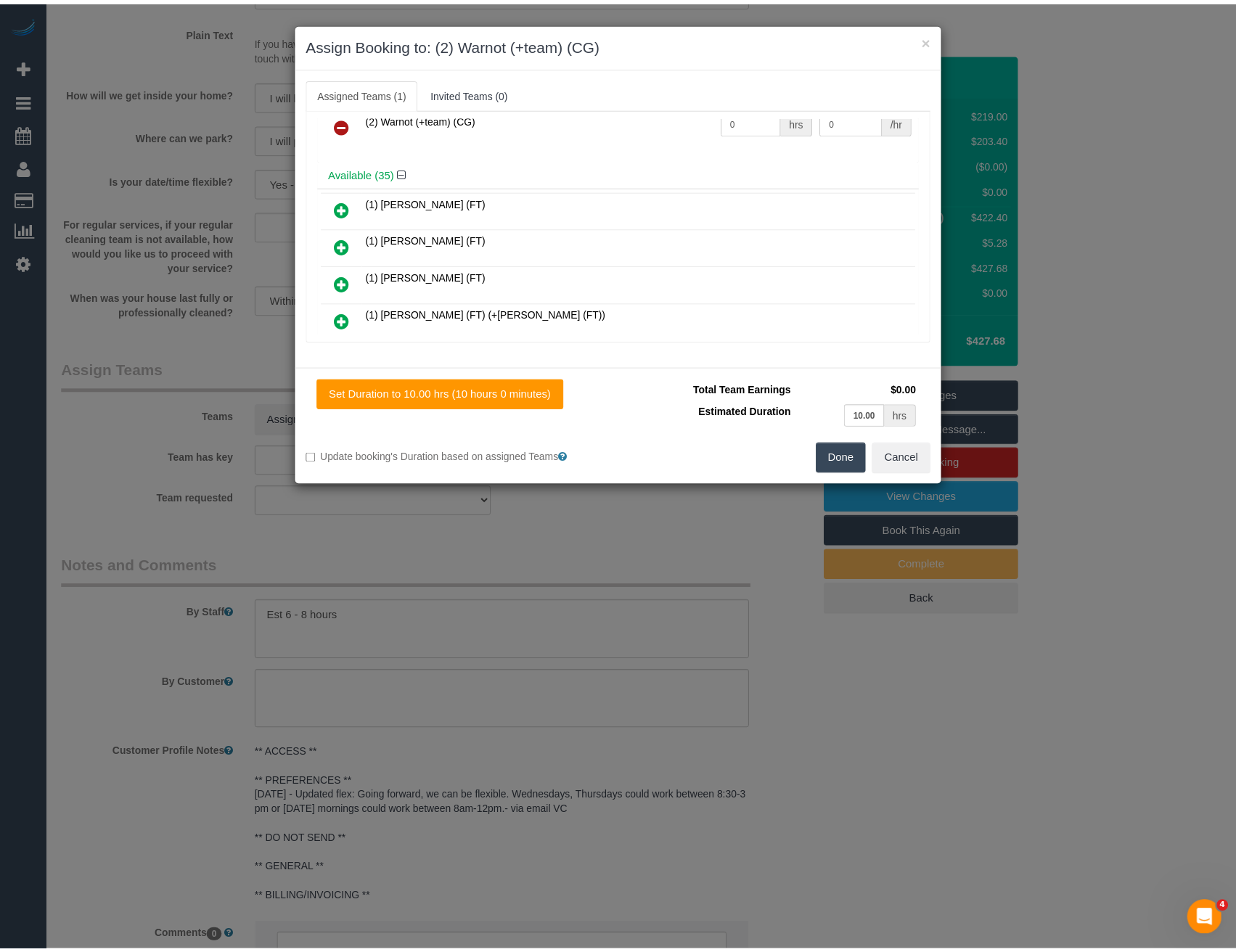
scroll to position [0, 0]
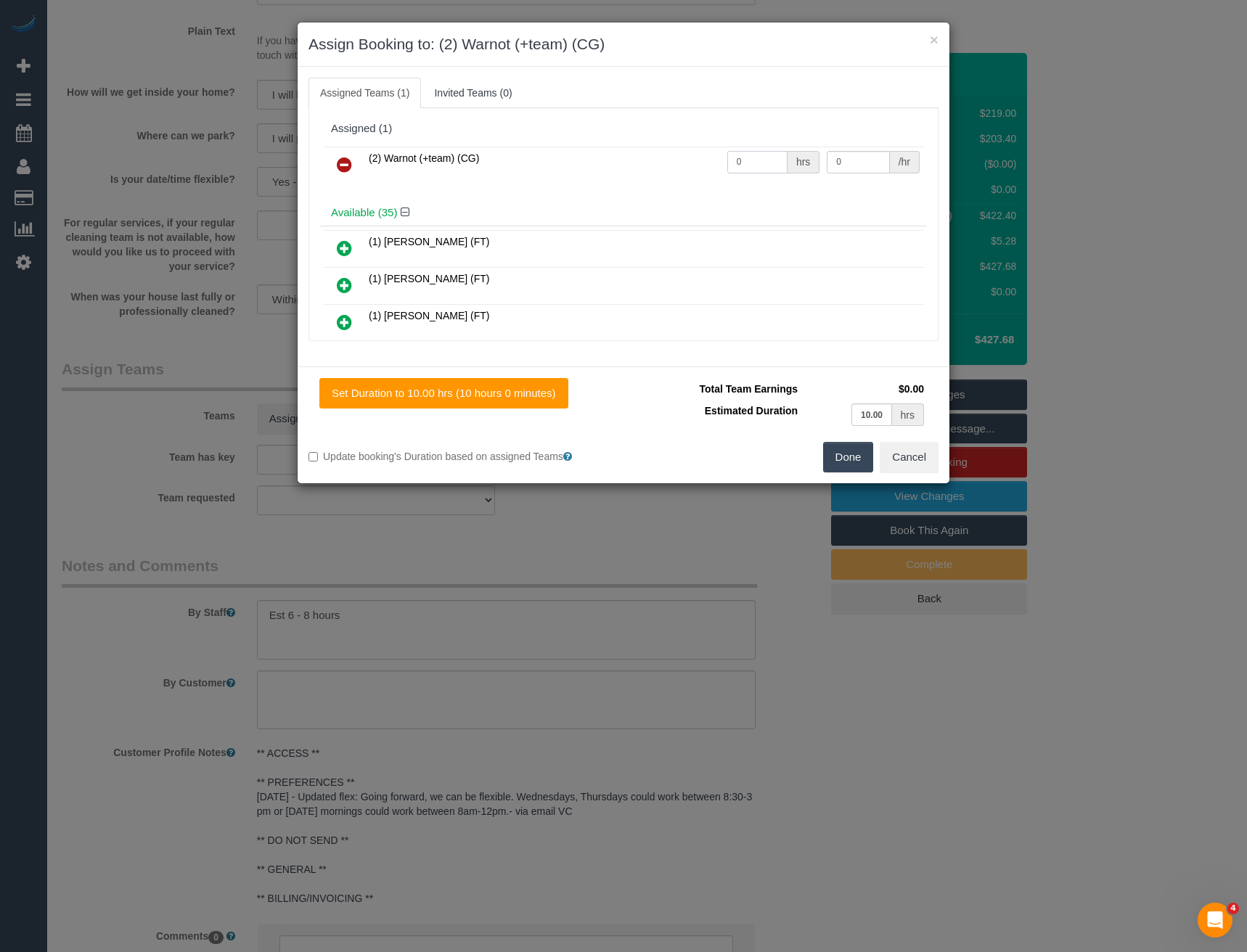
drag, startPoint x: 749, startPoint y: 163, endPoint x: 714, endPoint y: 163, distance: 35.0
click at [714, 163] on tr "(2) Warnot (+team) (CG) 0 hrs 0 /hr" at bounding box center [624, 165] width 599 height 37
type input "1"
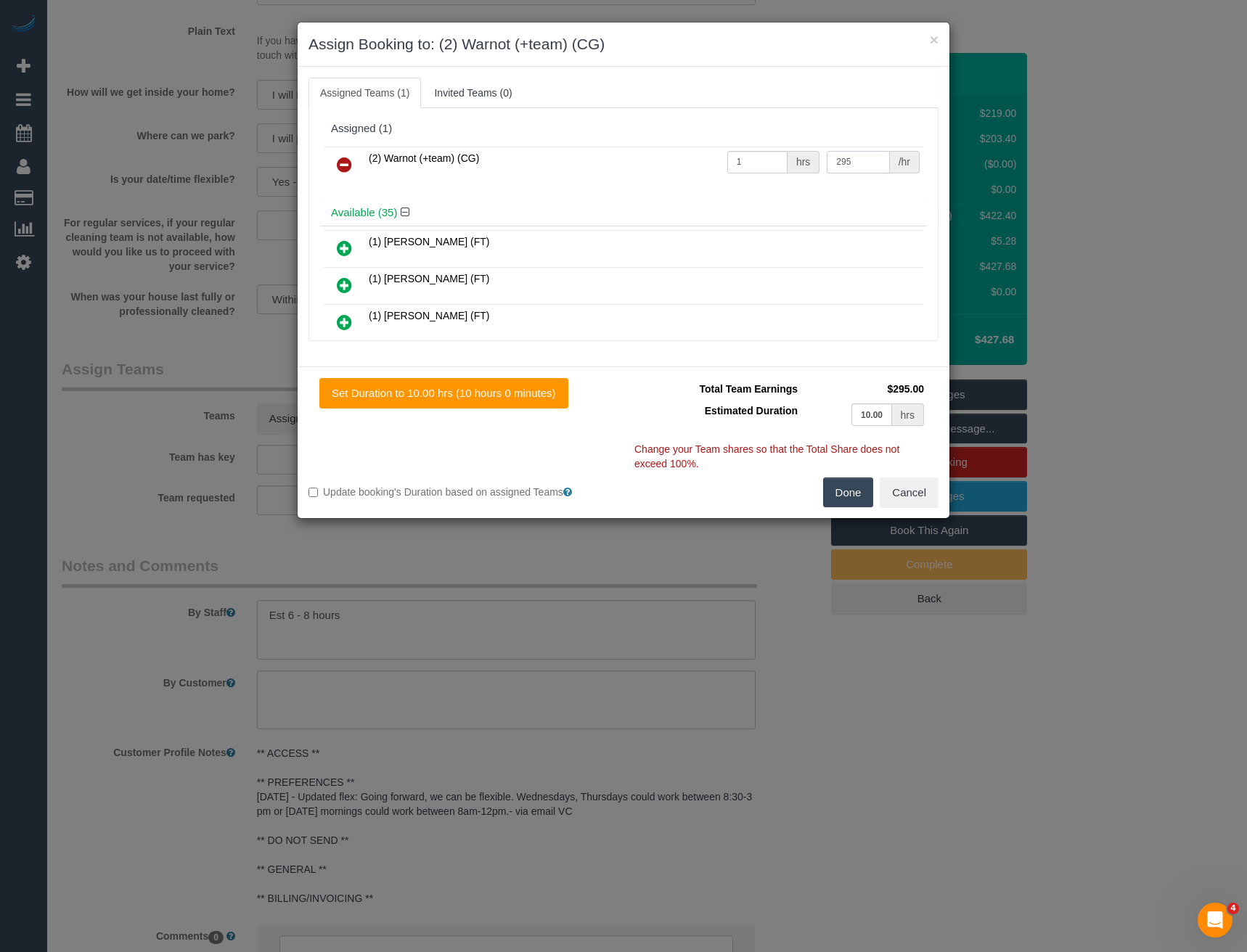
type input "295"
click at [850, 491] on button "Done" at bounding box center [849, 492] width 51 height 31
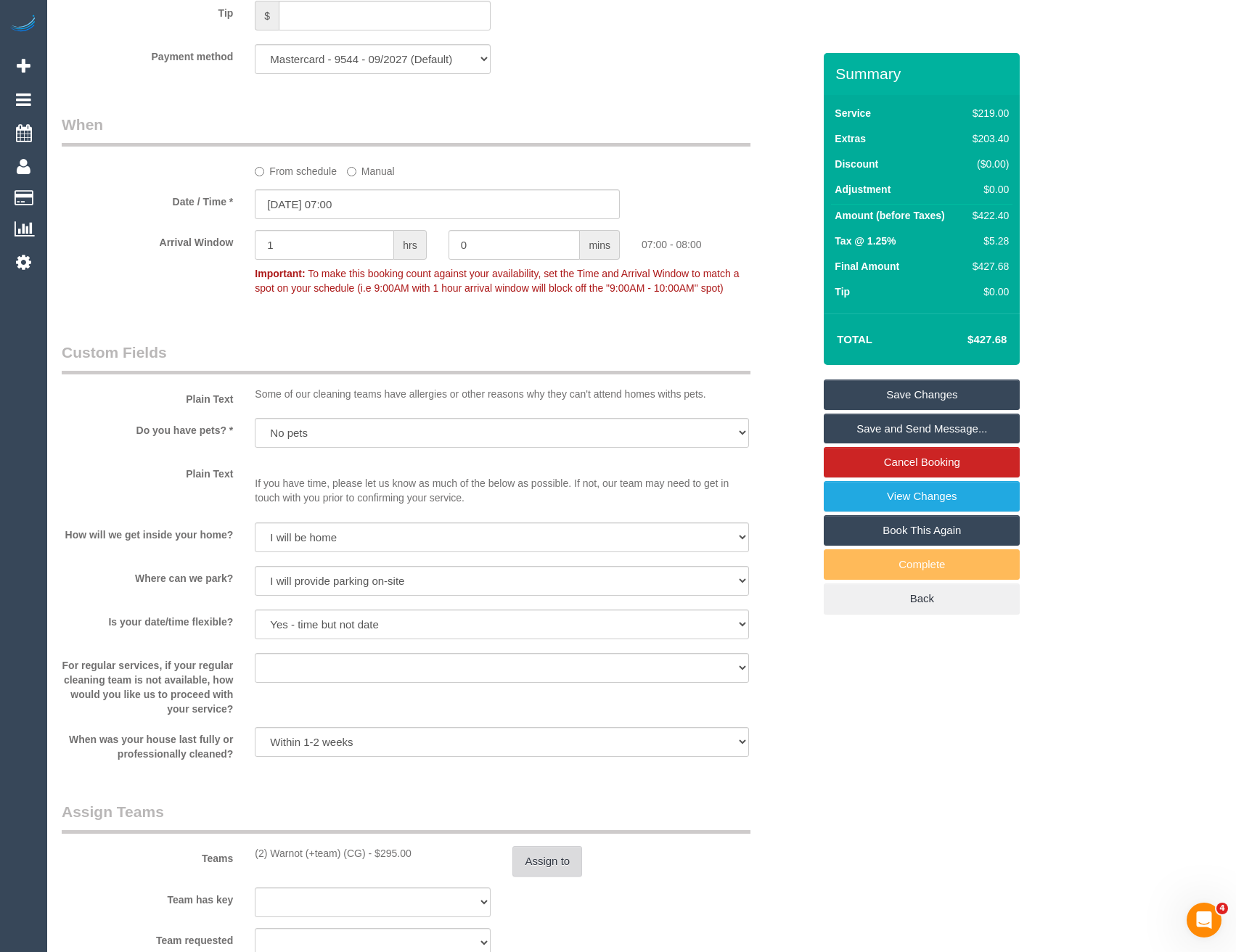
scroll to position [1155, 0]
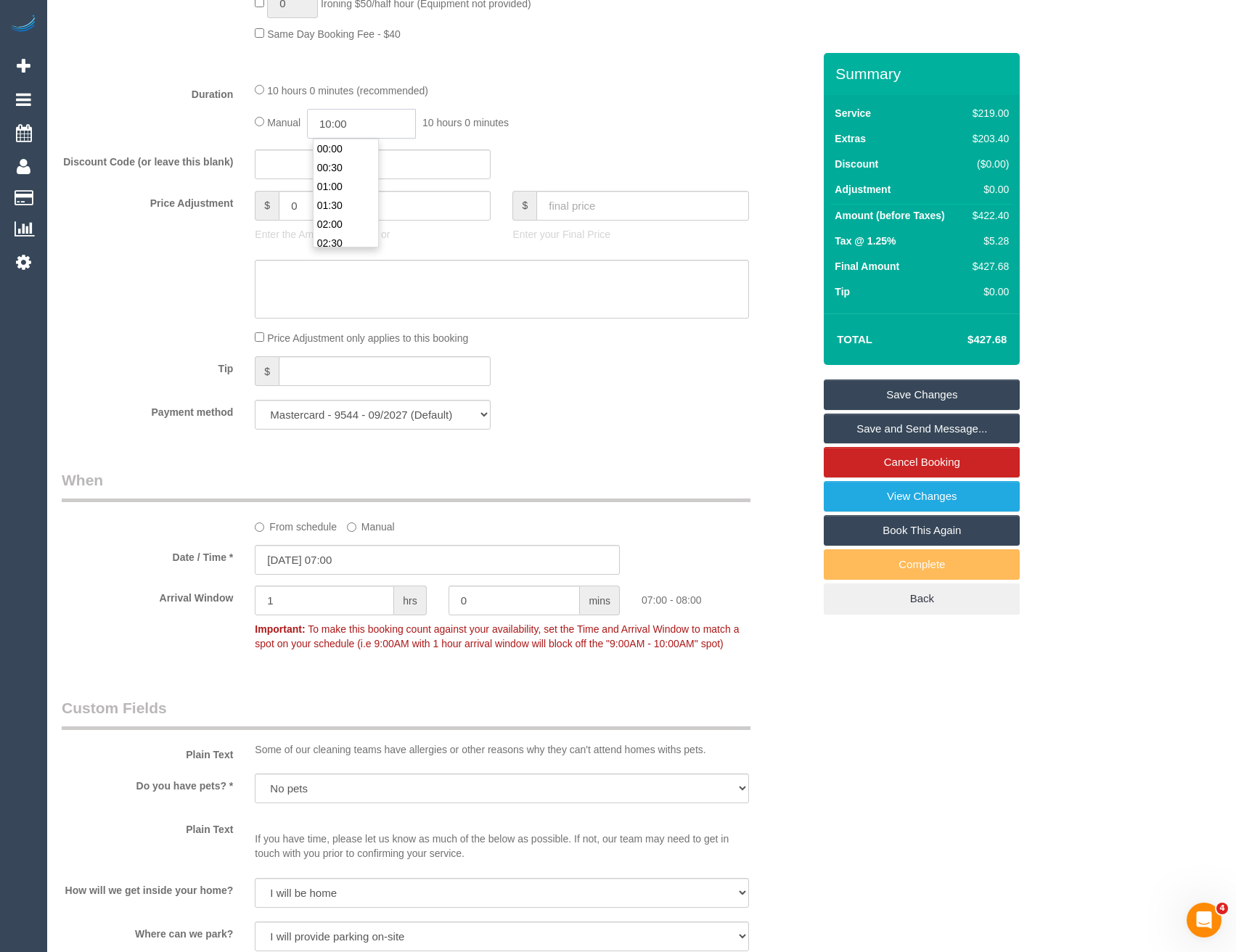
click at [365, 120] on input "10:00" at bounding box center [361, 123] width 109 height 30
type input "08:00"
click at [346, 172] on li "08:00" at bounding box center [346, 179] width 64 height 19
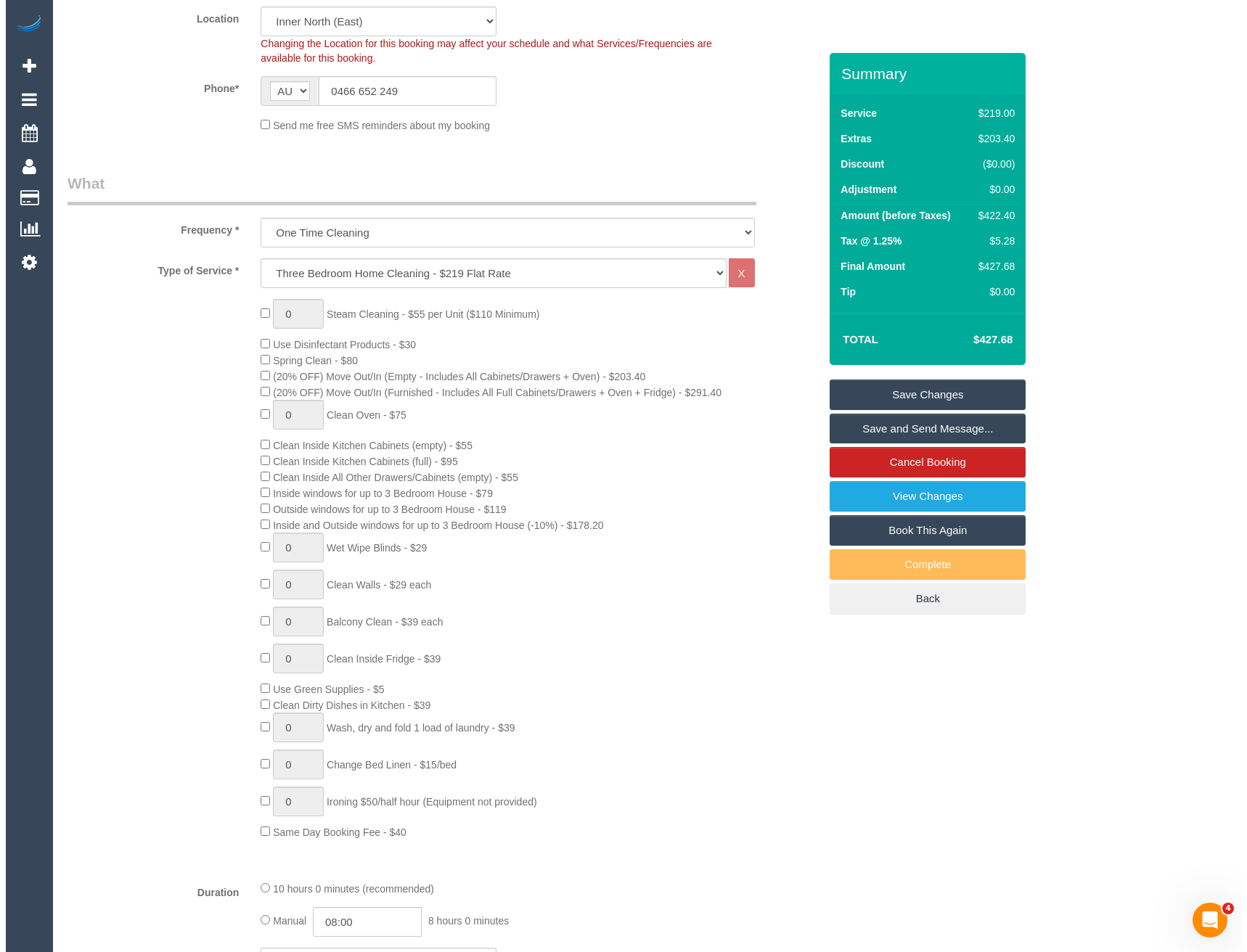
scroll to position [0, 0]
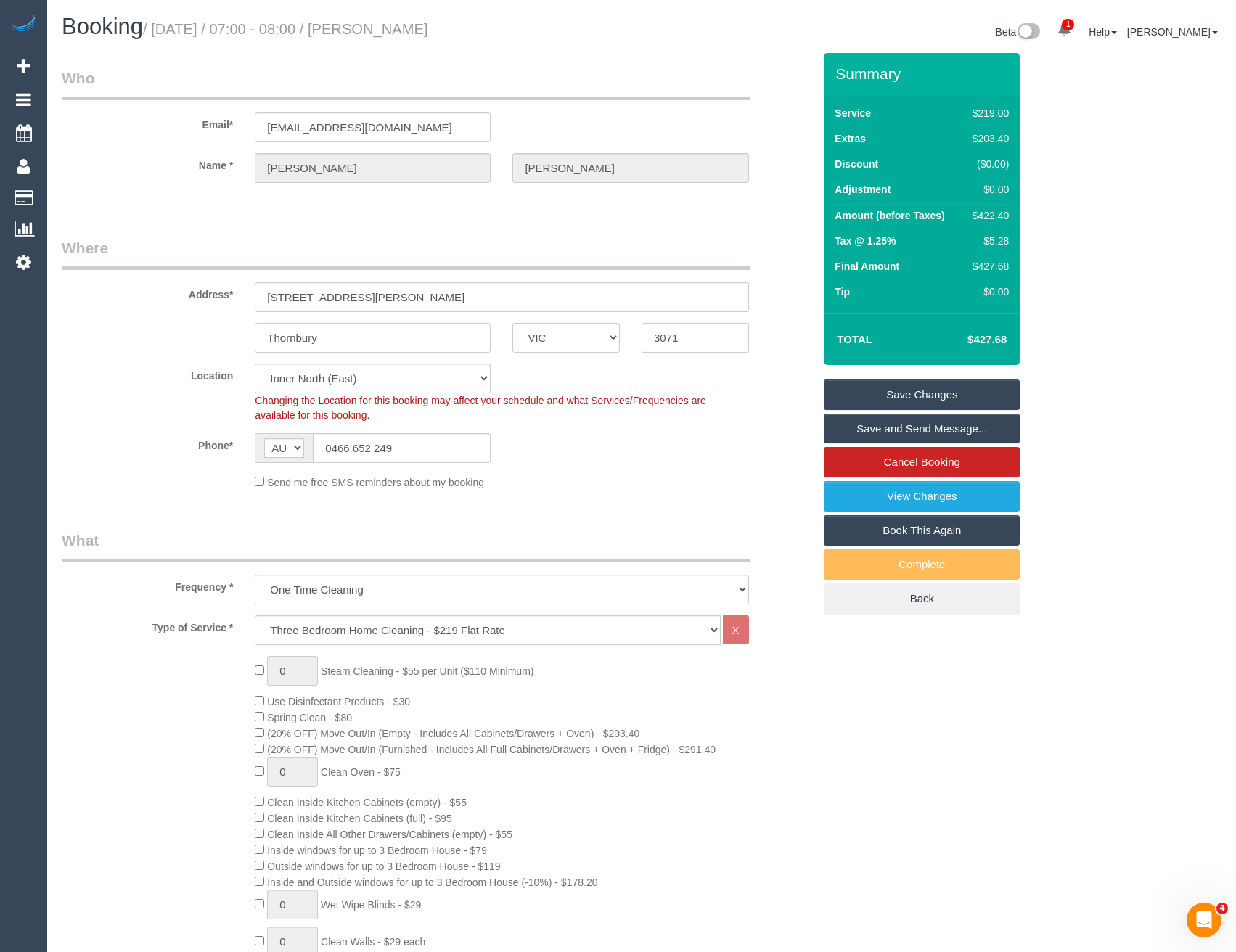
click at [871, 427] on link "Save and Send Message..." at bounding box center [922, 429] width 196 height 31
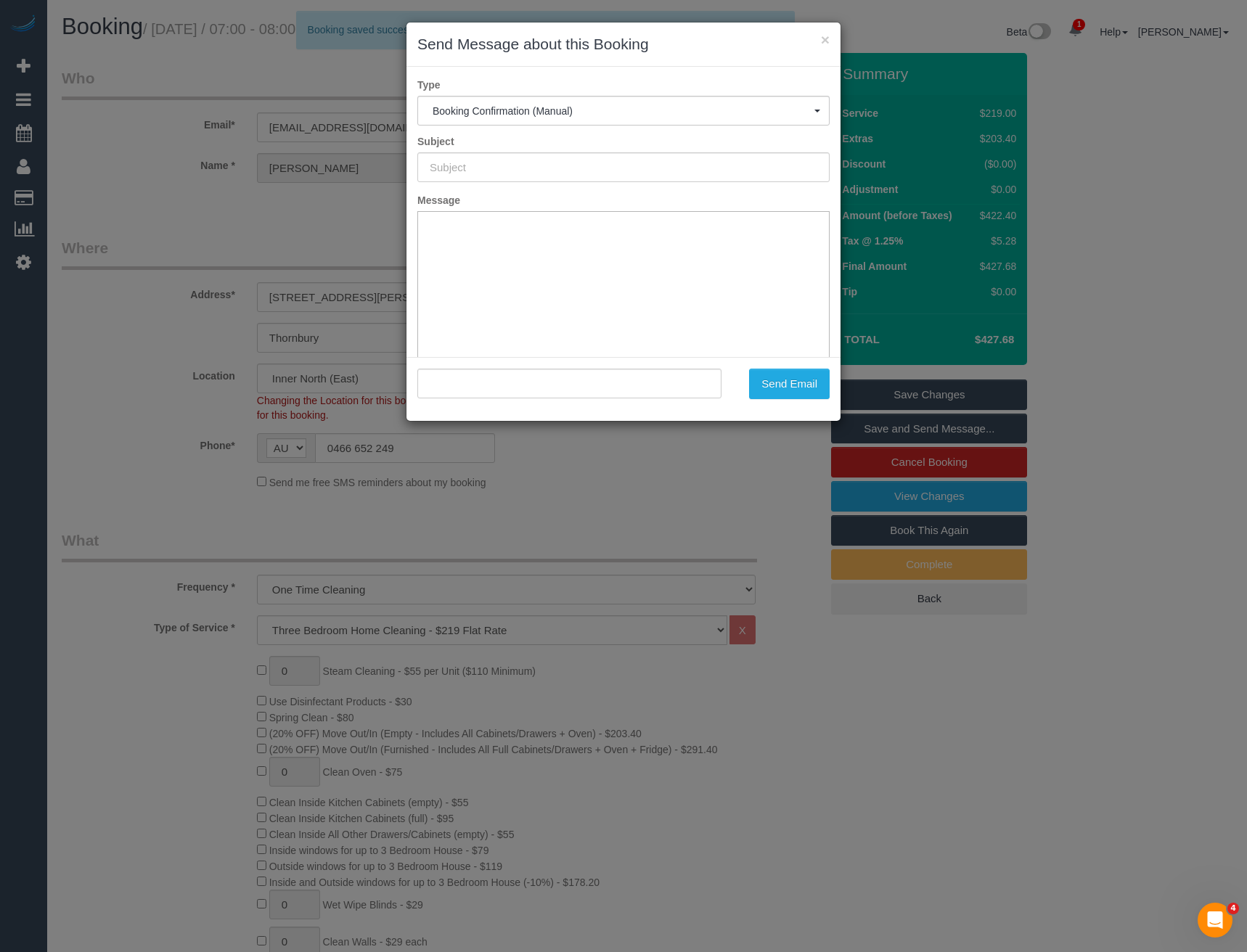
type input "Booking Confirmed"
type input ""Allison Howell" <ahquinton@gmail.com>"
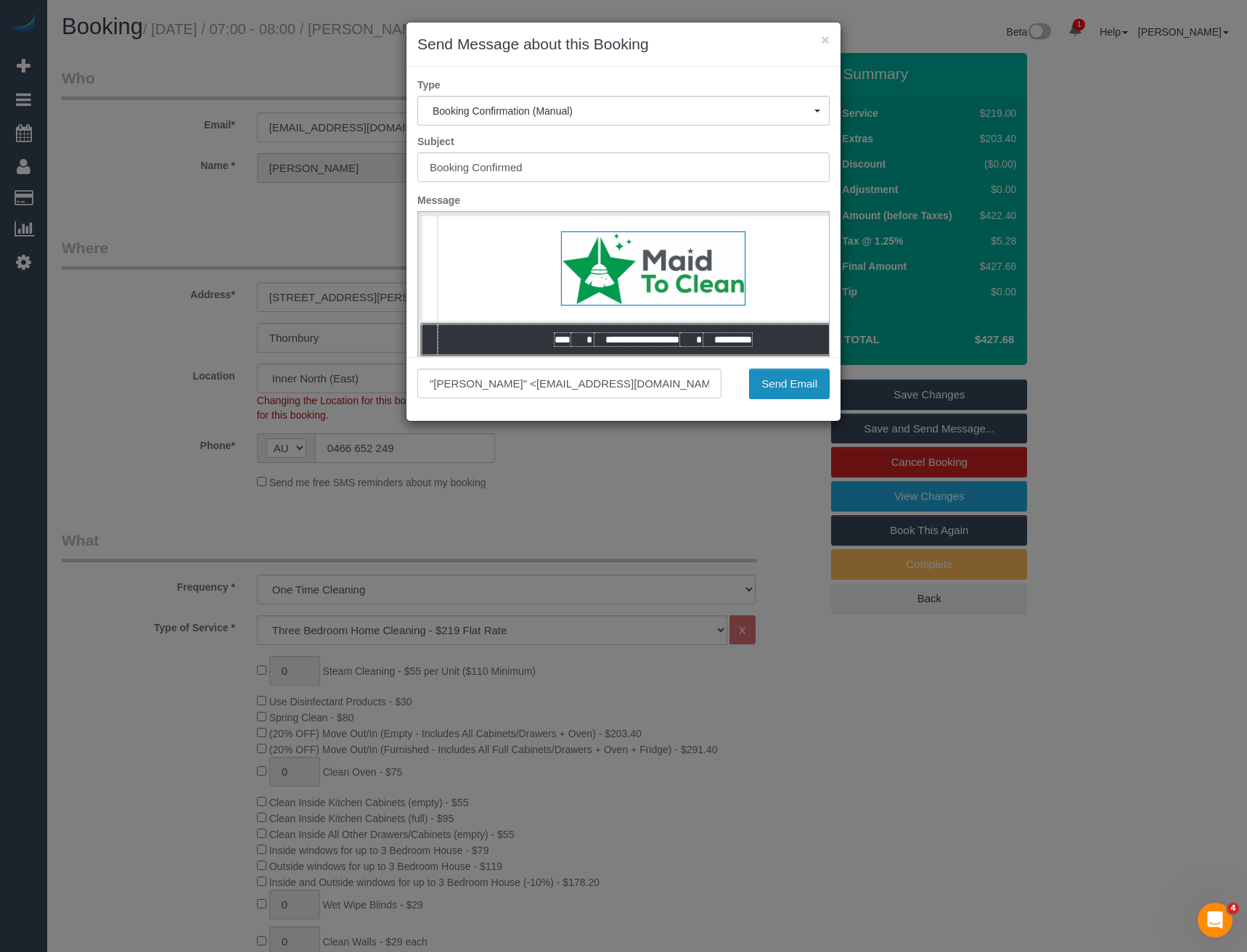
click at [784, 393] on button "Send Email" at bounding box center [789, 384] width 80 height 31
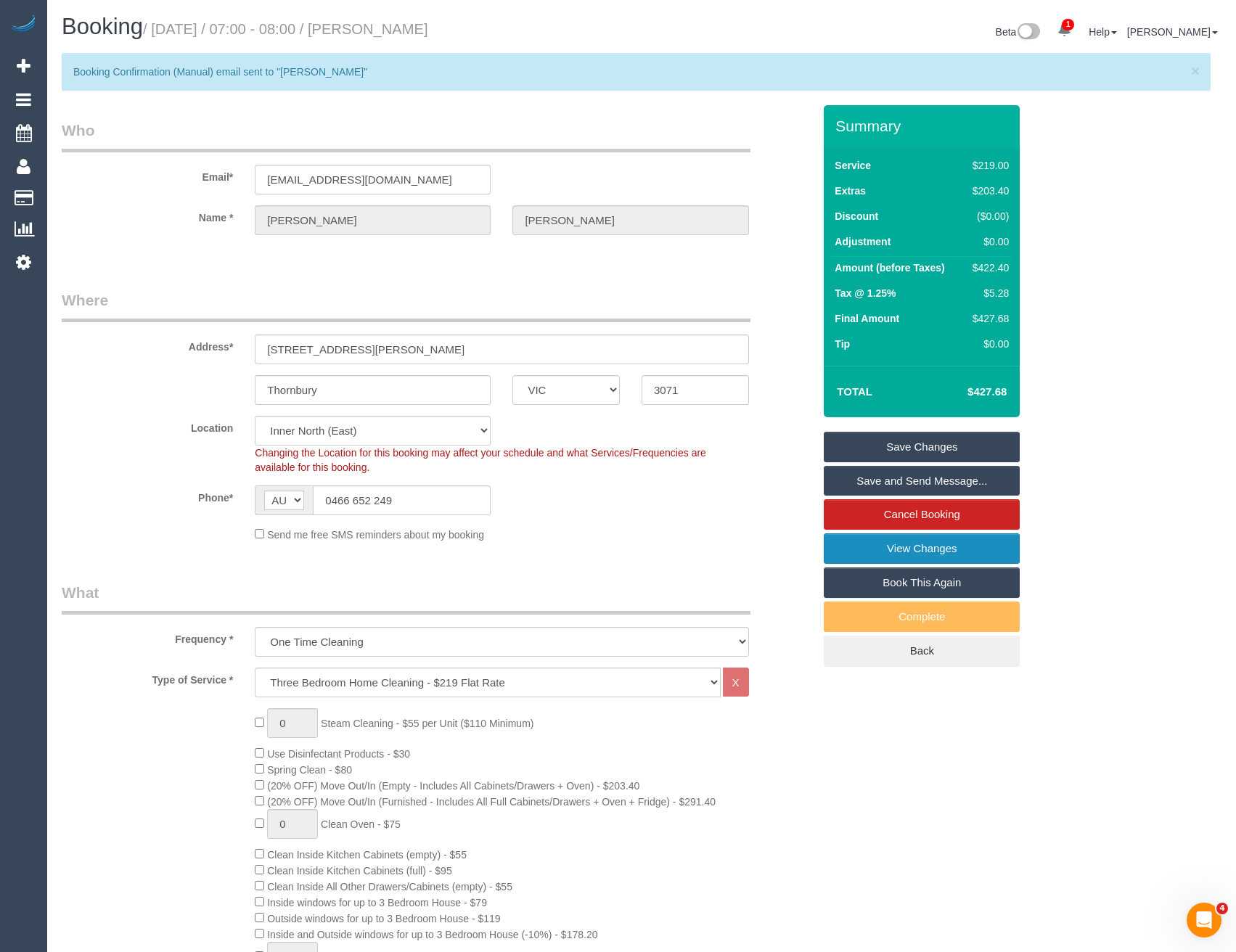
click at [872, 564] on link "View Changes" at bounding box center [922, 549] width 196 height 31
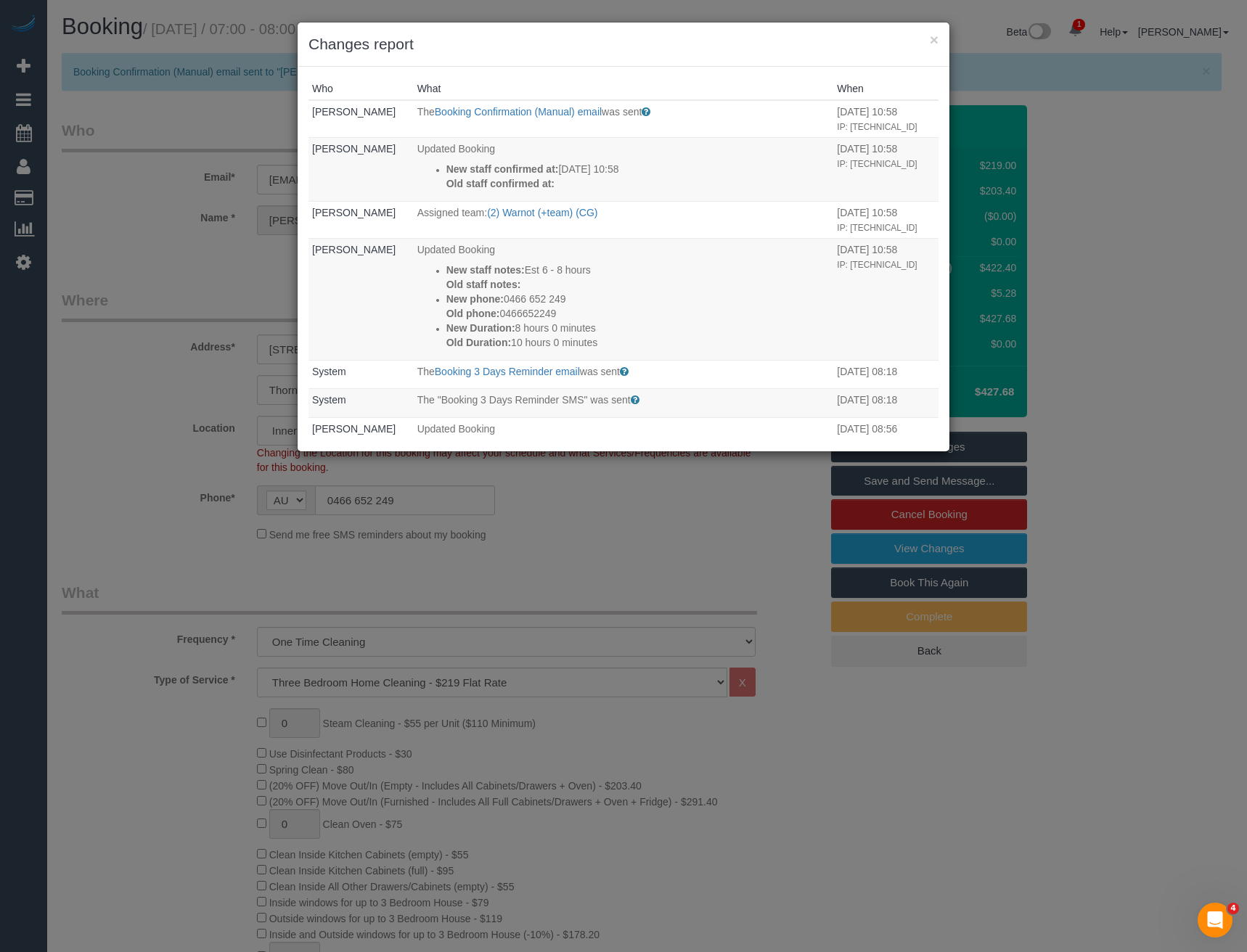
click at [592, 560] on div "× Changes report Who What When Bronie Bryant The Booking Confirmation (Manual) …" at bounding box center [624, 476] width 1247 height 952
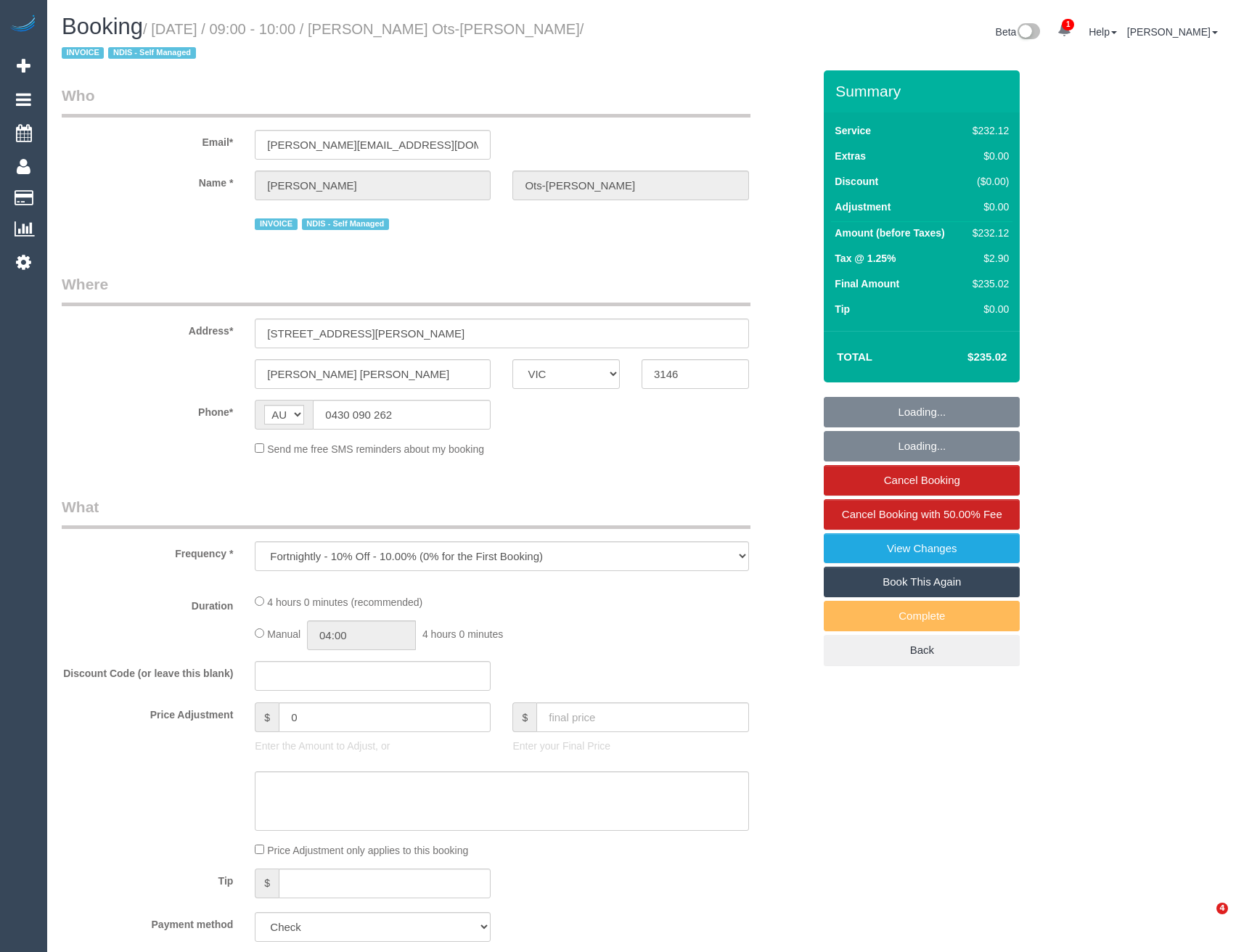
select select "VIC"
select select "240"
select select "number:28"
select select "number:14"
select select "number:19"
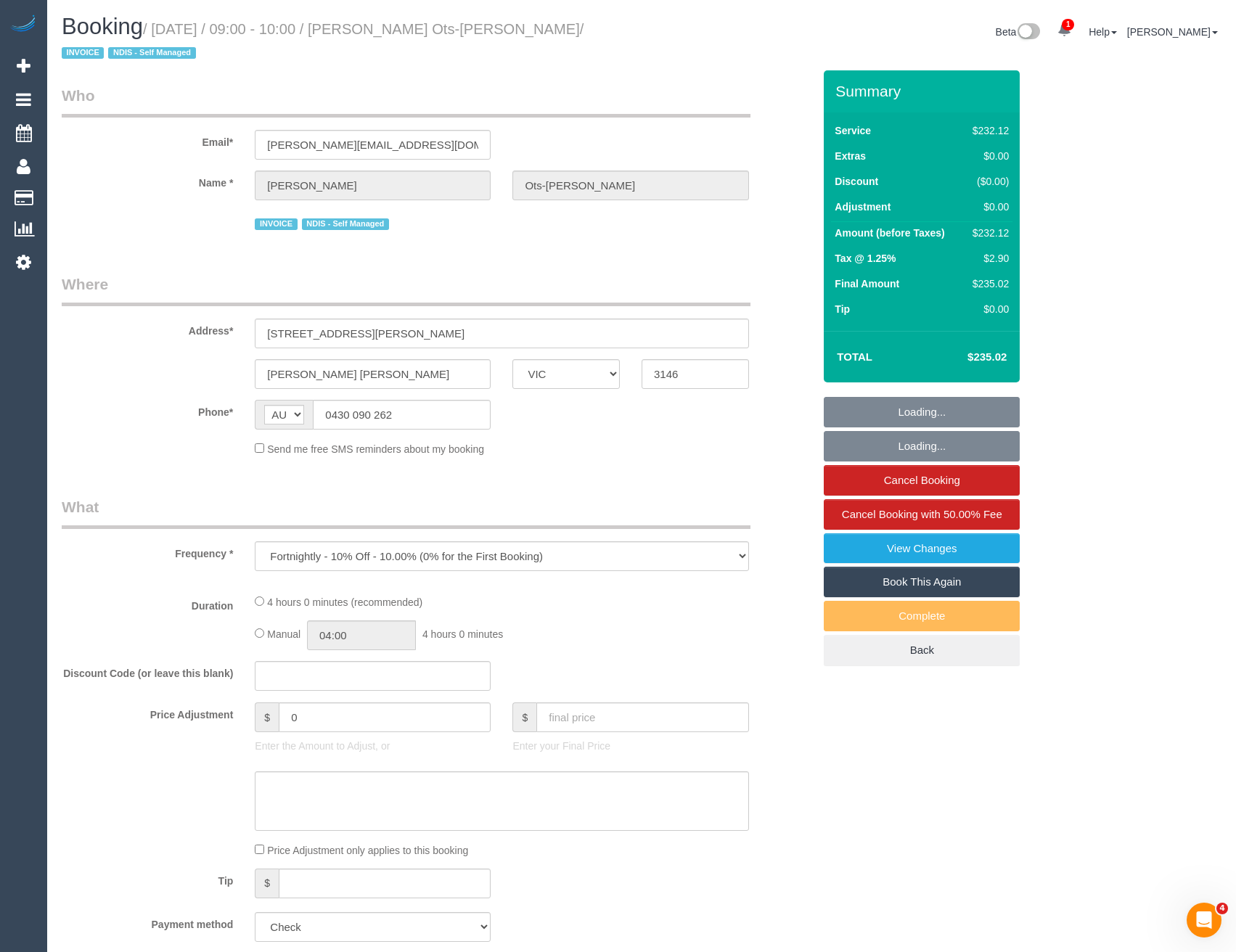
select select "number:23"
select select "number:34"
select select "number:11"
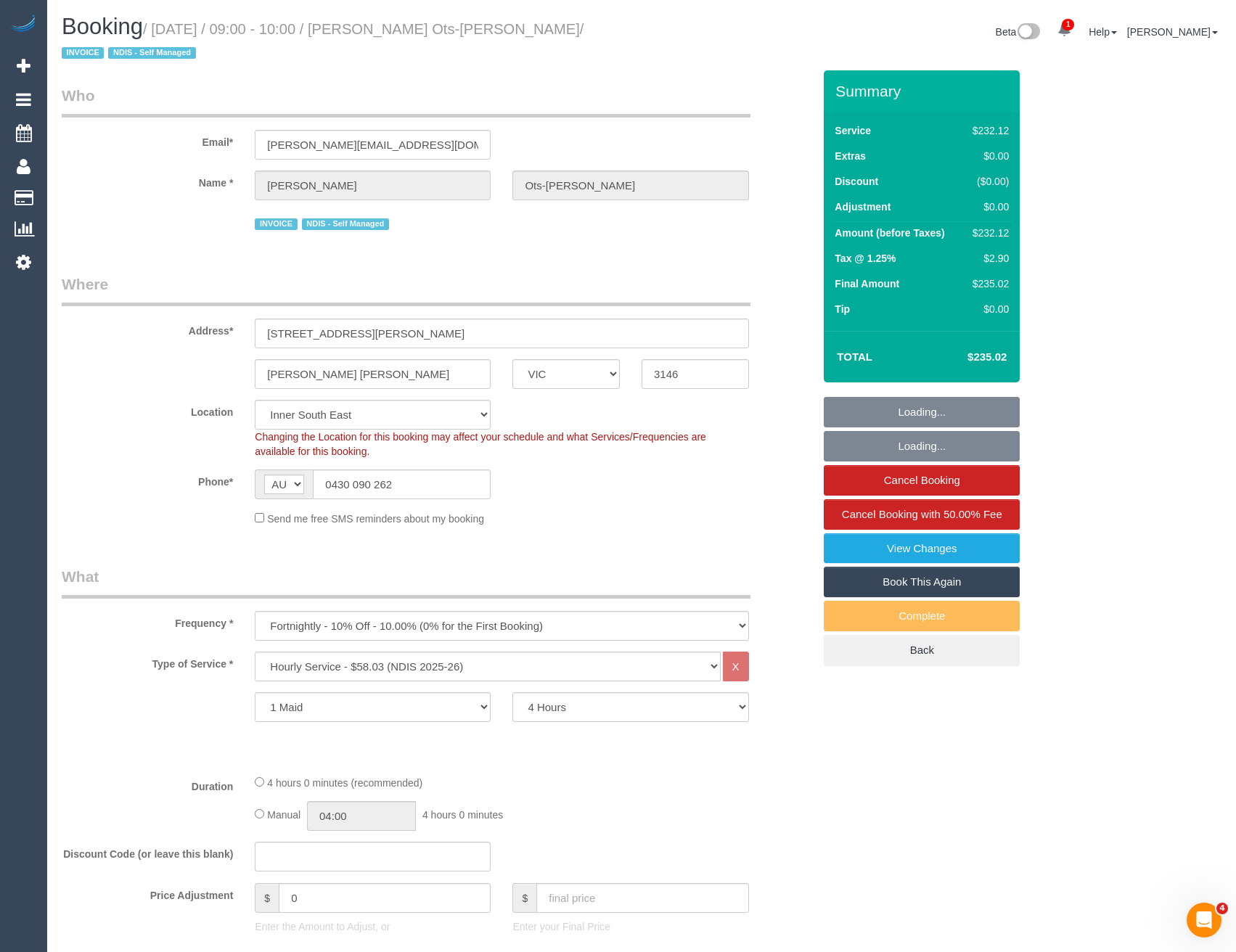
select select "object:828"
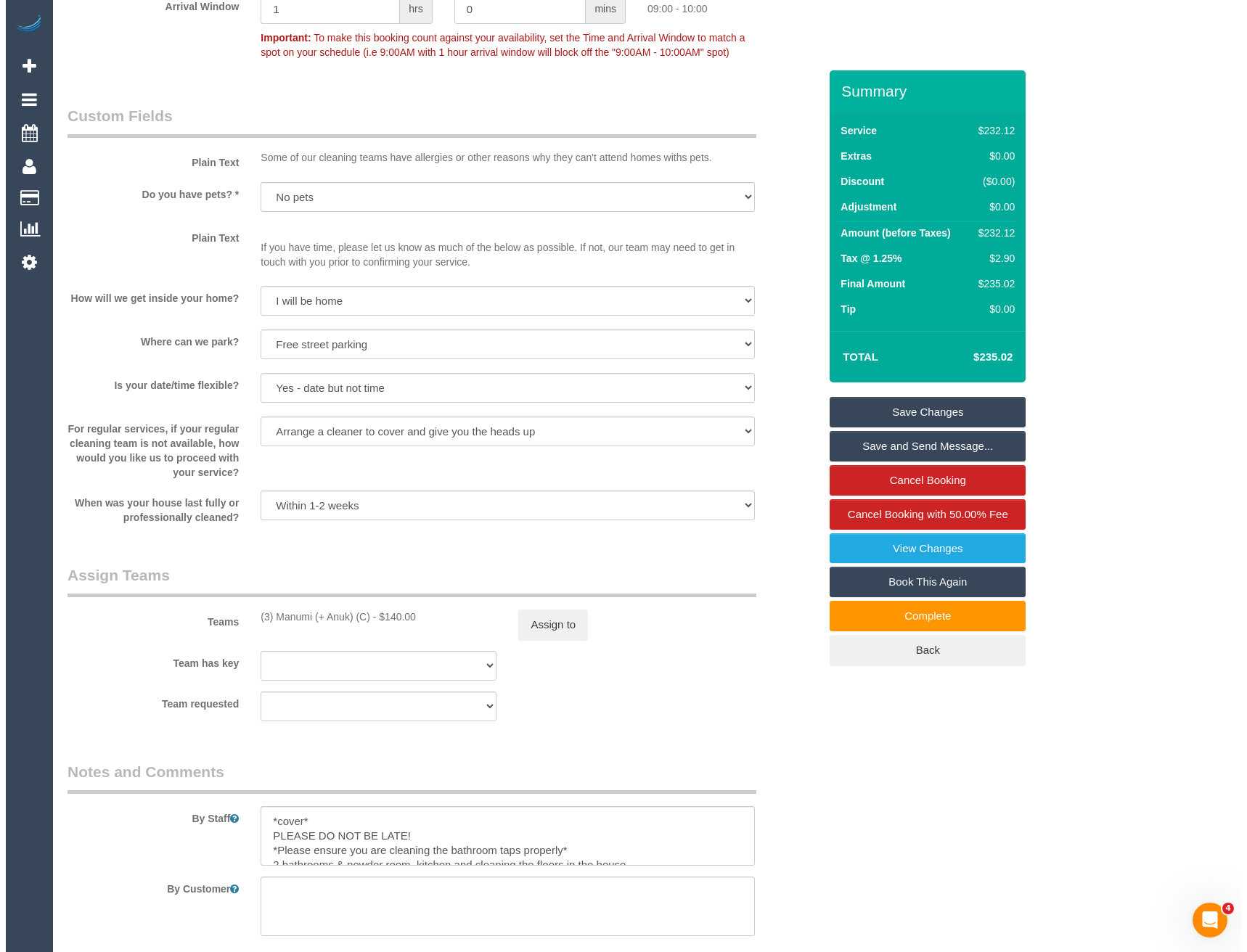
scroll to position [1379, 0]
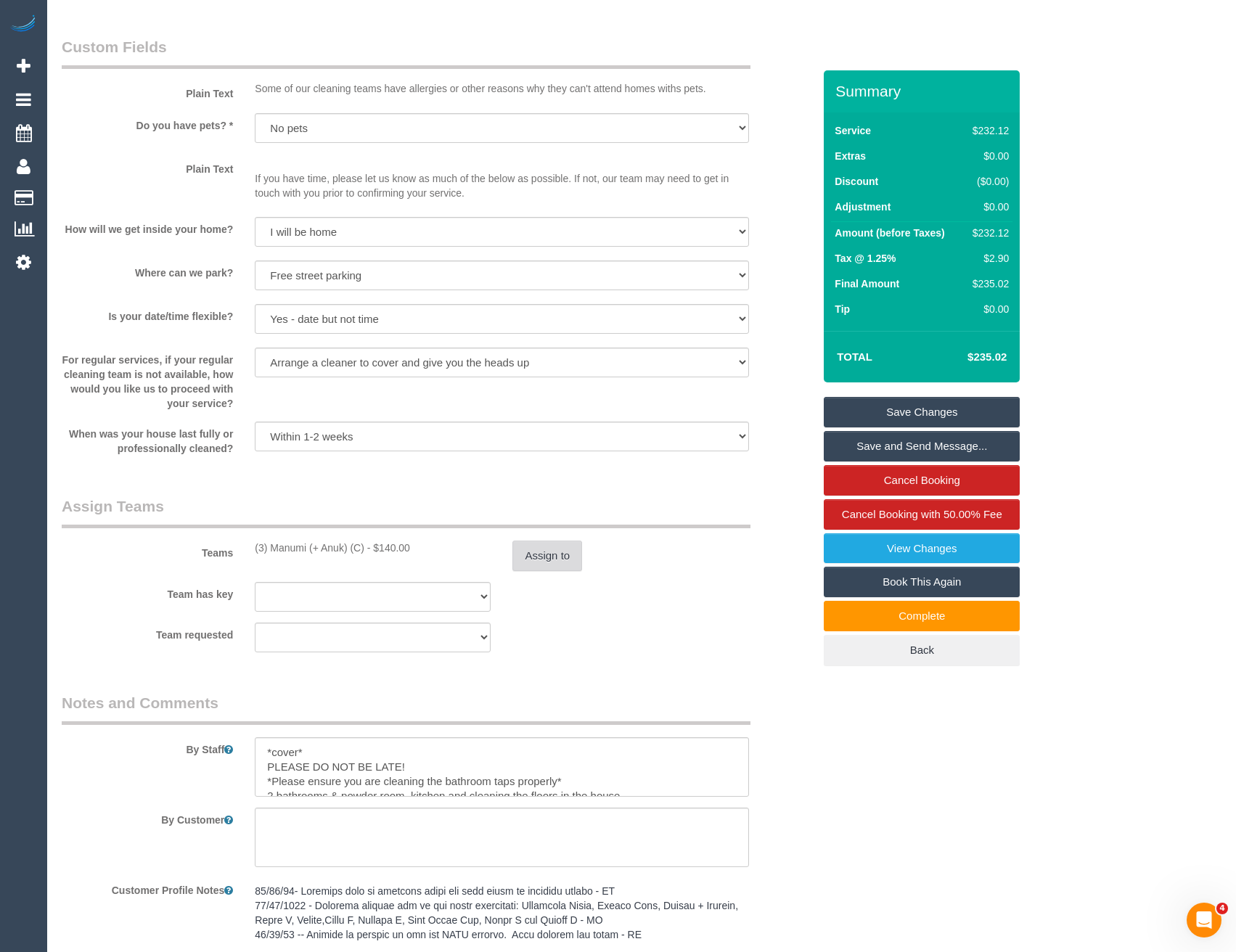
click at [557, 555] on button "Assign to" at bounding box center [547, 556] width 69 height 31
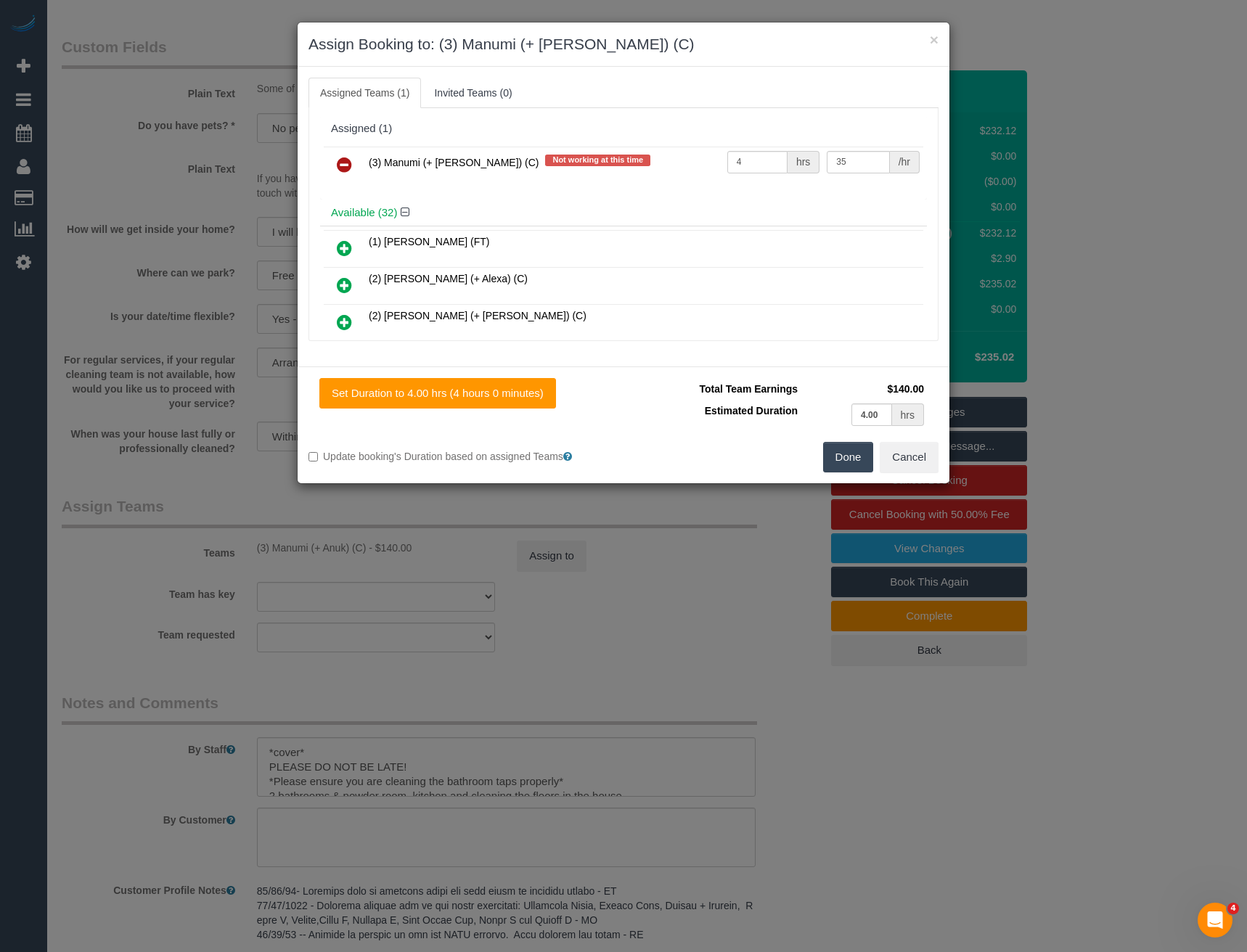
click at [344, 165] on icon at bounding box center [344, 165] width 15 height 18
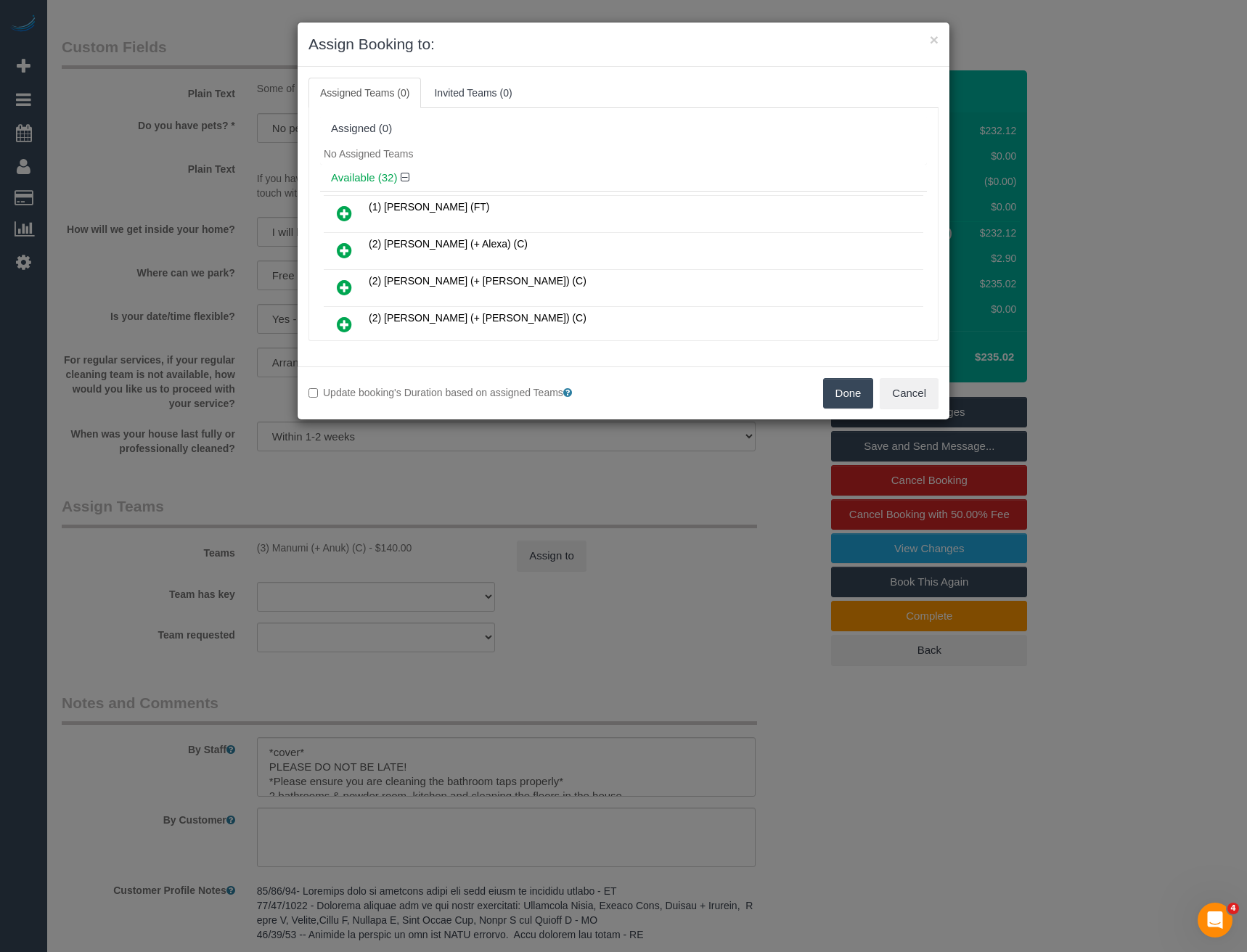
scroll to position [2130, 0]
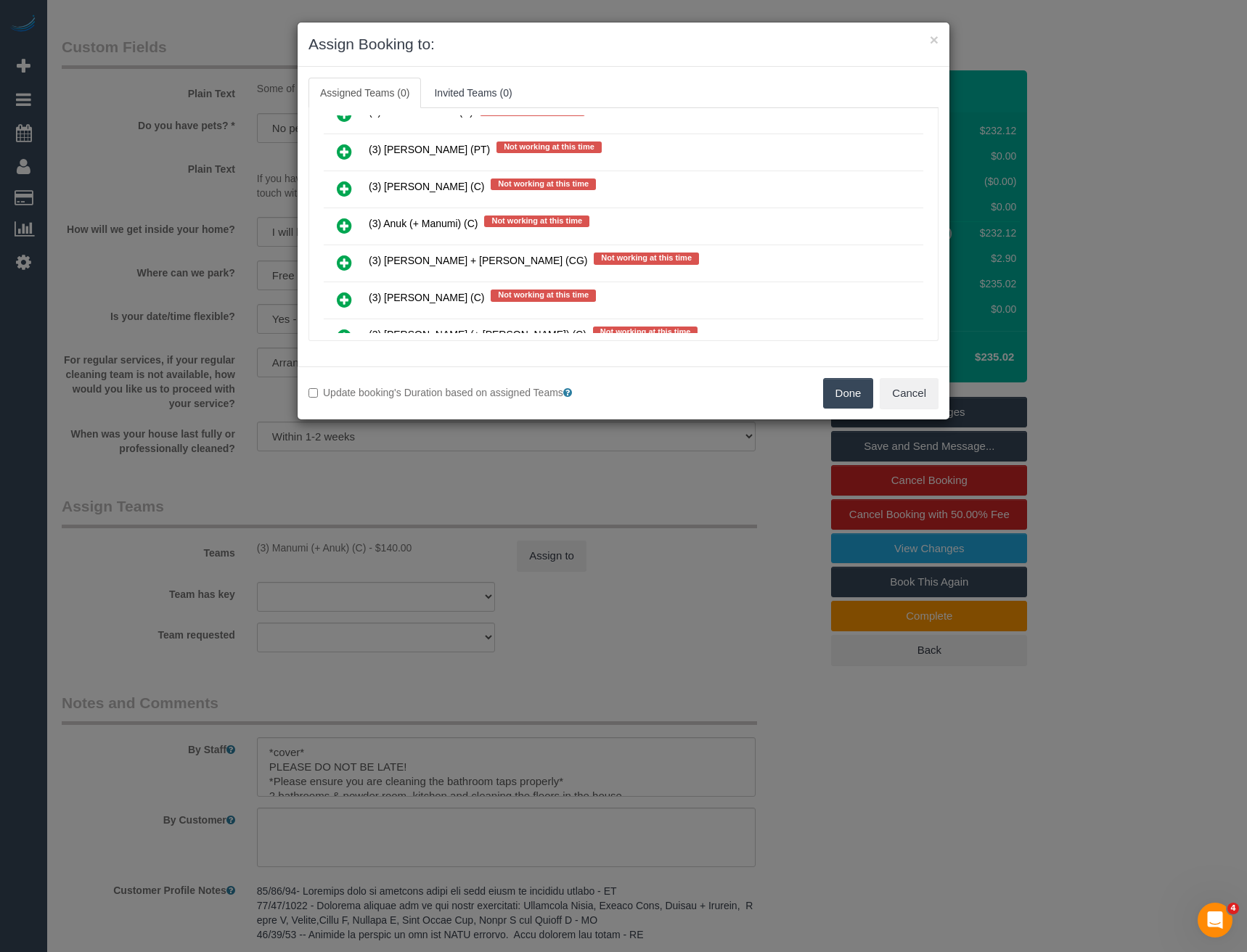
click at [341, 221] on icon at bounding box center [344, 226] width 15 height 18
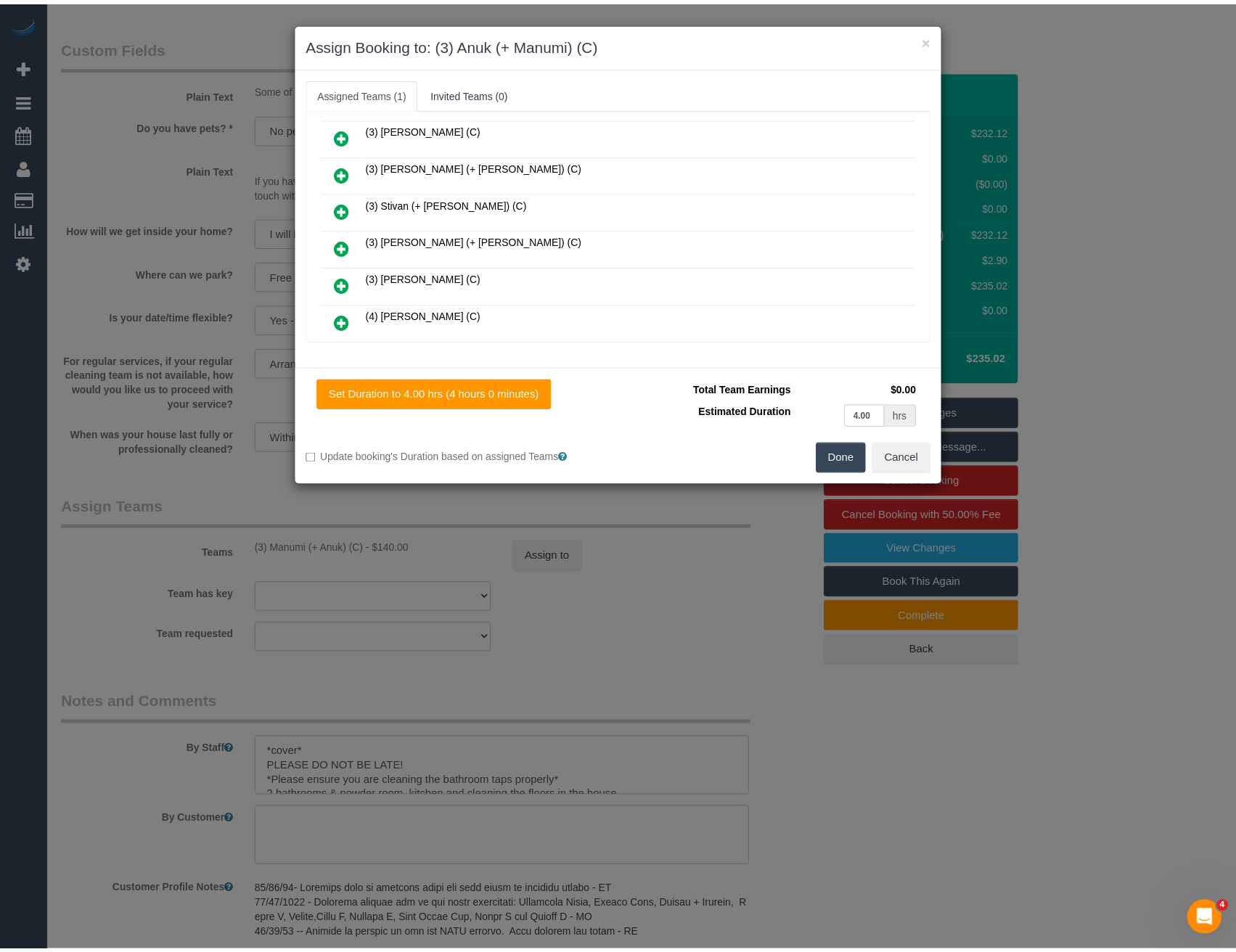
scroll to position [0, 0]
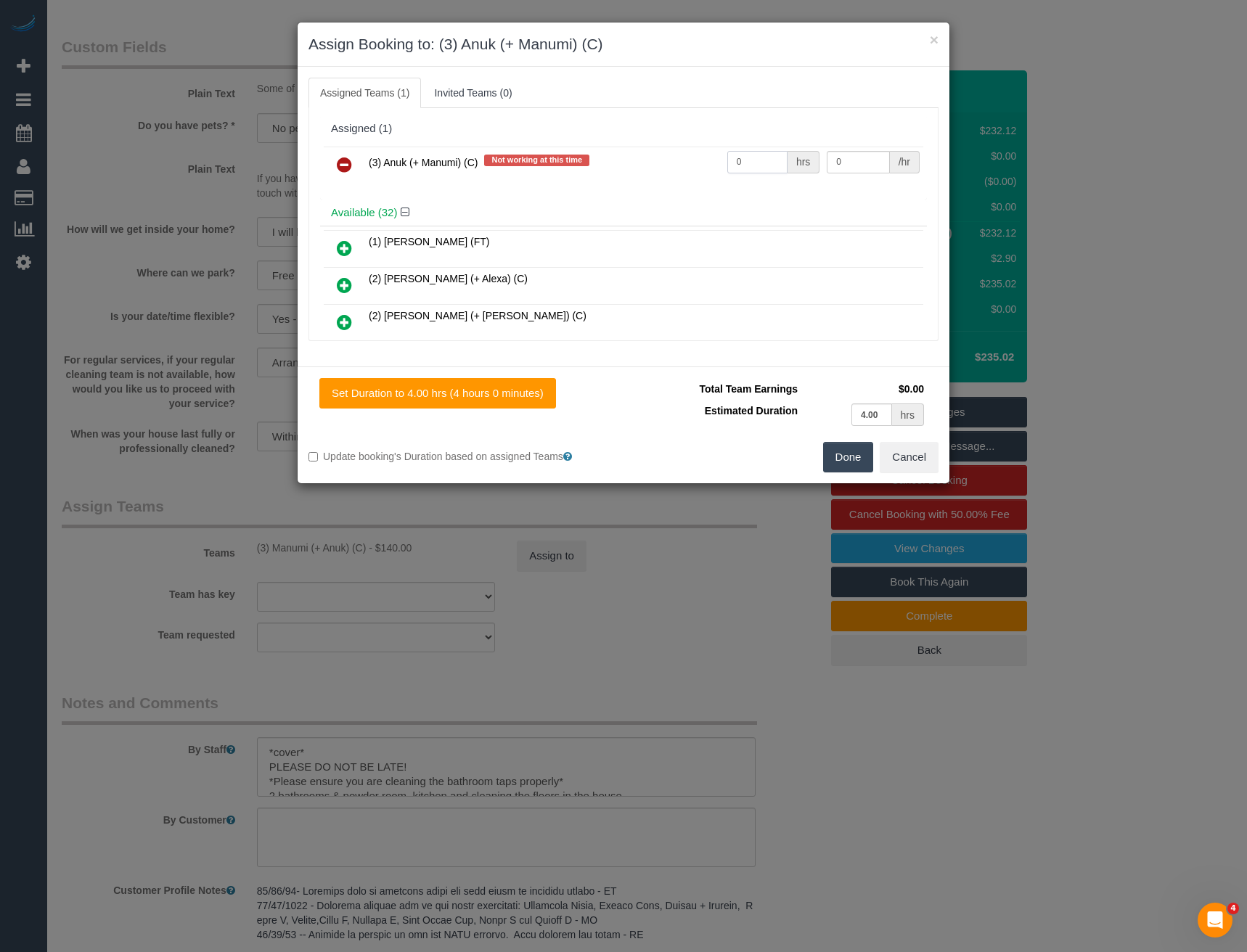
drag, startPoint x: 747, startPoint y: 159, endPoint x: 653, endPoint y: 158, distance: 94.0
click at [683, 162] on tr "(3) Anuk (+ Manumi) (C) Not working at this time 0 hrs 0 /hr" at bounding box center [624, 165] width 599 height 37
type input "4"
type input "35"
click at [831, 455] on button "Done" at bounding box center [849, 457] width 51 height 31
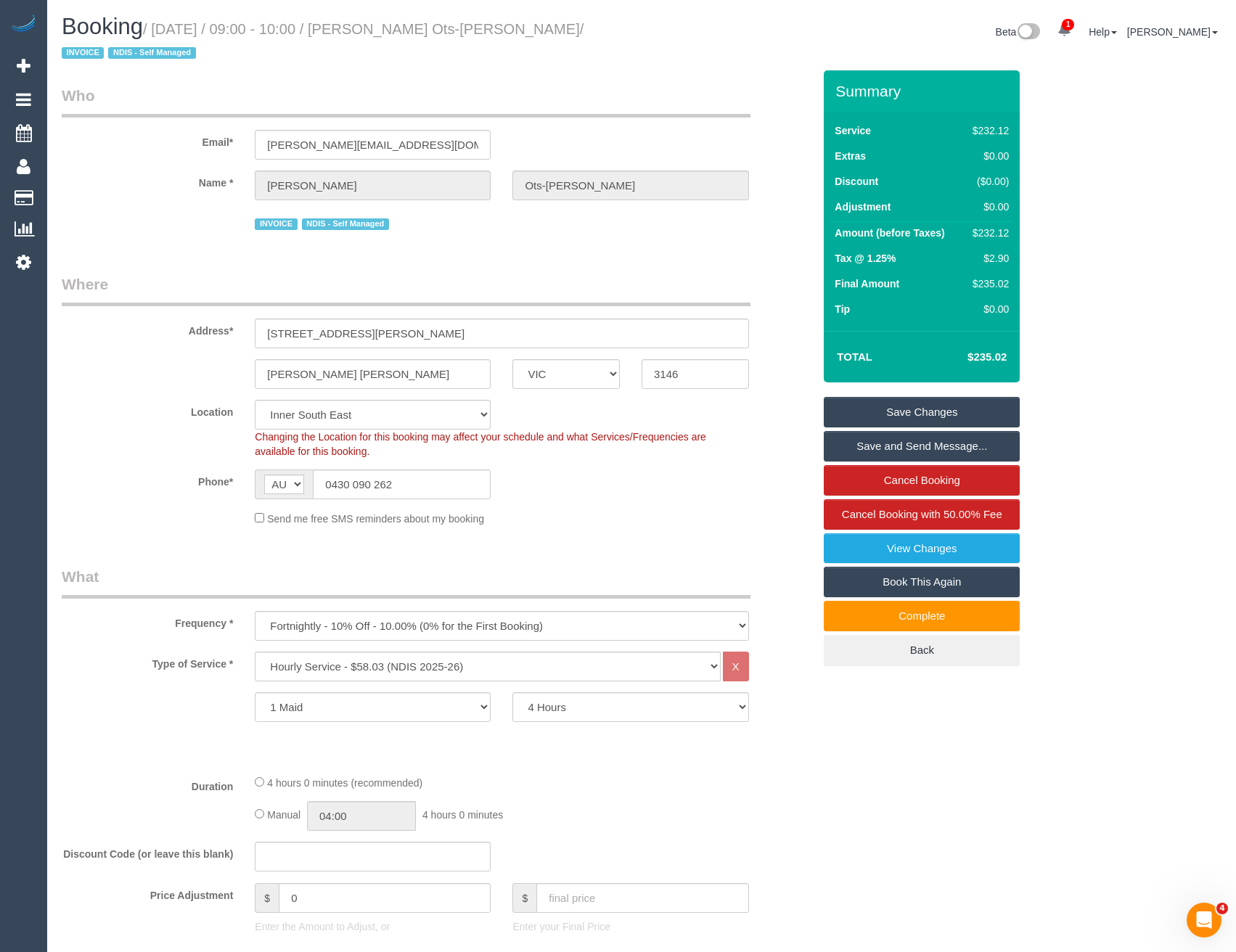
click at [897, 422] on link "Save Changes" at bounding box center [922, 412] width 196 height 31
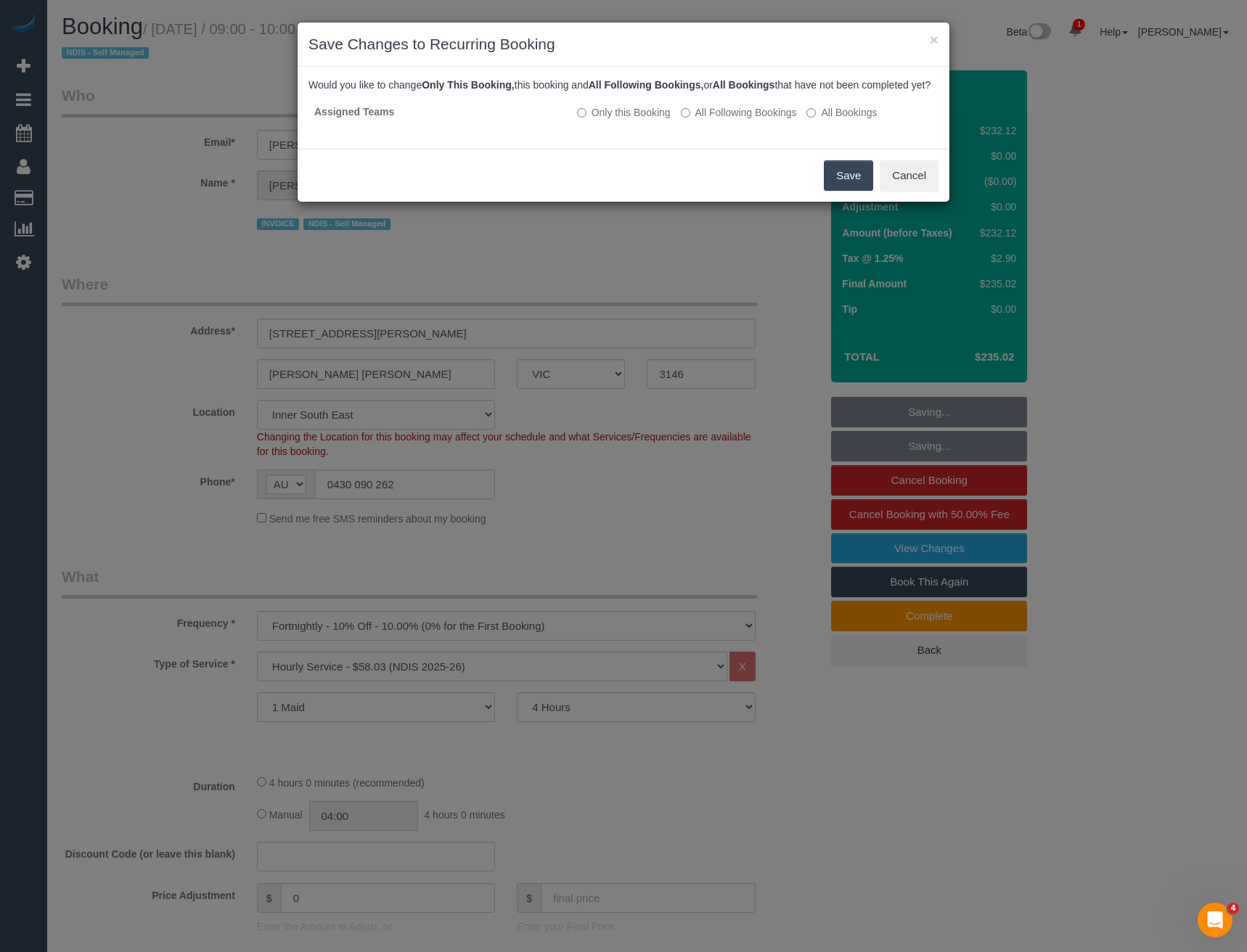
click at [846, 191] on button "Save" at bounding box center [849, 175] width 50 height 31
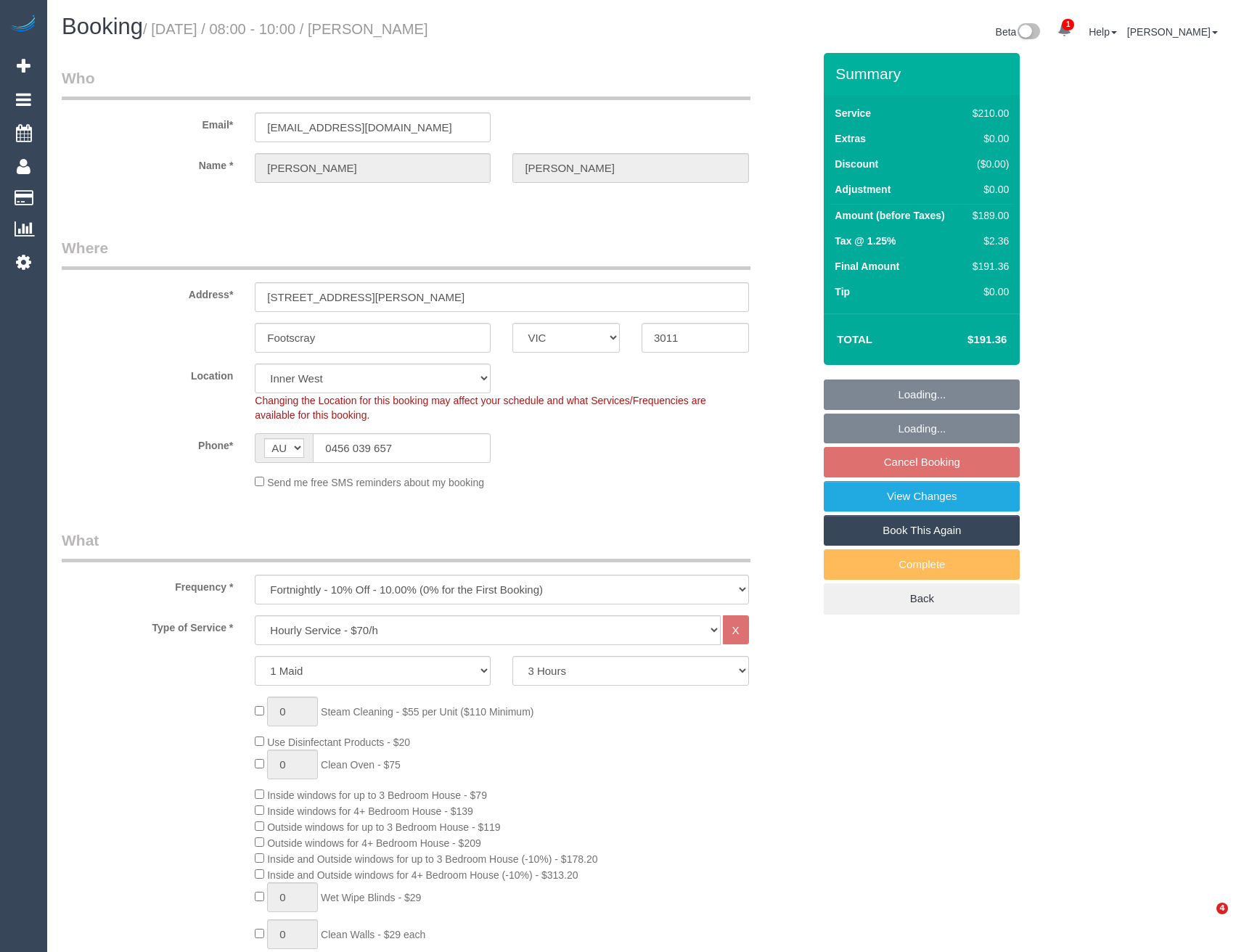
select select "VIC"
select select "180"
select select "number:29"
select select "number:14"
select select "number:19"
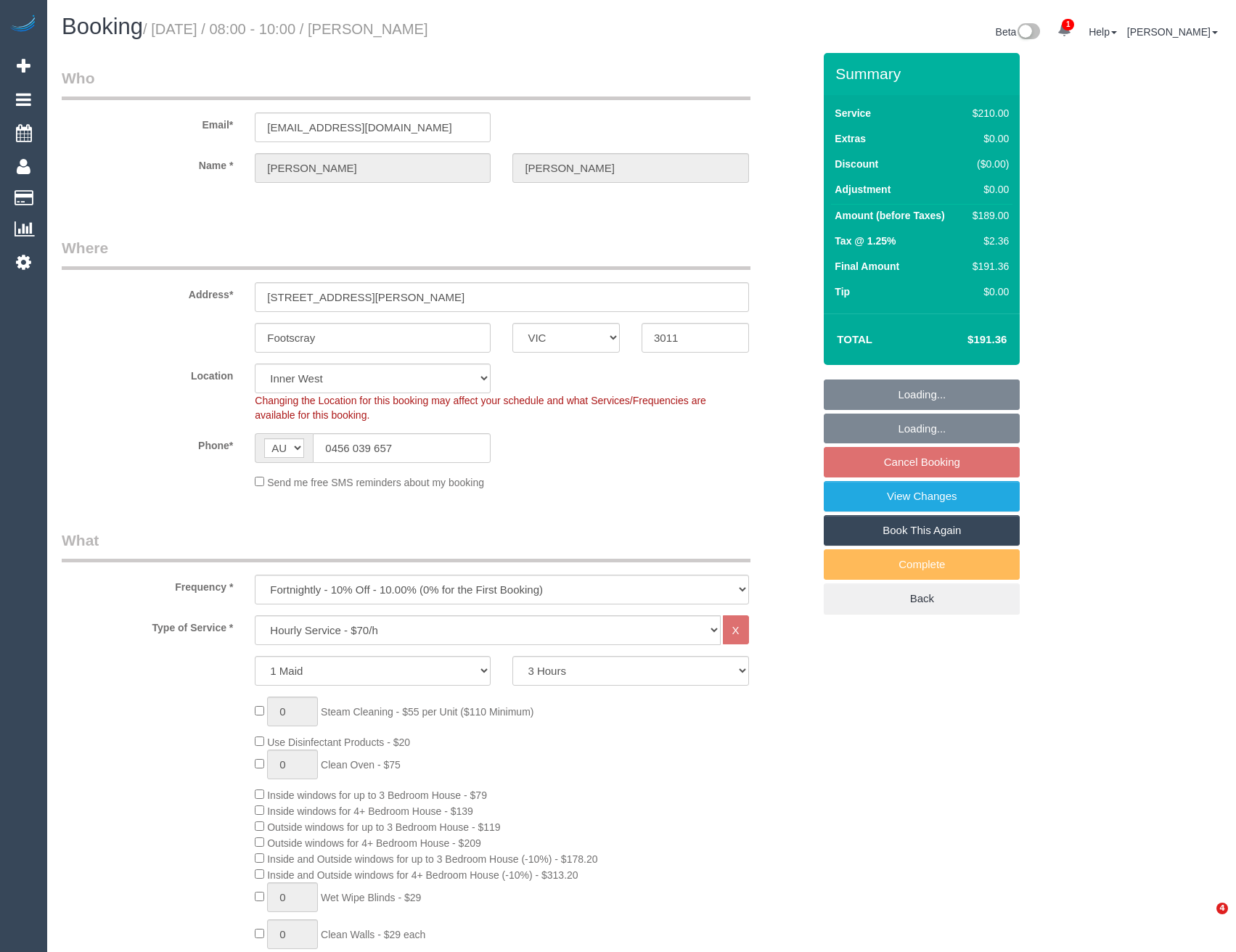
select select "number:25"
select select "number:34"
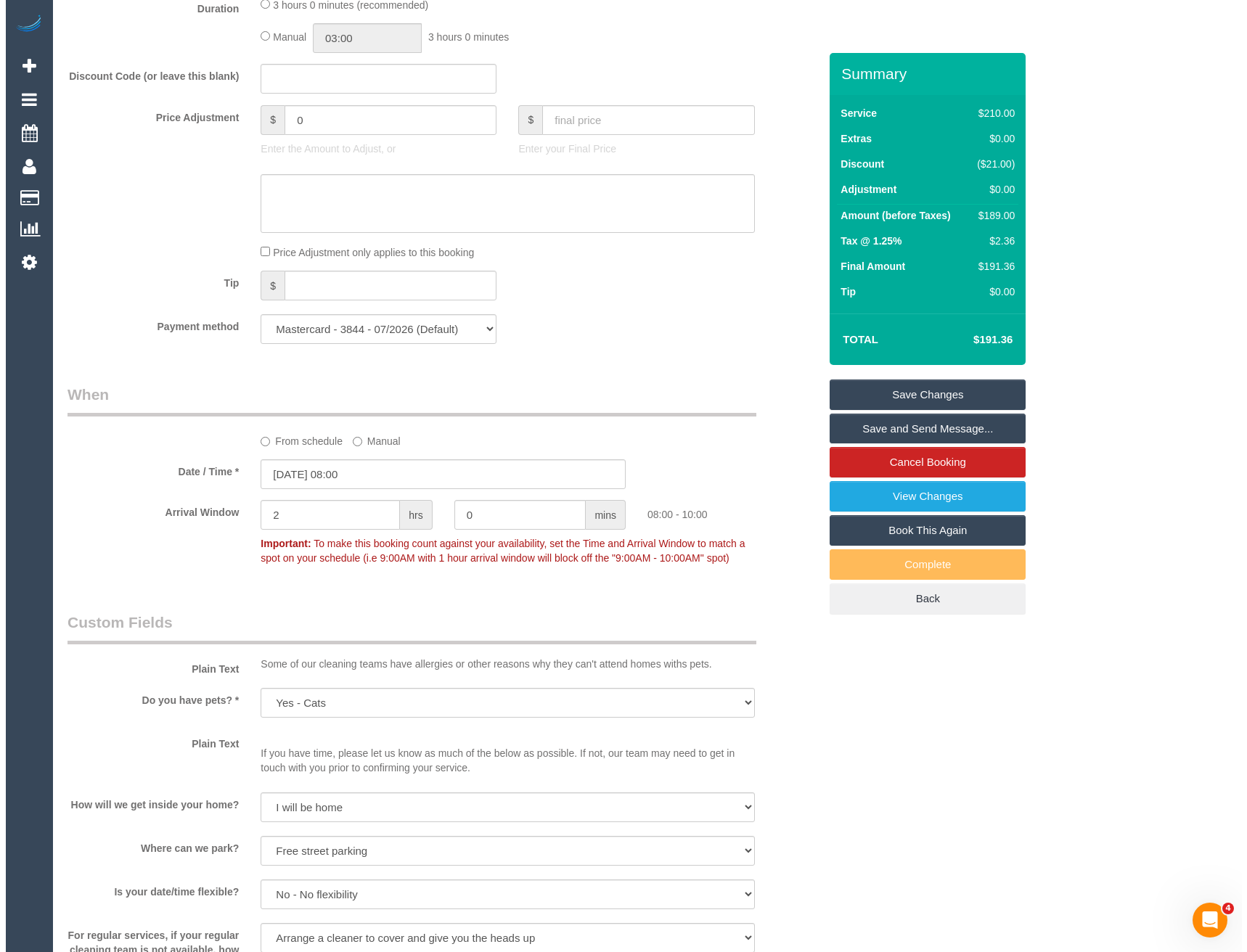
scroll to position [1596, 0]
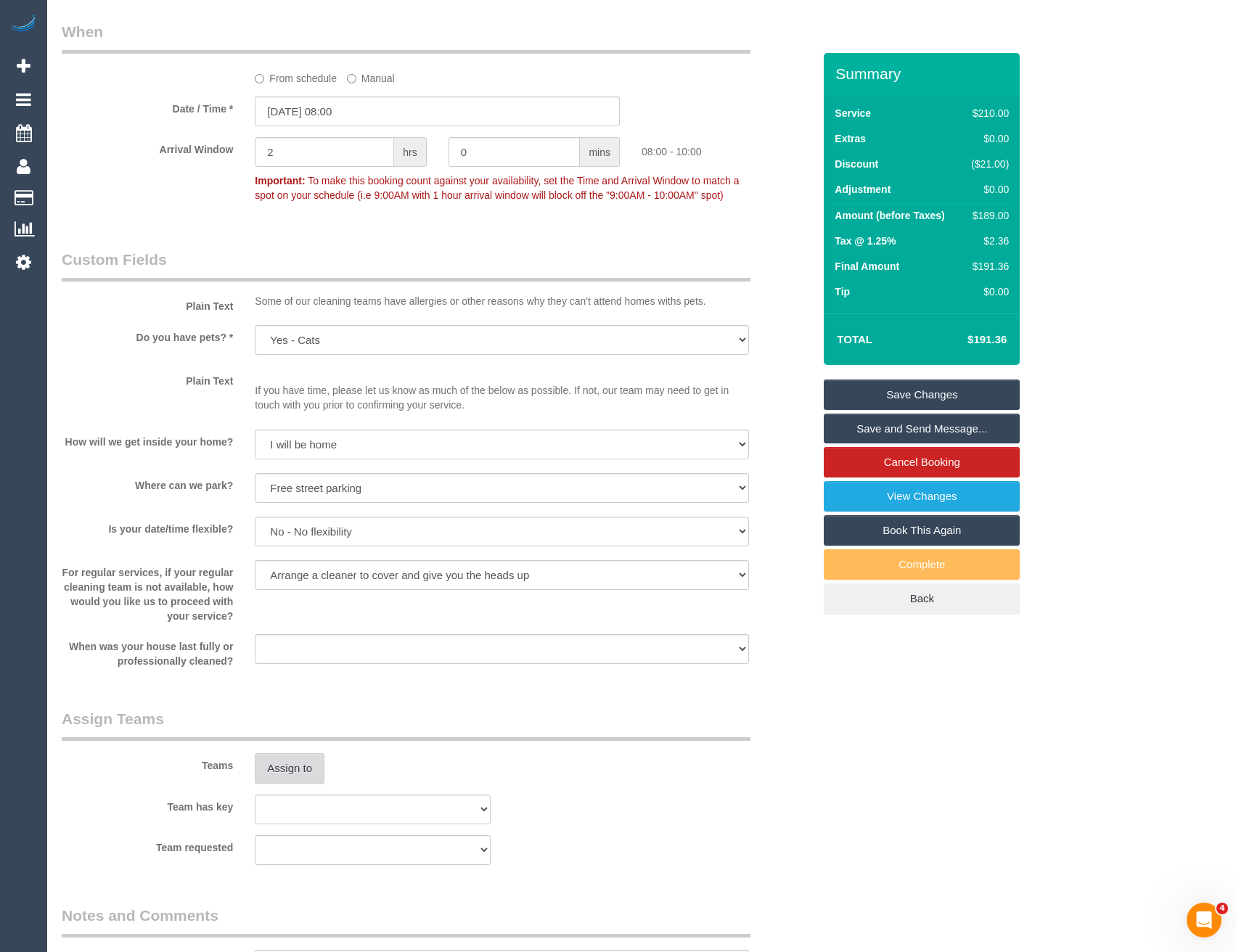
click at [313, 770] on button "Assign to" at bounding box center [289, 769] width 69 height 31
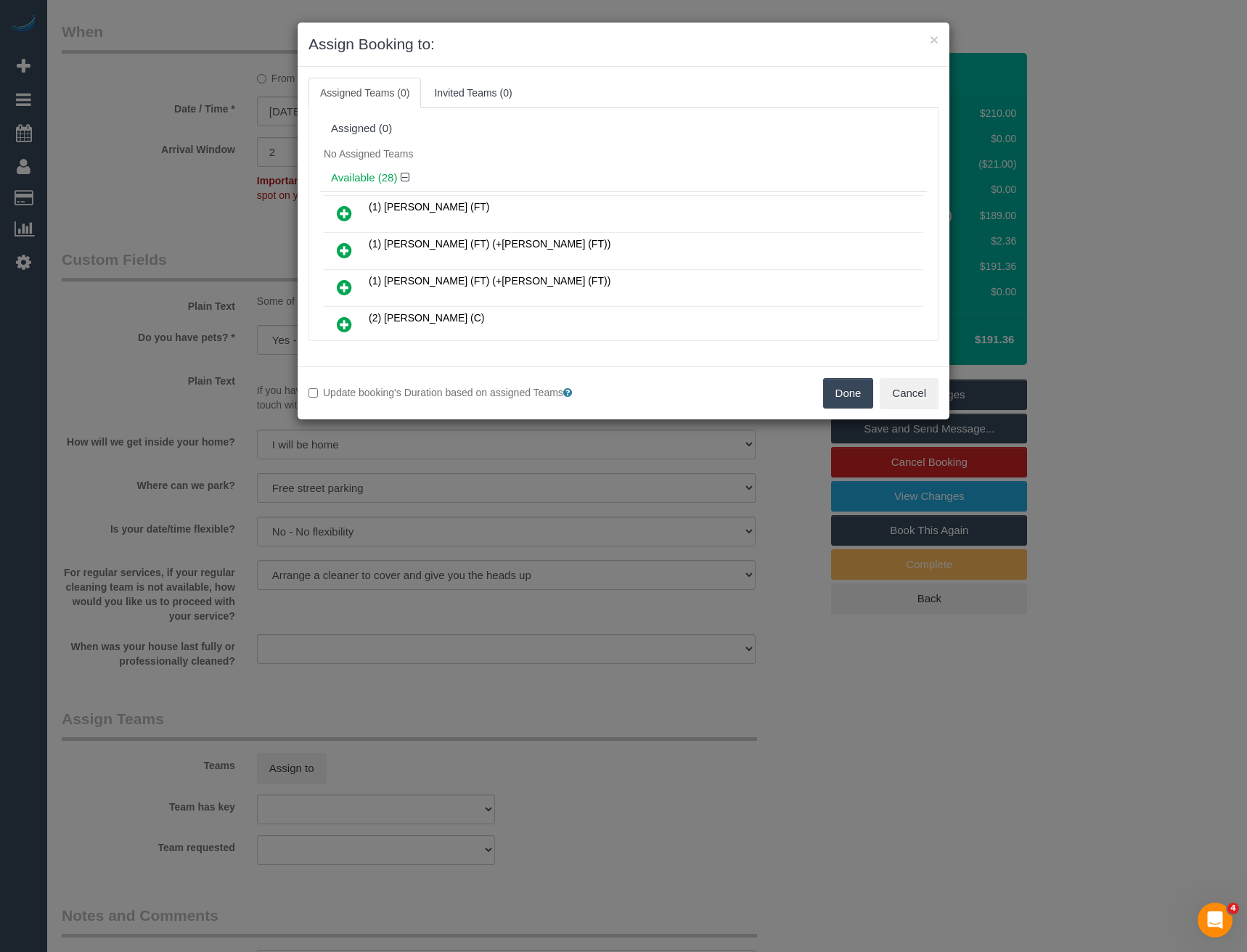
scroll to position [391, 0]
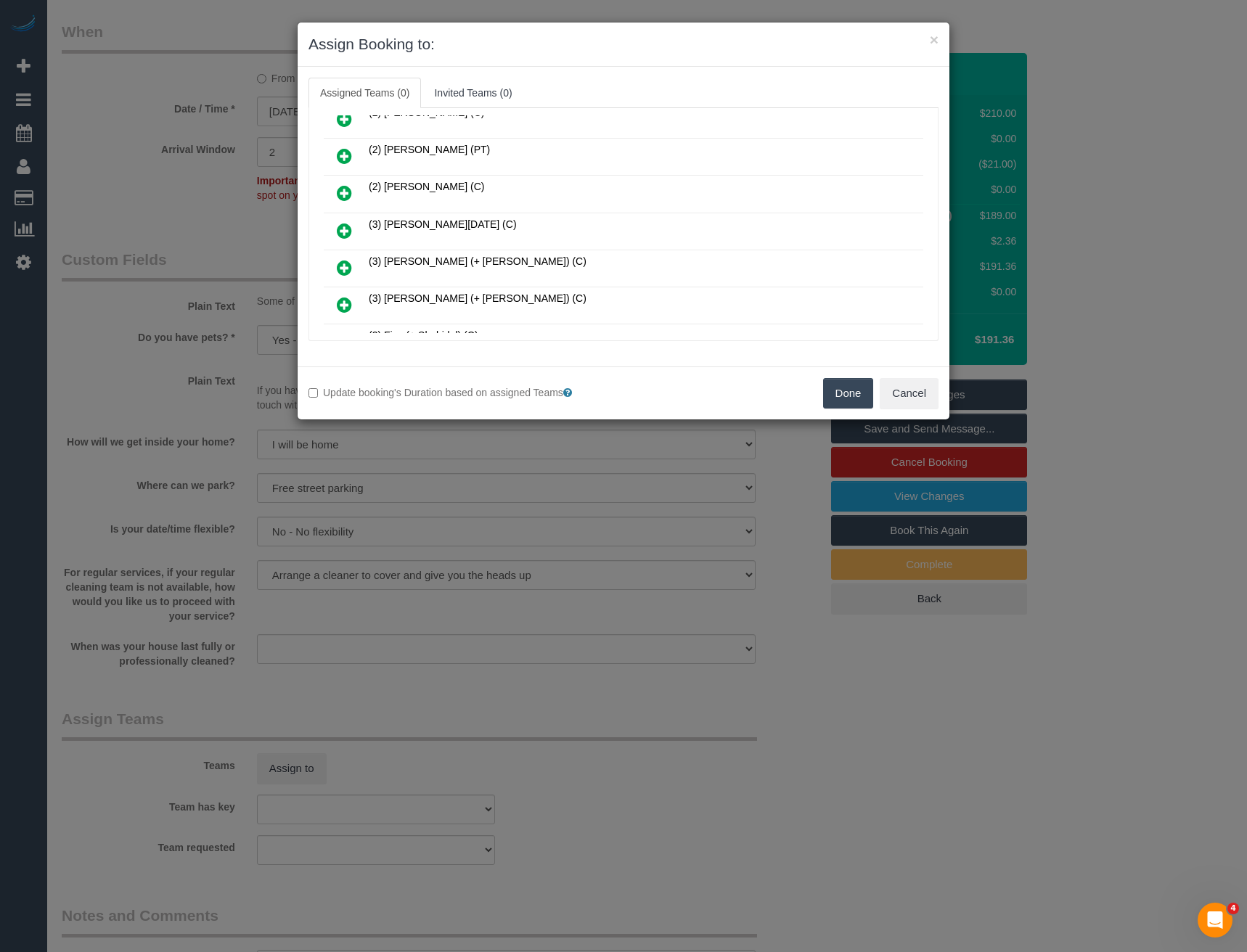
click at [344, 229] on icon at bounding box center [344, 231] width 15 height 18
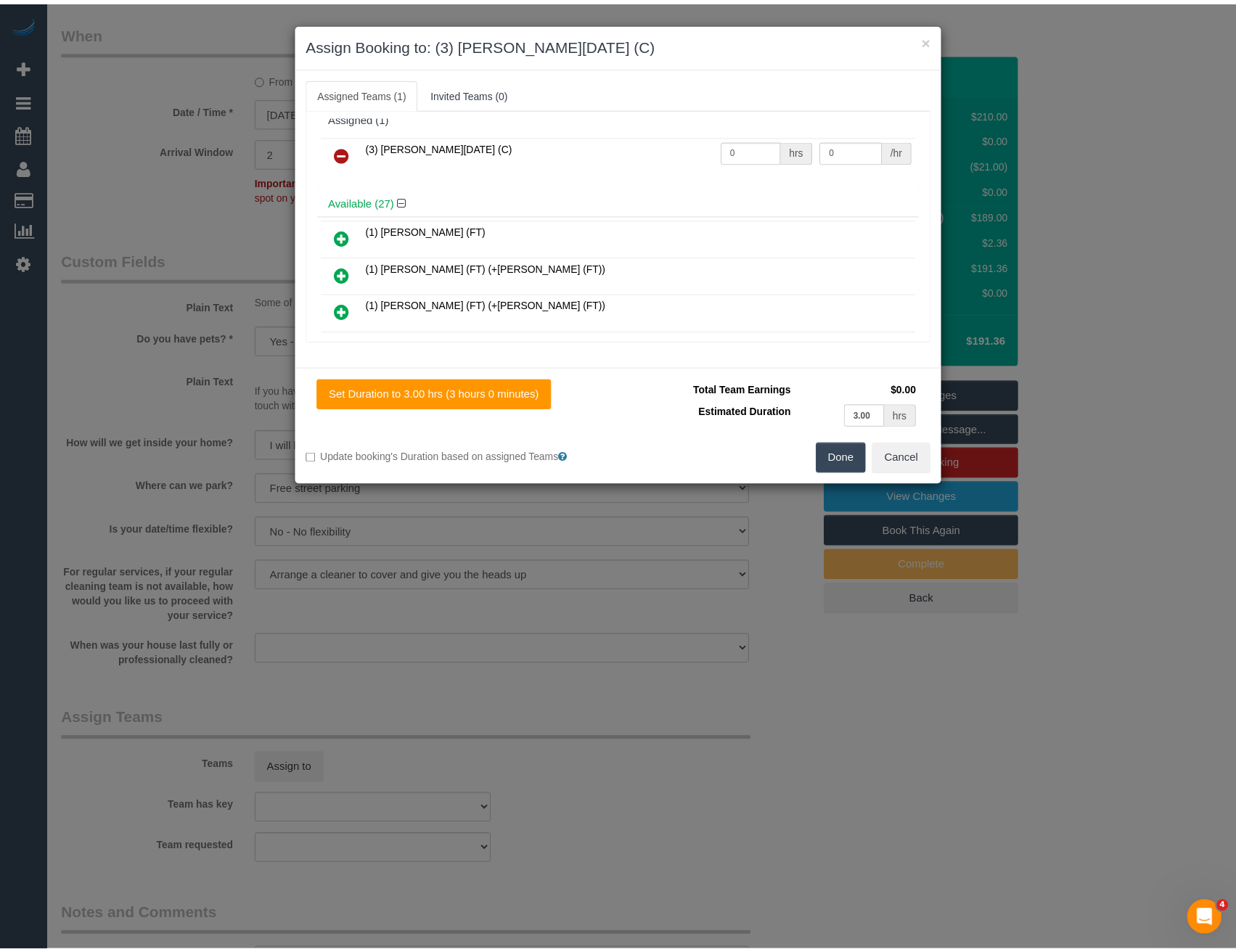
scroll to position [0, 0]
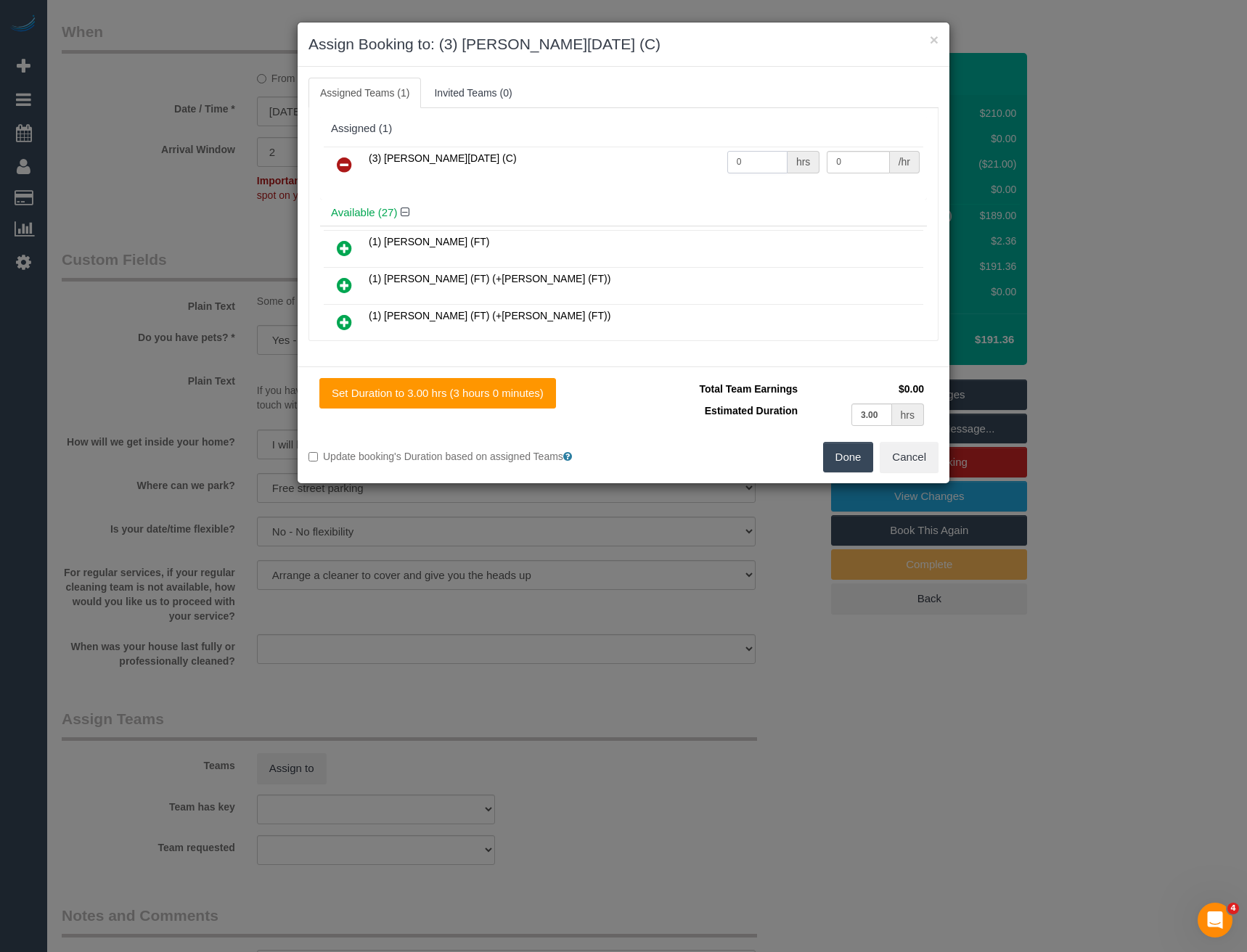
drag, startPoint x: 742, startPoint y: 166, endPoint x: 673, endPoint y: 173, distance: 69.4
click at [676, 175] on tr "(3) [PERSON_NAME][DATE] (C) 0 hrs 0 /hr" at bounding box center [624, 165] width 599 height 37
type input "3"
type input "35"
click at [843, 457] on button "Done" at bounding box center [849, 457] width 51 height 31
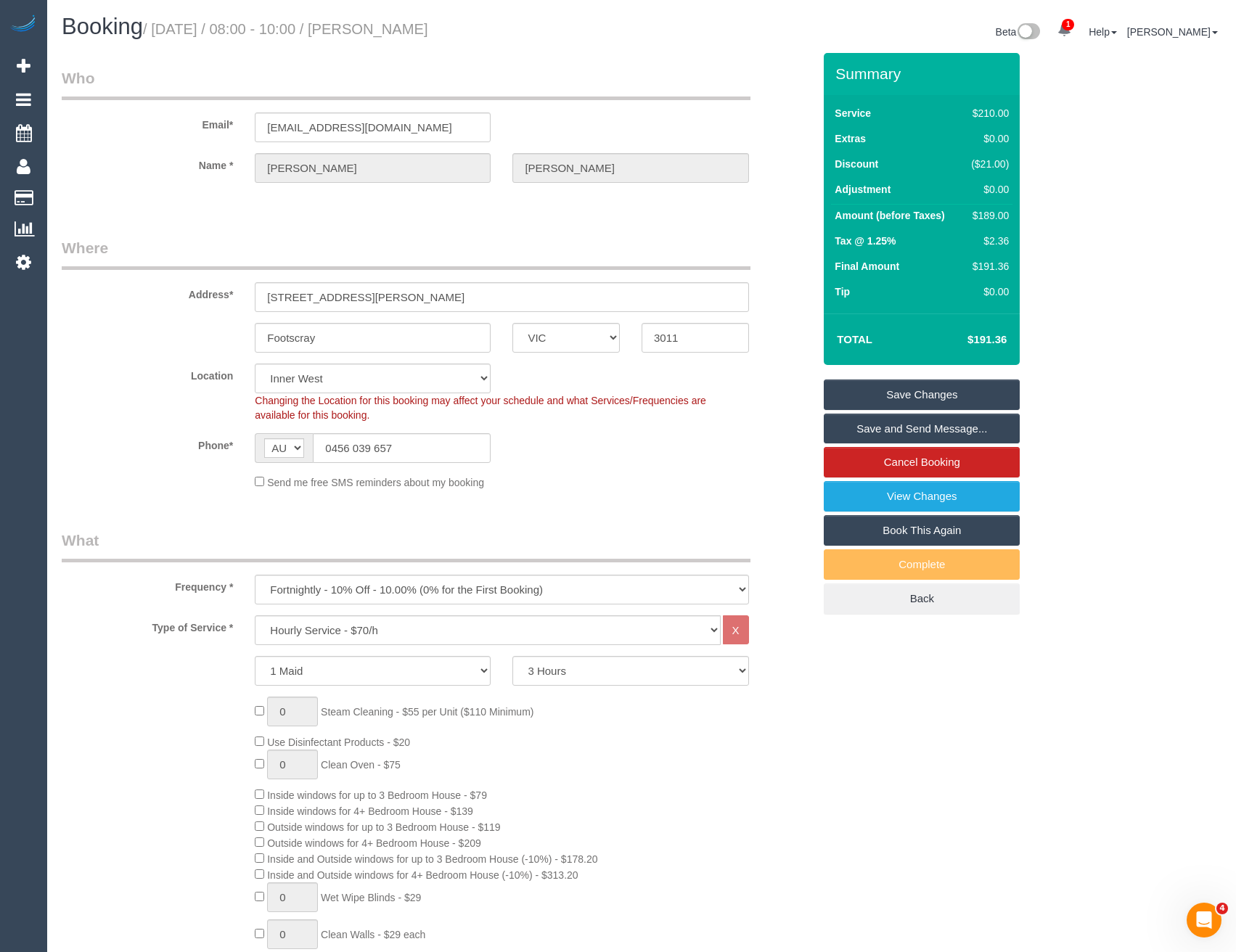
click at [872, 428] on link "Save and Send Message..." at bounding box center [922, 429] width 196 height 31
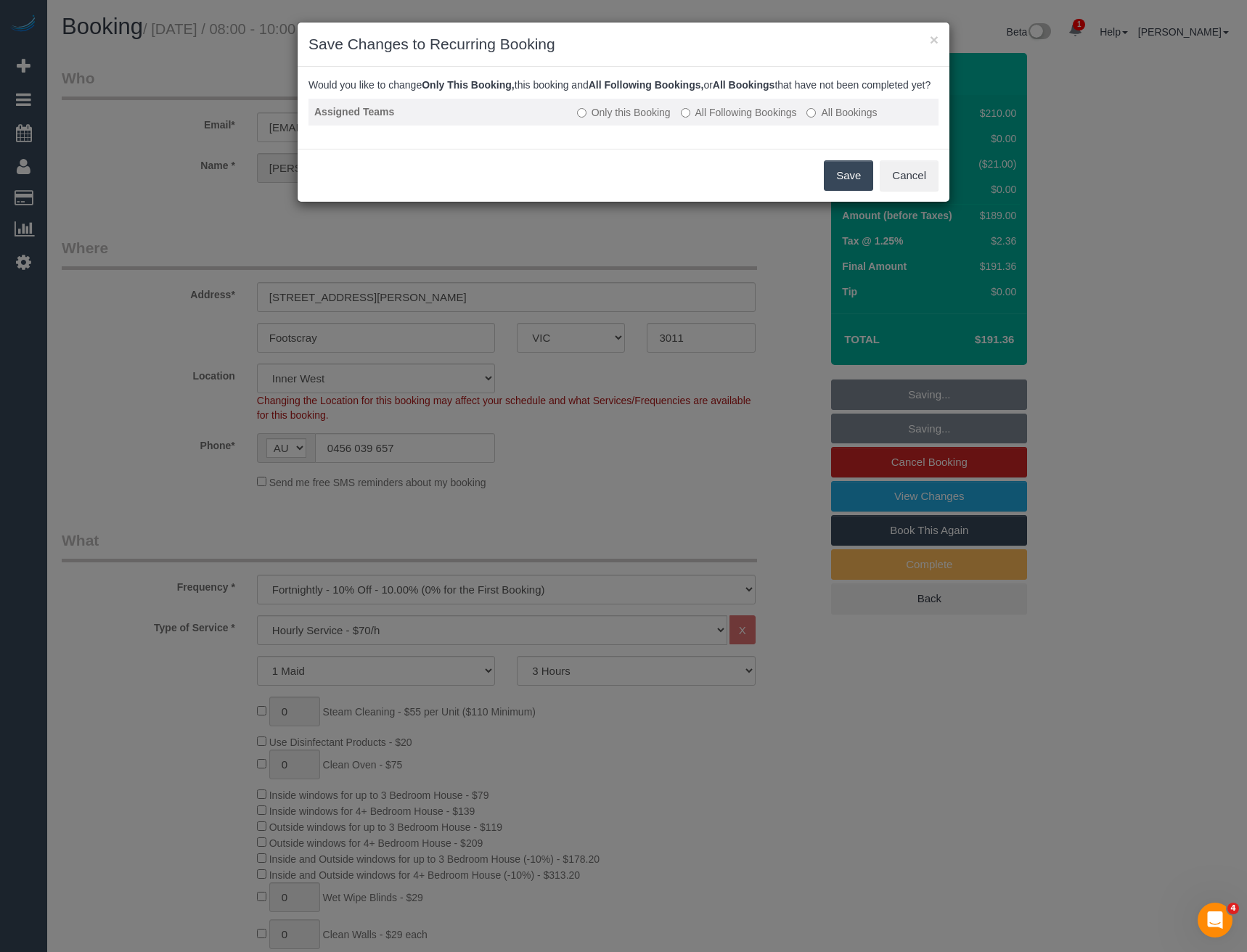
click at [718, 120] on label "All Following Bookings" at bounding box center [738, 113] width 116 height 15
click at [838, 190] on button "Save" at bounding box center [849, 175] width 50 height 31
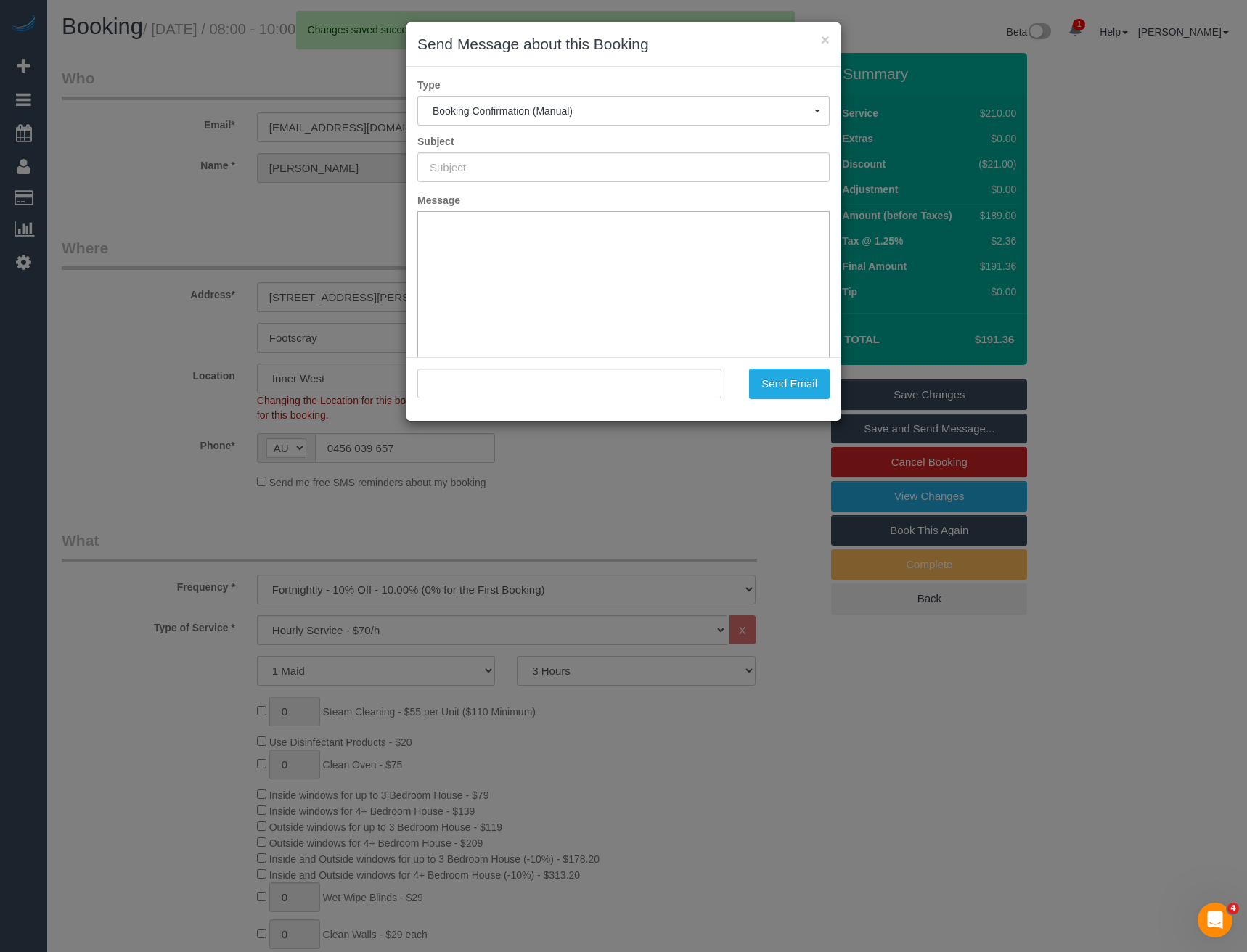
type input "Booking Confirmed"
type input ""Charley Robertson" <charleyrrob@gmail.com>"
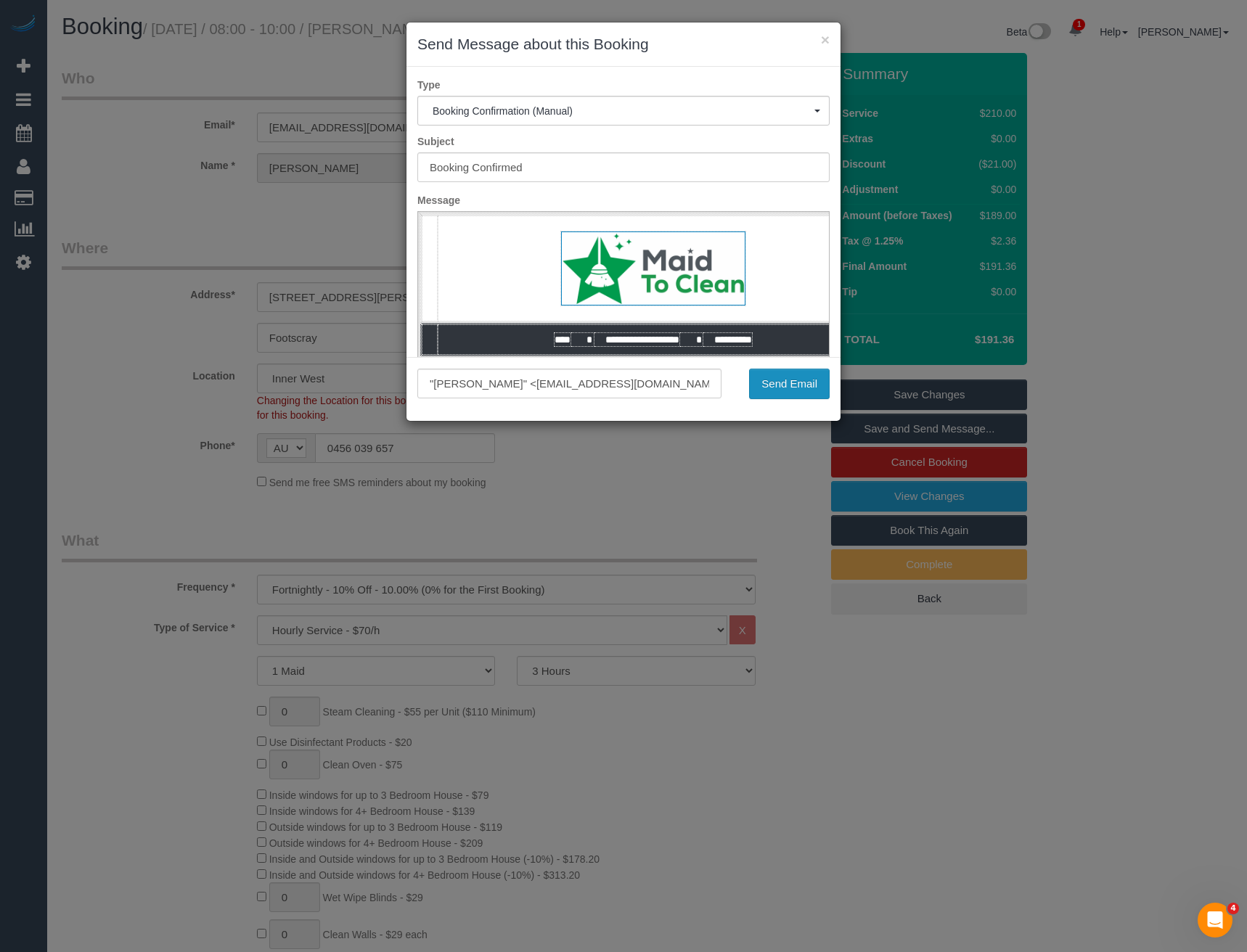
click at [792, 390] on button "Send Email" at bounding box center [789, 384] width 80 height 31
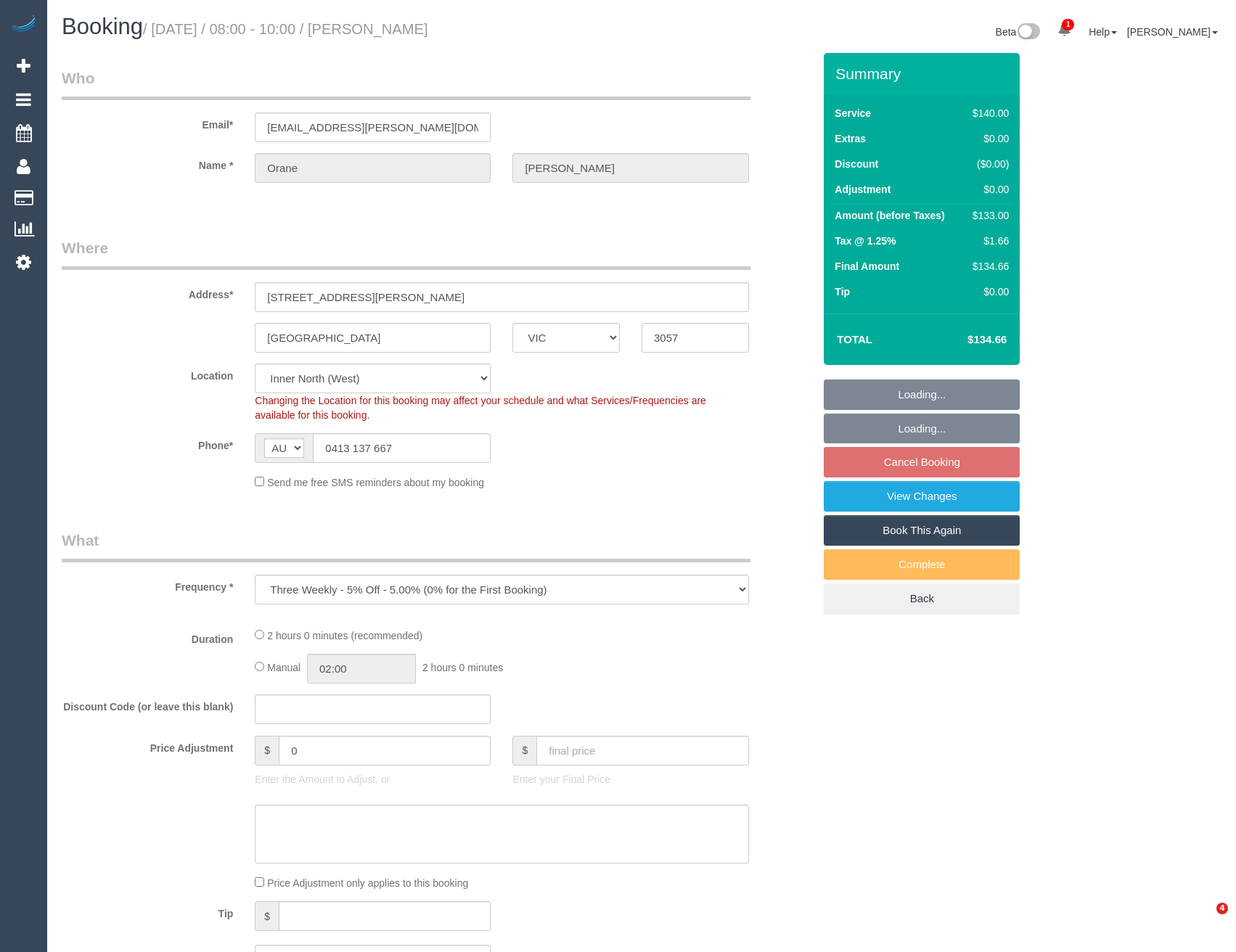
select select "VIC"
select select "number:27"
select select "number:14"
select select "number:18"
select select "number:24"
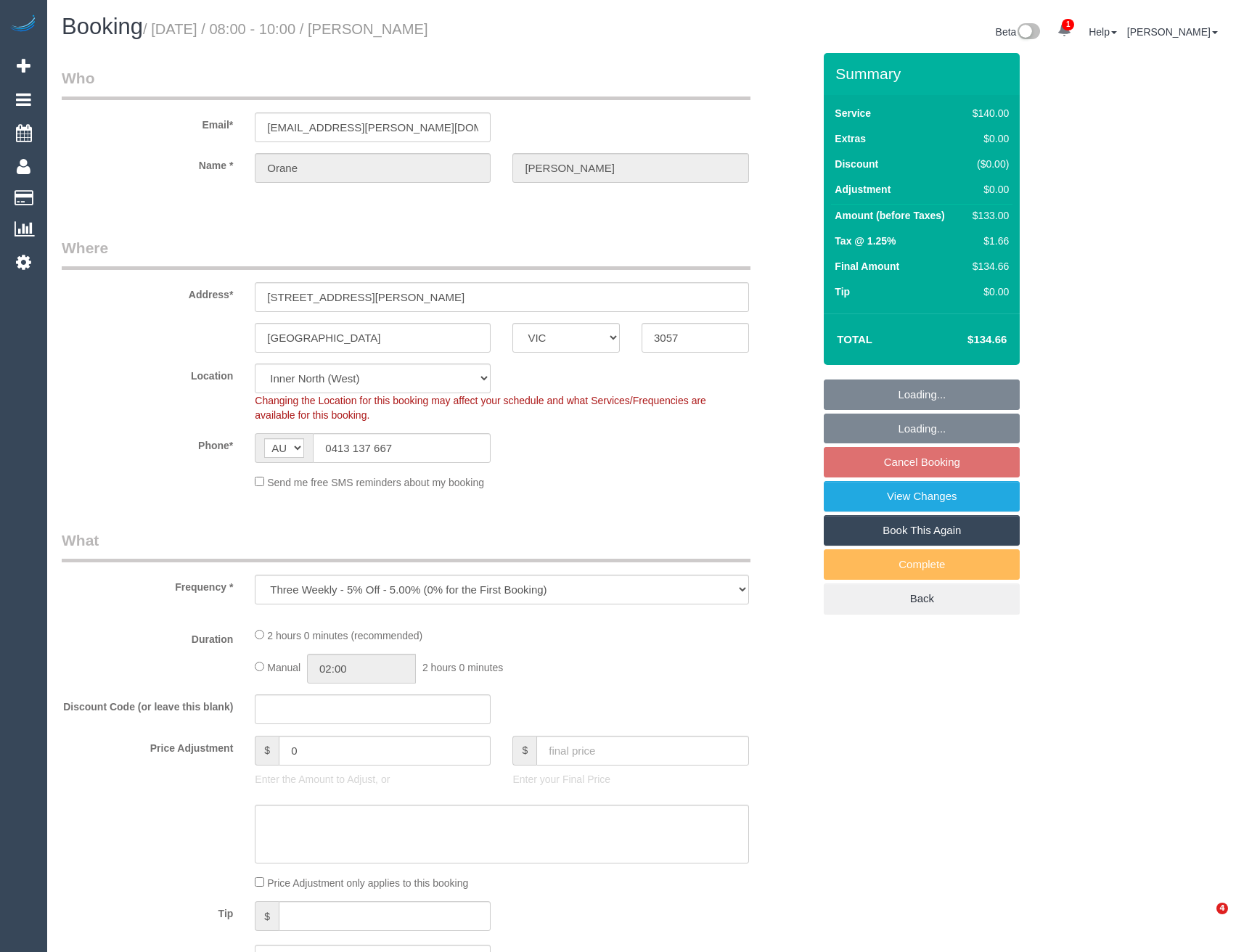
select select "number:33"
select select "number:13"
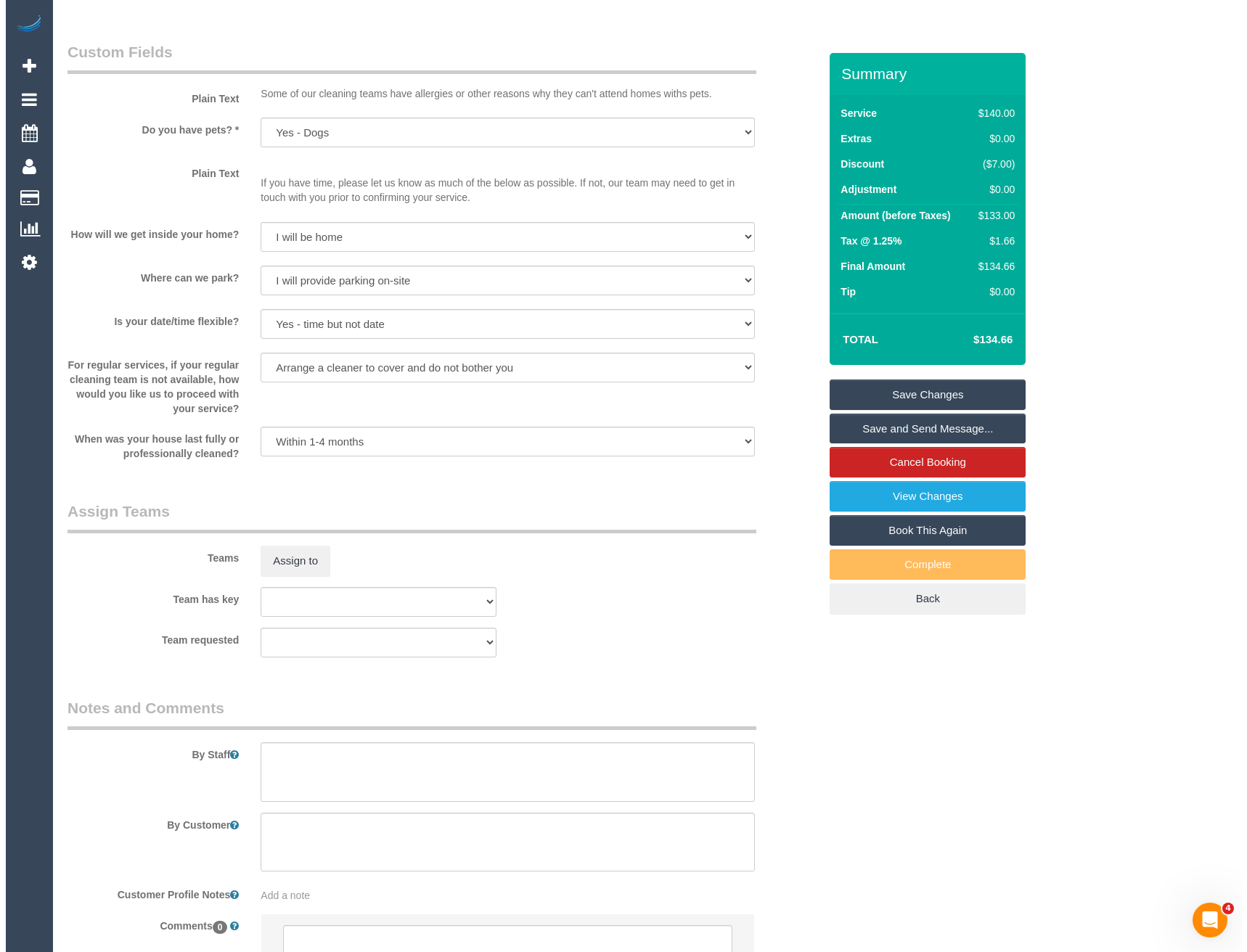
scroll to position [1814, 0]
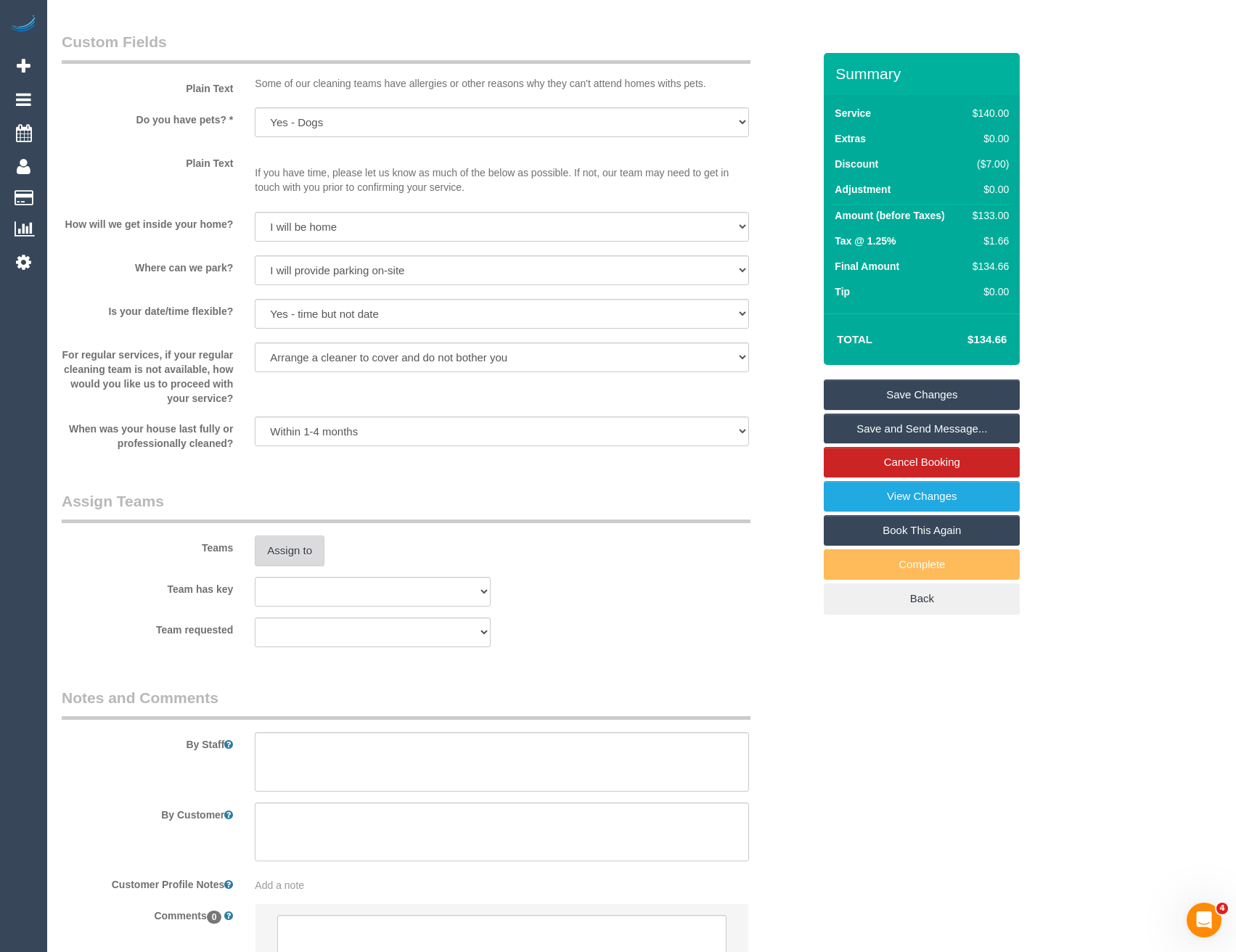
click at [294, 552] on button "Assign to" at bounding box center [289, 551] width 69 height 31
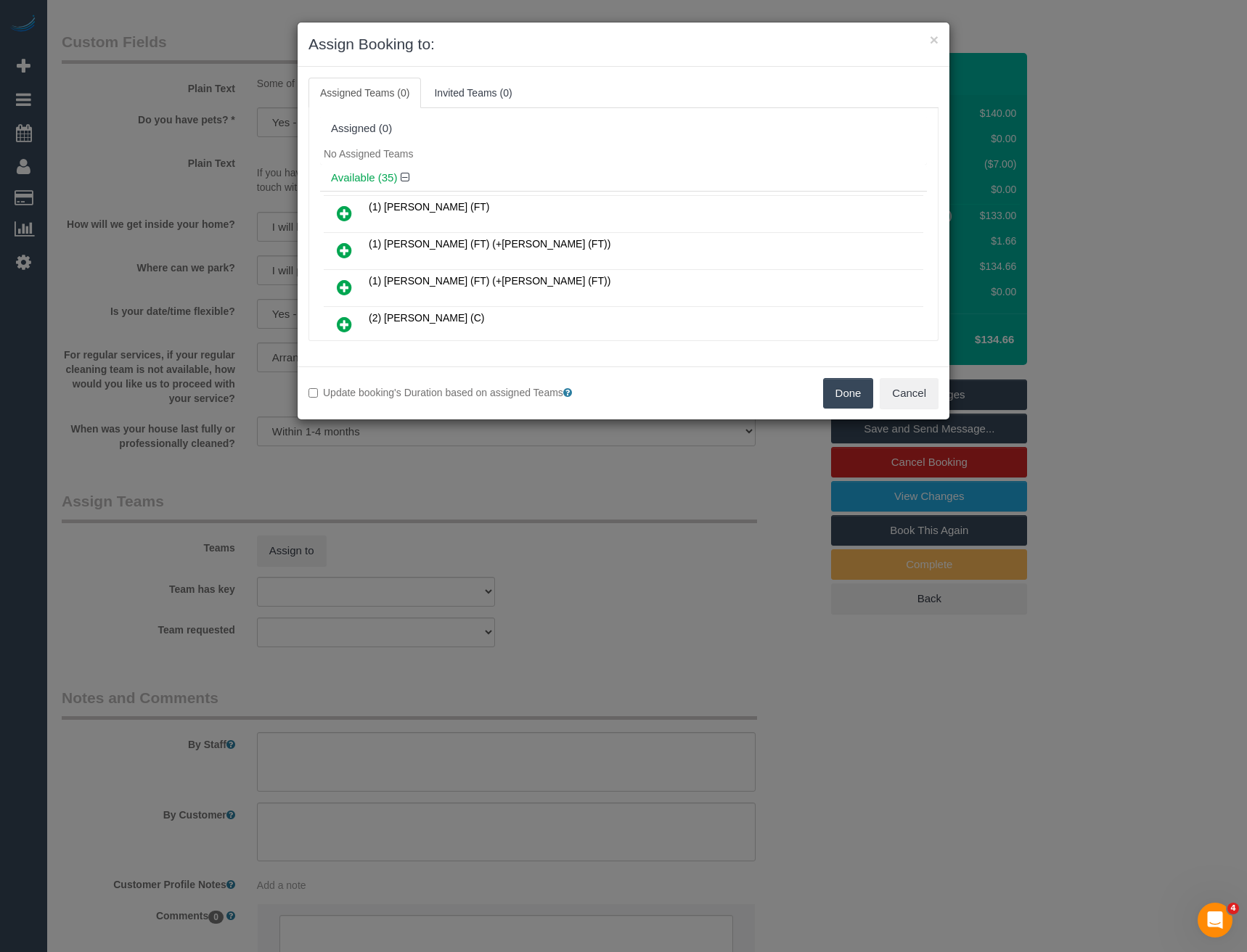
scroll to position [2686, 0]
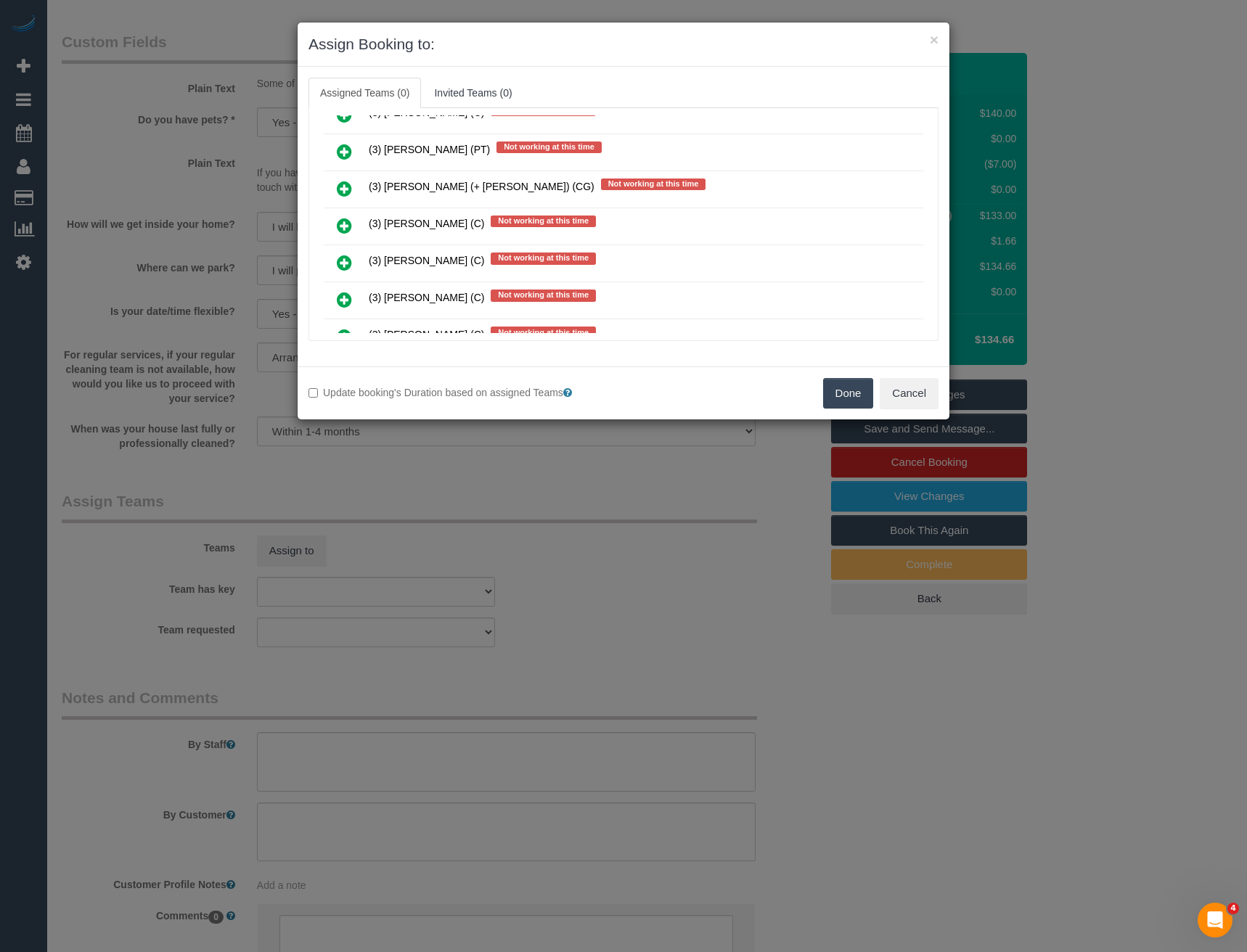
click at [344, 225] on icon at bounding box center [344, 226] width 15 height 18
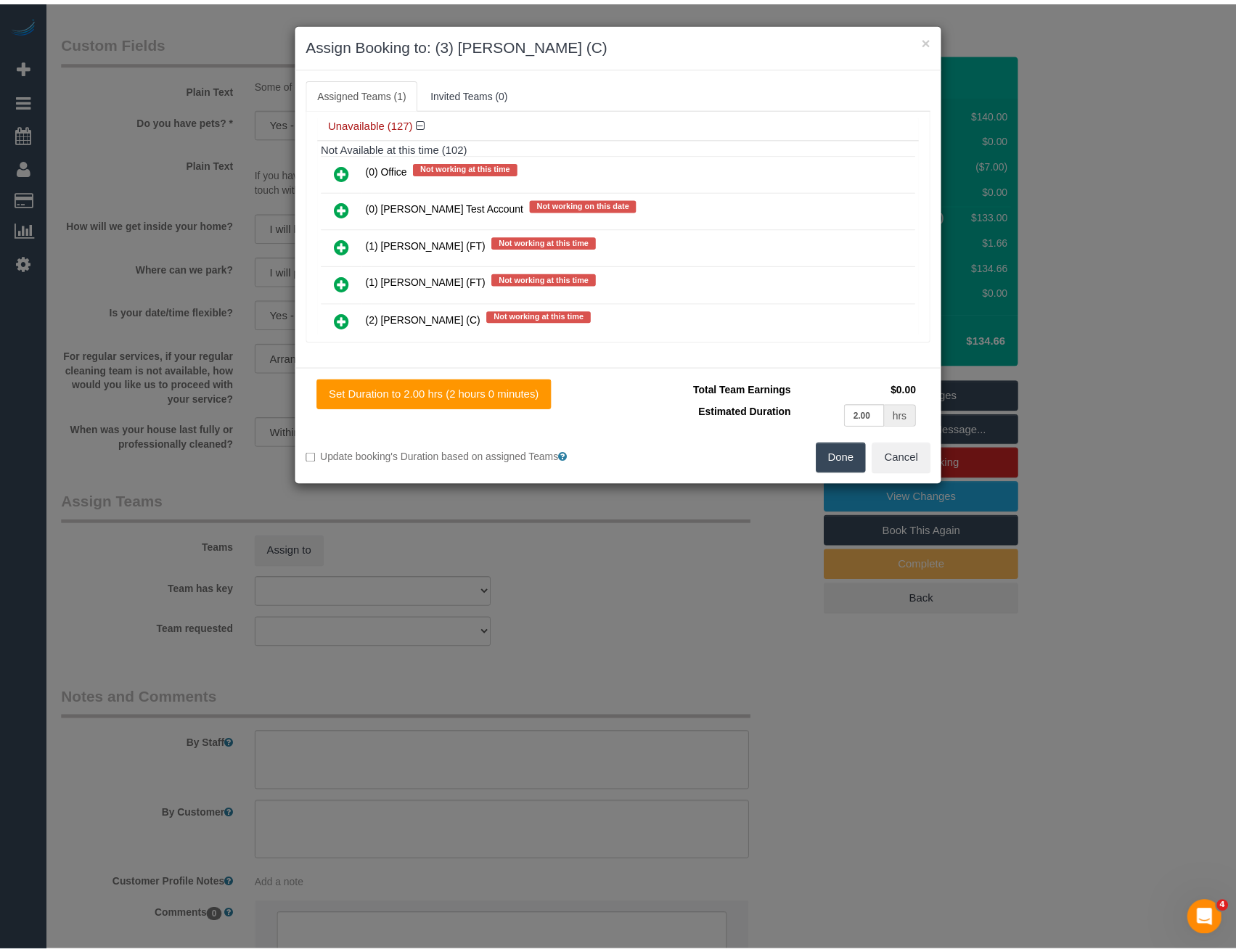
scroll to position [0, 0]
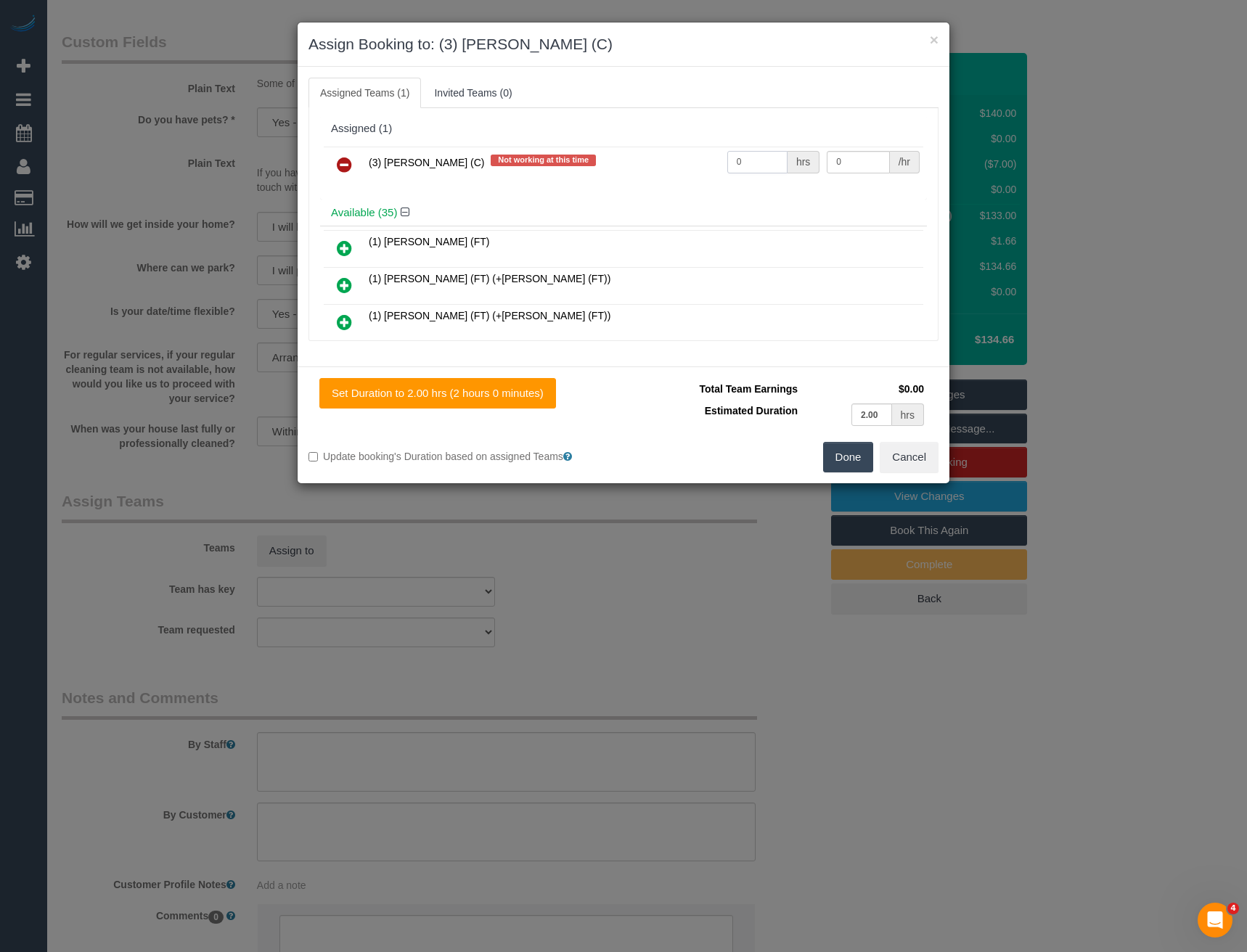
drag, startPoint x: 748, startPoint y: 163, endPoint x: 662, endPoint y: 150, distance: 87.0
click at [667, 159] on tr "(3) [PERSON_NAME] (C) Not working at this time 0 hrs 0 /hr" at bounding box center [624, 165] width 599 height 37
type input "2"
type input "35"
click at [857, 468] on button "Done" at bounding box center [849, 457] width 51 height 31
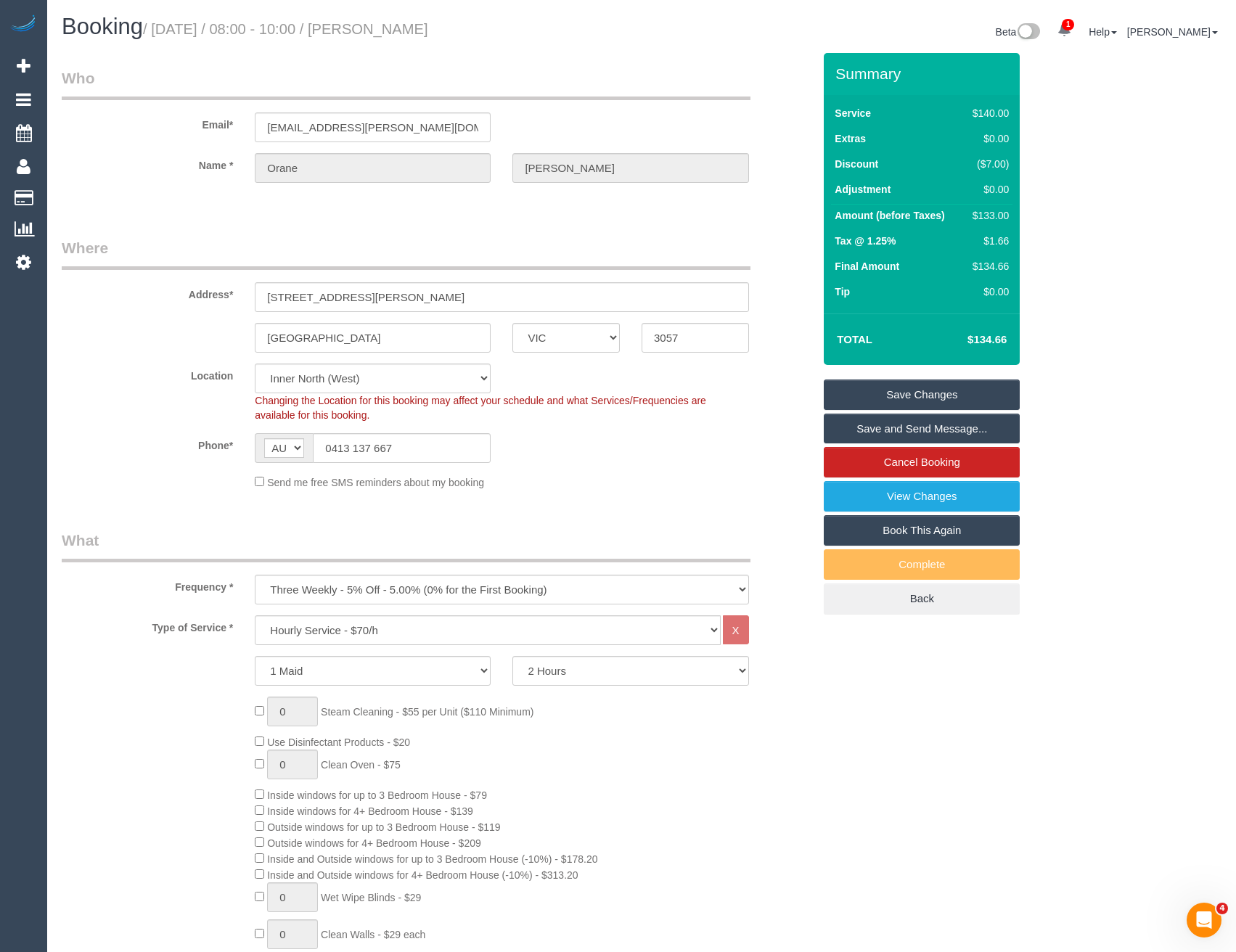
click at [896, 433] on link "Save and Send Message..." at bounding box center [922, 429] width 196 height 31
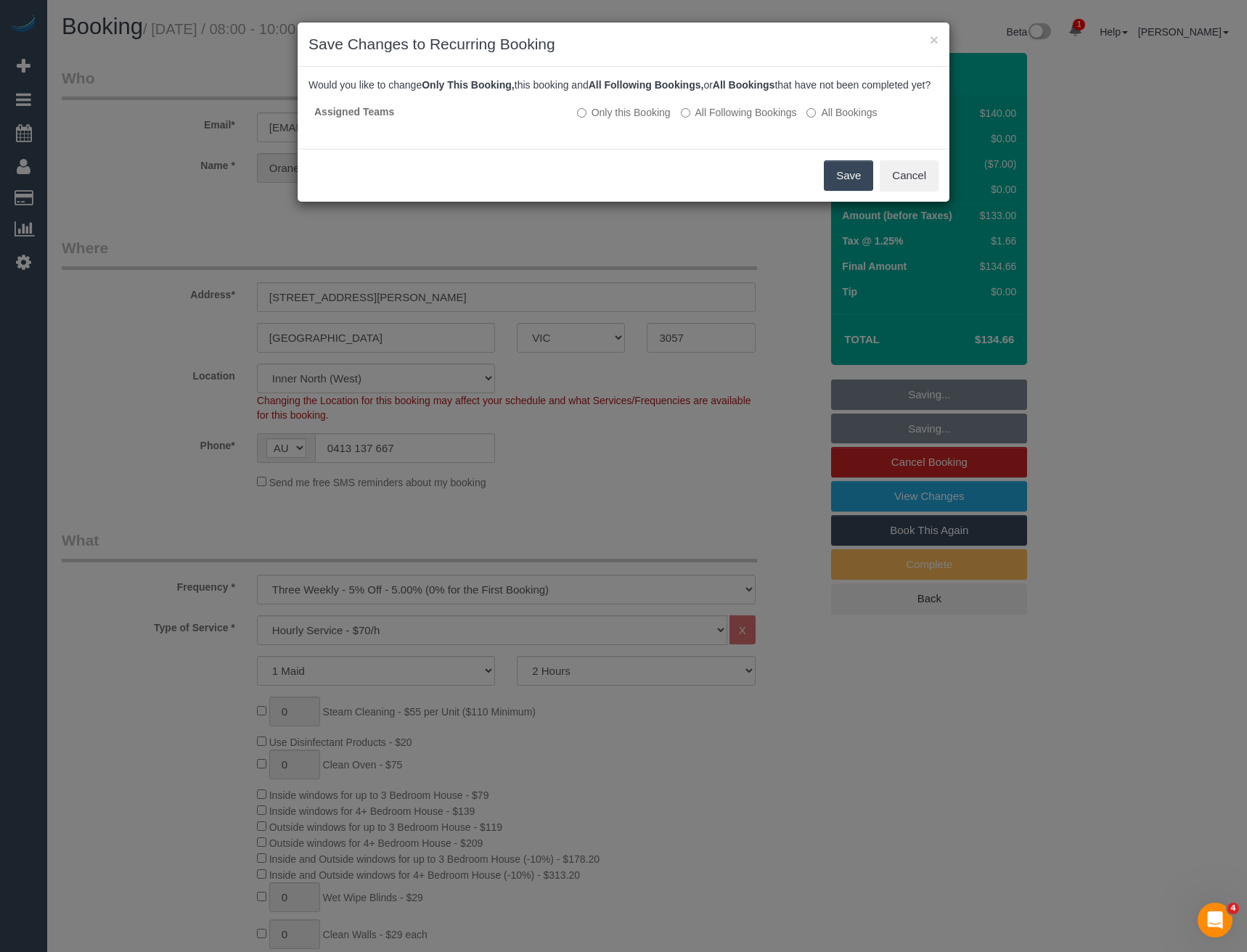
click at [852, 191] on button "Save" at bounding box center [849, 175] width 50 height 31
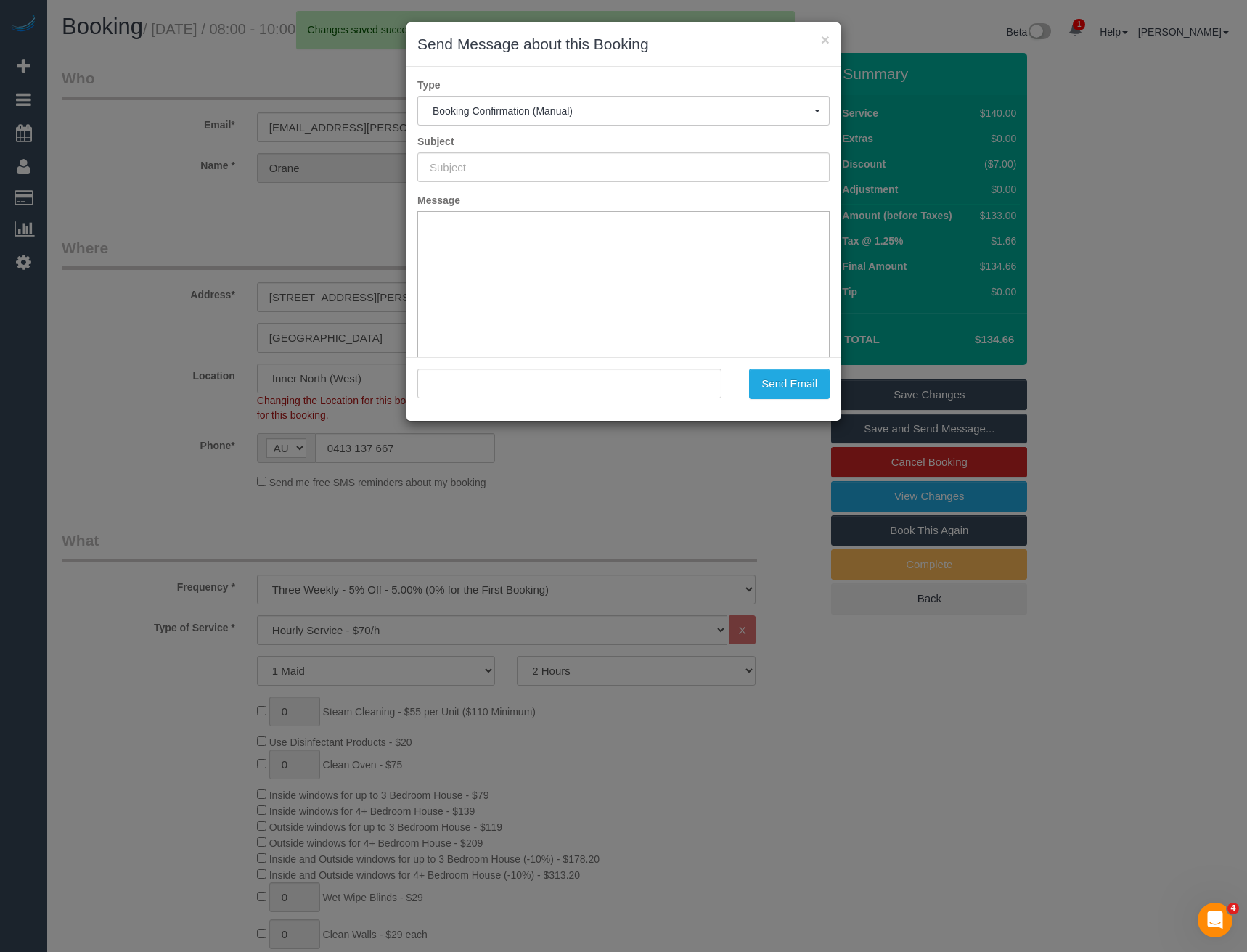
type input "Booking Confirmed"
type input ""Orane Reuland" <orane@reuland.ch>"
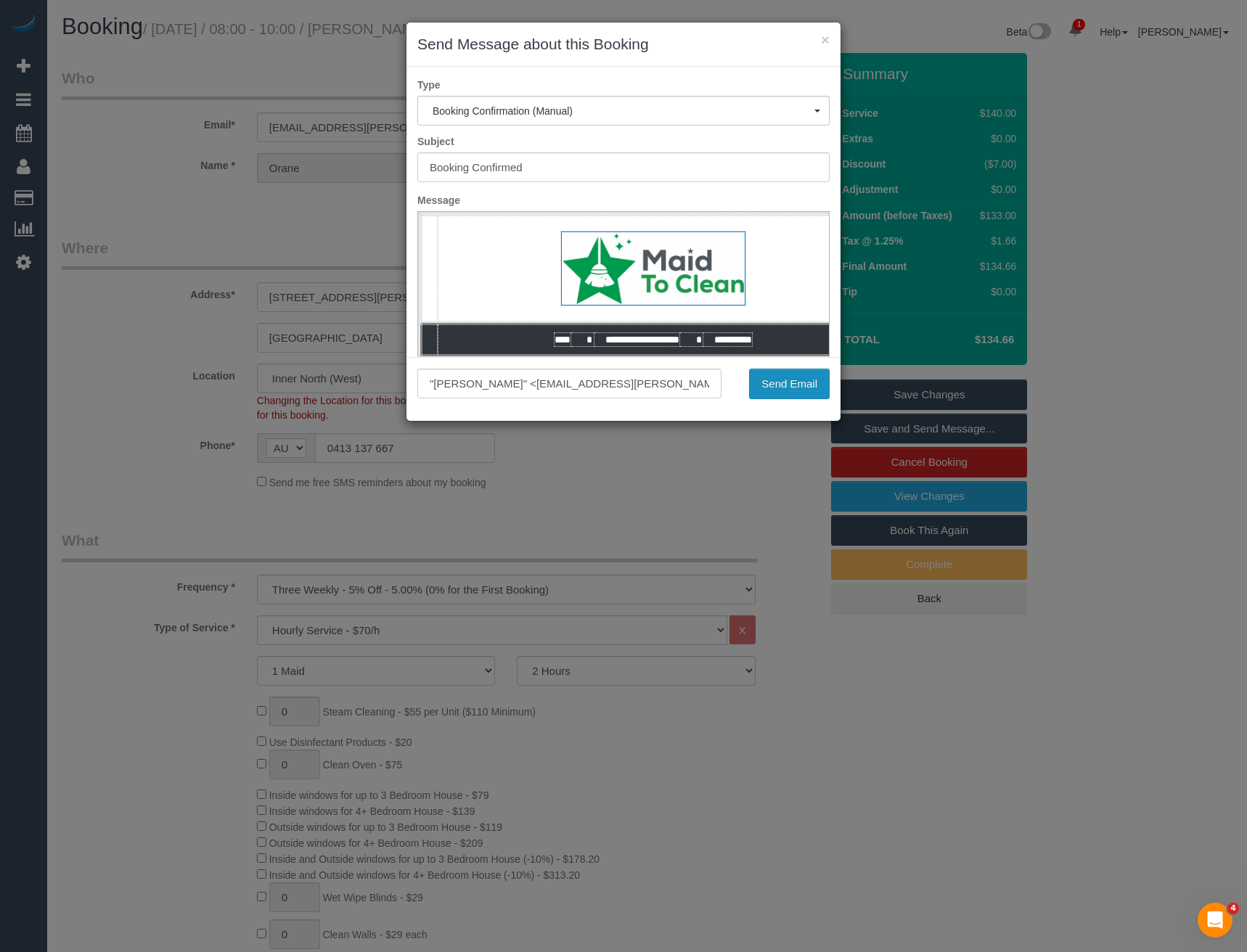
click at [796, 385] on button "Send Email" at bounding box center [789, 384] width 80 height 31
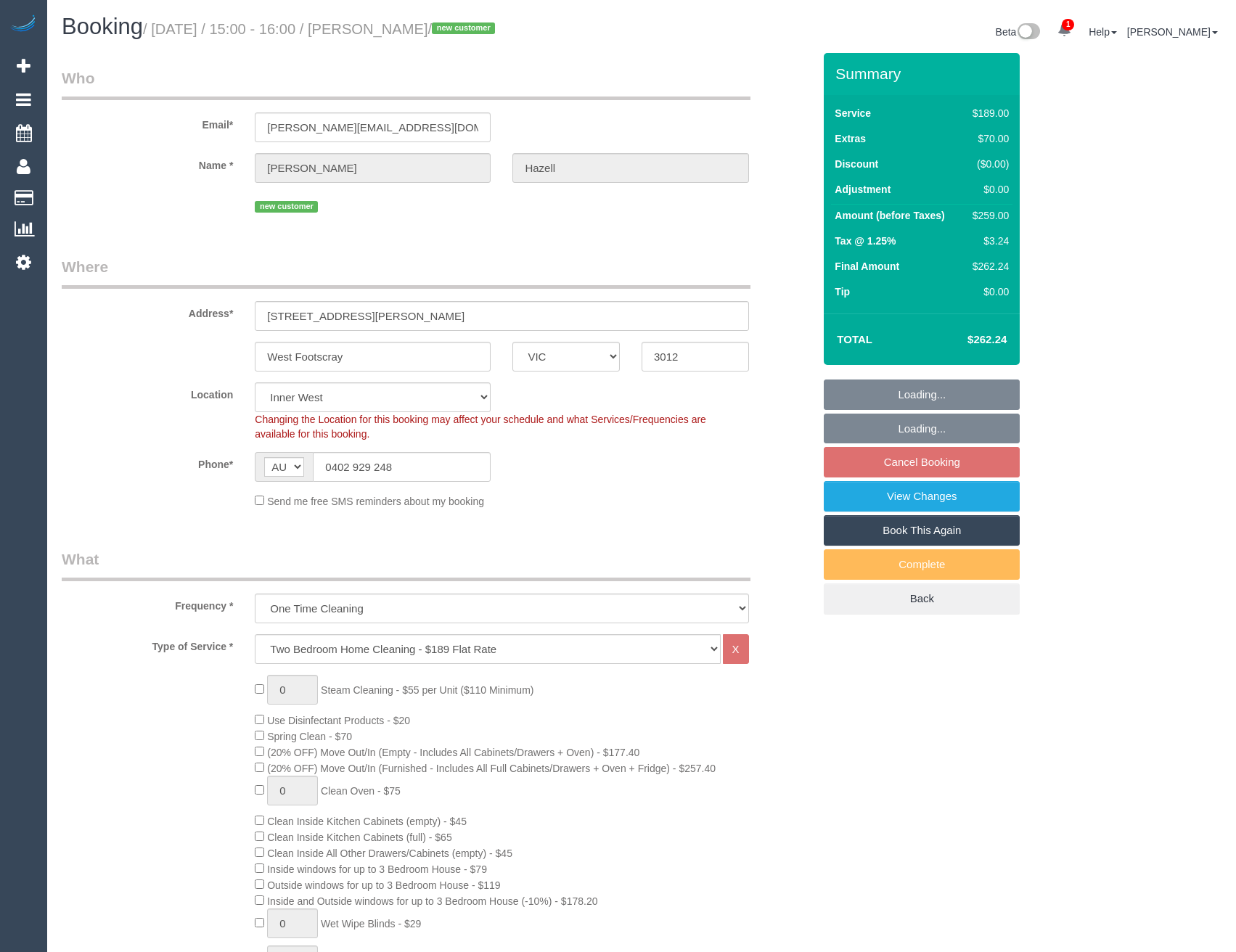
select select "VIC"
select select "number:29"
select select "number:14"
select select "number:19"
select select "number:24"
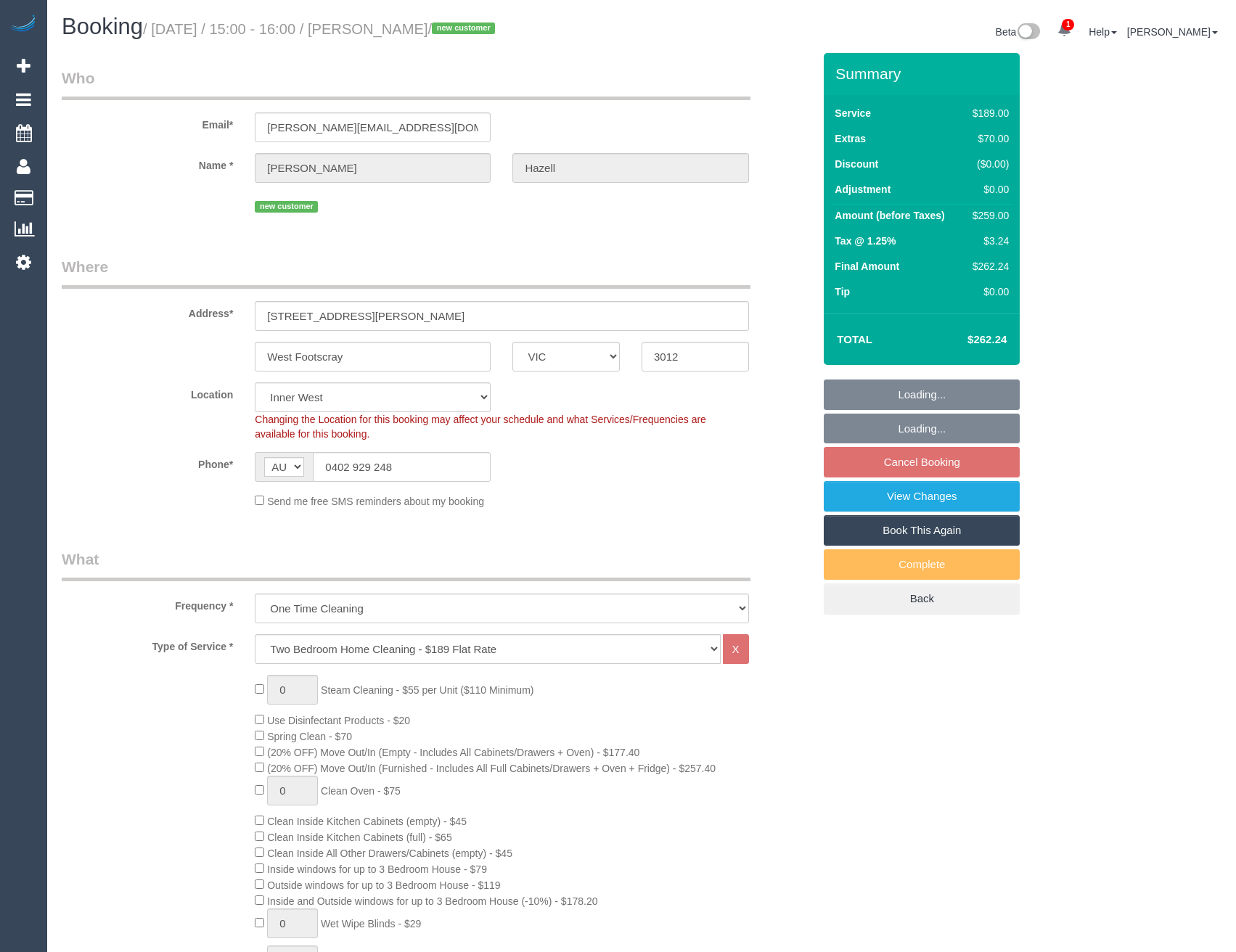
select select "number:26"
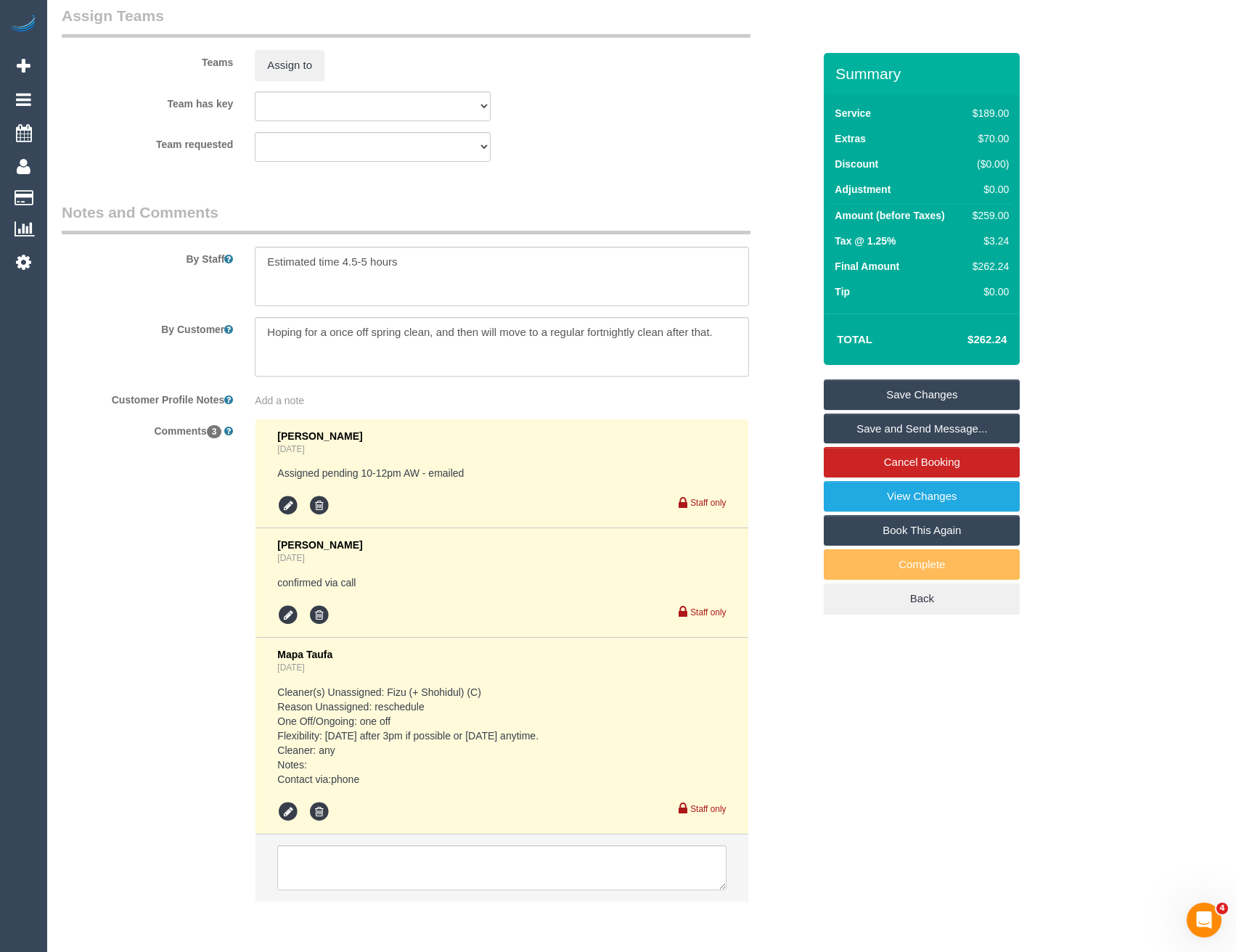
scroll to position [2380, 0]
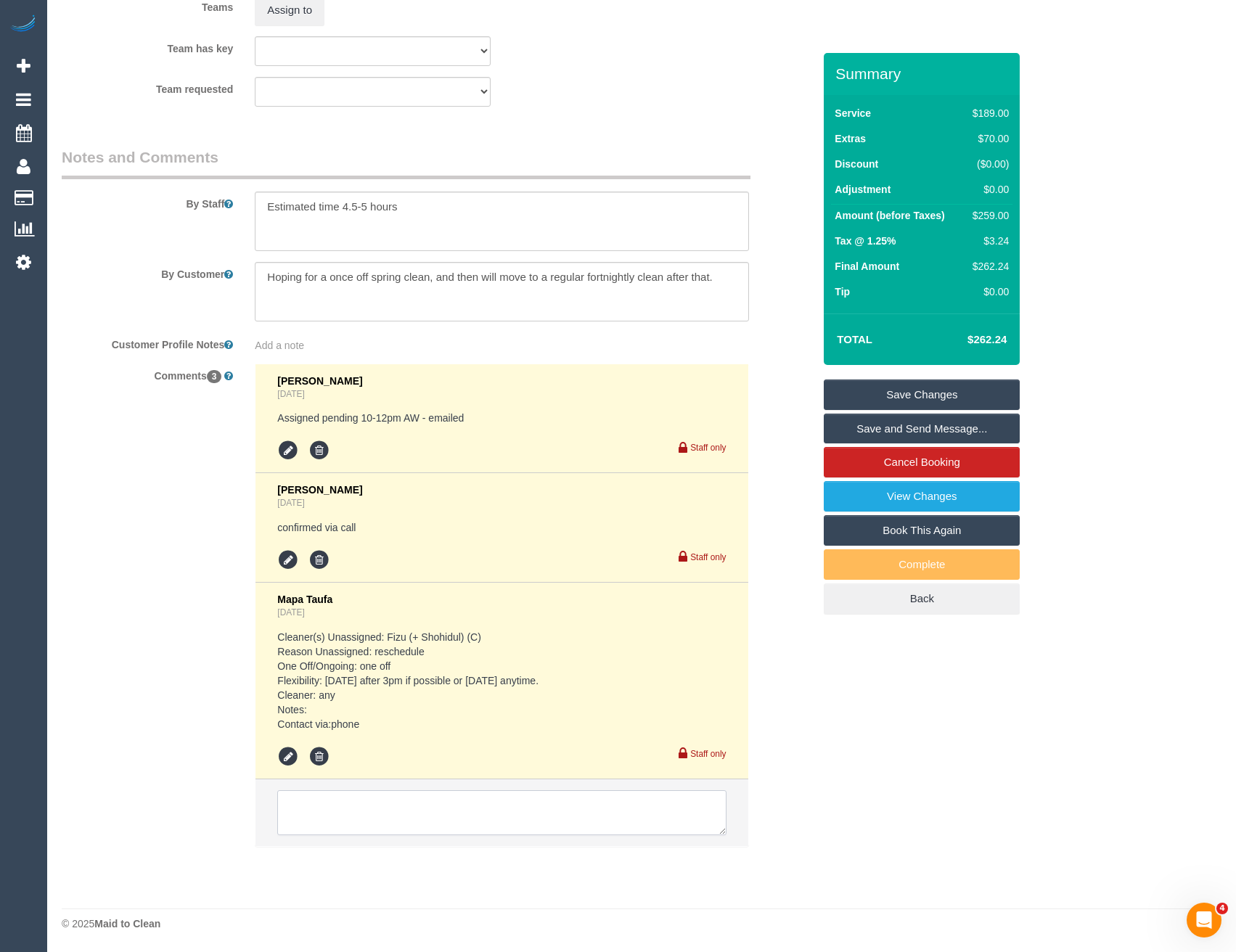
click at [401, 820] on textarea at bounding box center [501, 812] width 449 height 45
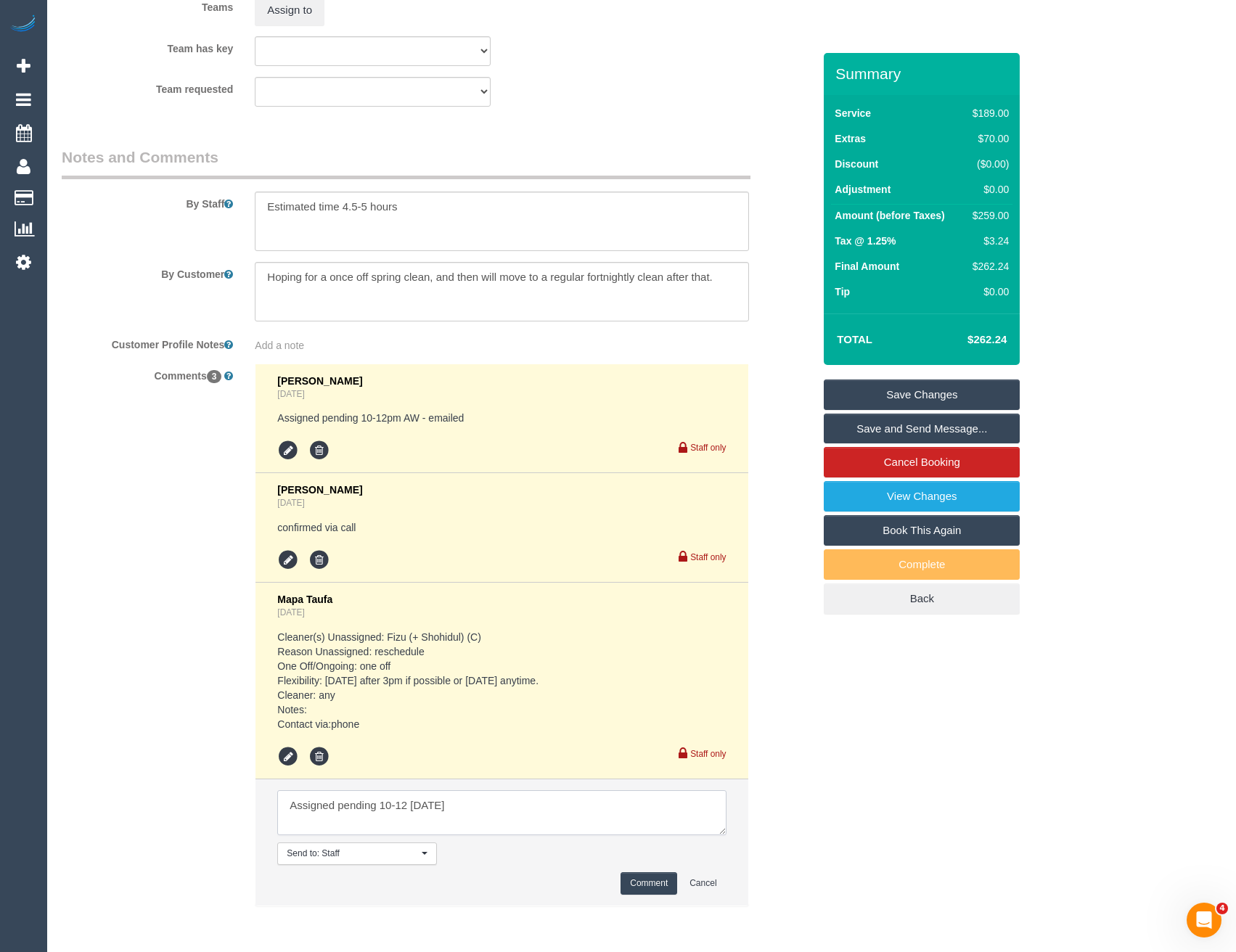
click at [408, 799] on textarea at bounding box center [501, 812] width 449 height 45
click at [467, 805] on textarea at bounding box center [501, 812] width 449 height 45
type textarea "Assigned pending 12-2 [DATE] Inf via SMS can not due after 3pm Fri as teams fin…"
click at [634, 886] on button "Comment" at bounding box center [648, 883] width 56 height 23
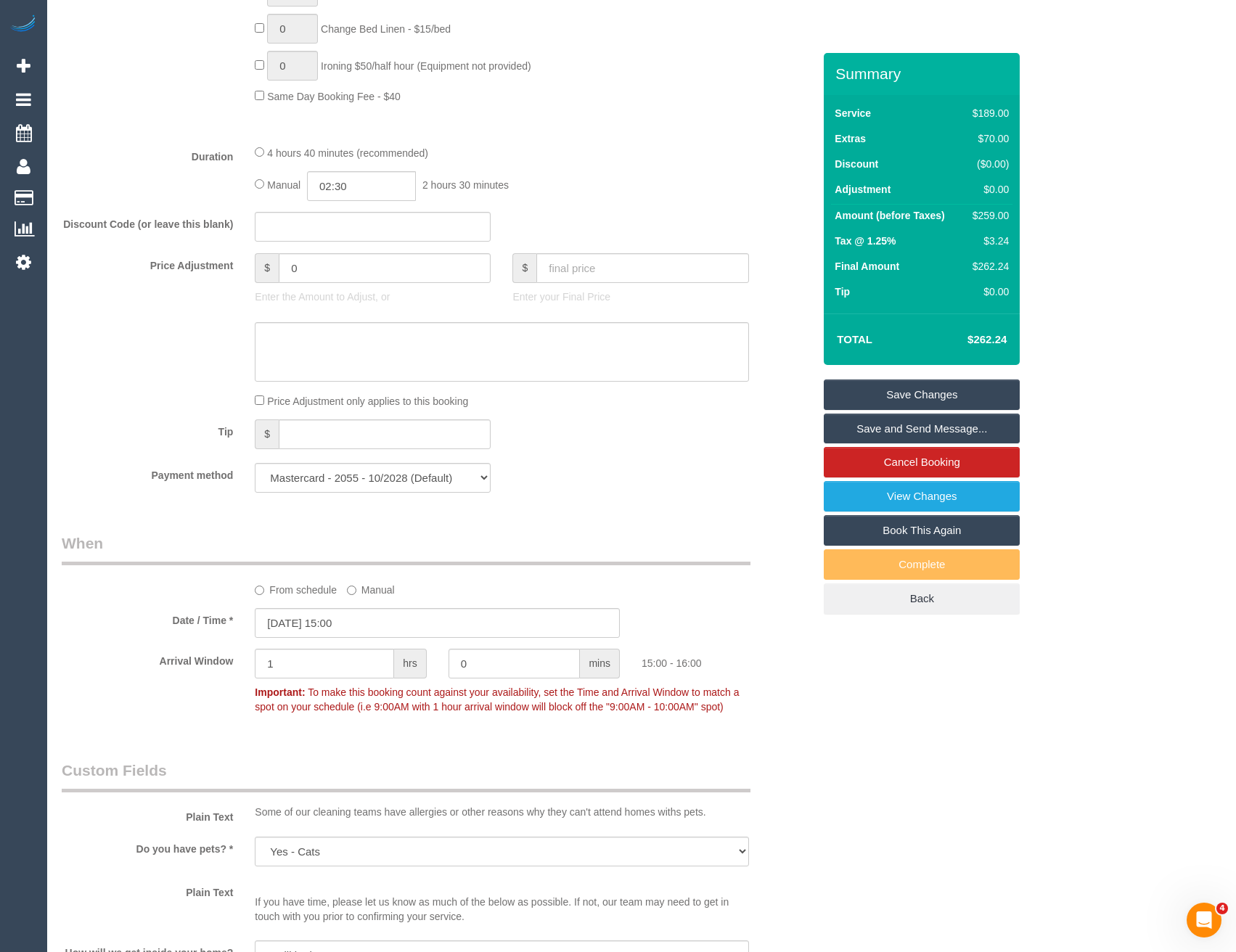
scroll to position [1161, 0]
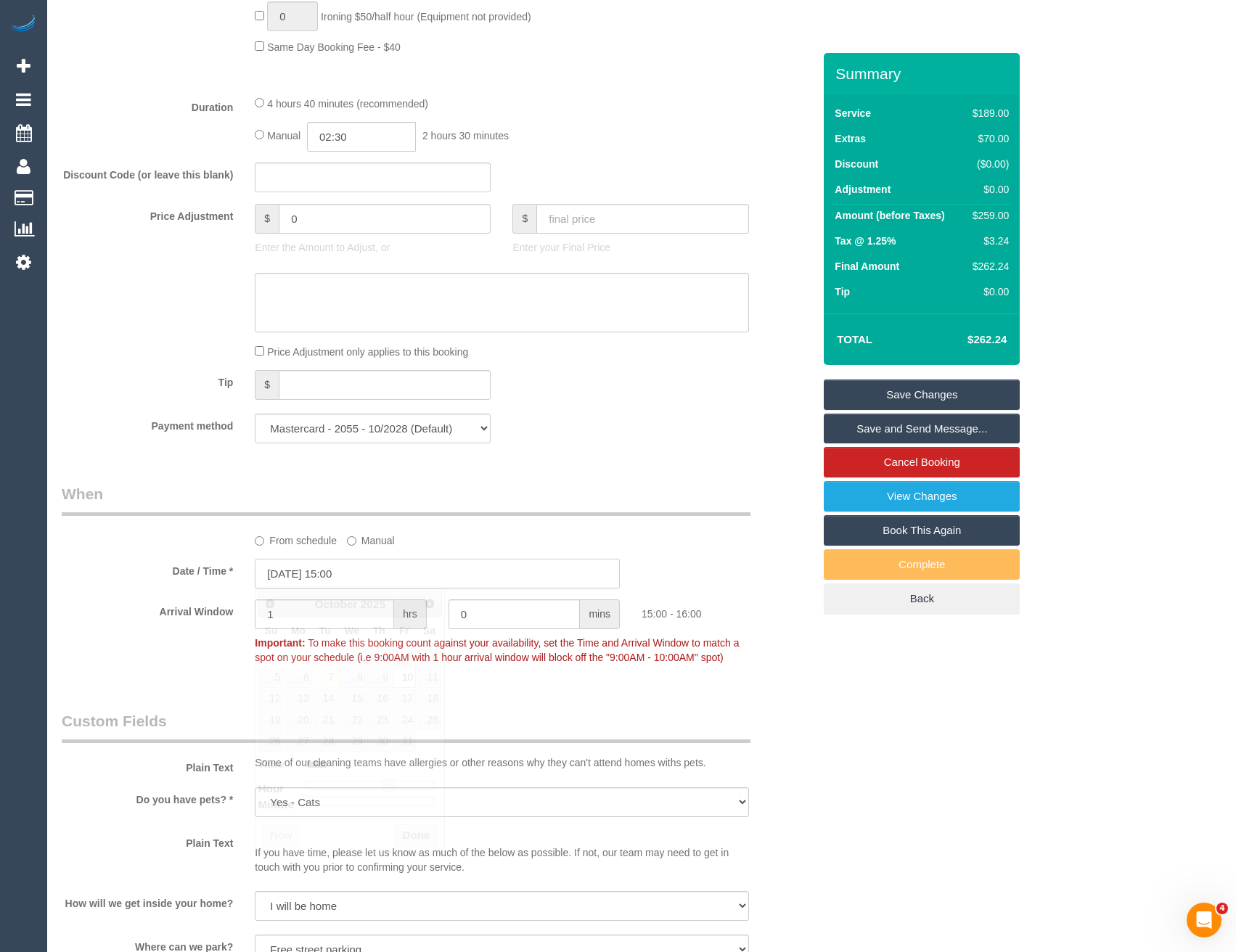
click at [379, 568] on input "[DATE] 15:00" at bounding box center [438, 574] width 365 height 30
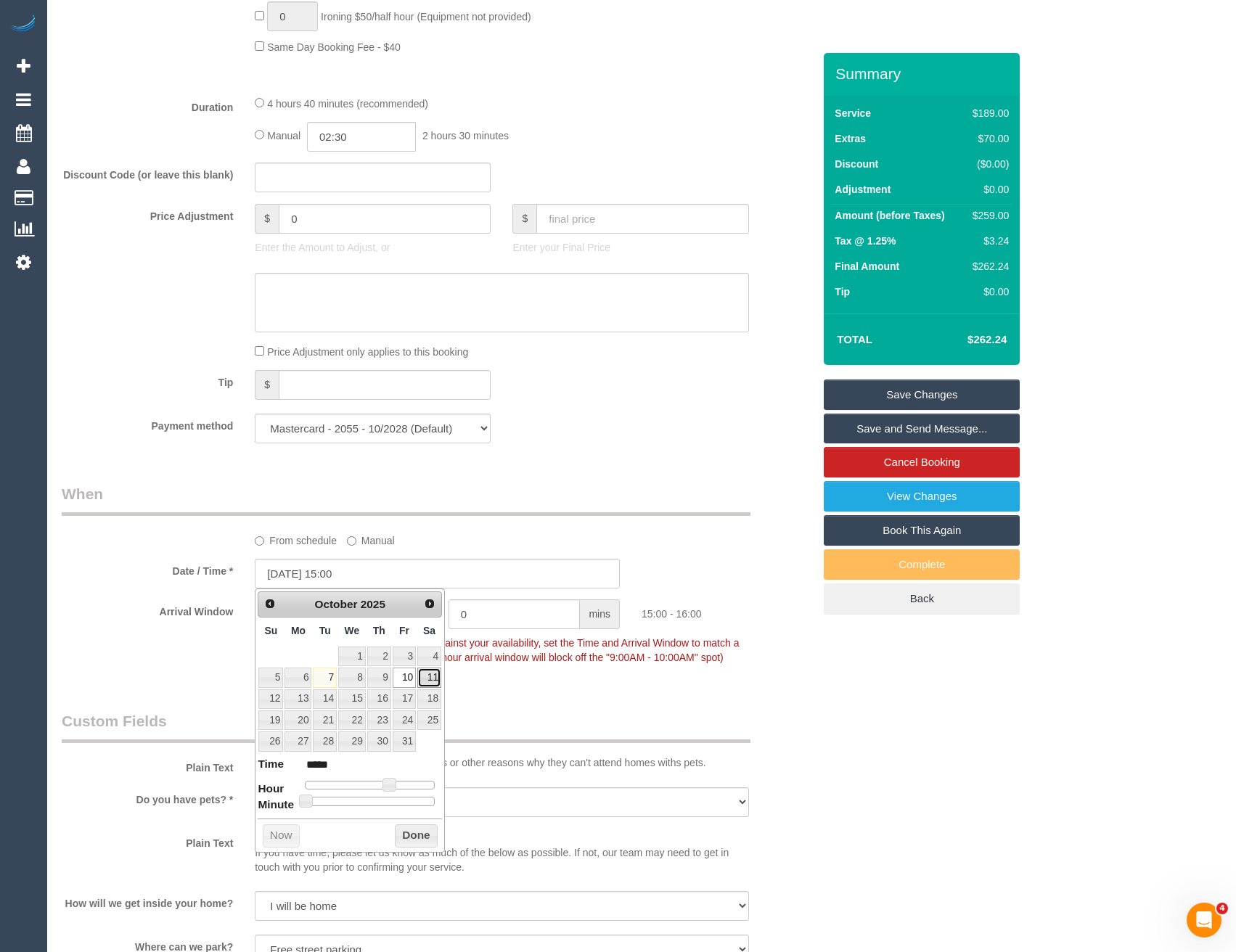
click at [431, 678] on link "11" at bounding box center [429, 677] width 24 height 20
type input "11/10/2025 14:00"
type input "*****"
type input "11/10/2025 13:00"
type input "*****"
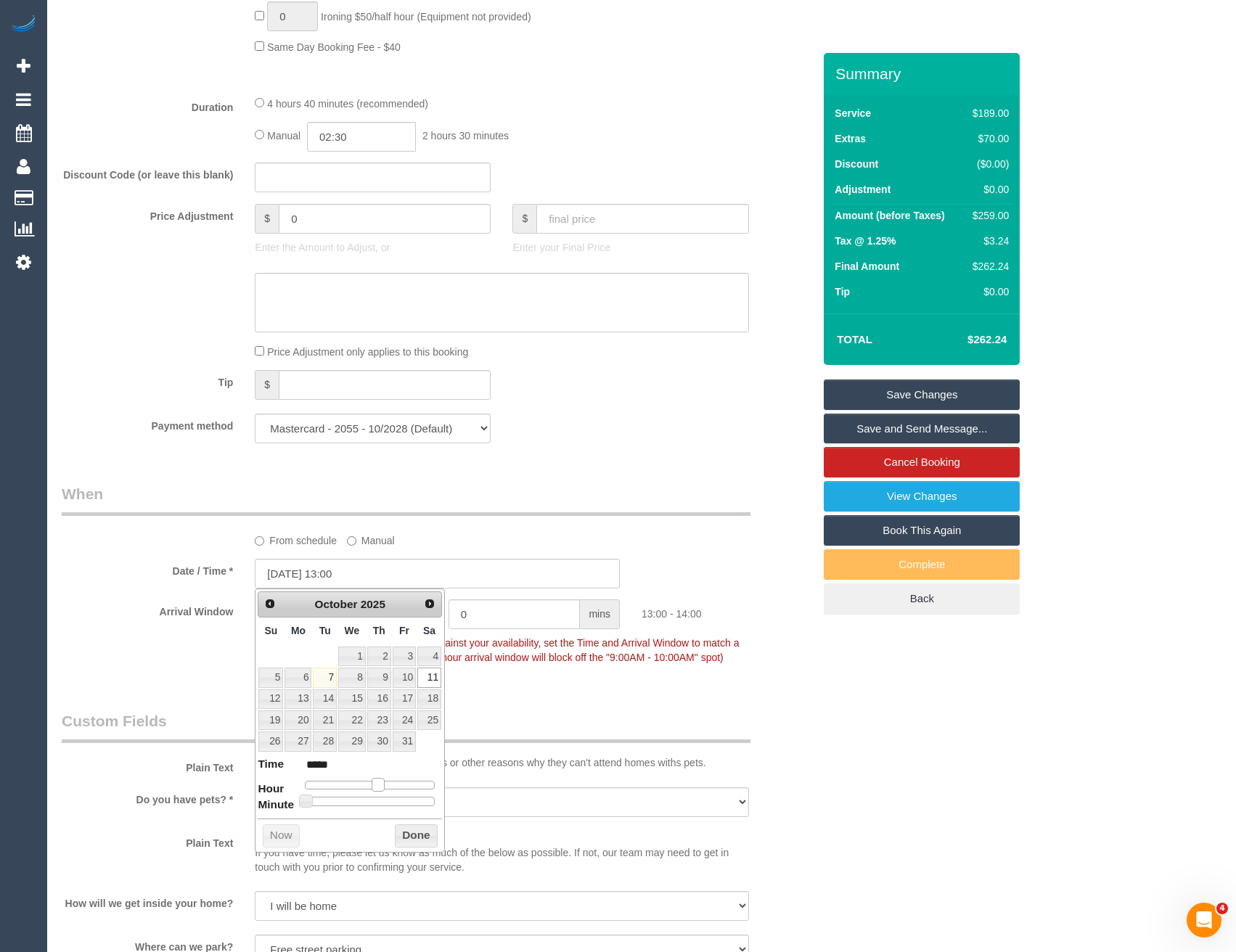
type input "11/10/2025 12:00"
type input "*****"
drag, startPoint x: 390, startPoint y: 782, endPoint x: 411, endPoint y: 830, distance: 52.4
click at [373, 783] on span at bounding box center [372, 785] width 13 height 13
click at [411, 830] on button "Done" at bounding box center [416, 836] width 43 height 23
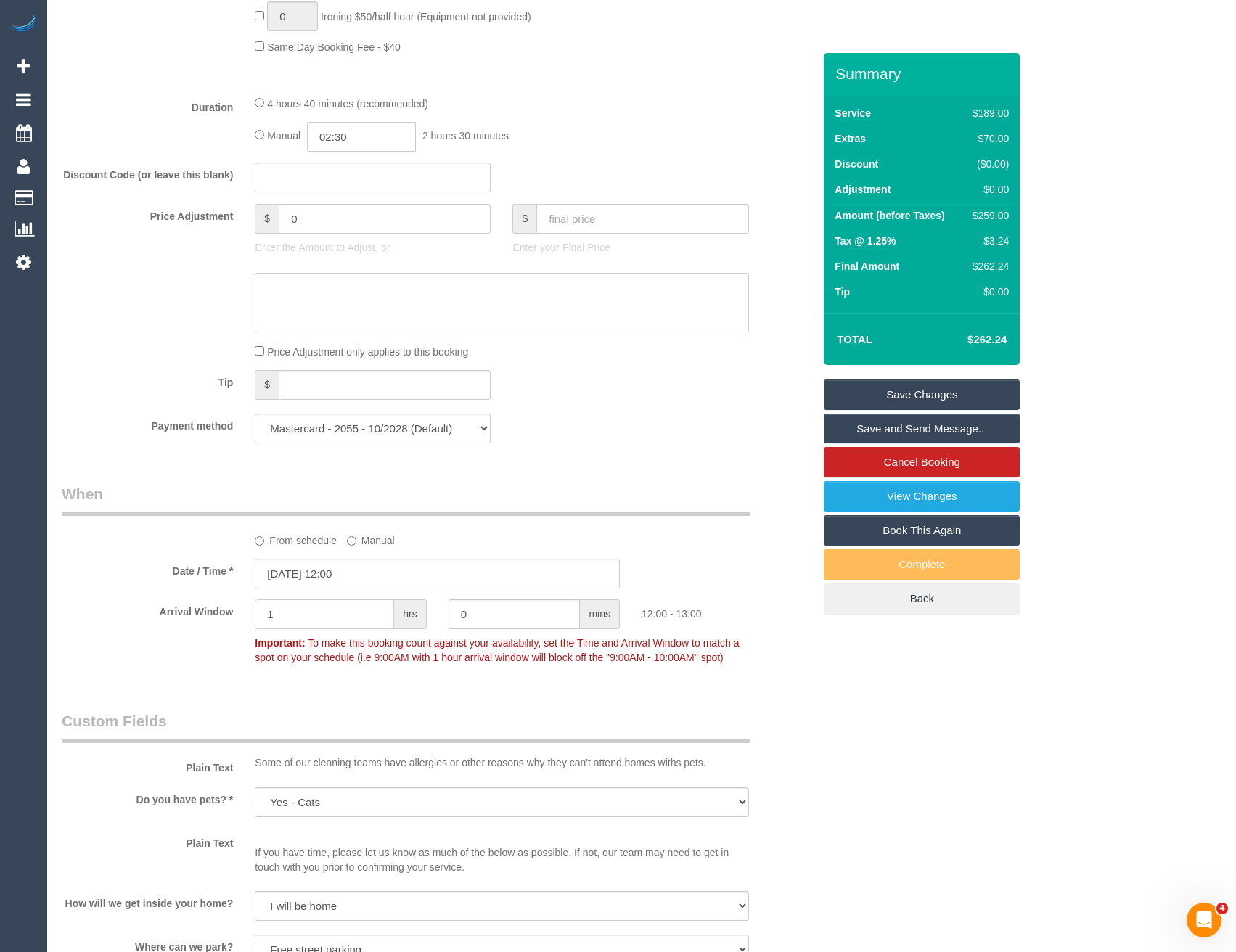
drag, startPoint x: 292, startPoint y: 622, endPoint x: 235, endPoint y: 629, distance: 57.4
click at [245, 630] on div "1 hrs" at bounding box center [341, 615] width 193 height 33
type input "2"
click at [299, 695] on div "Who Email* s.hazell@live.com Name * Stephanie Hazell new customer Where Address…" at bounding box center [438, 568] width 773 height 3353
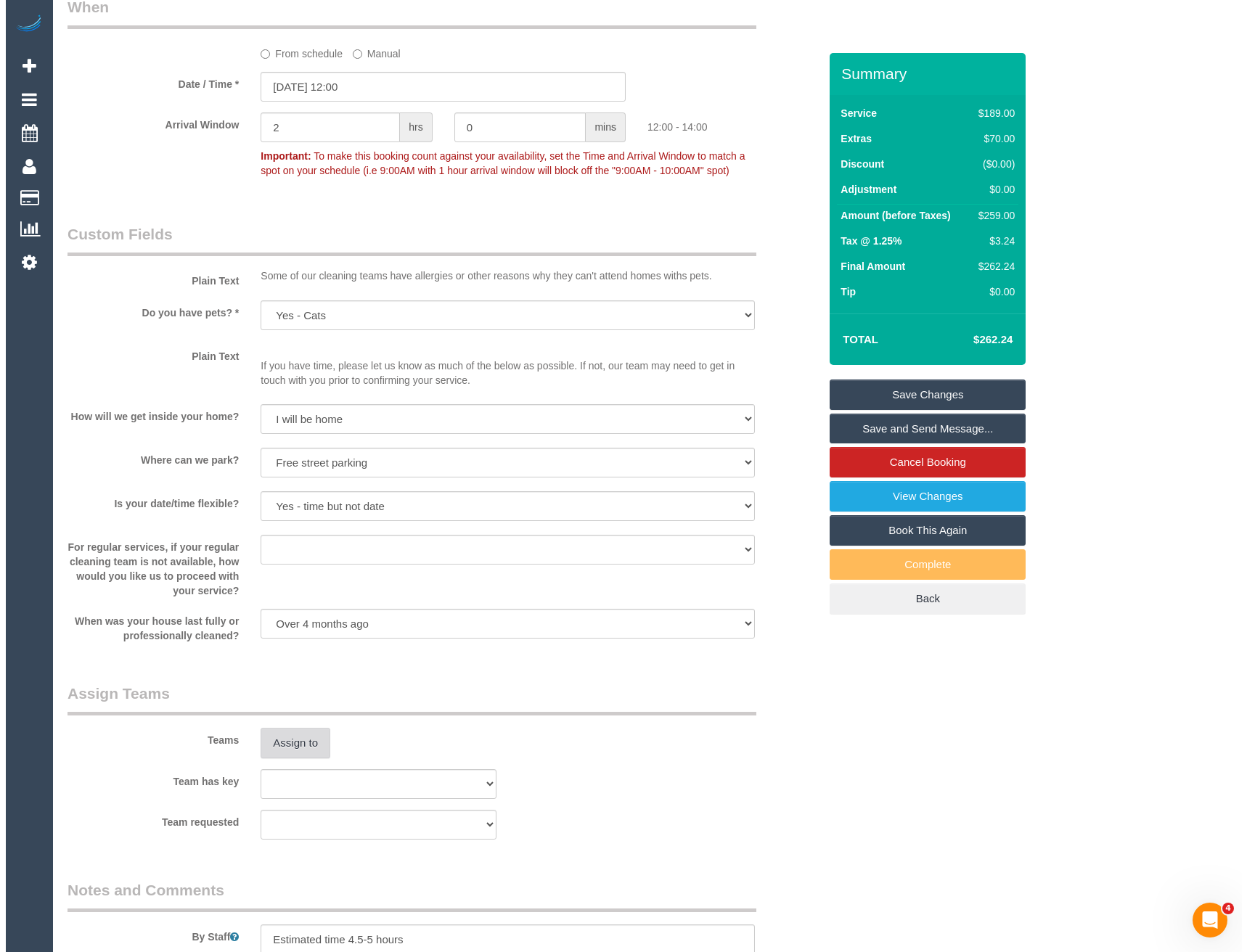
scroll to position [1741, 0]
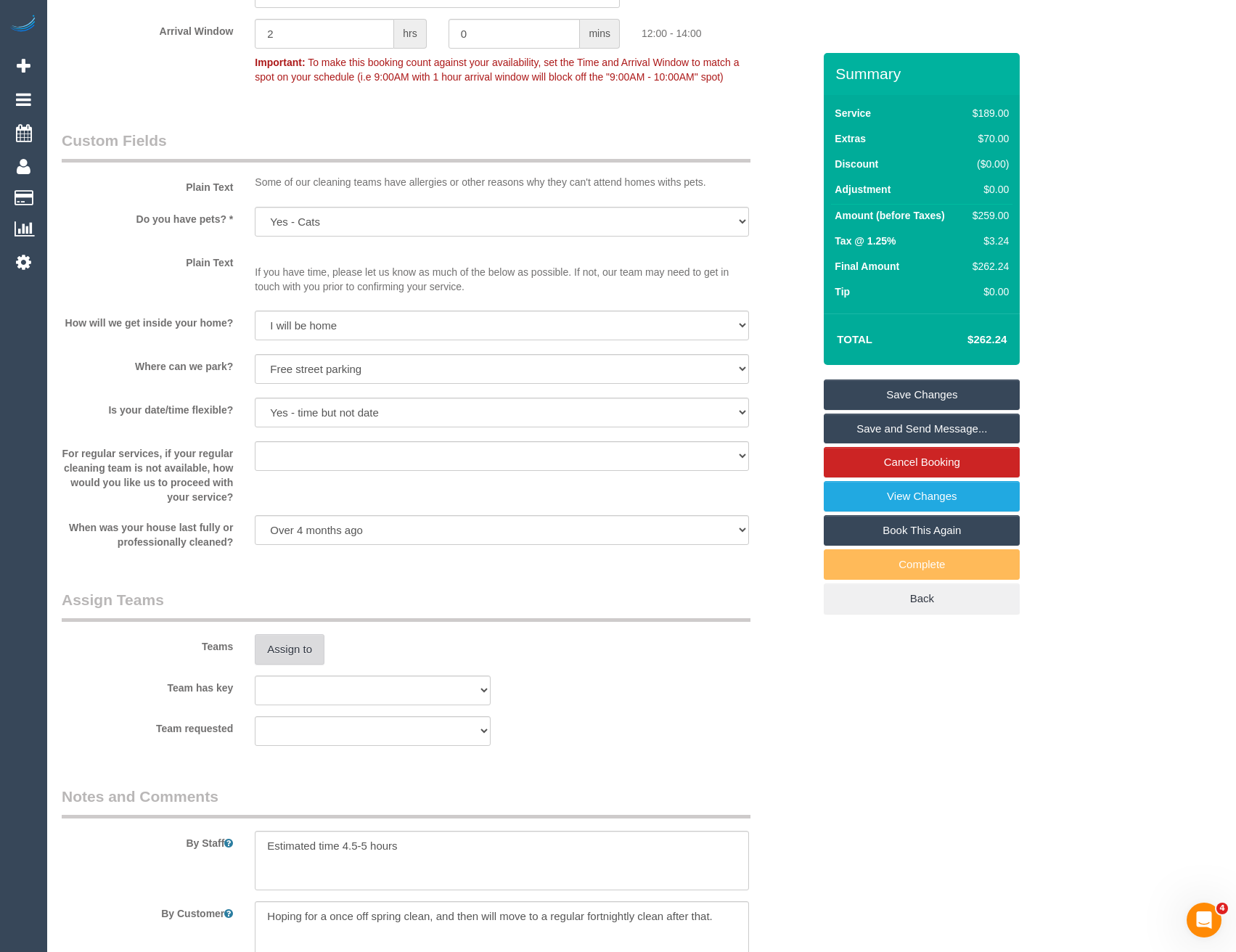
click at [277, 649] on button "Assign to" at bounding box center [289, 650] width 69 height 31
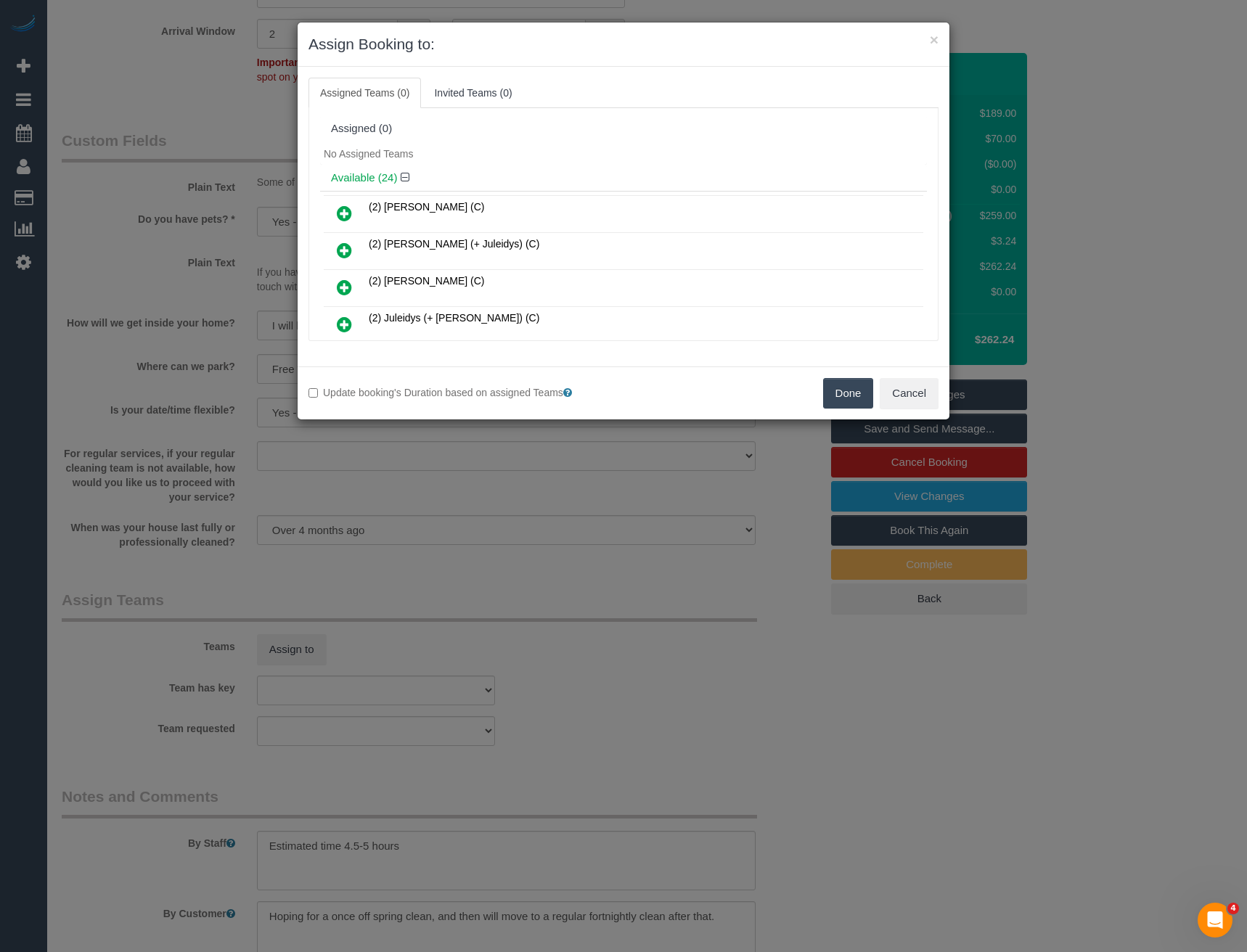
scroll to position [354, 0]
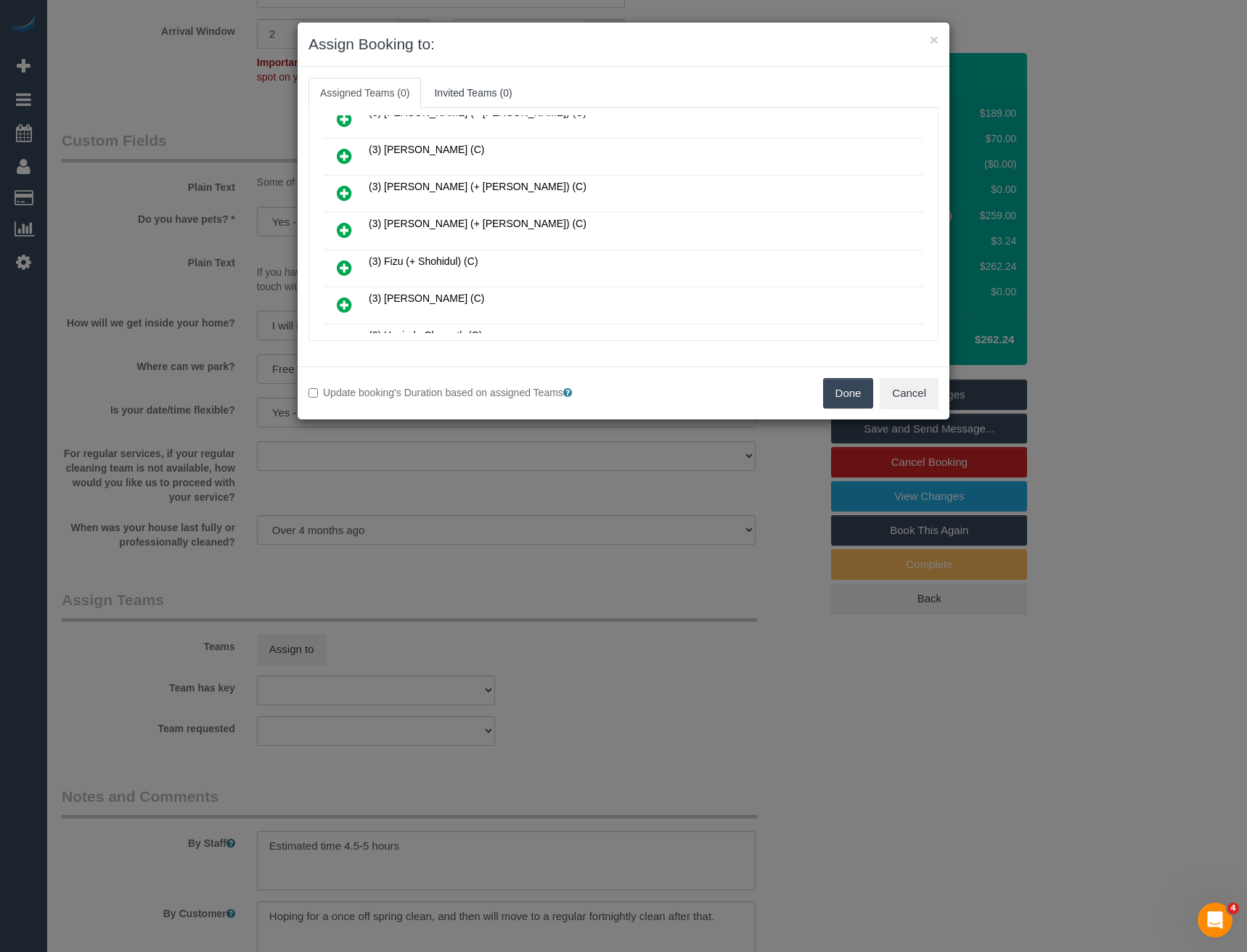
click at [346, 230] on icon at bounding box center [344, 230] width 15 height 18
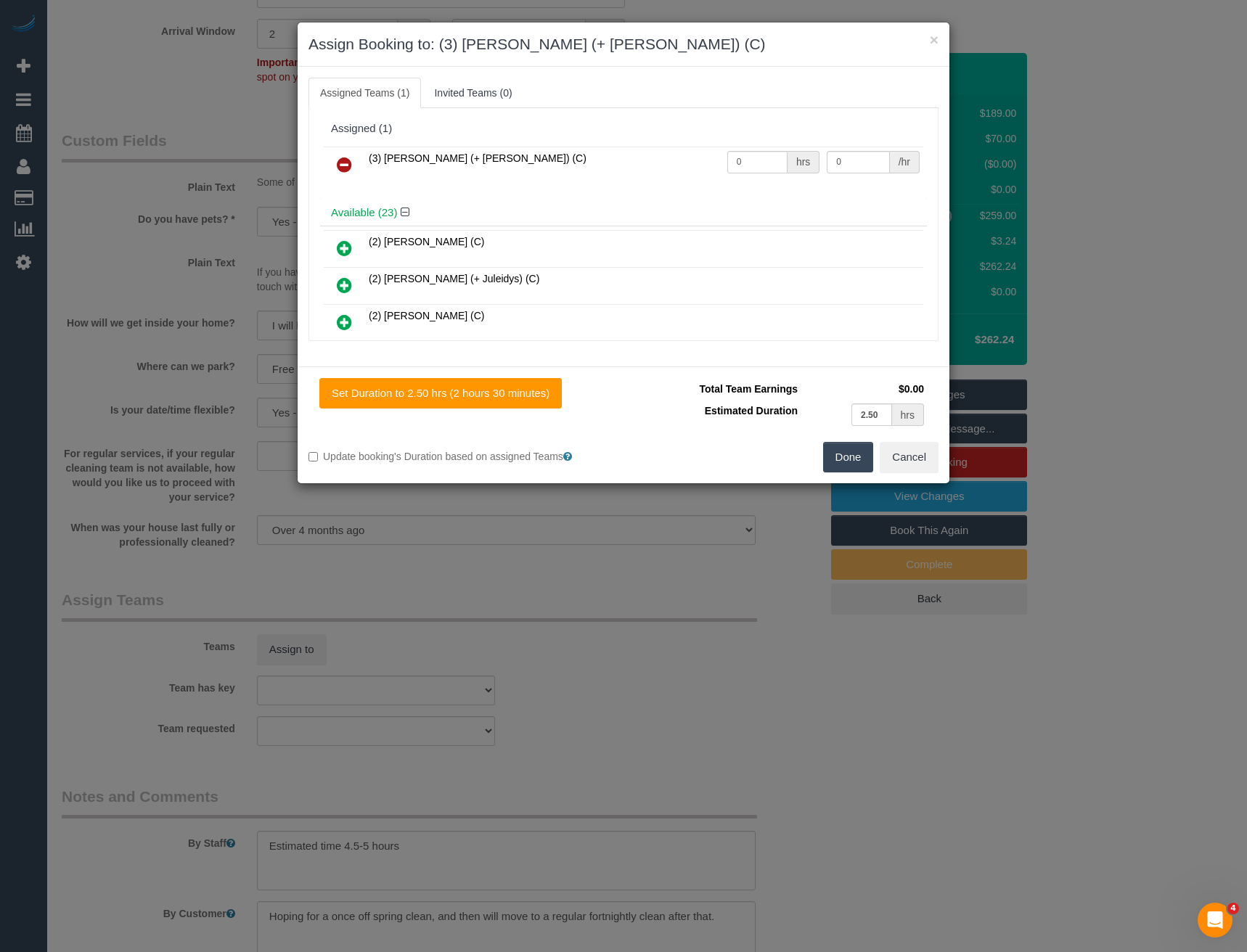
scroll to position [760, 0]
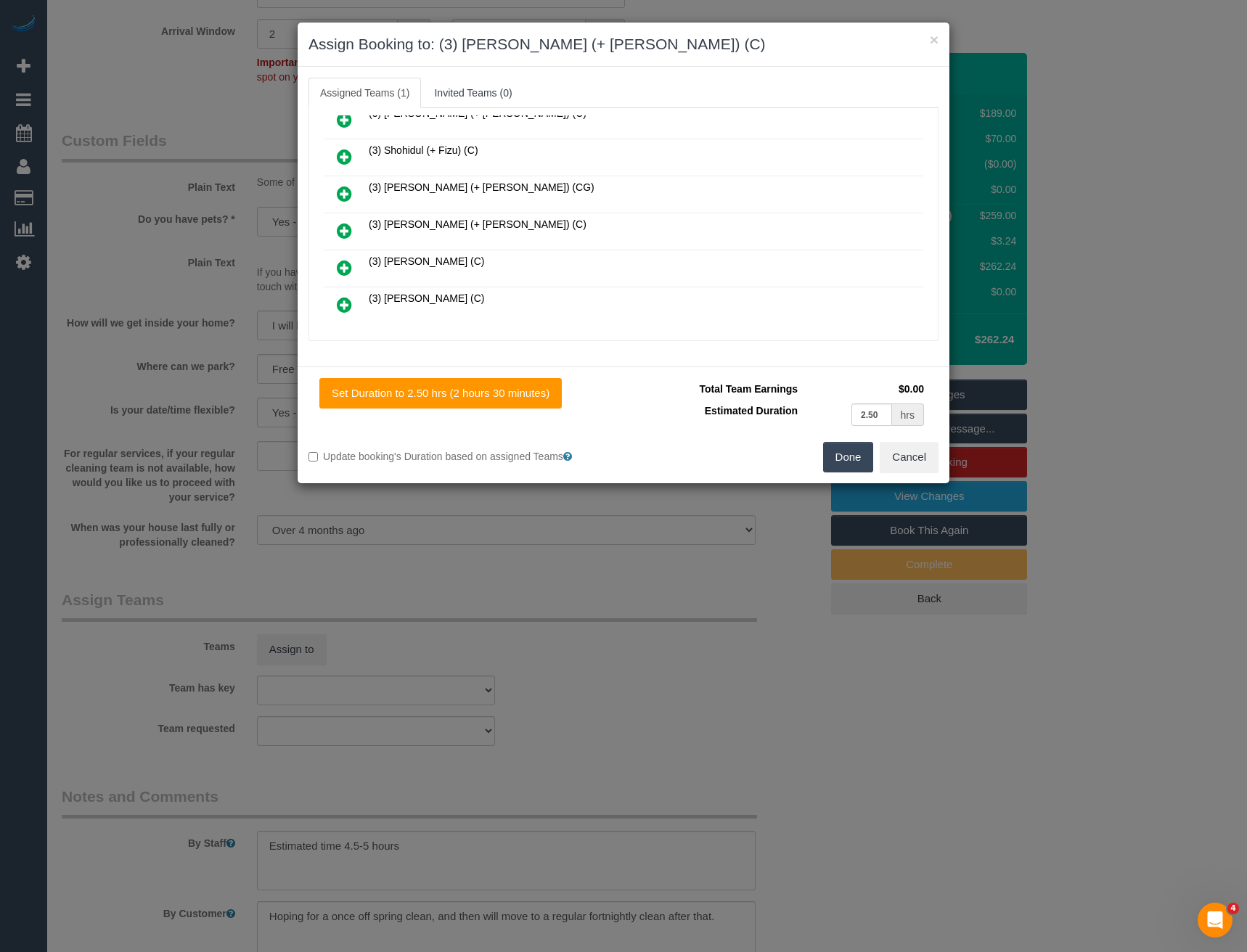
click at [341, 232] on icon at bounding box center [344, 231] width 15 height 18
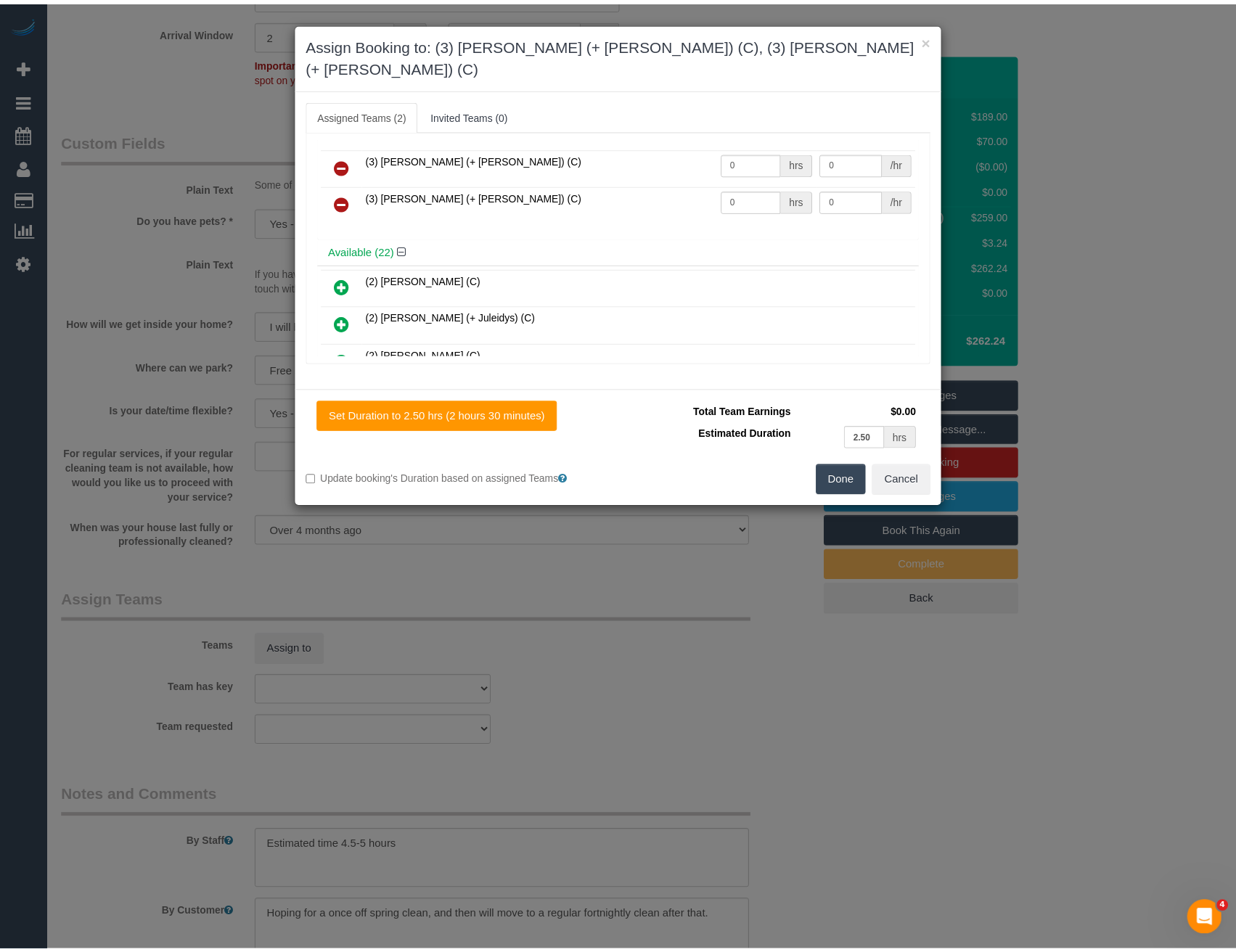
scroll to position [0, 0]
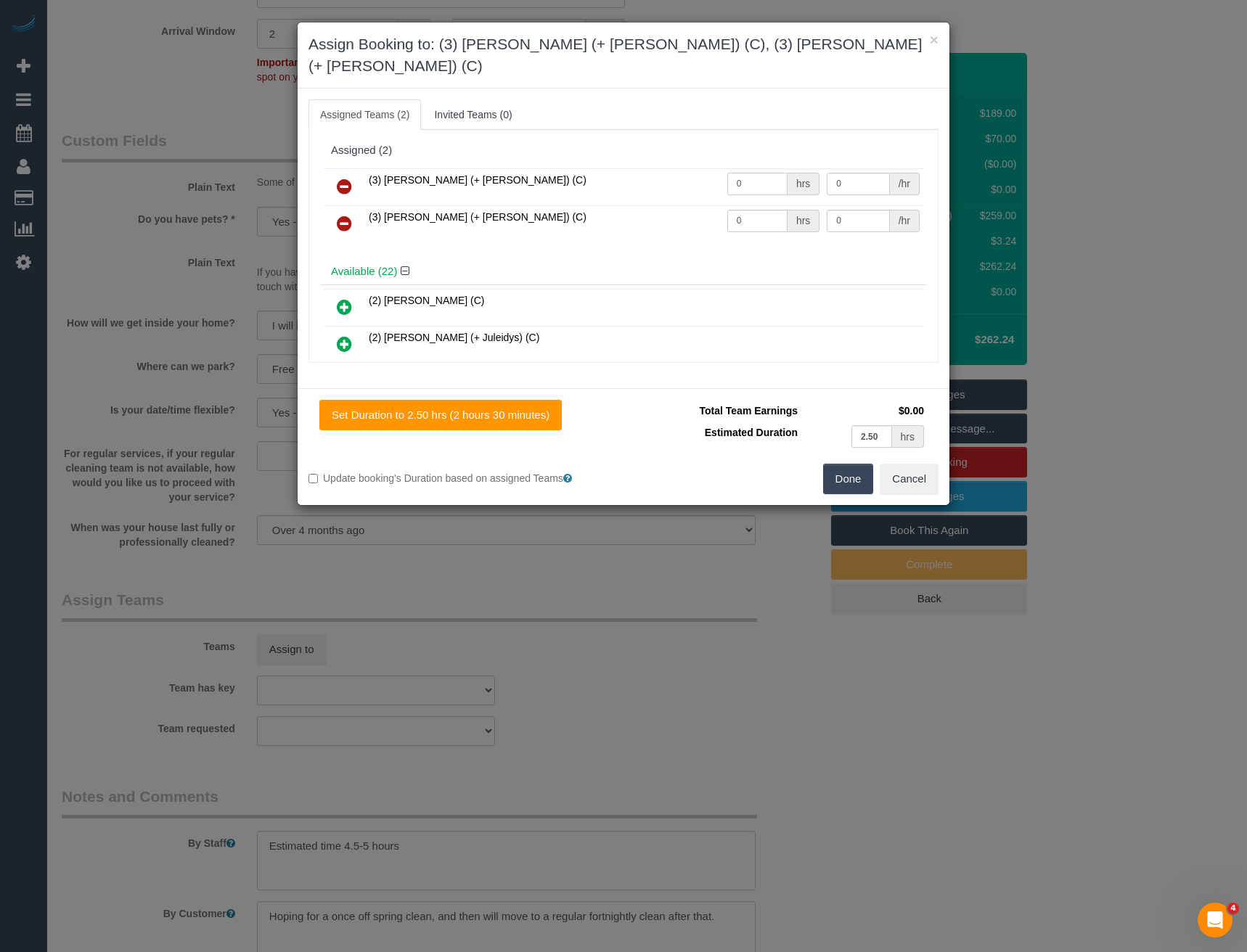
drag, startPoint x: 759, startPoint y: 157, endPoint x: 602, endPoint y: 170, distance: 157.5
click at [609, 170] on tr "(3) Felipe (+ Tatiana) (C) 0 hrs 0 /hr" at bounding box center [624, 186] width 599 height 37
type input "1"
type input "82.5"
drag, startPoint x: 751, startPoint y: 193, endPoint x: 671, endPoint y: 199, distance: 80.2
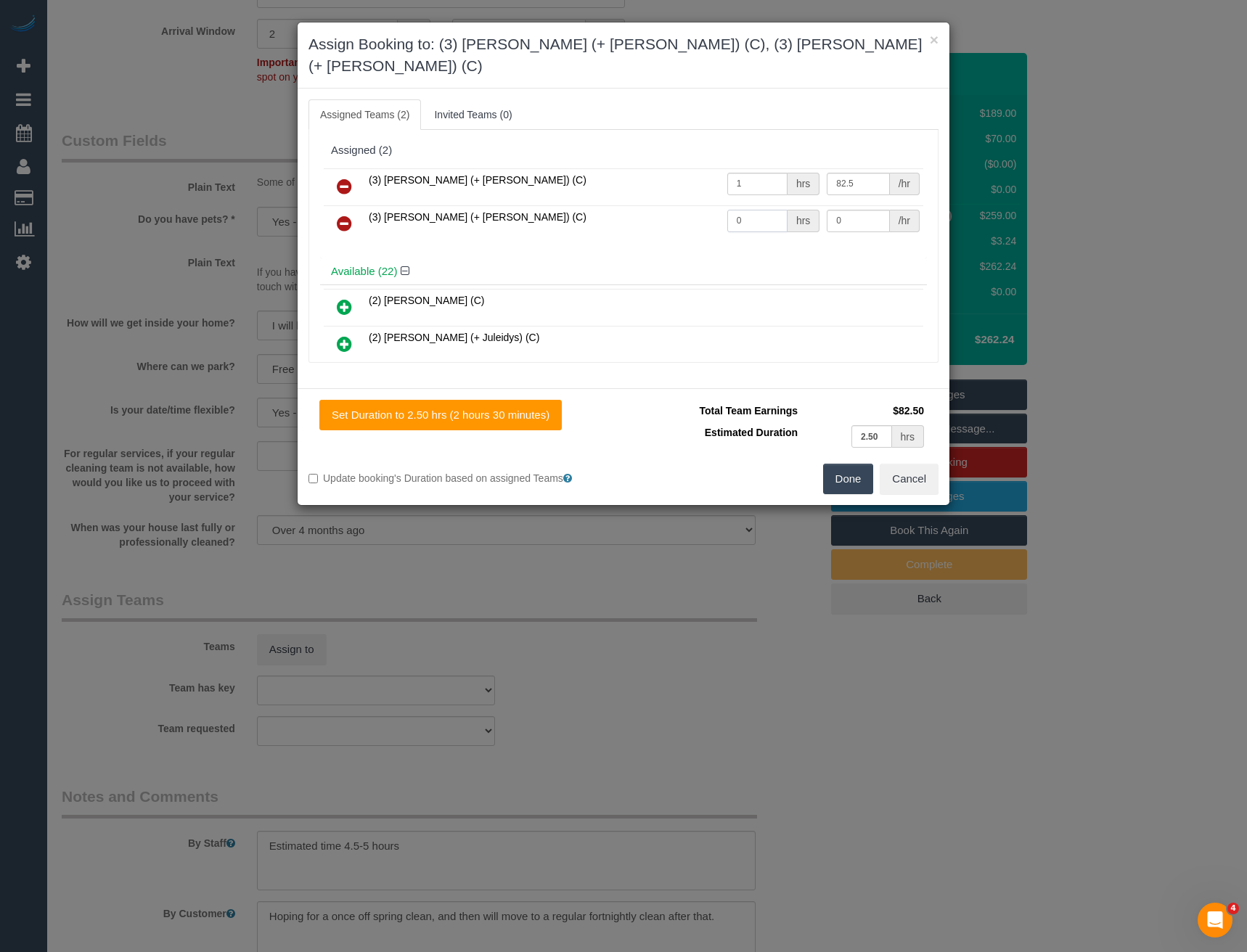
click at [673, 205] on tr "(3) Tatiana (+ Felipe) (C) 0 hrs 0 /hr" at bounding box center [624, 224] width 599 height 37
type input "1"
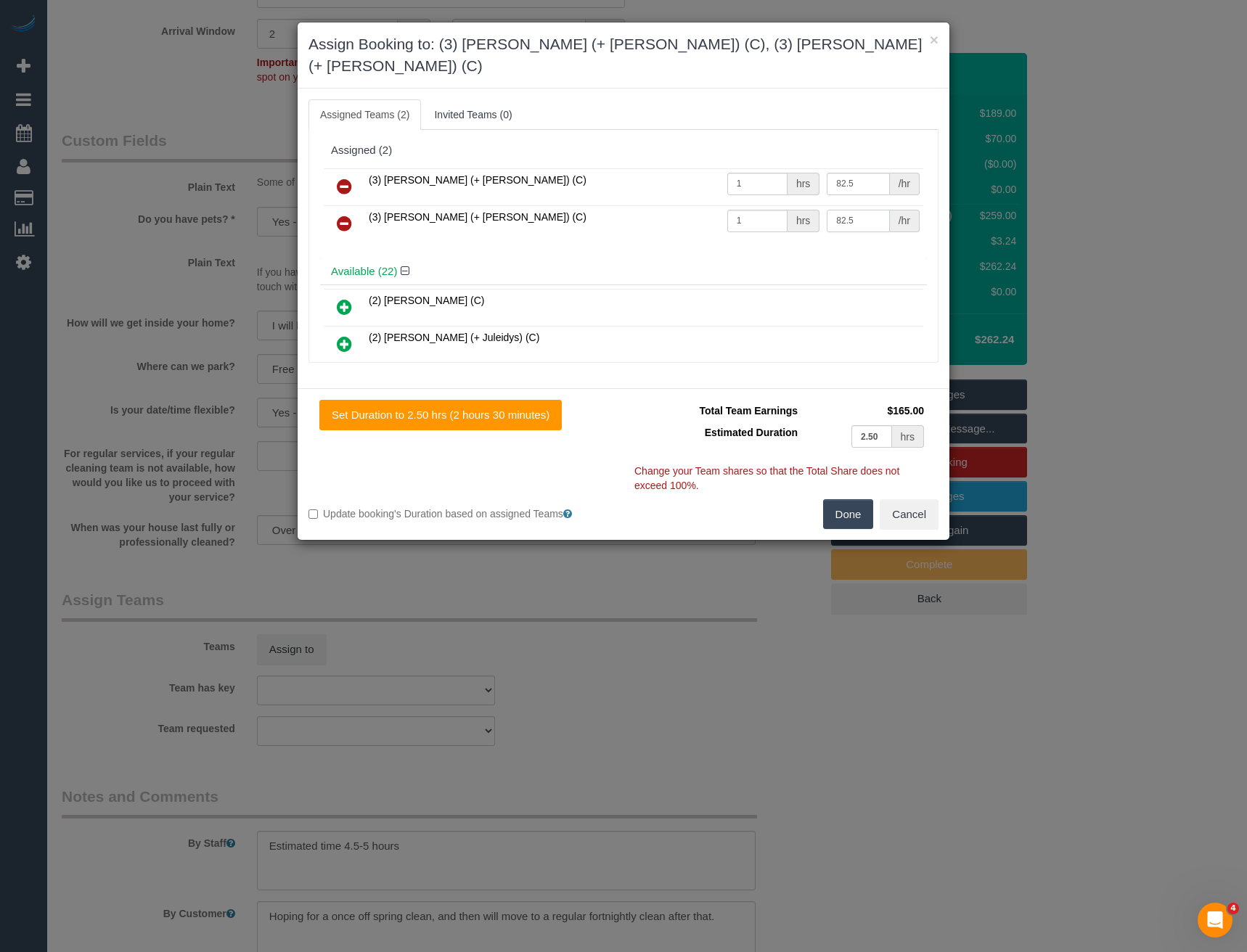
type input "82.5"
click at [852, 499] on button "Done" at bounding box center [849, 514] width 51 height 31
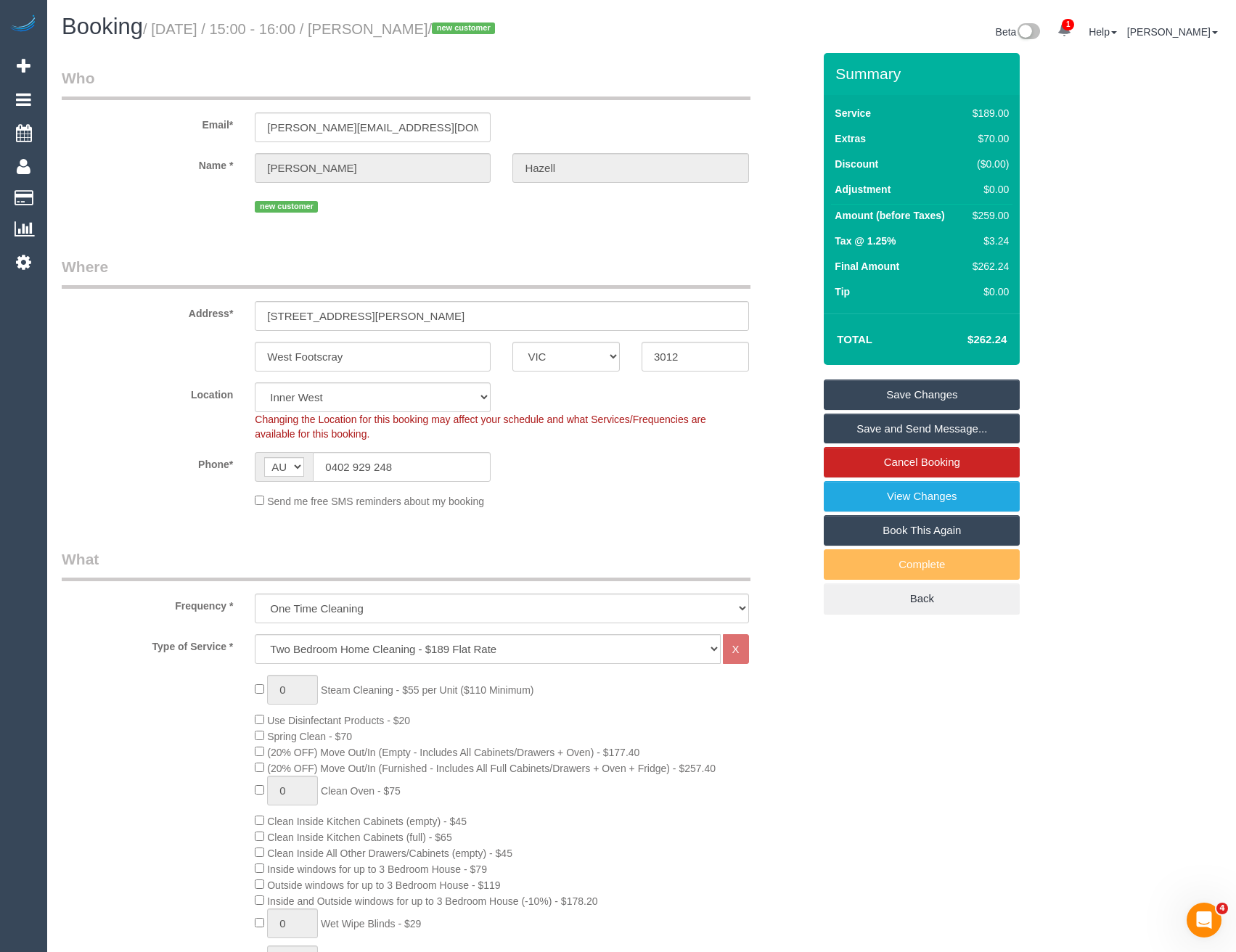
click at [890, 392] on link "Save Changes" at bounding box center [922, 395] width 196 height 31
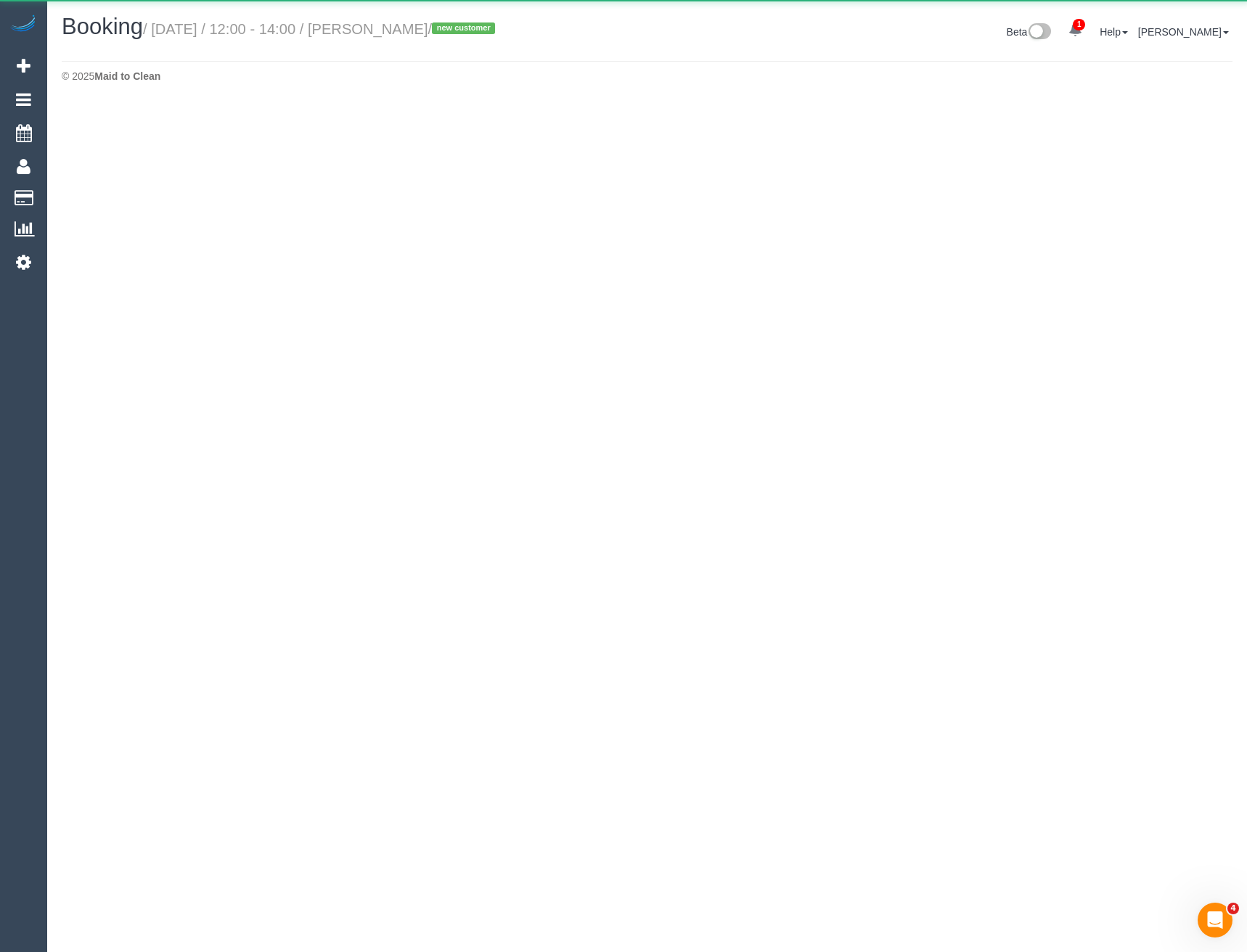
select select "VIC"
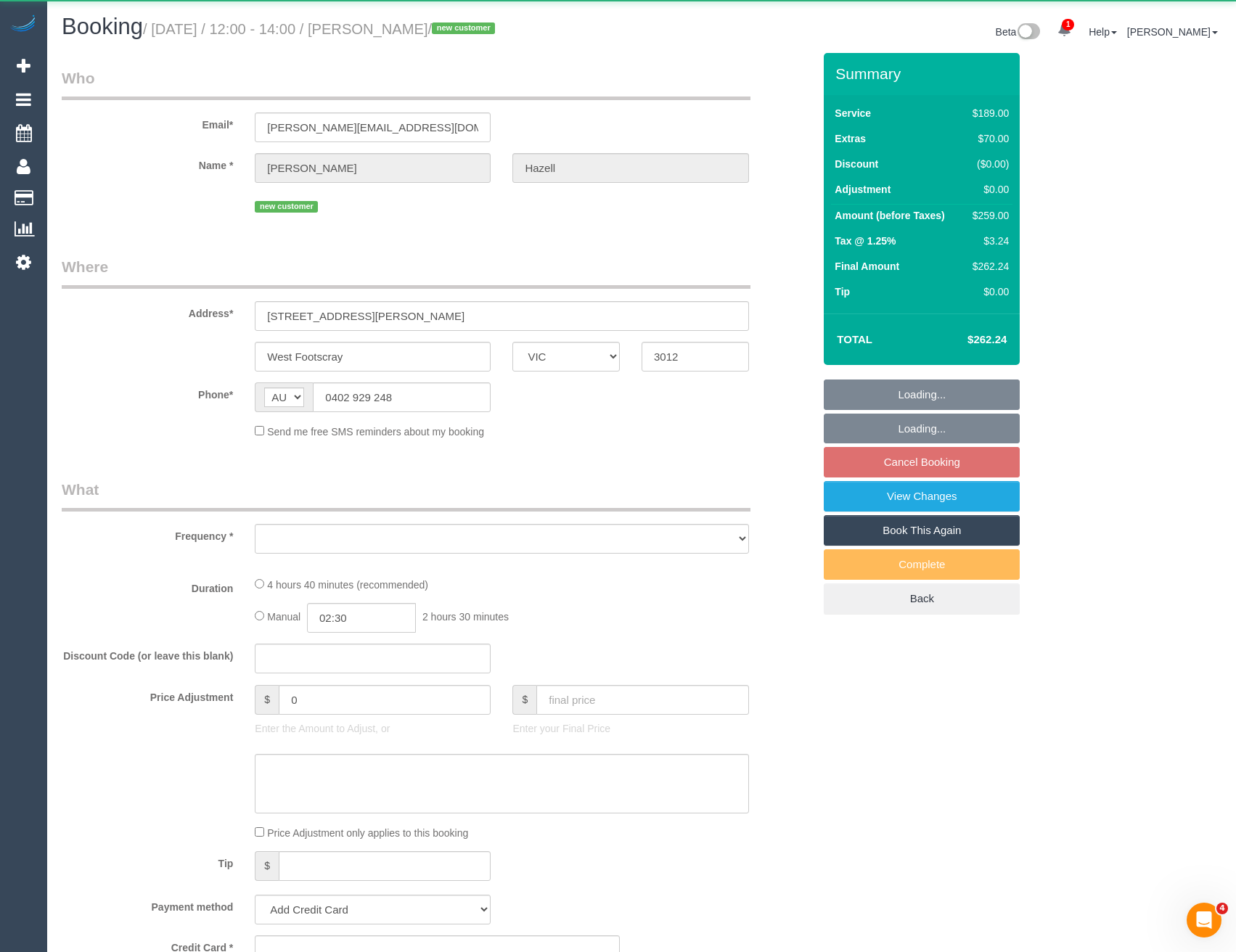
select select "object:7252"
select select "string:stripe-pm_1SC9EQ2GScqysDRVbGU9n429"
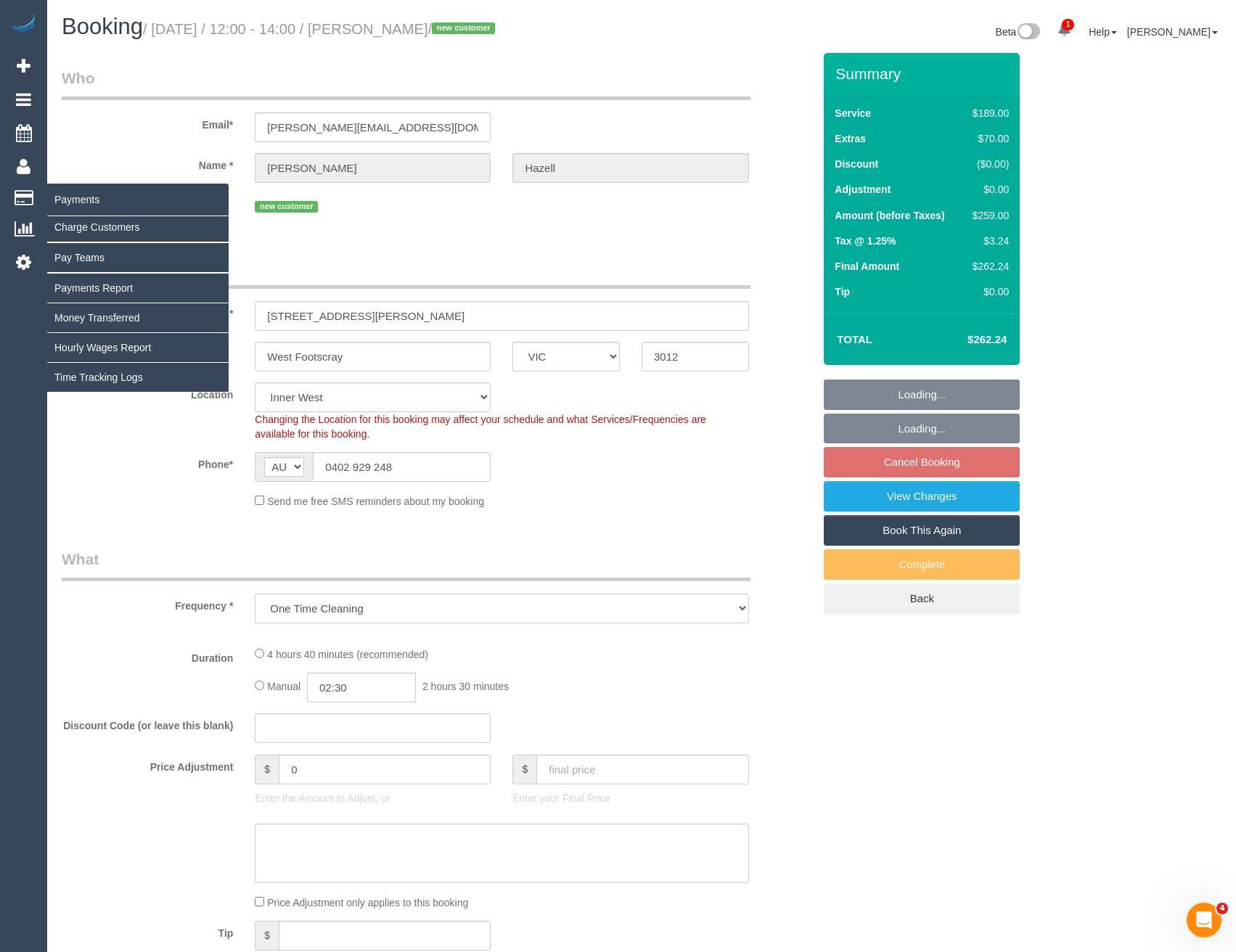
select select "number:29"
select select "number:14"
select select "number:19"
select select "number:24"
select select "number:26"
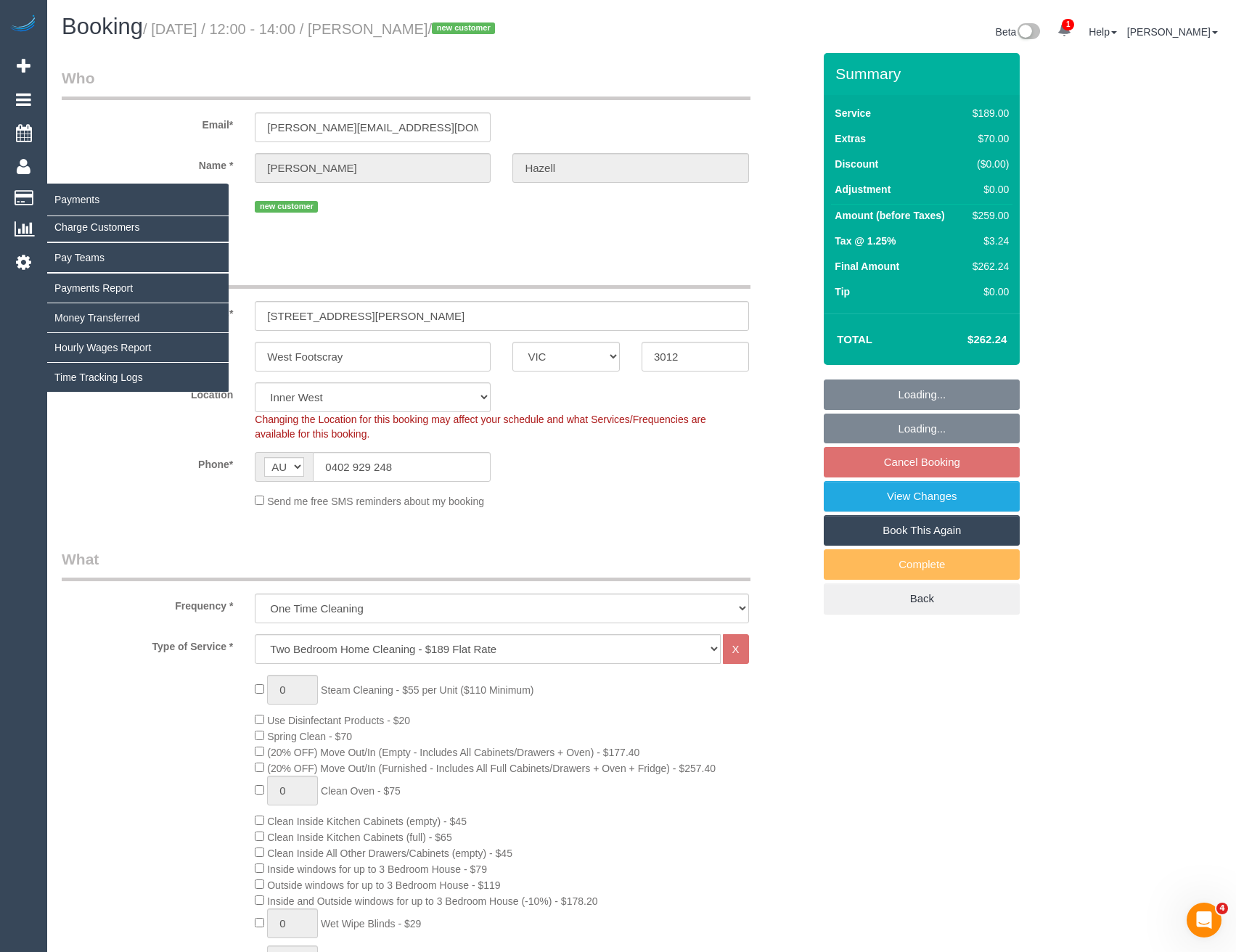
select select "object:8176"
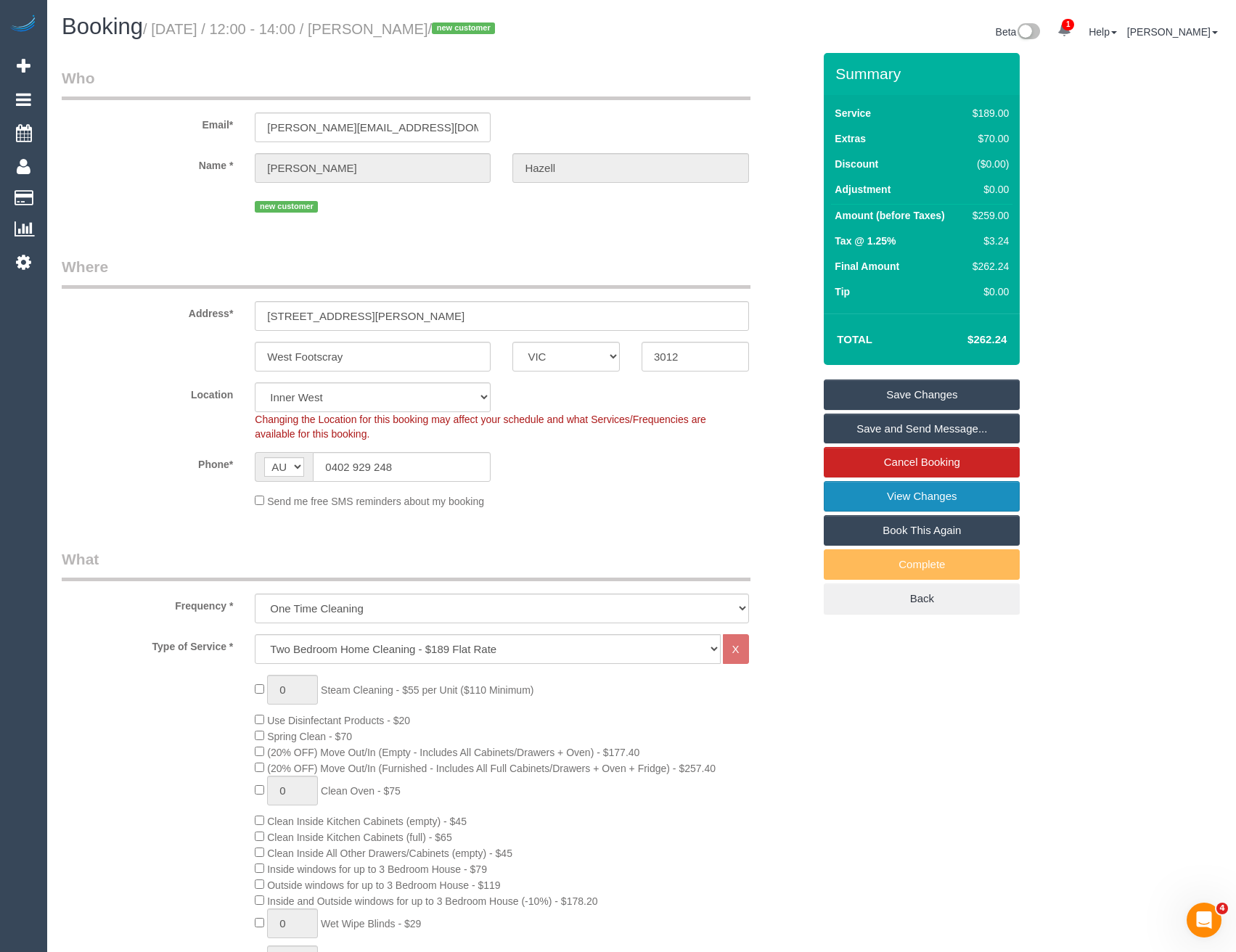
click at [918, 495] on link "View Changes" at bounding box center [922, 496] width 196 height 31
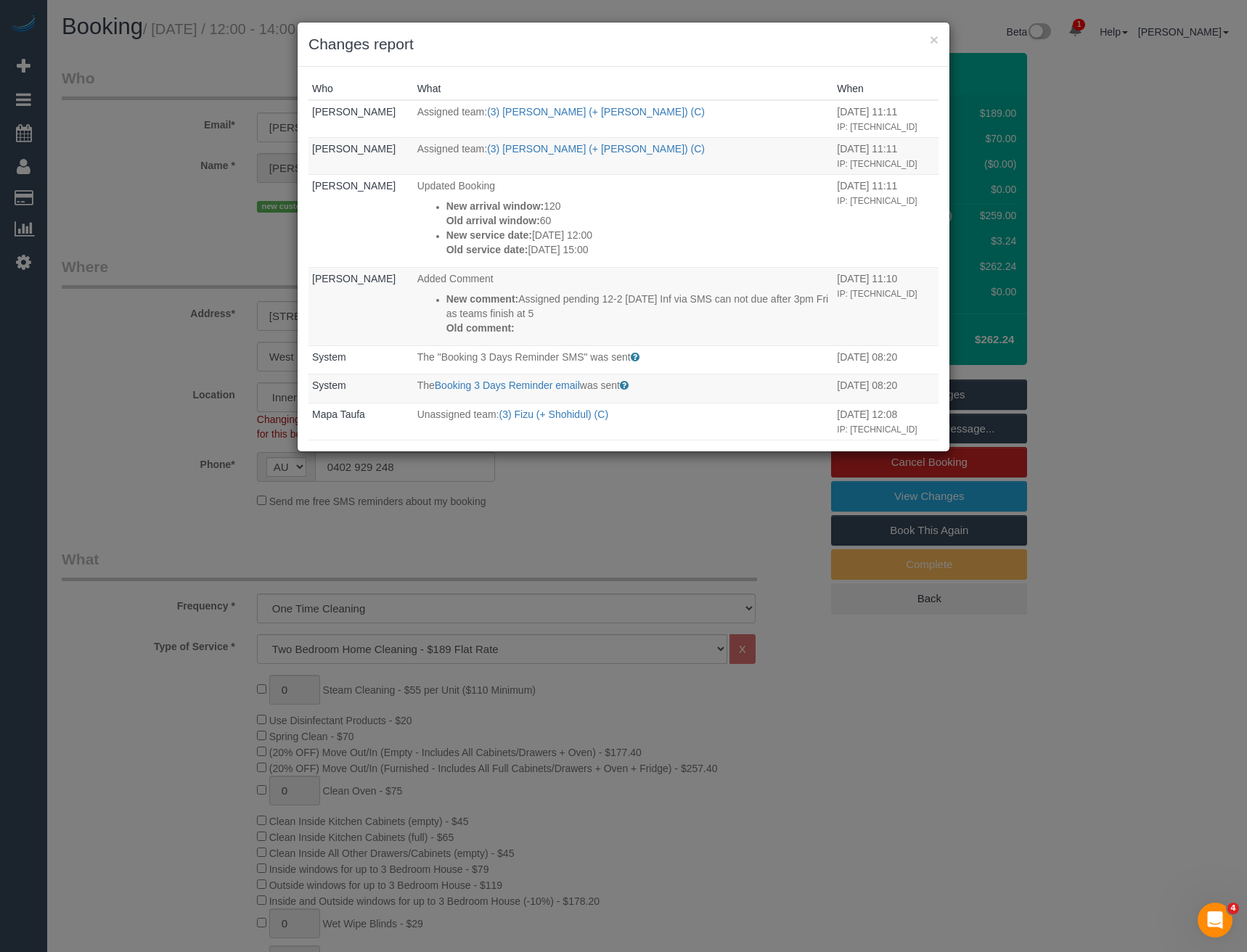
click at [622, 490] on div "× Changes report Who What When Bronie Bryant Assigned team: (3) Tatiana (+ Feli…" at bounding box center [624, 476] width 1247 height 952
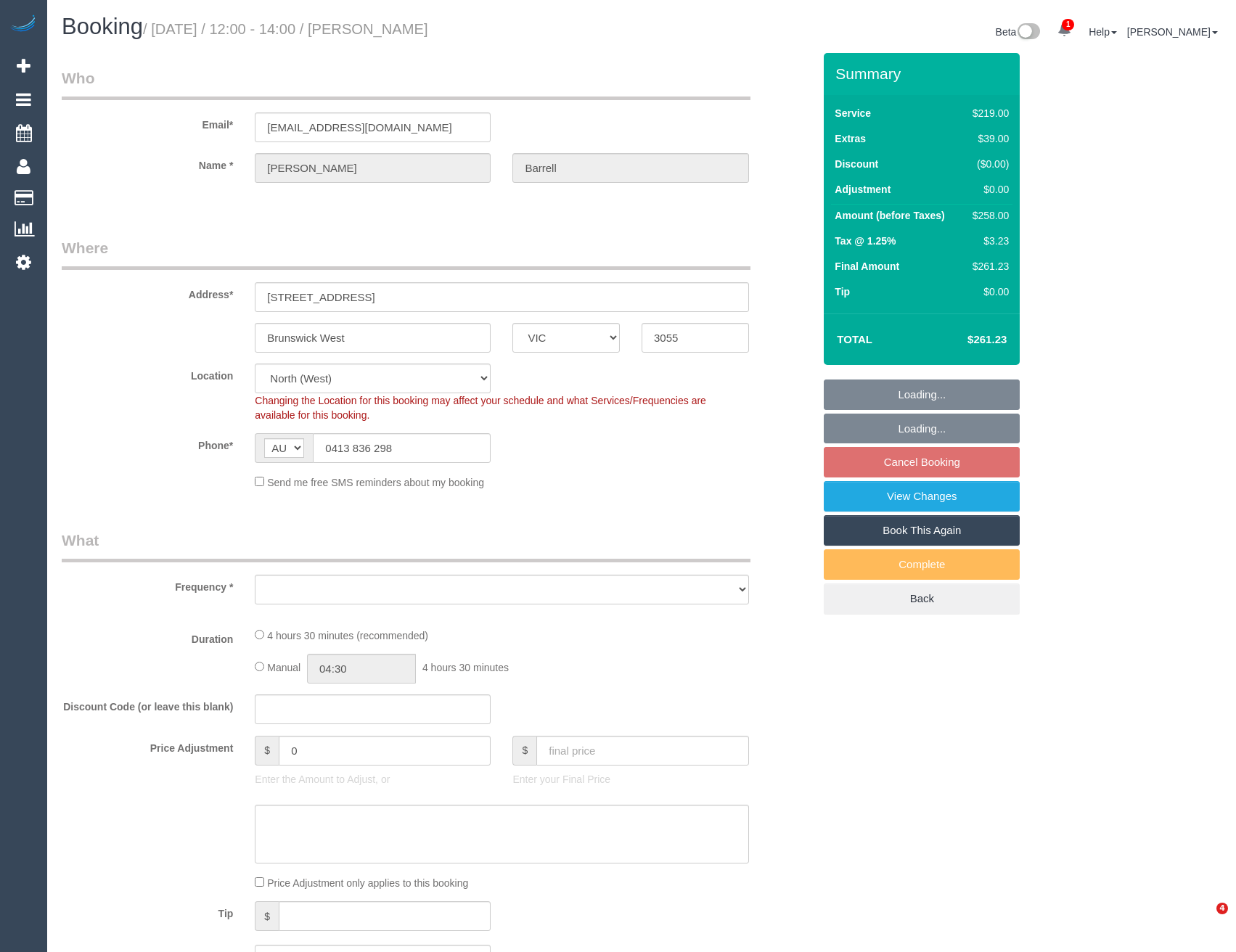
select select "VIC"
select select "object:679"
select select "number:27"
select select "number:14"
select select "number:19"
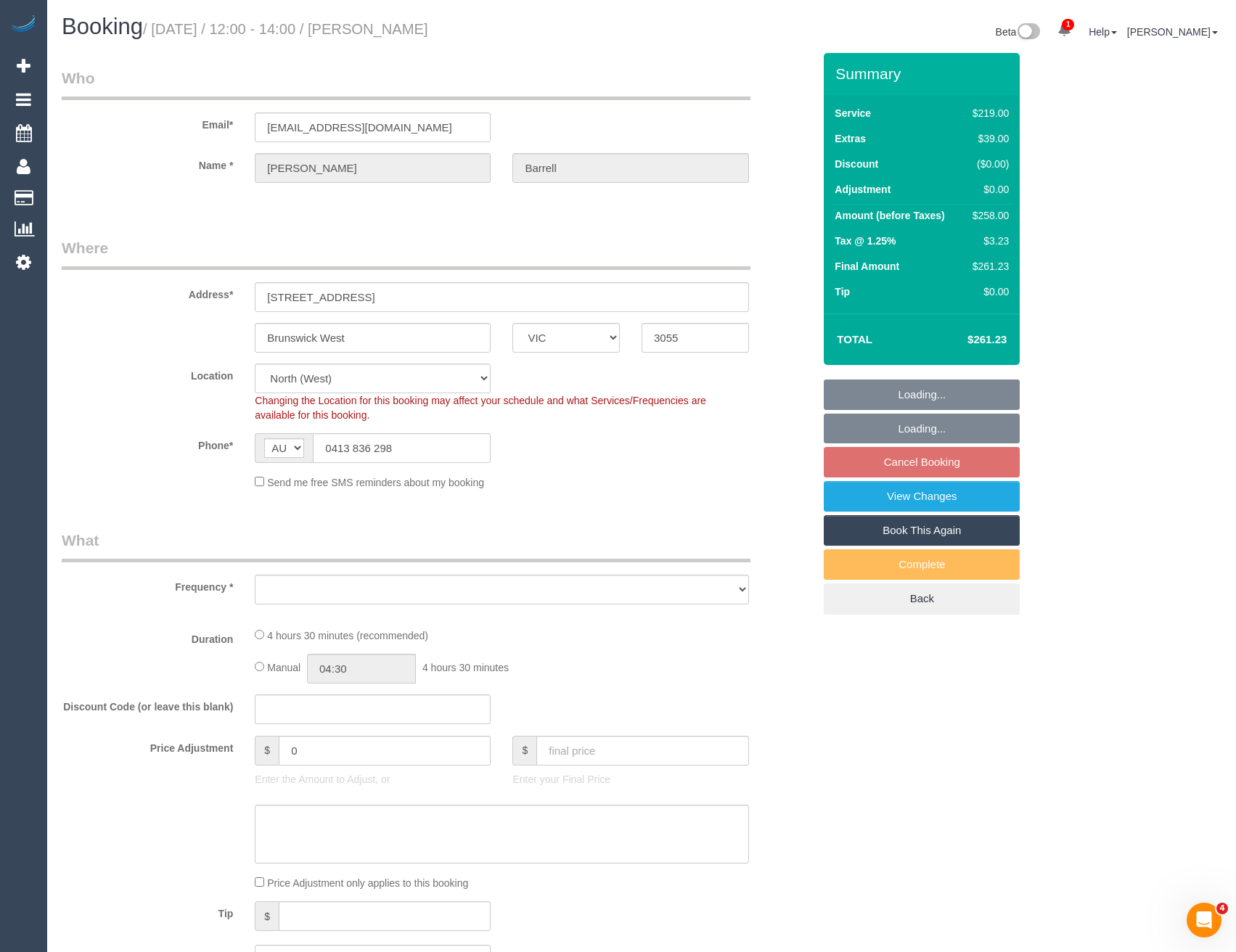
select select "number:24"
select select "number:13"
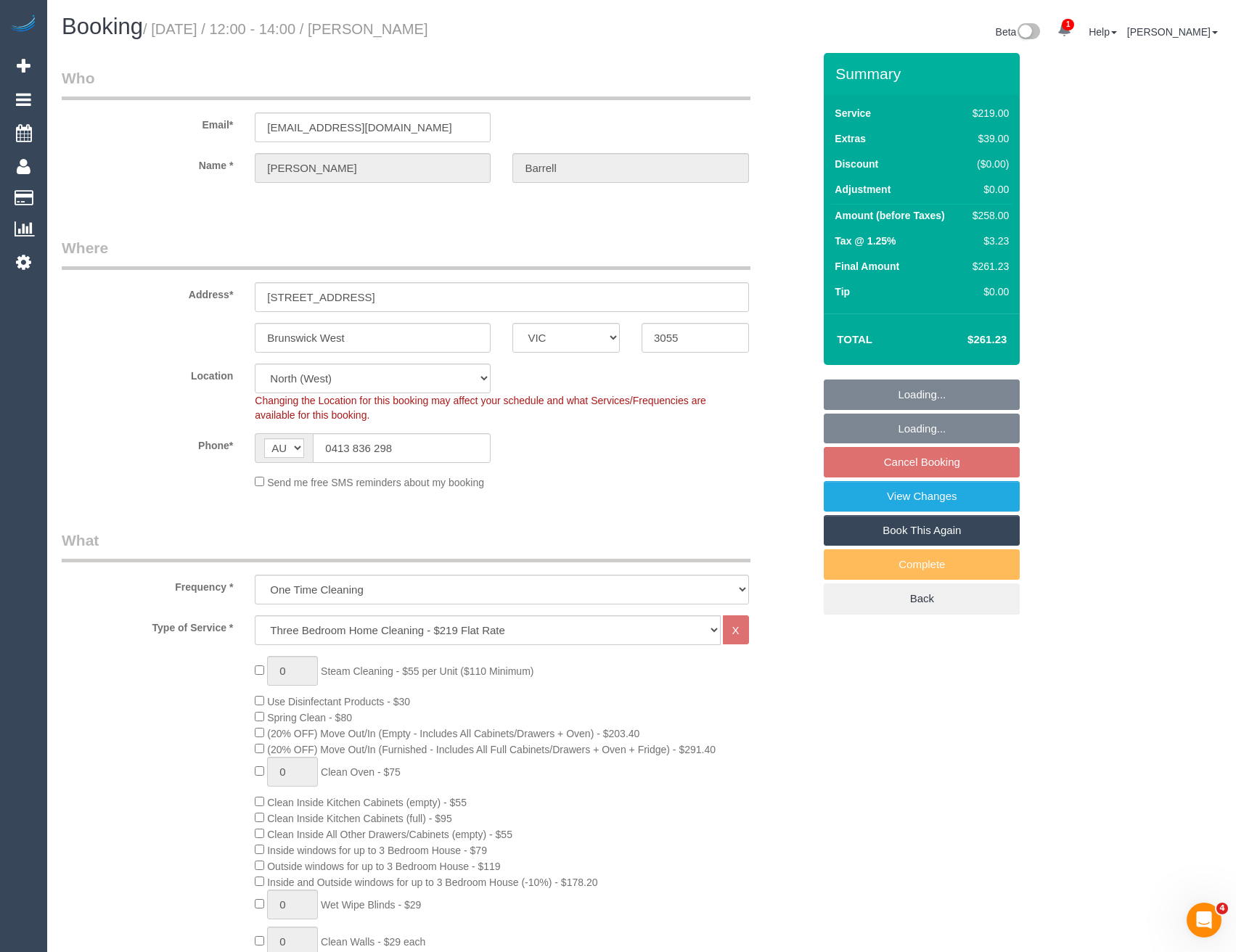
select select "object:1355"
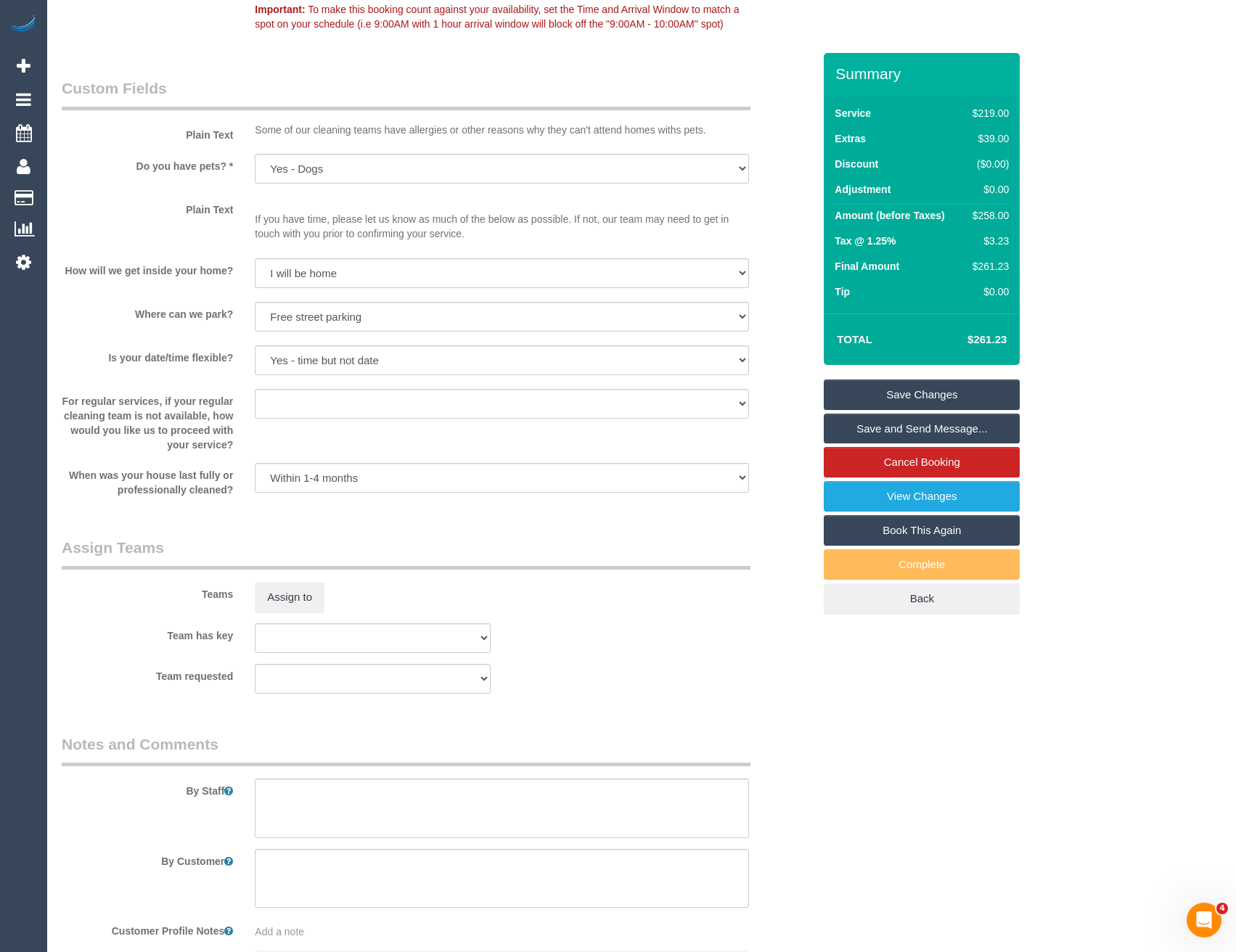
scroll to position [1814, 0]
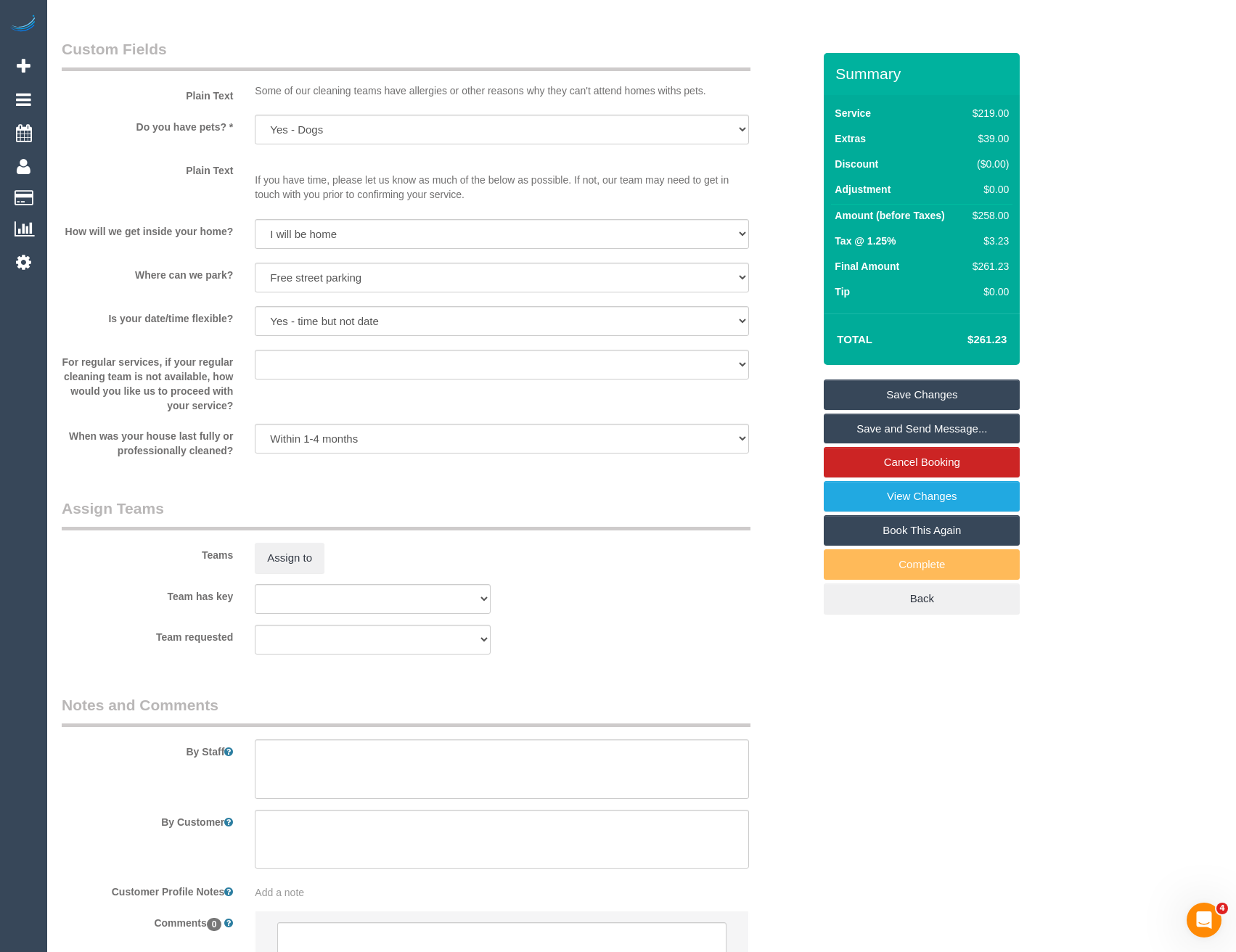
drag, startPoint x: 363, startPoint y: 738, endPoint x: 349, endPoint y: 753, distance: 20.5
click at [358, 746] on div "By Staff" at bounding box center [438, 746] width 773 height 104
click at [341, 758] on textarea at bounding box center [501, 769] width 493 height 59
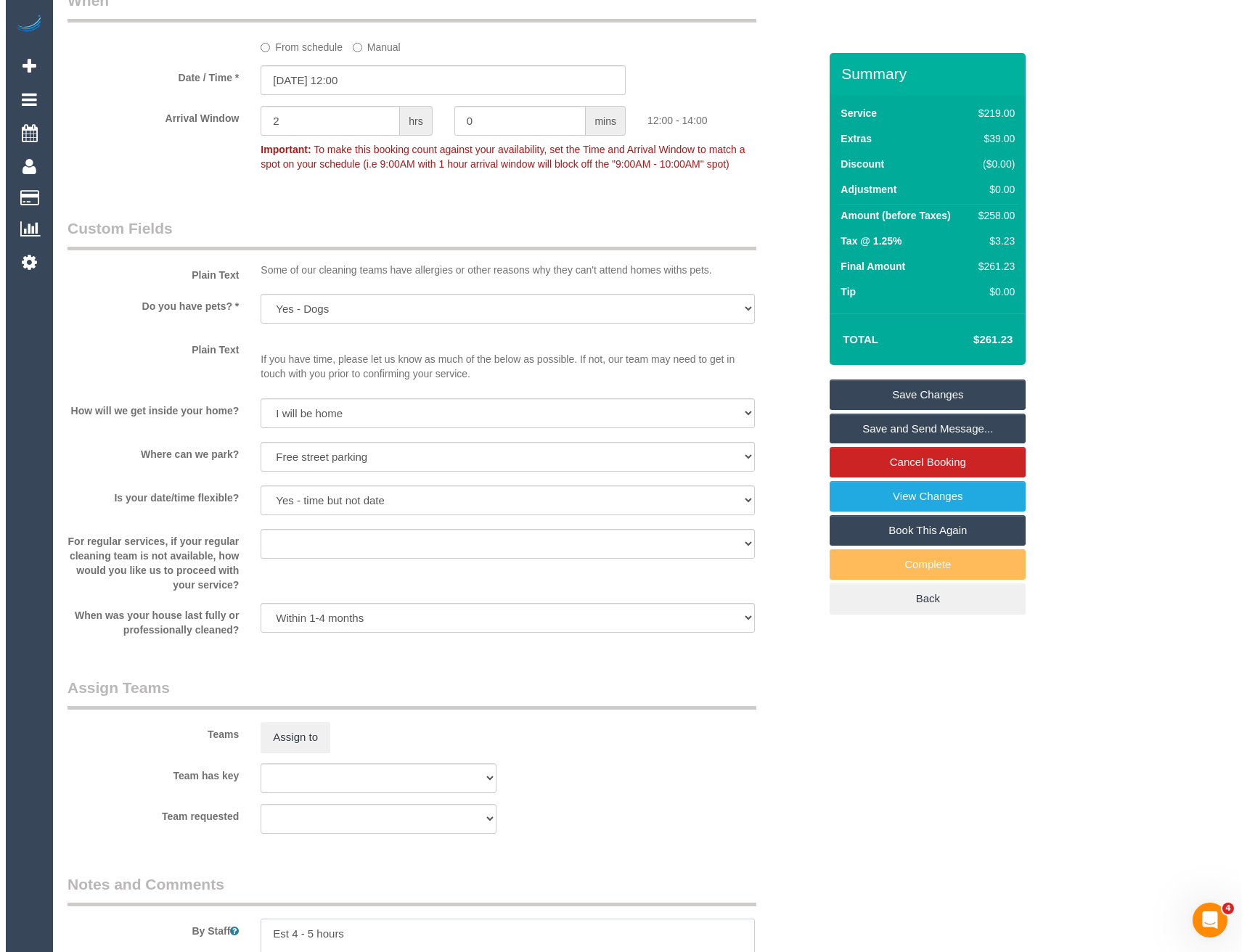
scroll to position [1583, 0]
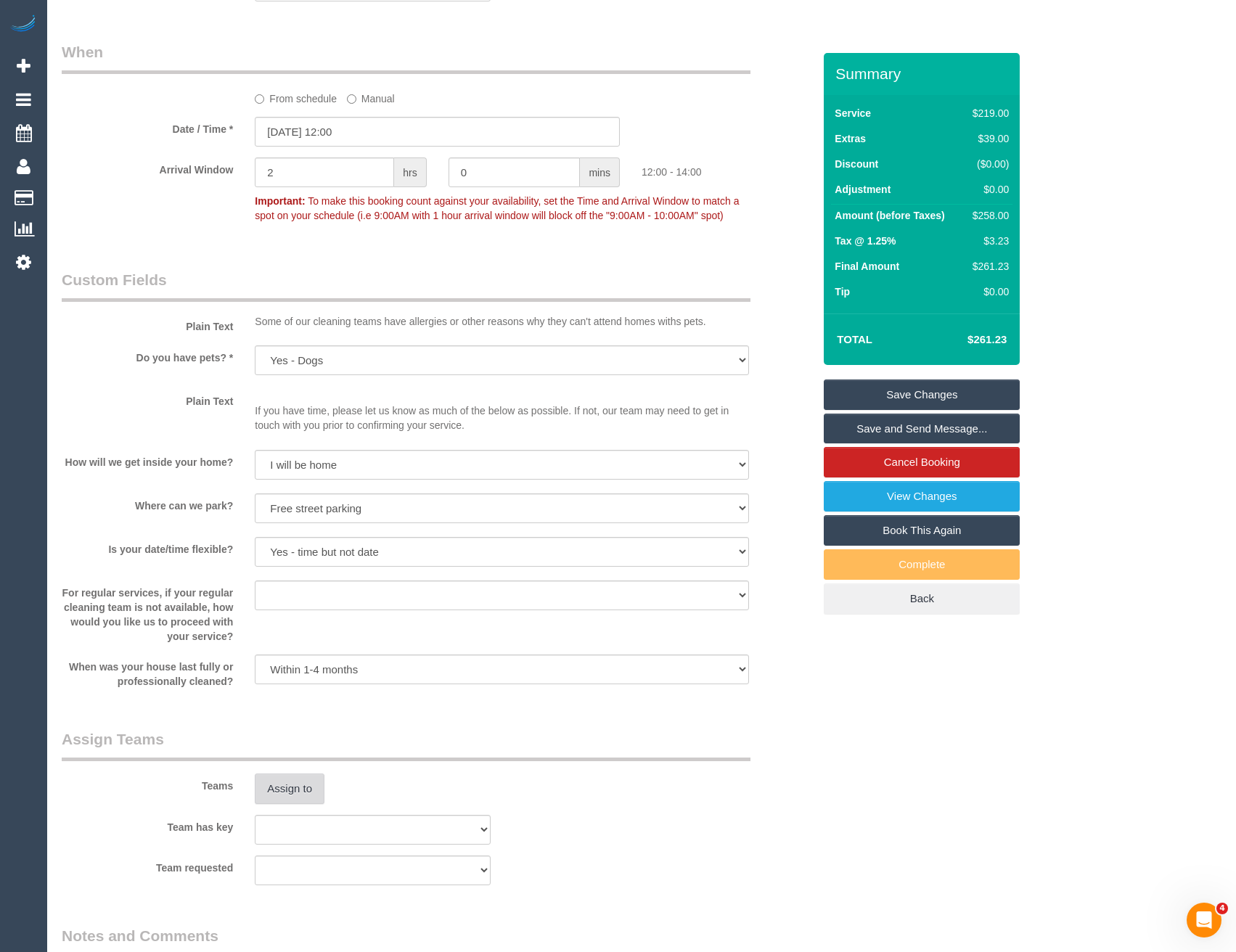
type textarea "Est 4 - 5 hours"
click at [306, 782] on button "Assign to" at bounding box center [289, 789] width 69 height 31
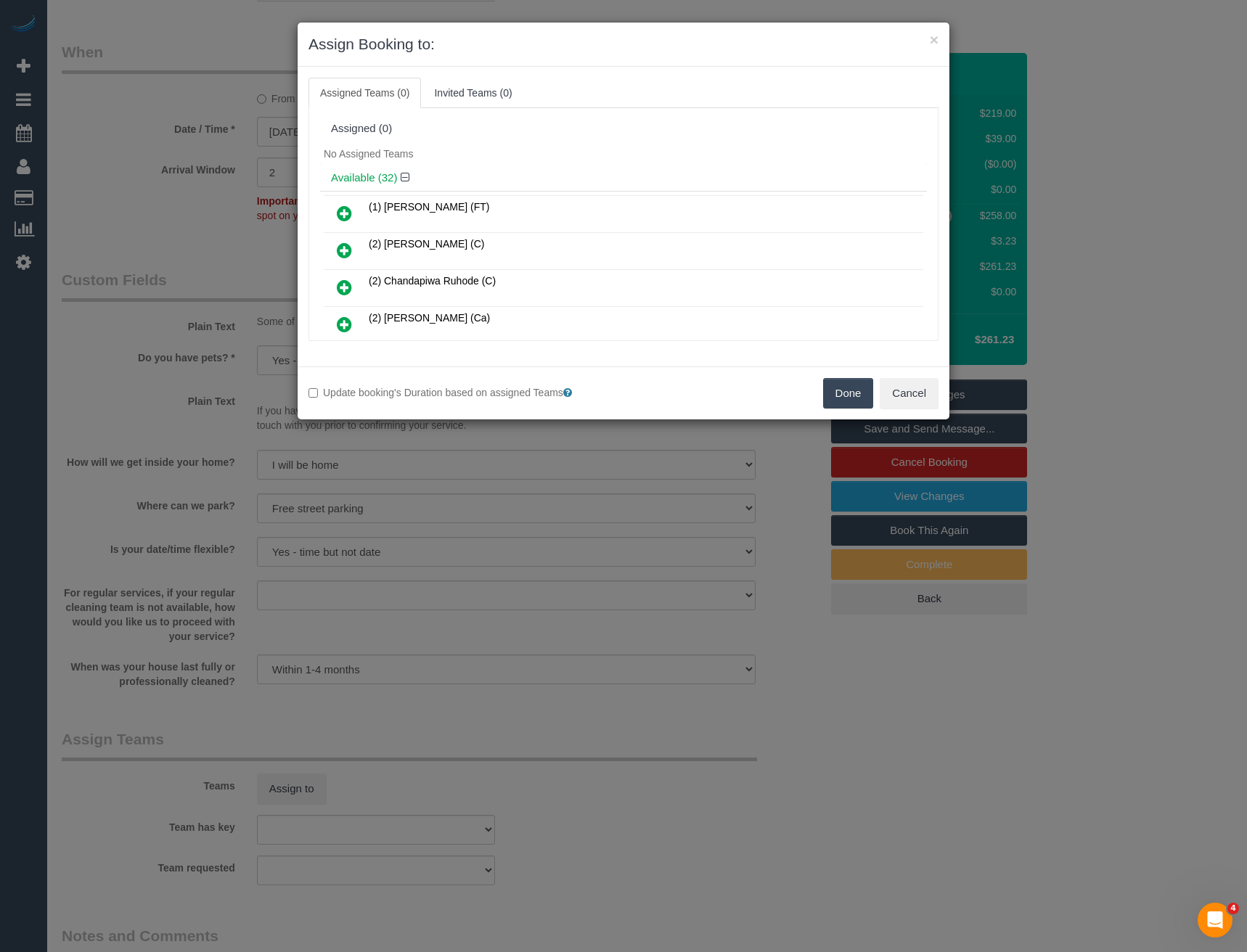
scroll to position [280, 0]
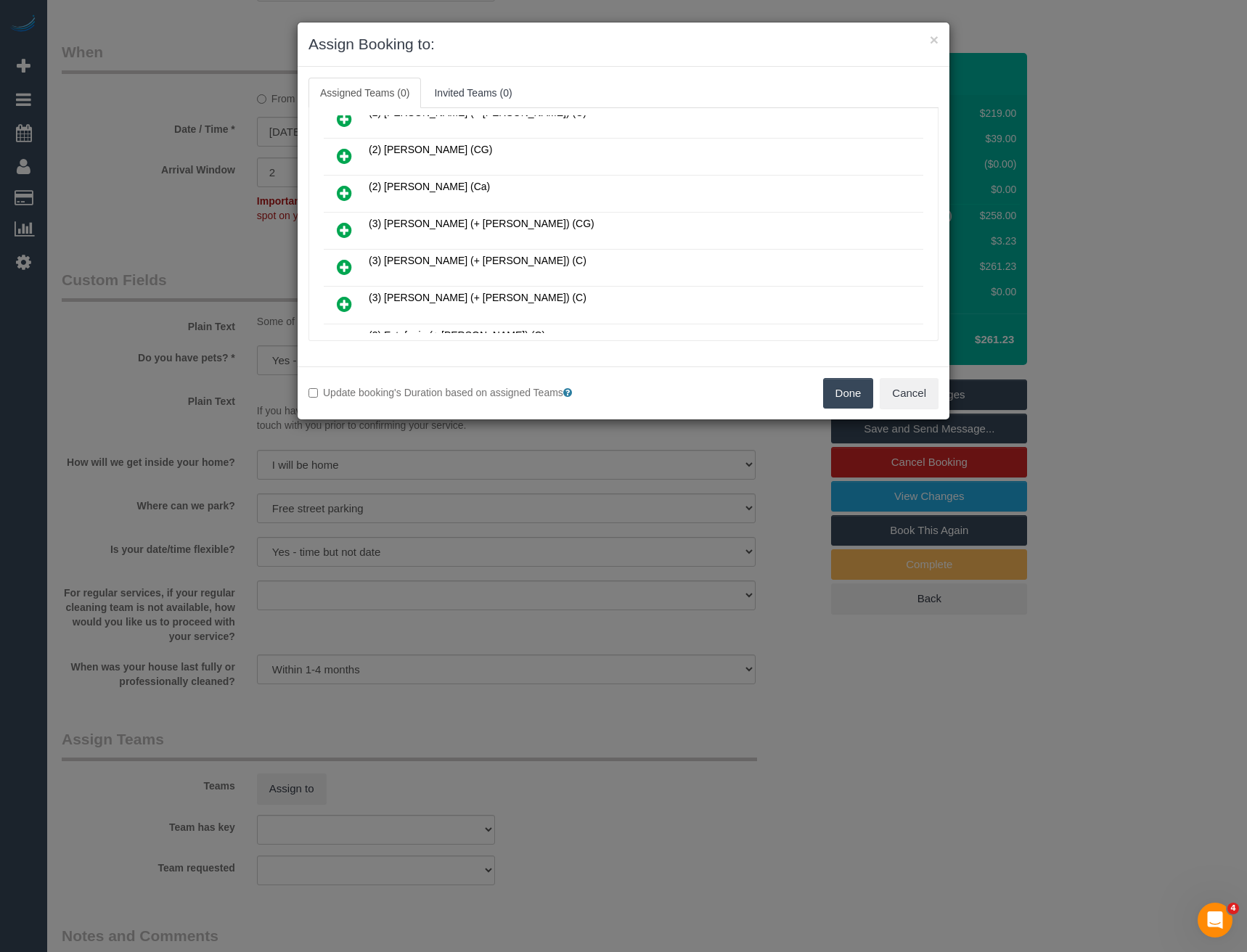
click at [349, 230] on icon at bounding box center [344, 230] width 15 height 18
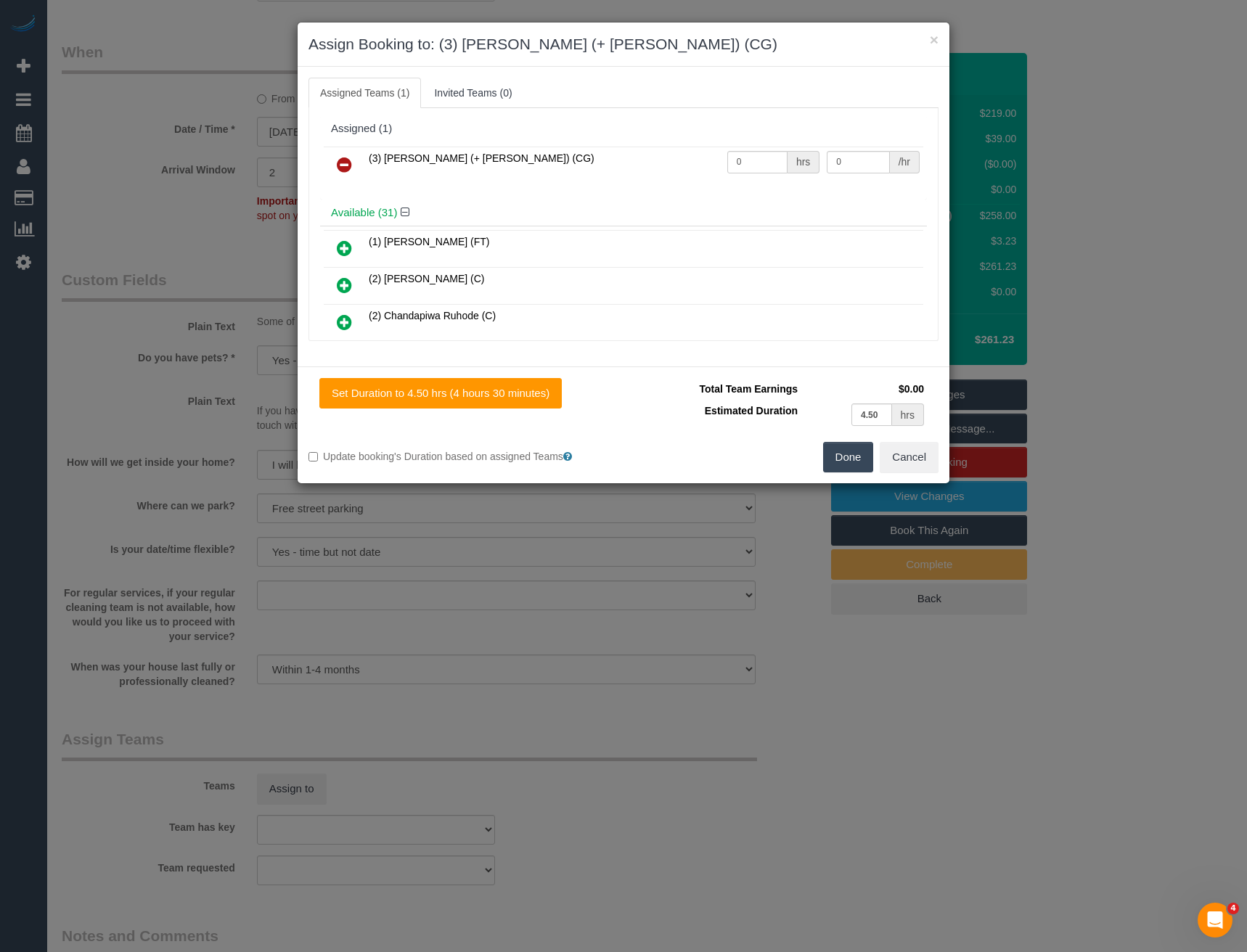
scroll to position [1019, 0]
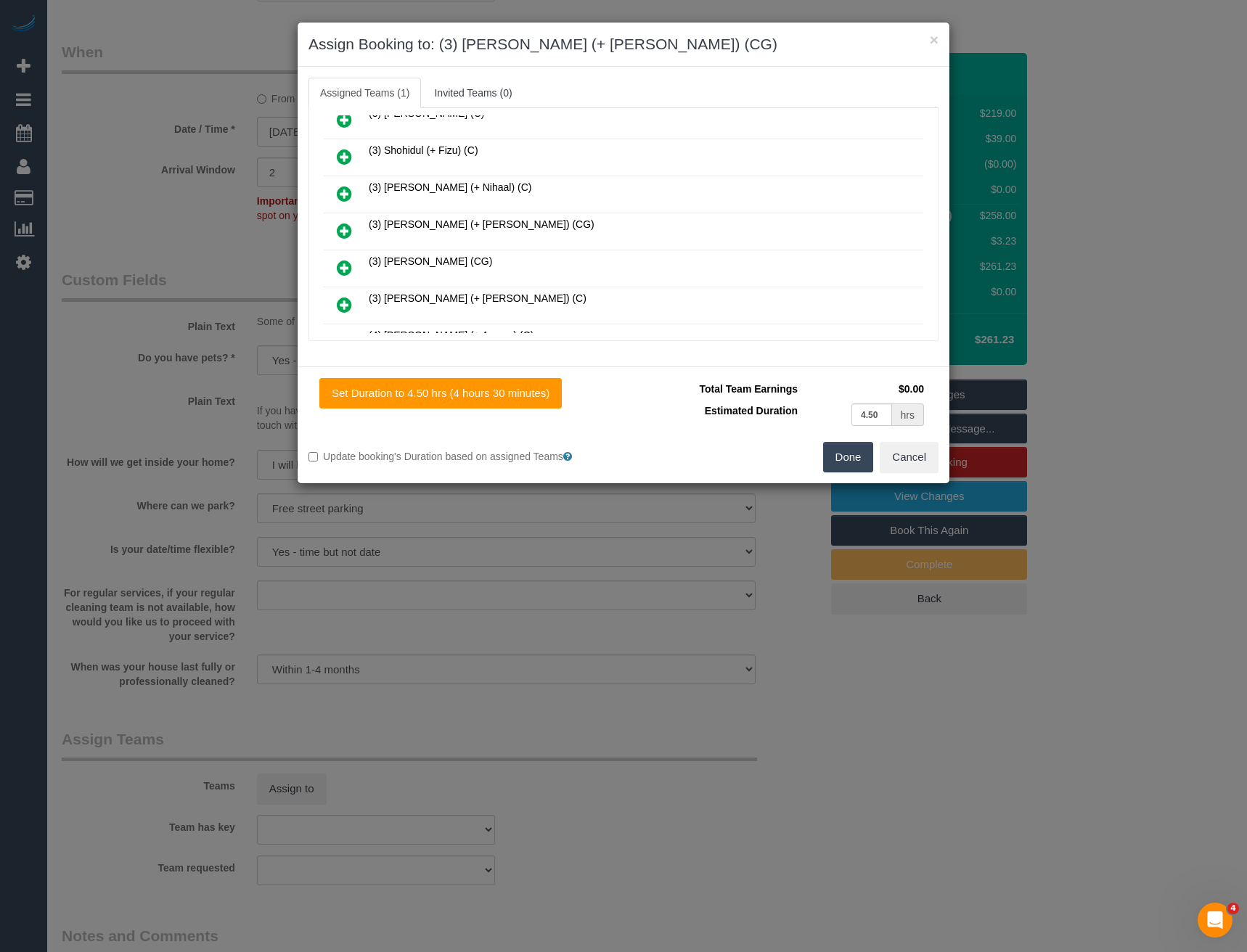
click at [340, 231] on icon at bounding box center [344, 231] width 15 height 18
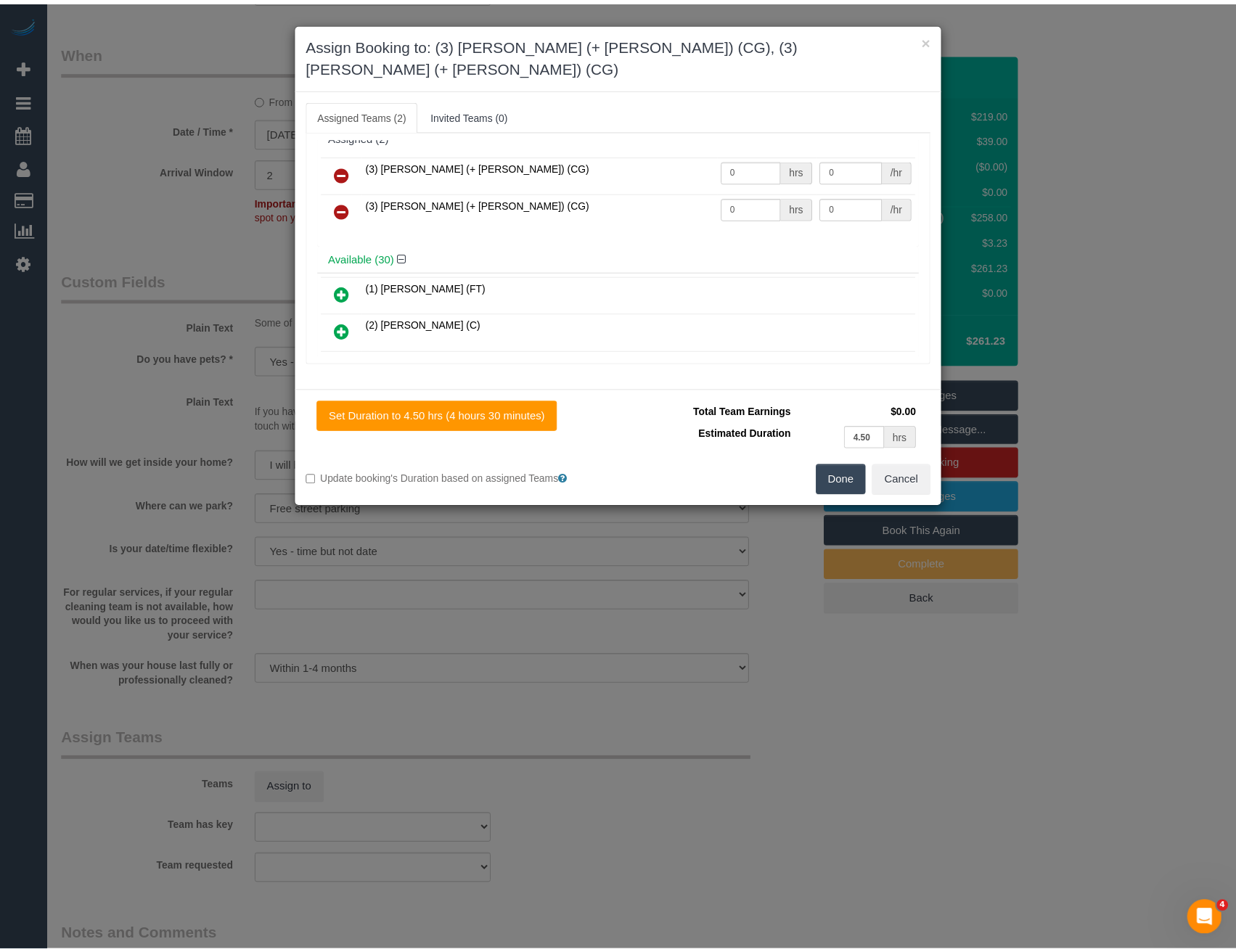
scroll to position [0, 0]
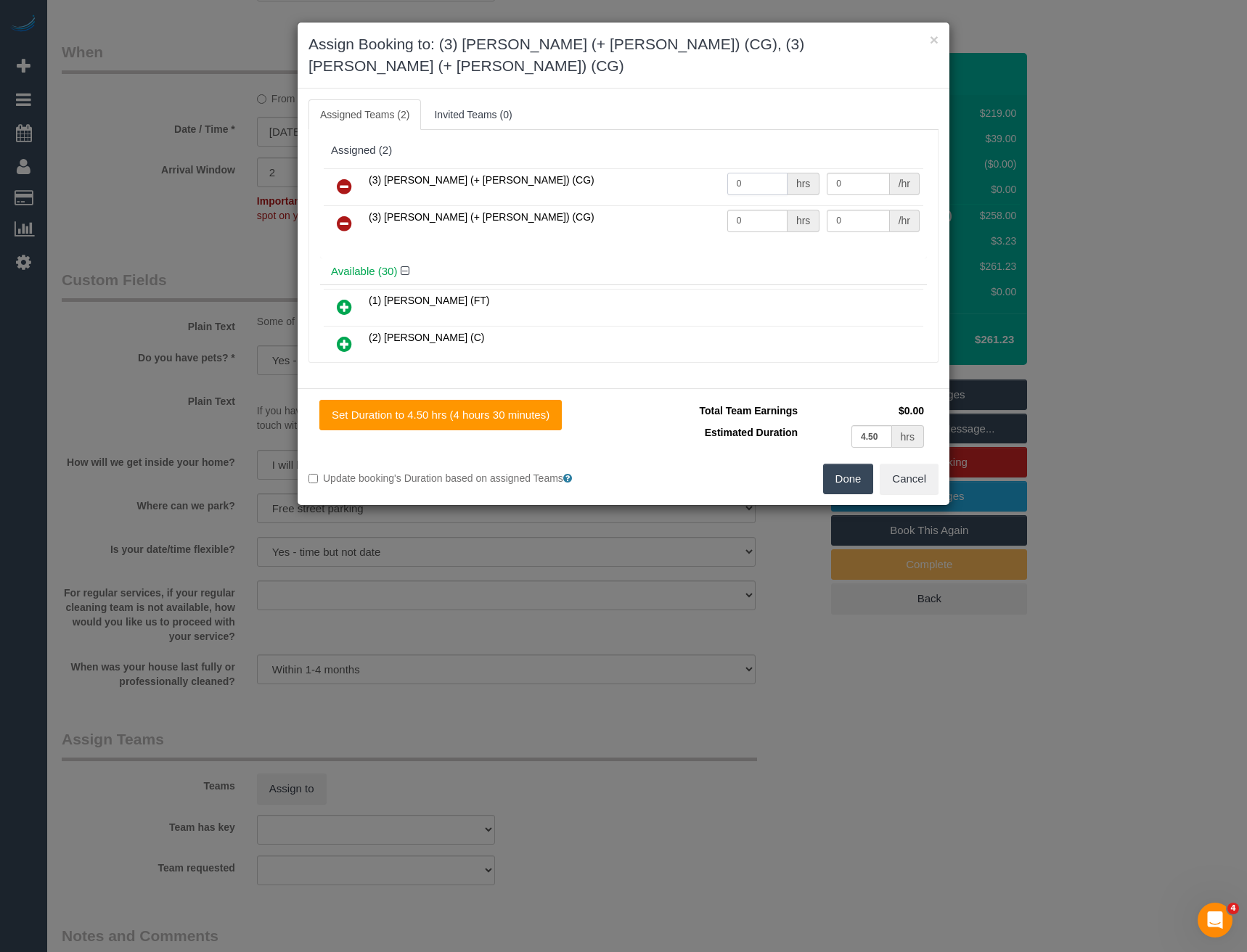
drag, startPoint x: 748, startPoint y: 158, endPoint x: 672, endPoint y: 160, distance: 76.0
click at [683, 168] on tr "(3) [PERSON_NAME] (+ [PERSON_NAME]) (CG) 0 hrs 0 /hr" at bounding box center [624, 186] width 599 height 37
type input "1"
type input "90"
drag, startPoint x: 751, startPoint y: 197, endPoint x: 653, endPoint y: 195, distance: 98.0
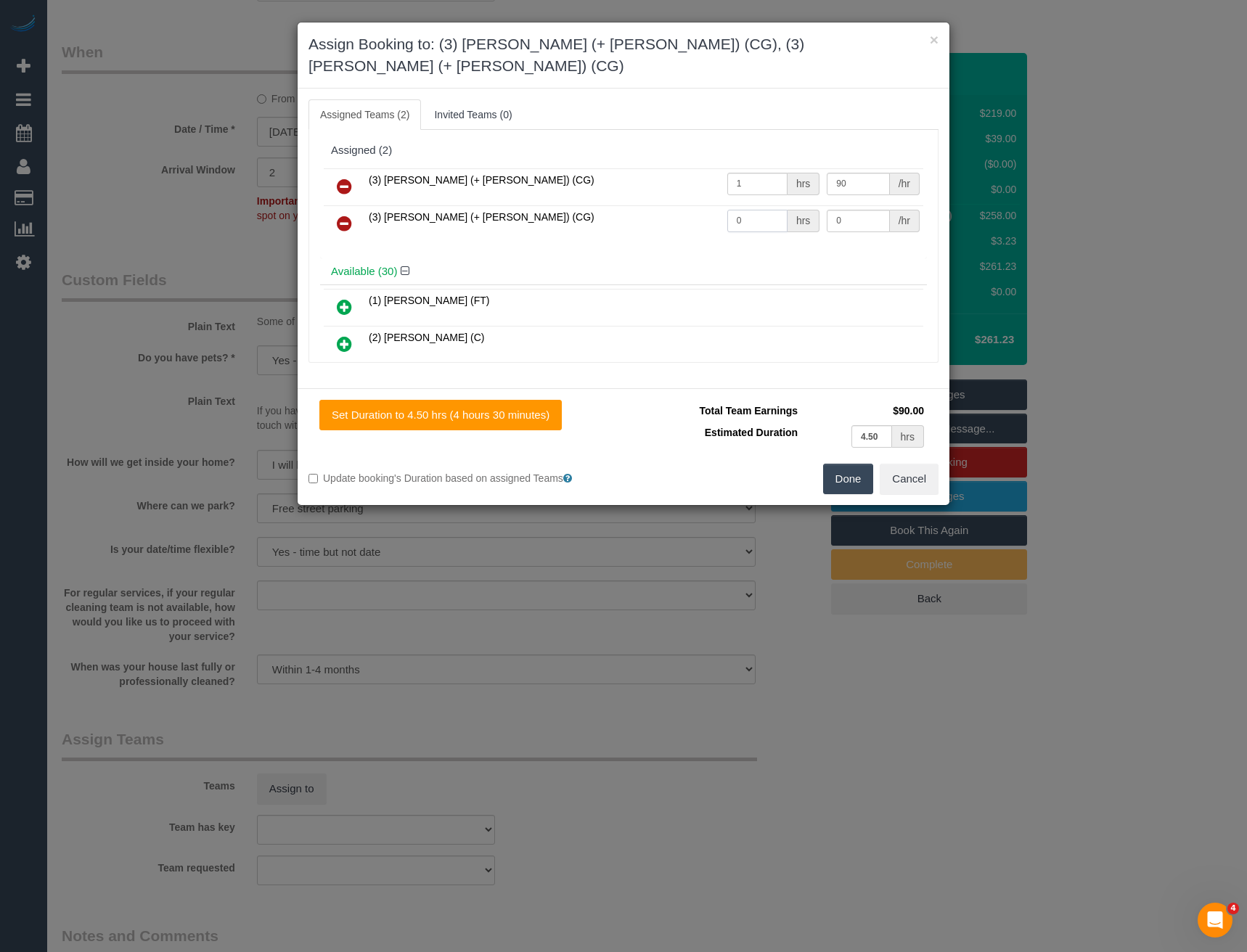
click at [670, 205] on tr "(3) [PERSON_NAME] (+ [PERSON_NAME]) (CG) 0 hrs 0 /hr" at bounding box center [624, 224] width 599 height 37
type input "1"
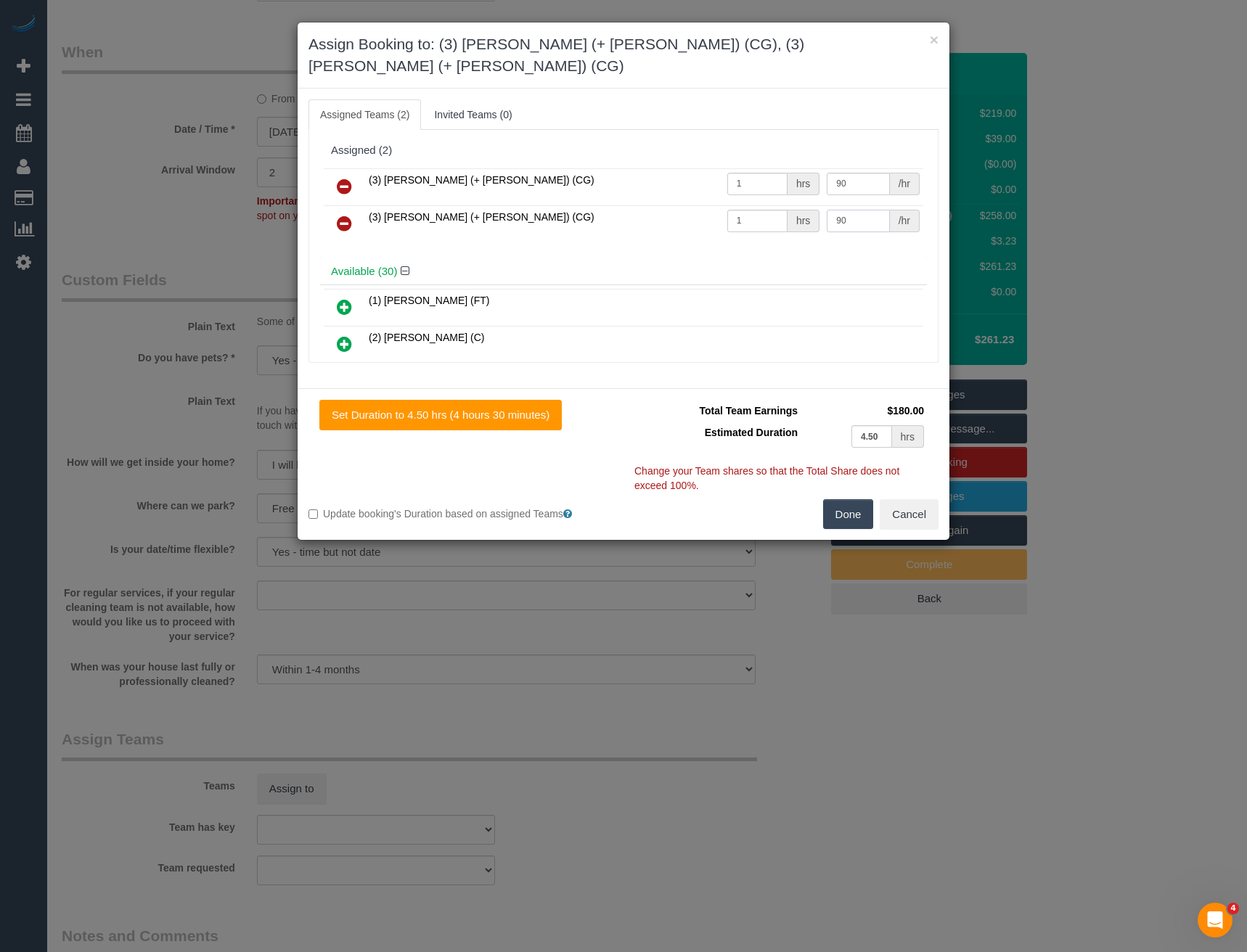
type input "90"
click at [849, 499] on button "Done" at bounding box center [849, 514] width 51 height 31
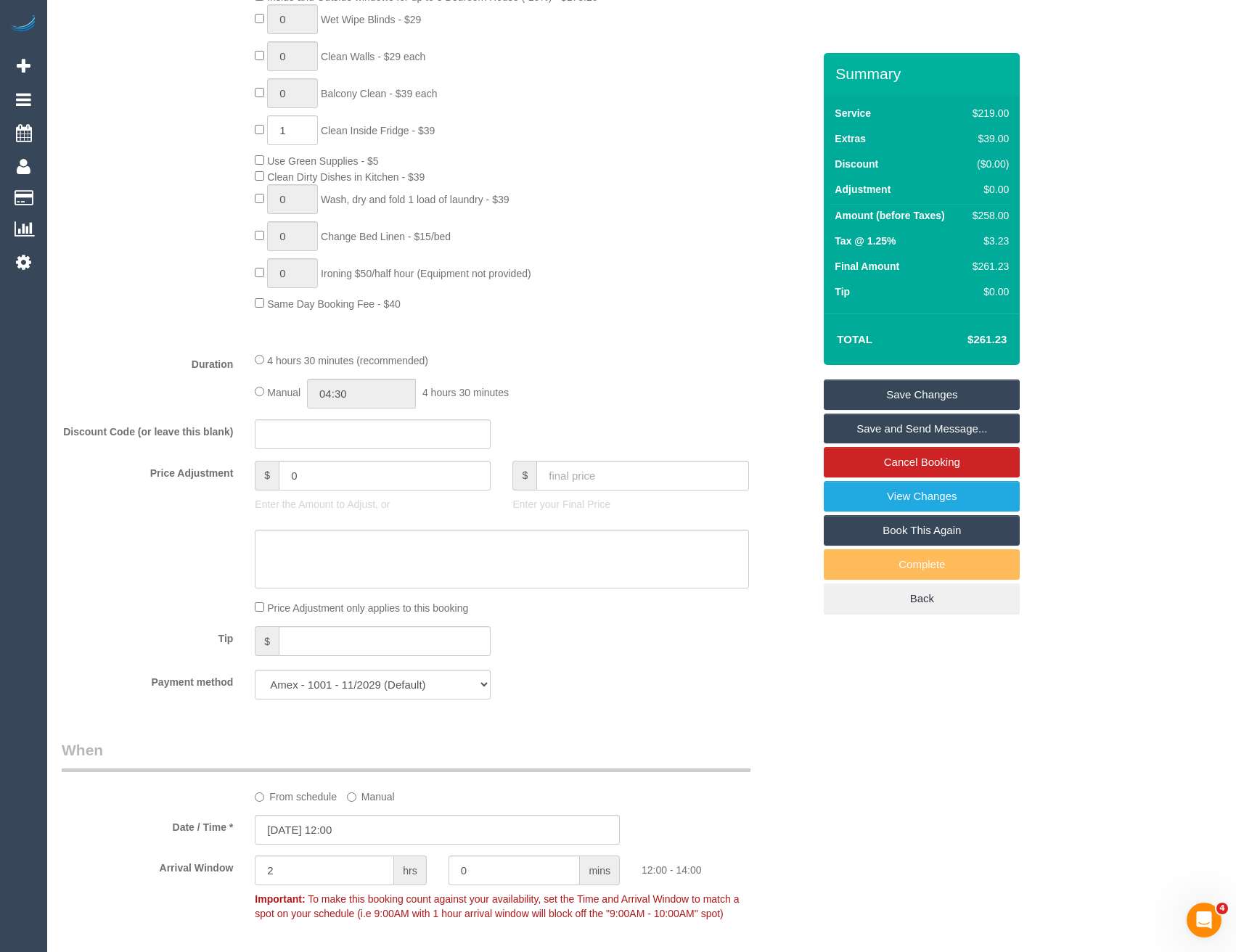
scroll to position [712, 0]
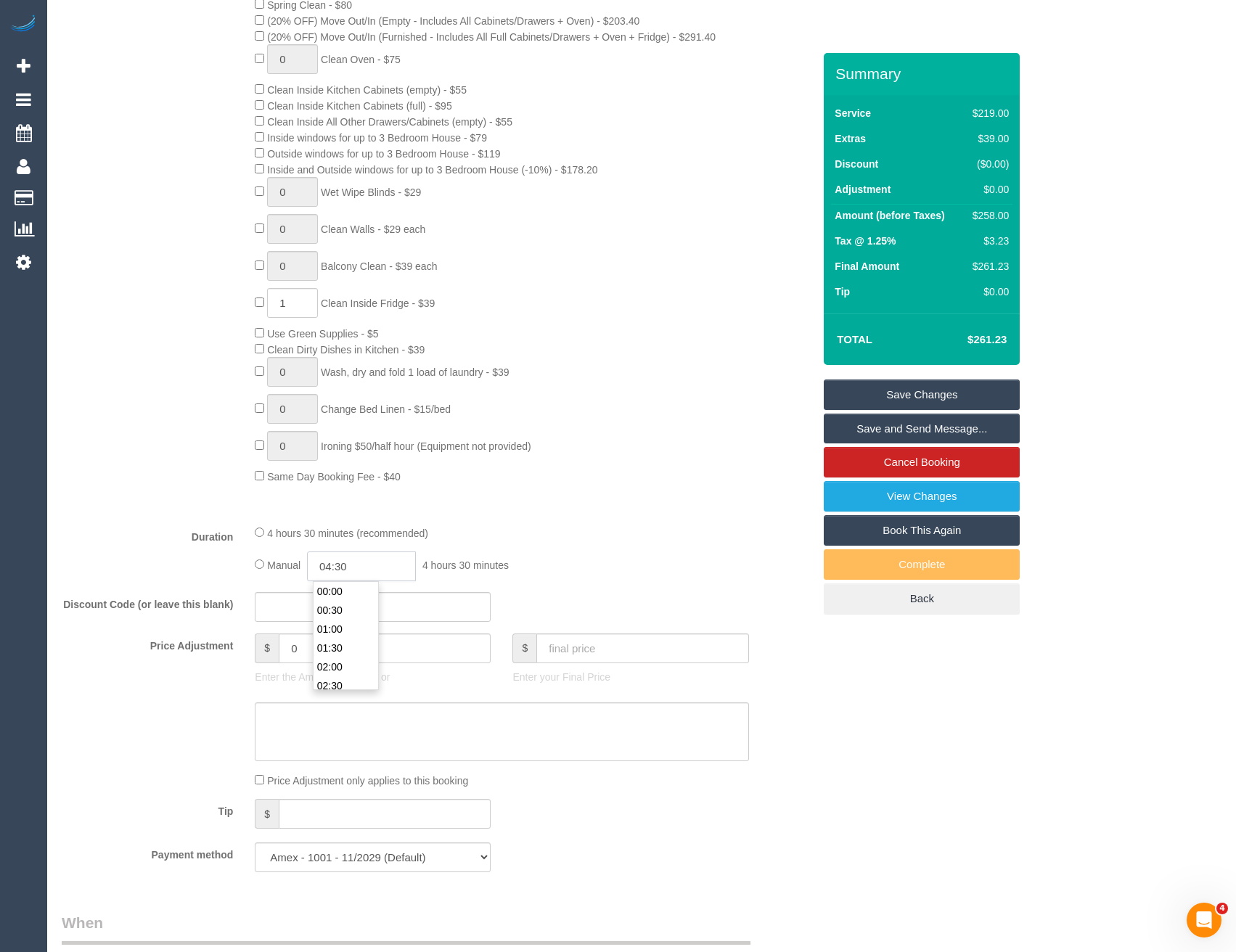
click at [353, 566] on input "04:30" at bounding box center [361, 566] width 109 height 30
type input "02:30"
click at [344, 652] on li "02:30" at bounding box center [346, 651] width 64 height 19
click at [553, 536] on div "4 hours 30 minutes (recommended)" at bounding box center [501, 533] width 493 height 16
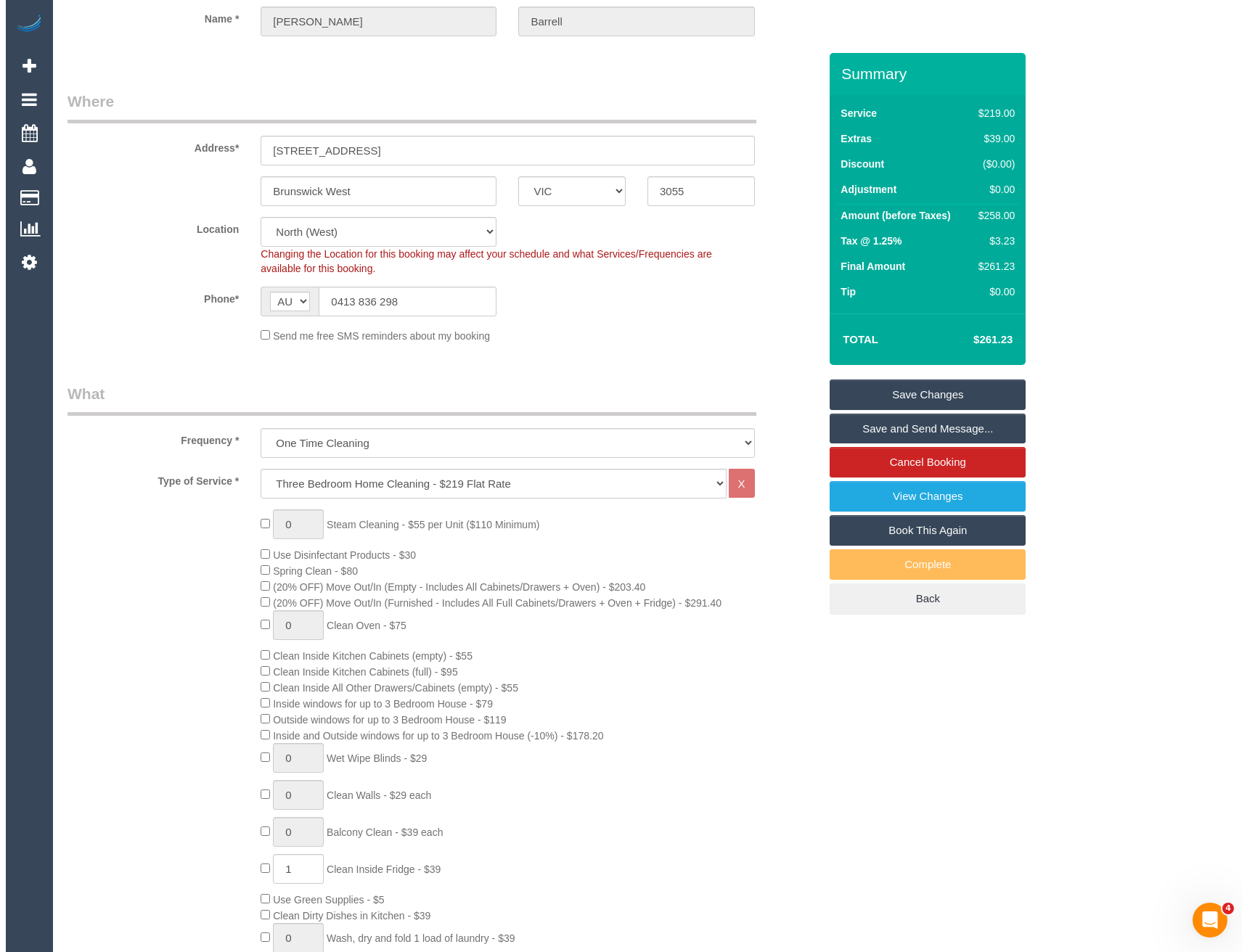
scroll to position [0, 0]
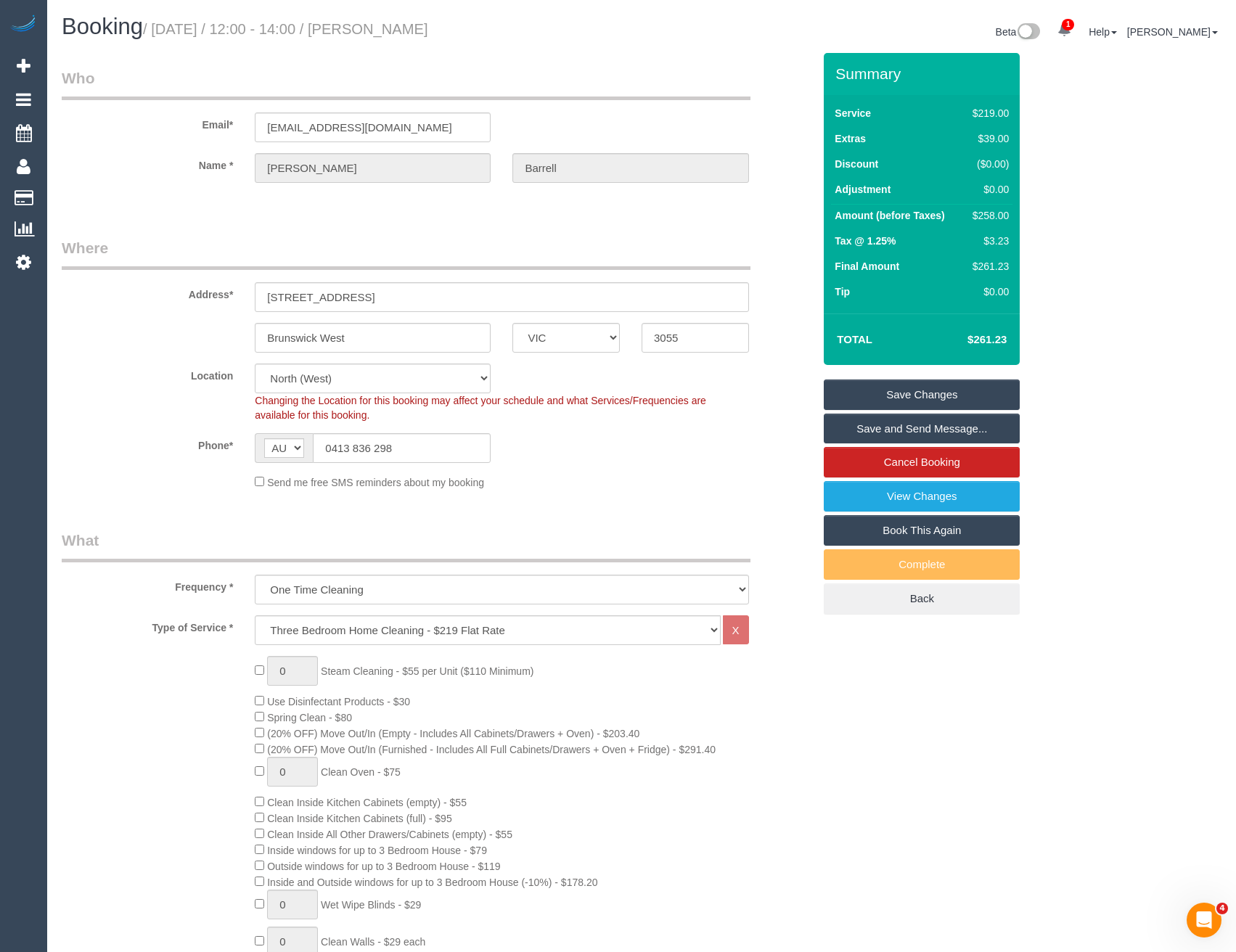
click at [881, 434] on link "Save and Send Message..." at bounding box center [922, 429] width 196 height 31
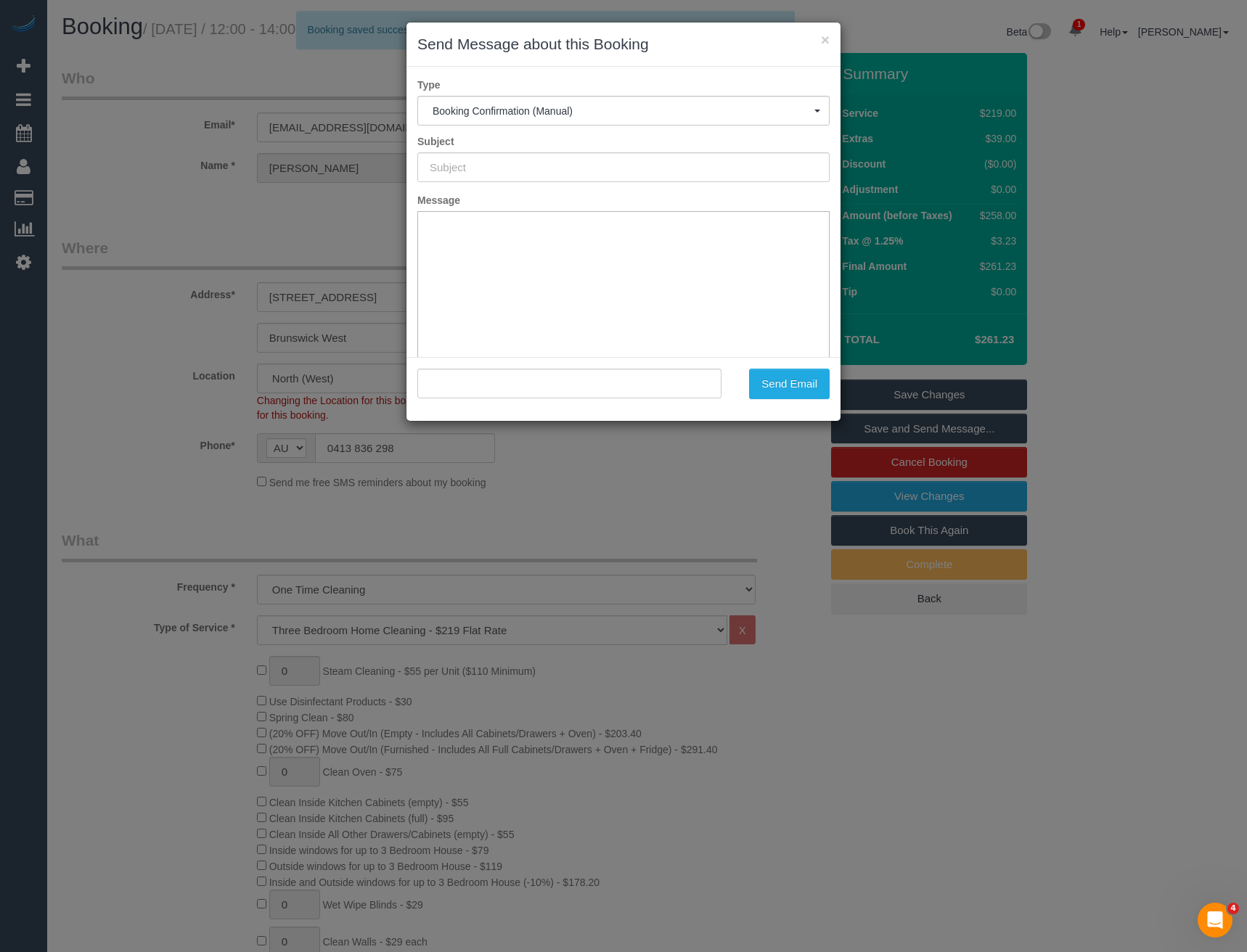
type input "Booking Confirmed"
type input ""Stephanie Barrell" <sbarrell22@gmail.com>"
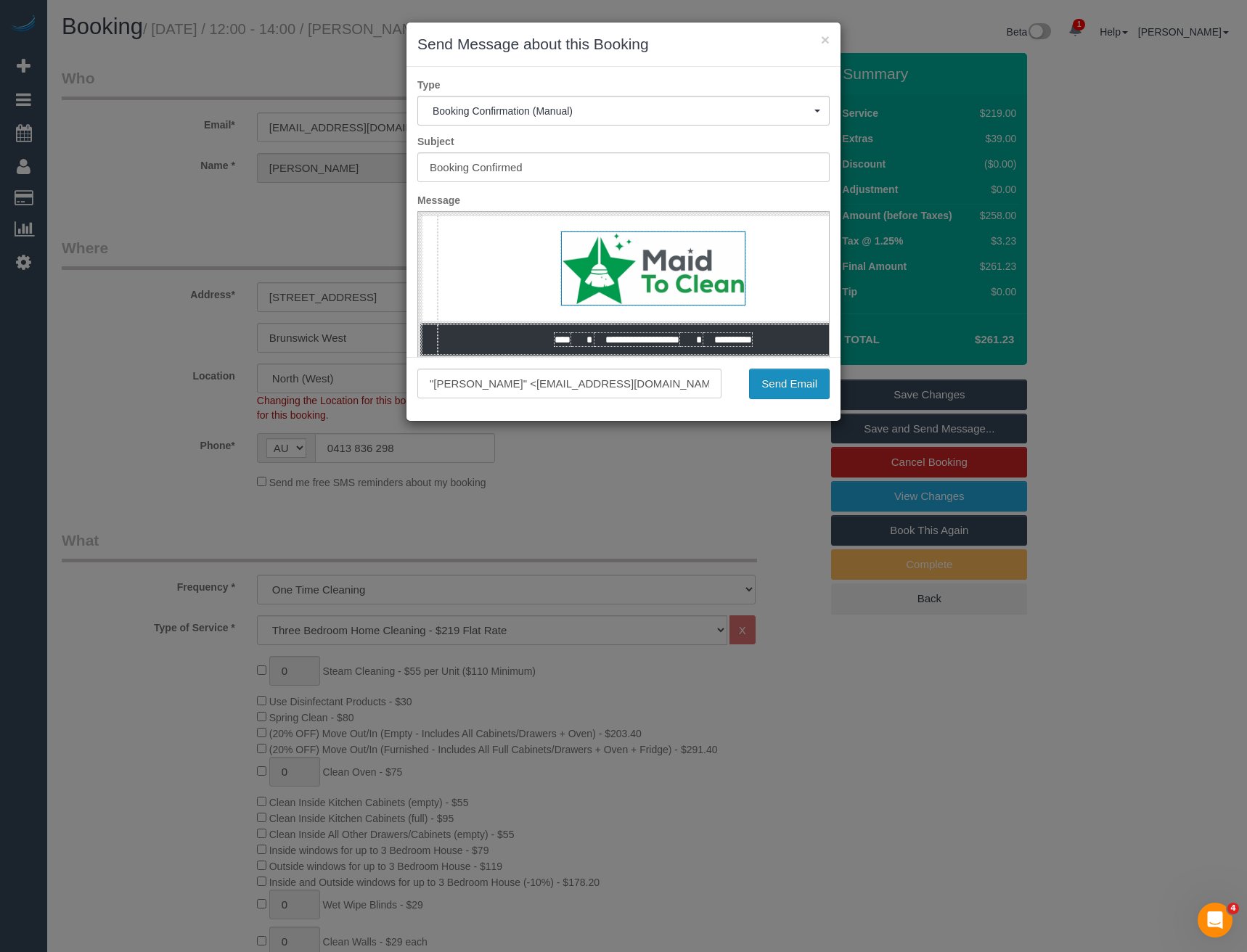
click at [795, 395] on button "Send Email" at bounding box center [789, 384] width 80 height 31
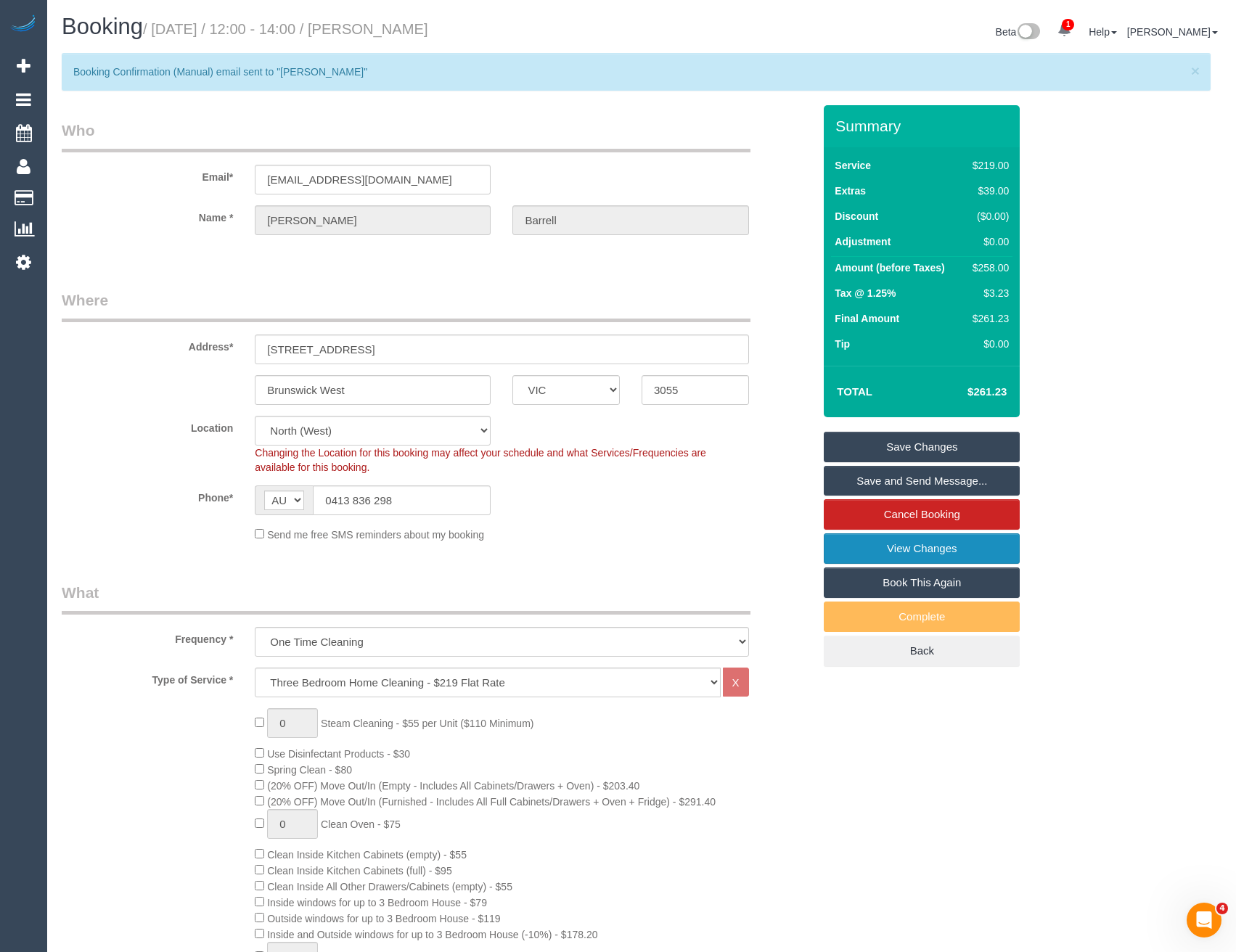
click at [898, 547] on link "View Changes" at bounding box center [922, 549] width 196 height 31
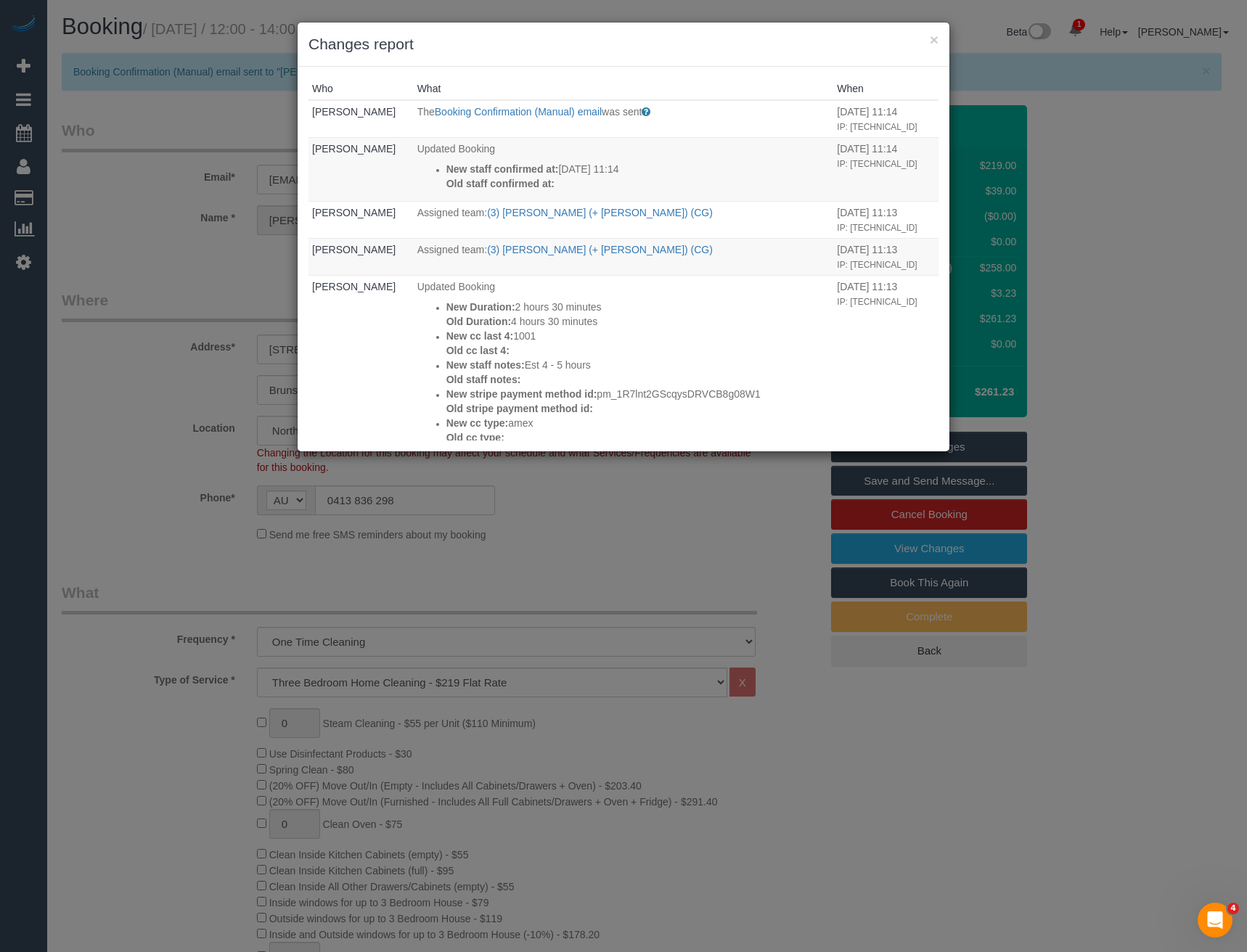
click at [595, 525] on div "× Changes report Who What When Bronie Bryant The Booking Confirmation (Manual) …" at bounding box center [624, 476] width 1247 height 952
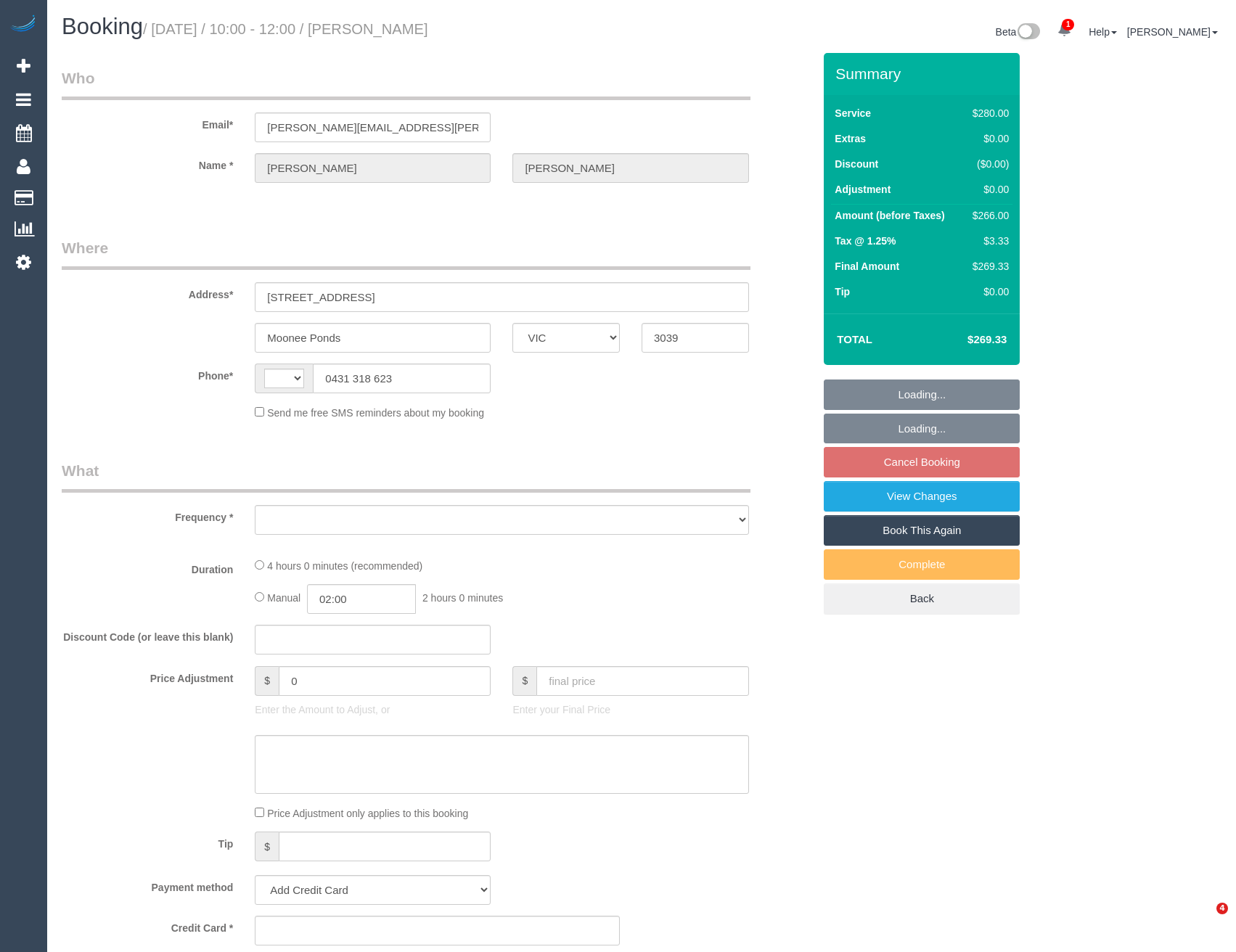
select select "VIC"
select select "string:AU"
select select "object:531"
select select "string:stripe-pm_1PmAKs2GScqysDRVIBuR1jZ4"
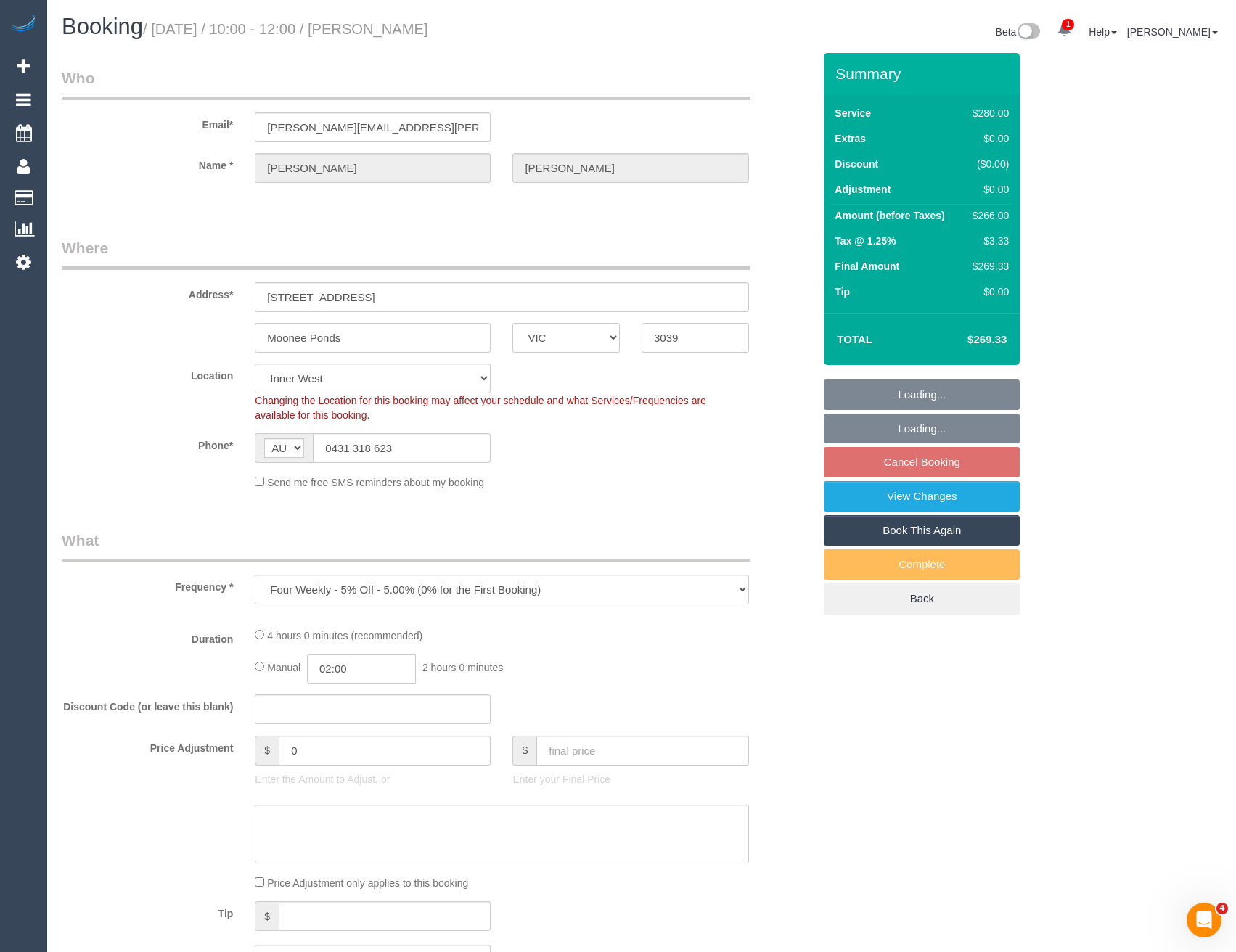
select select "object:538"
select select "number:27"
select select "number:14"
select select "number:19"
select select "number:23"
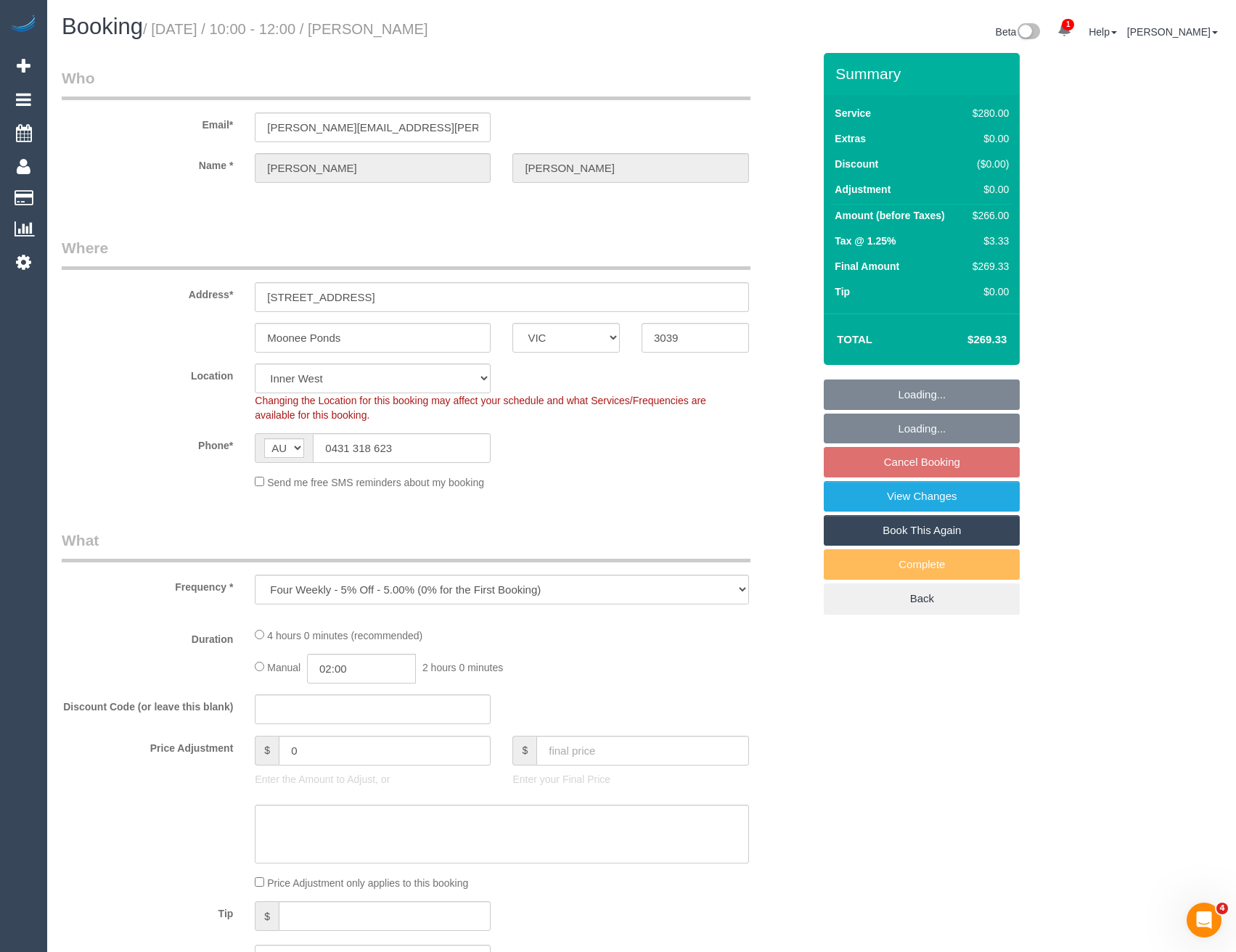
select select "number:12"
select select "240"
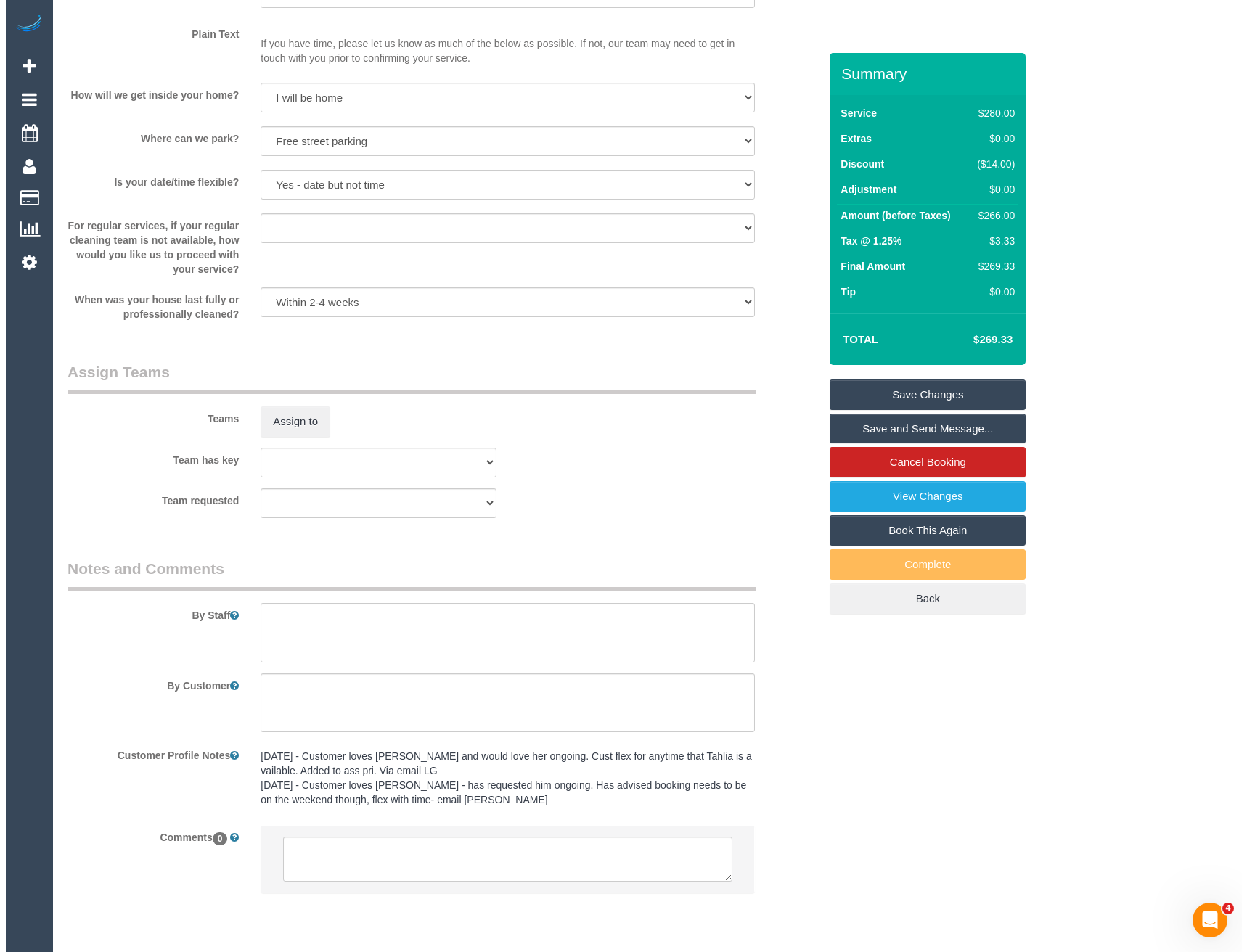
scroll to position [1959, 0]
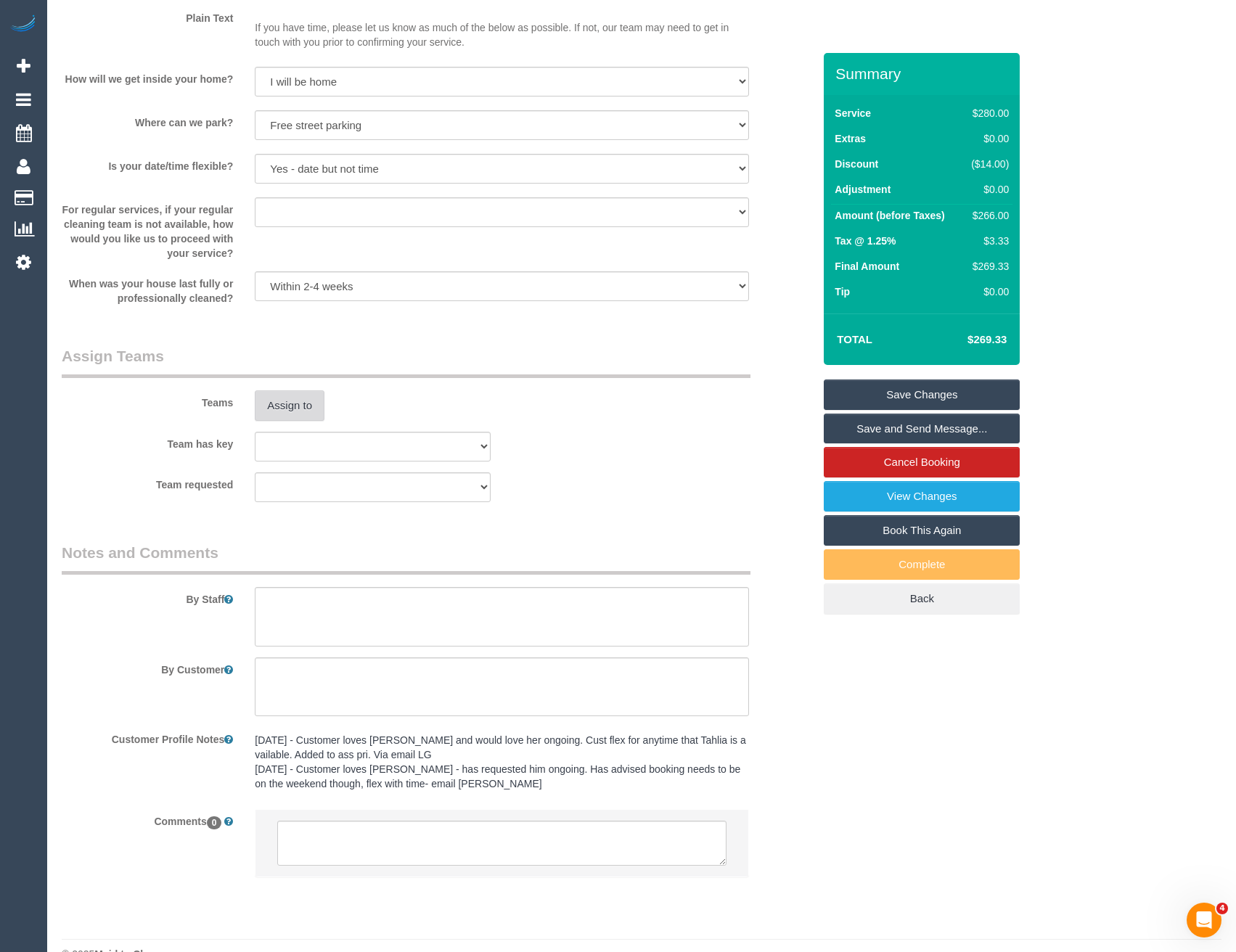
click at [273, 417] on button "Assign to" at bounding box center [289, 405] width 69 height 31
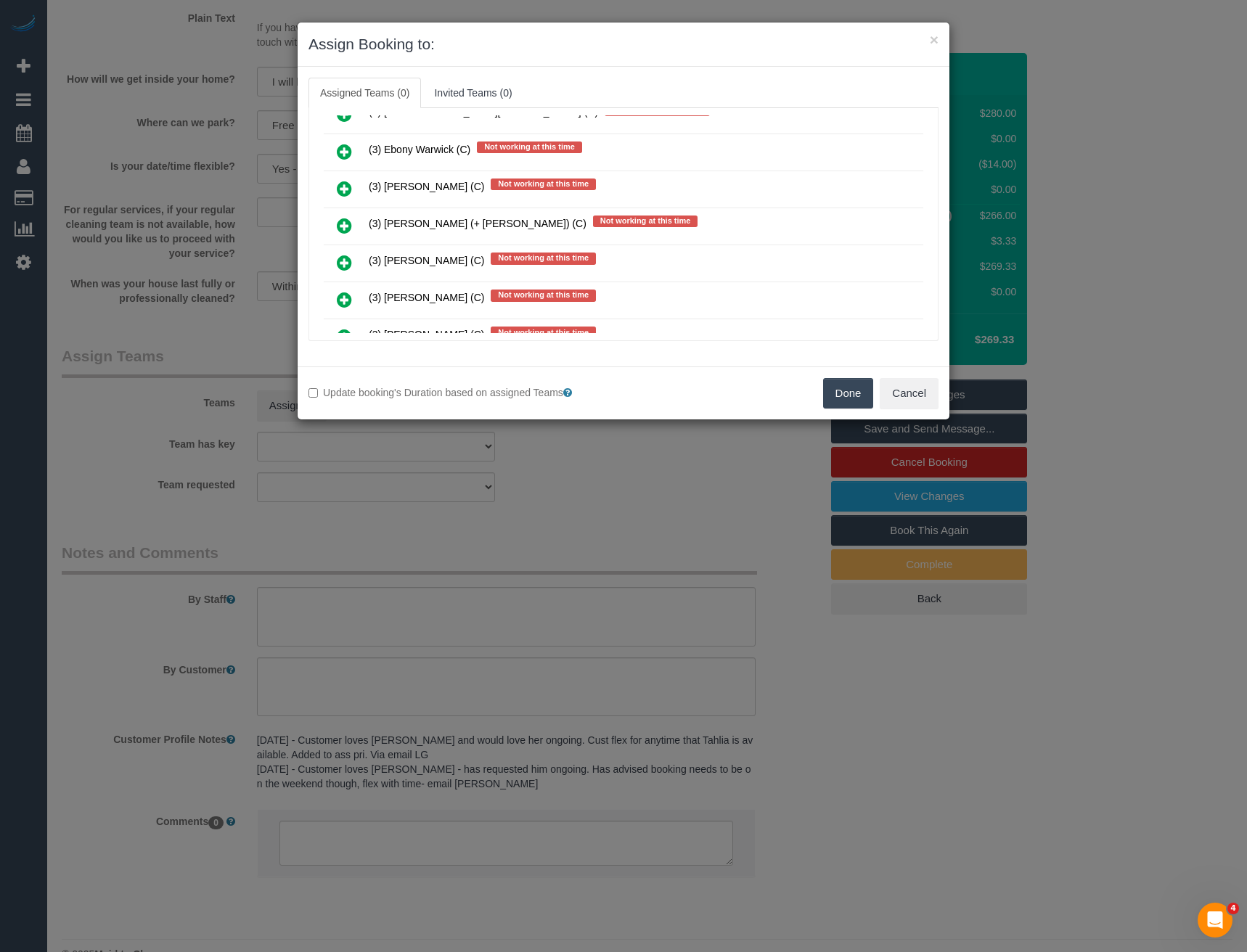
scroll to position [354, 0]
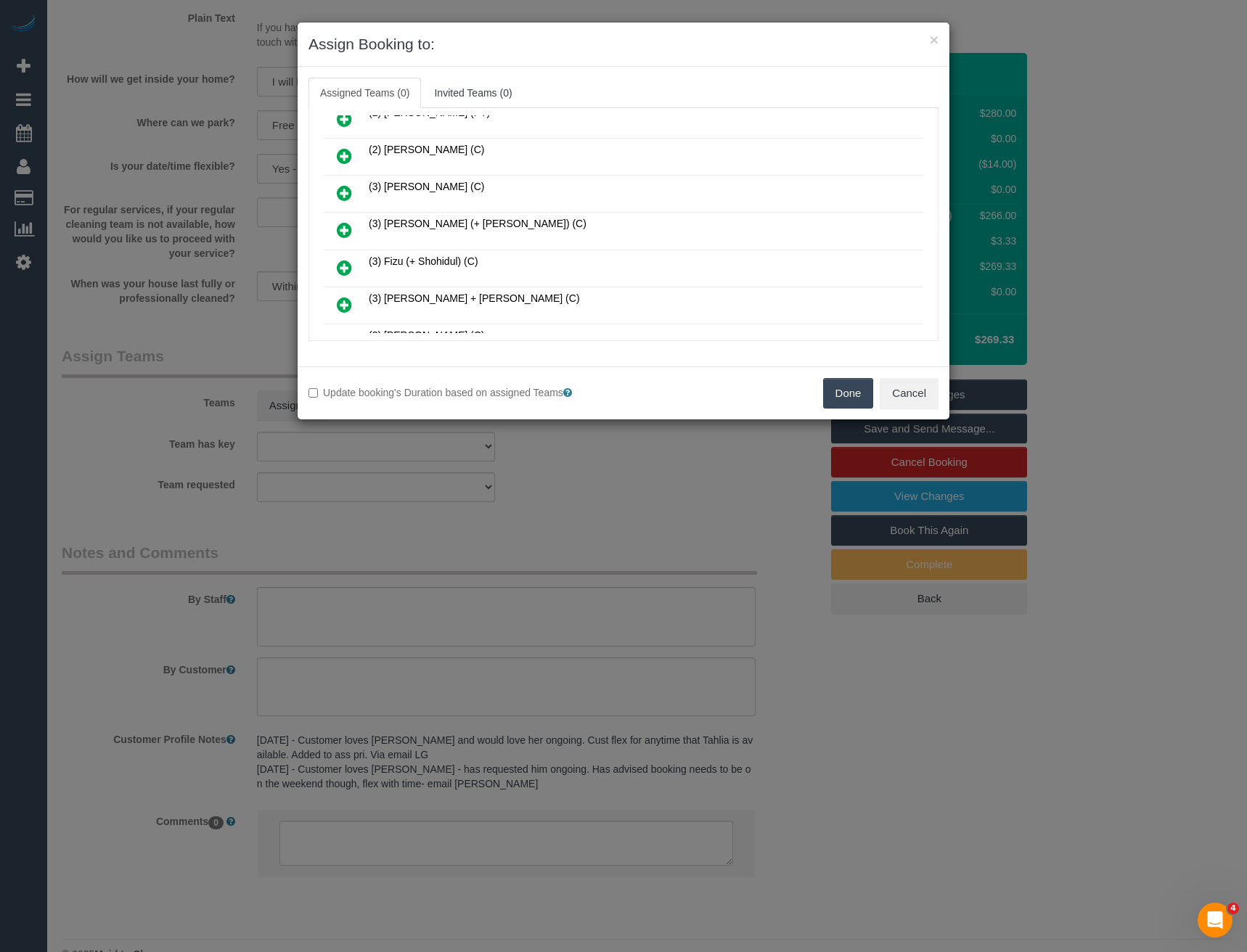
click at [346, 228] on icon at bounding box center [344, 230] width 15 height 18
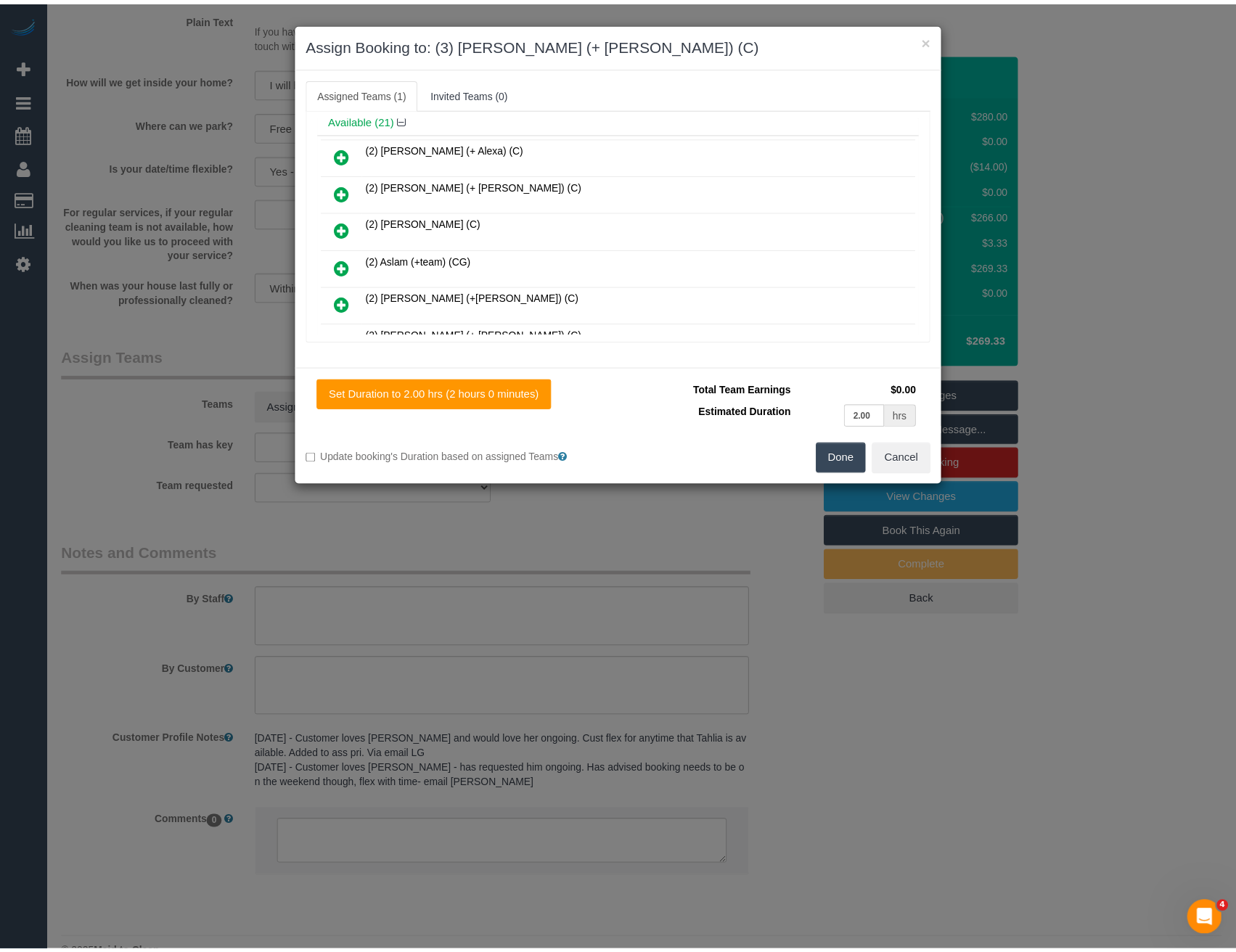
scroll to position [0, 0]
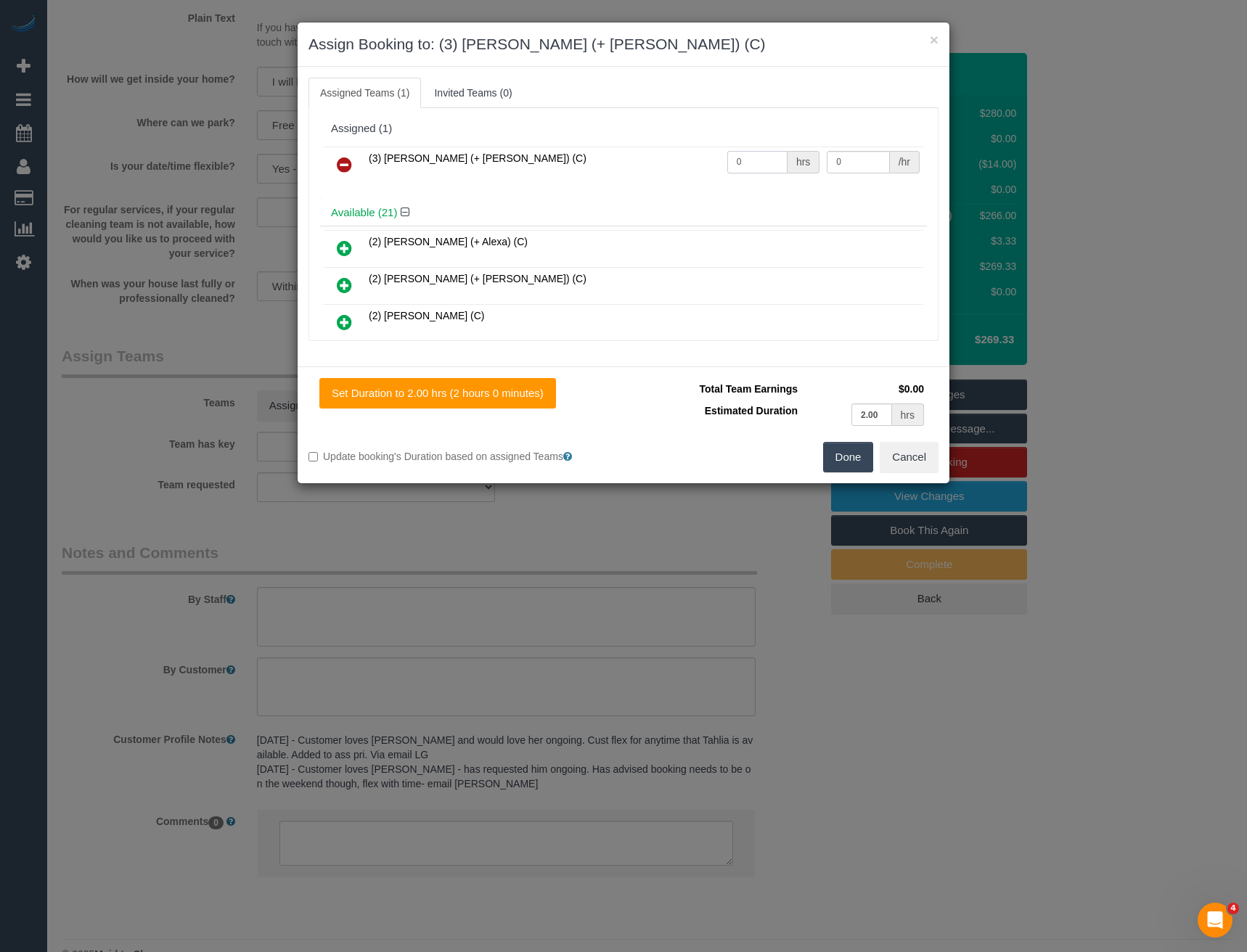
drag, startPoint x: 754, startPoint y: 161, endPoint x: 698, endPoint y: 162, distance: 56.0
click at [700, 164] on tr "(3) [PERSON_NAME] (+ [PERSON_NAME]) (C) 0 hrs 0 /hr" at bounding box center [624, 165] width 599 height 37
type input "2"
type input "35"
click at [862, 464] on button "Done" at bounding box center [849, 457] width 51 height 31
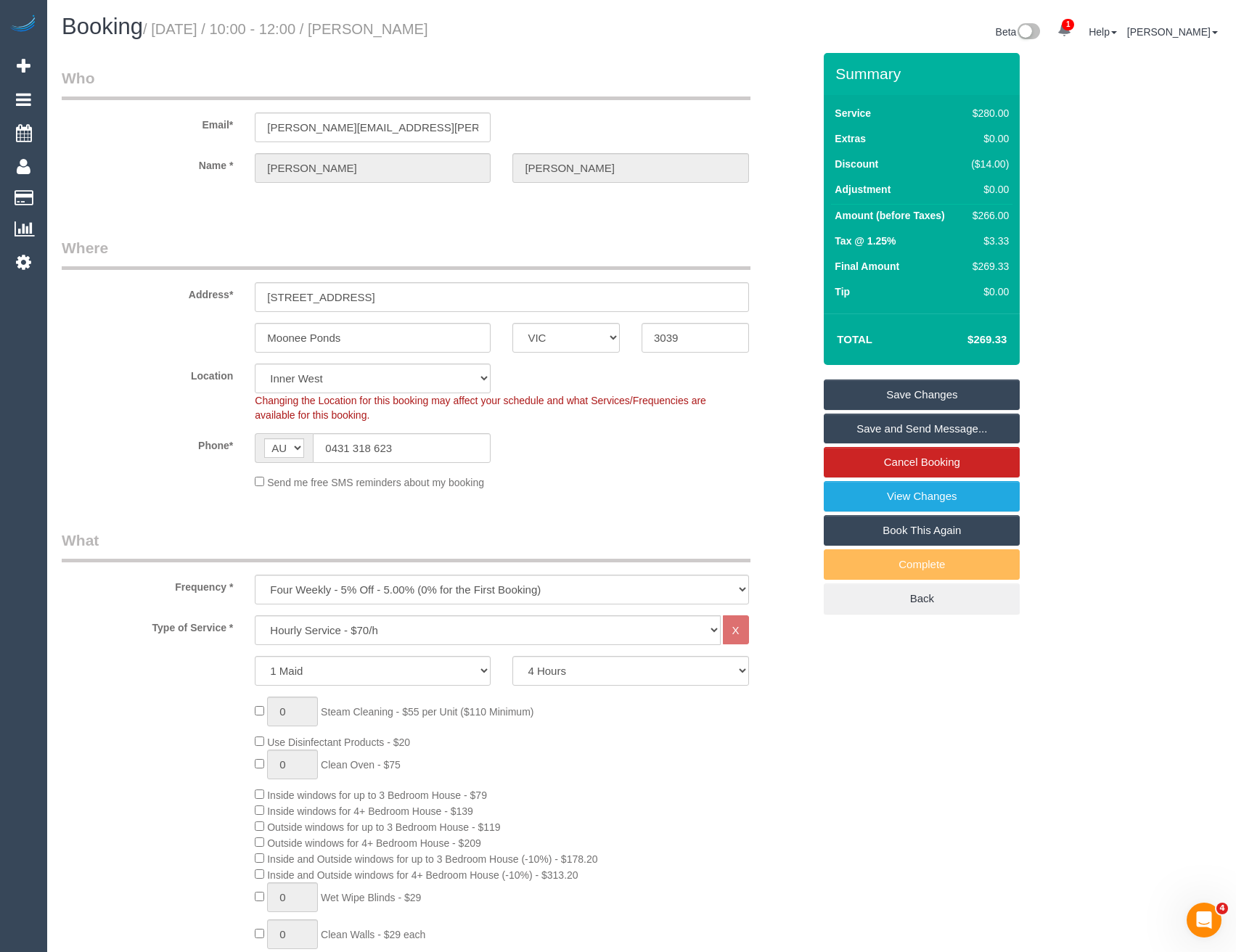
click at [884, 423] on link "Save and Send Message..." at bounding box center [922, 429] width 196 height 31
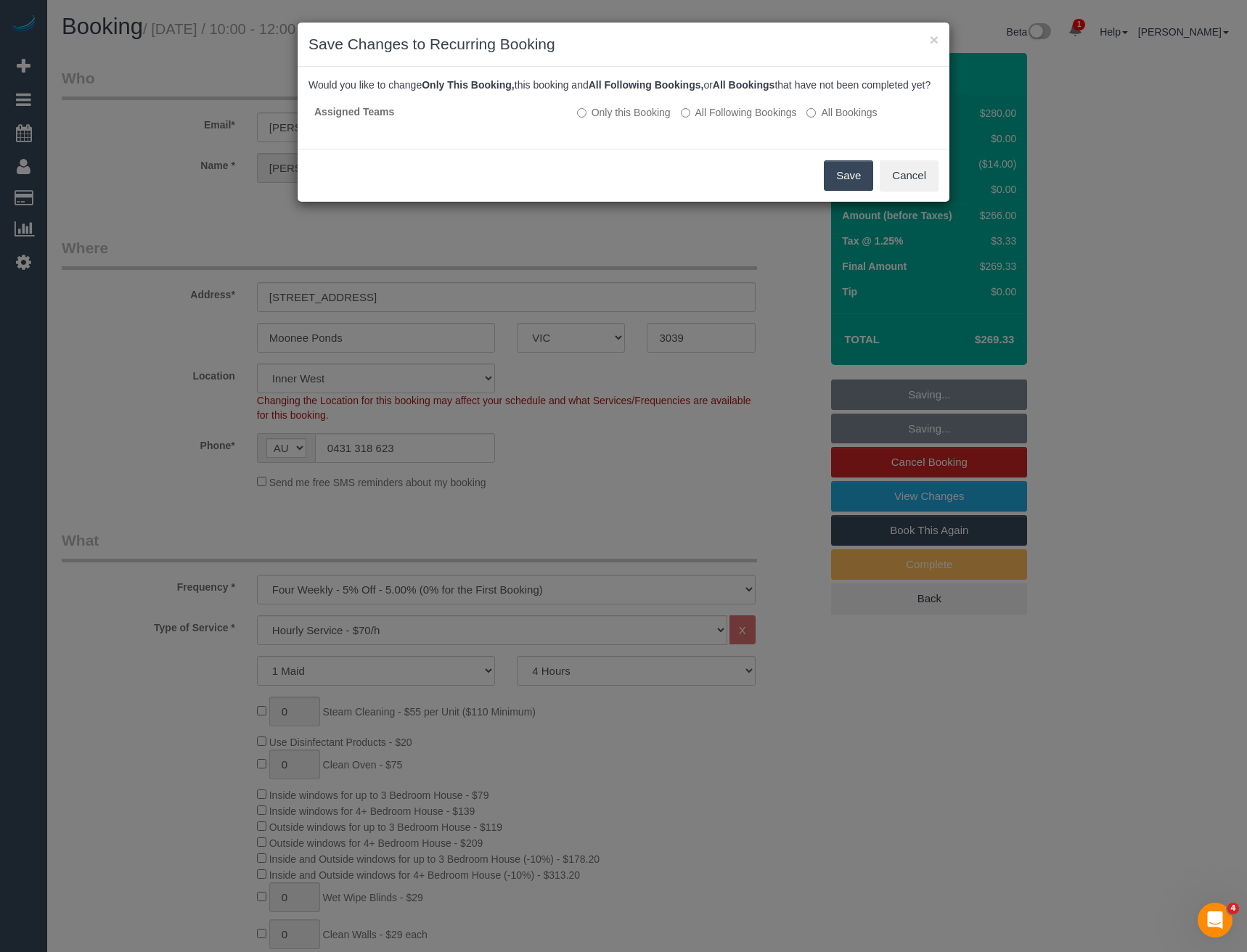
drag, startPoint x: 834, startPoint y: 193, endPoint x: 752, endPoint y: 132, distance: 102.2
click at [834, 191] on button "Save" at bounding box center [849, 175] width 50 height 31
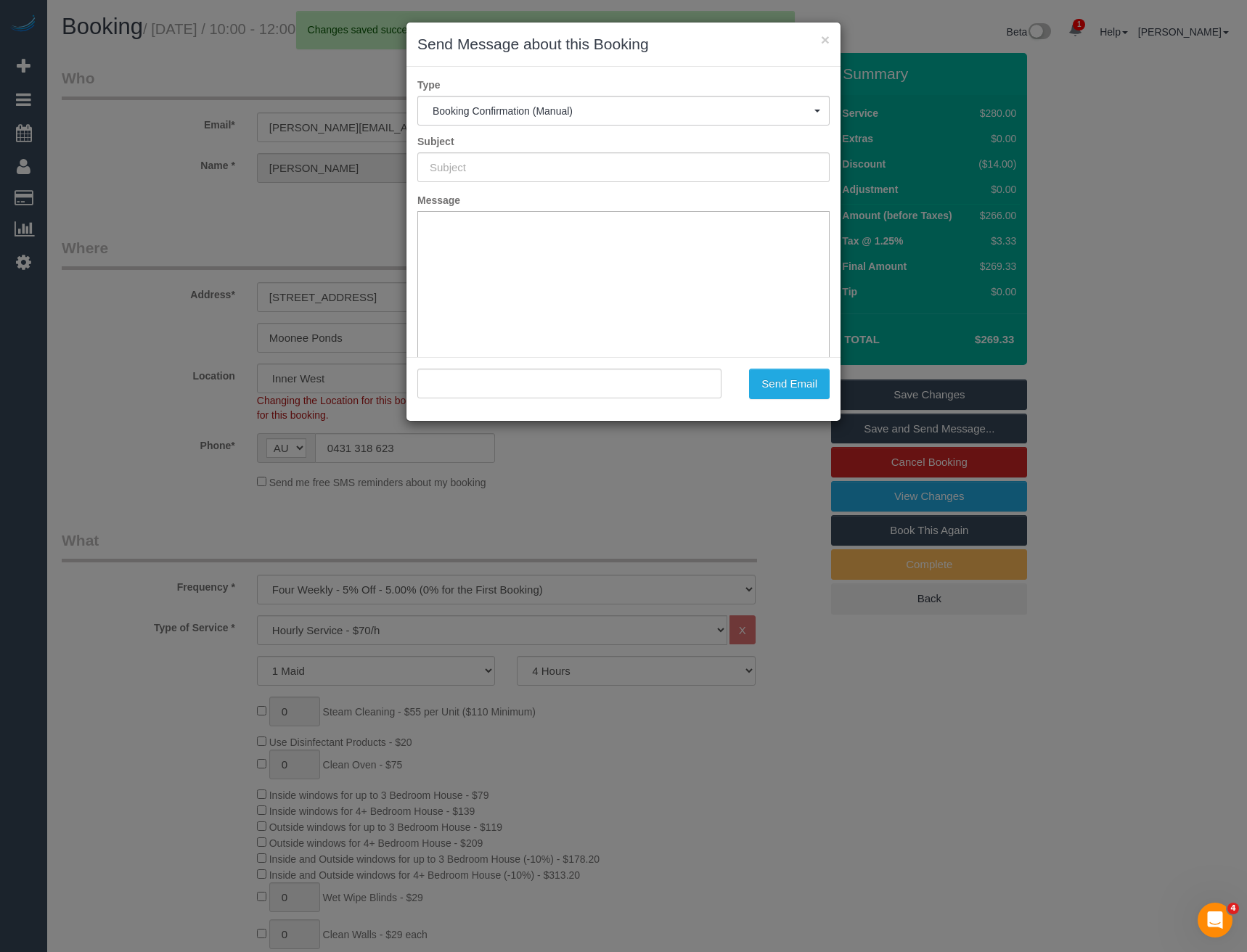
type input "Booking Confirmed"
type input ""[PERSON_NAME]" <[PERSON_NAME][EMAIL_ADDRESS][PERSON_NAME][DOMAIN_NAME]>"
click at [787, 379] on button "Send Email" at bounding box center [789, 384] width 80 height 31
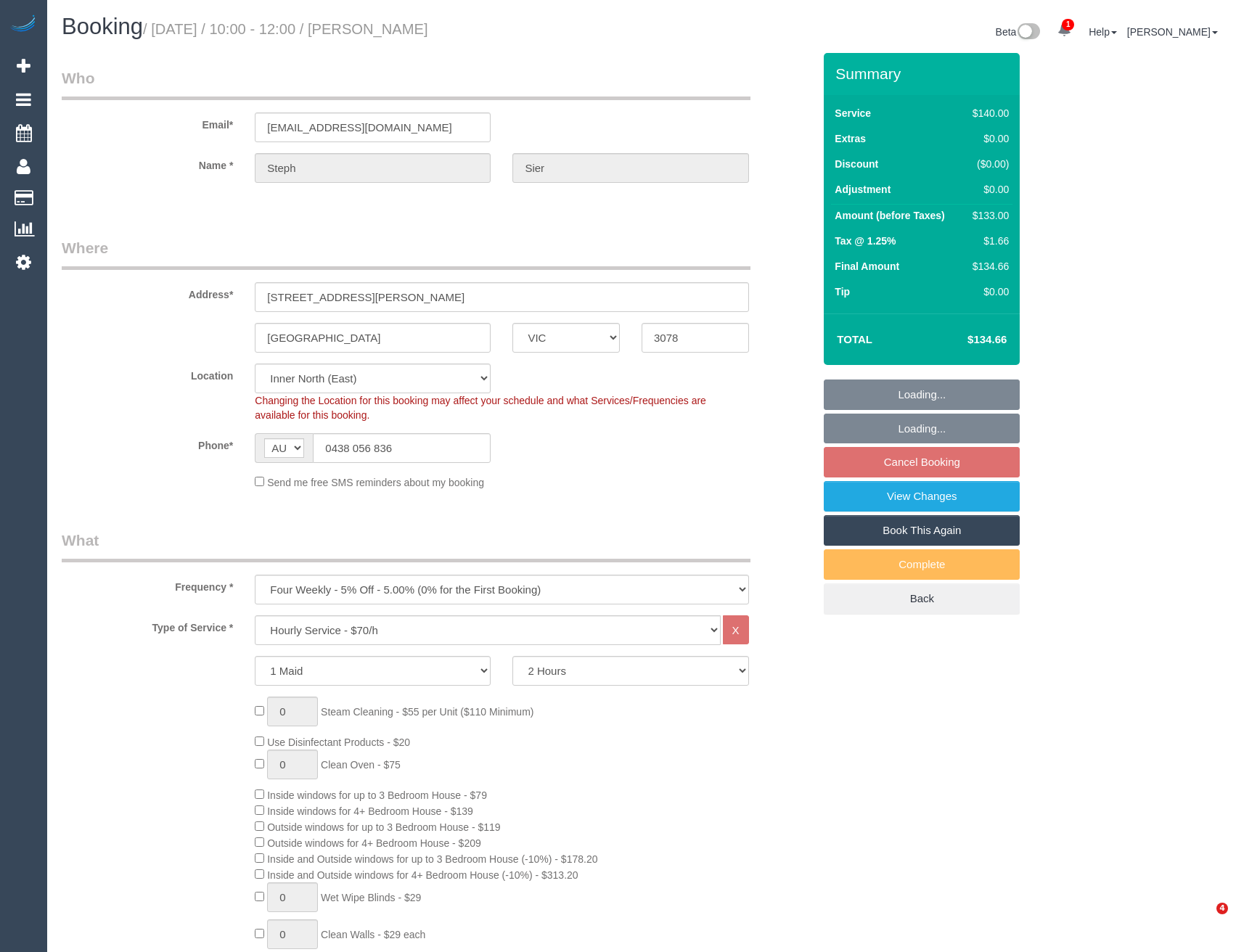
select select "VIC"
select select "number:27"
select select "number:14"
select select "number:18"
select select "number:22"
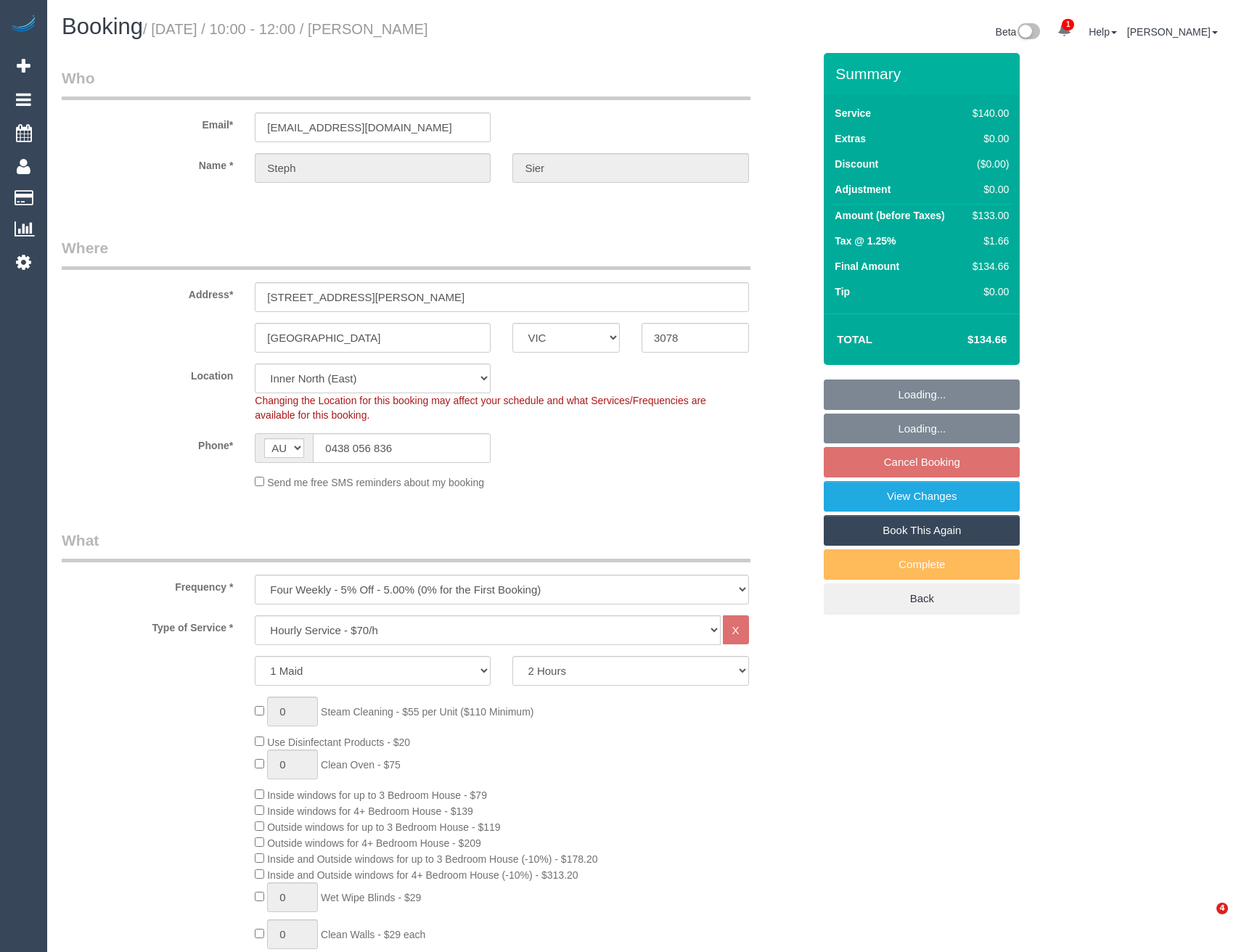
select select "number:26"
select select "object:1644"
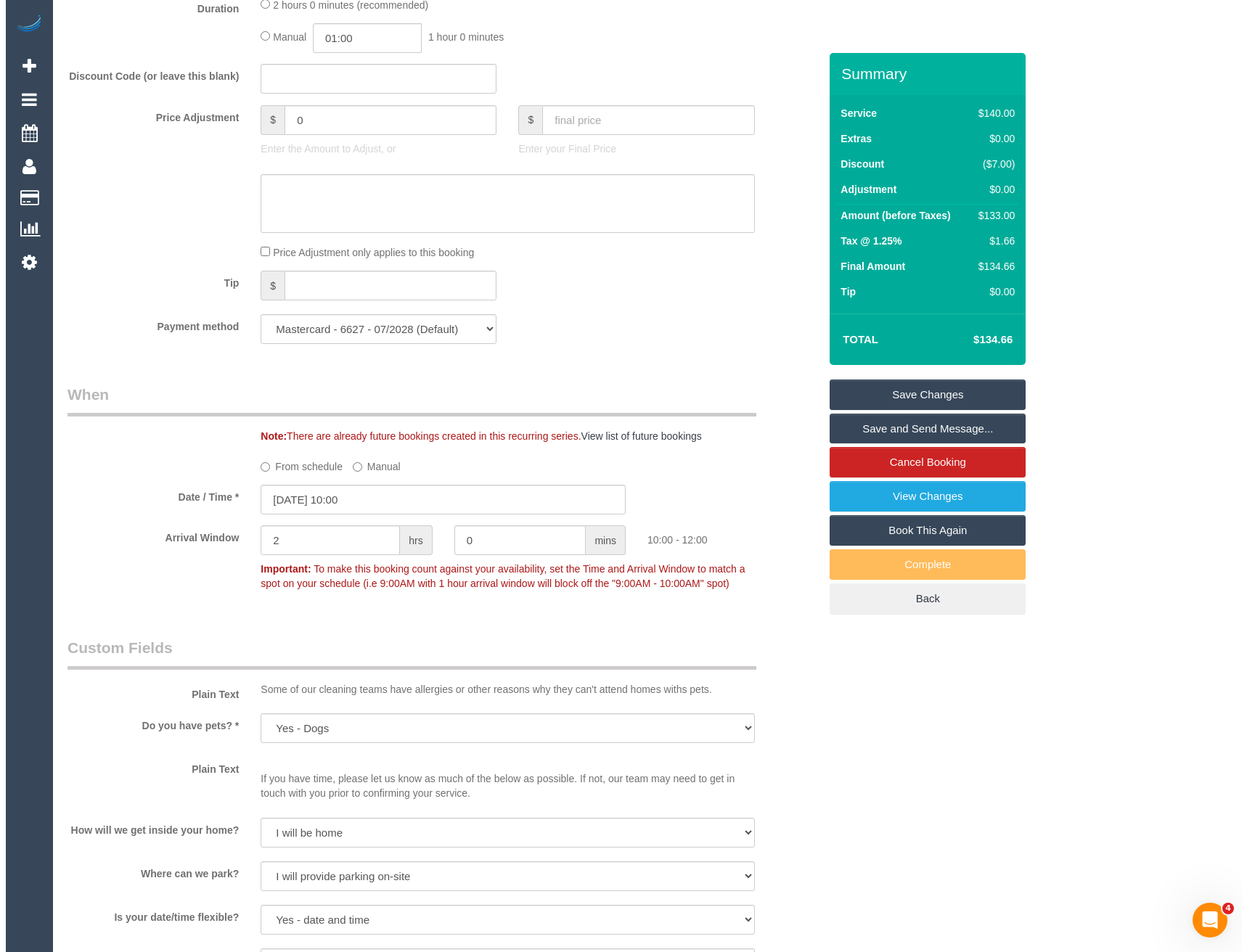
scroll to position [1814, 0]
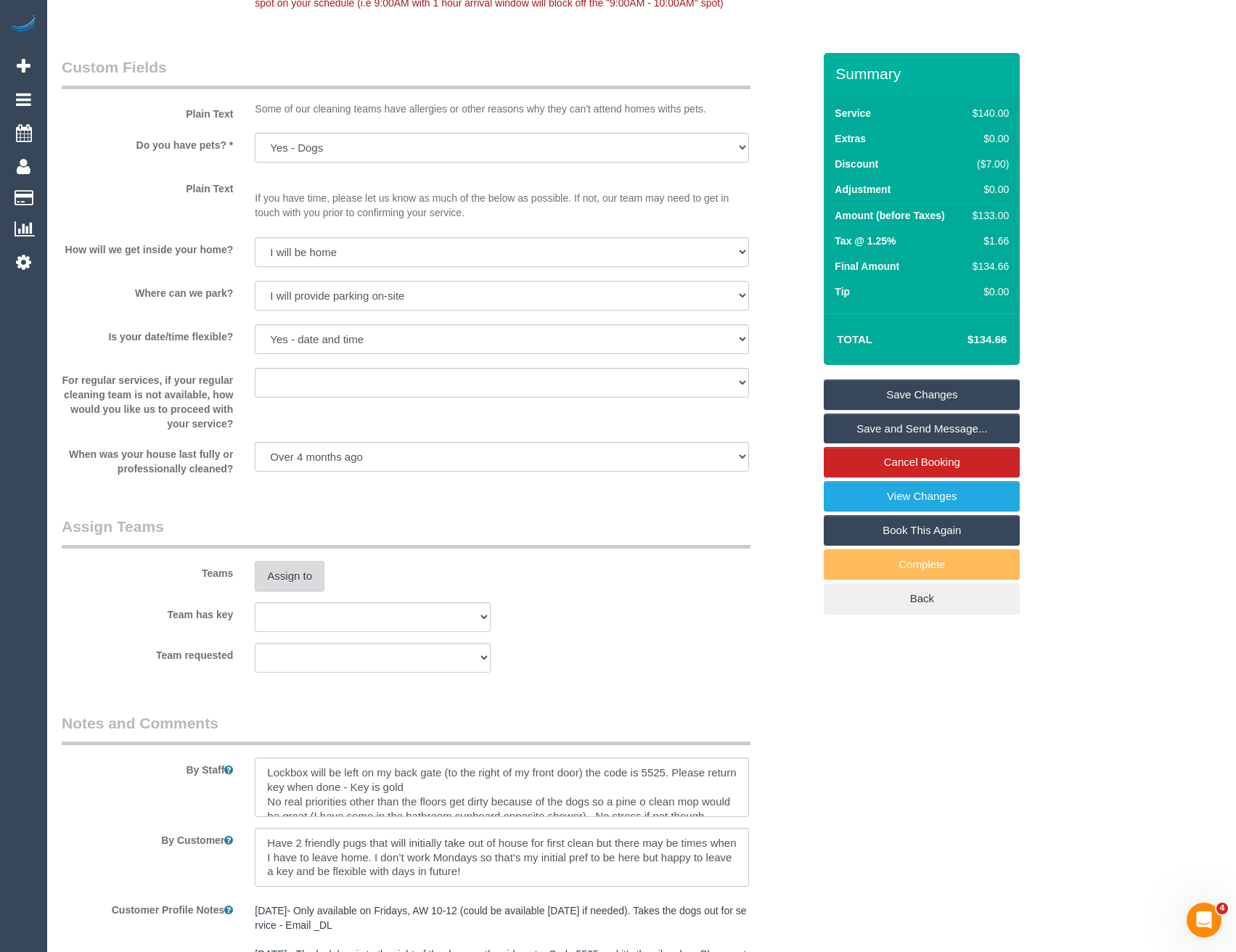
click at [295, 568] on button "Assign to" at bounding box center [289, 576] width 69 height 31
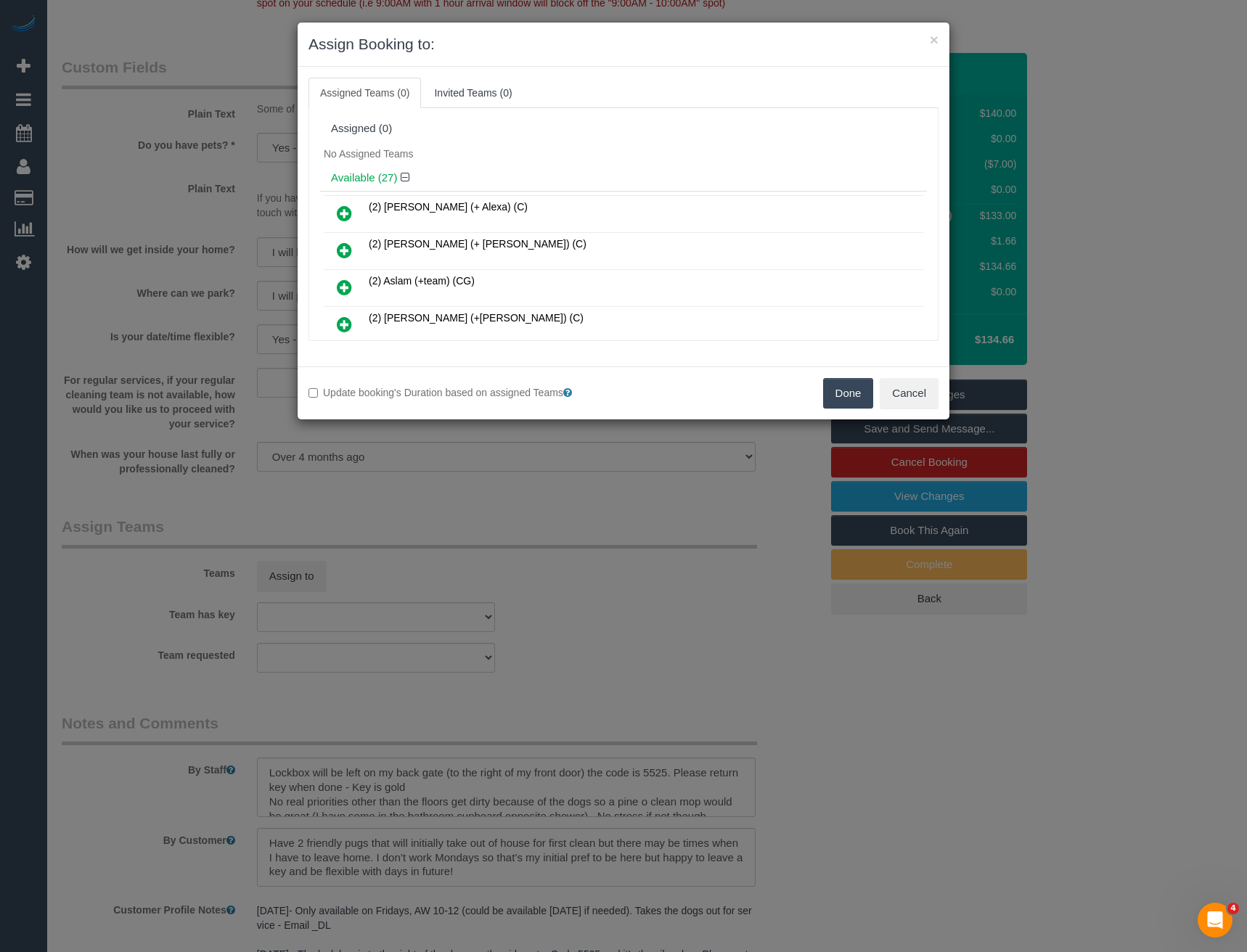
scroll to position [391, 0]
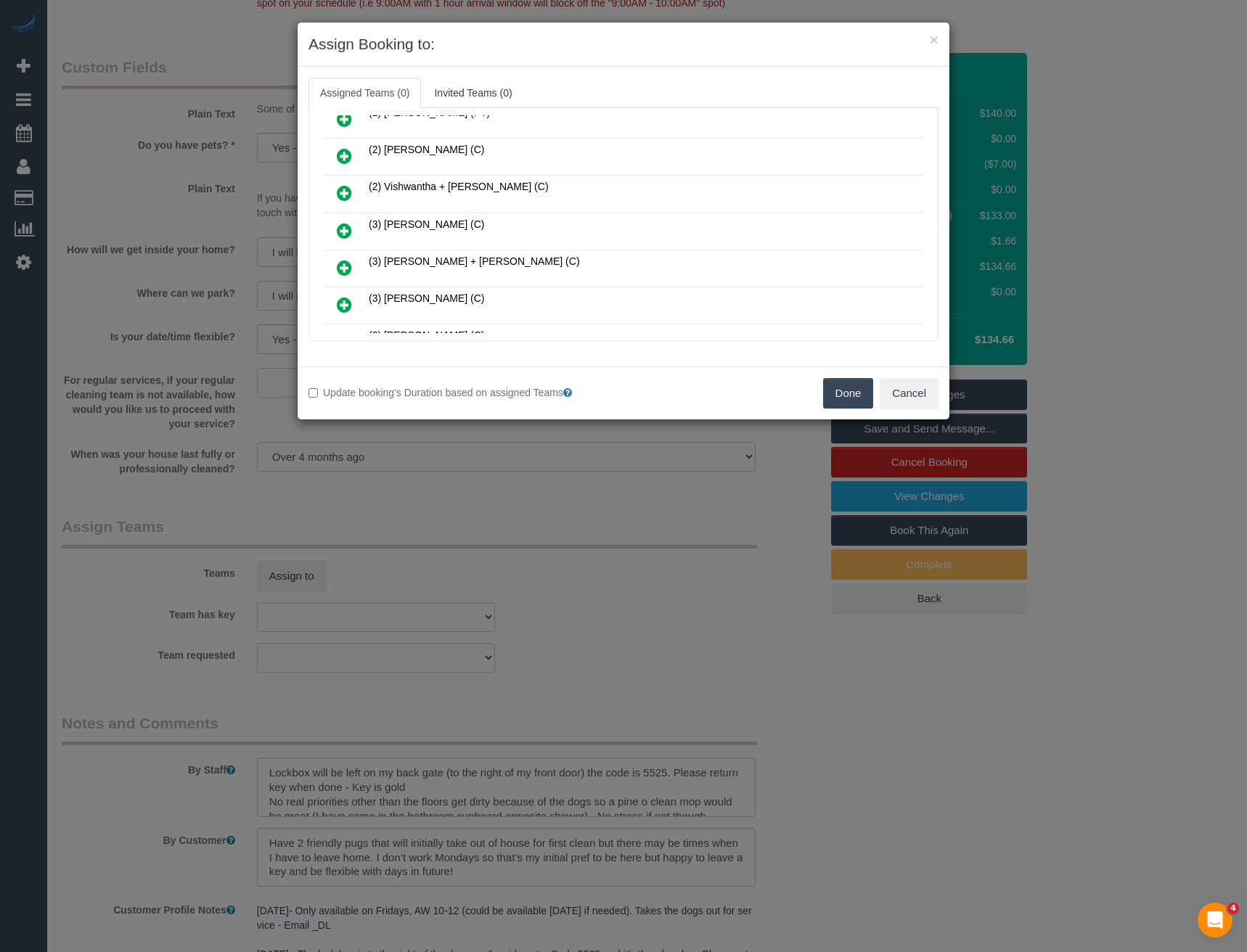
click at [350, 229] on icon at bounding box center [344, 231] width 15 height 18
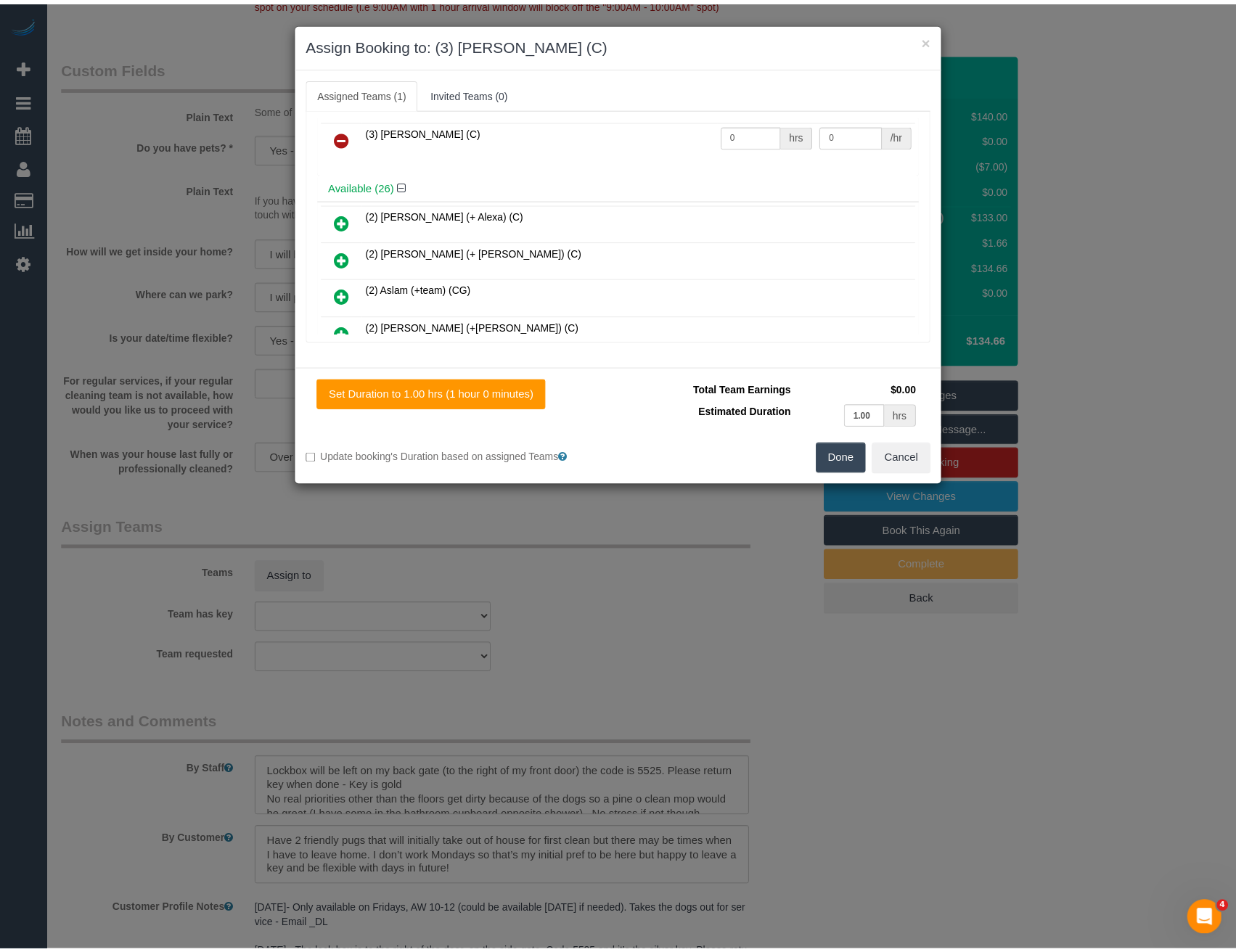
scroll to position [0, 0]
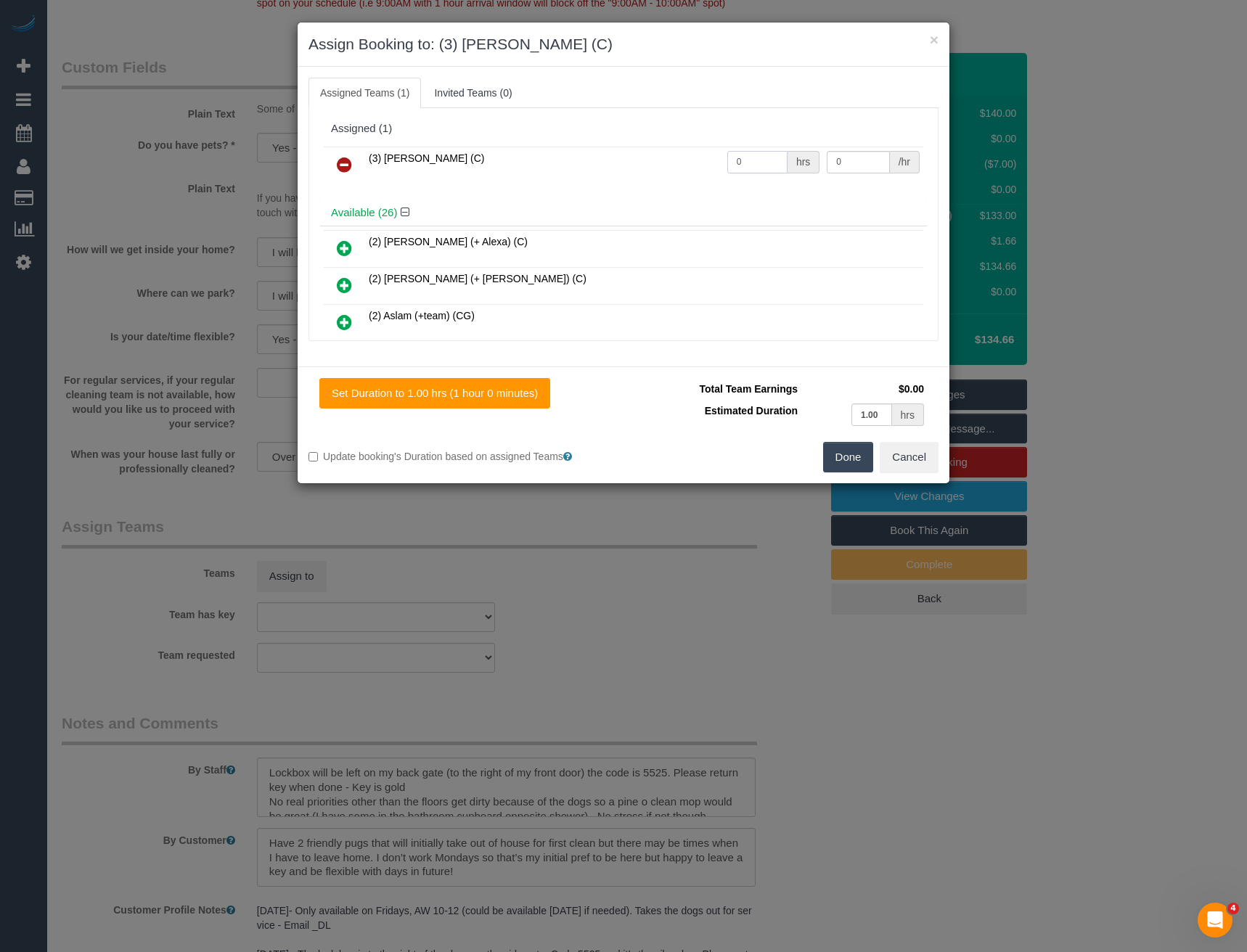
drag, startPoint x: 776, startPoint y: 167, endPoint x: 683, endPoint y: 167, distance: 93.0
click at [684, 167] on tr "(3) [PERSON_NAME] (C) 0 hrs 0 /hr" at bounding box center [624, 165] width 599 height 37
type input "2"
type input "35"
click at [843, 454] on button "Done" at bounding box center [849, 457] width 51 height 31
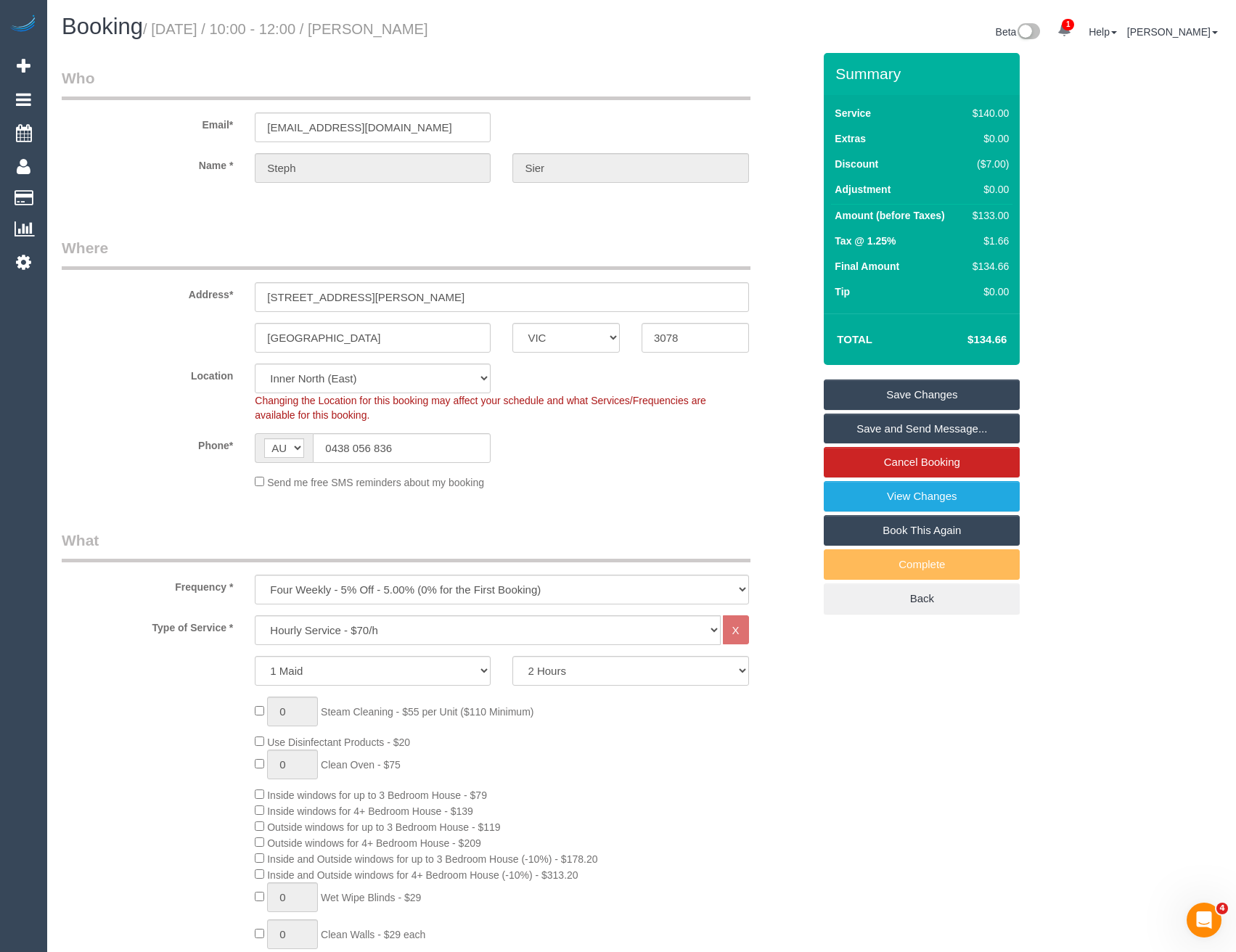
click at [862, 427] on link "Save and Send Message..." at bounding box center [922, 429] width 196 height 31
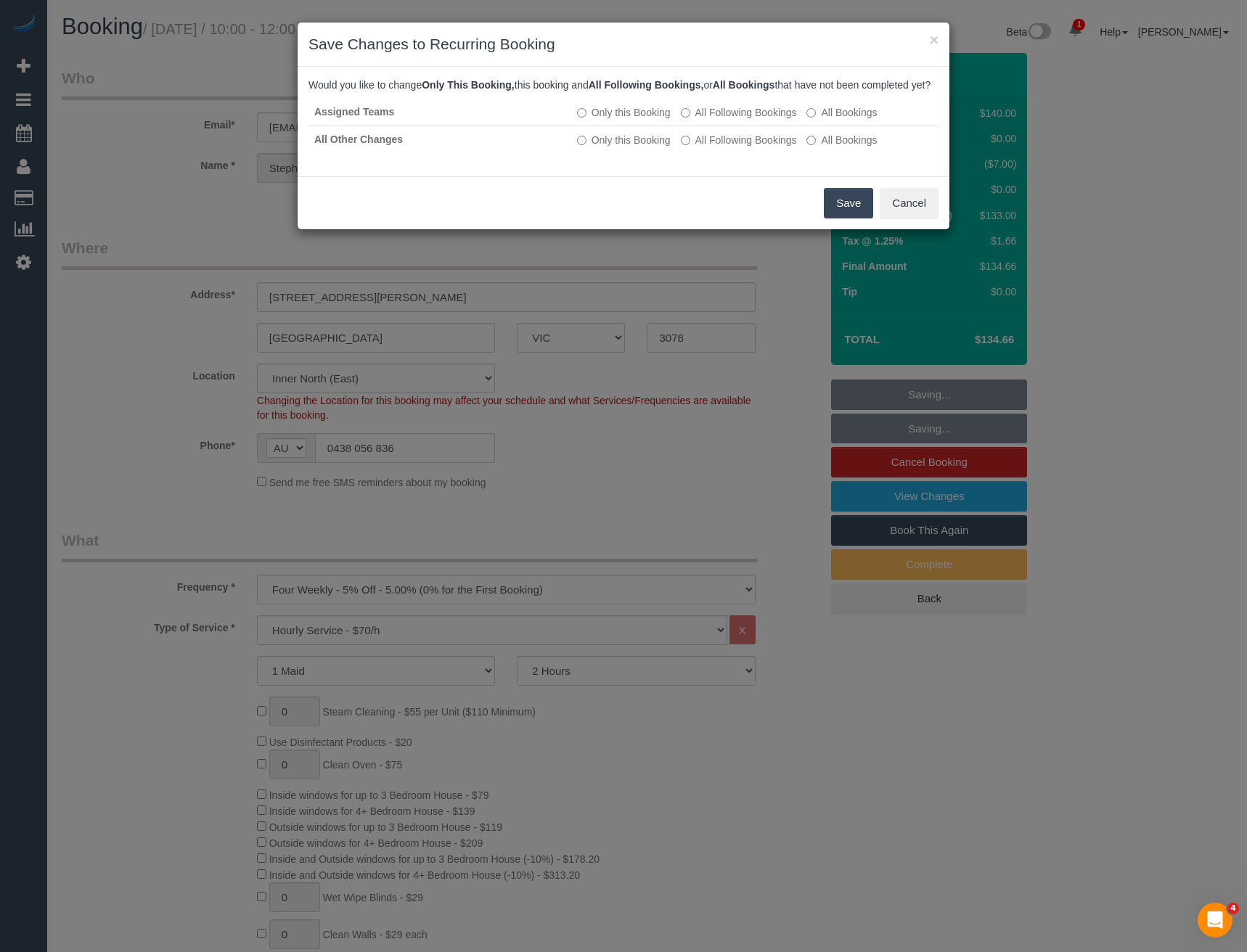
click at [827, 215] on button "Save" at bounding box center [849, 203] width 50 height 31
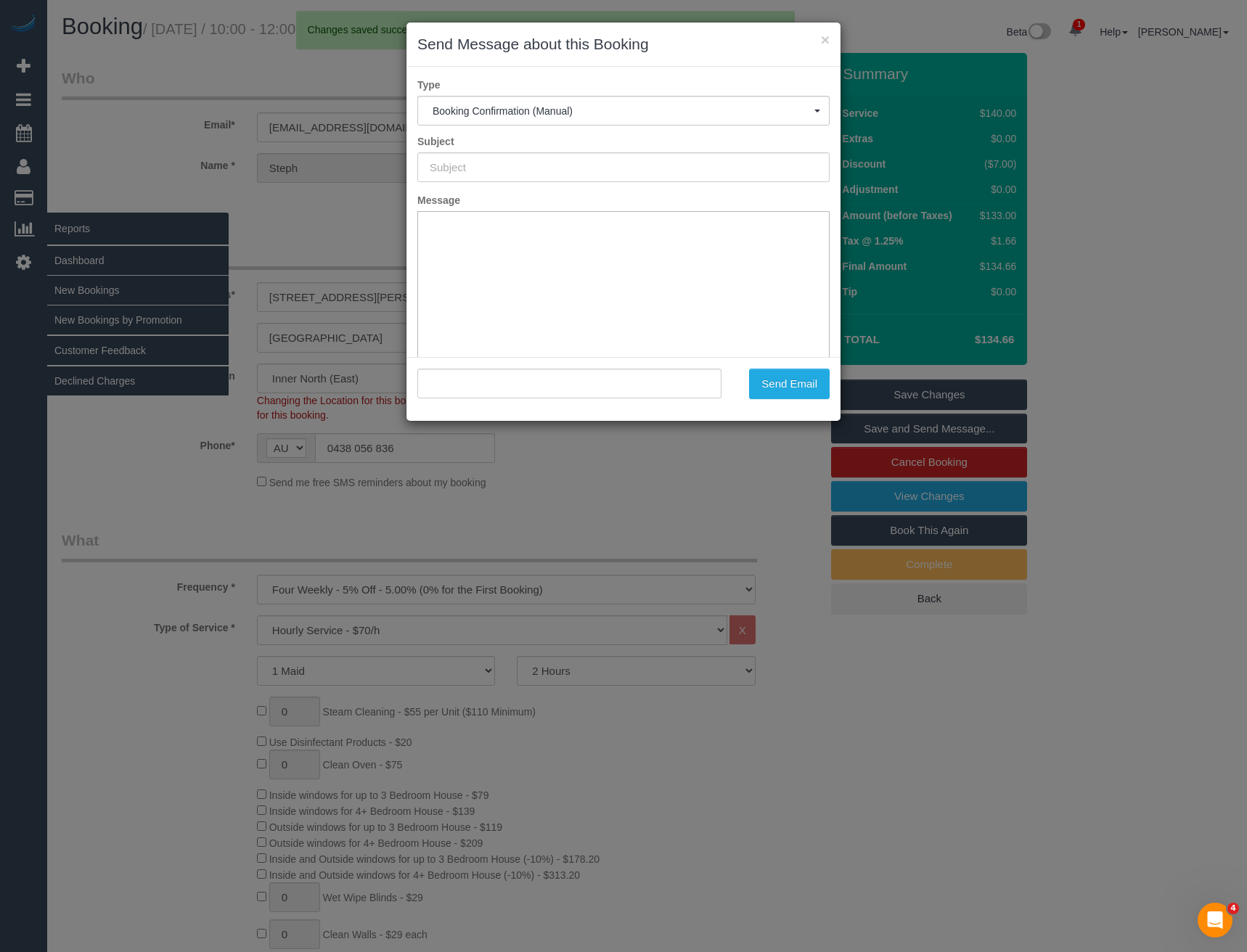
type input "Booking Confirmed"
type input ""Steph Sier" <steph_sier@hotmail.com>"
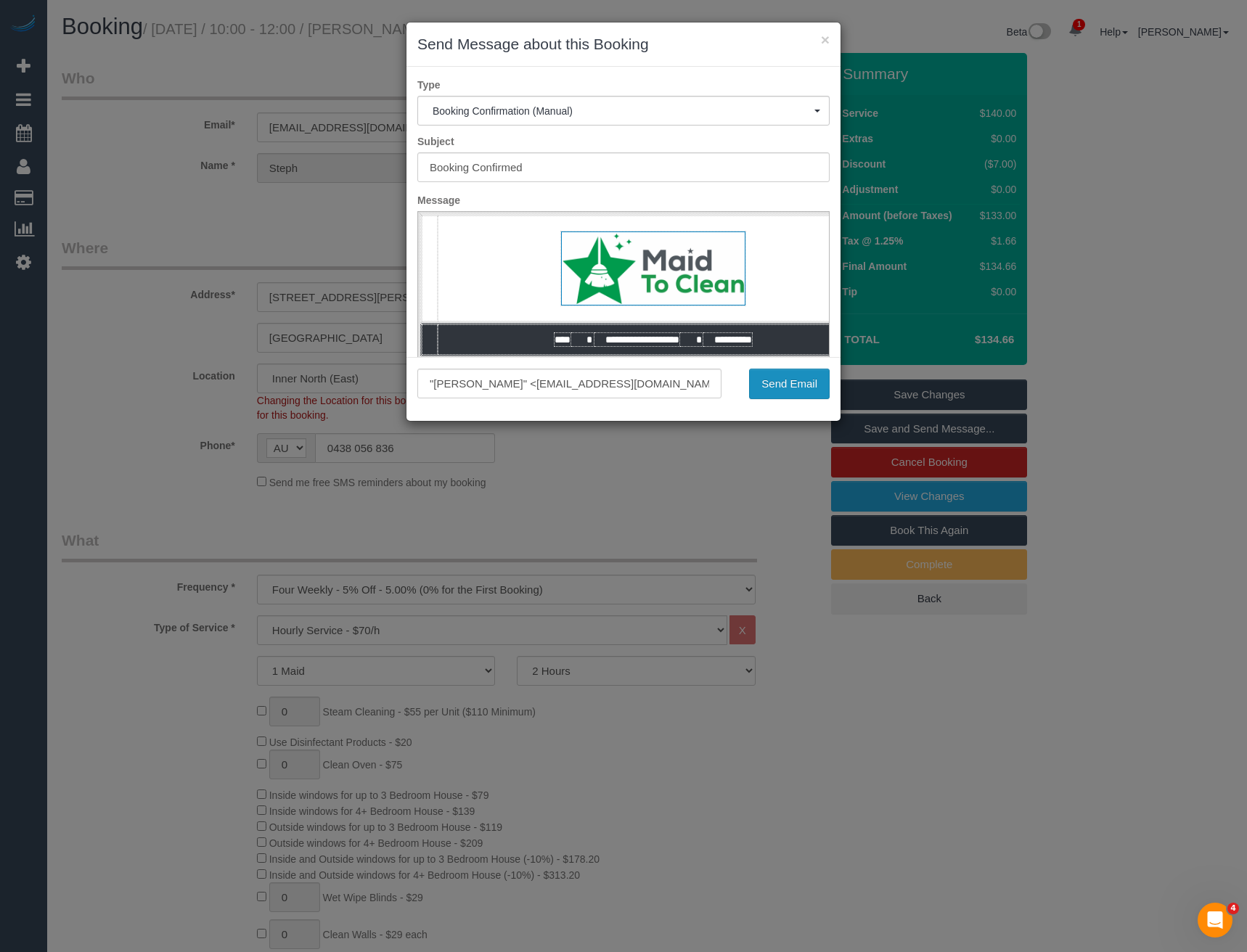
click at [770, 388] on button "Send Email" at bounding box center [789, 384] width 80 height 31
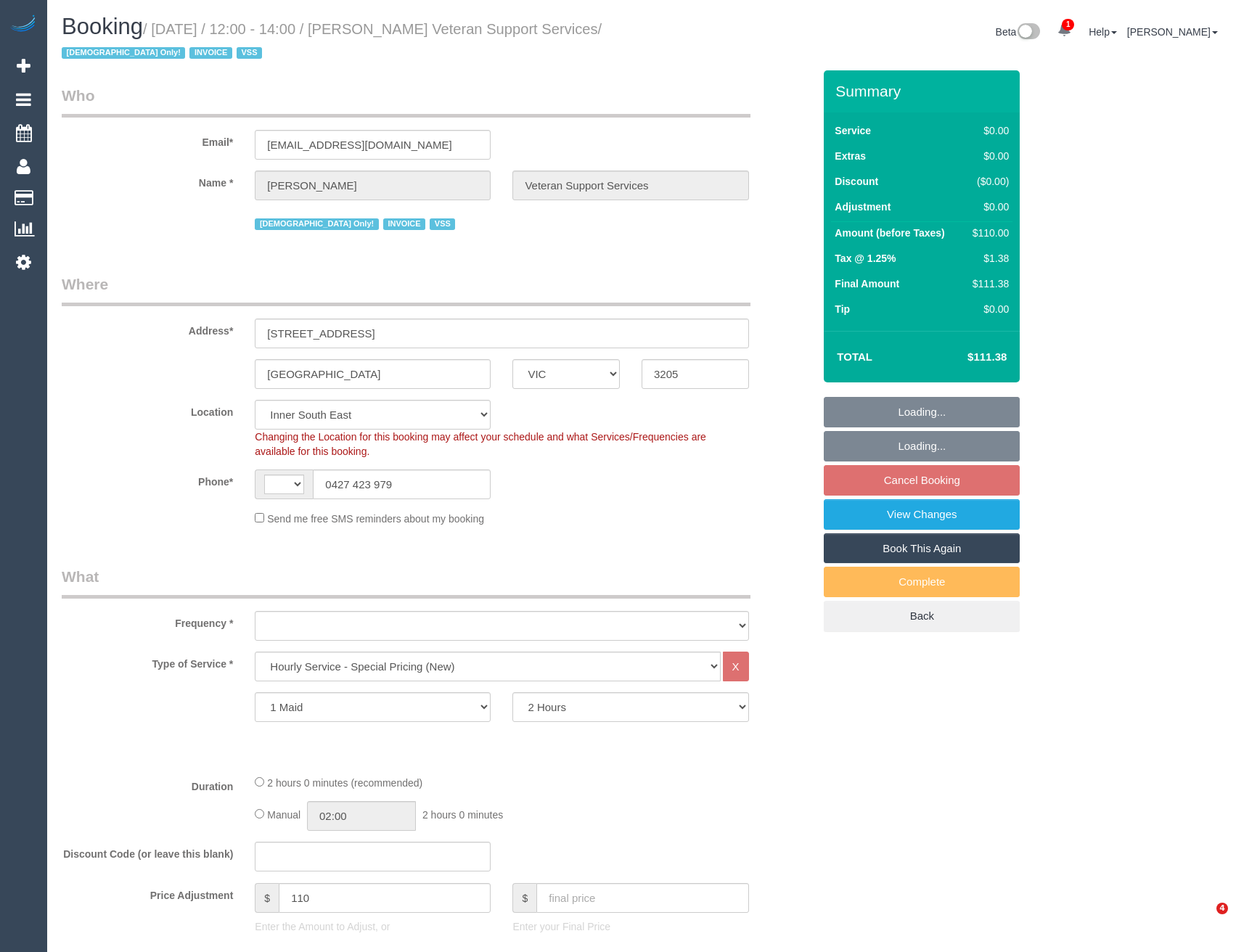
select select "VIC"
select select "120"
select select "string:AU"
select select "object:1320"
select select "number:27"
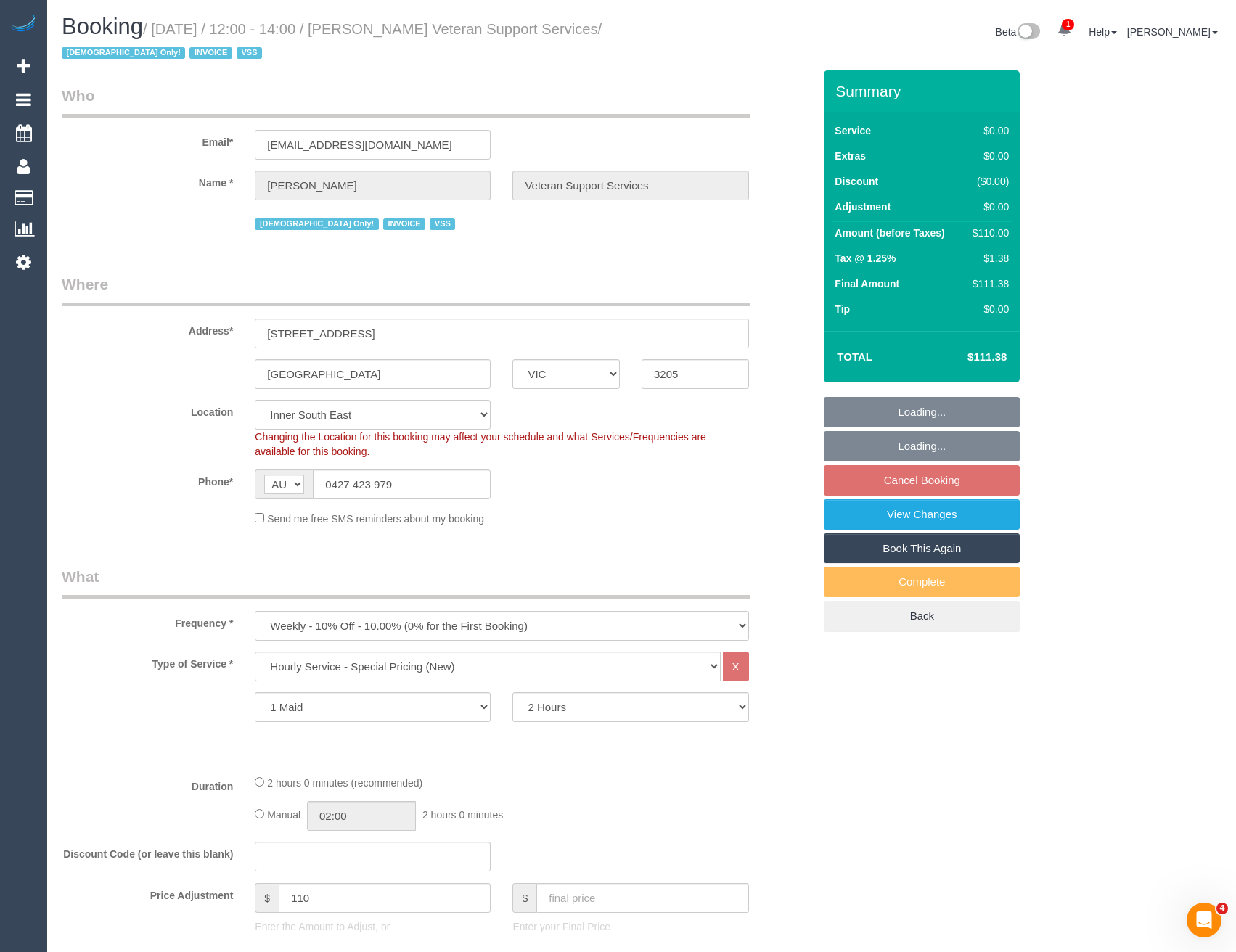
select select "number:14"
select select "number:19"
select select "number:36"
select select "number:34"
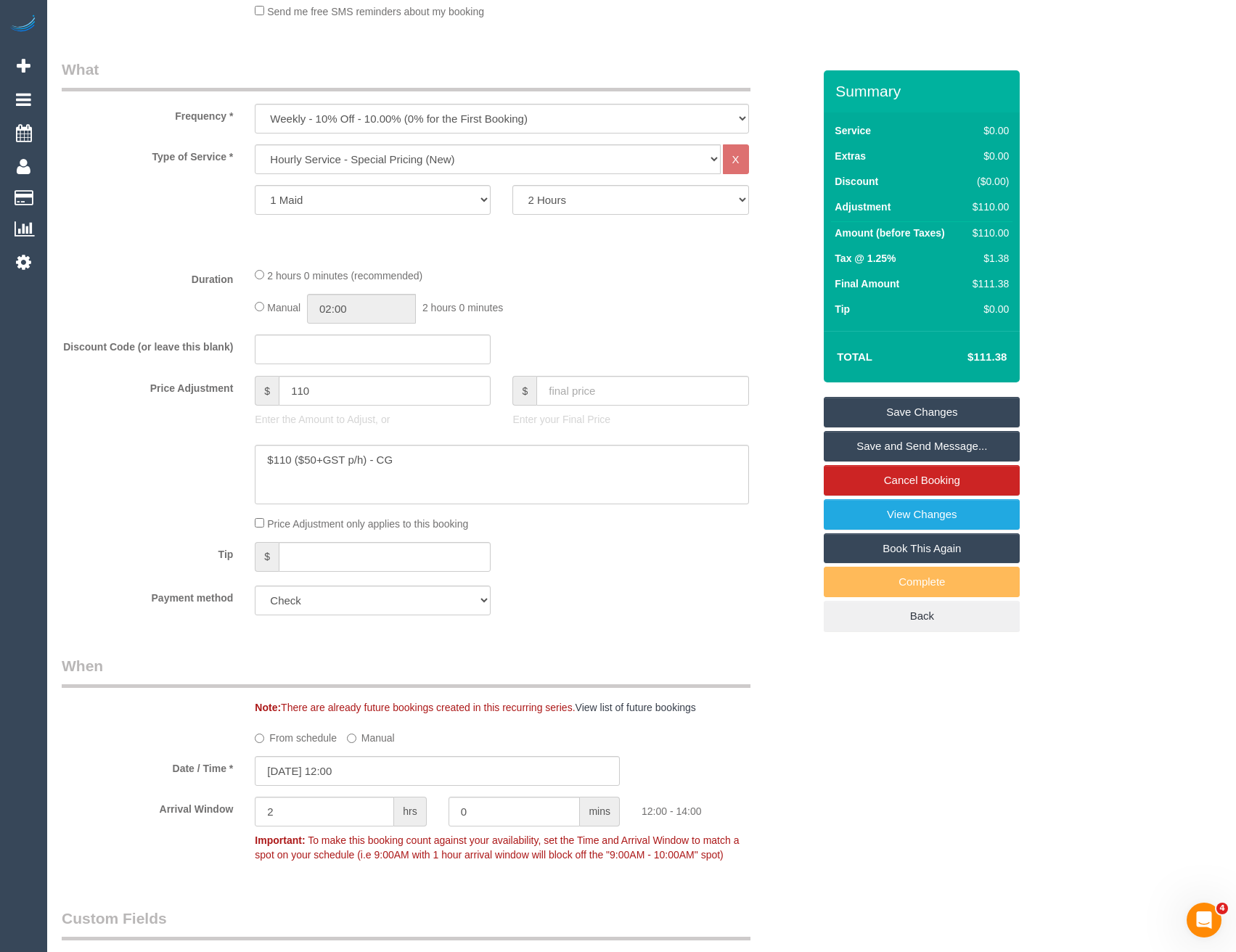
scroll to position [508, 0]
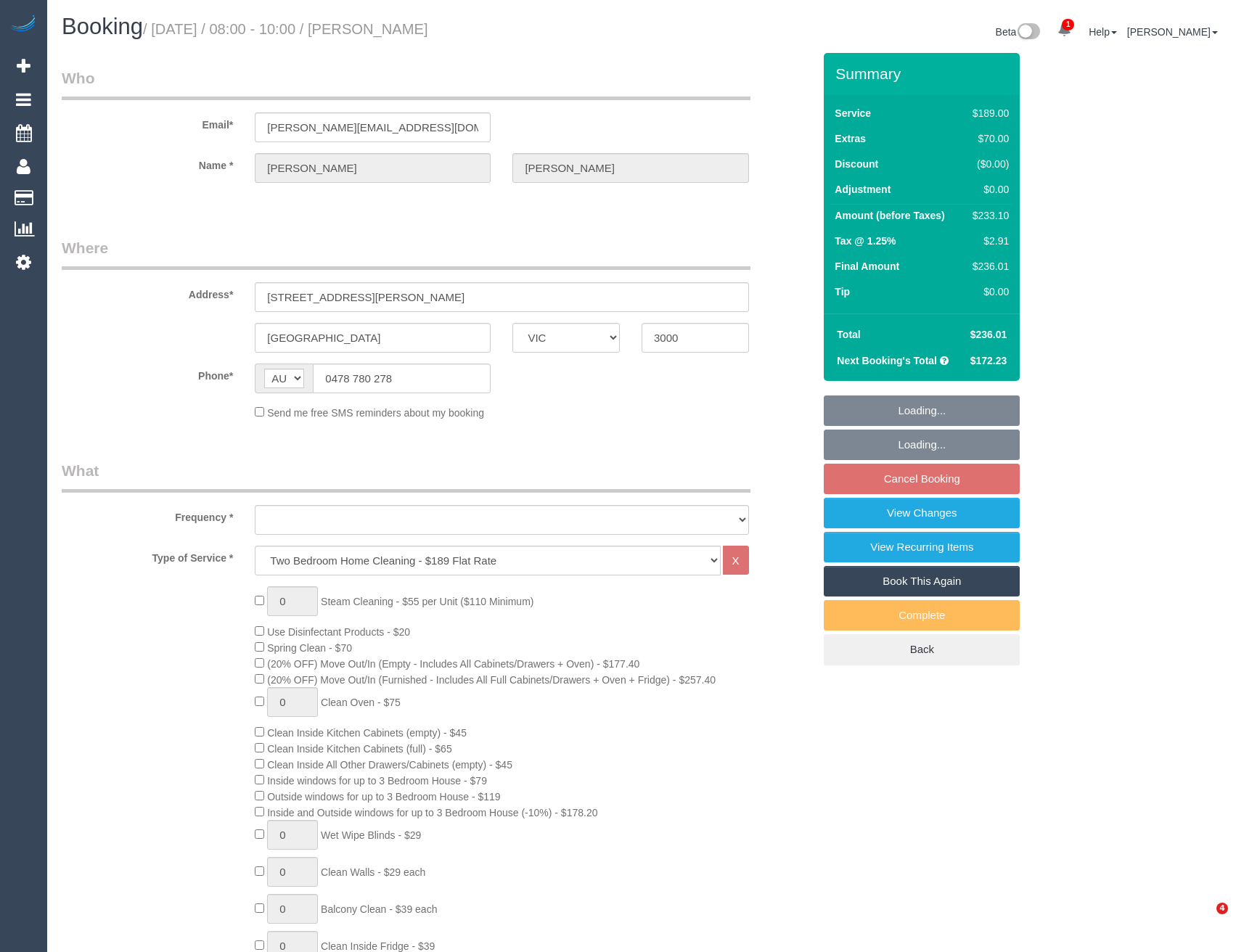
select select "VIC"
select select "string:stripe-pm_1RTbV82GScqysDRV0FI9GcPg"
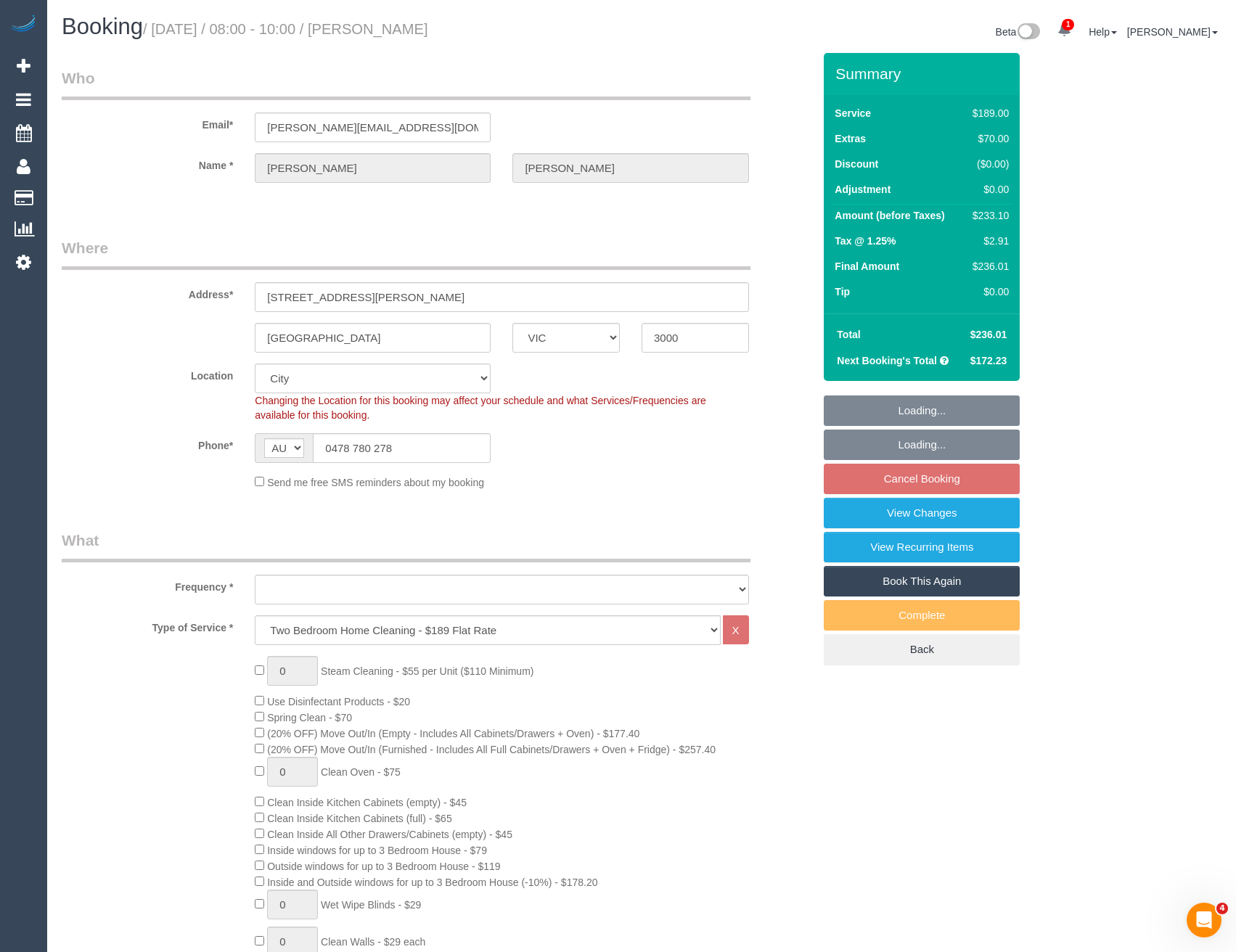
select select "number:27"
select select "number:14"
select select "number:18"
select select "number:25"
select select "number:34"
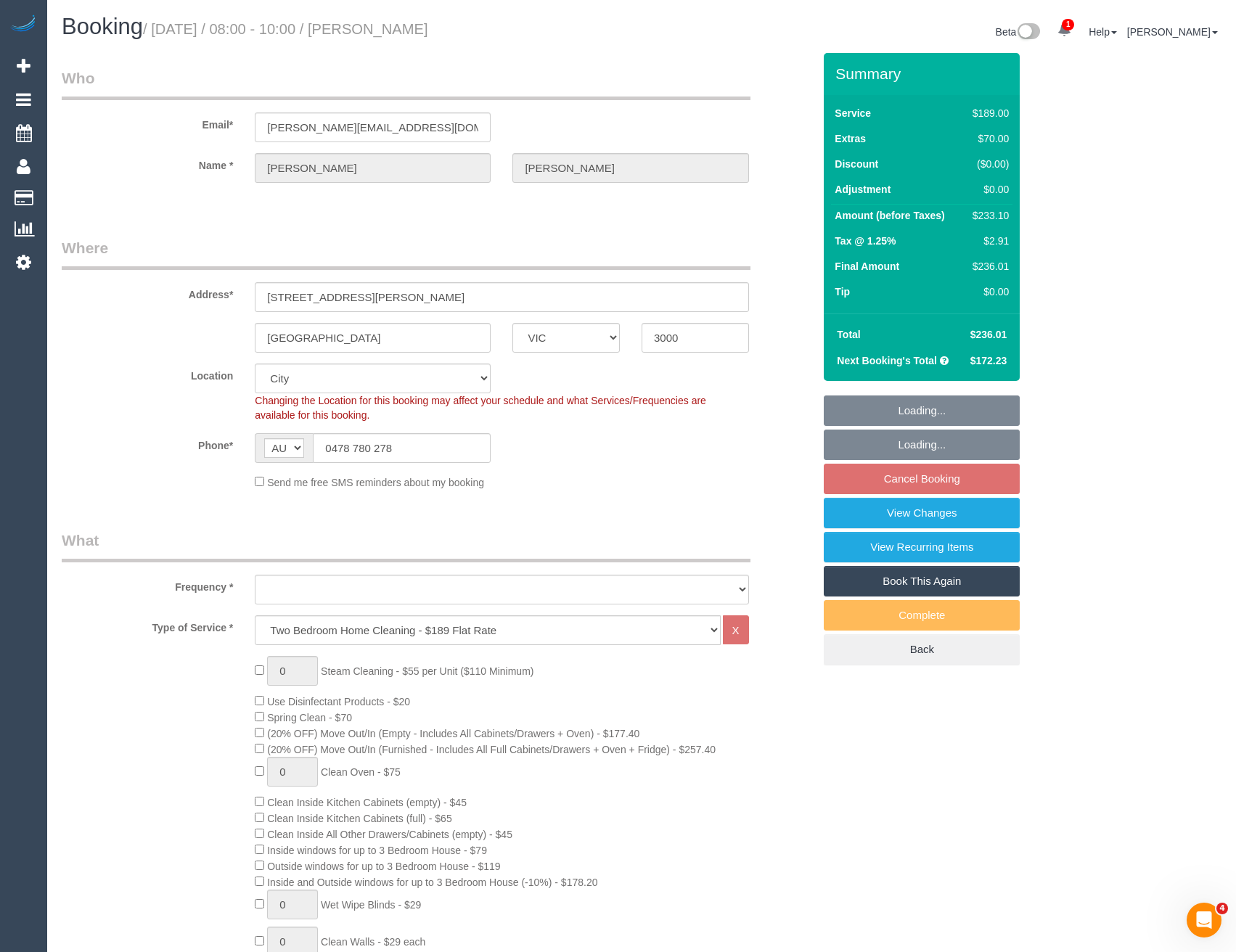
select select "number:26"
select select "object:1217"
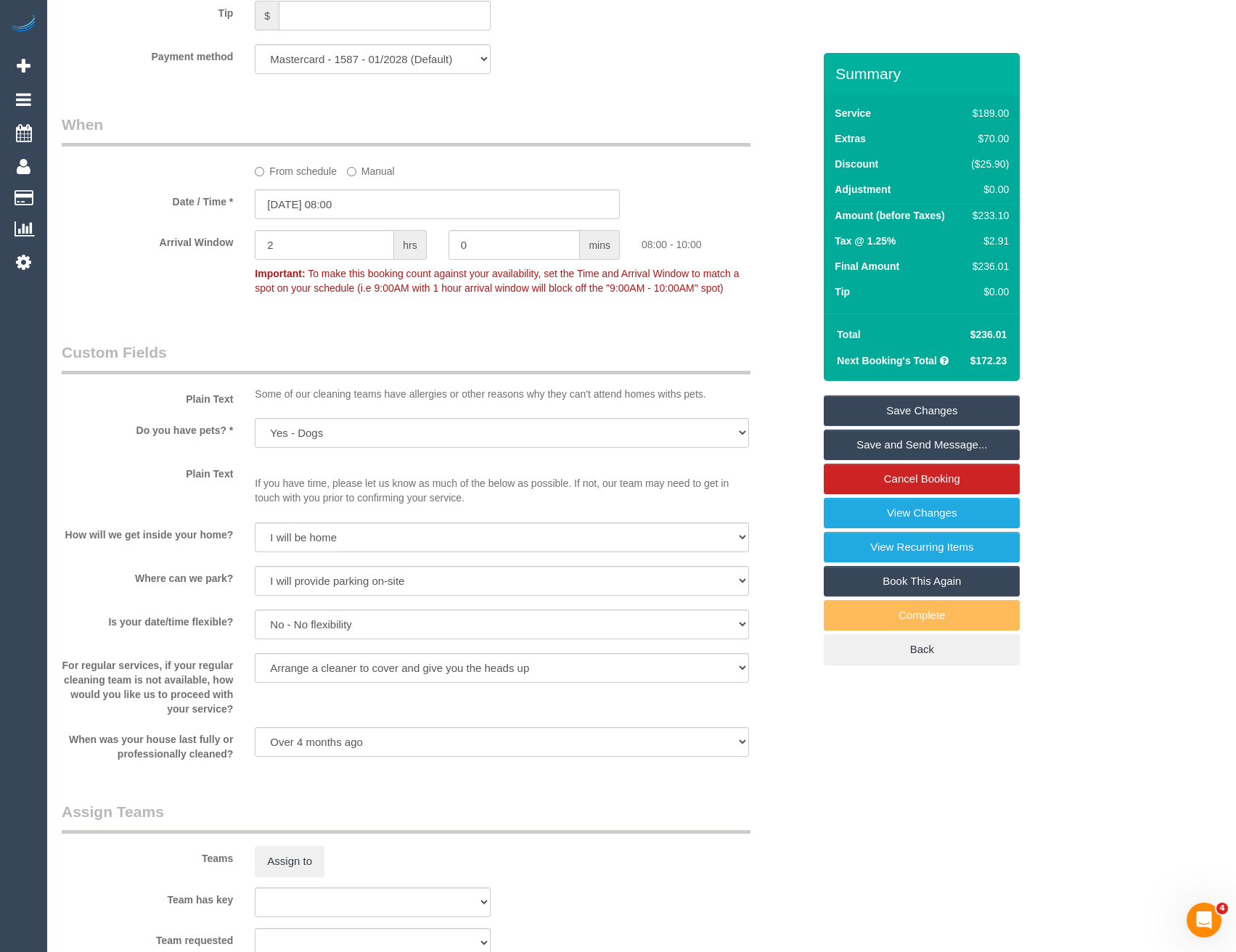
scroll to position [1669, 0]
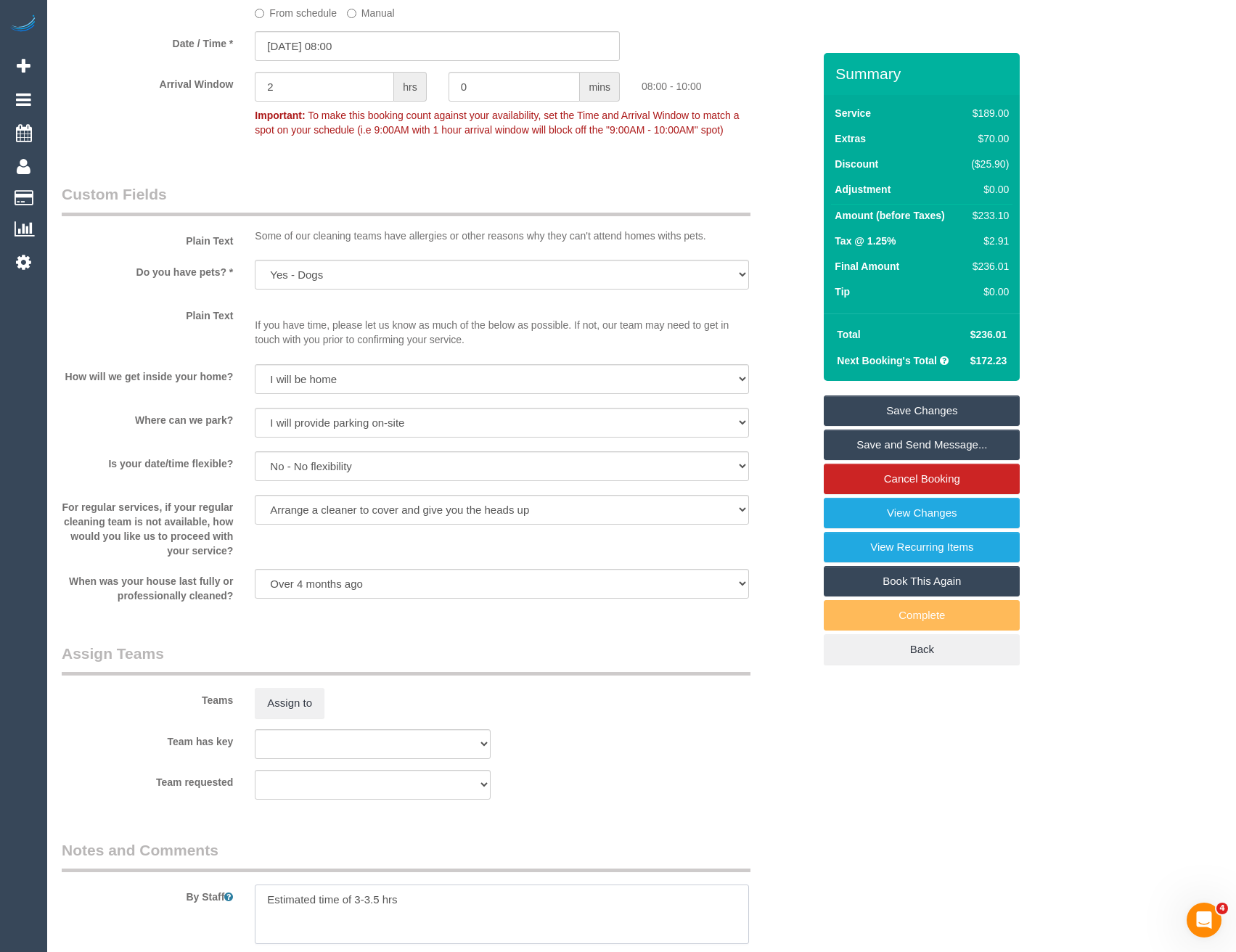
drag, startPoint x: 379, startPoint y: 896, endPoint x: 357, endPoint y: 899, distance: 22.2
click at [357, 899] on textarea at bounding box center [501, 914] width 493 height 59
click at [463, 888] on textarea at bounding box center [501, 914] width 493 height 59
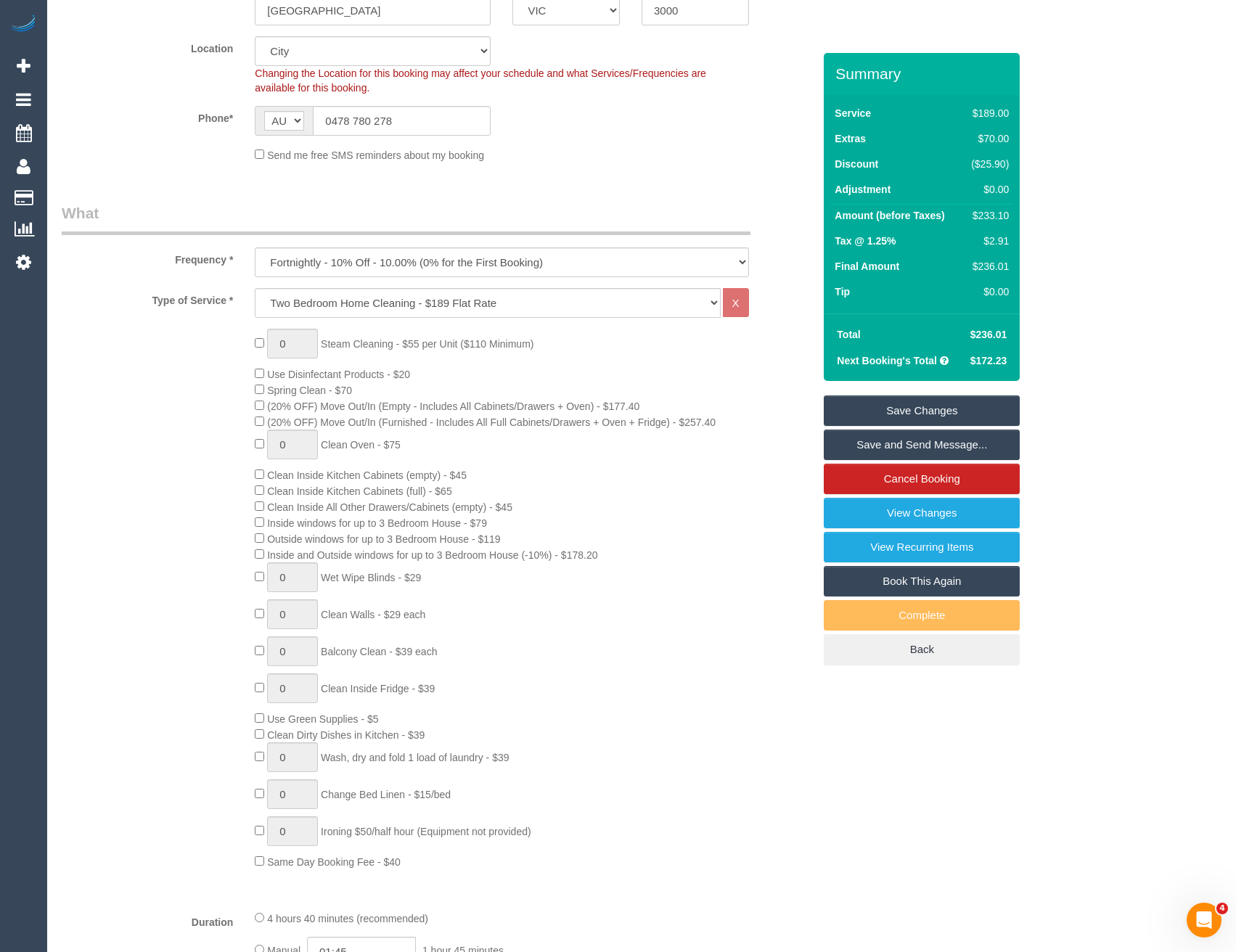
scroll to position [218, 0]
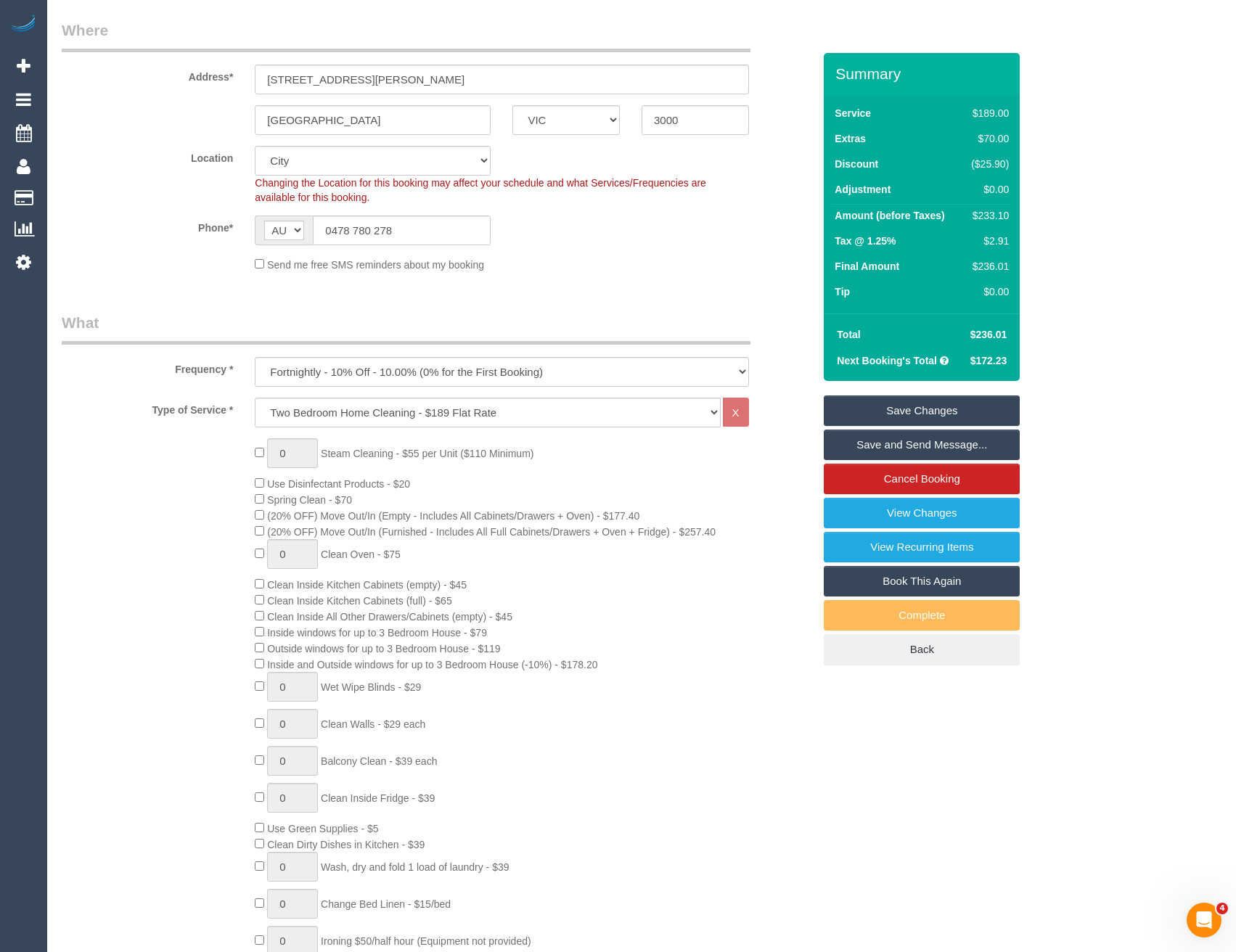
type textarea "Estimated time of 3.5-4.5 hrs"
drag, startPoint x: 406, startPoint y: 231, endPoint x: 326, endPoint y: 230, distance: 80.0
click at [326, 230] on input "0478 780 278" at bounding box center [401, 230] width 178 height 30
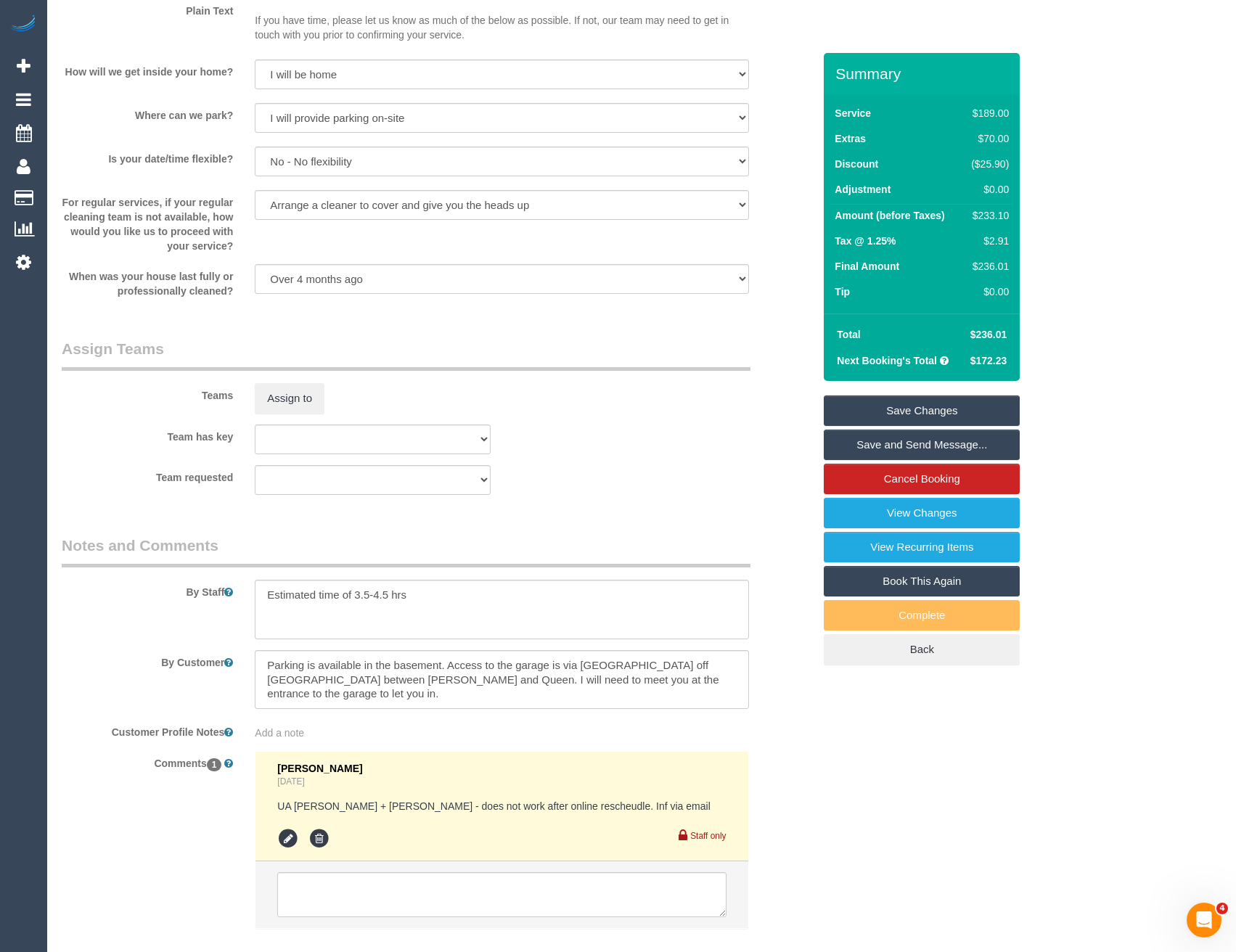
scroll to position [2055, 0]
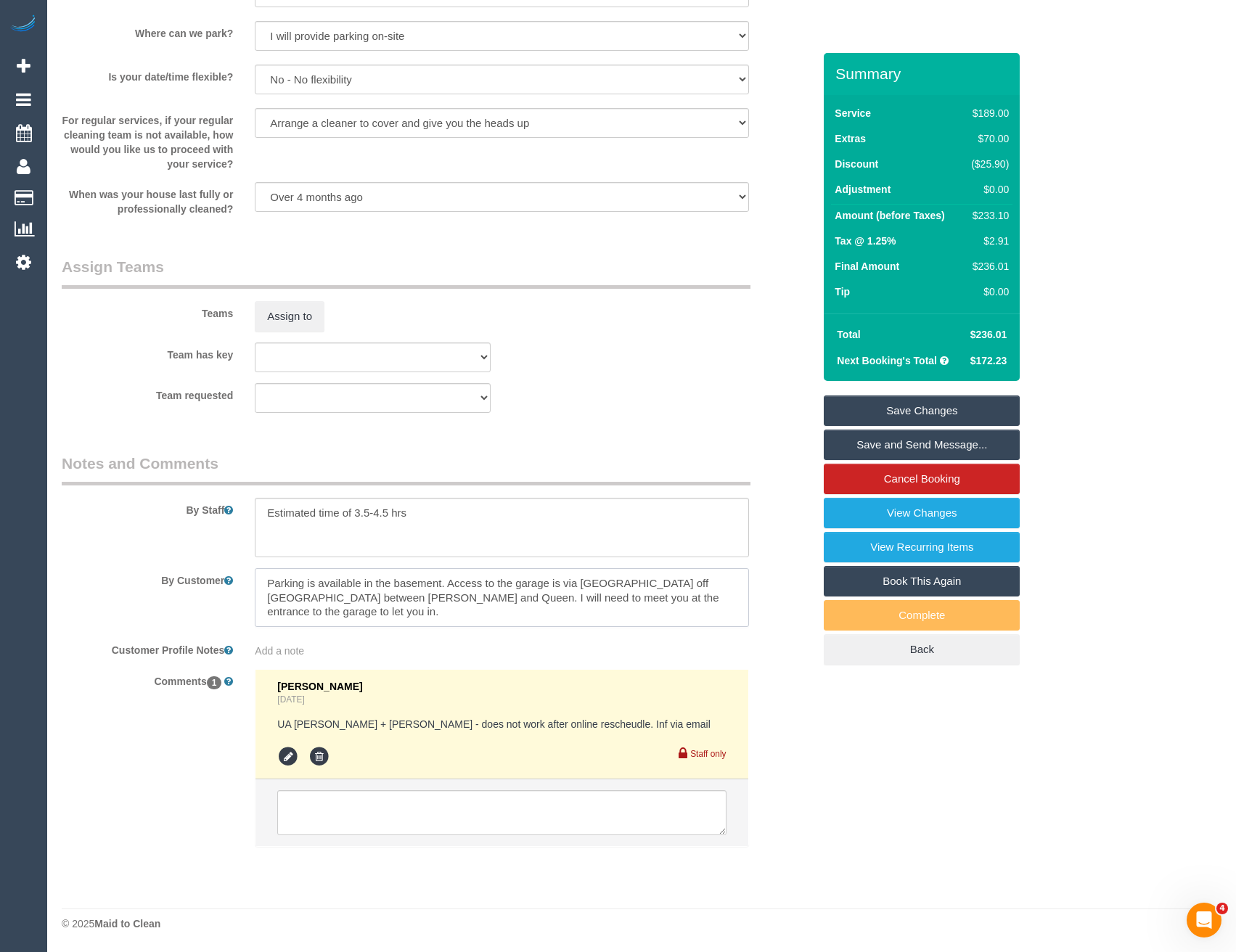
click at [342, 609] on textarea at bounding box center [501, 598] width 493 height 59
paste textarea "0478 780 278"
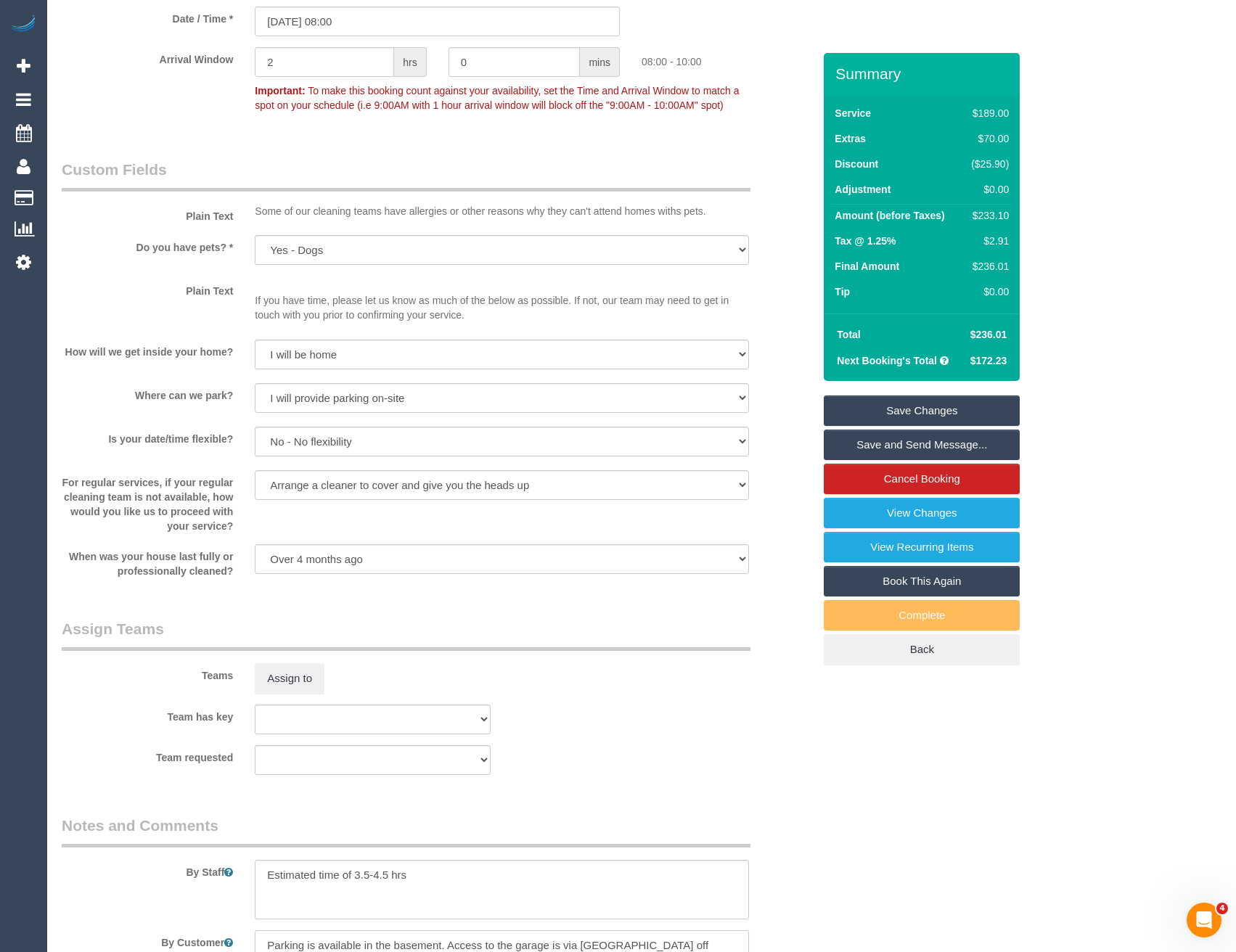
scroll to position [1693, 0]
type textarea "Parking is available in the basement. Access to the garage is via [GEOGRAPHIC_D…"
click at [306, 674] on button "Assign to" at bounding box center [289, 679] width 69 height 31
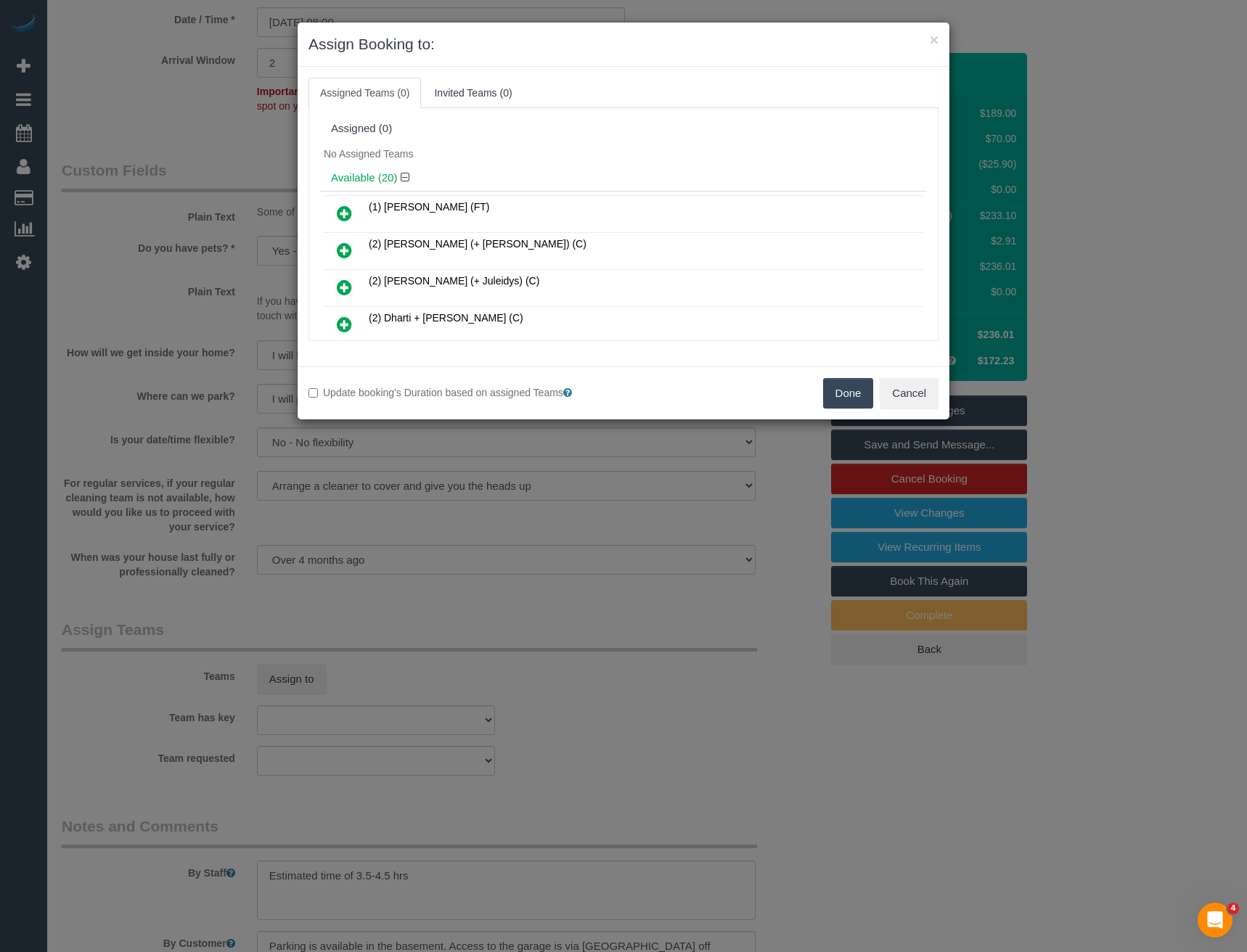
click at [531, 758] on div "× Assign Booking to: Assigned Teams (0) Invited Teams (0) Assigned (0) No Assig…" at bounding box center [624, 476] width 1247 height 952
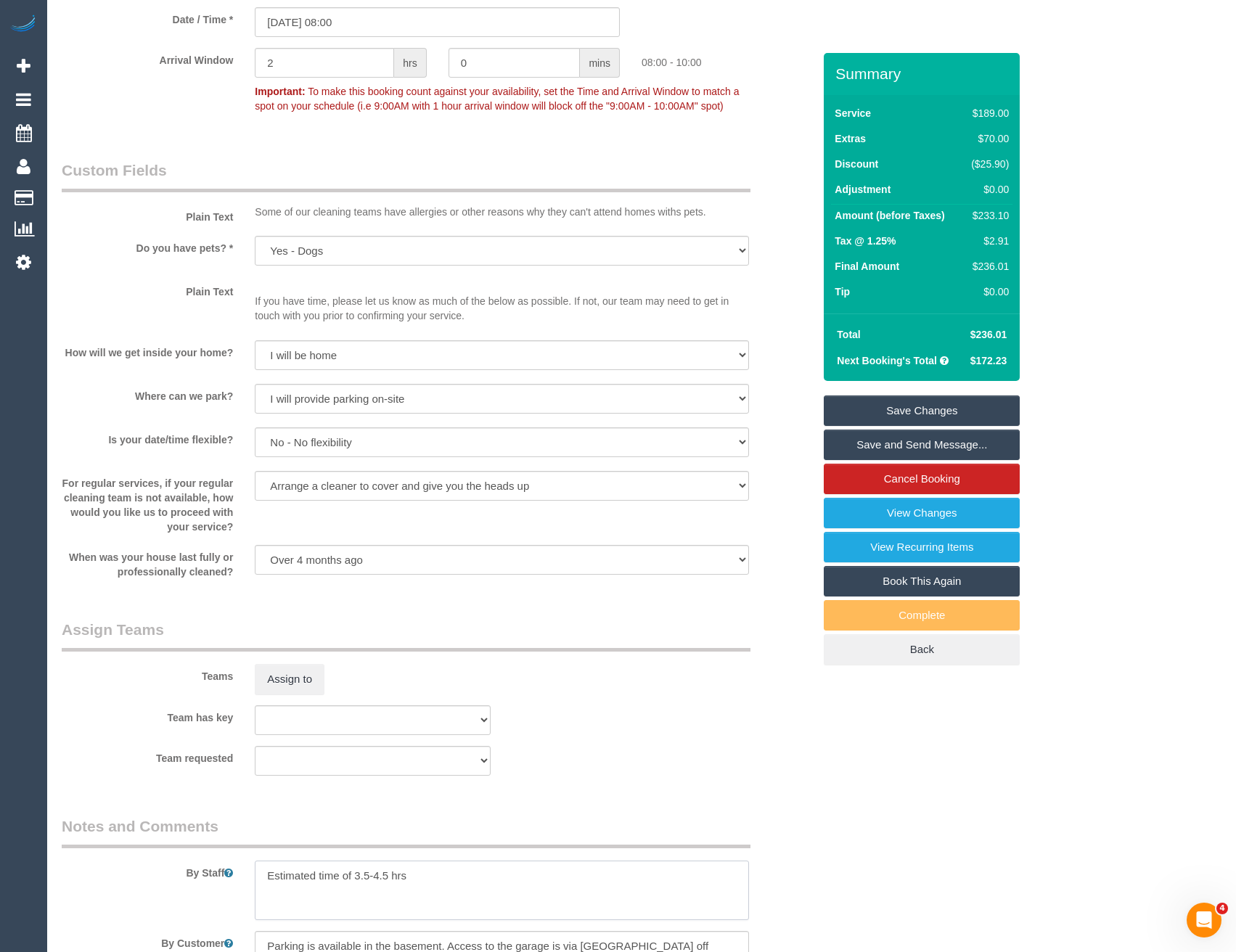
click at [267, 873] on textarea at bounding box center [501, 890] width 493 height 59
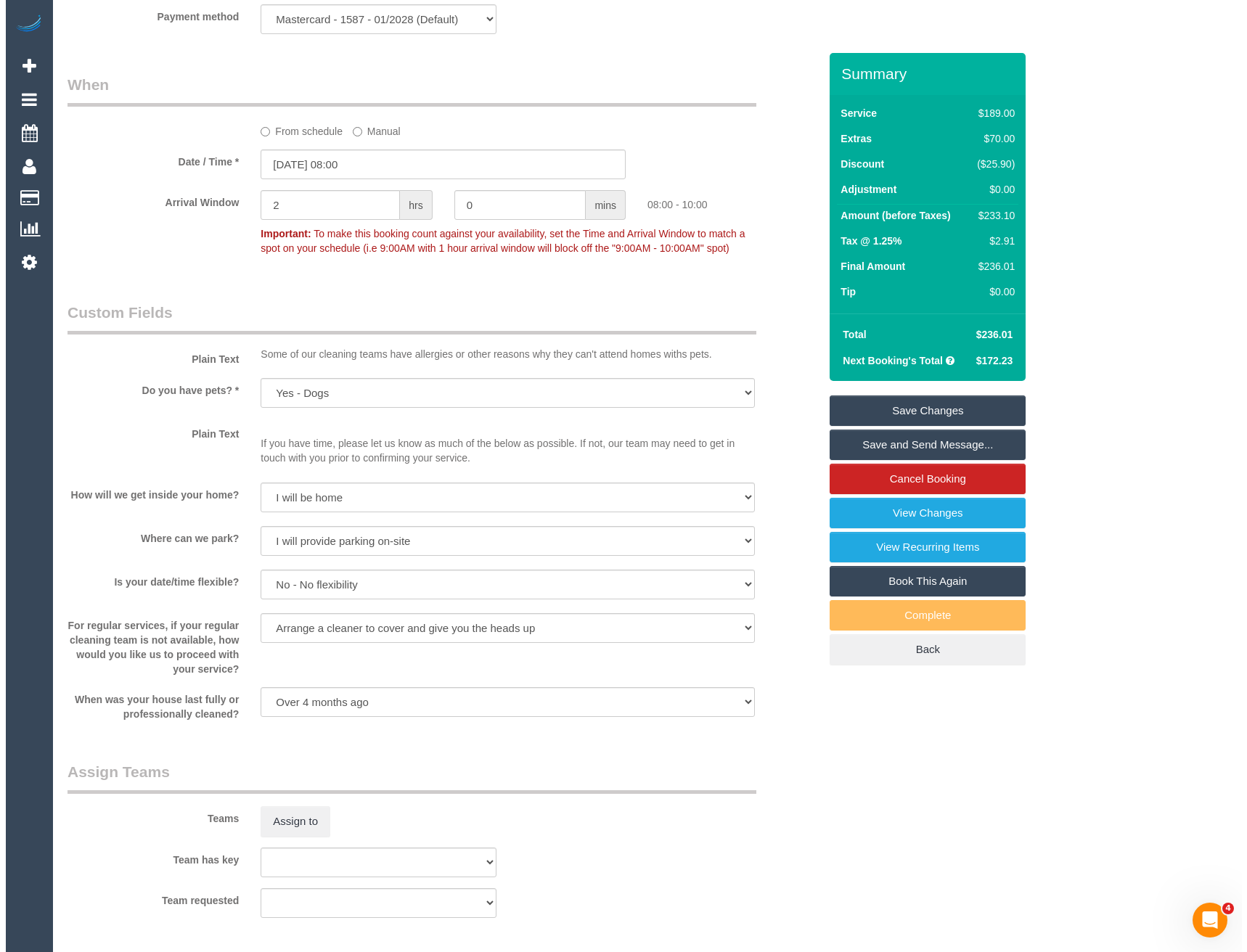
scroll to position [1547, 0]
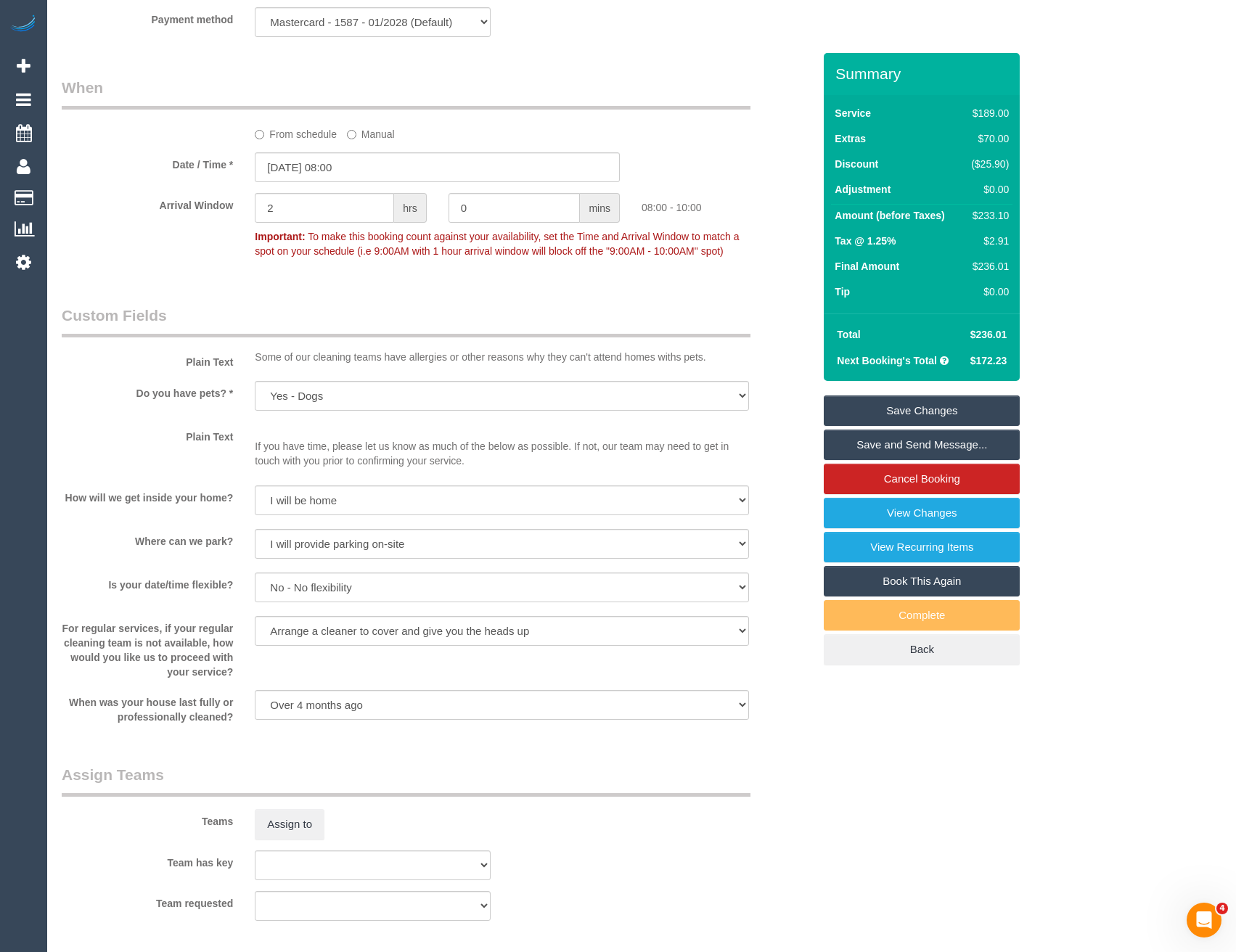
type textarea "*cover* Estimated time of 3.5-4.5 hrs"
click at [292, 803] on div "Teams Assign to" at bounding box center [438, 801] width 773 height 75
click at [325, 839] on sui-booking-teams "Teams Assign to Team has key (0) Office (1) [PERSON_NAME] (FT) (1) [PERSON_NAME…" at bounding box center [437, 842] width 751 height 156
click at [303, 829] on button "Assign to" at bounding box center [289, 824] width 69 height 31
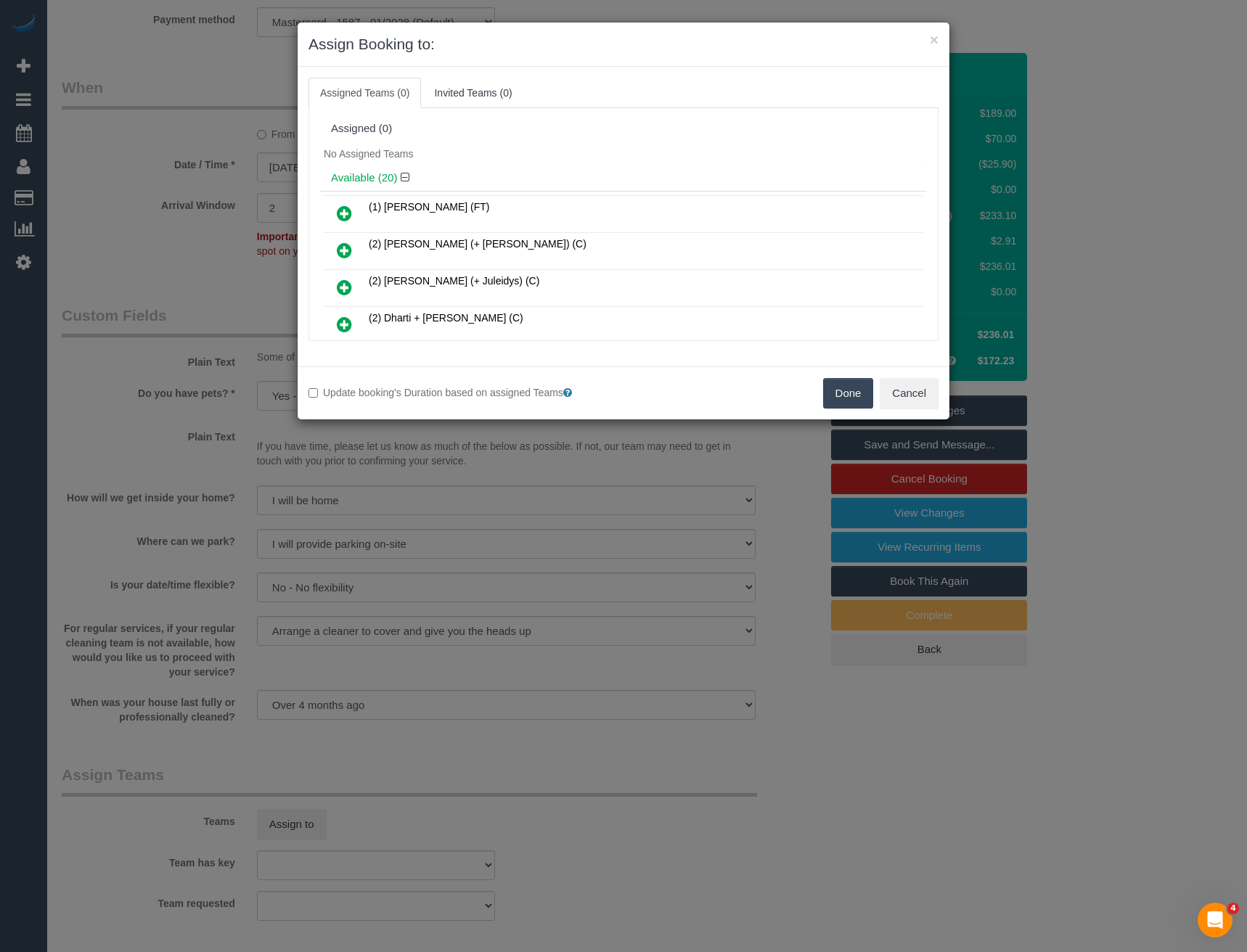
scroll to position [317, 0]
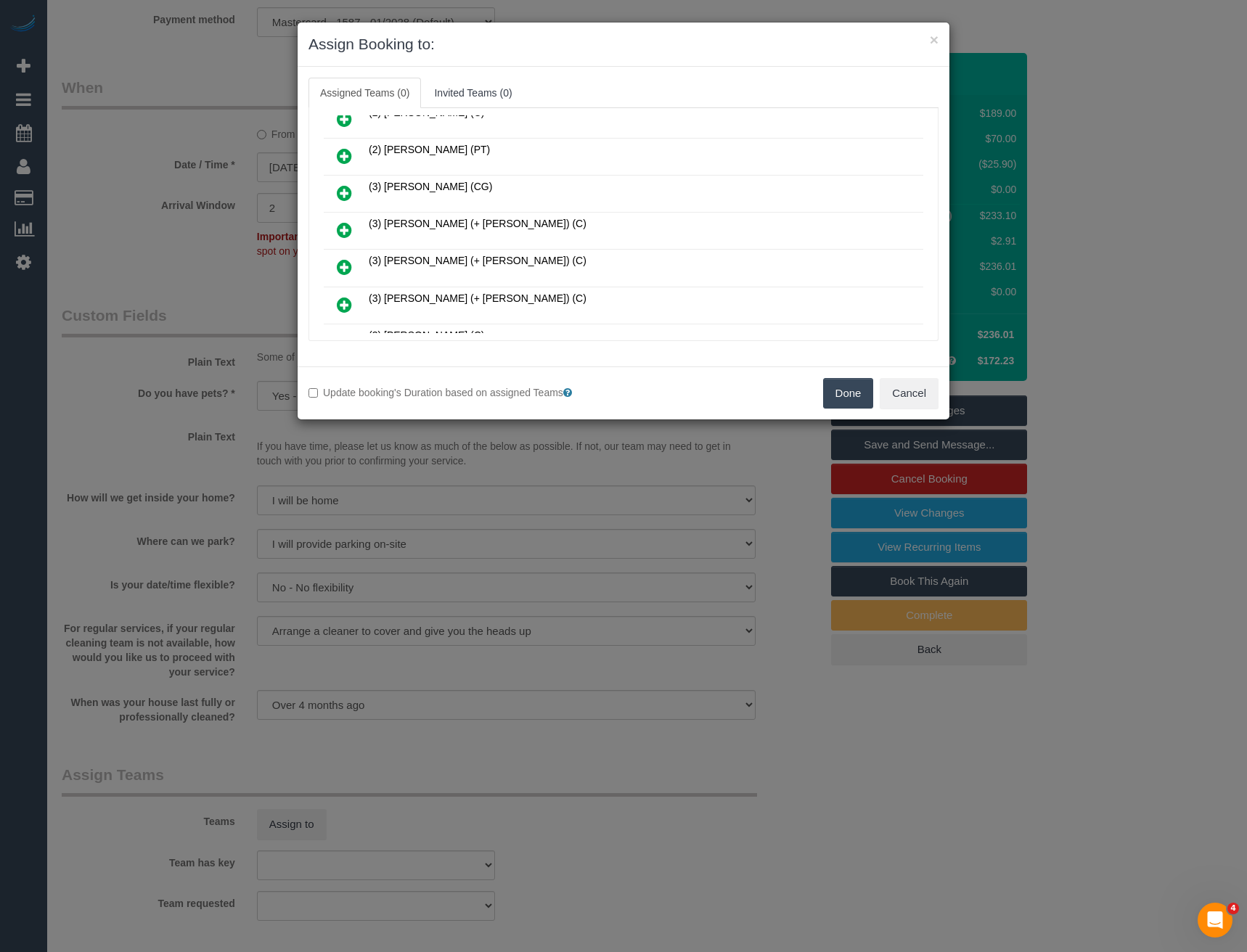
click at [348, 229] on icon at bounding box center [344, 230] width 15 height 18
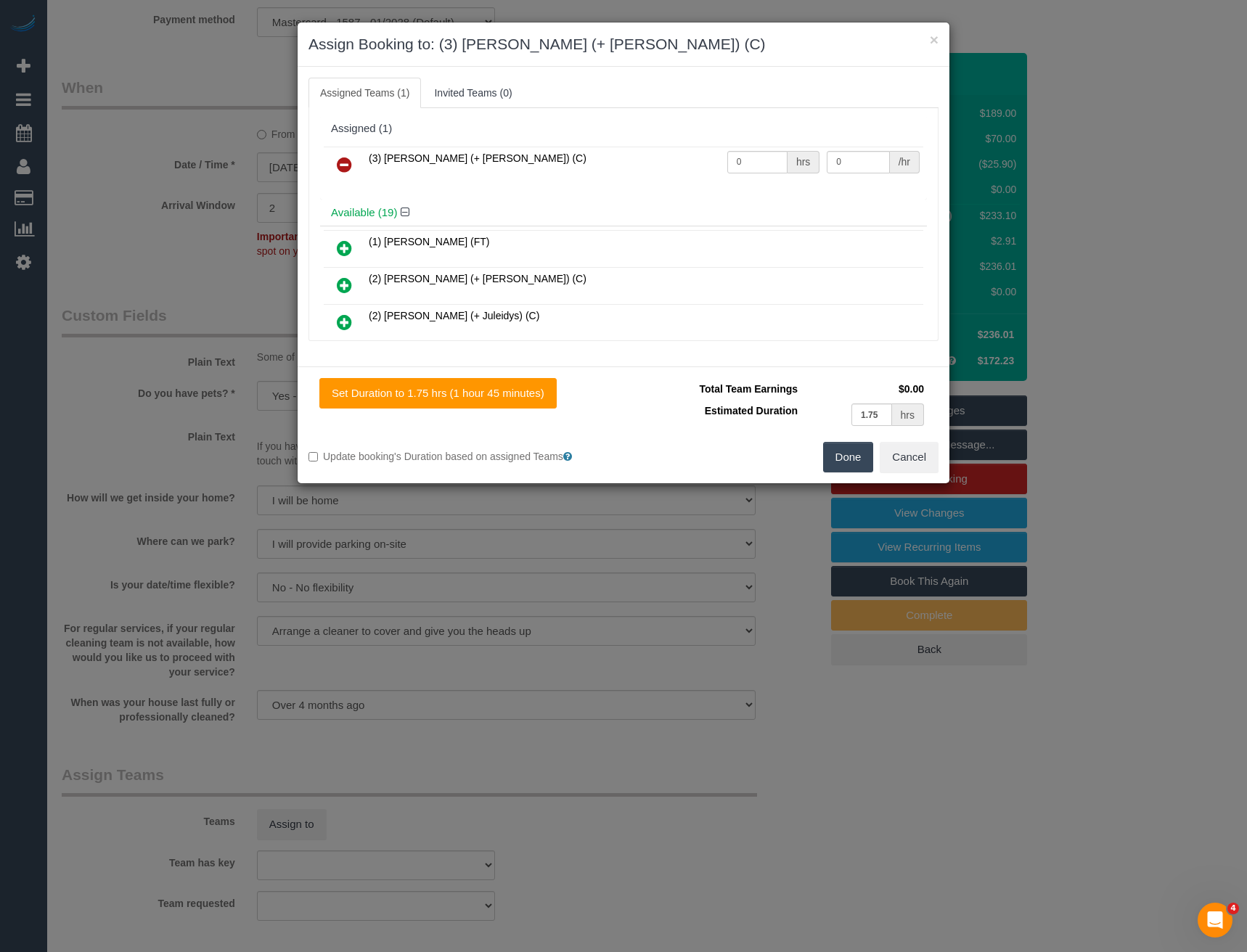
scroll to position [612, 0]
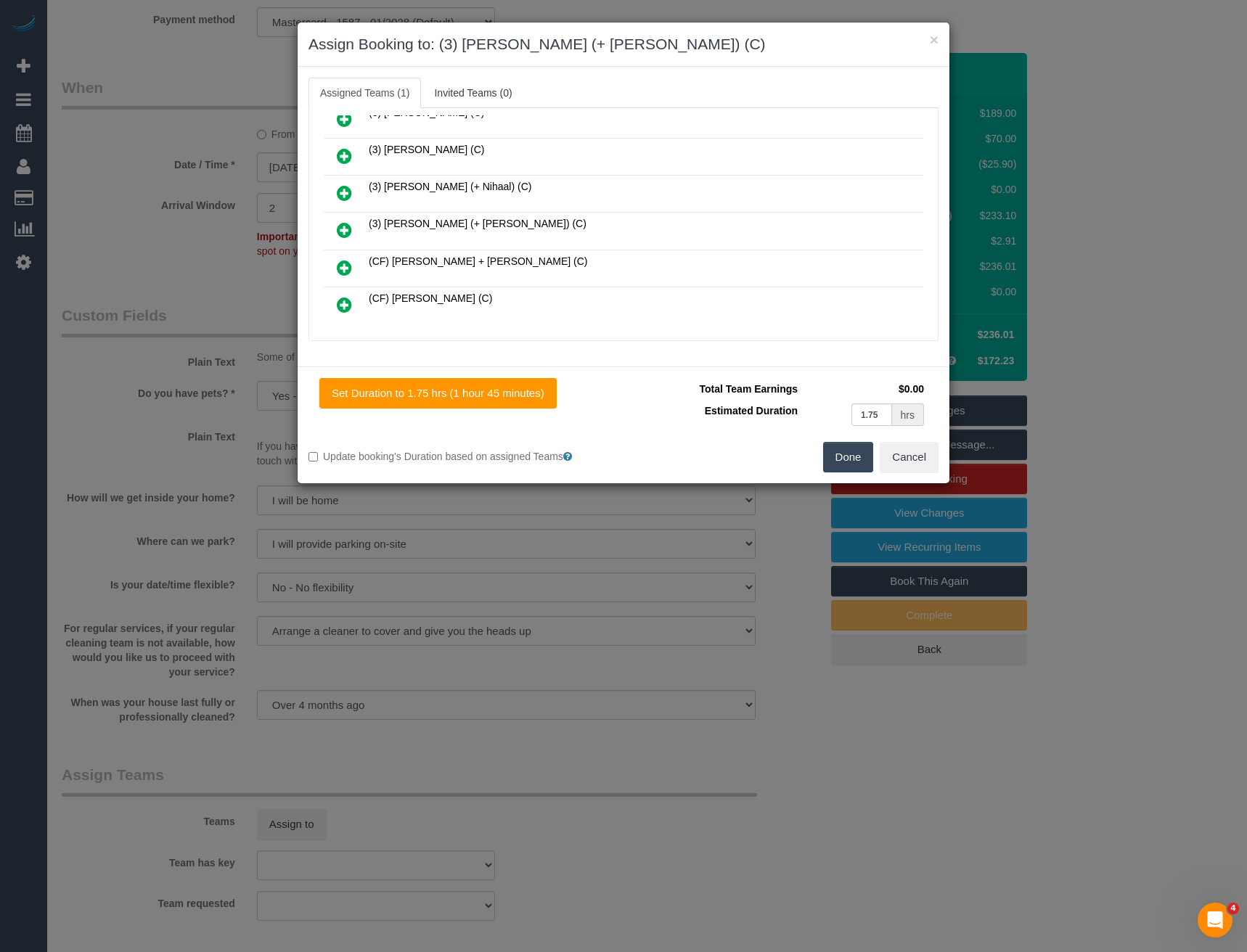
click at [339, 225] on icon at bounding box center [344, 230] width 15 height 18
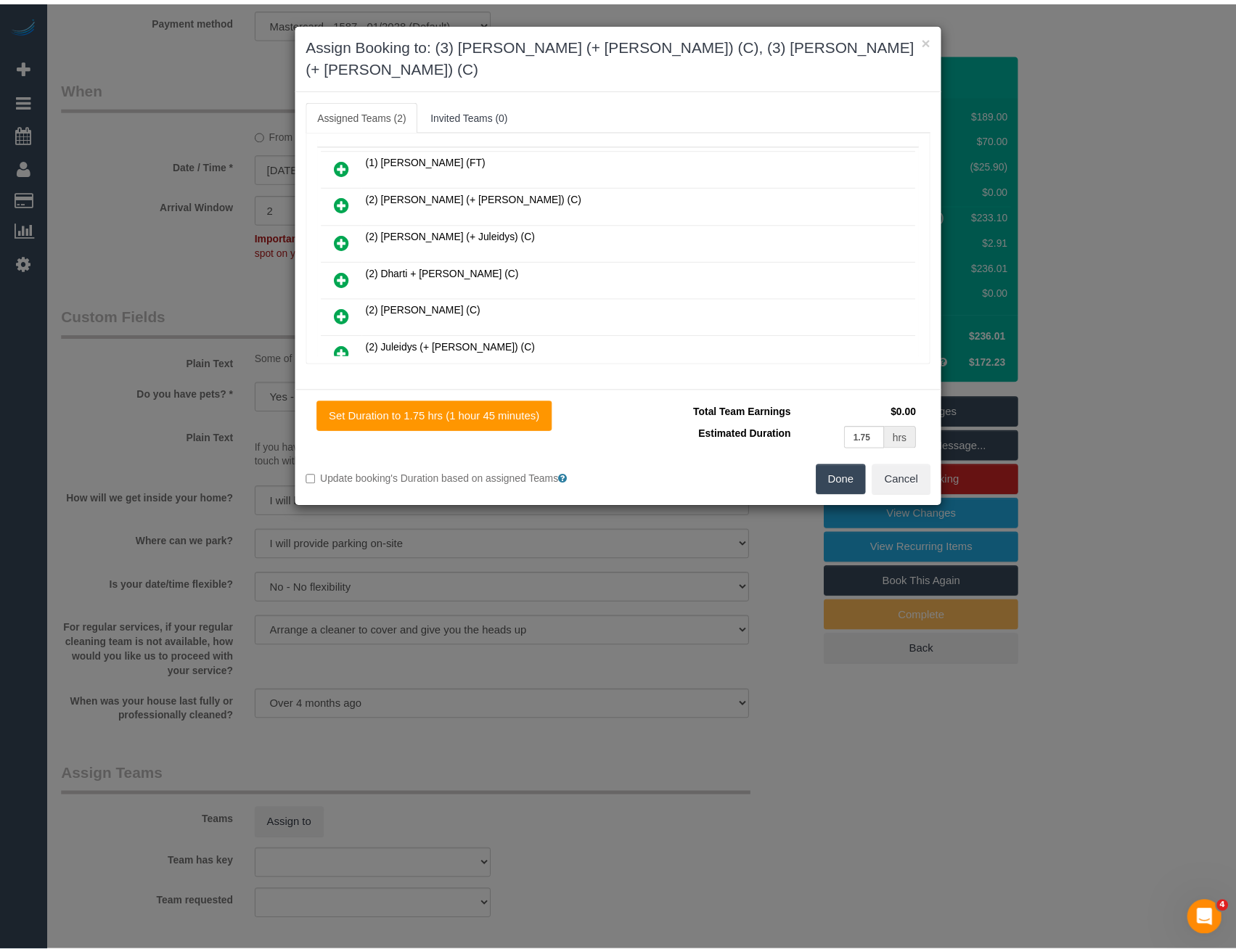
scroll to position [0, 0]
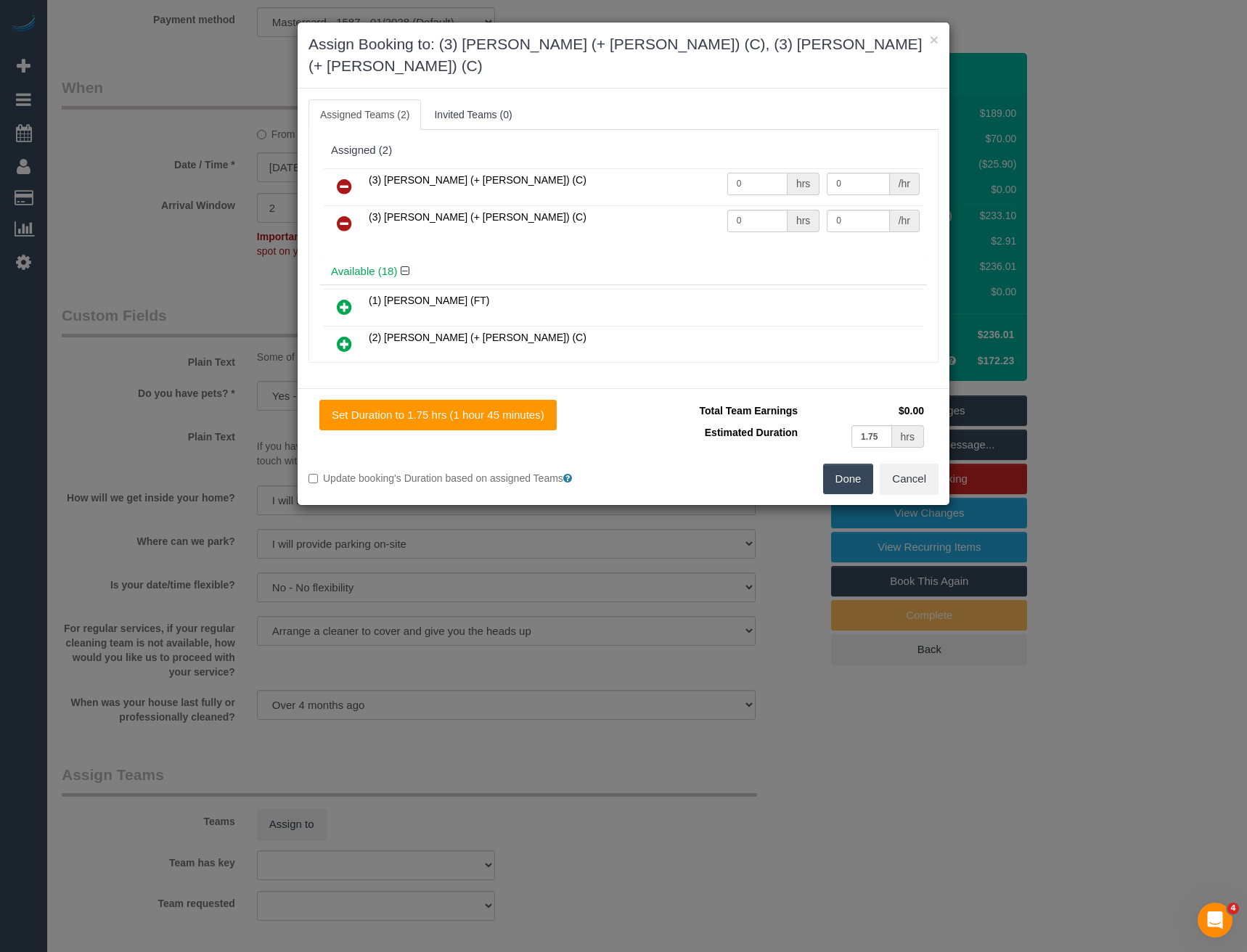
drag, startPoint x: 743, startPoint y: 158, endPoint x: 675, endPoint y: 164, distance: 68.3
click at [678, 168] on tr "(3) [PERSON_NAME] (+ [PERSON_NAME]) (C) 0 hrs 0 /hr" at bounding box center [624, 186] width 599 height 37
type input "1"
type input "75"
drag, startPoint x: 736, startPoint y: 206, endPoint x: 672, endPoint y: 207, distance: 64.0
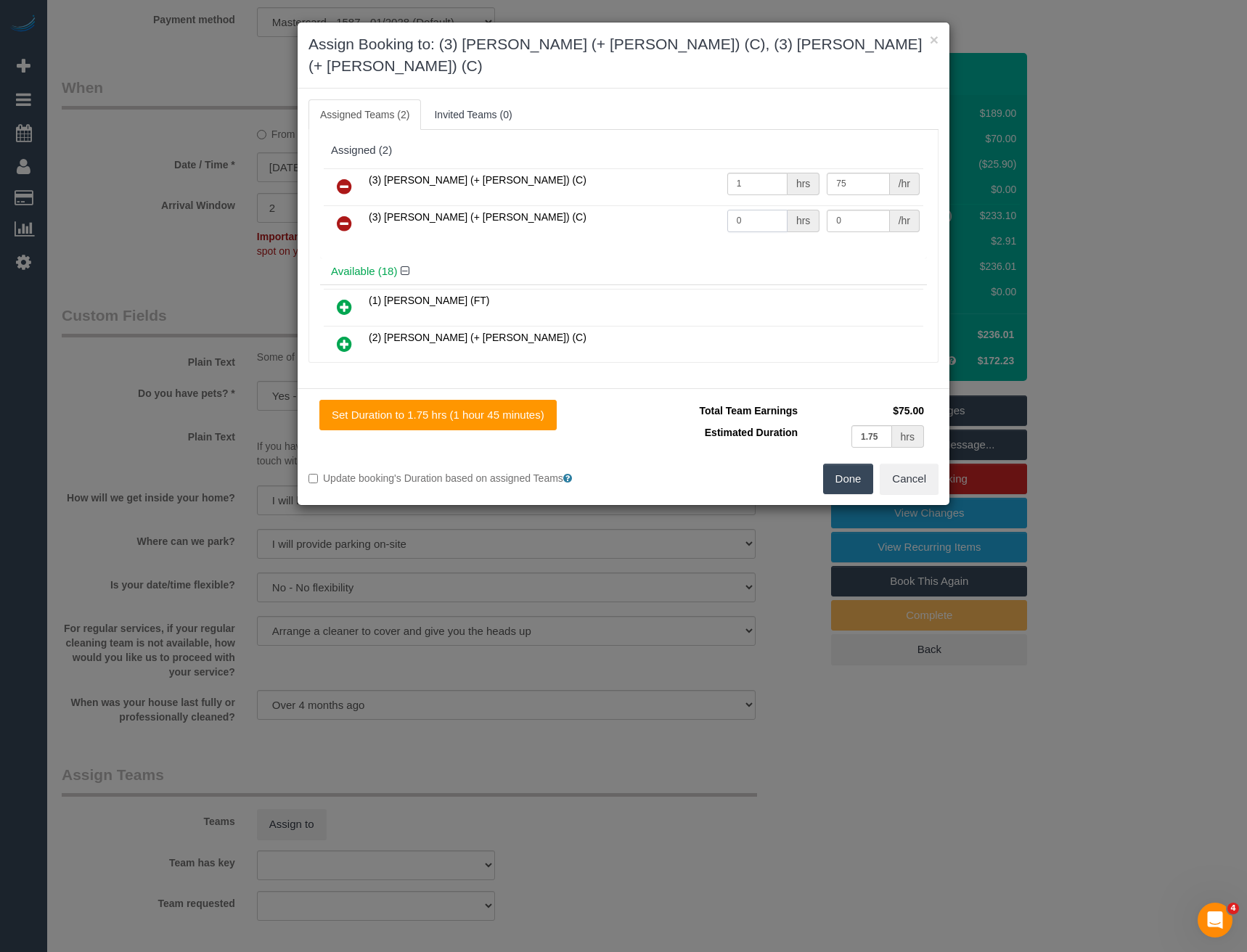
click at [677, 210] on tr "(3) [PERSON_NAME] (+ [PERSON_NAME]) (C) 0 hrs 0 /hr" at bounding box center [624, 224] width 599 height 37
type input "1"
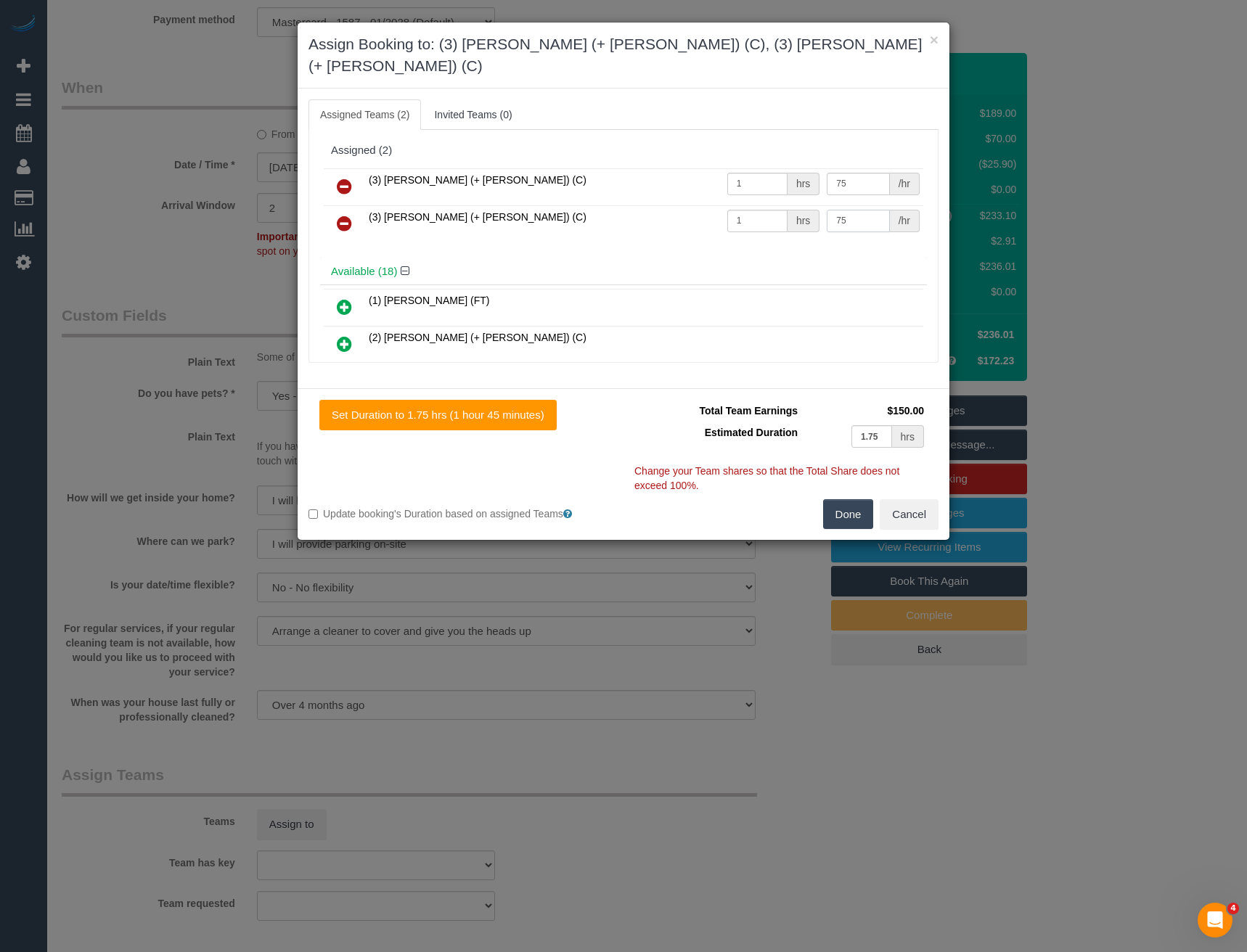
type input "75"
click at [846, 501] on button "Done" at bounding box center [849, 514] width 51 height 31
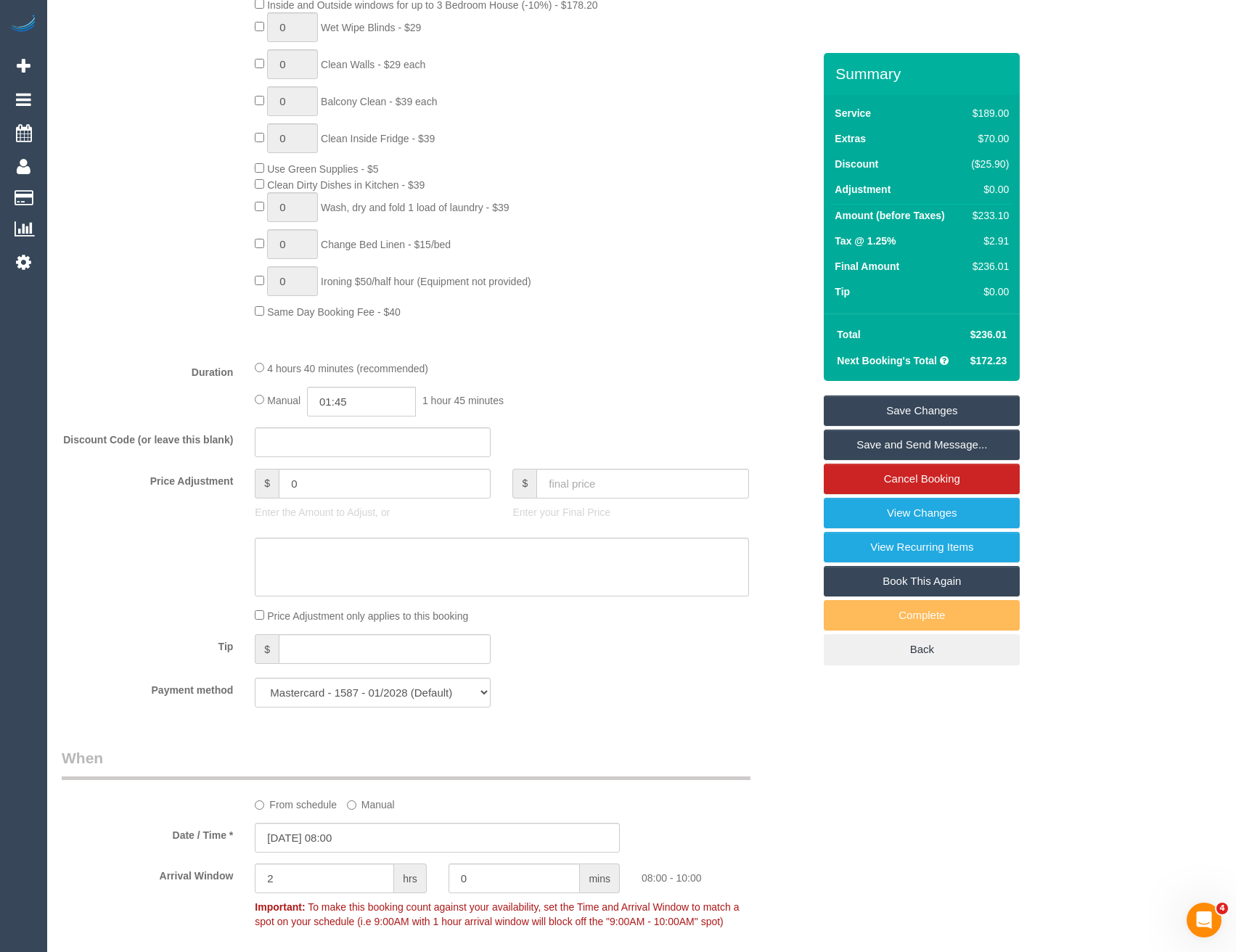
scroll to position [750, 0]
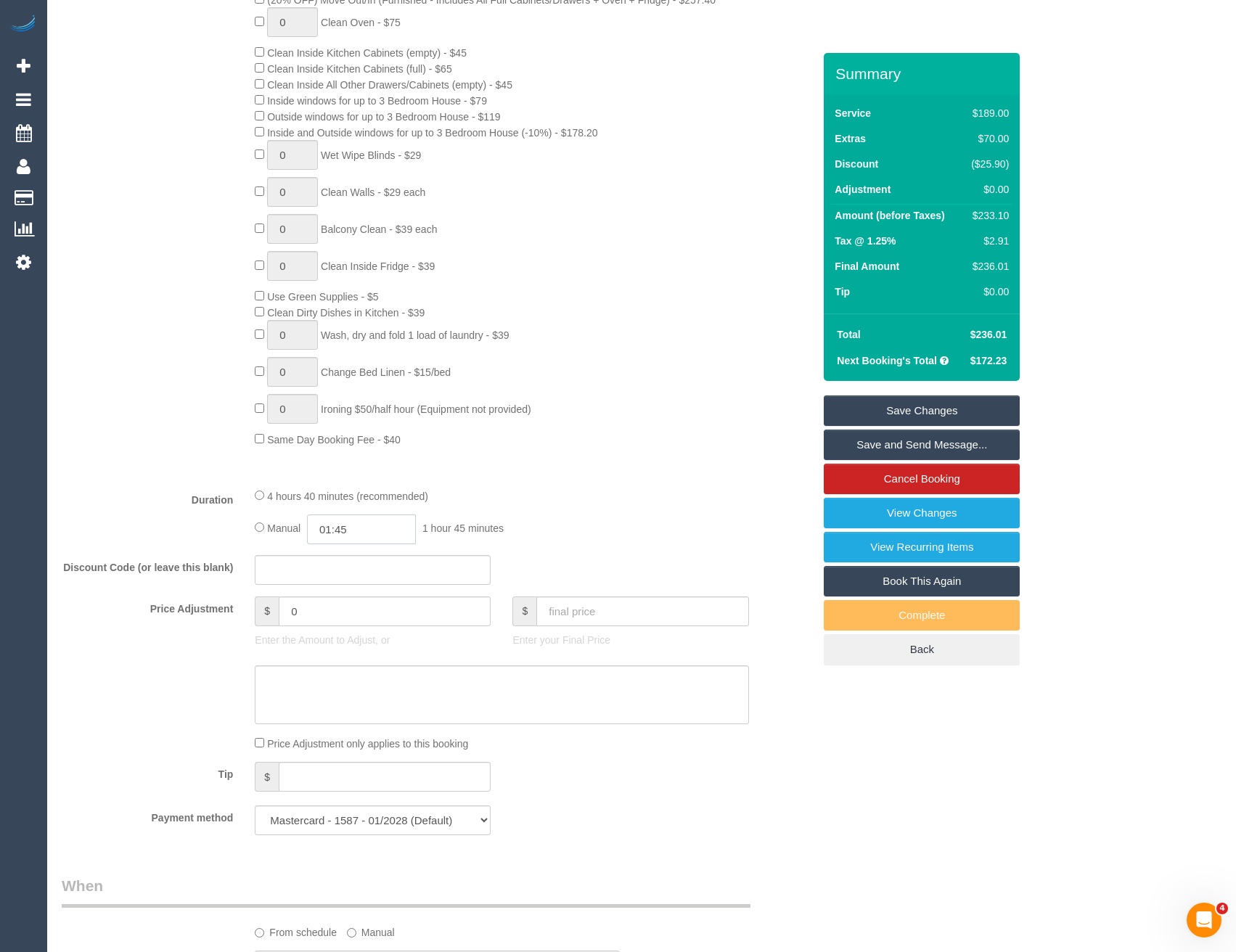
click at [374, 533] on input "01:45" at bounding box center [361, 529] width 109 height 30
click at [342, 632] on li "02:00" at bounding box center [346, 630] width 64 height 19
click at [368, 529] on input "02:00" at bounding box center [361, 529] width 109 height 30
type input "02:15"
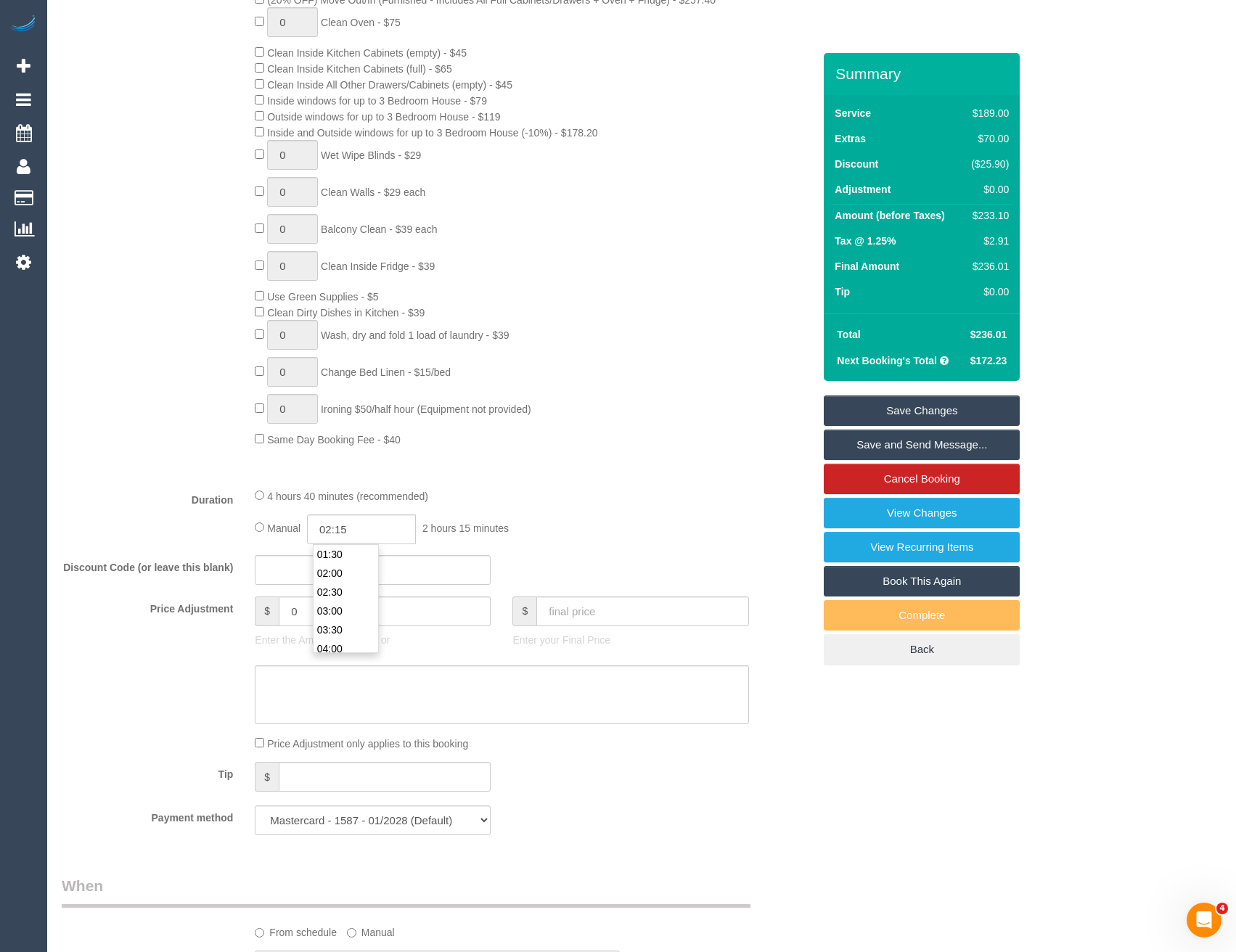
click at [569, 513] on div "4 hours 40 minutes (recommended) Manual 02:15 2 hours 15 minutes" at bounding box center [501, 515] width 515 height 56
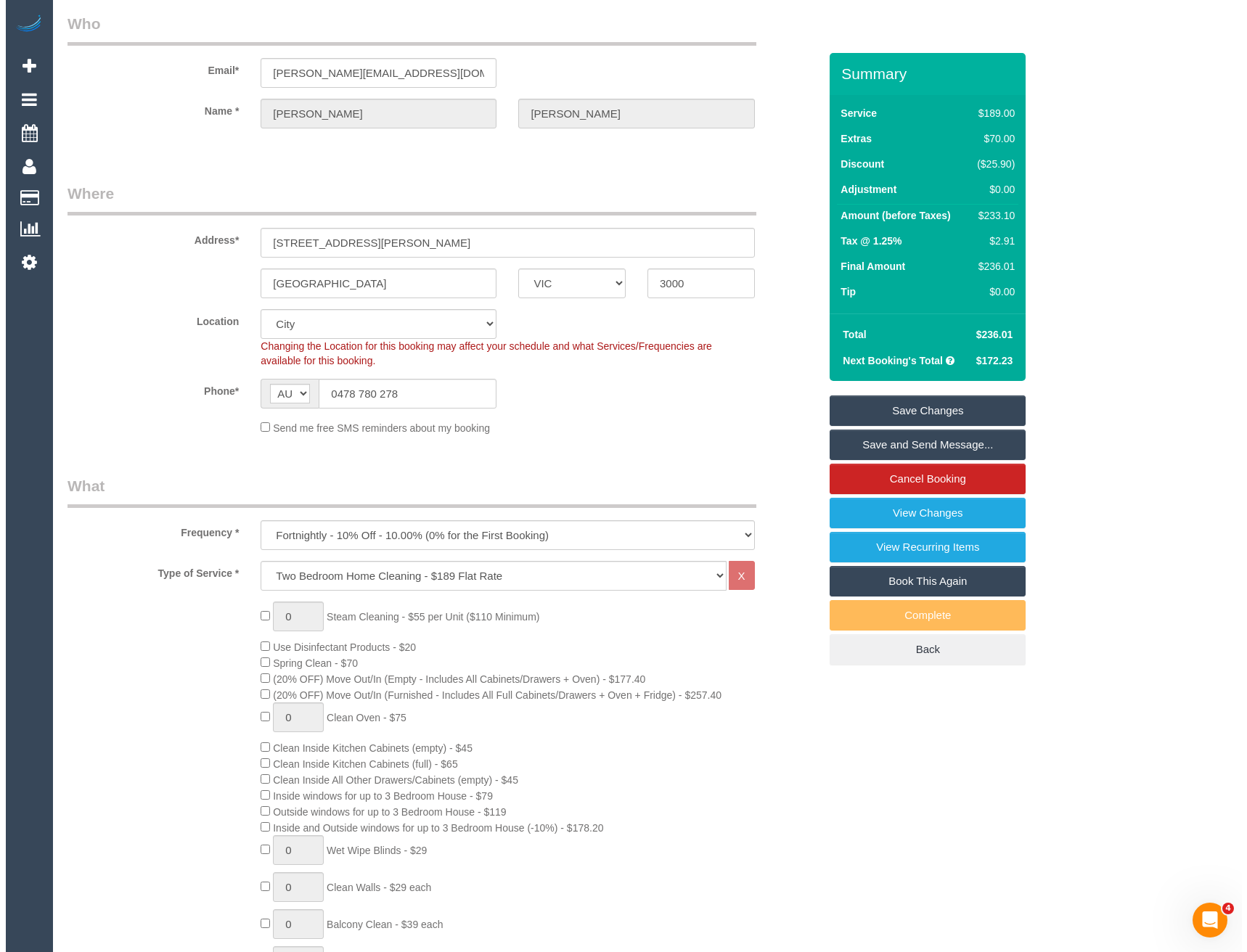
scroll to position [0, 0]
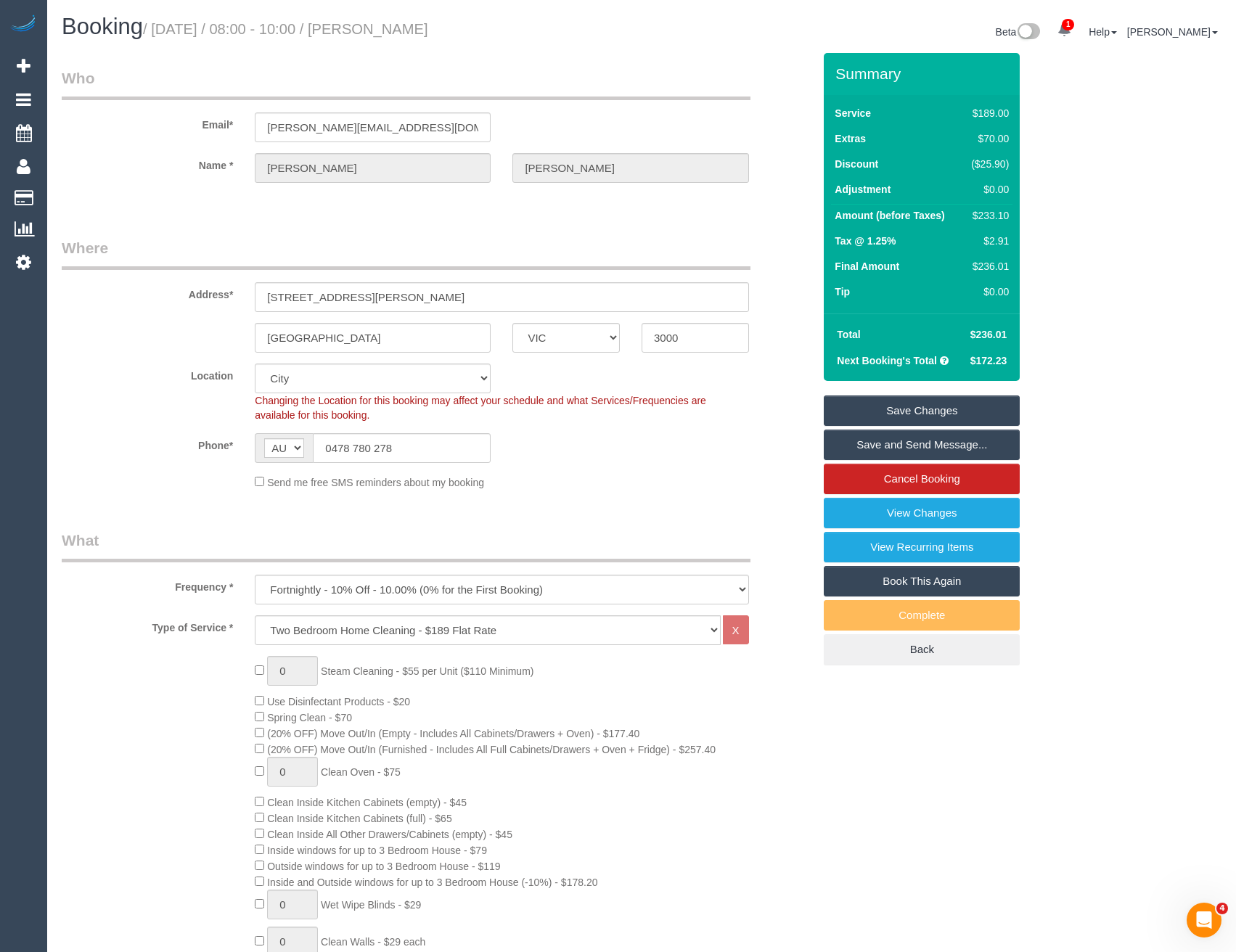
click at [862, 449] on link "Save and Send Message..." at bounding box center [922, 445] width 196 height 31
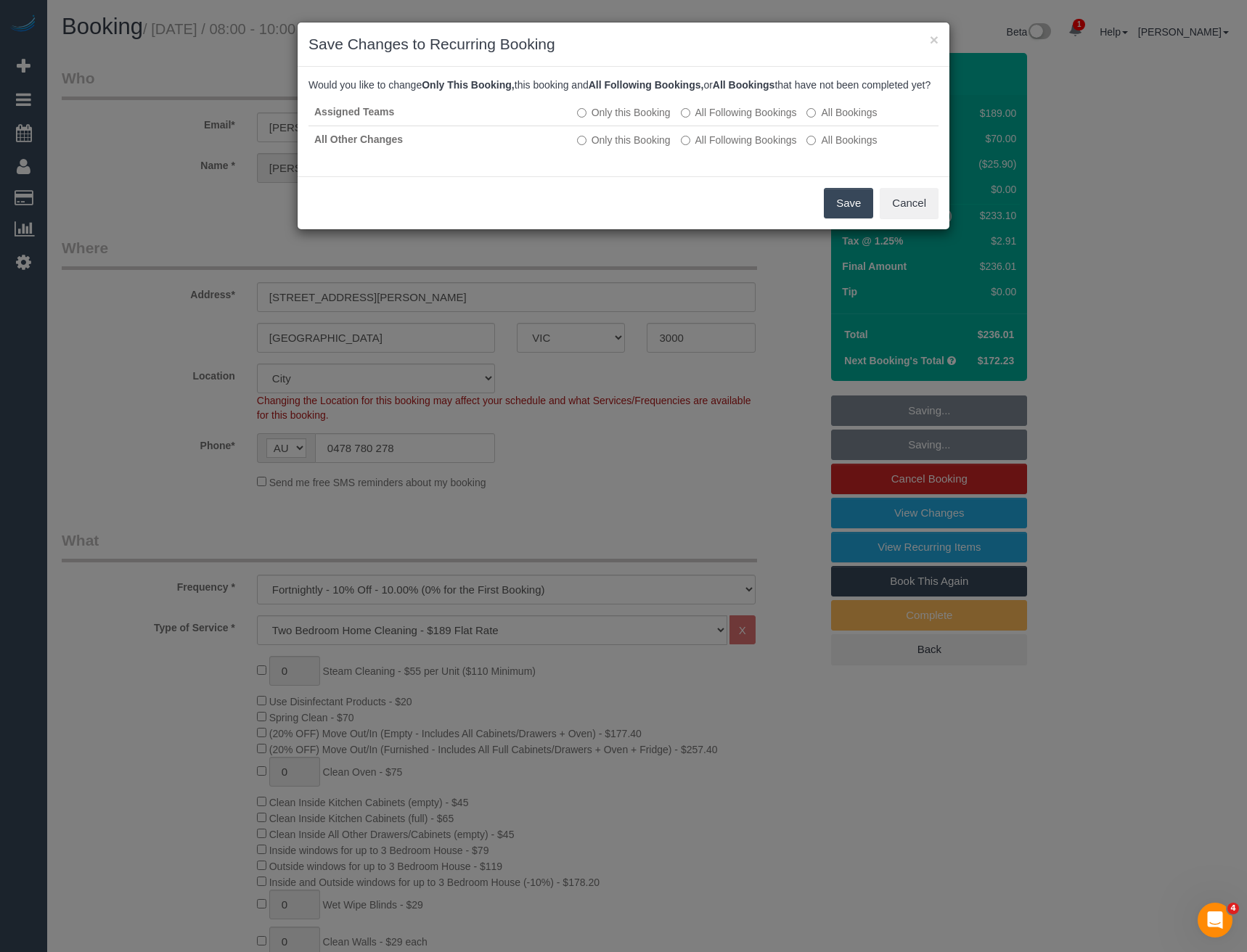
click at [836, 218] on button "Save" at bounding box center [849, 203] width 50 height 31
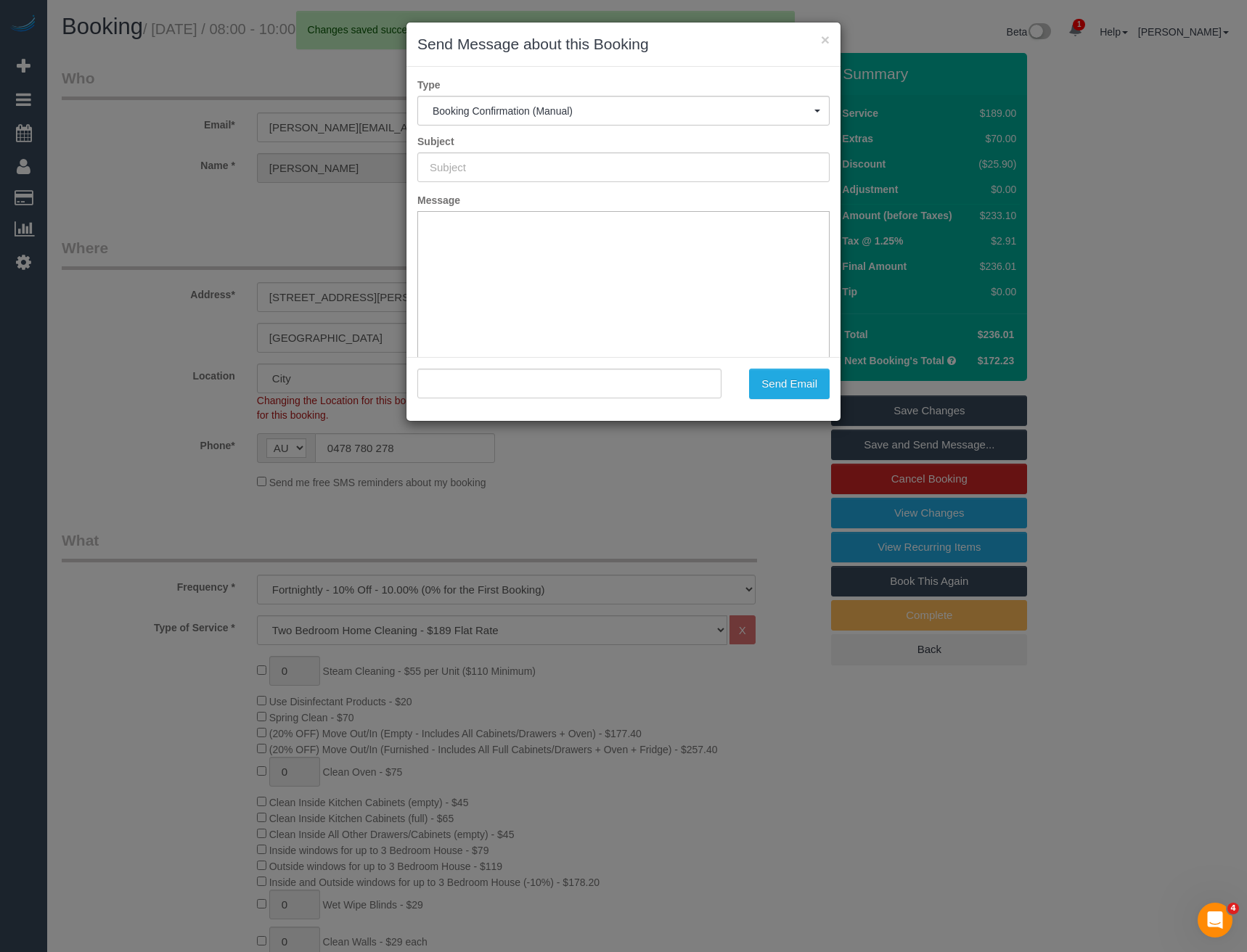
type input "Booking Confirmed"
type input ""[PERSON_NAME]" <[PERSON_NAME][EMAIL_ADDRESS][DOMAIN_NAME]>"
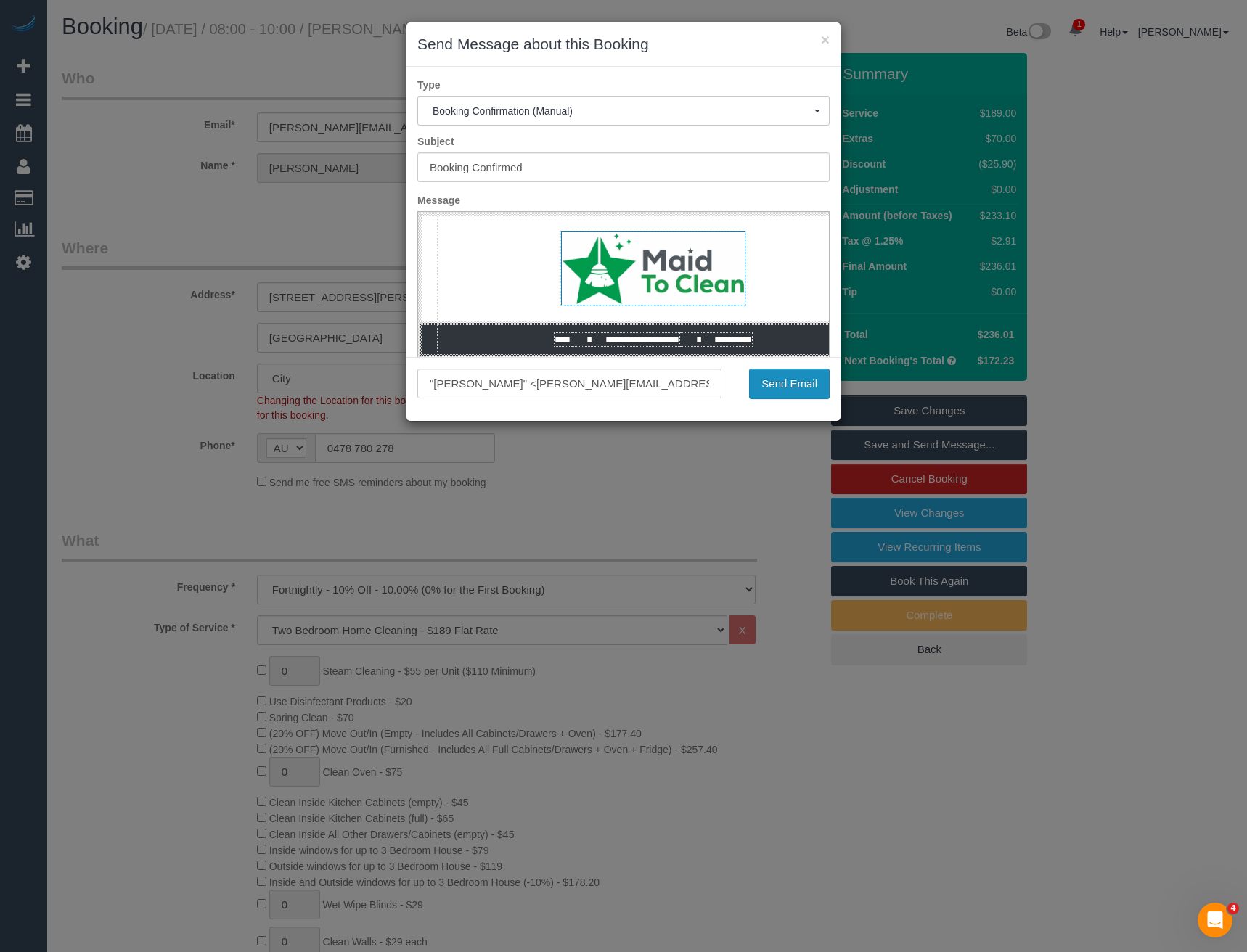
click at [779, 386] on button "Send Email" at bounding box center [789, 384] width 80 height 31
